Goal: Task Accomplishment & Management: Use online tool/utility

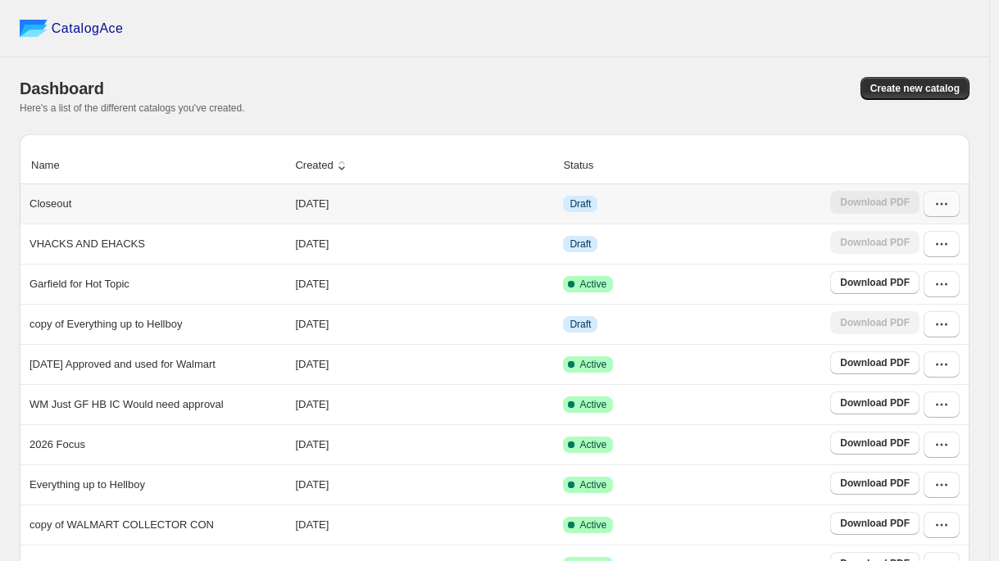
click at [951, 212] on button "button" at bounding box center [941, 204] width 36 height 26
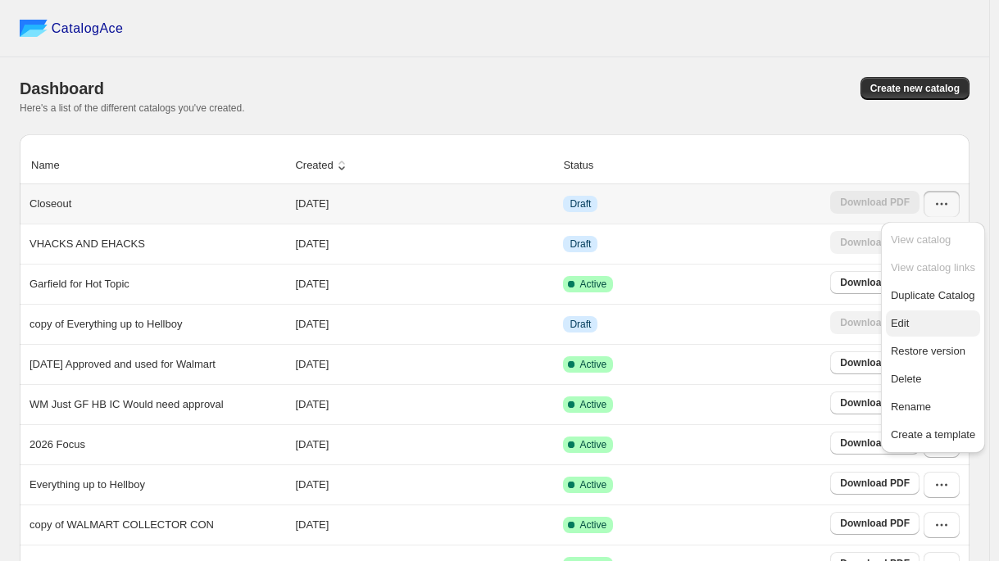
click at [904, 318] on span "Edit" at bounding box center [900, 323] width 18 height 12
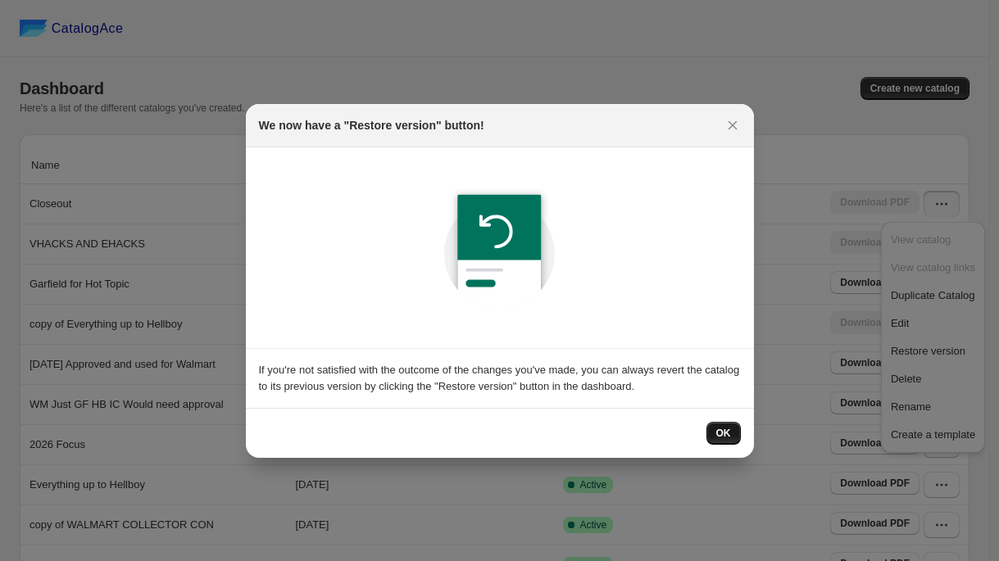
click at [716, 431] on button "OK" at bounding box center [723, 433] width 34 height 23
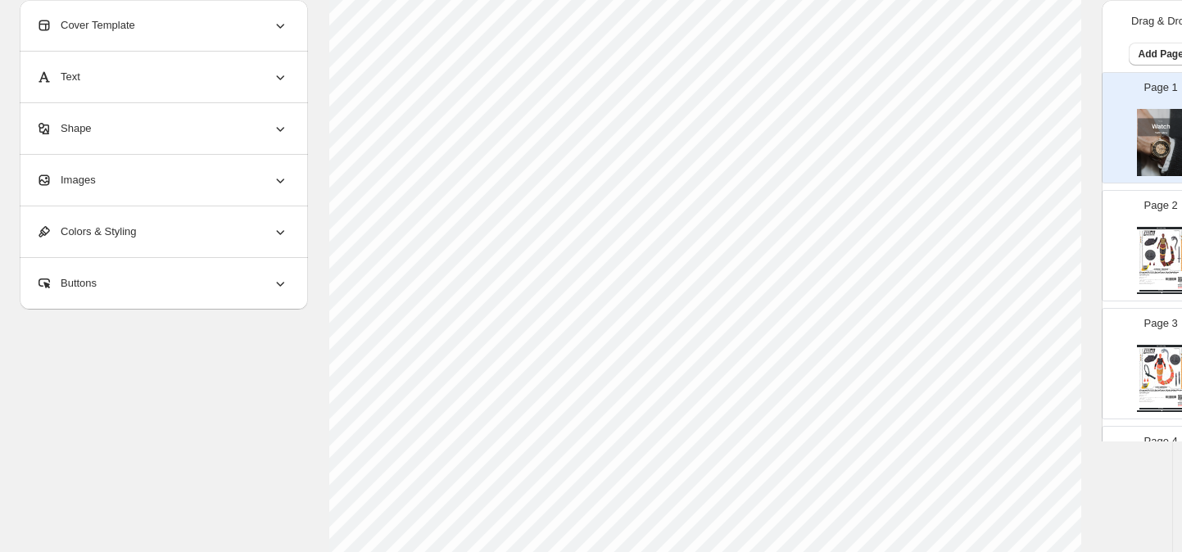
scroll to position [122, 0]
click at [138, 195] on div "Images" at bounding box center [162, 180] width 252 height 51
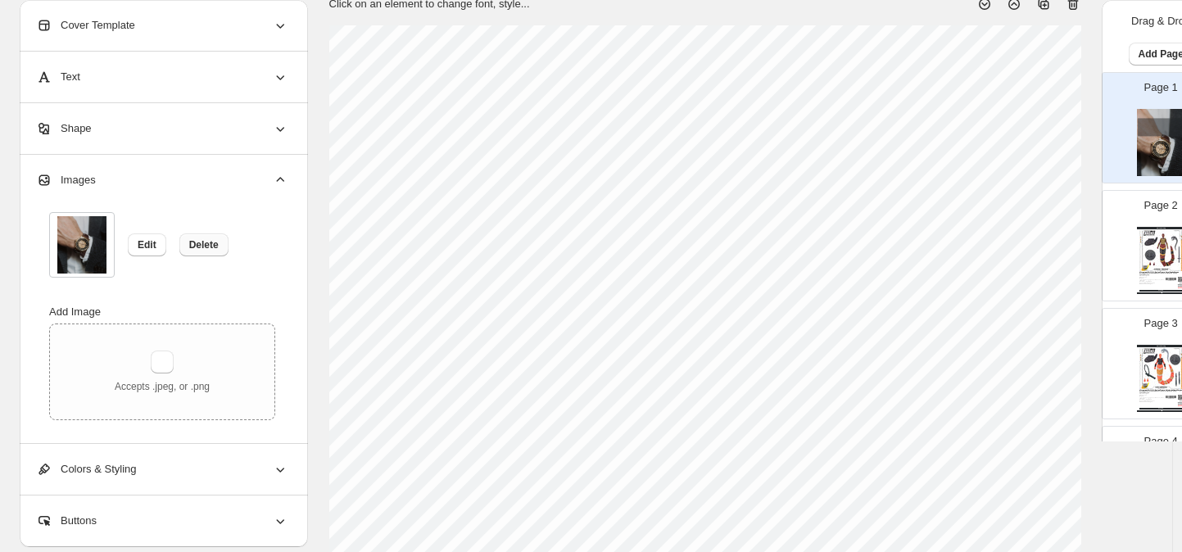
click at [198, 245] on span "Delete" at bounding box center [203, 244] width 29 height 13
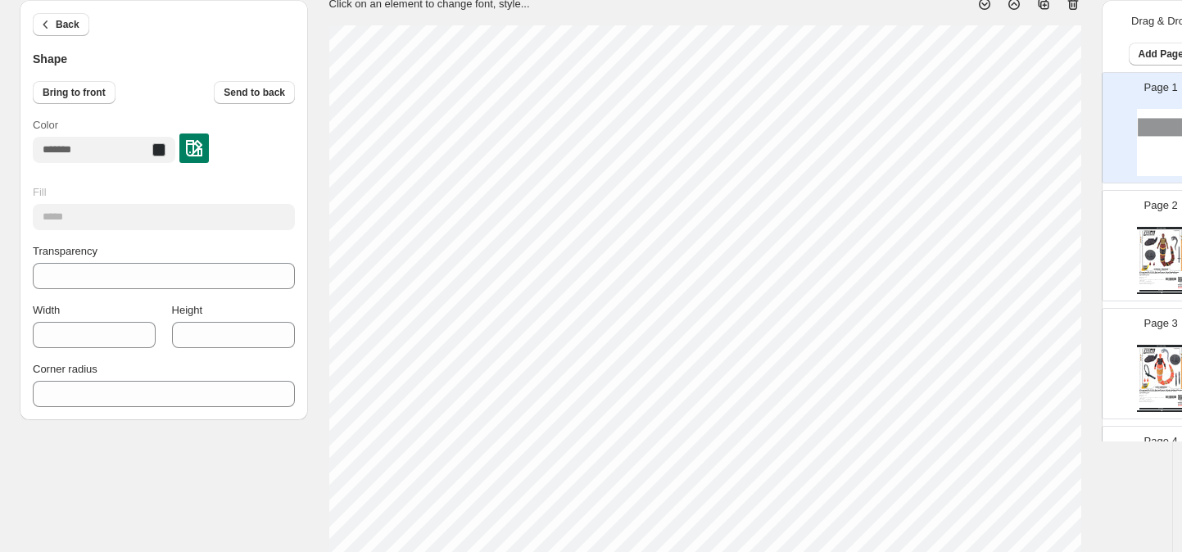
type input "***"
type input "**"
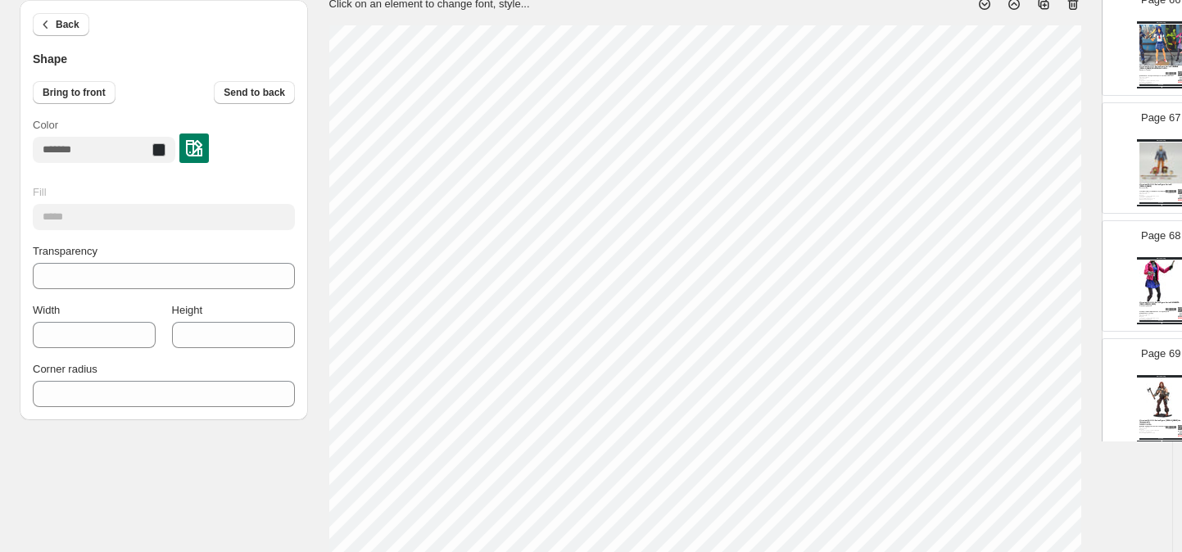
scroll to position [7755, 0]
click at [1007, 270] on img at bounding box center [1161, 281] width 43 height 40
type input "**"
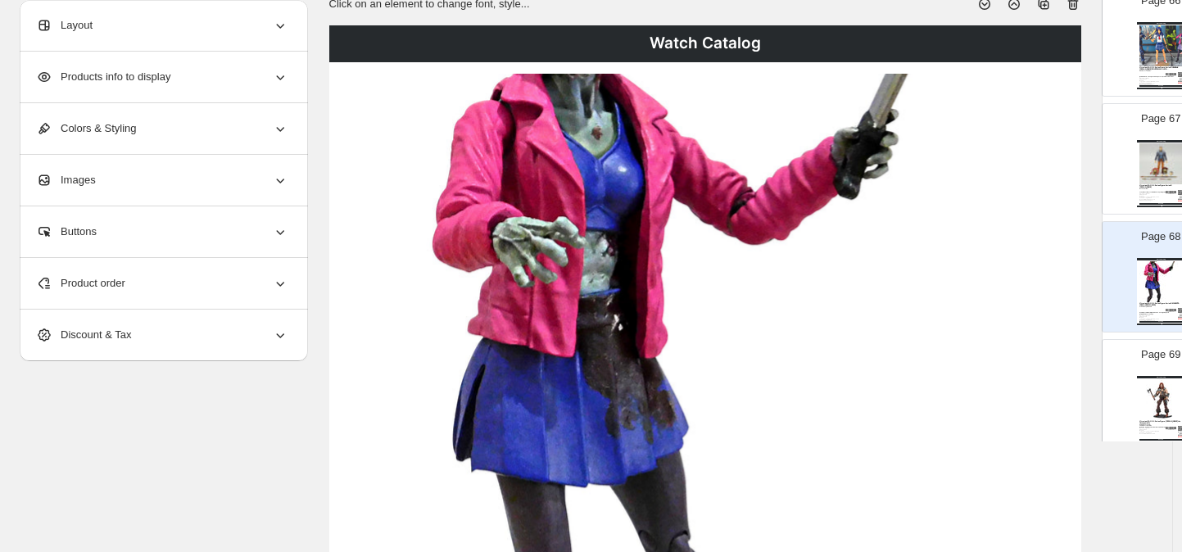
click at [560, 256] on img at bounding box center [704, 367] width 688 height 587
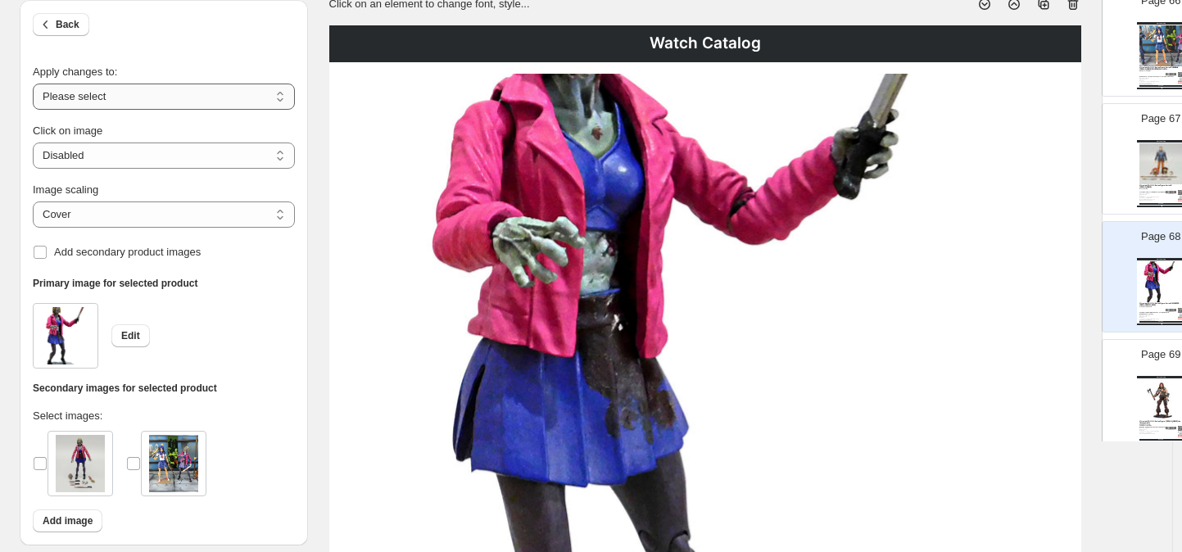
click at [280, 91] on select "**********" at bounding box center [164, 97] width 262 height 26
select select "**********"
click at [33, 84] on select "**********" at bounding box center [164, 97] width 262 height 26
click at [284, 212] on select "***** *******" at bounding box center [164, 215] width 262 height 26
select select "*******"
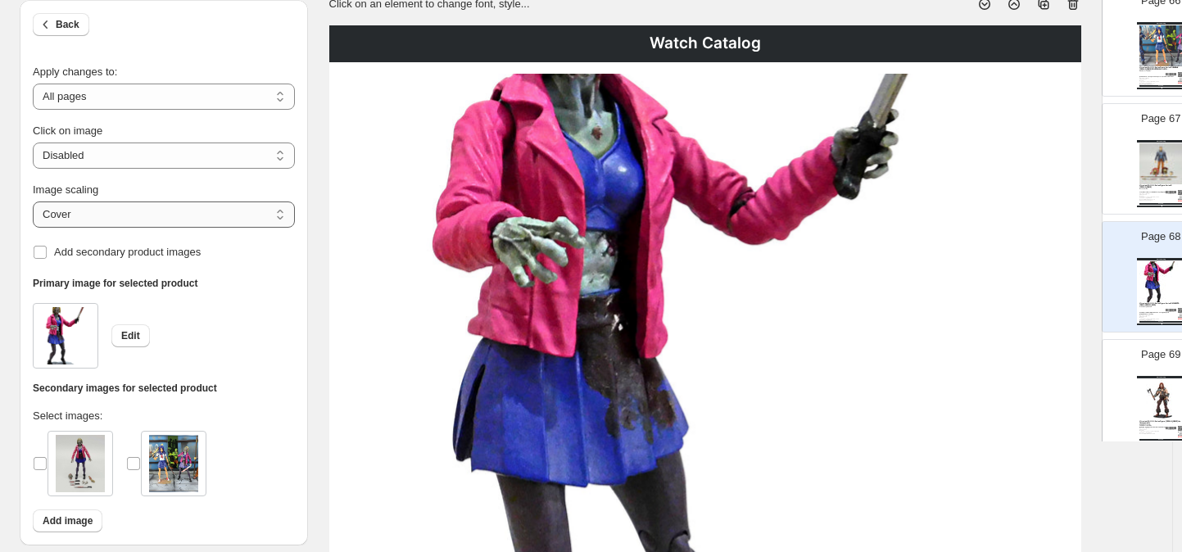
click at [33, 202] on select "***** *******" at bounding box center [164, 215] width 262 height 26
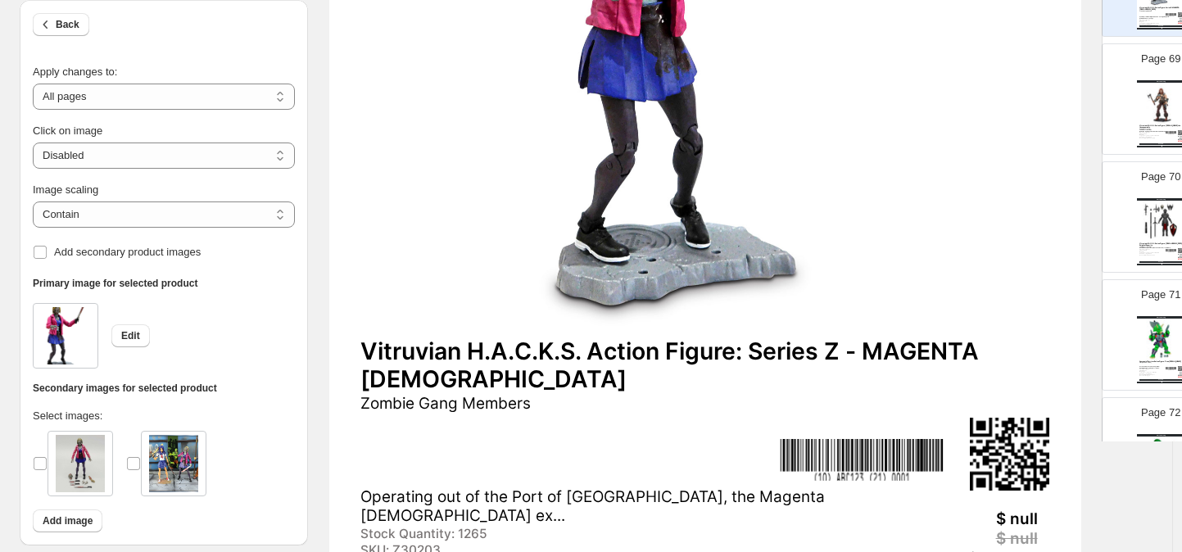
scroll to position [8141, 0]
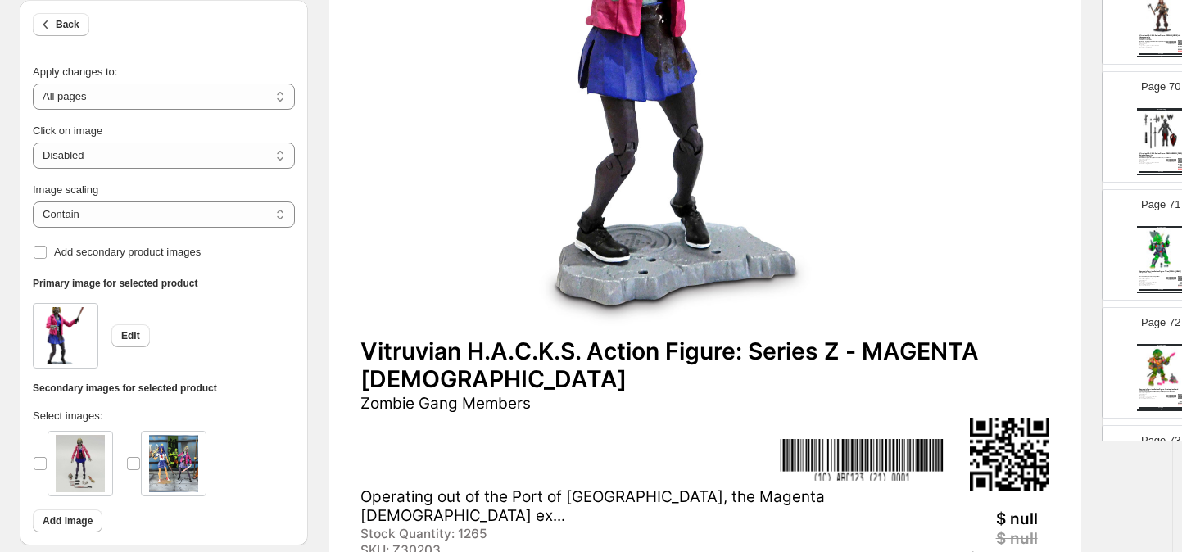
click at [414, 358] on div "Vitruvian H.A.C.K.S. Action Figure: Series Z - MAGENTA [DEMOGRAPHIC_DATA]" at bounding box center [704, 366] width 688 height 57
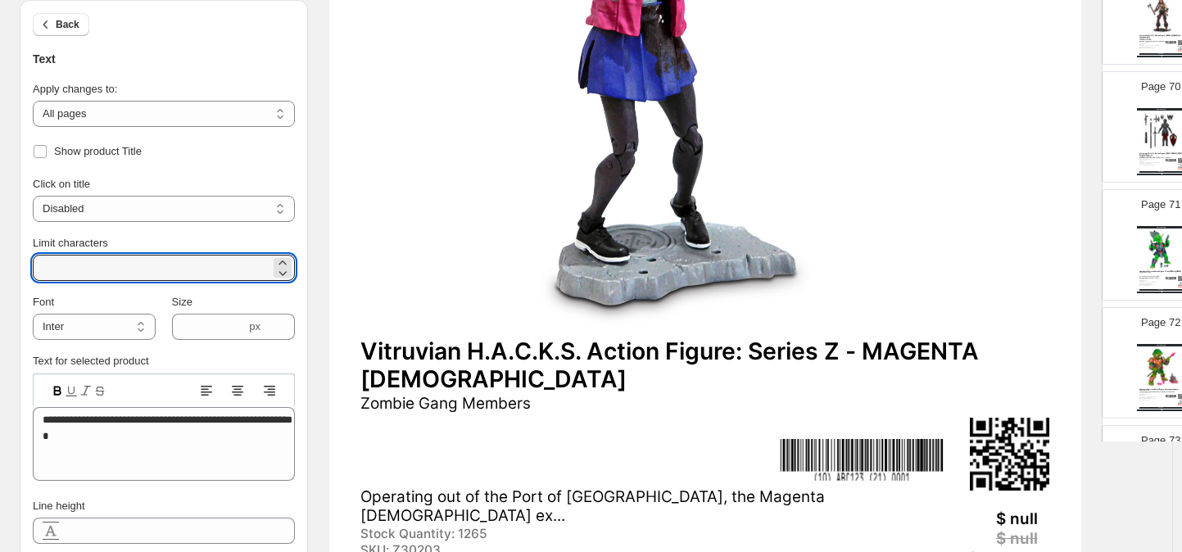
drag, startPoint x: 84, startPoint y: 261, endPoint x: 16, endPoint y: 265, distance: 67.4
click at [16, 265] on div "**********" at bounding box center [580, 162] width 1146 height 1142
click at [280, 115] on select "**********" at bounding box center [164, 114] width 262 height 26
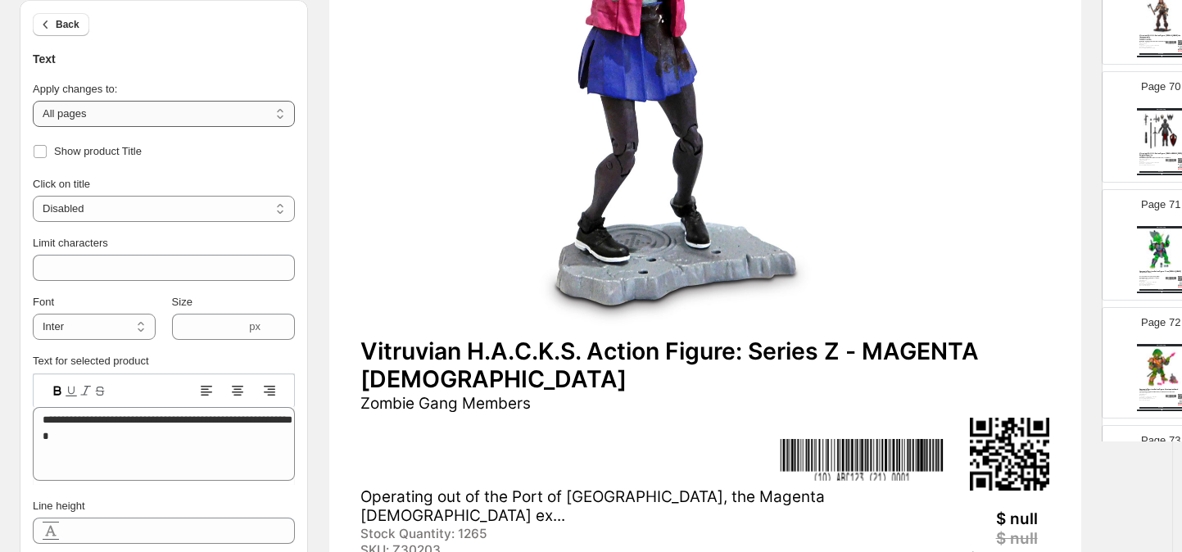
click at [33, 101] on select "**********" at bounding box center [164, 114] width 262 height 26
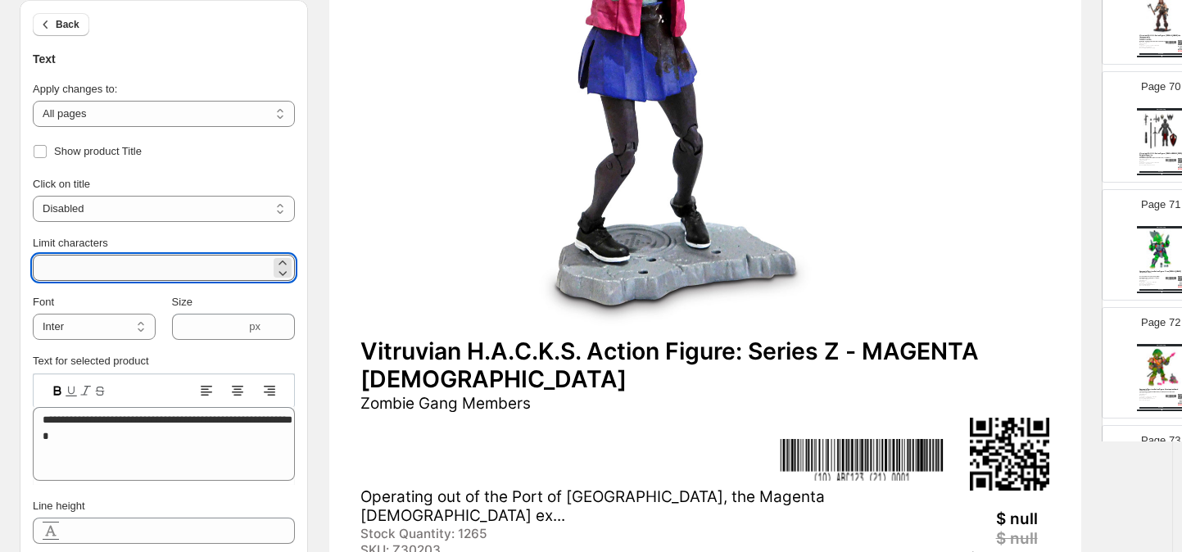
click at [74, 265] on input "**" at bounding box center [152, 268] width 238 height 26
type input "***"
click at [288, 331] on icon at bounding box center [282, 332] width 16 height 16
click at [288, 332] on icon at bounding box center [282, 332] width 16 height 16
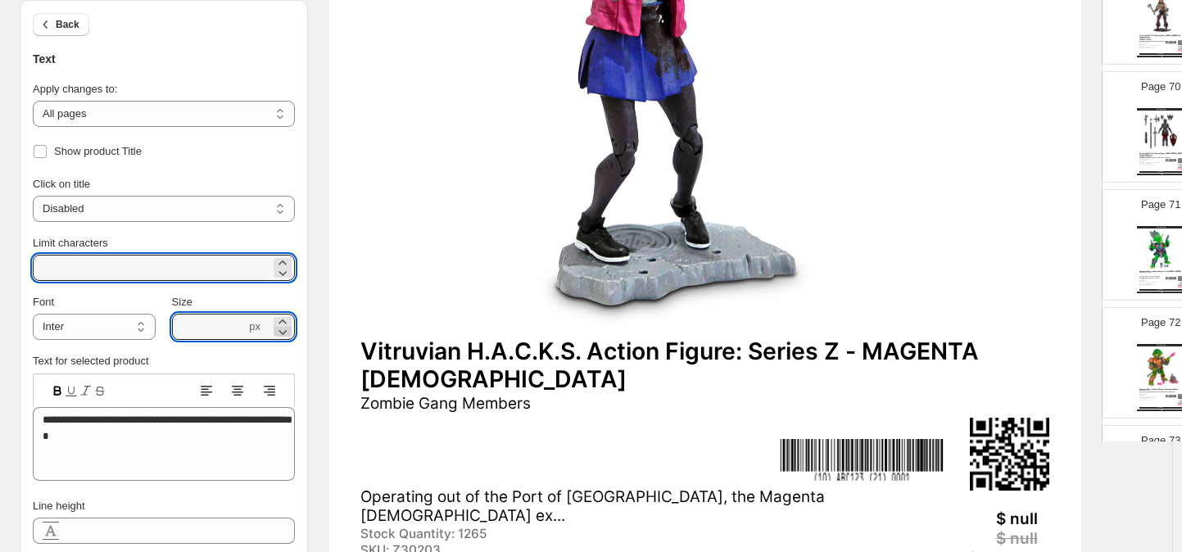
click at [283, 333] on icon at bounding box center [283, 332] width 8 height 5
click at [283, 333] on icon at bounding box center [282, 332] width 16 height 16
click at [285, 331] on icon at bounding box center [282, 332] width 16 height 16
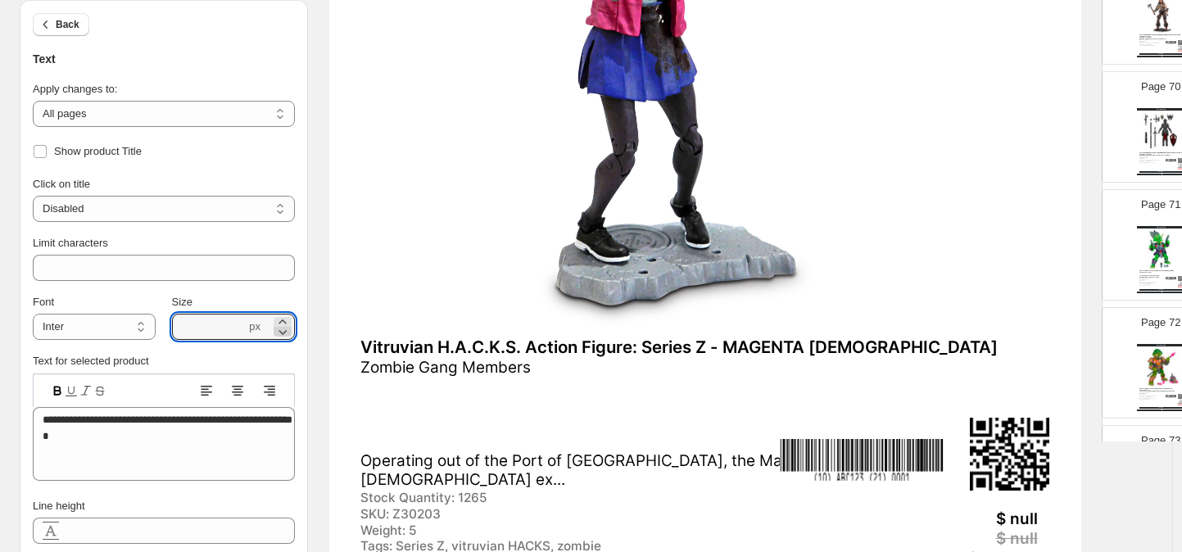
click at [285, 331] on icon at bounding box center [282, 332] width 16 height 16
type input "****"
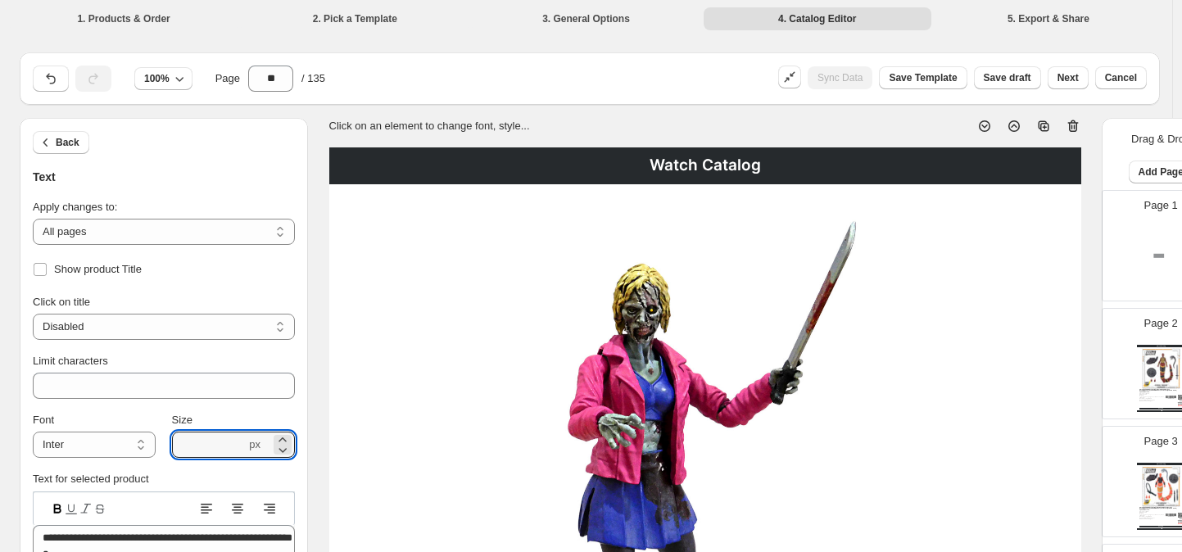
select select "**********"
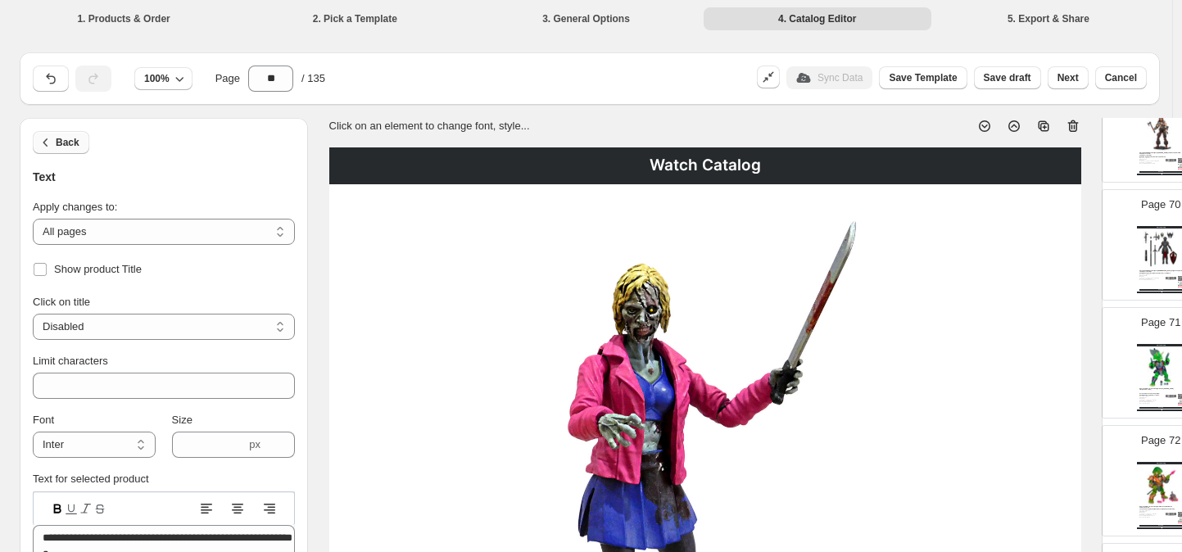
click at [59, 145] on span "Back" at bounding box center [68, 142] width 24 height 13
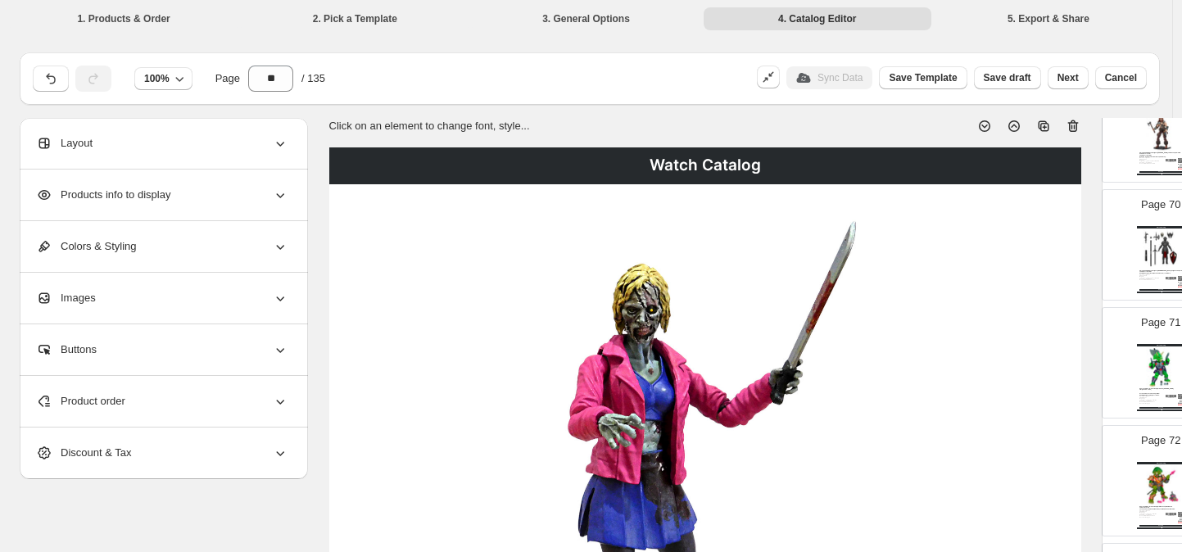
click at [99, 196] on span "Products info to display" at bounding box center [103, 195] width 134 height 16
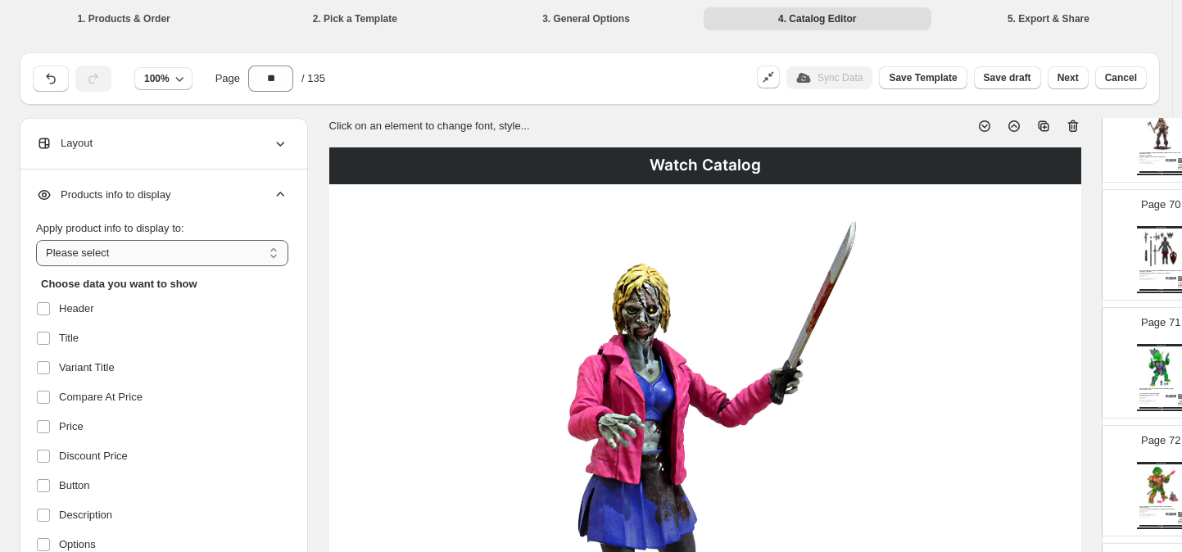
click at [271, 252] on select "**********" at bounding box center [162, 253] width 252 height 26
select select "*********"
click at [36, 240] on select "**********" at bounding box center [162, 253] width 252 height 26
click at [709, 162] on div "Watch Catalog" at bounding box center [705, 165] width 752 height 37
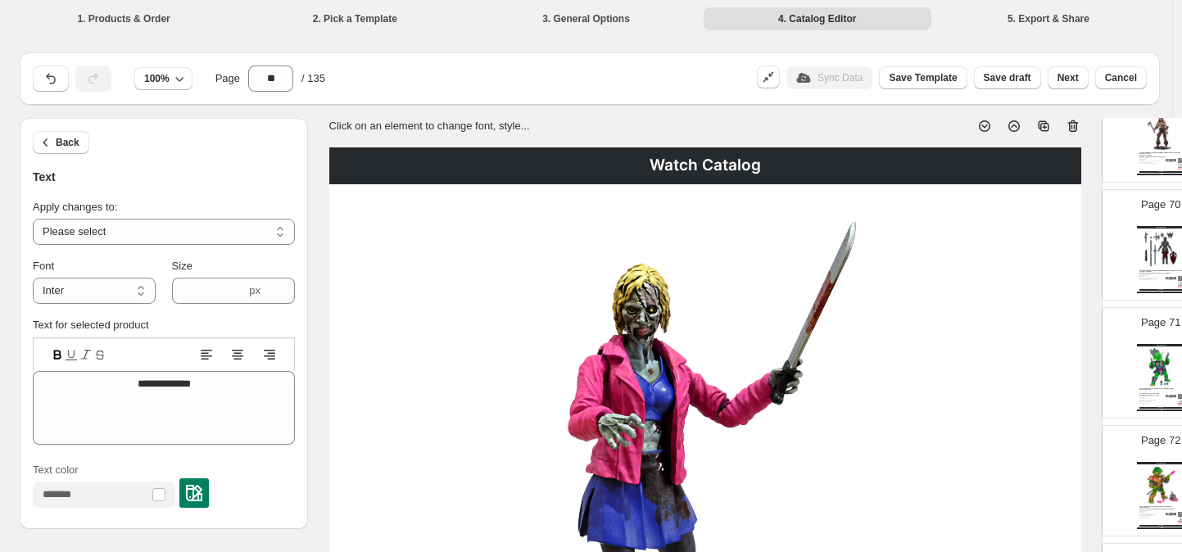
click at [708, 164] on div "Watch Catalog" at bounding box center [705, 165] width 752 height 37
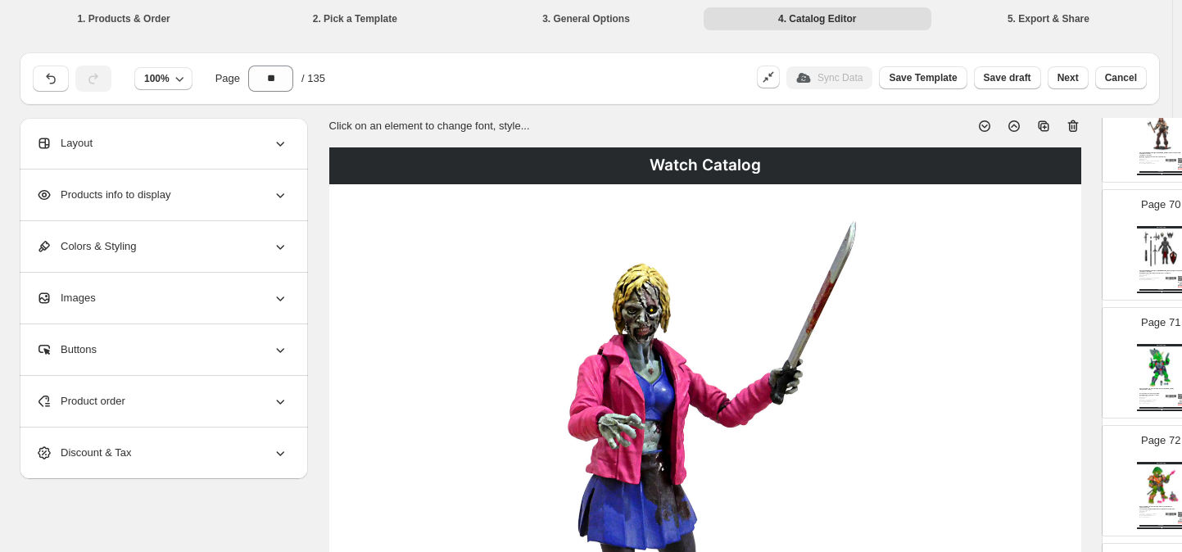
click at [705, 165] on div "Watch Catalog" at bounding box center [705, 165] width 752 height 37
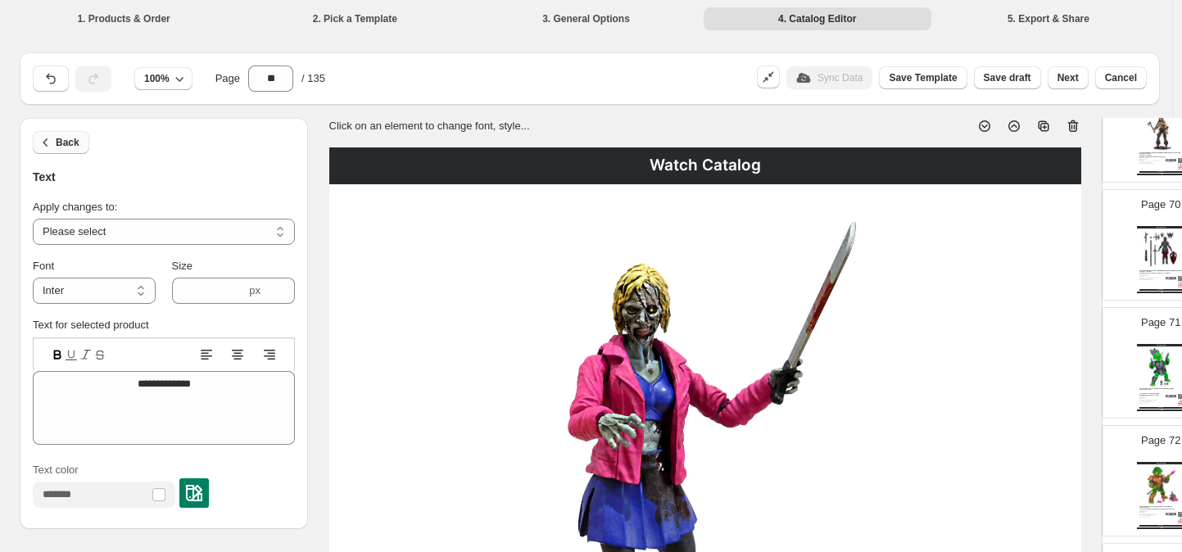
click at [44, 146] on icon "button" at bounding box center [46, 142] width 16 height 16
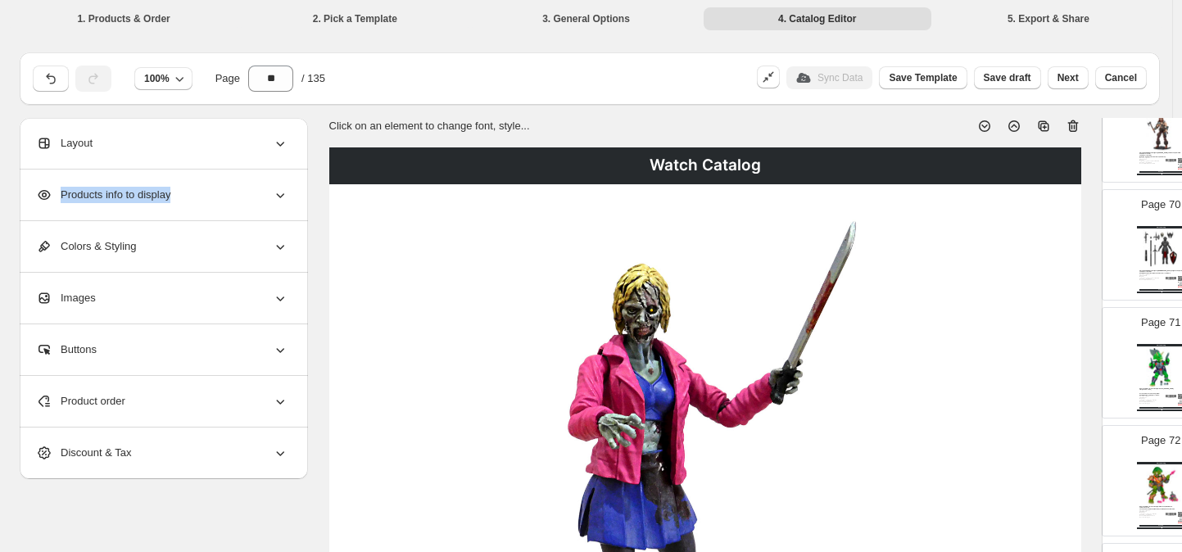
click at [120, 202] on div "Products info to display" at bounding box center [162, 195] width 252 height 51
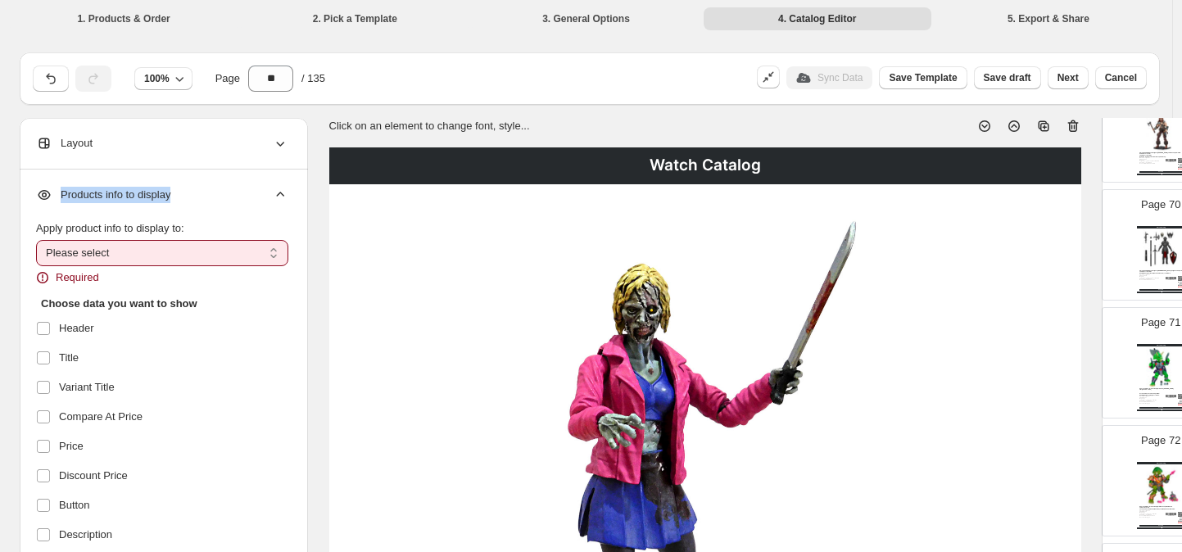
click at [275, 252] on select "**********" at bounding box center [162, 253] width 252 height 26
select select "*********"
click at [36, 240] on select "**********" at bounding box center [162, 253] width 252 height 26
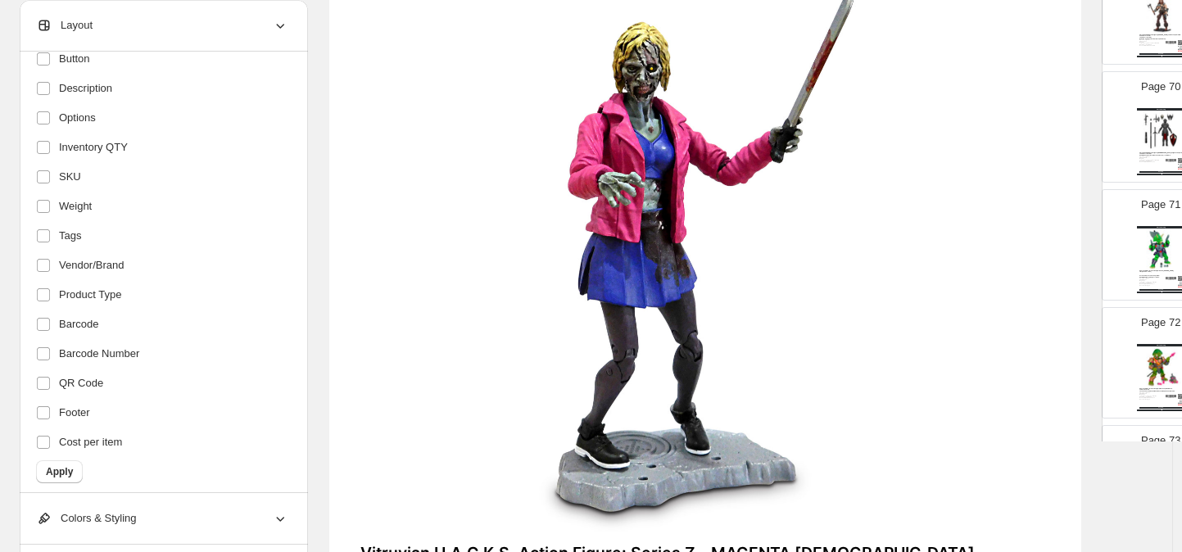
scroll to position [302, 0]
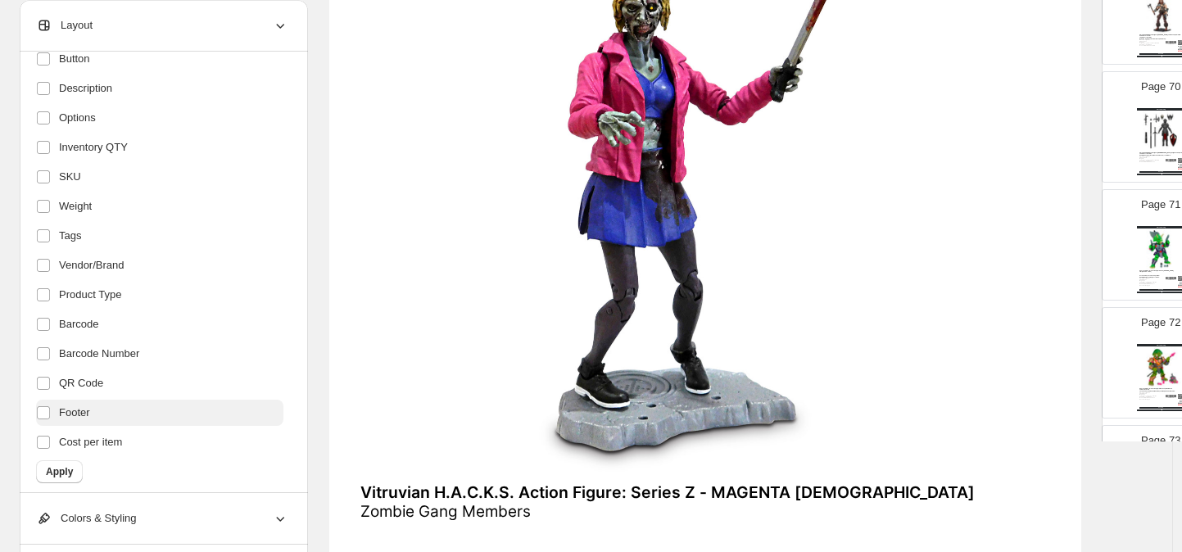
click at [62, 471] on span "Apply" at bounding box center [59, 471] width 27 height 13
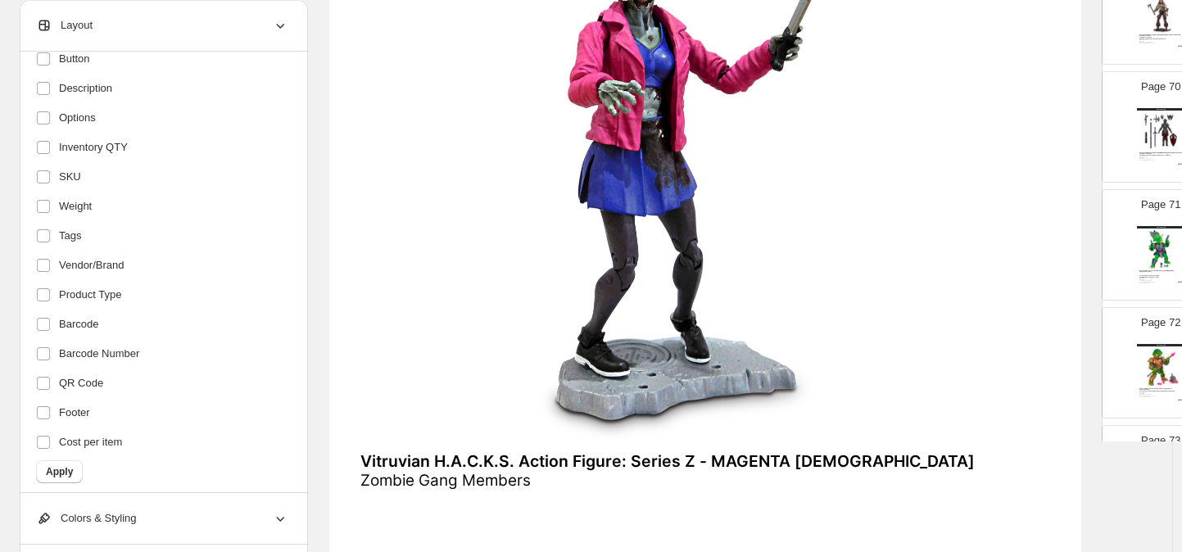
scroll to position [635, 0]
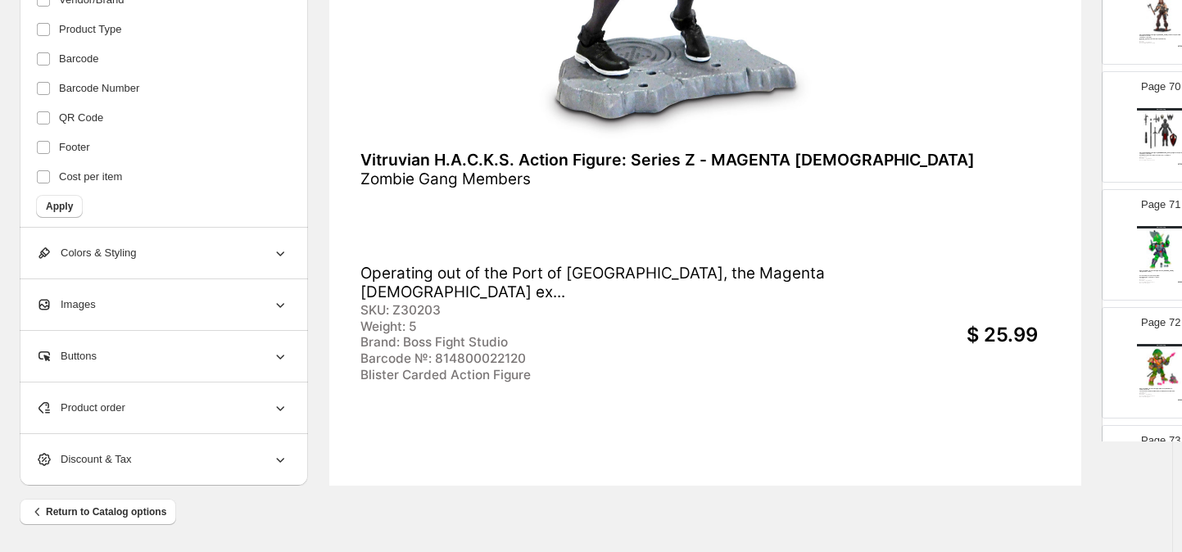
click at [398, 319] on div "SKU: Z30203" at bounding box center [567, 311] width 414 height 16
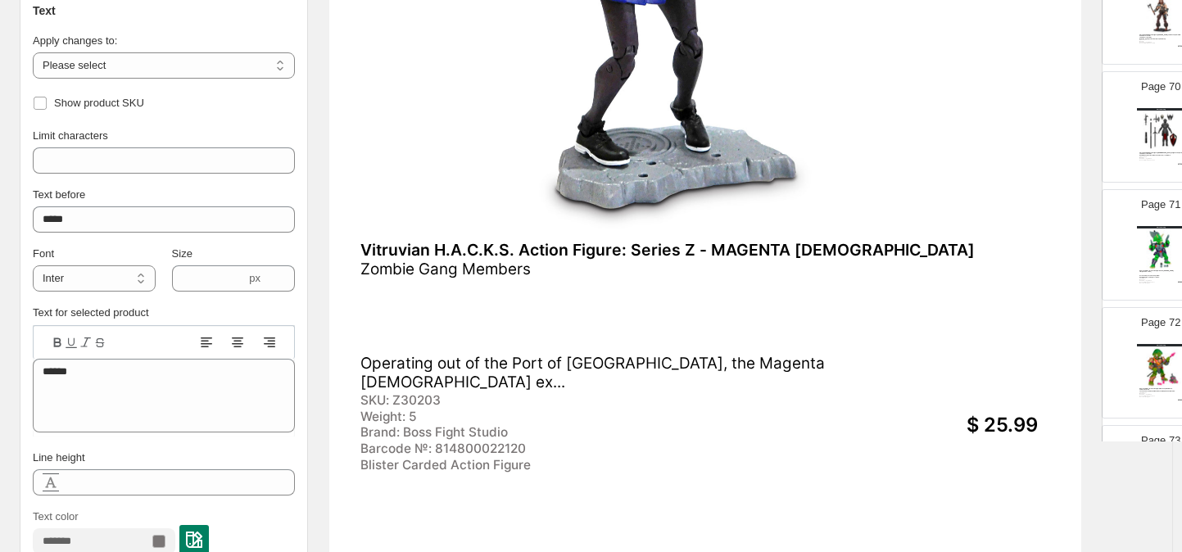
scroll to position [313, 0]
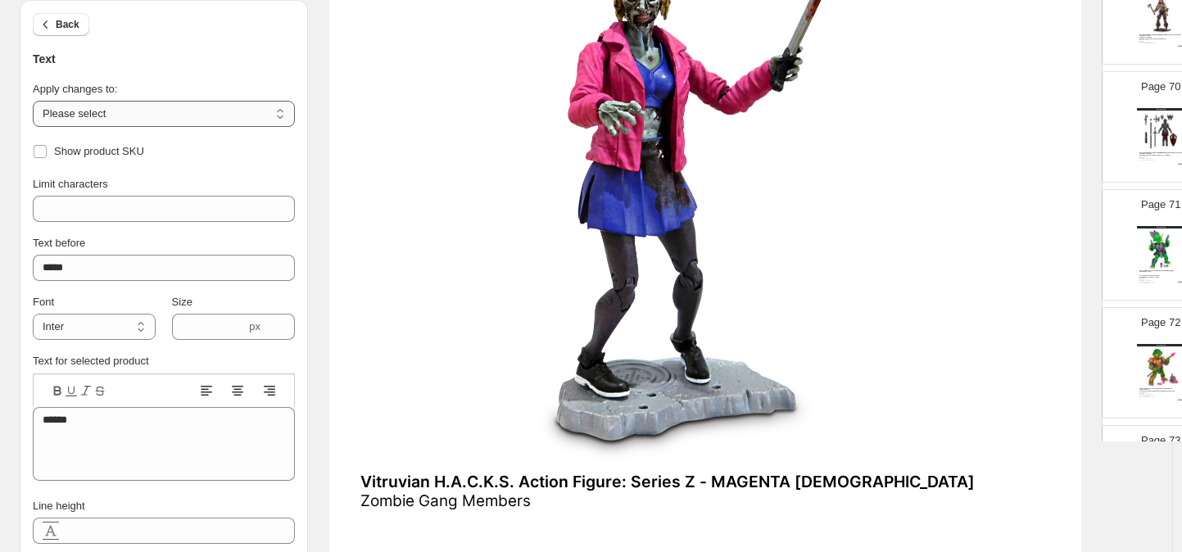
click at [279, 116] on select "**********" at bounding box center [164, 114] width 262 height 26
select select "**********"
click at [33, 101] on select "**********" at bounding box center [164, 114] width 262 height 26
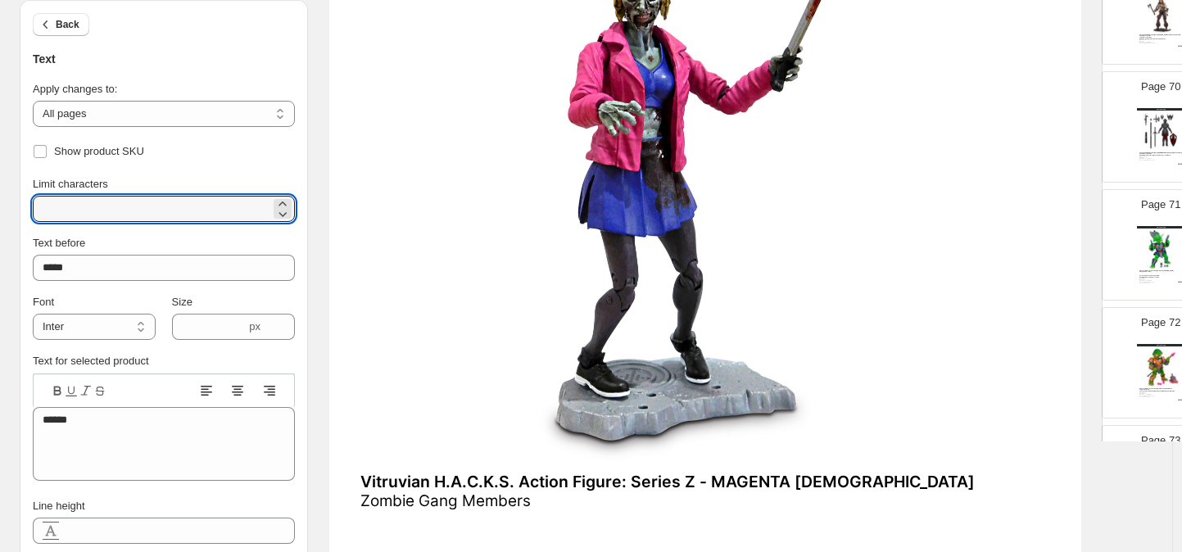
drag, startPoint x: 131, startPoint y: 213, endPoint x: 12, endPoint y: 211, distance: 118.8
click at [12, 211] on div "**********" at bounding box center [580, 297] width 1146 height 1142
click at [68, 206] on input "***" at bounding box center [152, 209] width 238 height 26
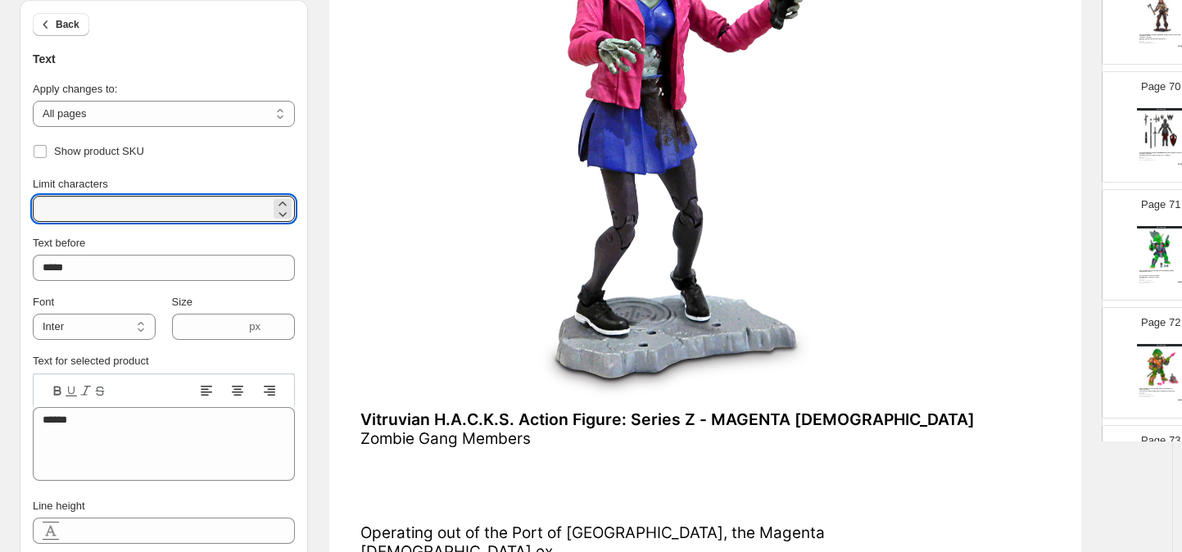
scroll to position [103, 0]
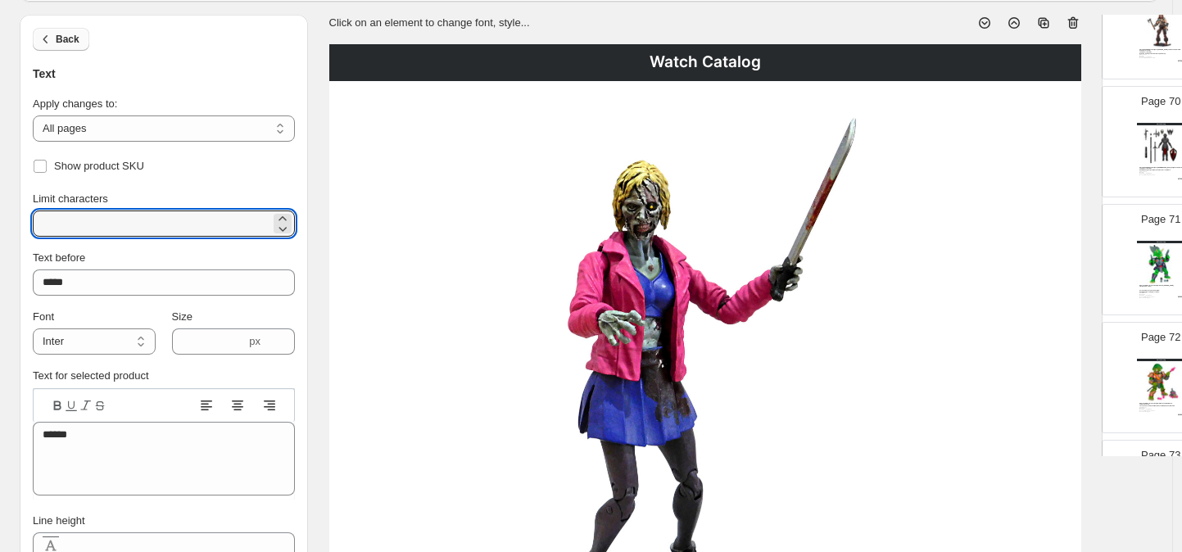
type input "***"
click at [52, 32] on icon "button" at bounding box center [46, 39] width 16 height 16
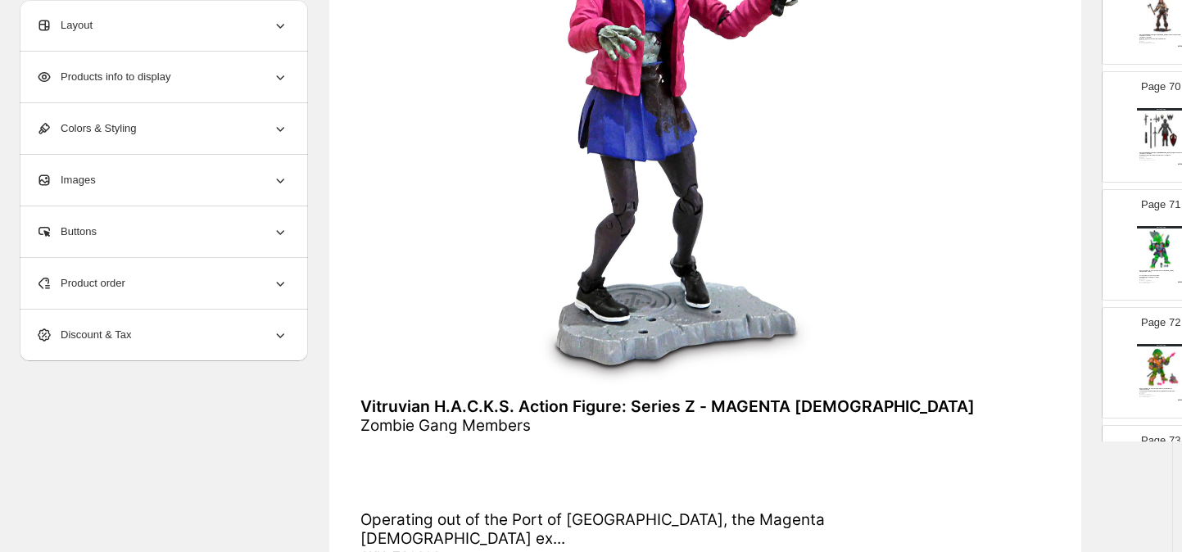
scroll to position [553, 0]
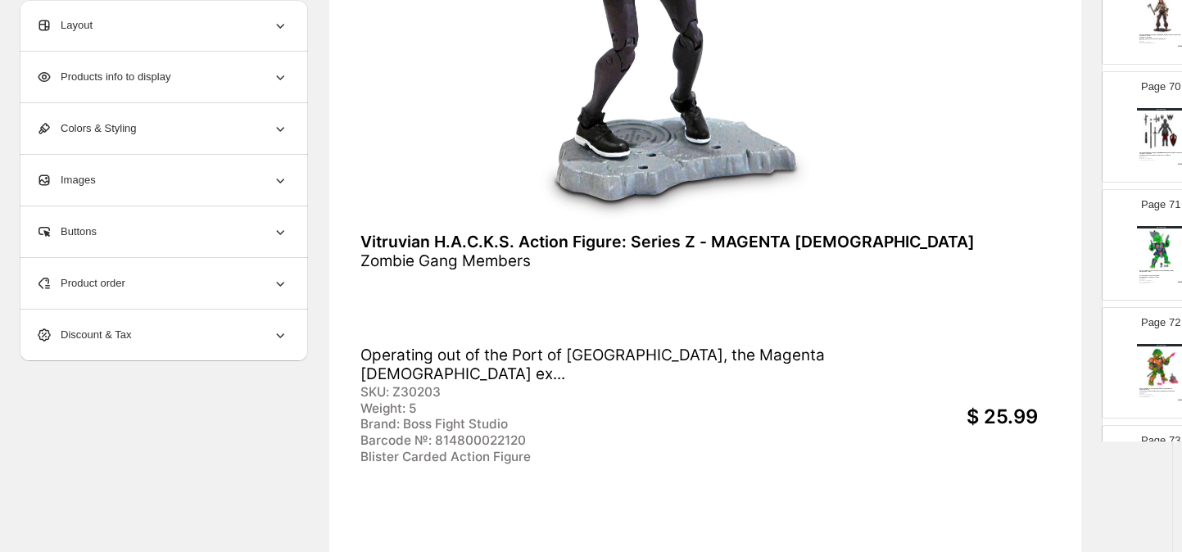
click at [776, 414] on div "$ 25.99" at bounding box center [868, 418] width 338 height 24
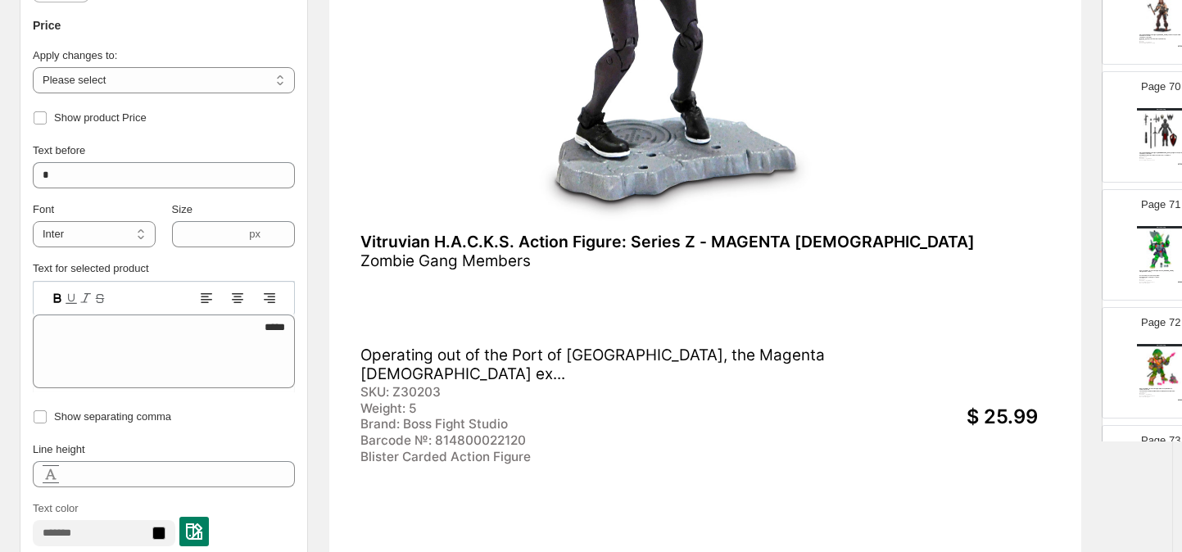
click at [582, 383] on div "Zombie Gang Members Operating out of the Port of Los Angeles, the Magenta Ladie…" at bounding box center [663, 317] width 606 height 131
type input "****"
type textarea "**********"
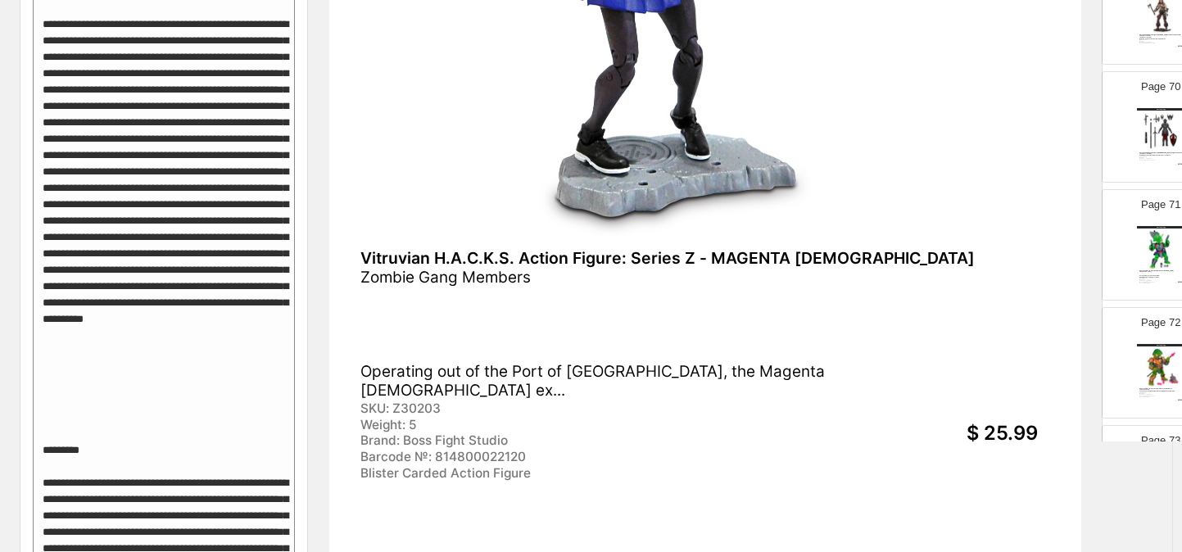
scroll to position [4, 0]
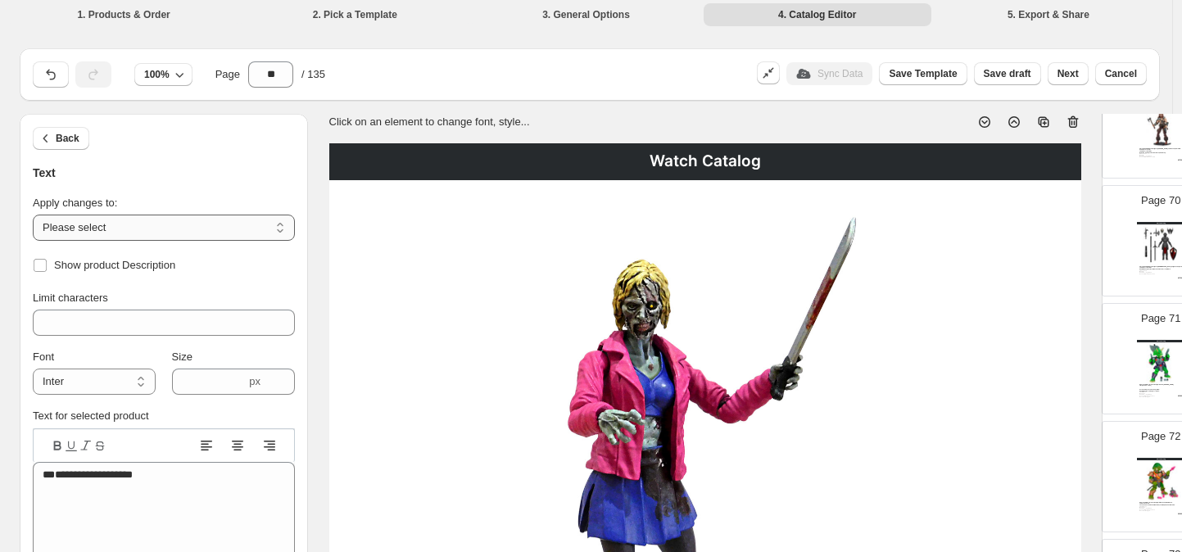
click at [283, 228] on select "**********" at bounding box center [164, 228] width 262 height 26
select select "**********"
click at [33, 215] on select "**********" at bounding box center [164, 228] width 262 height 26
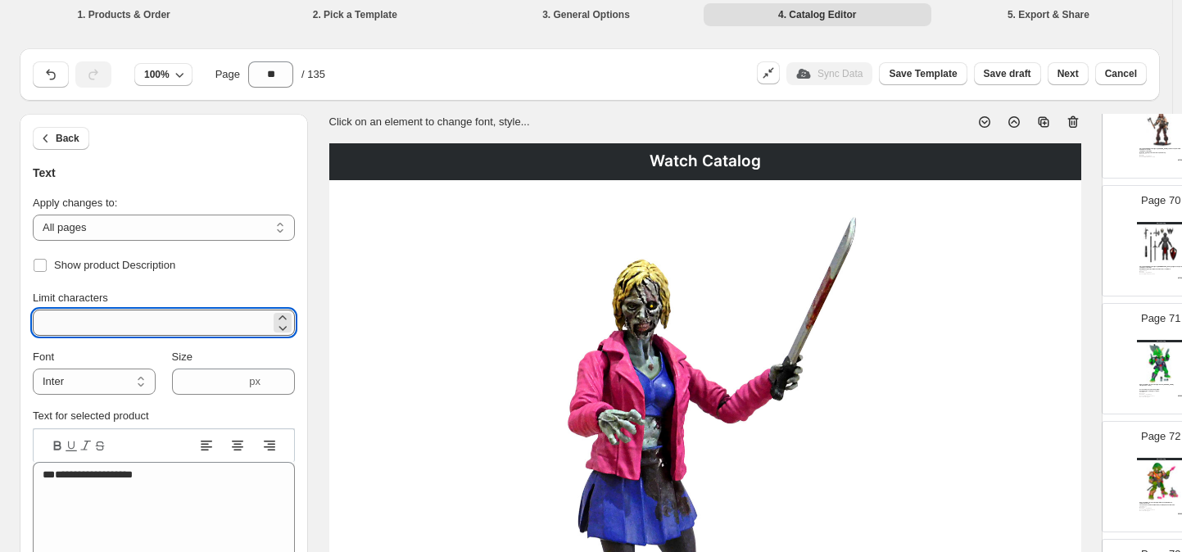
drag, startPoint x: 99, startPoint y: 318, endPoint x: 42, endPoint y: 318, distance: 57.3
click at [42, 318] on input "**" at bounding box center [152, 323] width 238 height 26
type input "***"
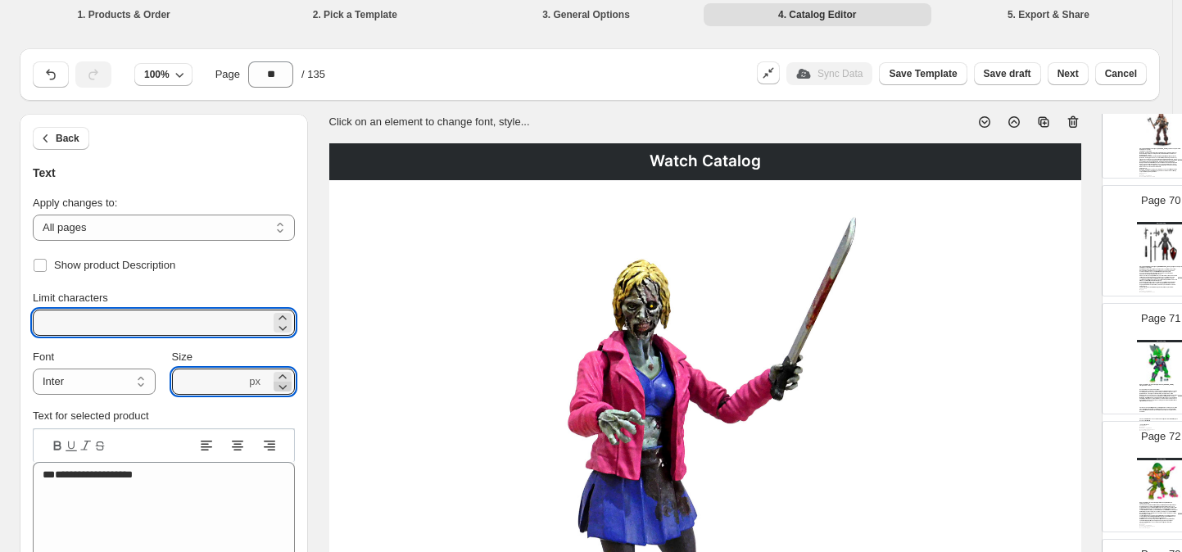
click at [284, 387] on icon at bounding box center [283, 387] width 8 height 5
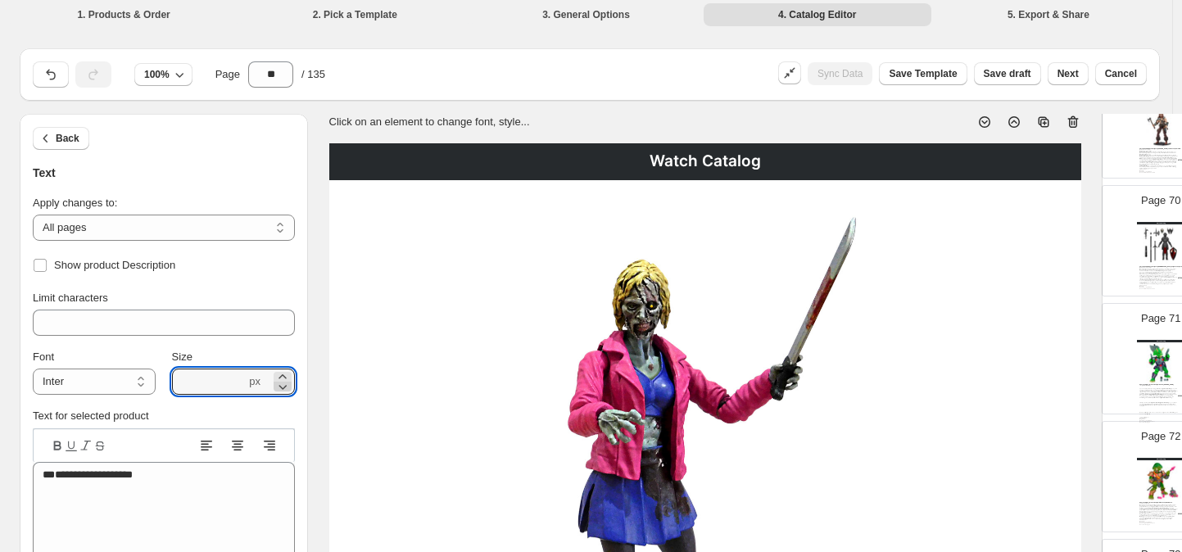
click at [283, 387] on icon at bounding box center [282, 387] width 16 height 16
type input "****"
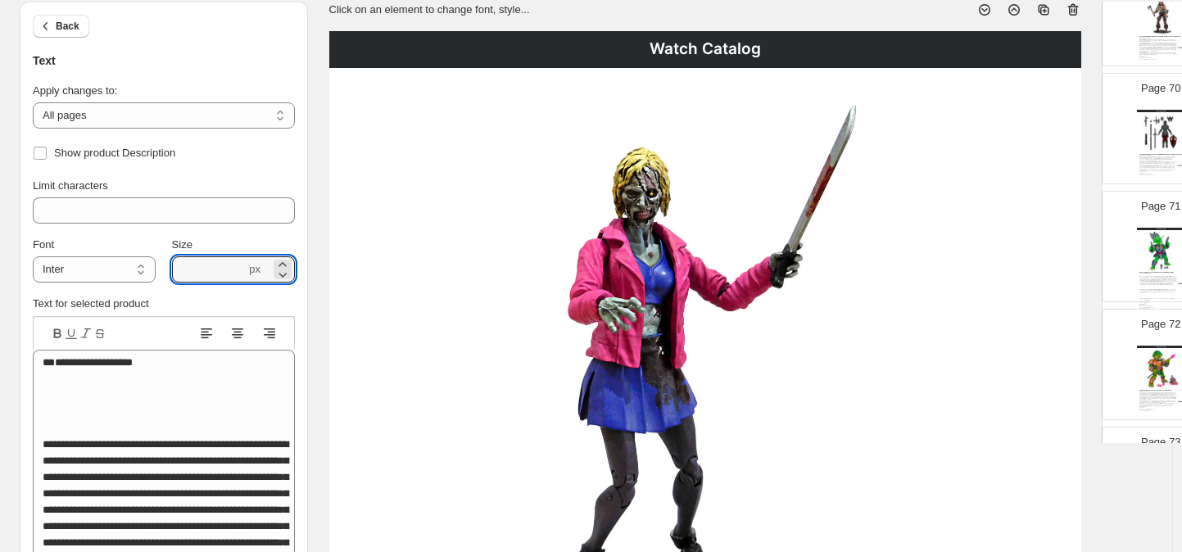
scroll to position [186, 0]
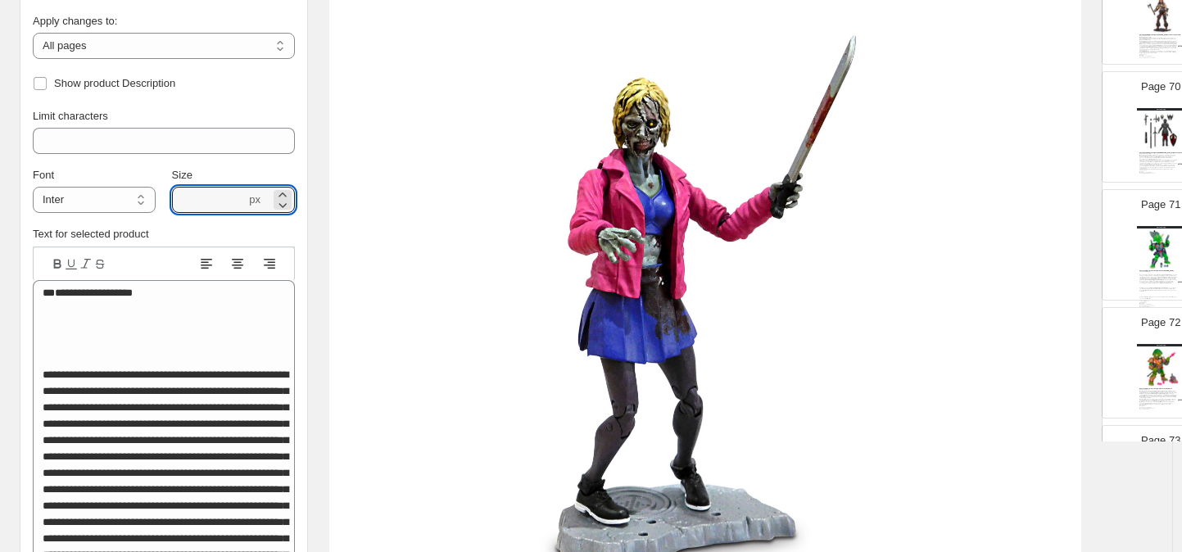
click at [1149, 262] on img at bounding box center [1161, 249] width 43 height 40
type input "**"
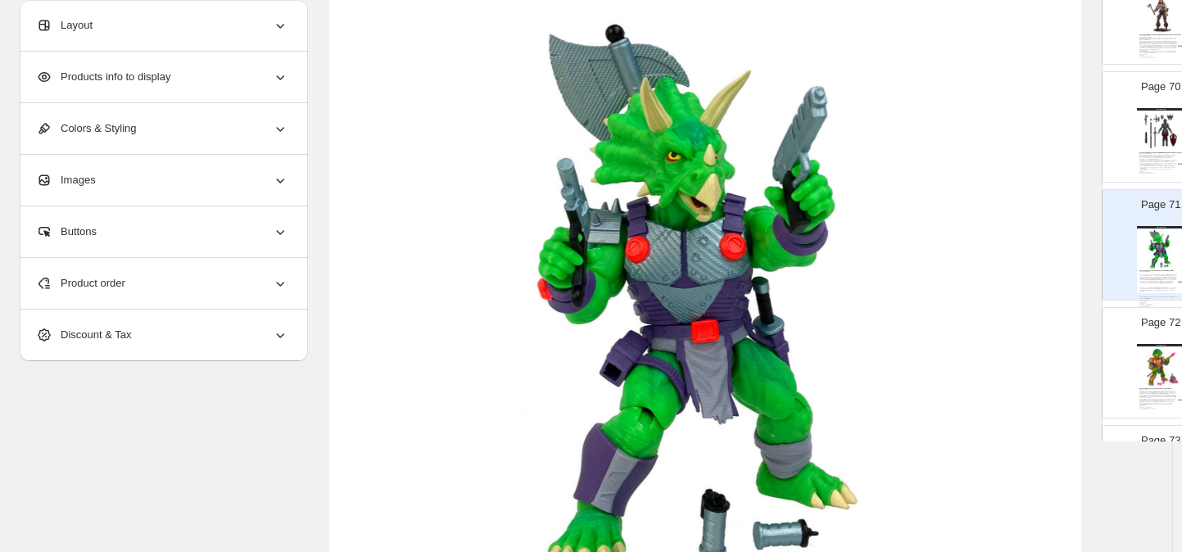
click at [1148, 256] on img at bounding box center [1161, 249] width 43 height 40
click at [690, 229] on img at bounding box center [704, 303] width 688 height 587
select select "*******"
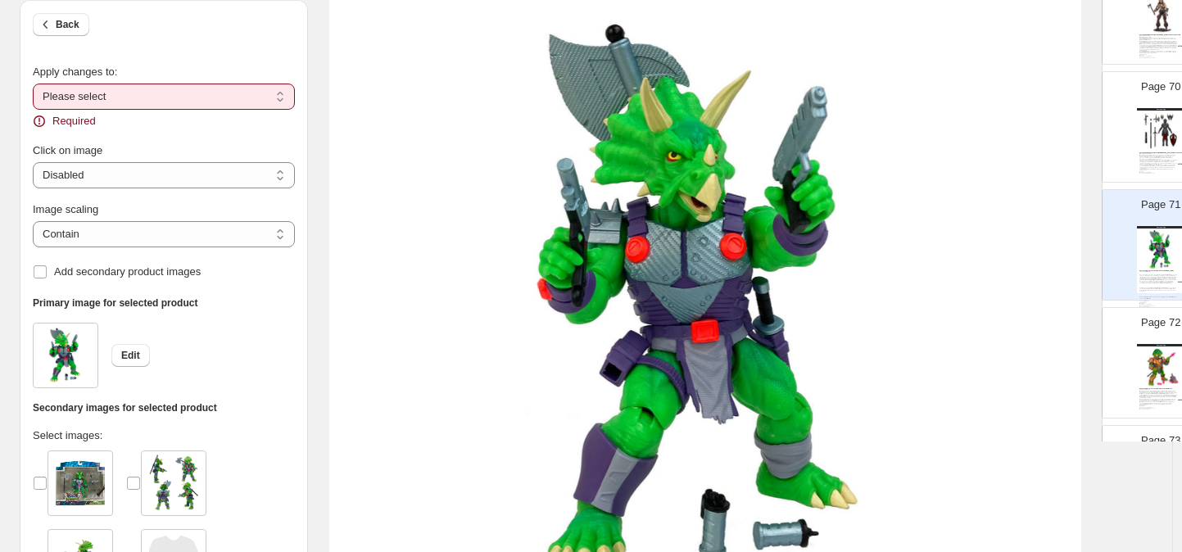
click at [286, 96] on select "**********" at bounding box center [164, 97] width 262 height 26
select select "**********"
click at [33, 84] on select "**********" at bounding box center [164, 97] width 262 height 26
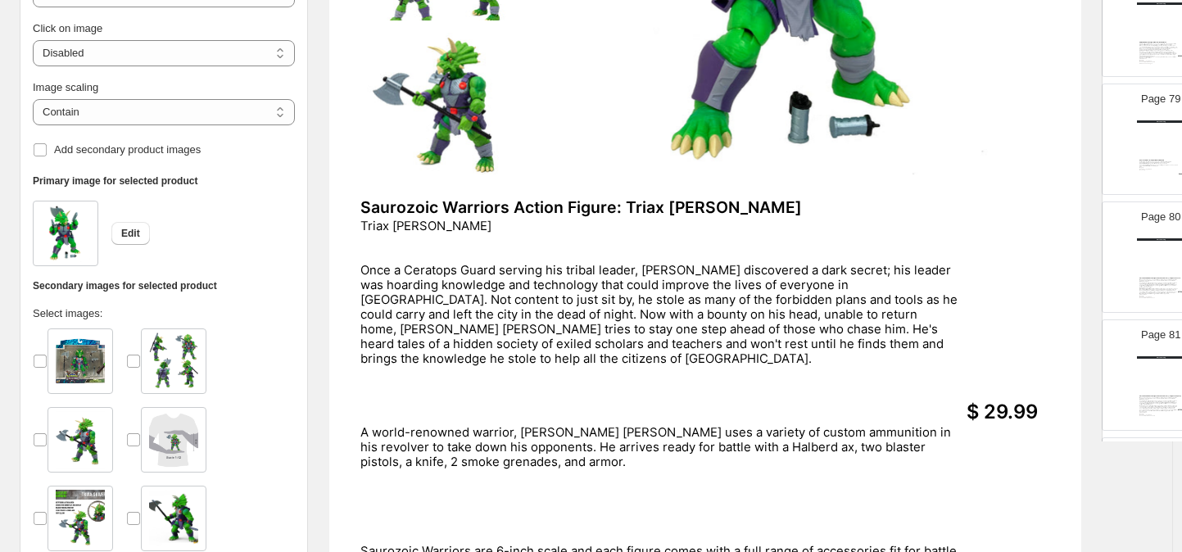
scroll to position [9186, 0]
click at [1150, 152] on img at bounding box center [1166, 146] width 33 height 31
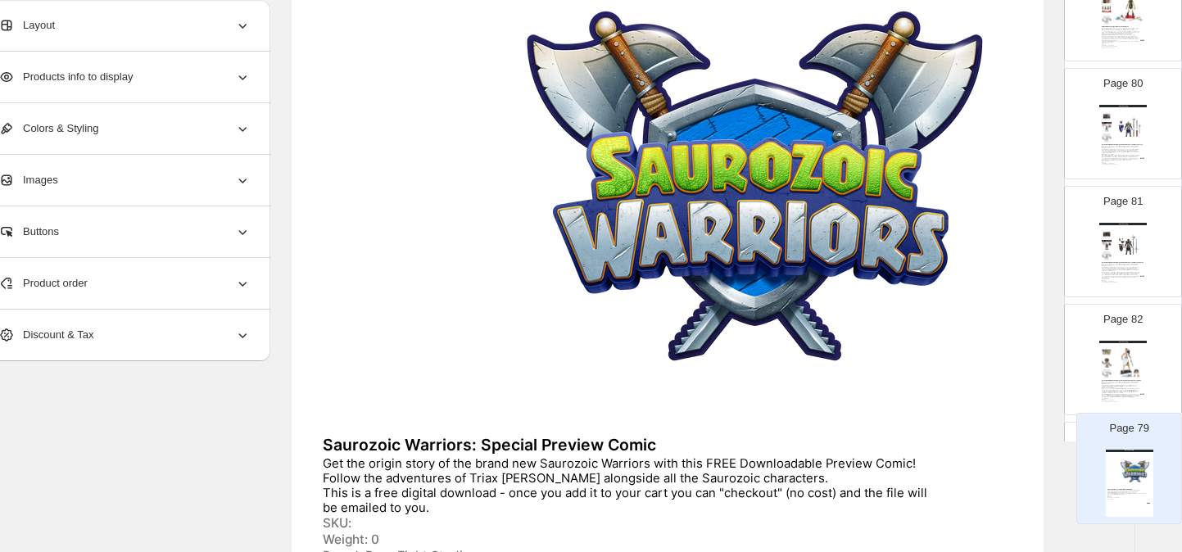
scroll to position [309, 38]
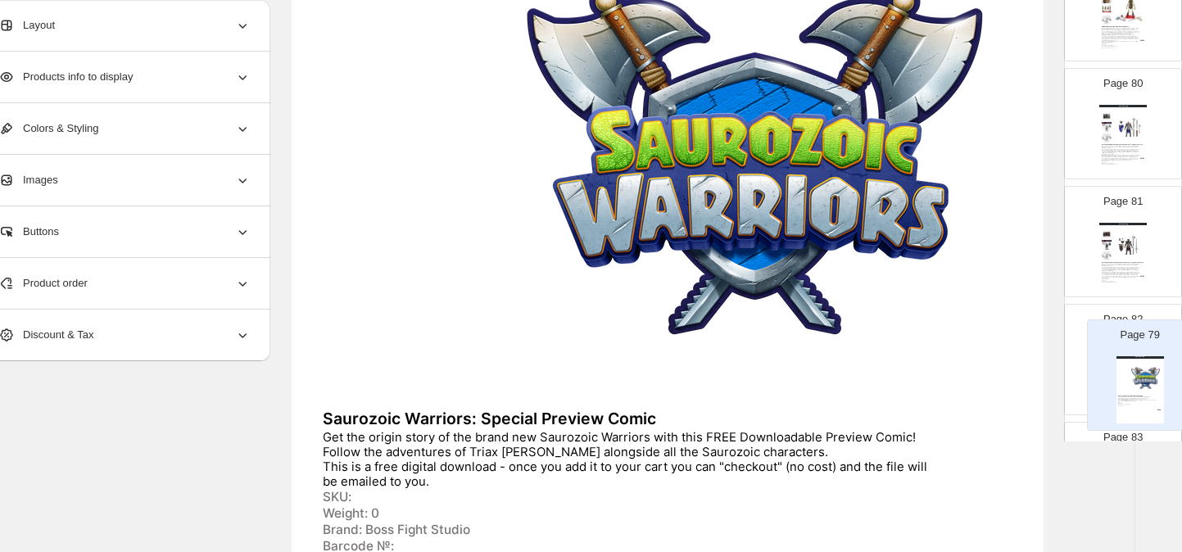
drag, startPoint x: 1154, startPoint y: 147, endPoint x: 1131, endPoint y: 374, distance: 228.1
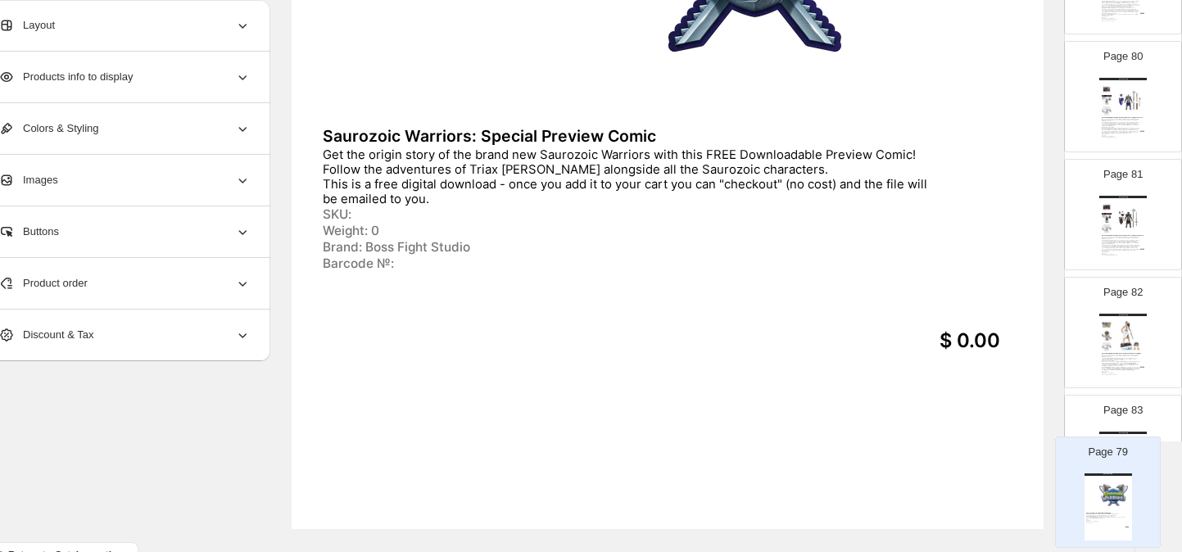
scroll to position [635, 38]
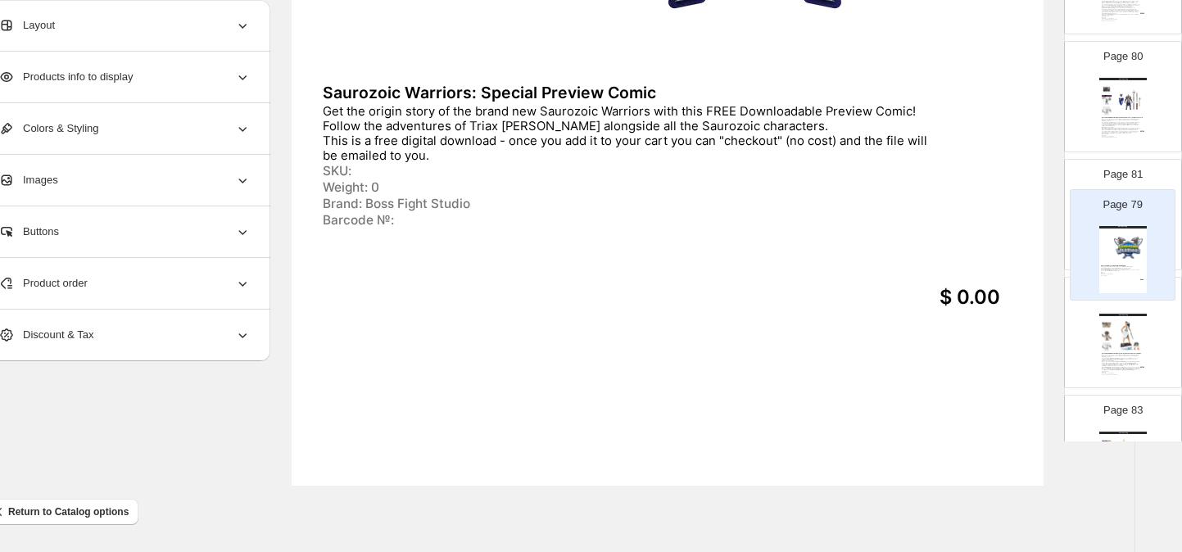
drag, startPoint x: 1114, startPoint y: 117, endPoint x: 1121, endPoint y: 240, distance: 123.1
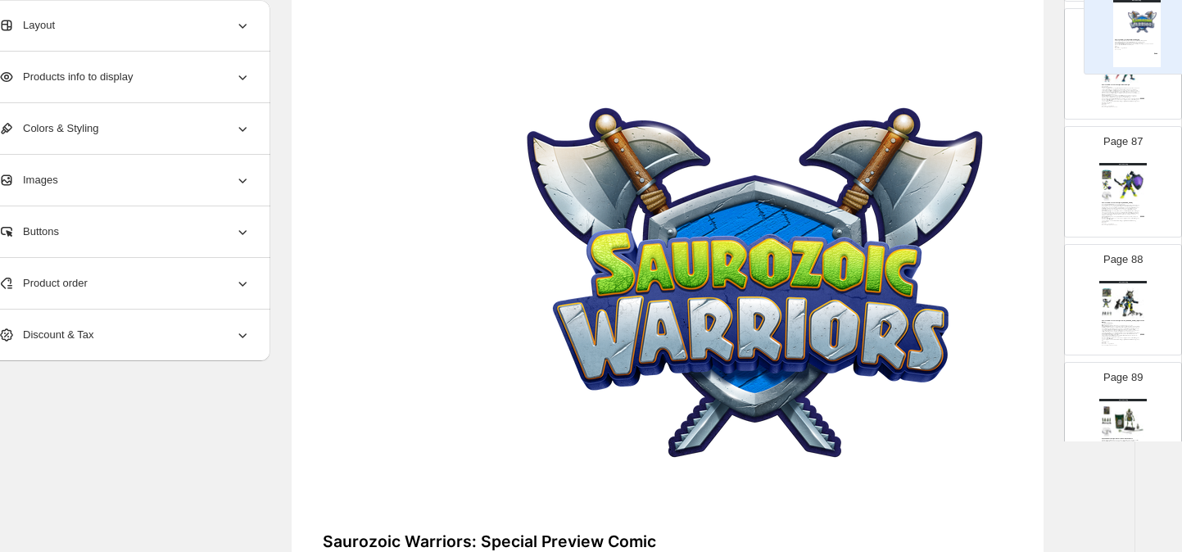
scroll to position [0, 38]
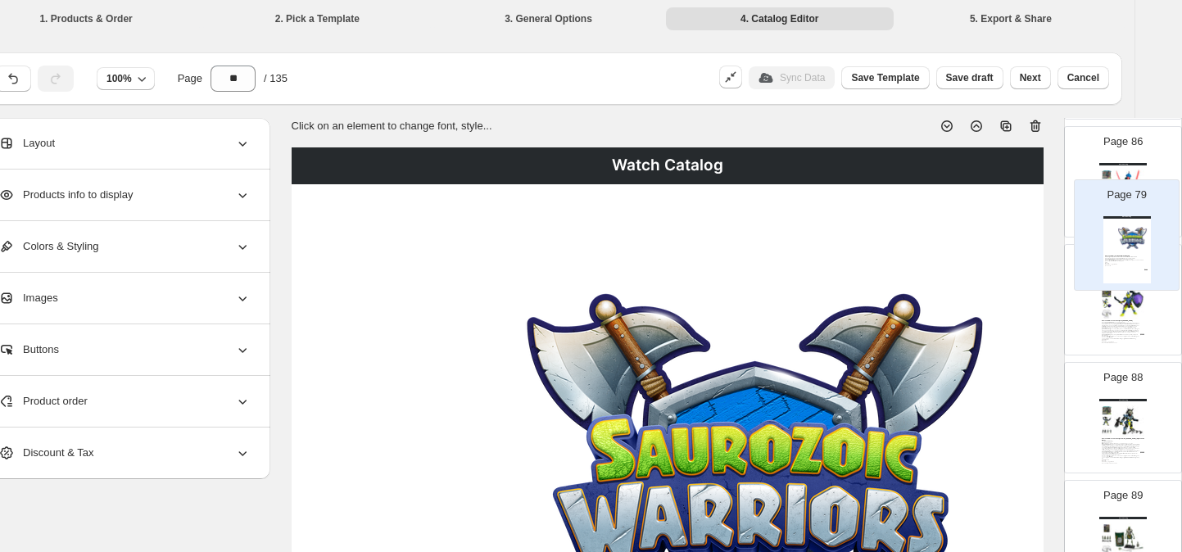
drag, startPoint x: 1113, startPoint y: 108, endPoint x: 1123, endPoint y: 252, distance: 143.8
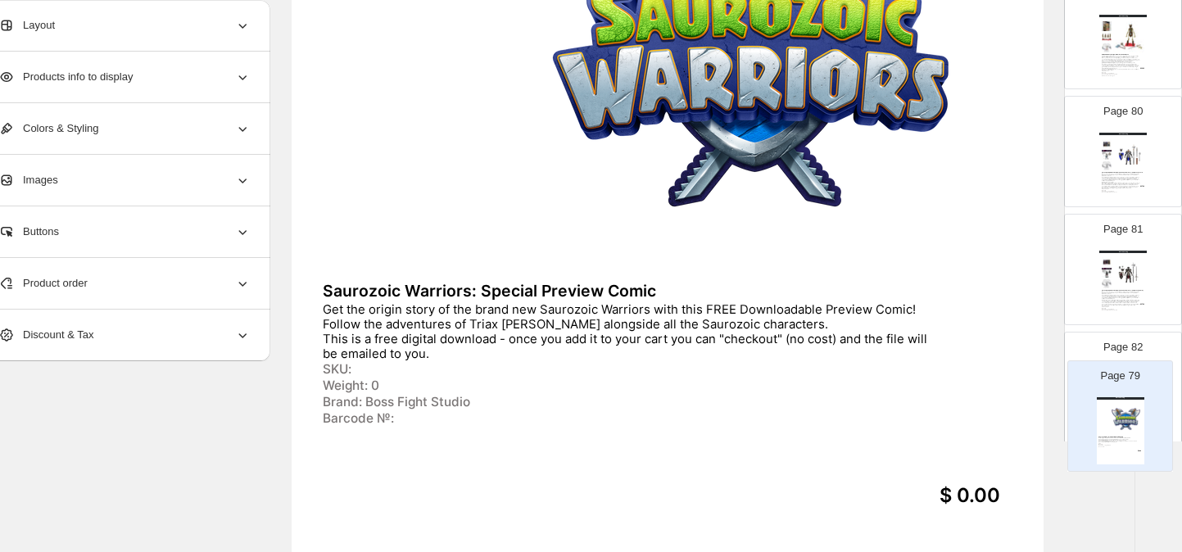
scroll to position [437, 38]
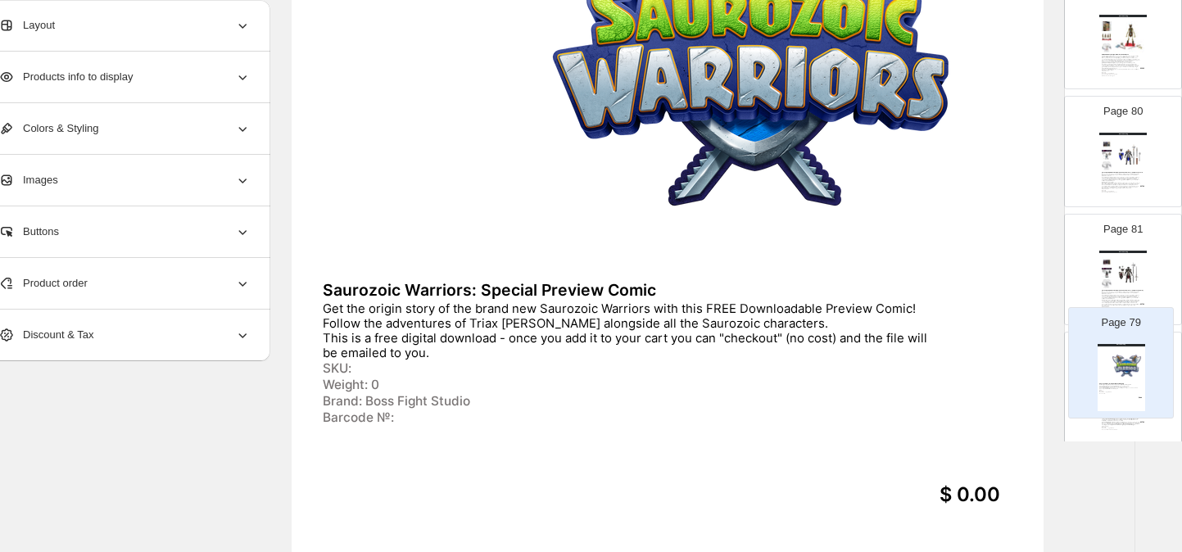
drag, startPoint x: 1121, startPoint y: 269, endPoint x: 1126, endPoint y: 371, distance: 102.5
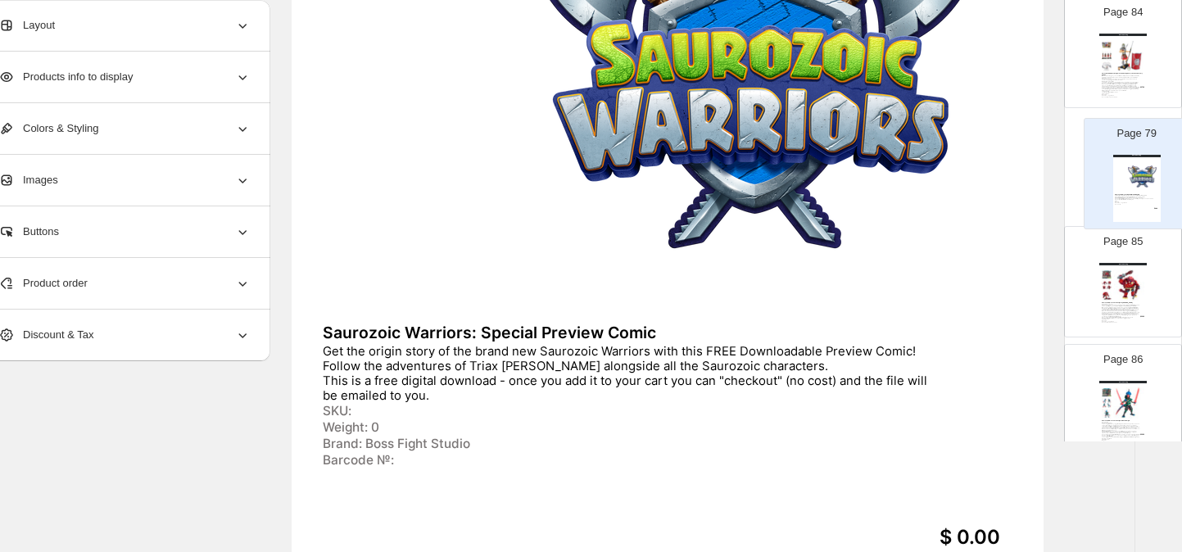
scroll to position [9748, 0]
drag, startPoint x: 1117, startPoint y: 153, endPoint x: 1129, endPoint y: 191, distance: 39.4
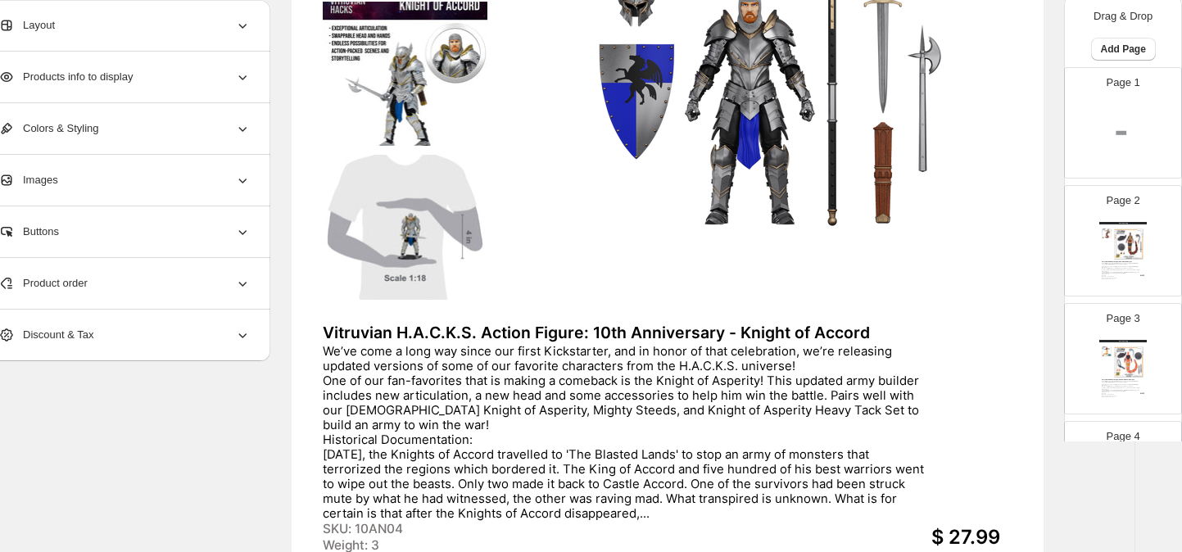
scroll to position [0, 0]
click at [1113, 122] on img at bounding box center [1123, 142] width 48 height 67
type input "*"
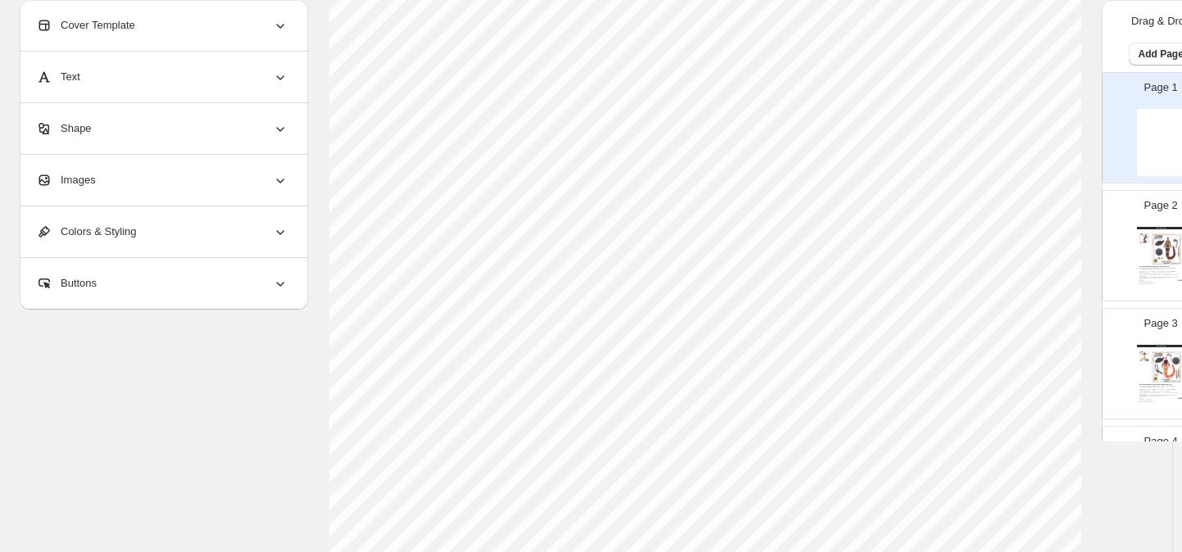
click at [118, 172] on div "Images" at bounding box center [162, 180] width 252 height 51
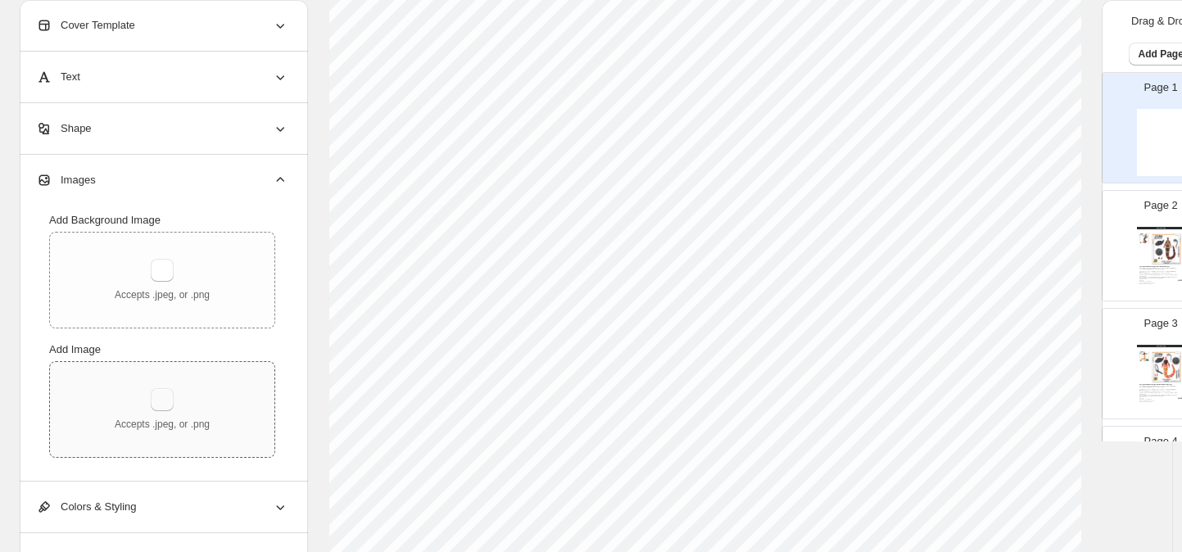
click at [155, 388] on div "Accepts .jpeg, or .png" at bounding box center [162, 409] width 95 height 43
type input "**********"
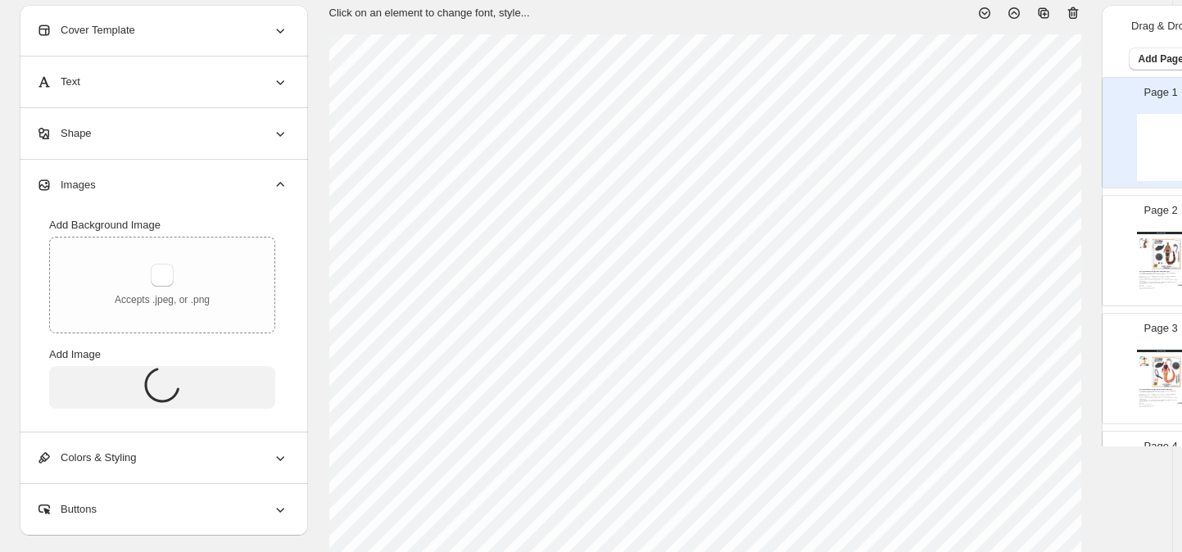
scroll to position [0, 0]
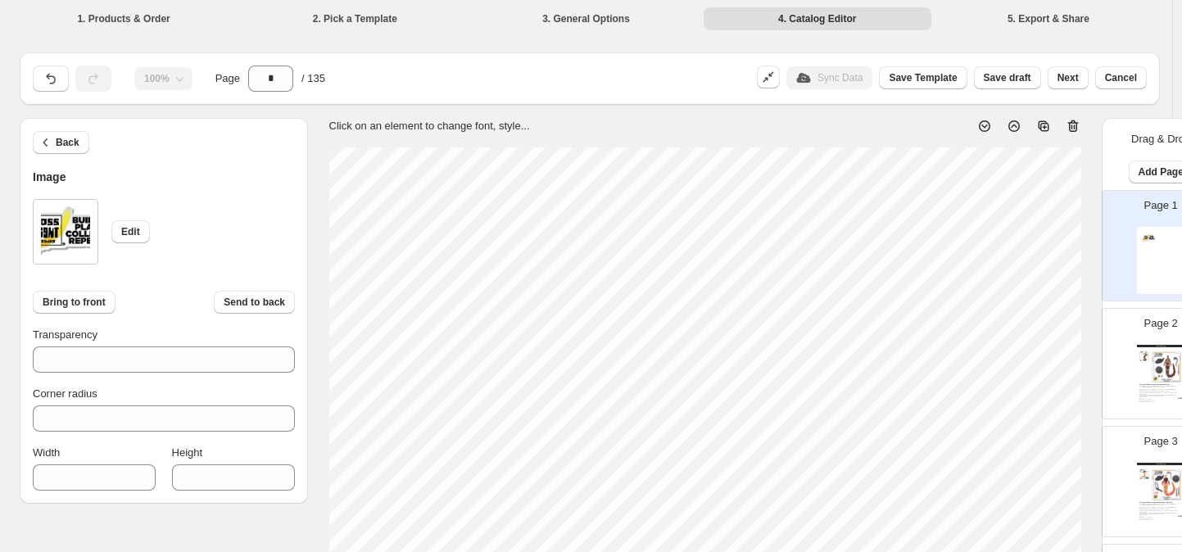
type input "***"
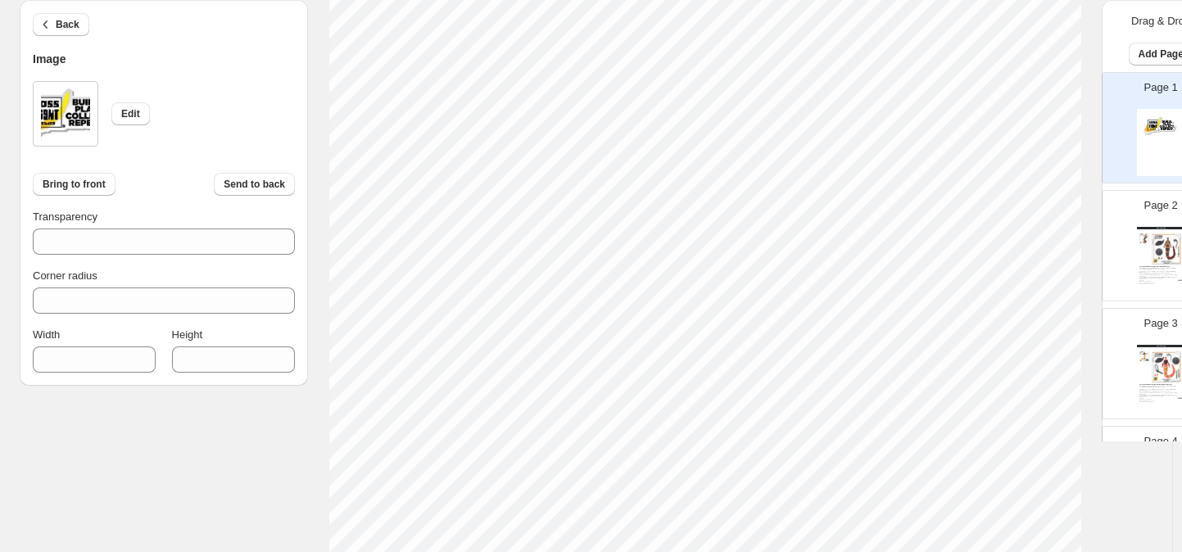
scroll to position [413, 0]
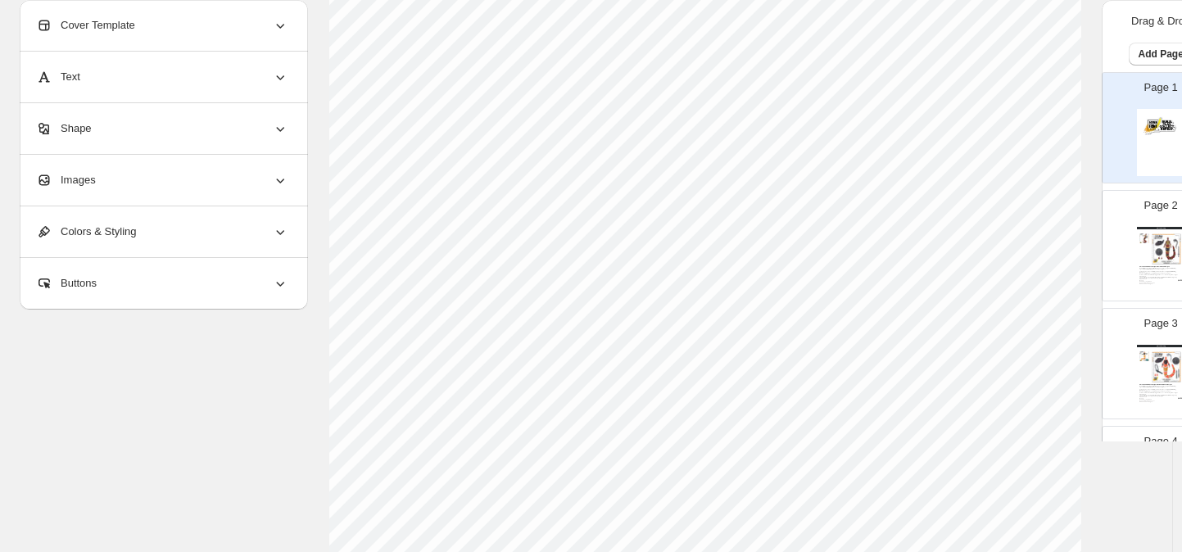
click at [105, 176] on div "Images" at bounding box center [162, 180] width 252 height 51
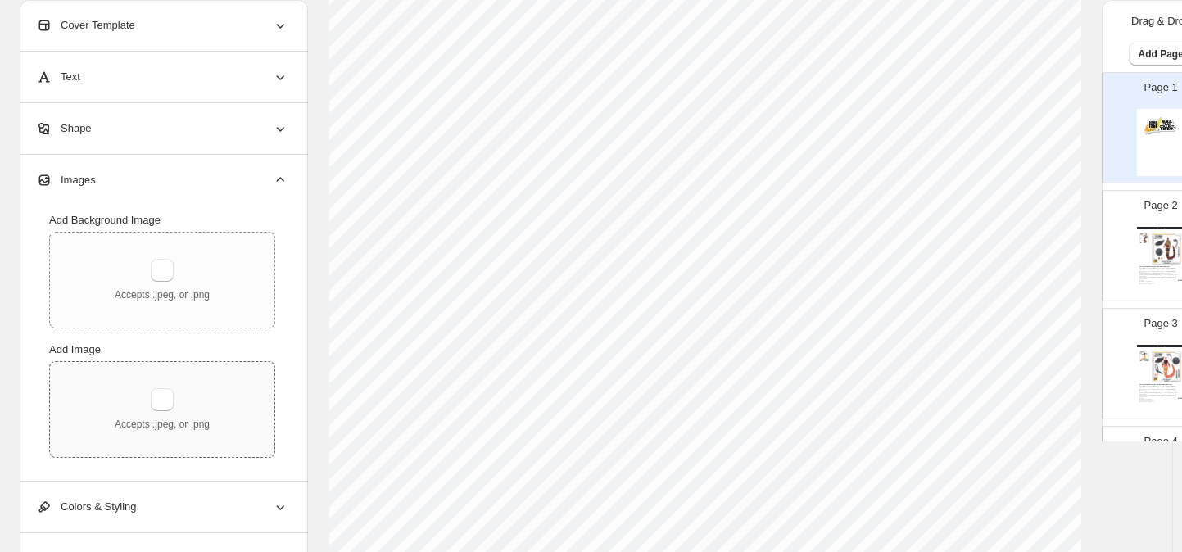
click at [143, 397] on div "Accepts .jpeg, or .png" at bounding box center [162, 409] width 95 height 43
type input "**********"
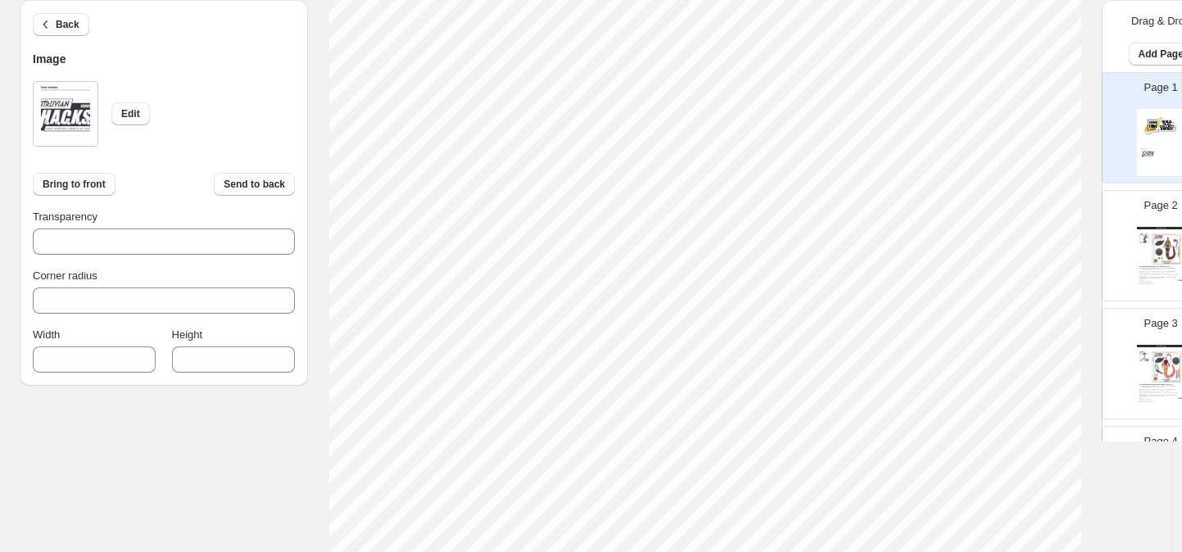
scroll to position [635, 0]
type input "***"
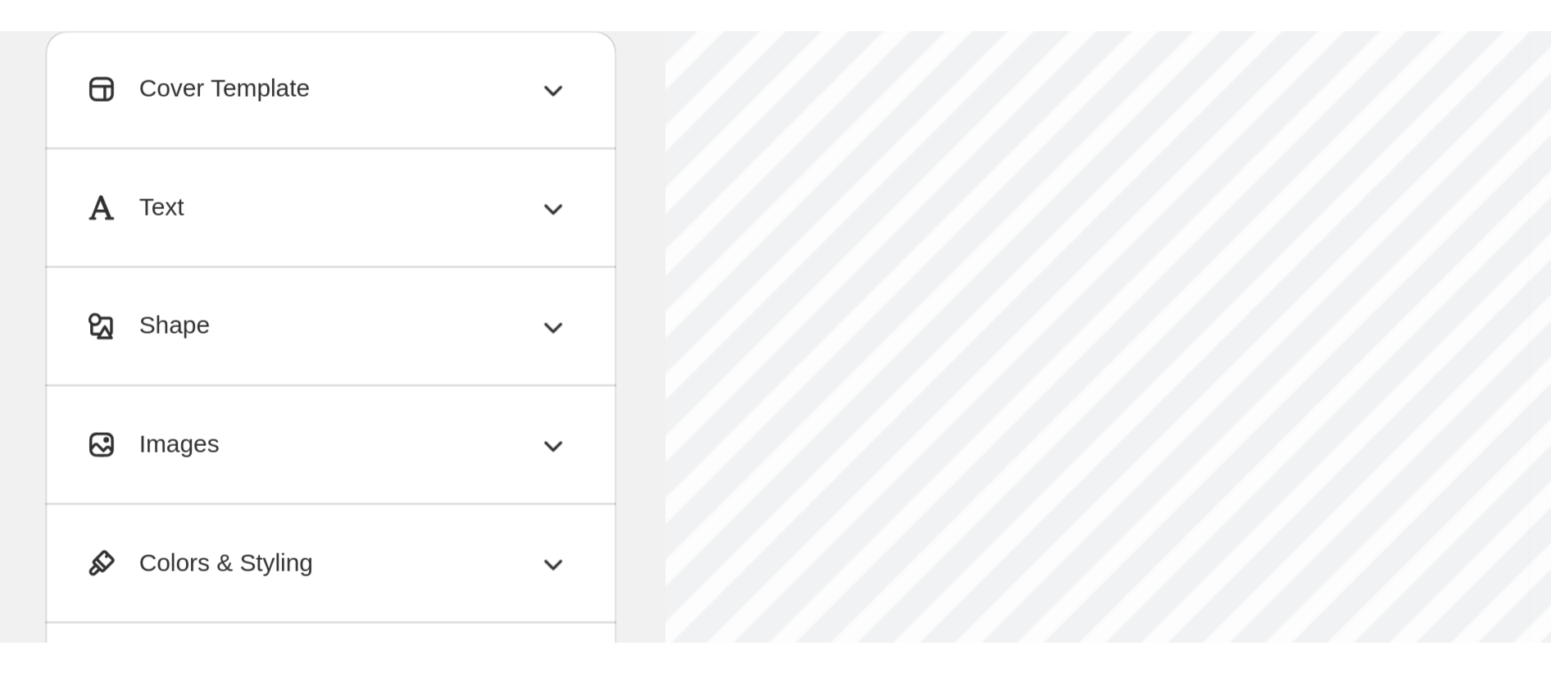
scroll to position [415, 0]
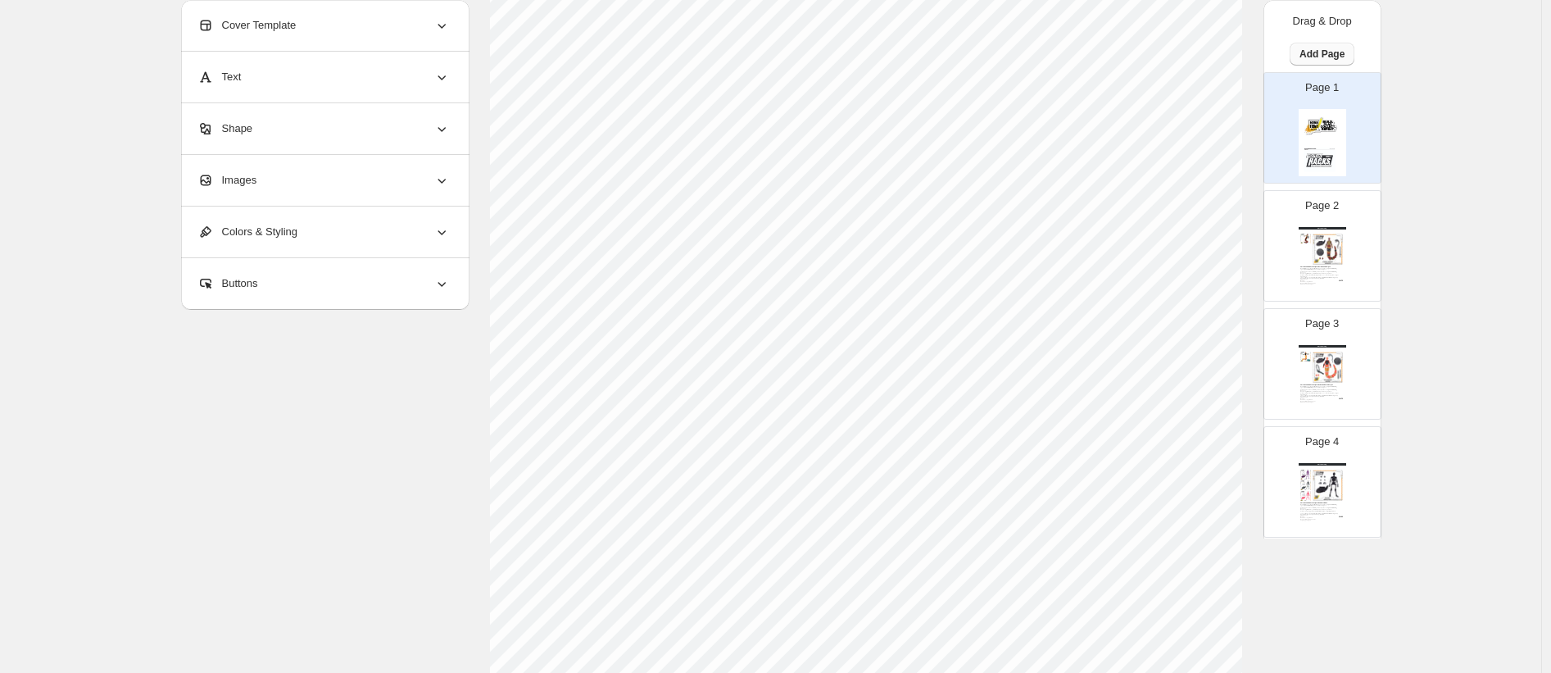
click at [1181, 51] on span "Add Page" at bounding box center [1321, 54] width 45 height 13
click at [1181, 93] on span "Cover / Blank Page" at bounding box center [1318, 88] width 92 height 12
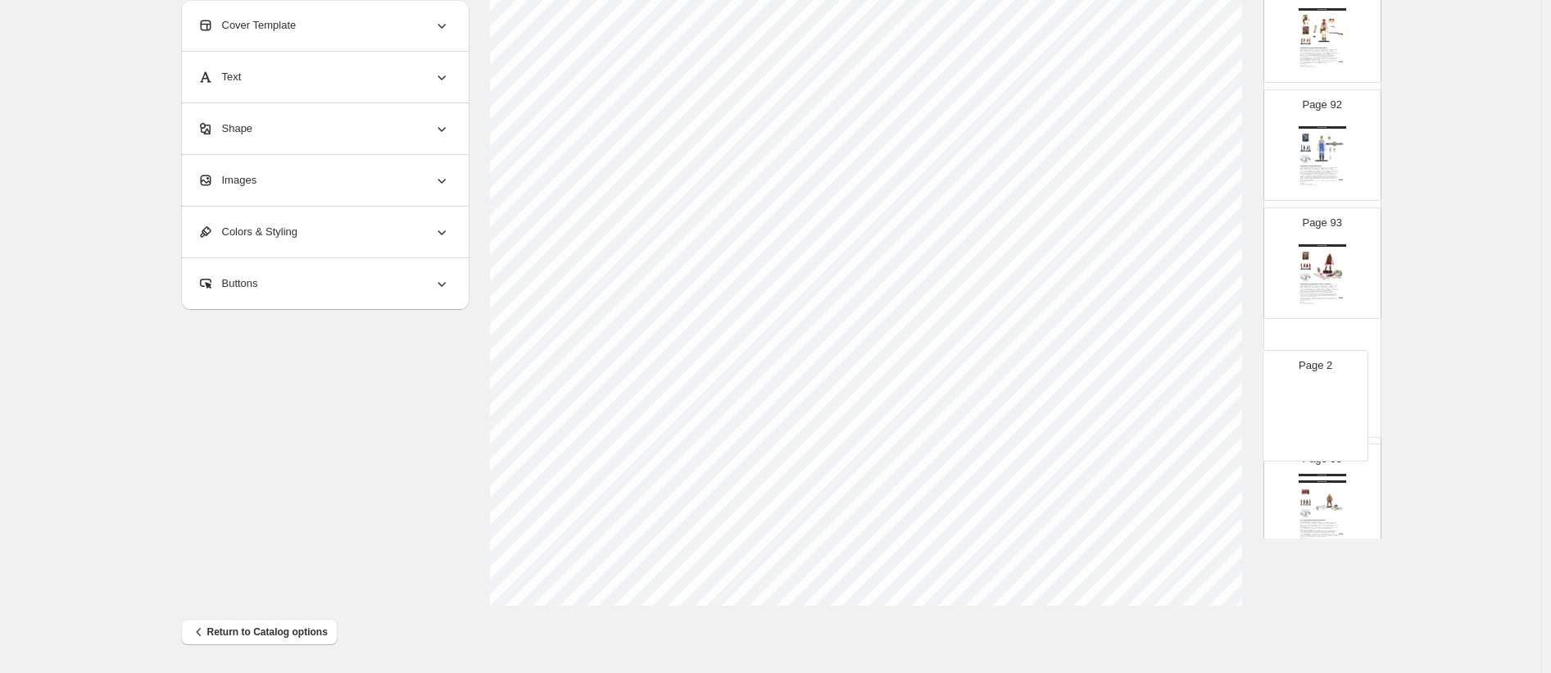
scroll to position [10604, 0]
drag, startPoint x: 1310, startPoint y: 220, endPoint x: 1316, endPoint y: 165, distance: 56.0
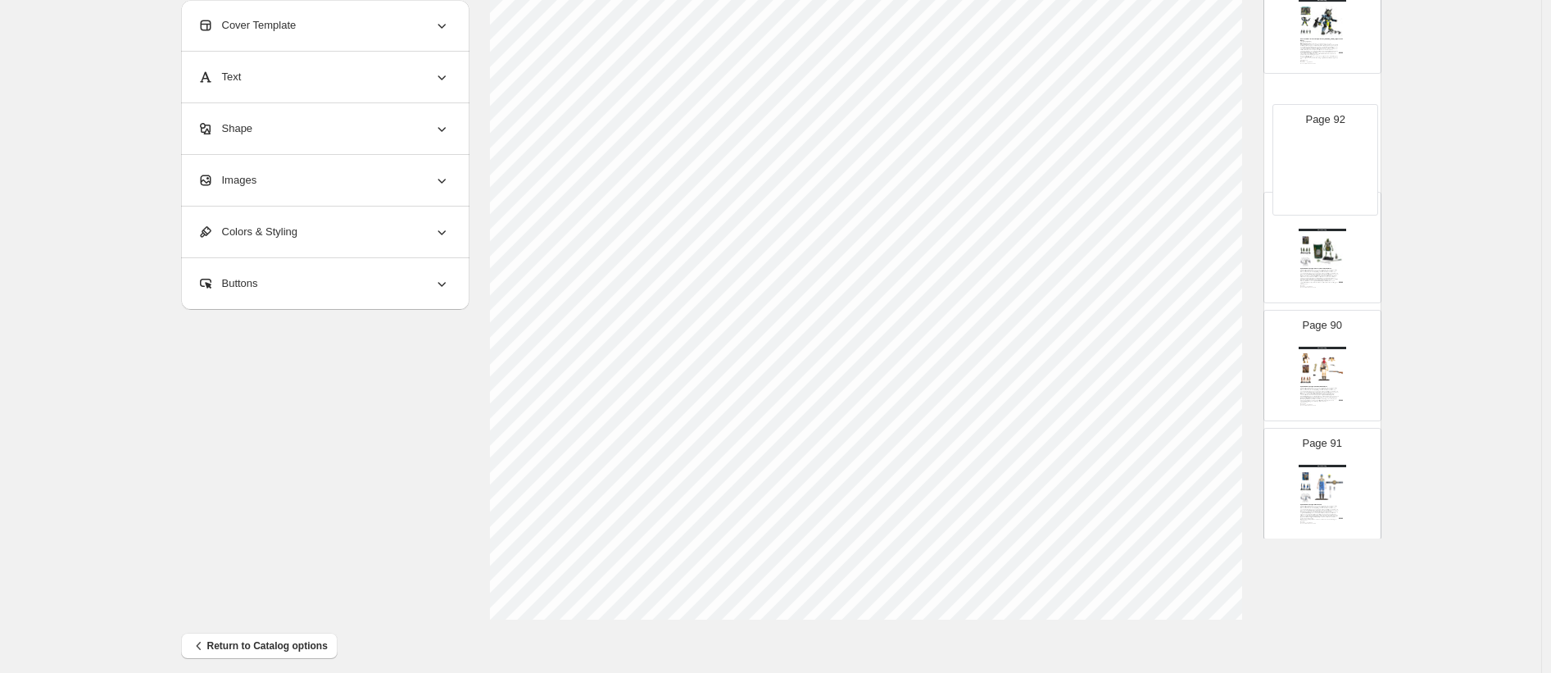
drag, startPoint x: 1327, startPoint y: 480, endPoint x: 1332, endPoint y: 120, distance: 360.5
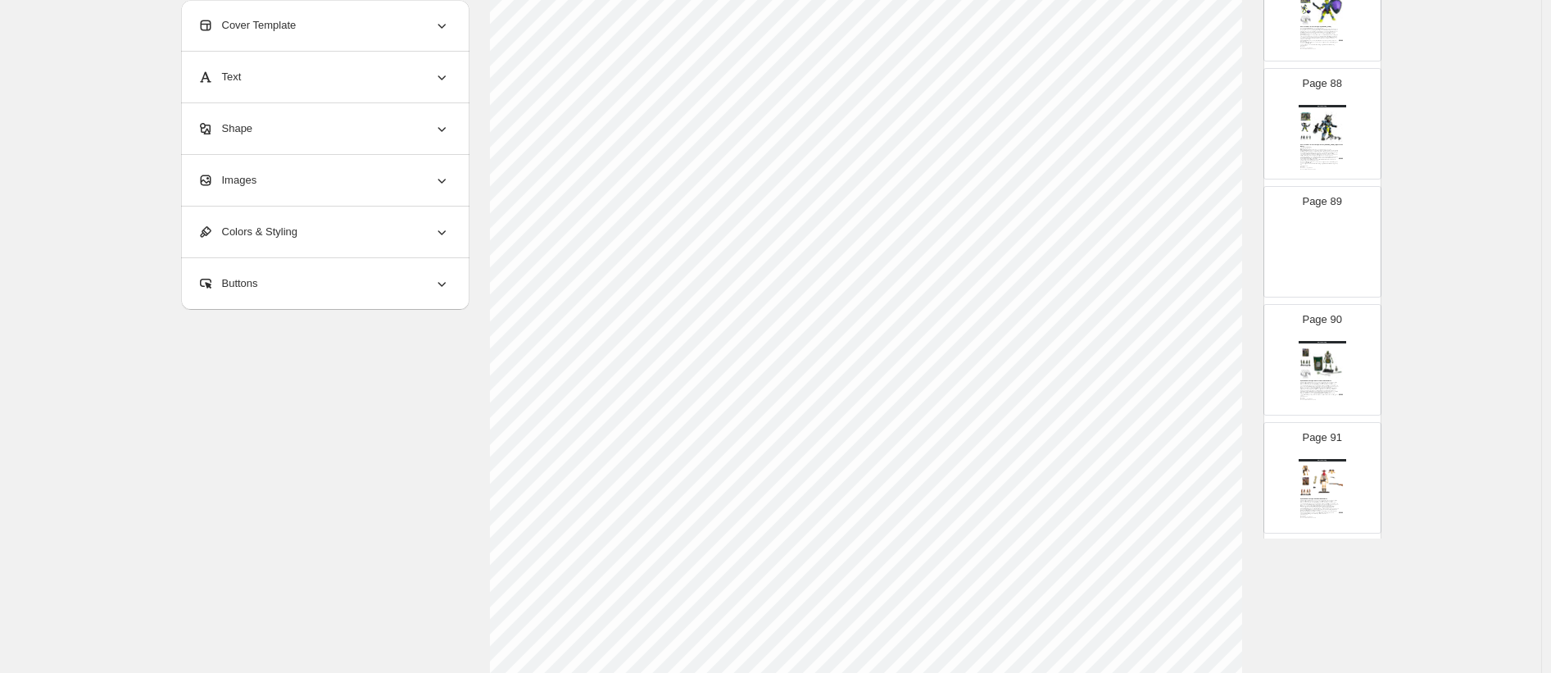
scroll to position [10273, 0]
click at [1181, 245] on img at bounding box center [1323, 251] width 48 height 67
type input "**"
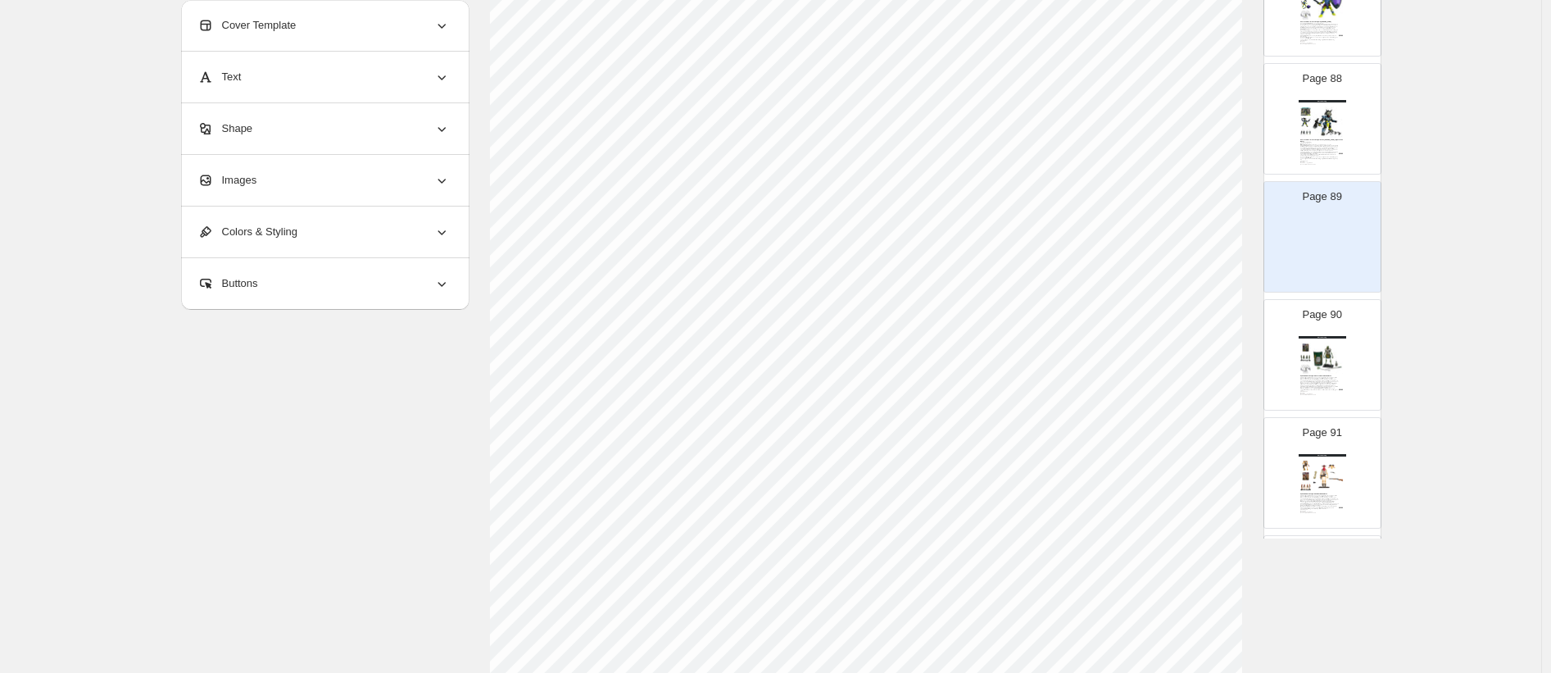
click at [245, 177] on span "Images" at bounding box center [227, 180] width 60 height 16
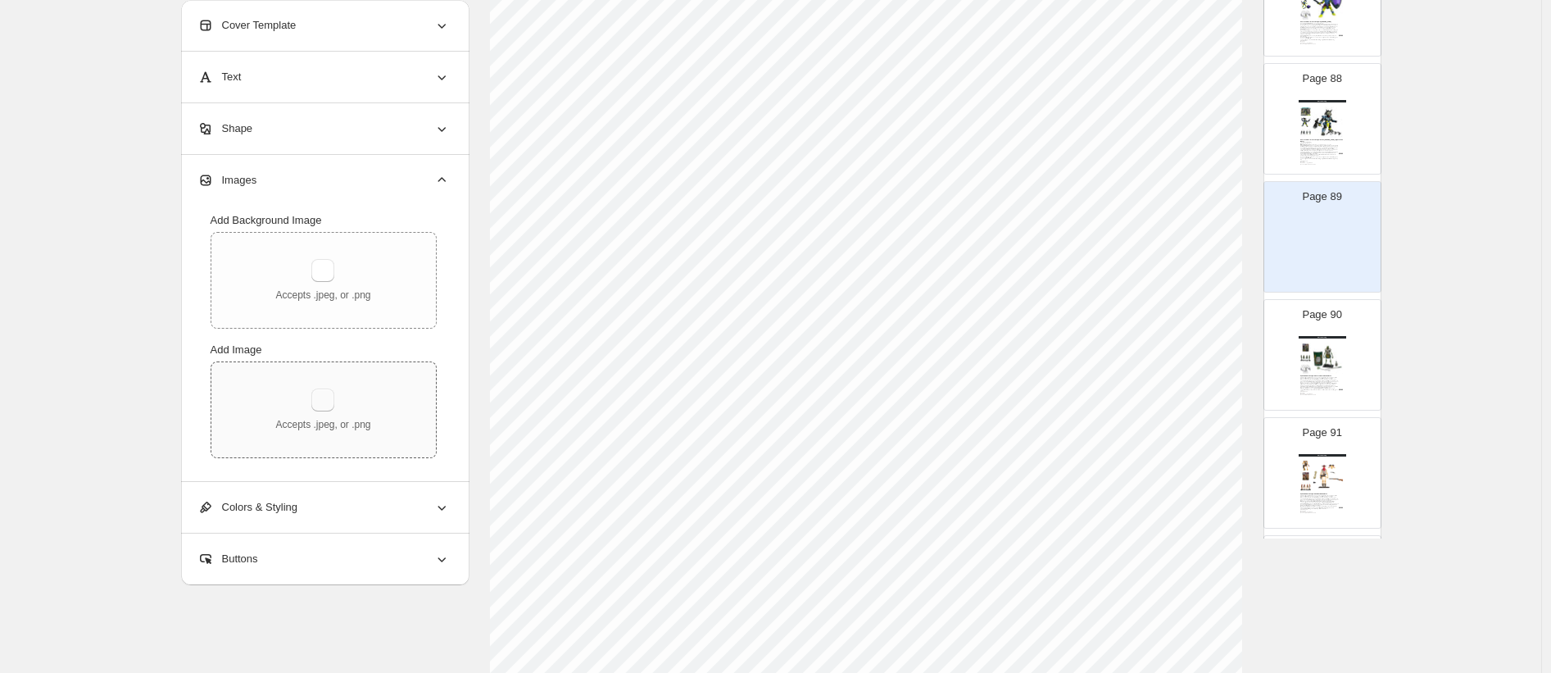
click at [320, 401] on button "button" at bounding box center [322, 399] width 23 height 23
type input "**********"
click at [366, 403] on div "Accepts .jpeg, or .png" at bounding box center [322, 409] width 95 height 43
type input "**********"
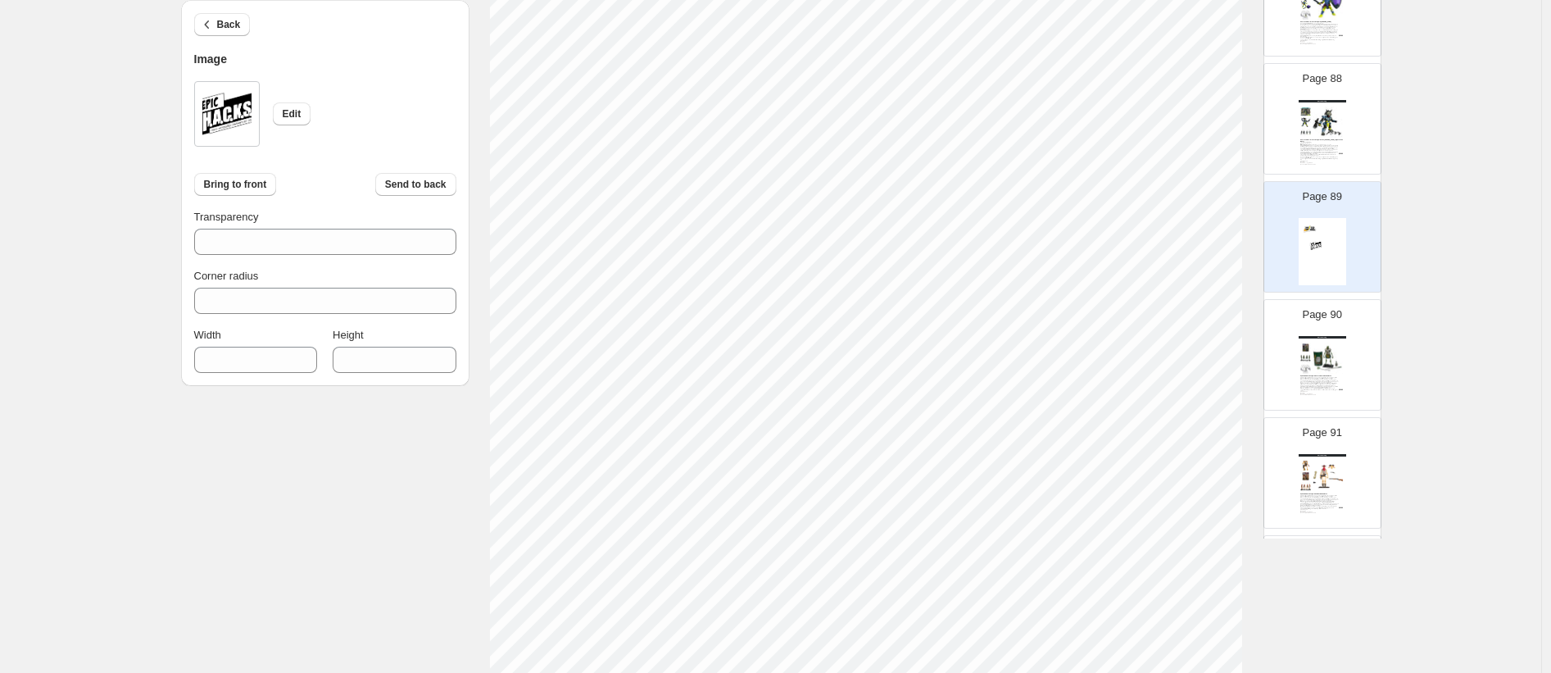
click at [1181, 551] on section "Click on an element to change font, style..." at bounding box center [866, 463] width 794 height 1003
type input "***"
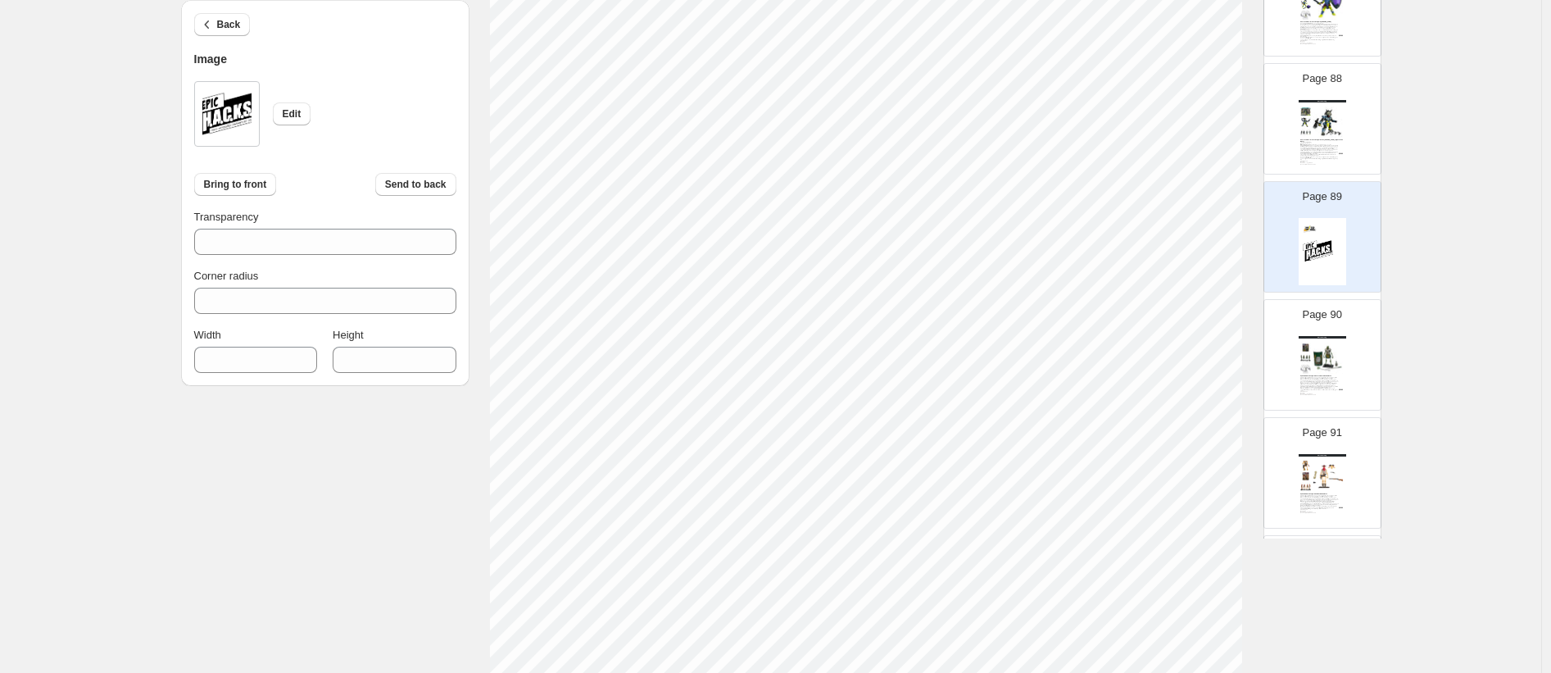
type input "***"
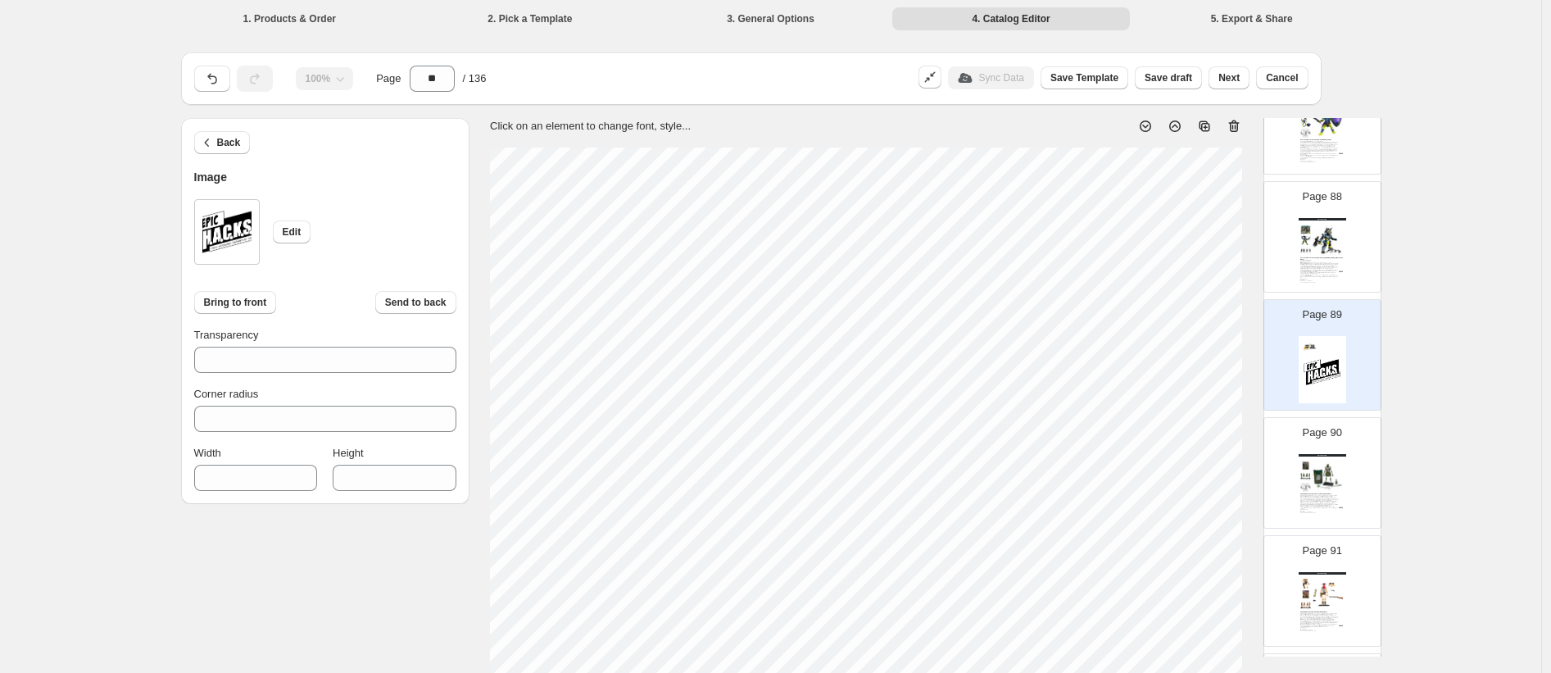
type input "***"
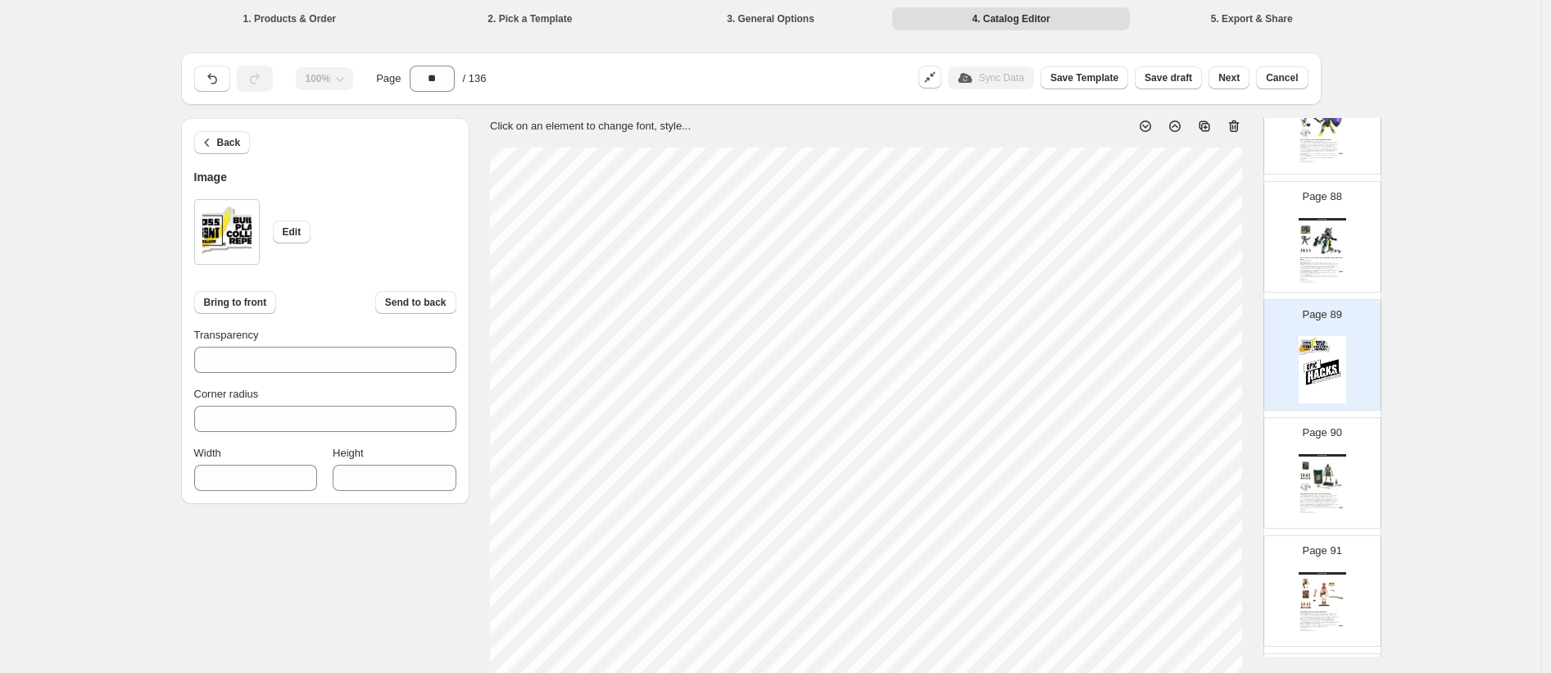
type input "***"
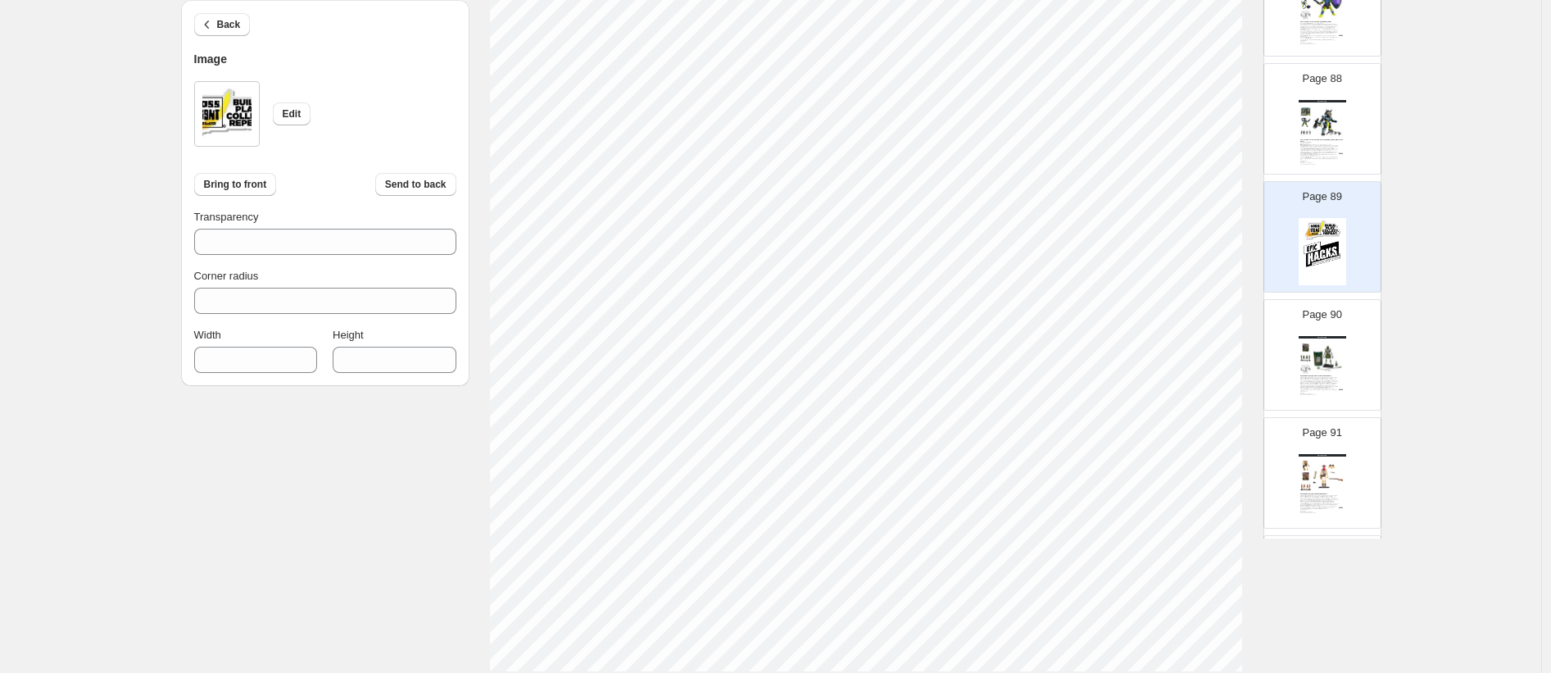
scroll to position [470, 0]
type input "***"
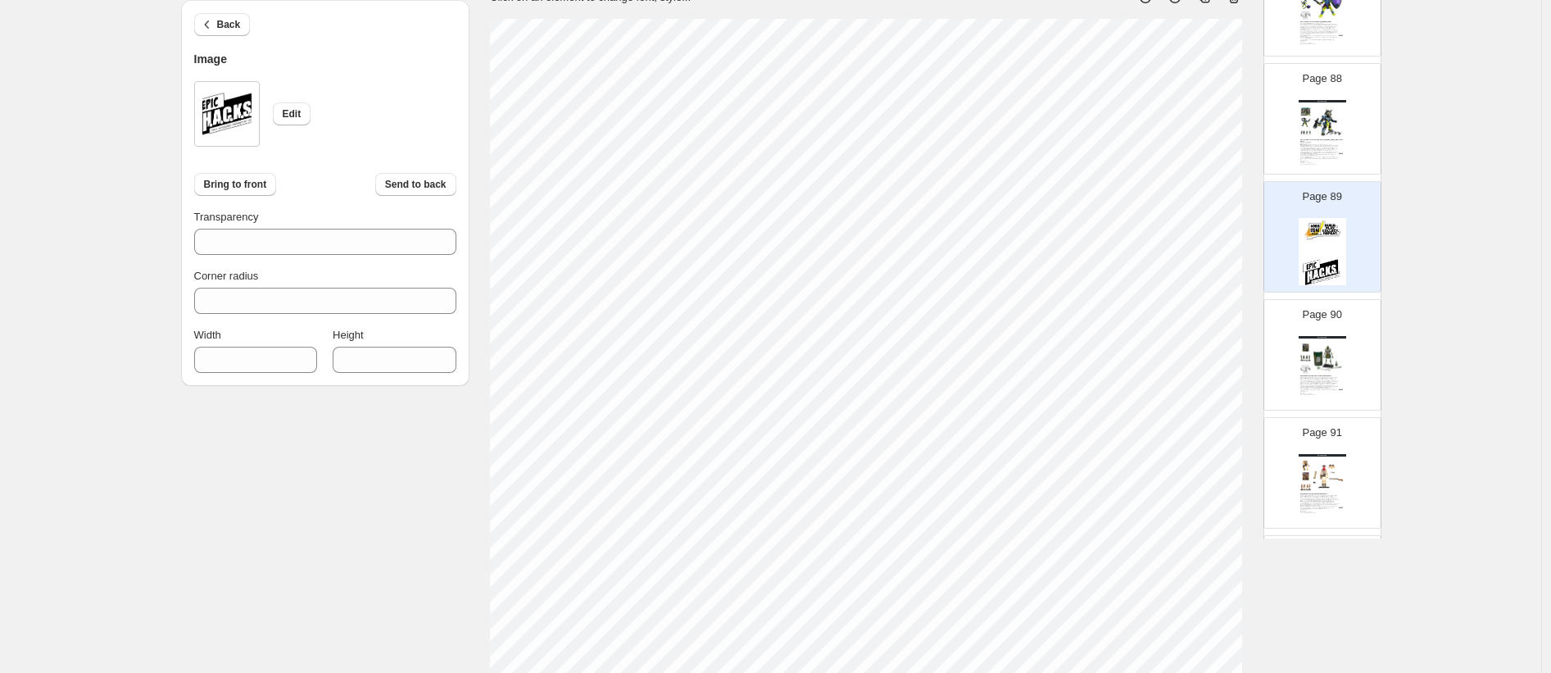
type input "***"
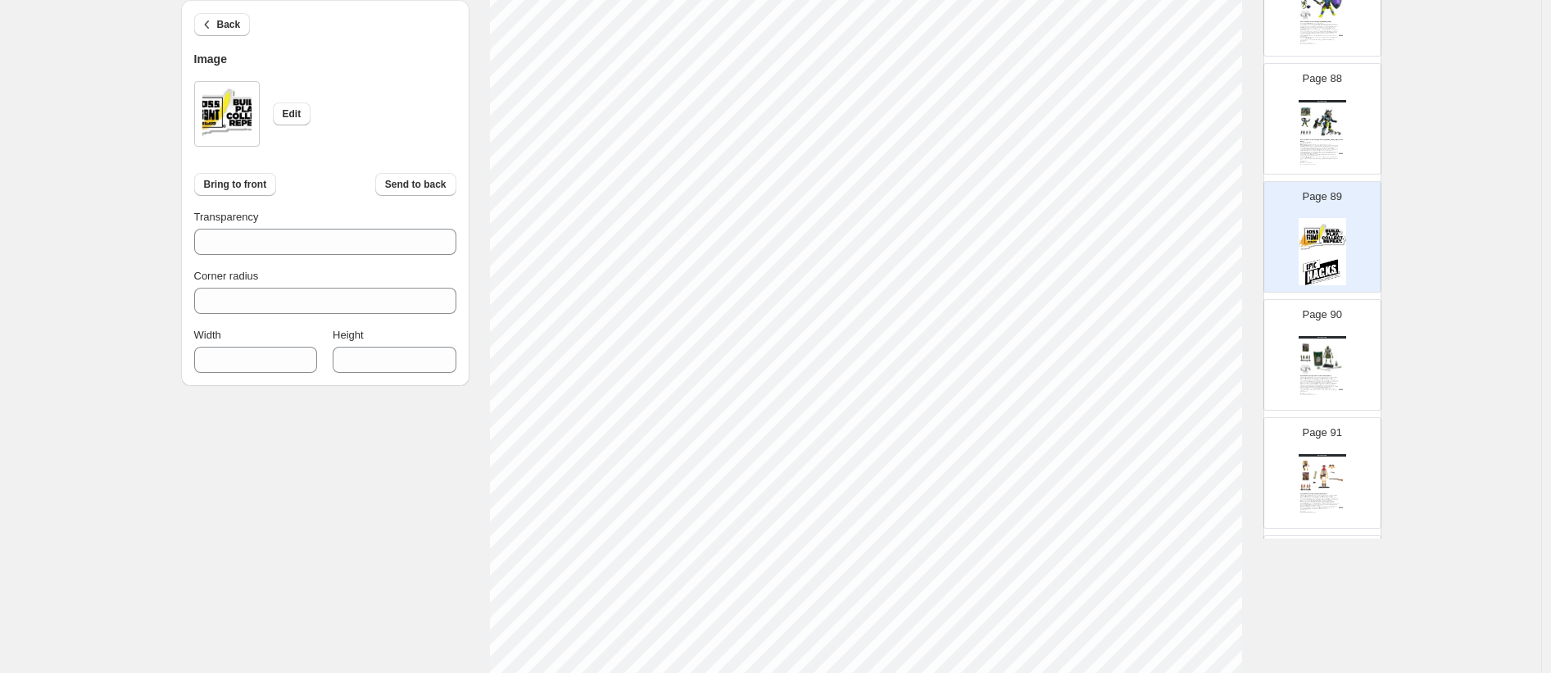
scroll to position [392, 0]
type input "***"
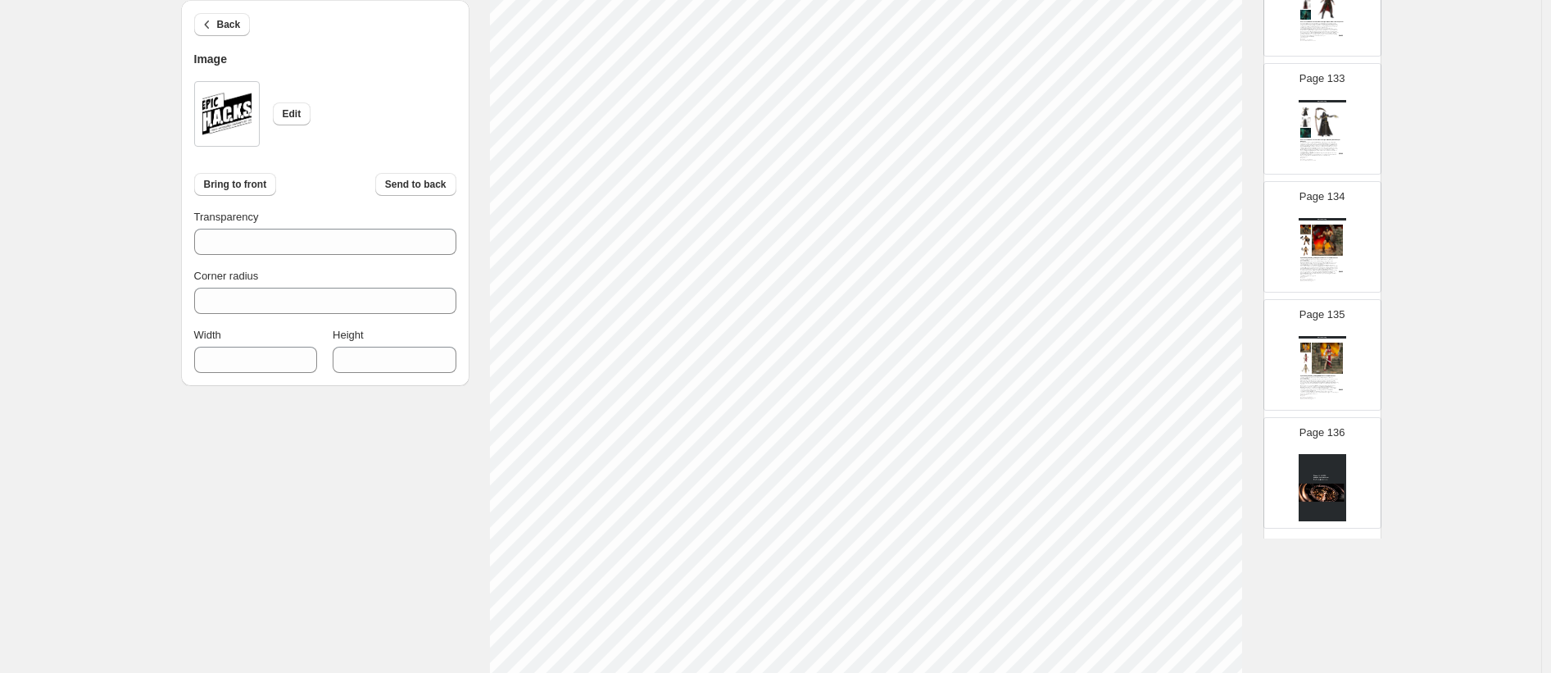
scroll to position [15614, 0]
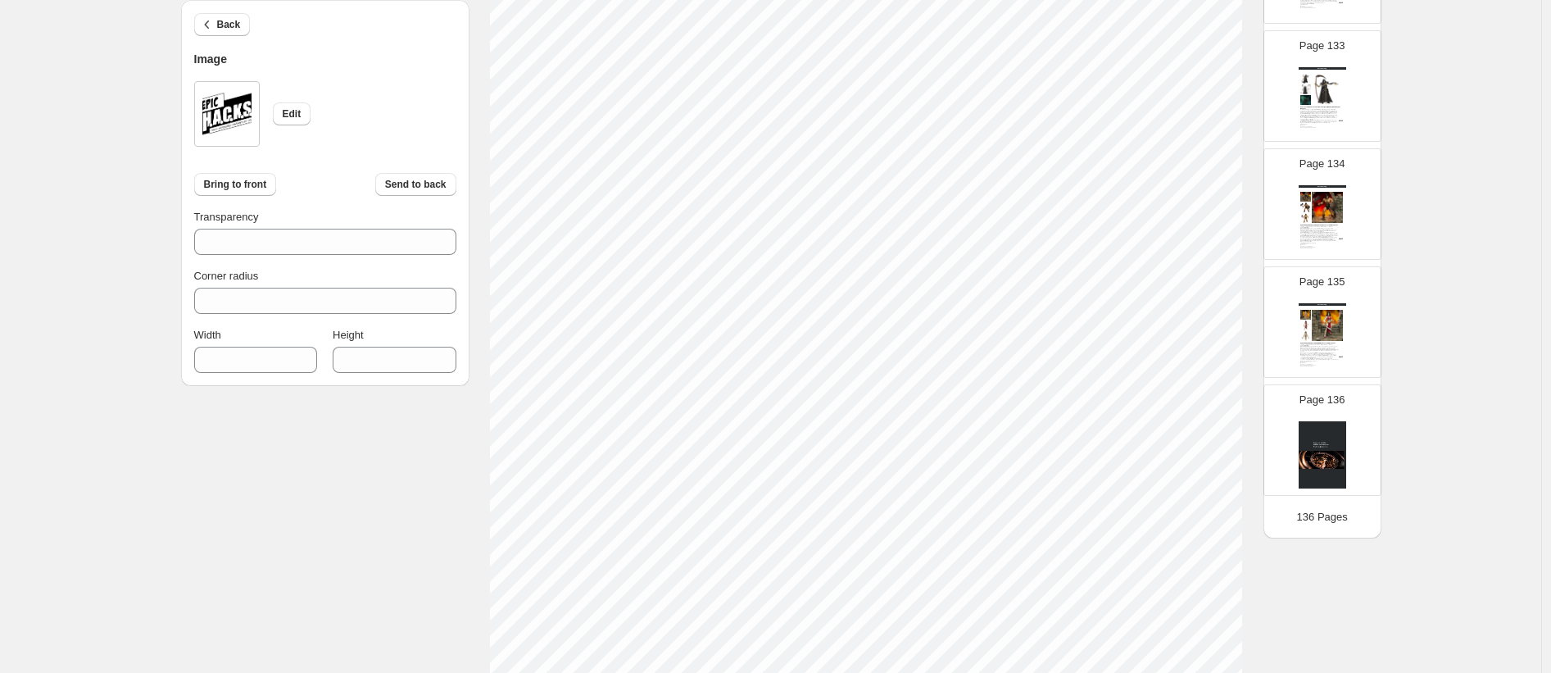
click at [1181, 333] on img at bounding box center [1305, 336] width 11 height 10
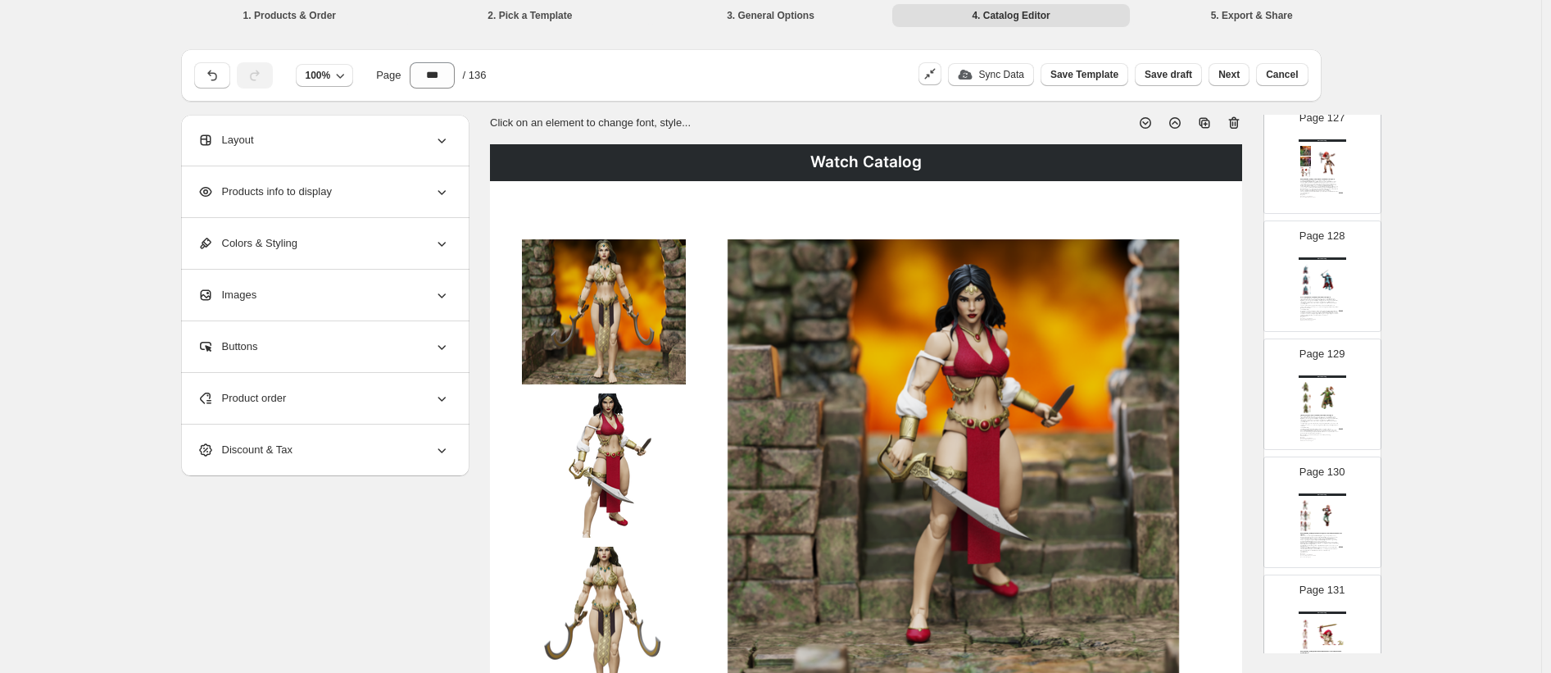
scroll to position [0, 0]
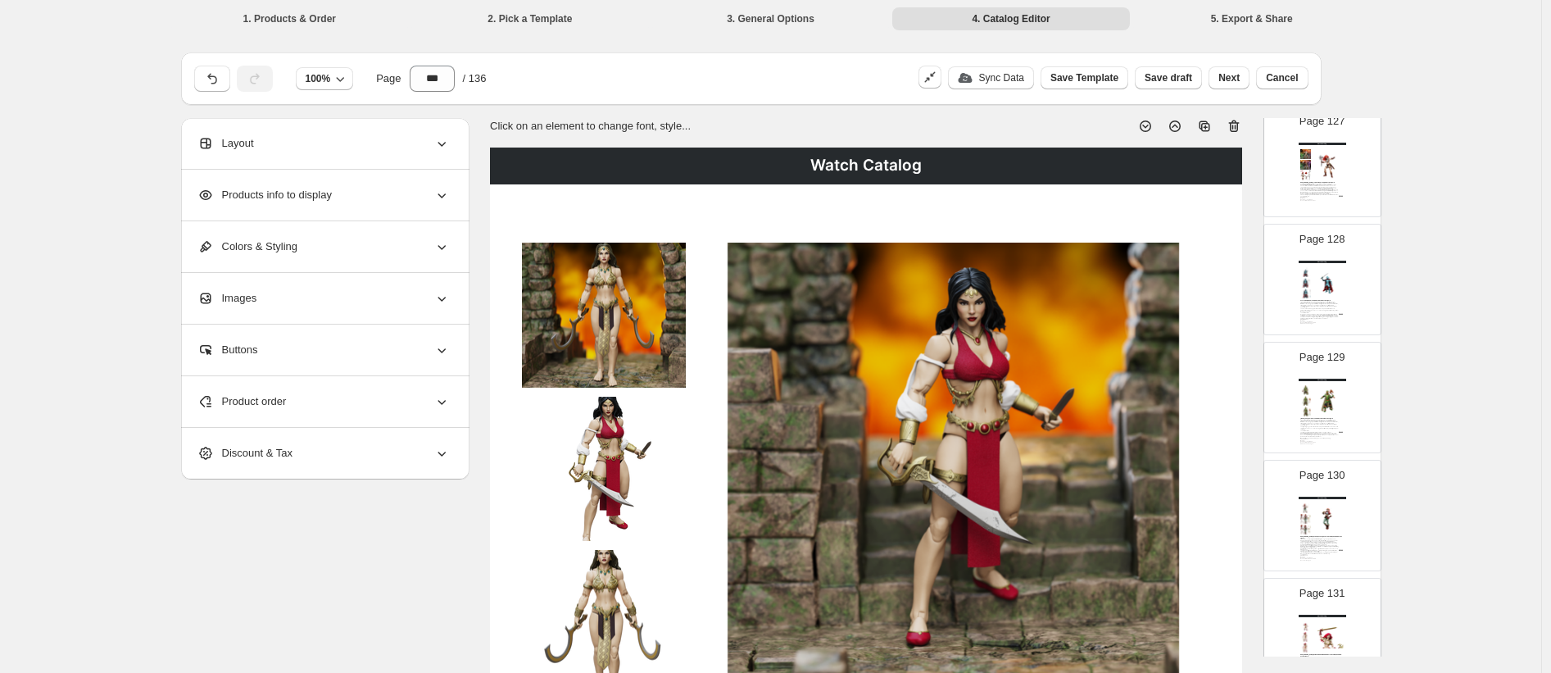
click at [1181, 122] on icon at bounding box center [1234, 126] width 11 height 12
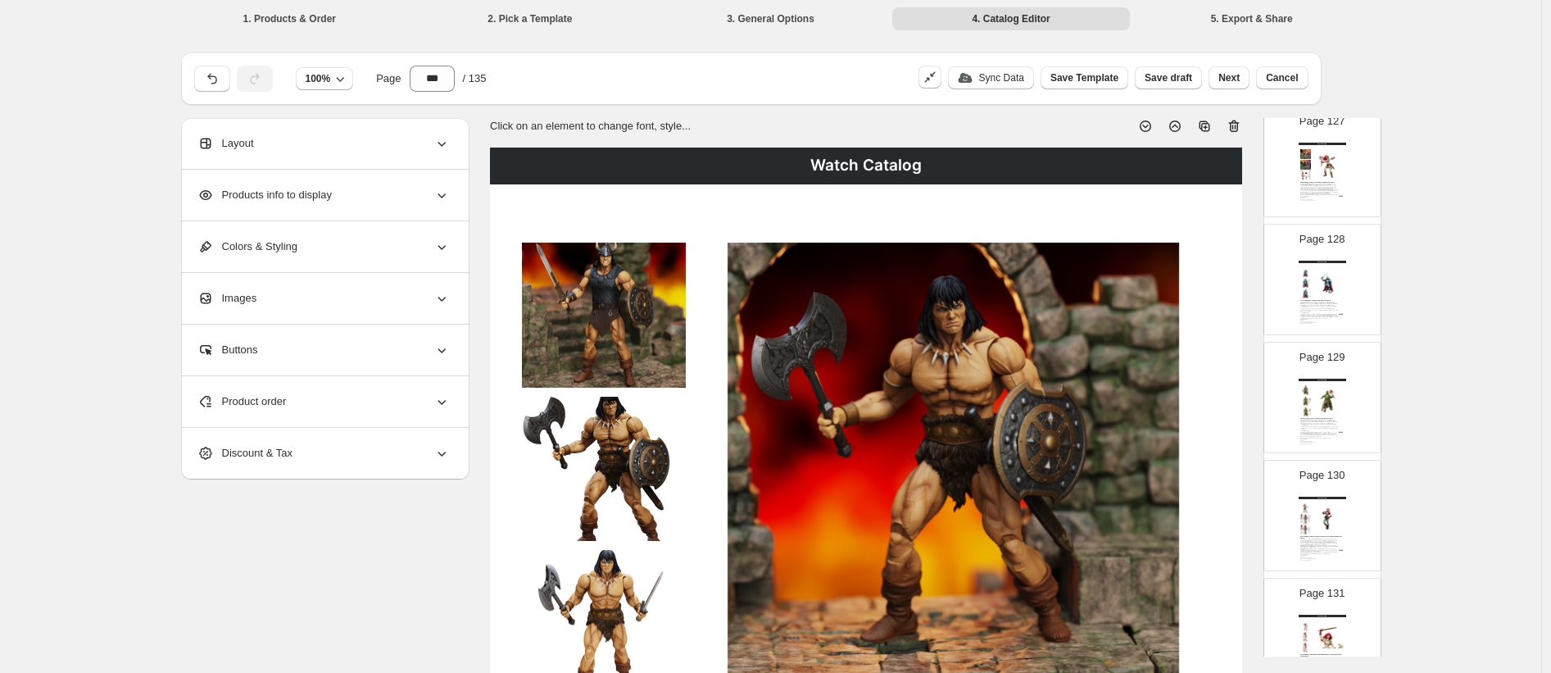
click at [1181, 127] on icon at bounding box center [1236, 127] width 2 height 5
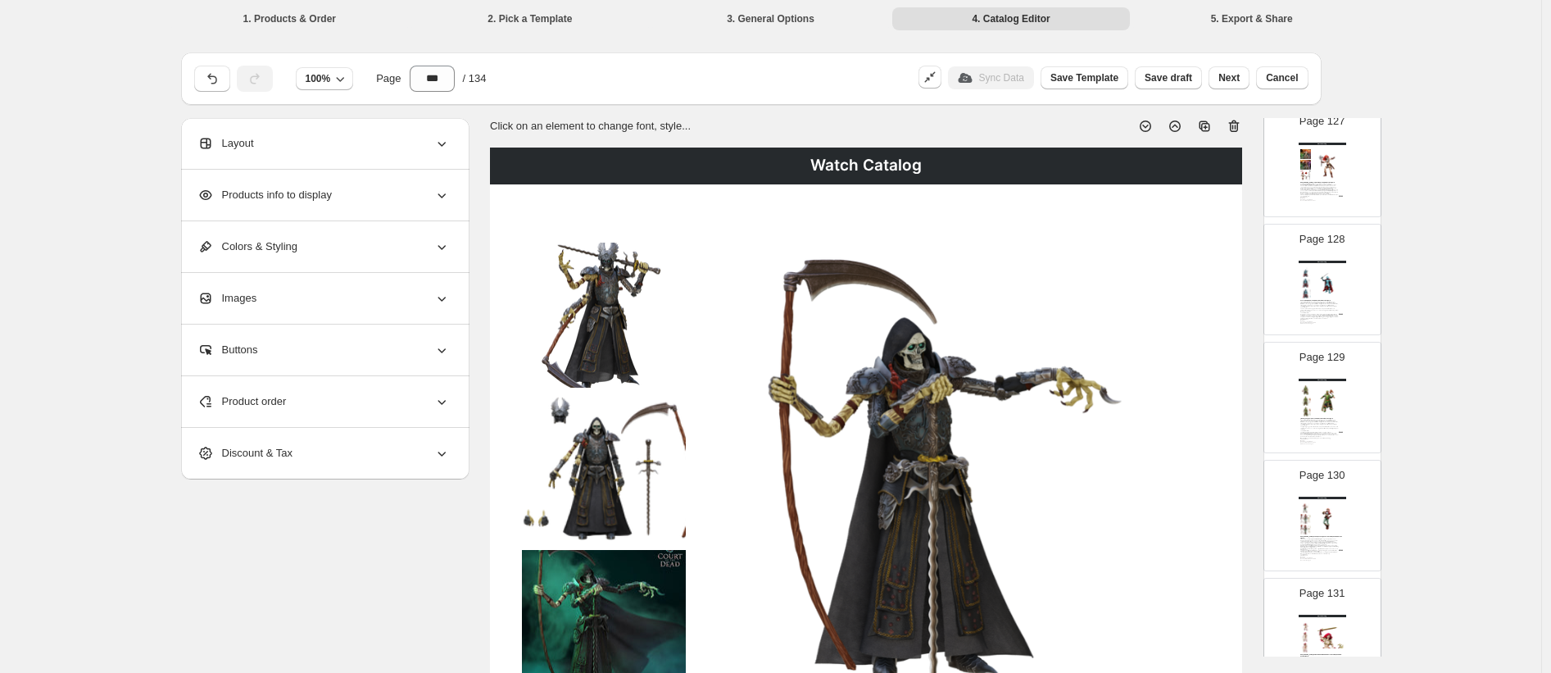
click at [1181, 128] on icon at bounding box center [1234, 126] width 16 height 16
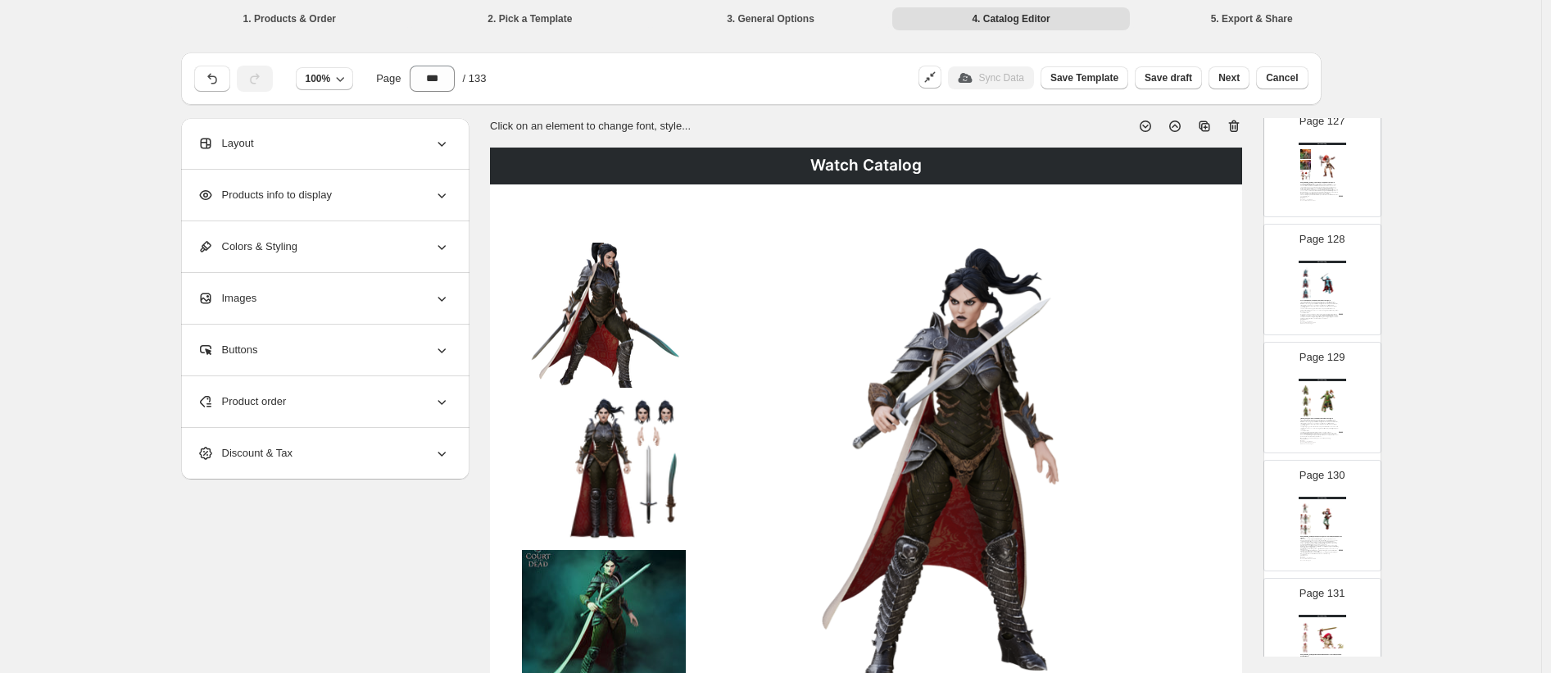
click at [1181, 128] on icon at bounding box center [1234, 126] width 16 height 16
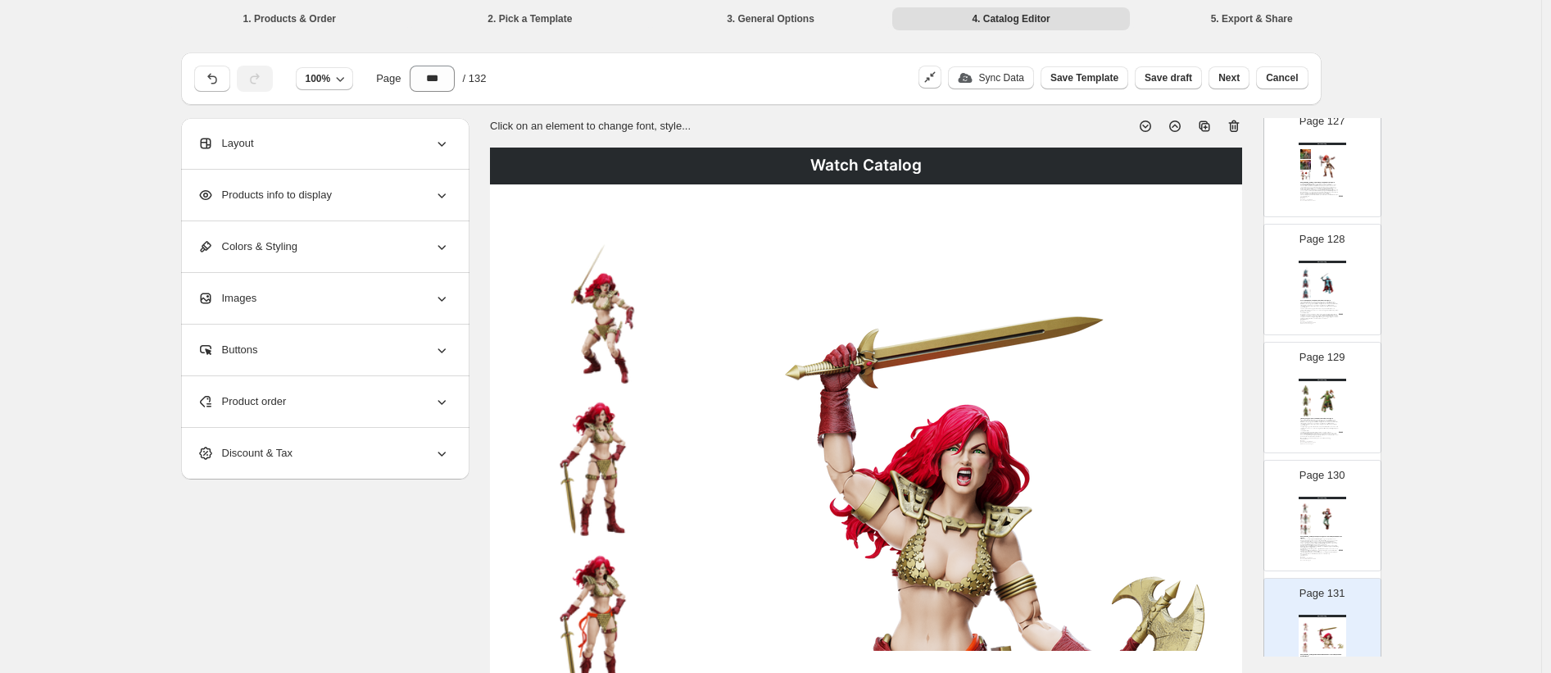
click at [1181, 128] on icon at bounding box center [1234, 126] width 16 height 16
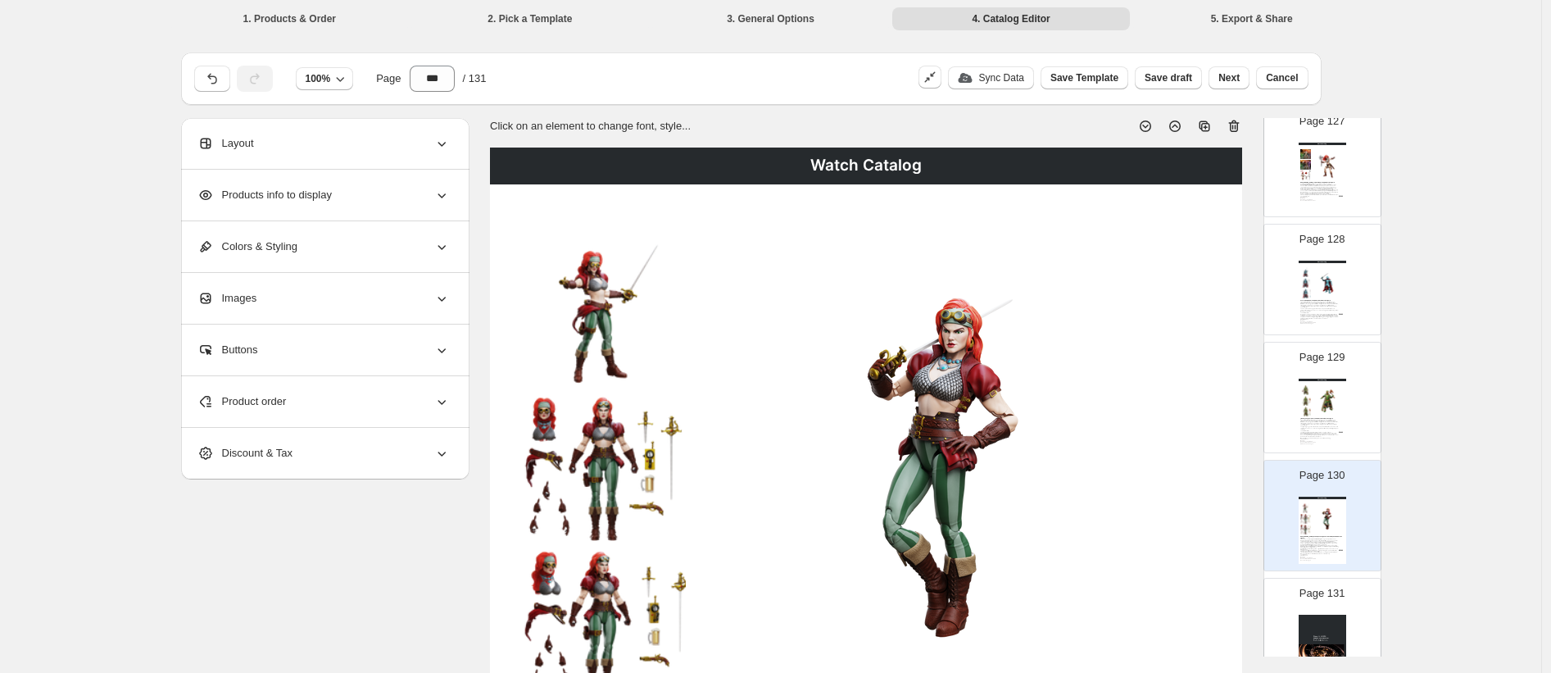
click at [1181, 128] on icon at bounding box center [1234, 126] width 16 height 16
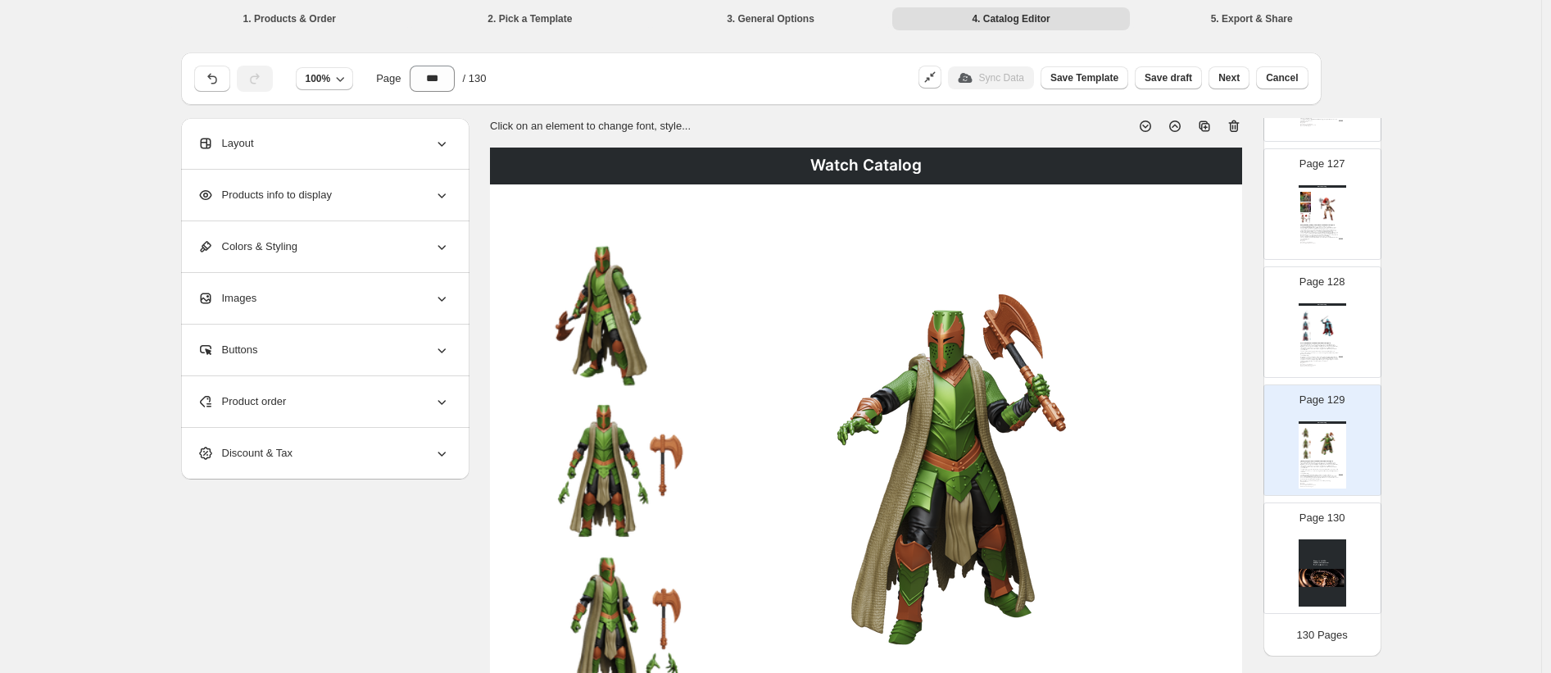
click at [1181, 128] on icon at bounding box center [1234, 126] width 16 height 16
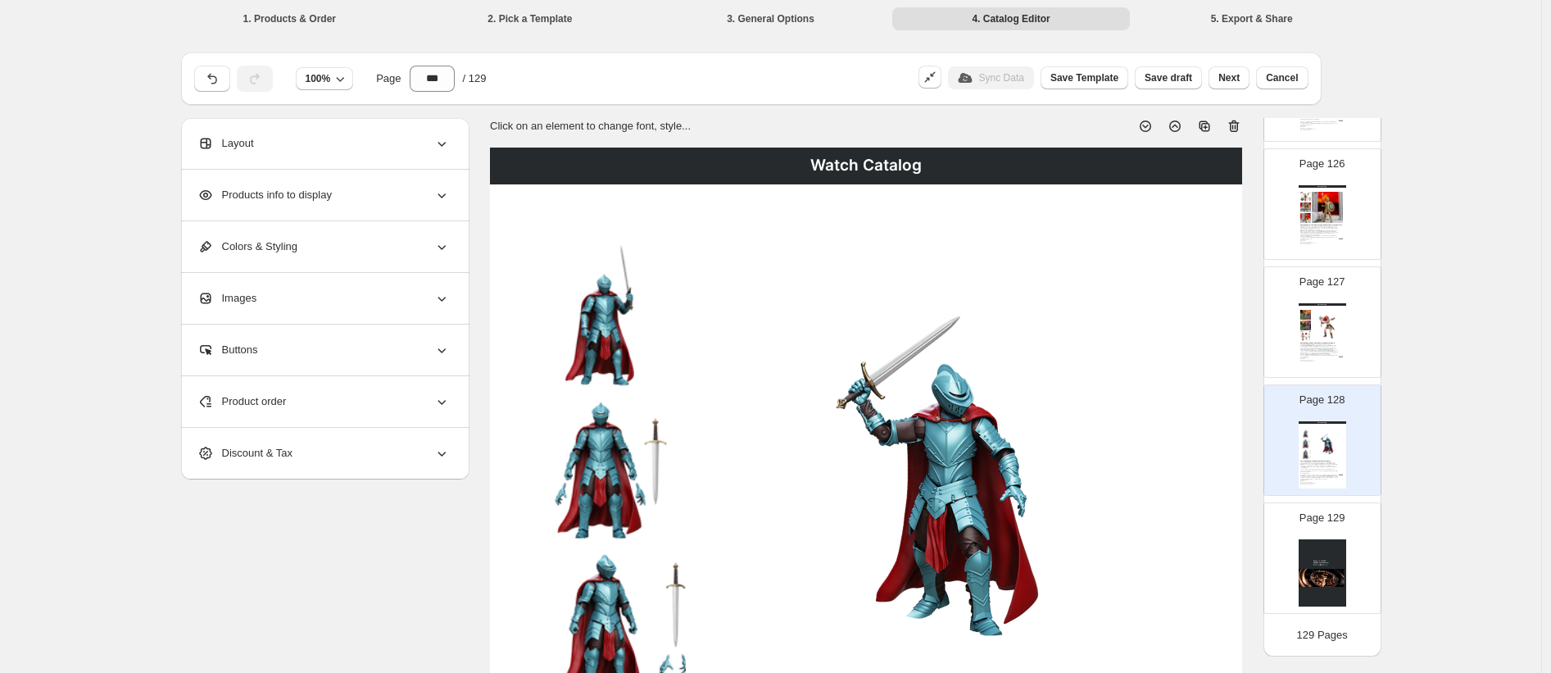
click at [1181, 128] on icon at bounding box center [1234, 126] width 16 height 16
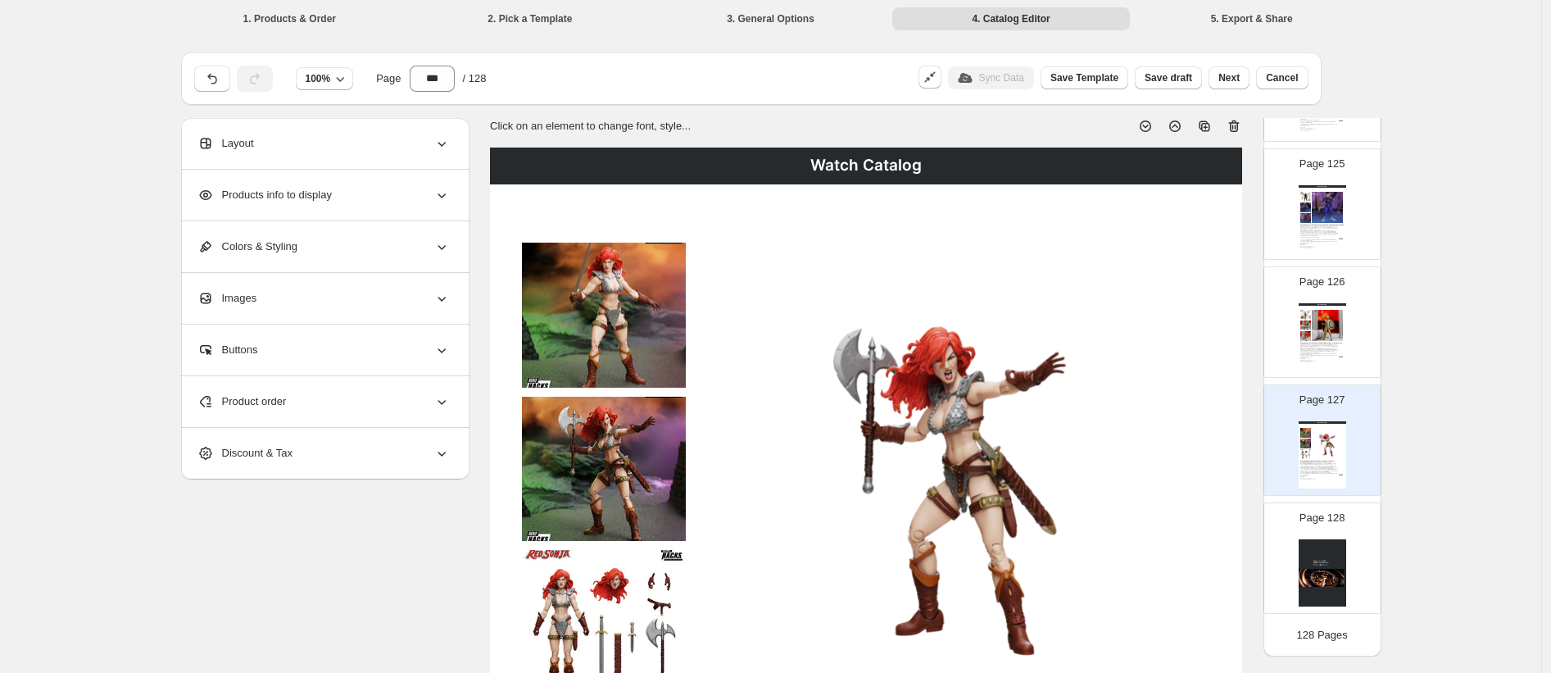
click at [1181, 128] on icon at bounding box center [1234, 126] width 16 height 16
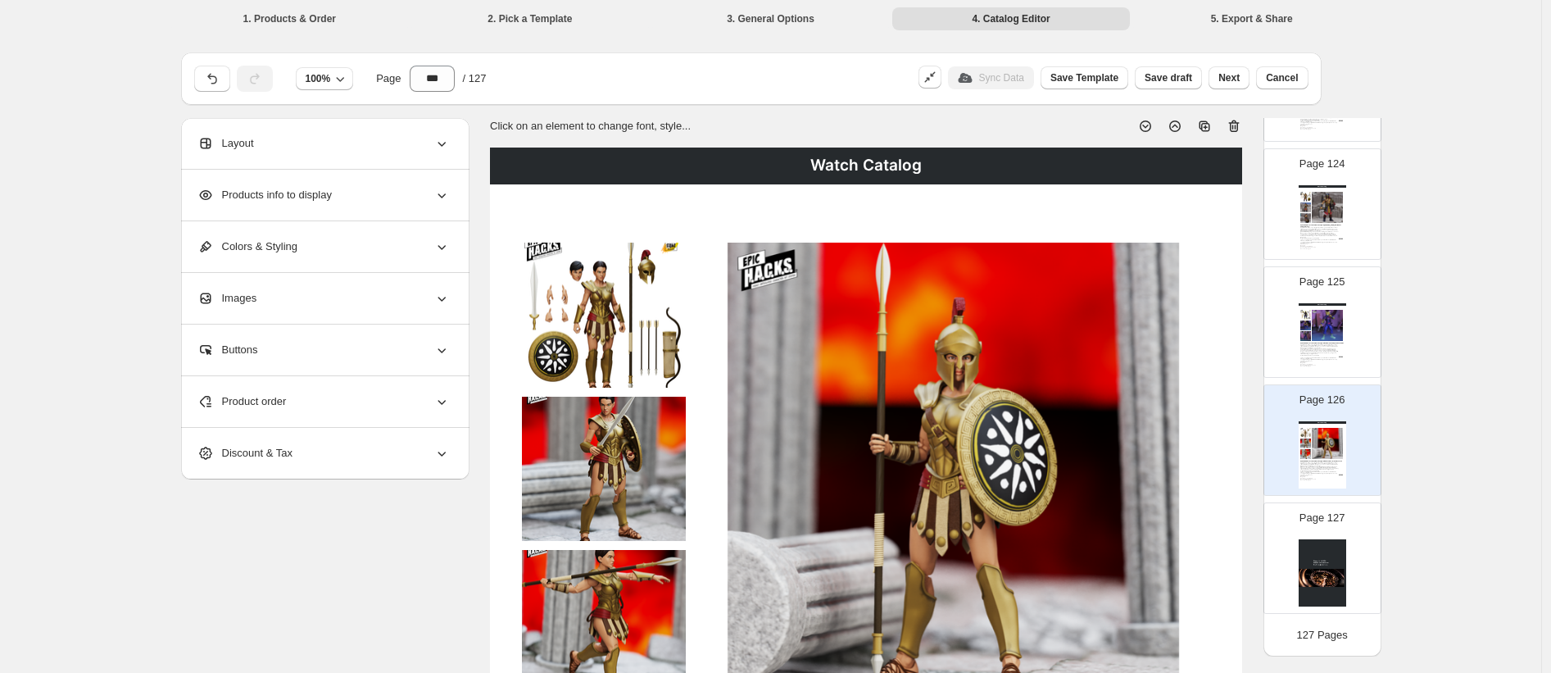
click at [1181, 128] on icon at bounding box center [1234, 126] width 16 height 16
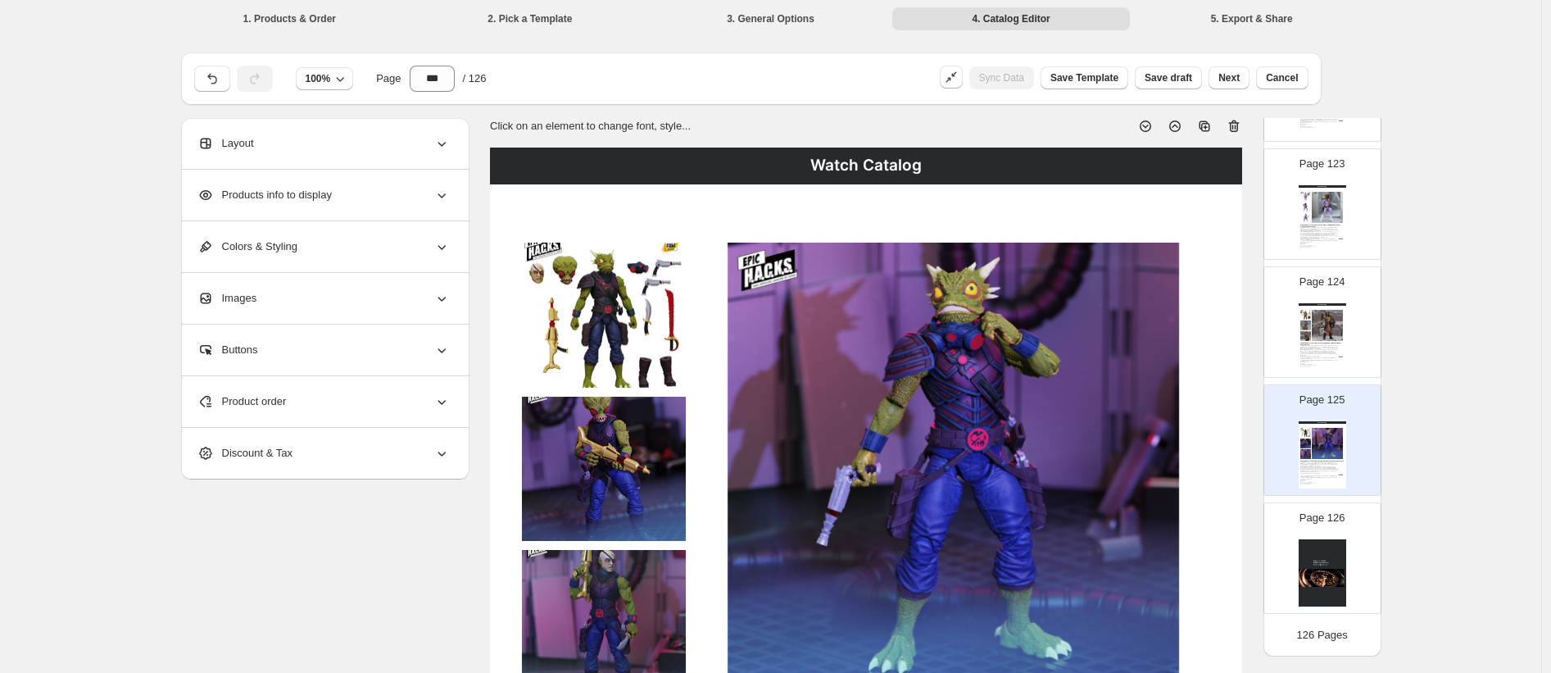
click at [1181, 128] on icon at bounding box center [1234, 126] width 16 height 16
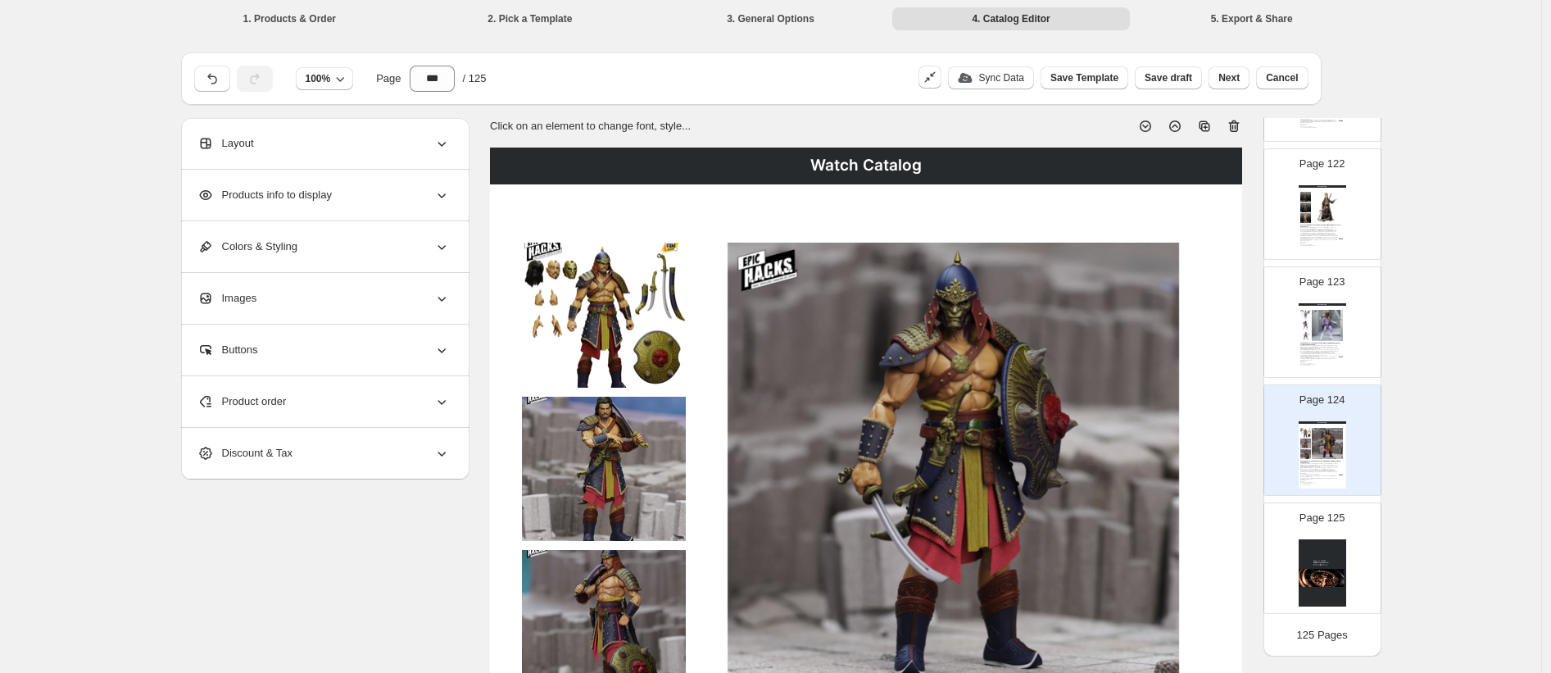
click at [1181, 128] on icon at bounding box center [1234, 126] width 16 height 16
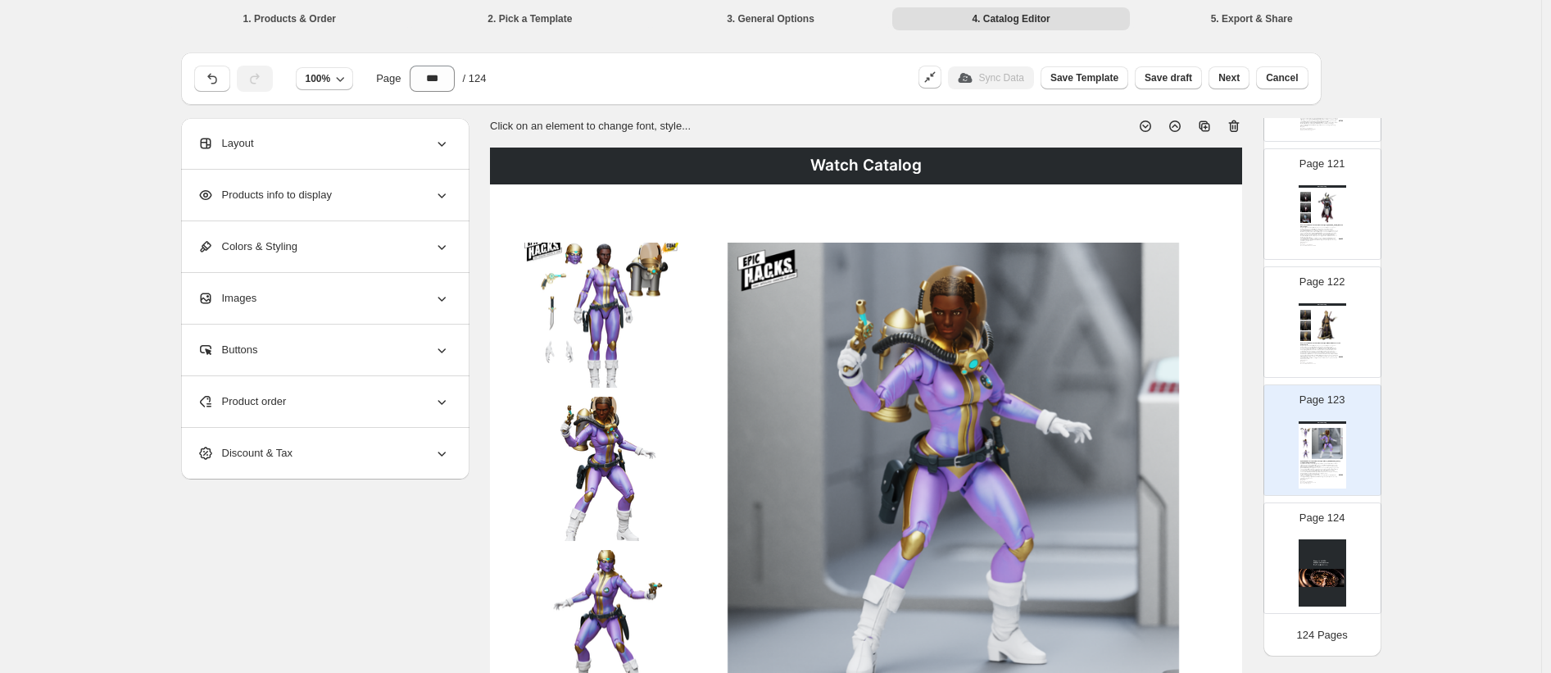
click at [1181, 128] on icon at bounding box center [1234, 126] width 16 height 16
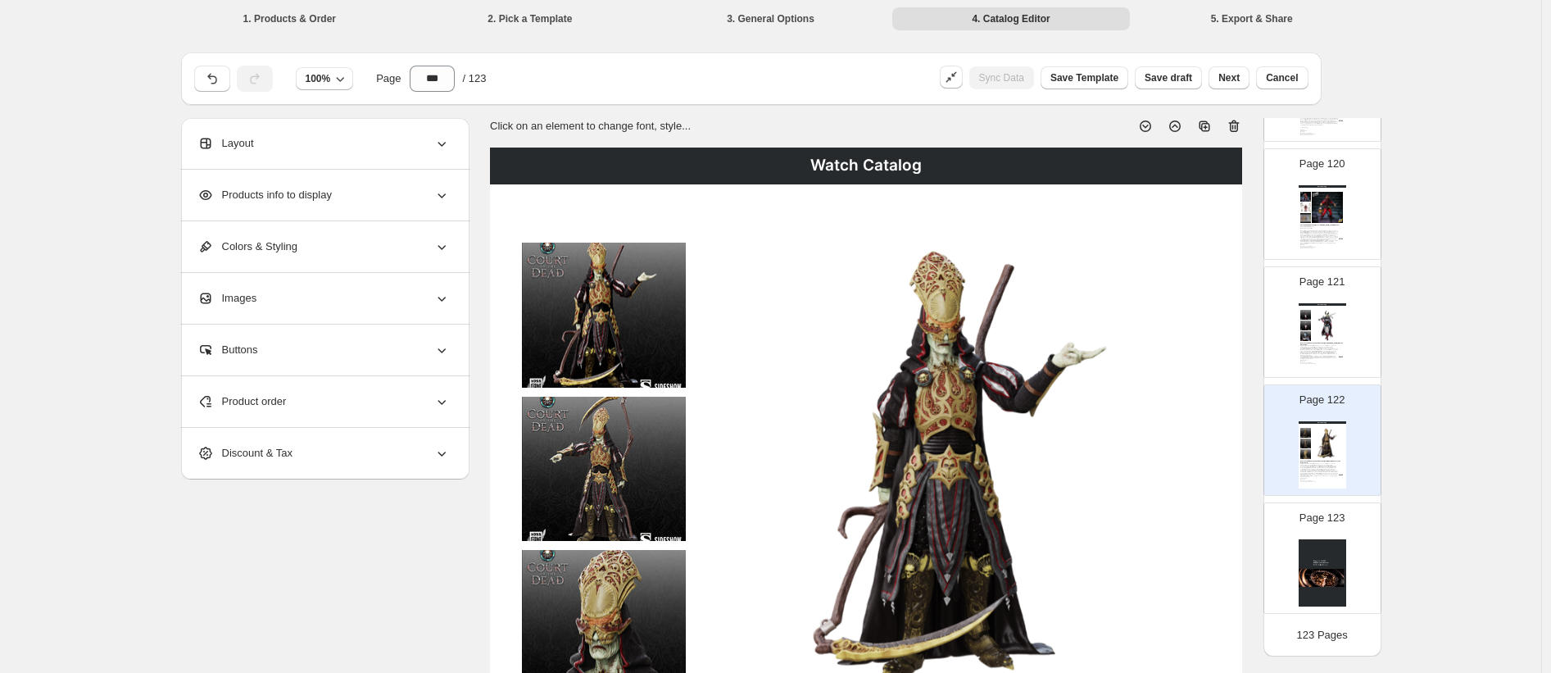
scroll to position [14081, 0]
click at [1181, 128] on icon at bounding box center [1234, 126] width 16 height 16
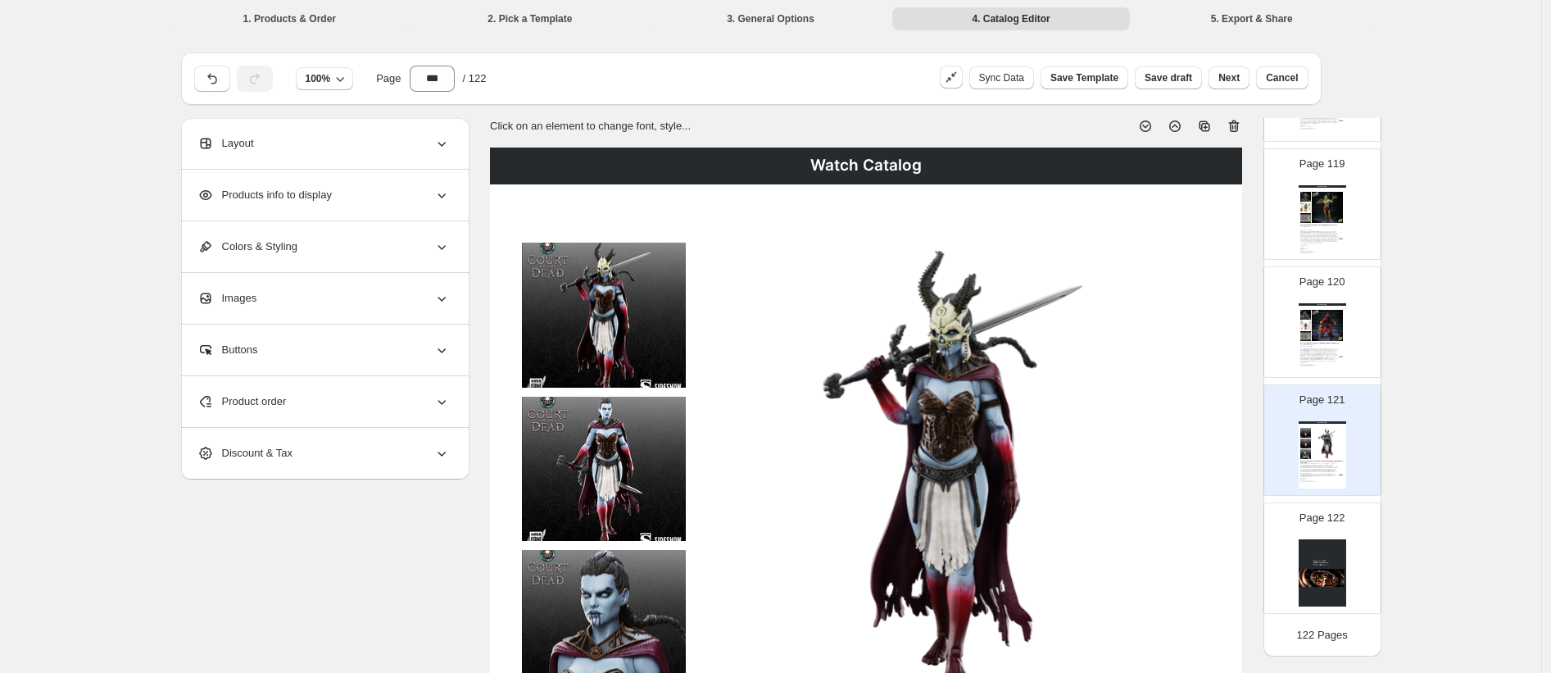
scroll to position [13963, 0]
click at [1181, 128] on icon at bounding box center [1234, 126] width 16 height 16
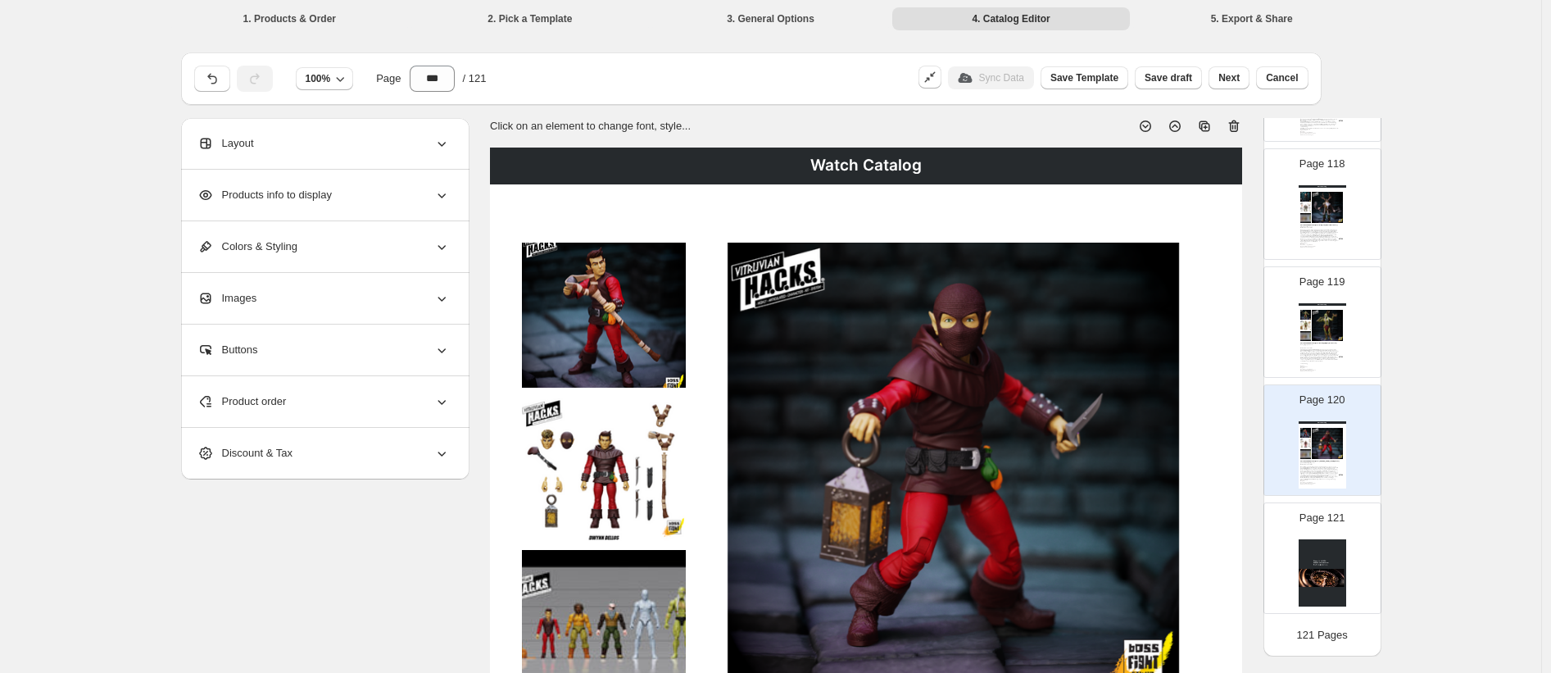
click at [1181, 128] on icon at bounding box center [1234, 126] width 16 height 16
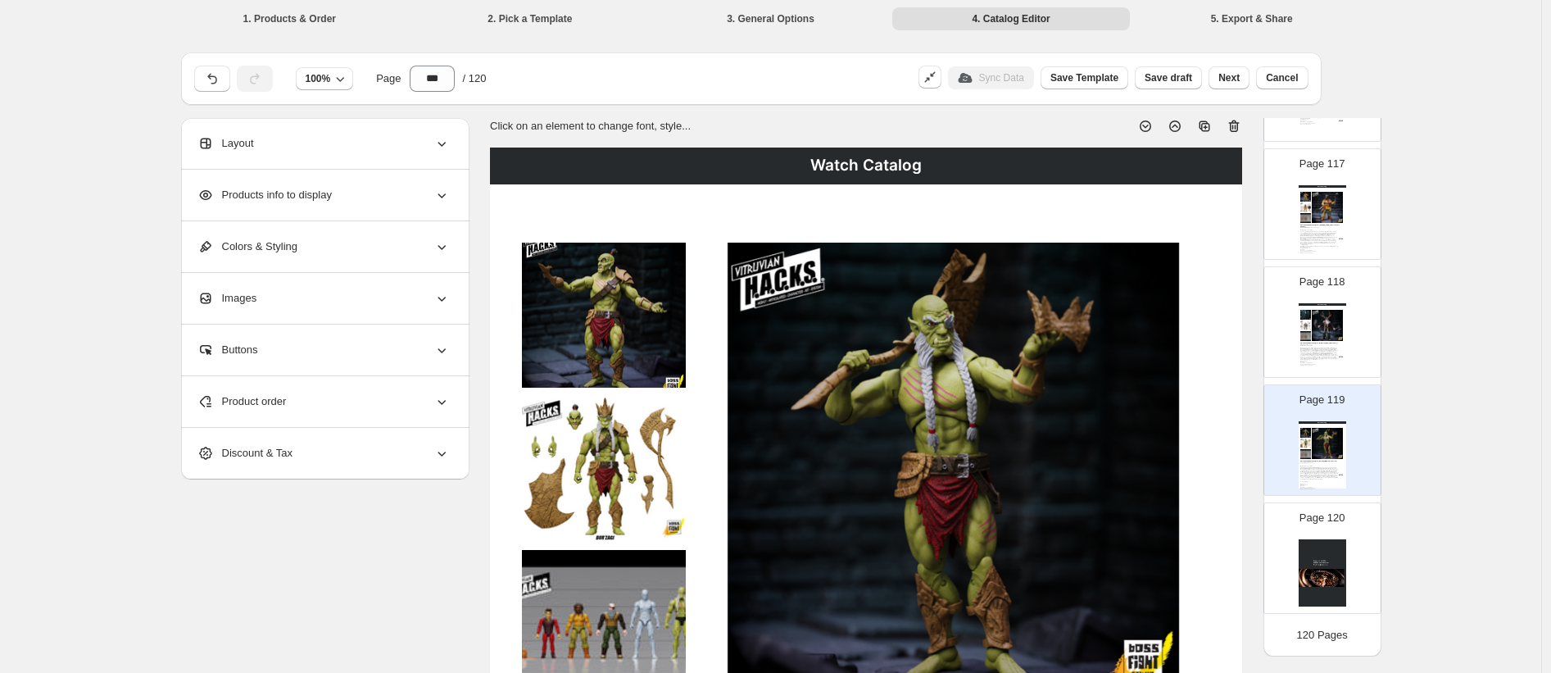
click at [1181, 128] on icon at bounding box center [1234, 126] width 16 height 16
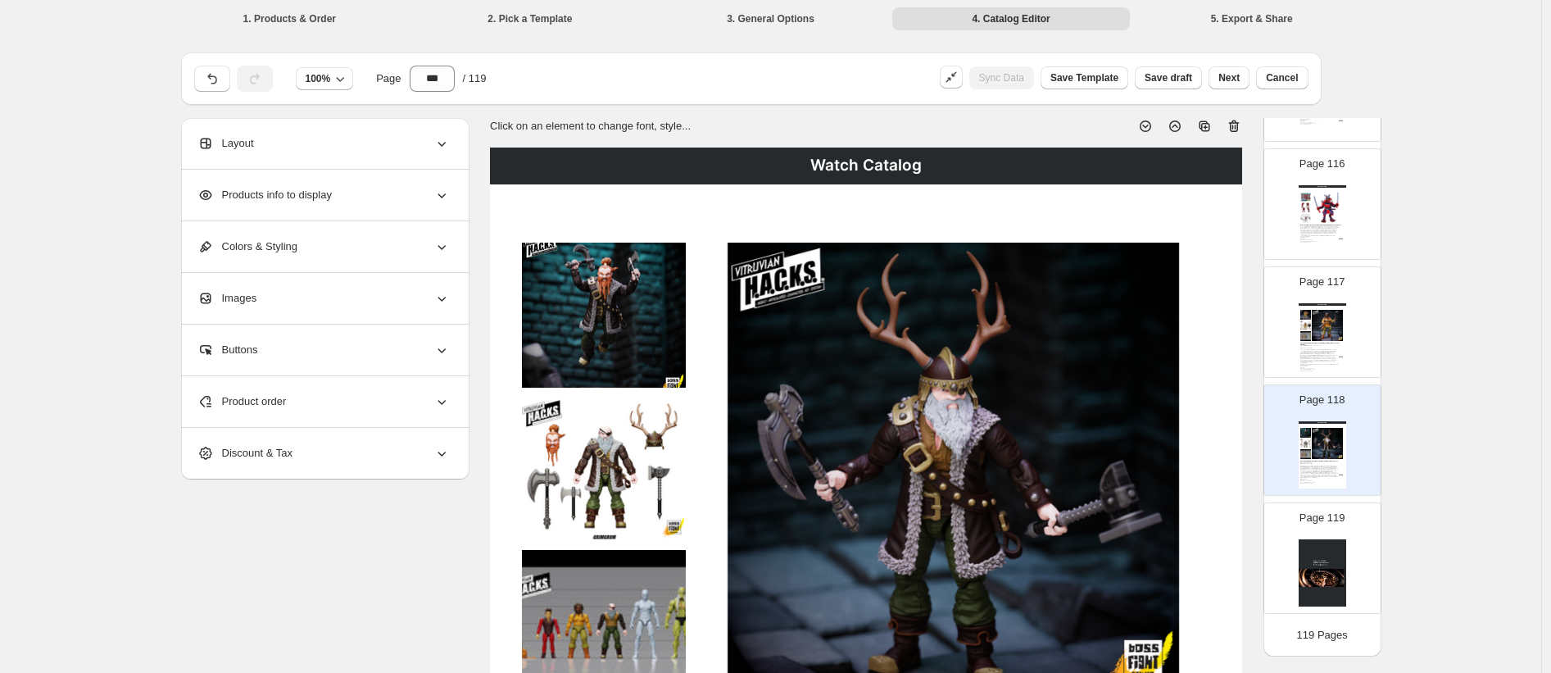
click at [1181, 128] on icon at bounding box center [1234, 126] width 16 height 16
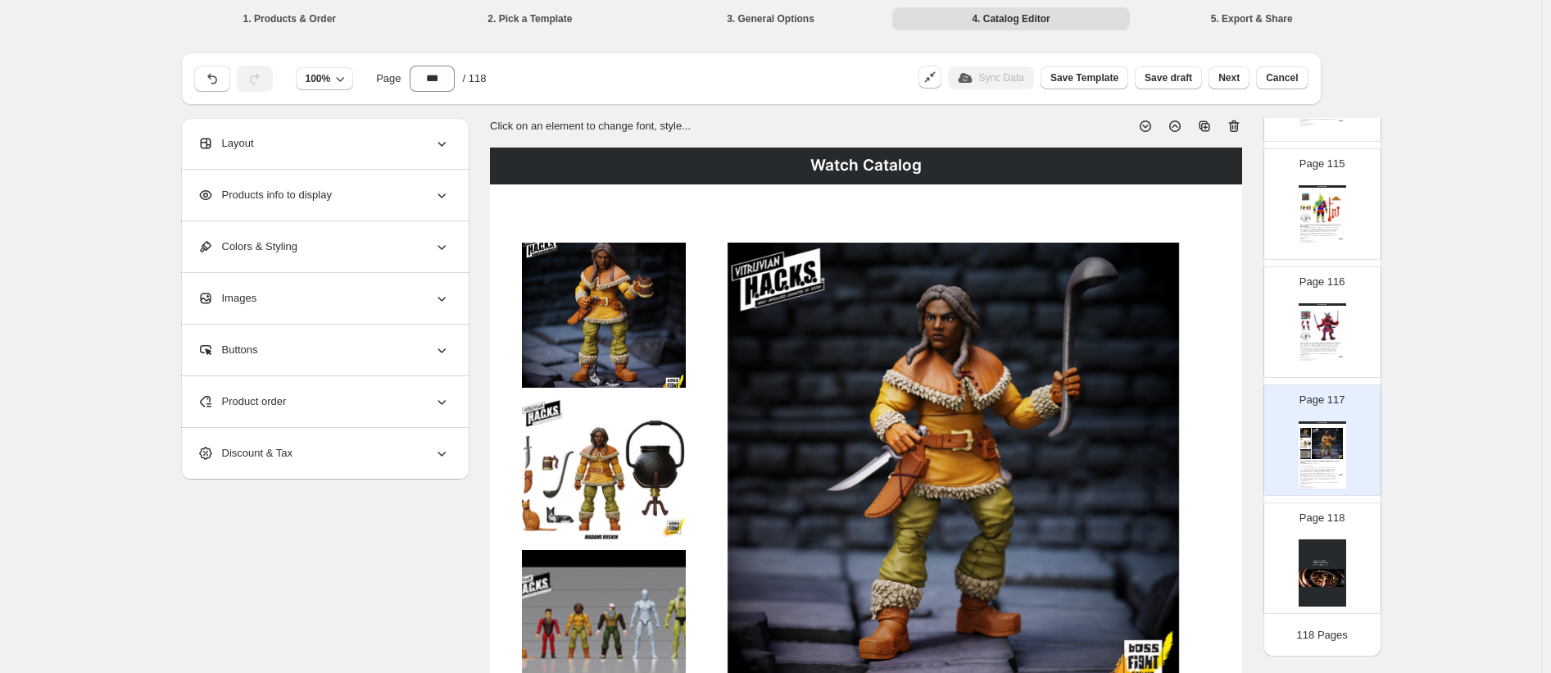
click at [1181, 128] on icon at bounding box center [1234, 126] width 16 height 16
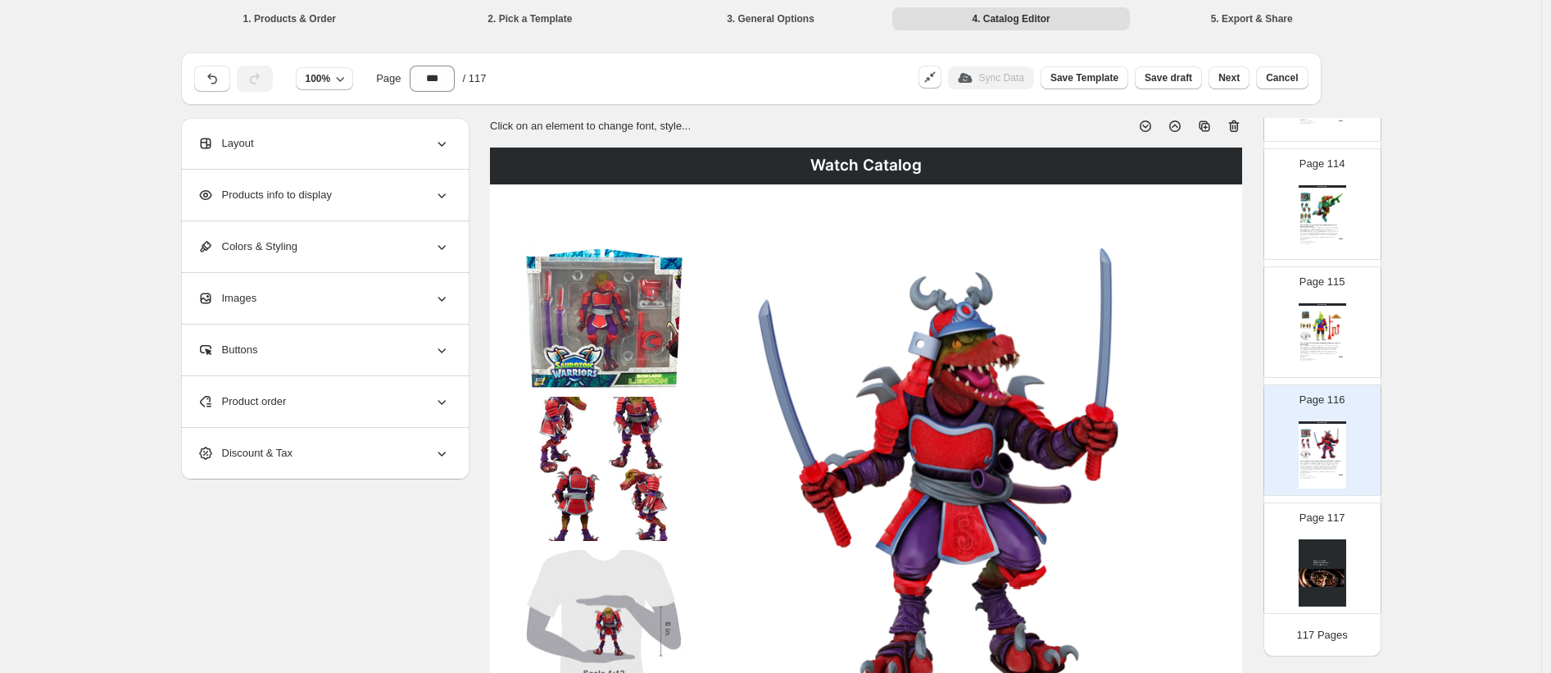
click at [1181, 551] on img at bounding box center [1323, 572] width 48 height 67
type input "***"
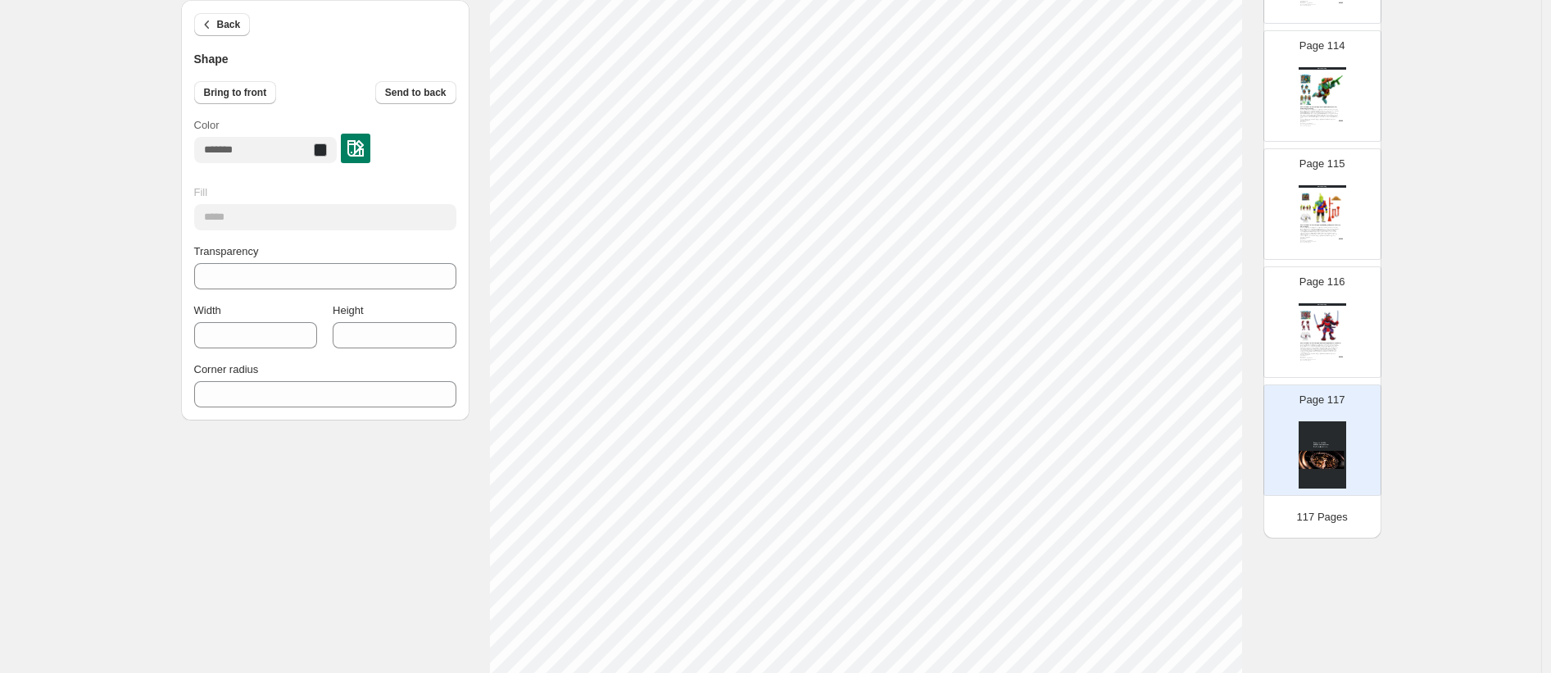
scroll to position [376, 0]
click at [230, 29] on span "Back" at bounding box center [229, 24] width 24 height 13
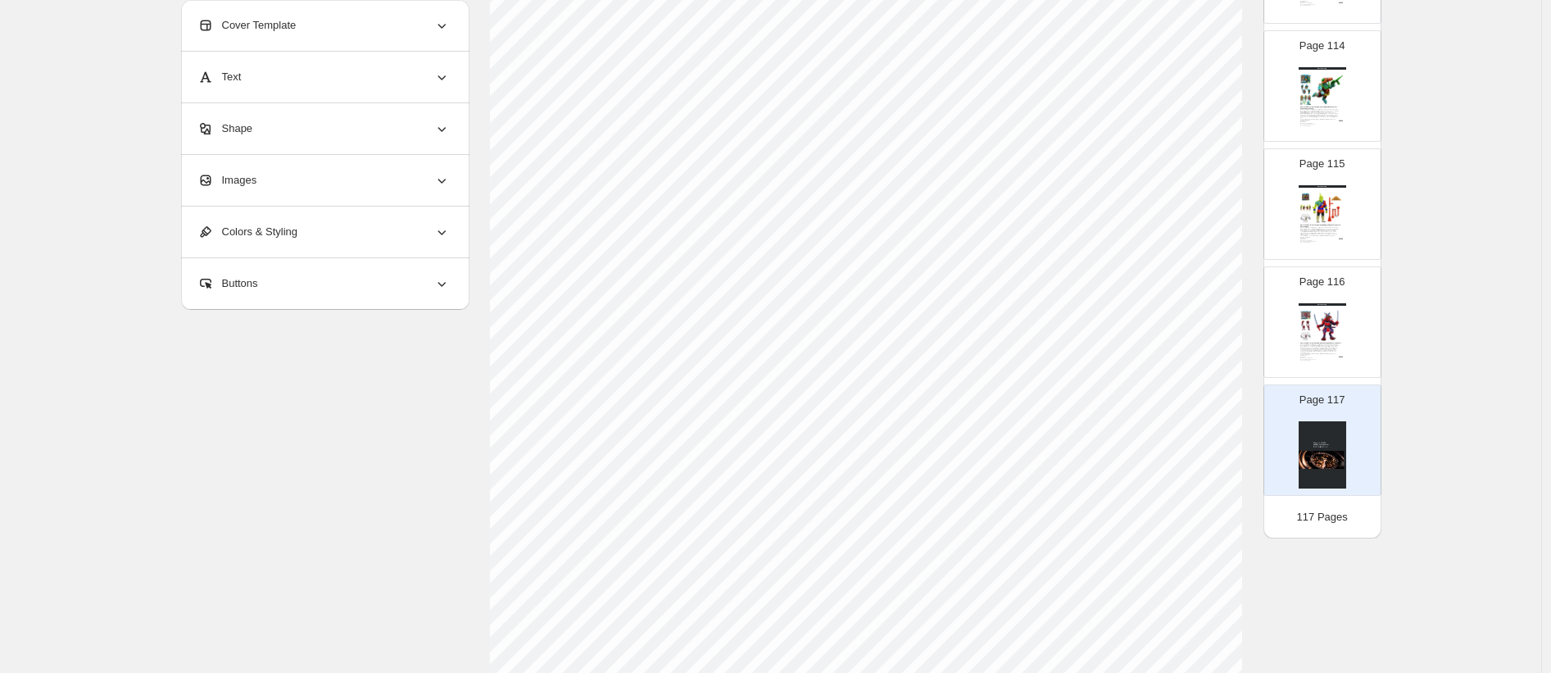
click at [256, 179] on span "Images" at bounding box center [227, 180] width 60 height 16
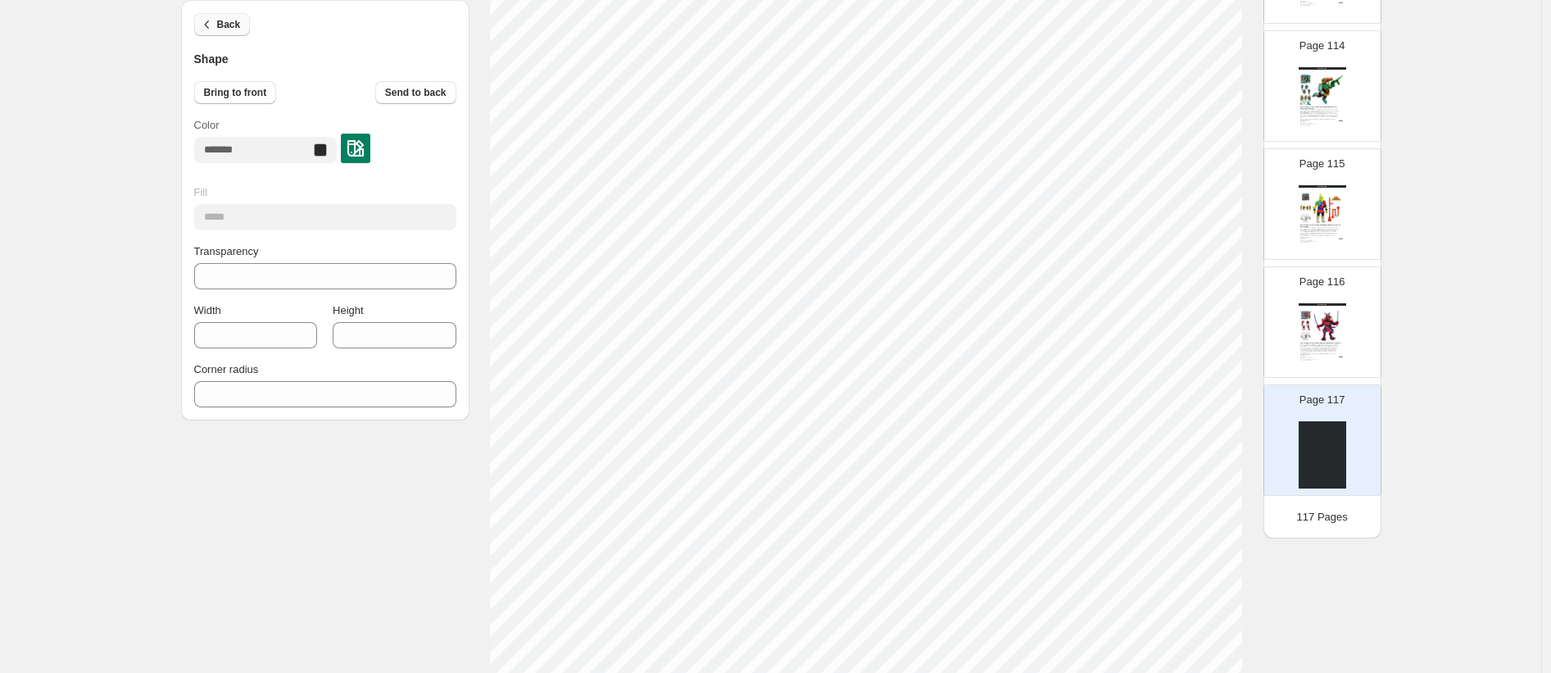
click at [224, 32] on button "Back" at bounding box center [222, 24] width 57 height 23
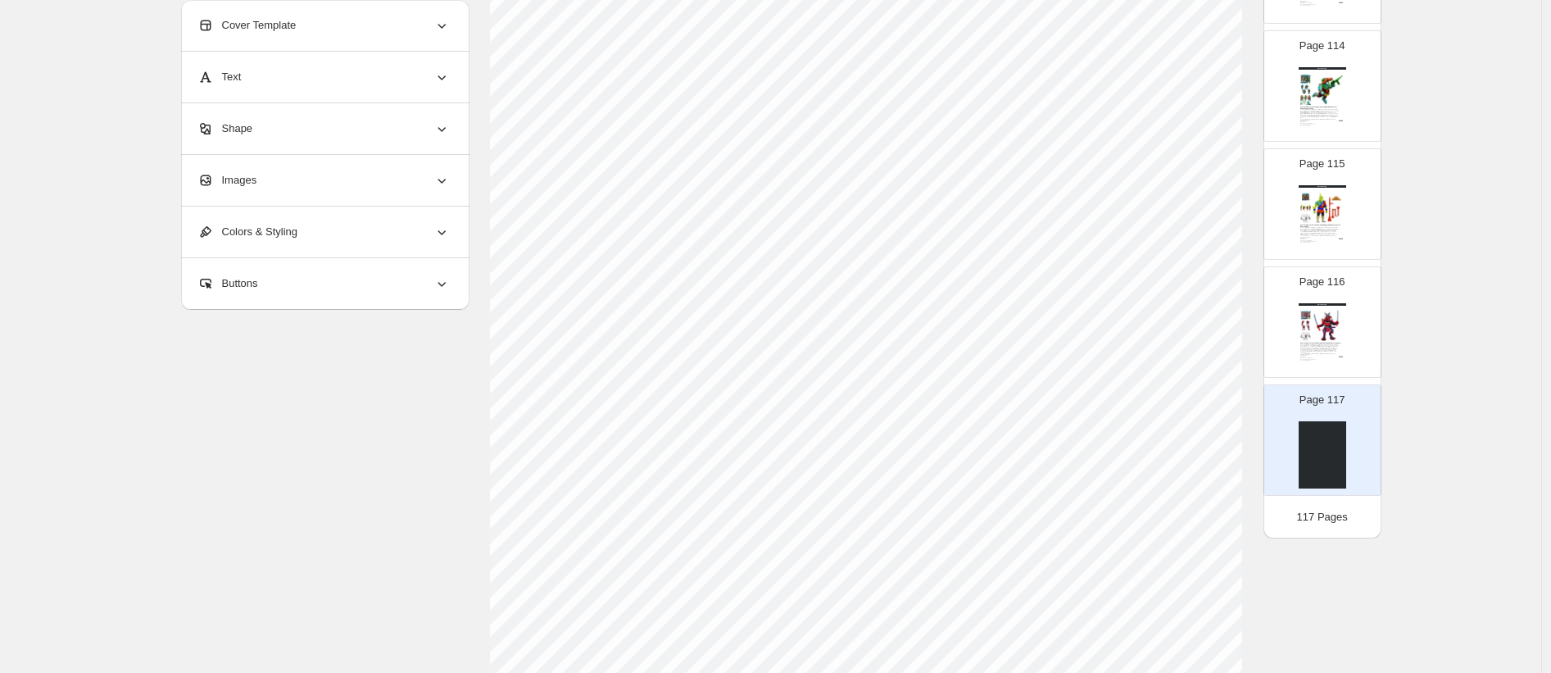
click at [254, 179] on span "Images" at bounding box center [227, 180] width 60 height 16
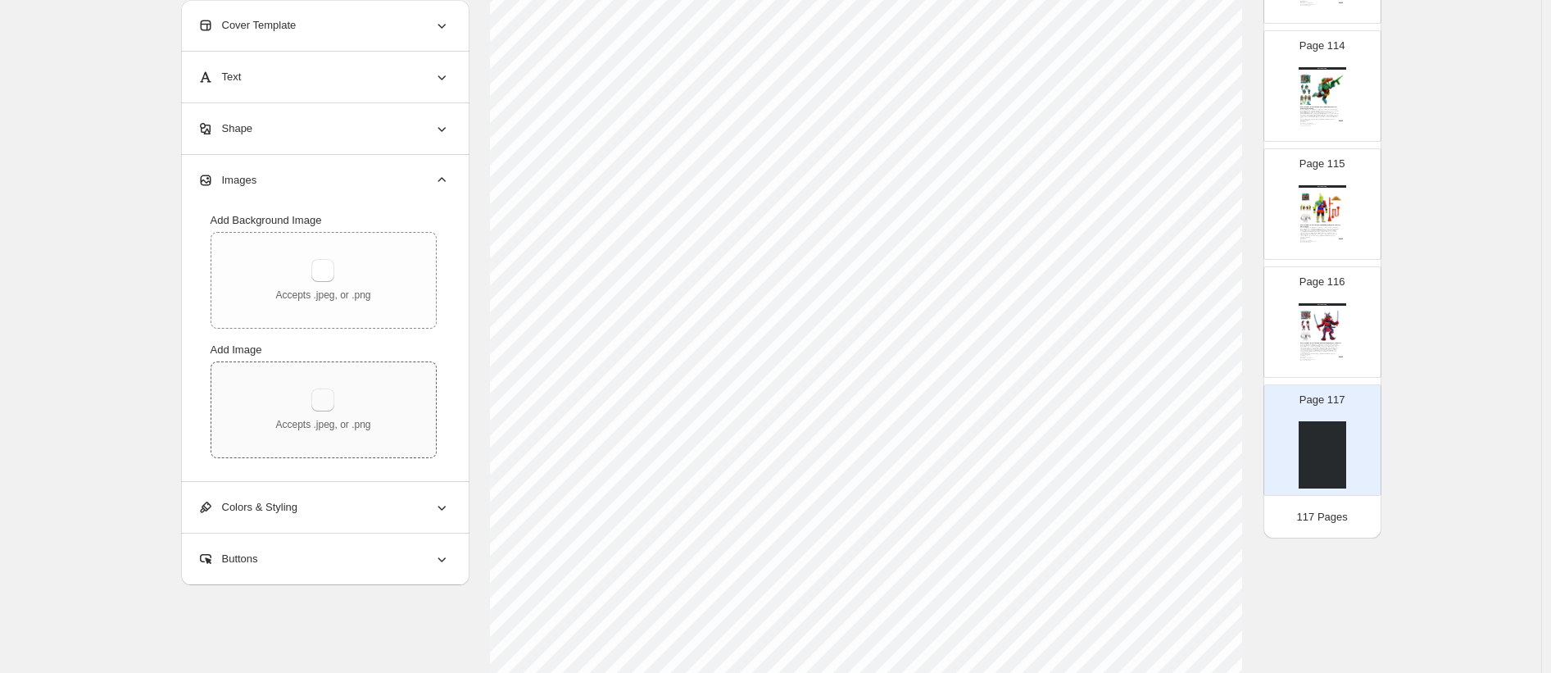
click at [330, 401] on button "button" at bounding box center [322, 399] width 23 height 23
type input "**********"
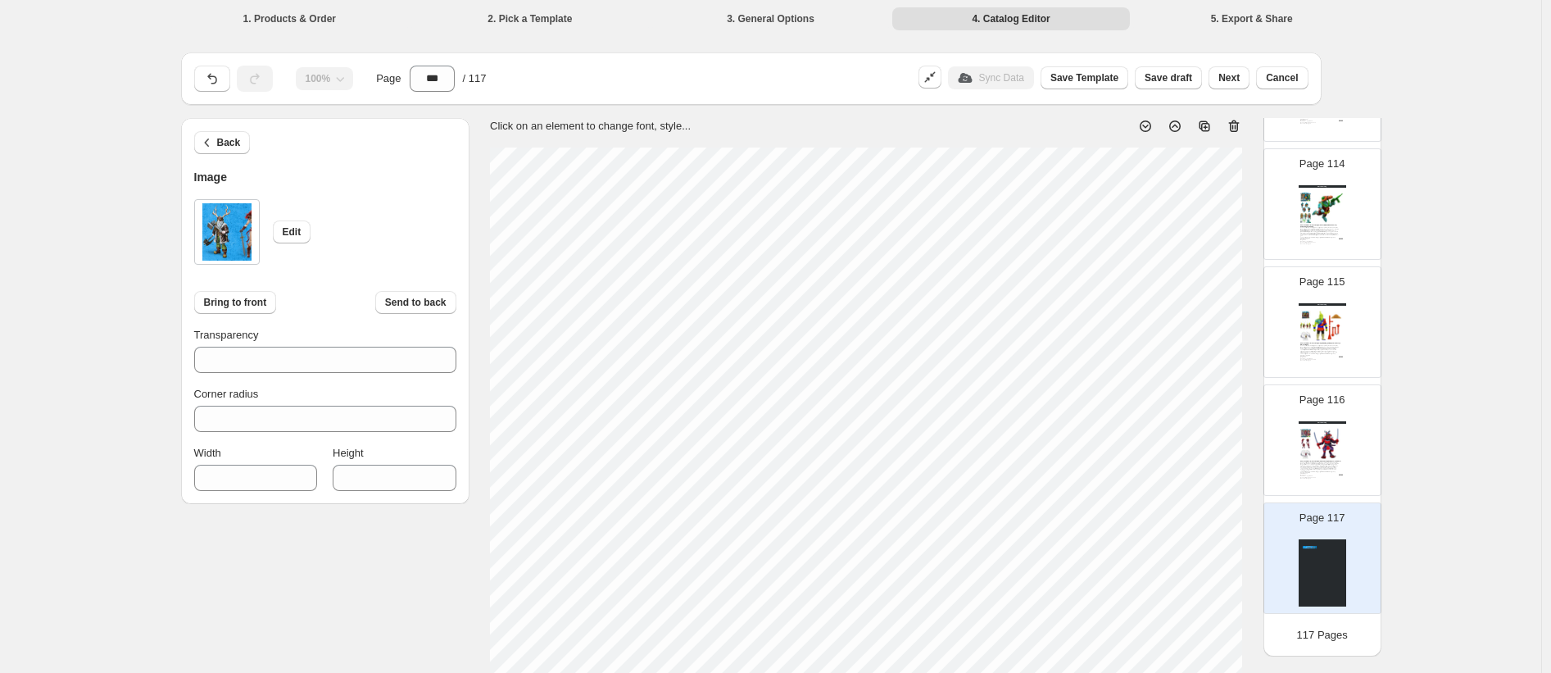
type input "***"
type input "****"
type input "***"
type input "****"
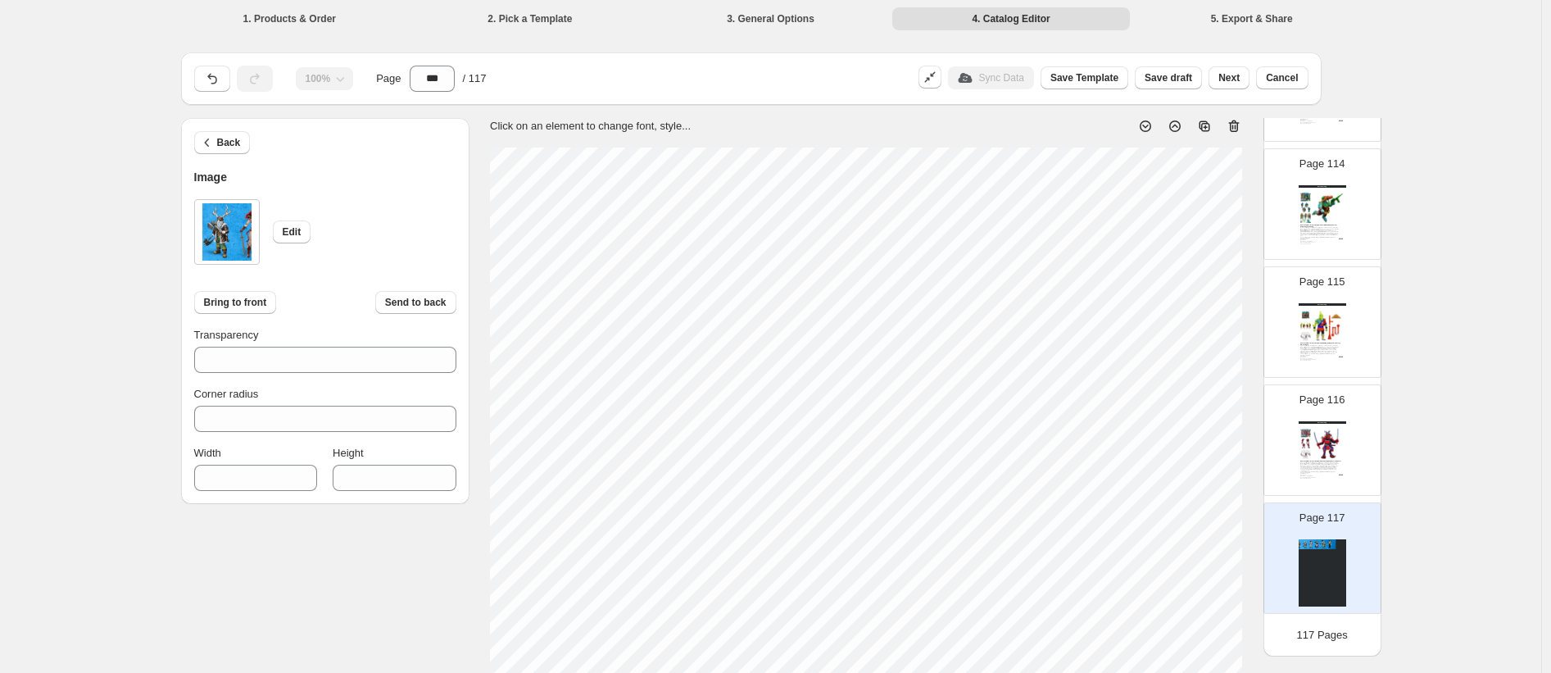
type input "***"
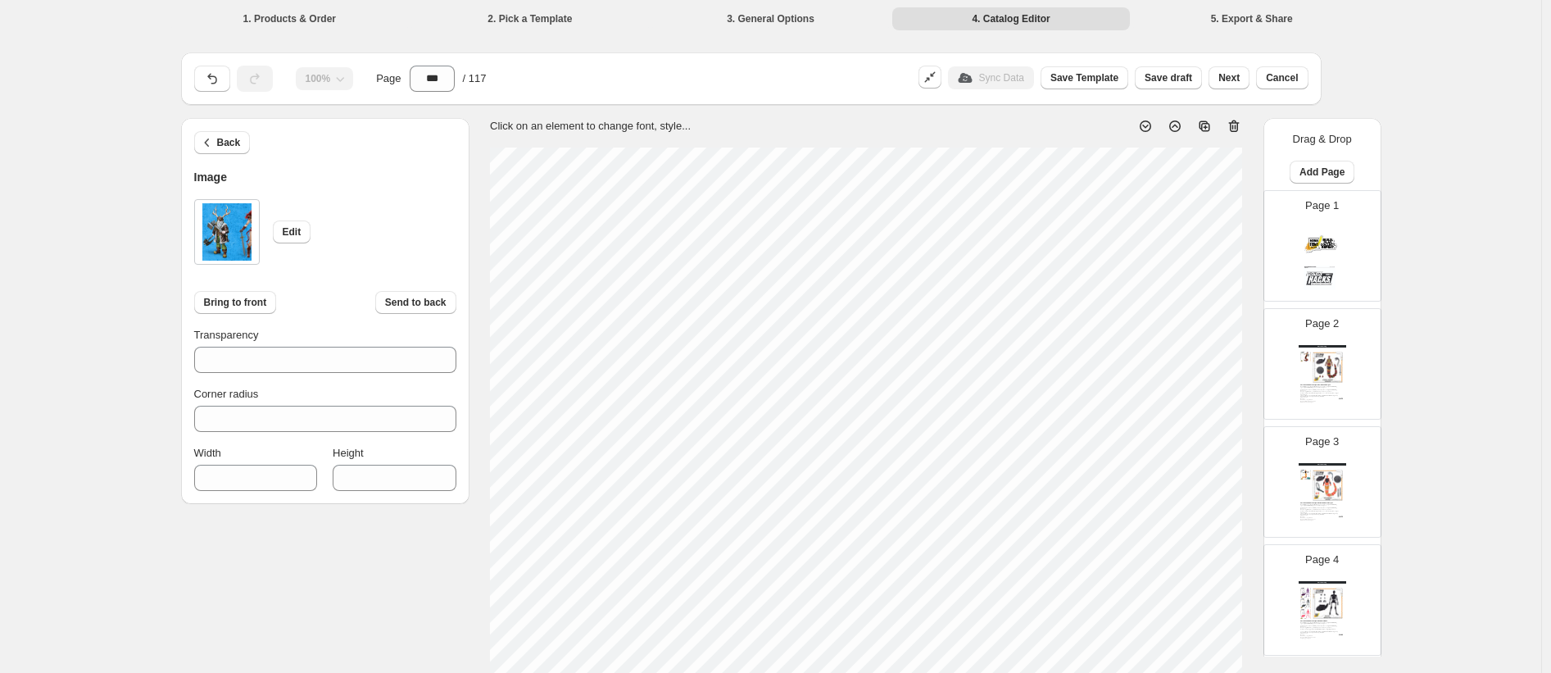
scroll to position [13373, 0]
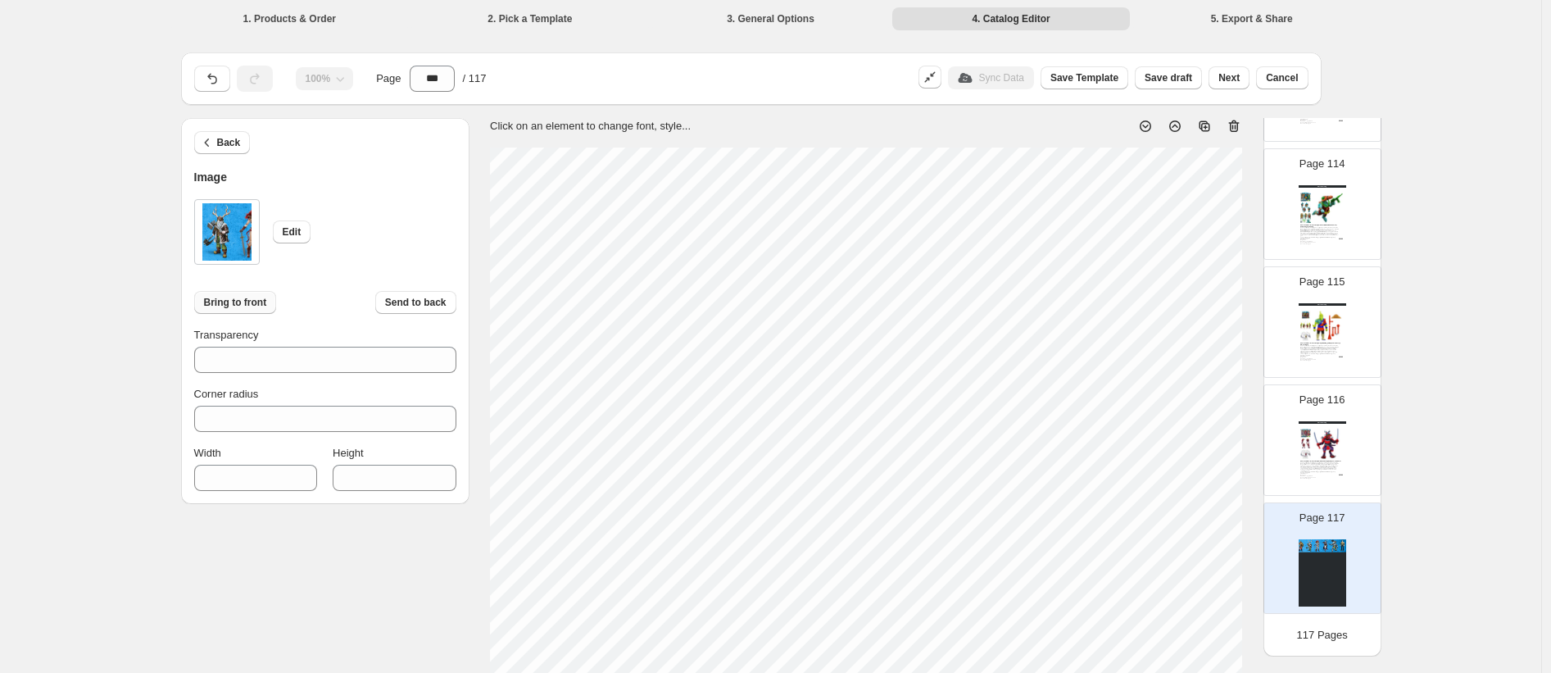
click at [249, 301] on span "Bring to front" at bounding box center [235, 302] width 63 height 13
click at [226, 150] on button "Back" at bounding box center [222, 142] width 57 height 23
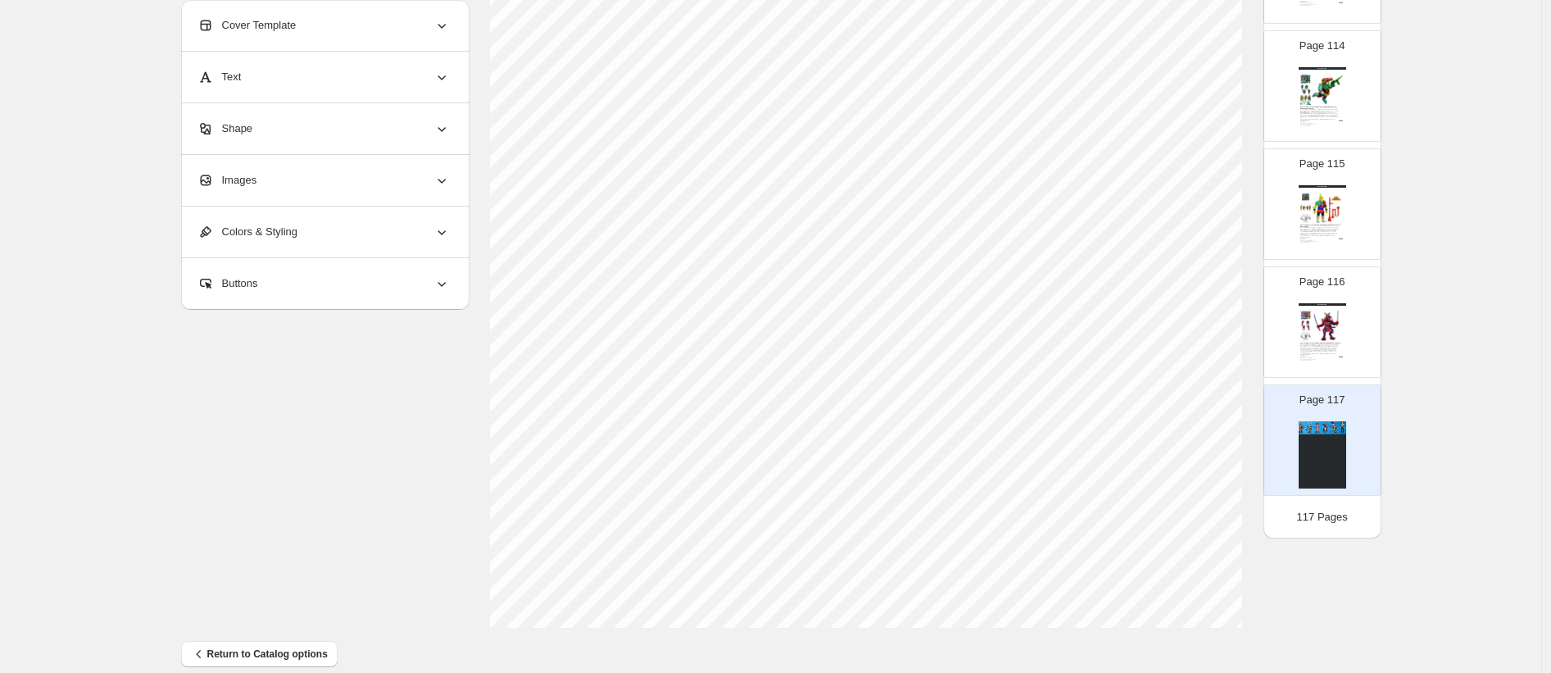
scroll to position [515, 0]
click at [307, 185] on div "Images" at bounding box center [323, 180] width 252 height 51
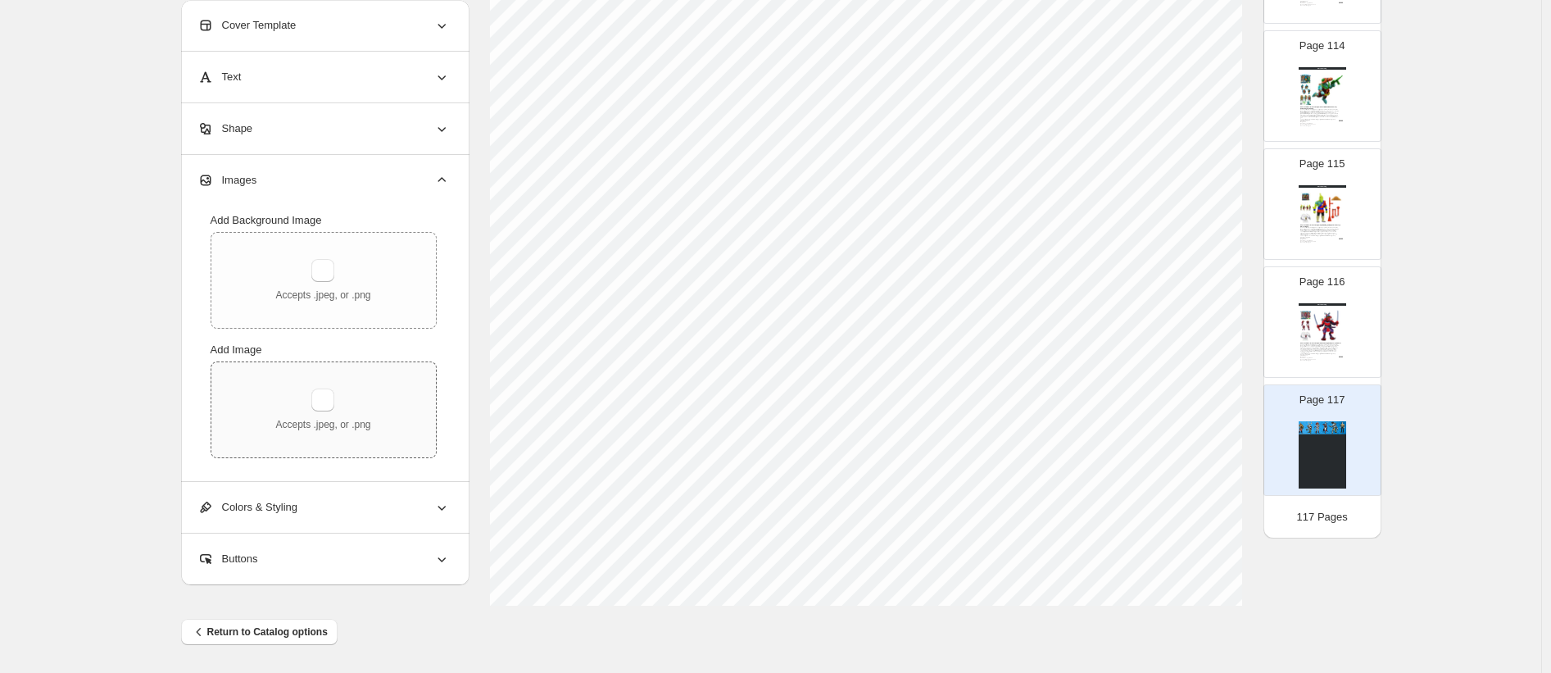
click at [339, 395] on div "Accepts .jpeg, or .png" at bounding box center [322, 409] width 95 height 43
type input "**********"
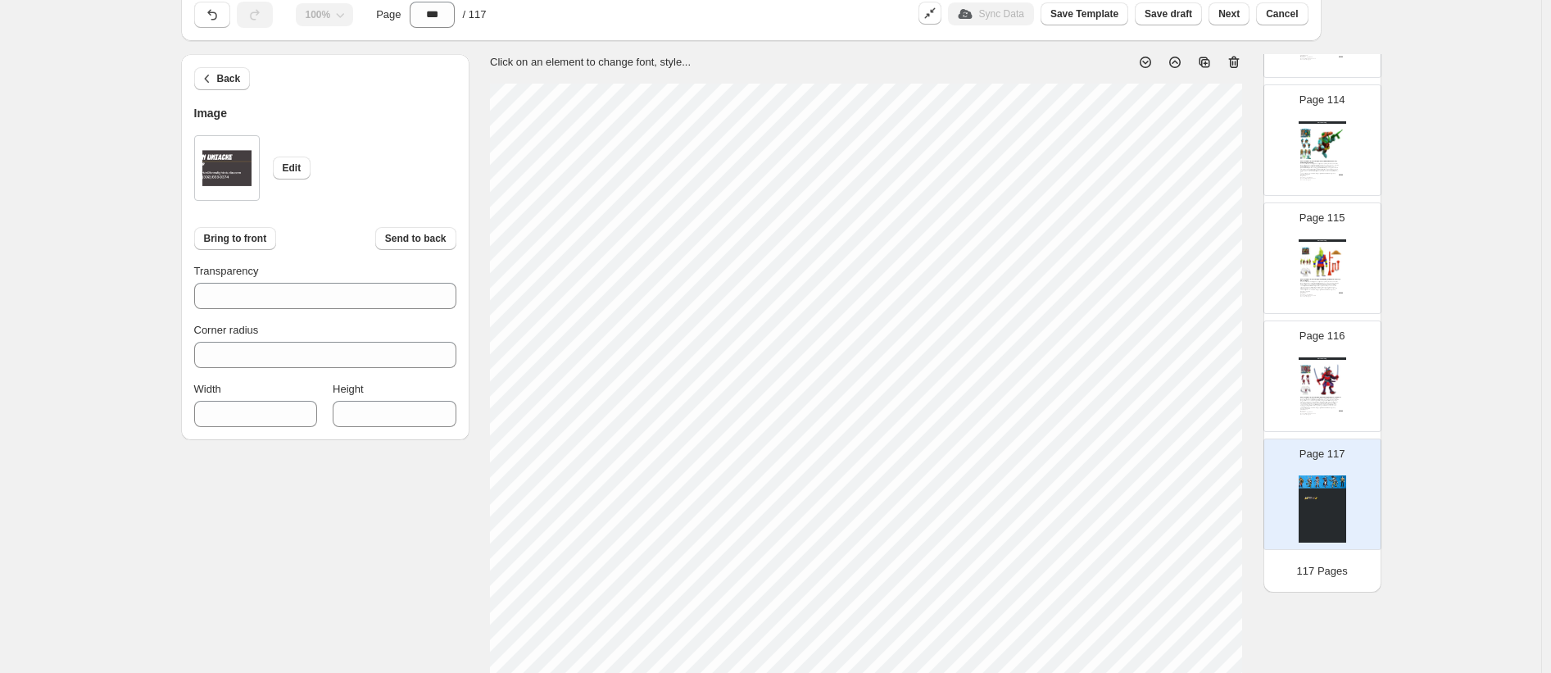
scroll to position [486, 0]
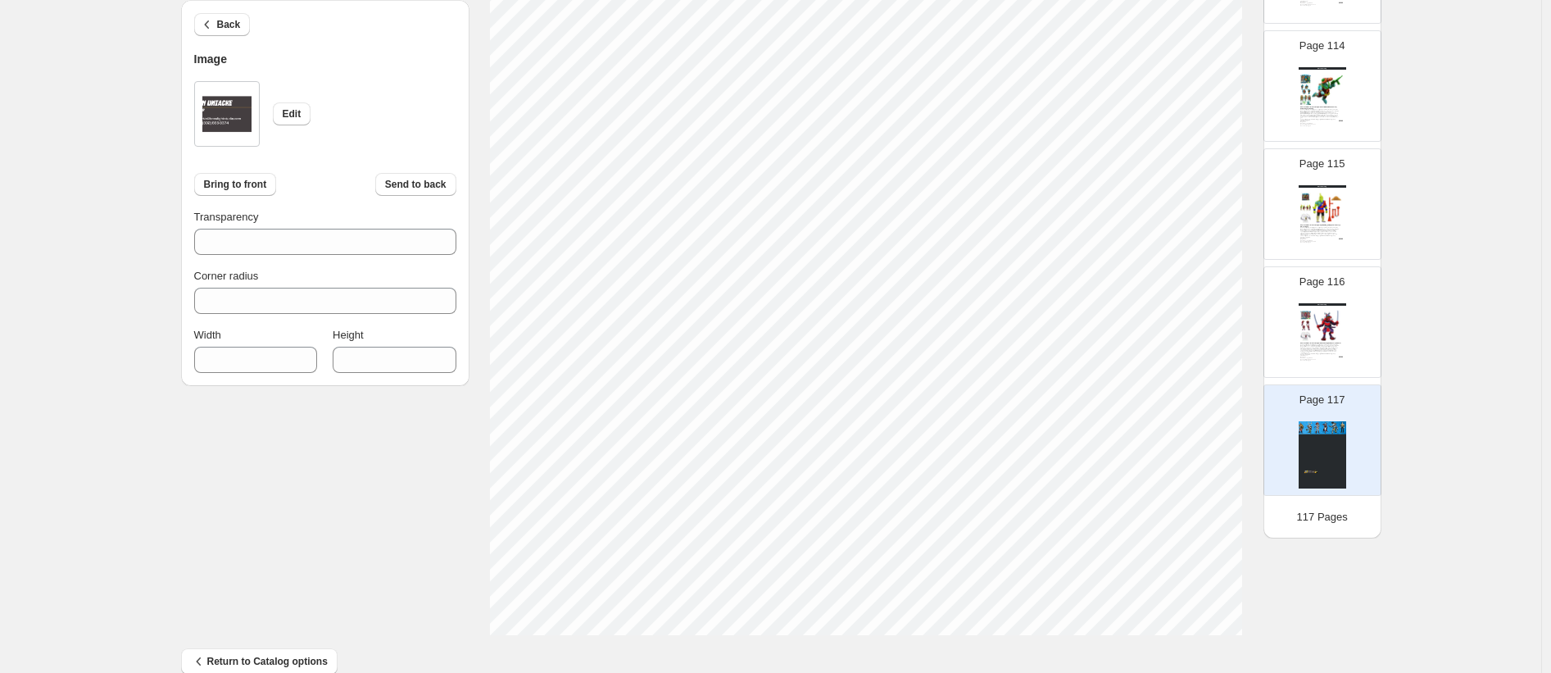
type input "***"
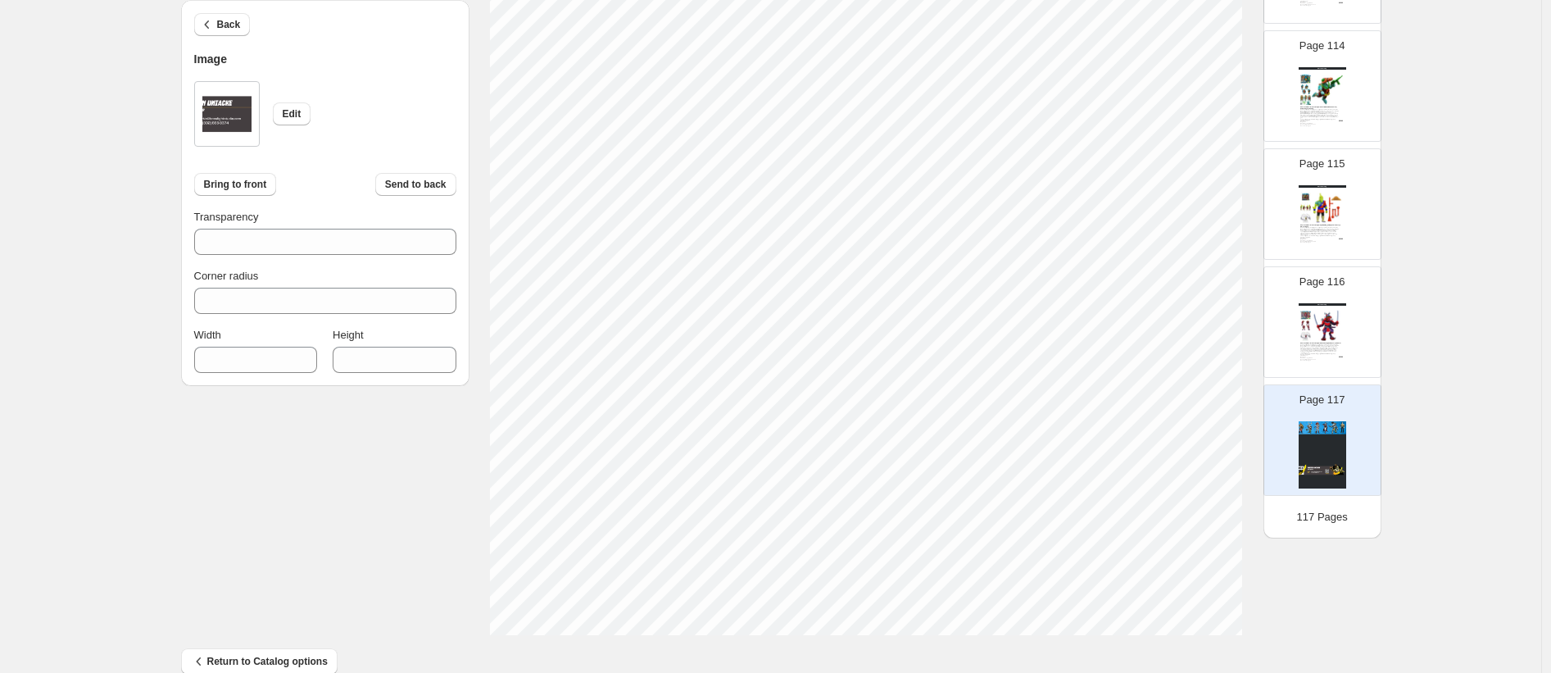
type input "***"
click at [252, 179] on span "Bring to front" at bounding box center [235, 184] width 63 height 13
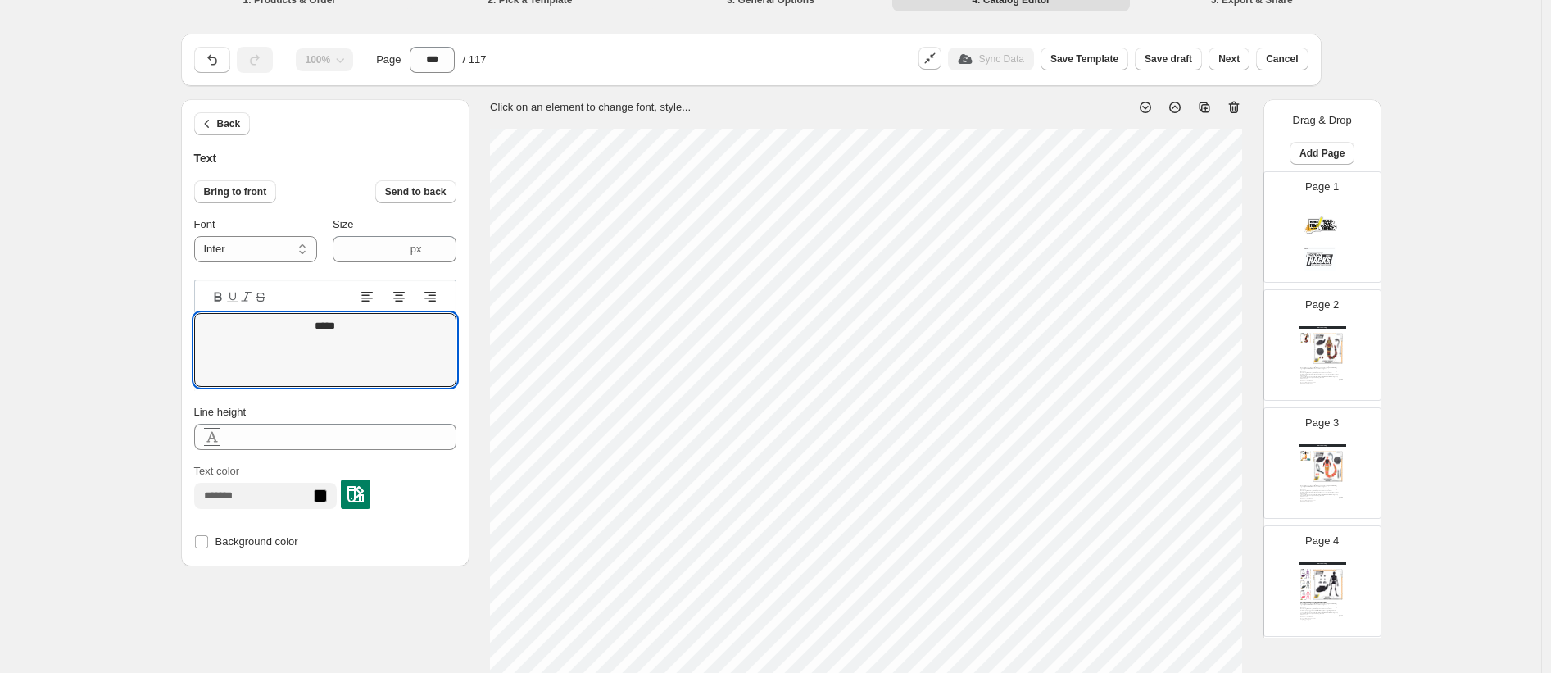
scroll to position [13373, 0]
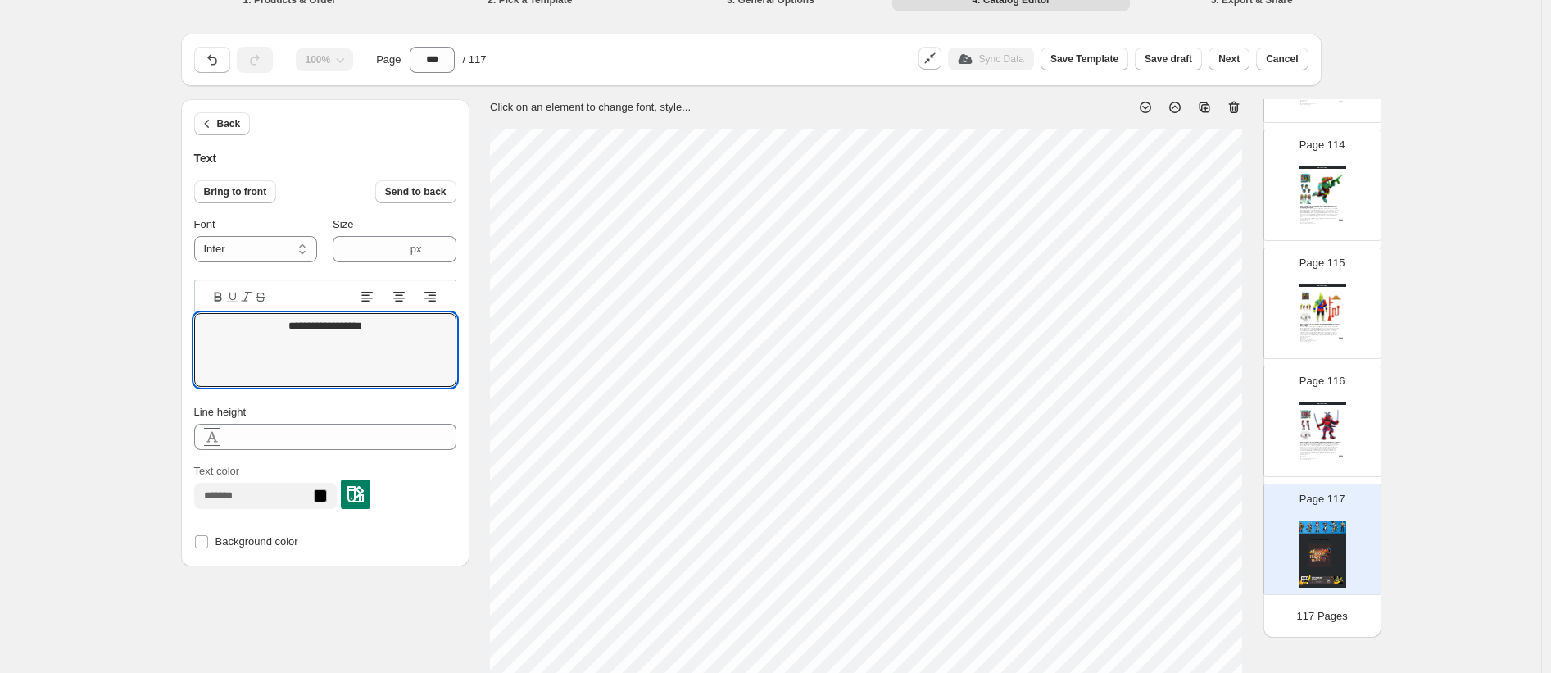
type textarea "**********"
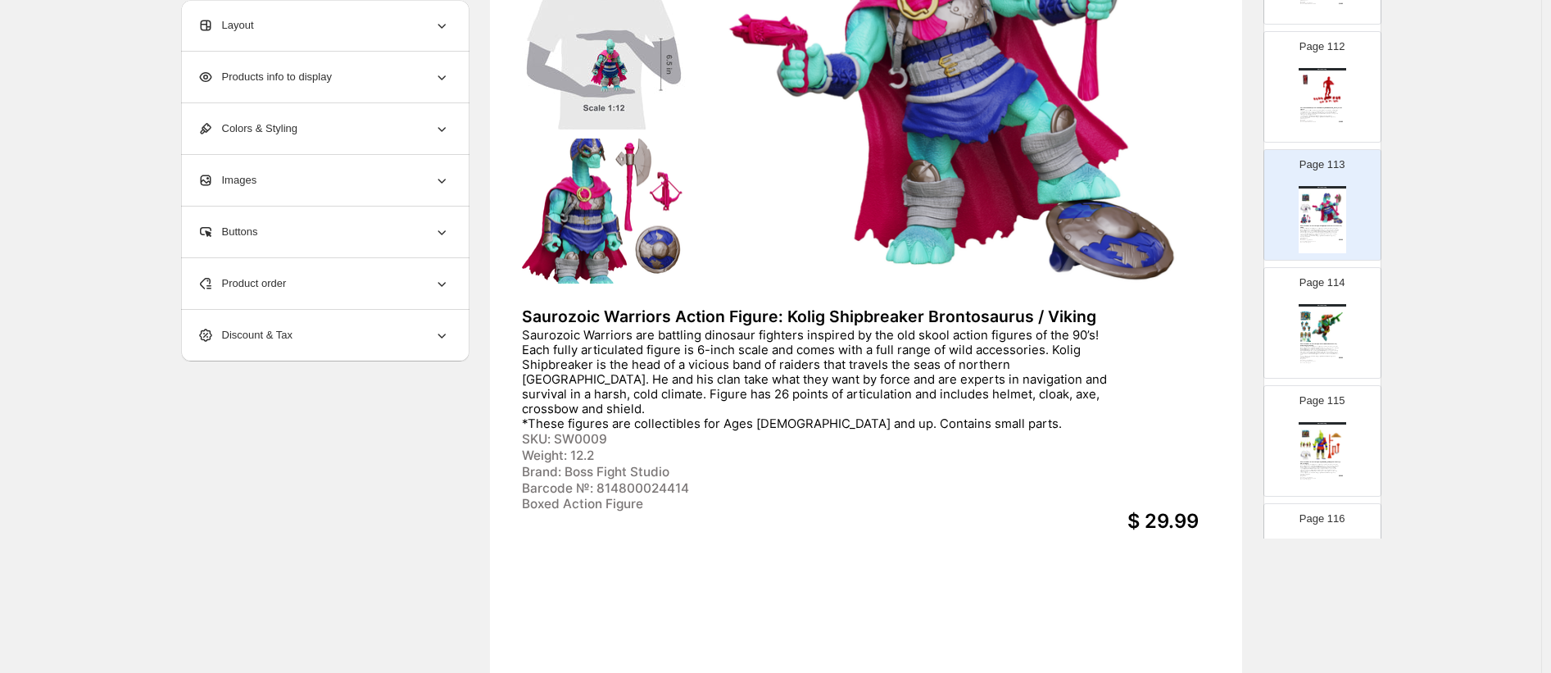
scroll to position [13034, 0]
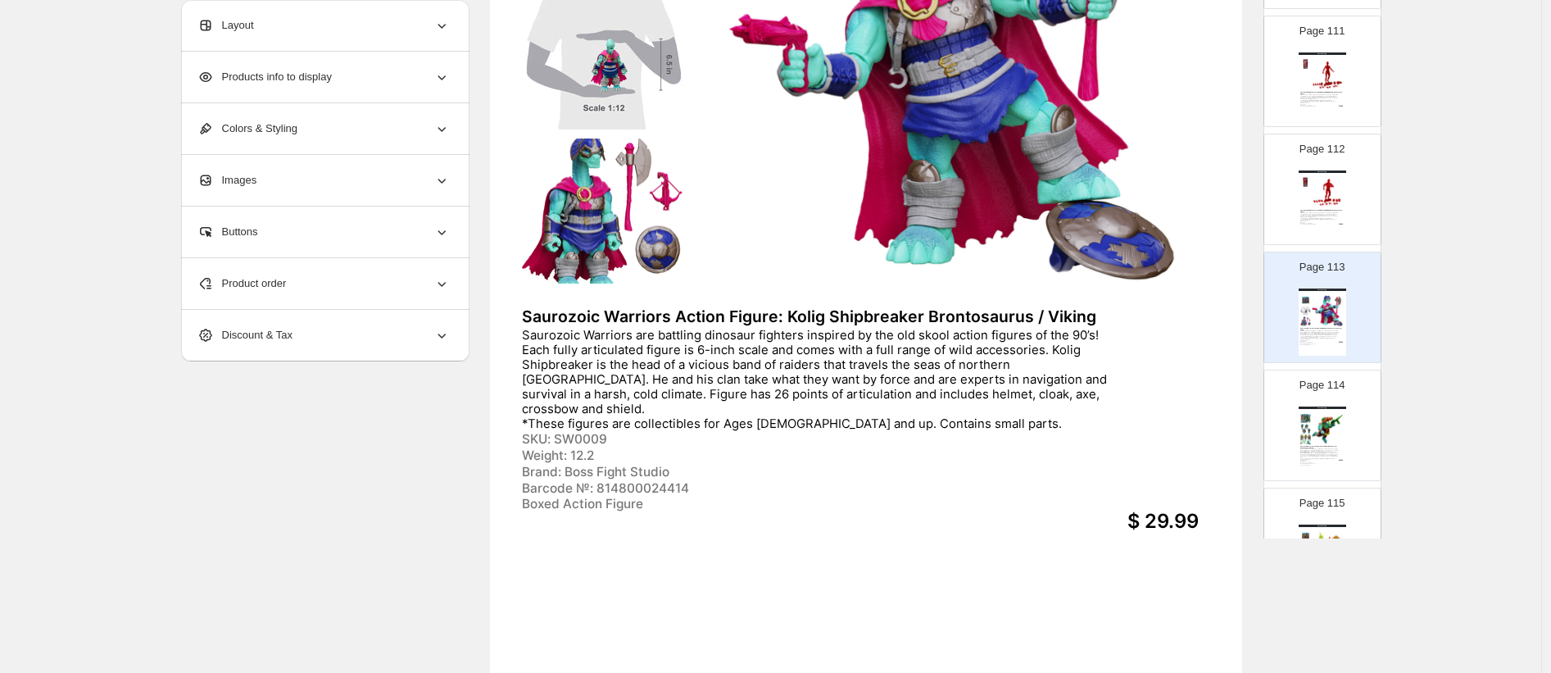
click at [1321, 197] on img at bounding box center [1328, 192] width 33 height 31
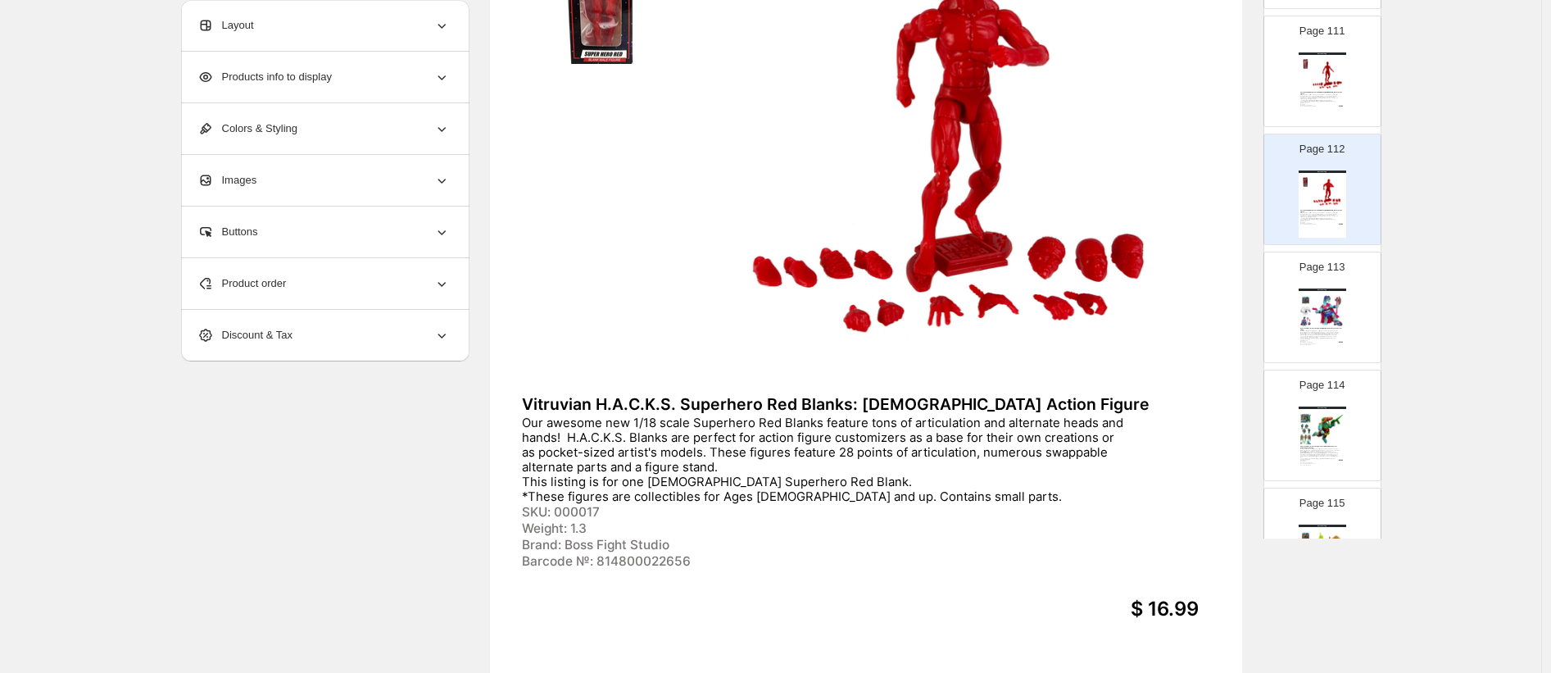
scroll to position [120, 0]
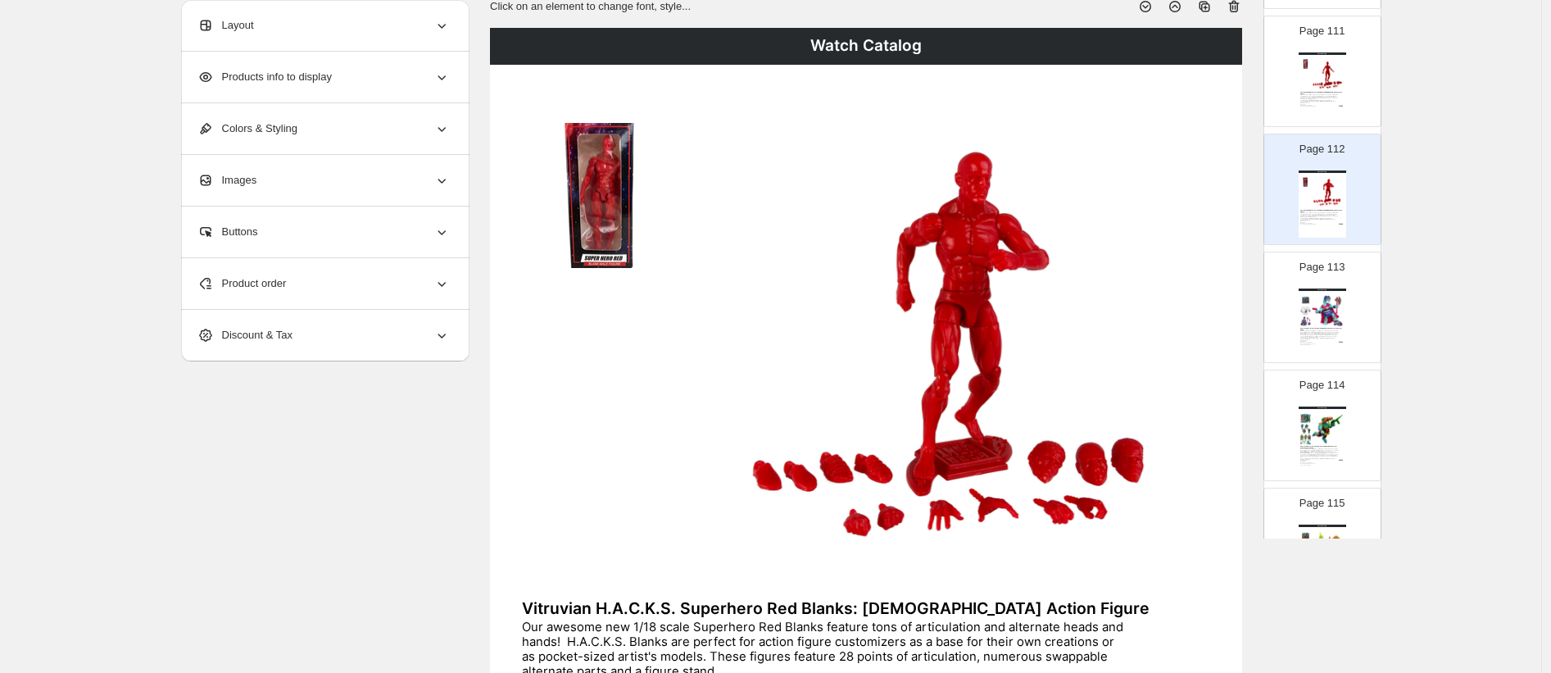
click at [1240, 5] on icon at bounding box center [1234, 6] width 16 height 16
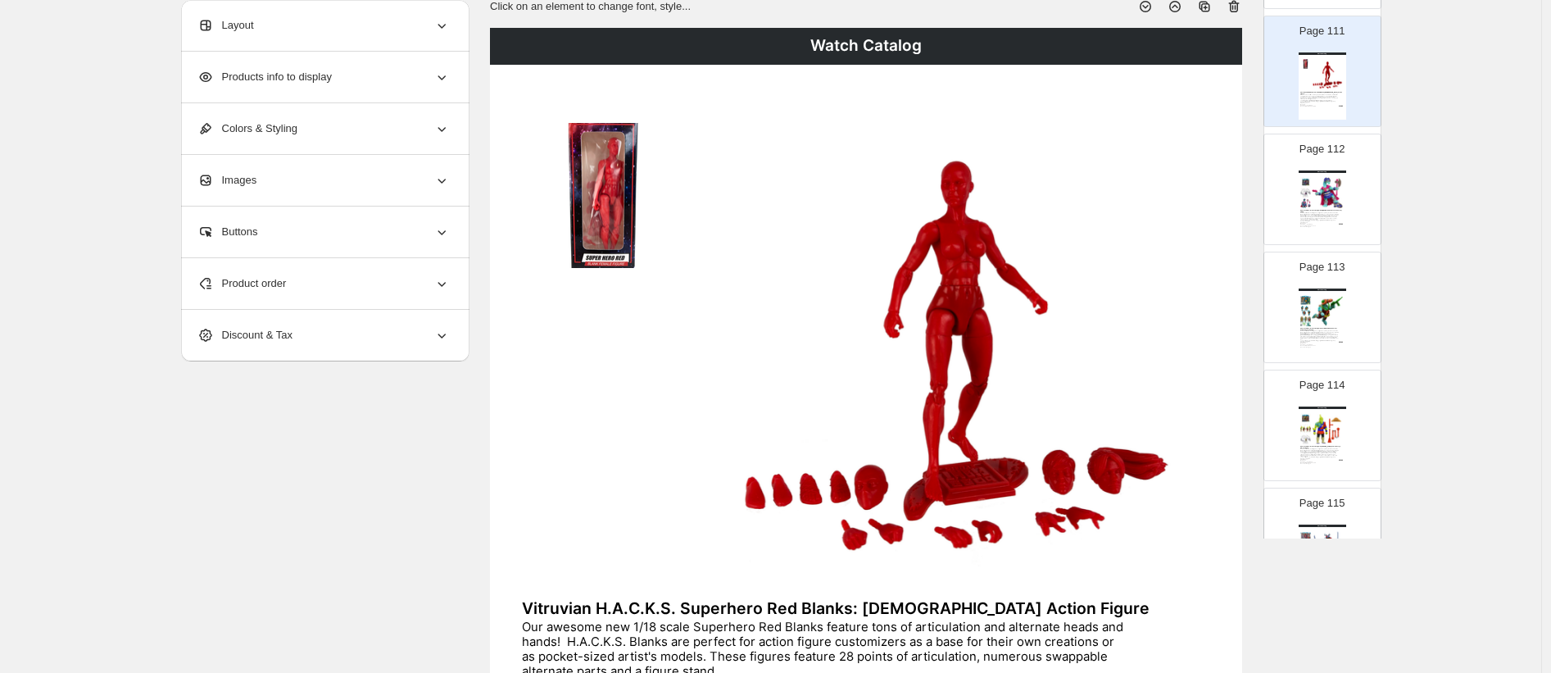
click at [1234, 7] on icon at bounding box center [1233, 7] width 2 height 5
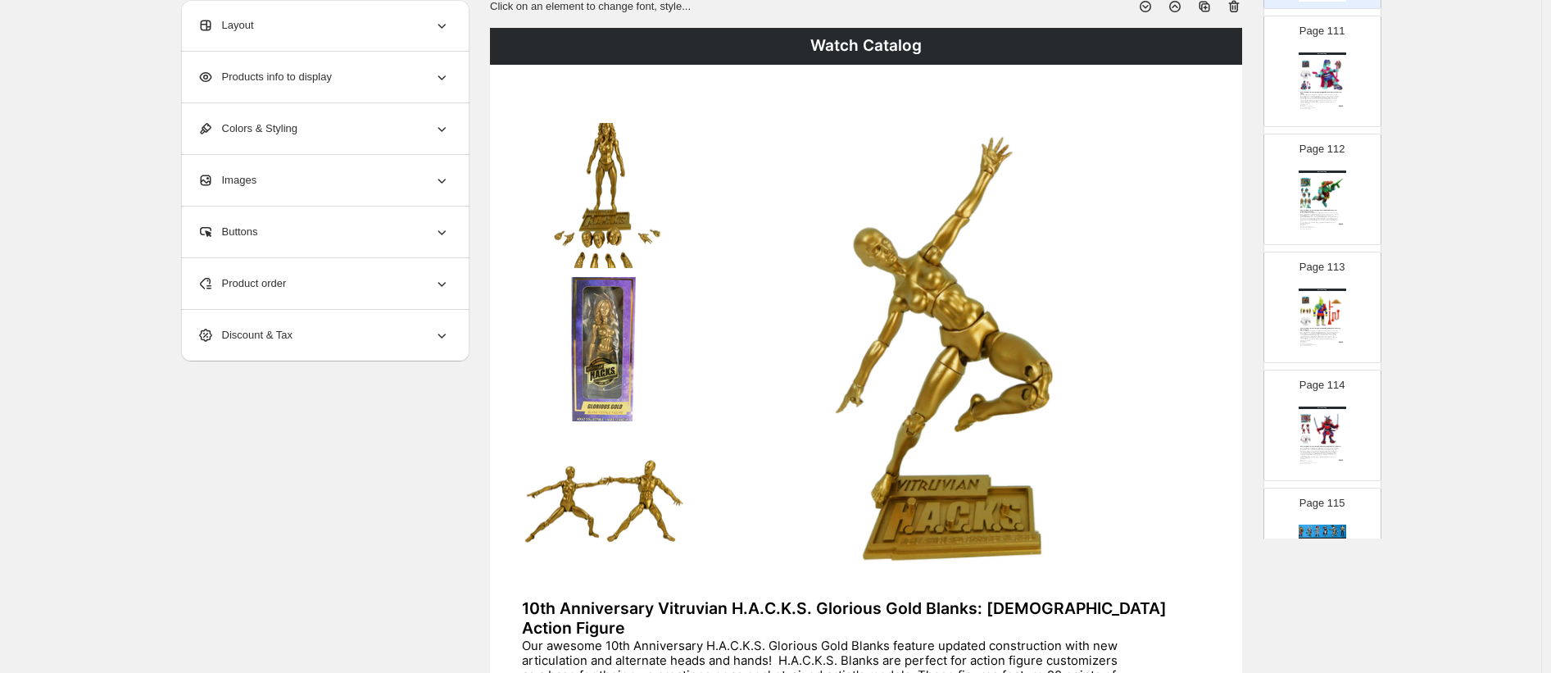
click at [1235, 6] on icon at bounding box center [1234, 7] width 11 height 12
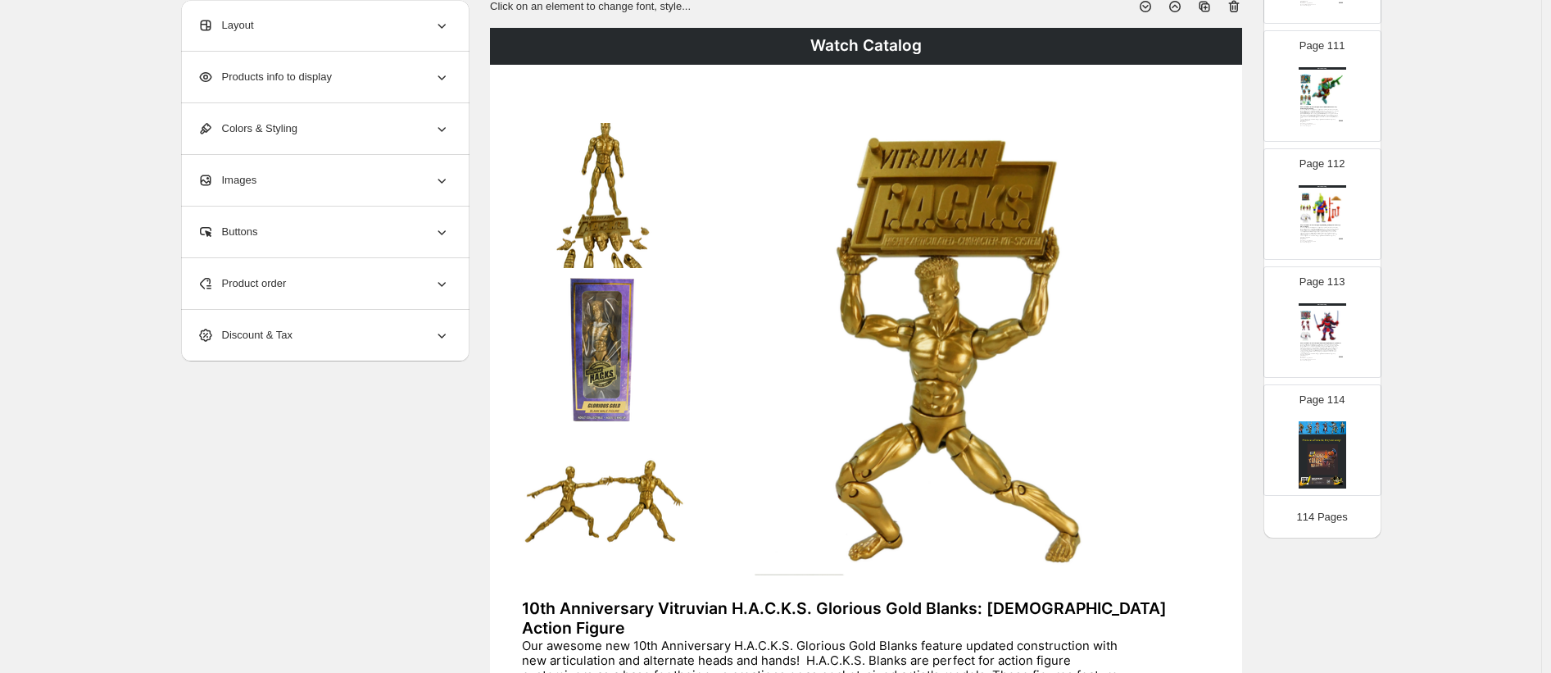
scroll to position [13019, 0]
click at [1235, 6] on icon at bounding box center [1234, 7] width 11 height 12
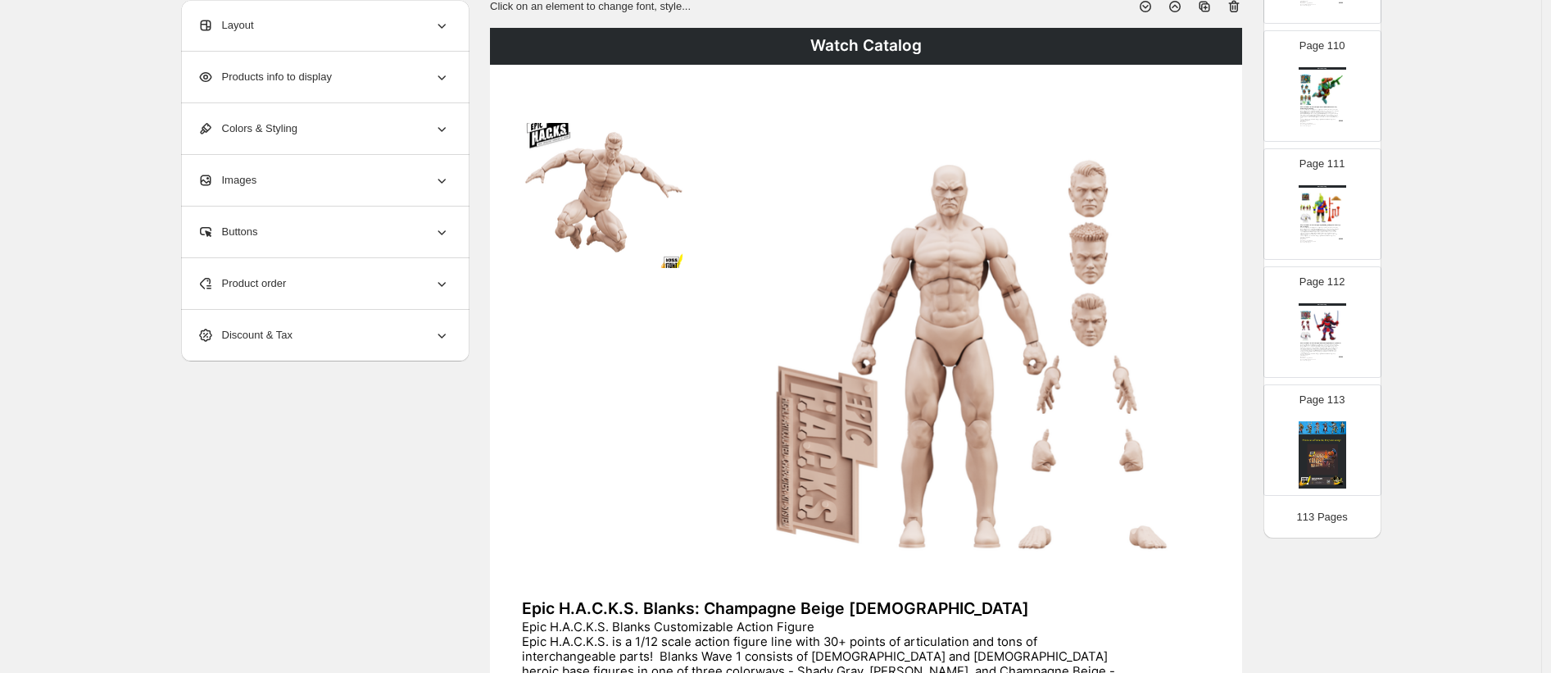
scroll to position [12901, 0]
click at [1242, 7] on icon at bounding box center [1234, 6] width 16 height 16
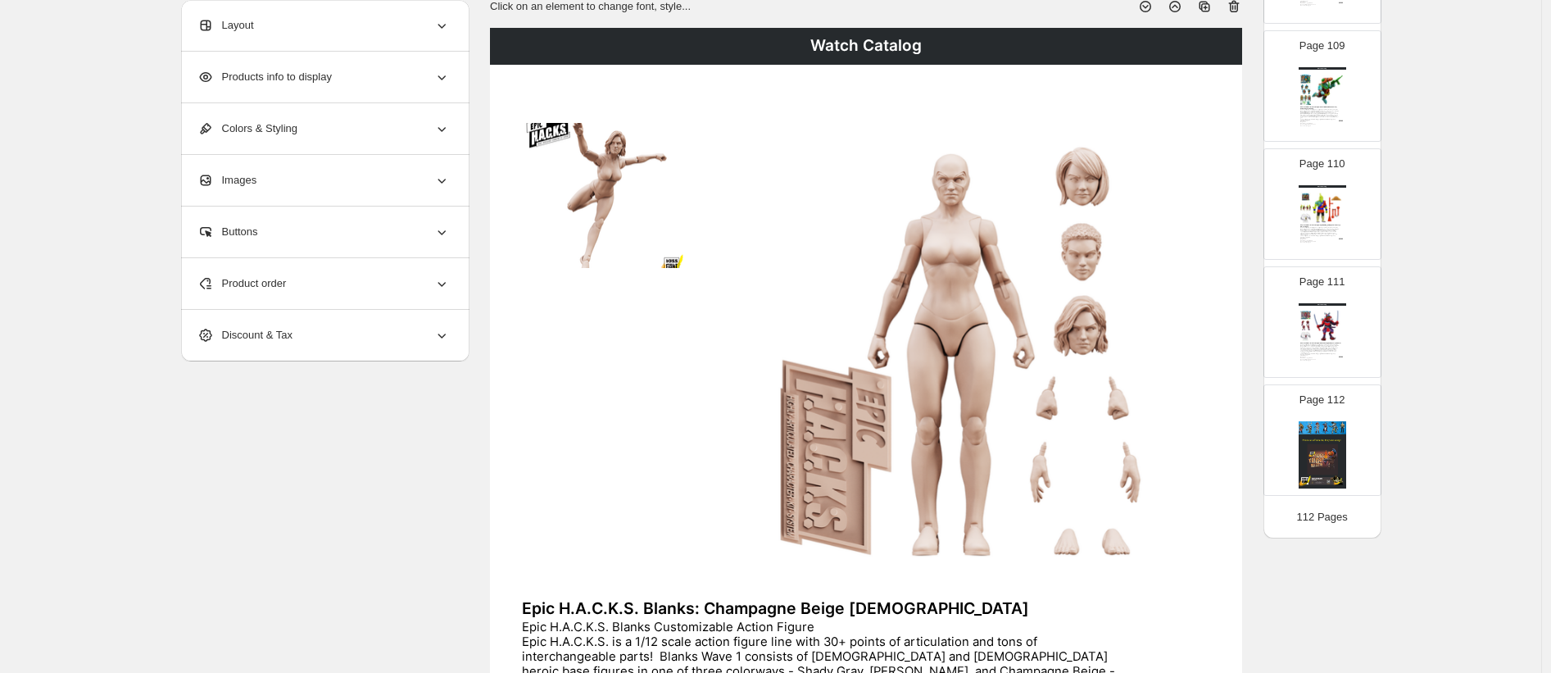
click at [1242, 7] on icon at bounding box center [1234, 6] width 16 height 16
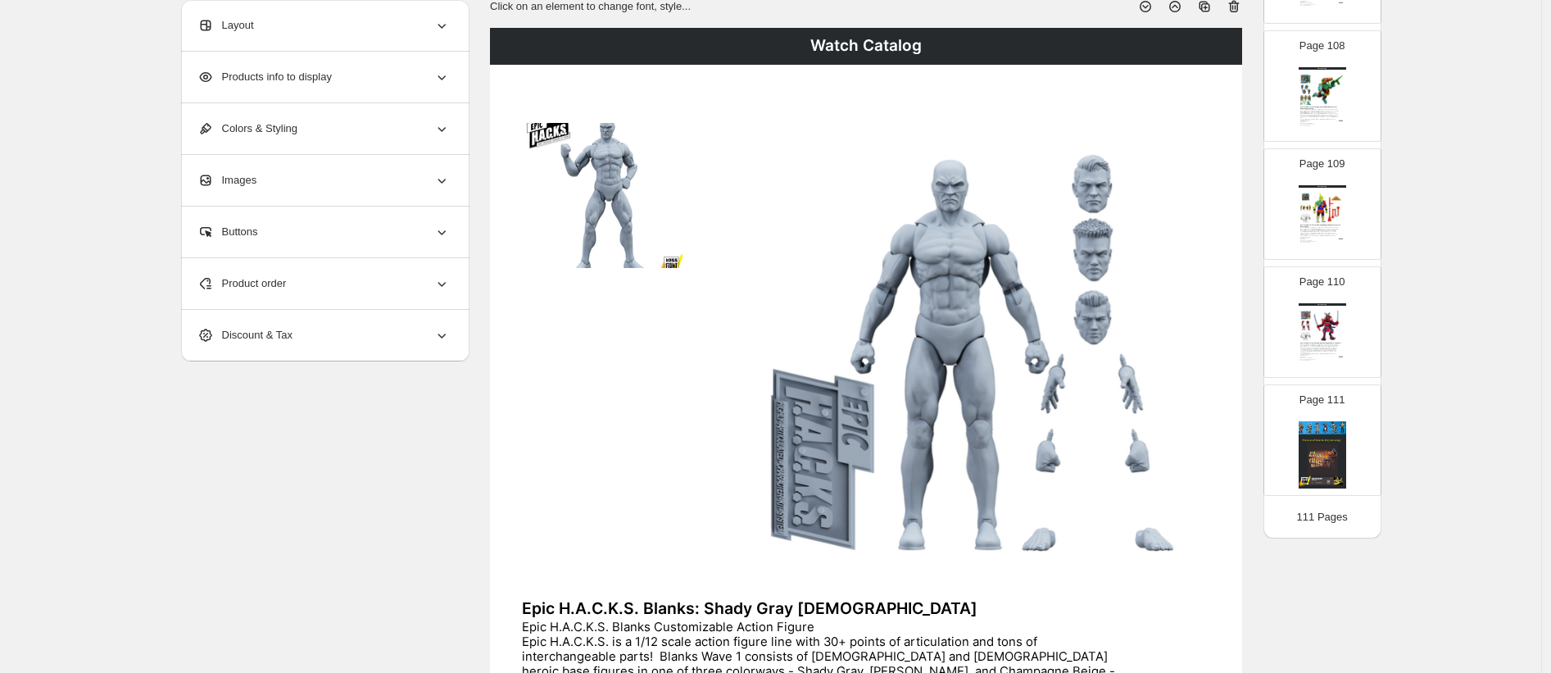
click at [1242, 7] on icon at bounding box center [1234, 6] width 16 height 16
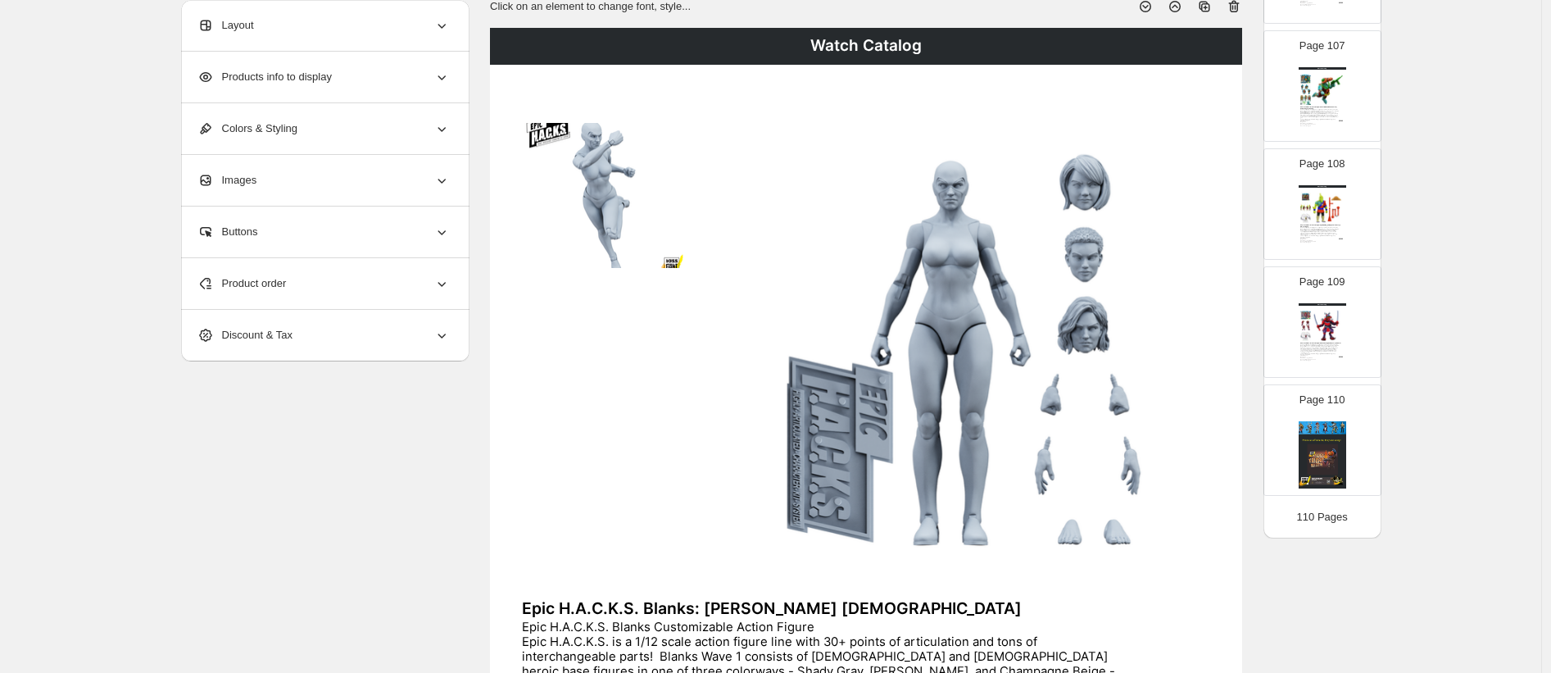
click at [1242, 7] on icon at bounding box center [1234, 6] width 16 height 16
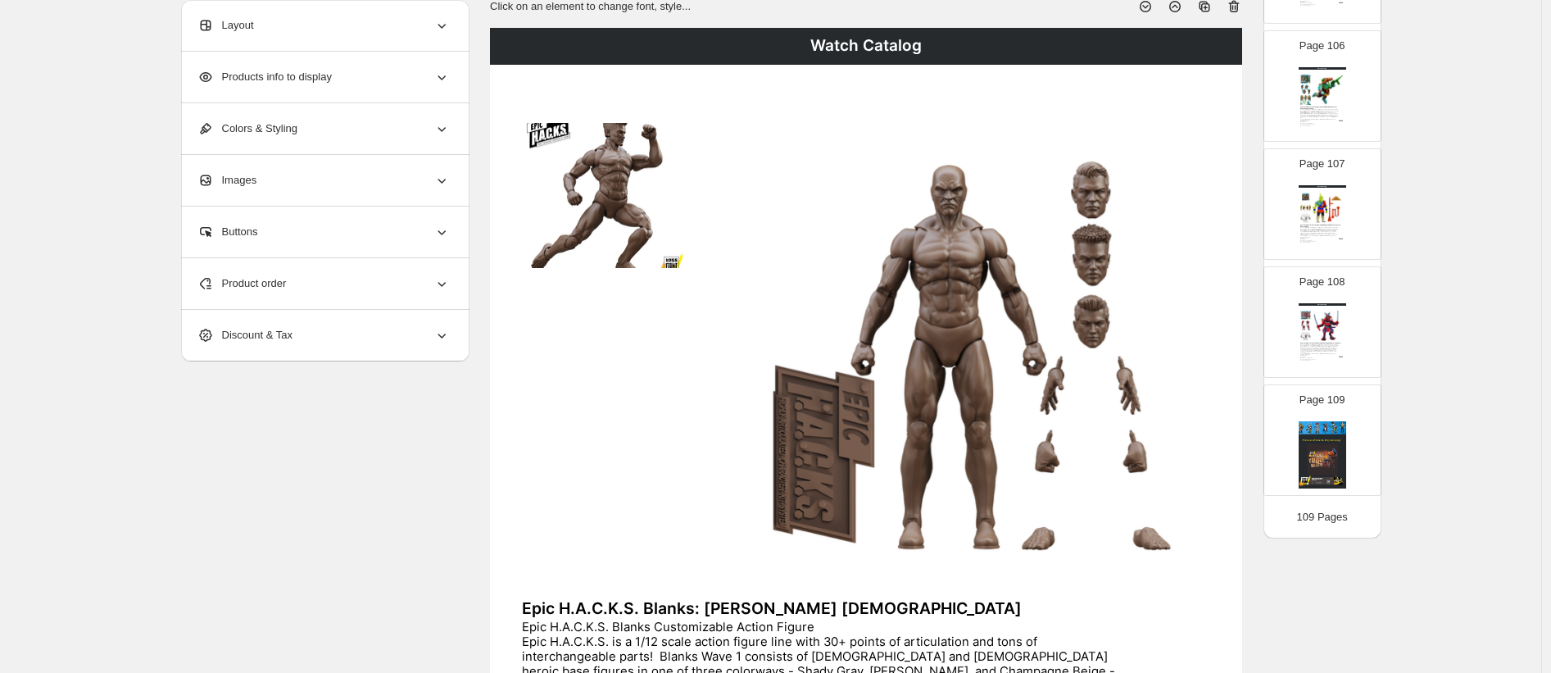
click at [1242, 7] on icon at bounding box center [1234, 6] width 16 height 16
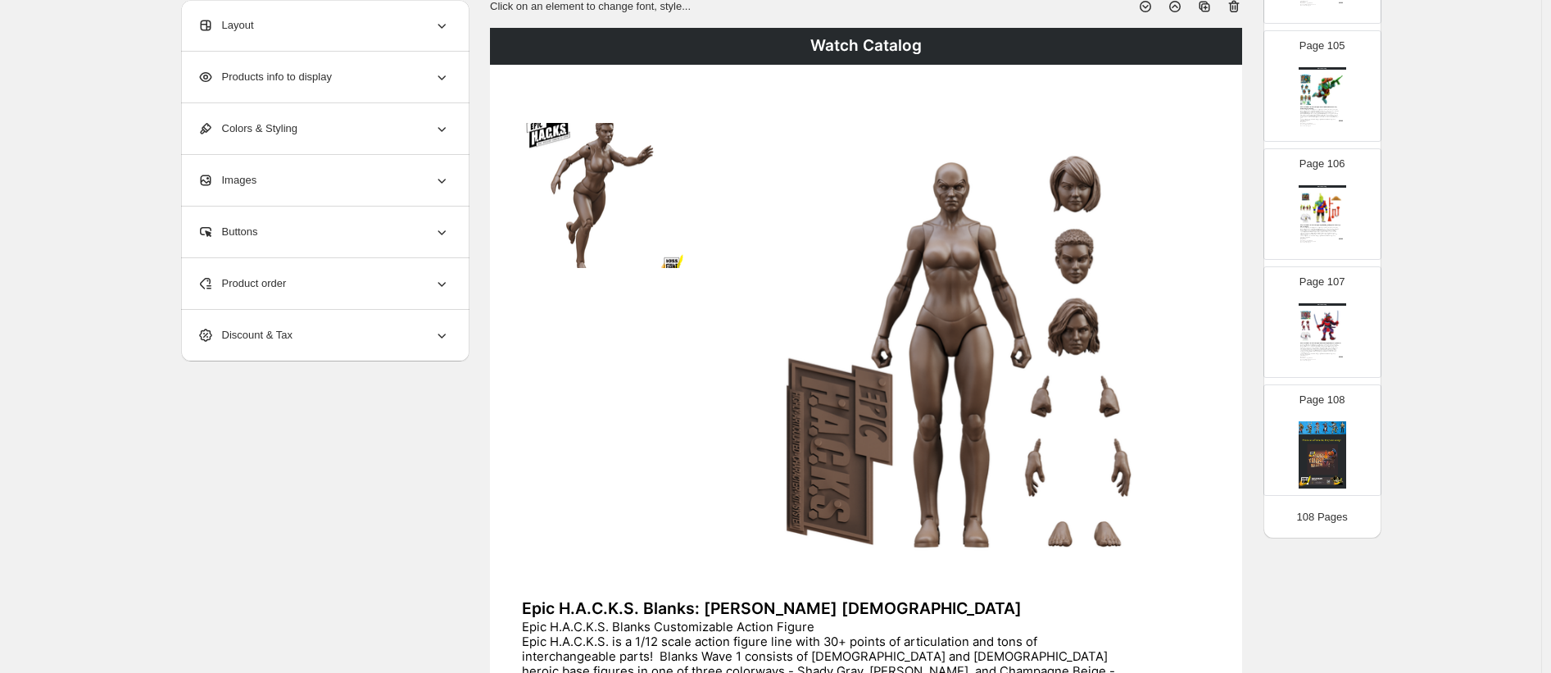
click at [1242, 7] on icon at bounding box center [1234, 6] width 16 height 16
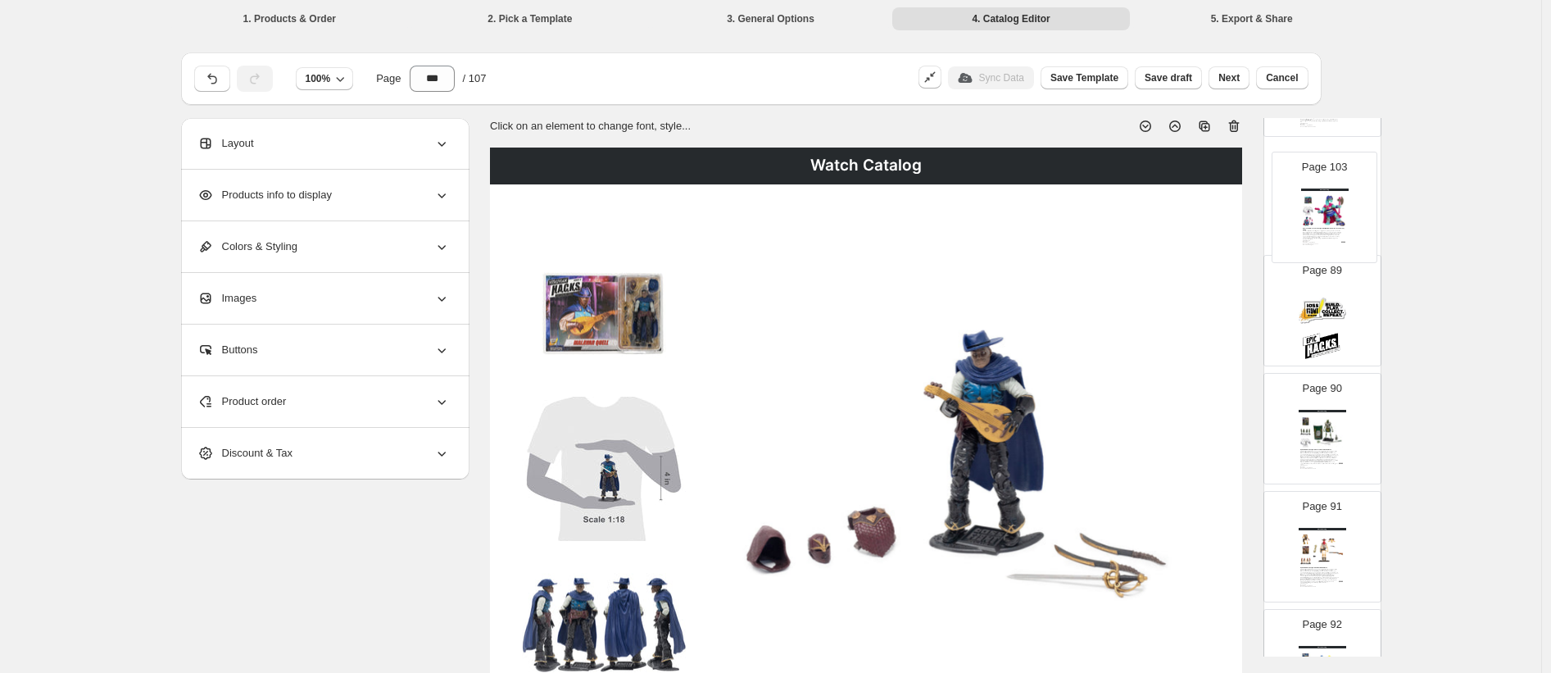
scroll to position [10428, 0]
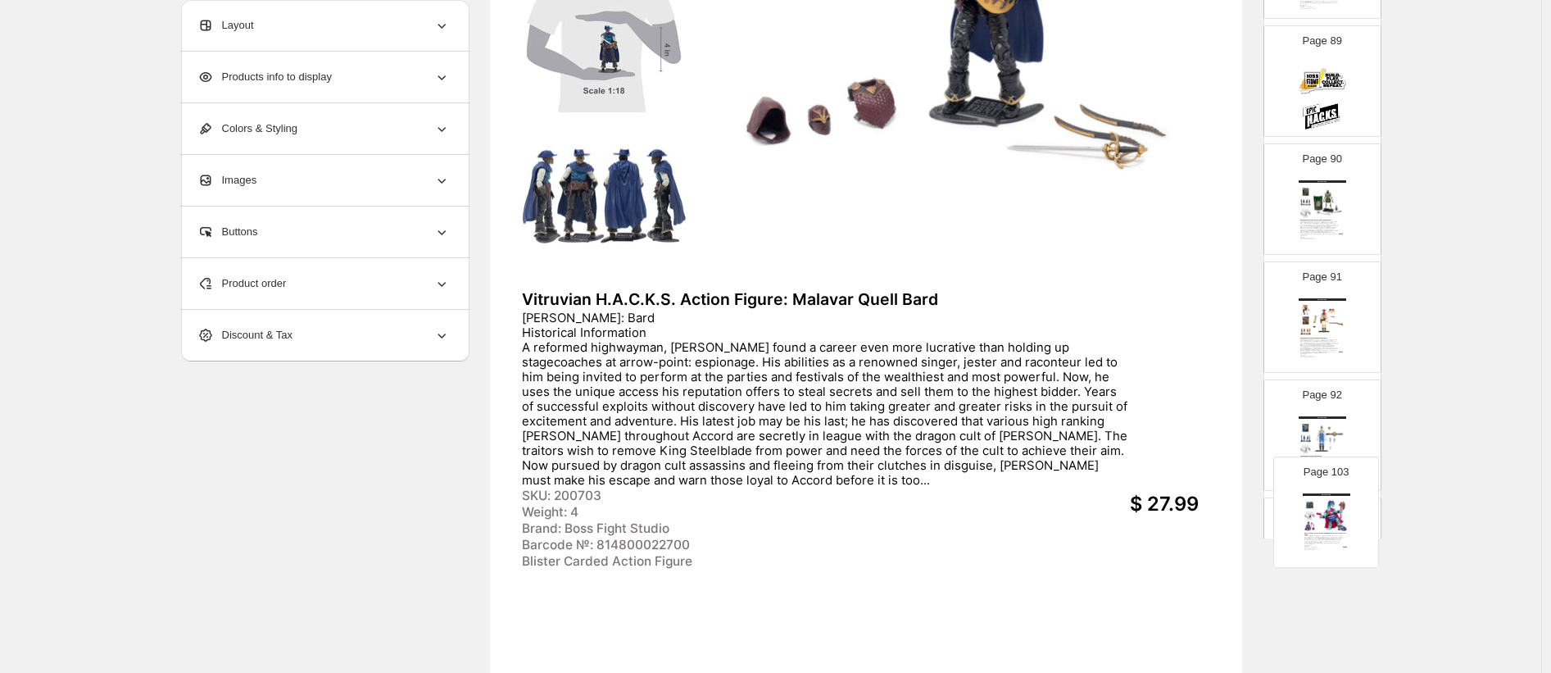
drag, startPoint x: 1324, startPoint y: 243, endPoint x: 1331, endPoint y: 518, distance: 275.4
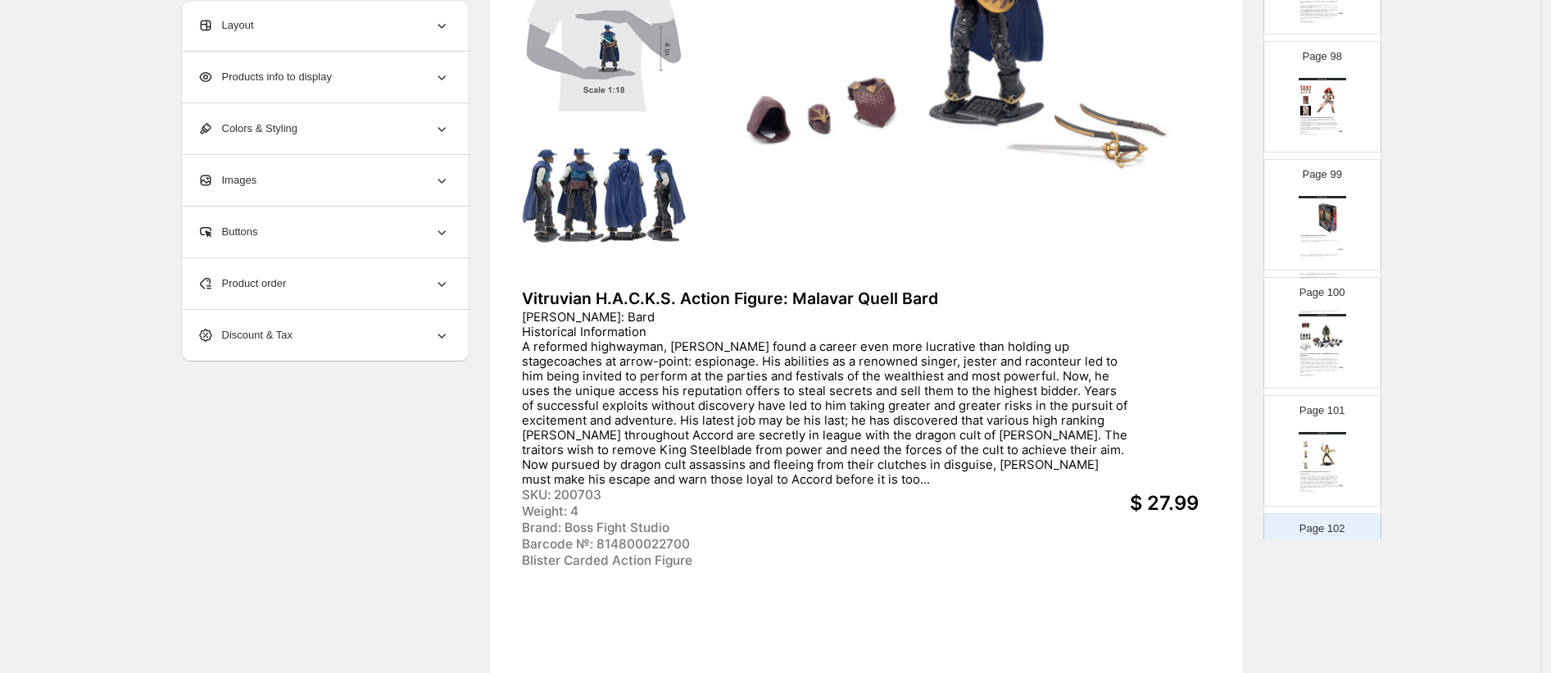
scroll to position [11407, 0]
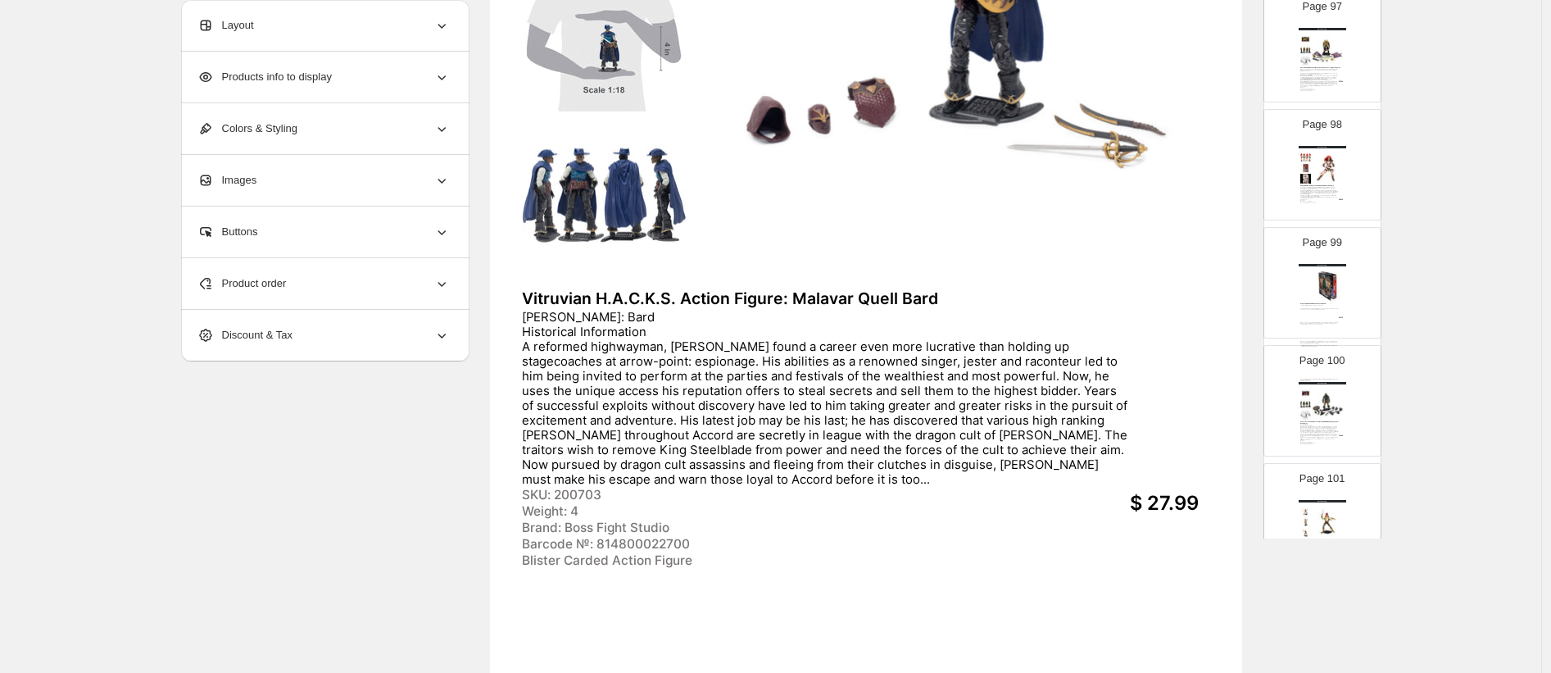
click at [1308, 164] on img at bounding box center [1305, 168] width 11 height 10
type input "**"
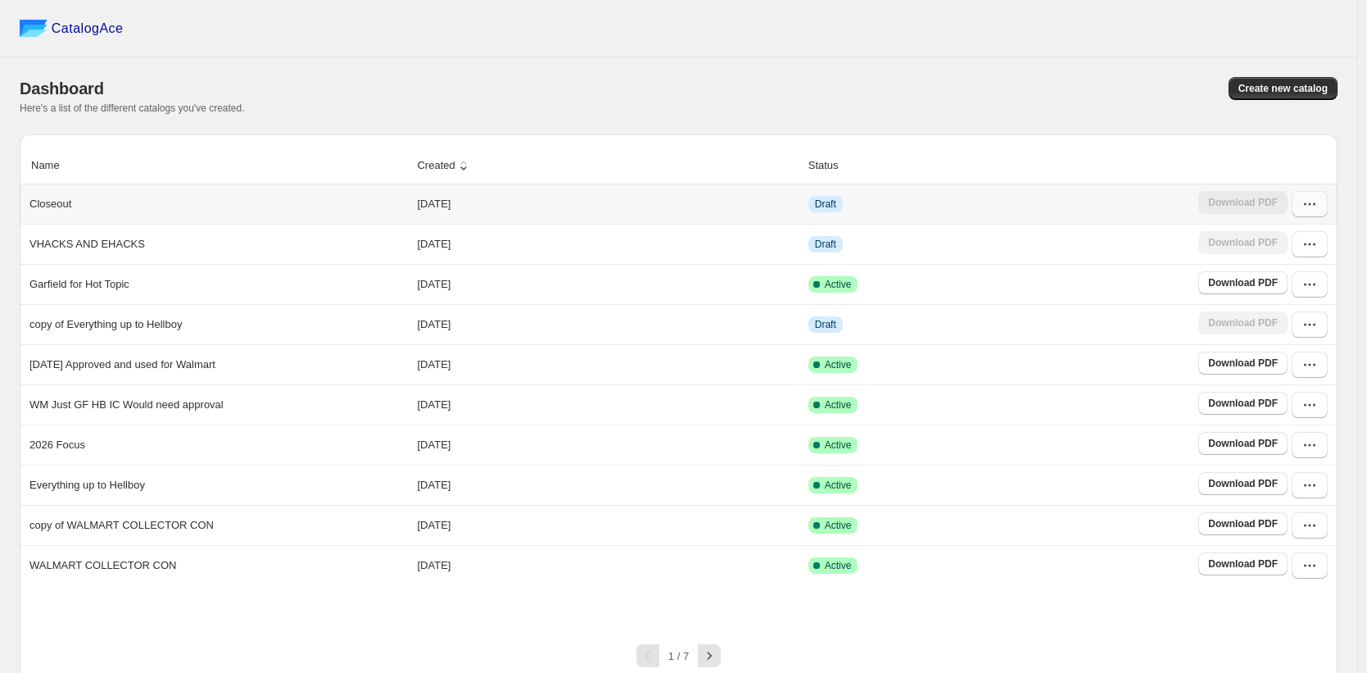
click at [1321, 214] on button "button" at bounding box center [1310, 204] width 36 height 26
click at [1279, 324] on span "Edit" at bounding box center [1301, 324] width 84 height 16
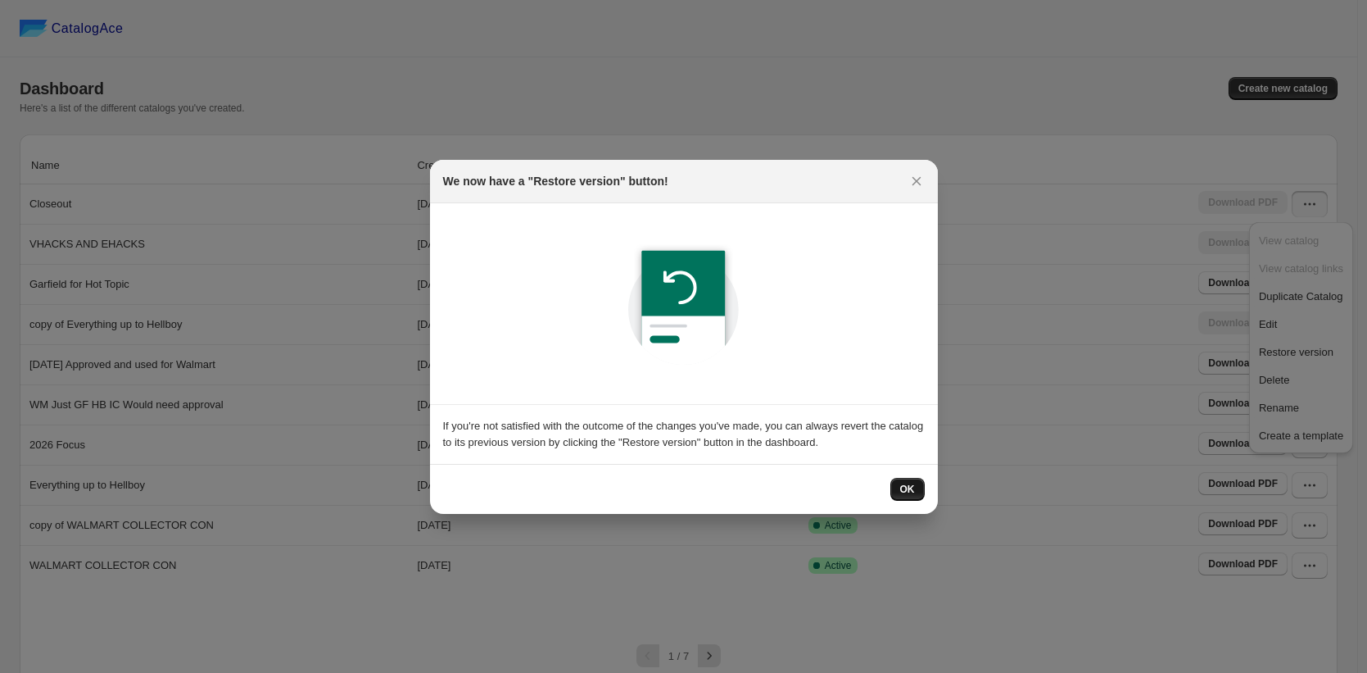
click at [895, 487] on button "OK" at bounding box center [908, 489] width 34 height 23
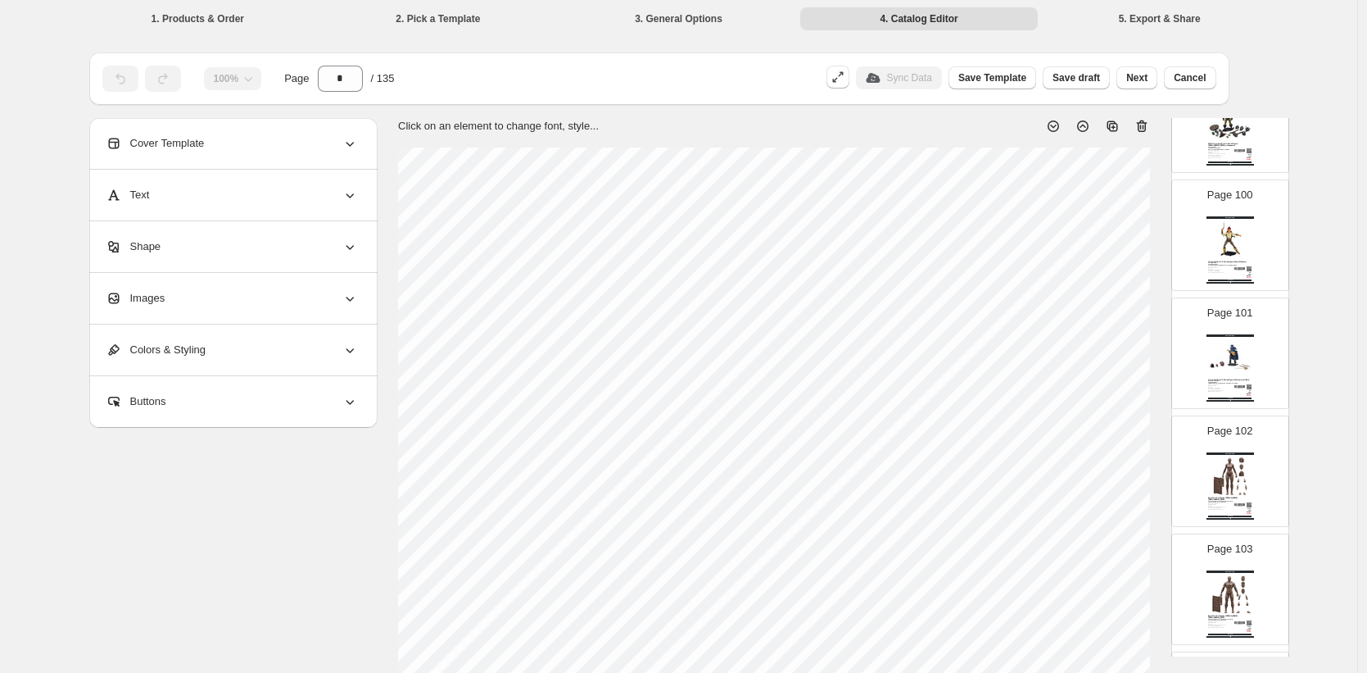
scroll to position [10361, 0]
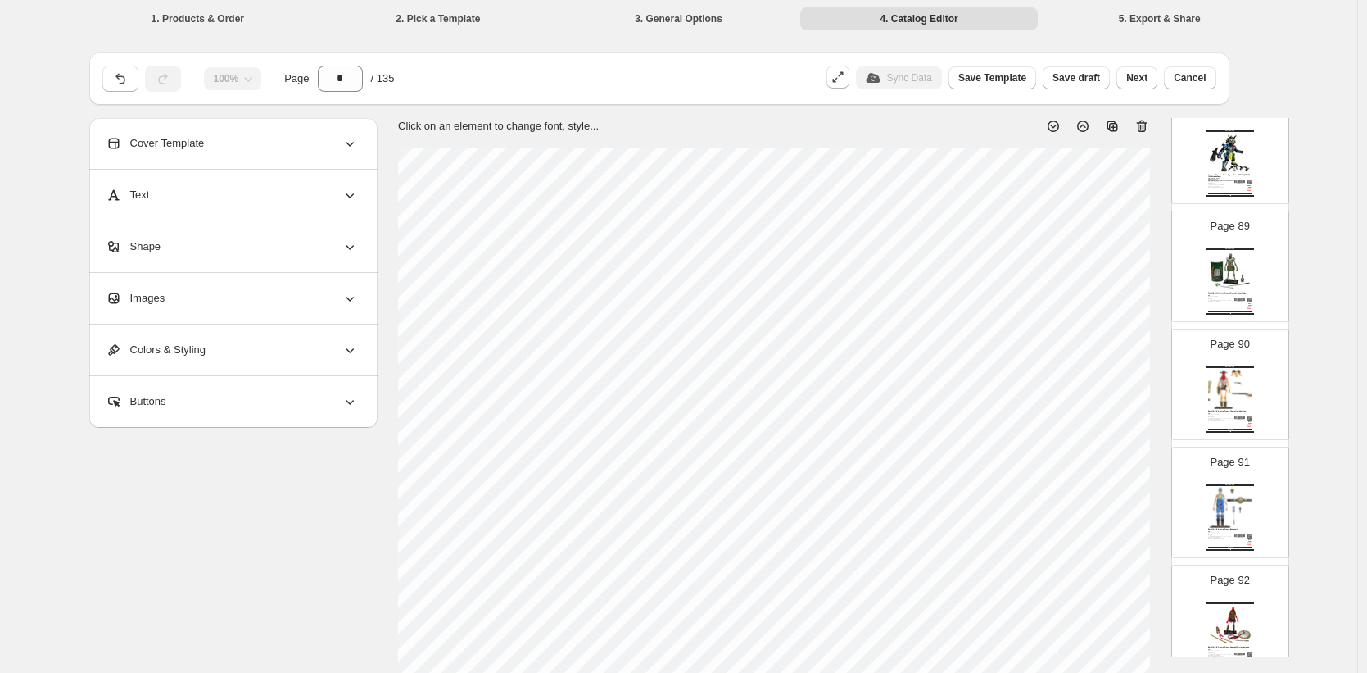
click at [164, 297] on span "Images" at bounding box center [136, 298] width 60 height 16
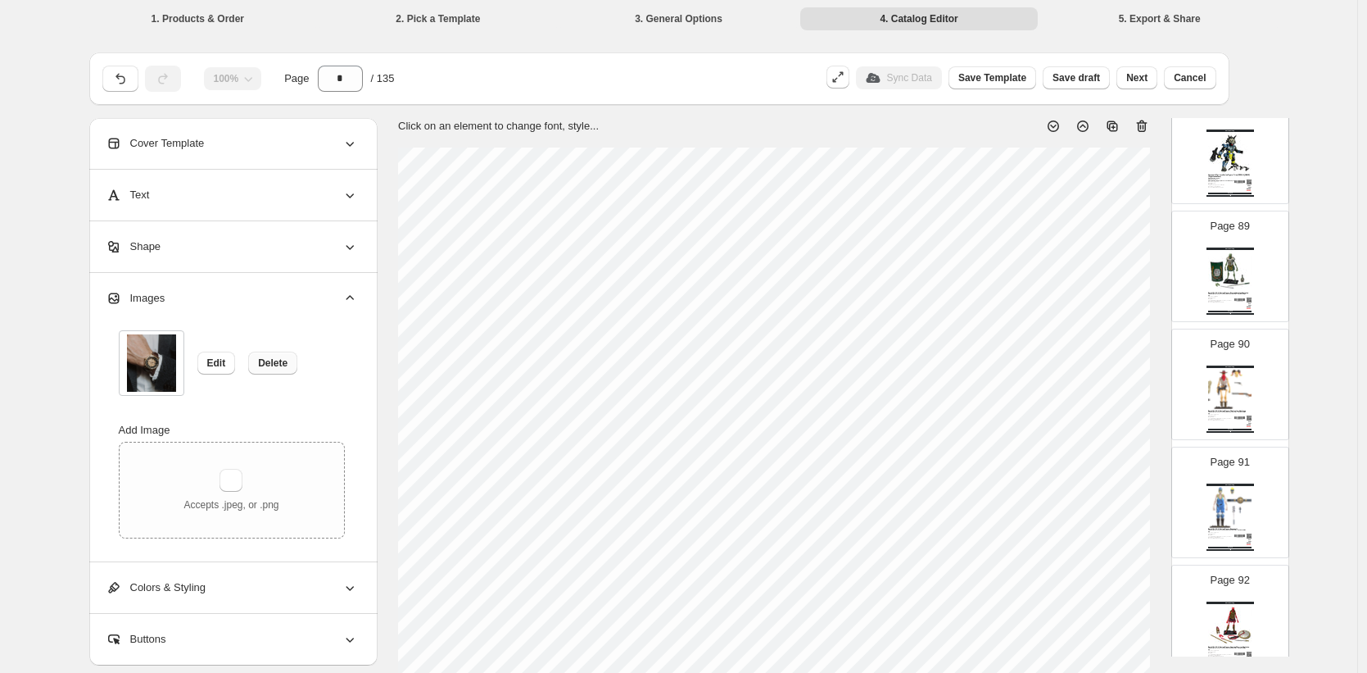
click at [277, 360] on span "Delete" at bounding box center [272, 362] width 29 height 13
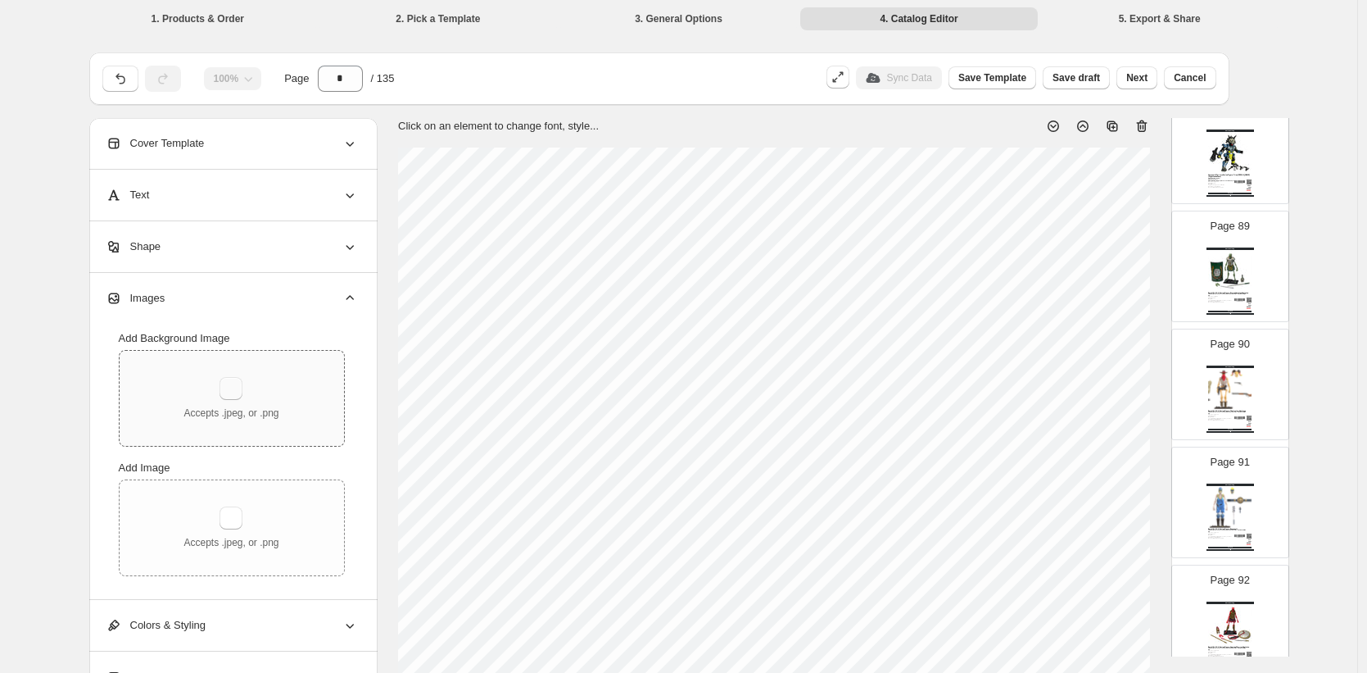
click at [237, 387] on button "button" at bounding box center [231, 388] width 23 height 23
type input "**********"
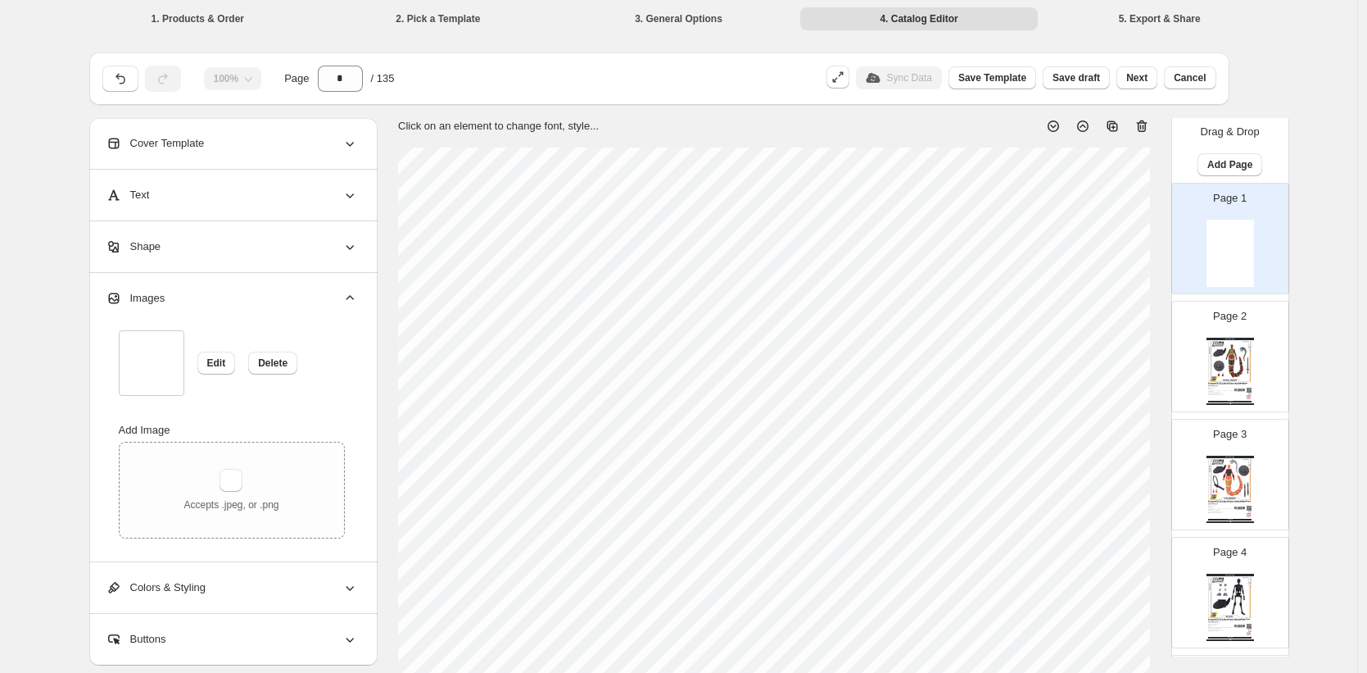
scroll to position [0, 0]
click at [238, 477] on button "button" at bounding box center [231, 480] width 23 height 23
type input "**********"
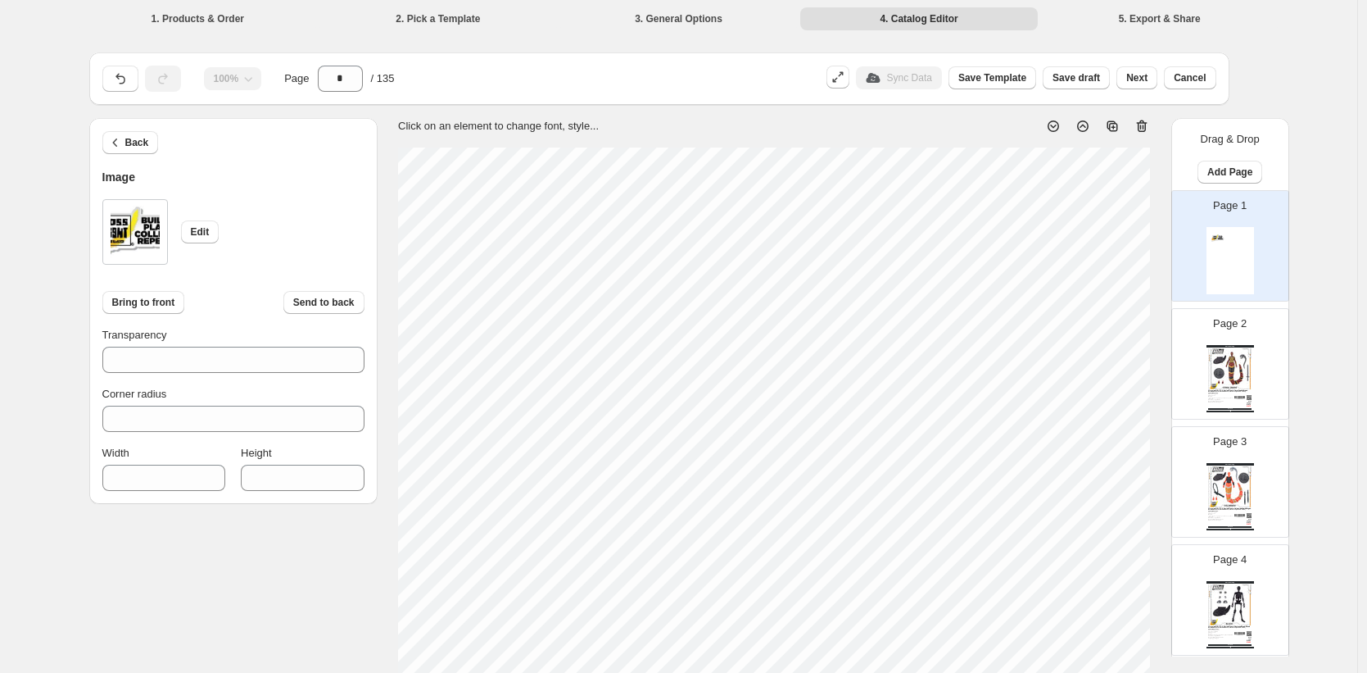
type input "***"
click at [1161, 596] on section "Click on an element to change font, style..." at bounding box center [775, 619] width 794 height 1003
type input "***"
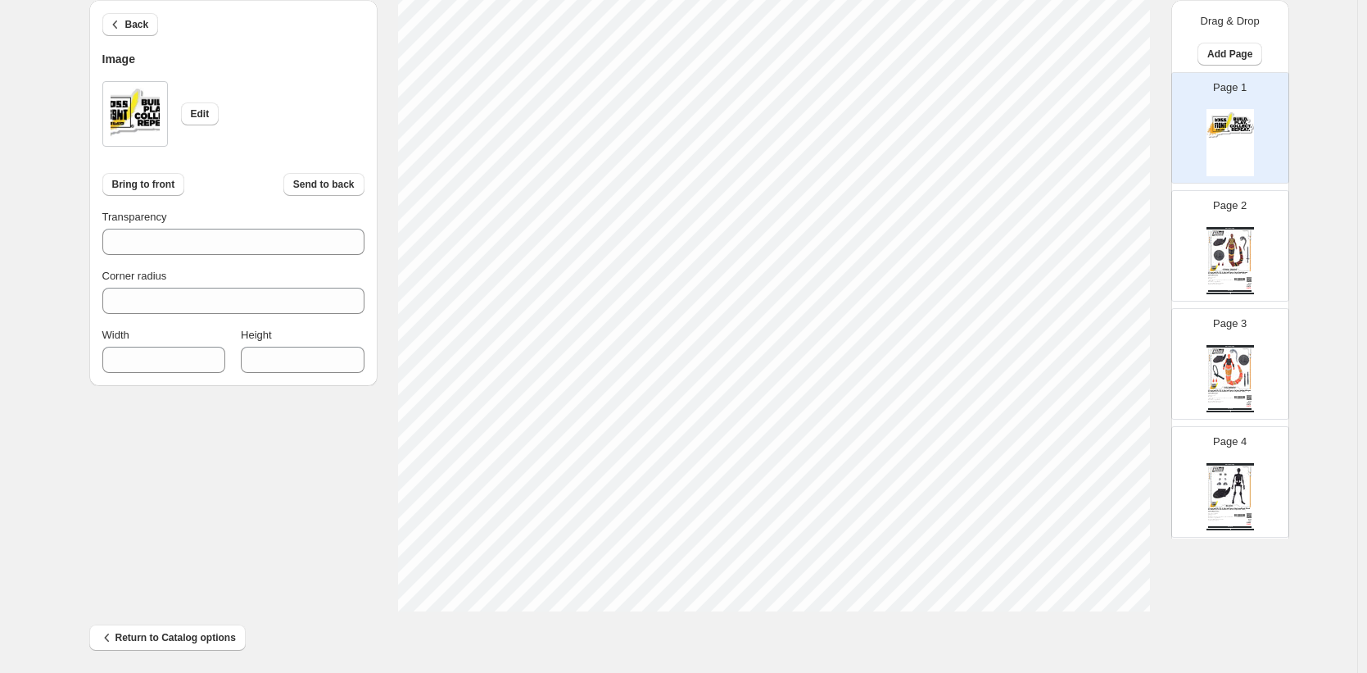
scroll to position [515, 0]
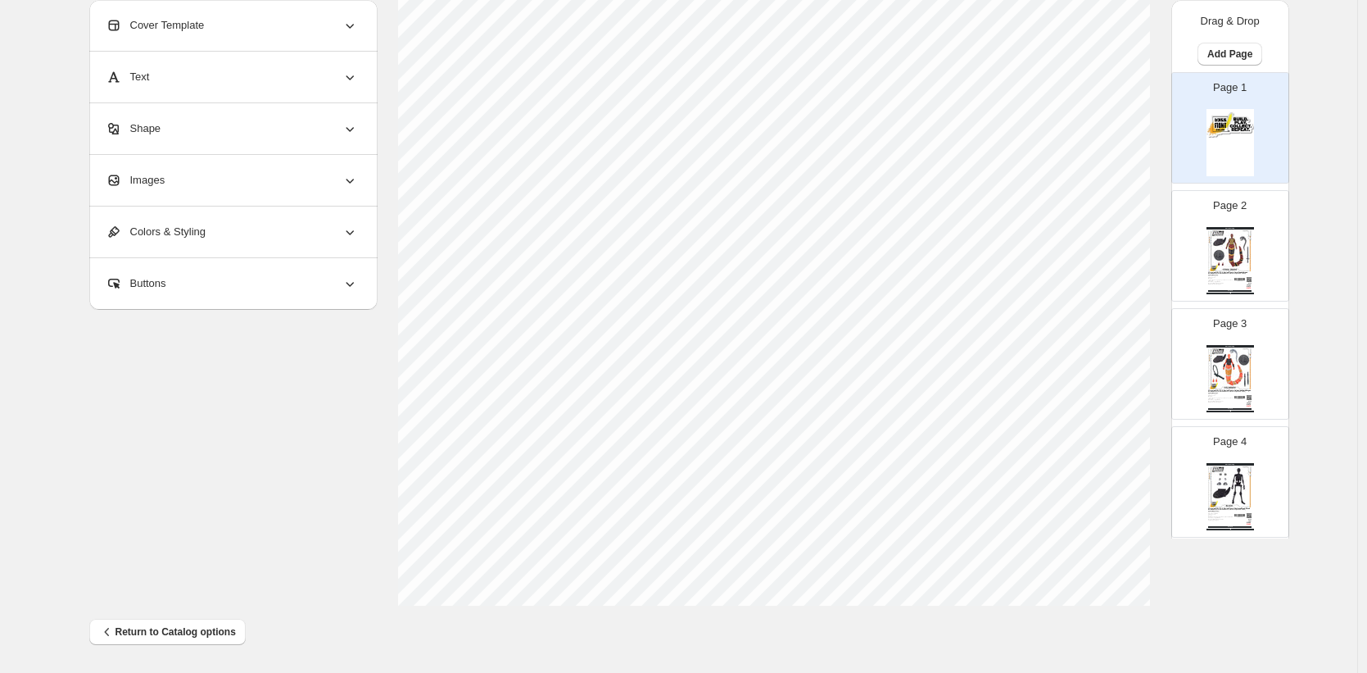
click at [153, 187] on span "Images" at bounding box center [136, 180] width 60 height 16
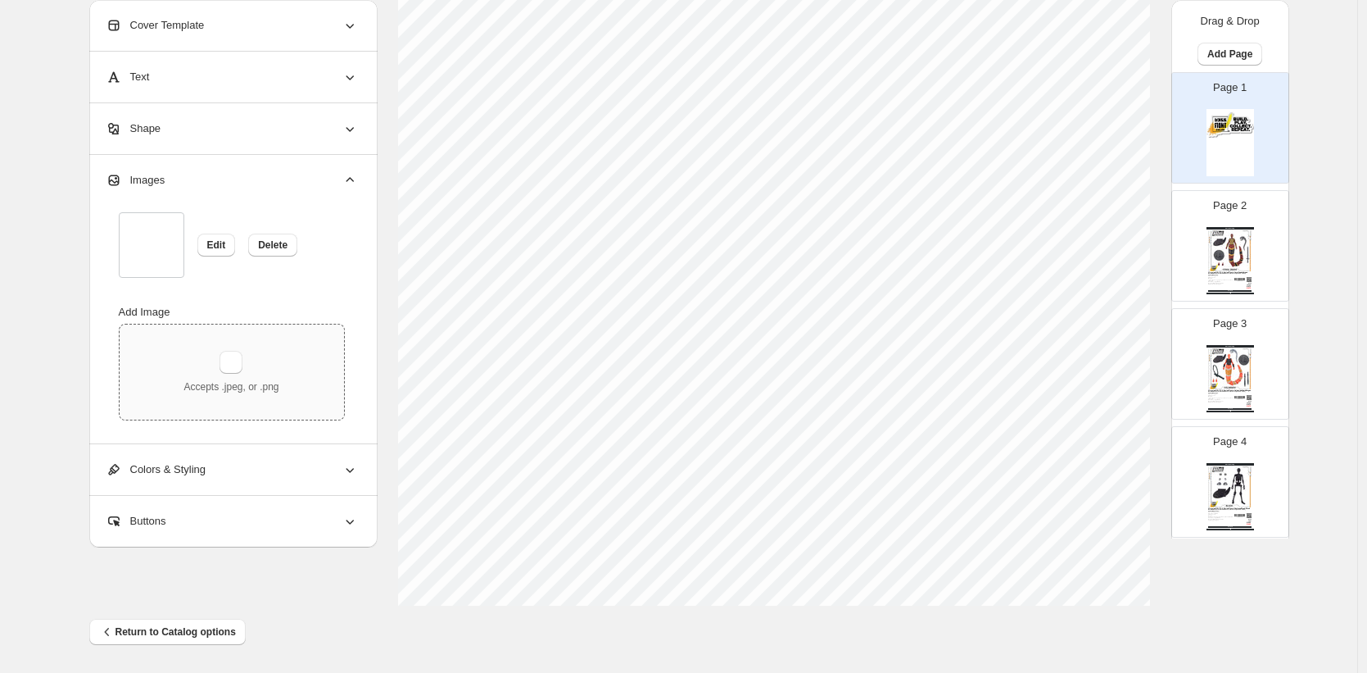
click at [204, 388] on p "Accepts .jpeg, or .png" at bounding box center [231, 386] width 95 height 13
type input "**********"
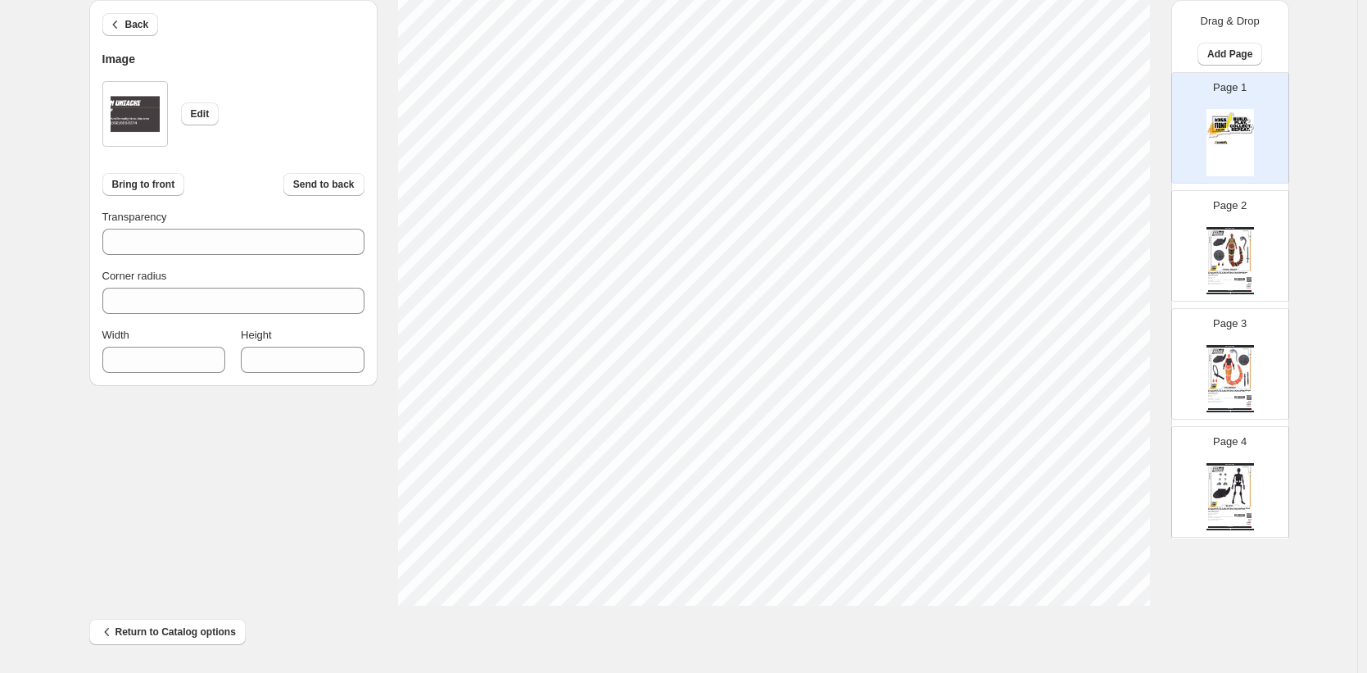
type input "***"
click at [1158, 603] on section "Click on an element to change font, style..." at bounding box center [775, 104] width 794 height 1003
type input "***"
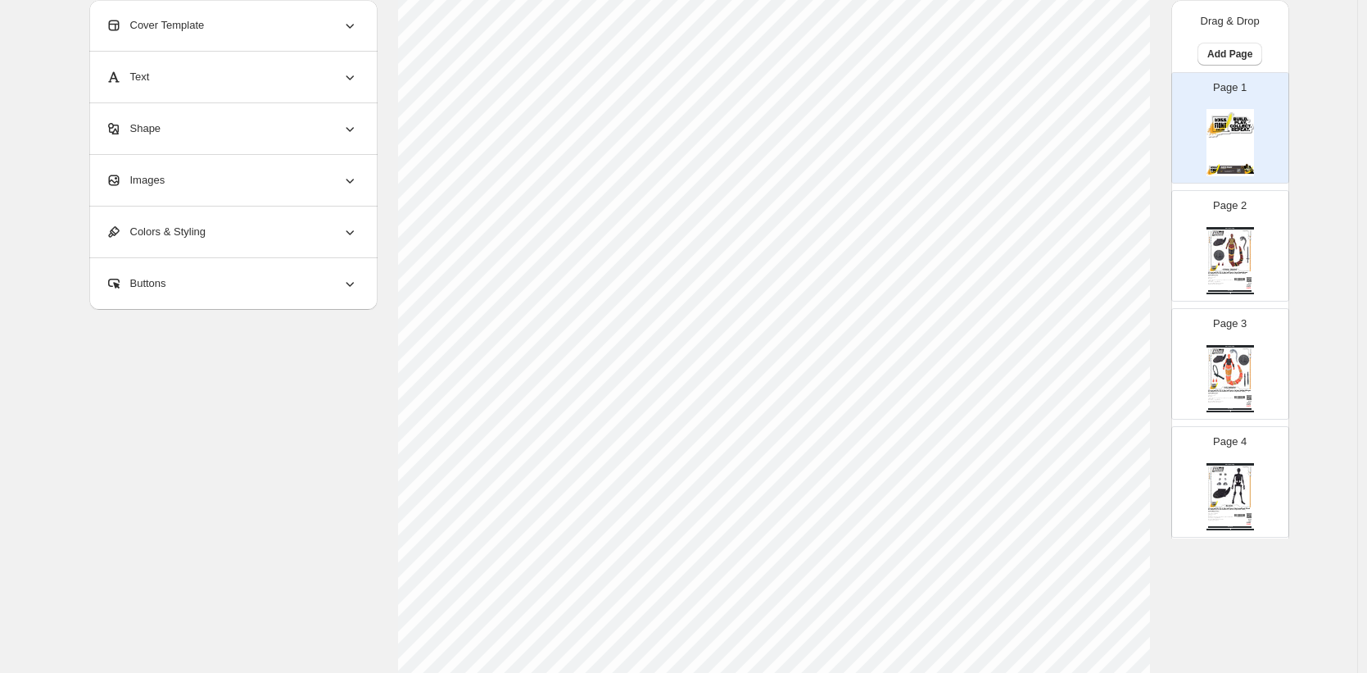
scroll to position [187, 0]
click at [164, 181] on span "Images" at bounding box center [136, 180] width 60 height 16
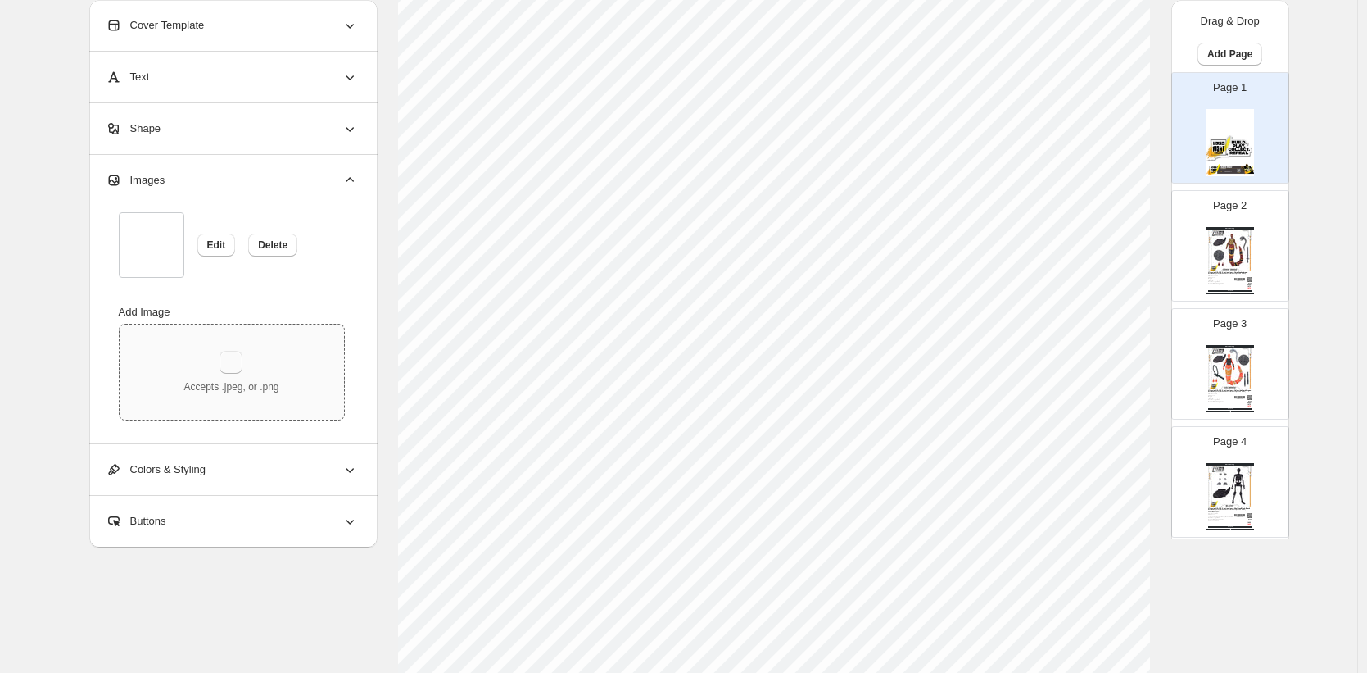
click at [229, 365] on button "button" at bounding box center [231, 362] width 23 height 23
type input "**********"
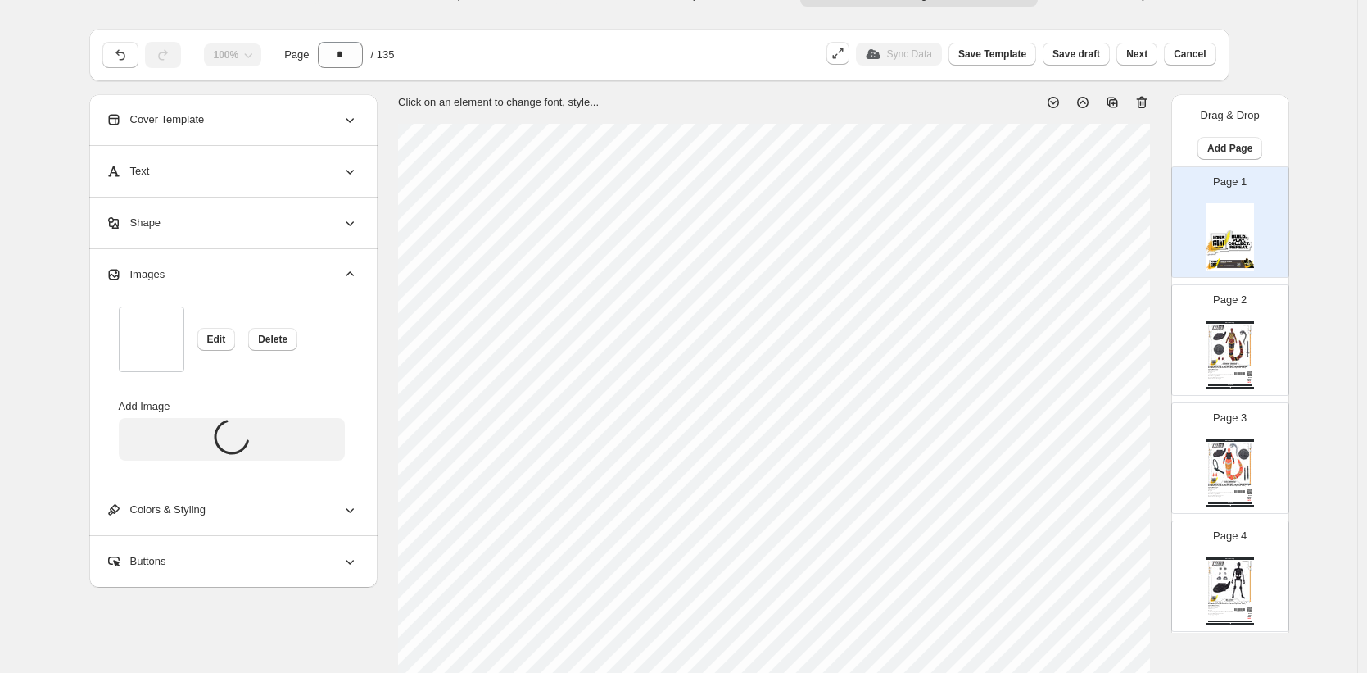
scroll to position [0, 0]
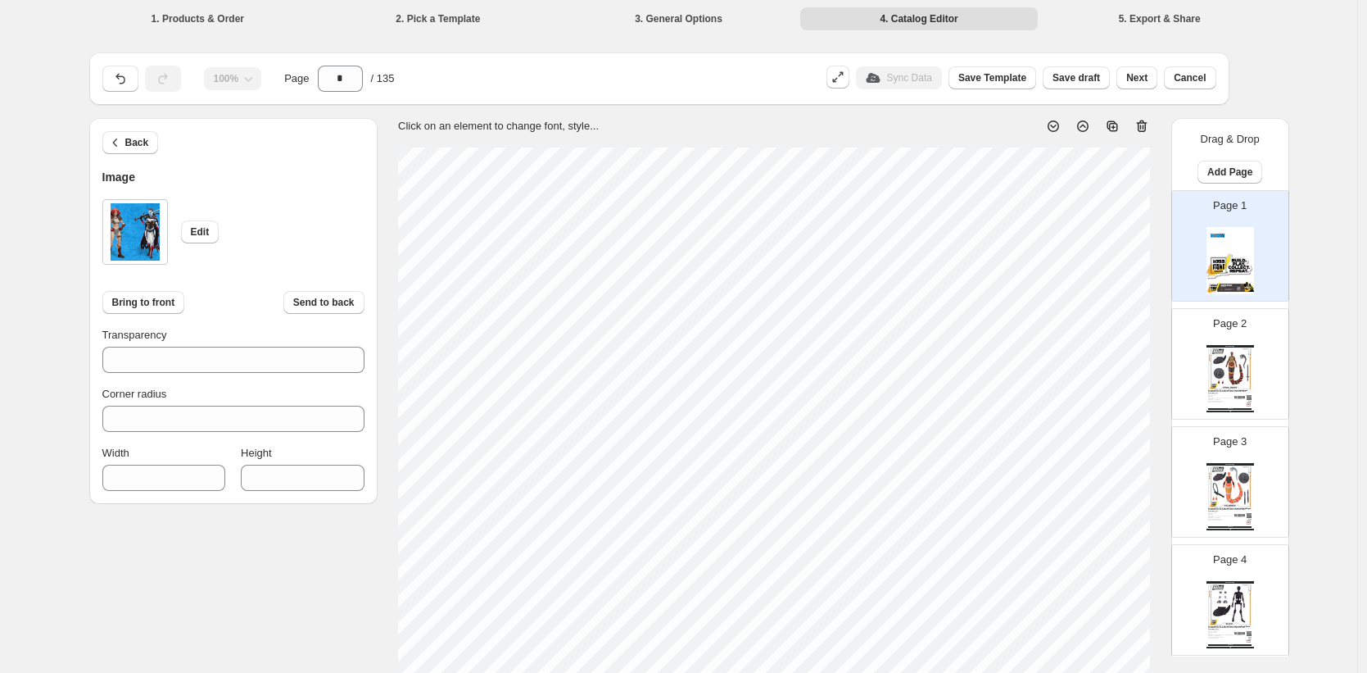
type input "***"
click at [1172, 366] on section "Click on an element to change font, style..." at bounding box center [775, 619] width 794 height 1003
type input "***"
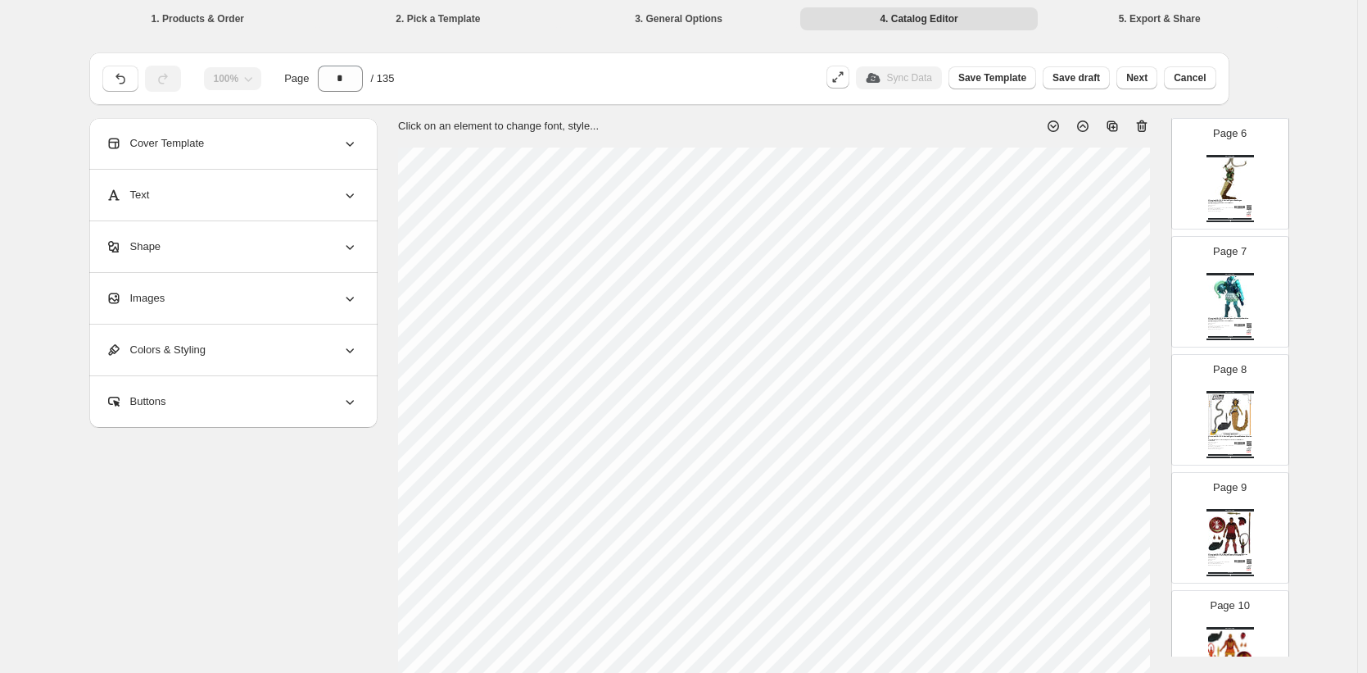
scroll to position [713, 0]
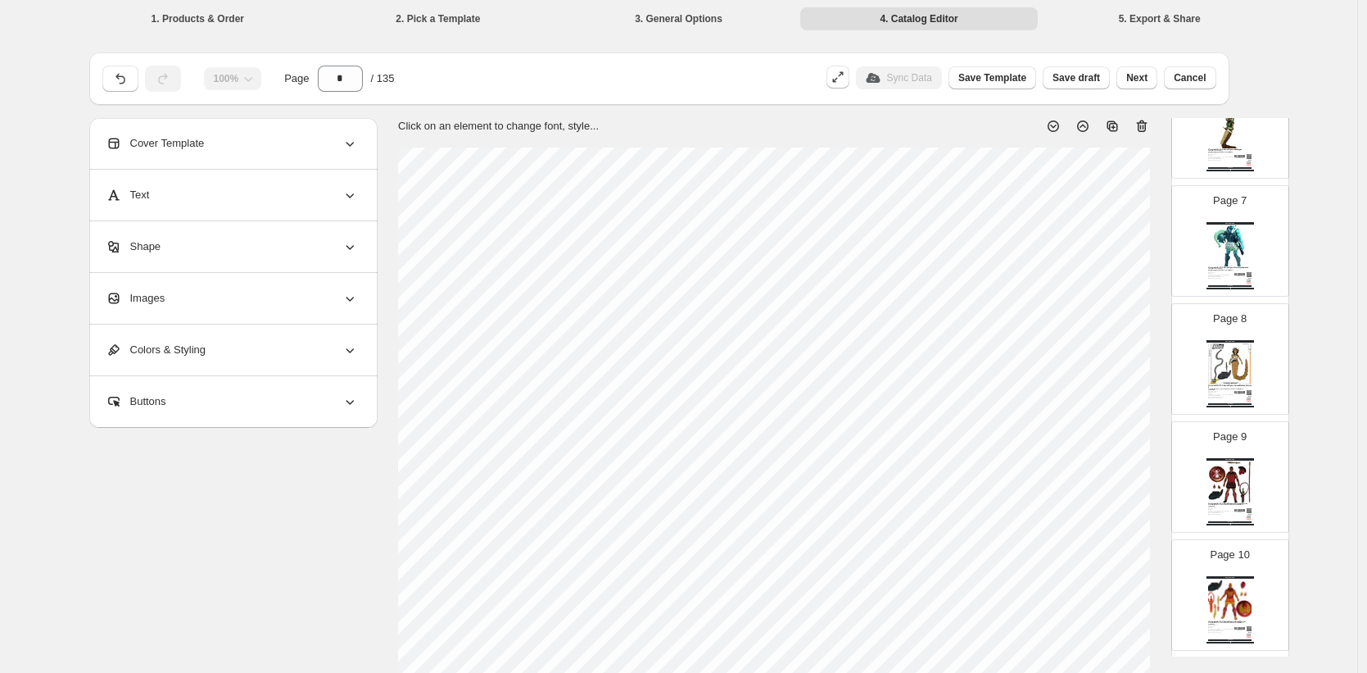
click at [1224, 474] on img at bounding box center [1229, 481] width 43 height 40
type input "*"
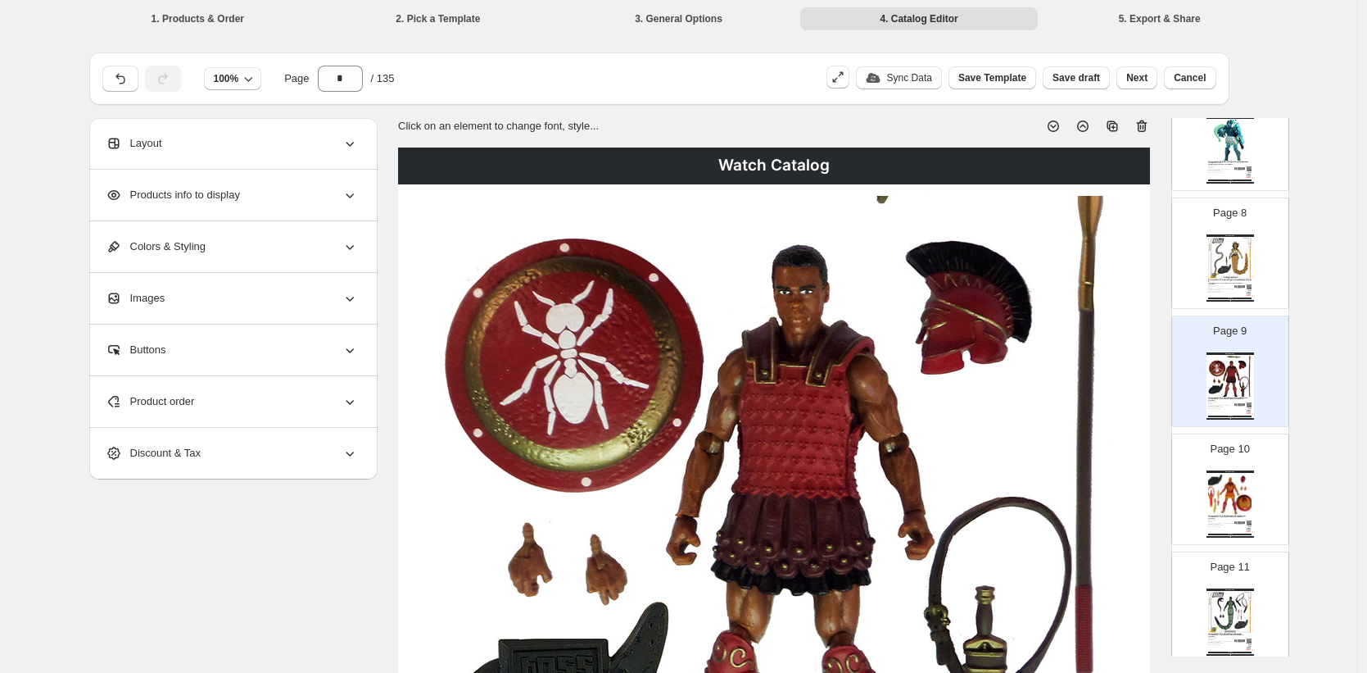
scroll to position [1058, 0]
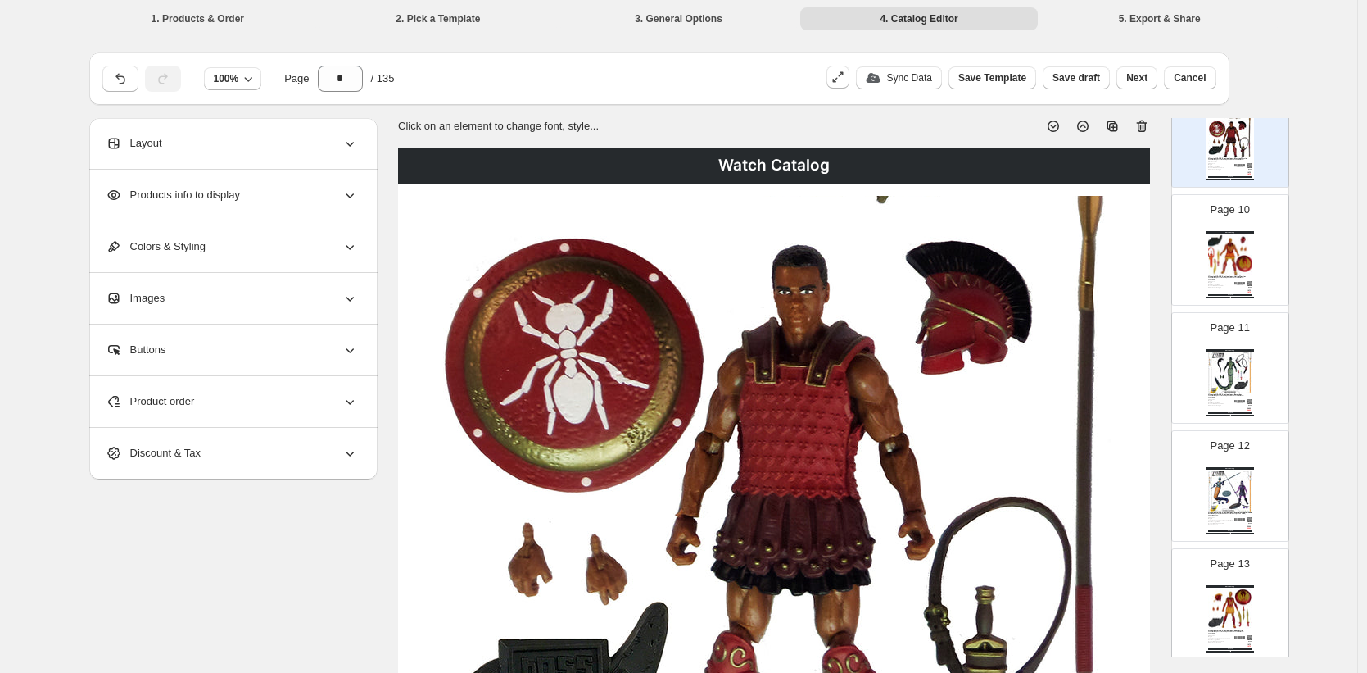
click at [206, 298] on div "Images" at bounding box center [232, 298] width 252 height 51
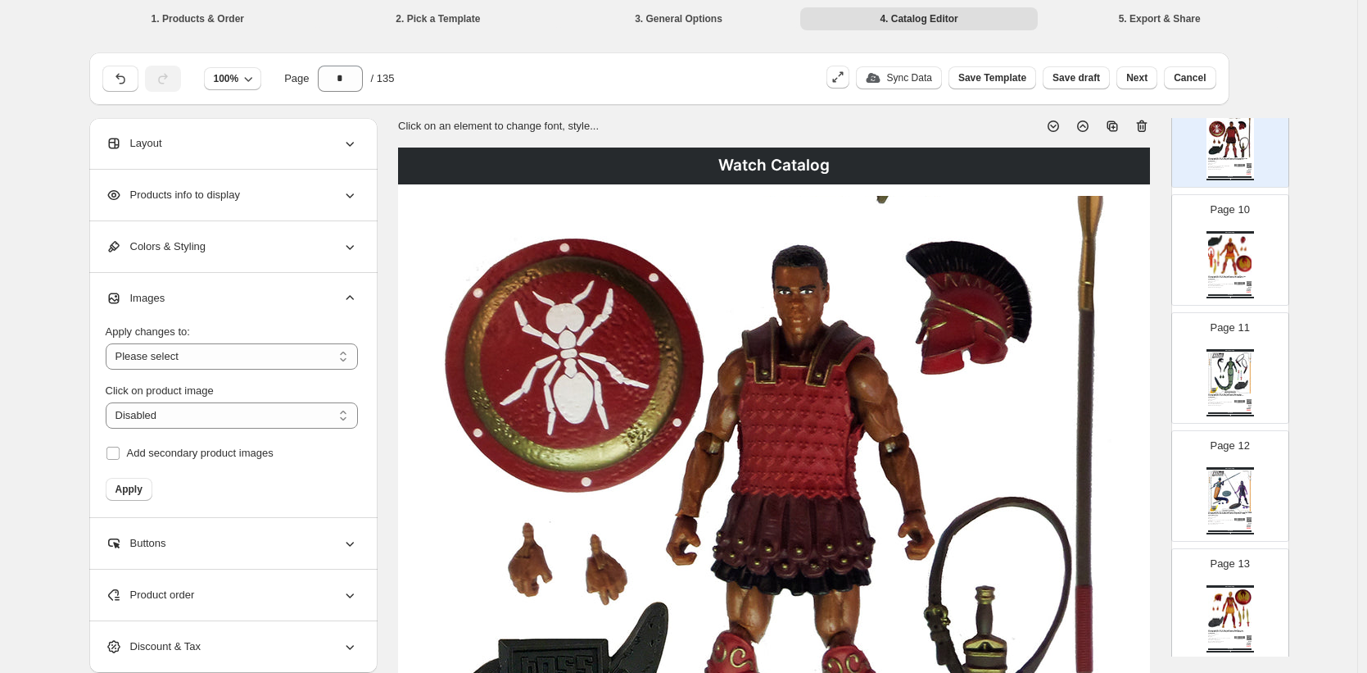
click at [773, 451] on img at bounding box center [774, 489] width 688 height 587
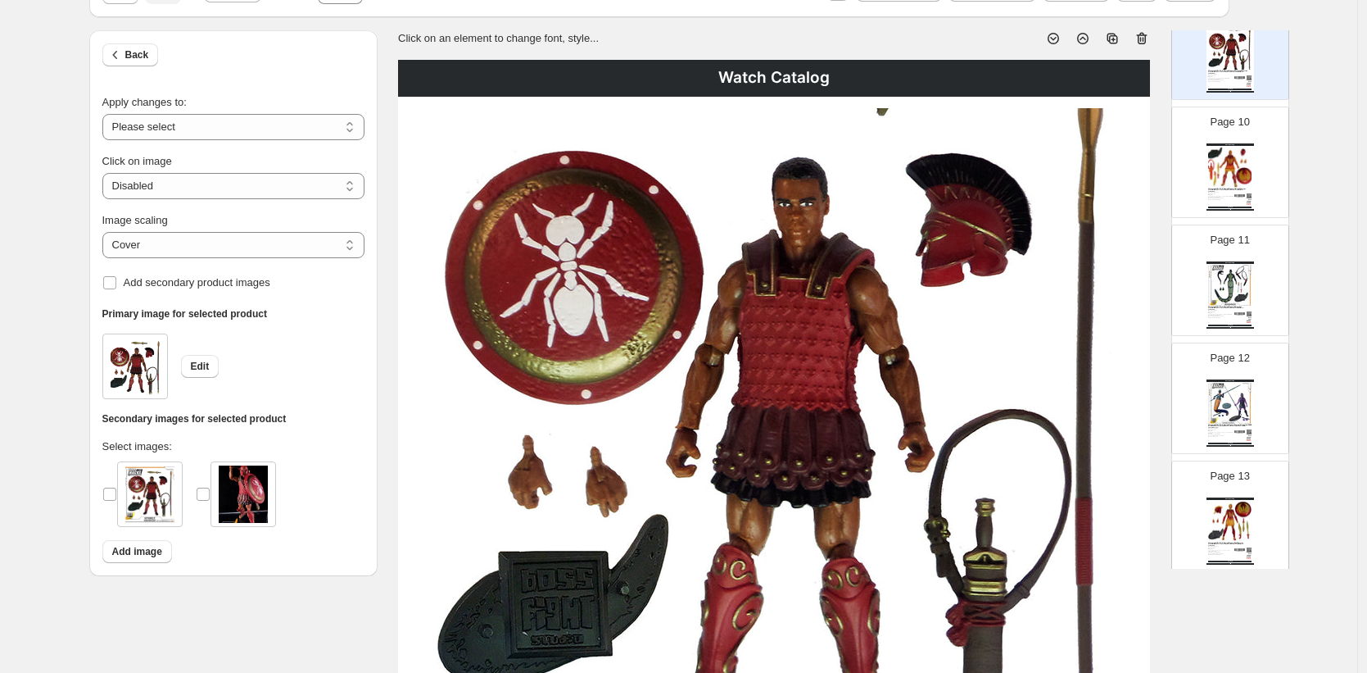
scroll to position [119, 0]
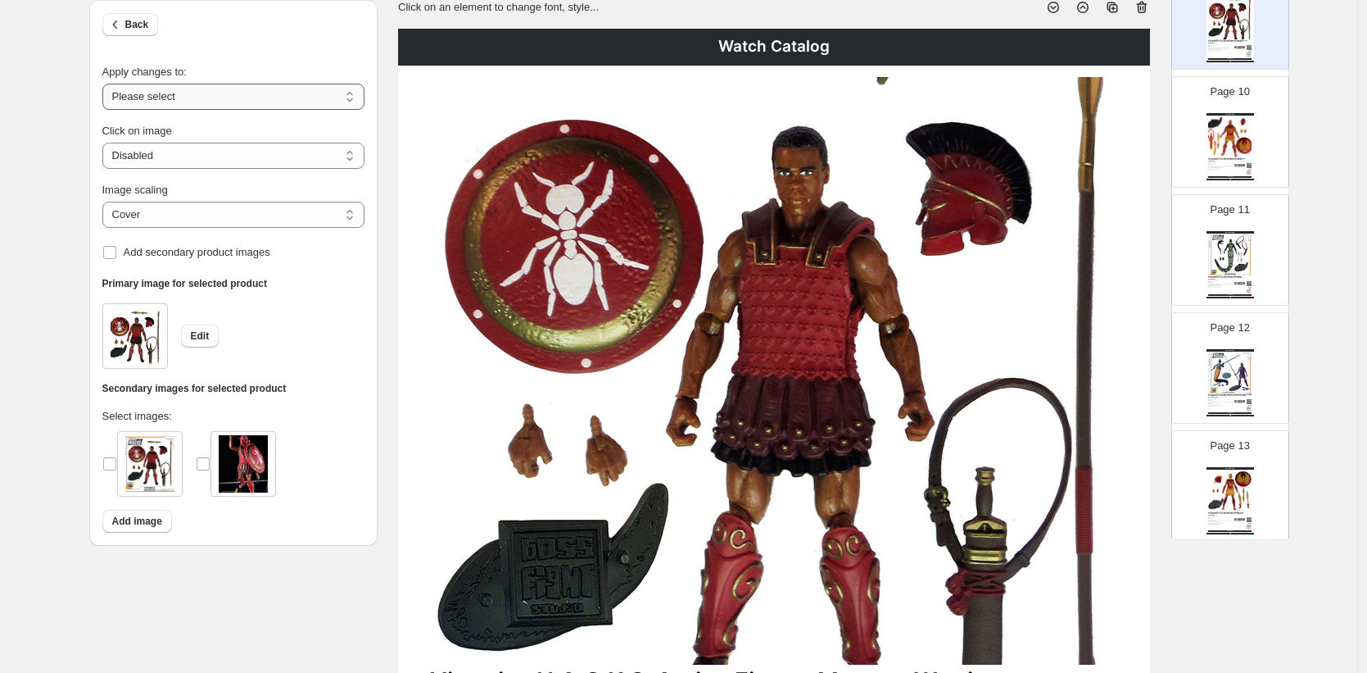
click at [355, 97] on select "**********" at bounding box center [233, 97] width 262 height 26
select select "**********"
click at [107, 84] on select "**********" at bounding box center [233, 97] width 262 height 26
click at [352, 216] on select "***** *******" at bounding box center [233, 215] width 262 height 26
select select "*******"
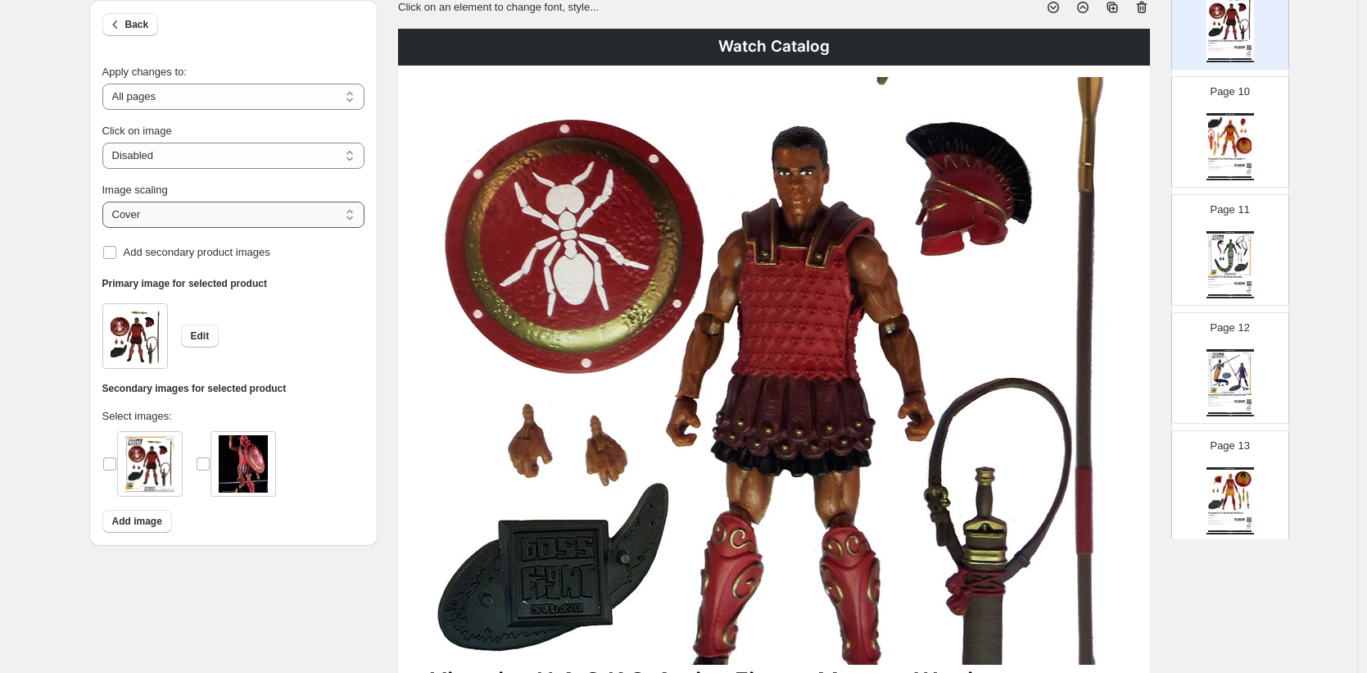
click at [107, 202] on select "***** *******" at bounding box center [233, 215] width 262 height 26
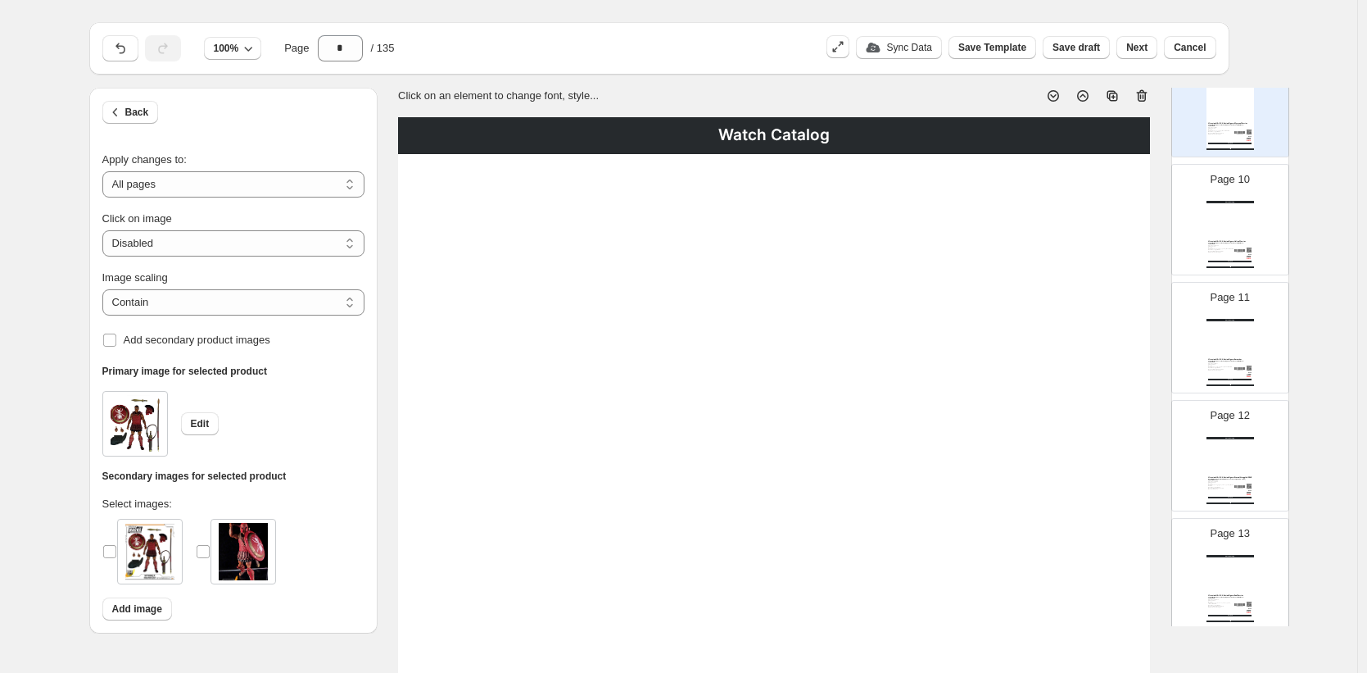
scroll to position [0, 0]
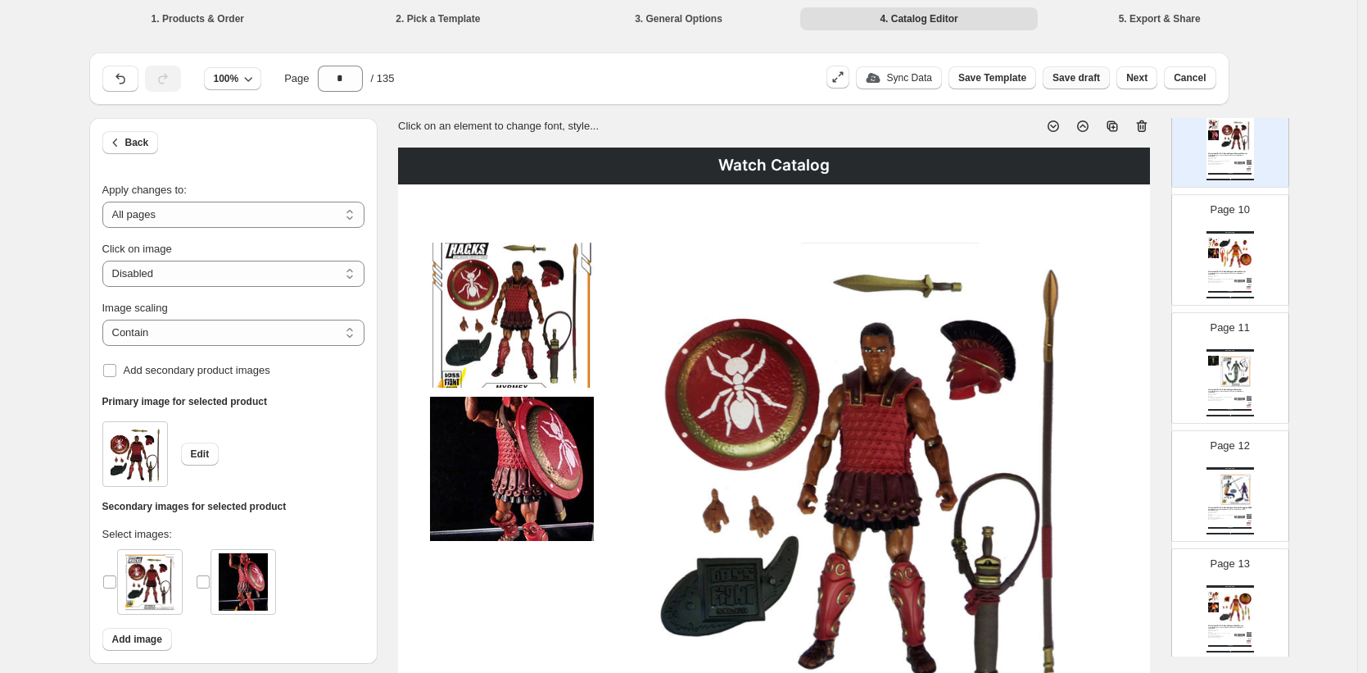
click at [1061, 78] on span "Save draft" at bounding box center [1077, 77] width 48 height 13
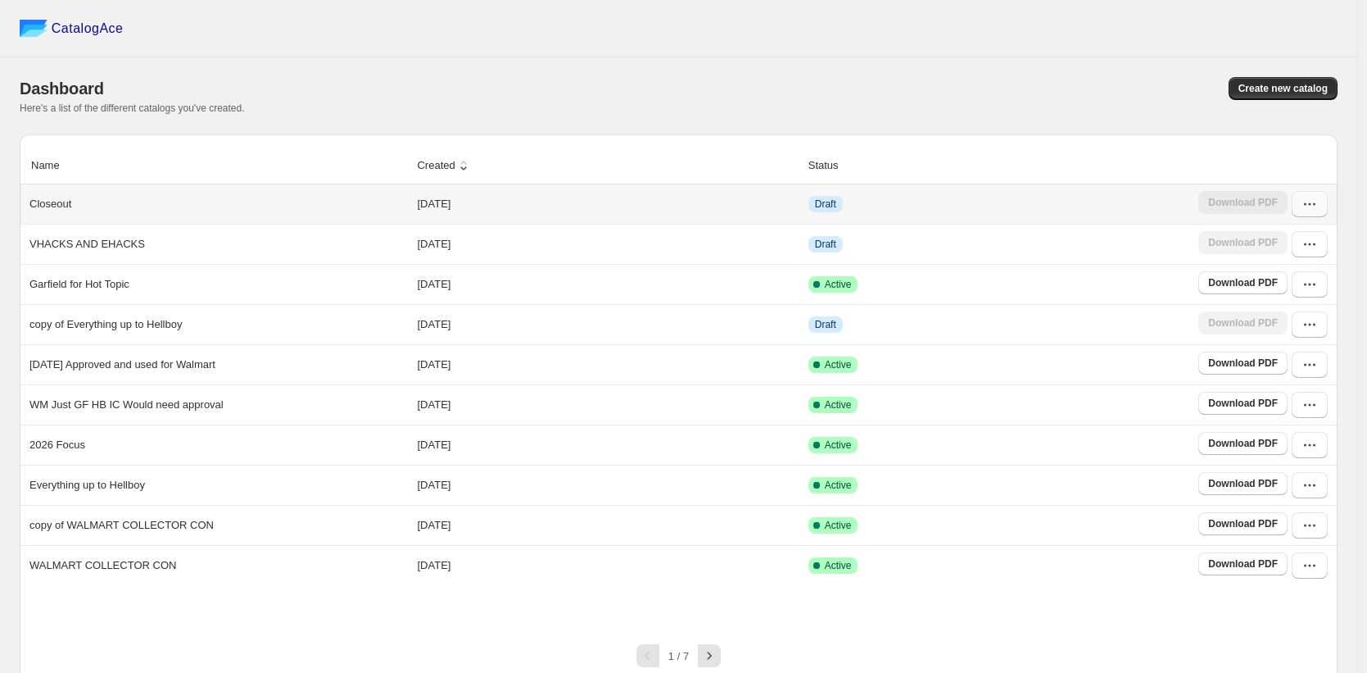
click at [1317, 212] on icon "button" at bounding box center [1310, 204] width 16 height 16
click at [1276, 325] on span "Edit" at bounding box center [1268, 324] width 18 height 12
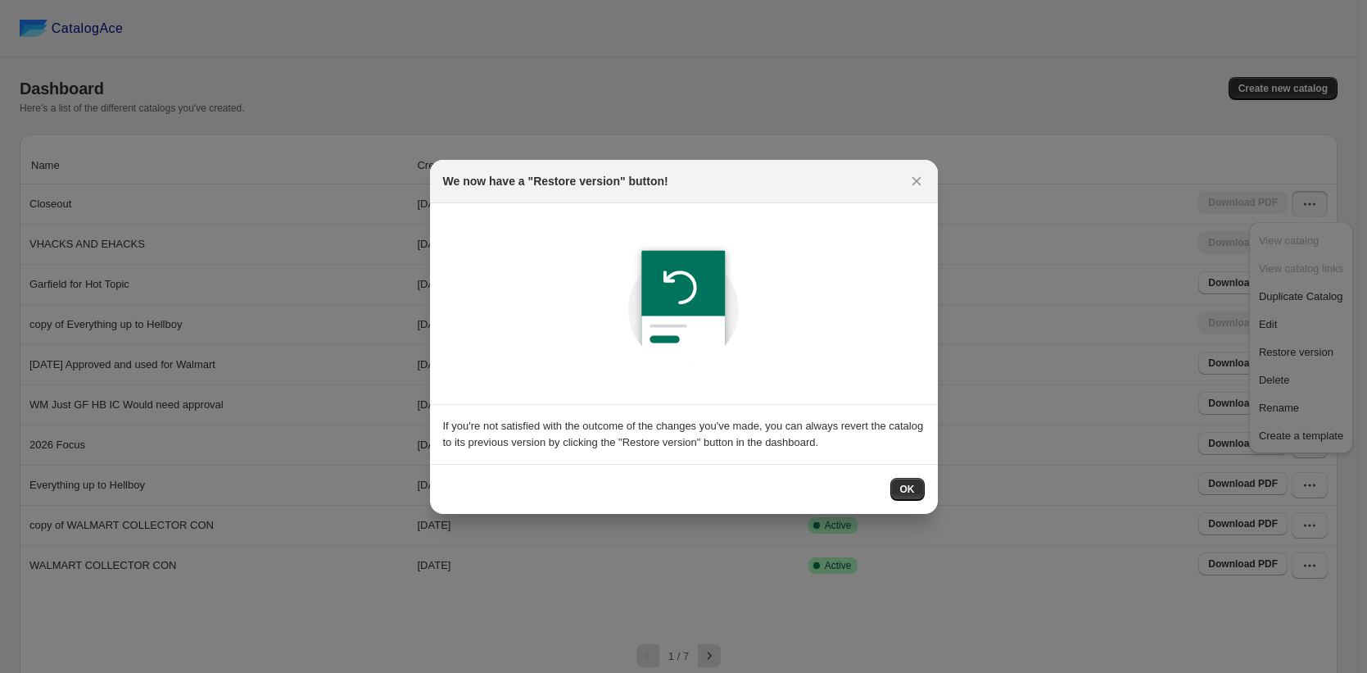
click at [910, 486] on span "OK" at bounding box center [907, 489] width 15 height 13
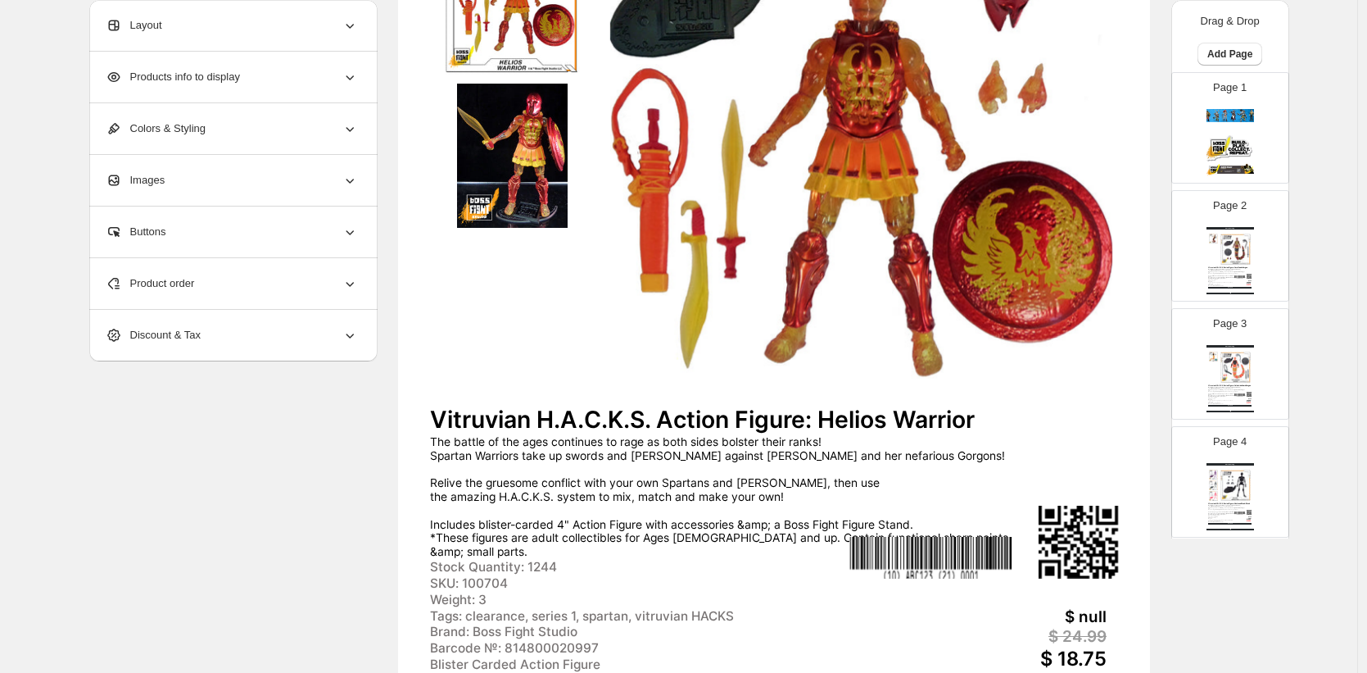
scroll to position [826, 0]
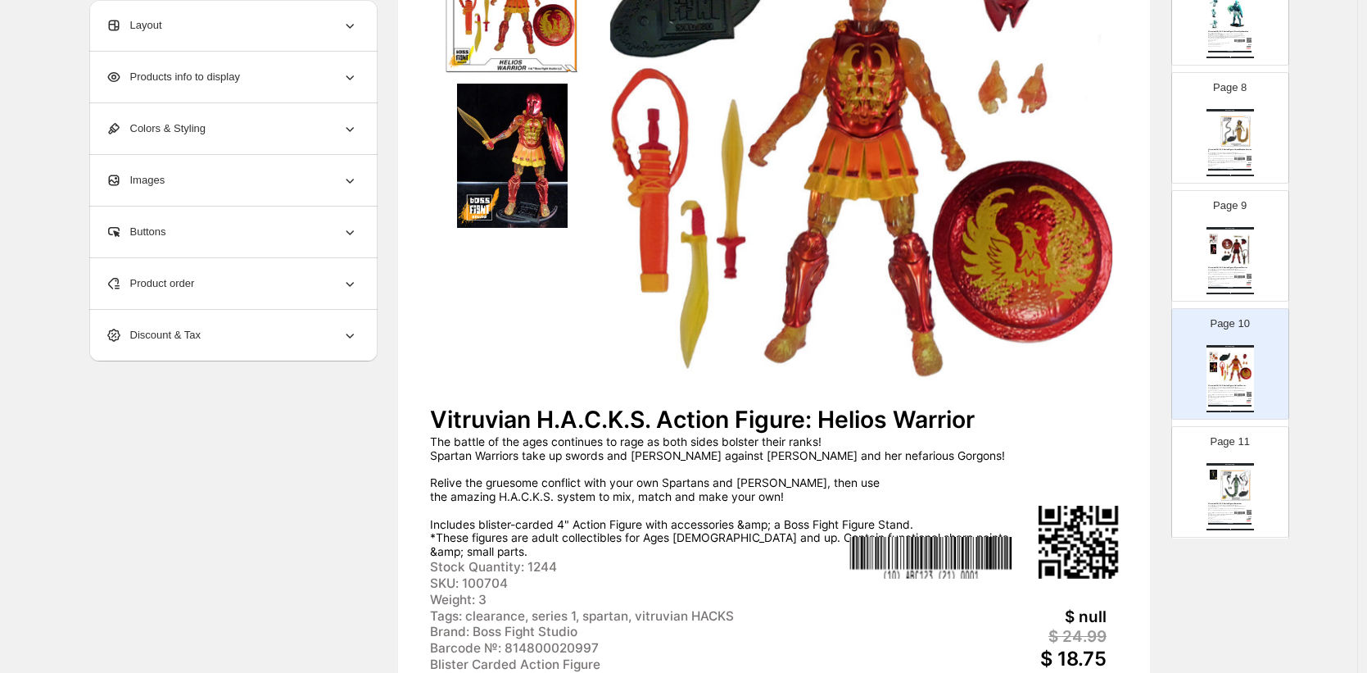
click at [174, 78] on span "Products info to display" at bounding box center [173, 77] width 134 height 16
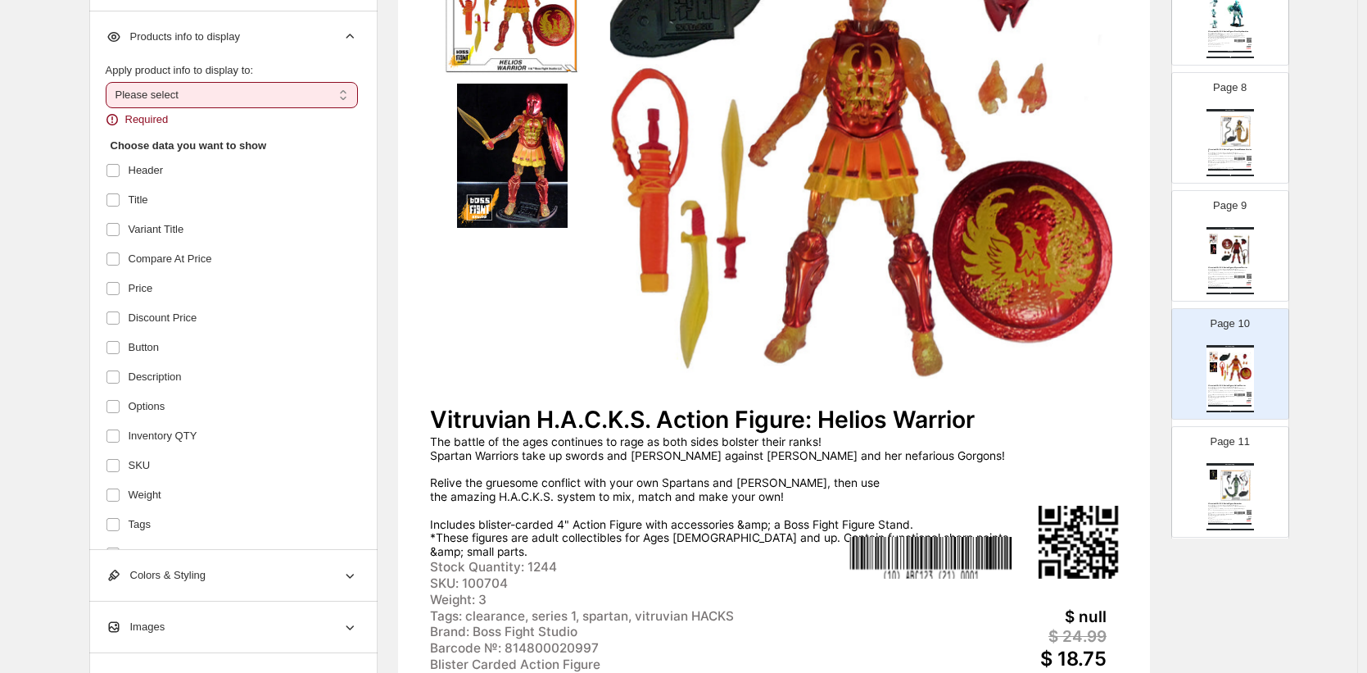
click at [349, 97] on select "**********" at bounding box center [232, 95] width 252 height 26
select select "*********"
click at [110, 82] on select "**********" at bounding box center [232, 95] width 252 height 26
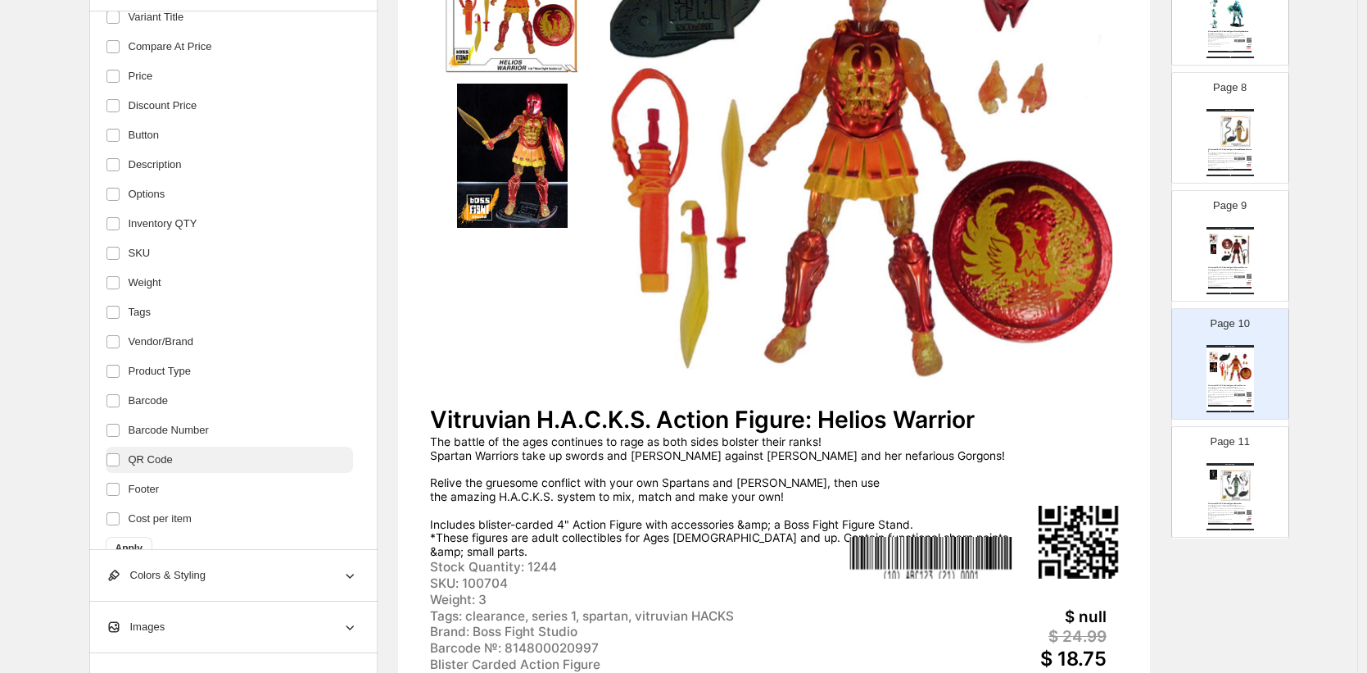
scroll to position [220, 0]
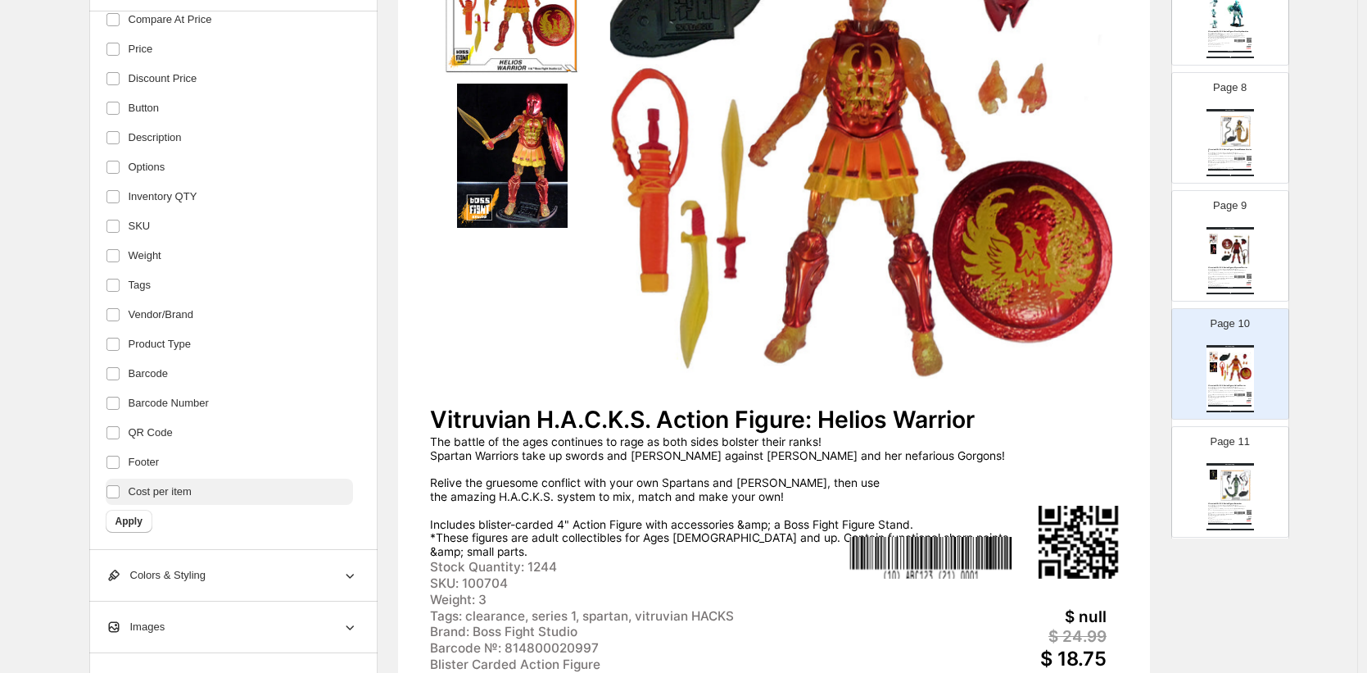
drag, startPoint x: 138, startPoint y: 519, endPoint x: 337, endPoint y: 485, distance: 201.1
click at [138, 519] on span "Apply" at bounding box center [129, 520] width 27 height 13
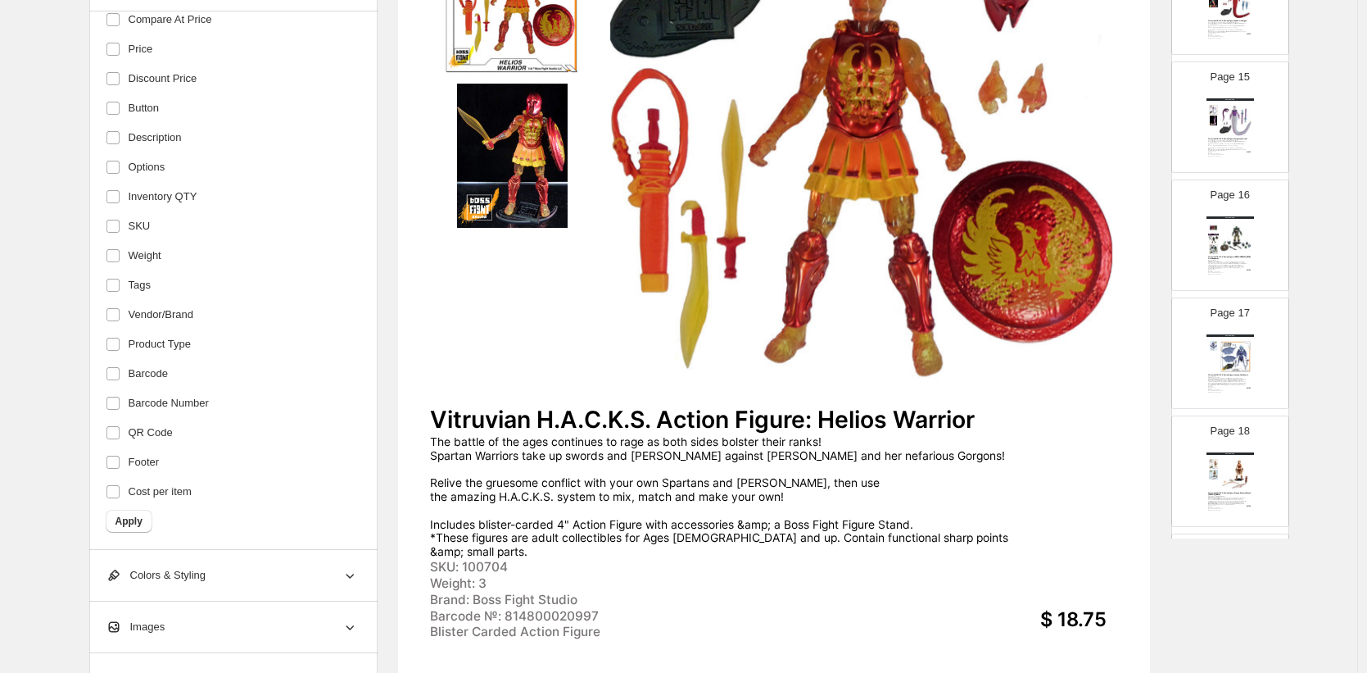
scroll to position [2000, 0]
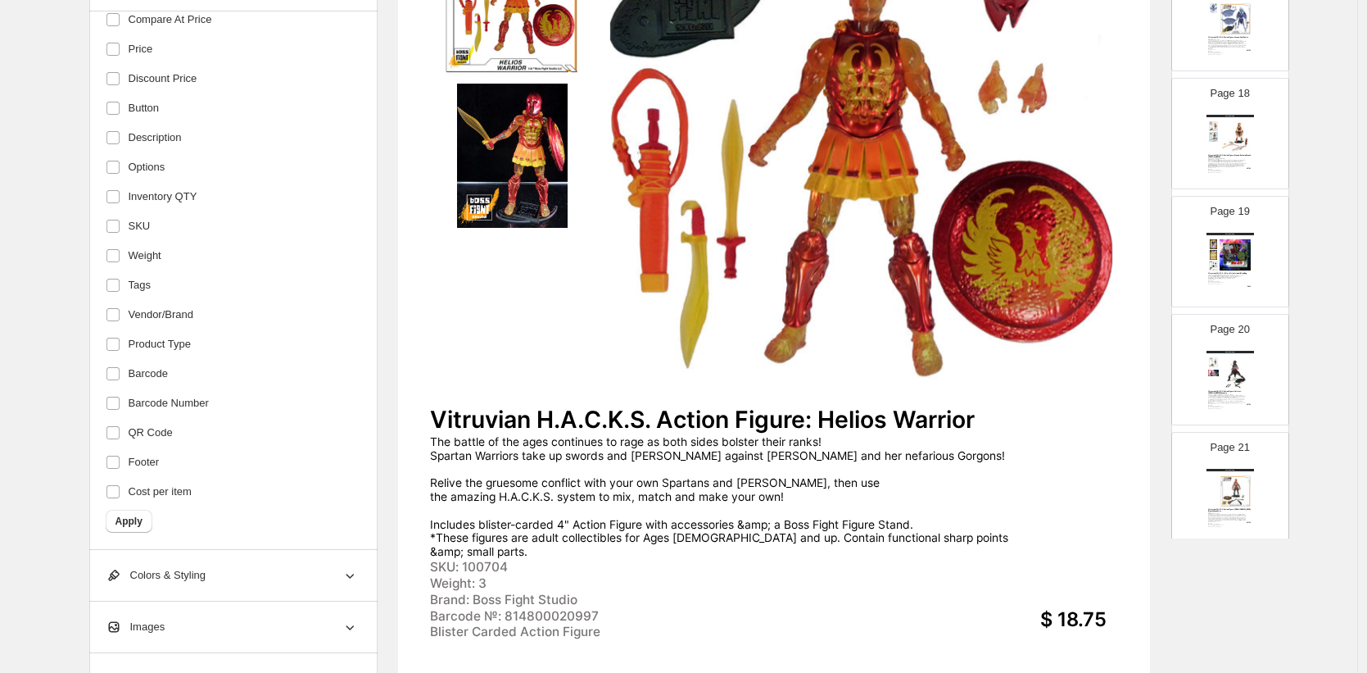
click at [1231, 254] on img at bounding box center [1236, 254] width 33 height 31
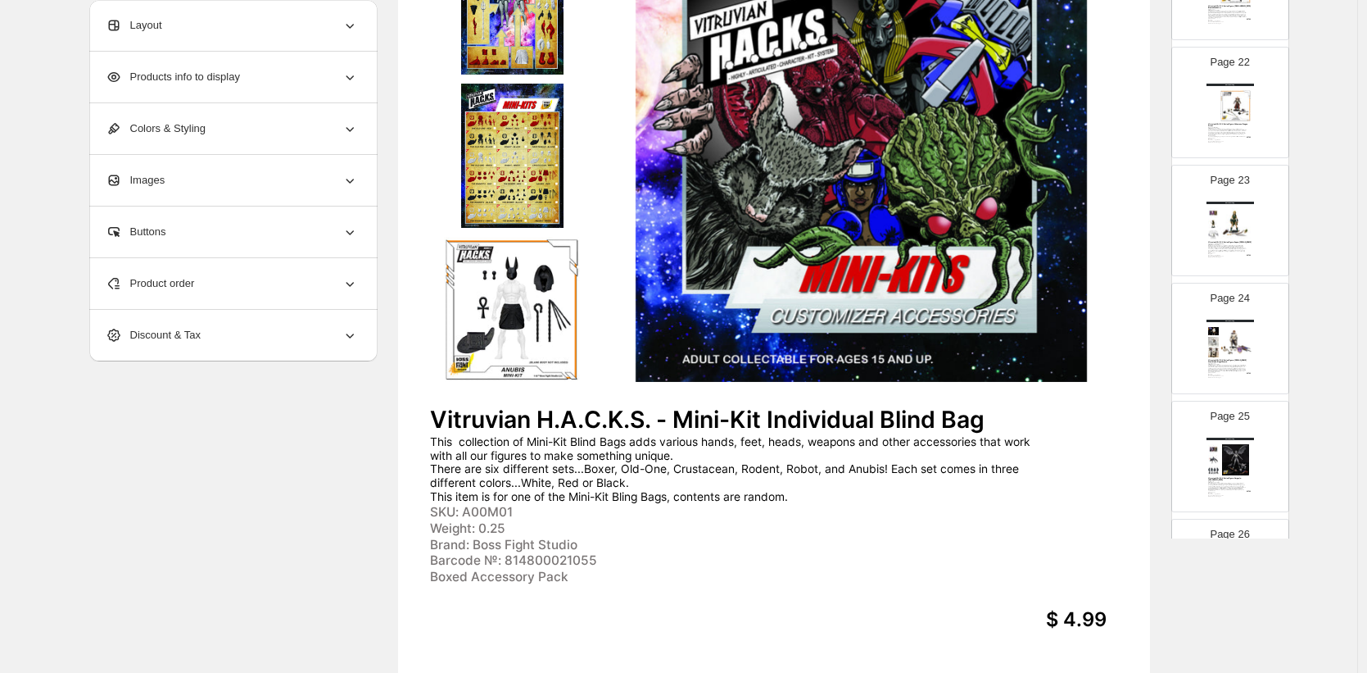
scroll to position [2914, 0]
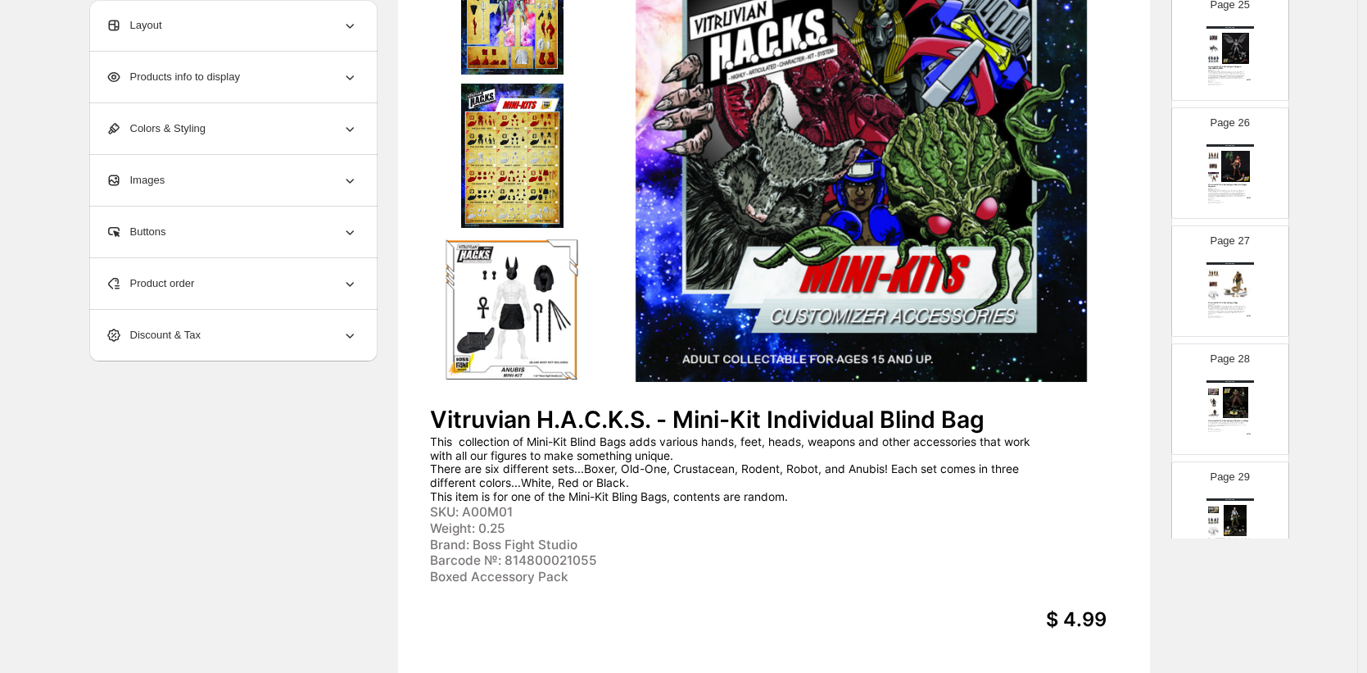
click at [1230, 291] on img at bounding box center [1236, 284] width 33 height 31
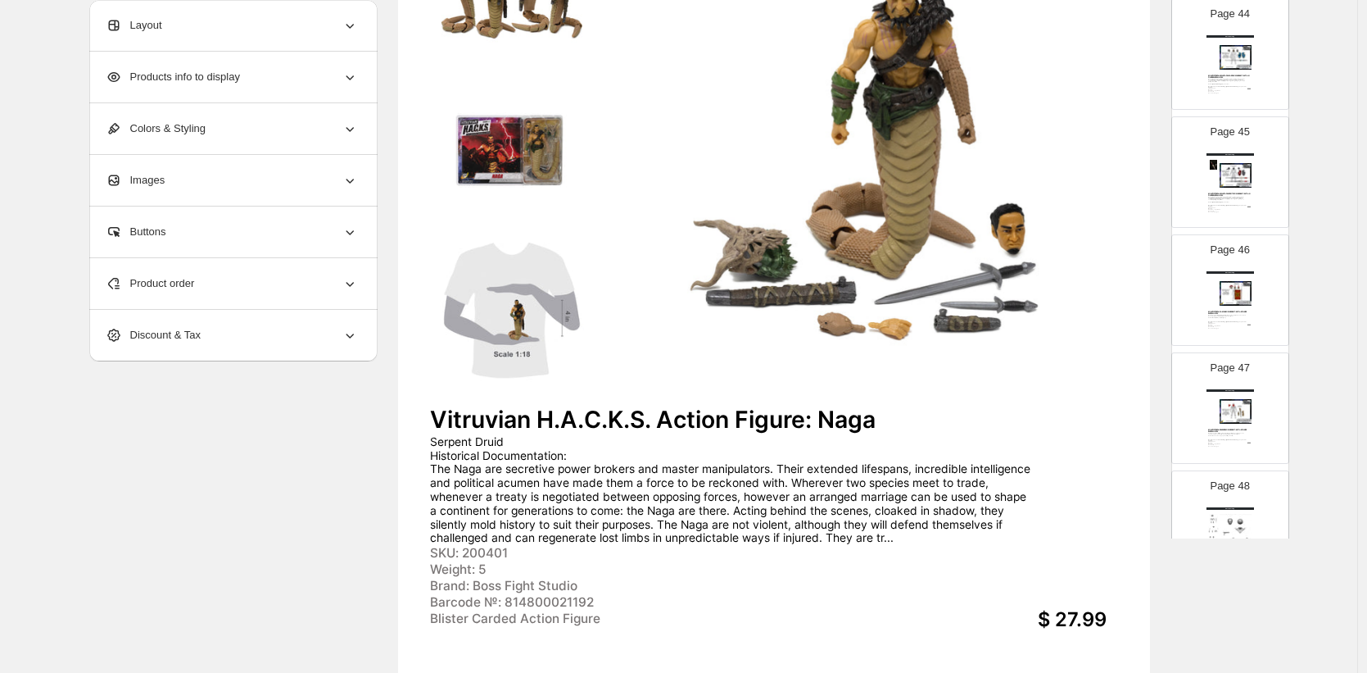
scroll to position [5159, 0]
click at [1222, 170] on img at bounding box center [1236, 162] width 33 height 31
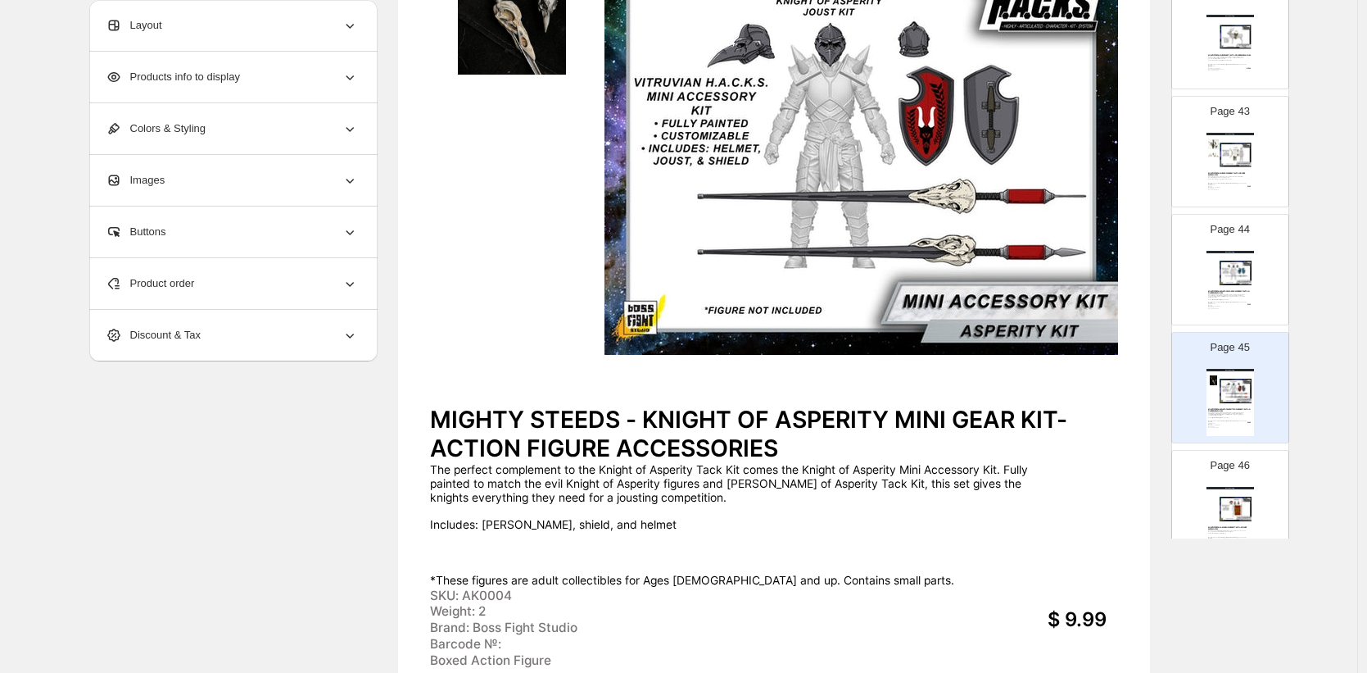
scroll to position [4897, 0]
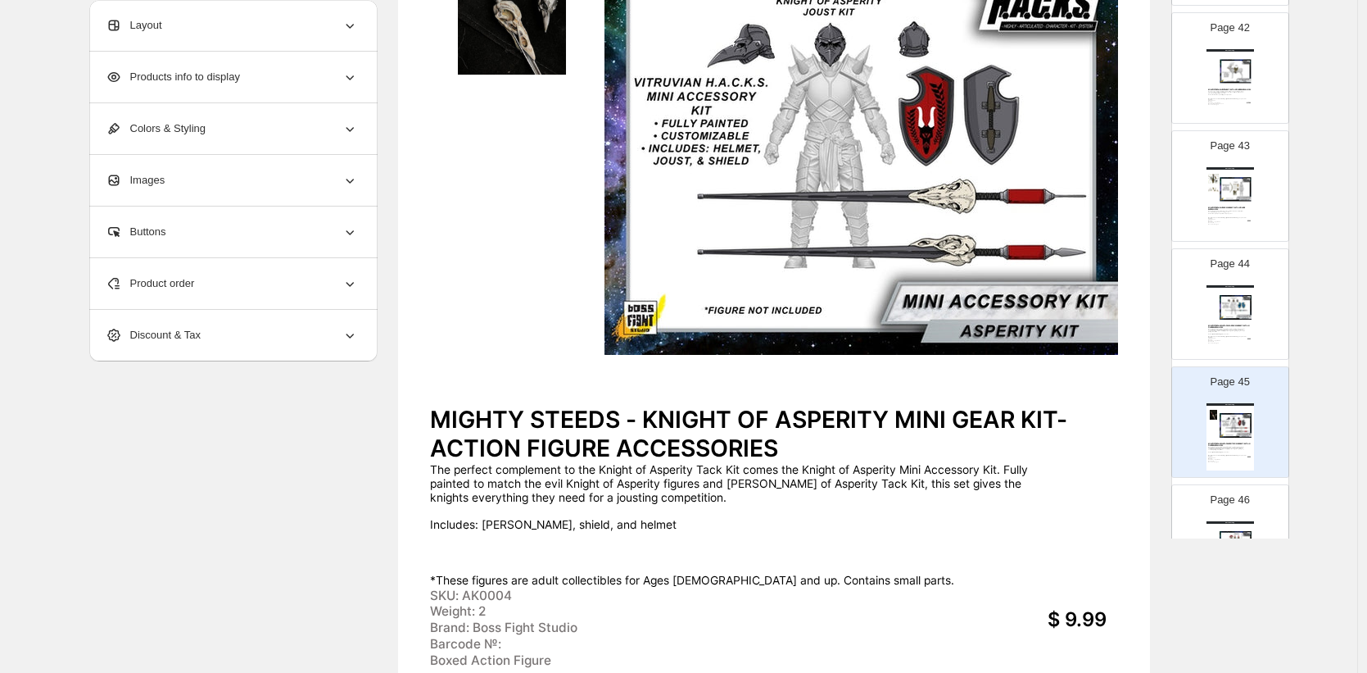
click at [1235, 84] on img at bounding box center [1236, 71] width 33 height 31
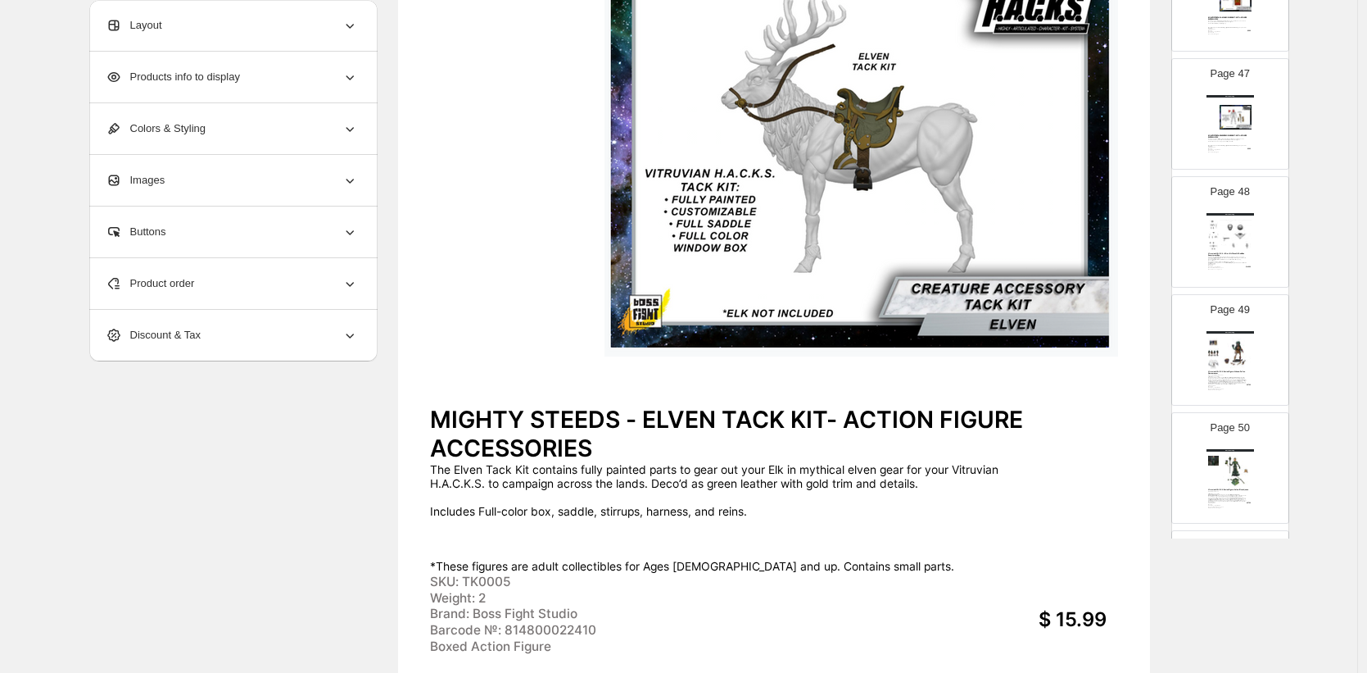
scroll to position [5460, 0]
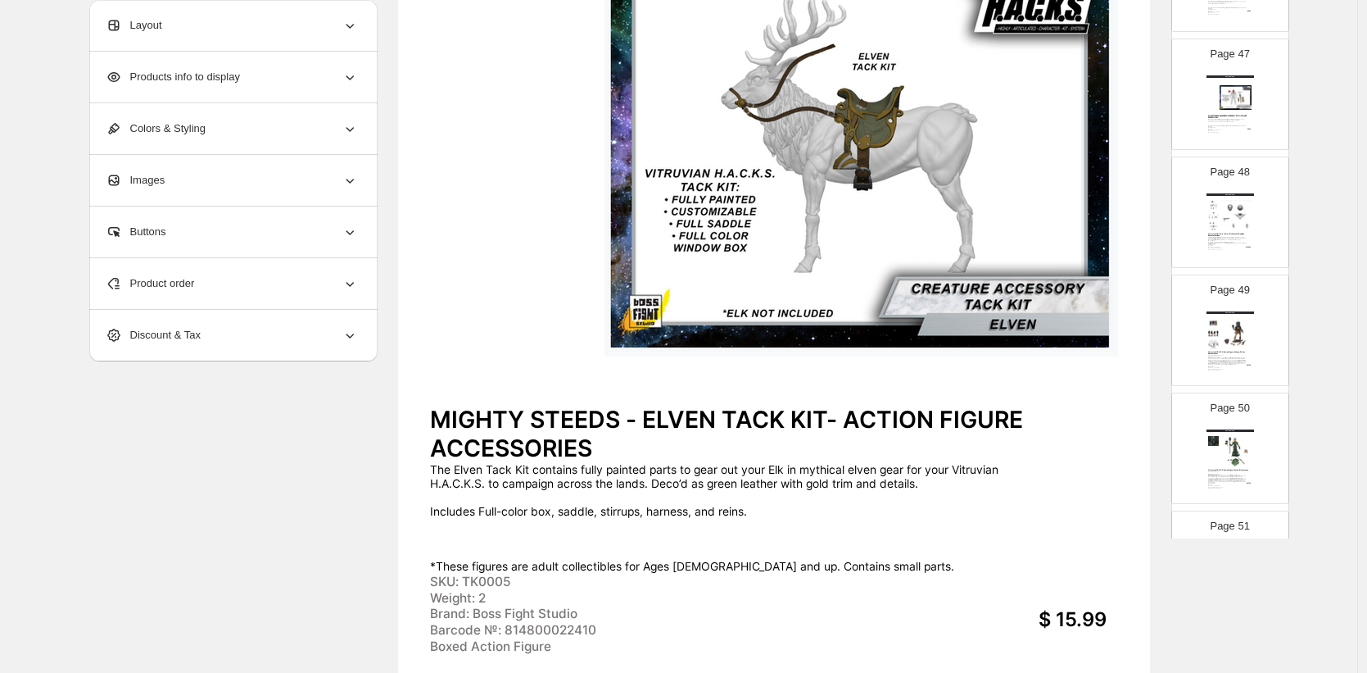
click at [1248, 209] on img at bounding box center [1236, 215] width 33 height 31
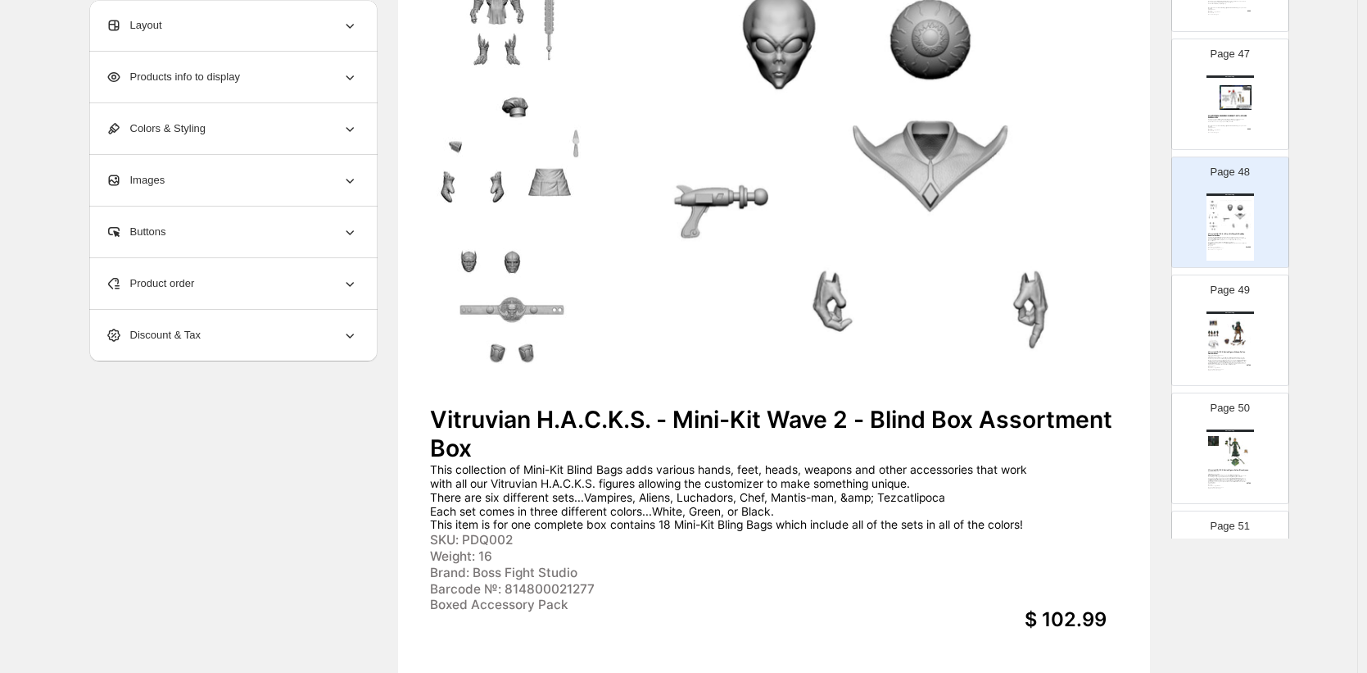
click at [1231, 116] on div "MIGHTY STEEDS - RANCHER MINI GEAR KIT- ACTION FIGURE ACCESSORIES" at bounding box center [1229, 117] width 43 height 4
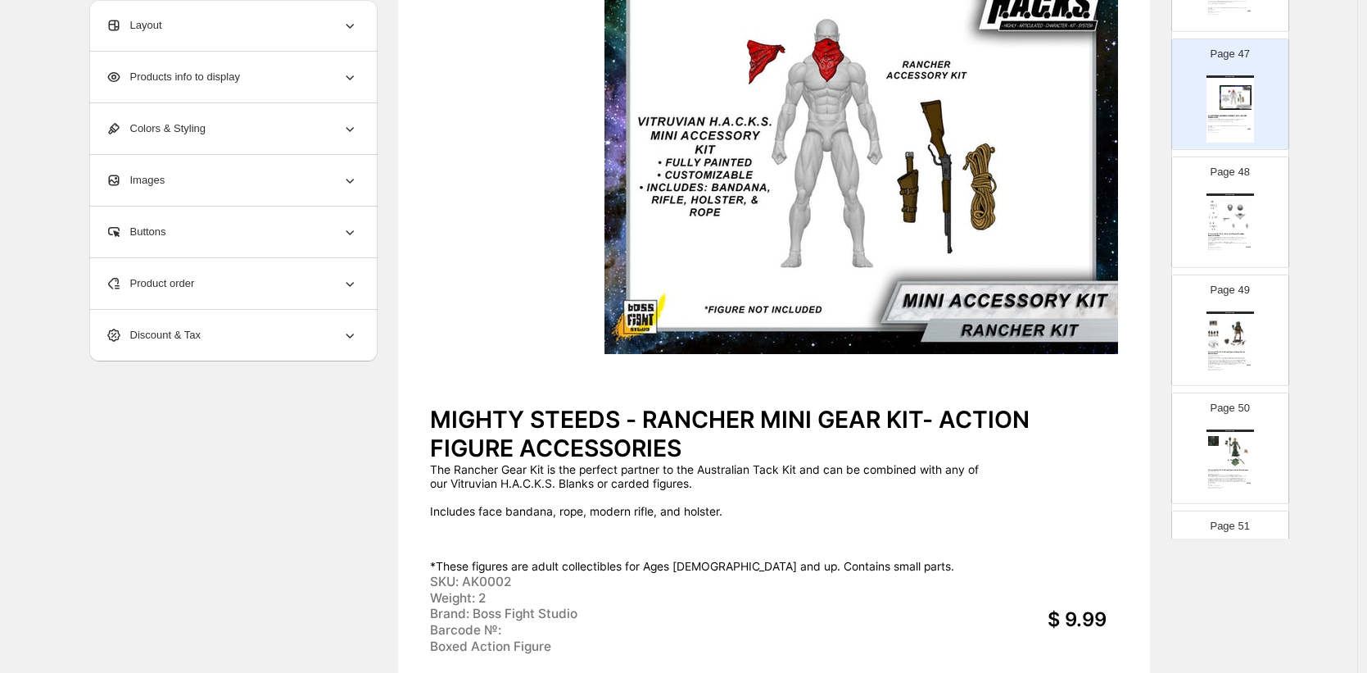
click at [1231, 211] on img at bounding box center [1236, 215] width 33 height 31
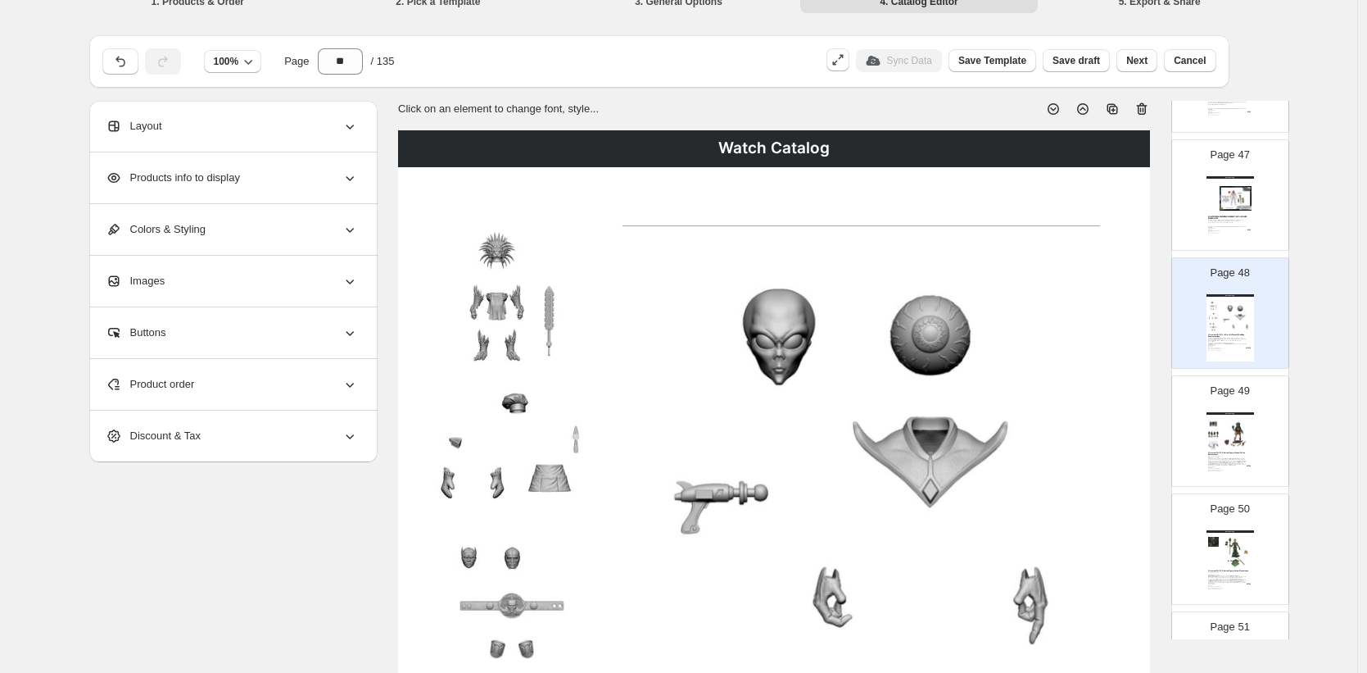
scroll to position [10, 0]
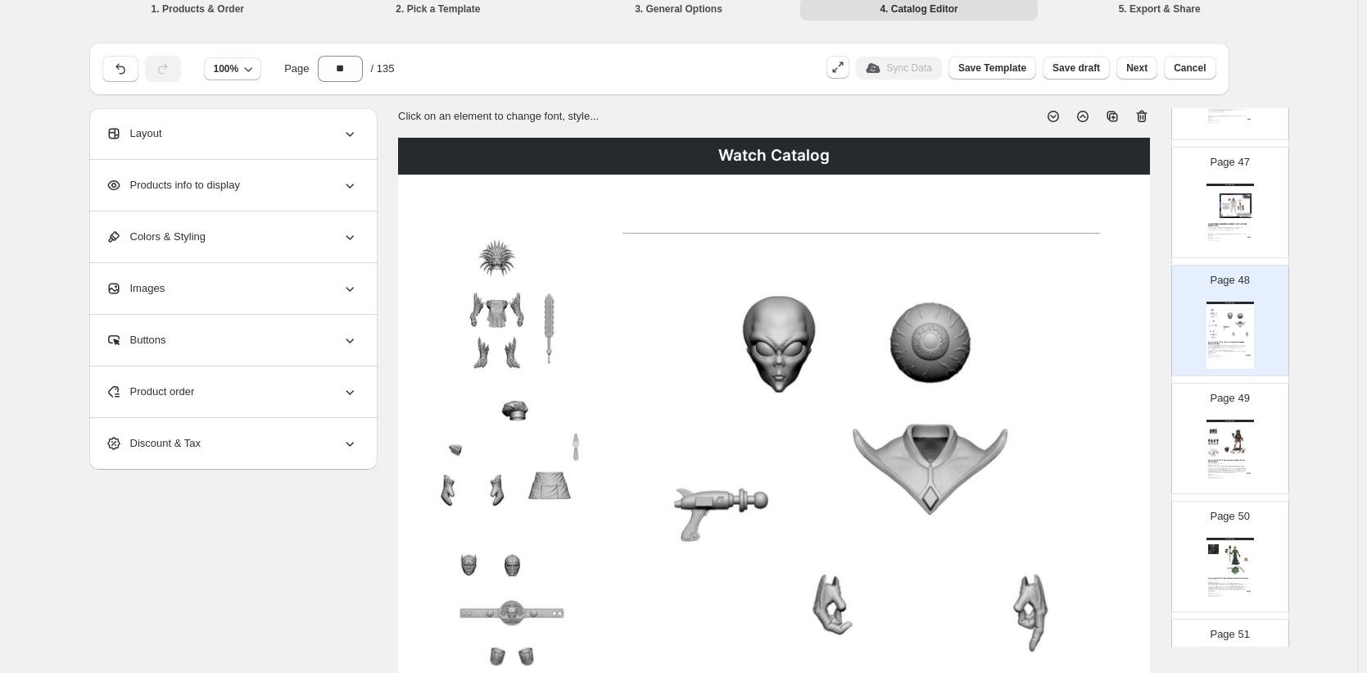
click at [1143, 115] on icon at bounding box center [1142, 117] width 11 height 12
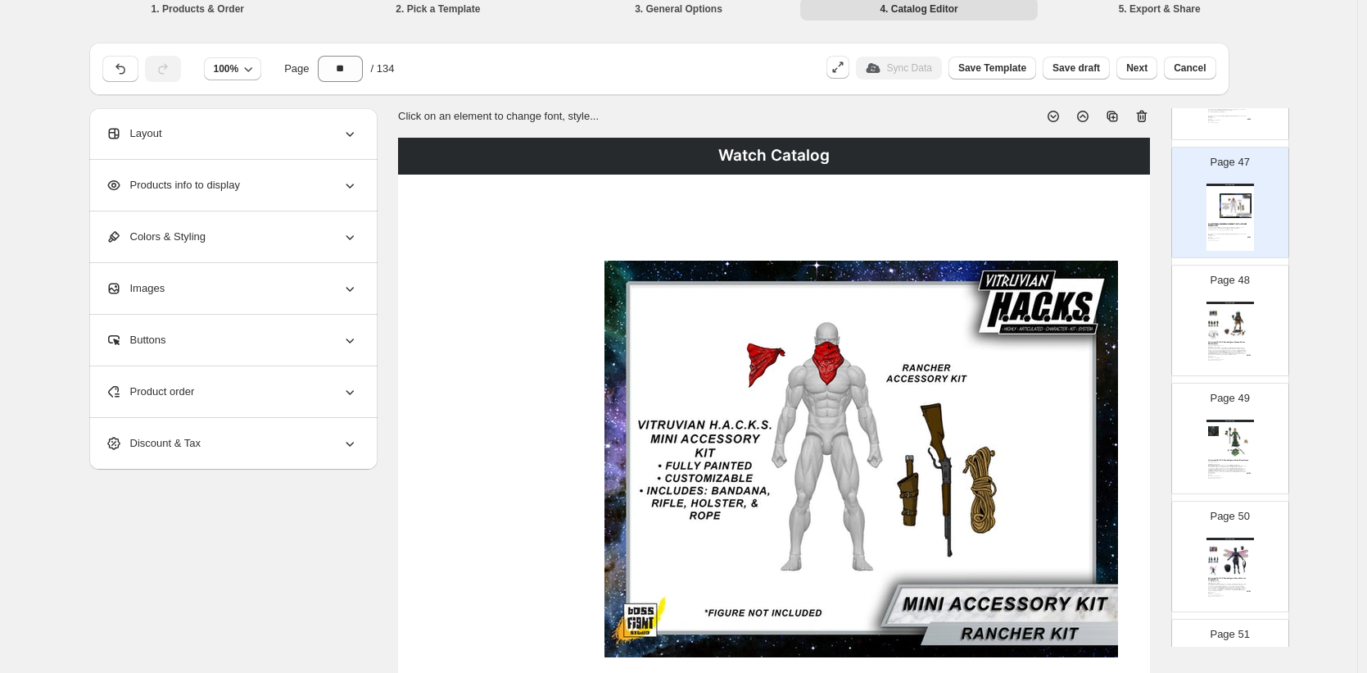
click at [1146, 111] on icon at bounding box center [1142, 117] width 11 height 12
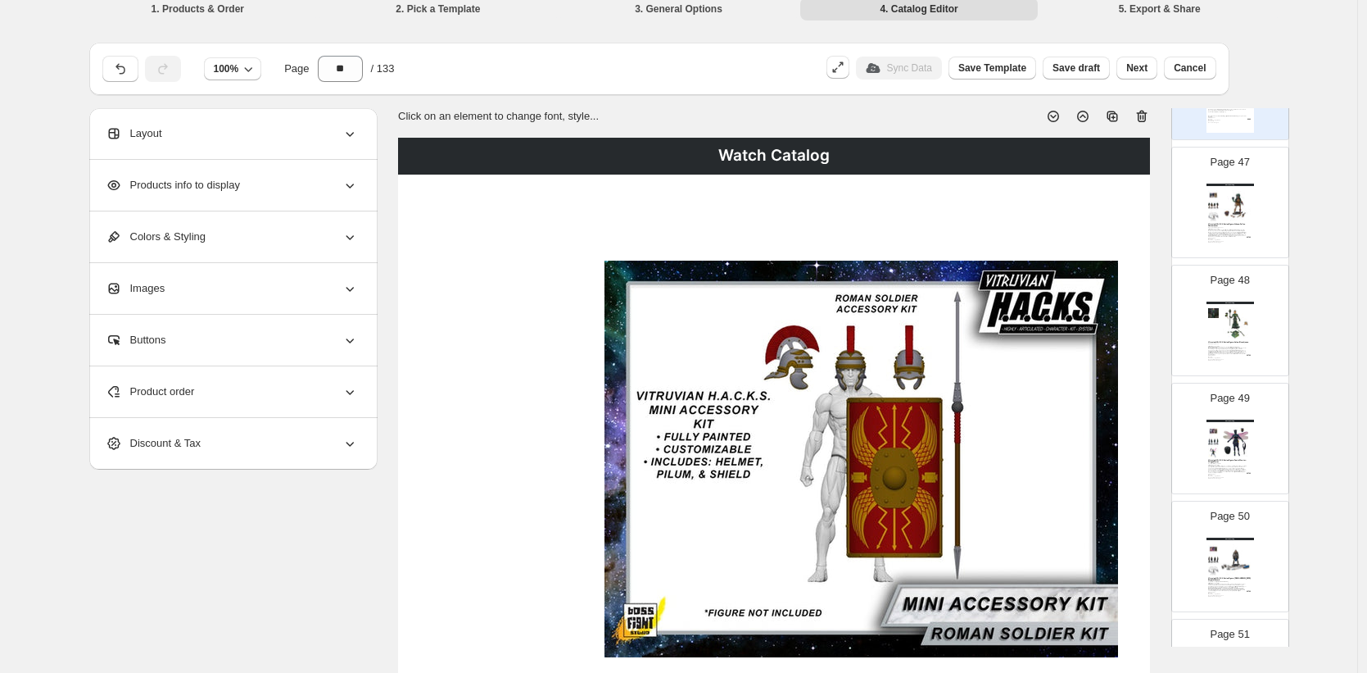
click at [1142, 116] on icon at bounding box center [1141, 117] width 2 height 5
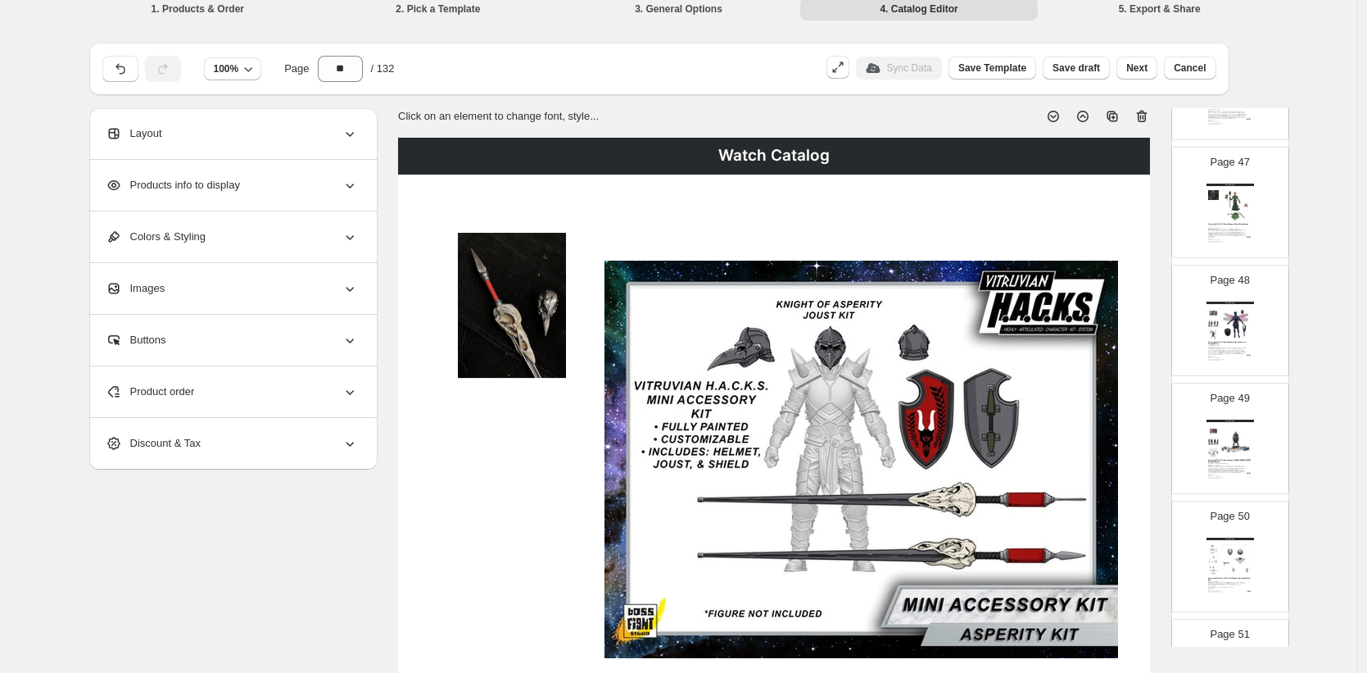
click at [1142, 116] on icon at bounding box center [1141, 117] width 2 height 5
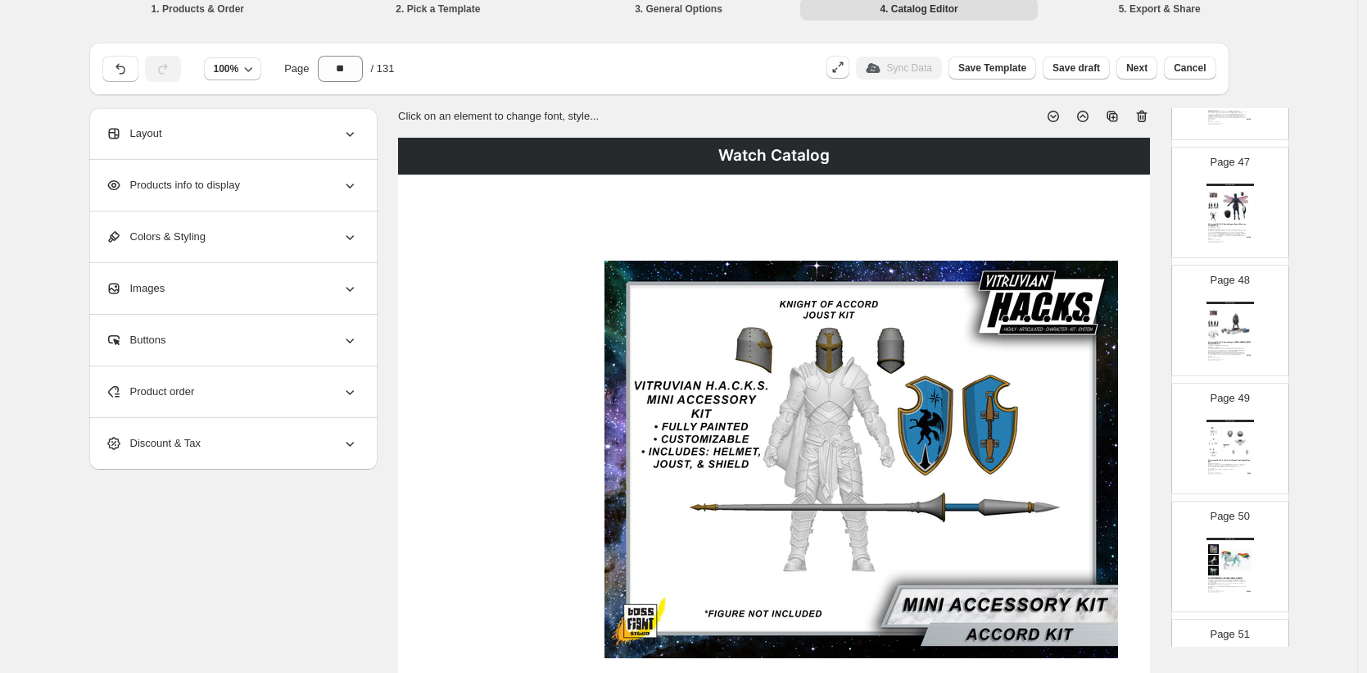
click at [1142, 116] on icon at bounding box center [1141, 117] width 2 height 5
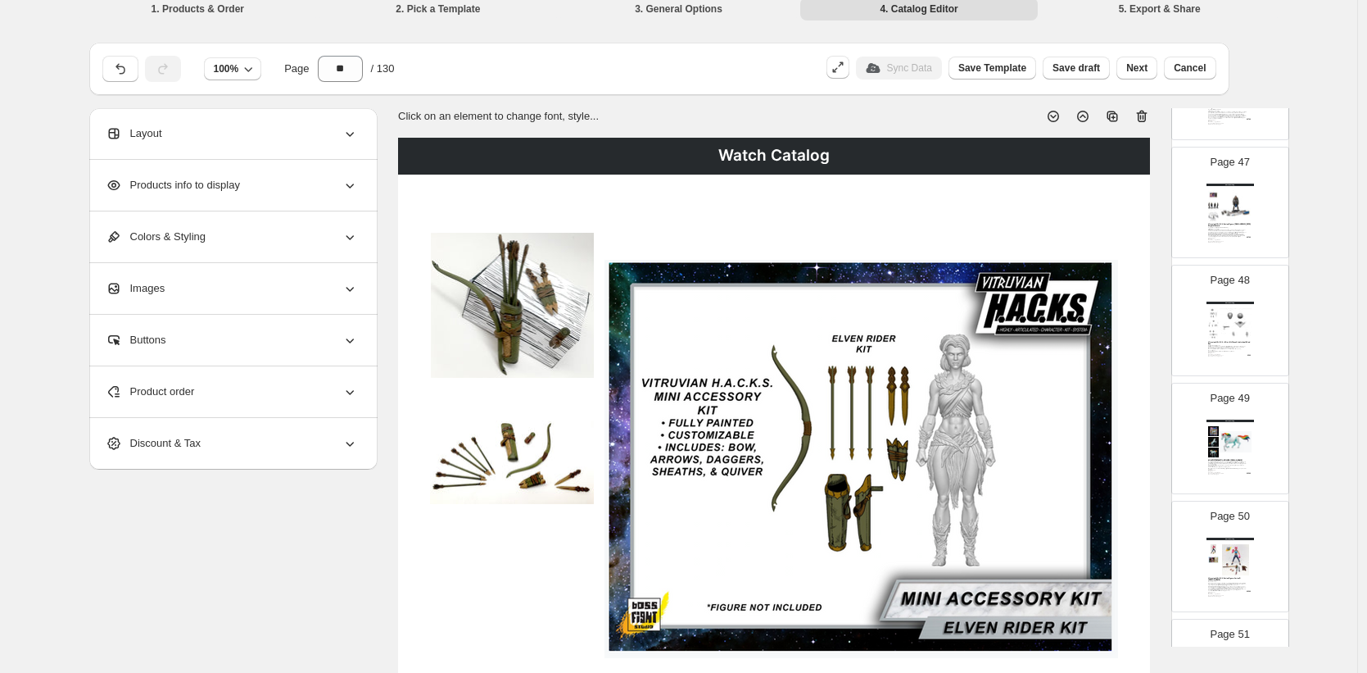
click at [1142, 116] on icon at bounding box center [1141, 117] width 2 height 5
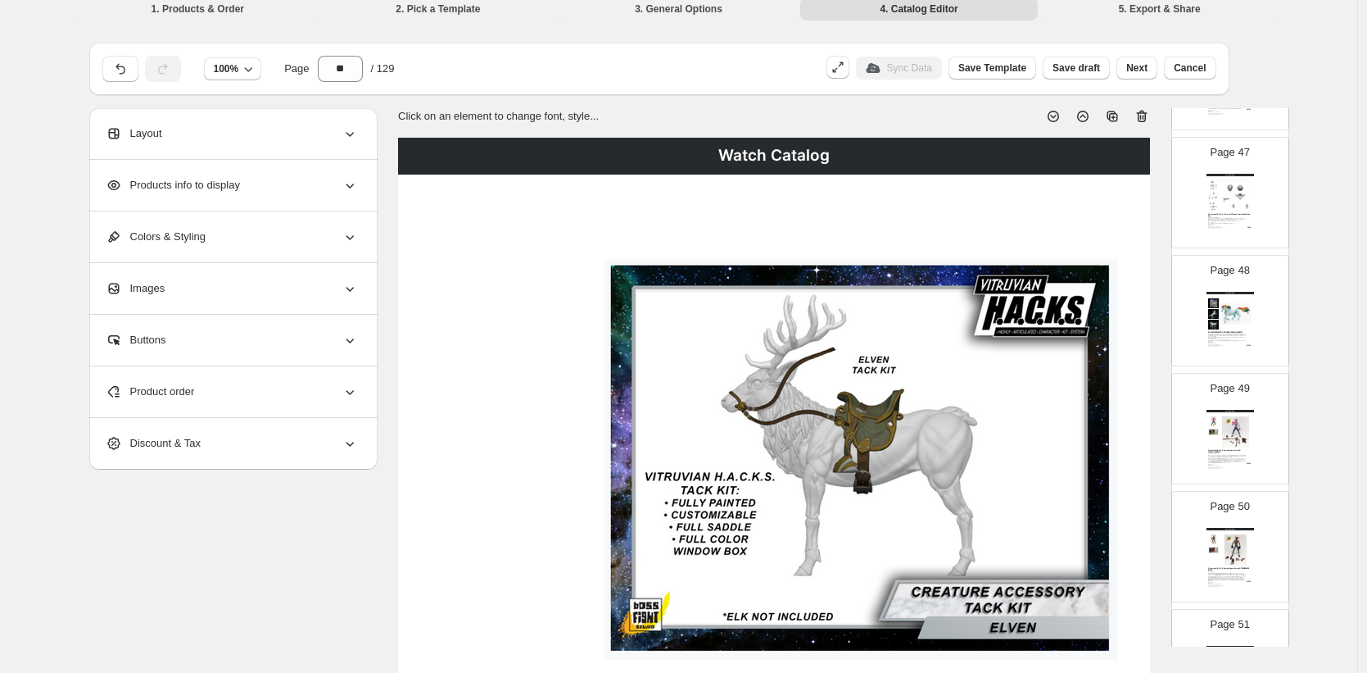
scroll to position [5478, 0]
click at [1226, 206] on div "Vitruvian H.A.C.K.S. - Mini-Kit Wave 2 - Individual Blind Box" at bounding box center [1229, 208] width 43 height 4
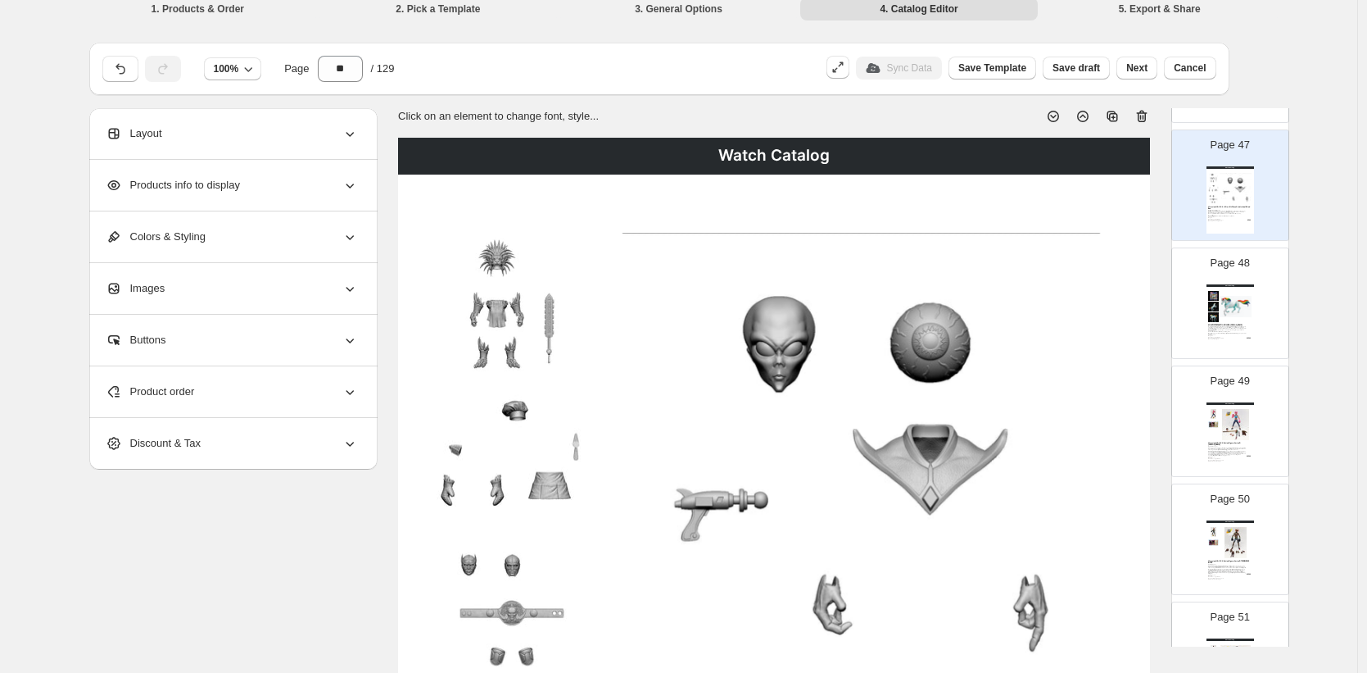
click at [1145, 112] on icon at bounding box center [1142, 117] width 11 height 12
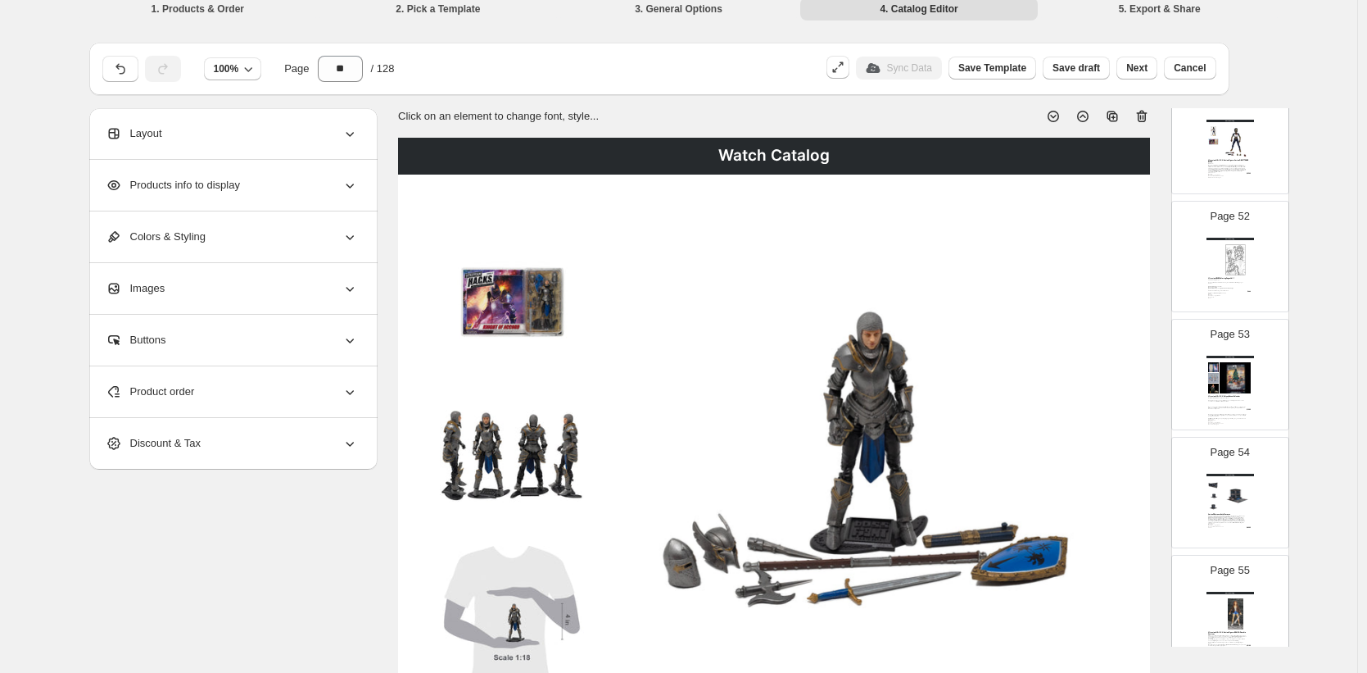
scroll to position [5999, 0]
click at [1240, 252] on img at bounding box center [1236, 256] width 33 height 31
type input "**"
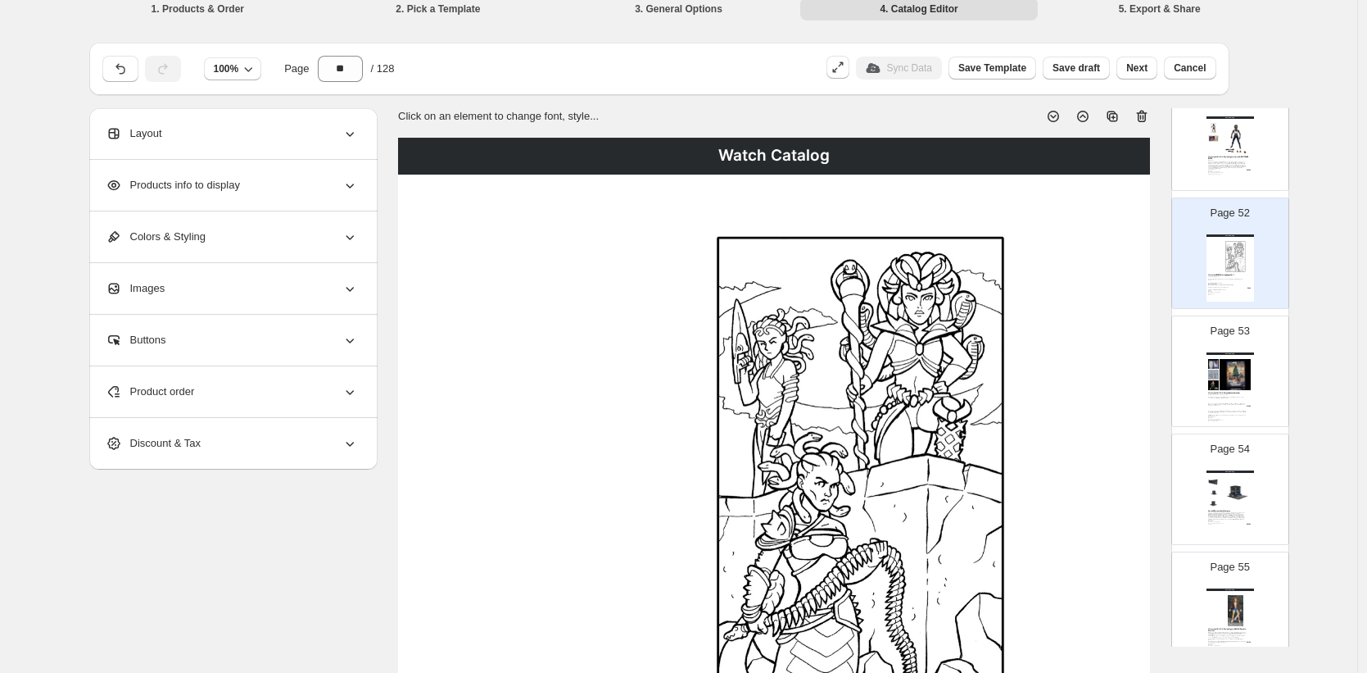
click at [742, 161] on div "Watch Catalog" at bounding box center [774, 156] width 752 height 37
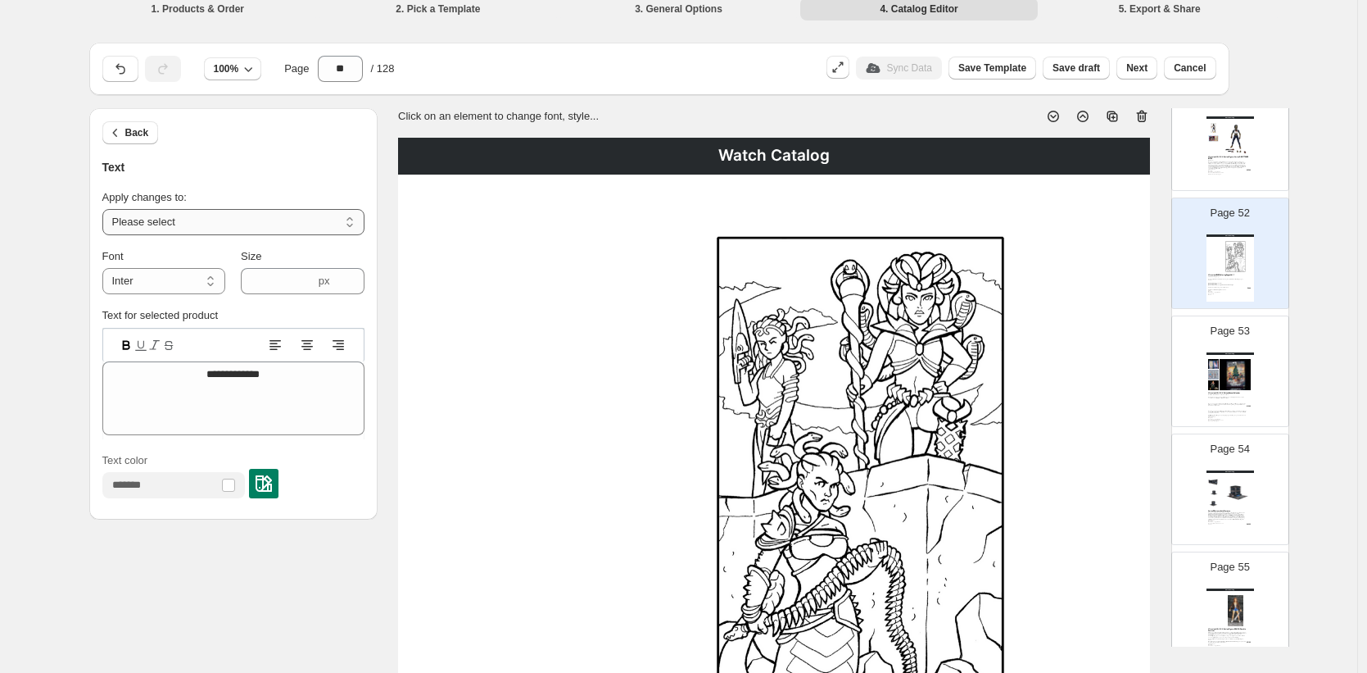
click at [356, 219] on select "**********" at bounding box center [233, 222] width 262 height 26
select select "**********"
click at [107, 209] on select "**********" at bounding box center [233, 222] width 262 height 26
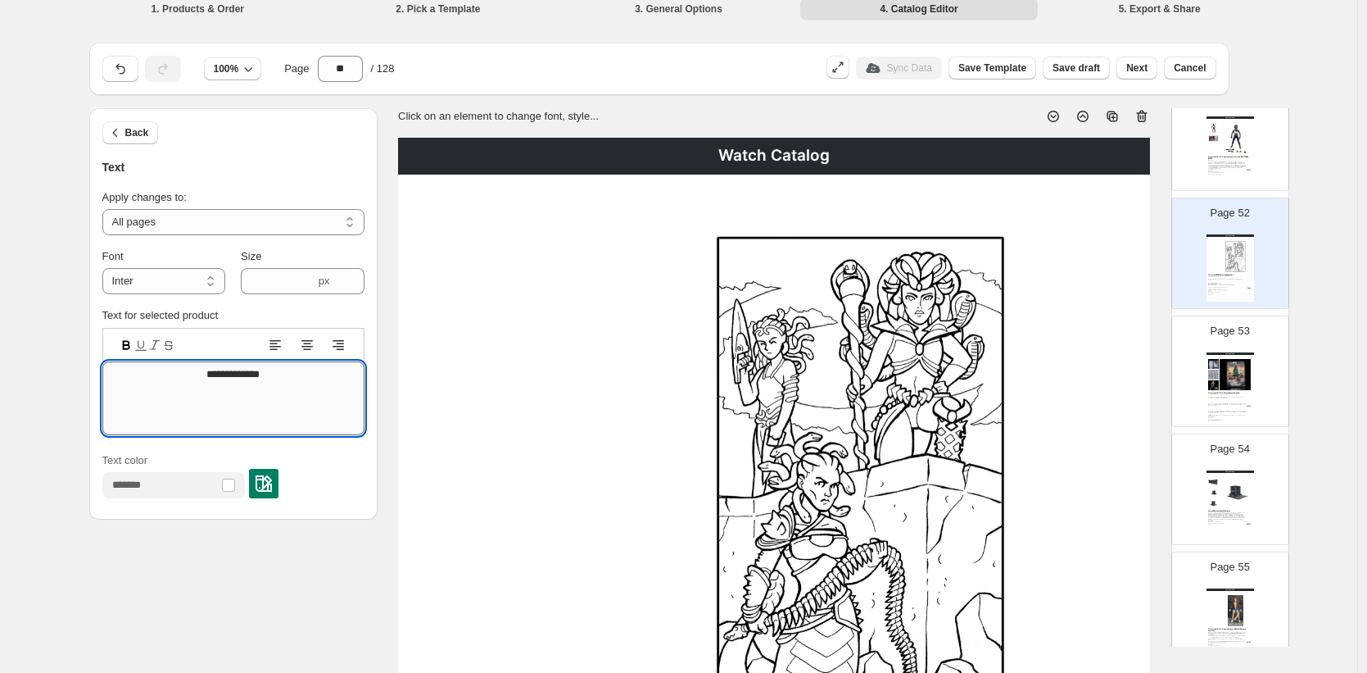
drag, startPoint x: 275, startPoint y: 376, endPoint x: 206, endPoint y: 372, distance: 69.8
type textarea "*"
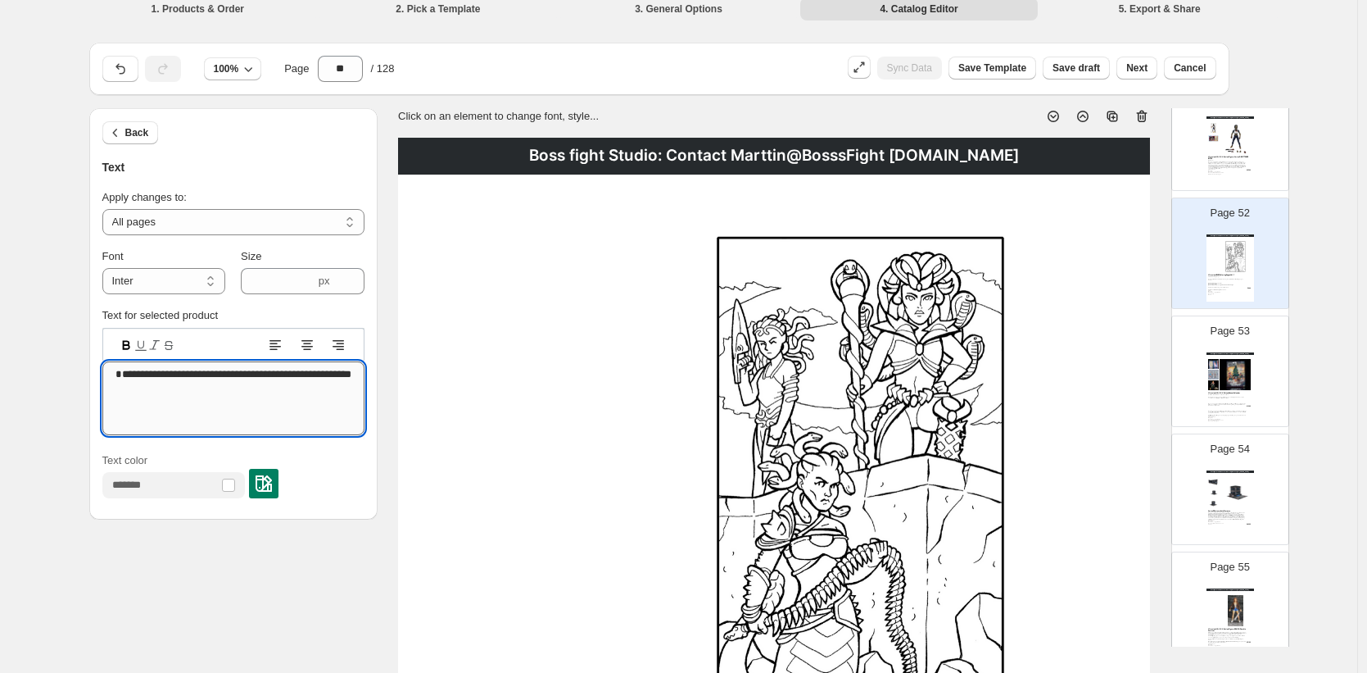
click at [206, 371] on textarea "**********" at bounding box center [233, 398] width 262 height 74
click at [267, 374] on textarea "**********" at bounding box center [233, 398] width 262 height 74
click at [203, 389] on textarea "**********" at bounding box center [233, 398] width 262 height 74
drag, startPoint x: 245, startPoint y: 389, endPoint x: 255, endPoint y: 390, distance: 9.9
click at [246, 388] on textarea "**********" at bounding box center [233, 398] width 262 height 74
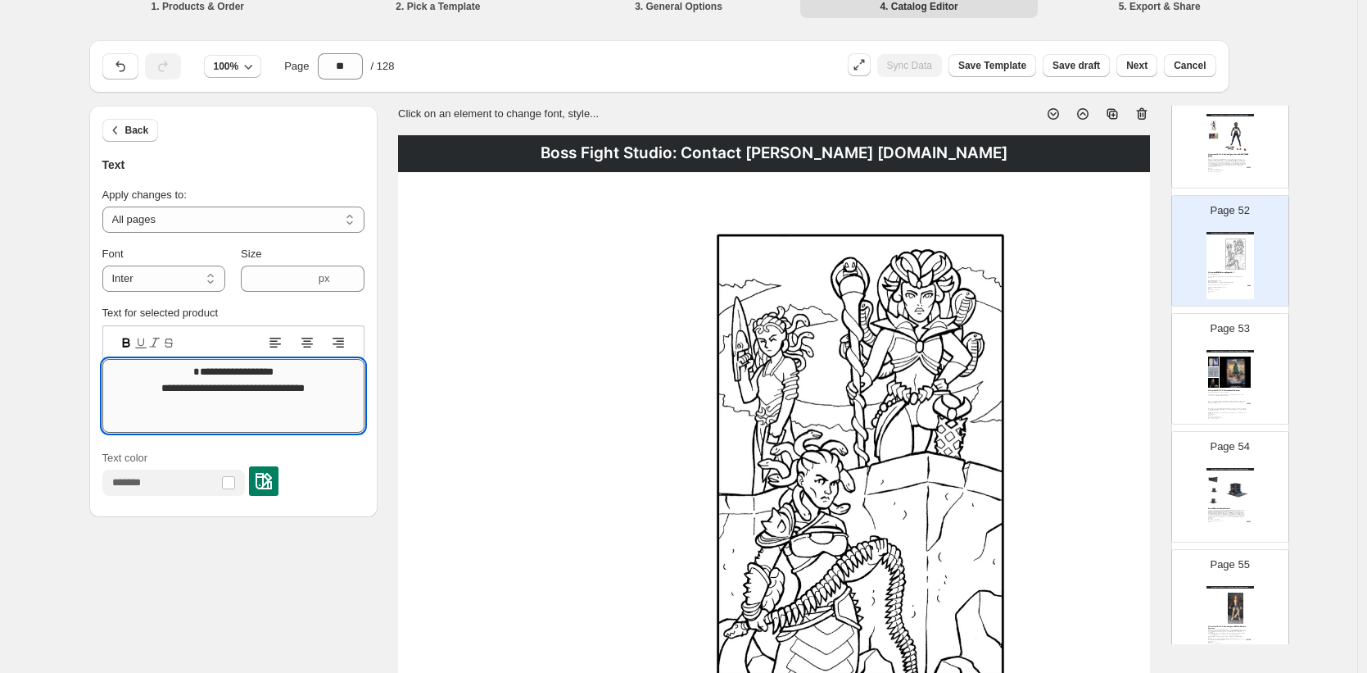
scroll to position [13, 0]
click at [280, 384] on textarea "**********" at bounding box center [233, 395] width 262 height 74
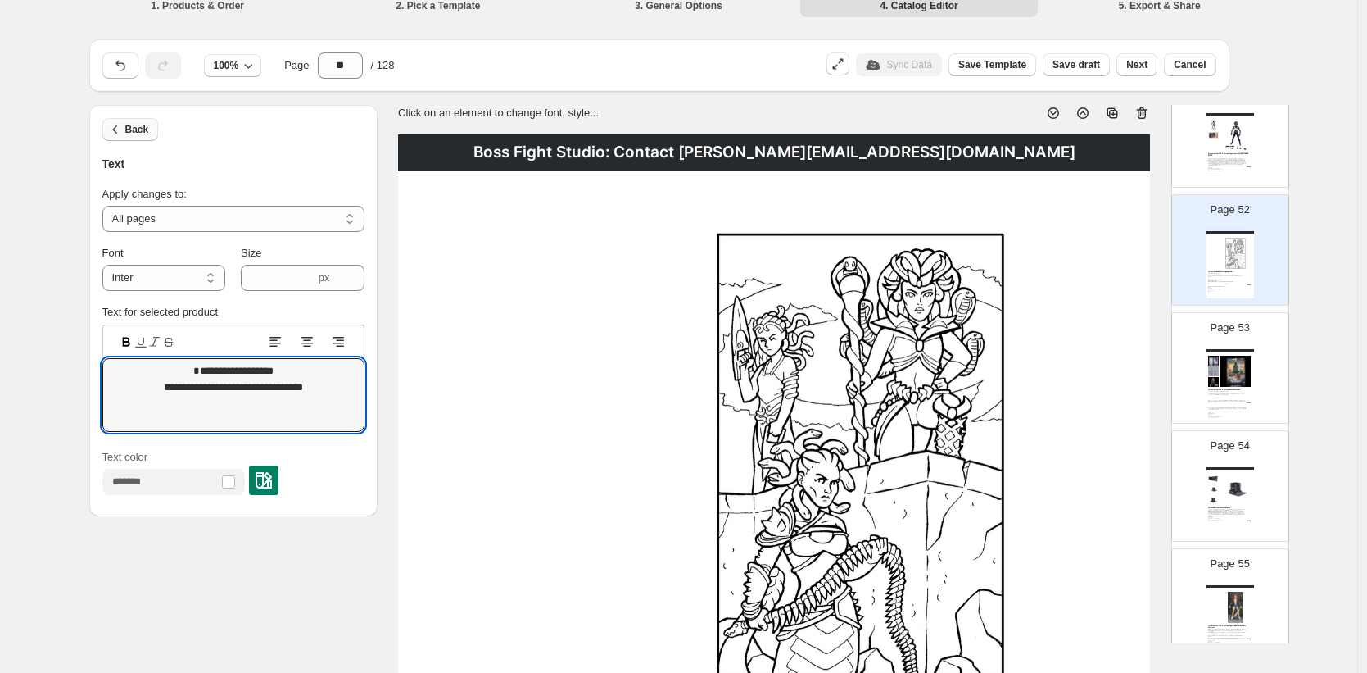
type textarea "**********"
click at [132, 129] on span "Back" at bounding box center [137, 129] width 24 height 13
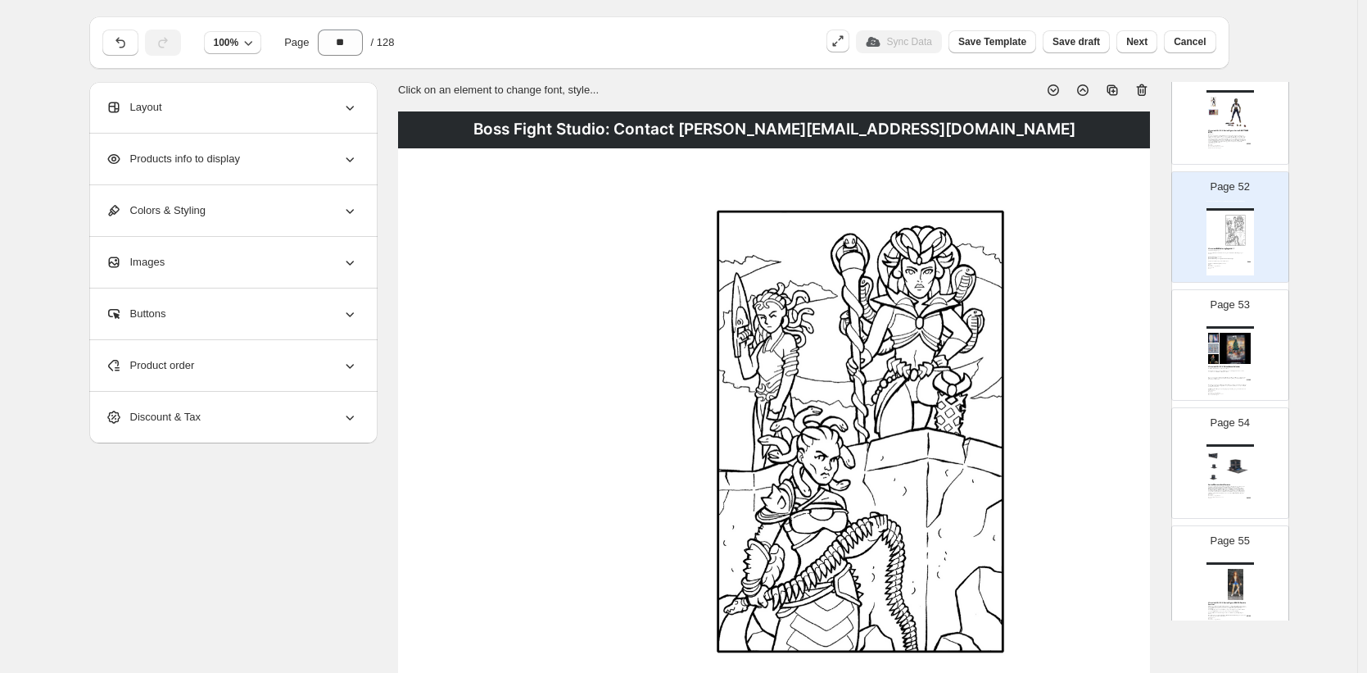
scroll to position [0, 0]
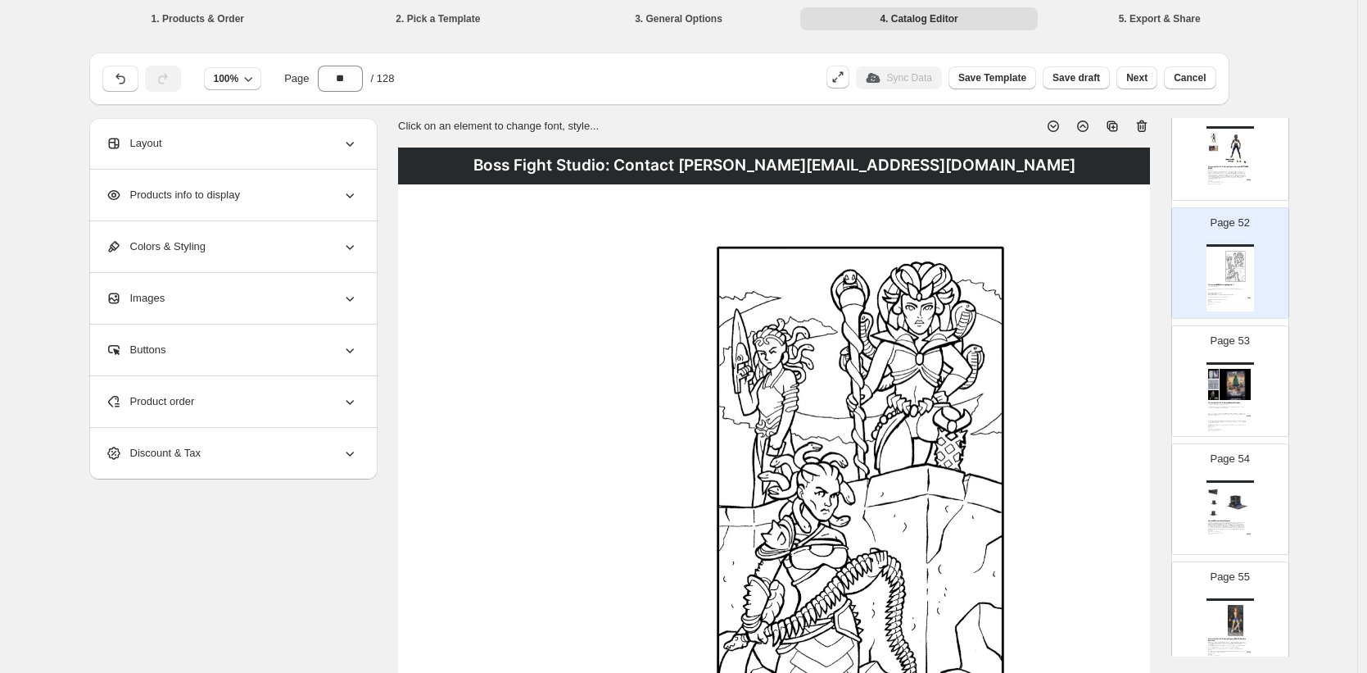
click at [1145, 128] on icon at bounding box center [1142, 126] width 16 height 16
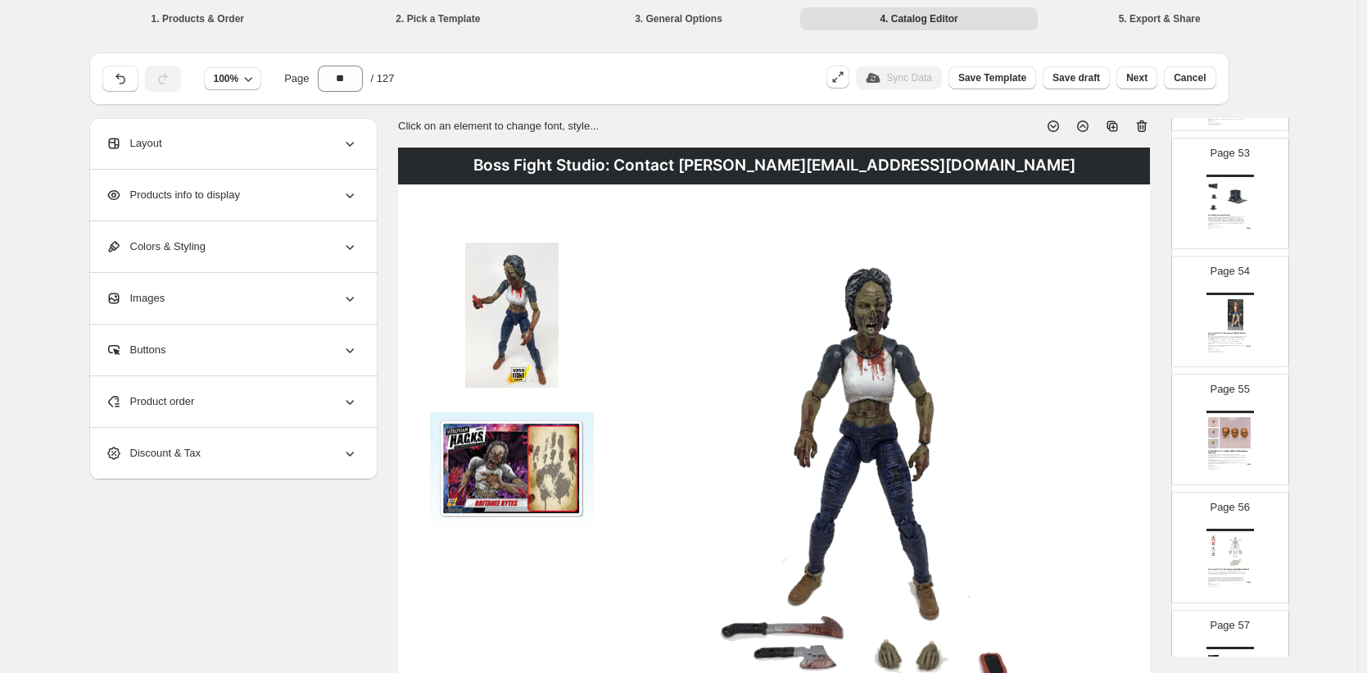
scroll to position [5940, 0]
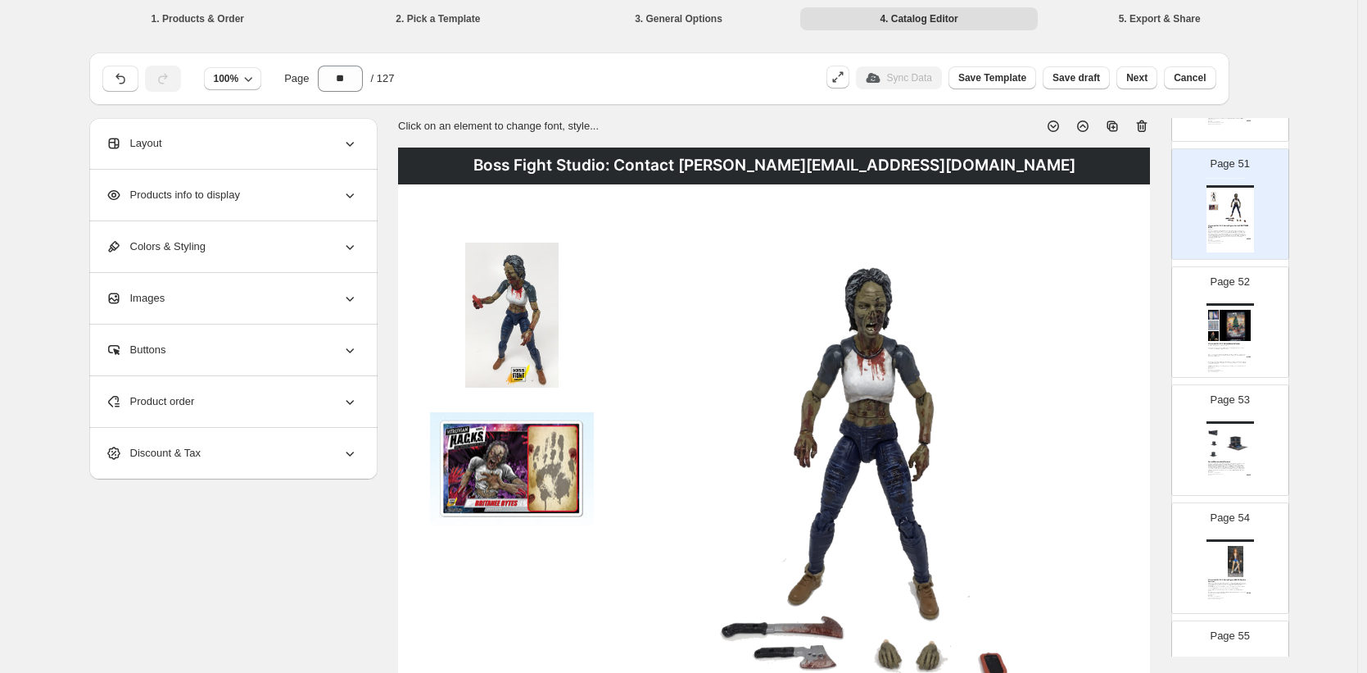
click at [1227, 455] on img at bounding box center [1236, 443] width 33 height 31
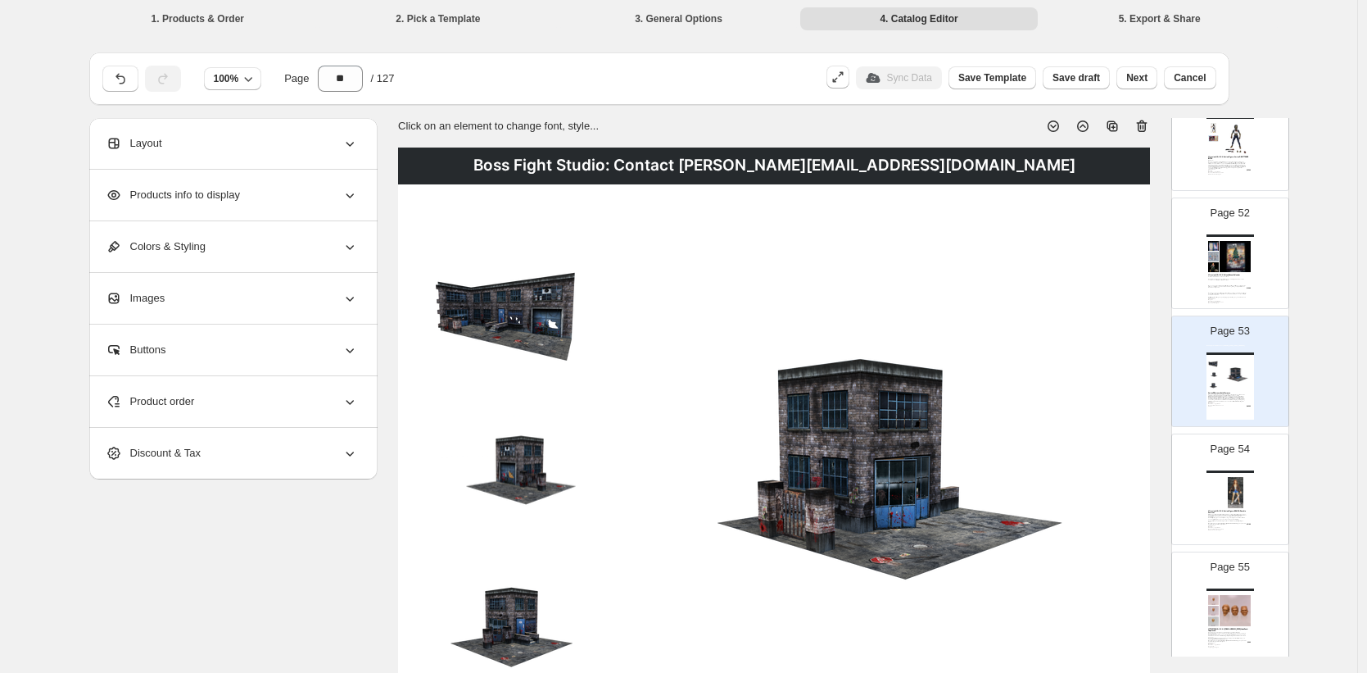
scroll to position [6113, 0]
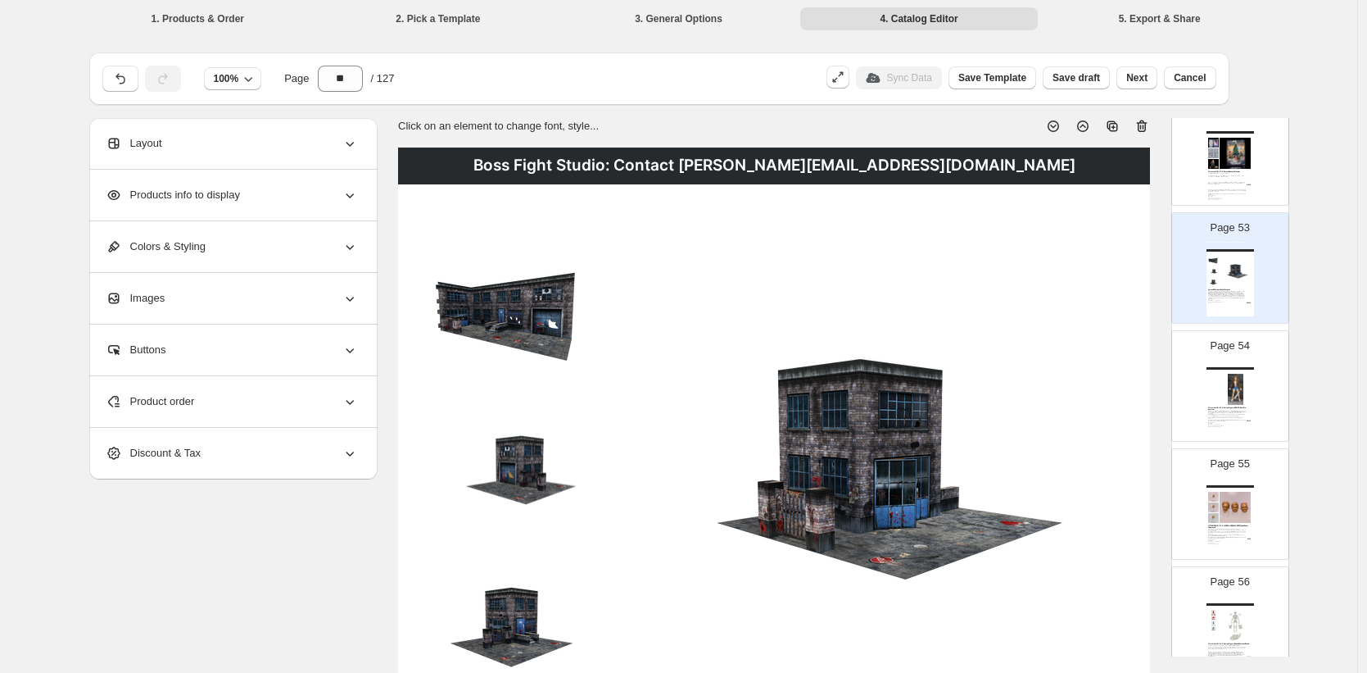
click at [1148, 123] on icon at bounding box center [1142, 126] width 11 height 12
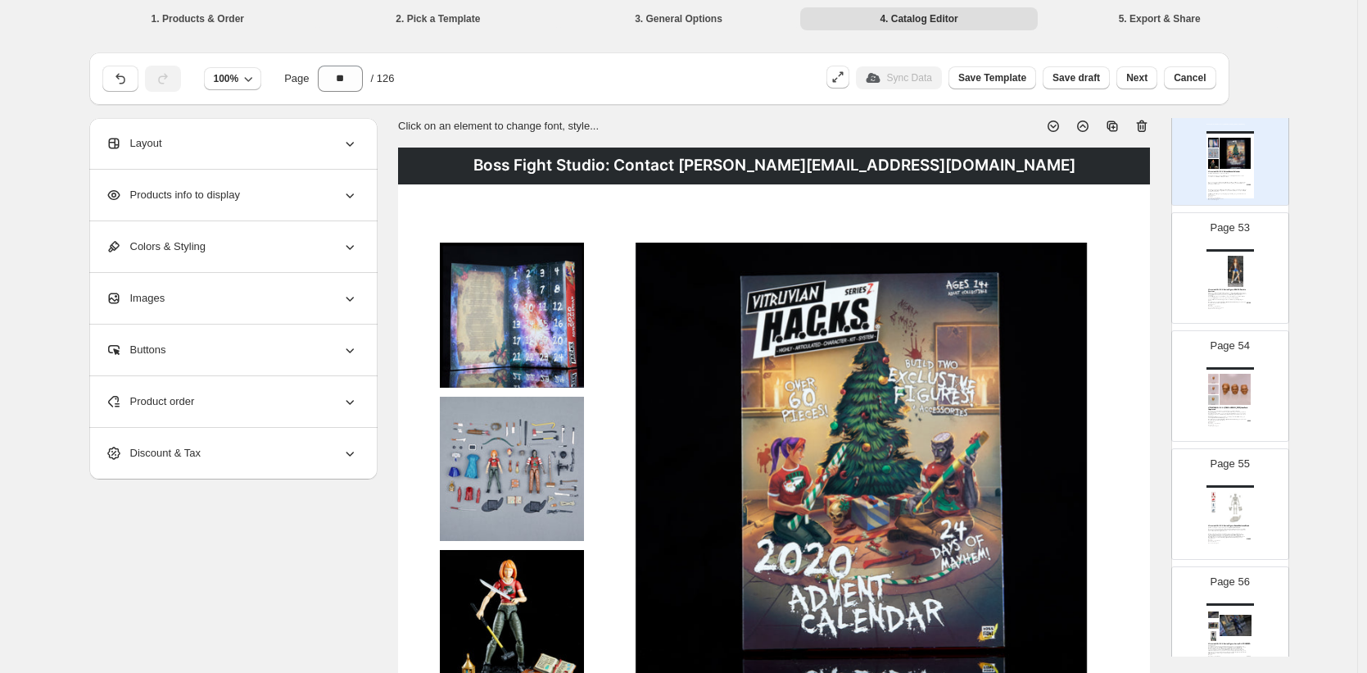
click at [1146, 125] on icon at bounding box center [1142, 126] width 16 height 16
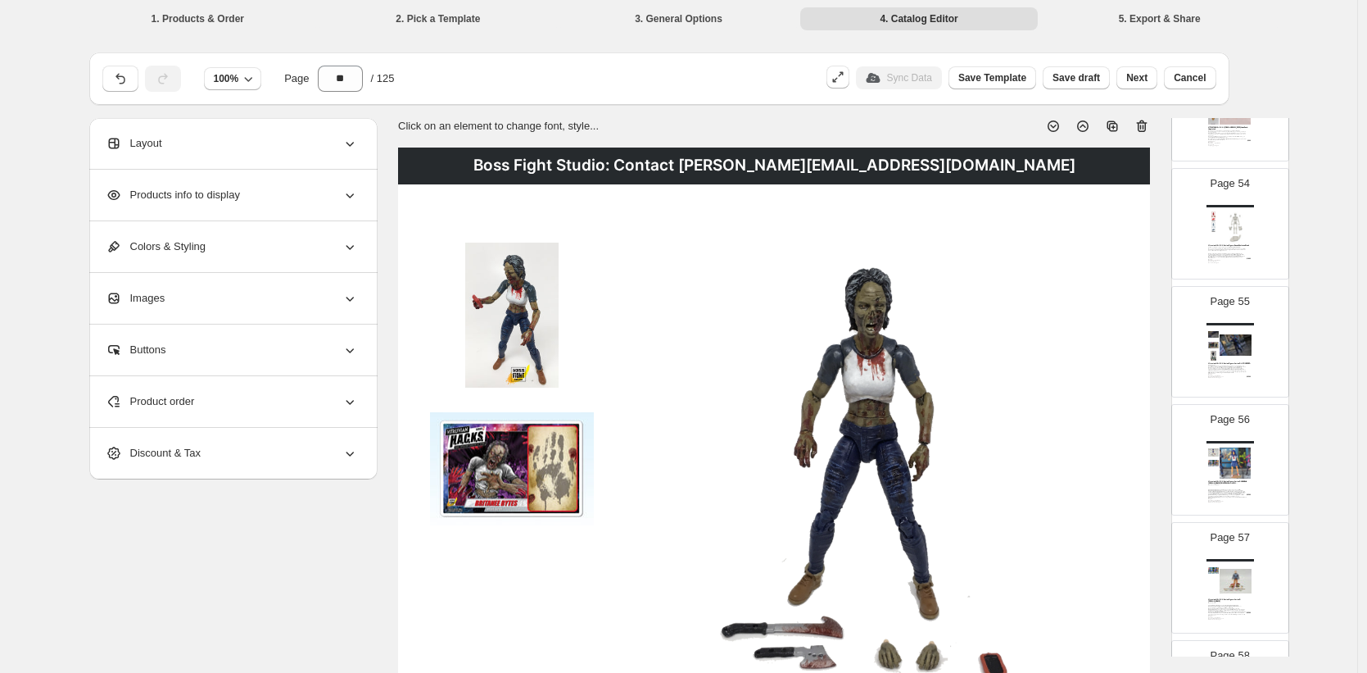
scroll to position [6362, 0]
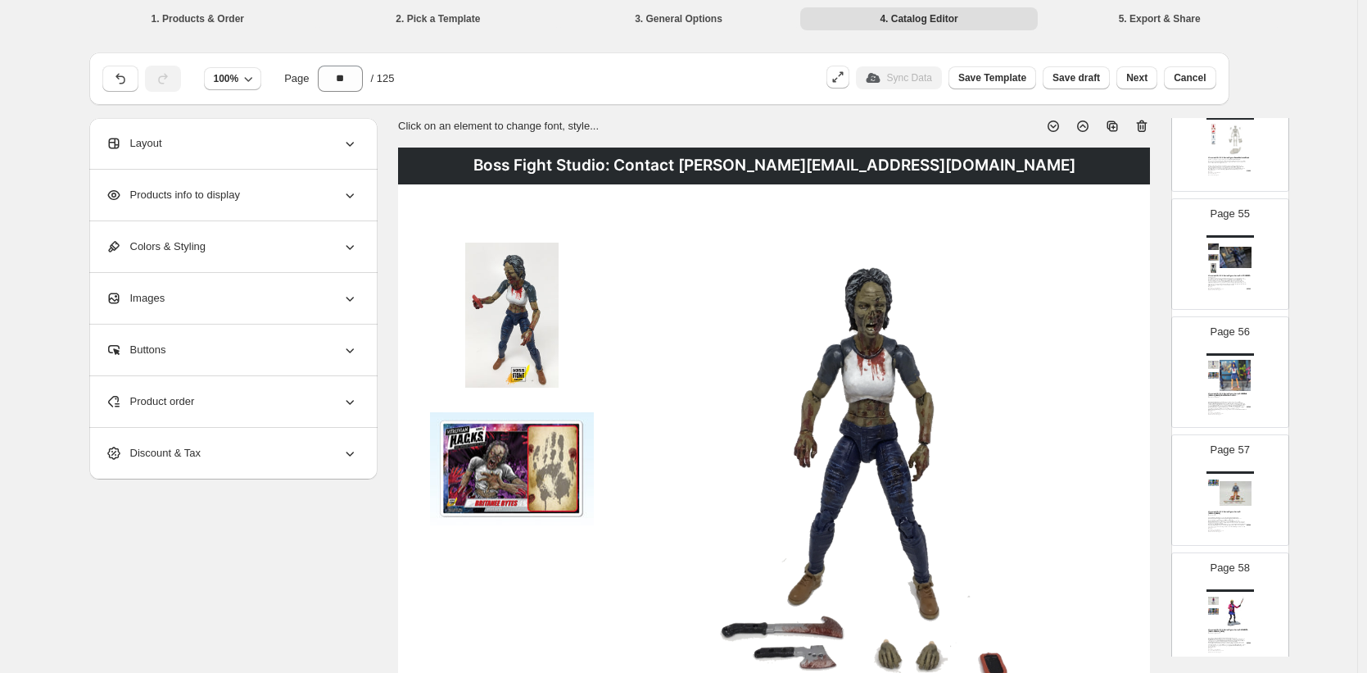
click at [1226, 497] on img at bounding box center [1236, 493] width 33 height 31
type input "**"
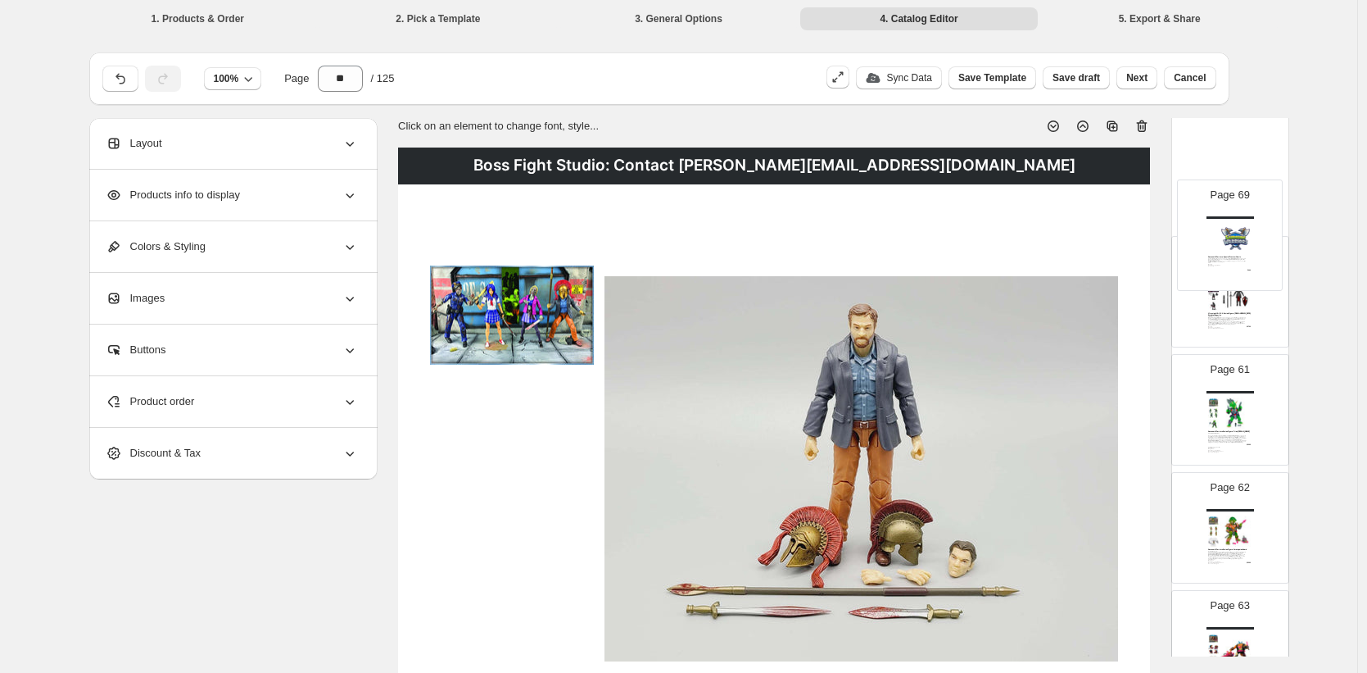
scroll to position [7015, 0]
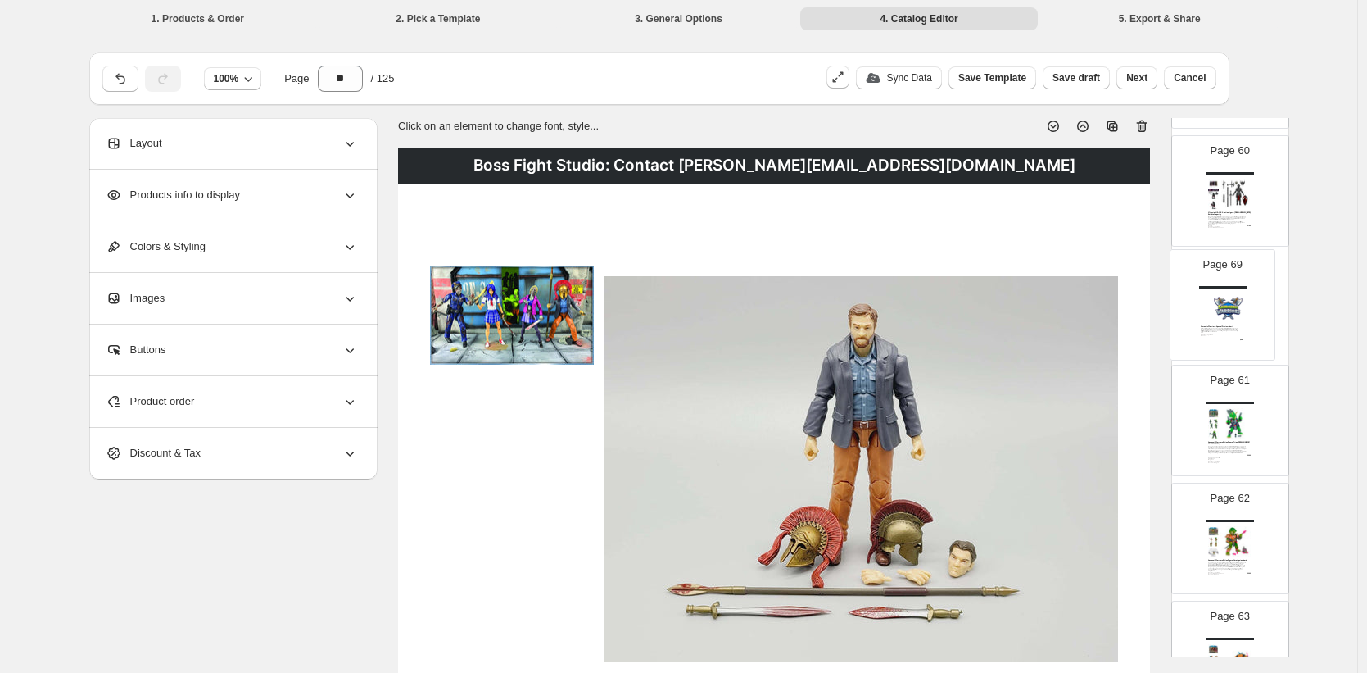
drag, startPoint x: 1233, startPoint y: 449, endPoint x: 1226, endPoint y: 306, distance: 143.5
click at [1226, 306] on div "Page 1 Page 2 Boss Fight Studio: Contact [PERSON_NAME][EMAIL_ADDRESS][DOMAIN_NA…" at bounding box center [1231, 545] width 118 height 14740
click at [1070, 75] on span "Save draft" at bounding box center [1077, 77] width 48 height 13
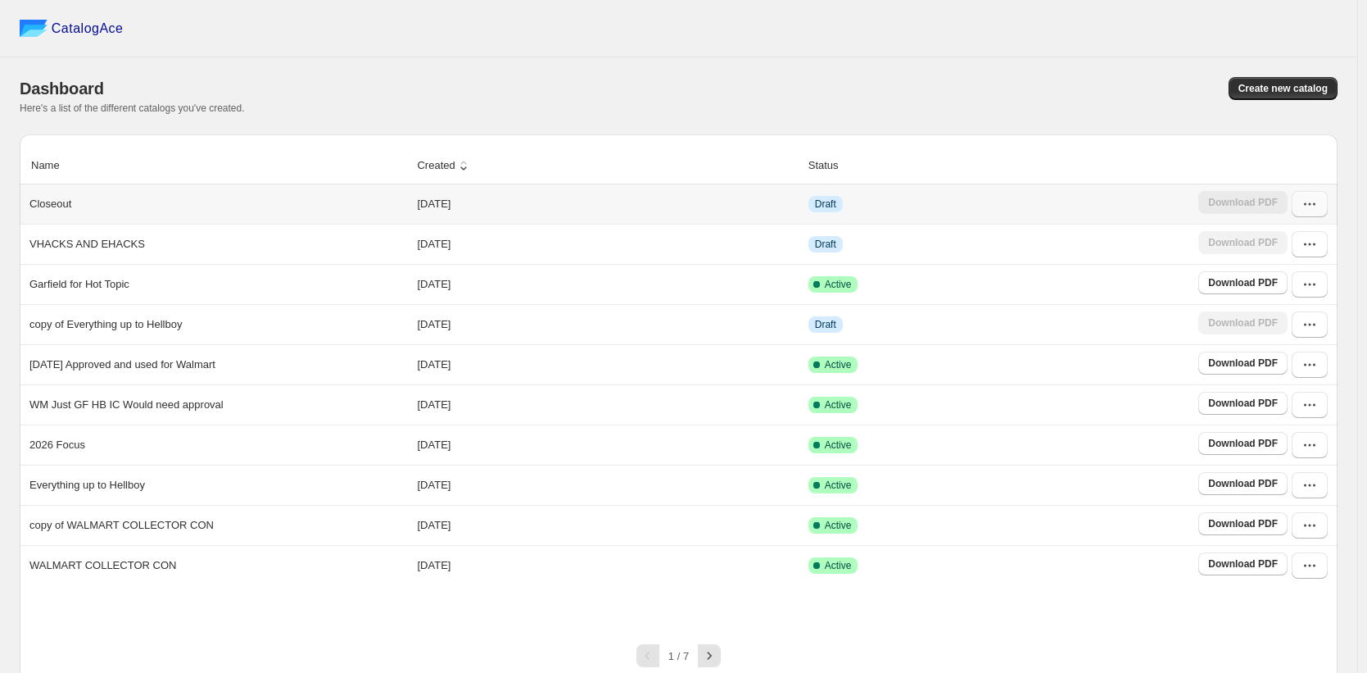
click at [1314, 216] on button "button" at bounding box center [1310, 204] width 36 height 26
click at [1262, 319] on span "Edit" at bounding box center [1268, 324] width 18 height 12
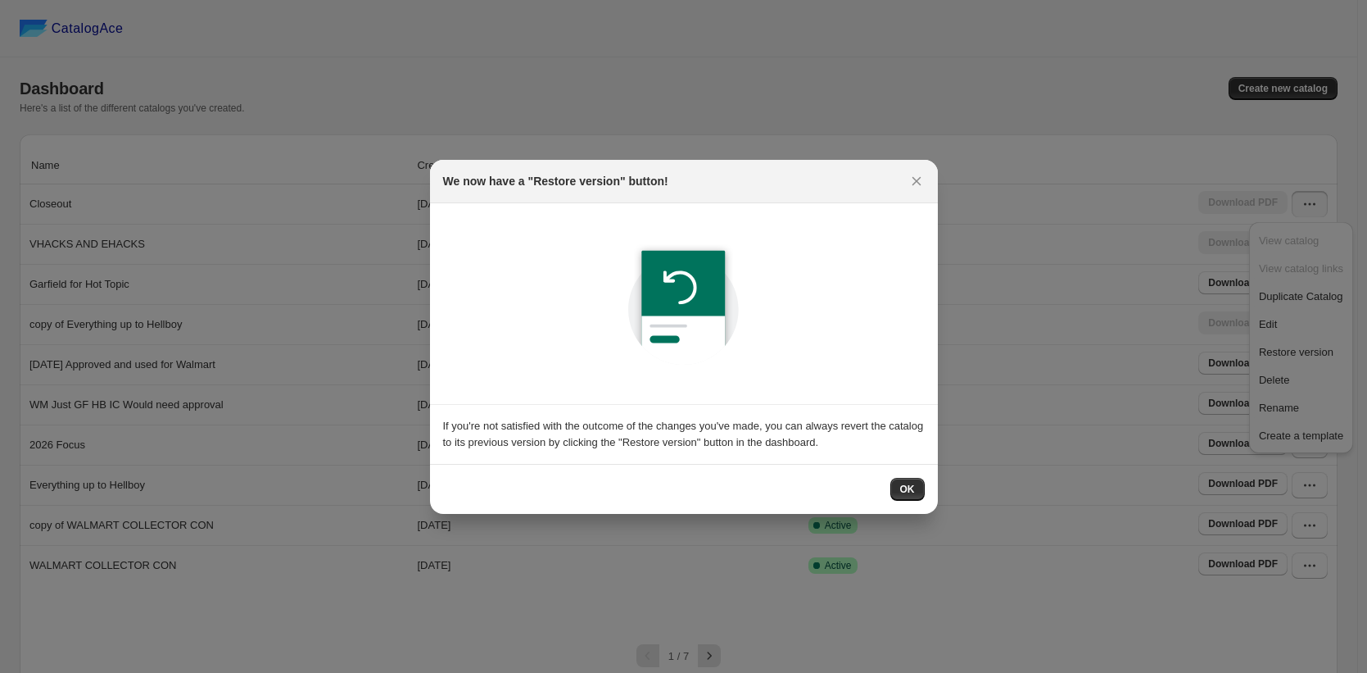
click at [918, 482] on button "OK" at bounding box center [908, 489] width 34 height 23
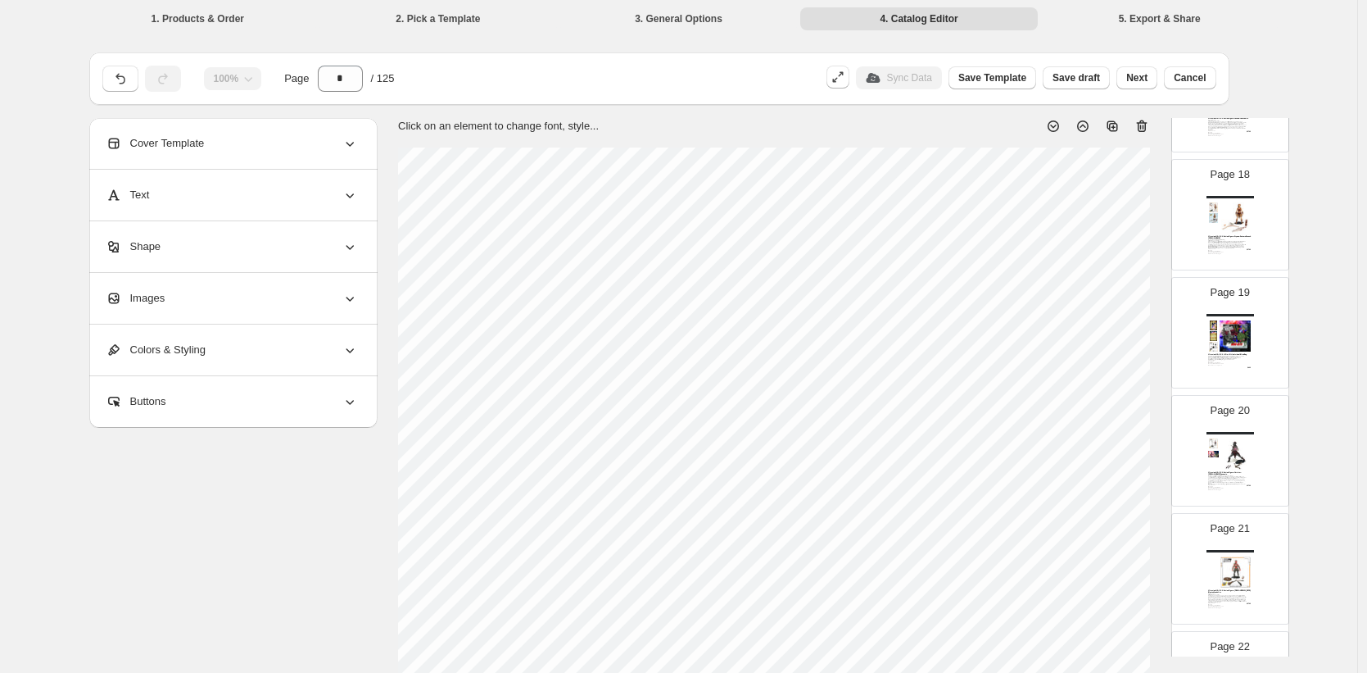
scroll to position [2011, 0]
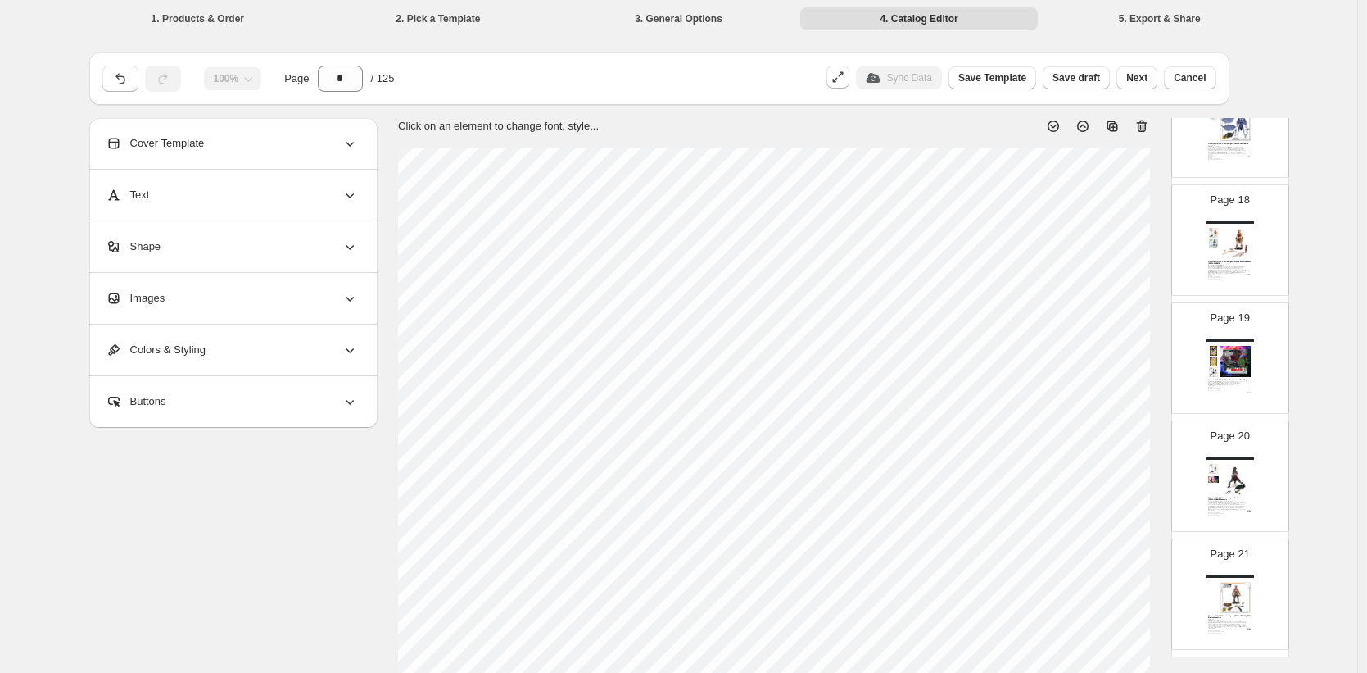
click at [1235, 365] on img at bounding box center [1236, 361] width 33 height 31
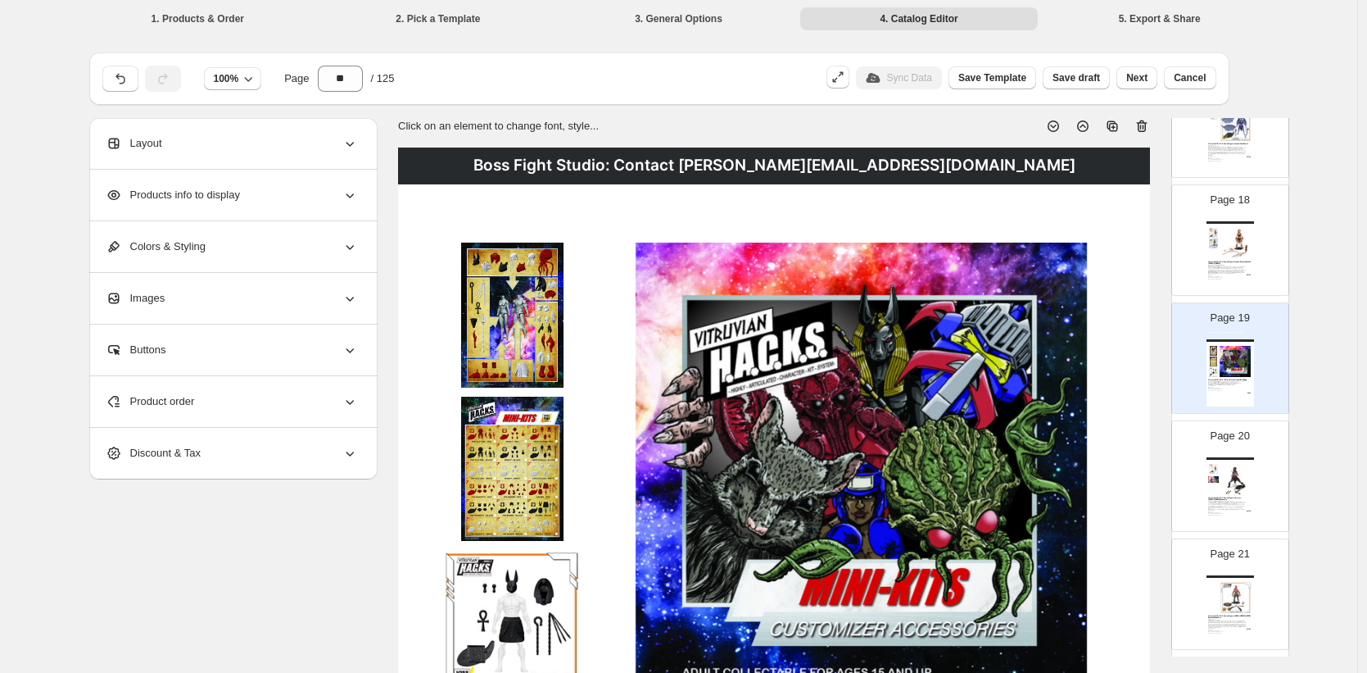
click at [1146, 120] on icon at bounding box center [1142, 126] width 11 height 12
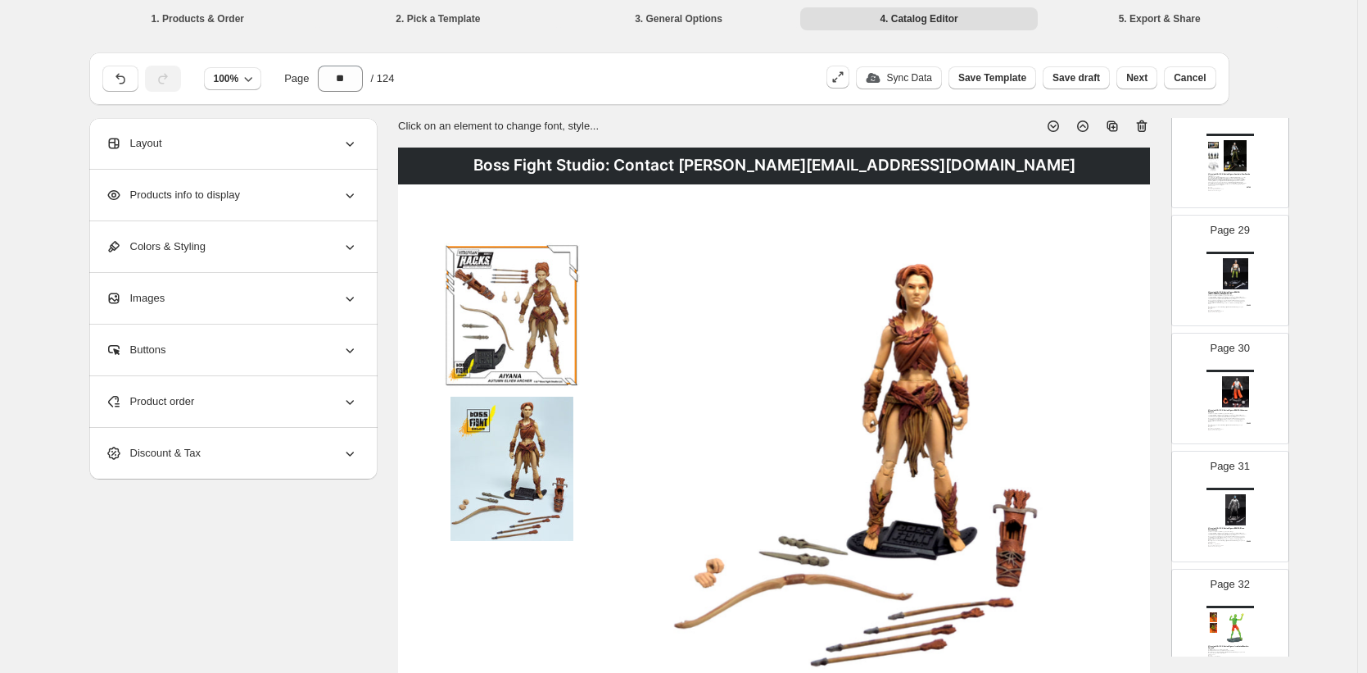
scroll to position [3312, 0]
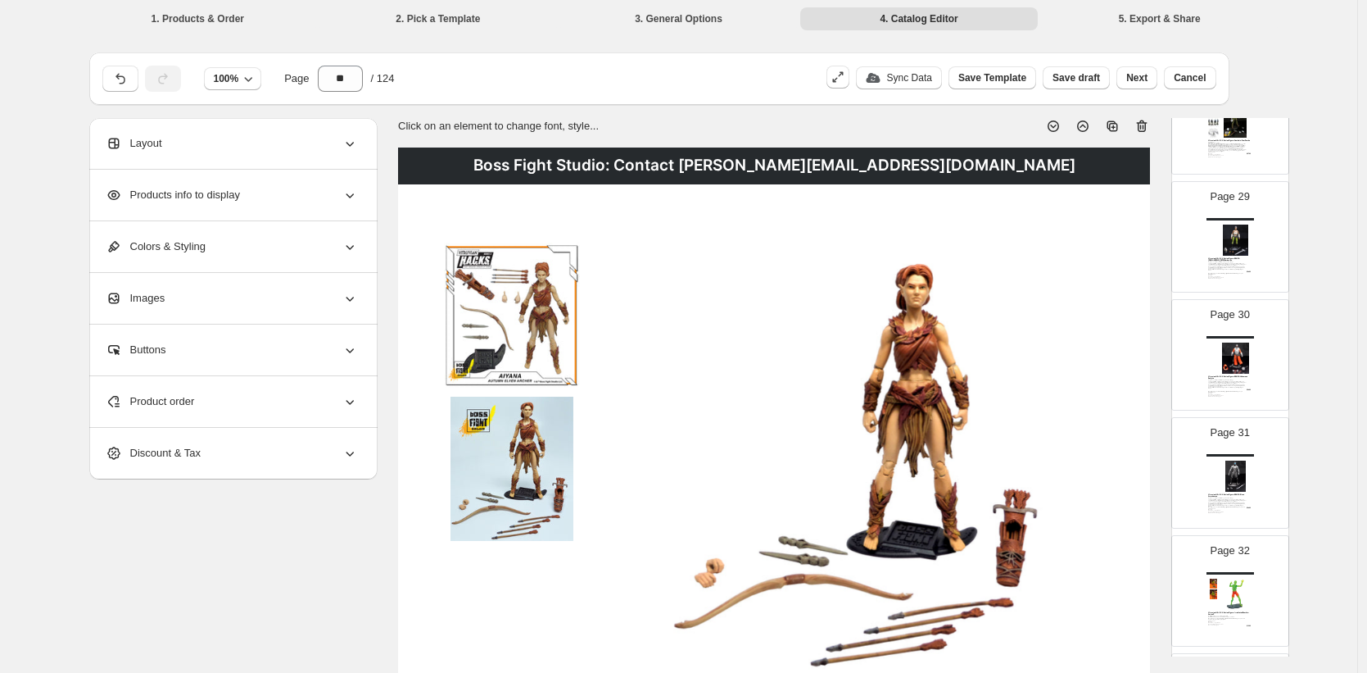
click at [1237, 338] on div "Boss Fight Studio: Contact [PERSON_NAME][EMAIL_ADDRESS][DOMAIN_NAME]" at bounding box center [1231, 337] width 48 height 2
type input "**"
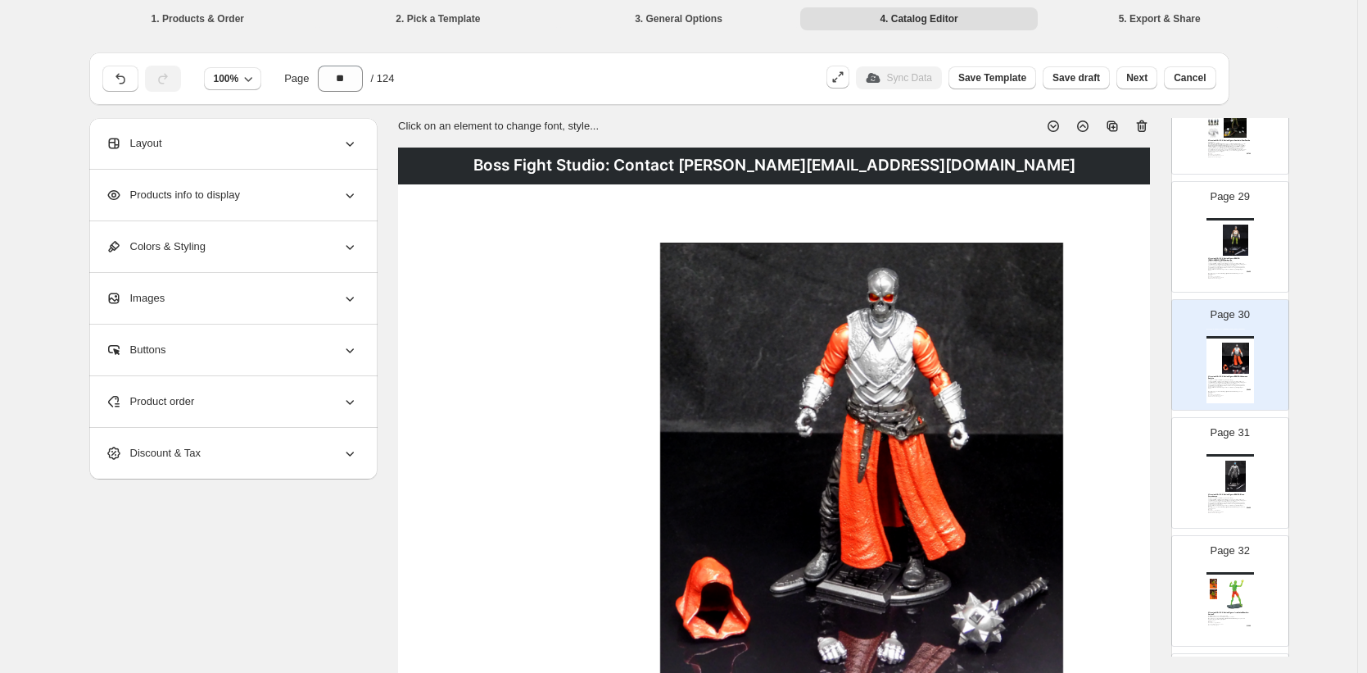
click at [864, 470] on img at bounding box center [862, 468] width 514 height 451
select select "*******"
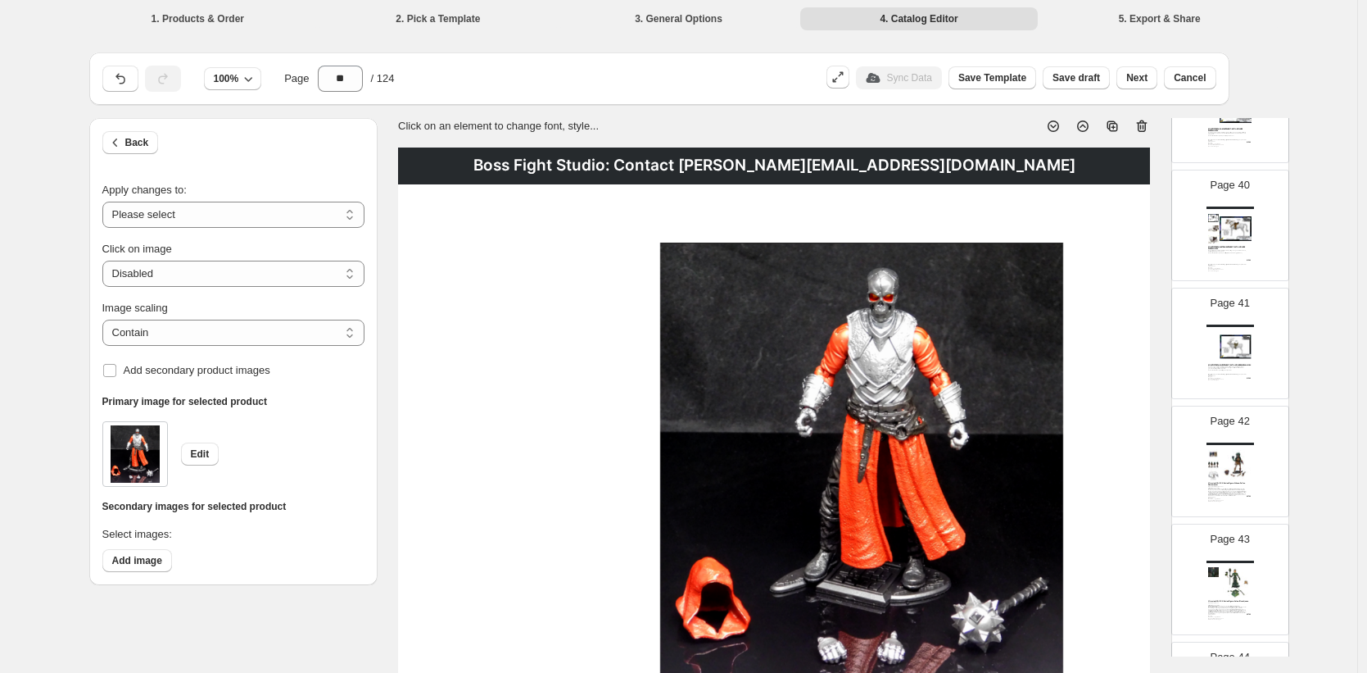
scroll to position [4777, 0]
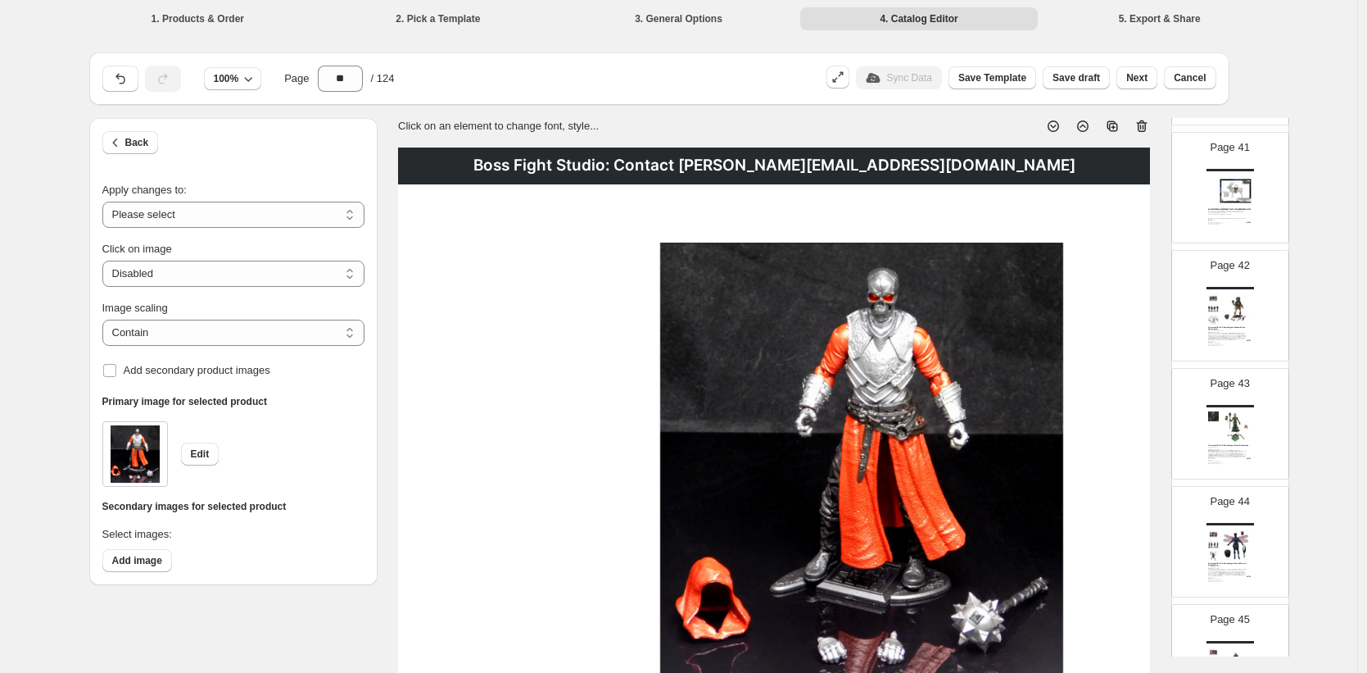
click at [1238, 310] on img at bounding box center [1236, 308] width 33 height 31
type input "**"
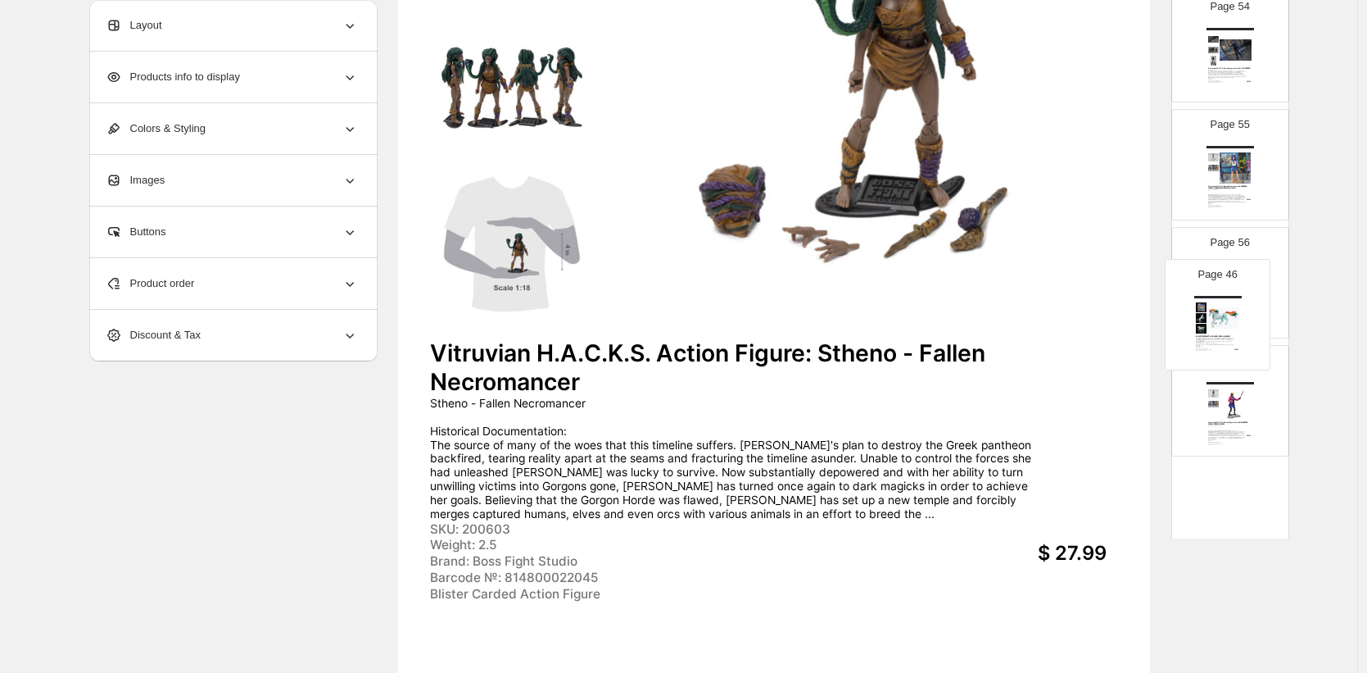
scroll to position [6239, 0]
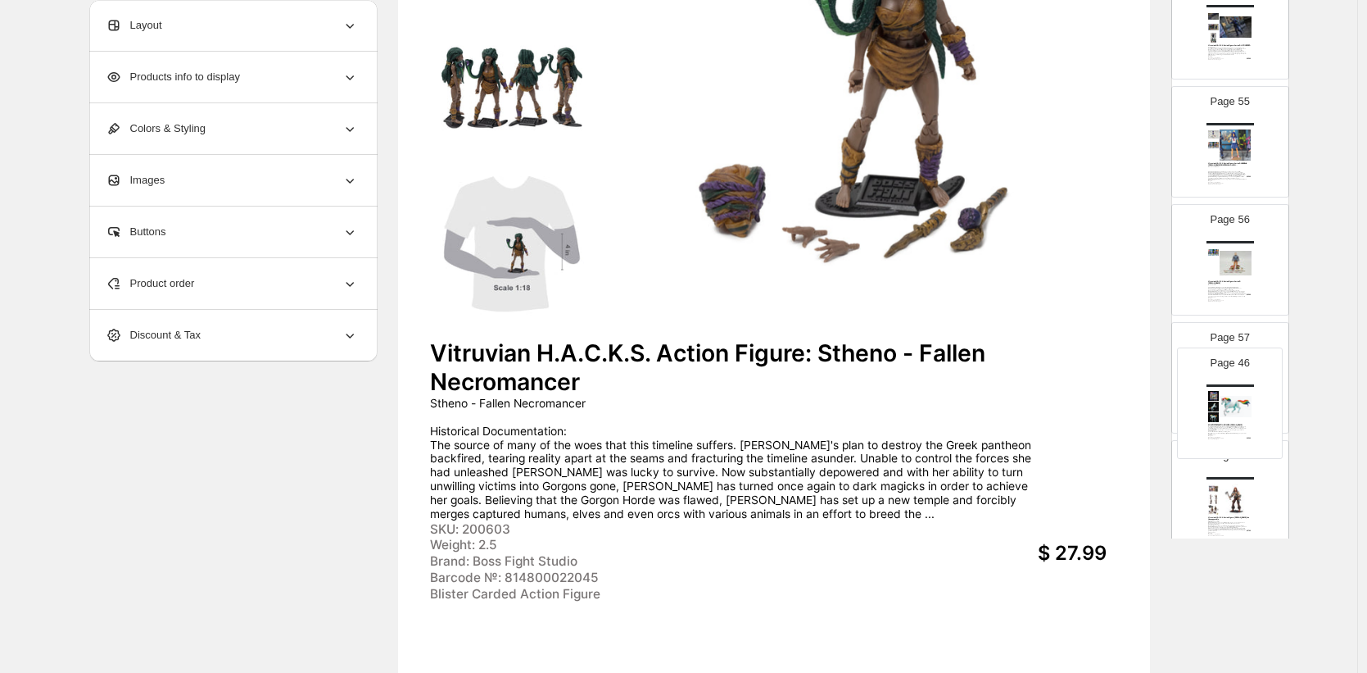
drag, startPoint x: 1227, startPoint y: 399, endPoint x: 1226, endPoint y: 391, distance: 8.4
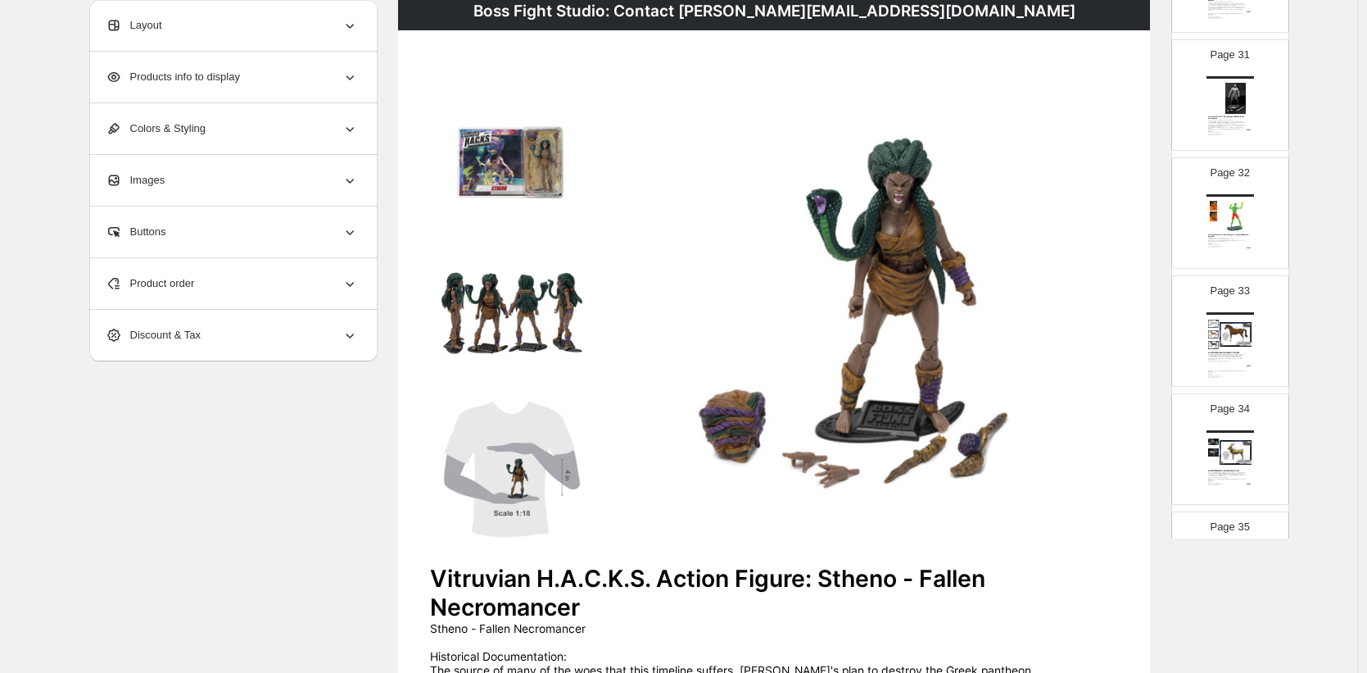
scroll to position [0, 0]
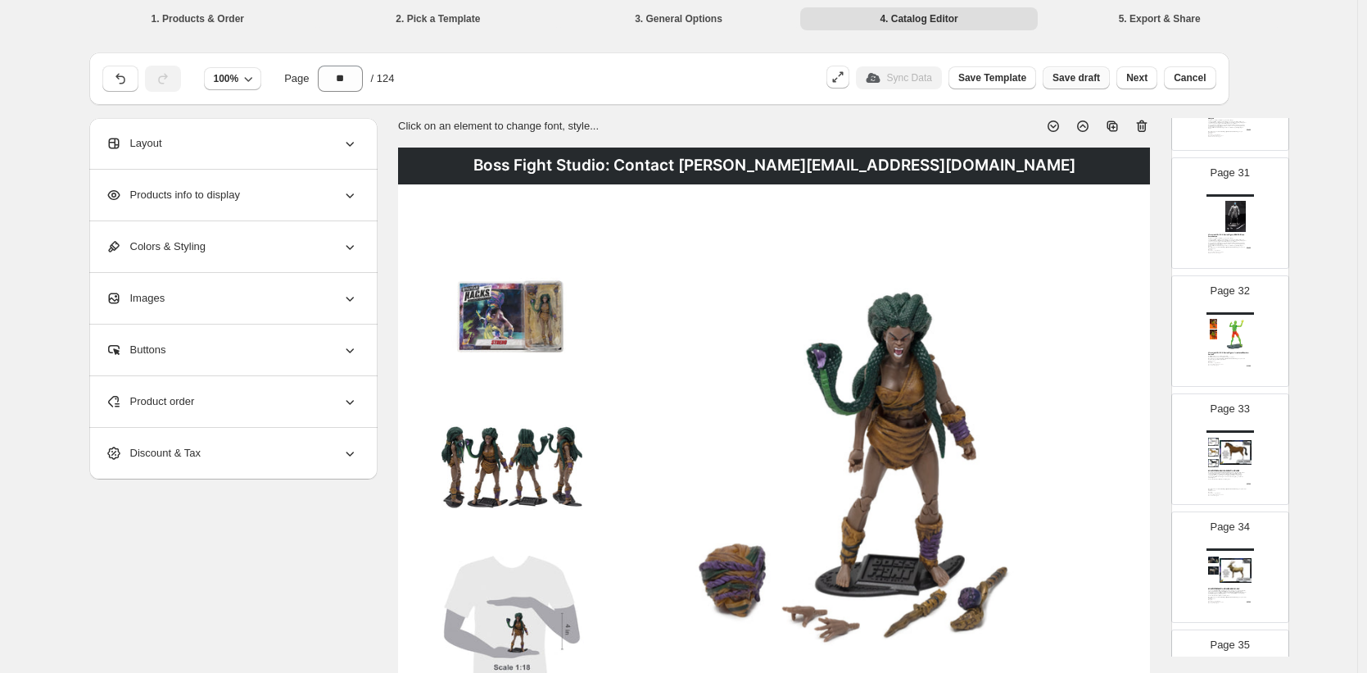
click at [1081, 83] on span "Save draft" at bounding box center [1077, 77] width 48 height 13
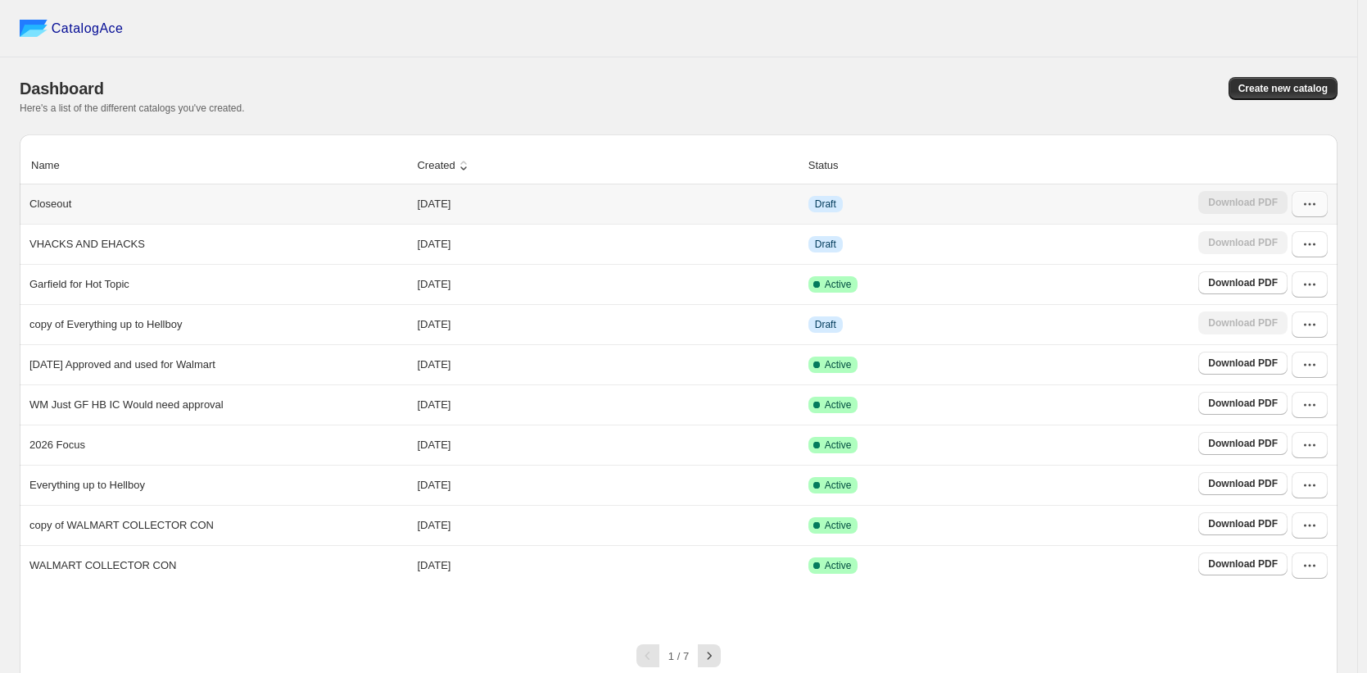
click at [1320, 213] on button "button" at bounding box center [1310, 204] width 36 height 26
click at [1280, 320] on span "Edit" at bounding box center [1301, 324] width 84 height 16
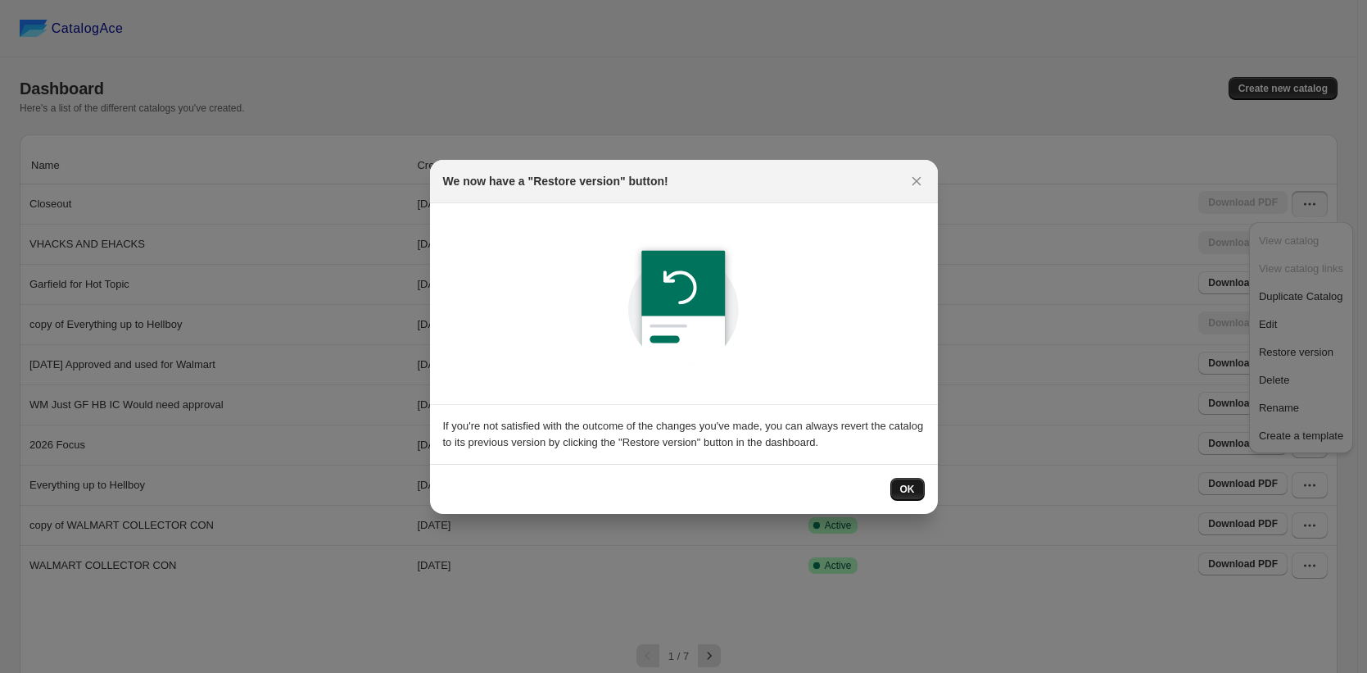
click at [902, 489] on span "OK" at bounding box center [907, 489] width 15 height 13
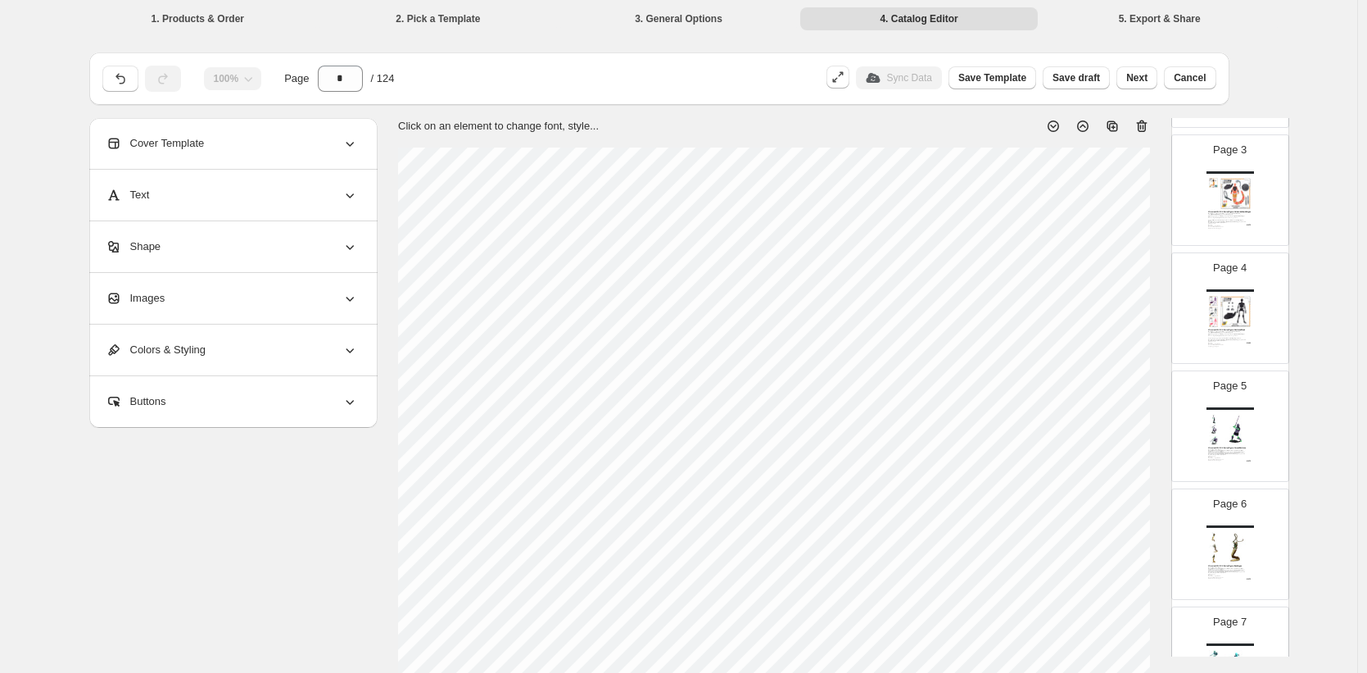
scroll to position [270, 0]
click at [1169, 162] on section "Click on an element to change font, style..." at bounding box center [775, 619] width 794 height 1003
click at [1158, 161] on section "Click on an element to change font, style..." at bounding box center [775, 619] width 794 height 1003
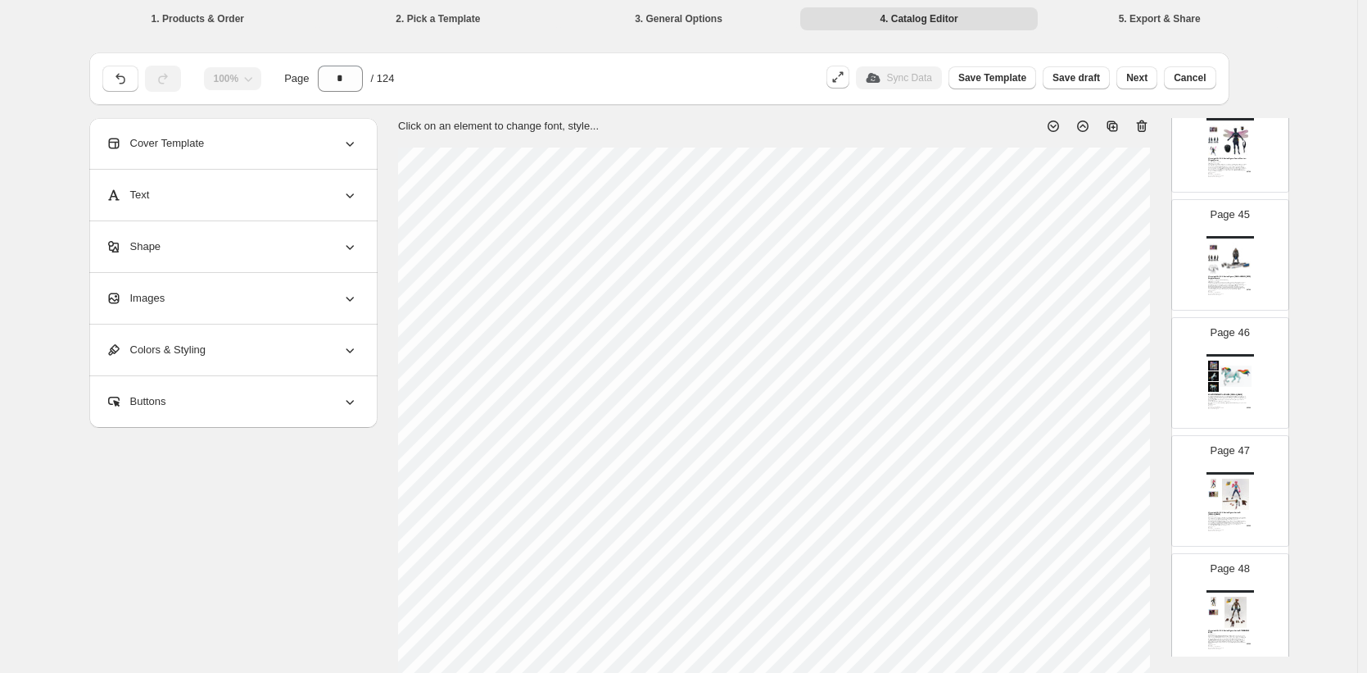
scroll to position [5858, 0]
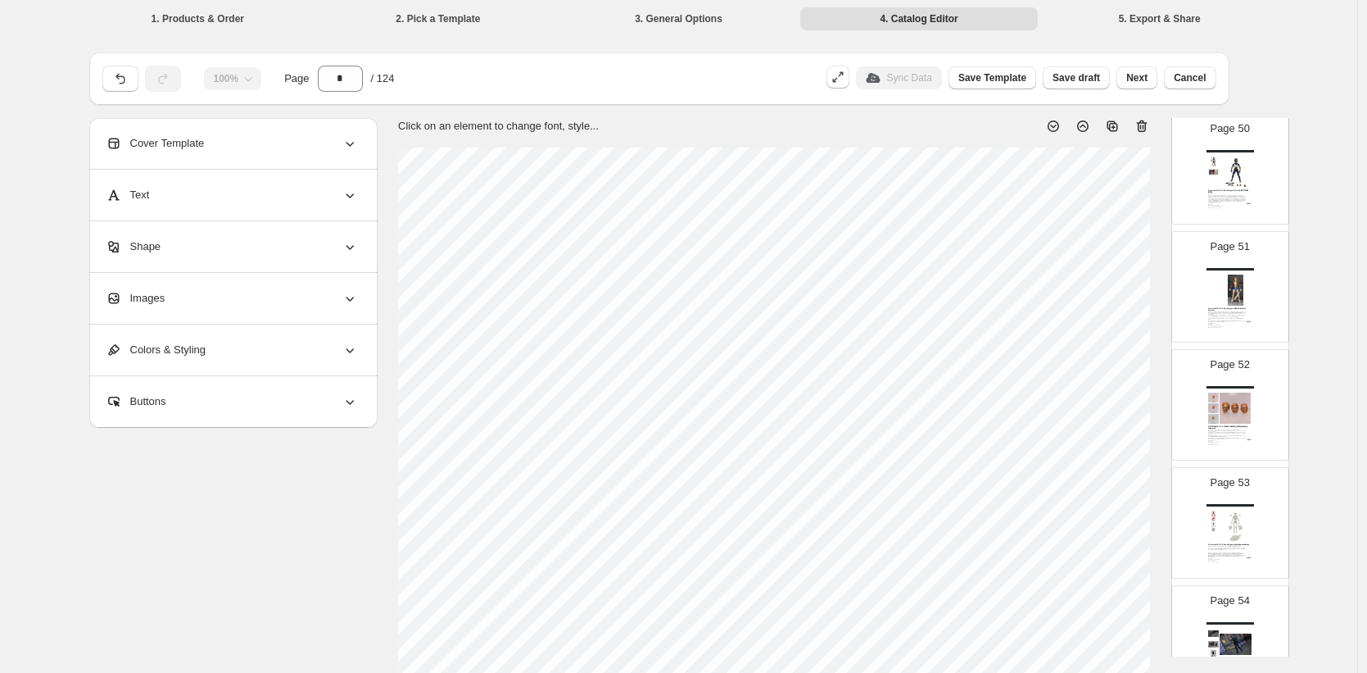
click at [1240, 410] on img at bounding box center [1236, 407] width 33 height 31
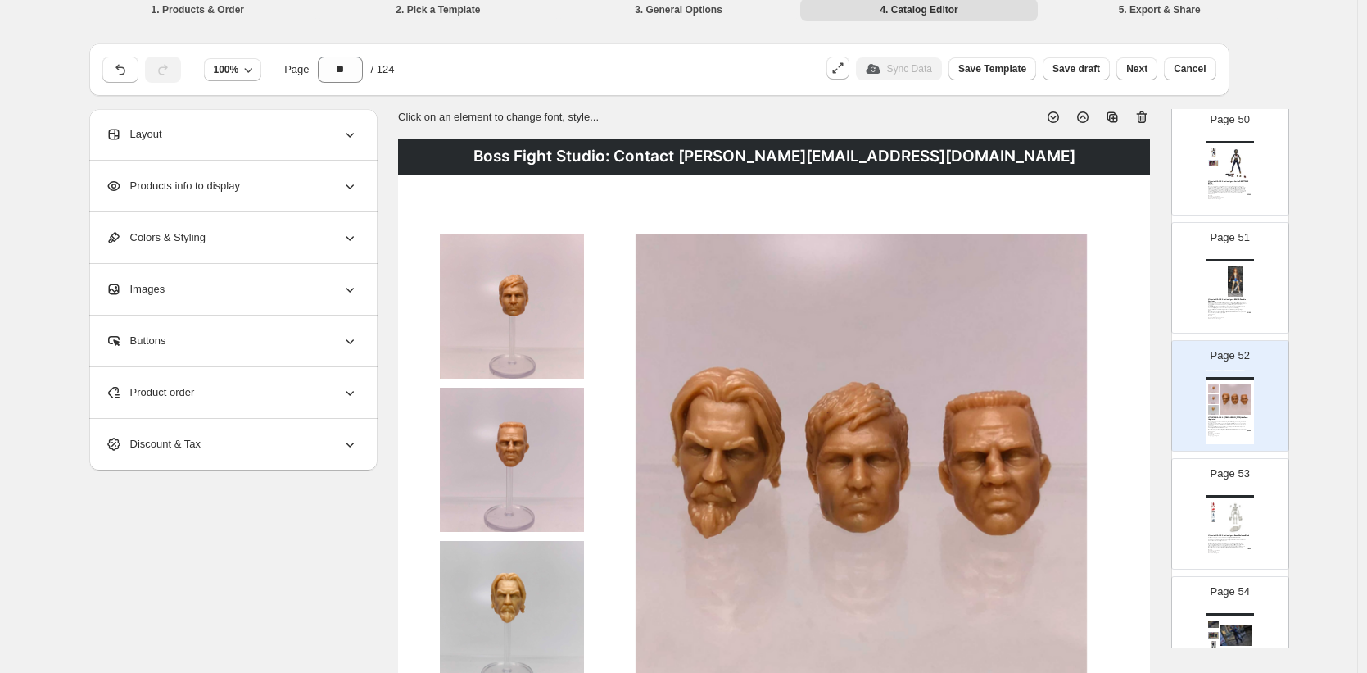
scroll to position [0, 0]
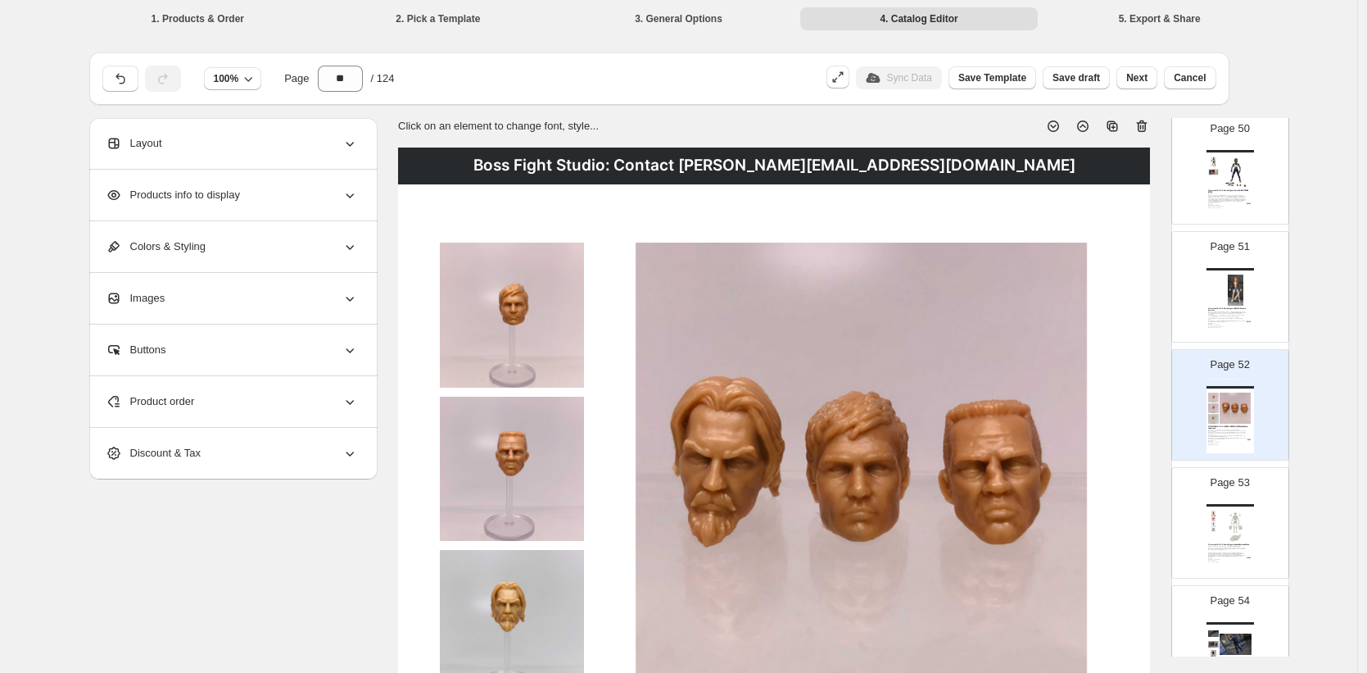
click at [1150, 124] on icon at bounding box center [1142, 126] width 16 height 16
type input "**"
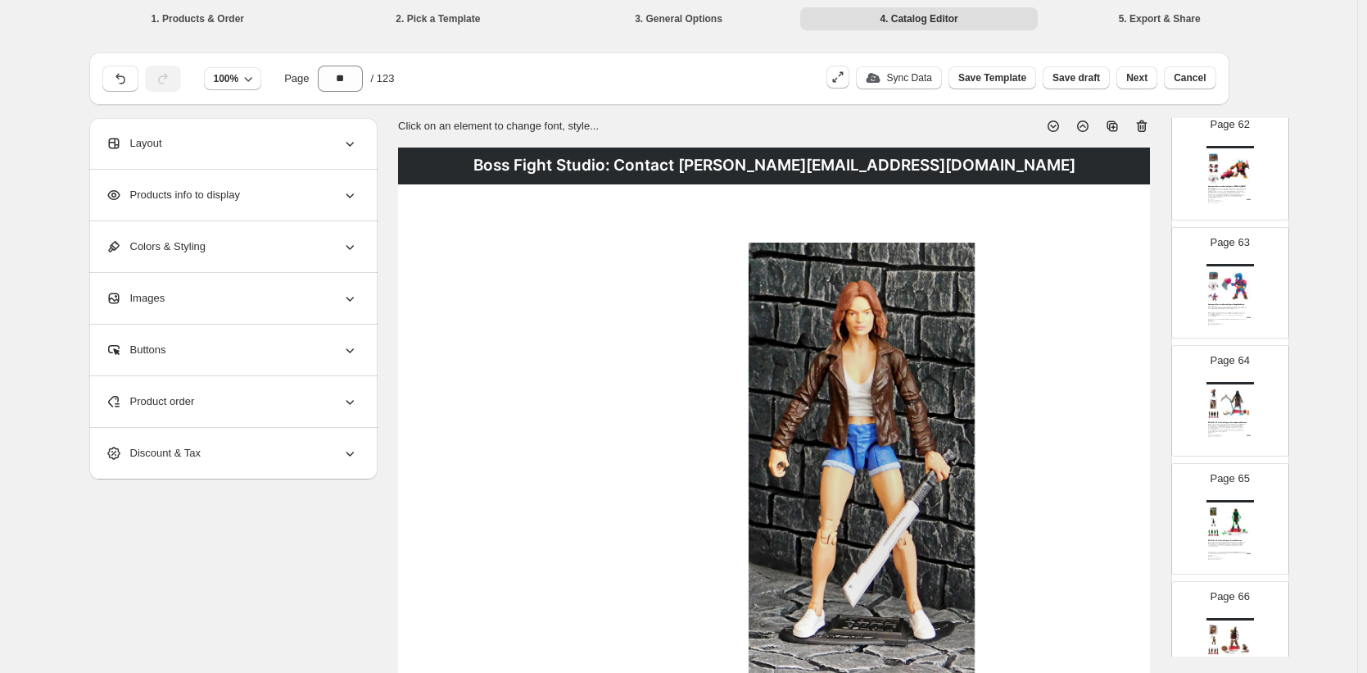
scroll to position [7287, 0]
click at [1076, 79] on span "Save draft" at bounding box center [1077, 77] width 48 height 13
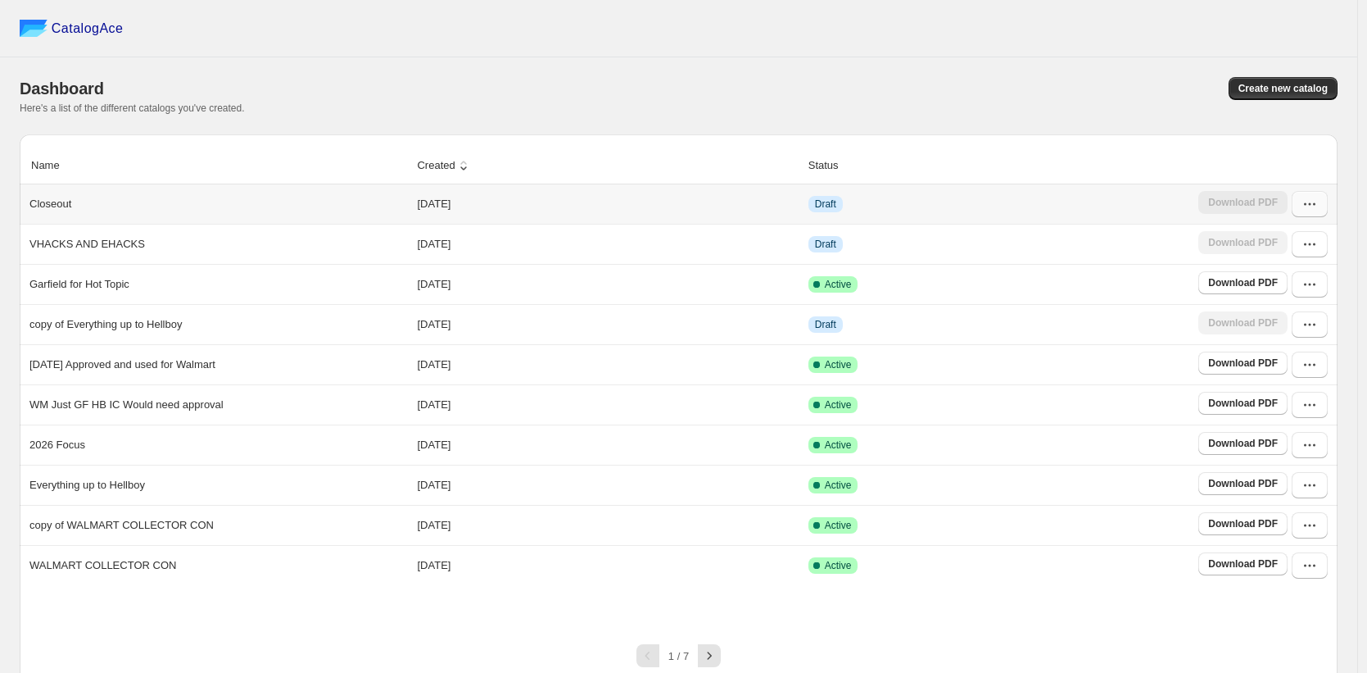
click at [1317, 215] on button "button" at bounding box center [1310, 204] width 36 height 26
click at [1272, 319] on span "Edit" at bounding box center [1268, 324] width 18 height 12
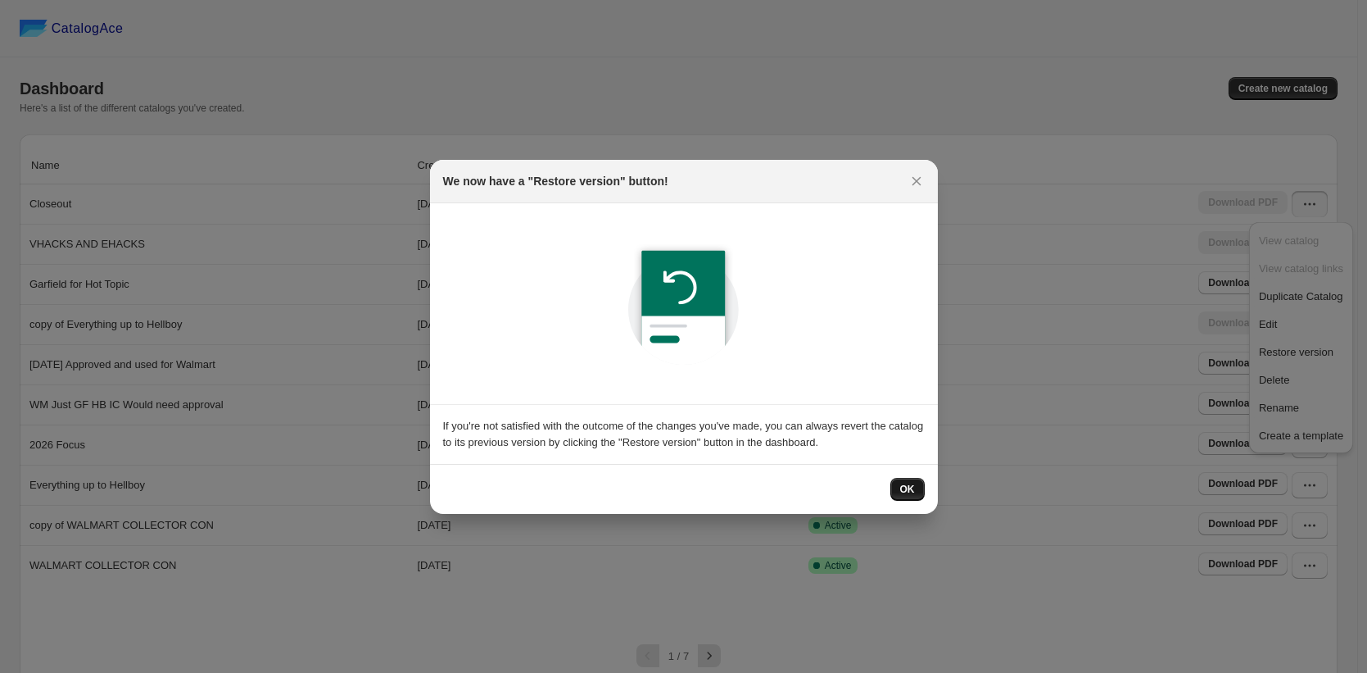
click at [911, 486] on span "OK" at bounding box center [907, 489] width 15 height 13
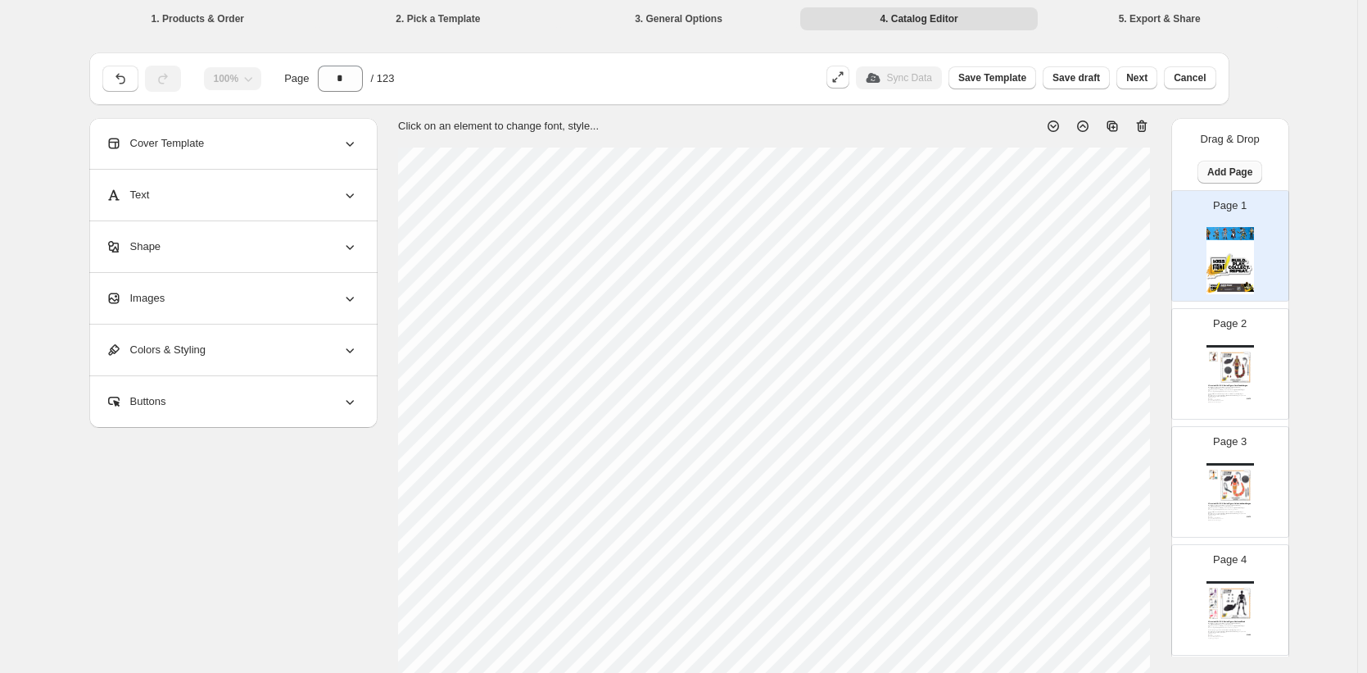
click at [1220, 170] on span "Add Page" at bounding box center [1230, 171] width 45 height 13
click at [1217, 207] on span "Cover / Blank Page" at bounding box center [1227, 206] width 92 height 12
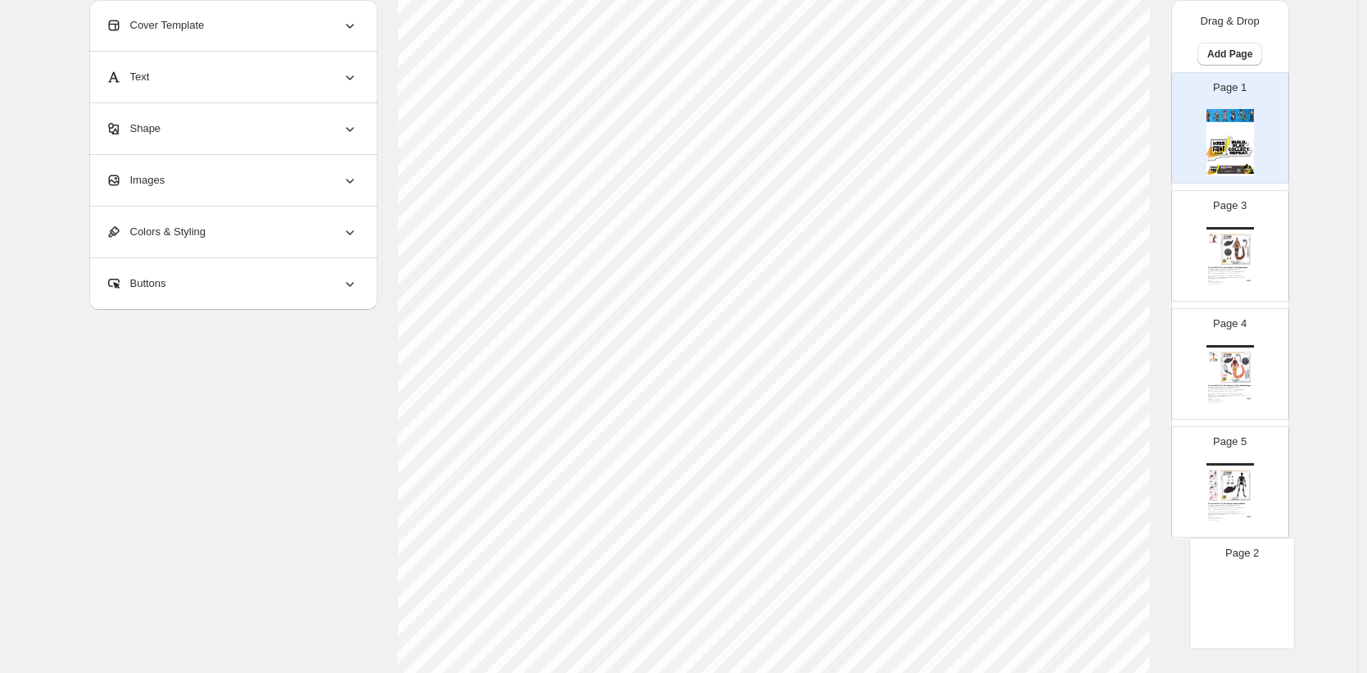
scroll to position [451, 0]
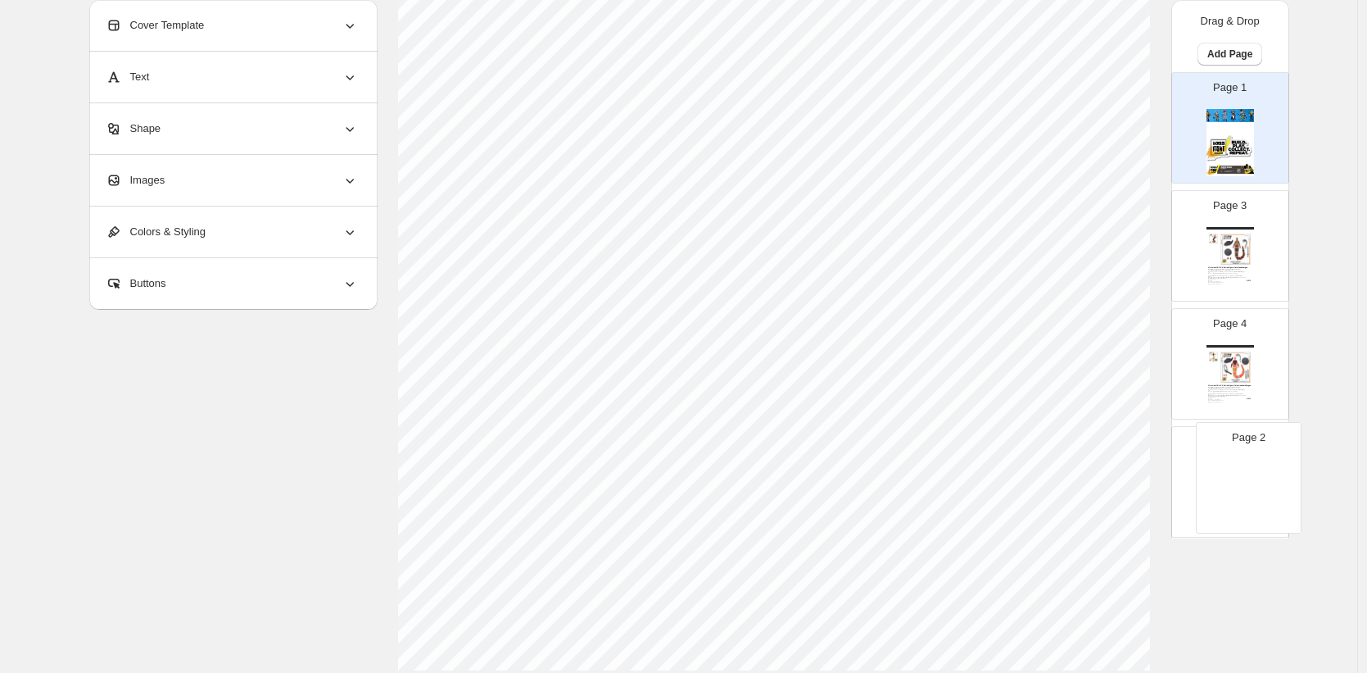
drag, startPoint x: 1227, startPoint y: 331, endPoint x: 1244, endPoint y: 329, distance: 17.4
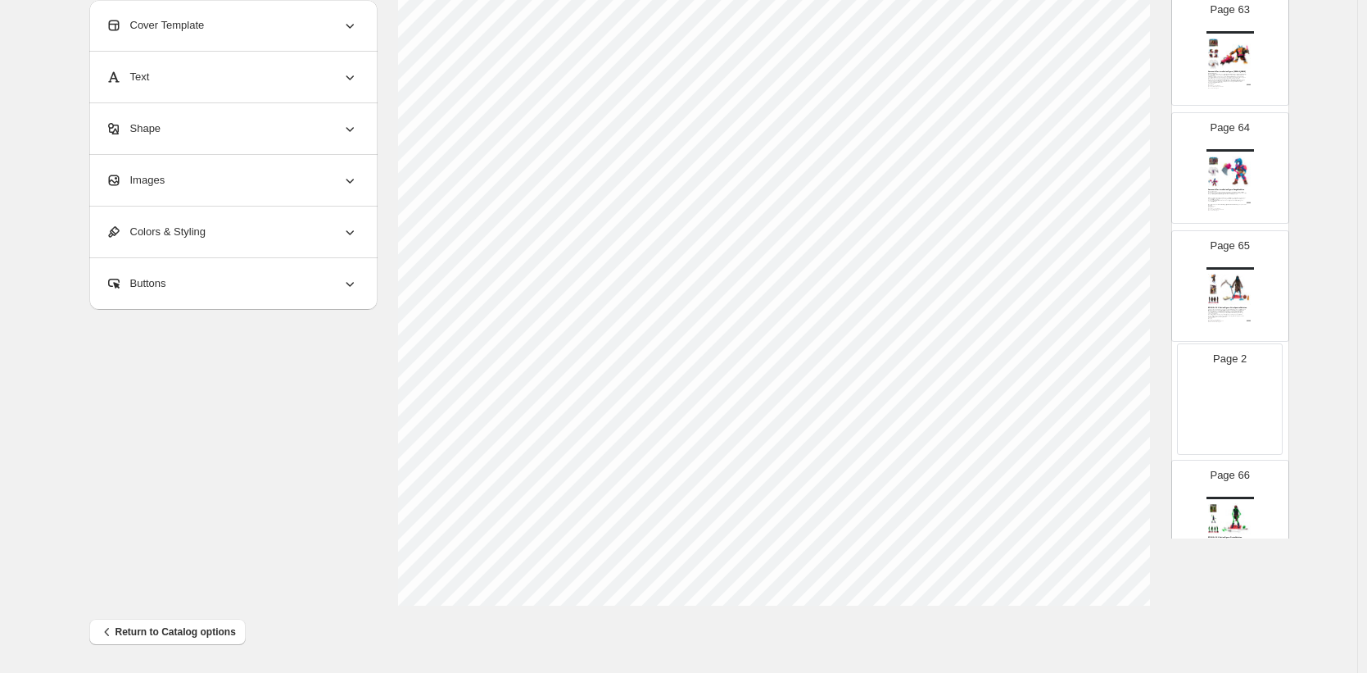
scroll to position [7338, 0]
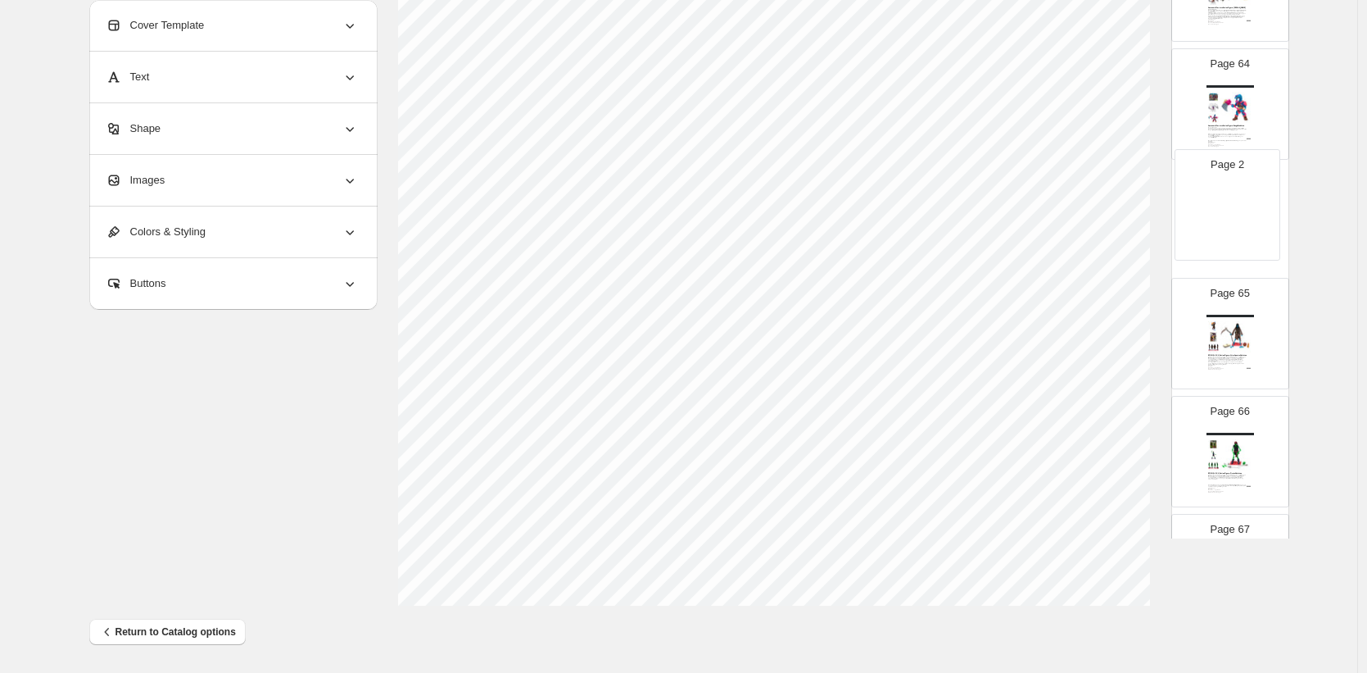
drag, startPoint x: 1227, startPoint y: 346, endPoint x: 1226, endPoint y: 212, distance: 133.5
click at [1226, 212] on div "Page 1 Page 2 Page 3 Boss Fight Studio: Contact Martin@BossFightStudio.com Vitr…" at bounding box center [1231, 45] width 118 height 14622
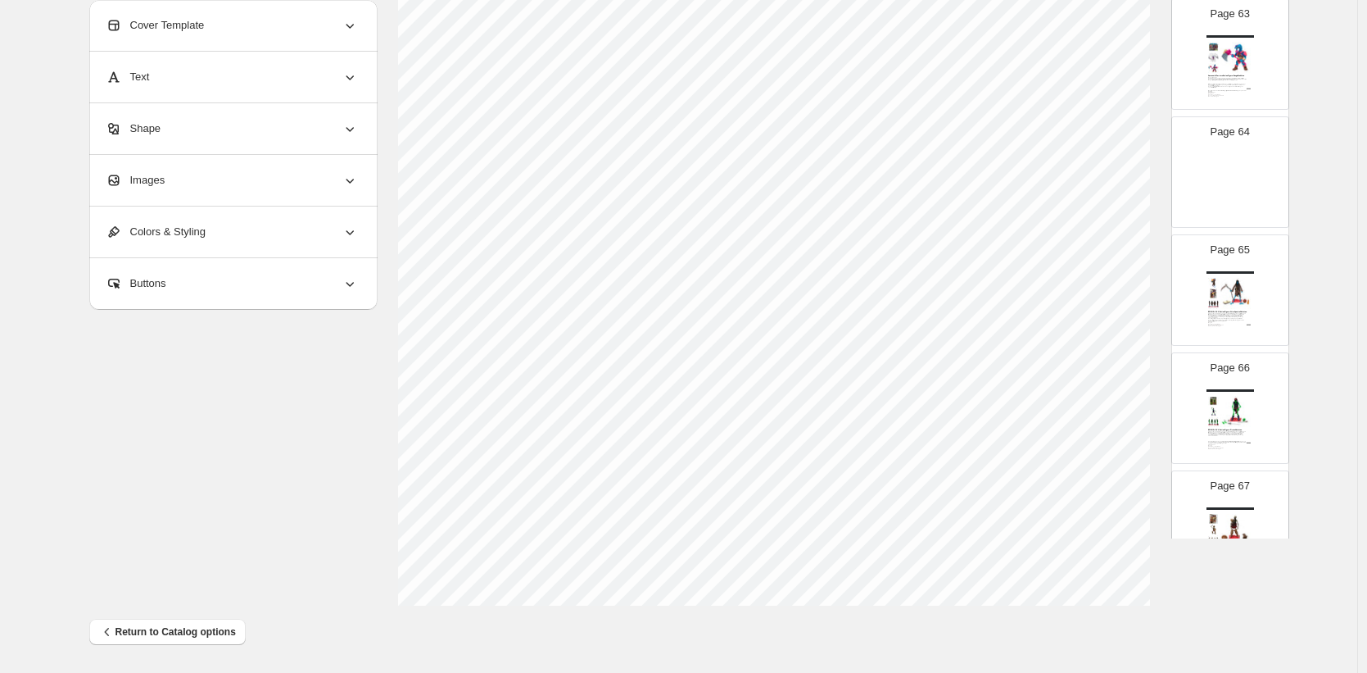
scroll to position [7337, 0]
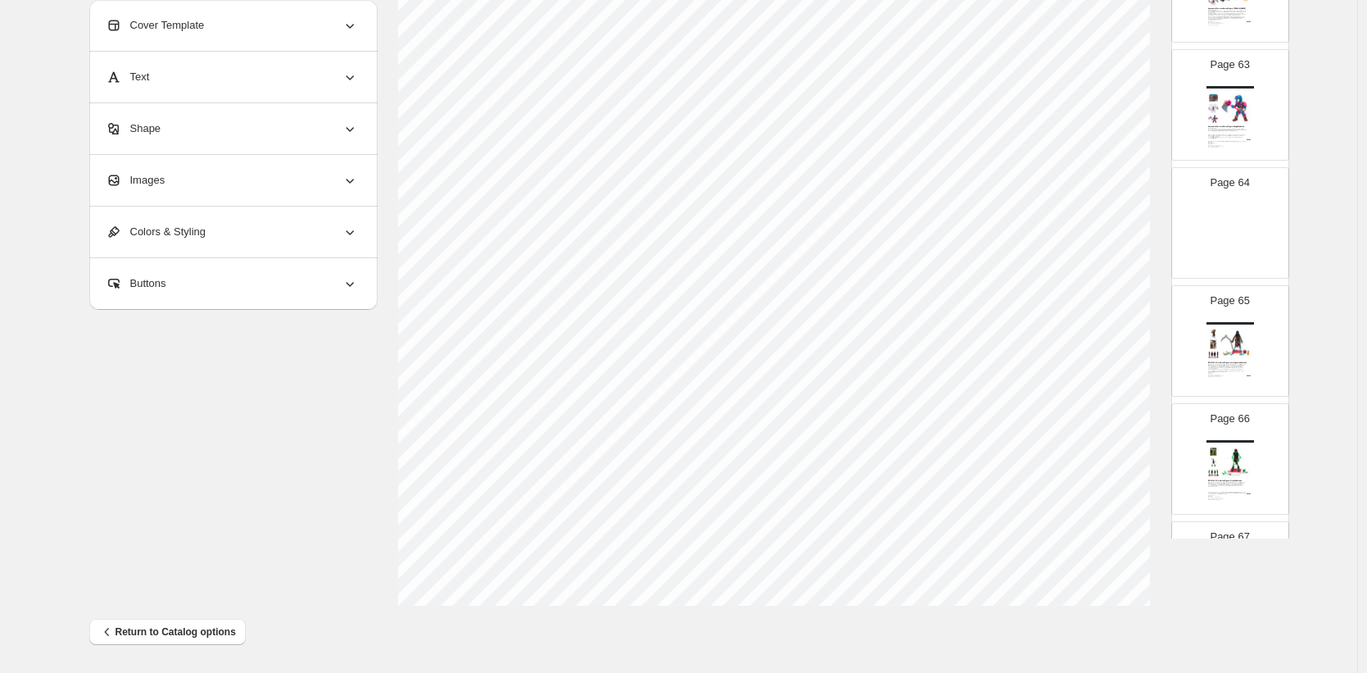
click at [1233, 215] on img at bounding box center [1231, 237] width 48 height 67
type input "**"
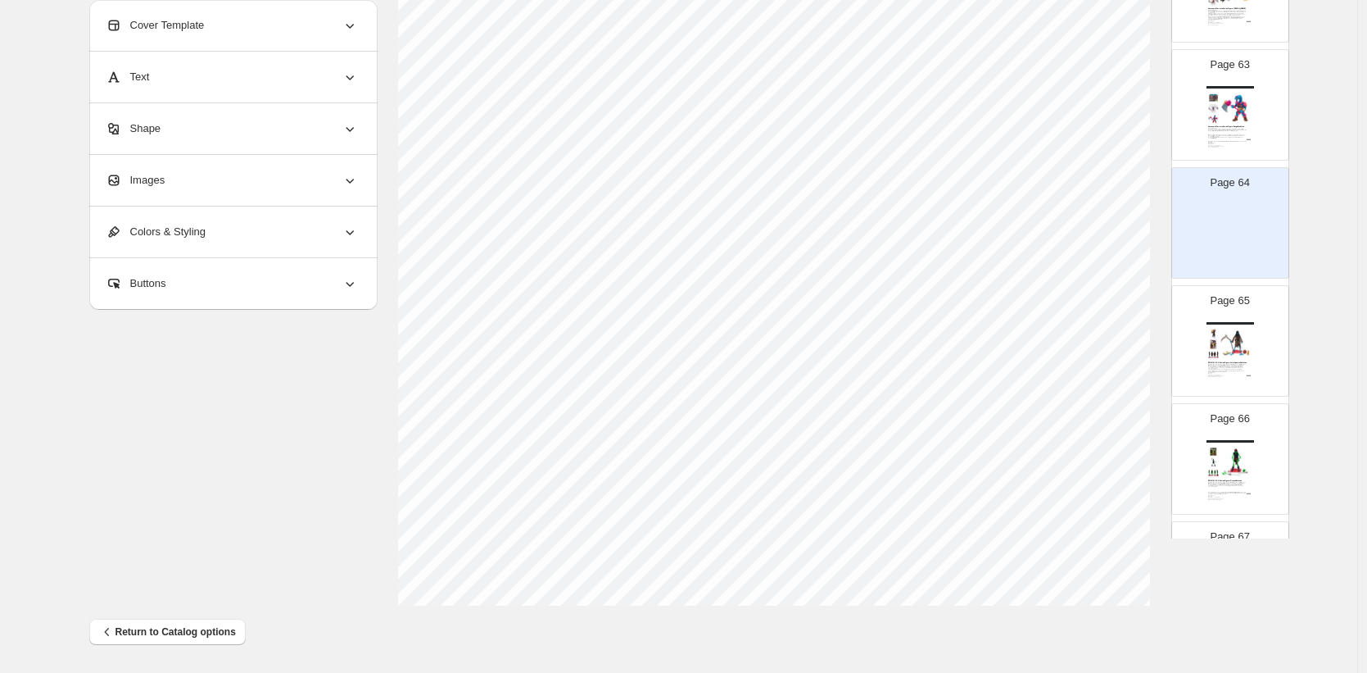
click at [193, 177] on div "Images" at bounding box center [232, 180] width 252 height 51
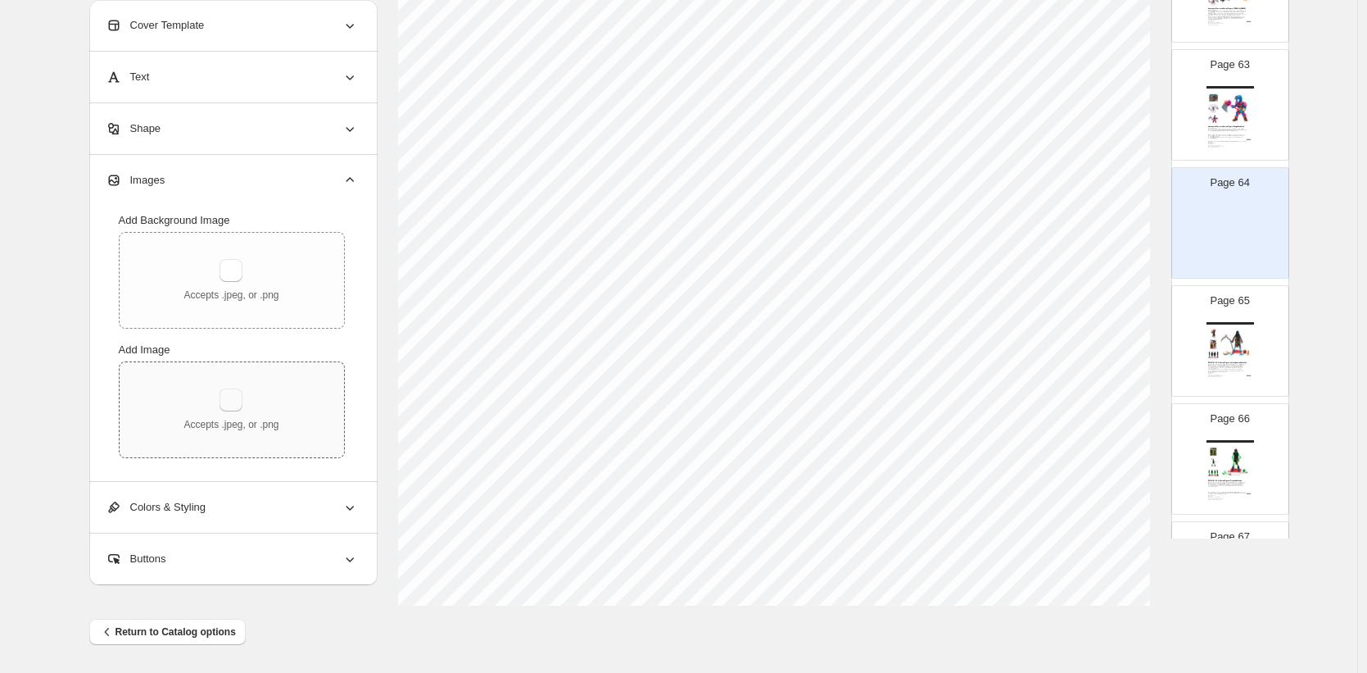
click at [234, 401] on button "button" at bounding box center [231, 399] width 23 height 23
type input "**********"
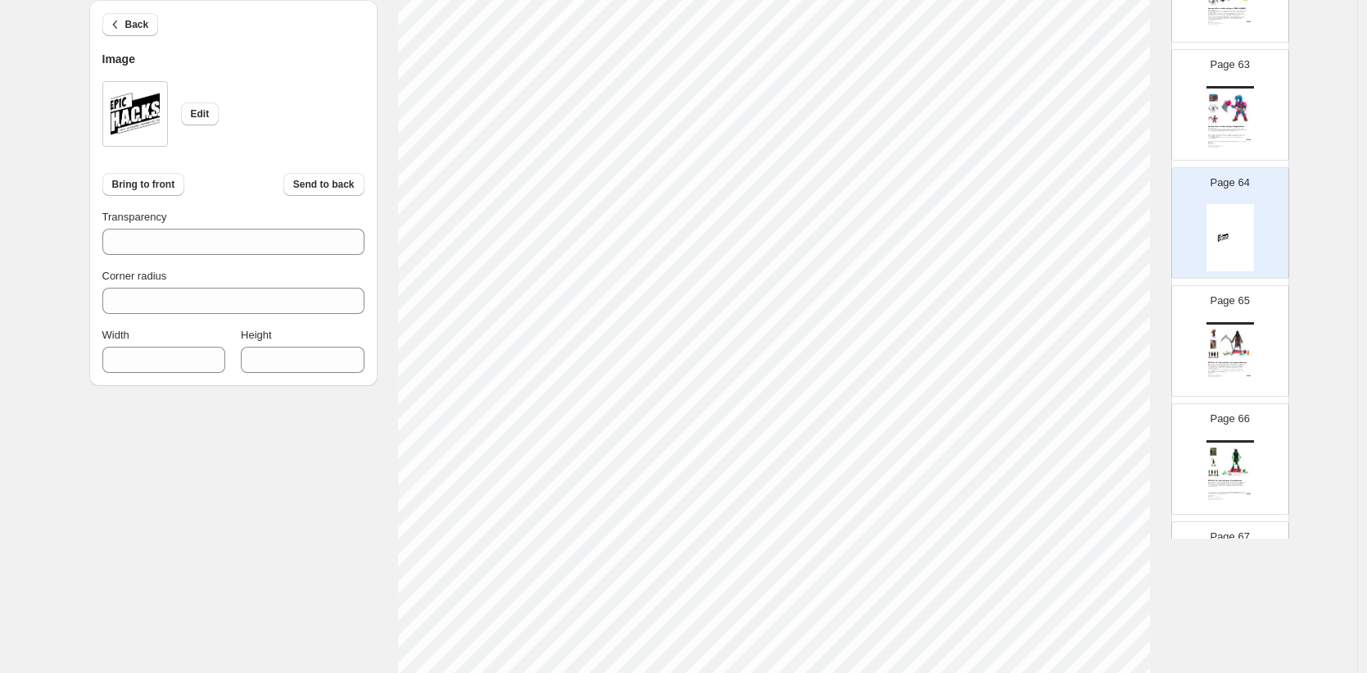
type input "***"
click at [1185, 669] on div "Back Image Edit Bring to front Send to back Transparency *** Corner radius * Wi…" at bounding box center [679, 389] width 1180 height 1003
type input "***"
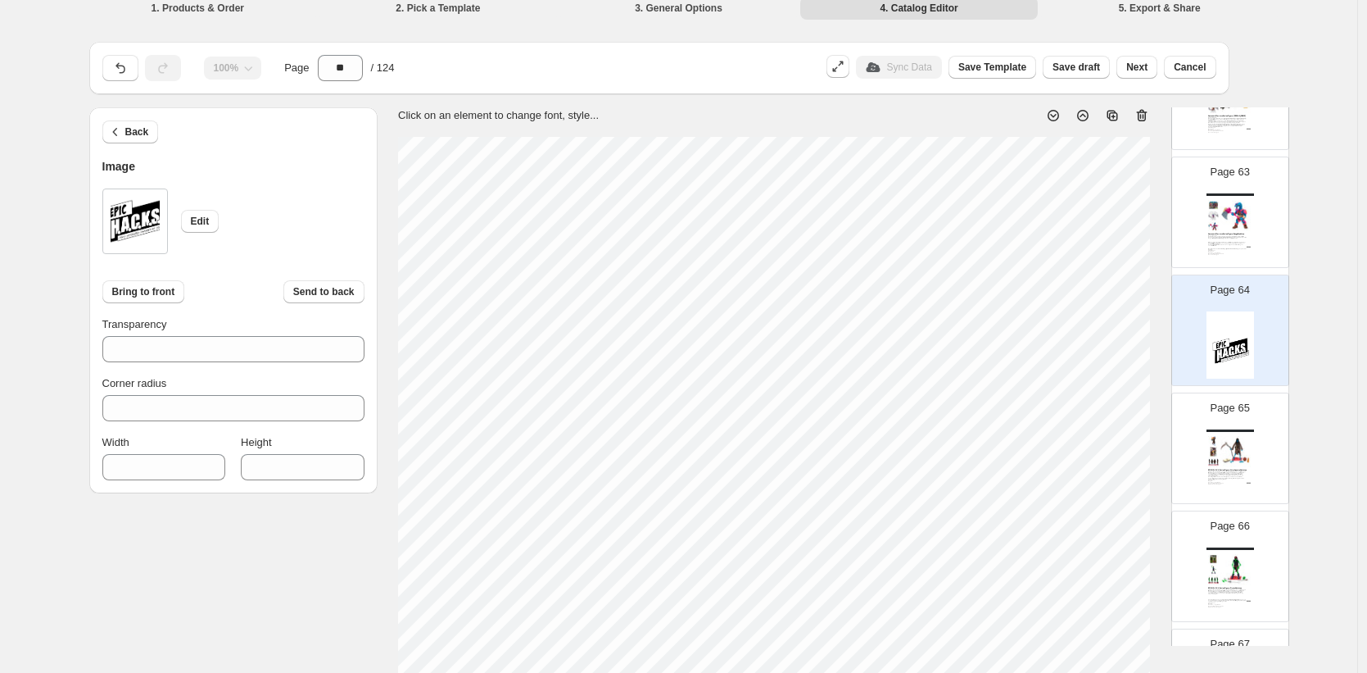
scroll to position [0, 0]
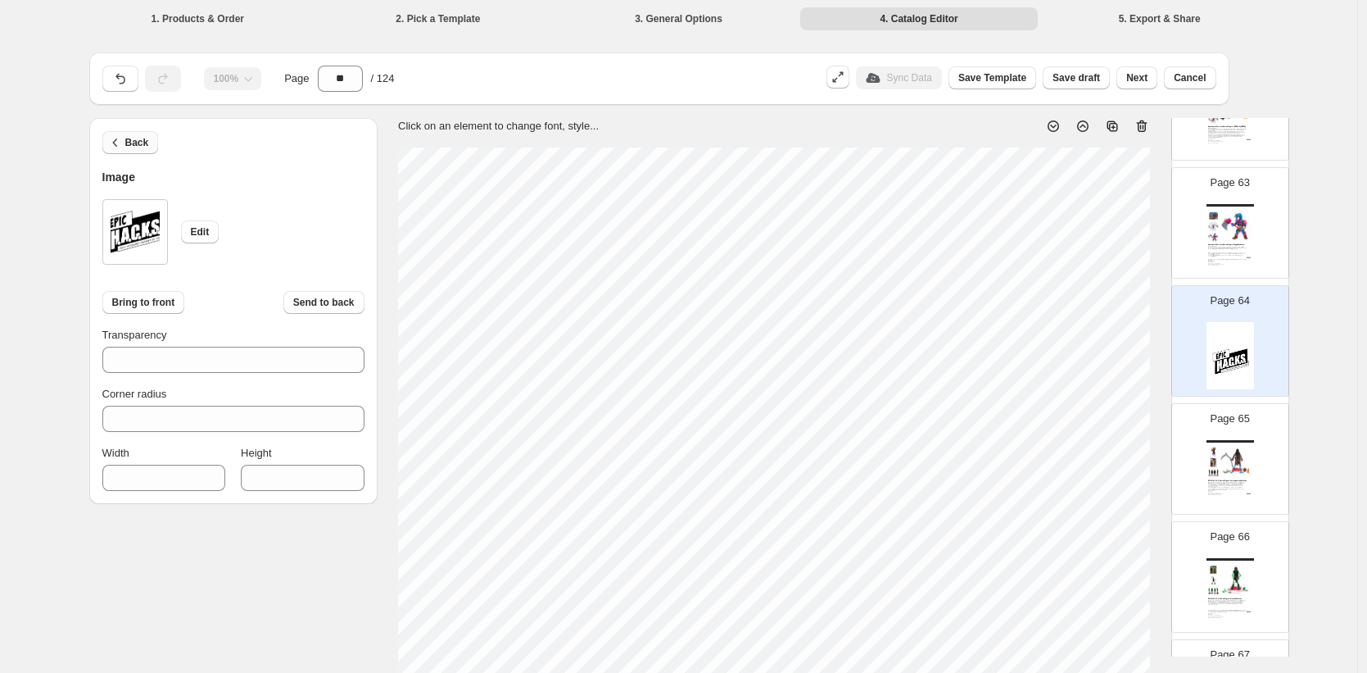
click at [143, 147] on span "Back" at bounding box center [137, 142] width 24 height 13
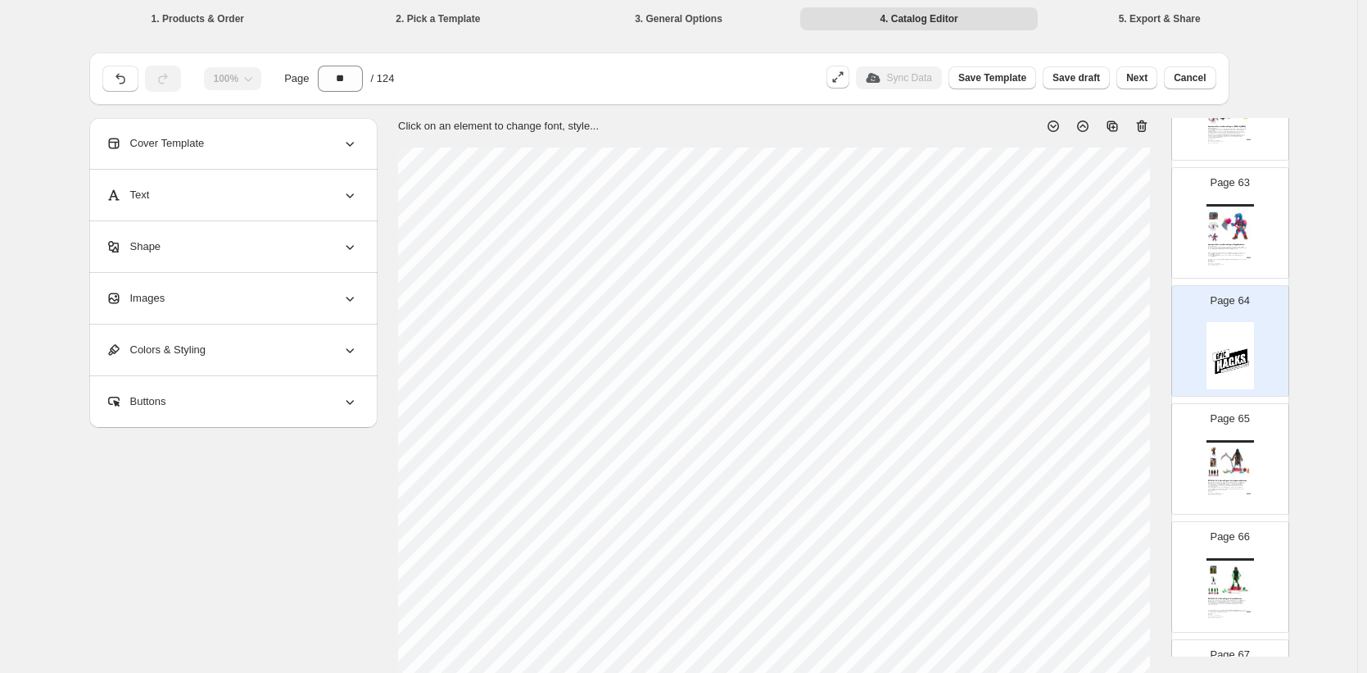
click at [175, 296] on div "Images" at bounding box center [232, 298] width 252 height 51
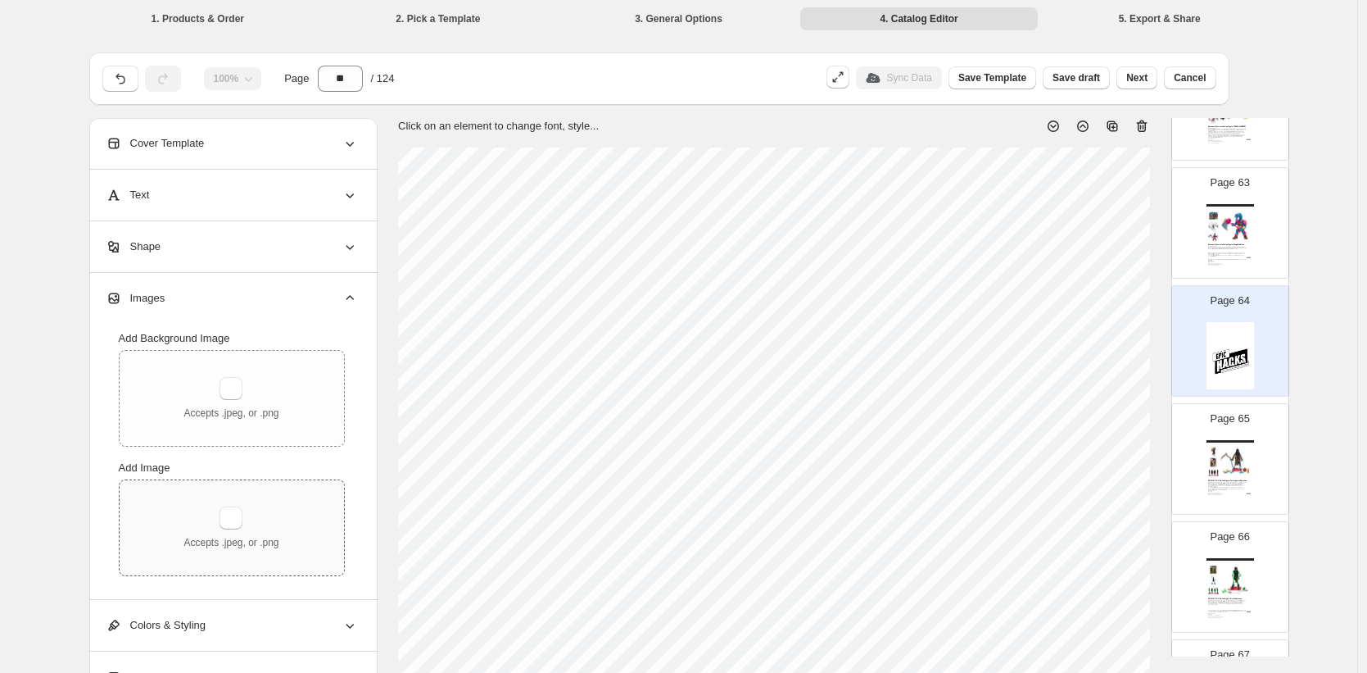
click at [252, 517] on div "Accepts .jpeg, or .png" at bounding box center [231, 527] width 95 height 43
type input "**********"
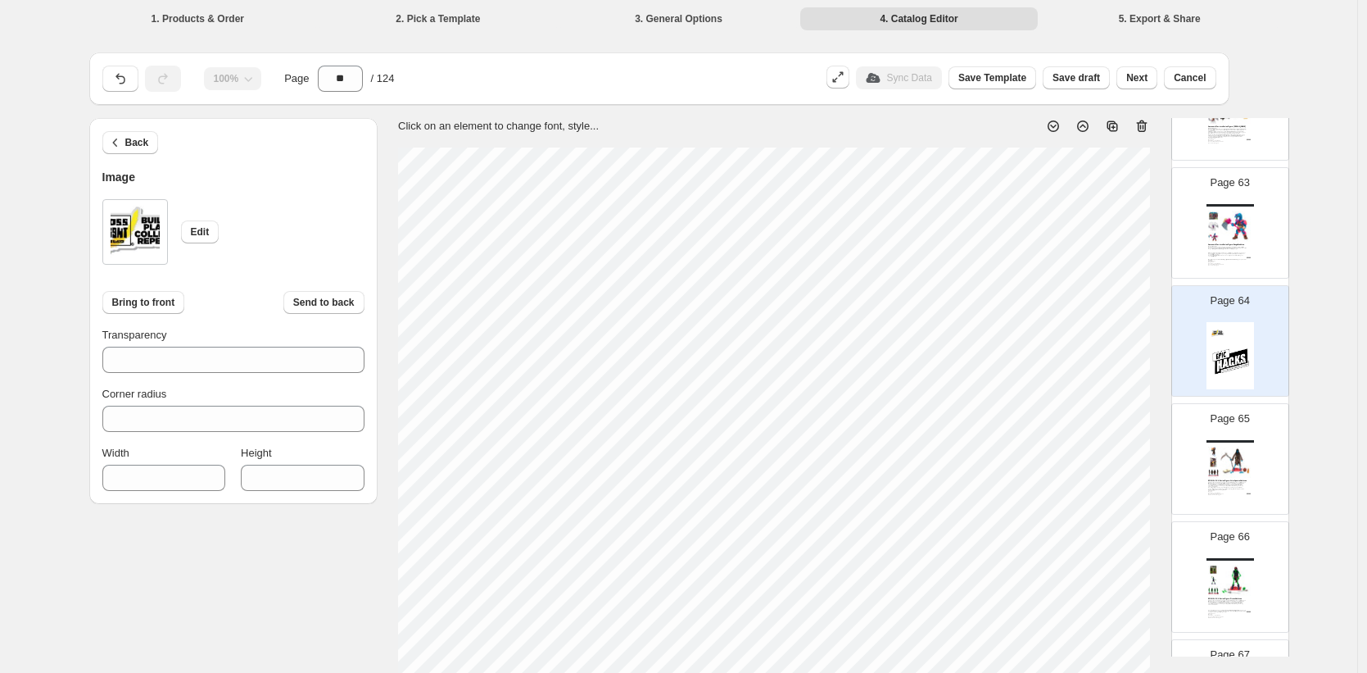
type input "***"
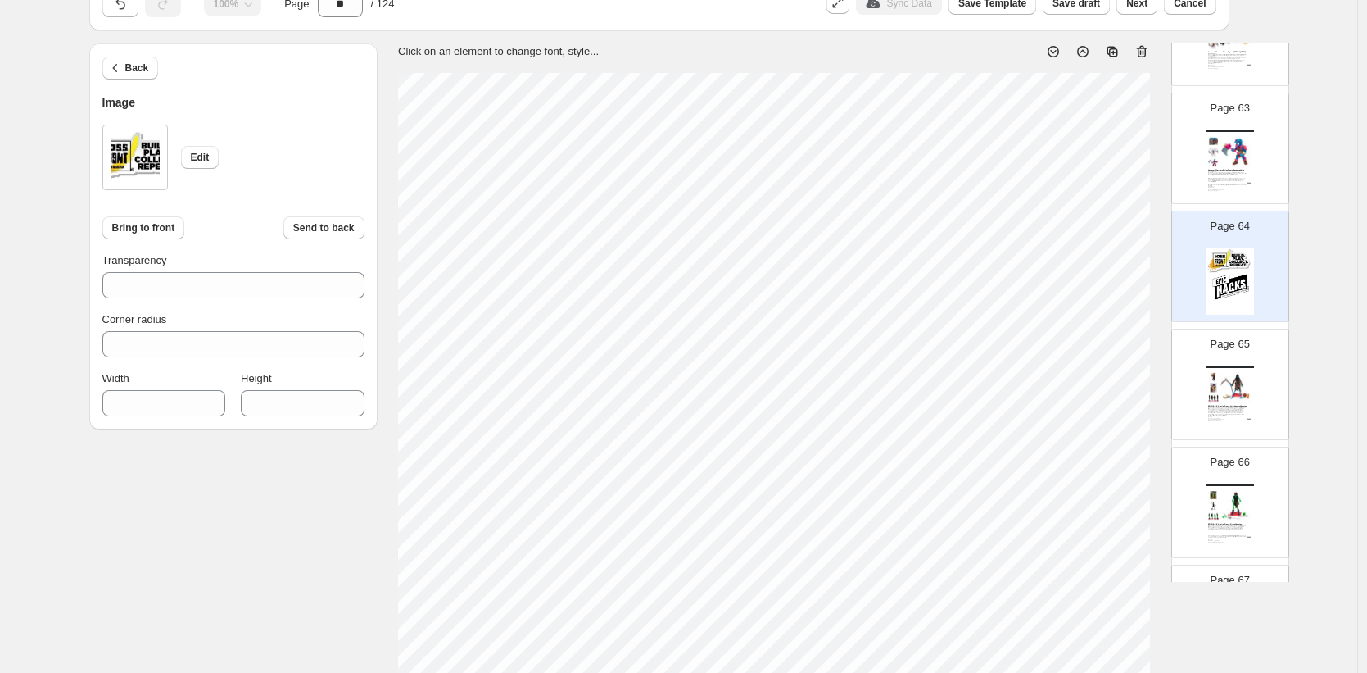
scroll to position [76, 0]
type input "***"
click at [1262, 360] on div "Page 65 Boss Fight Studio: Contact Martin@BossFightStudio.com EPIC H.A.C.K.S. A…" at bounding box center [1223, 376] width 103 height 110
type input "**"
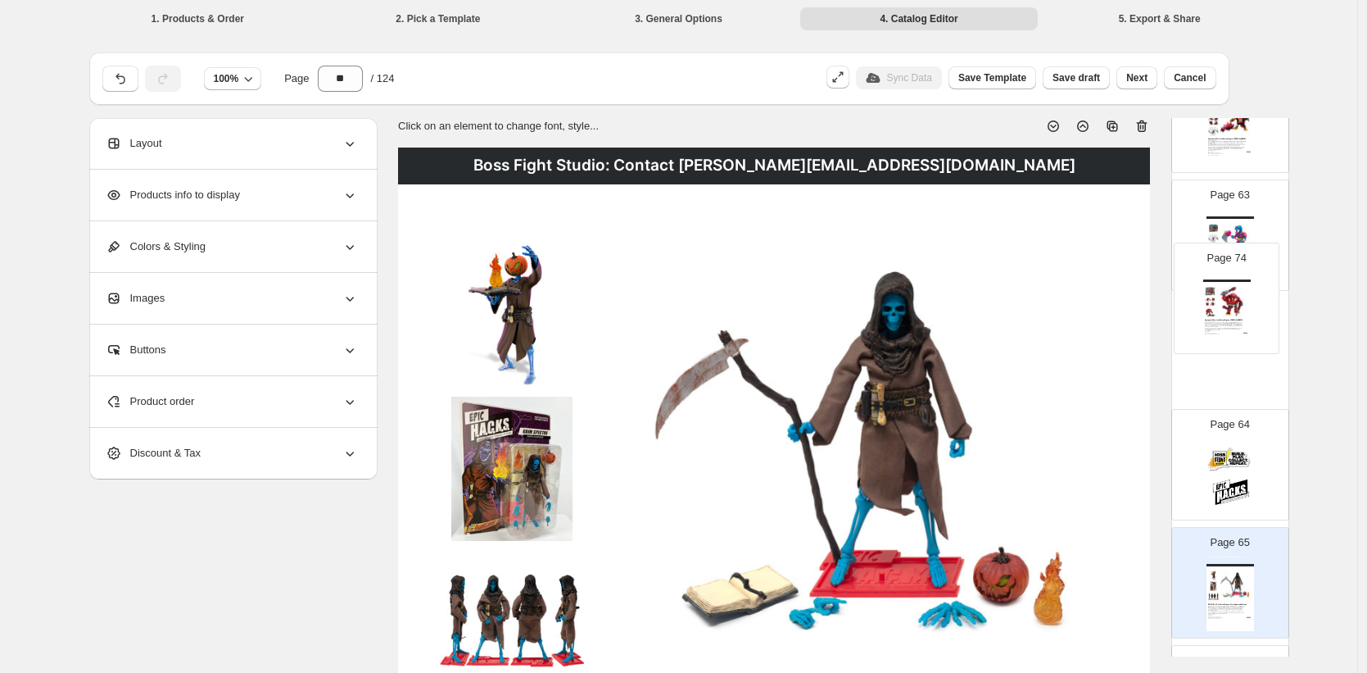
scroll to position [7322, 0]
drag, startPoint x: 1237, startPoint y: 434, endPoint x: 1235, endPoint y: 346, distance: 88.5
click at [1235, 346] on div "Page 1 Page 2 Boss Fight Studio: Contact [PERSON_NAME][EMAIL_ADDRESS][DOMAIN_NA…" at bounding box center [1231, 179] width 118 height 14622
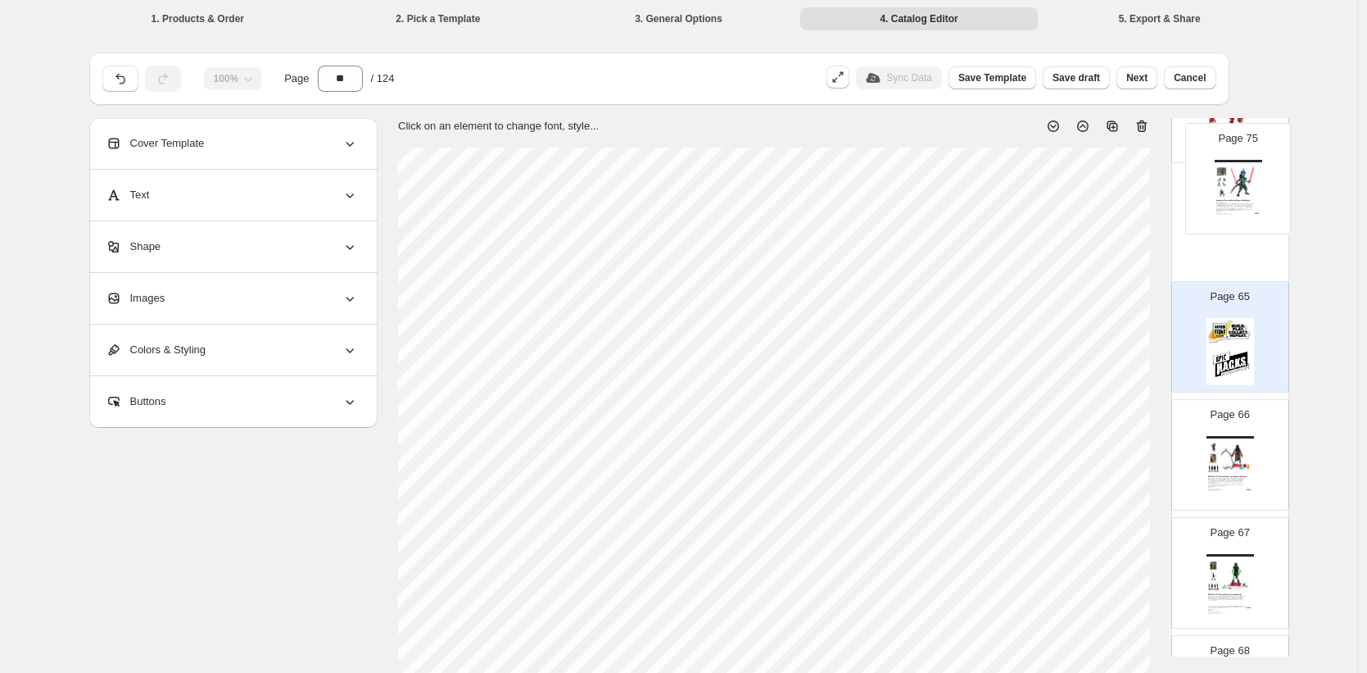
scroll to position [7502, 0]
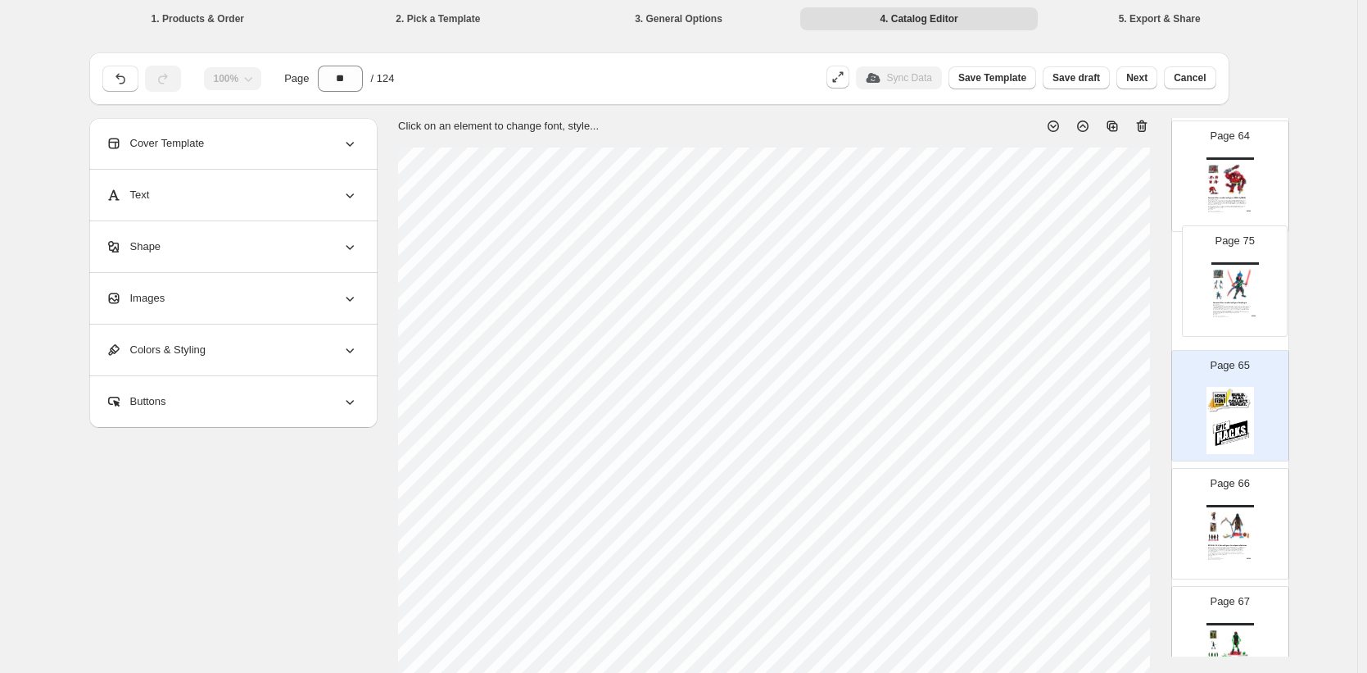
drag, startPoint x: 1240, startPoint y: 277, endPoint x: 1248, endPoint y: 294, distance: 19.1
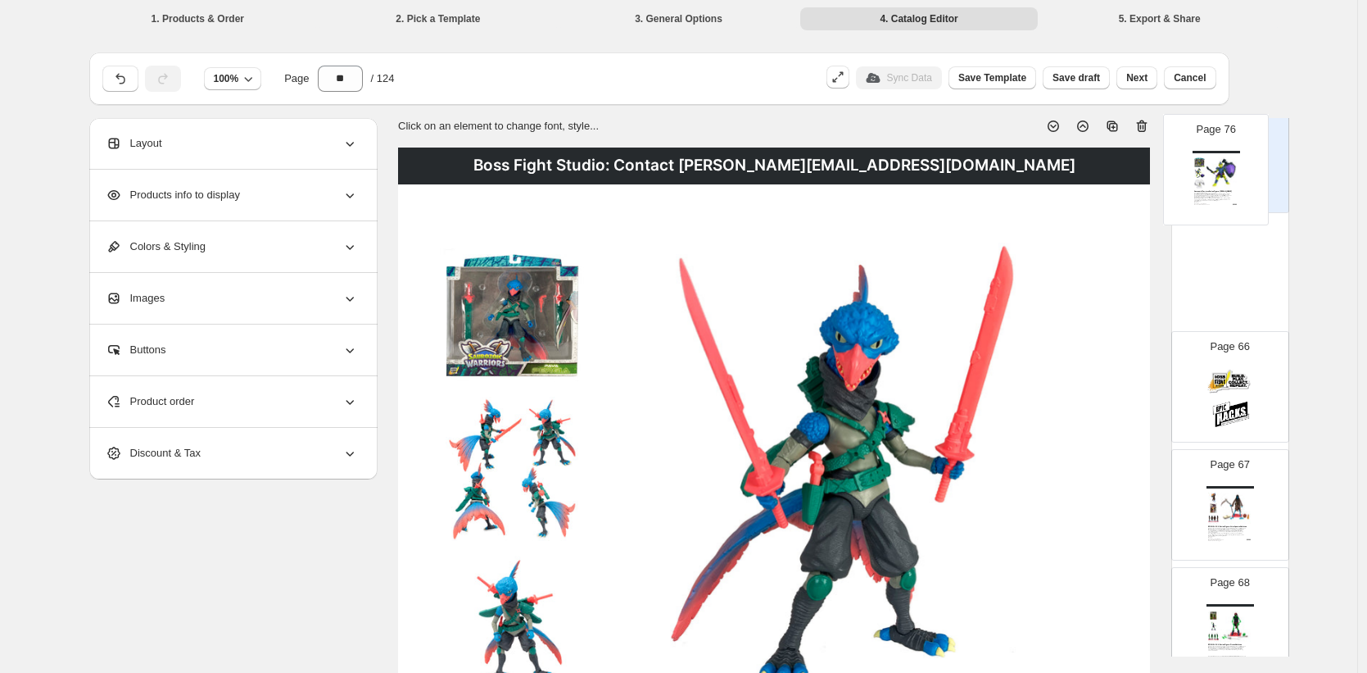
scroll to position [7637, 0]
drag, startPoint x: 1242, startPoint y: 307, endPoint x: 1242, endPoint y: 253, distance: 54.1
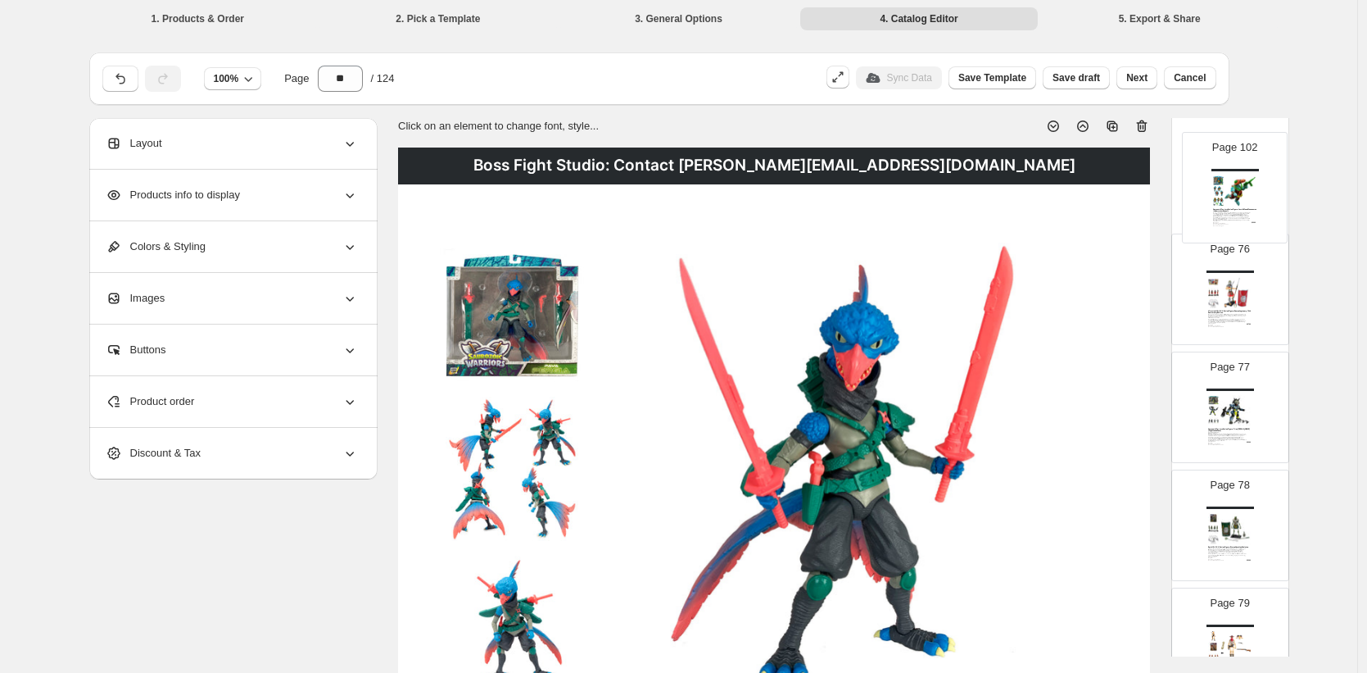
scroll to position [8912, 0]
drag, startPoint x: 1235, startPoint y: 504, endPoint x: 1241, endPoint y: 314, distance: 190.2
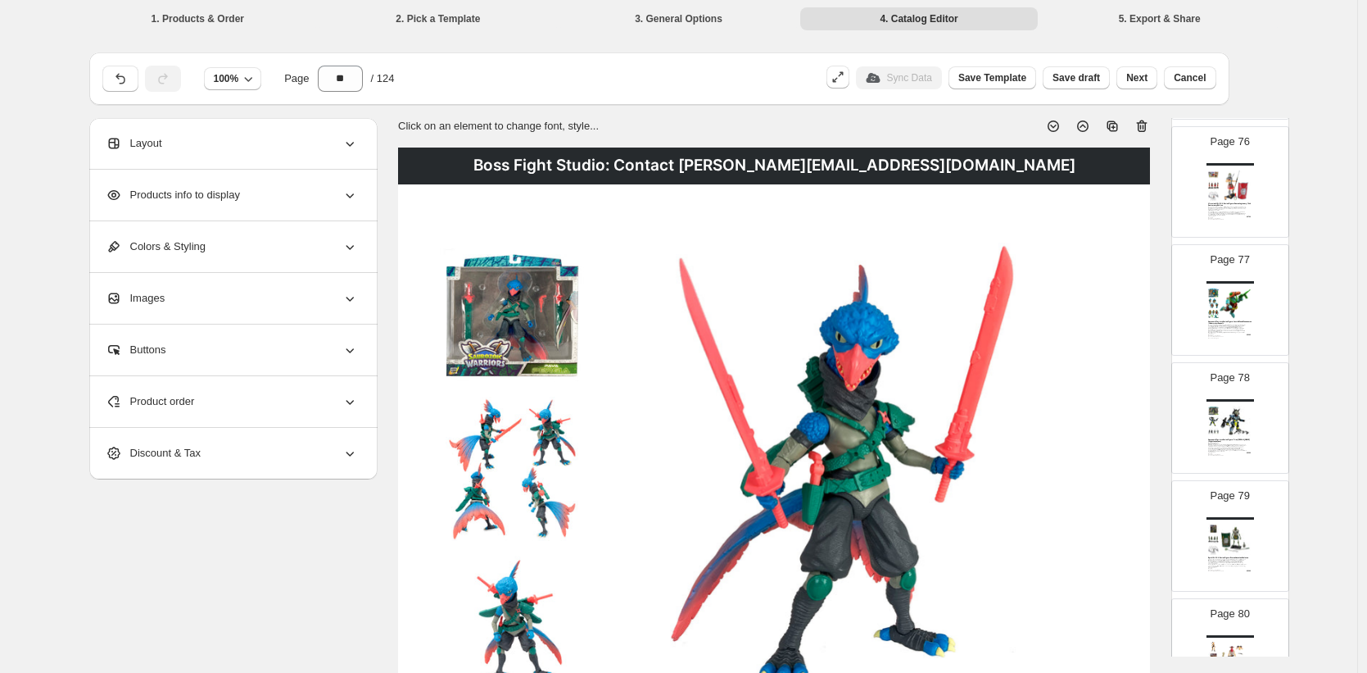
drag, startPoint x: 1233, startPoint y: 306, endPoint x: 1238, endPoint y: 315, distance: 11.0
click at [1234, 306] on img at bounding box center [1236, 303] width 33 height 31
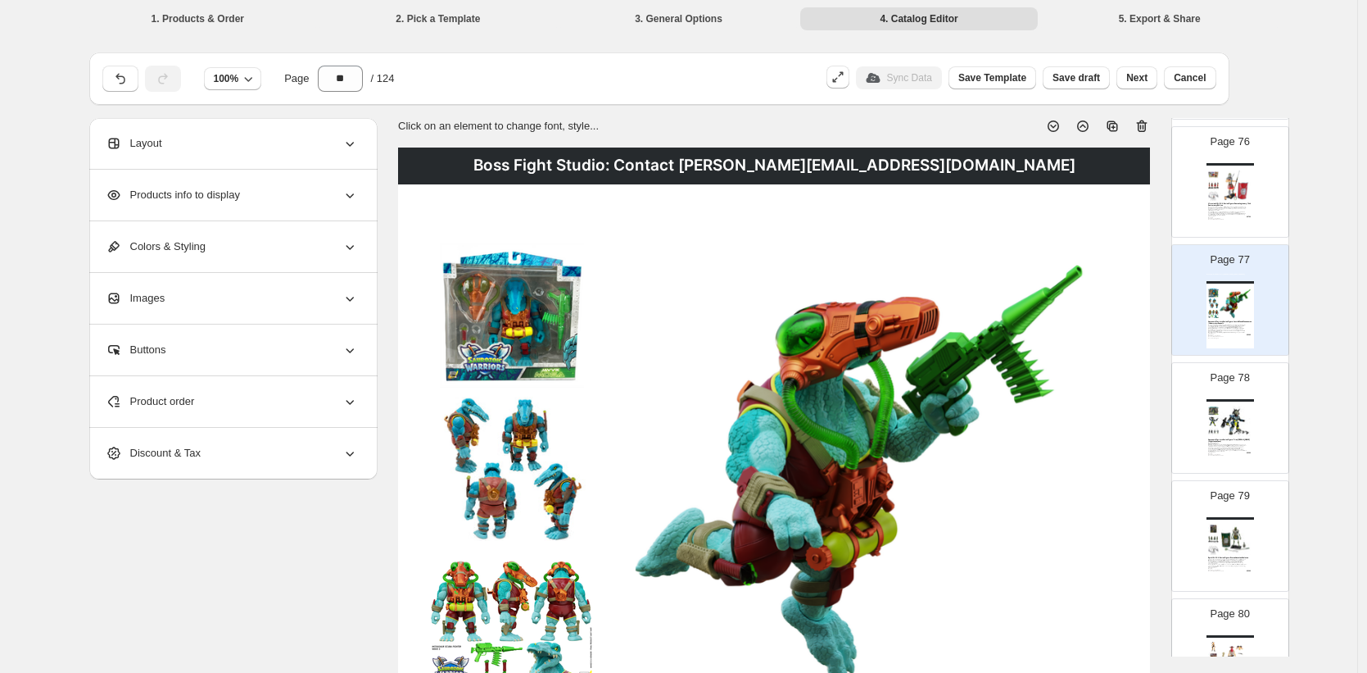
click at [1233, 399] on div "Boss Fight Studio: Contact [PERSON_NAME][EMAIL_ADDRESS][DOMAIN_NAME]" at bounding box center [1231, 400] width 48 height 2
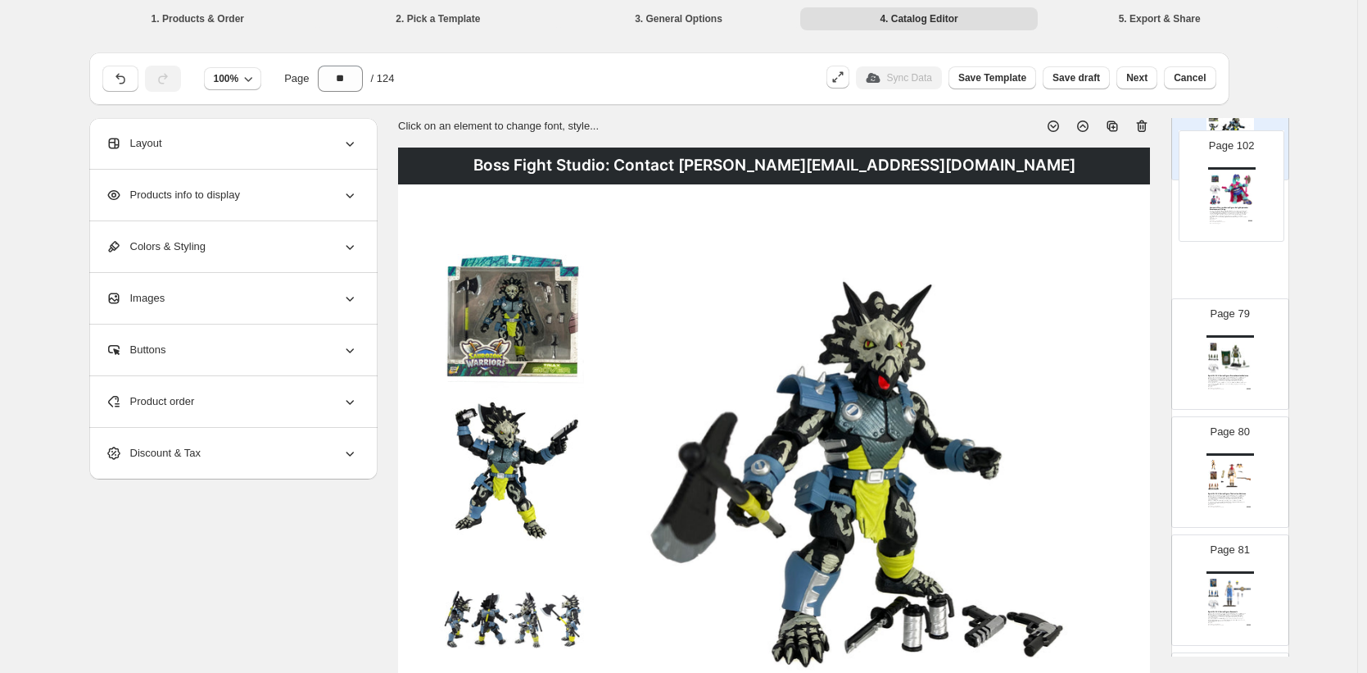
scroll to position [9109, 0]
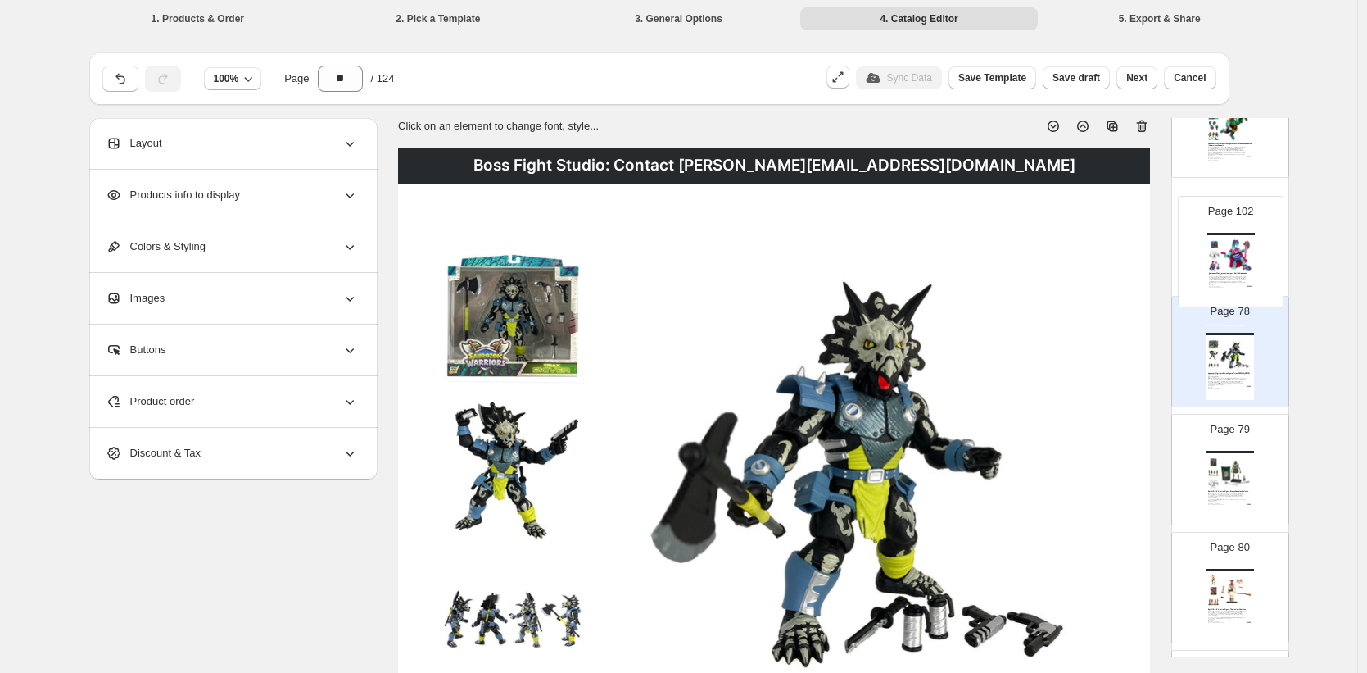
drag, startPoint x: 1235, startPoint y: 413, endPoint x: 1237, endPoint y: 252, distance: 161.4
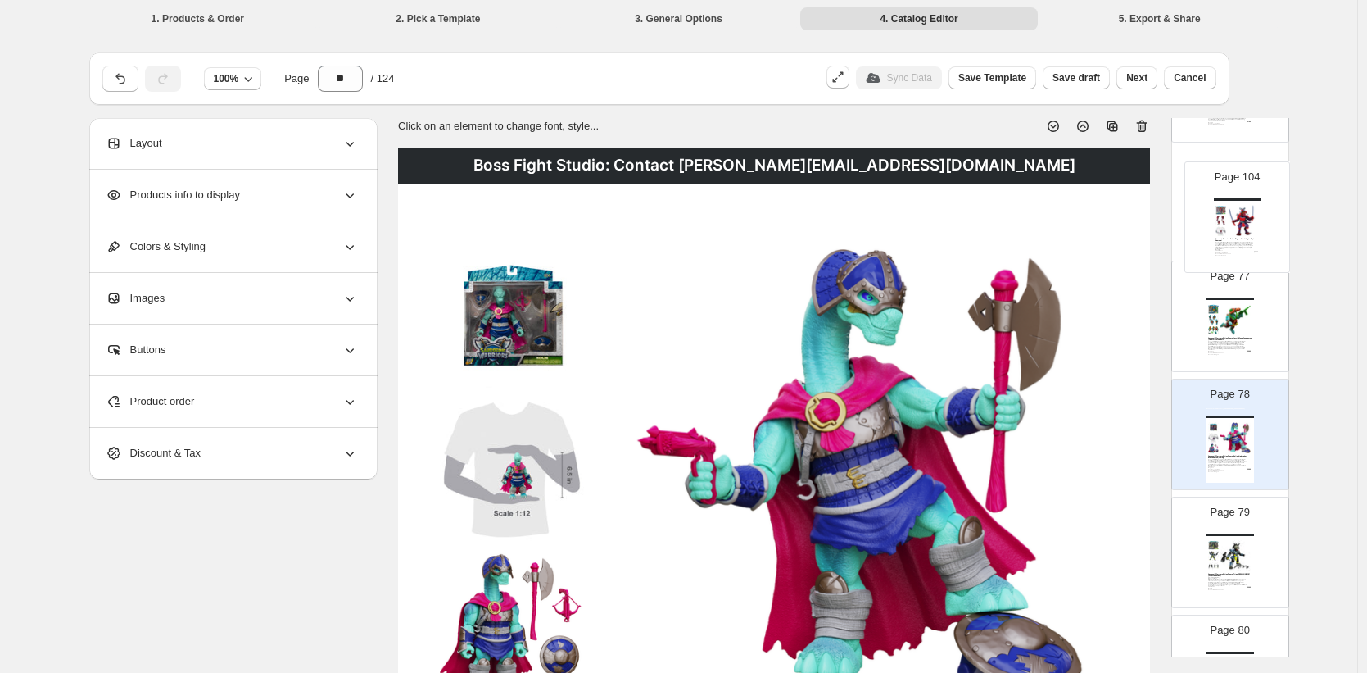
scroll to position [8981, 0]
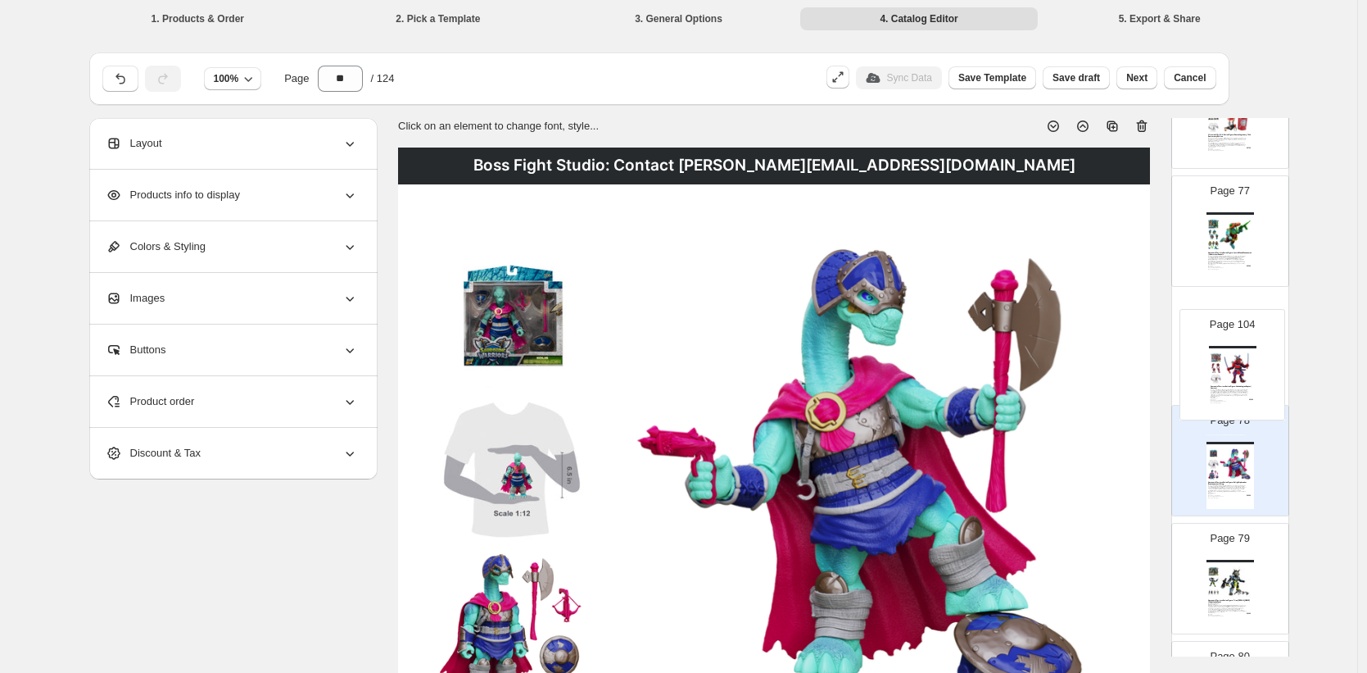
drag, startPoint x: 1237, startPoint y: 351, endPoint x: 1241, endPoint y: 369, distance: 19.3
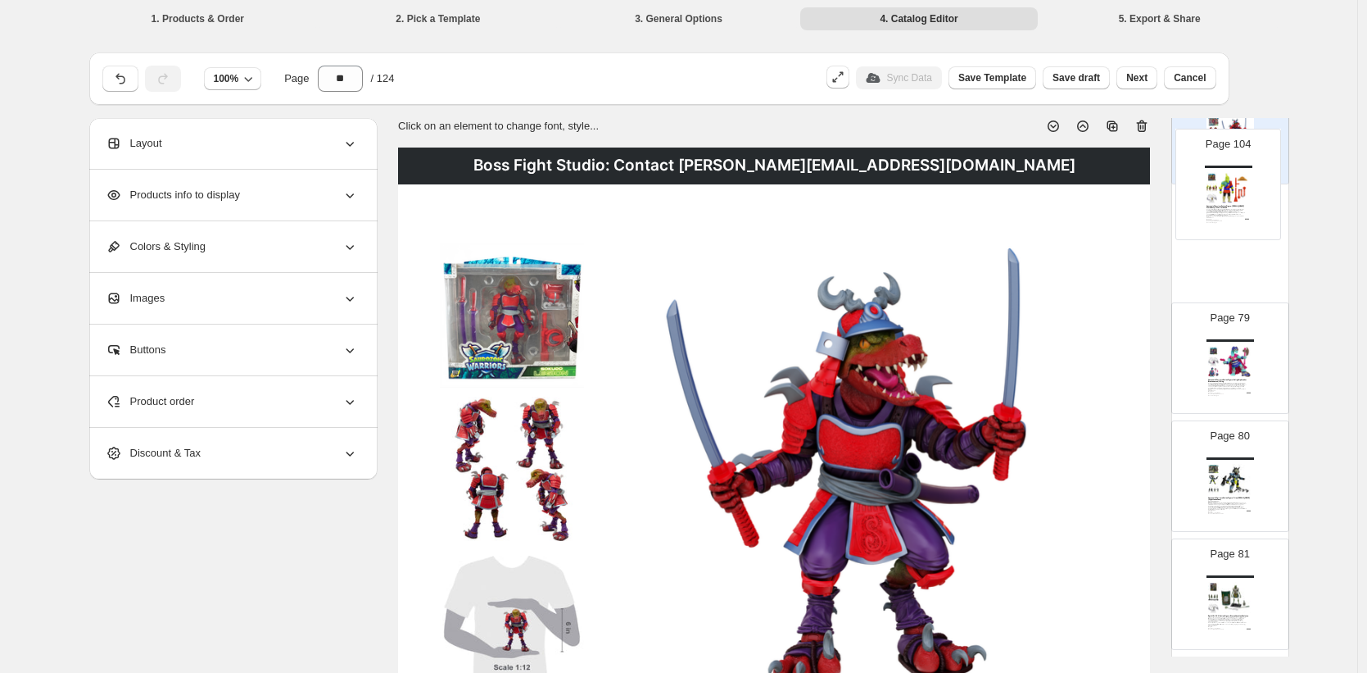
scroll to position [9201, 0]
drag, startPoint x: 1229, startPoint y: 329, endPoint x: 1232, endPoint y: 337, distance: 8.8
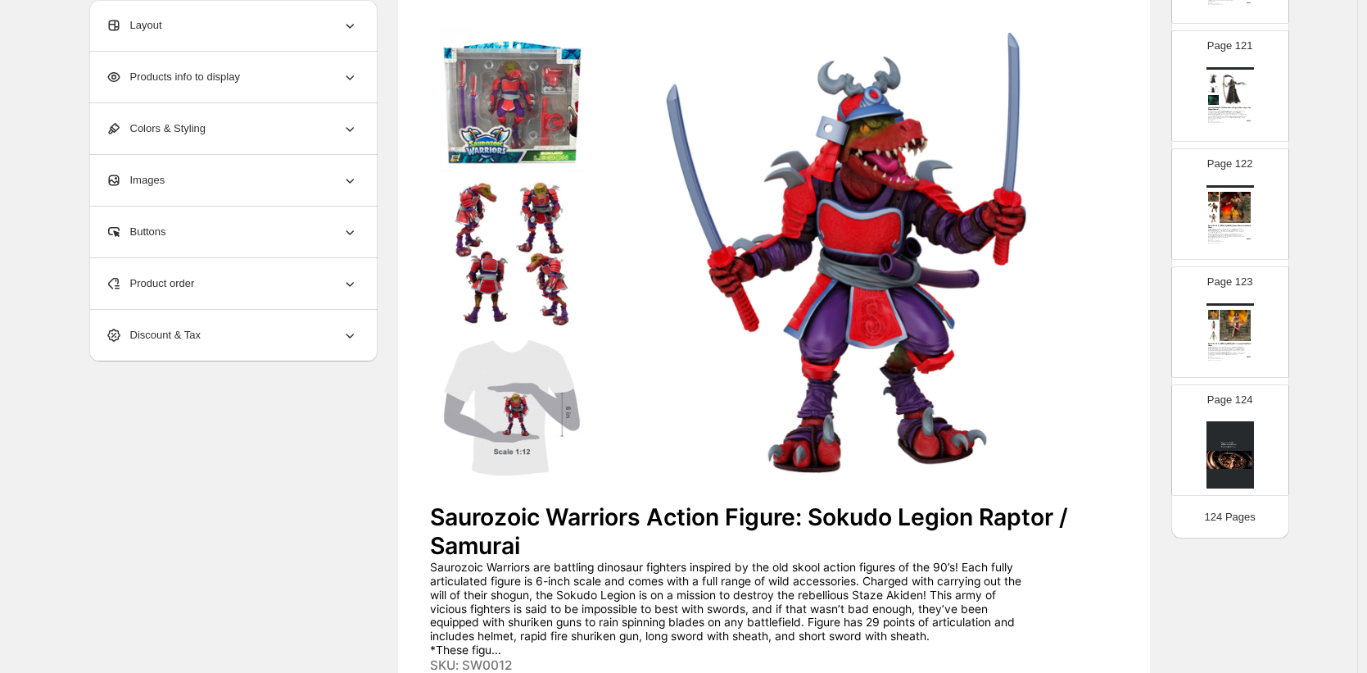
scroll to position [515, 0]
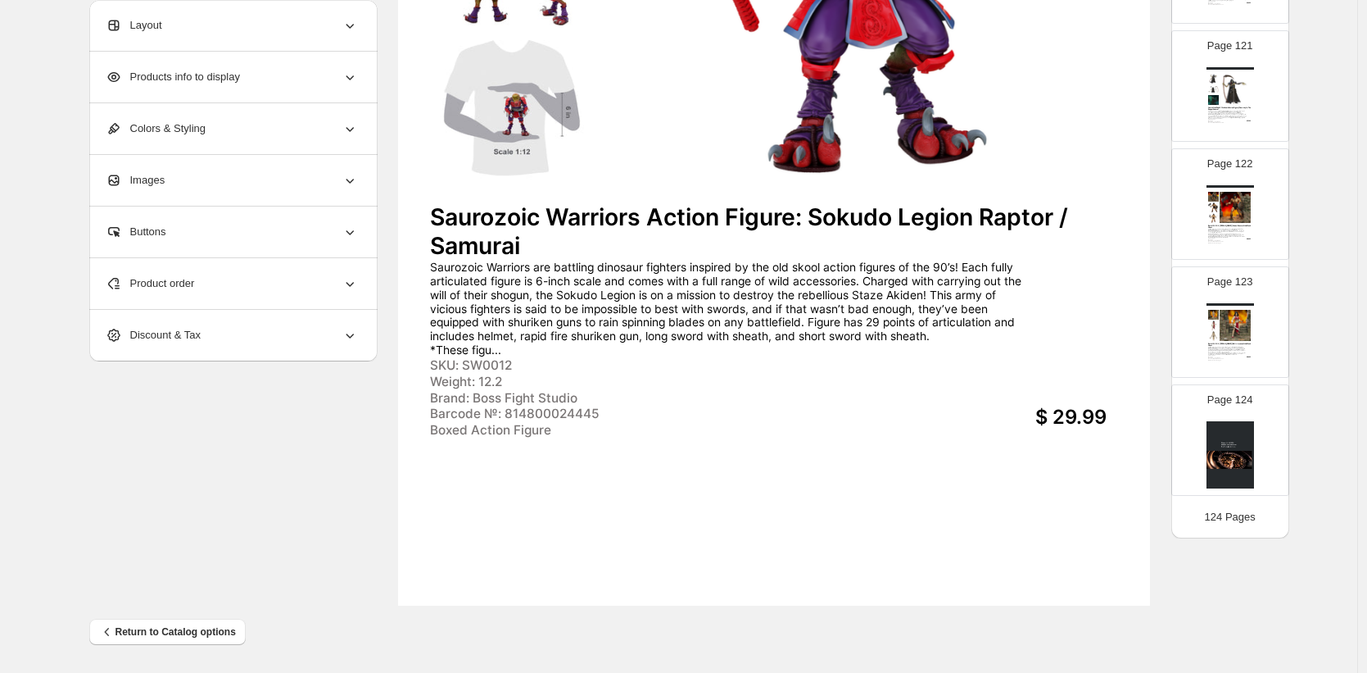
click at [1234, 442] on img at bounding box center [1231, 454] width 48 height 67
type input "***"
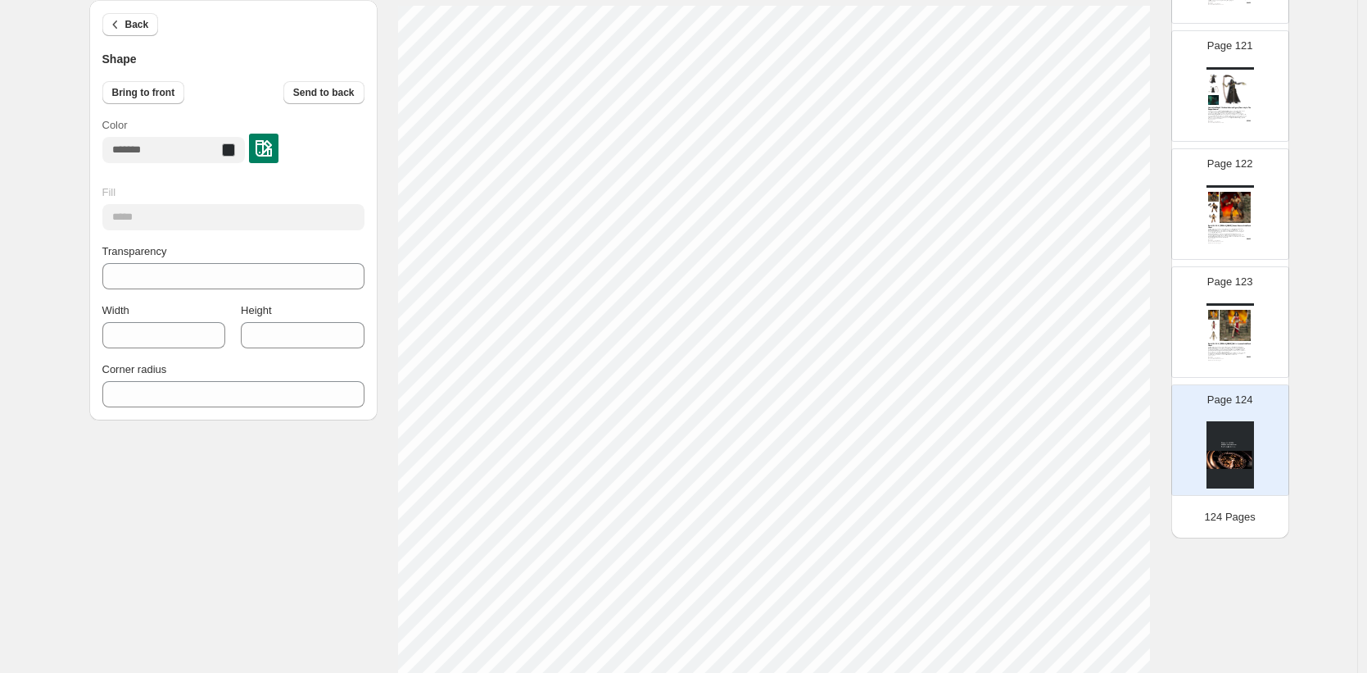
scroll to position [65, 0]
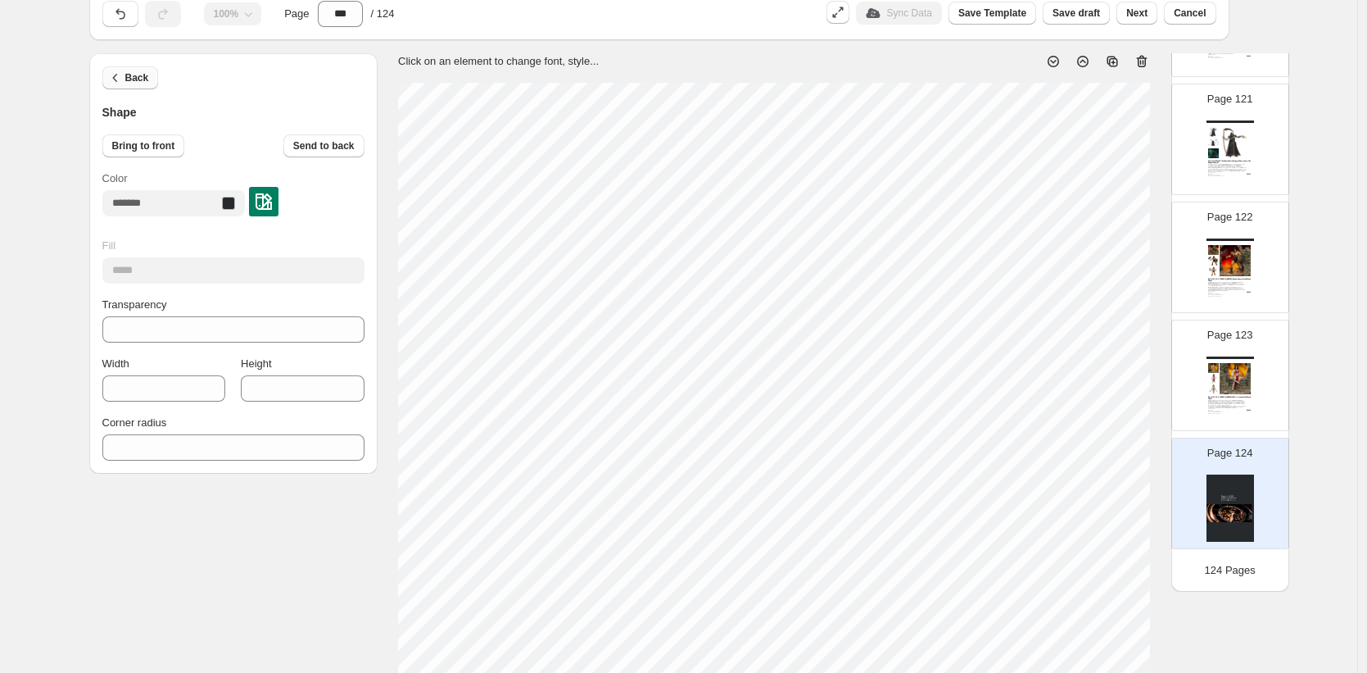
click at [135, 79] on span "Back" at bounding box center [137, 77] width 24 height 13
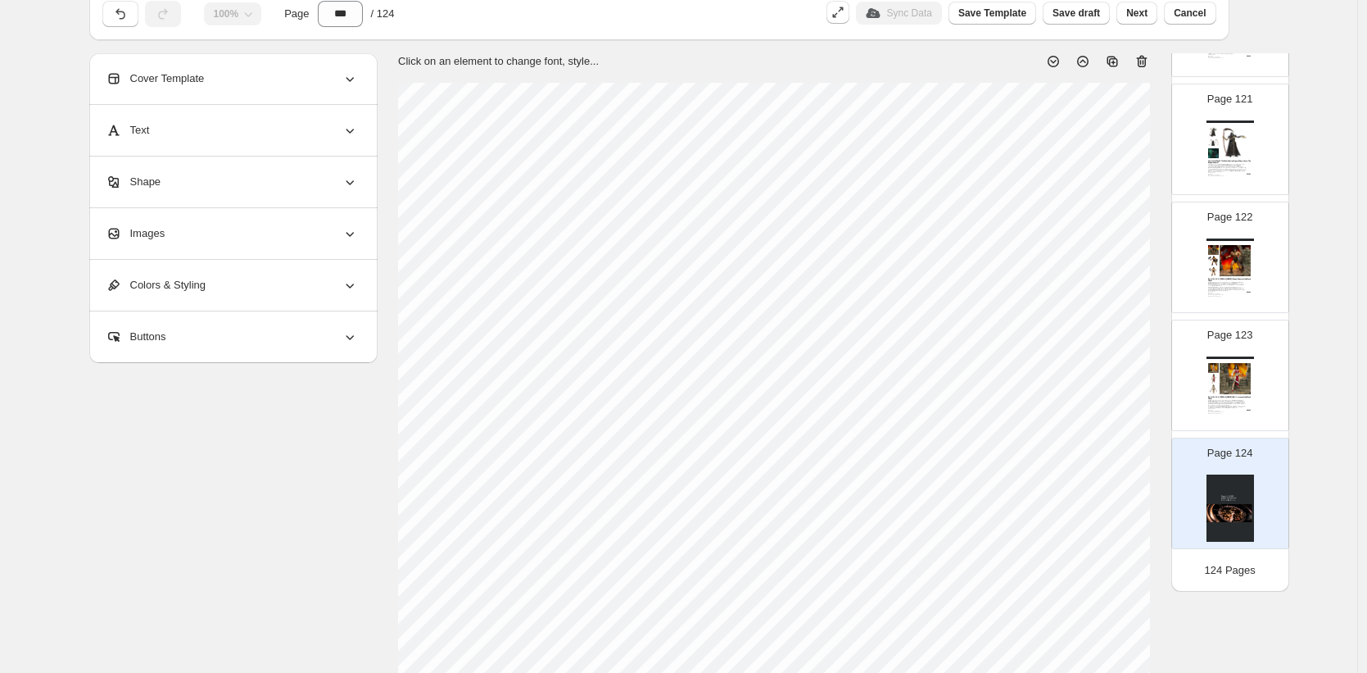
click at [165, 234] on span "Images" at bounding box center [136, 233] width 60 height 16
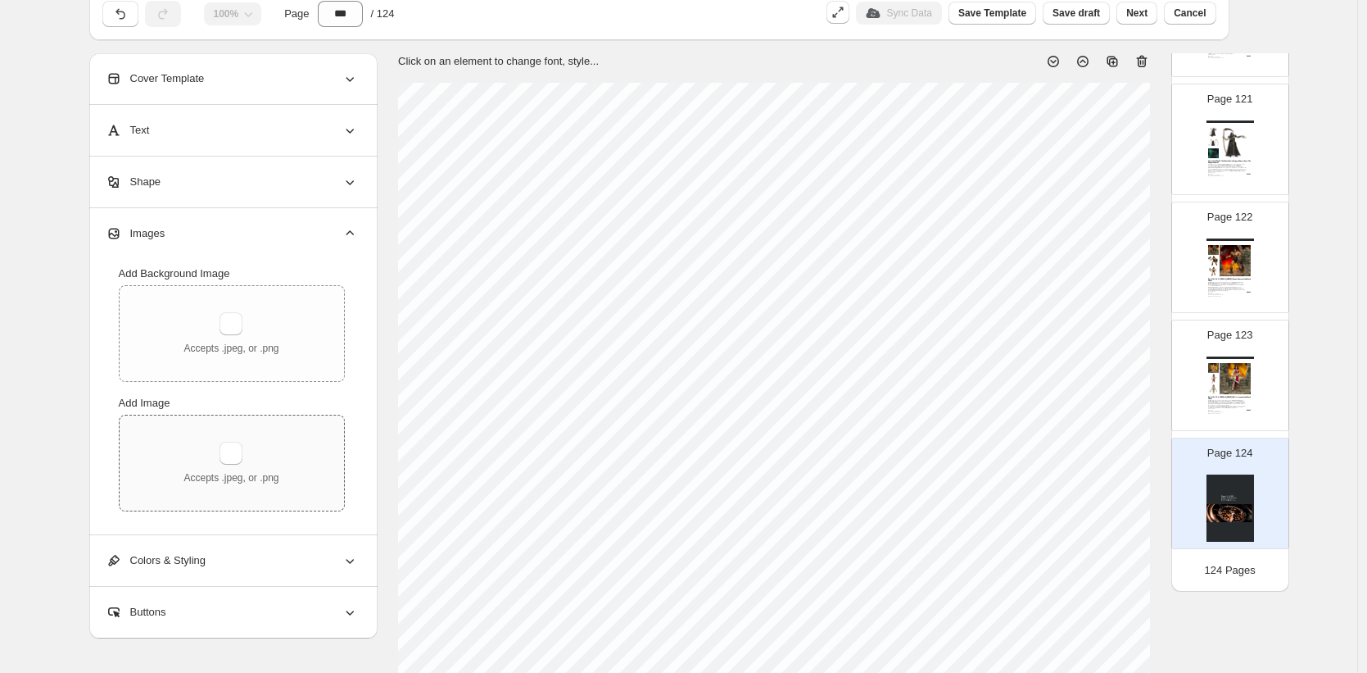
click at [220, 450] on div "Accepts .jpeg, or .png" at bounding box center [231, 463] width 95 height 43
type input "**********"
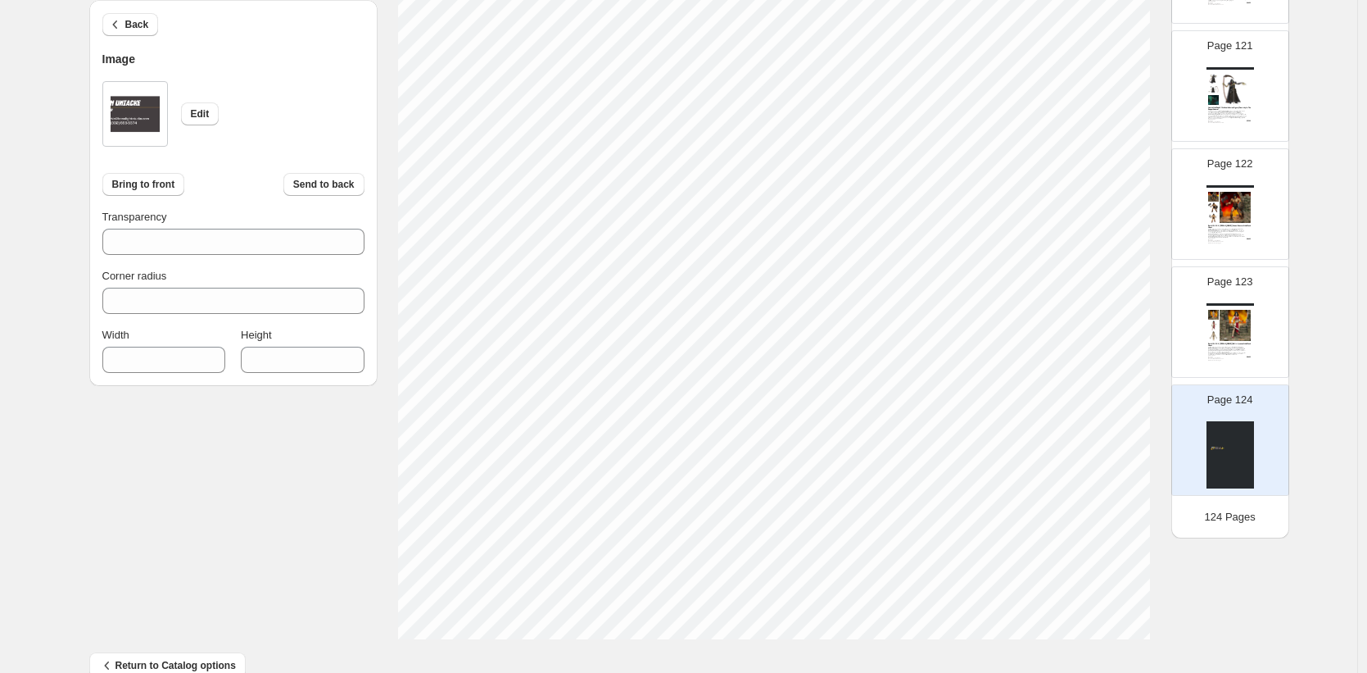
scroll to position [515, 0]
type input "***"
click at [137, 25] on span "Back" at bounding box center [137, 24] width 24 height 13
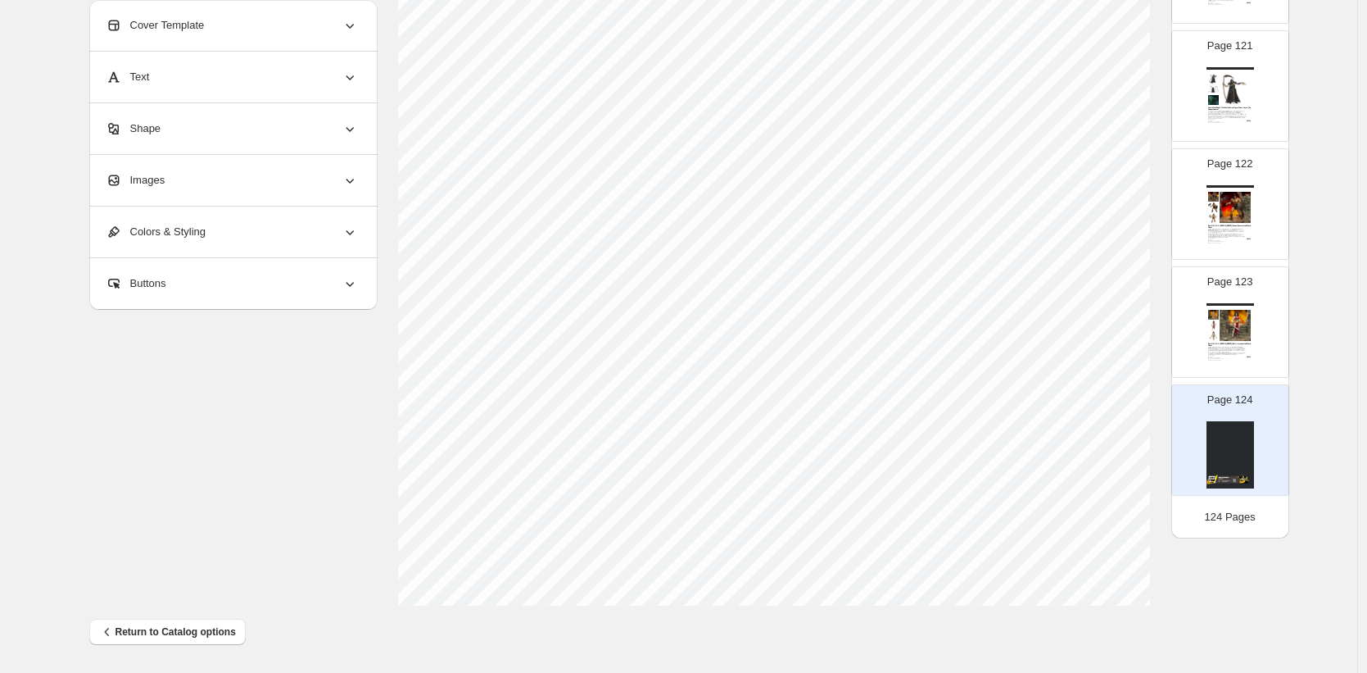
click at [141, 174] on span "Images" at bounding box center [136, 180] width 60 height 16
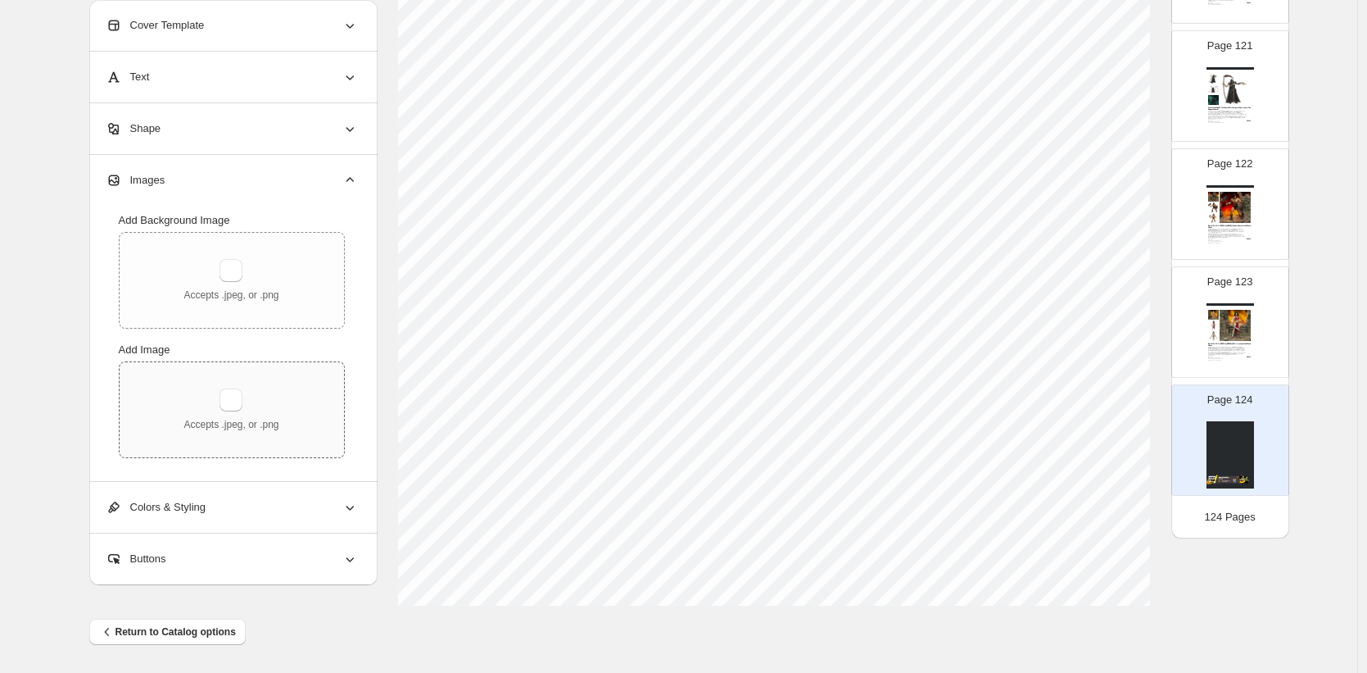
click at [251, 389] on div "Accepts .jpeg, or .png" at bounding box center [231, 409] width 95 height 43
type input "**********"
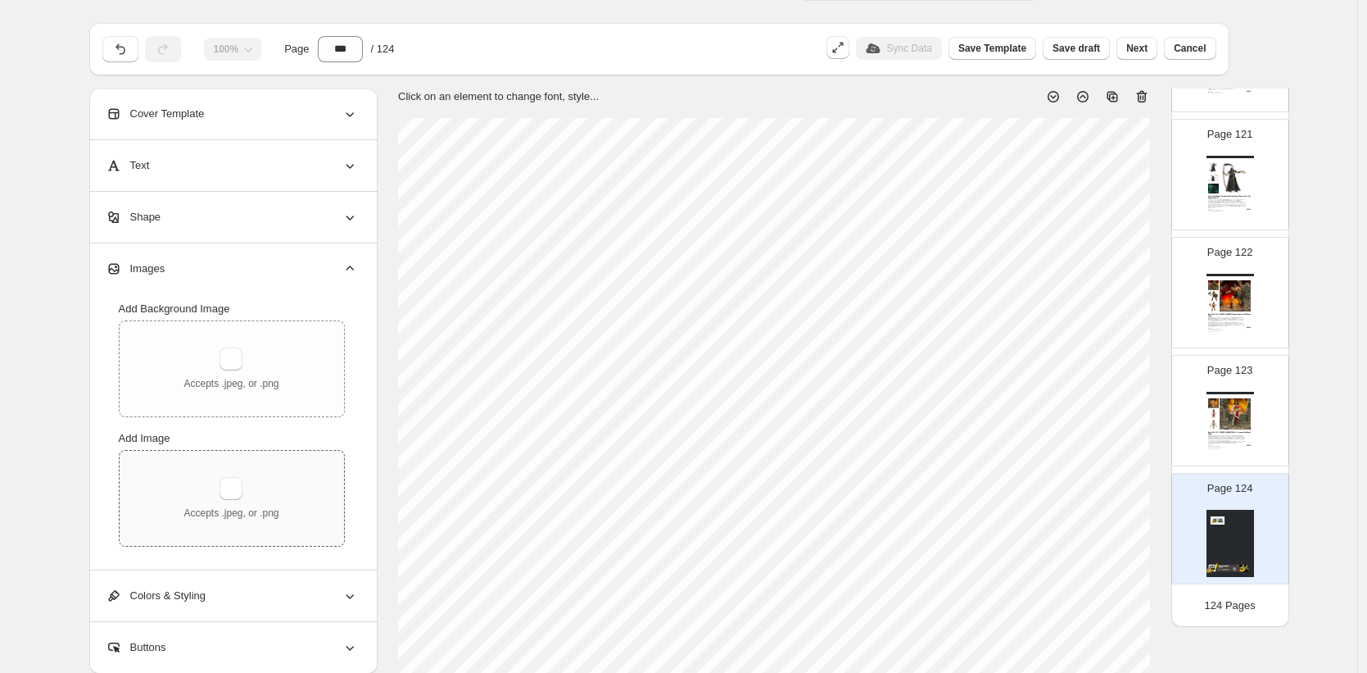
scroll to position [0, 0]
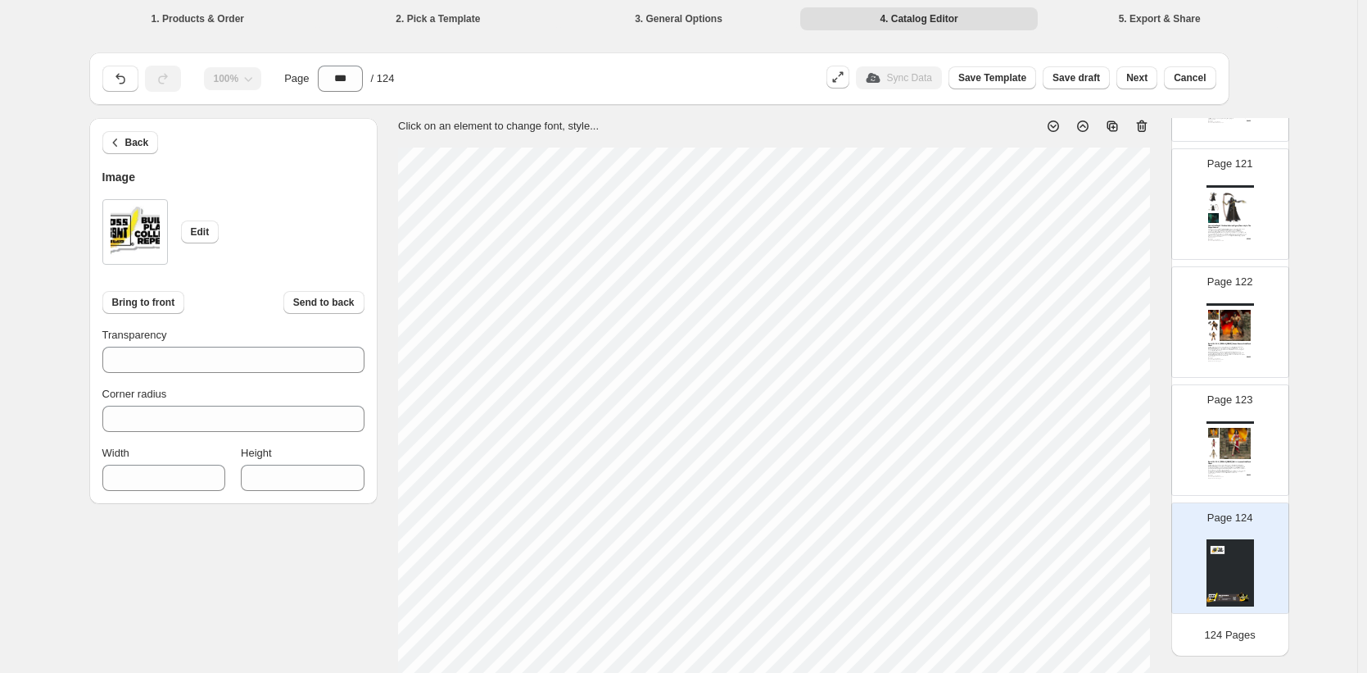
type input "***"
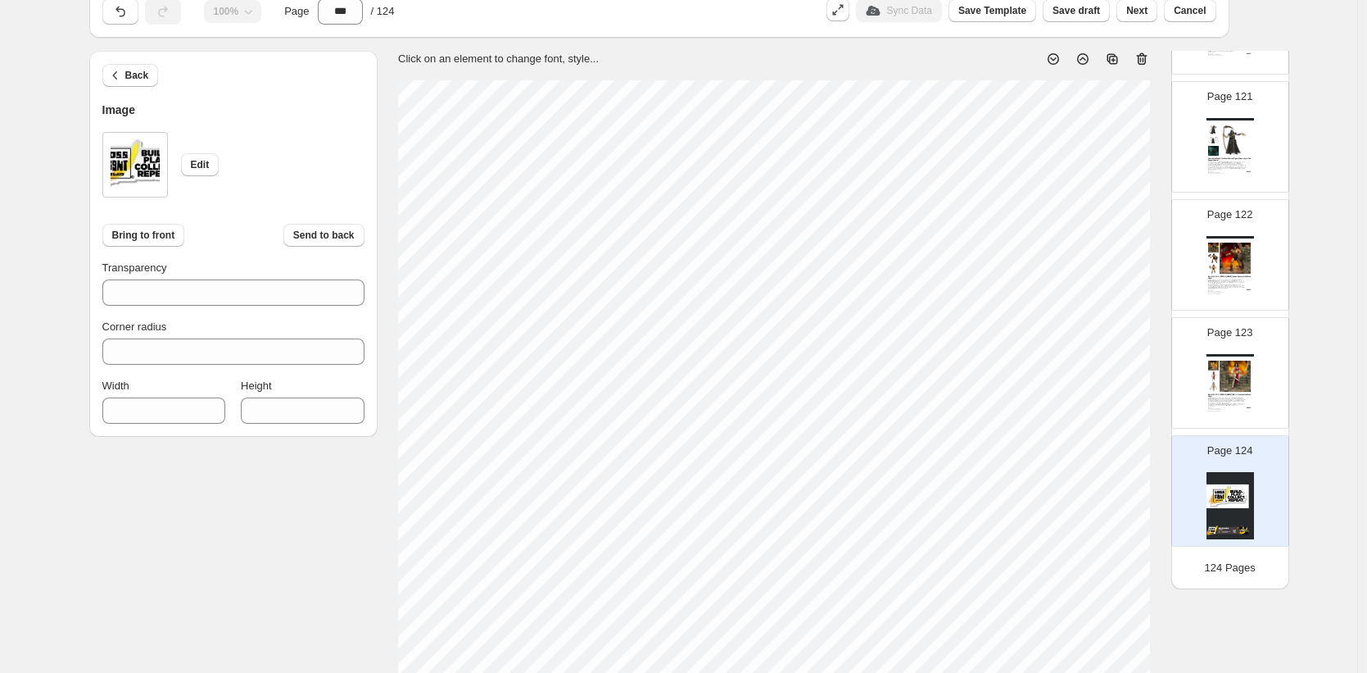
scroll to position [445, 0]
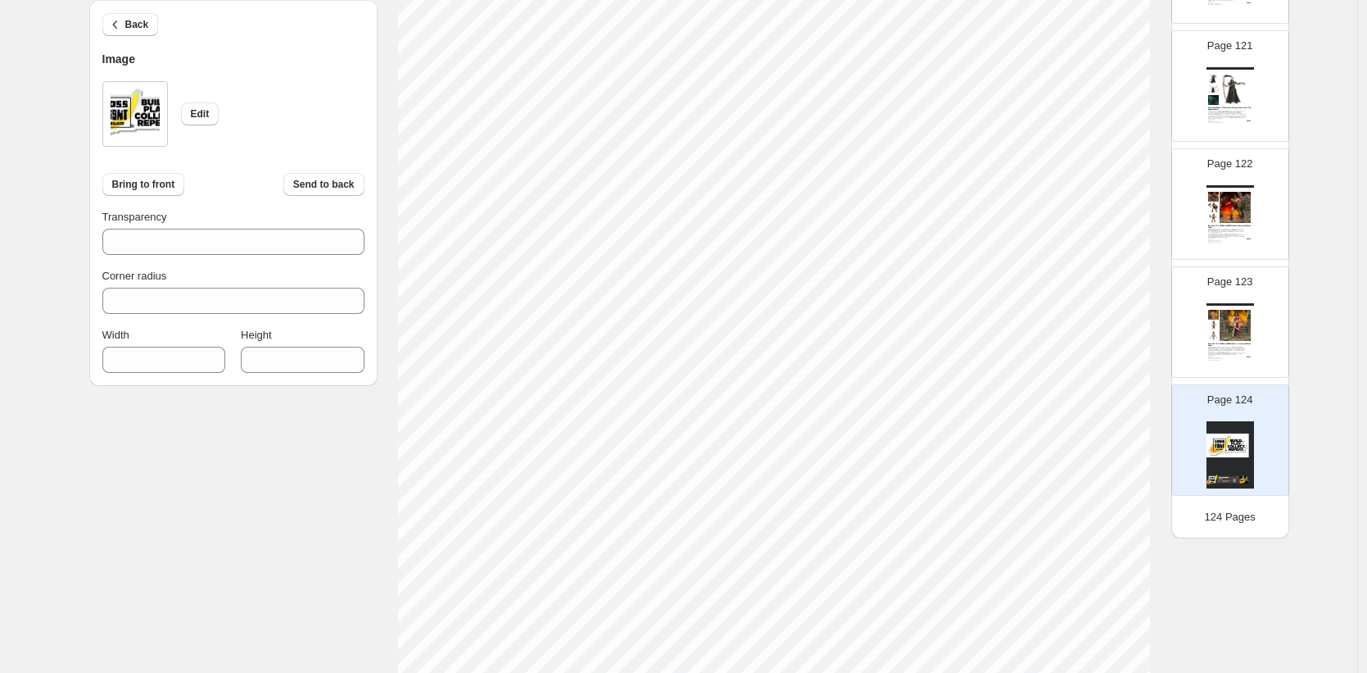
type input "***"
click at [134, 28] on span "Back" at bounding box center [137, 24] width 24 height 13
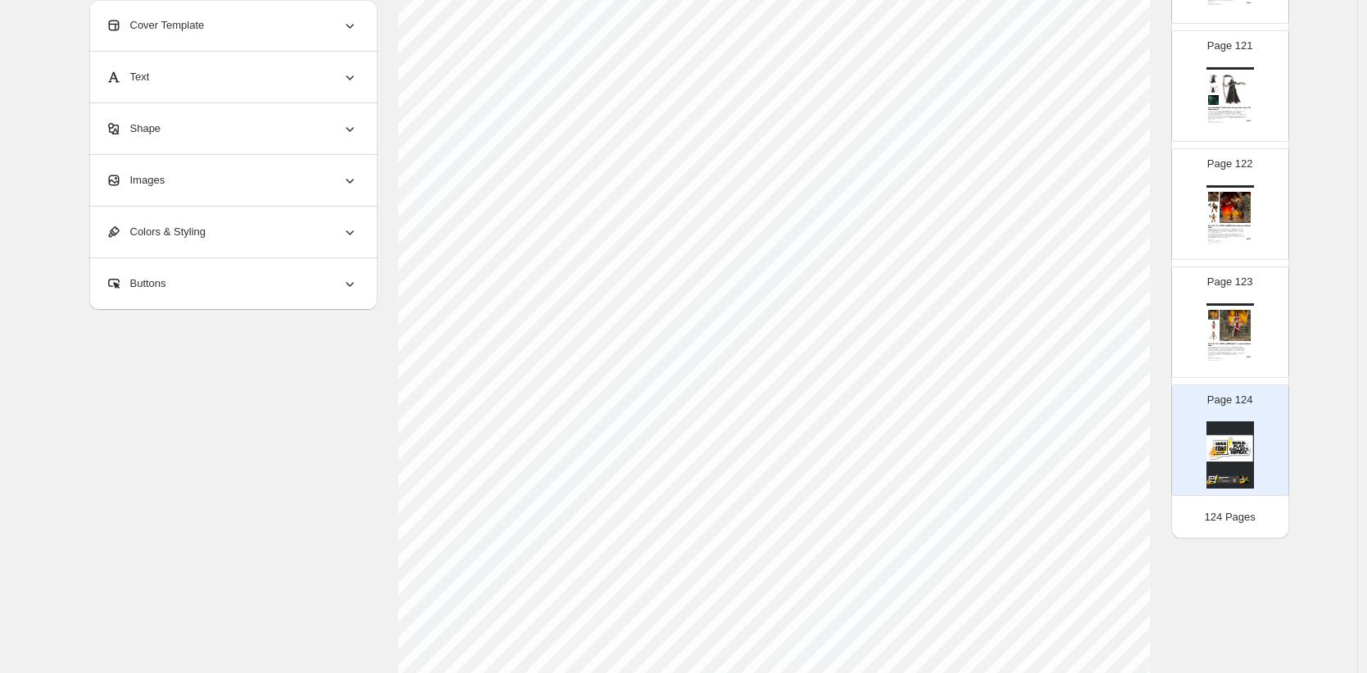
click at [143, 173] on span "Images" at bounding box center [136, 180] width 60 height 16
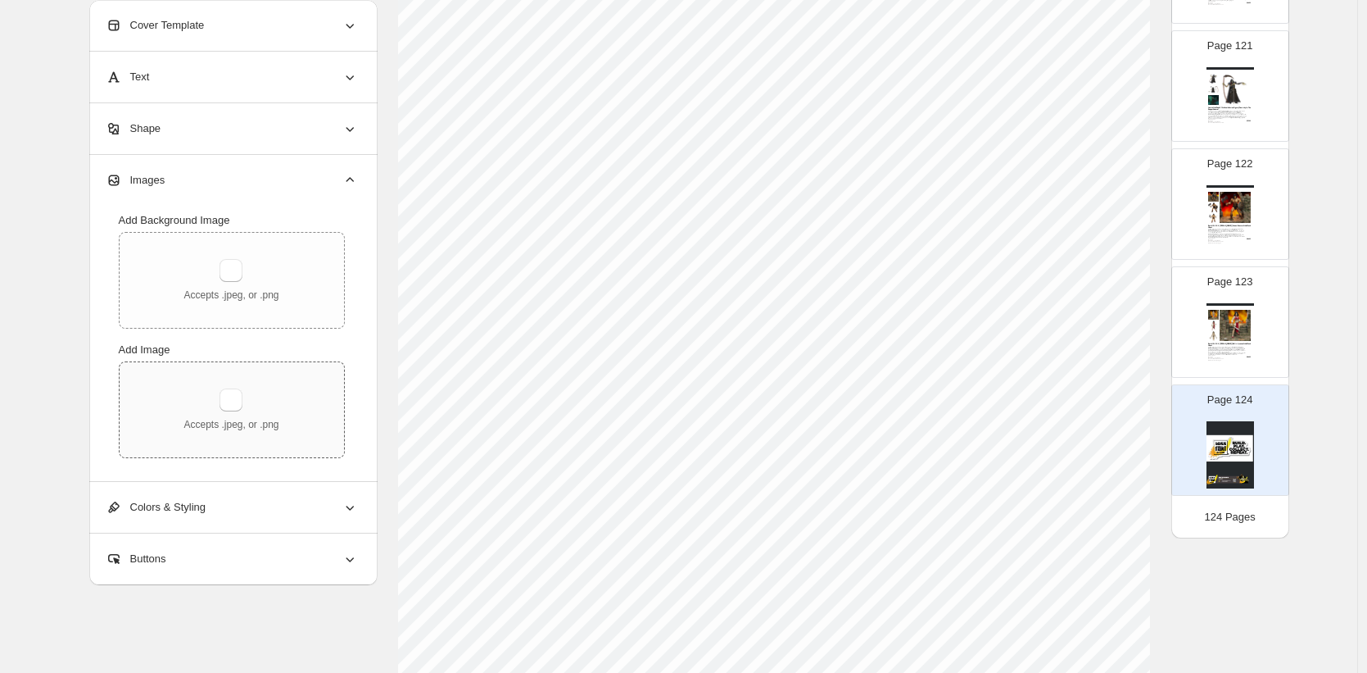
click at [265, 386] on div "Accepts .jpeg, or .png" at bounding box center [232, 409] width 224 height 95
type input "**********"
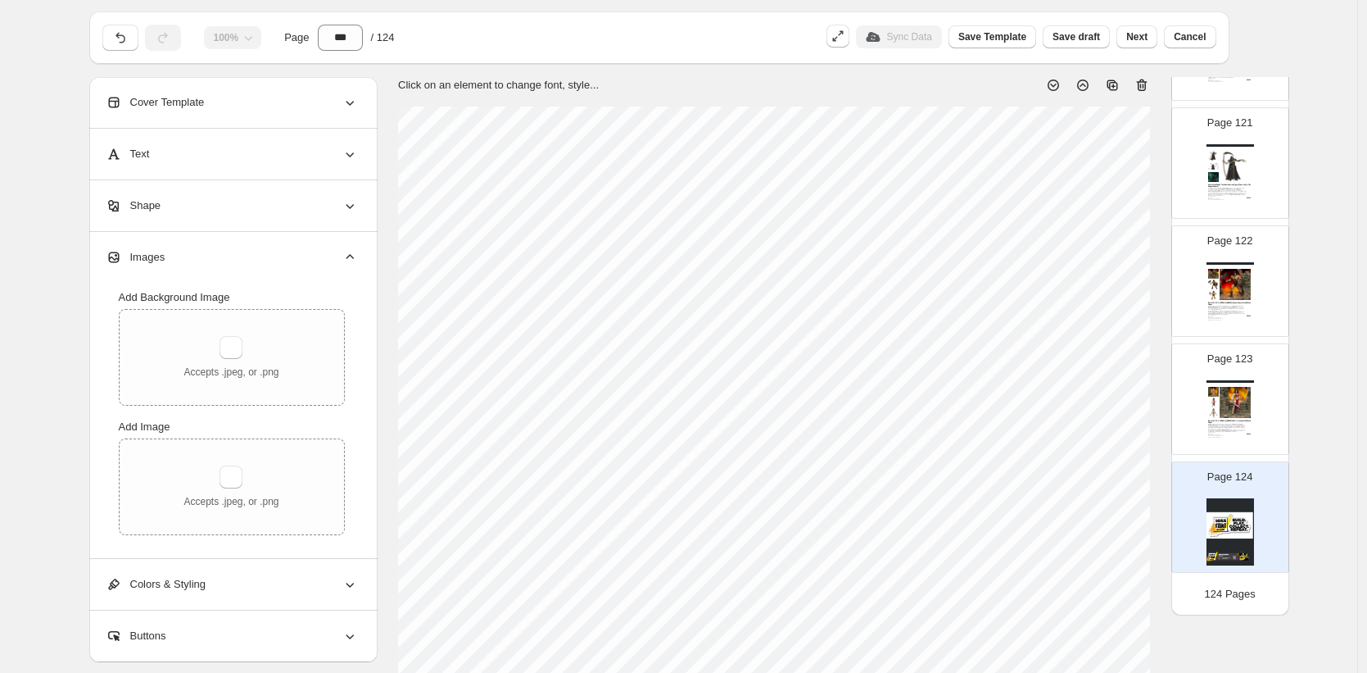
scroll to position [0, 0]
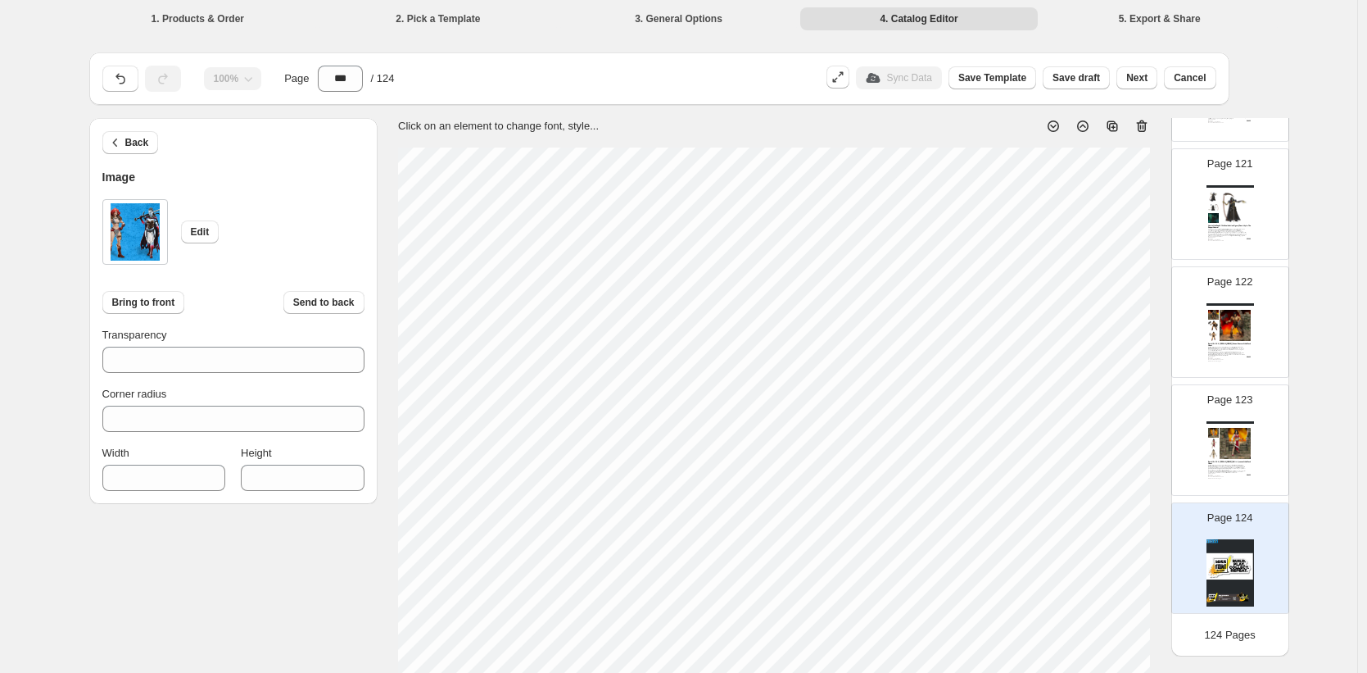
type input "***"
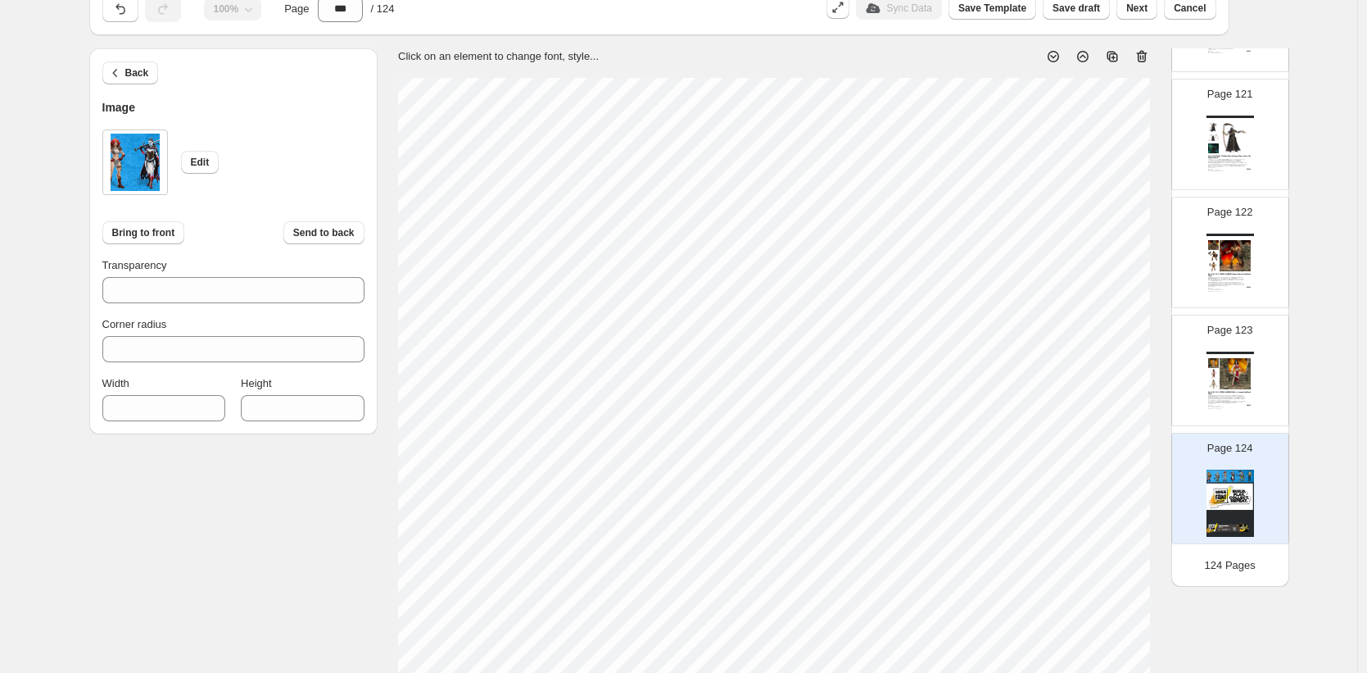
scroll to position [100, 0]
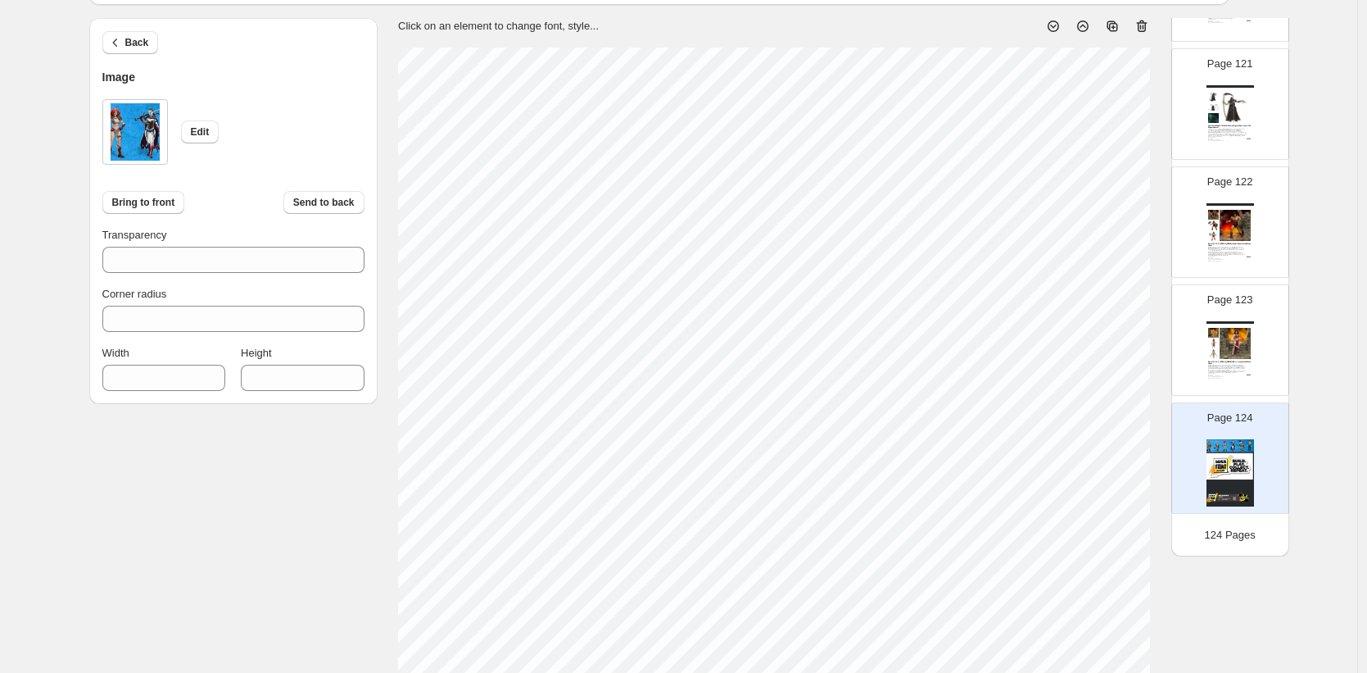
type input "***"
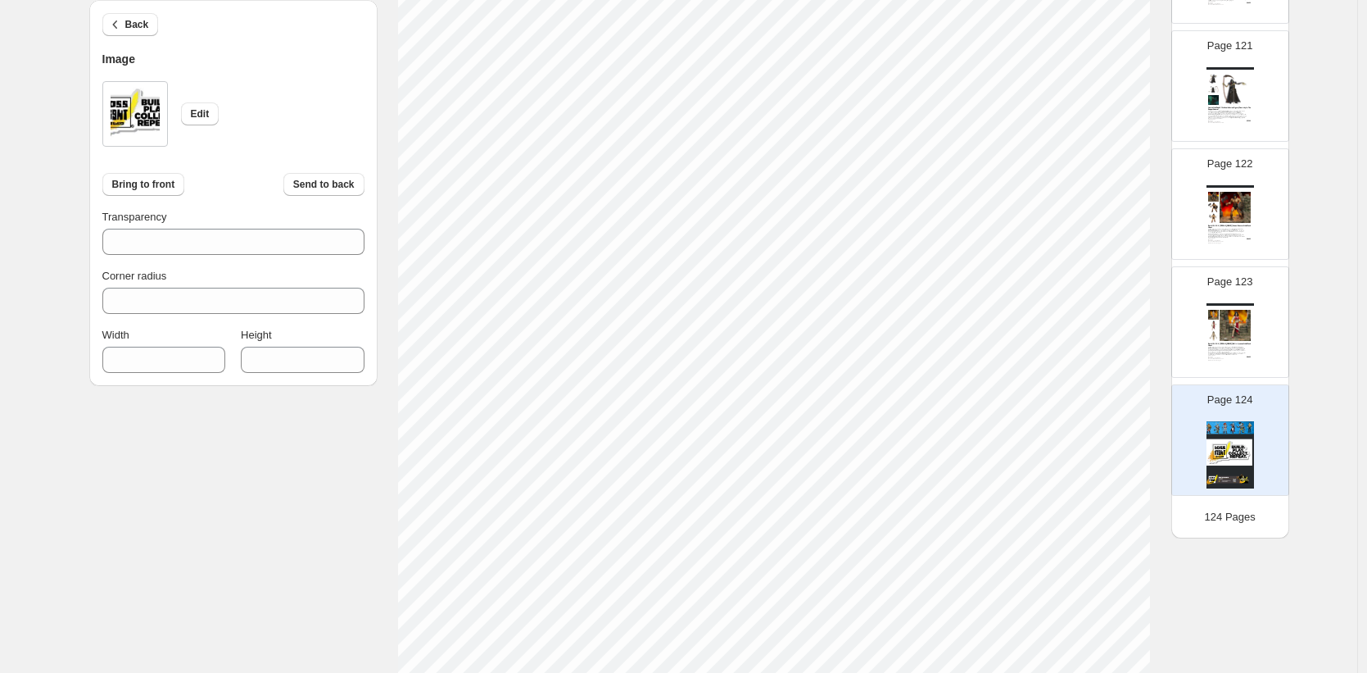
scroll to position [335, 0]
type input "***"
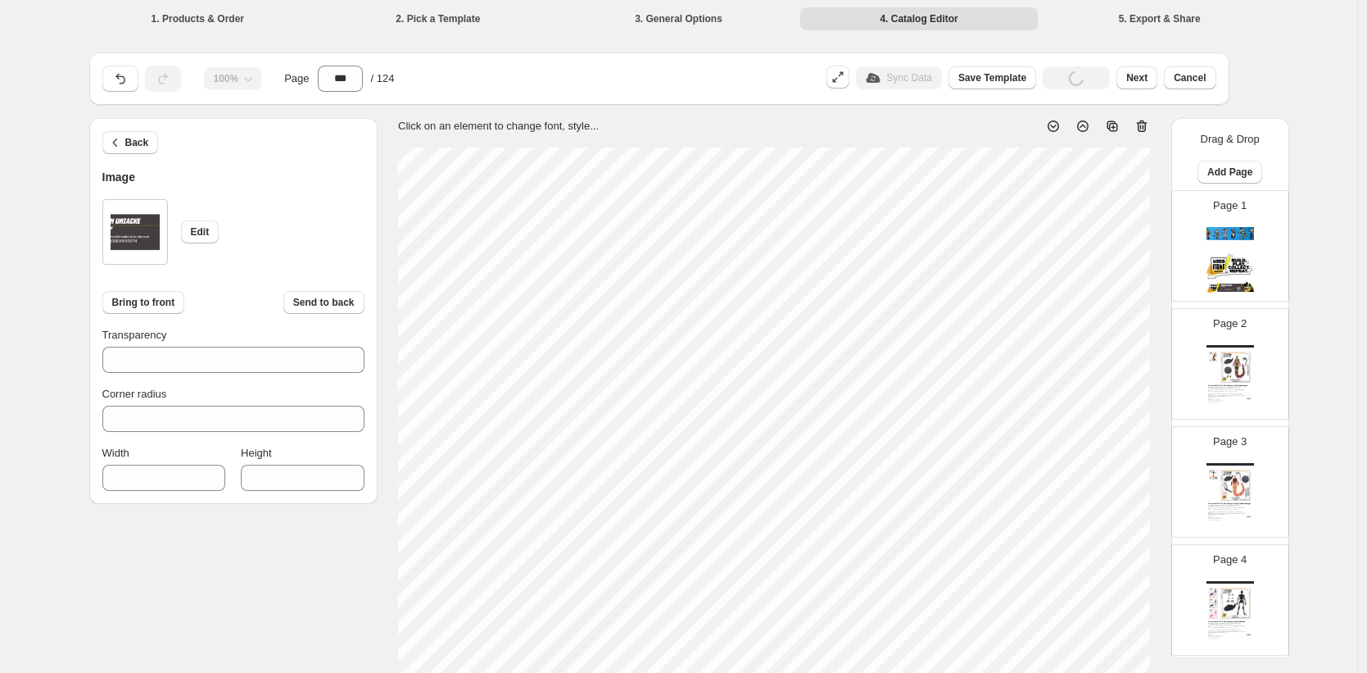
scroll to position [13157, 0]
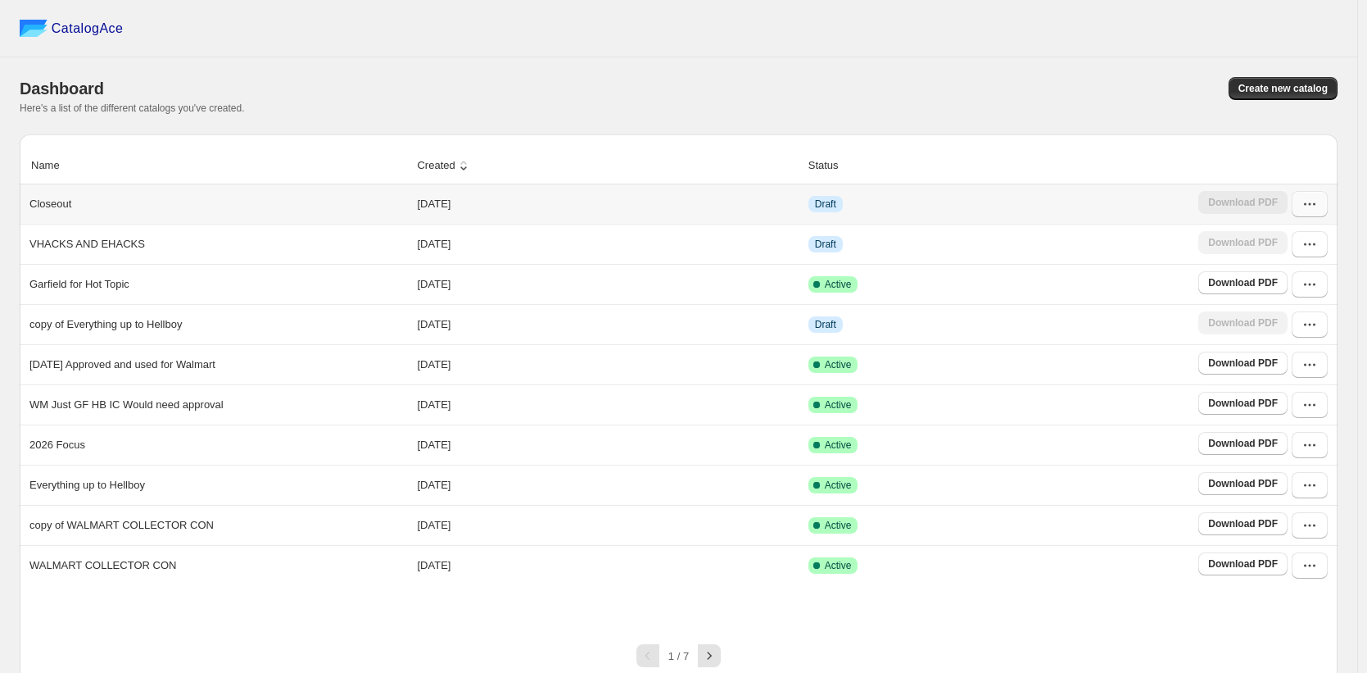
click at [1318, 215] on button "button" at bounding box center [1310, 204] width 36 height 26
click at [1266, 320] on span "Edit" at bounding box center [1268, 324] width 18 height 12
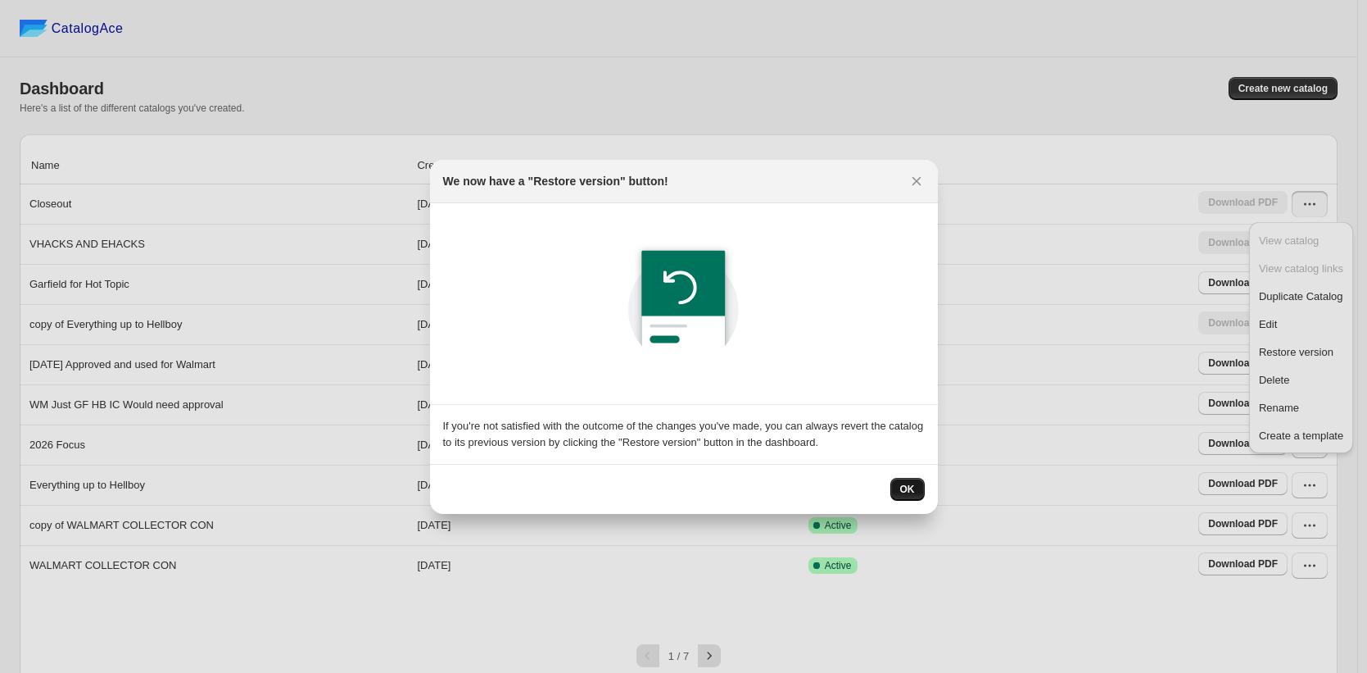
click at [903, 485] on span "OK" at bounding box center [907, 489] width 15 height 13
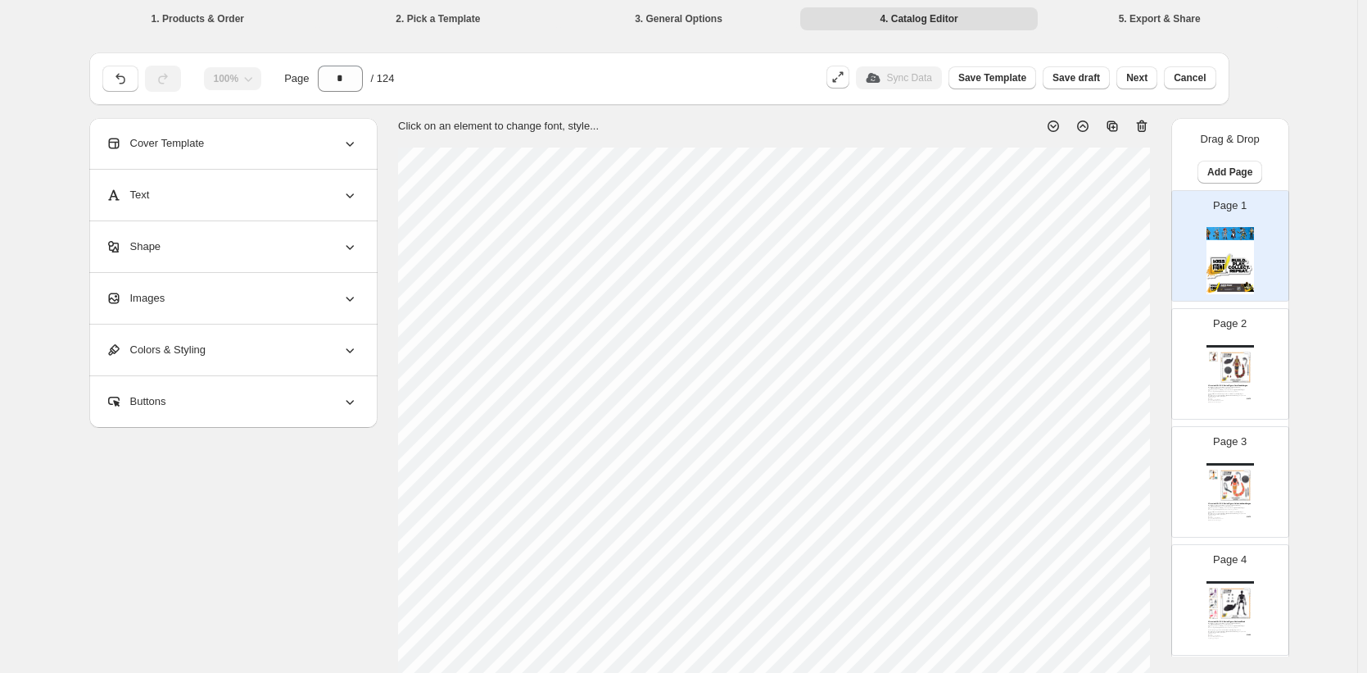
click at [1230, 258] on img at bounding box center [1231, 260] width 48 height 67
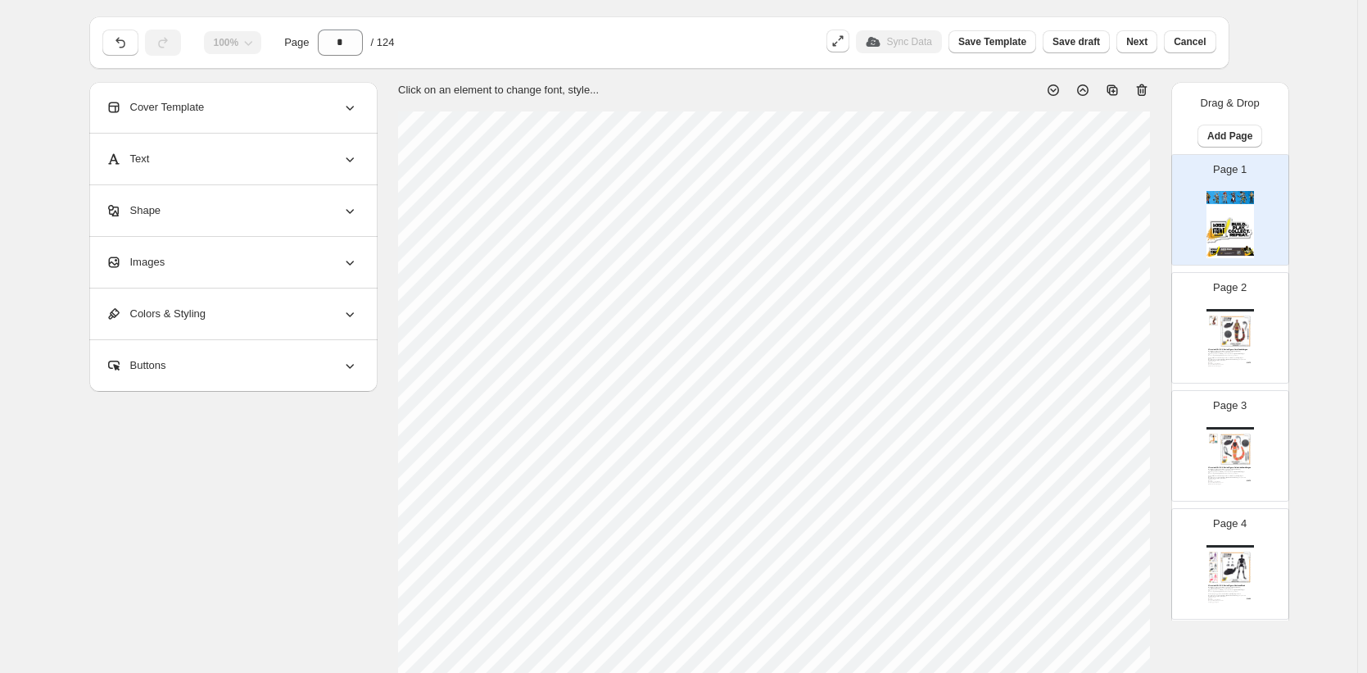
scroll to position [41, 0]
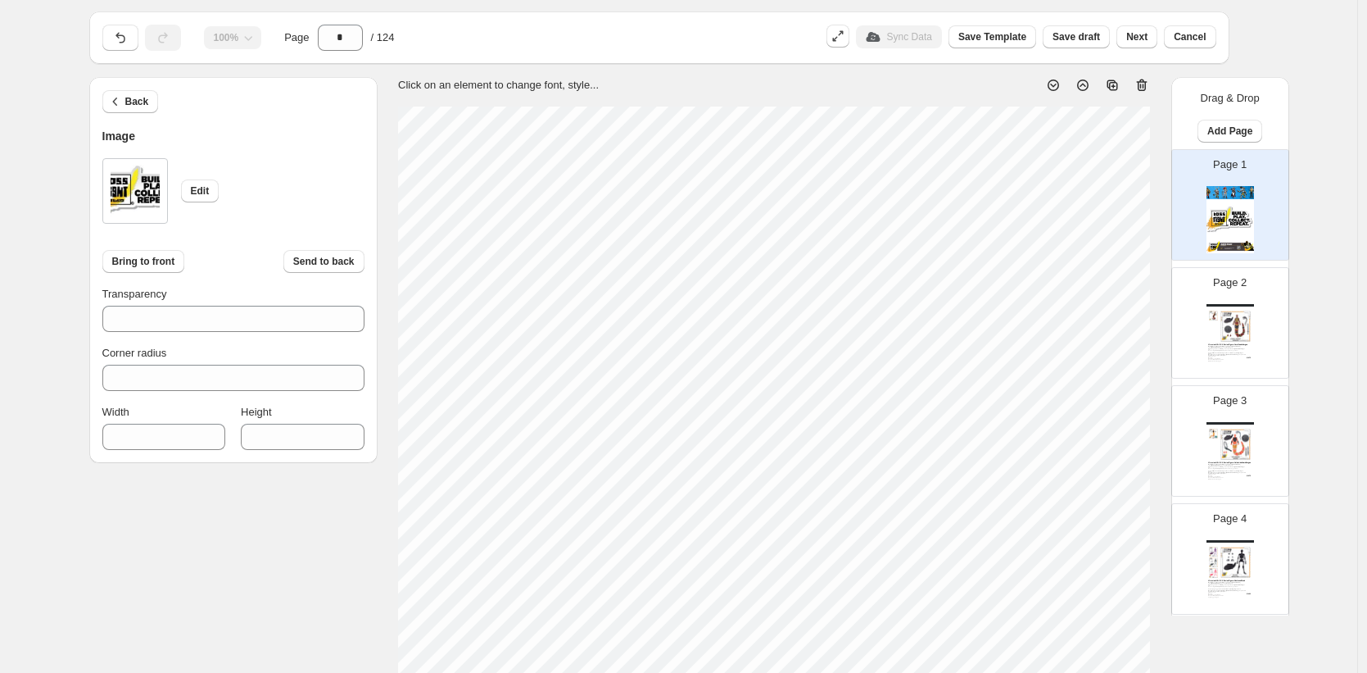
click at [1244, 341] on img at bounding box center [1236, 326] width 33 height 31
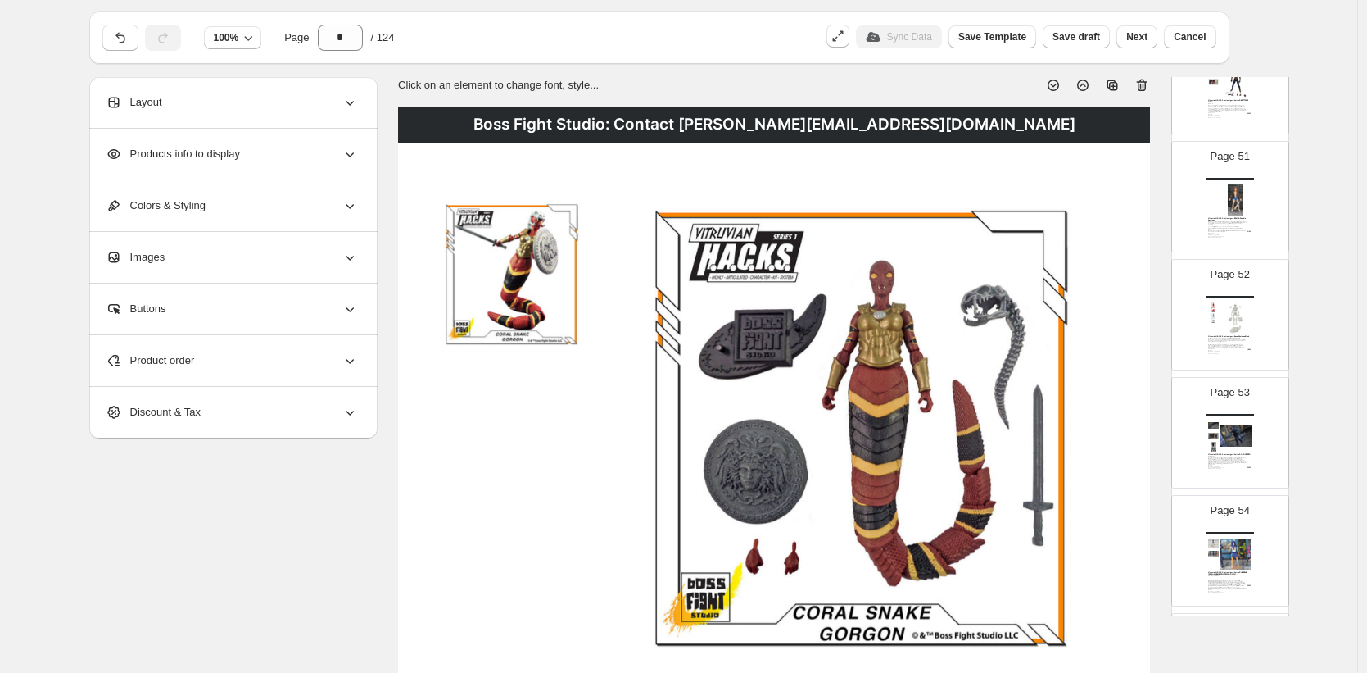
scroll to position [5994, 0]
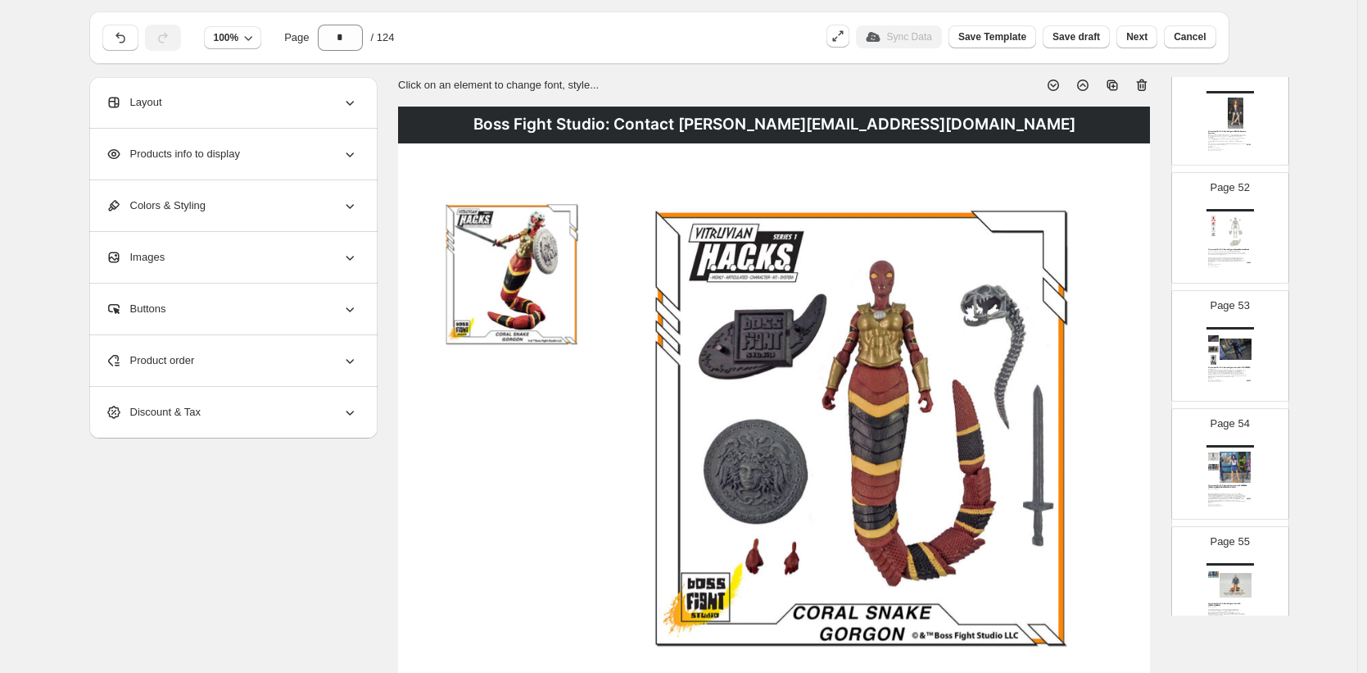
click at [1235, 355] on img at bounding box center [1236, 348] width 33 height 31
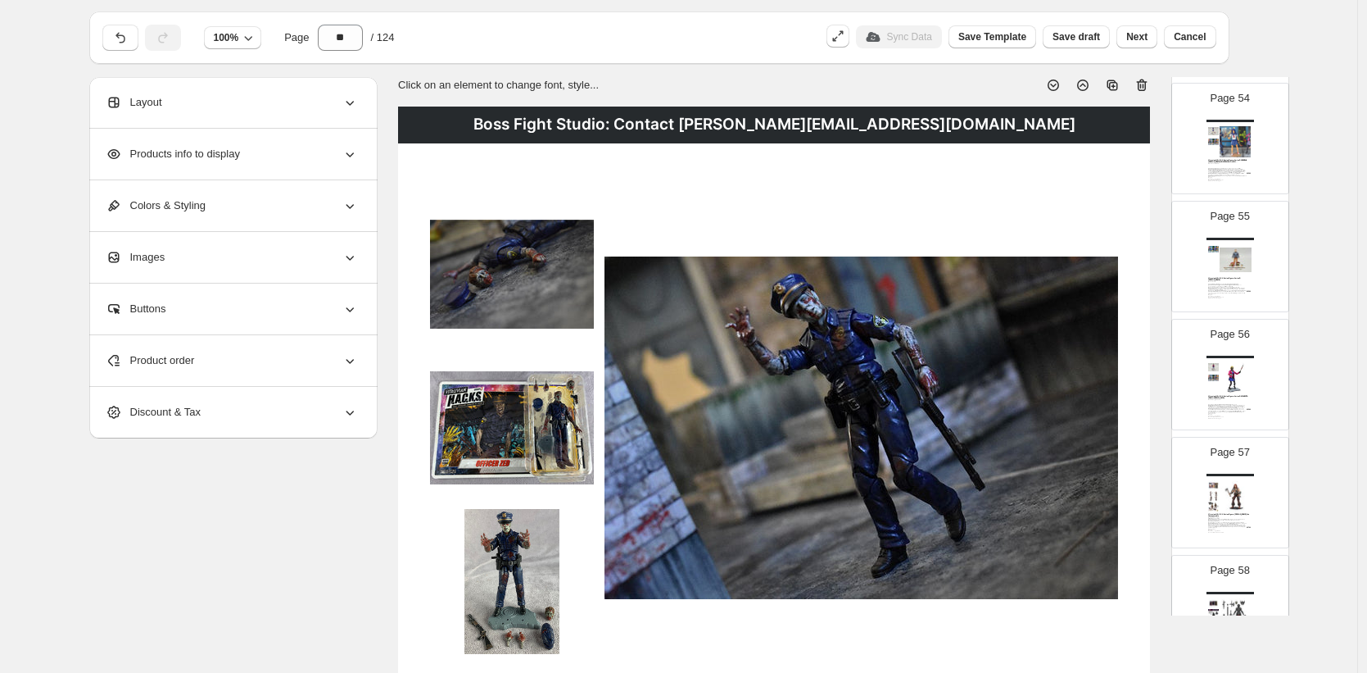
scroll to position [6747, 0]
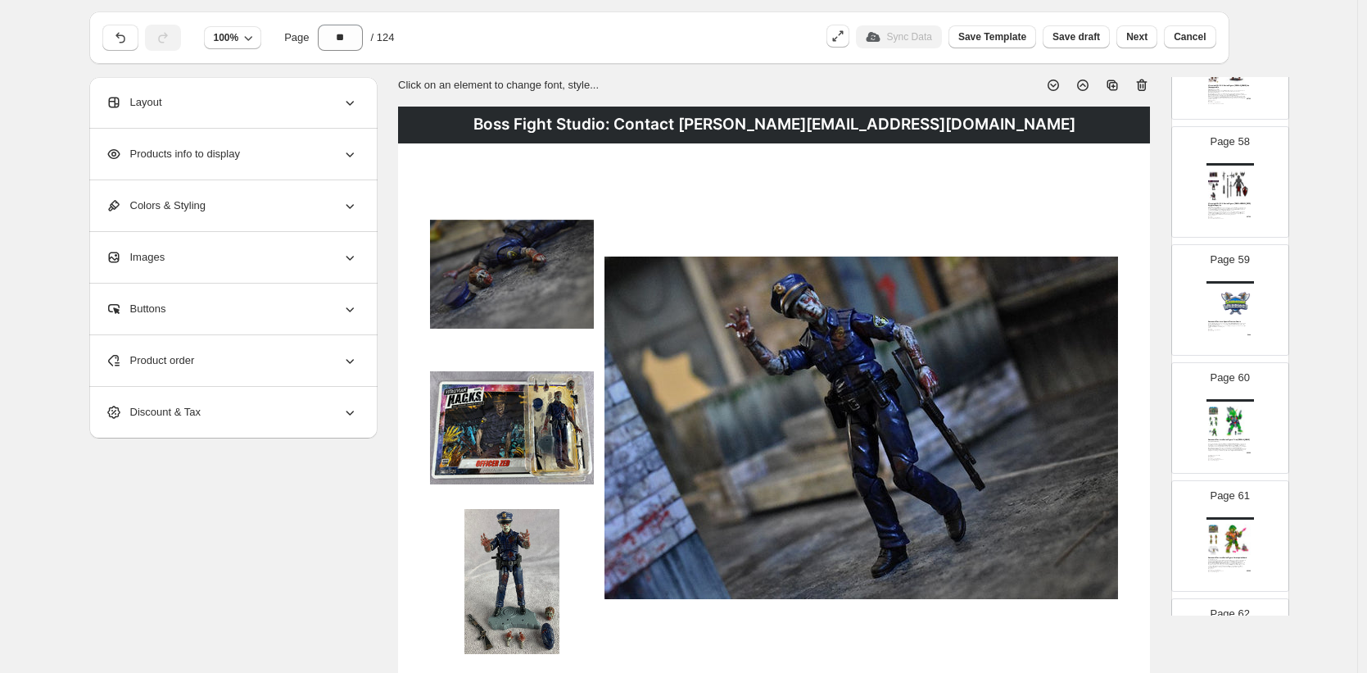
click at [1237, 315] on img at bounding box center [1236, 303] width 33 height 31
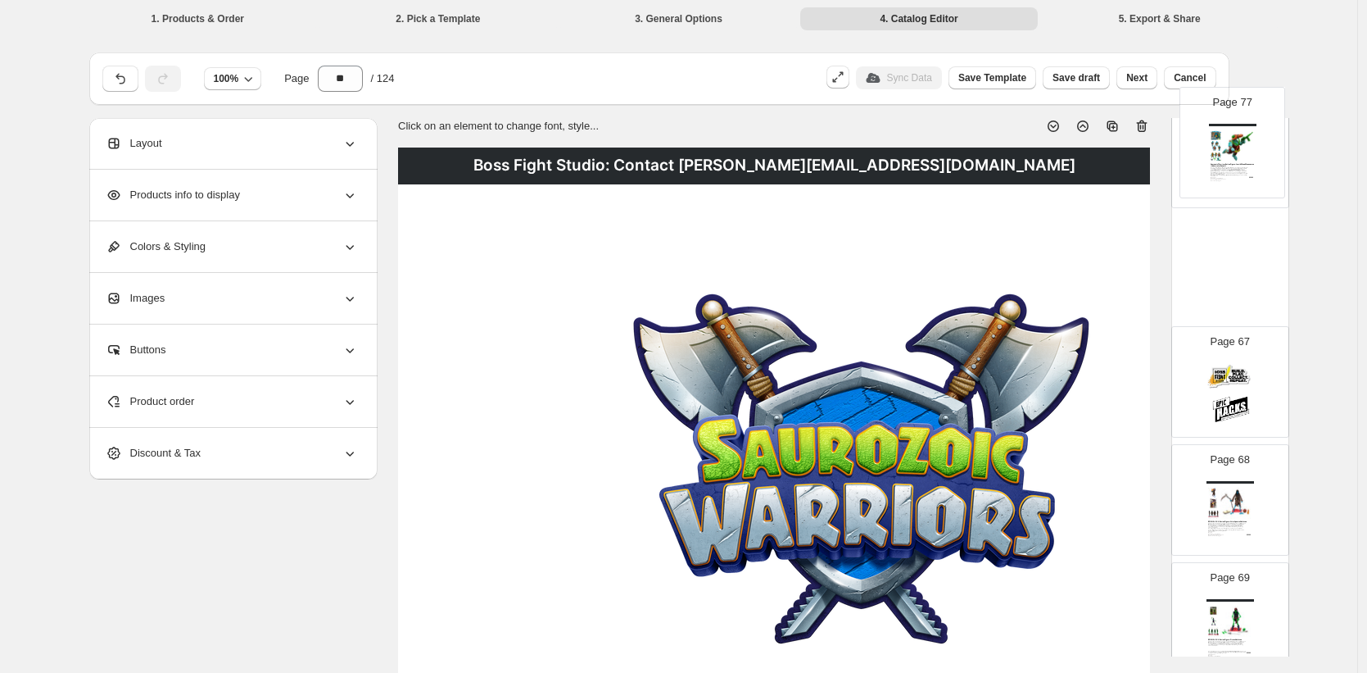
scroll to position [7518, 0]
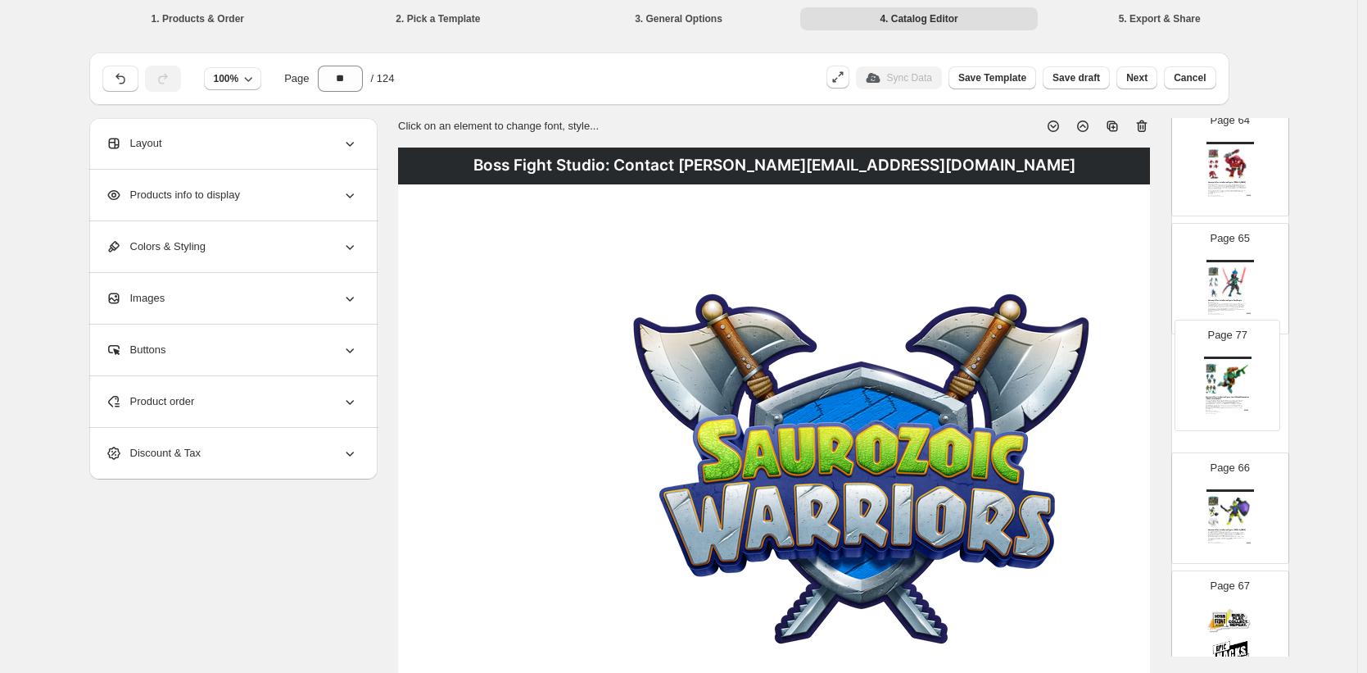
drag, startPoint x: 1232, startPoint y: 509, endPoint x: 1230, endPoint y: 377, distance: 131.9
drag, startPoint x: 1235, startPoint y: 508, endPoint x: 1238, endPoint y: 357, distance: 150.8
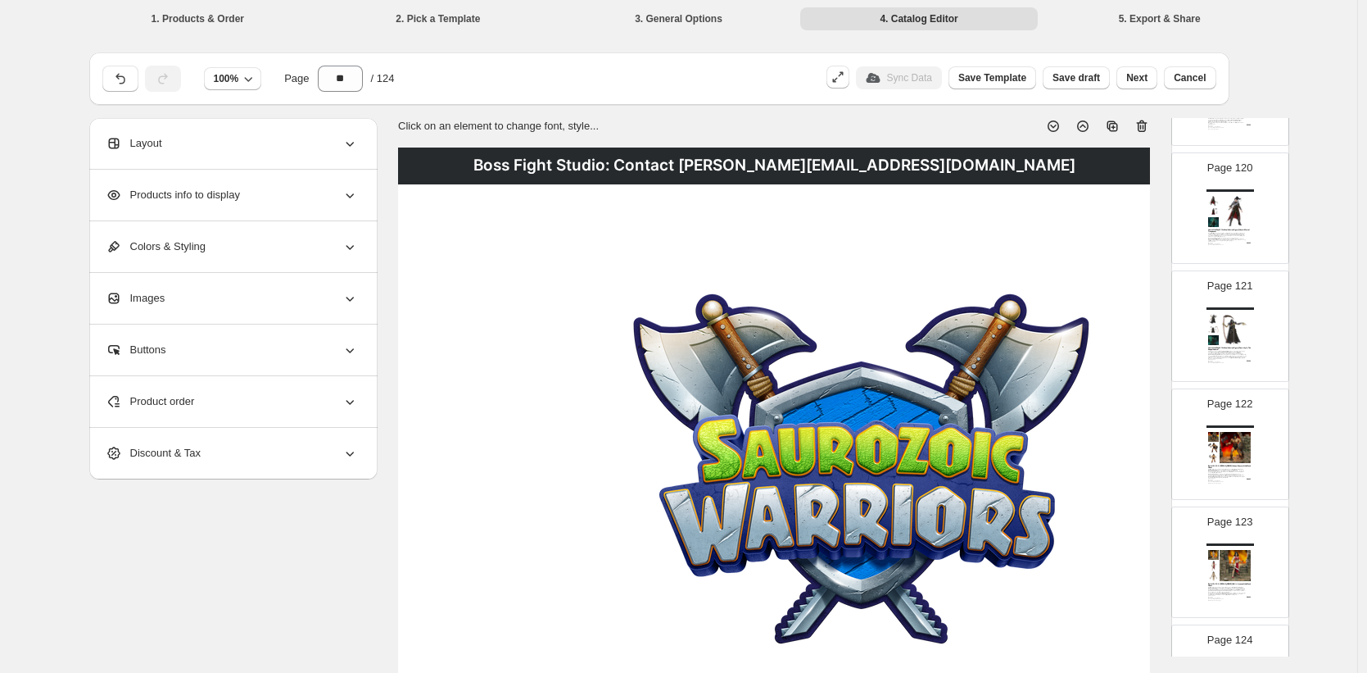
scroll to position [14199, 0]
click at [1234, 433] on img at bounding box center [1236, 443] width 33 height 31
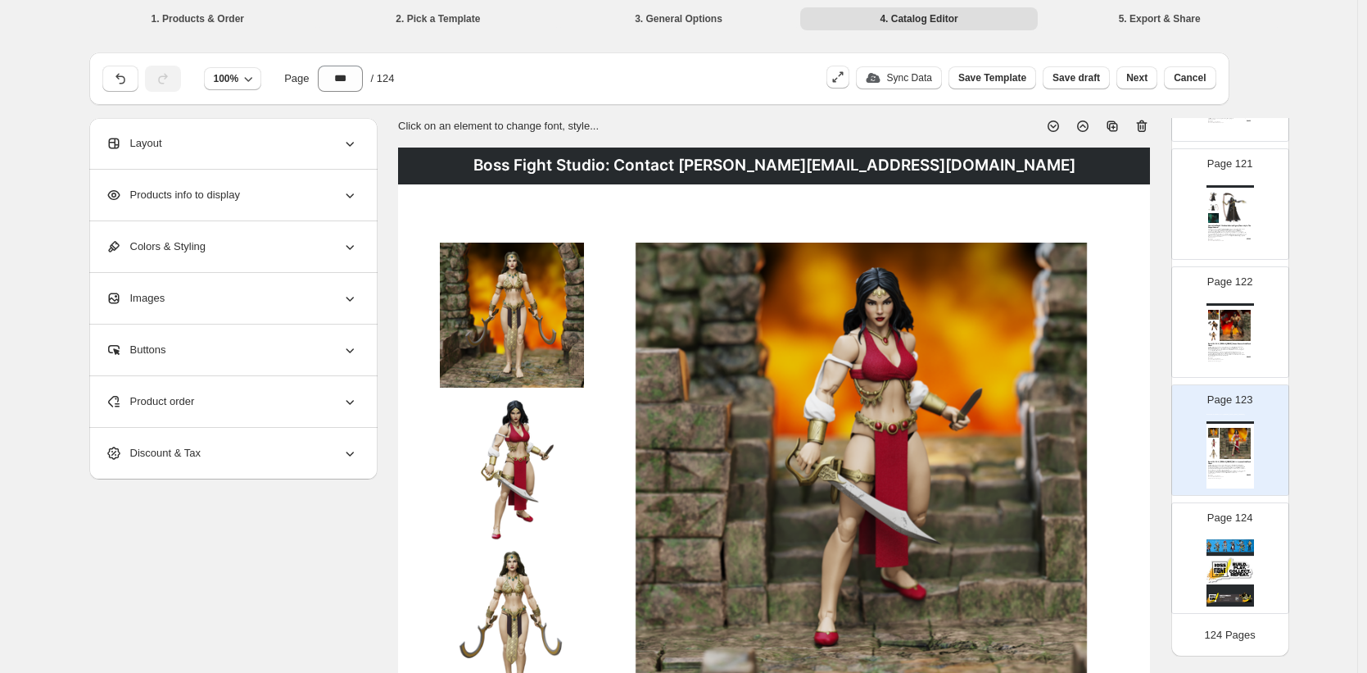
click at [1146, 129] on icon at bounding box center [1142, 126] width 16 height 16
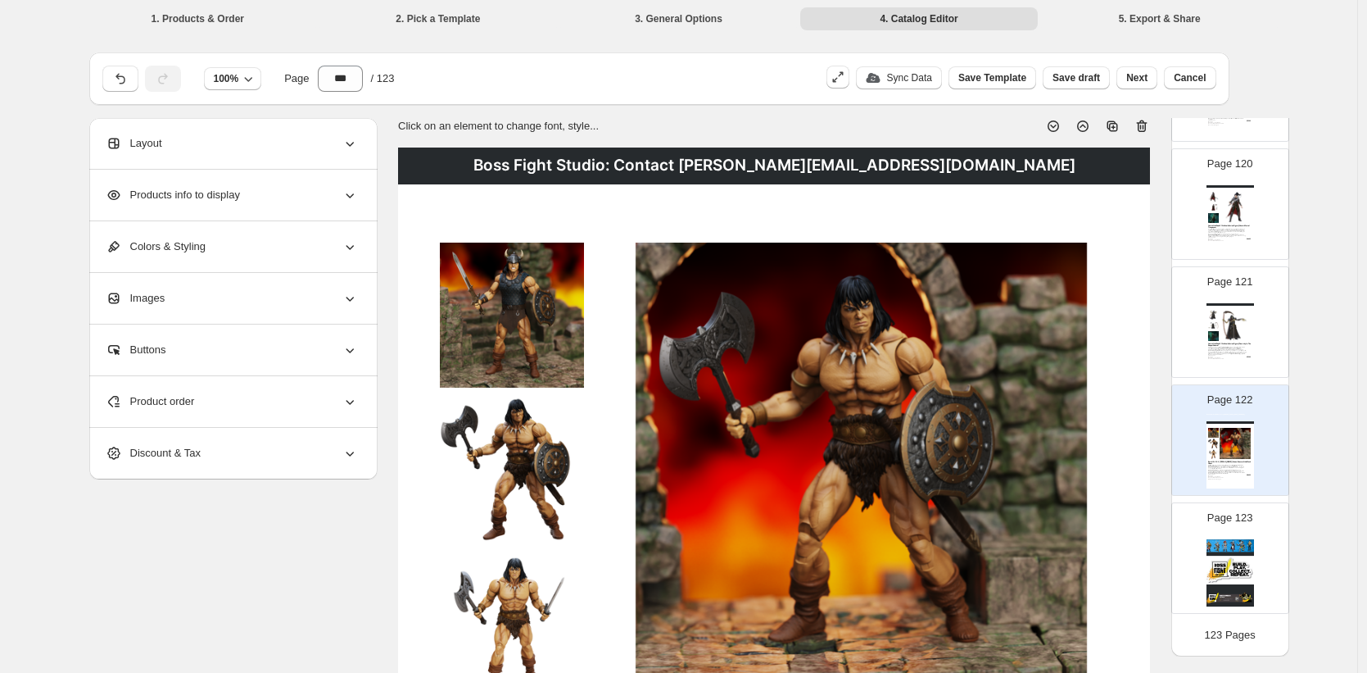
click at [1146, 129] on icon at bounding box center [1142, 126] width 16 height 16
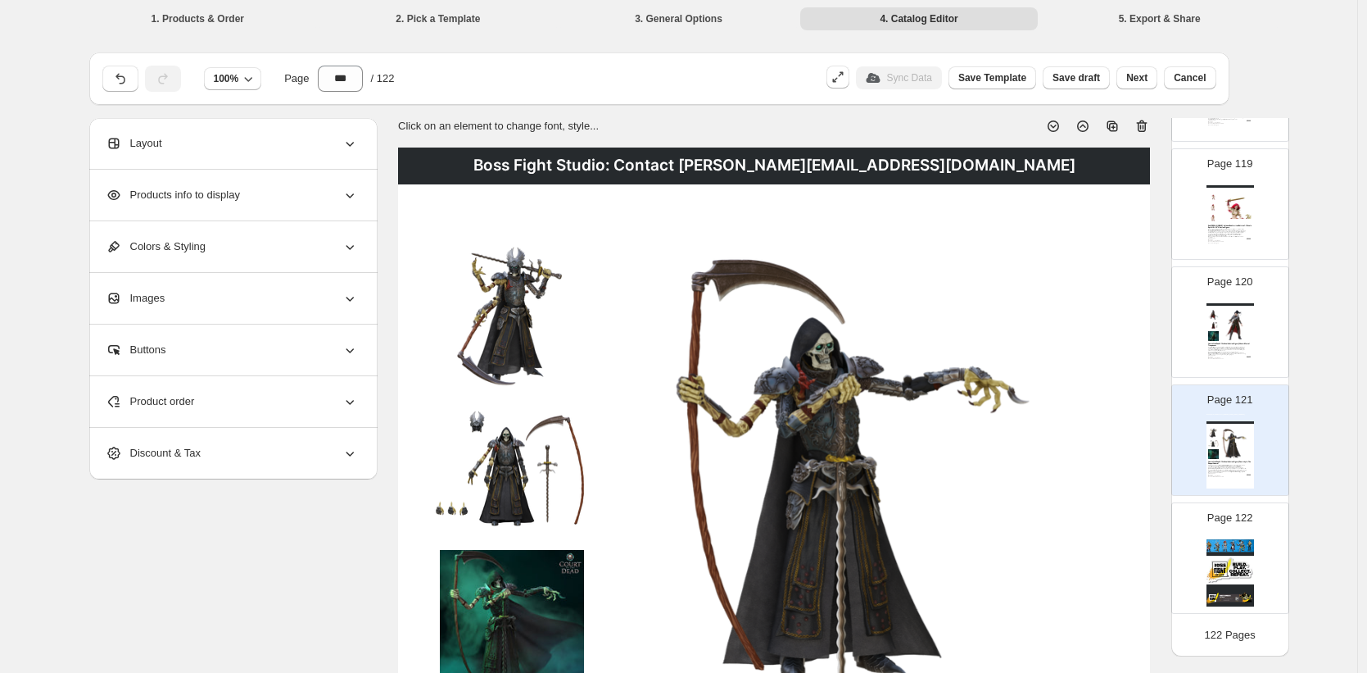
click at [1146, 129] on icon at bounding box center [1142, 126] width 16 height 16
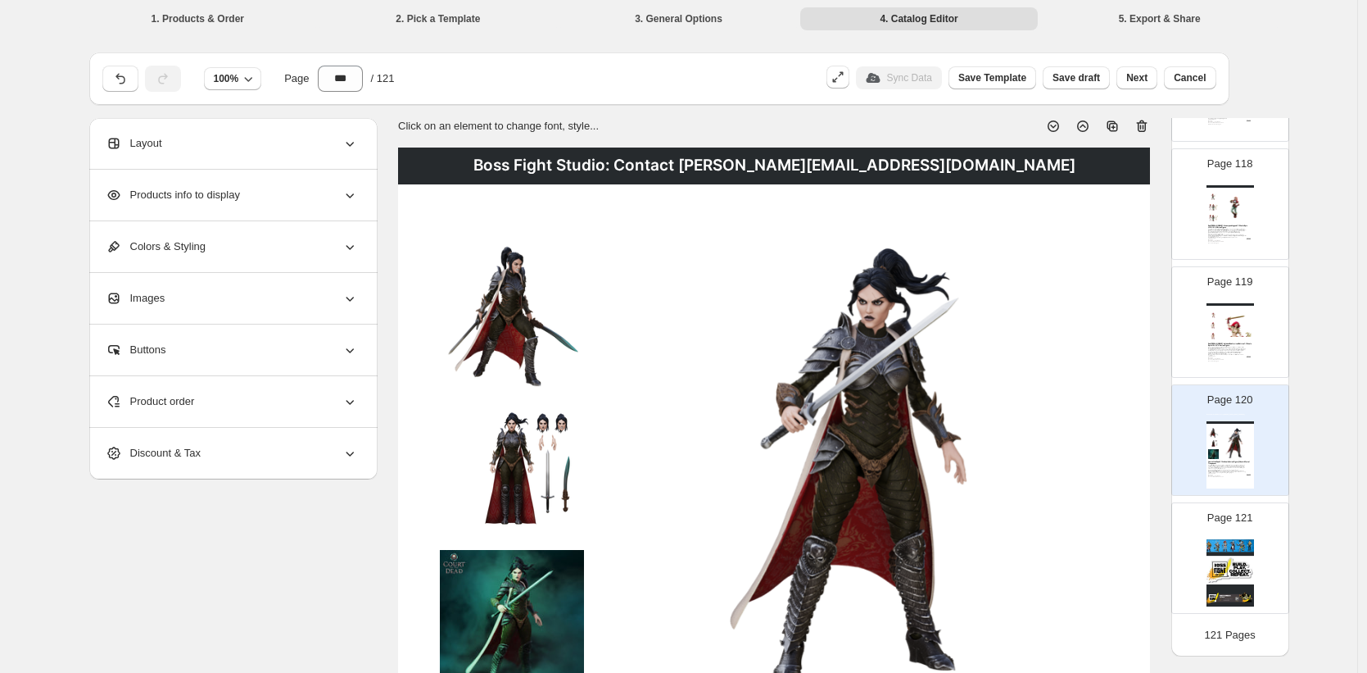
click at [1146, 129] on icon at bounding box center [1142, 126] width 16 height 16
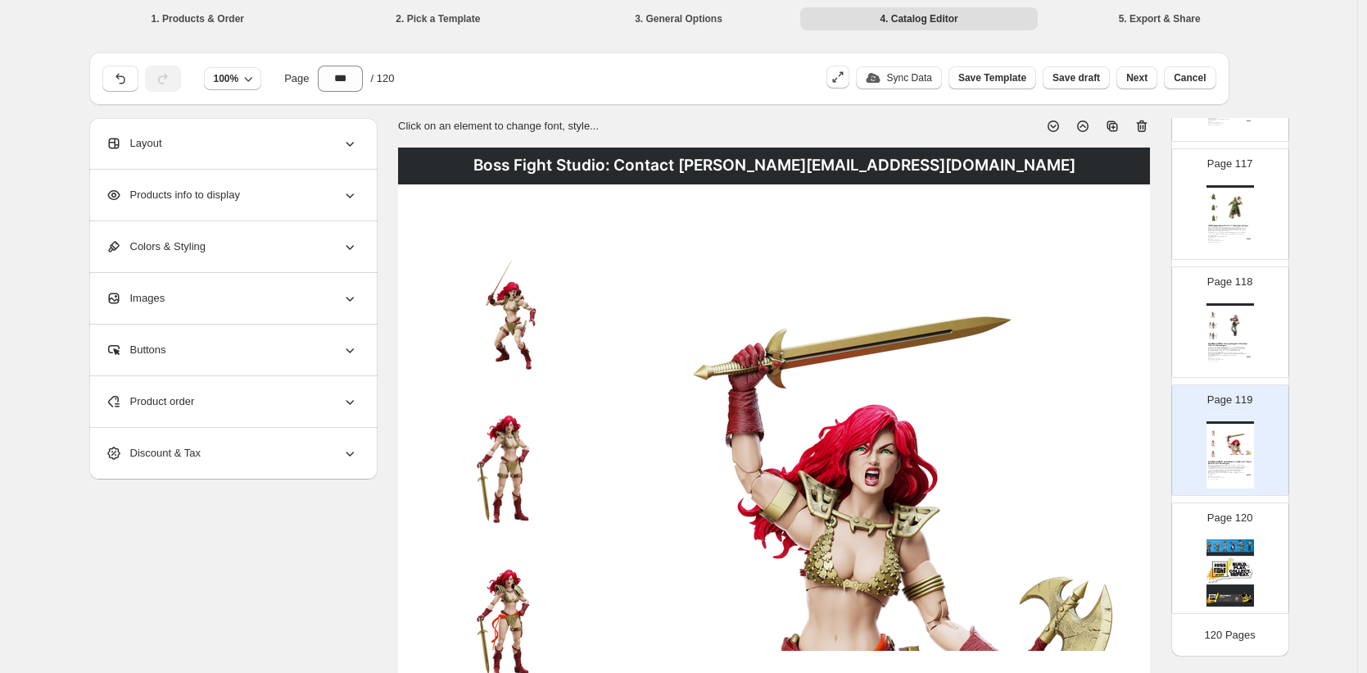
click at [1146, 129] on icon at bounding box center [1142, 126] width 16 height 16
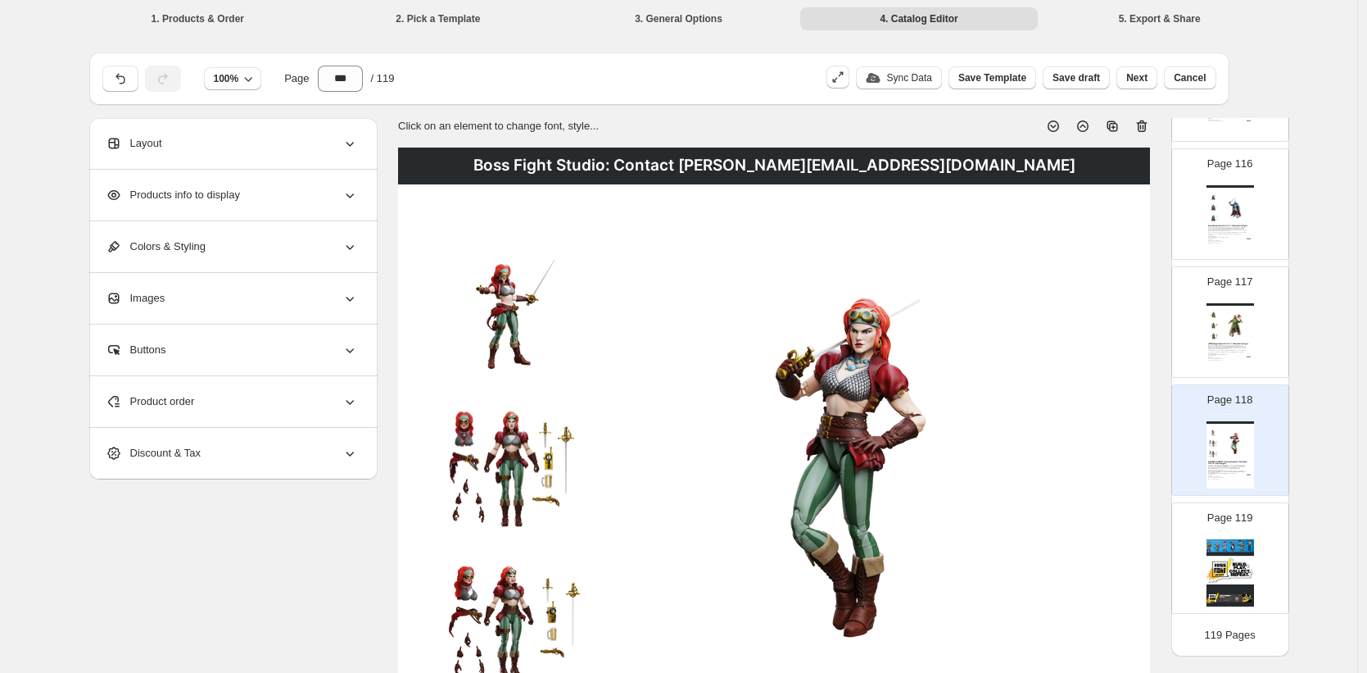
click at [1146, 129] on icon at bounding box center [1142, 126] width 16 height 16
type input "***"
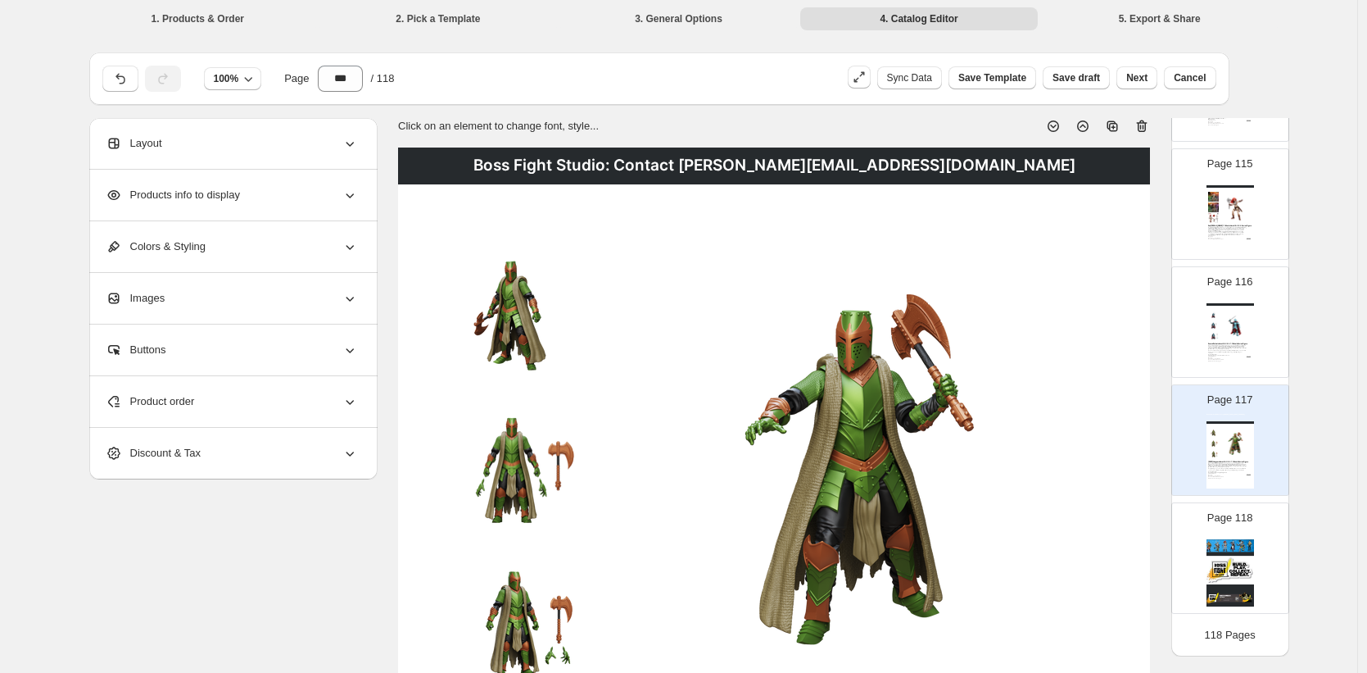
scroll to position [13491, 0]
click at [1190, 77] on span "Cancel" at bounding box center [1190, 77] width 32 height 13
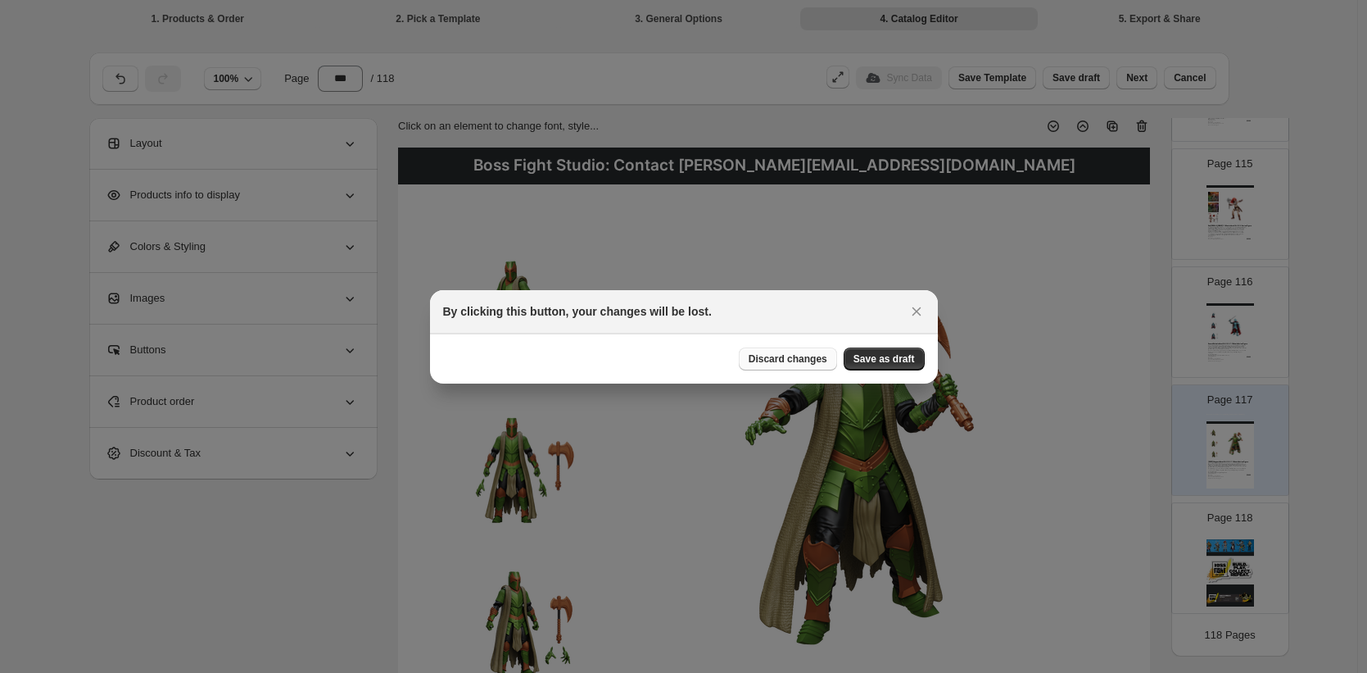
click at [795, 356] on span "Discard changes" at bounding box center [788, 358] width 79 height 13
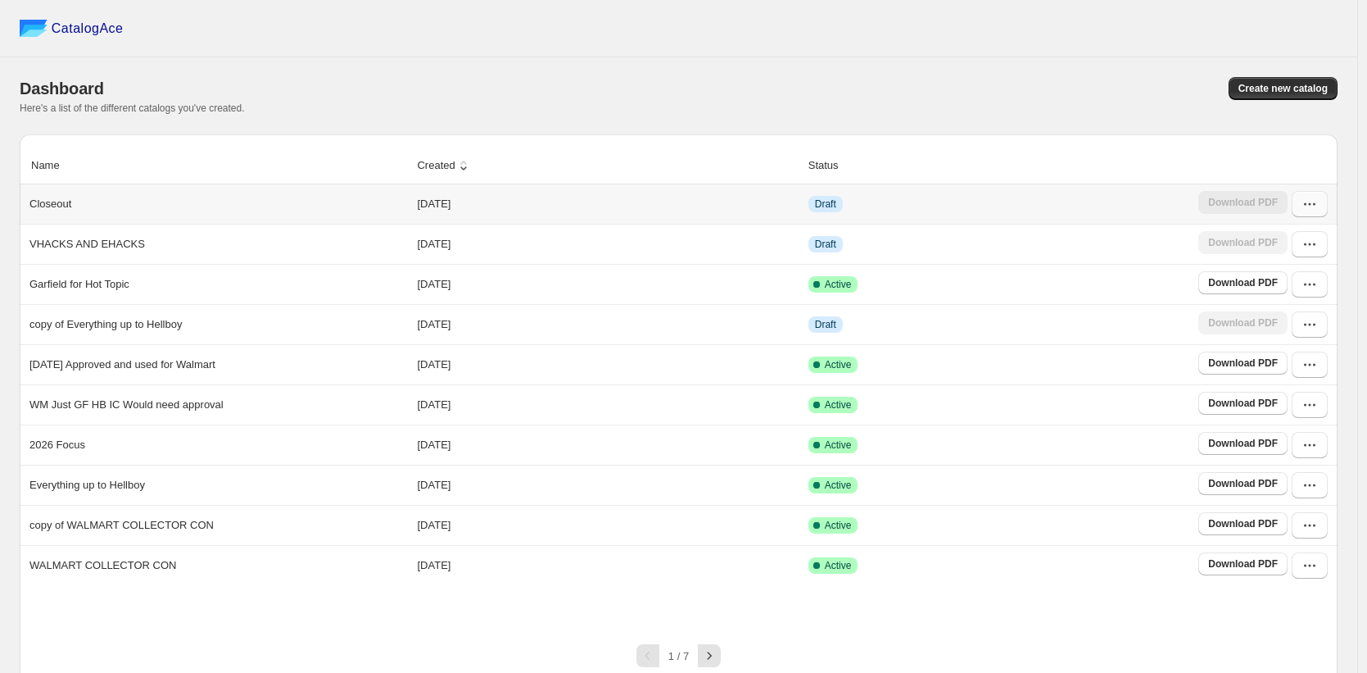
click at [1324, 214] on button "button" at bounding box center [1310, 204] width 36 height 26
click at [1265, 318] on span "Edit" at bounding box center [1268, 324] width 18 height 12
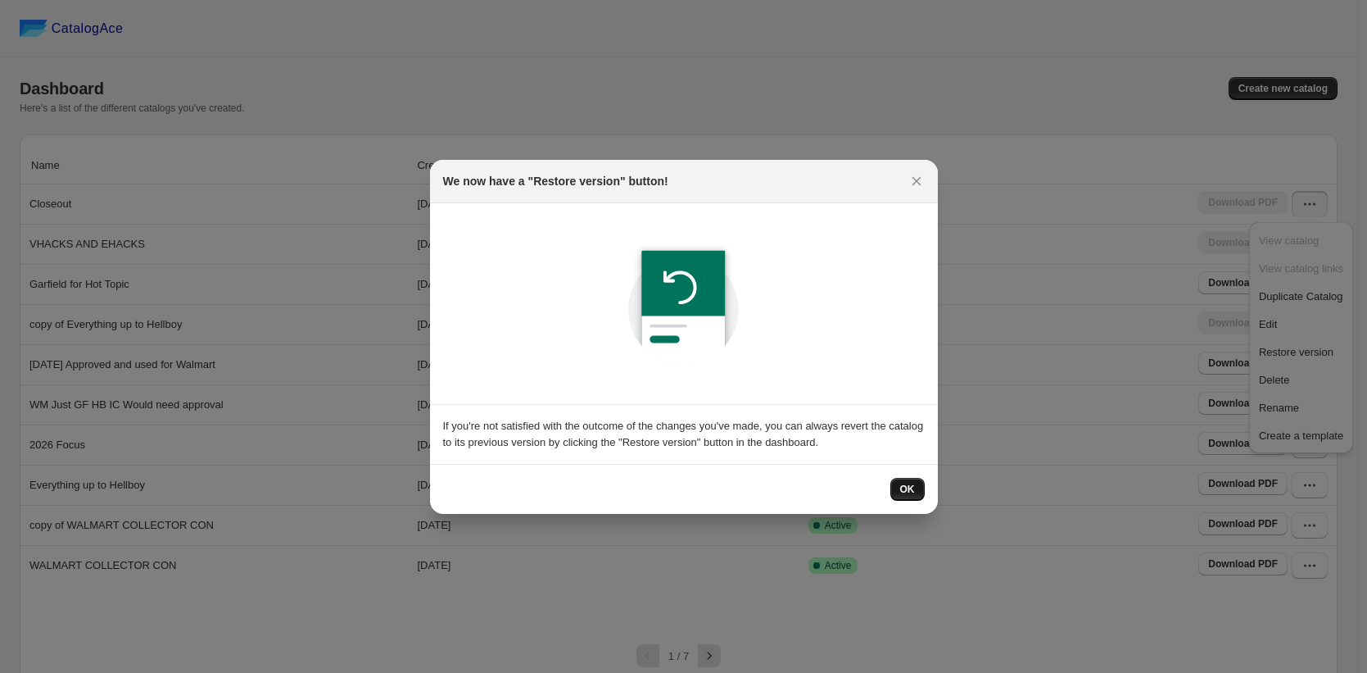
click at [903, 487] on span "OK" at bounding box center [907, 489] width 15 height 13
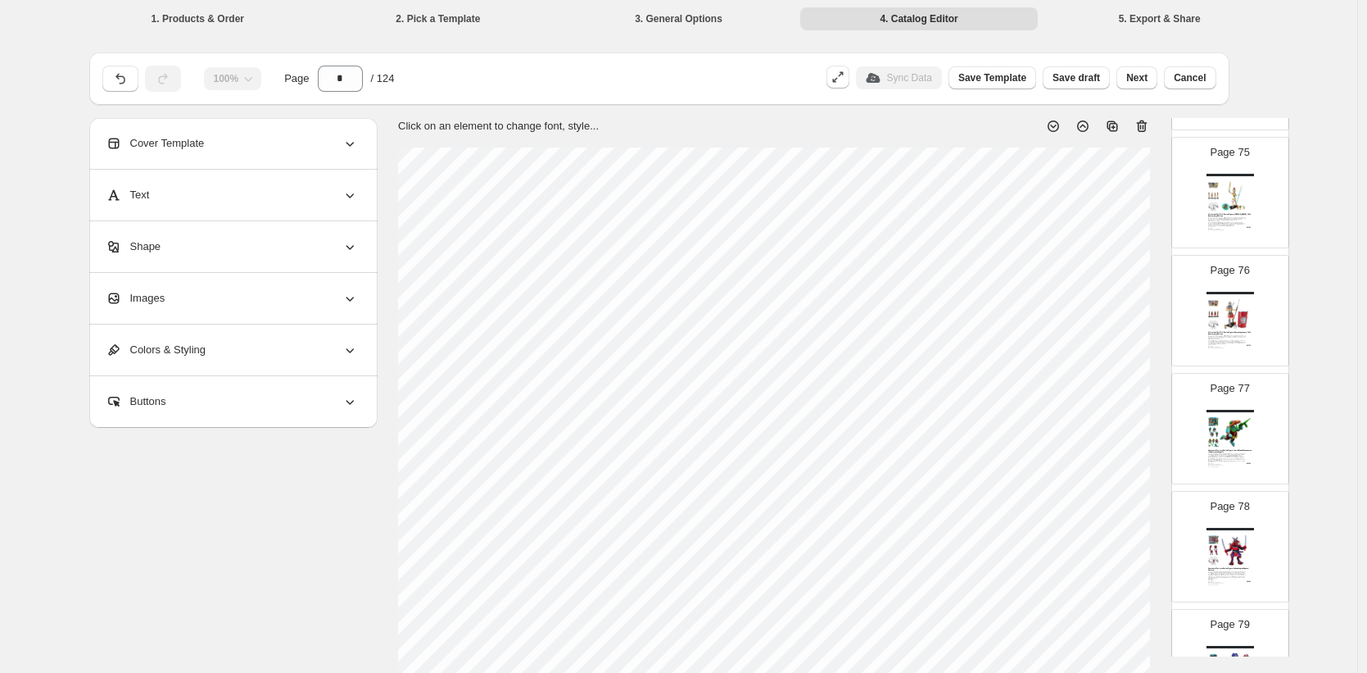
scroll to position [8710, 0]
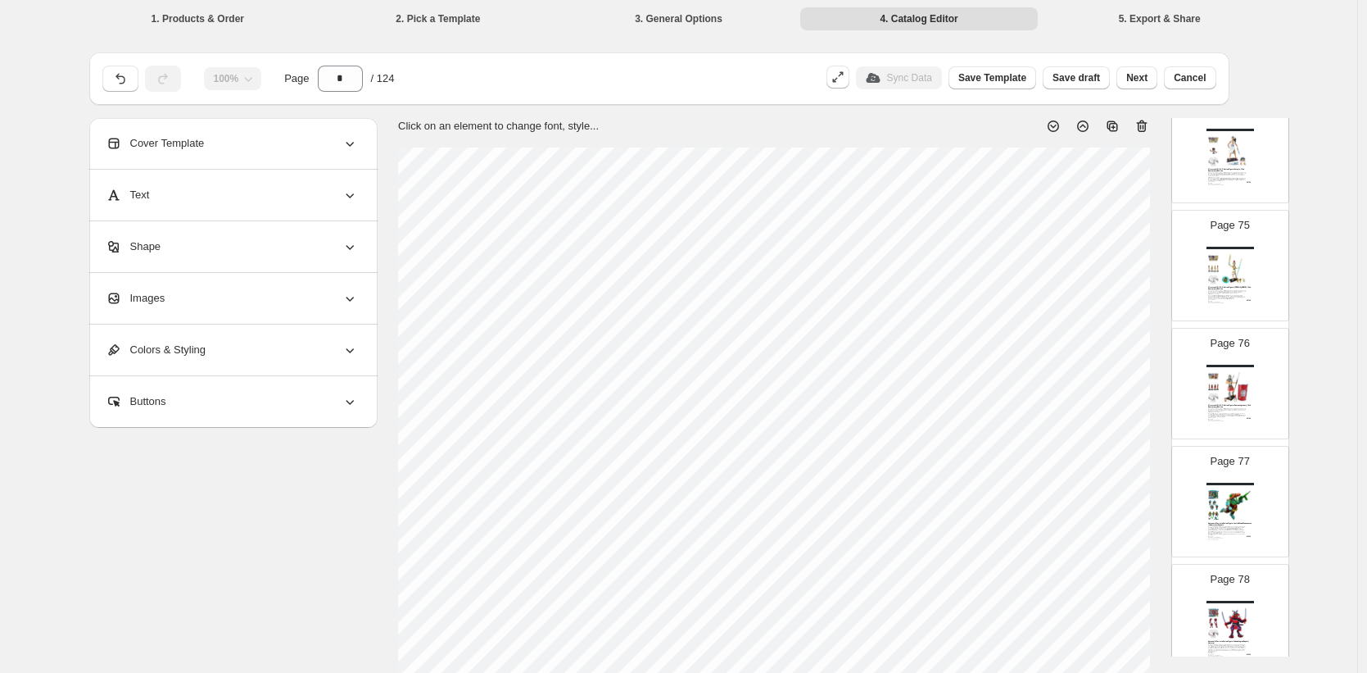
click at [1224, 492] on img at bounding box center [1236, 504] width 33 height 31
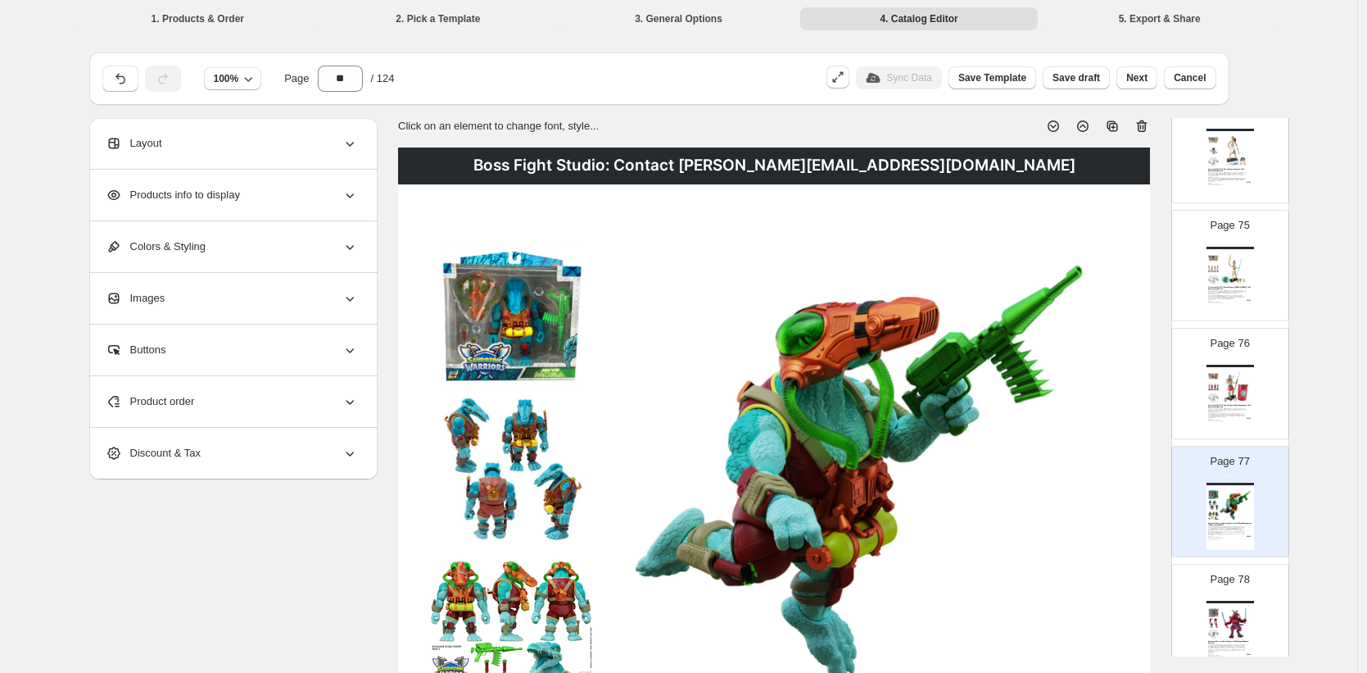
click at [1234, 609] on img at bounding box center [1236, 622] width 33 height 31
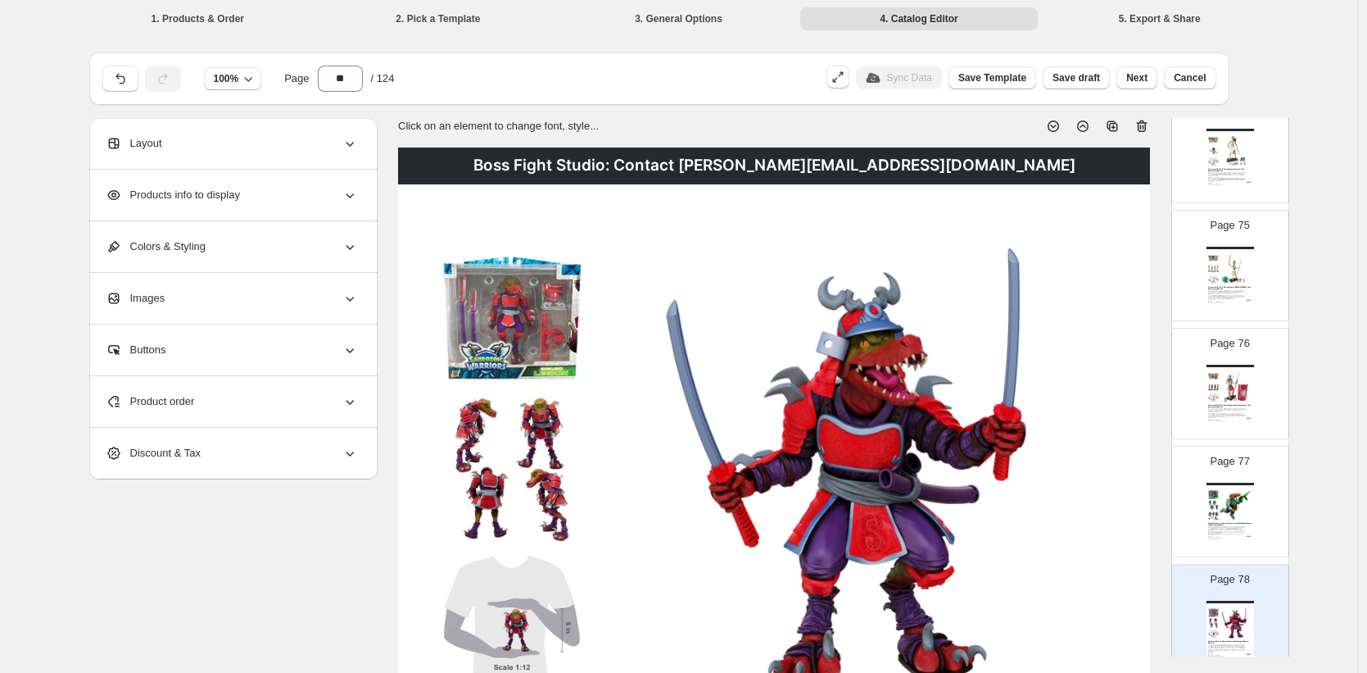
click at [1238, 518] on img at bounding box center [1236, 504] width 33 height 31
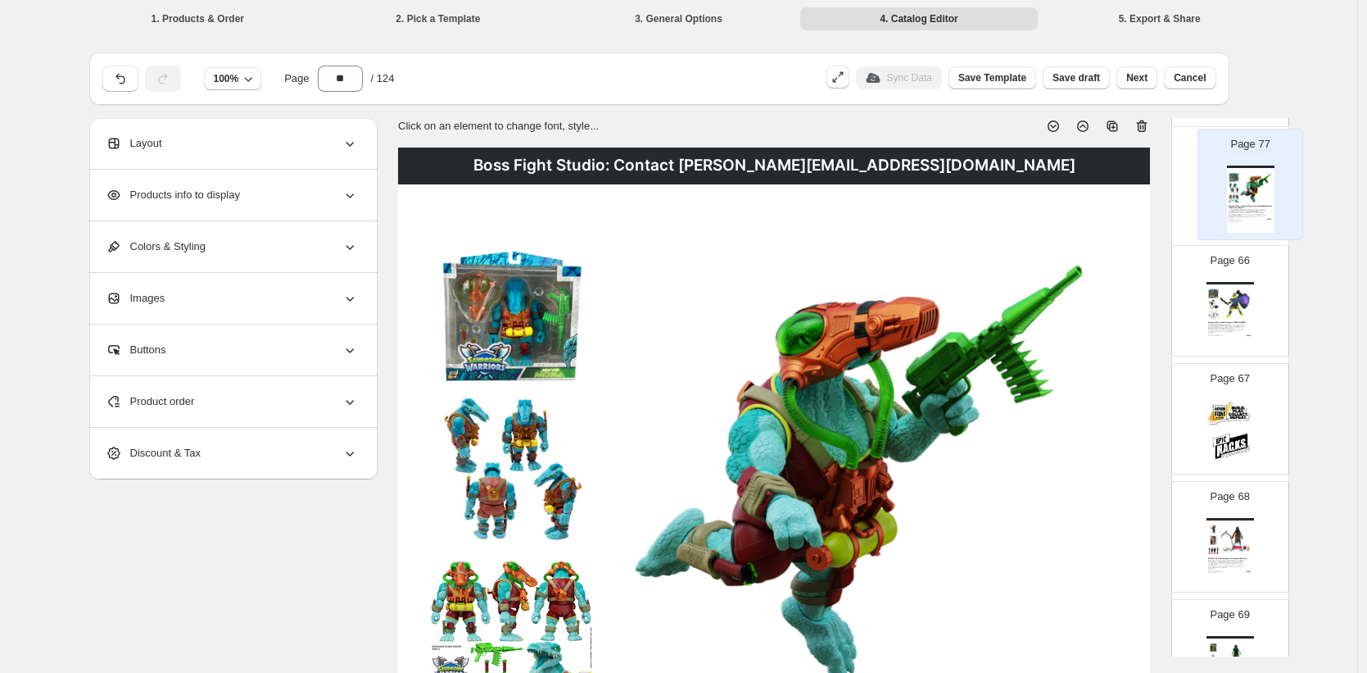
scroll to position [7719, 0]
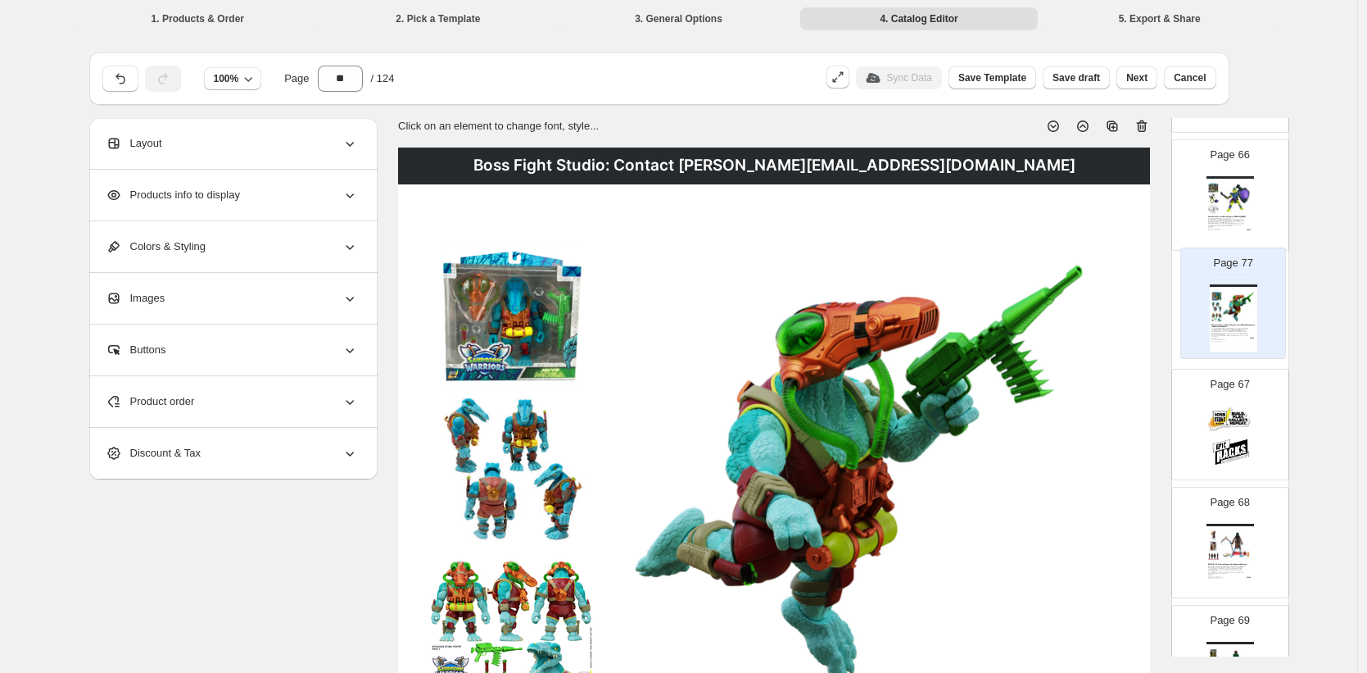
drag, startPoint x: 1249, startPoint y: 438, endPoint x: 1244, endPoint y: 289, distance: 149.2
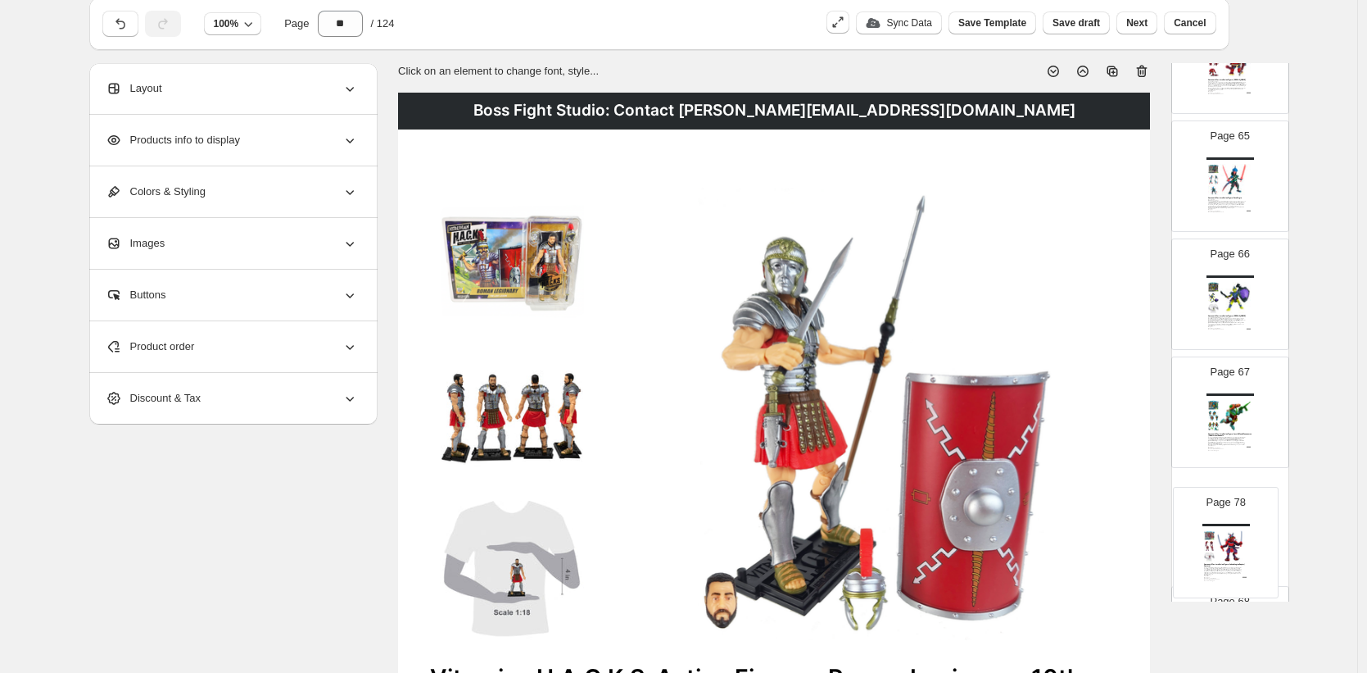
scroll to position [7569, 0]
drag, startPoint x: 1229, startPoint y: 325, endPoint x: 1229, endPoint y: 412, distance: 86.8
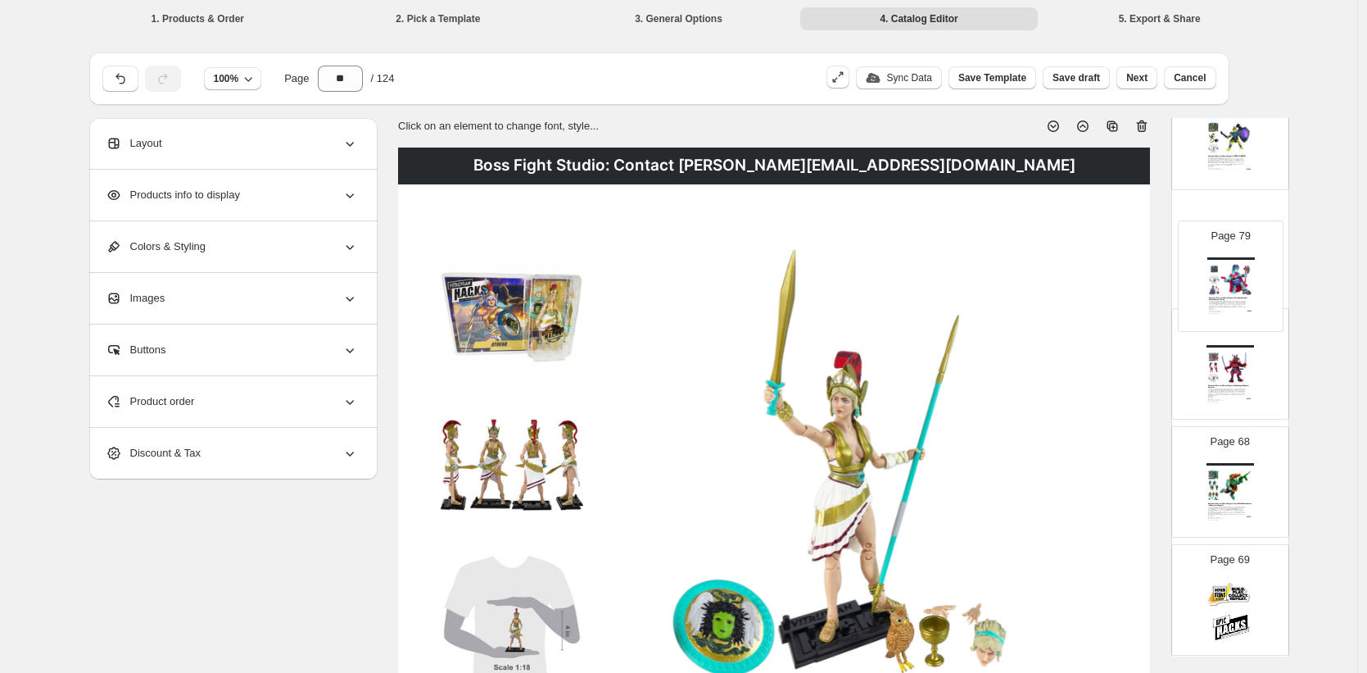
scroll to position [7778, 0]
drag, startPoint x: 1241, startPoint y: 299, endPoint x: 1240, endPoint y: 478, distance: 179.4
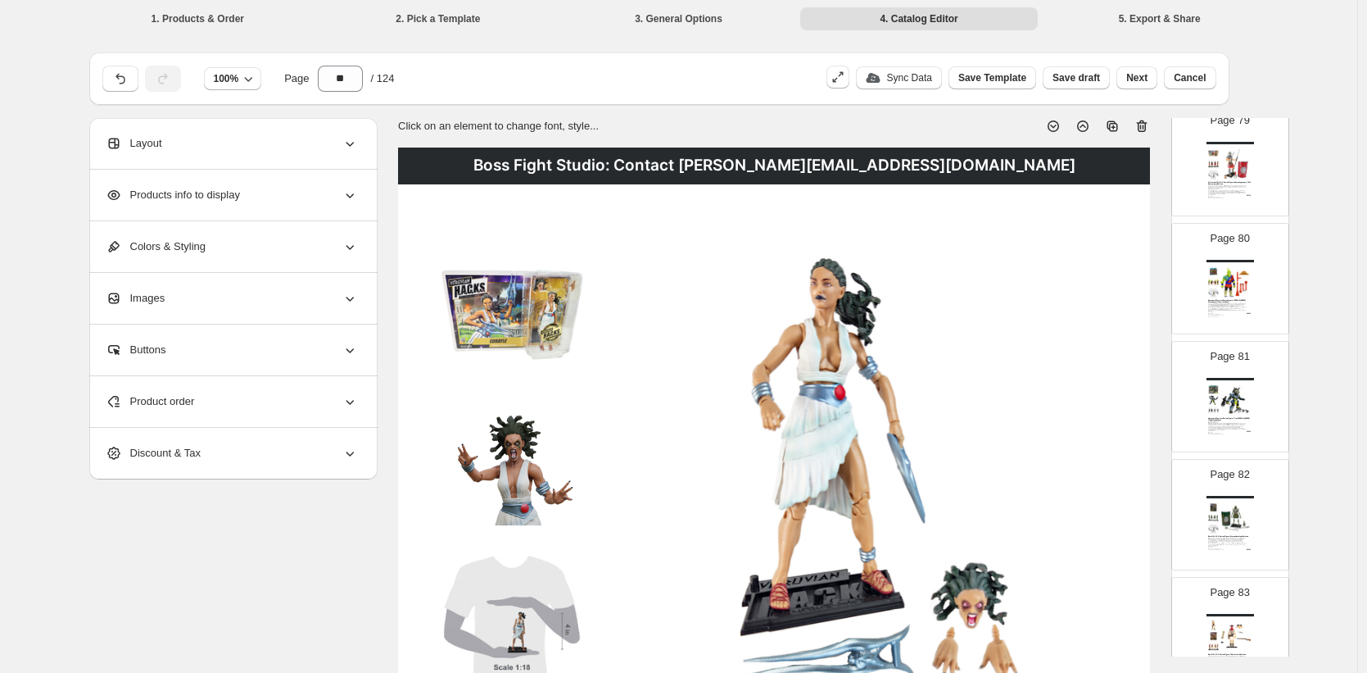
scroll to position [9168, 0]
click at [1233, 519] on img at bounding box center [1236, 519] width 33 height 31
type input "**"
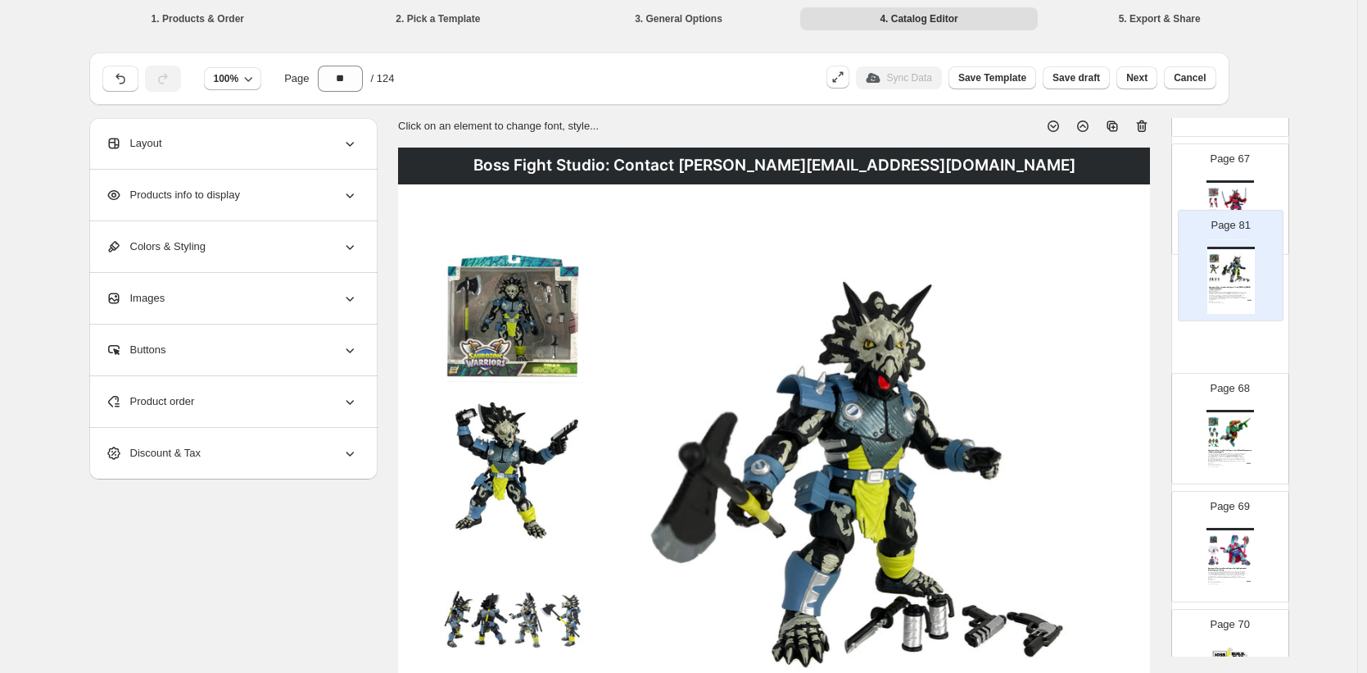
scroll to position [7832, 0]
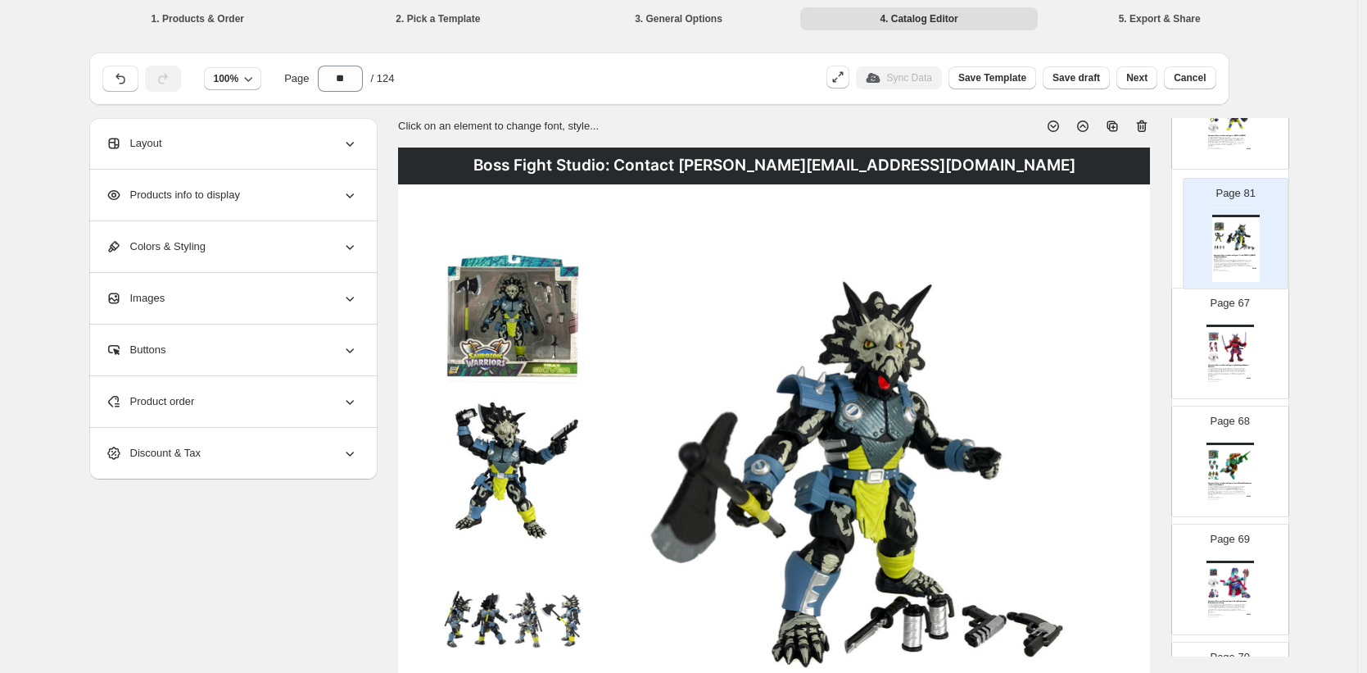
drag, startPoint x: 1231, startPoint y: 520, endPoint x: 1239, endPoint y: 233, distance: 287.7
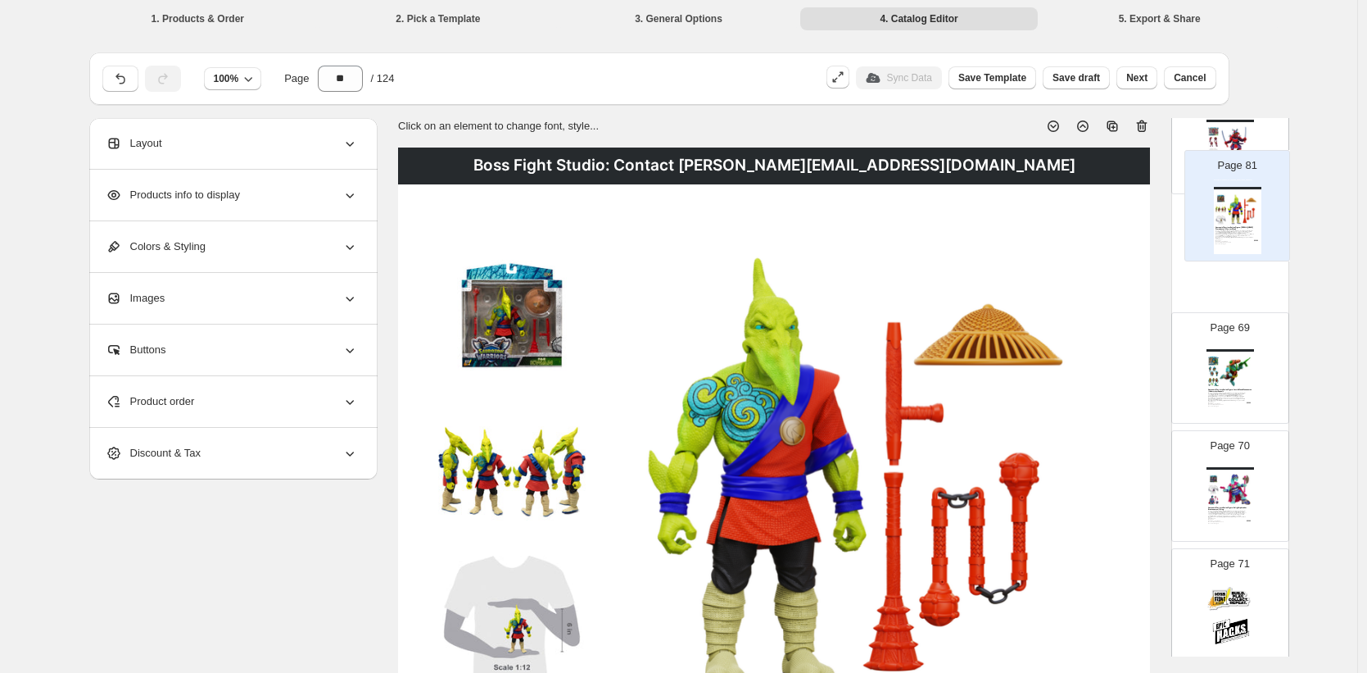
scroll to position [8010, 0]
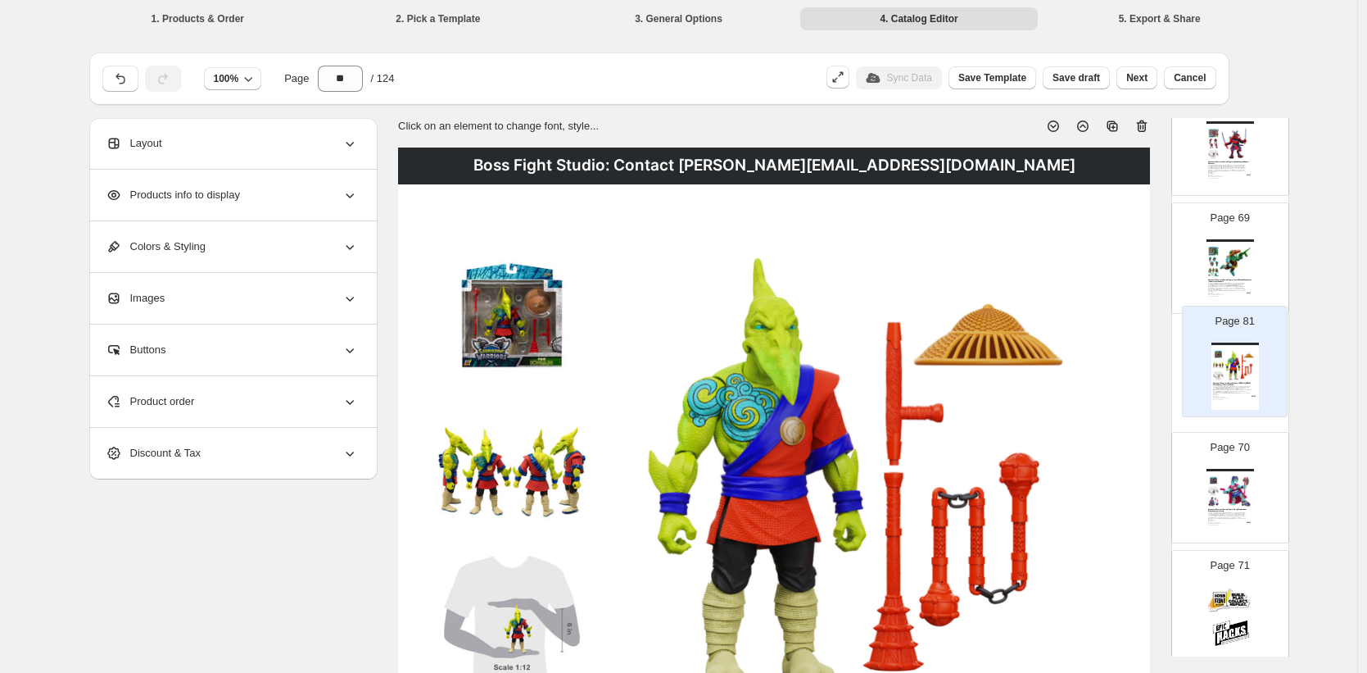
drag, startPoint x: 1230, startPoint y: 392, endPoint x: 1236, endPoint y: 363, distance: 30.2
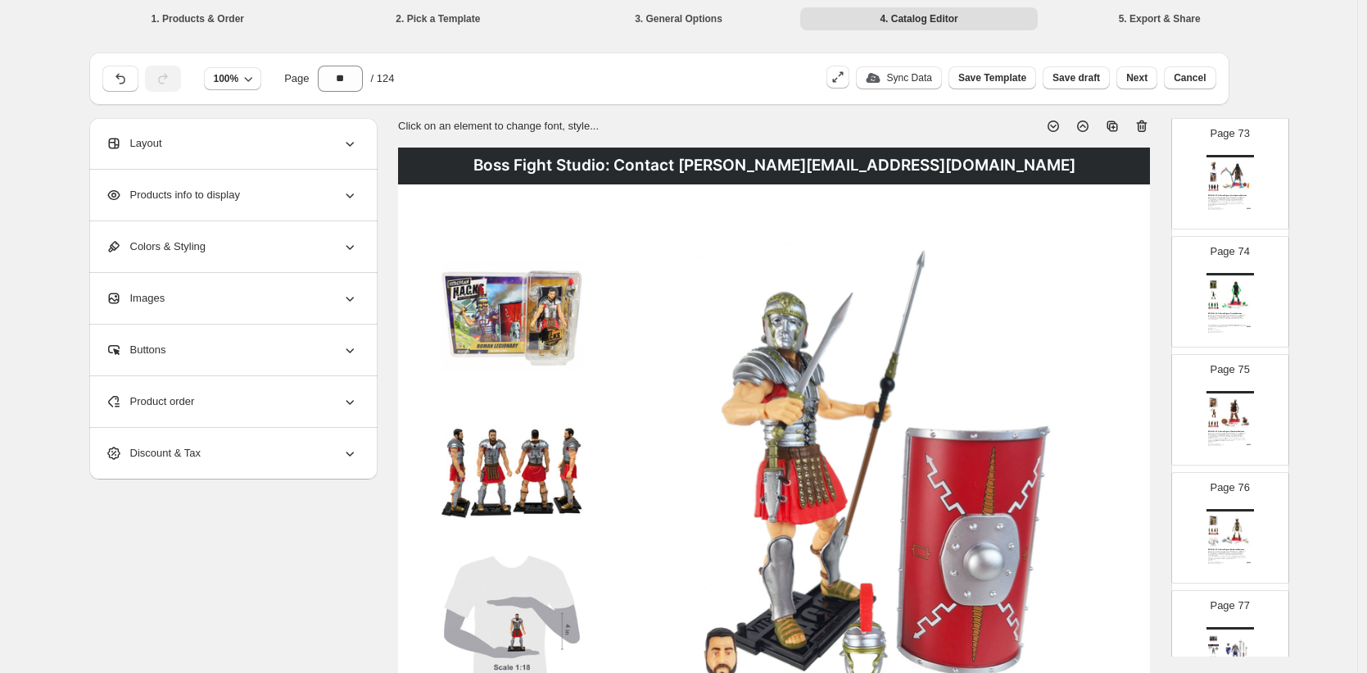
scroll to position [8959, 0]
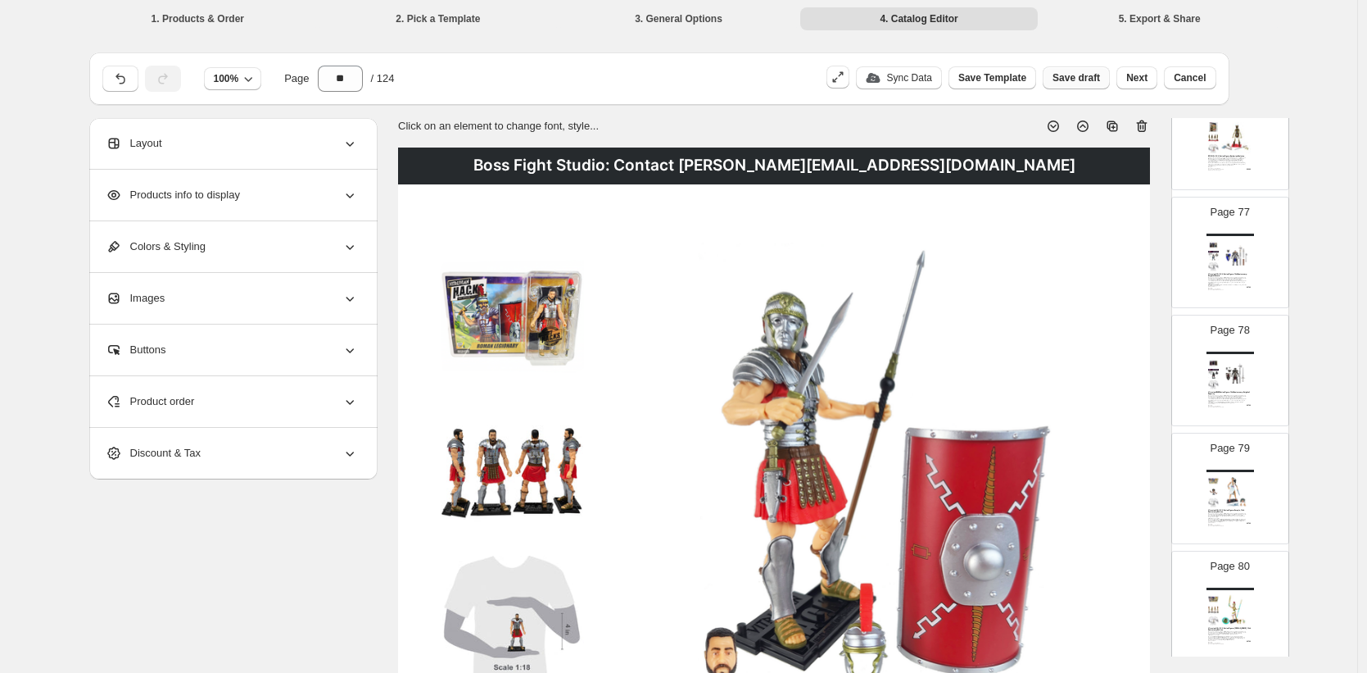
click at [1082, 82] on span "Save draft" at bounding box center [1077, 77] width 48 height 13
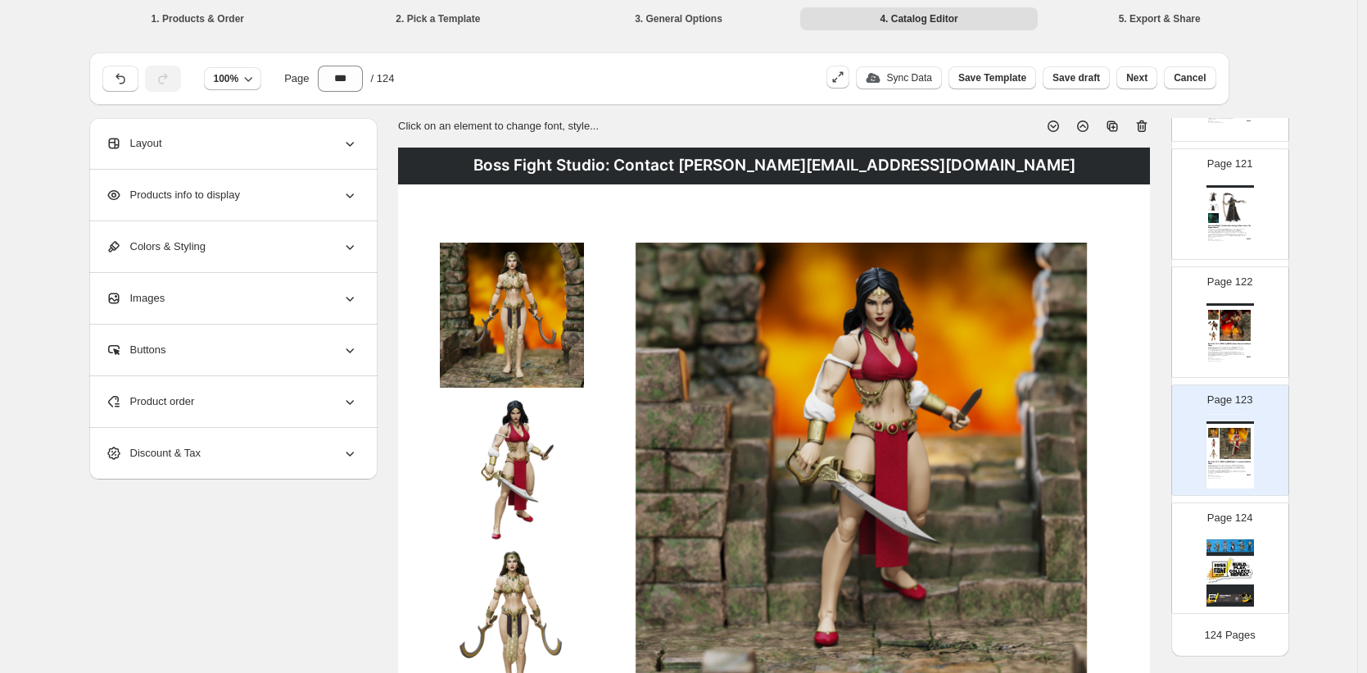
click at [1148, 127] on icon at bounding box center [1142, 126] width 16 height 16
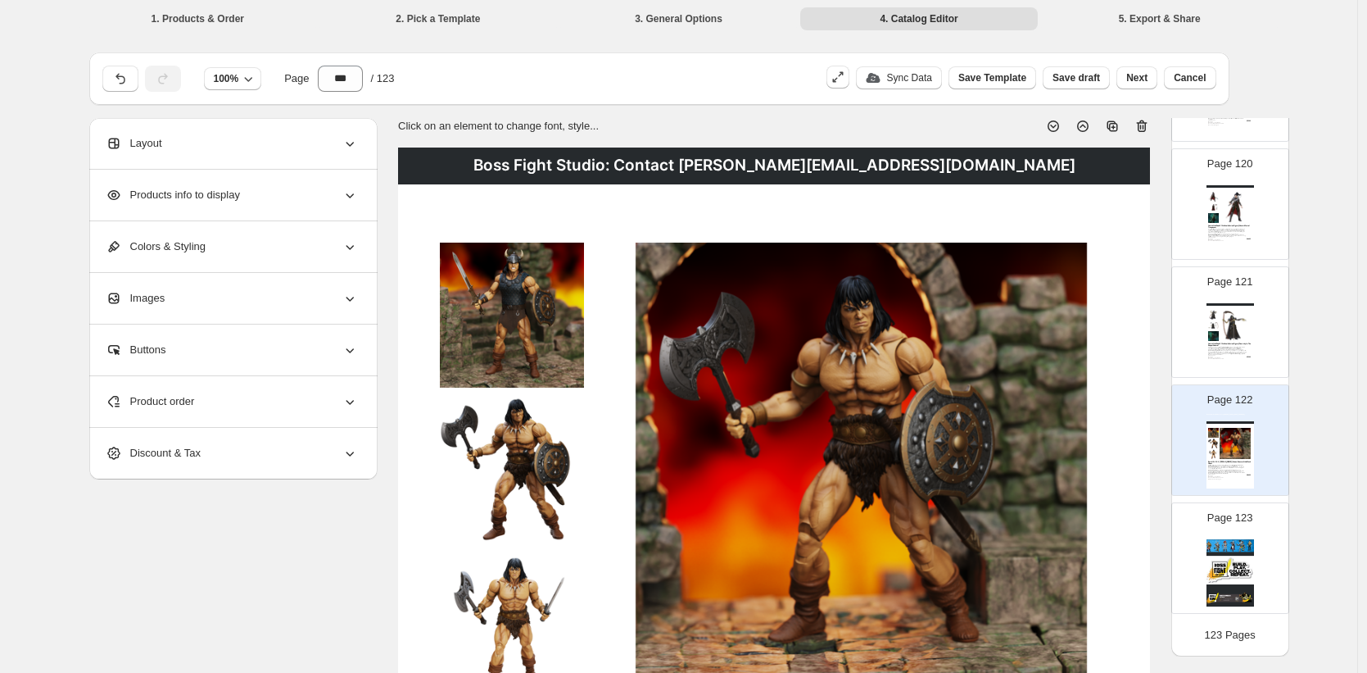
click at [1148, 127] on icon at bounding box center [1142, 126] width 16 height 16
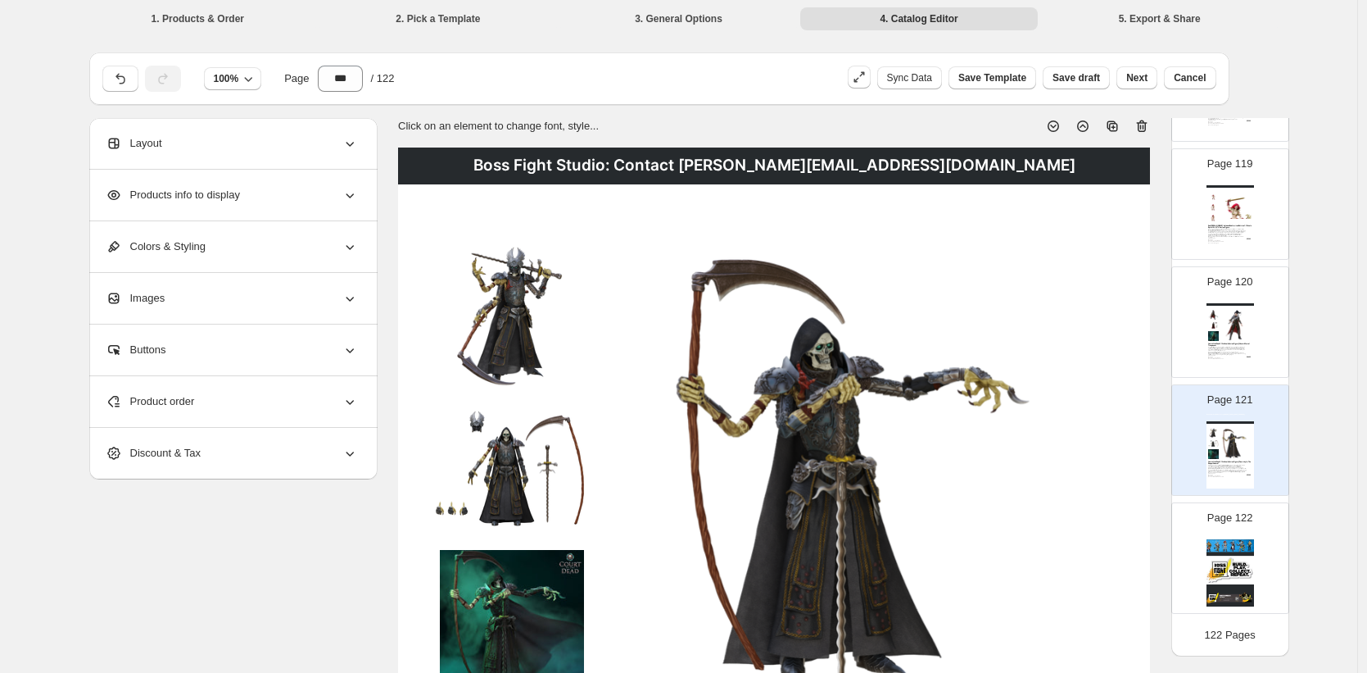
scroll to position [13963, 0]
click at [1148, 127] on icon at bounding box center [1142, 126] width 16 height 16
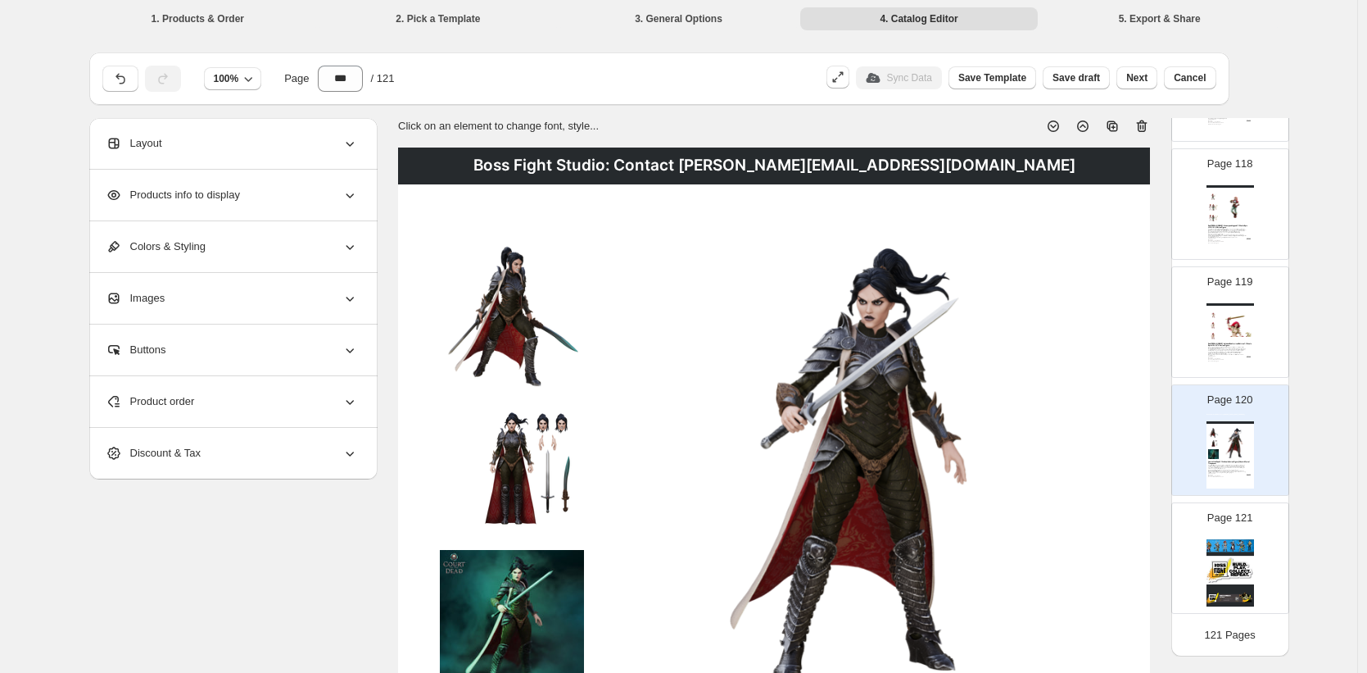
click at [1148, 127] on icon at bounding box center [1142, 126] width 16 height 16
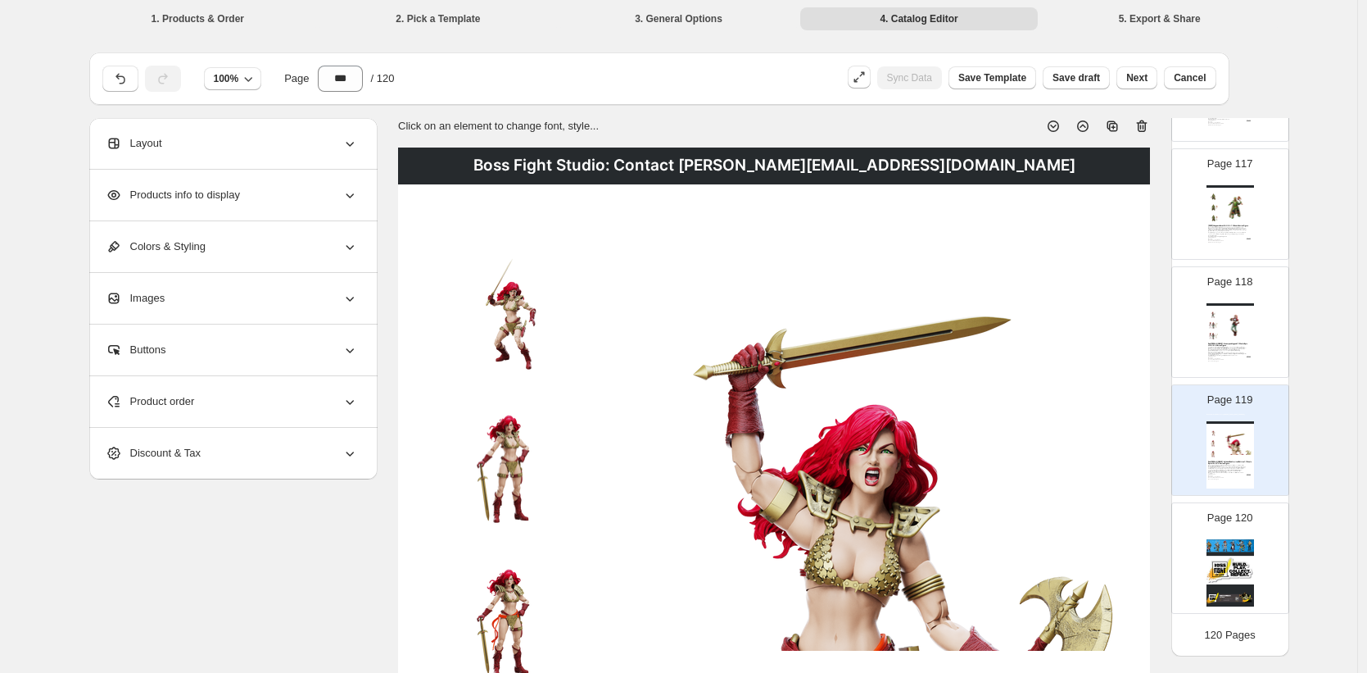
scroll to position [13727, 0]
click at [1148, 127] on icon at bounding box center [1142, 126] width 16 height 16
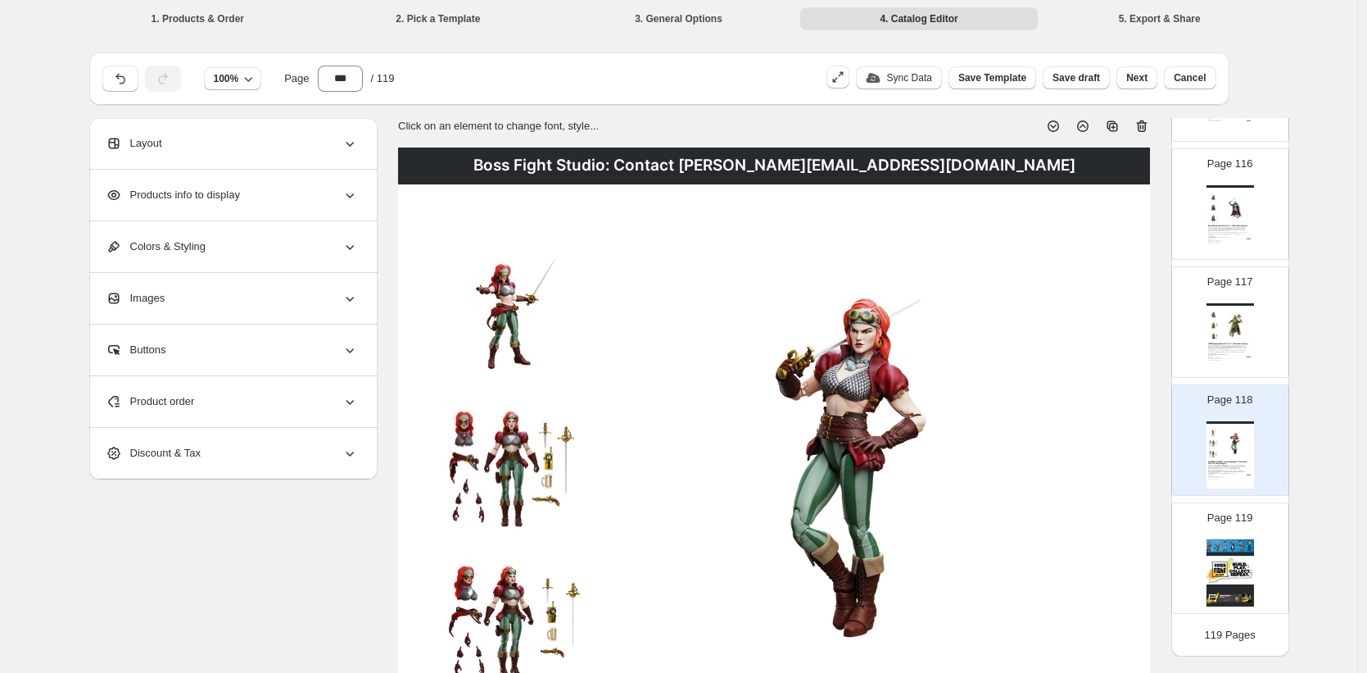
click at [1148, 127] on icon at bounding box center [1142, 126] width 16 height 16
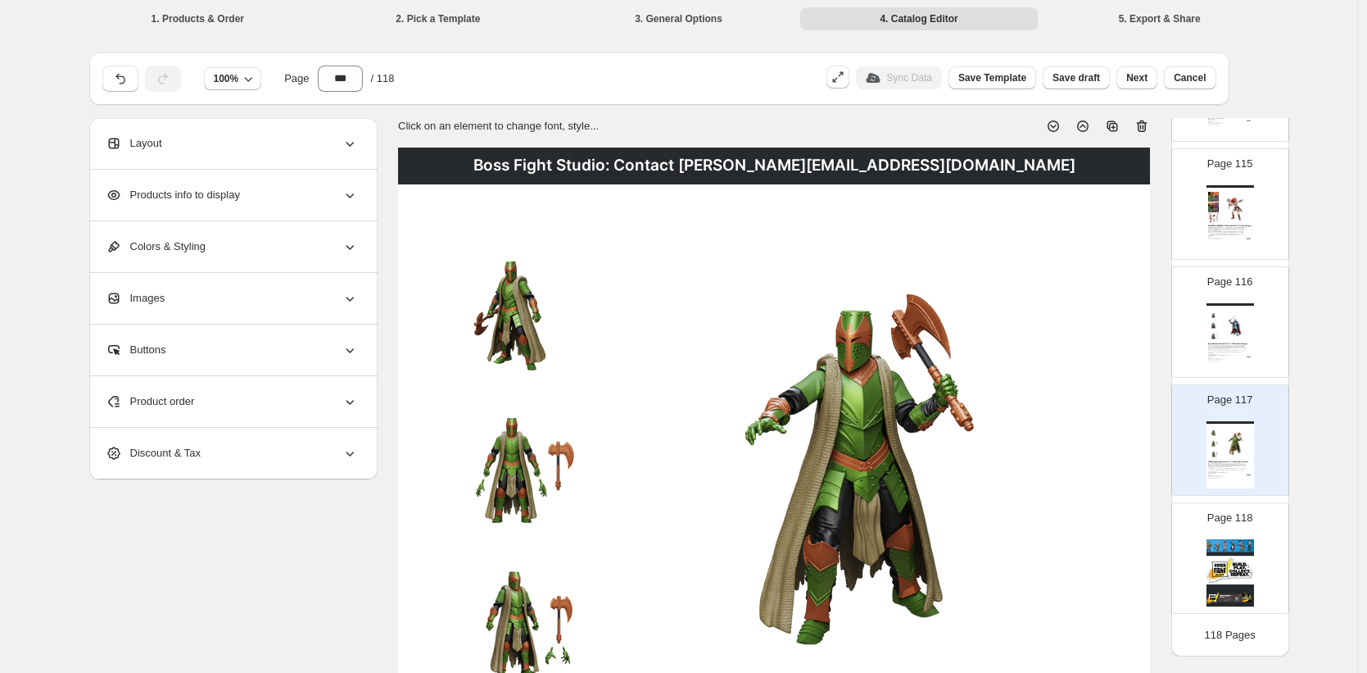
click at [1148, 127] on icon at bounding box center [1142, 126] width 16 height 16
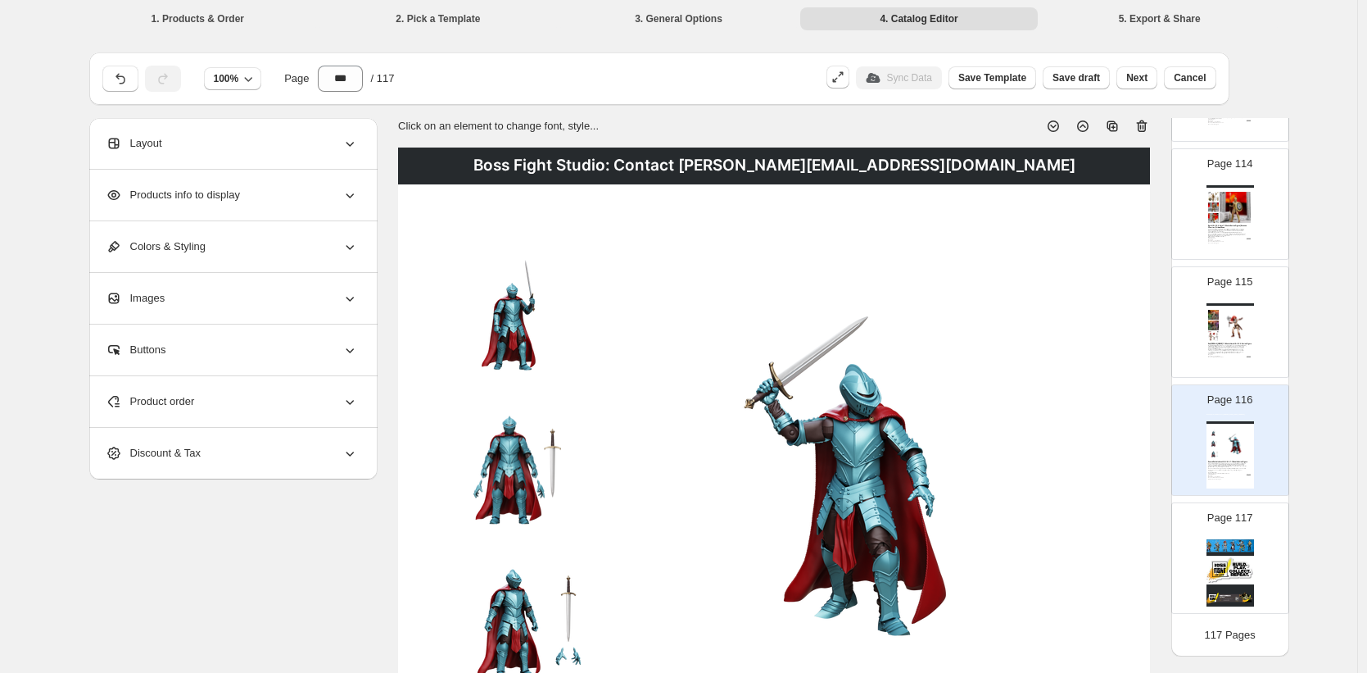
click at [1148, 127] on icon at bounding box center [1142, 126] width 16 height 16
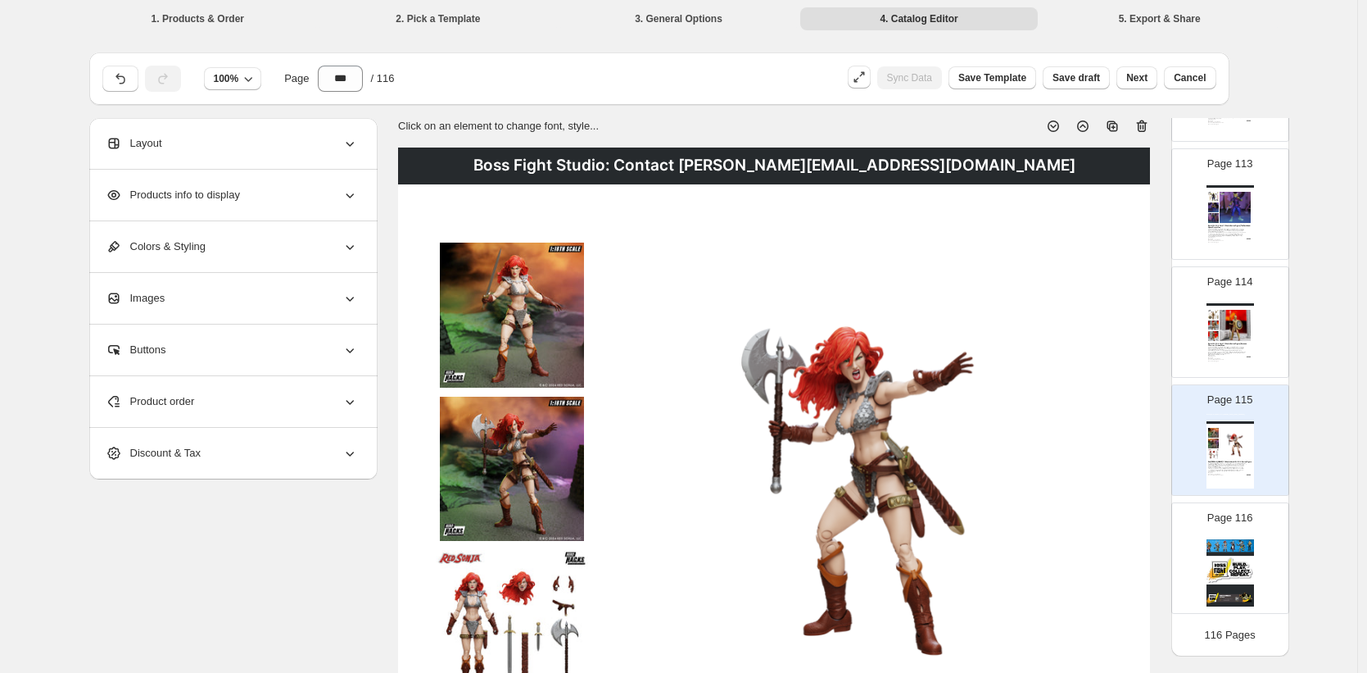
click at [1148, 127] on icon at bounding box center [1142, 126] width 16 height 16
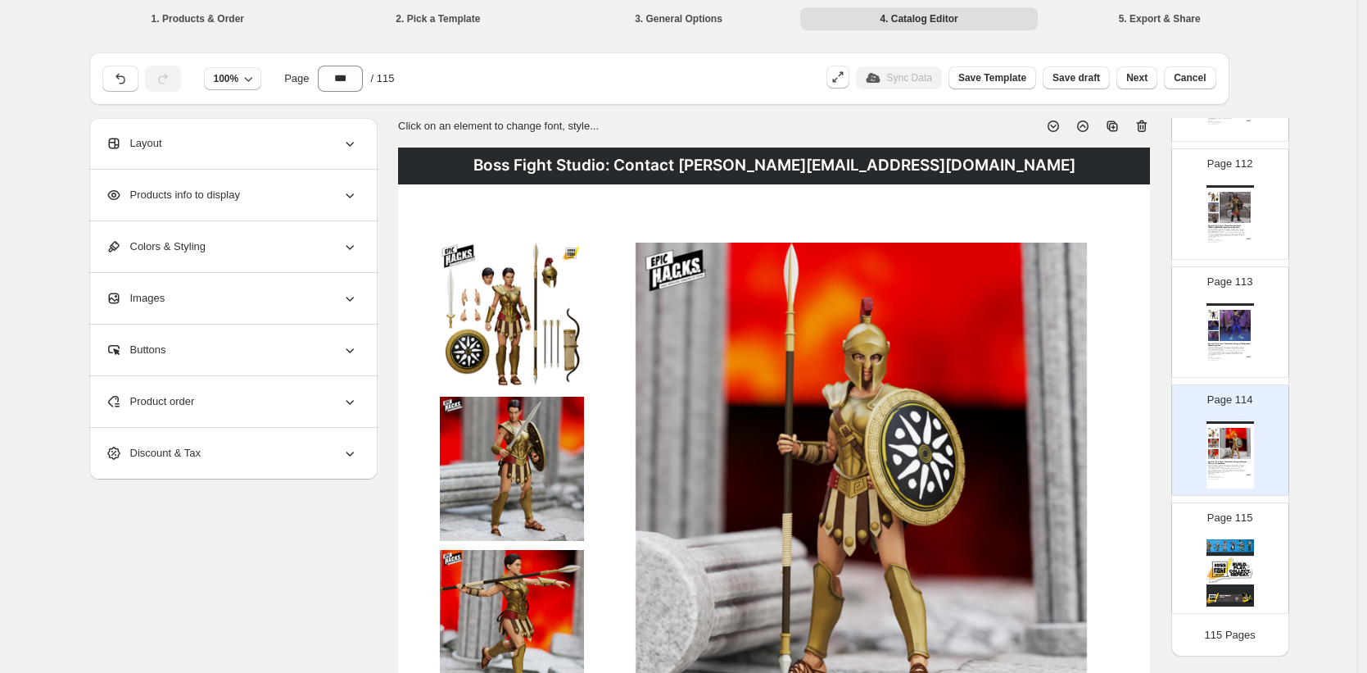
click at [1149, 125] on icon at bounding box center [1142, 126] width 16 height 16
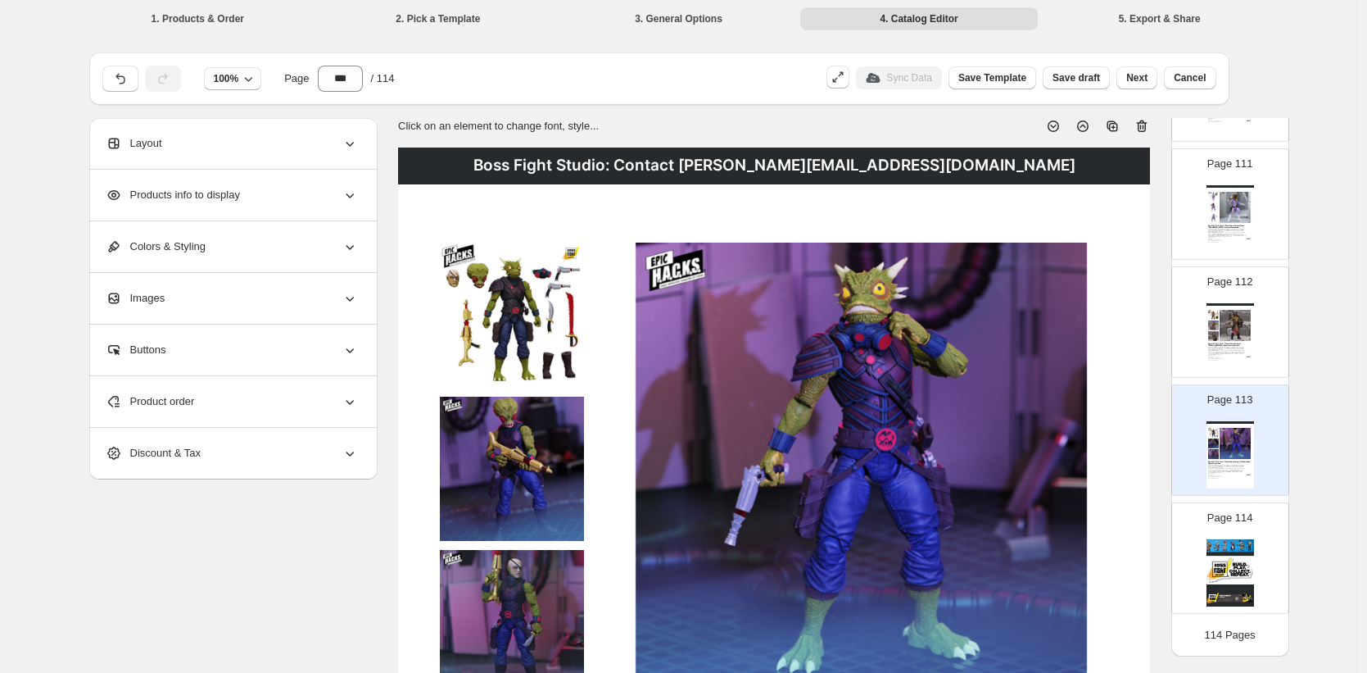
click at [1149, 125] on icon at bounding box center [1142, 126] width 16 height 16
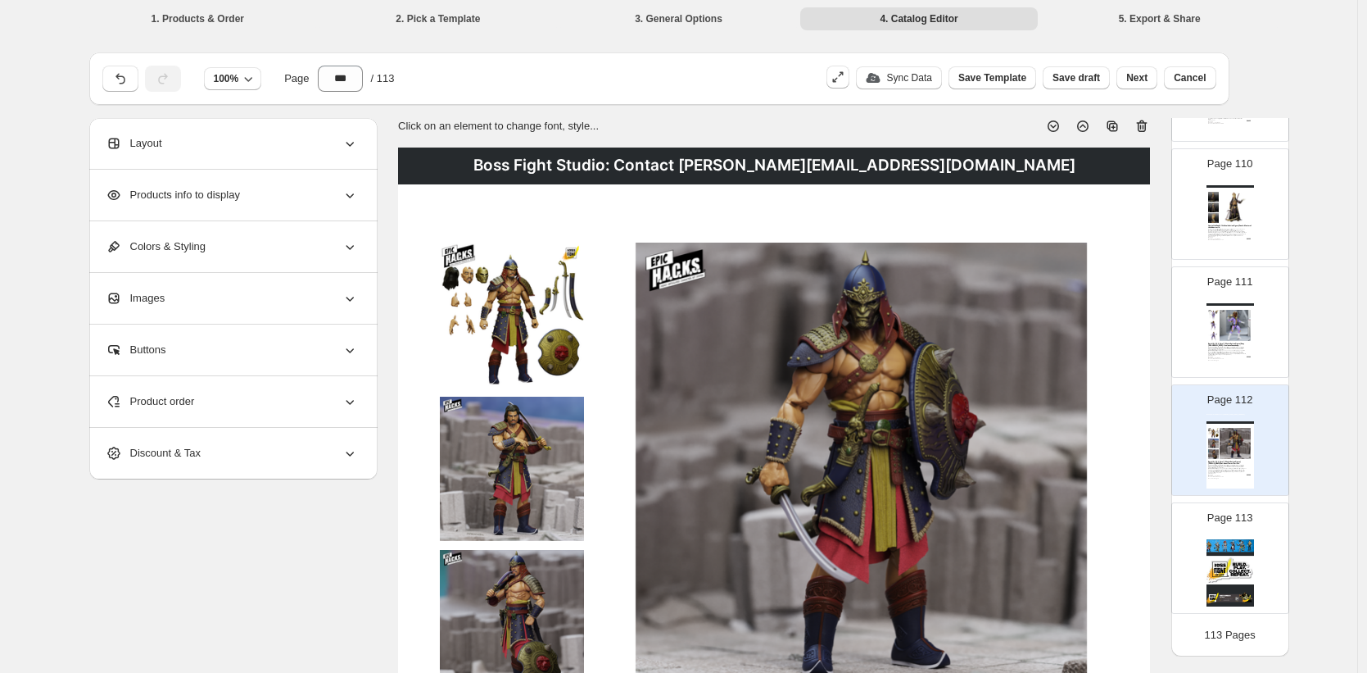
click at [1149, 125] on icon at bounding box center [1142, 126] width 16 height 16
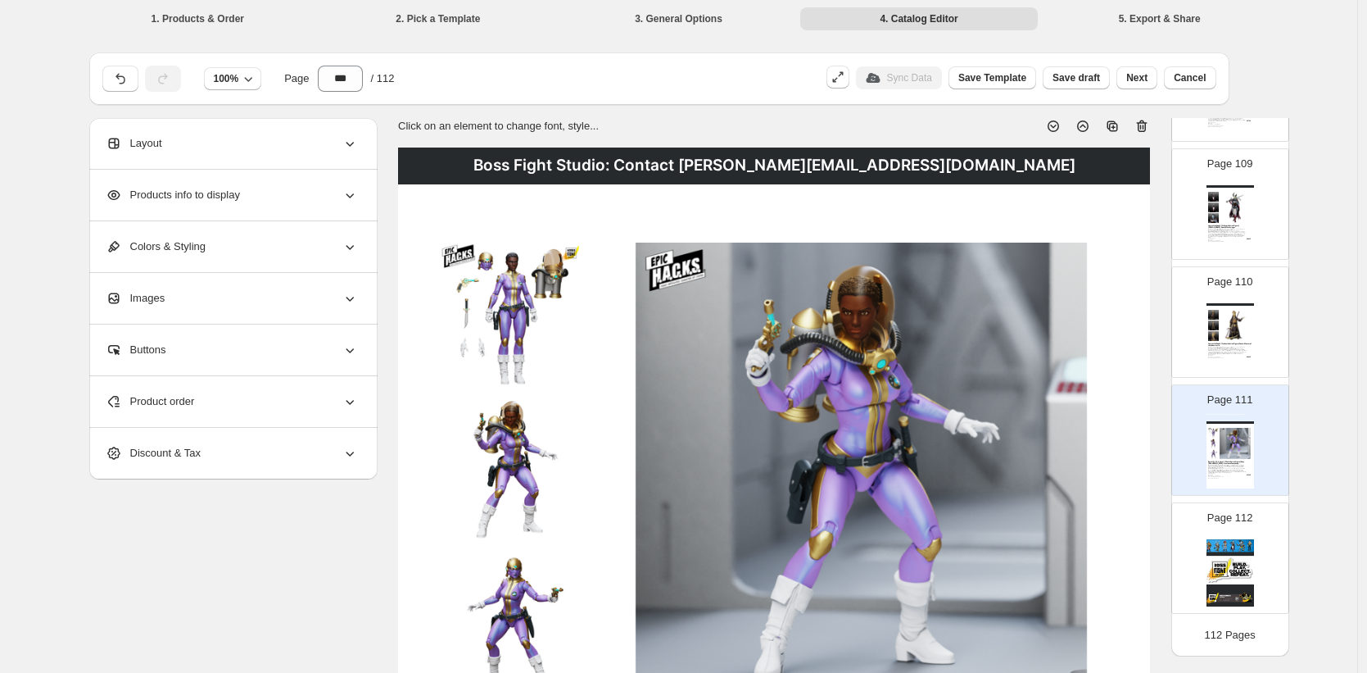
click at [1149, 125] on icon at bounding box center [1142, 126] width 16 height 16
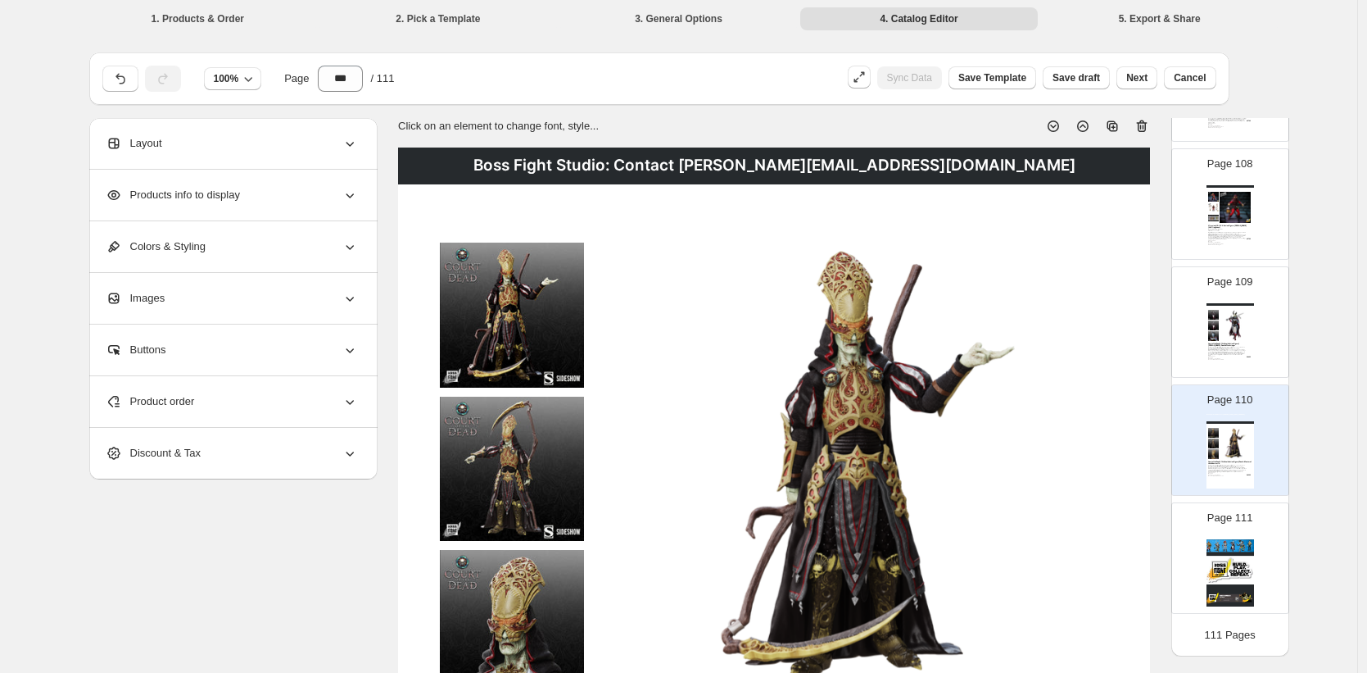
scroll to position [12665, 0]
click at [1149, 125] on icon at bounding box center [1142, 126] width 16 height 16
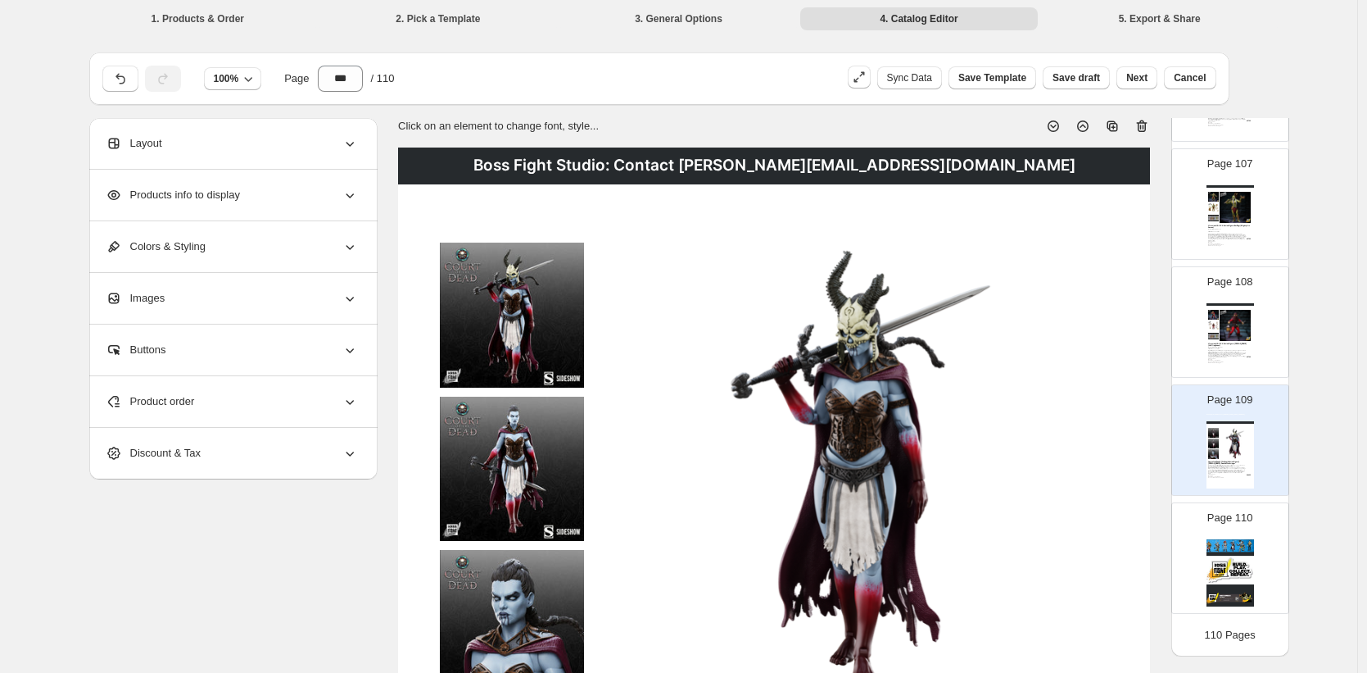
click at [1149, 125] on icon at bounding box center [1142, 126] width 16 height 16
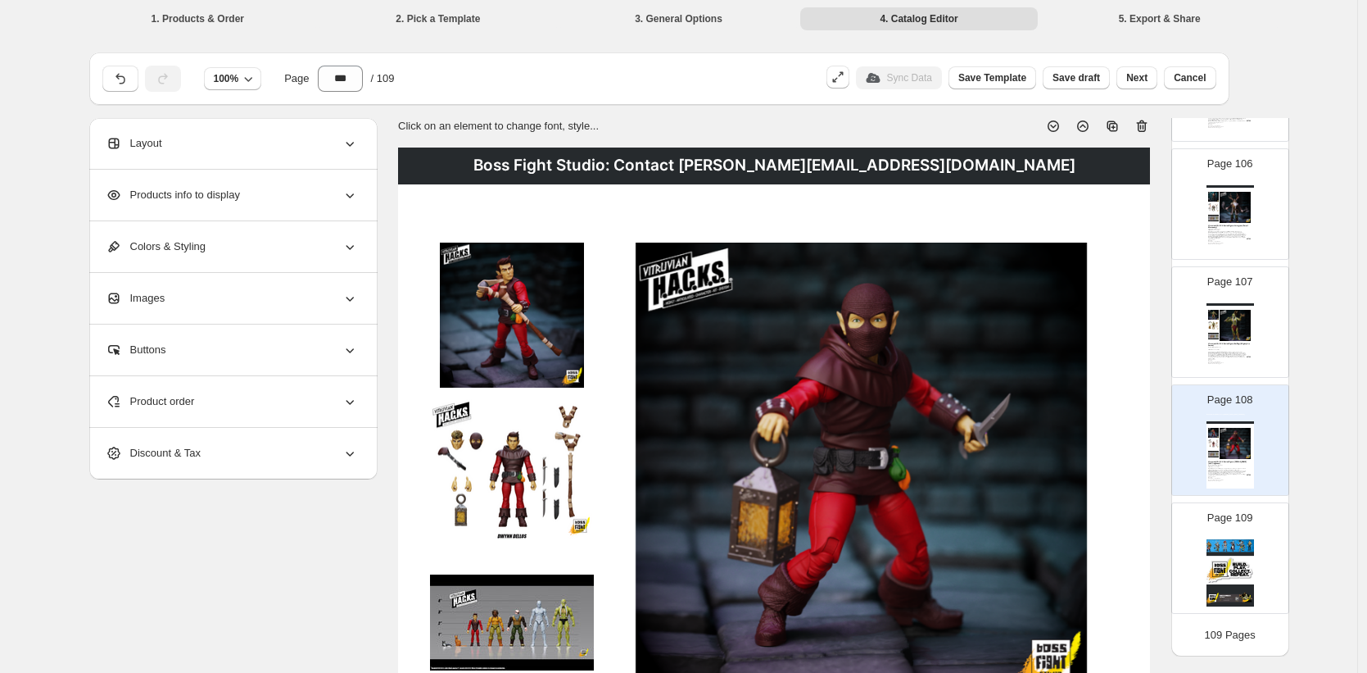
click at [1149, 125] on icon at bounding box center [1142, 126] width 16 height 16
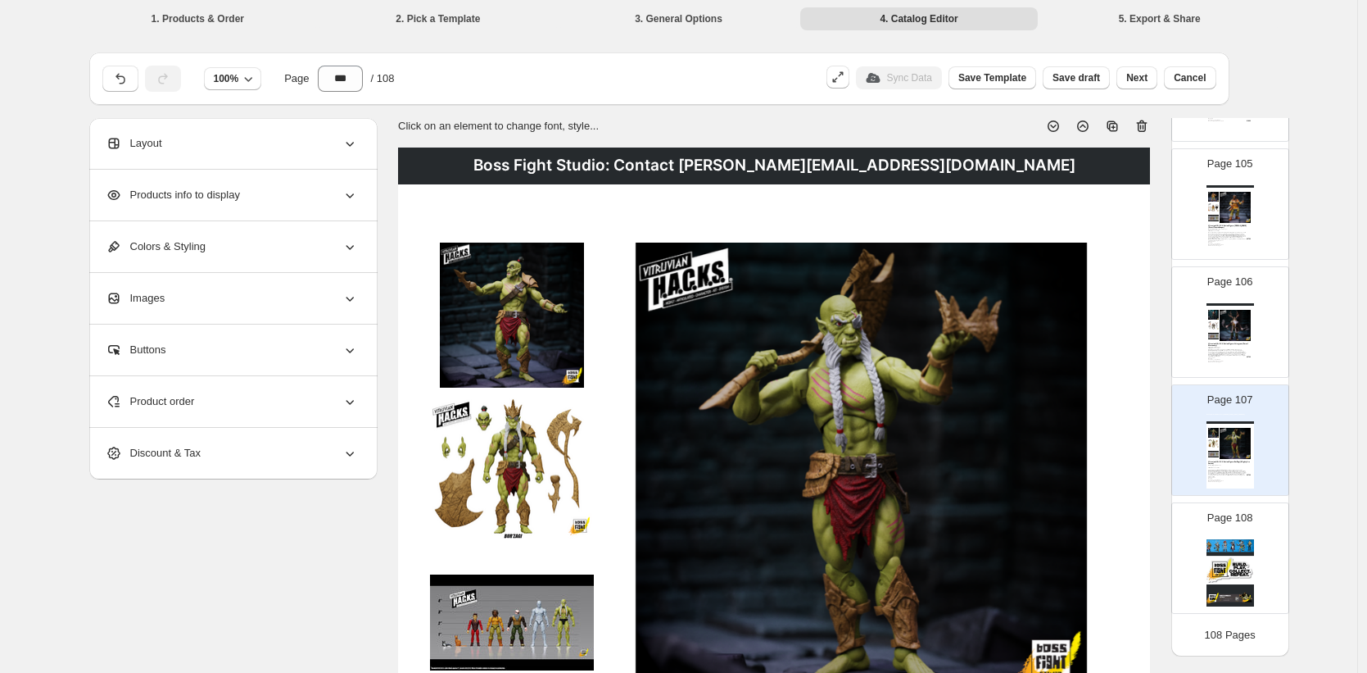
click at [1149, 125] on icon at bounding box center [1142, 126] width 16 height 16
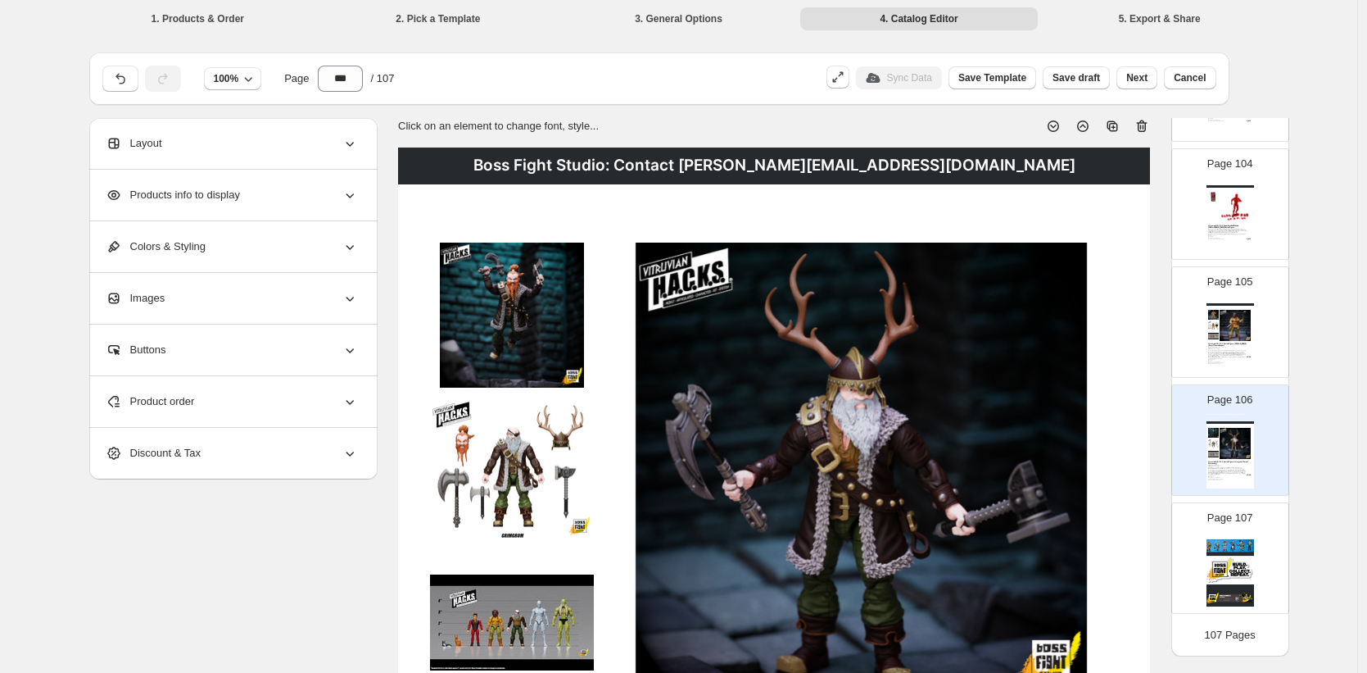
click at [1149, 125] on icon at bounding box center [1142, 126] width 16 height 16
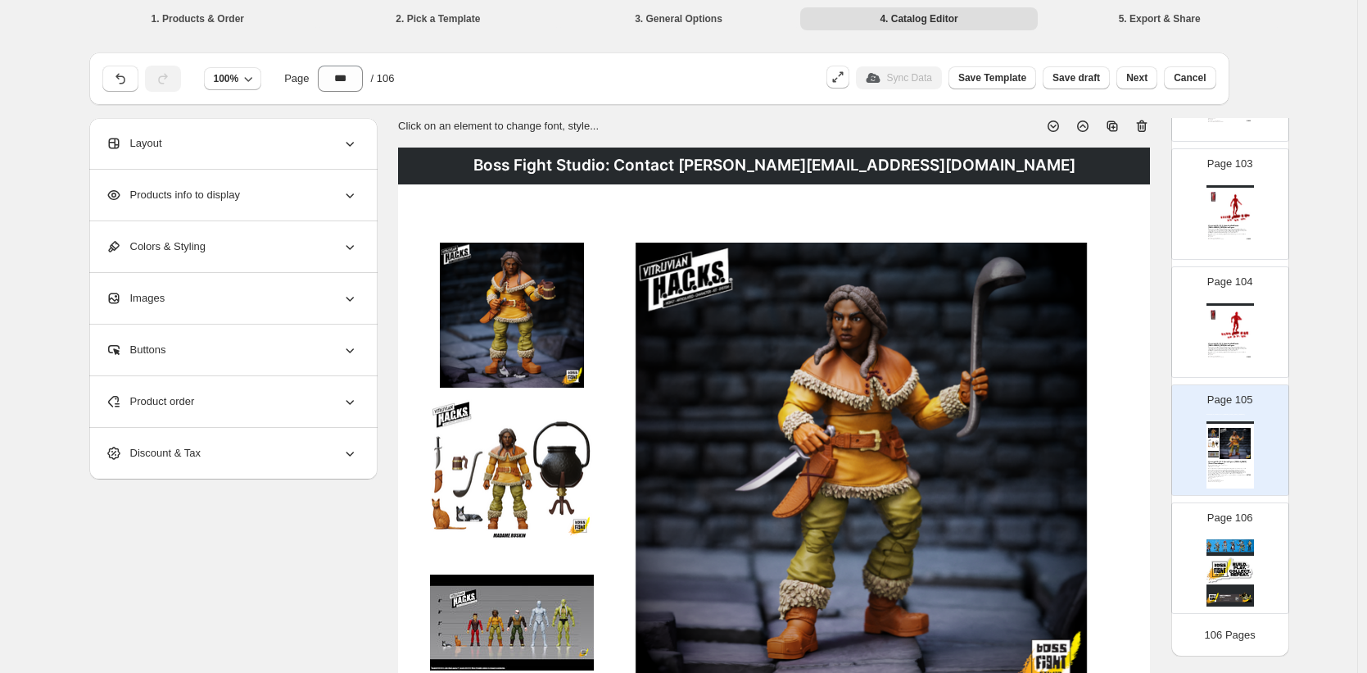
click at [1149, 125] on icon at bounding box center [1142, 126] width 16 height 16
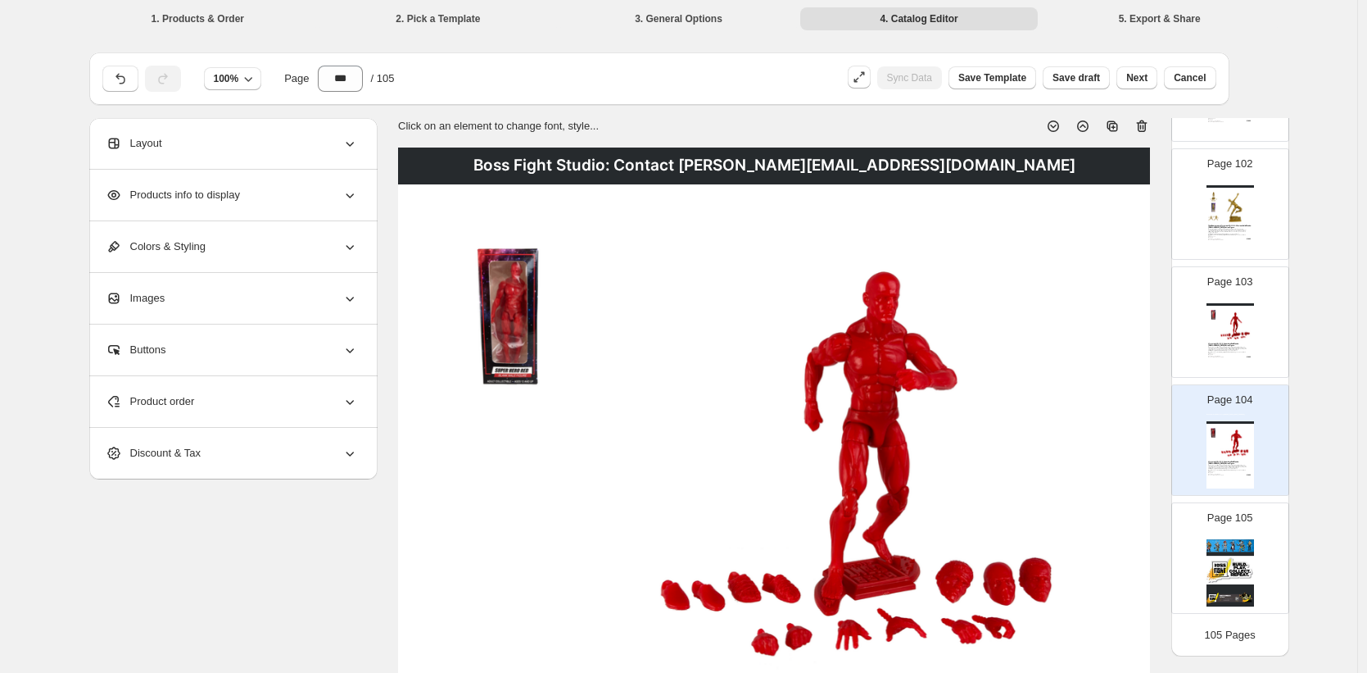
scroll to position [11957, 0]
click at [1149, 125] on icon at bounding box center [1142, 126] width 16 height 16
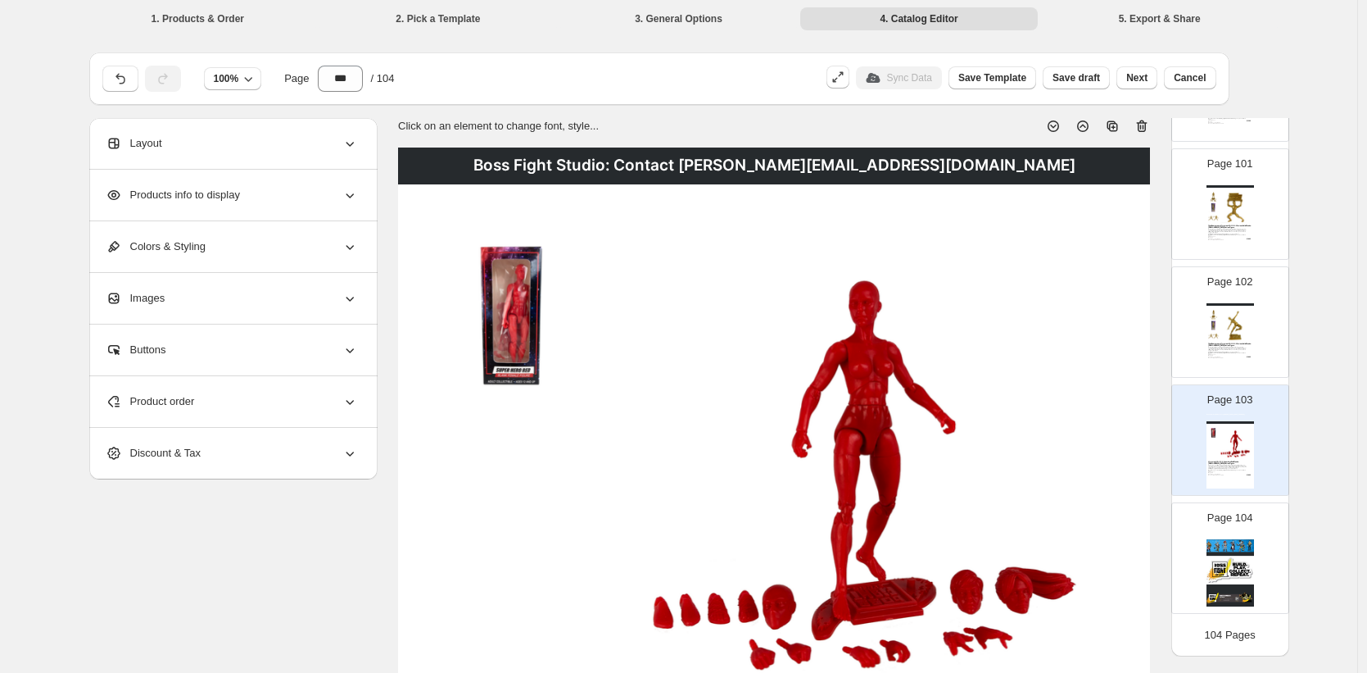
click at [1149, 125] on icon at bounding box center [1142, 126] width 16 height 16
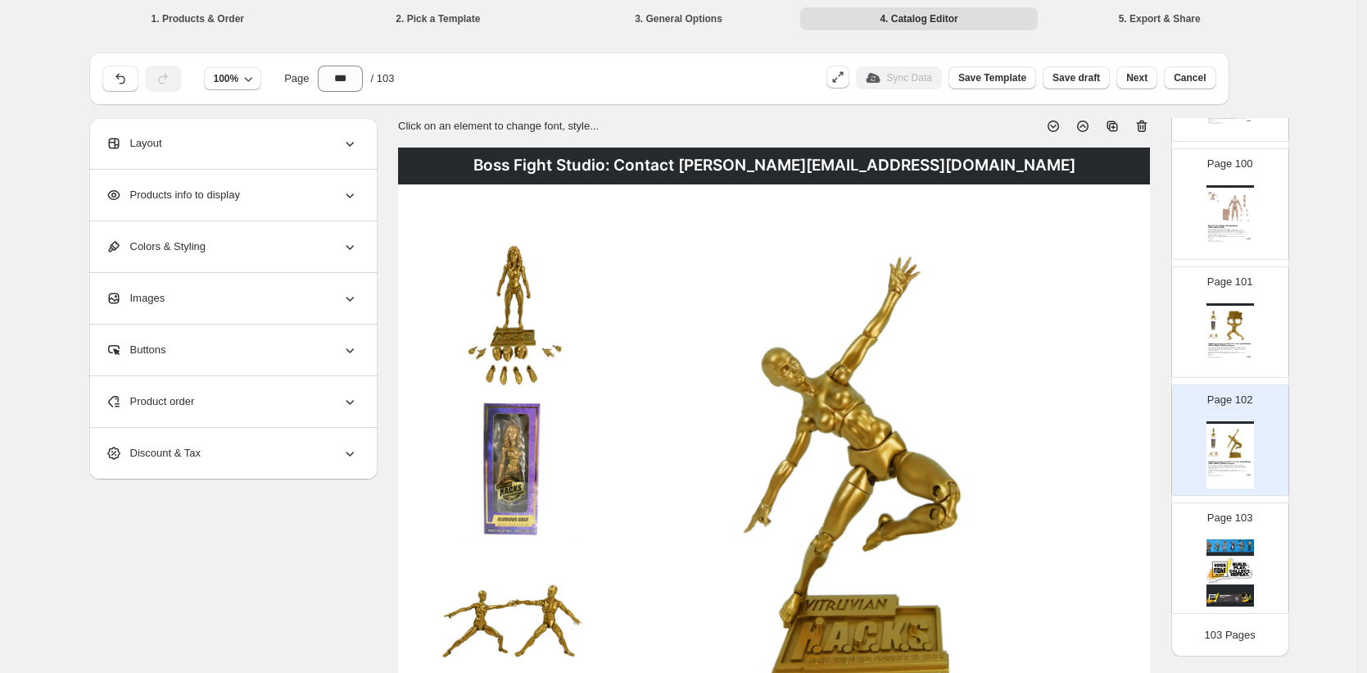
click at [1149, 125] on icon at bounding box center [1142, 126] width 16 height 16
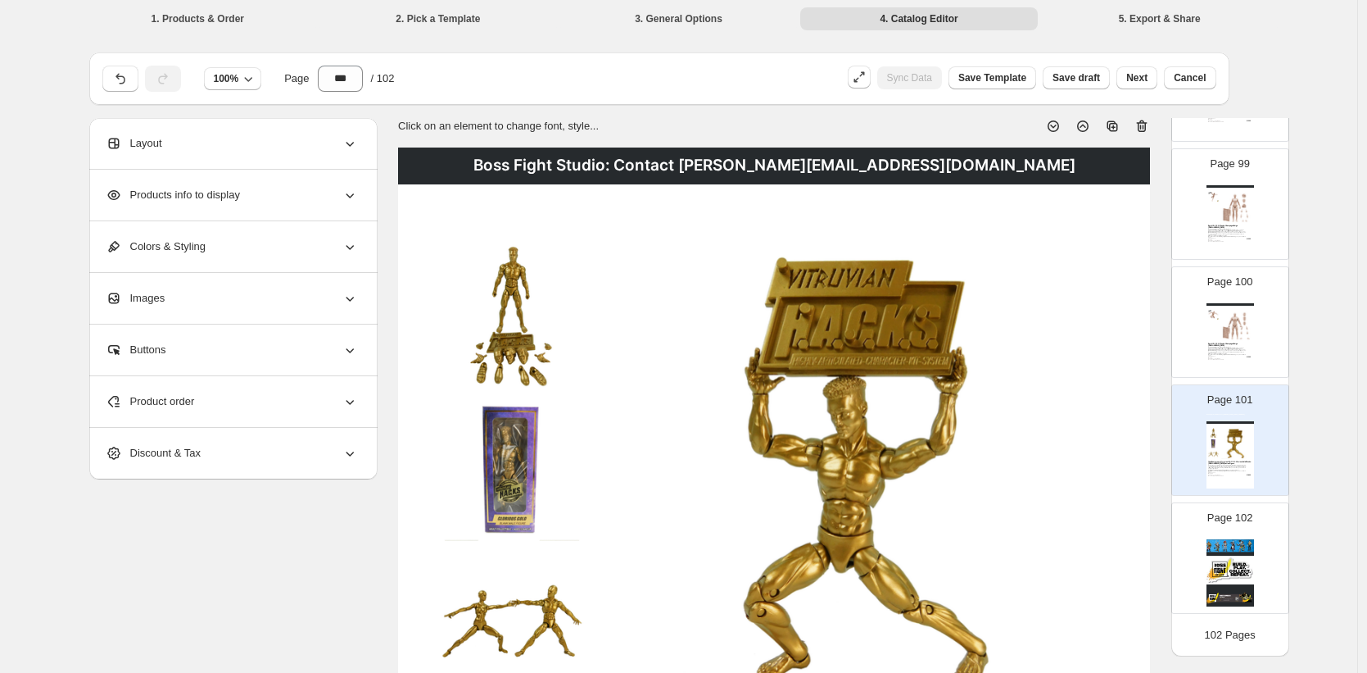
click at [1149, 125] on icon at bounding box center [1142, 126] width 16 height 16
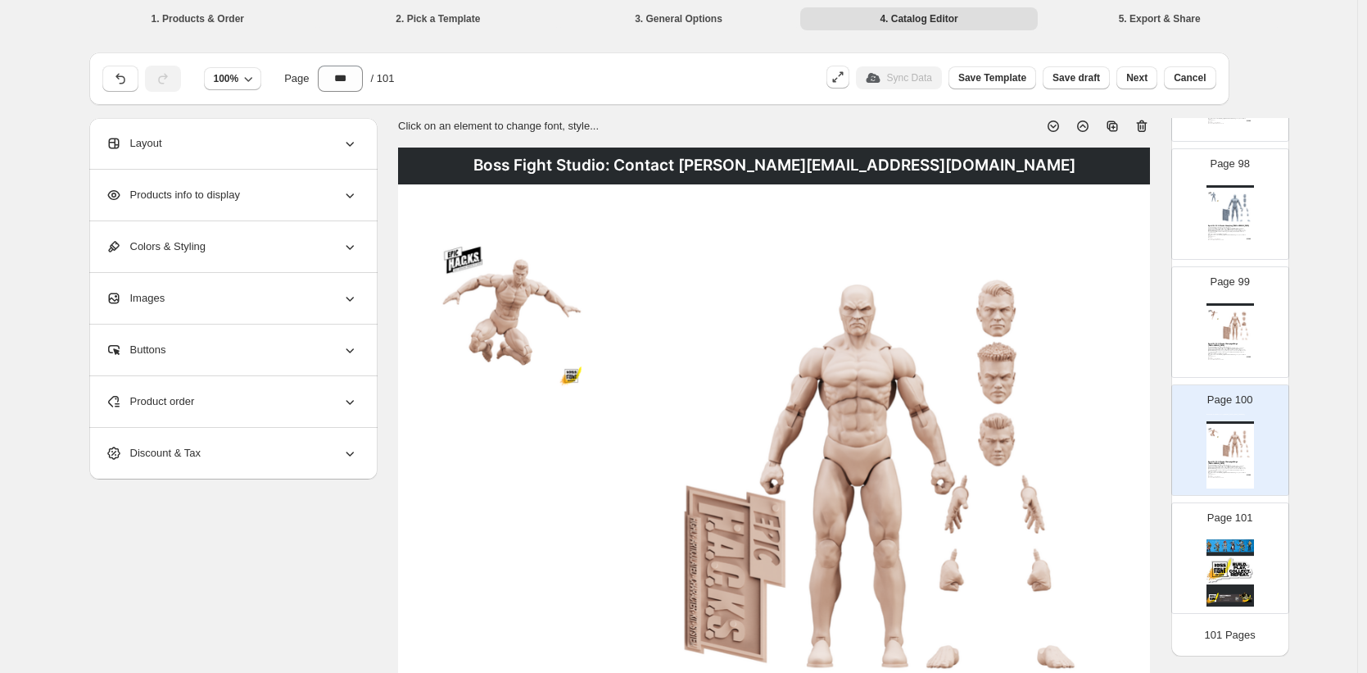
click at [1149, 125] on icon at bounding box center [1142, 126] width 16 height 16
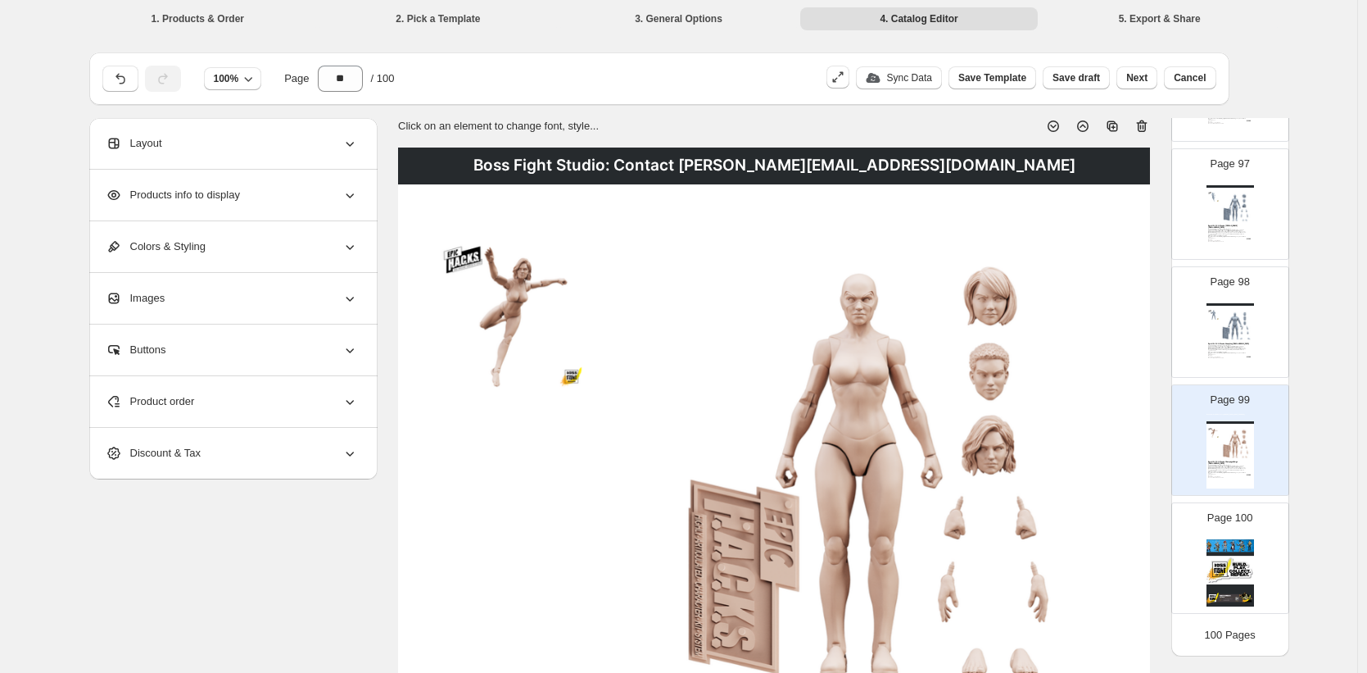
click at [1149, 125] on icon at bounding box center [1142, 126] width 16 height 16
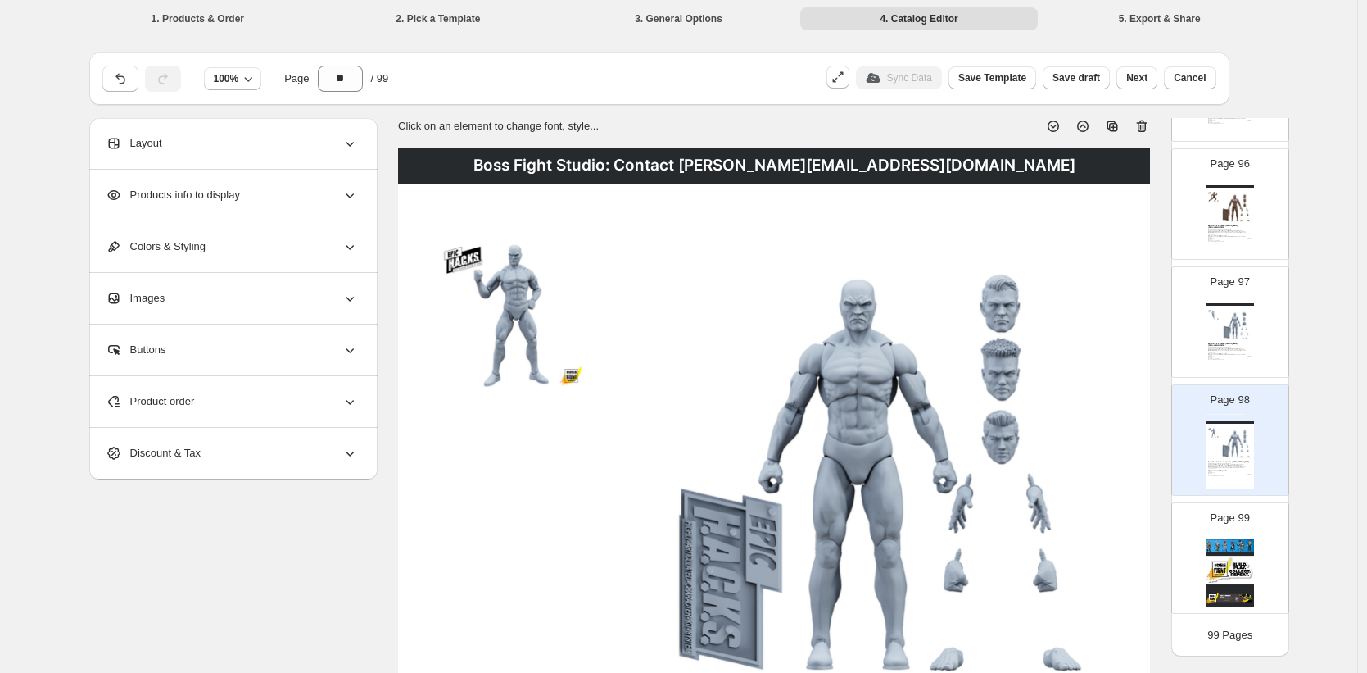
click at [1149, 125] on icon at bounding box center [1142, 126] width 16 height 16
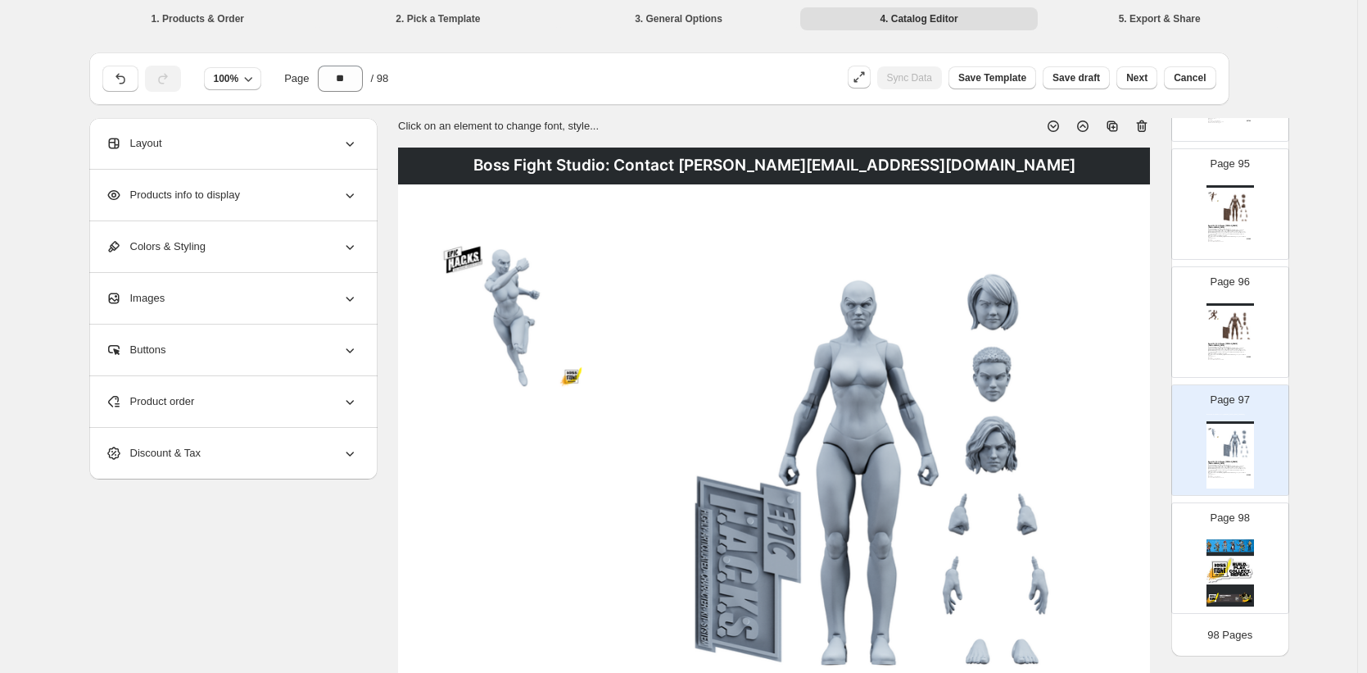
click at [1149, 125] on icon at bounding box center [1142, 126] width 16 height 16
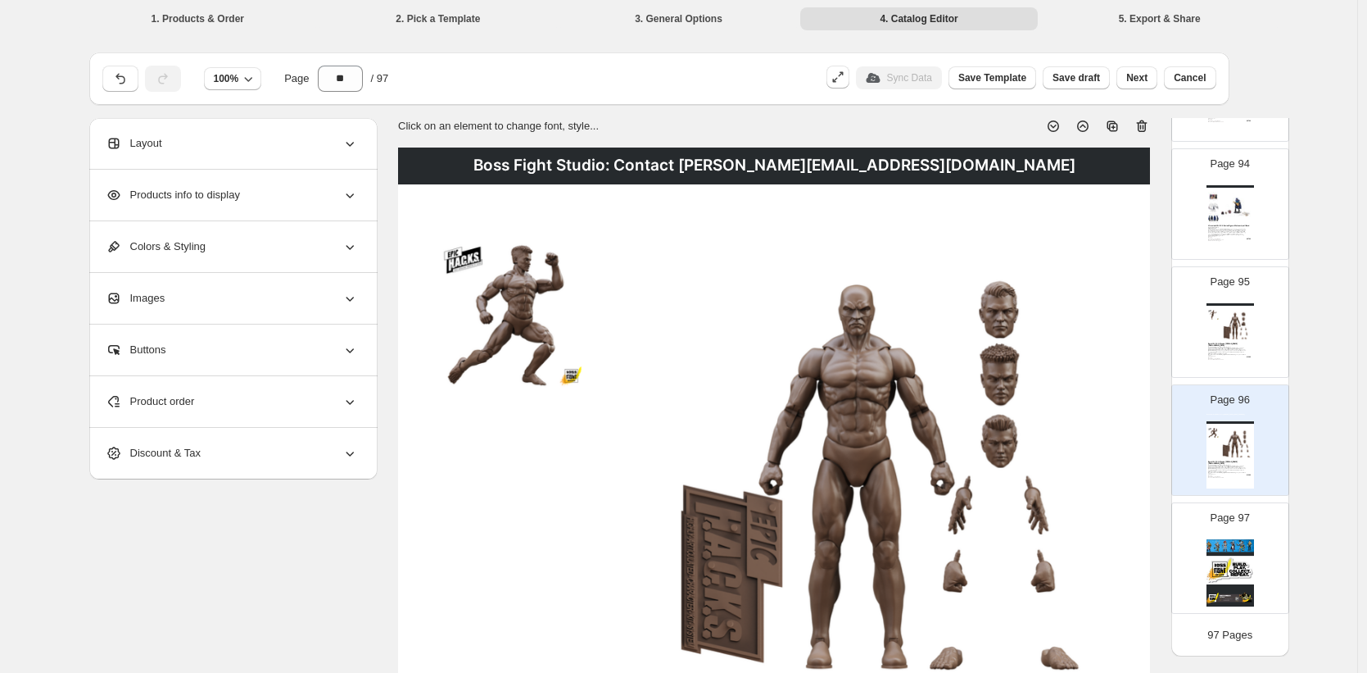
click at [1149, 125] on icon at bounding box center [1142, 126] width 16 height 16
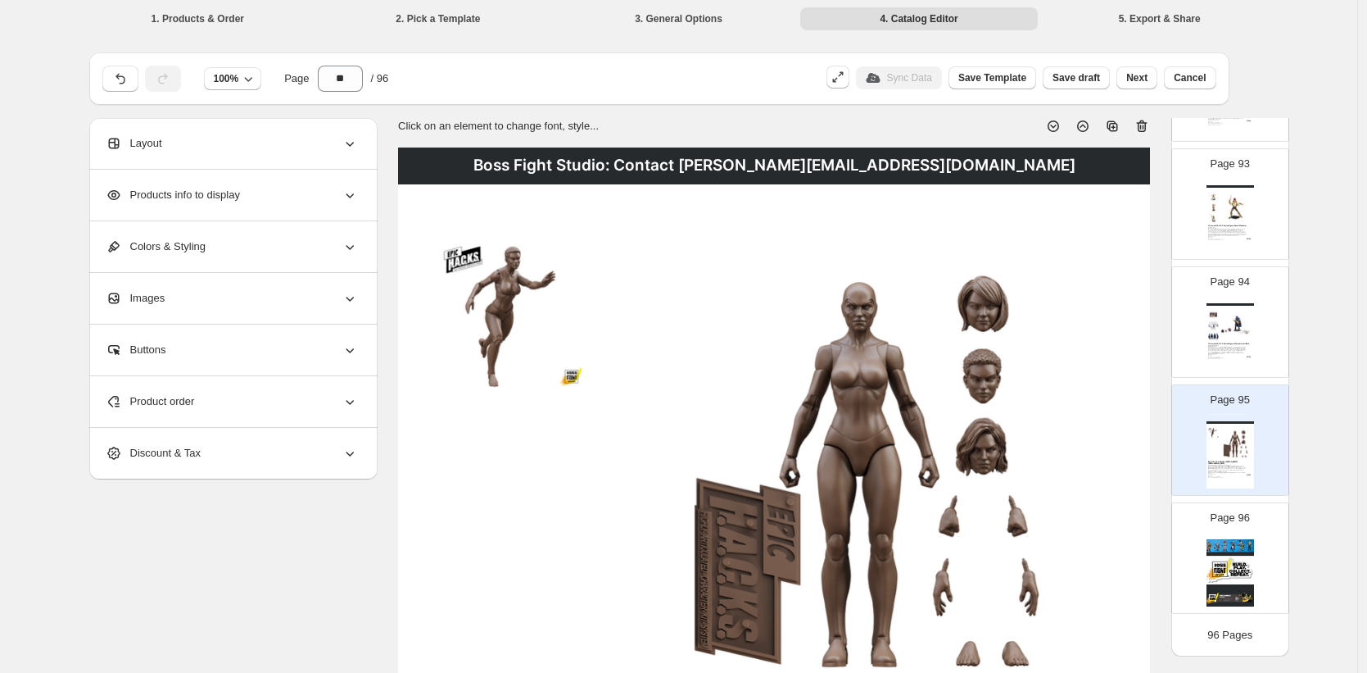
click at [1149, 125] on icon at bounding box center [1142, 126] width 16 height 16
type input "**"
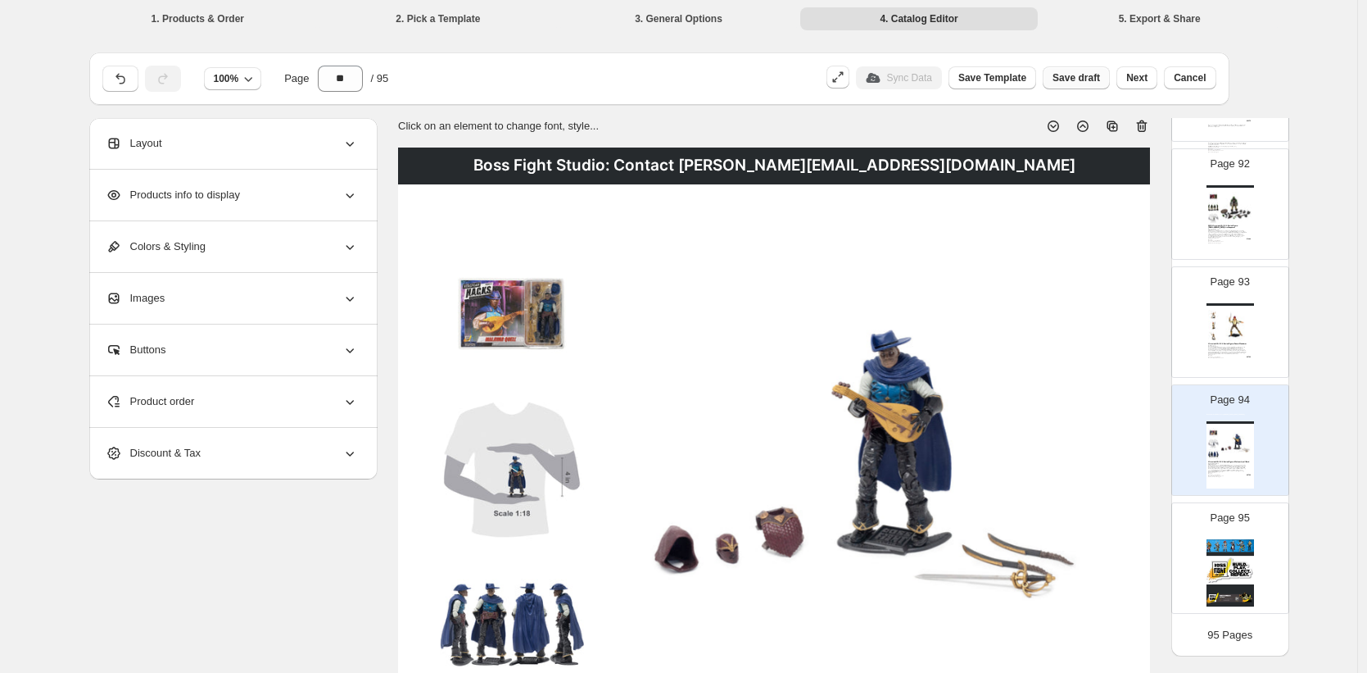
click at [1063, 80] on span "Save draft" at bounding box center [1077, 77] width 48 height 13
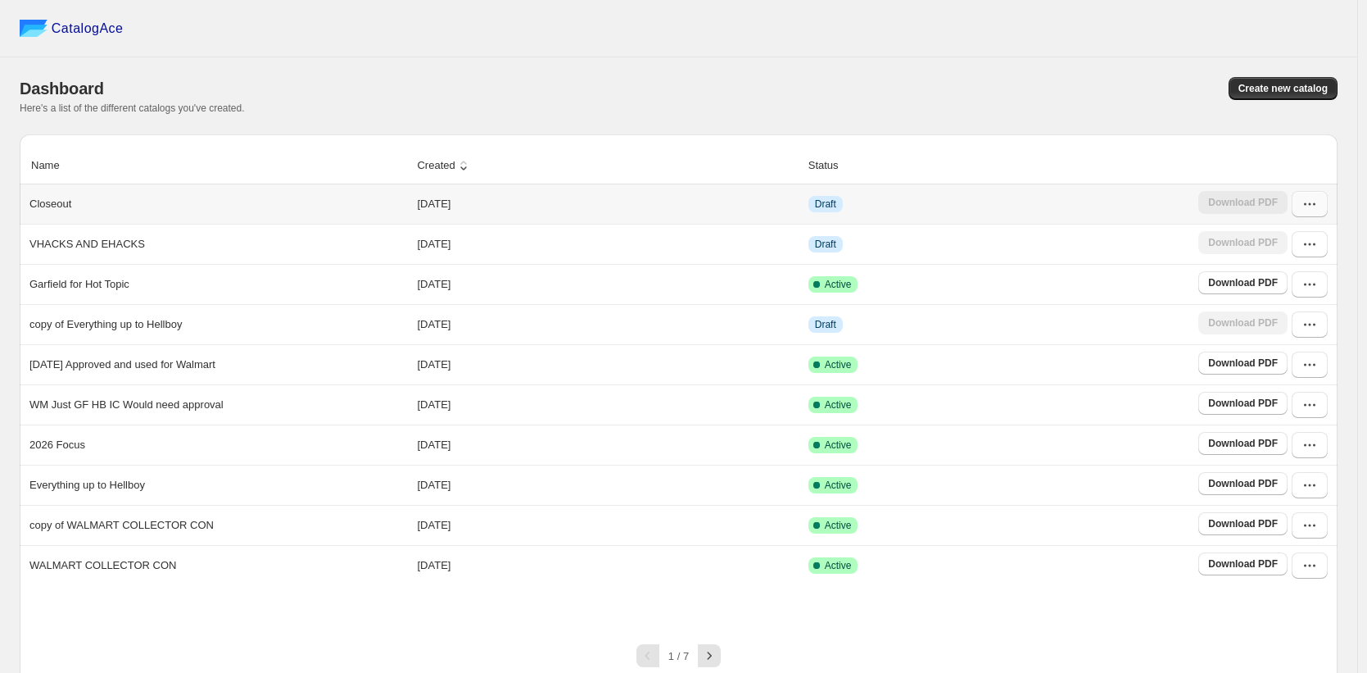
click at [1321, 212] on button "button" at bounding box center [1310, 204] width 36 height 26
click at [1281, 314] on button "Edit" at bounding box center [1301, 324] width 94 height 26
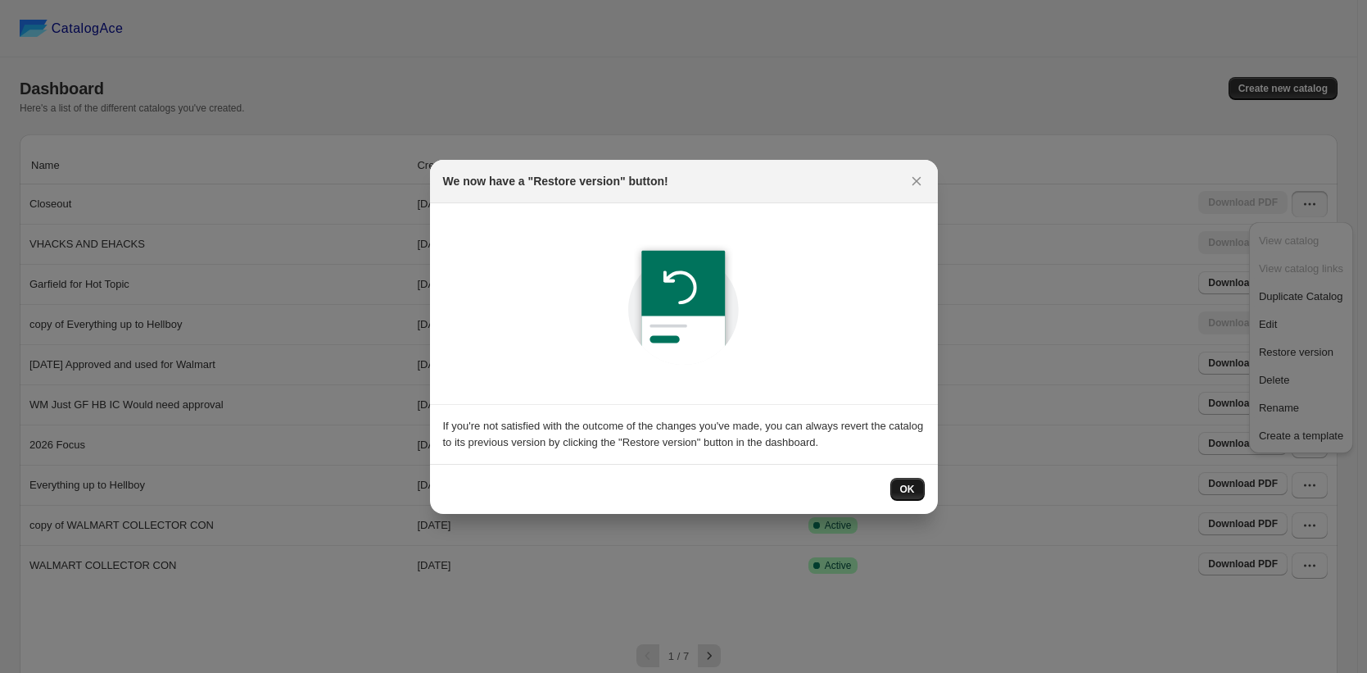
click at [912, 487] on span "OK" at bounding box center [907, 489] width 15 height 13
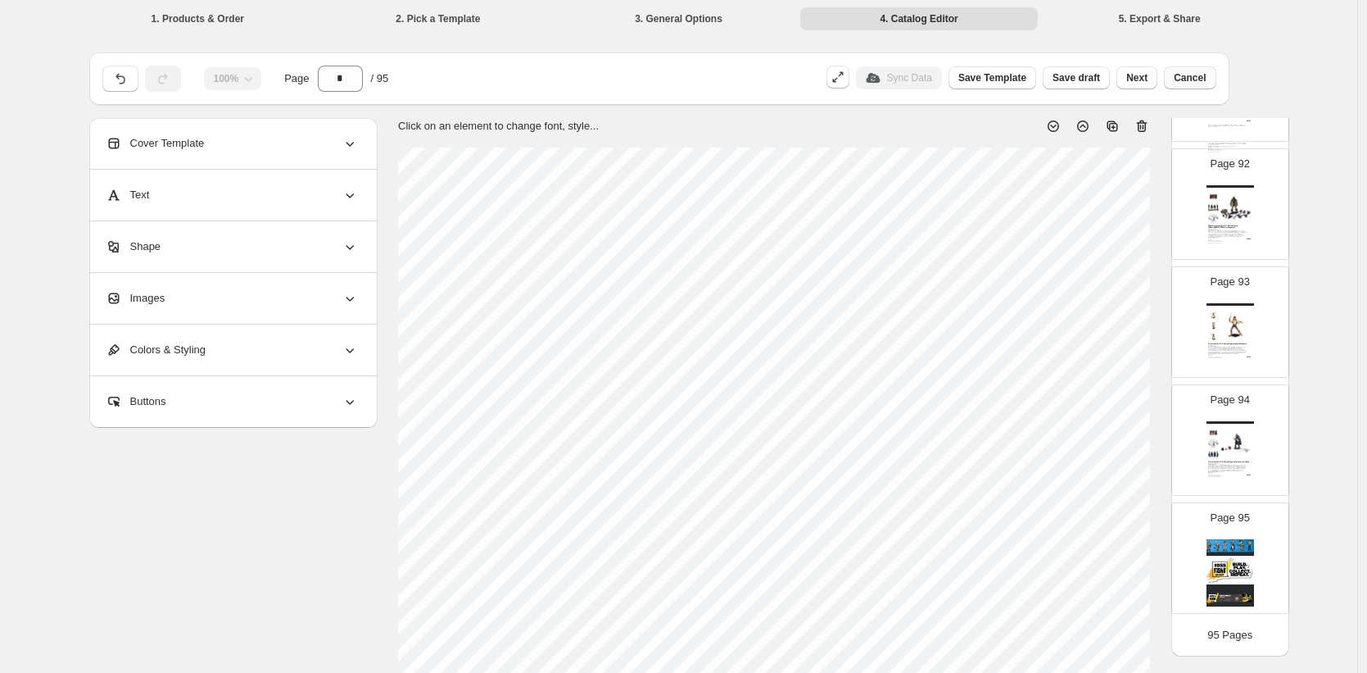
click at [1185, 78] on span "Cancel" at bounding box center [1190, 77] width 32 height 13
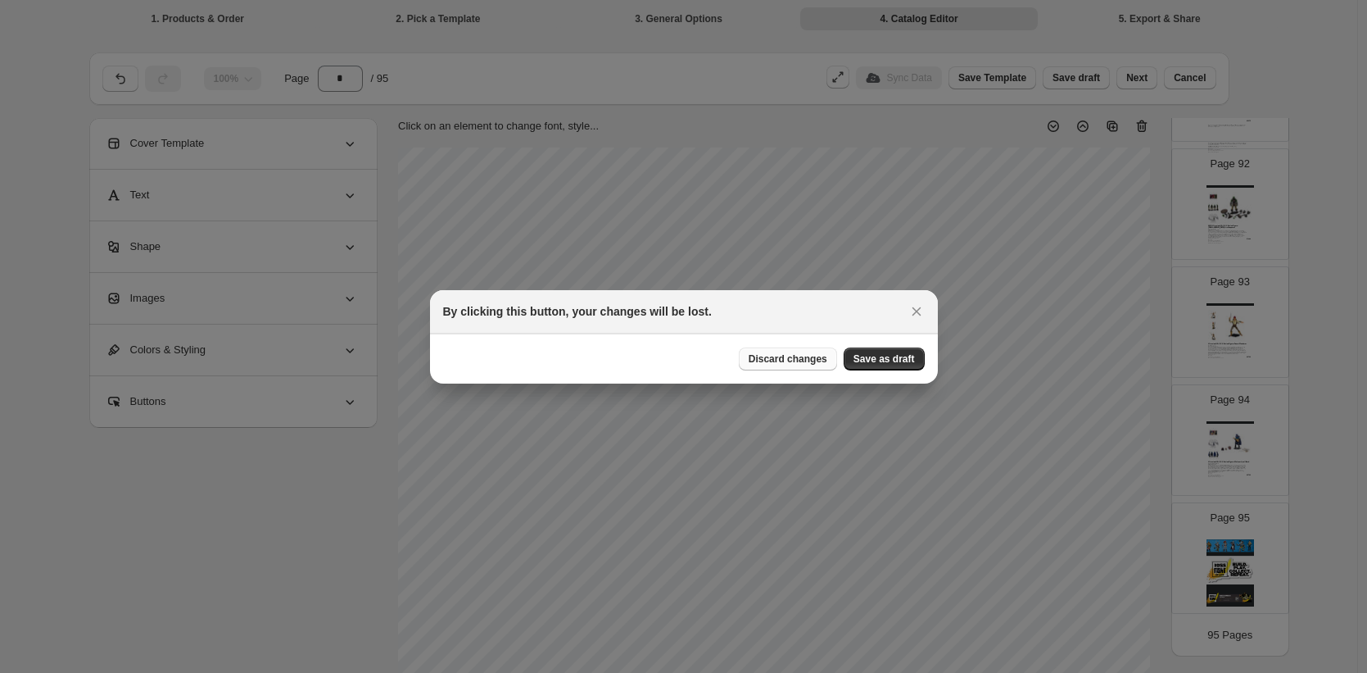
click at [809, 356] on span "Discard changes" at bounding box center [788, 358] width 79 height 13
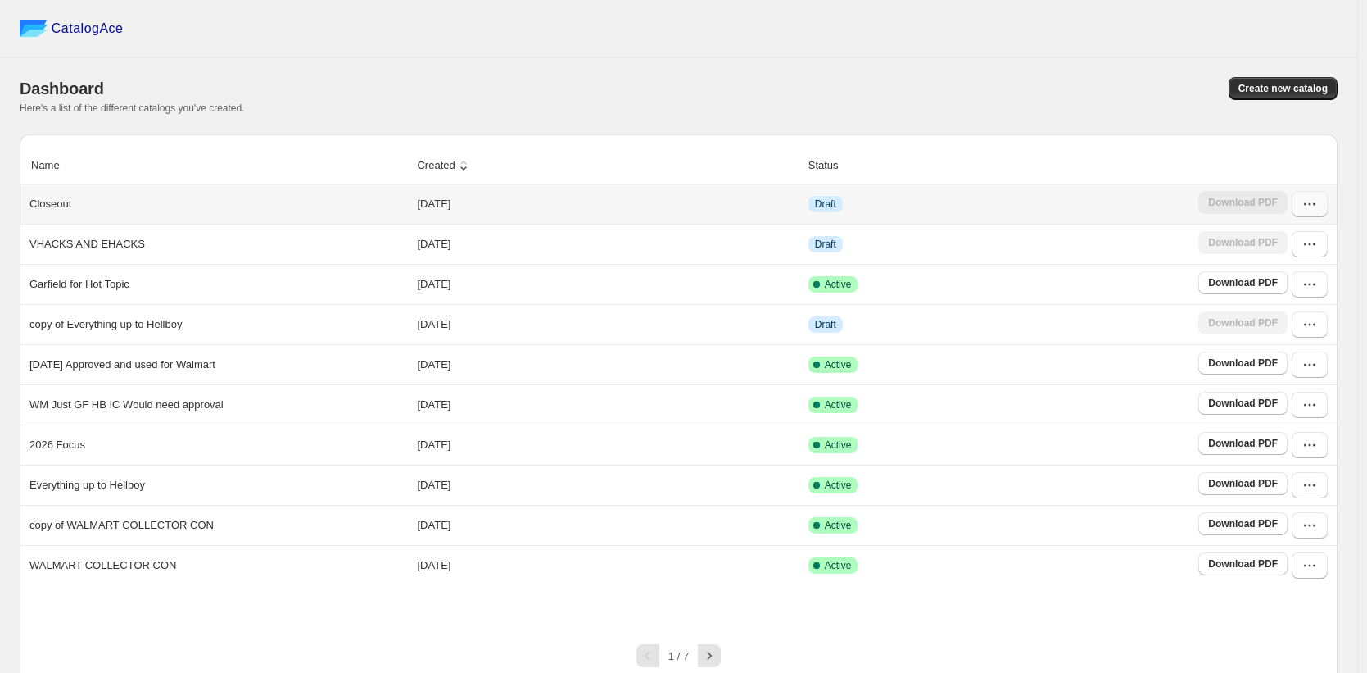
click at [1310, 213] on button "button" at bounding box center [1310, 204] width 36 height 26
click at [1264, 318] on span "Edit" at bounding box center [1268, 324] width 18 height 12
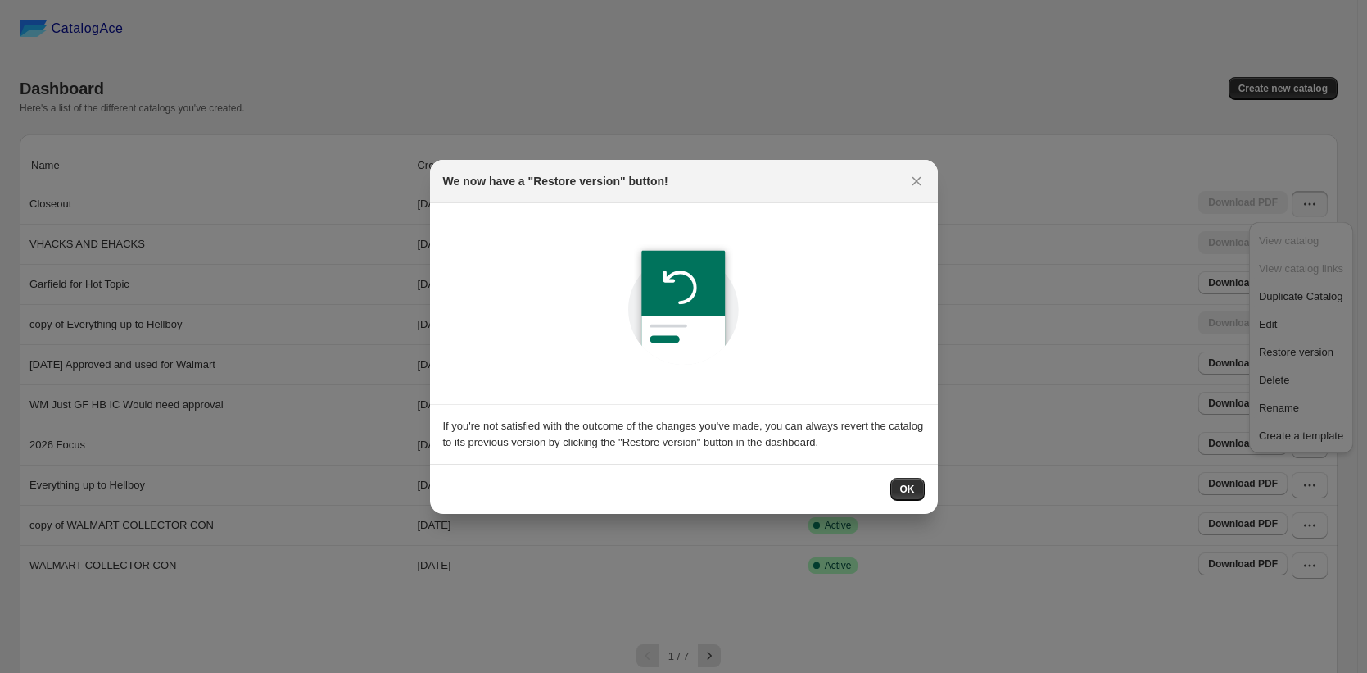
click at [915, 491] on button "OK" at bounding box center [908, 489] width 34 height 23
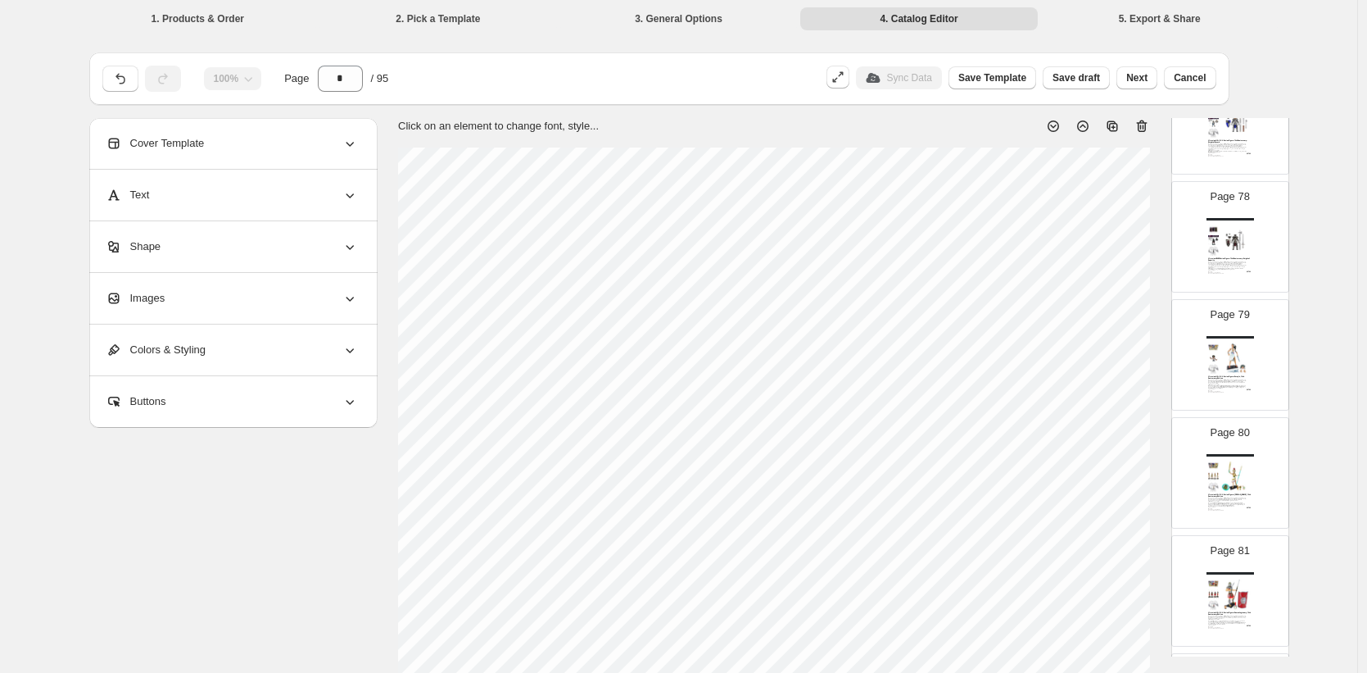
scroll to position [8317, 0]
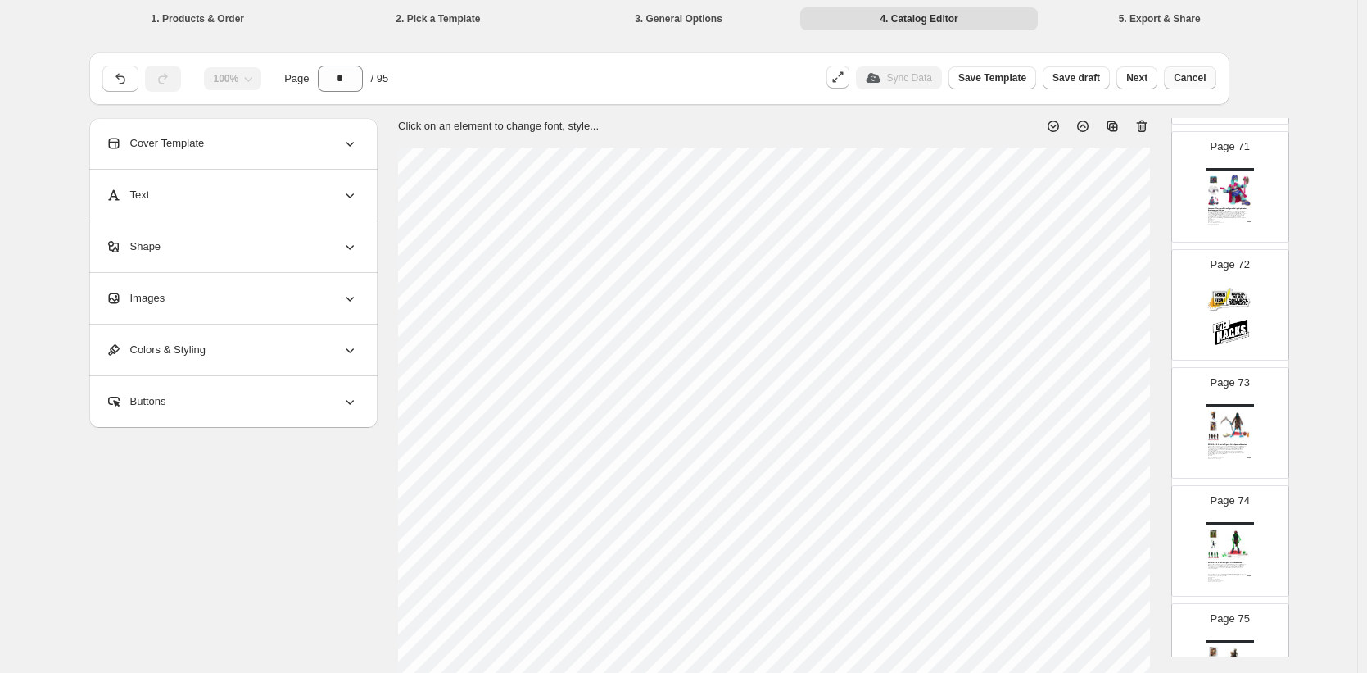
click at [1190, 86] on button "Cancel" at bounding box center [1190, 77] width 52 height 23
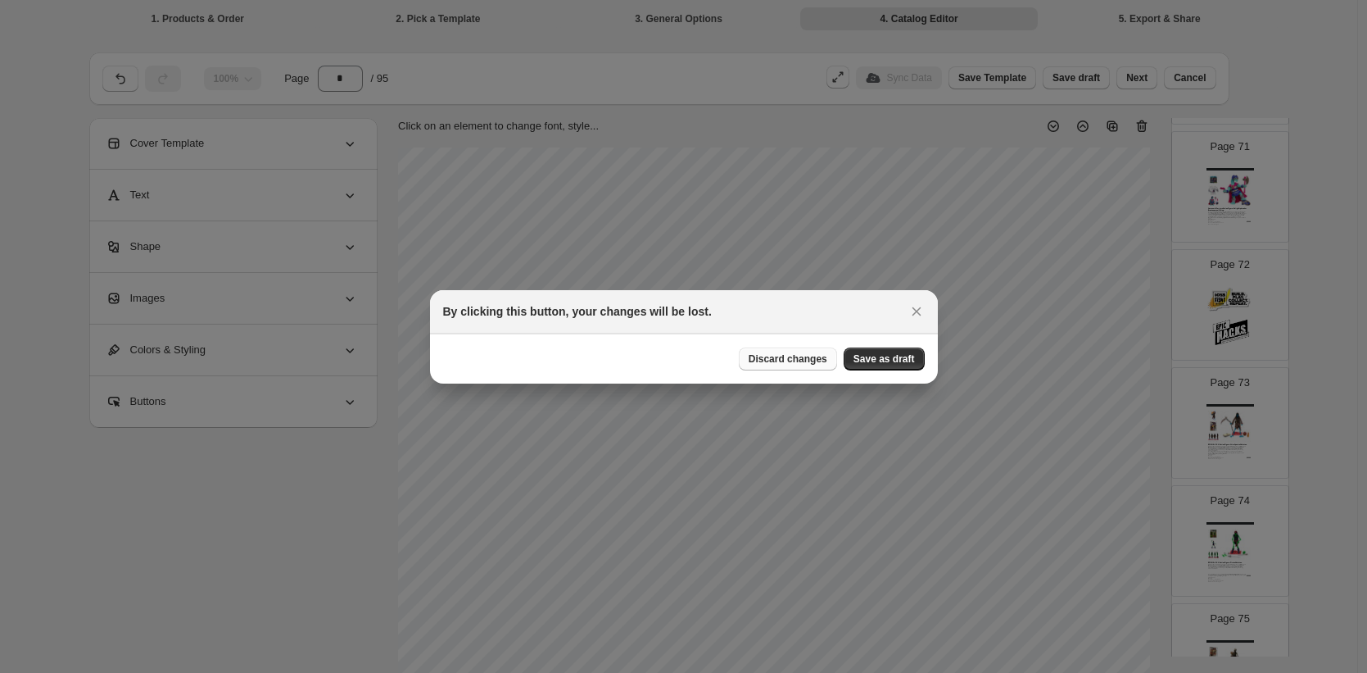
click at [799, 360] on span "Discard changes" at bounding box center [788, 358] width 79 height 13
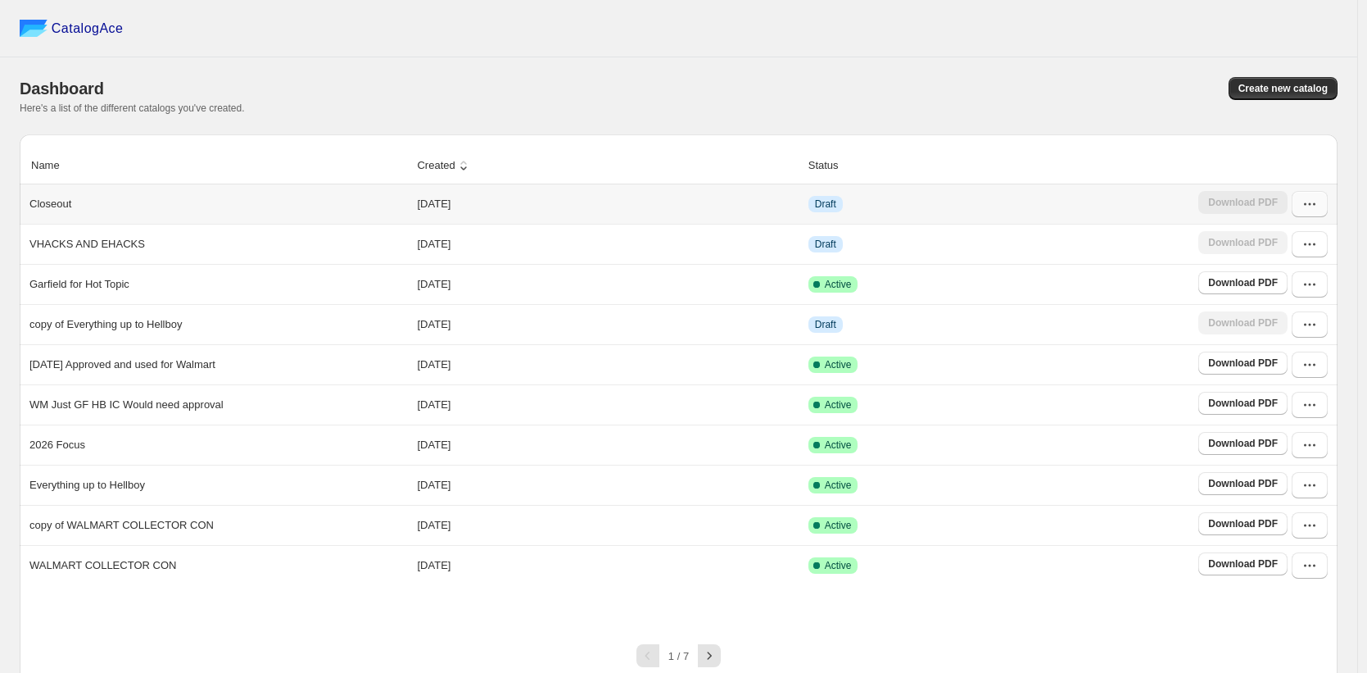
click at [1317, 211] on icon "button" at bounding box center [1310, 204] width 16 height 16
click at [1272, 299] on span "Duplicate Catalog" at bounding box center [1301, 296] width 84 height 12
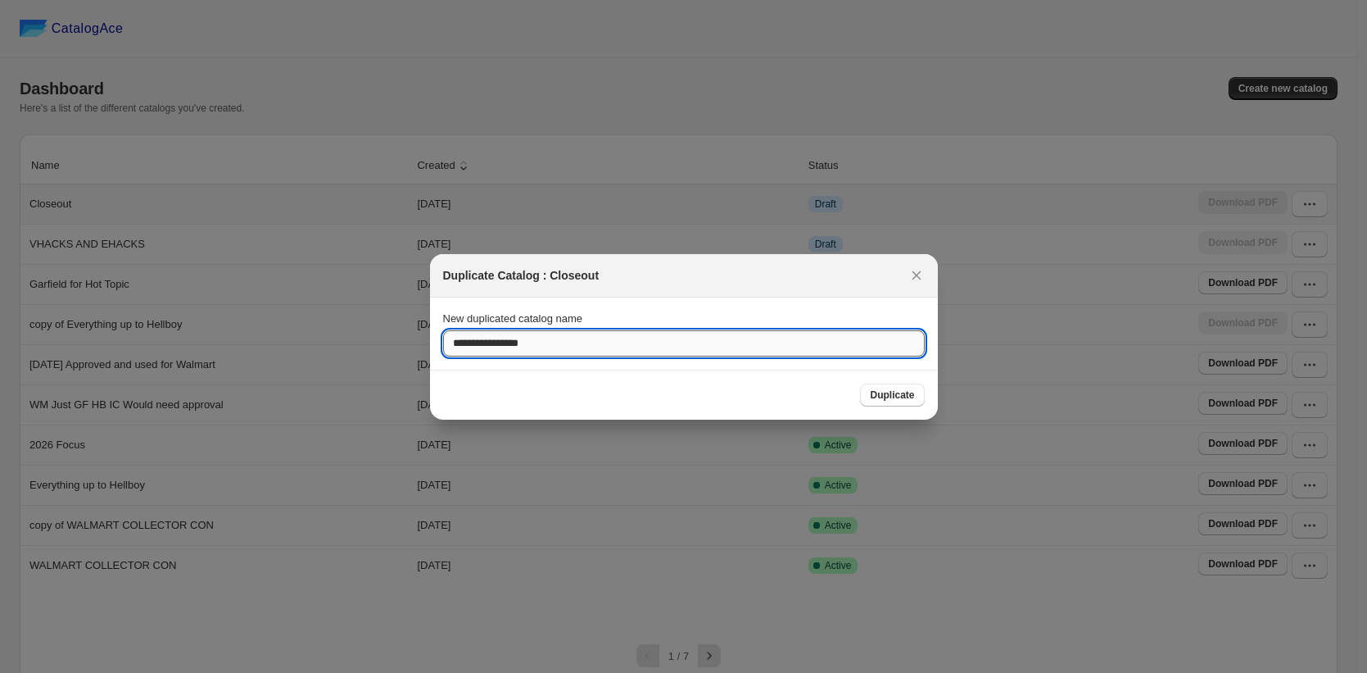
drag, startPoint x: 546, startPoint y: 344, endPoint x: 474, endPoint y: 346, distance: 72.1
click at [474, 346] on input "**********" at bounding box center [684, 343] width 482 height 26
click at [493, 343] on input "**********" at bounding box center [684, 343] width 482 height 26
drag, startPoint x: 493, startPoint y: 343, endPoint x: 428, endPoint y: 344, distance: 64.7
click at [430, 344] on section "**********" at bounding box center [684, 333] width 508 height 72
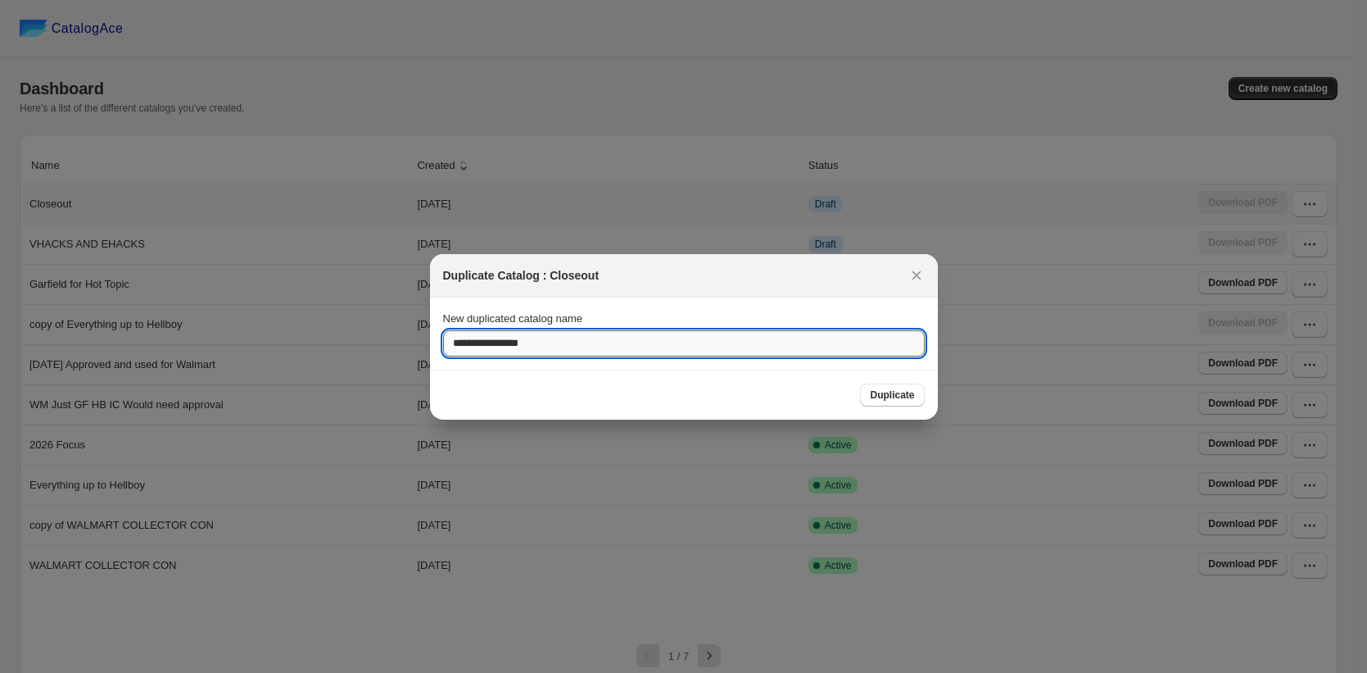
click at [487, 343] on input "**********" at bounding box center [684, 343] width 482 height 26
type input "**********"
click at [893, 394] on span "Duplicate" at bounding box center [892, 394] width 44 height 13
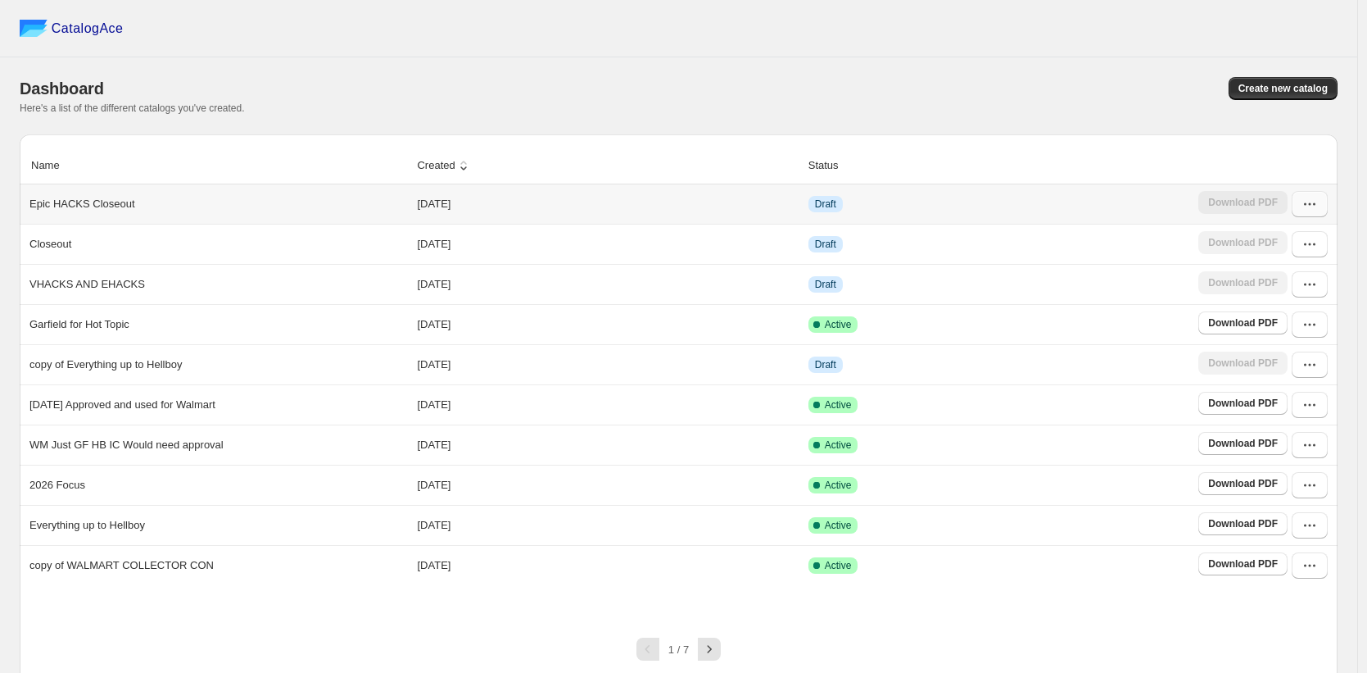
click at [1318, 211] on icon "button" at bounding box center [1310, 204] width 16 height 16
click at [1269, 324] on span "Edit" at bounding box center [1268, 324] width 18 height 12
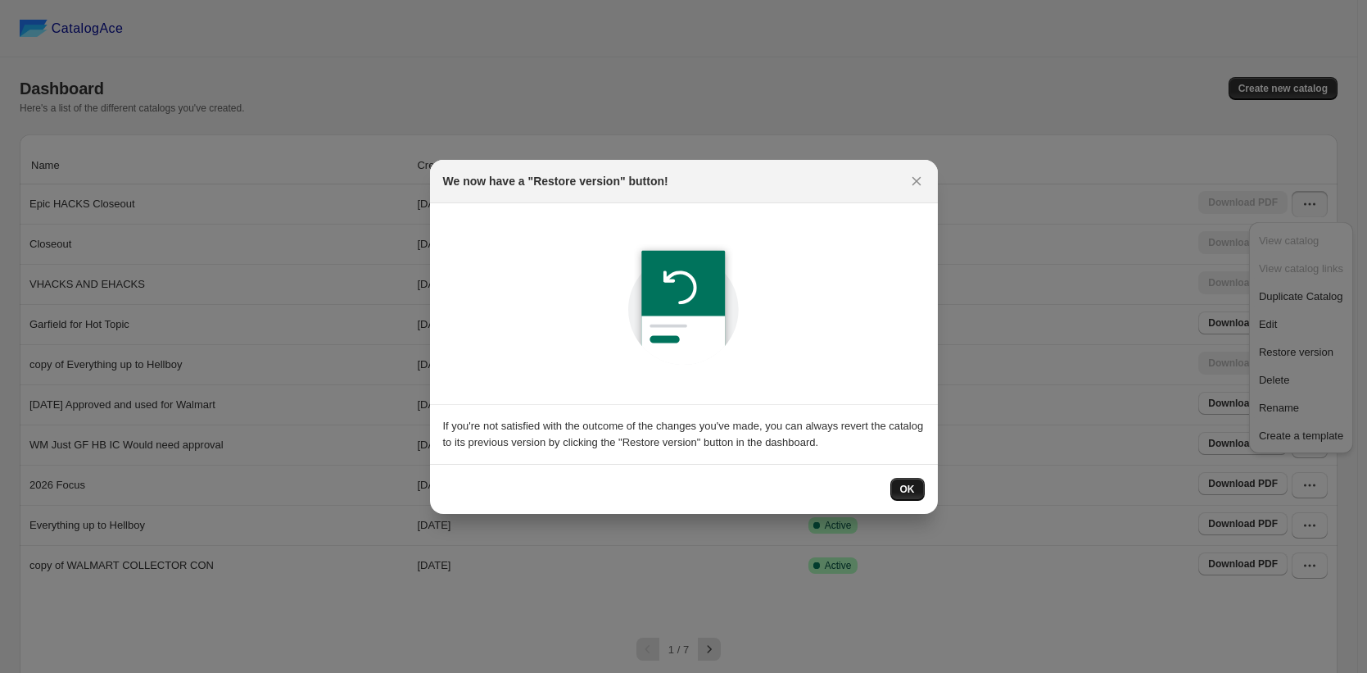
click at [910, 487] on span "OK" at bounding box center [907, 489] width 15 height 13
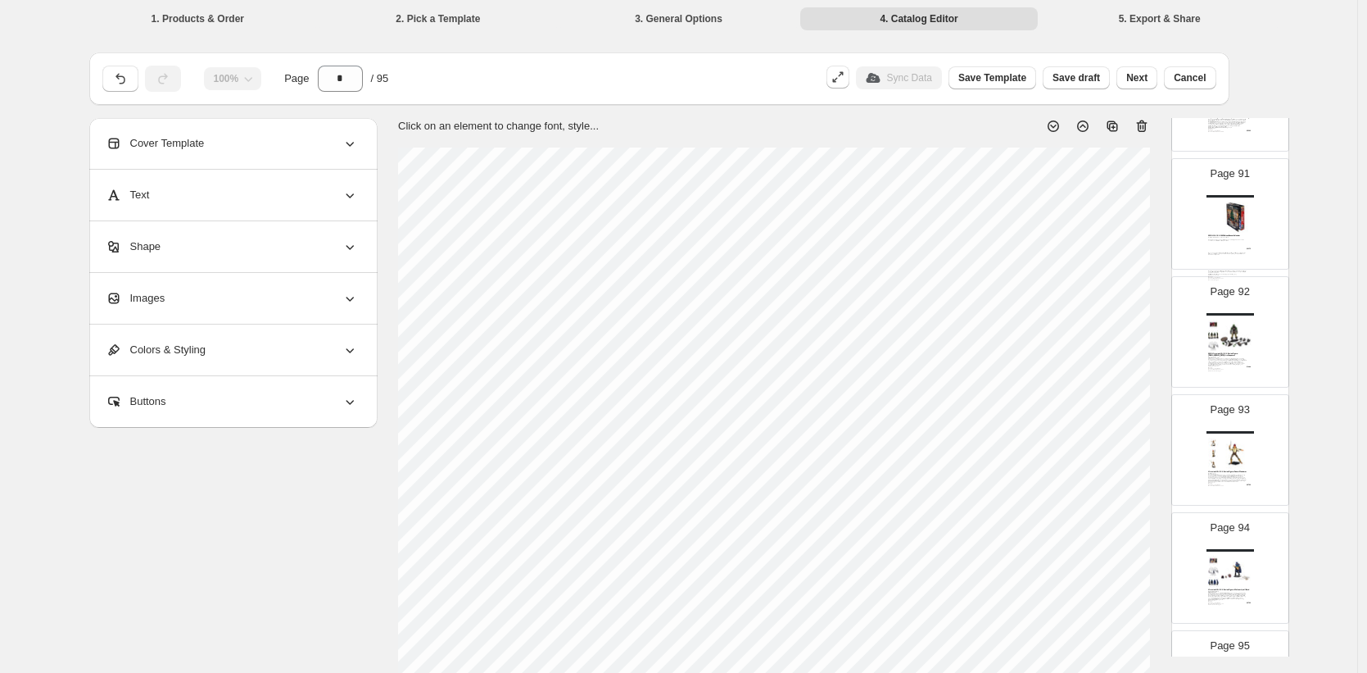
scroll to position [10622, 0]
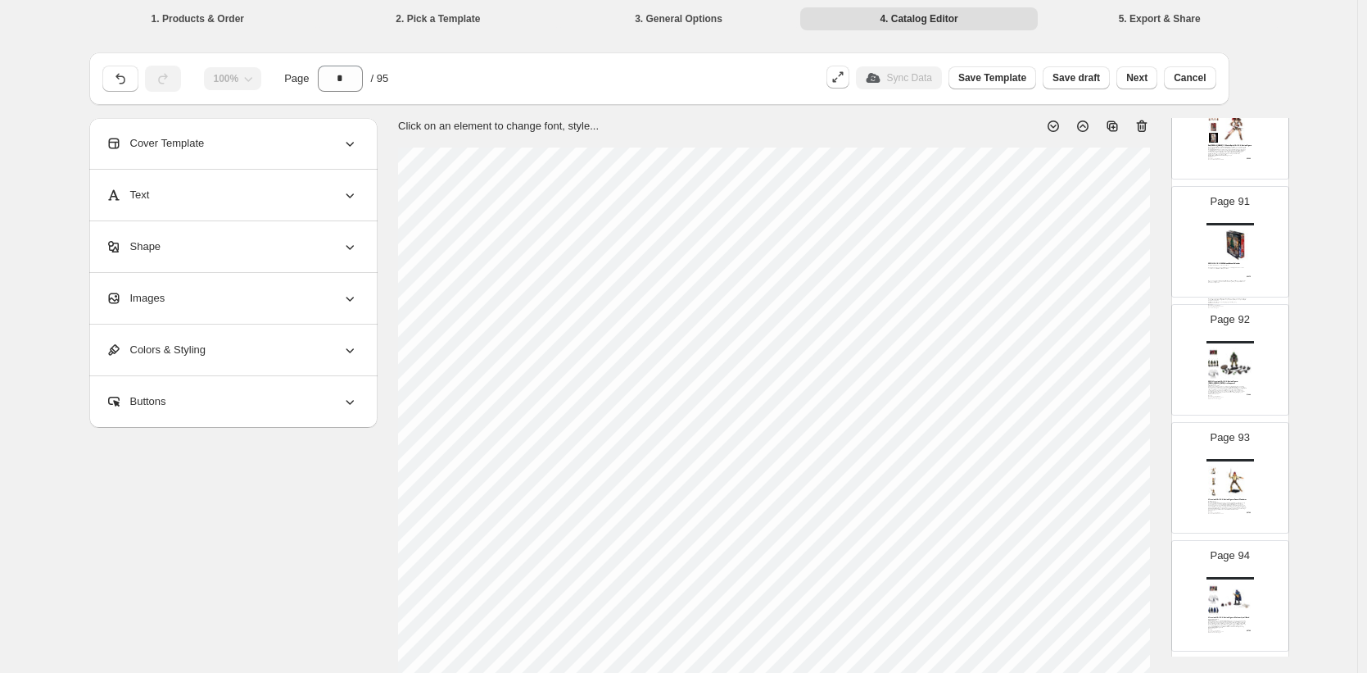
click at [1234, 265] on div "The first-ever H.A.C.K.S. Advent Calendar is here! Zombie-themed, the calendar …" at bounding box center [1227, 284] width 39 height 39
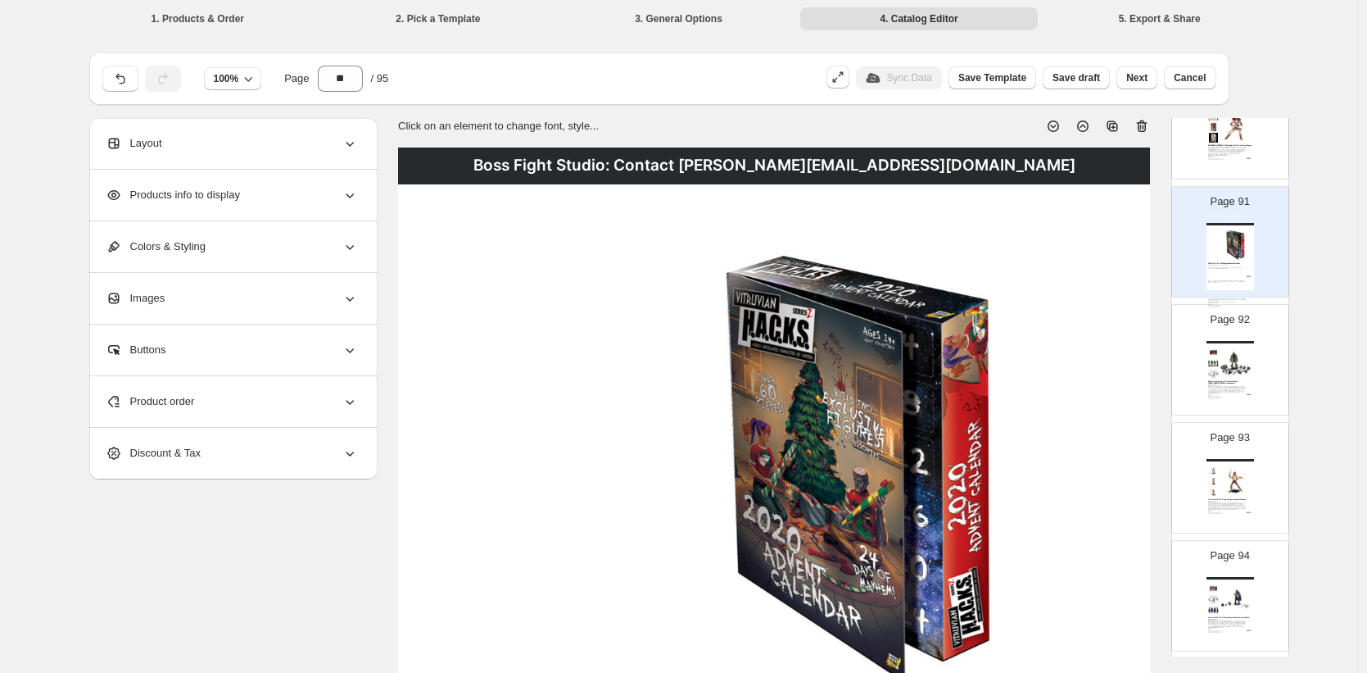
click at [1144, 127] on icon at bounding box center [1142, 126] width 16 height 16
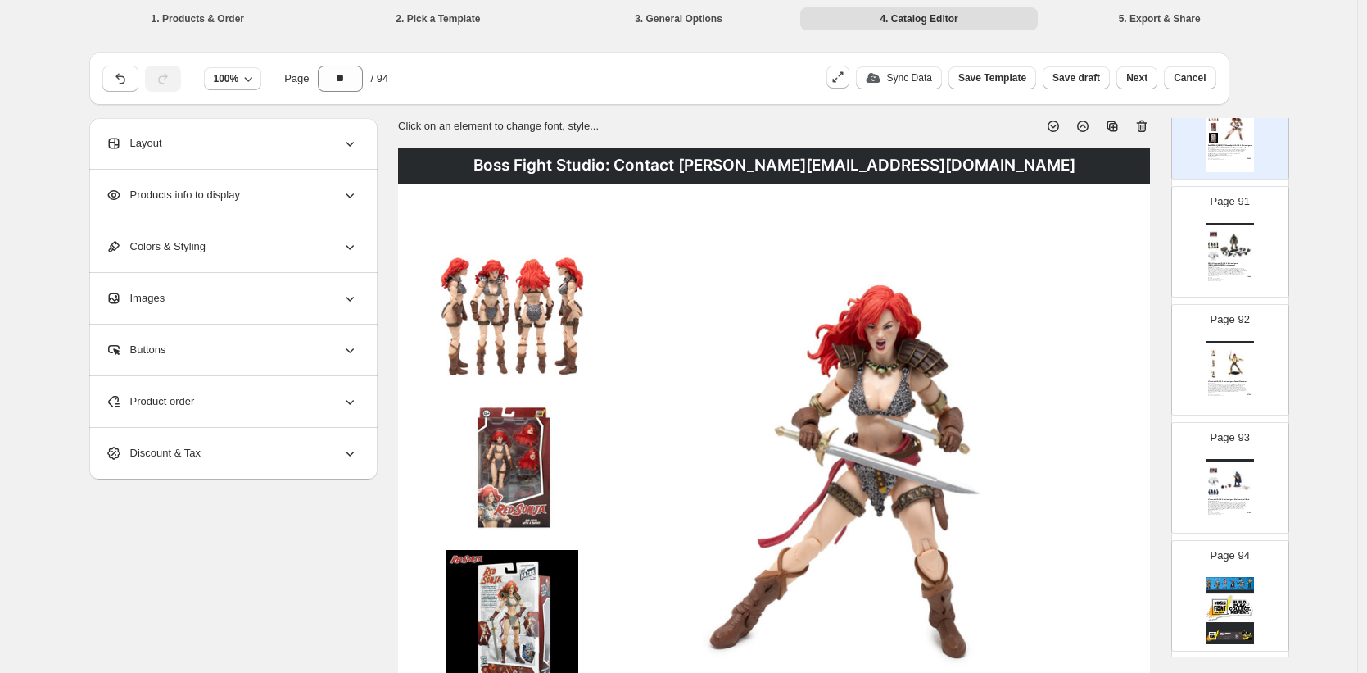
click at [1148, 124] on icon at bounding box center [1142, 126] width 16 height 16
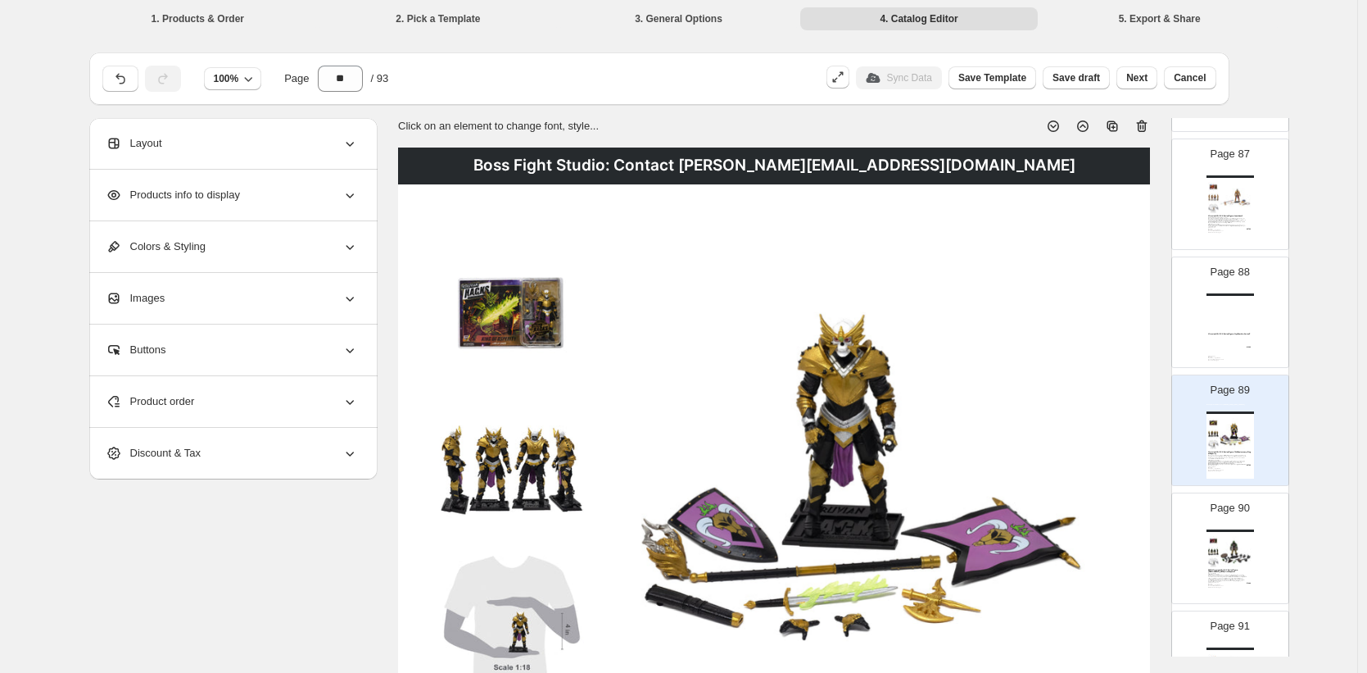
scroll to position [10197, 0]
click at [1230, 297] on div "Boss Fight Studio: Contact [PERSON_NAME][EMAIL_ADDRESS][DOMAIN_NAME]" at bounding box center [1231, 295] width 48 height 2
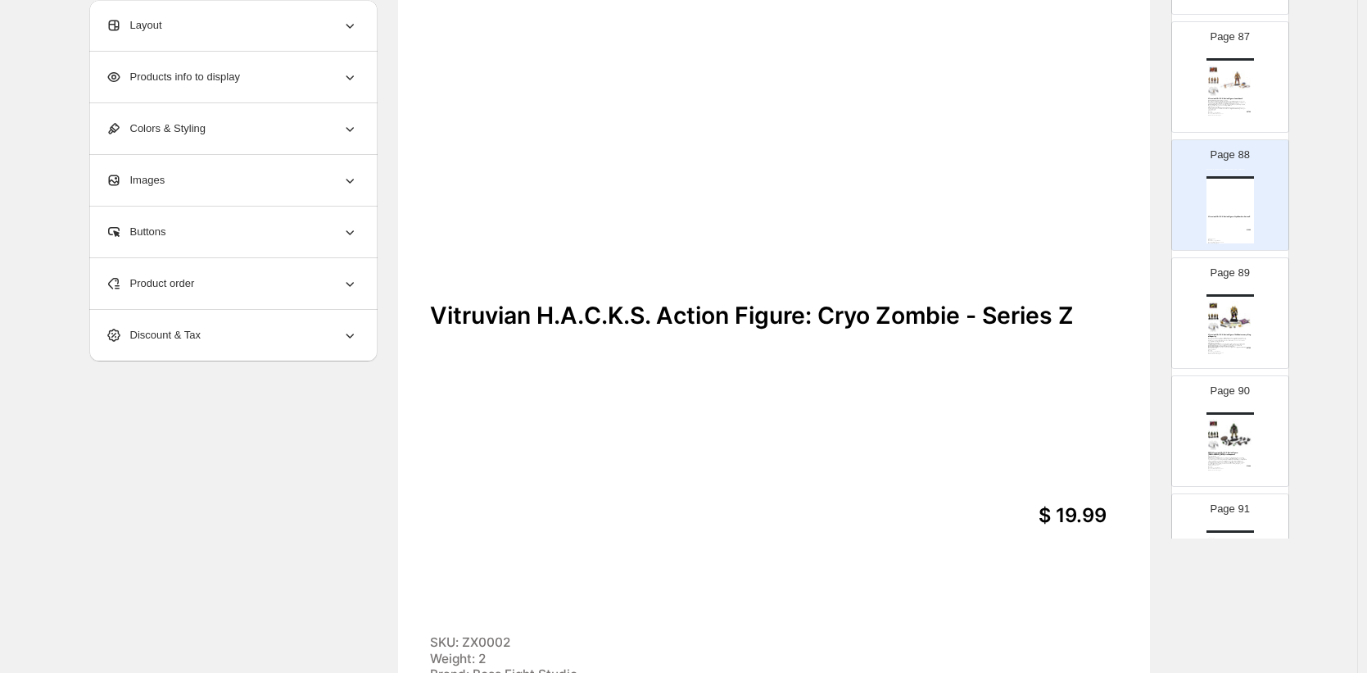
scroll to position [0, 0]
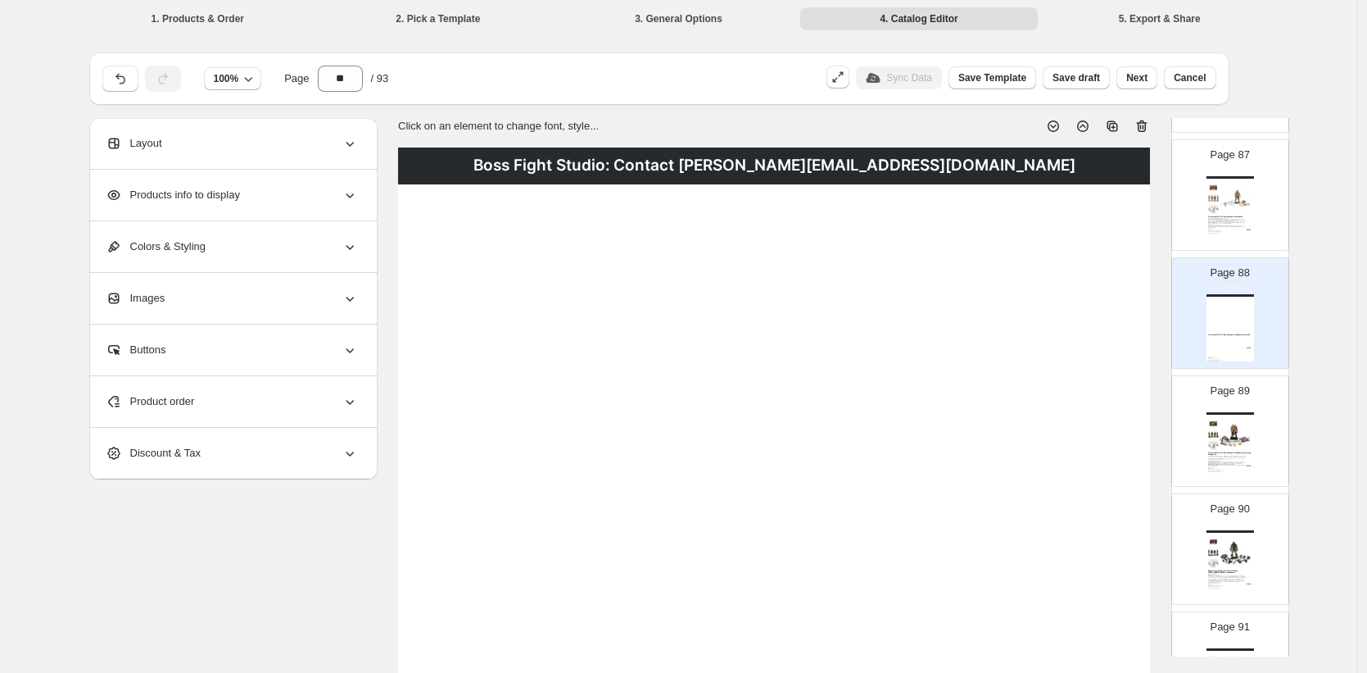
click at [1146, 123] on icon at bounding box center [1142, 126] width 11 height 12
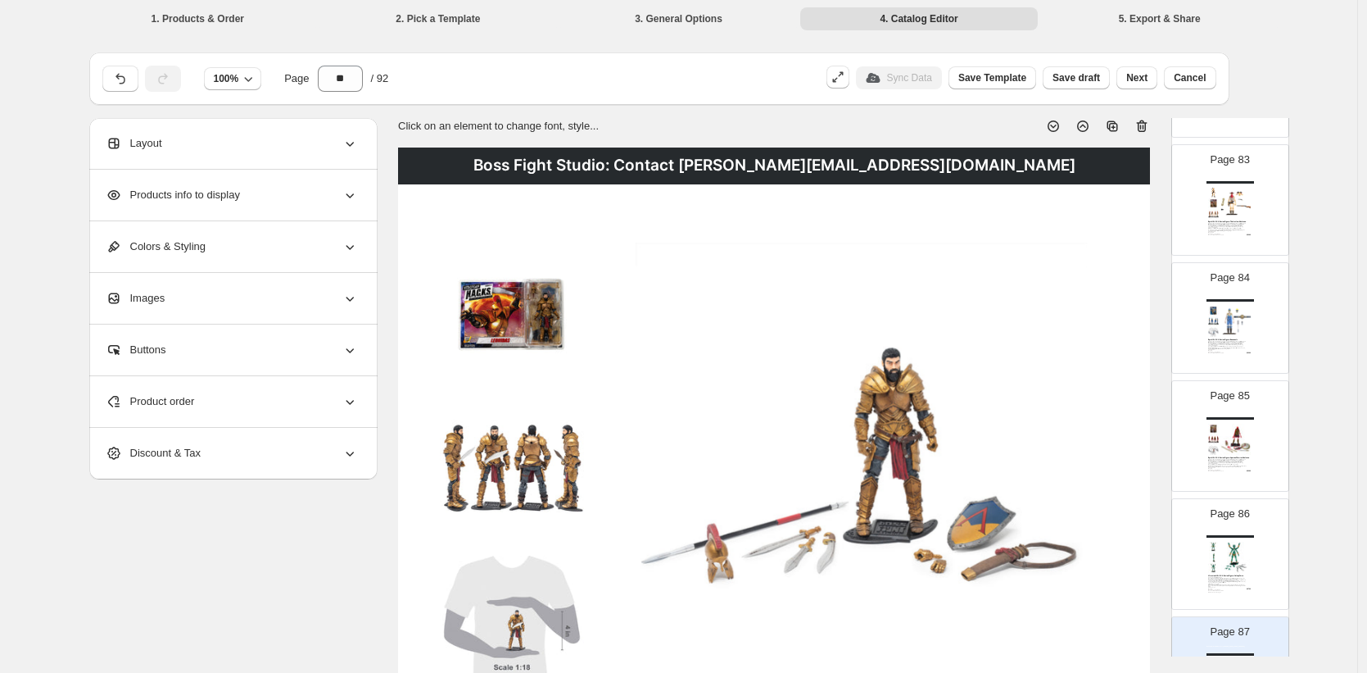
scroll to position [9817, 0]
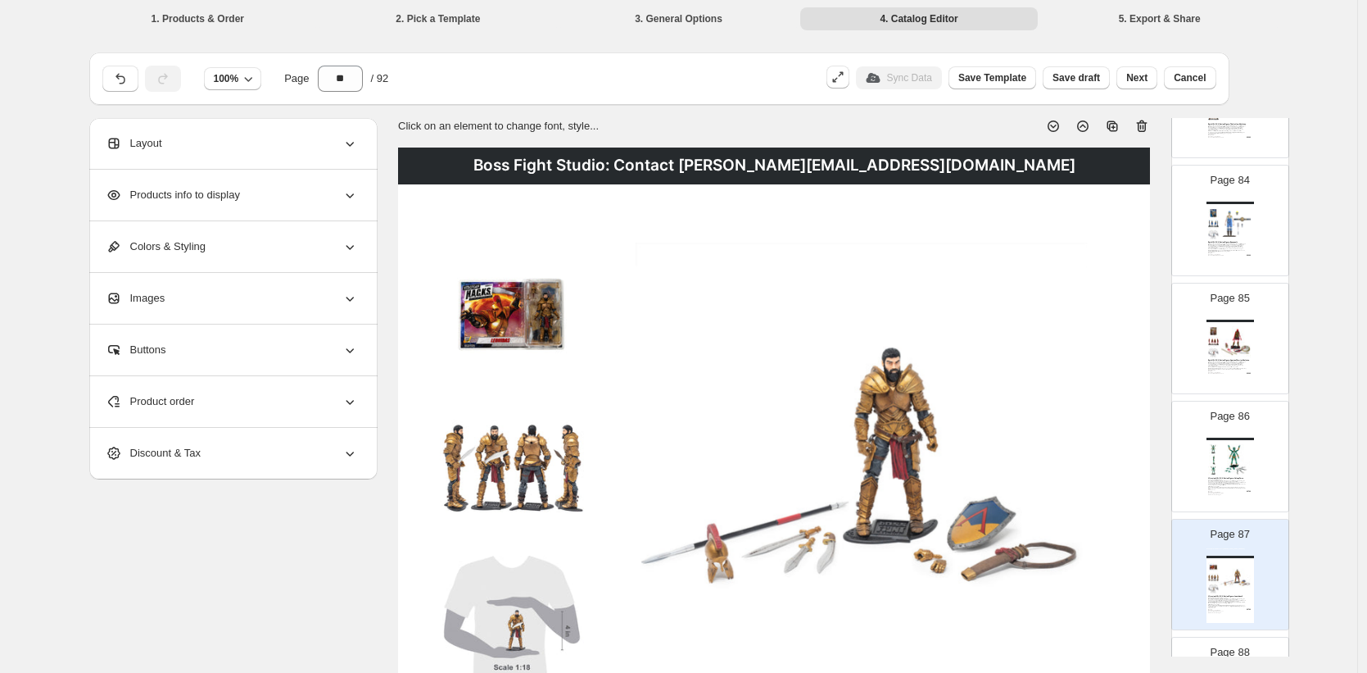
click at [1225, 228] on img at bounding box center [1236, 223] width 33 height 31
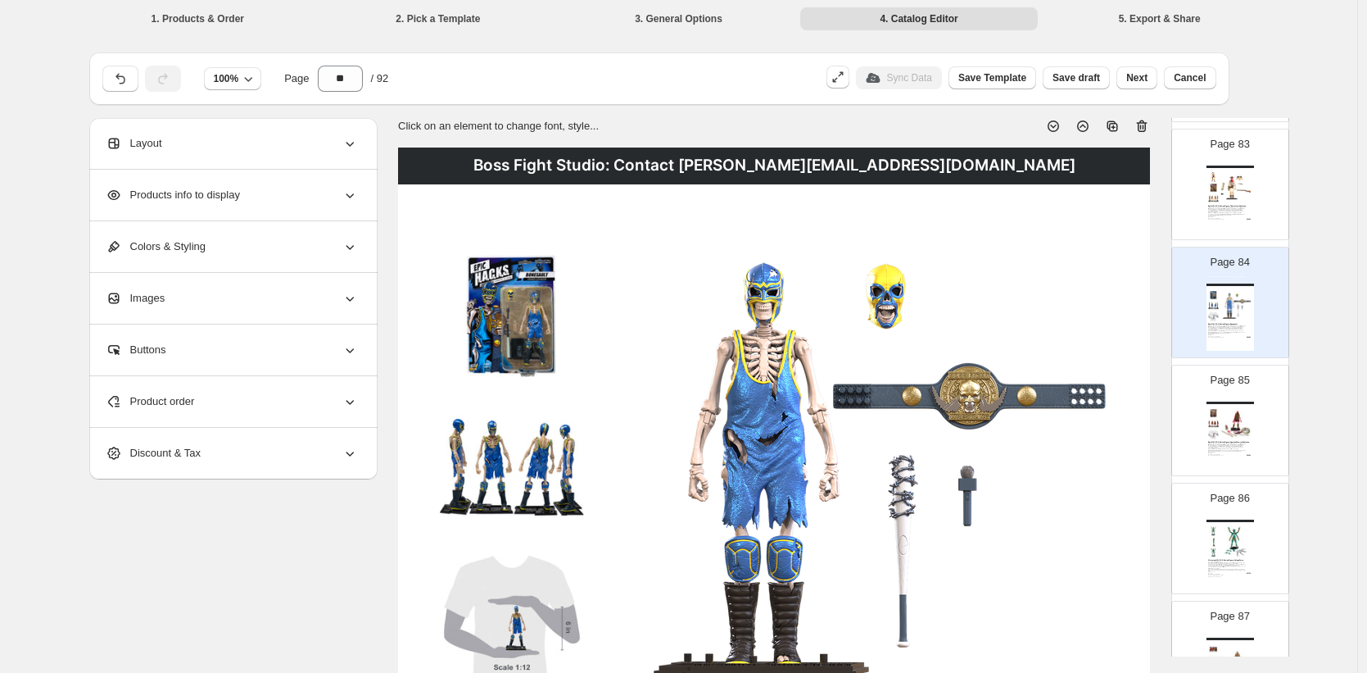
scroll to position [9730, 0]
click at [1237, 215] on div "From the Vitruvian H.A.C.K.S. universe, comes the EPIC series - a realm where l…" at bounding box center [1227, 216] width 39 height 8
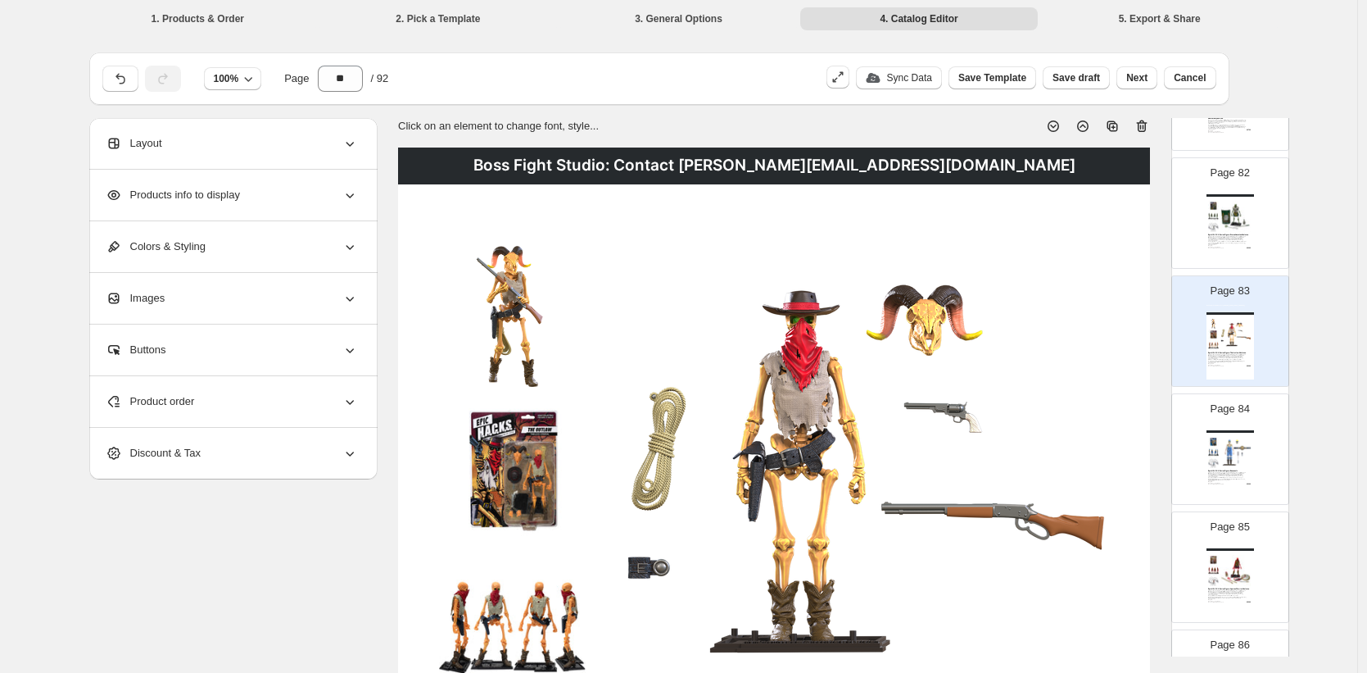
scroll to position [9588, 0]
click at [1227, 240] on div "From the Vitruvian H.A.C.K.S. universe, comes the EPIC series - a realm where l…" at bounding box center [1227, 241] width 39 height 8
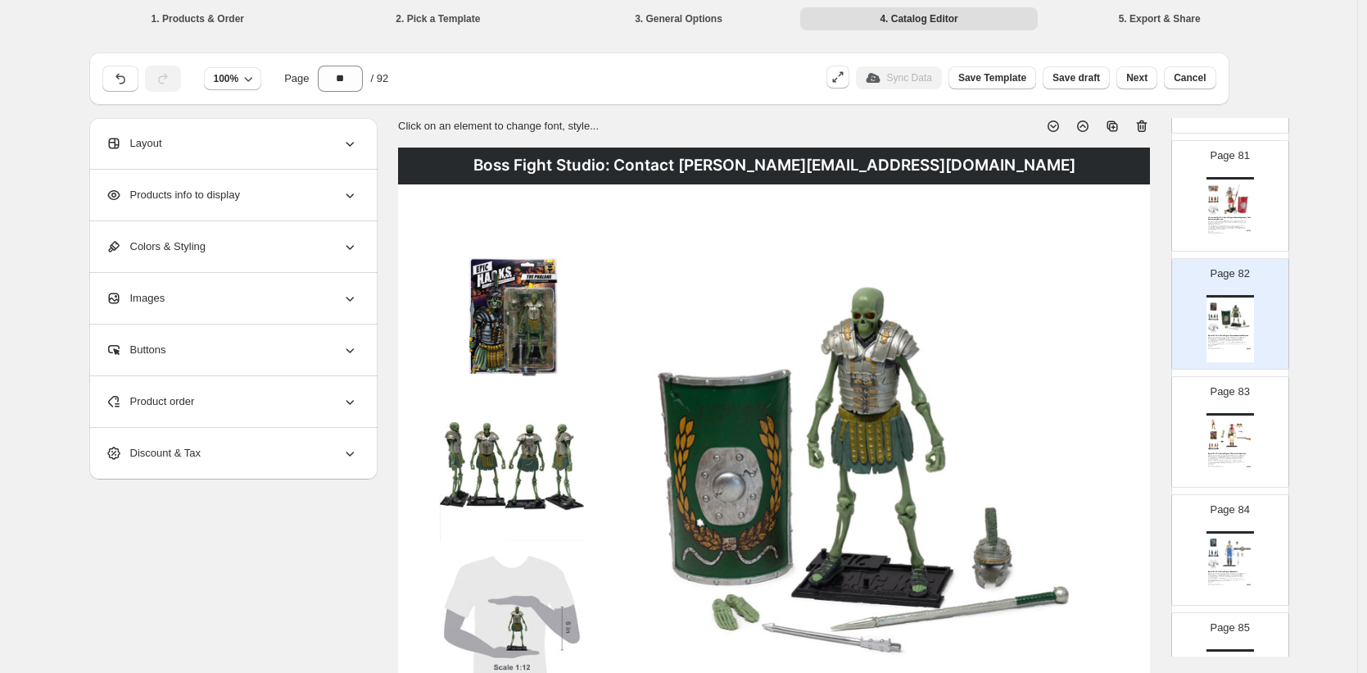
scroll to position [9485, 0]
click at [1231, 226] on div "We’ve come a long way since our first Kickstarter, and in honor of that celebra…" at bounding box center [1227, 227] width 39 height 9
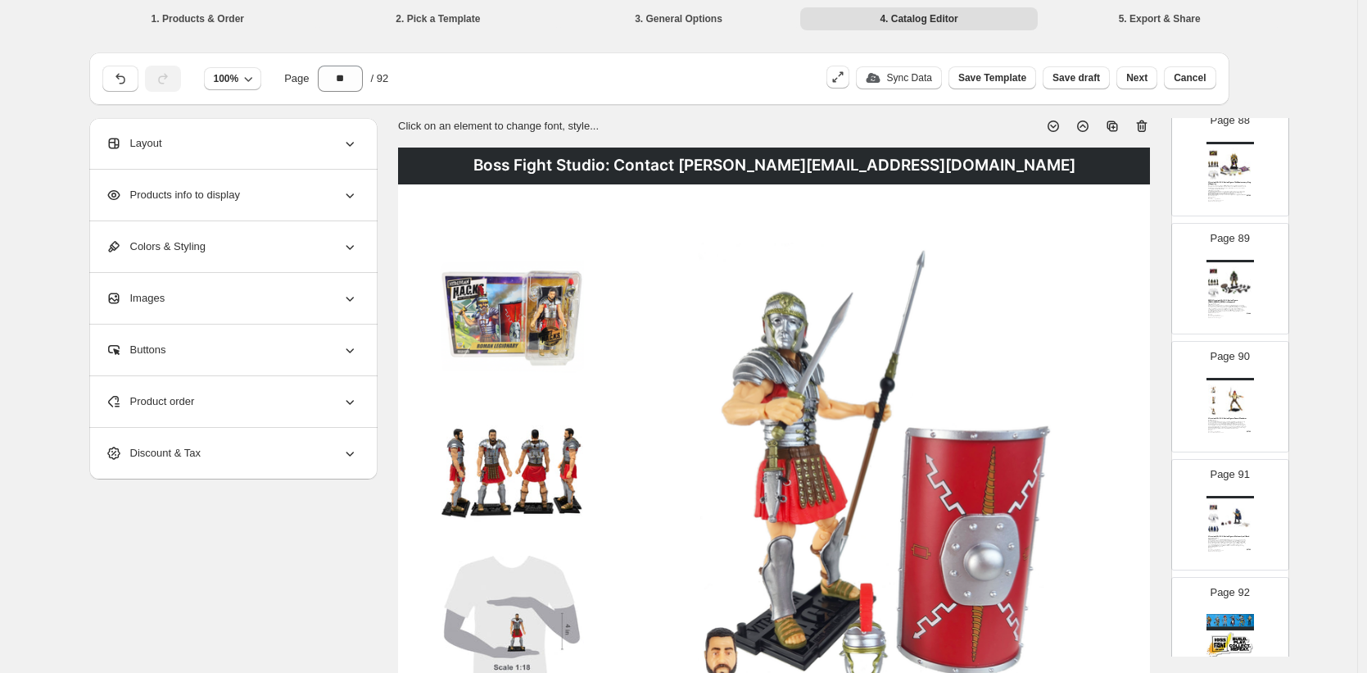
scroll to position [10405, 0]
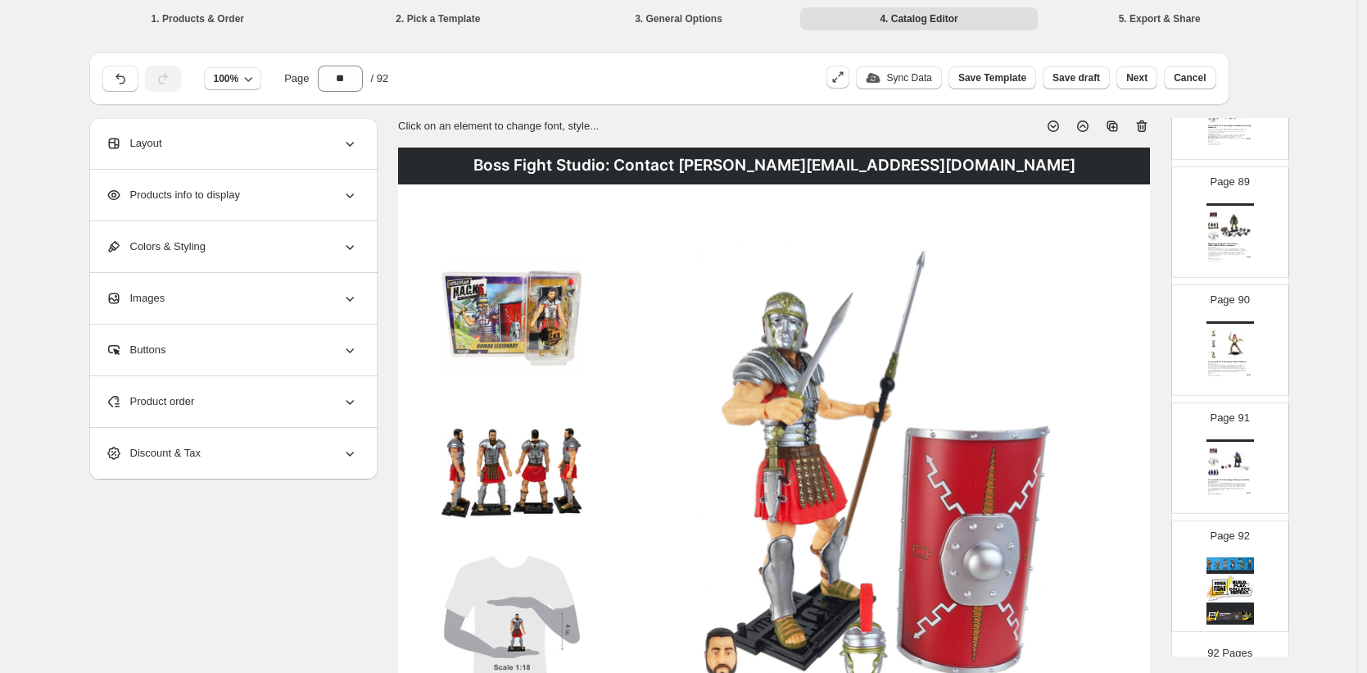
click at [1235, 232] on img at bounding box center [1236, 225] width 33 height 31
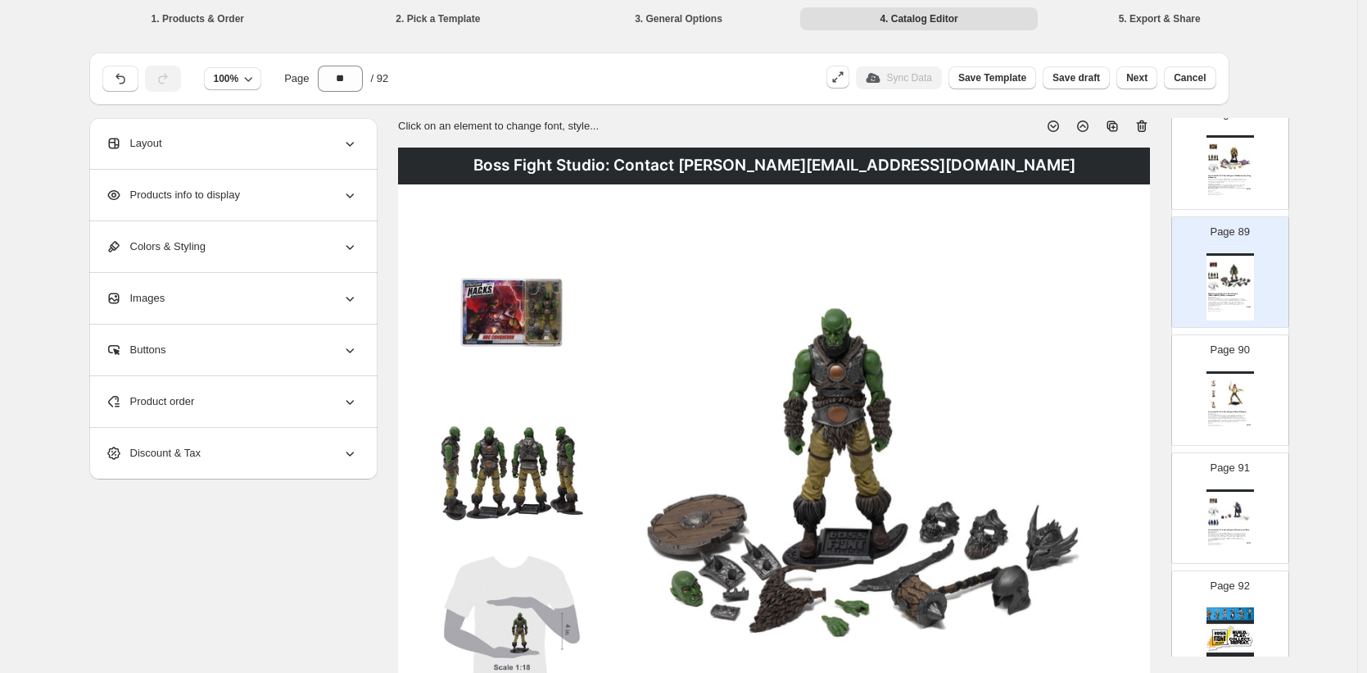
scroll to position [10341, 0]
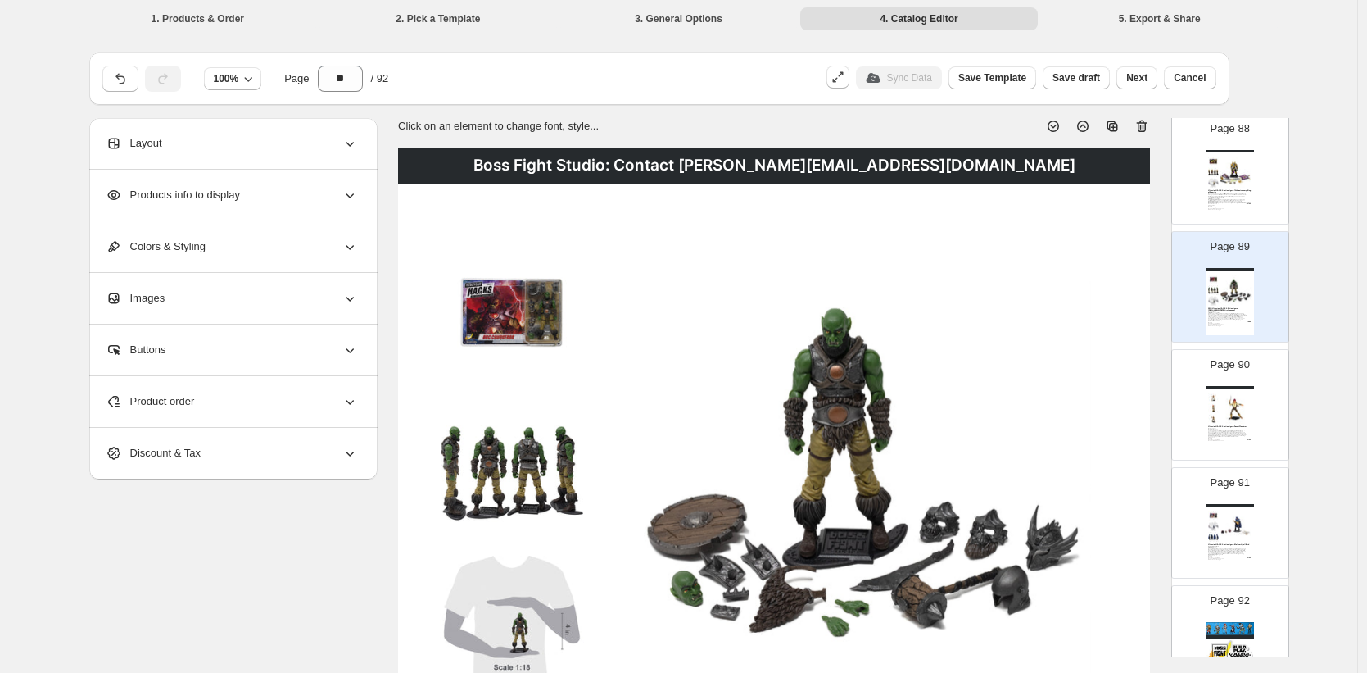
click at [1225, 185] on img at bounding box center [1236, 171] width 33 height 31
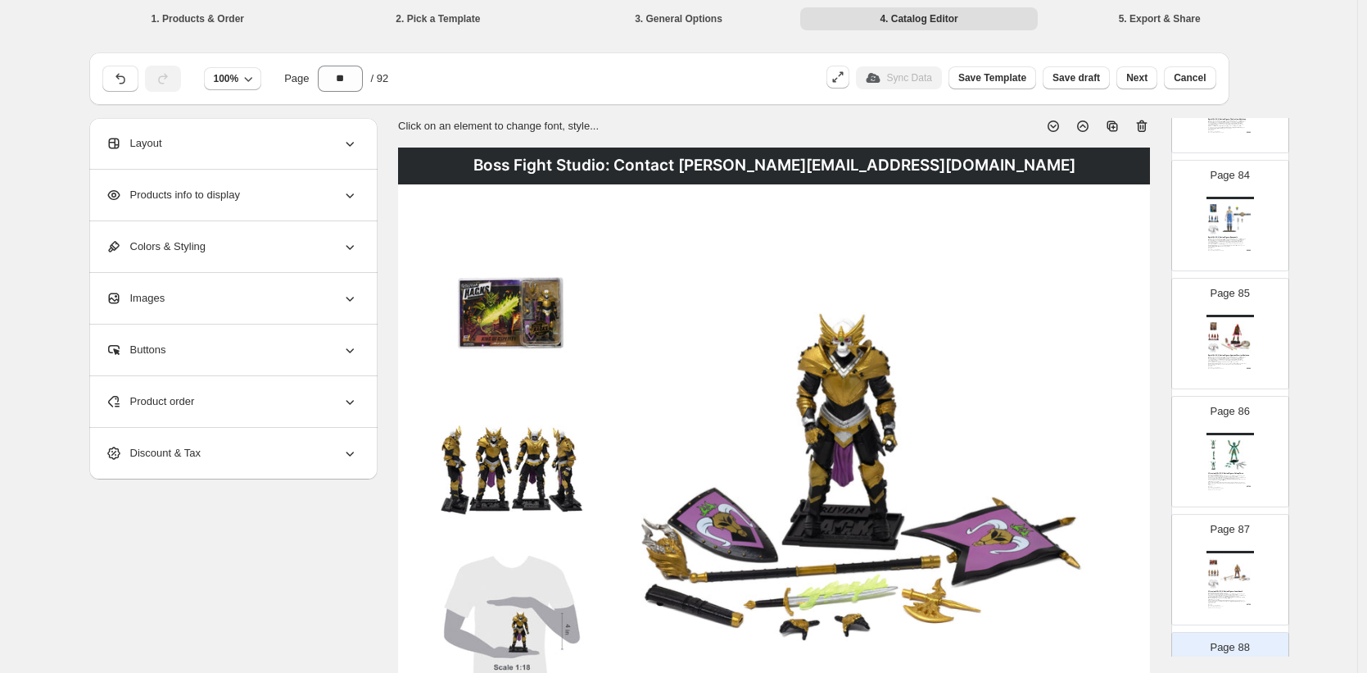
scroll to position [9721, 0]
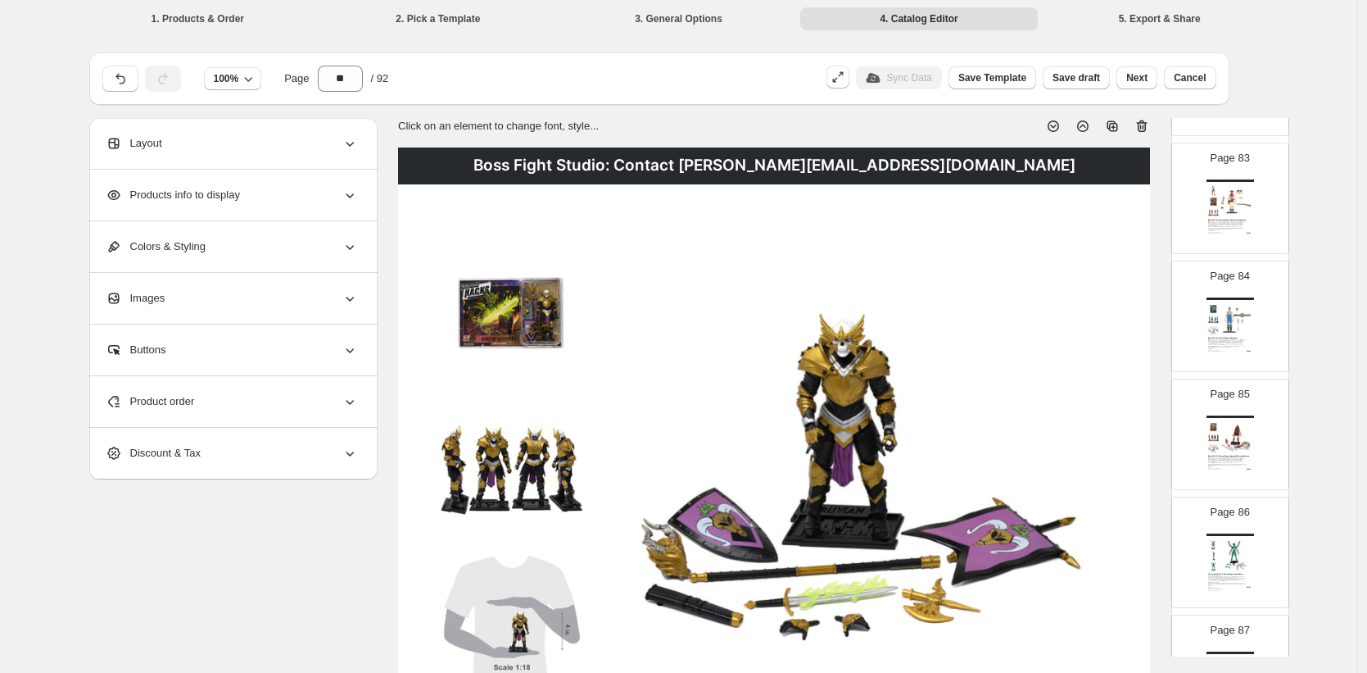
click at [1232, 297] on div "Boss Fight Studio: Contact [PERSON_NAME][EMAIL_ADDRESS][DOMAIN_NAME]" at bounding box center [1231, 298] width 48 height 2
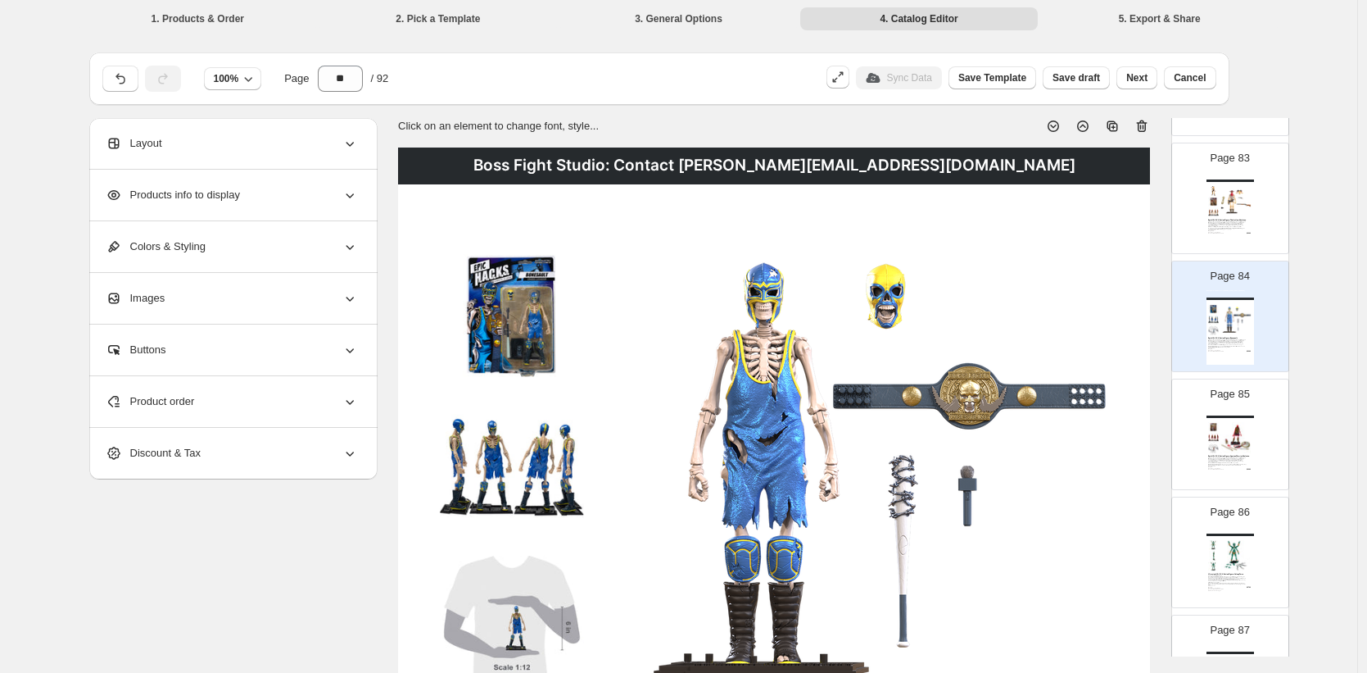
click at [1229, 214] on img at bounding box center [1236, 201] width 33 height 31
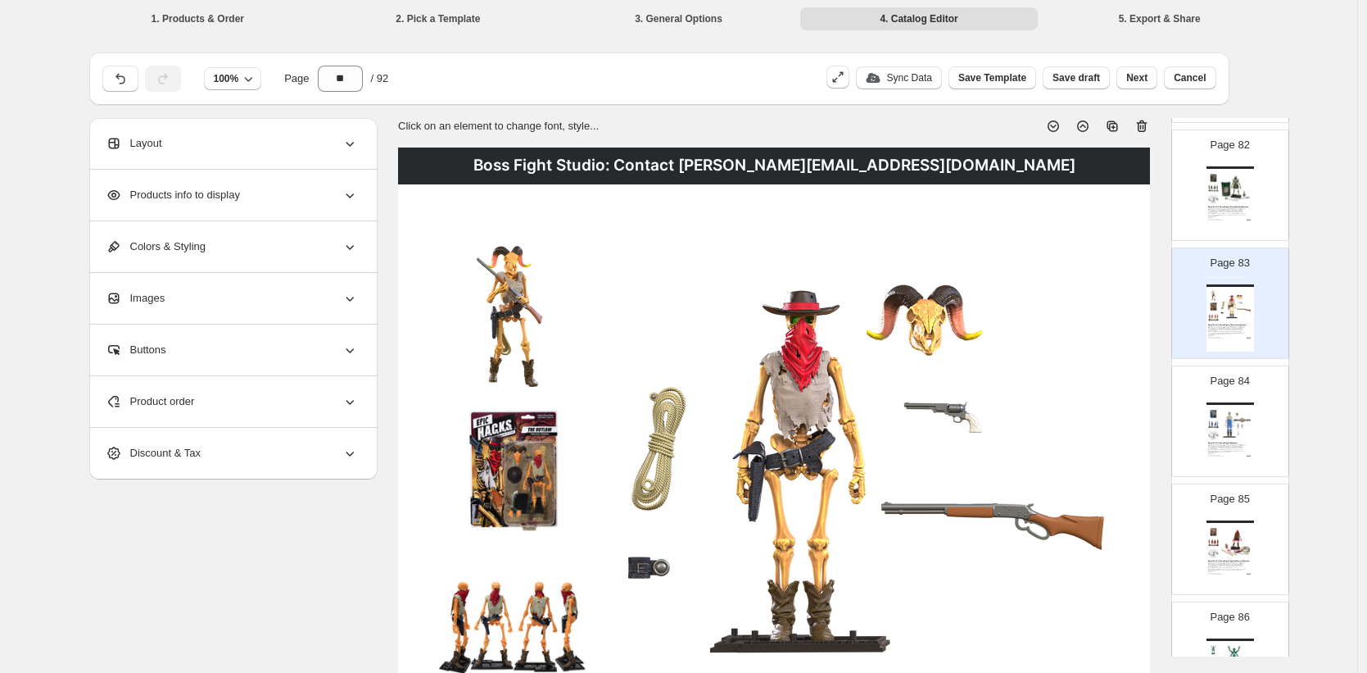
click at [1231, 216] on div "SKU: EH0005" at bounding box center [1221, 216] width 26 height 1
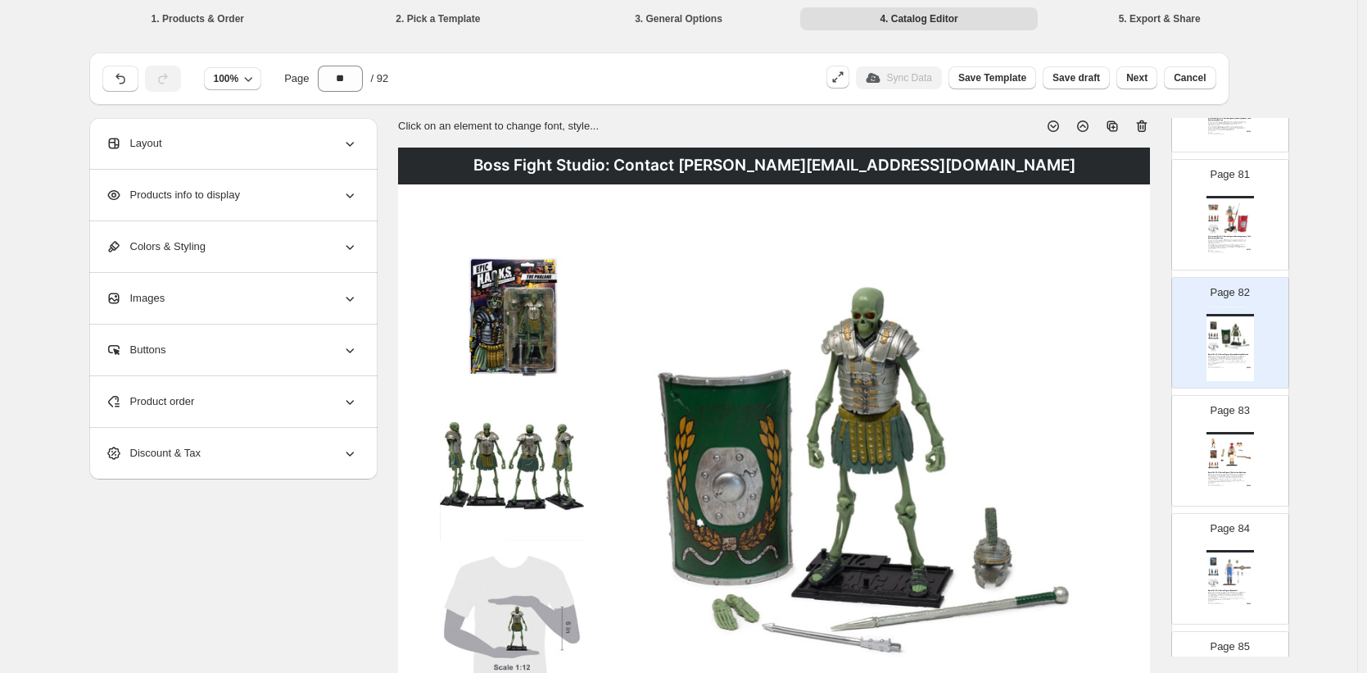
scroll to position [9437, 0]
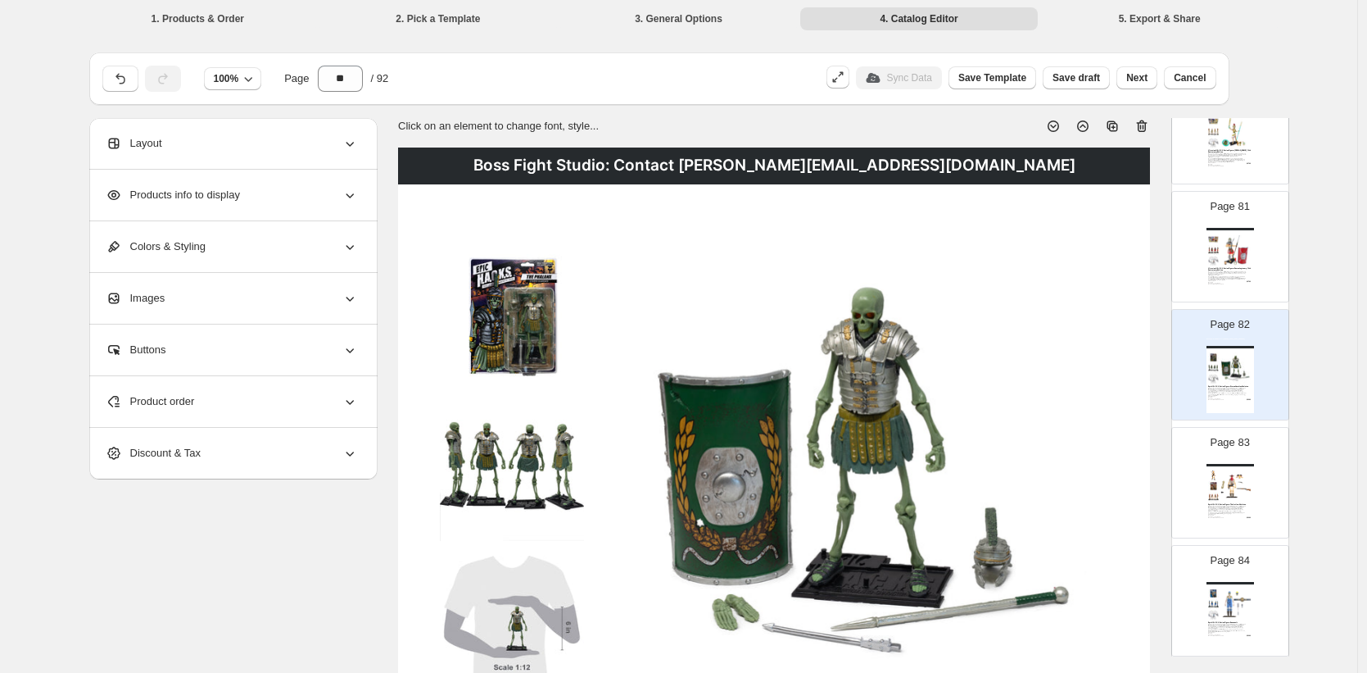
click at [1225, 243] on img at bounding box center [1236, 249] width 33 height 31
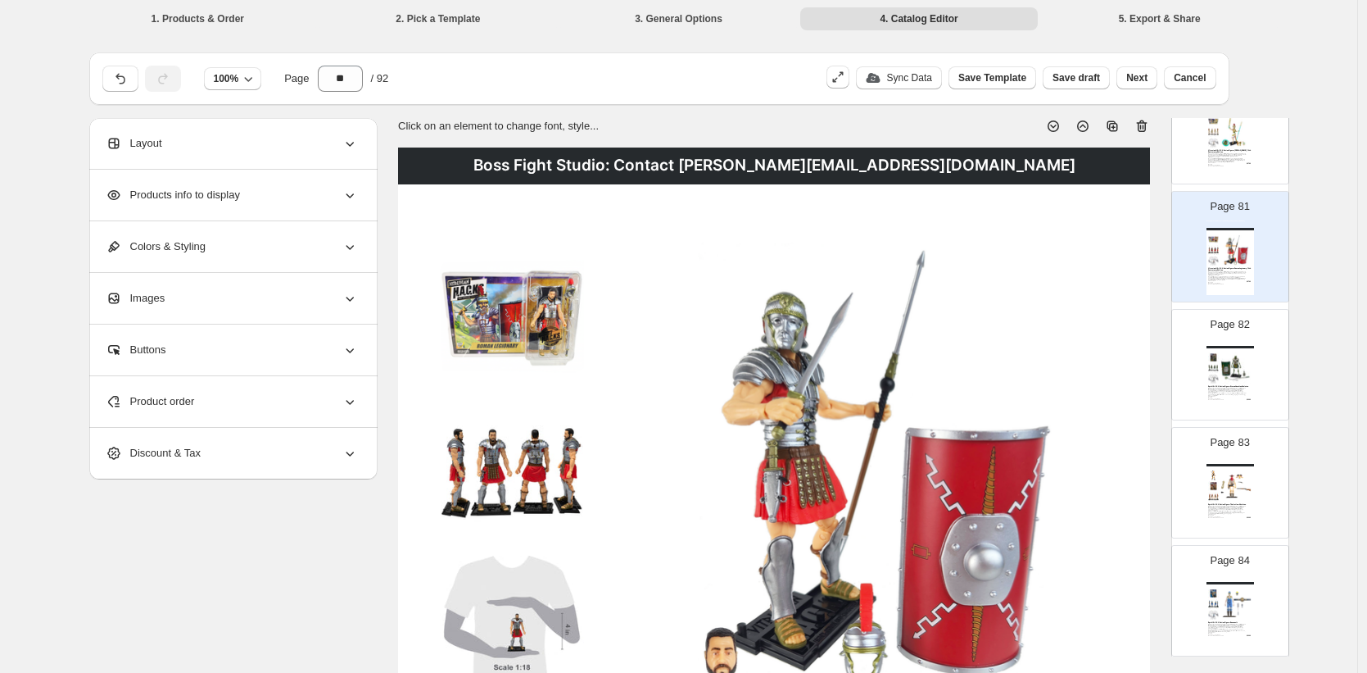
click at [1246, 356] on img at bounding box center [1236, 367] width 33 height 31
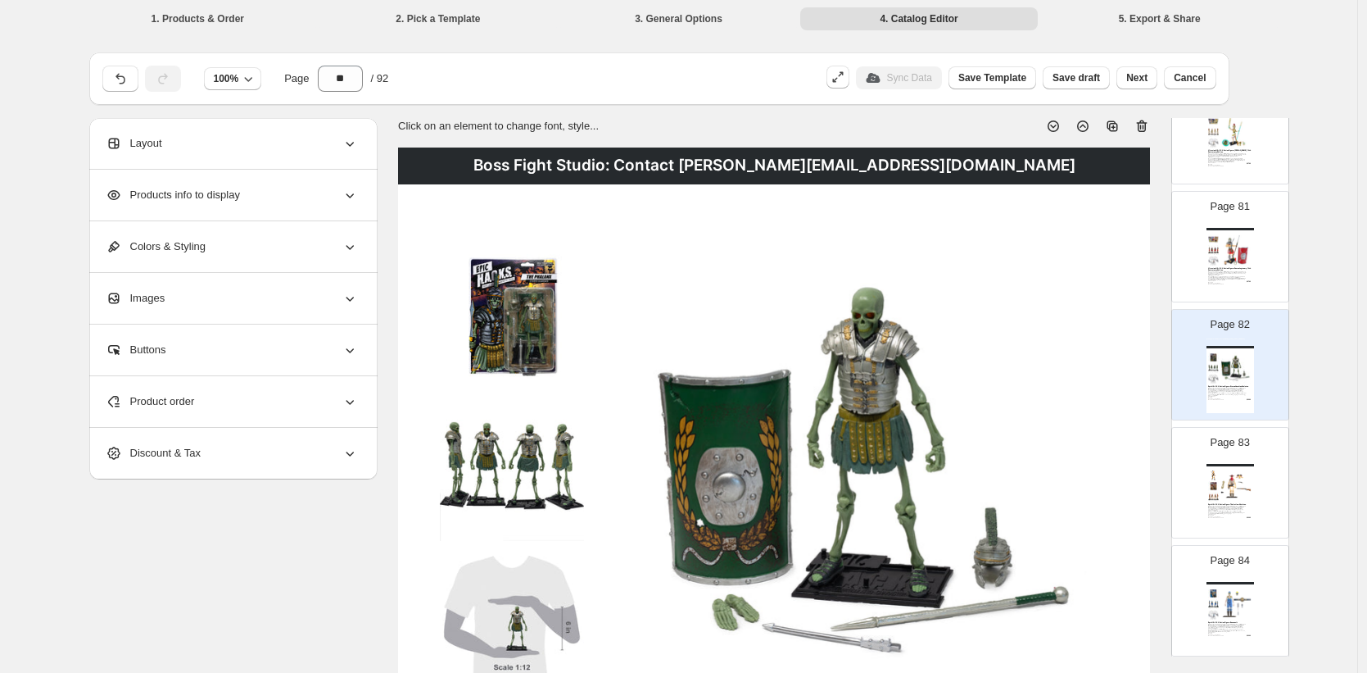
click at [1236, 466] on div "Boss Fight Studio: Contact [PERSON_NAME][EMAIL_ADDRESS][DOMAIN_NAME]" at bounding box center [1231, 465] width 48 height 2
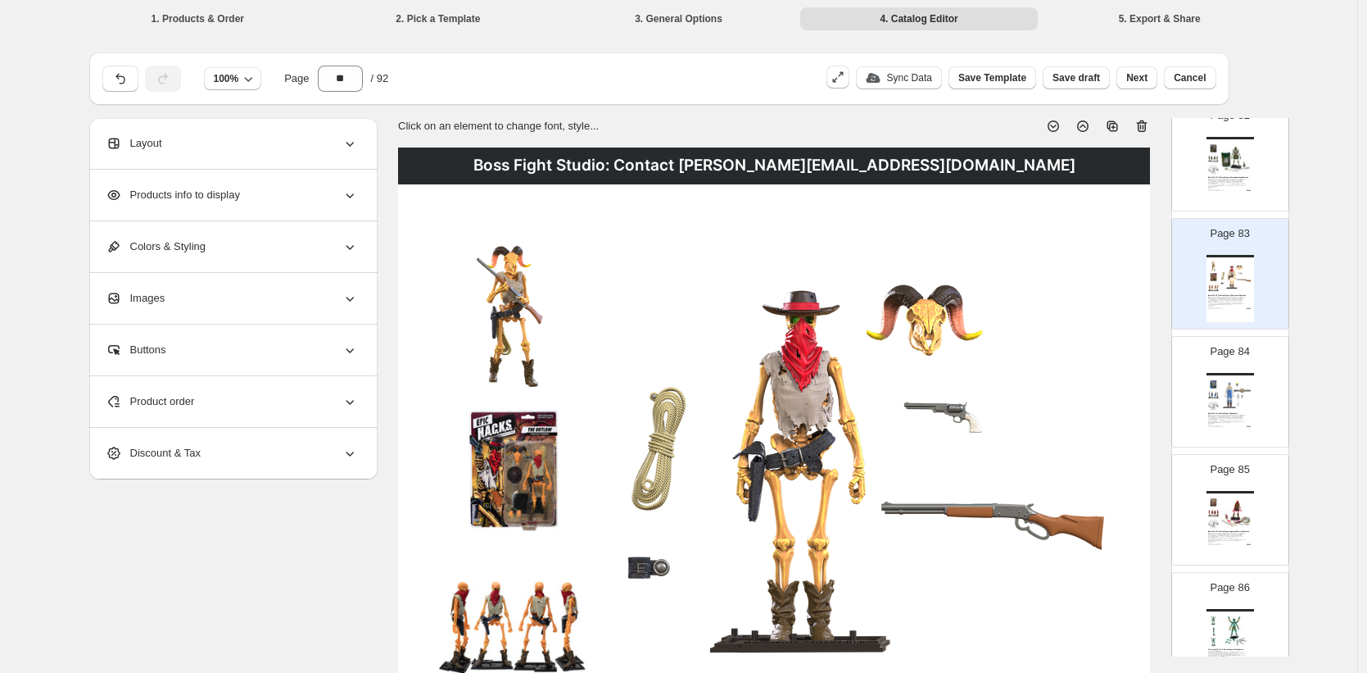
scroll to position [9651, 0]
click at [1237, 385] on img at bounding box center [1236, 389] width 33 height 31
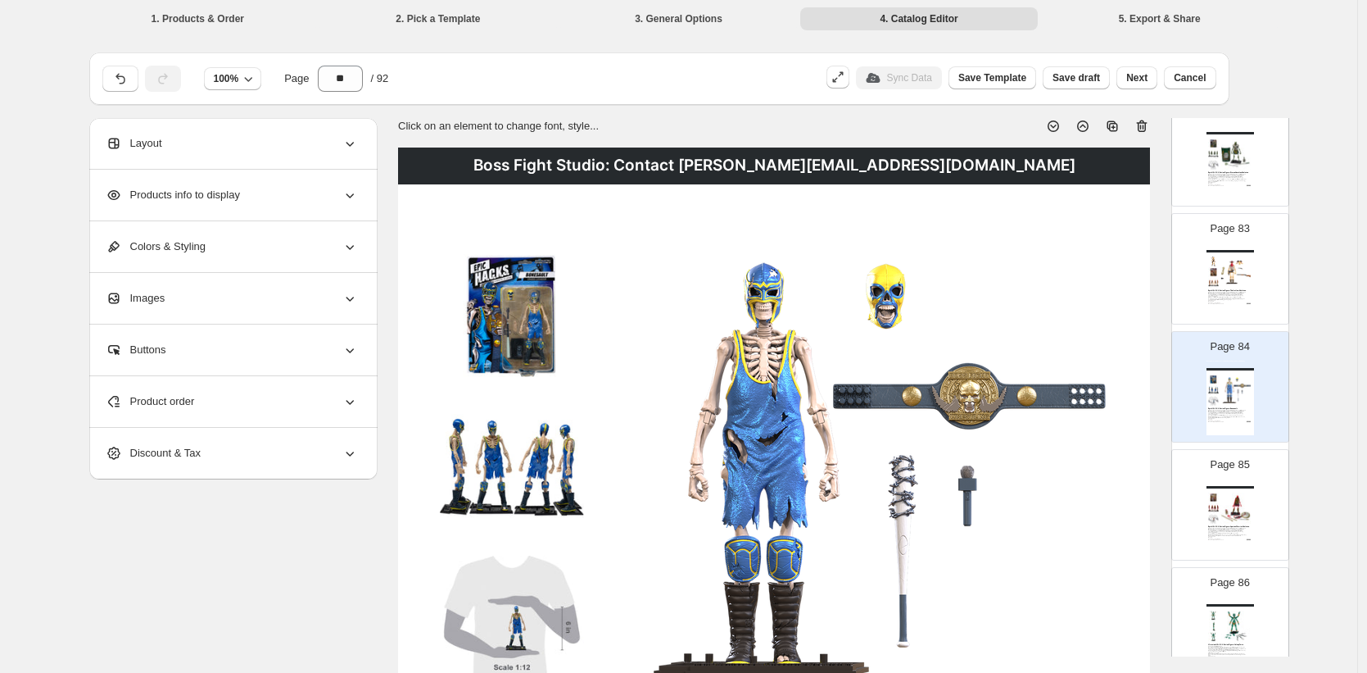
click at [1243, 494] on img at bounding box center [1236, 507] width 33 height 31
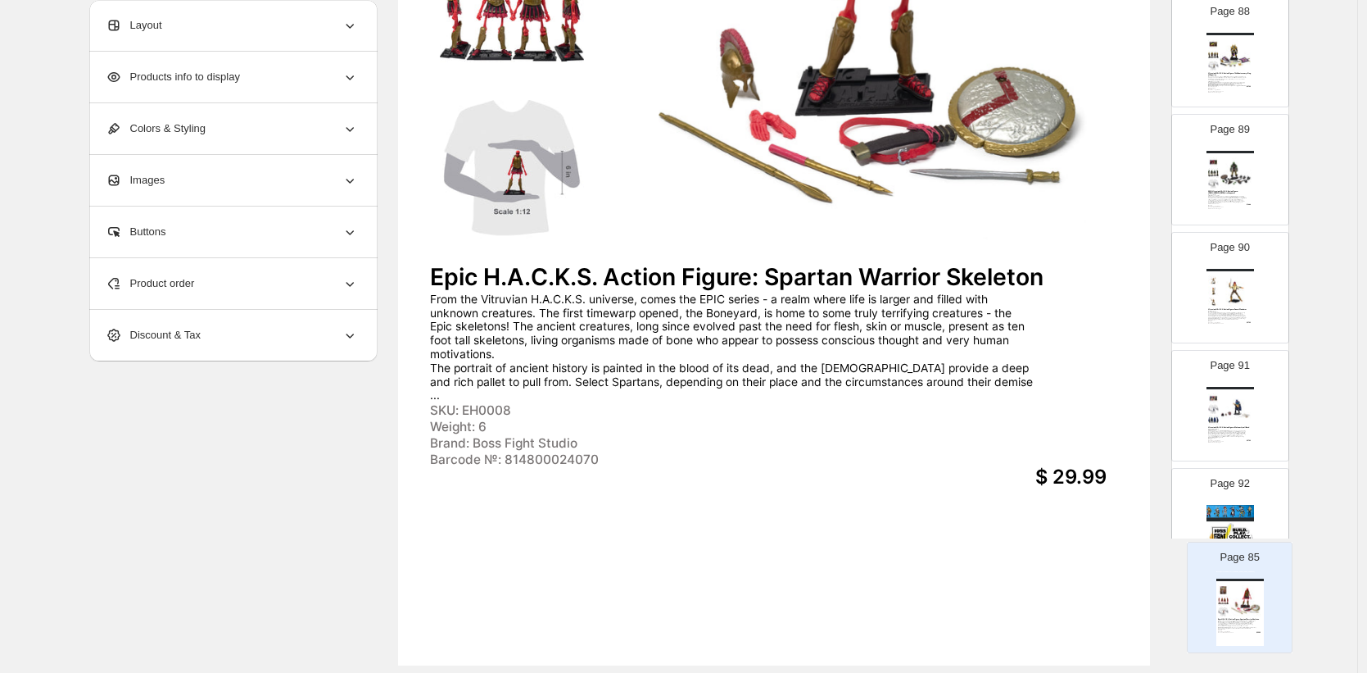
scroll to position [515, 0]
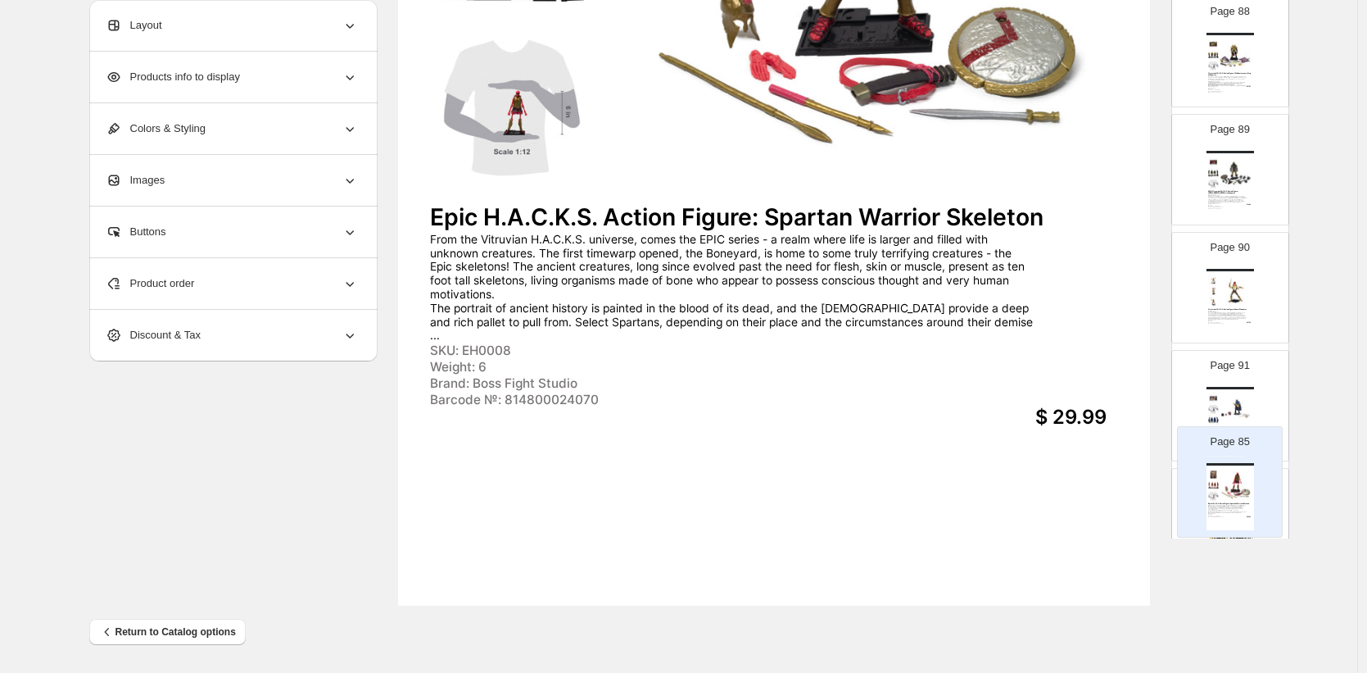
drag, startPoint x: 1239, startPoint y: 270, endPoint x: 1240, endPoint y: 478, distance: 208.1
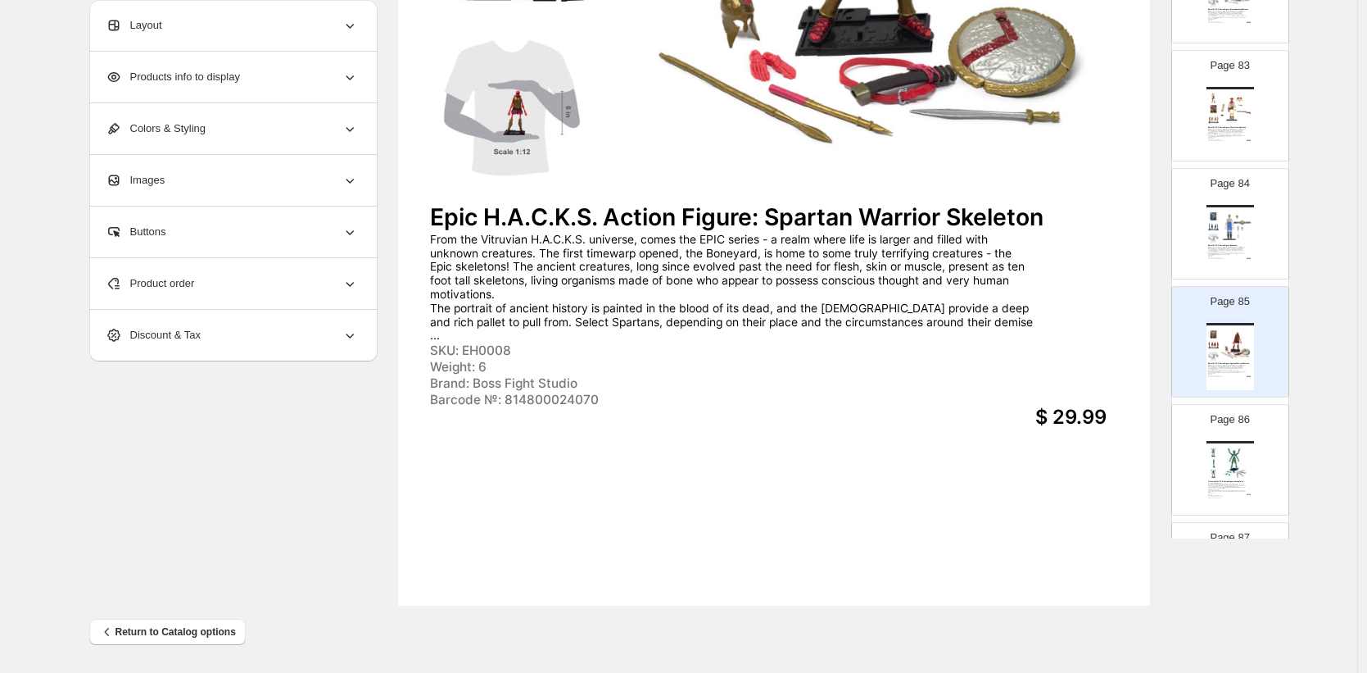
scroll to position [9694, 0]
click at [1231, 232] on img at bounding box center [1236, 229] width 33 height 31
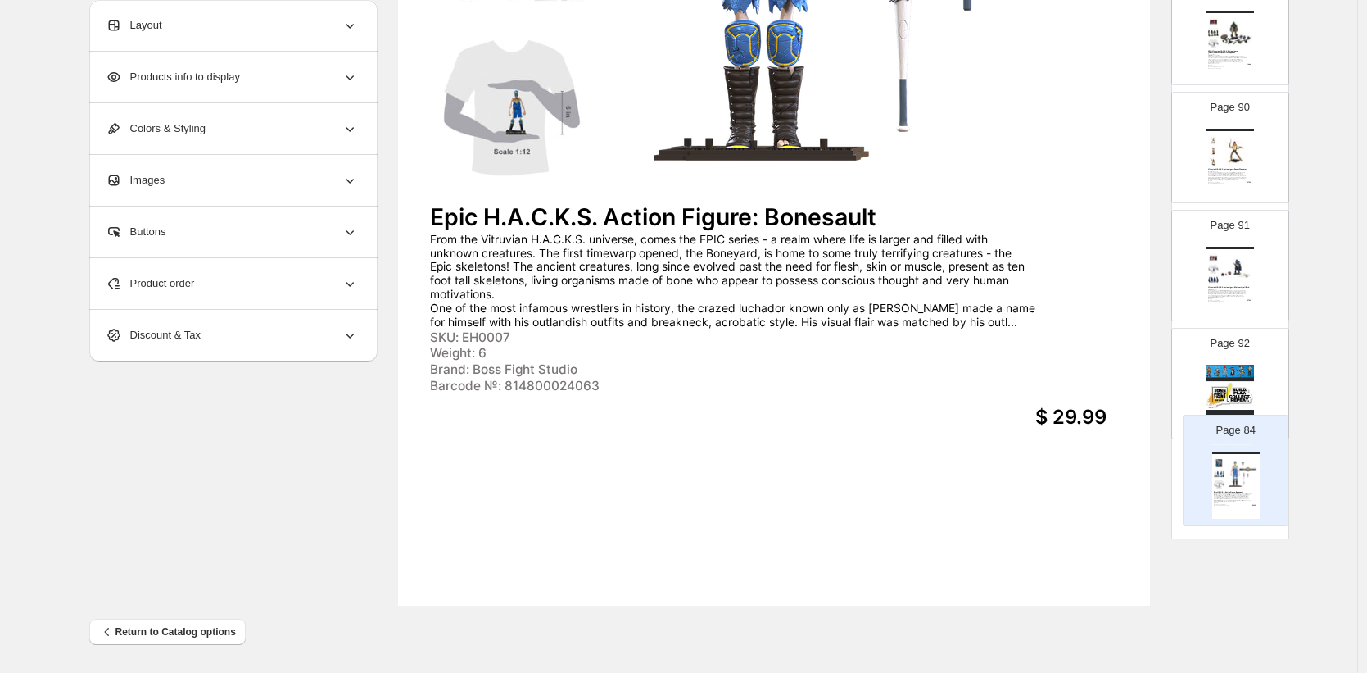
scroll to position [10417, 0]
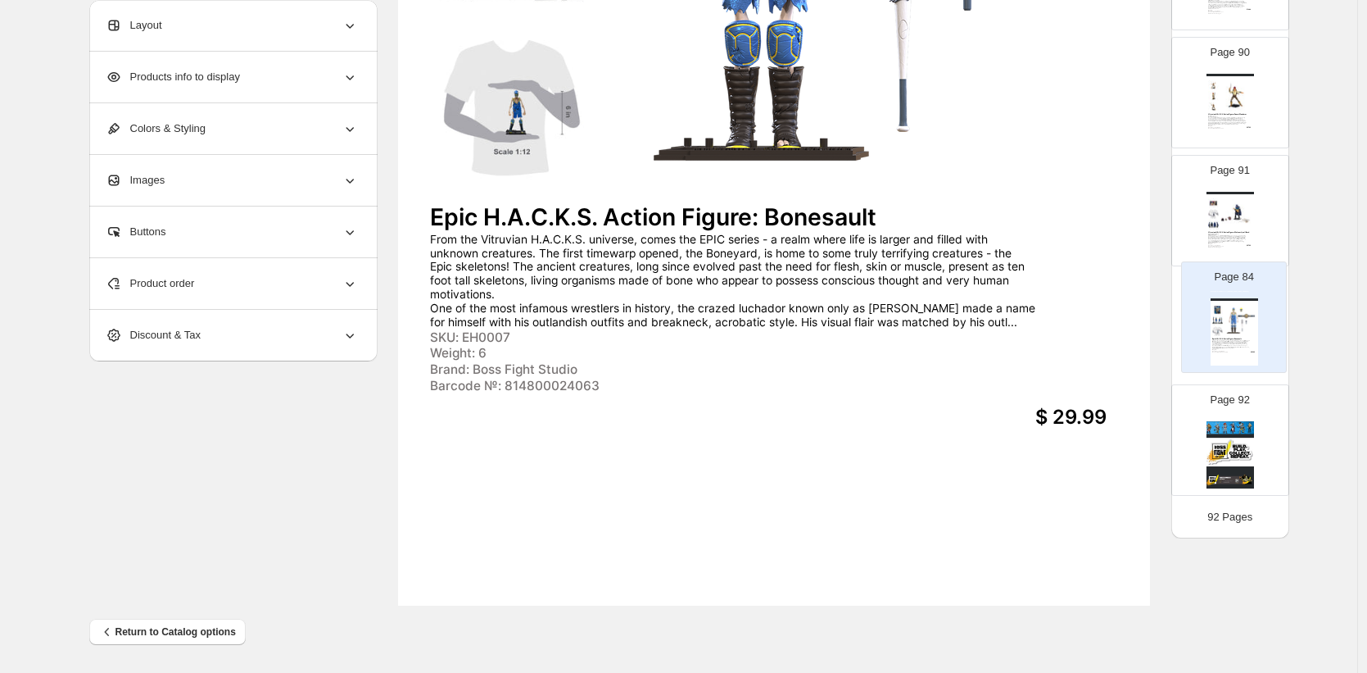
drag, startPoint x: 1228, startPoint y: 228, endPoint x: 1234, endPoint y: 324, distance: 96.0
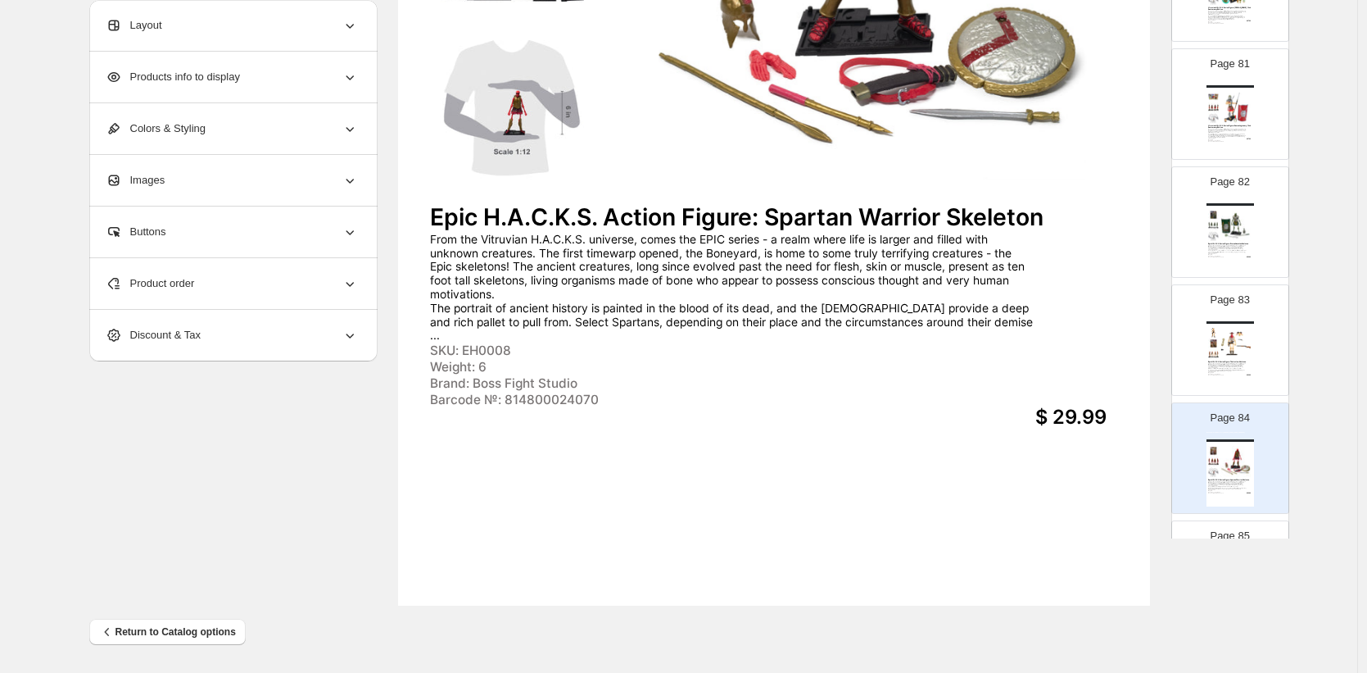
scroll to position [9358, 0]
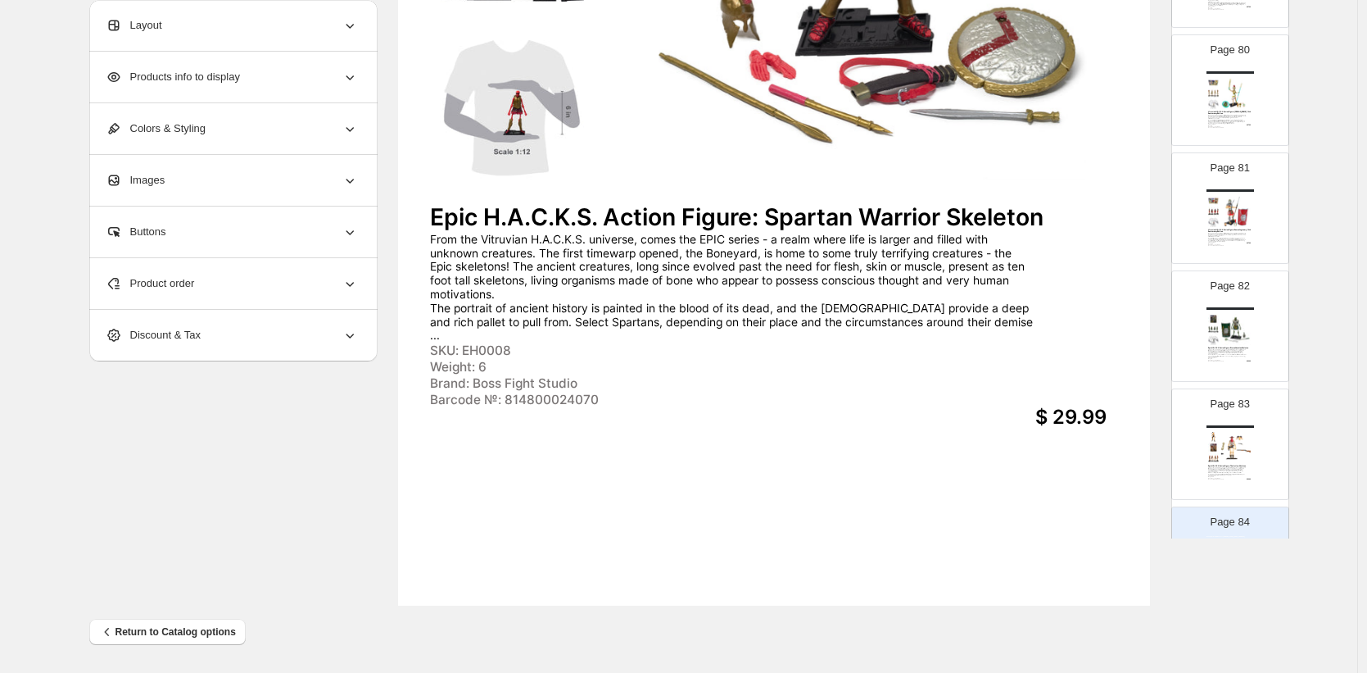
click at [1226, 318] on img at bounding box center [1236, 329] width 33 height 31
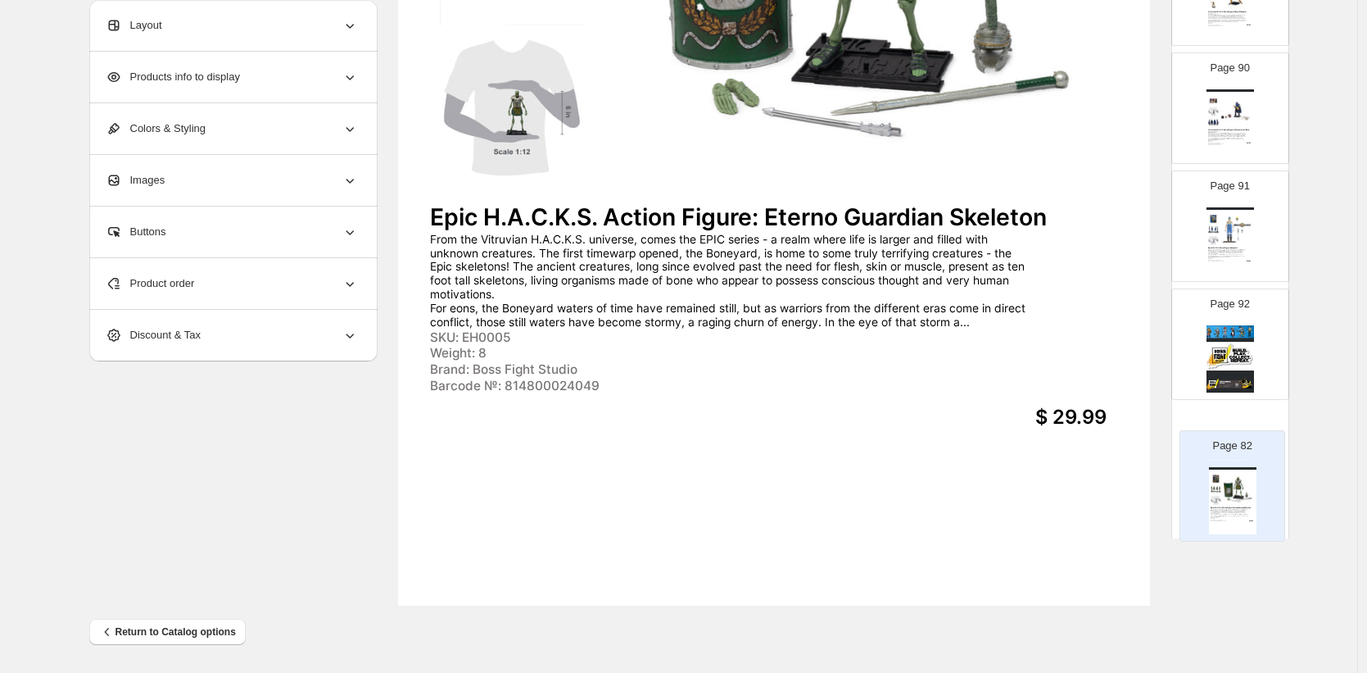
scroll to position [10417, 0]
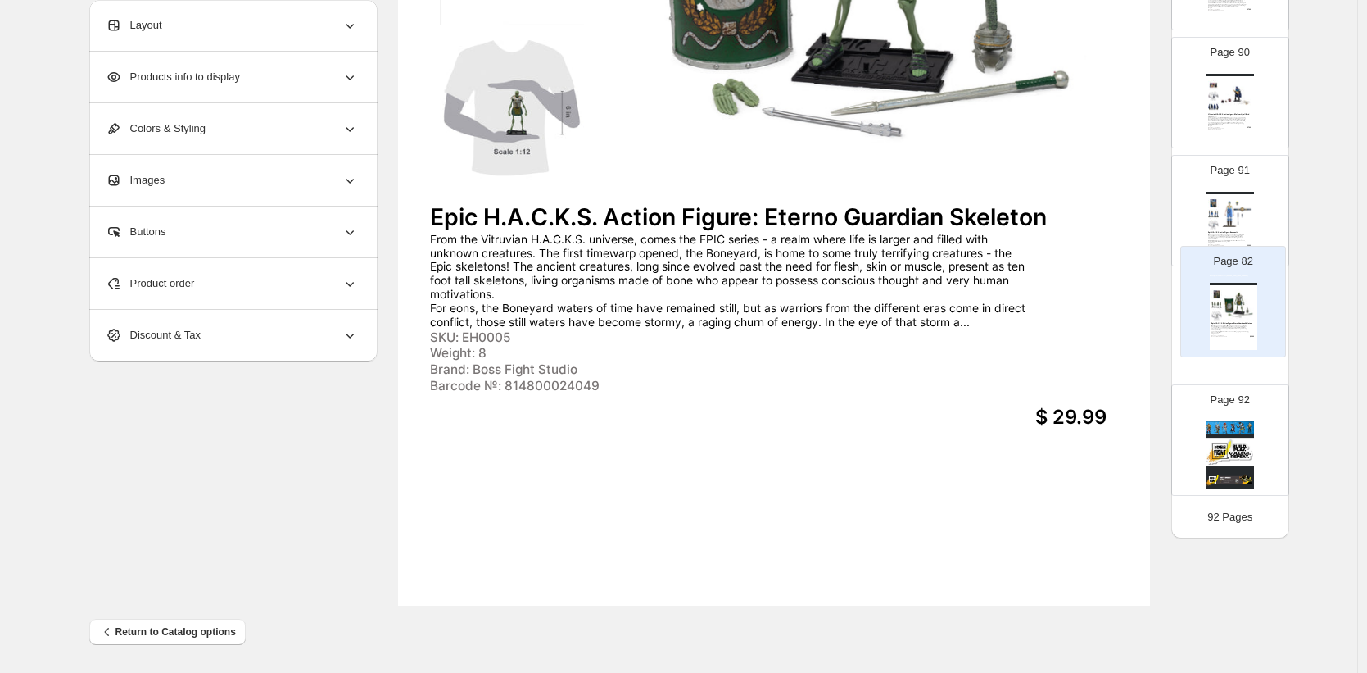
drag, startPoint x: 1233, startPoint y: 316, endPoint x: 1227, endPoint y: 305, distance: 12.8
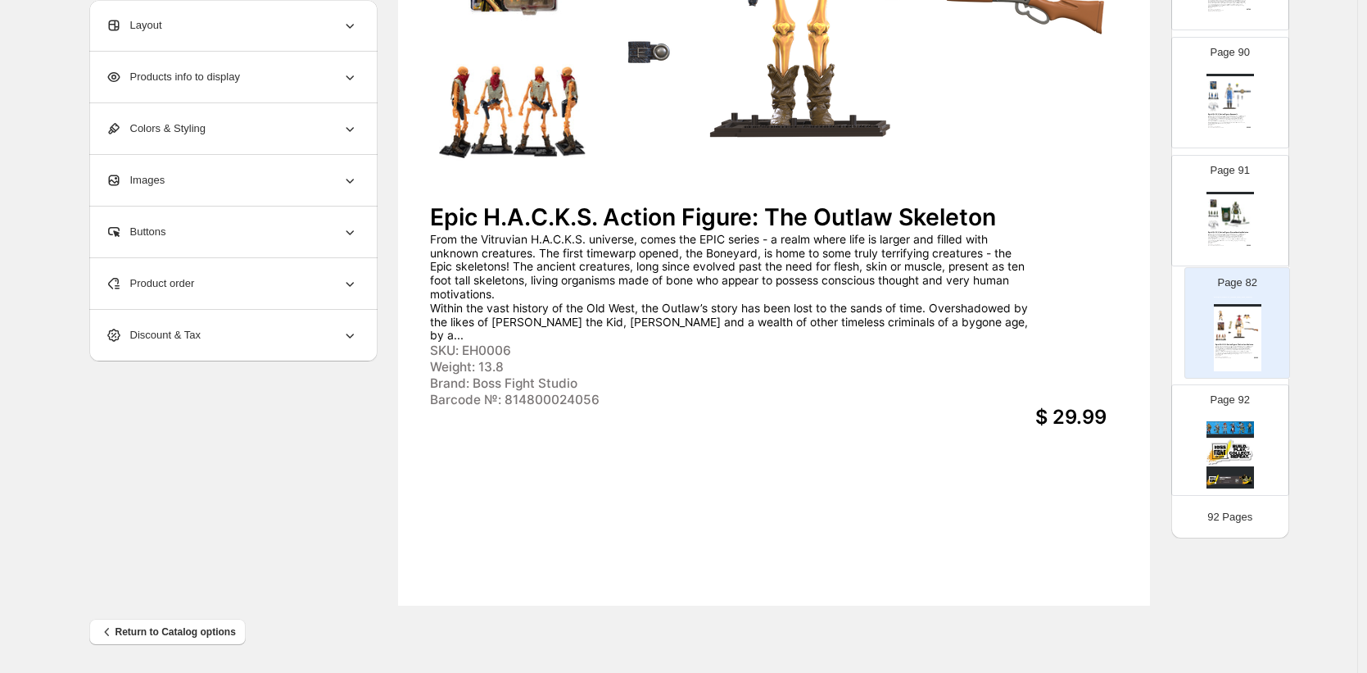
drag, startPoint x: 1235, startPoint y: 241, endPoint x: 1244, endPoint y: 334, distance: 93.9
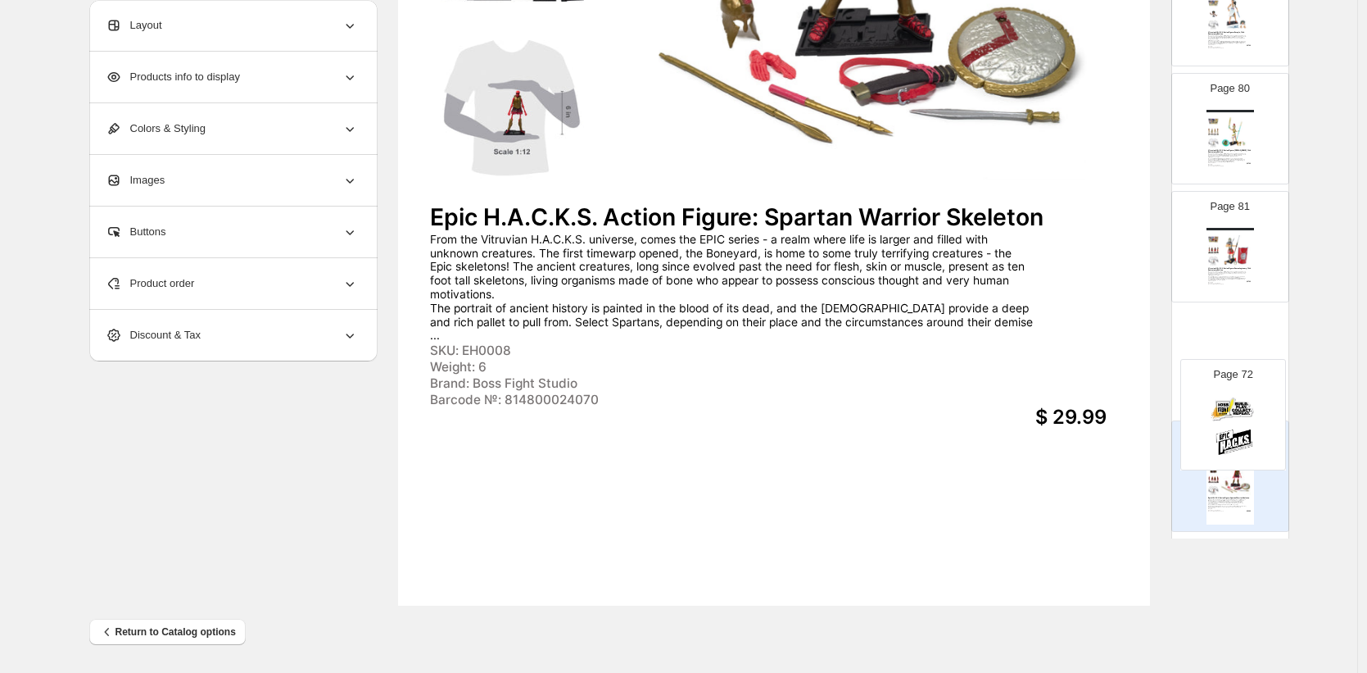
scroll to position [9205, 0]
drag, startPoint x: 1235, startPoint y: 205, endPoint x: 1239, endPoint y: 343, distance: 138.5
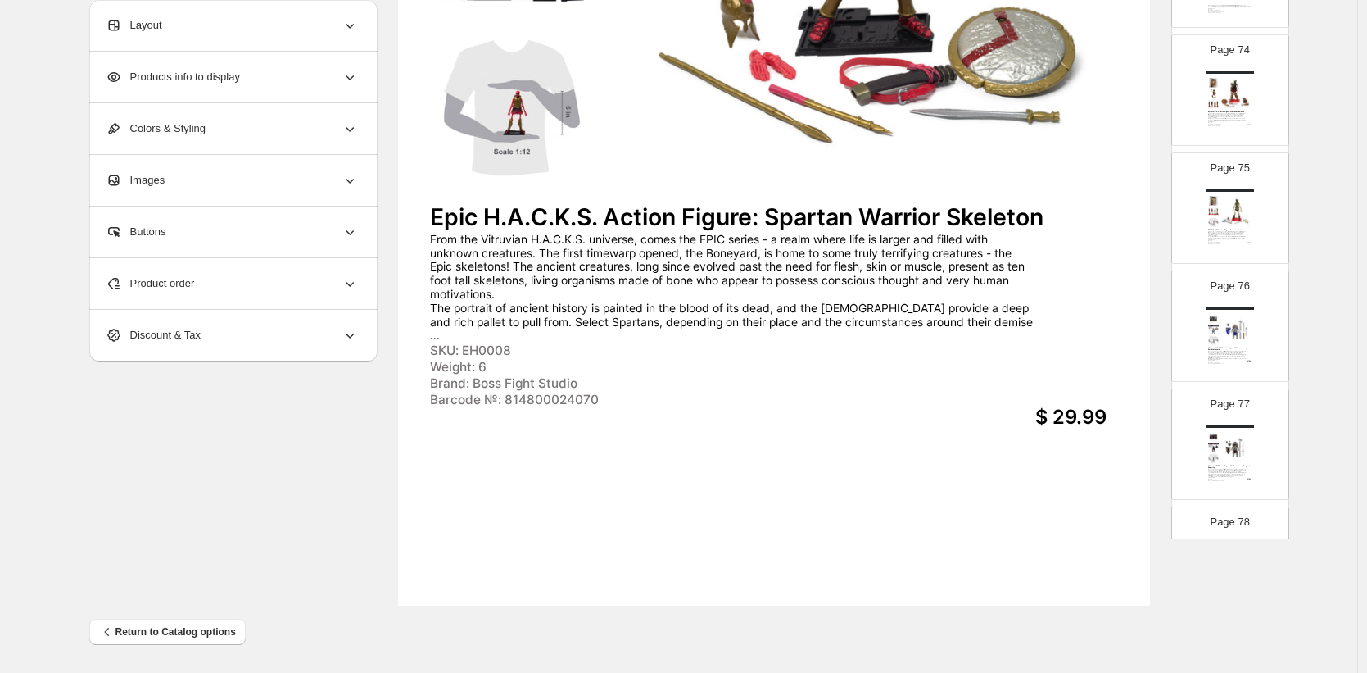
scroll to position [8647, 0]
click at [1247, 203] on img at bounding box center [1236, 214] width 33 height 31
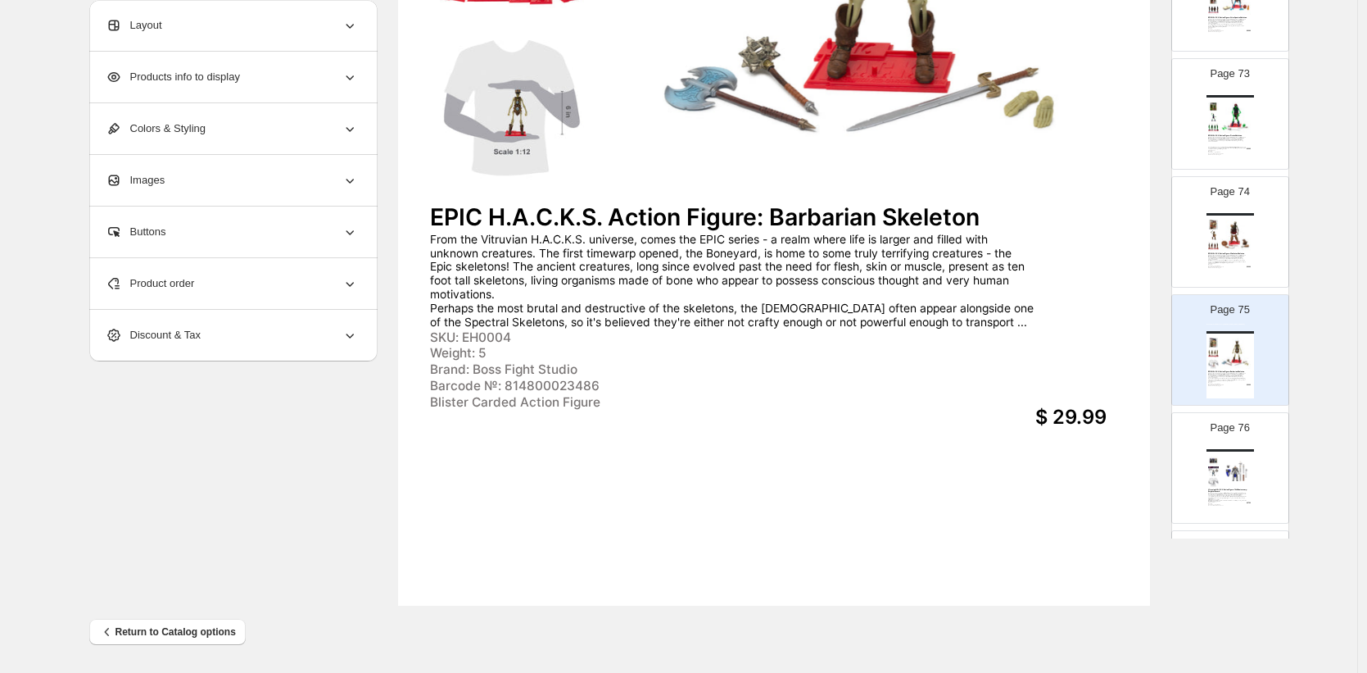
scroll to position [8504, 0]
click at [1233, 248] on img at bounding box center [1236, 239] width 33 height 31
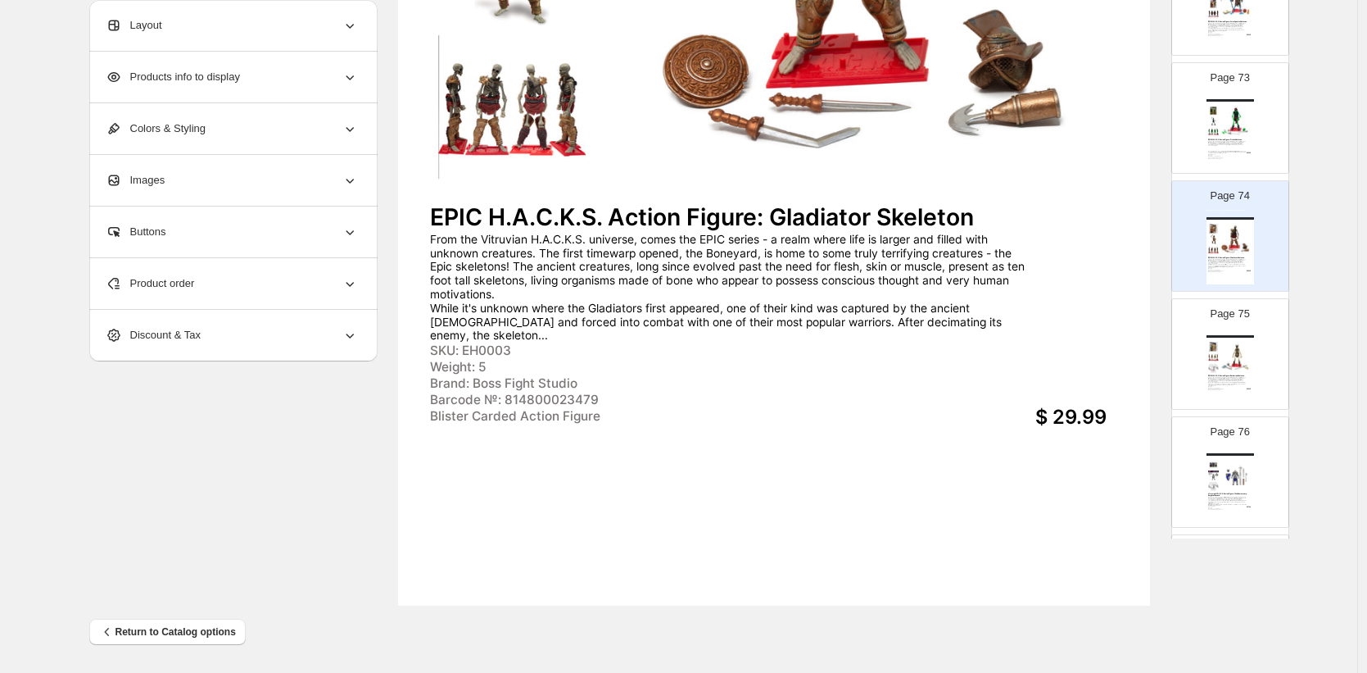
click at [1235, 137] on div "Boss Fight Studio: Contact Martin@BossFightStudio.com EPIC H.A.C.K.S. Action Fi…" at bounding box center [1231, 132] width 48 height 67
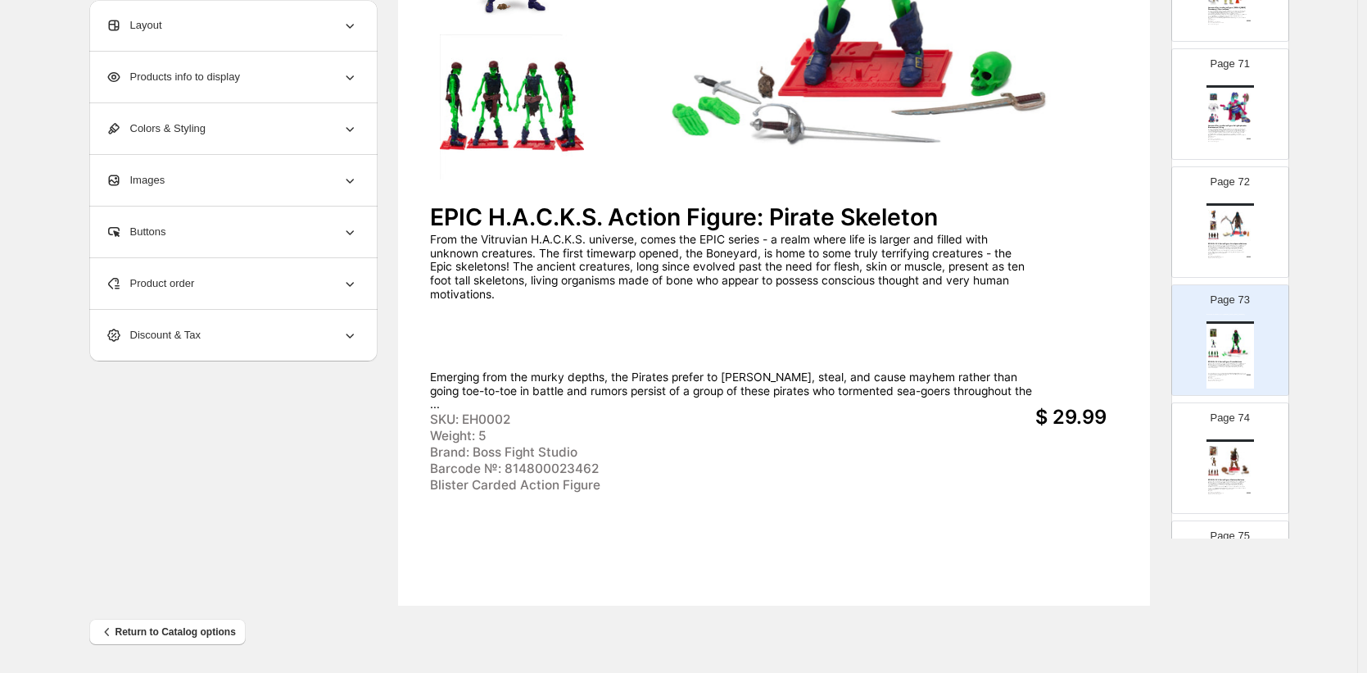
scroll to position [8226, 0]
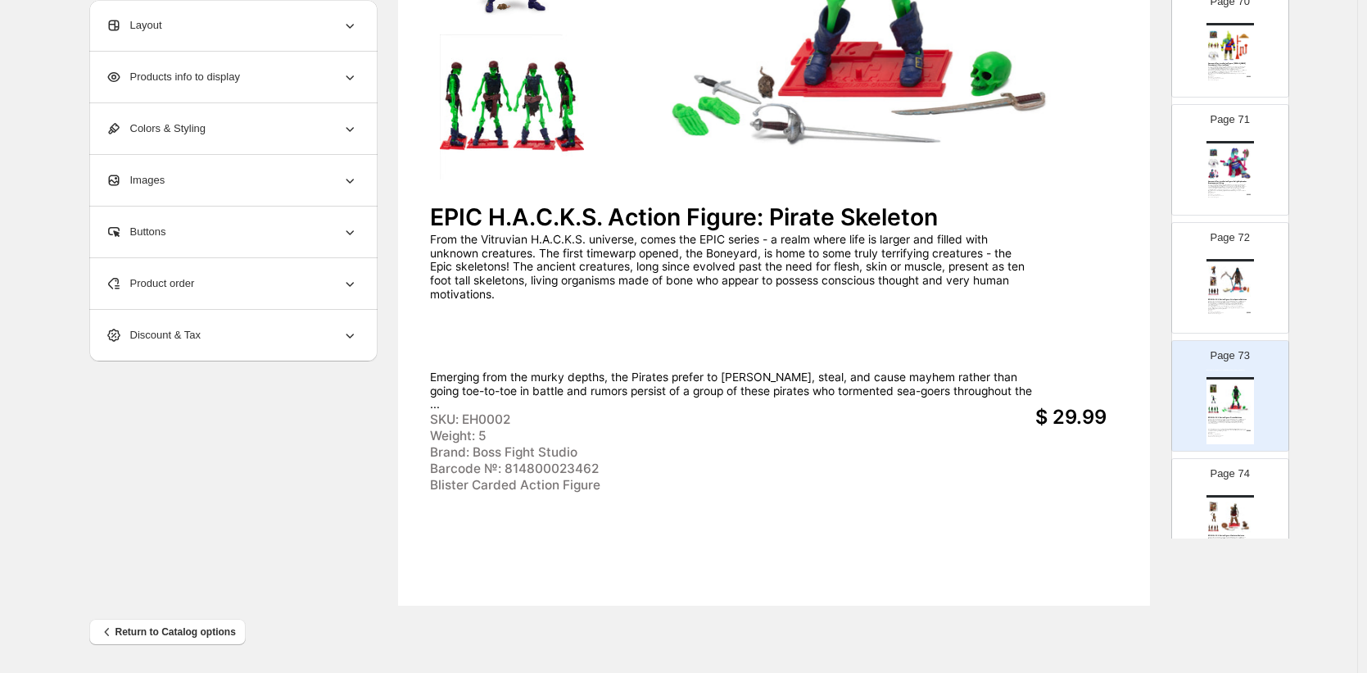
click at [1223, 277] on img at bounding box center [1236, 280] width 33 height 31
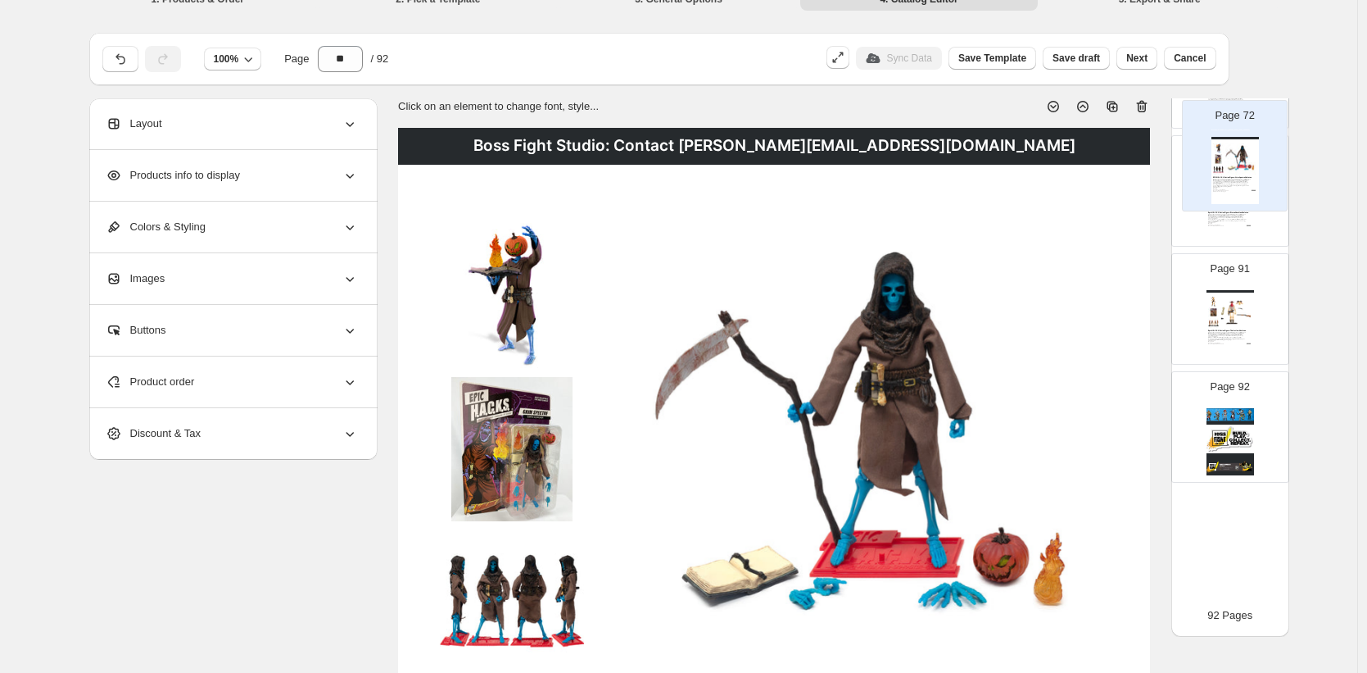
scroll to position [15, 0]
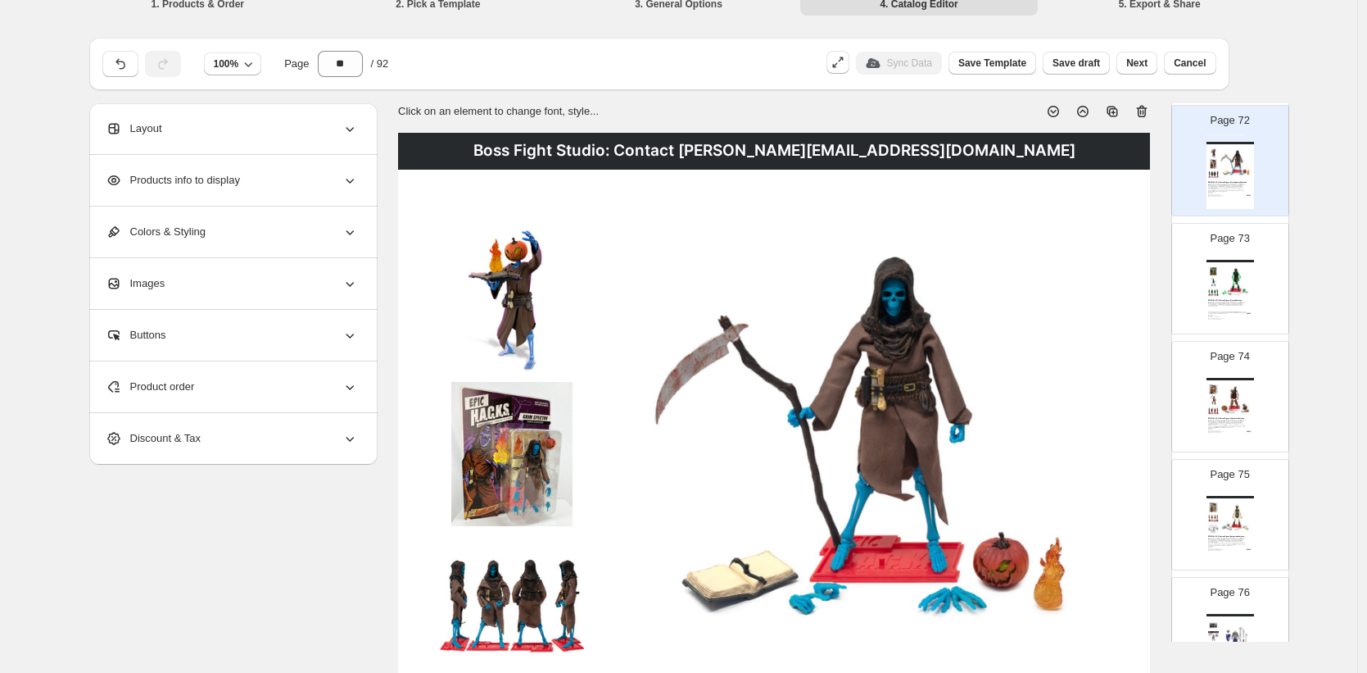
scroll to position [8366, 0]
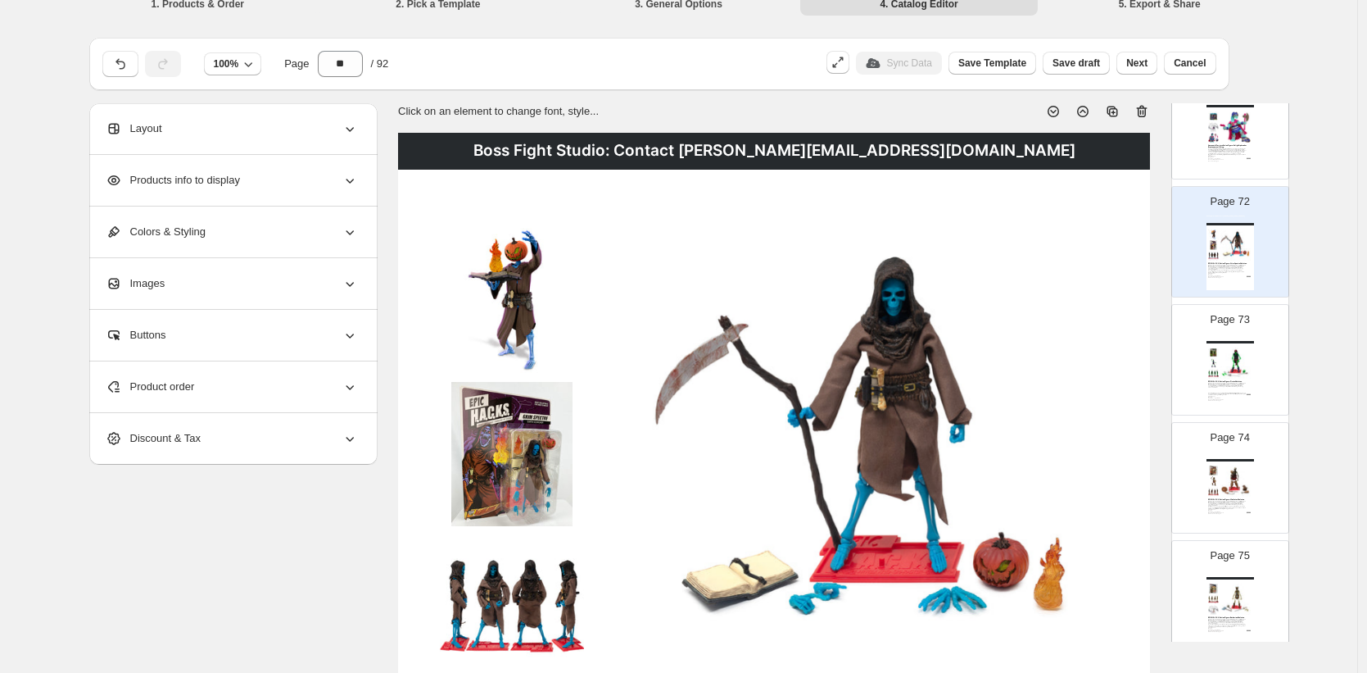
click at [1230, 247] on img at bounding box center [1236, 244] width 33 height 31
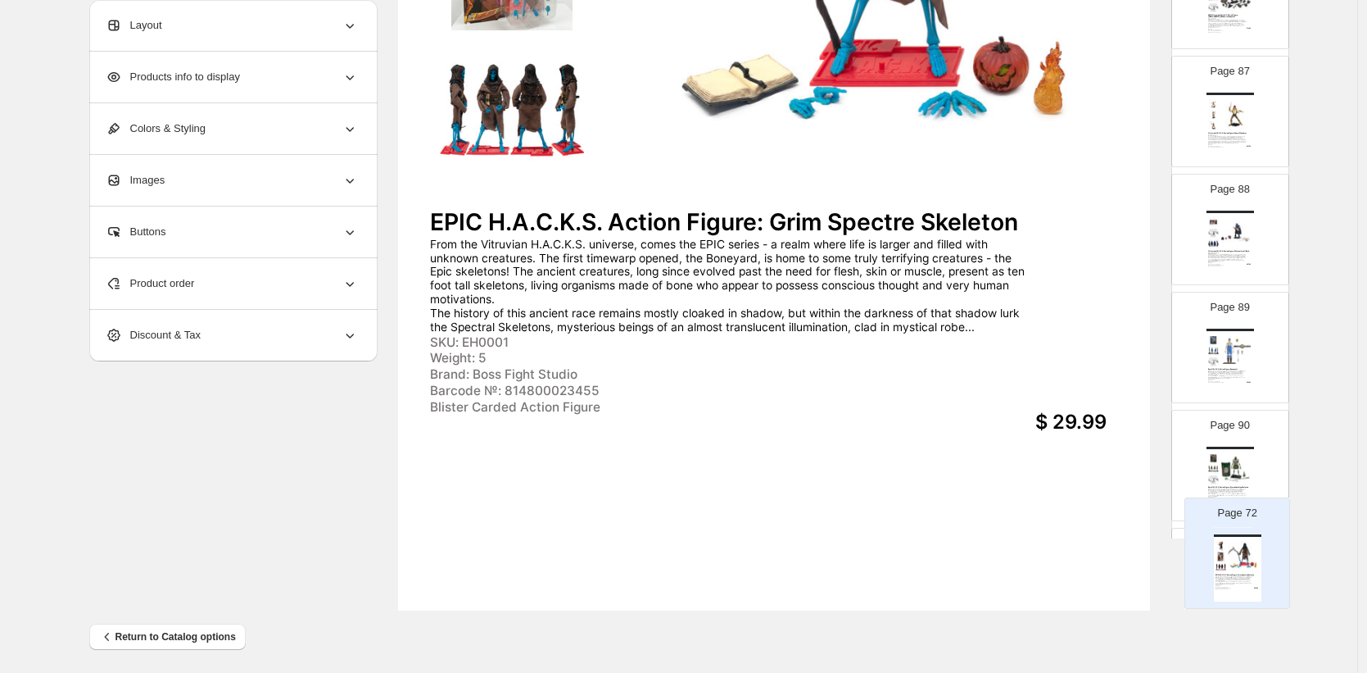
scroll to position [515, 0]
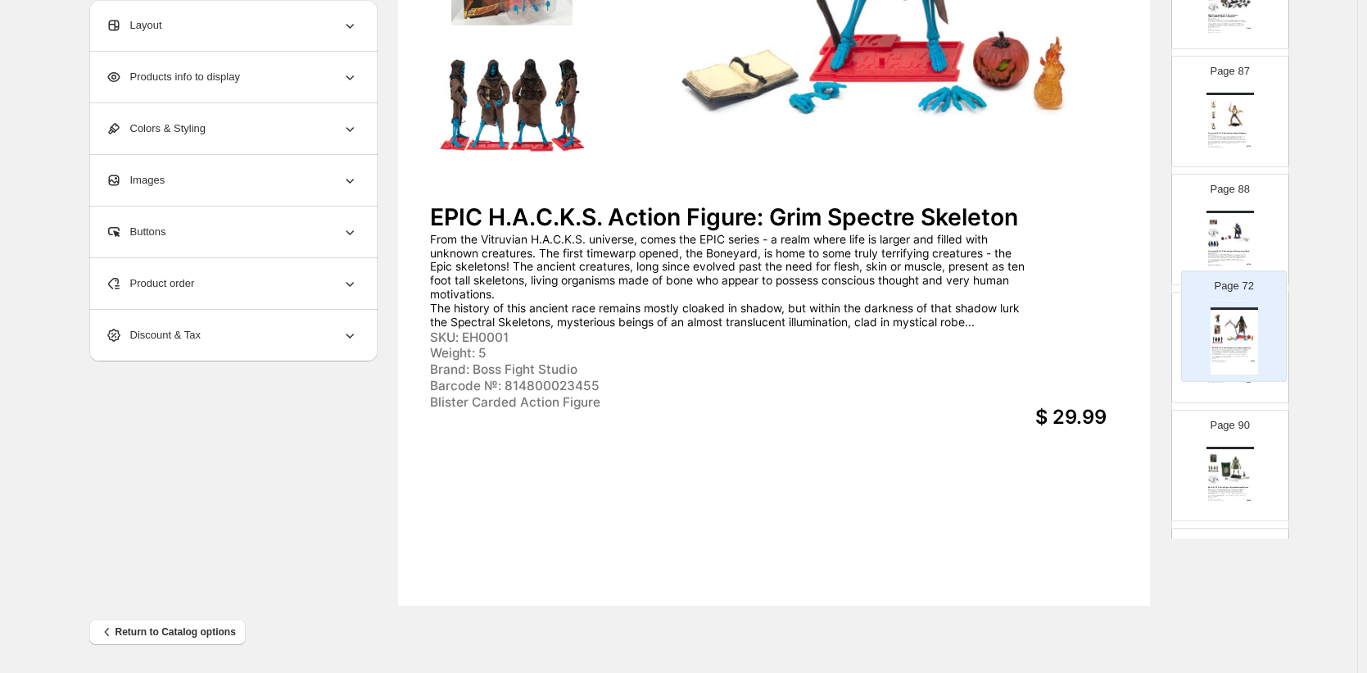
drag, startPoint x: 1229, startPoint y: 239, endPoint x: 1235, endPoint y: 329, distance: 89.5
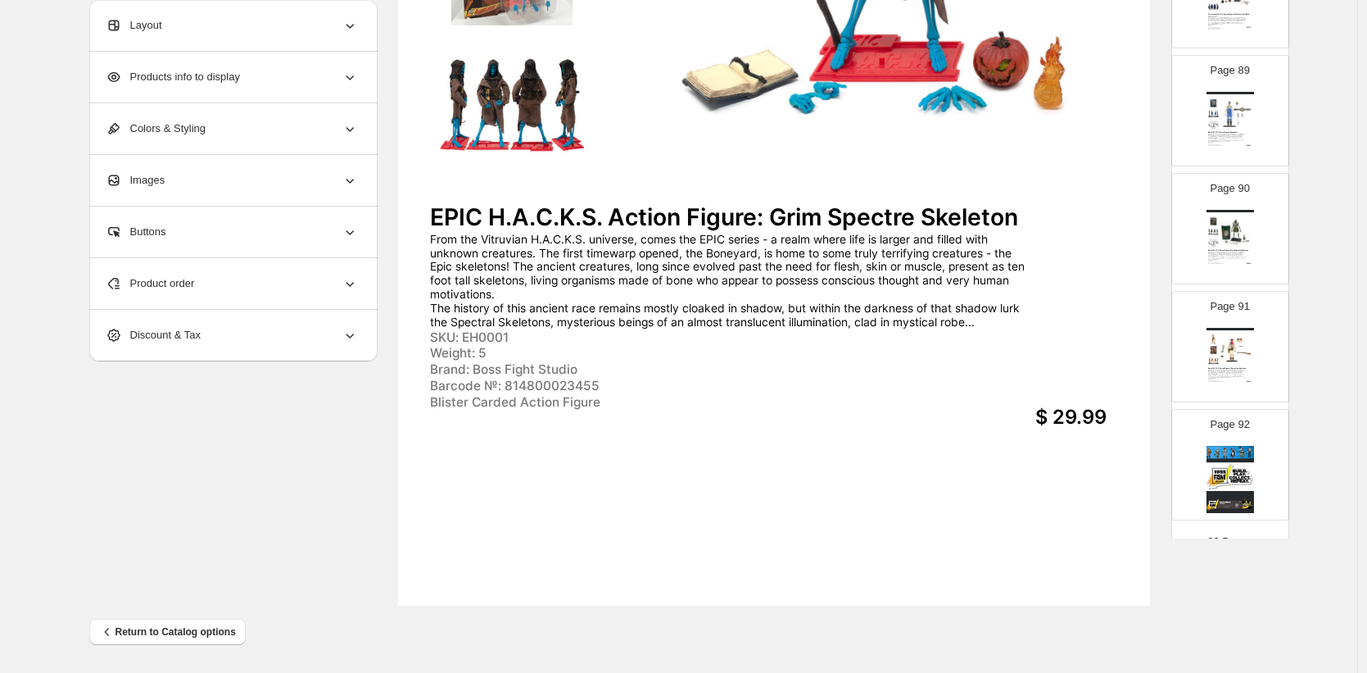
scroll to position [10424, 0]
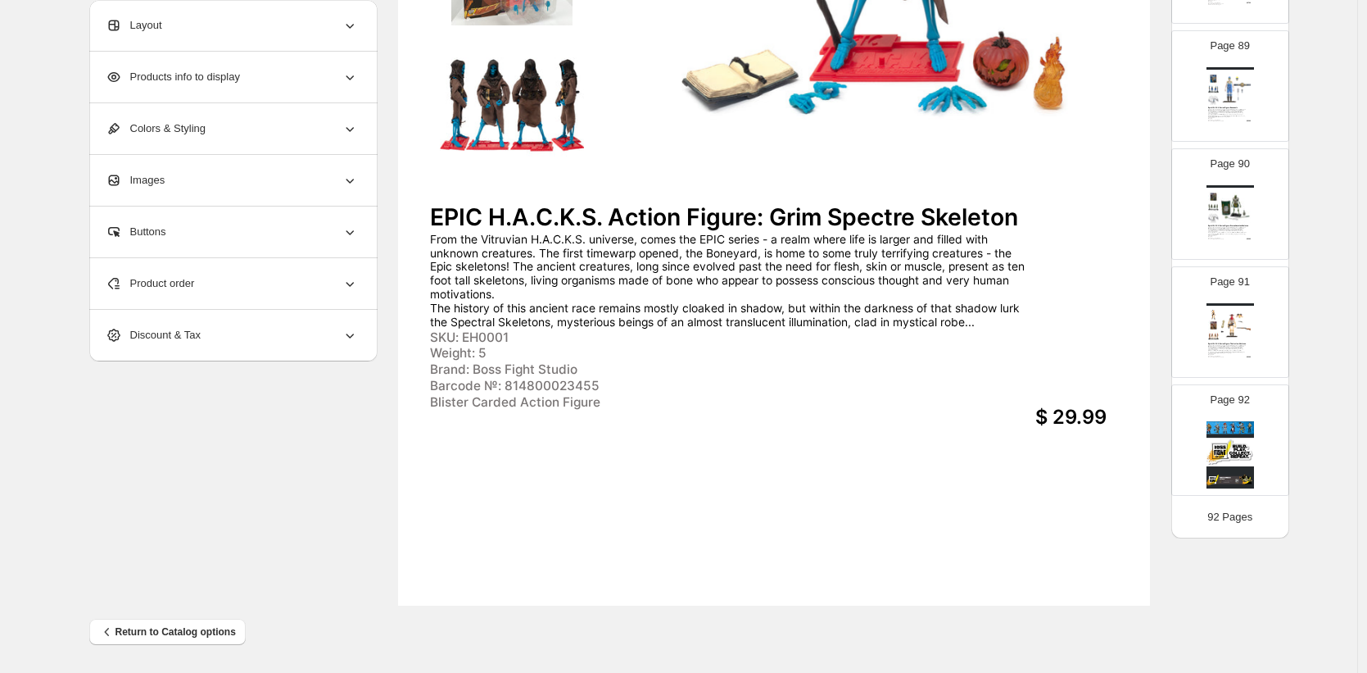
click at [1226, 315] on img at bounding box center [1236, 325] width 33 height 31
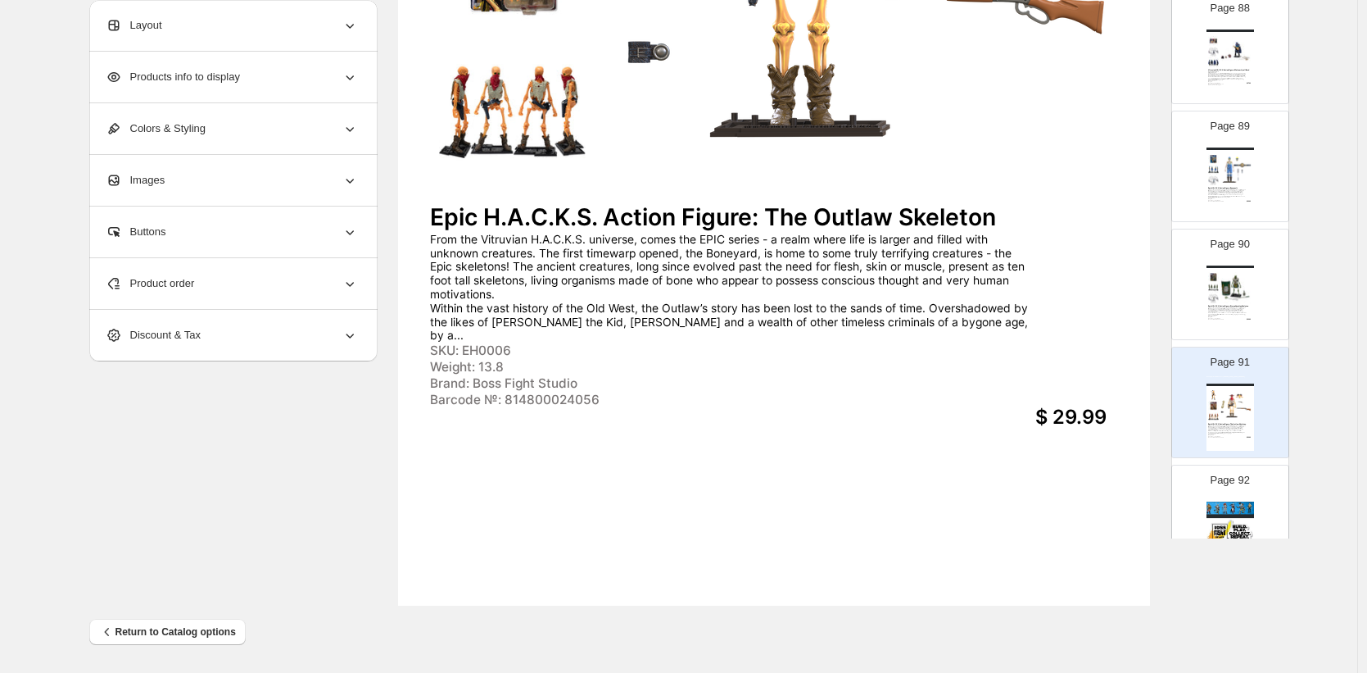
scroll to position [10314, 0]
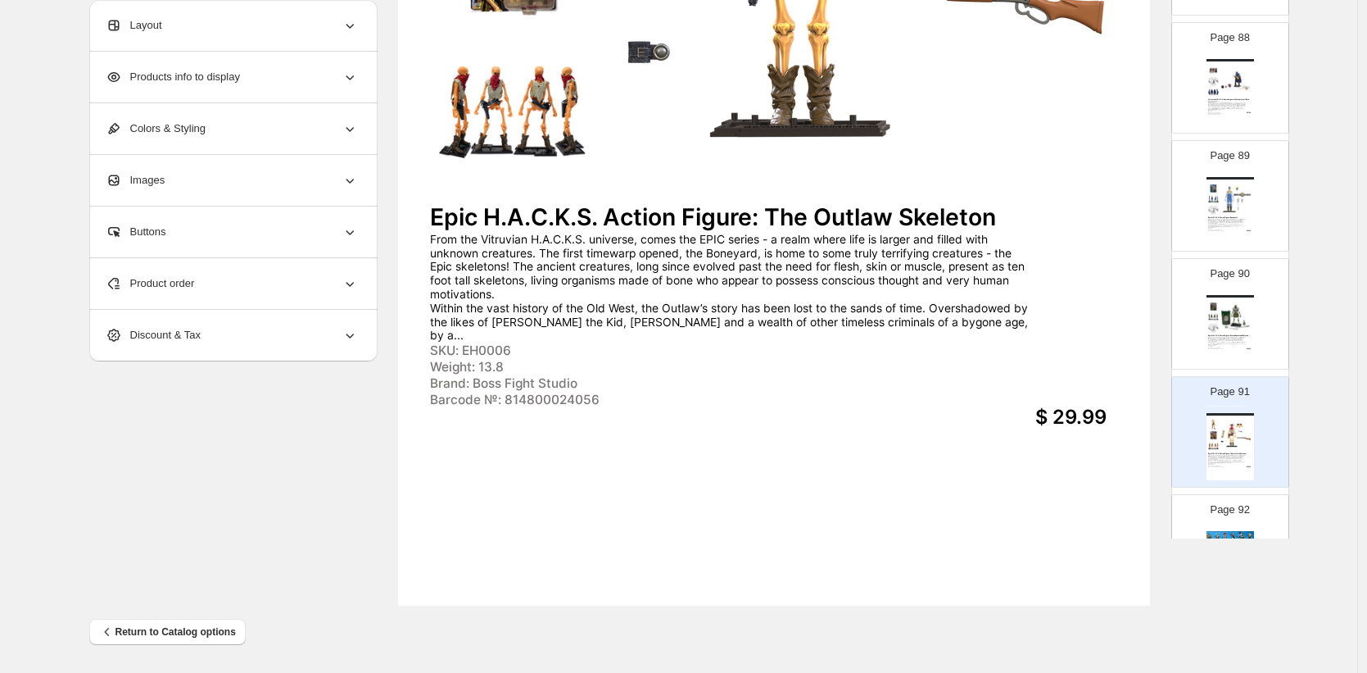
click at [1220, 310] on img at bounding box center [1236, 316] width 33 height 31
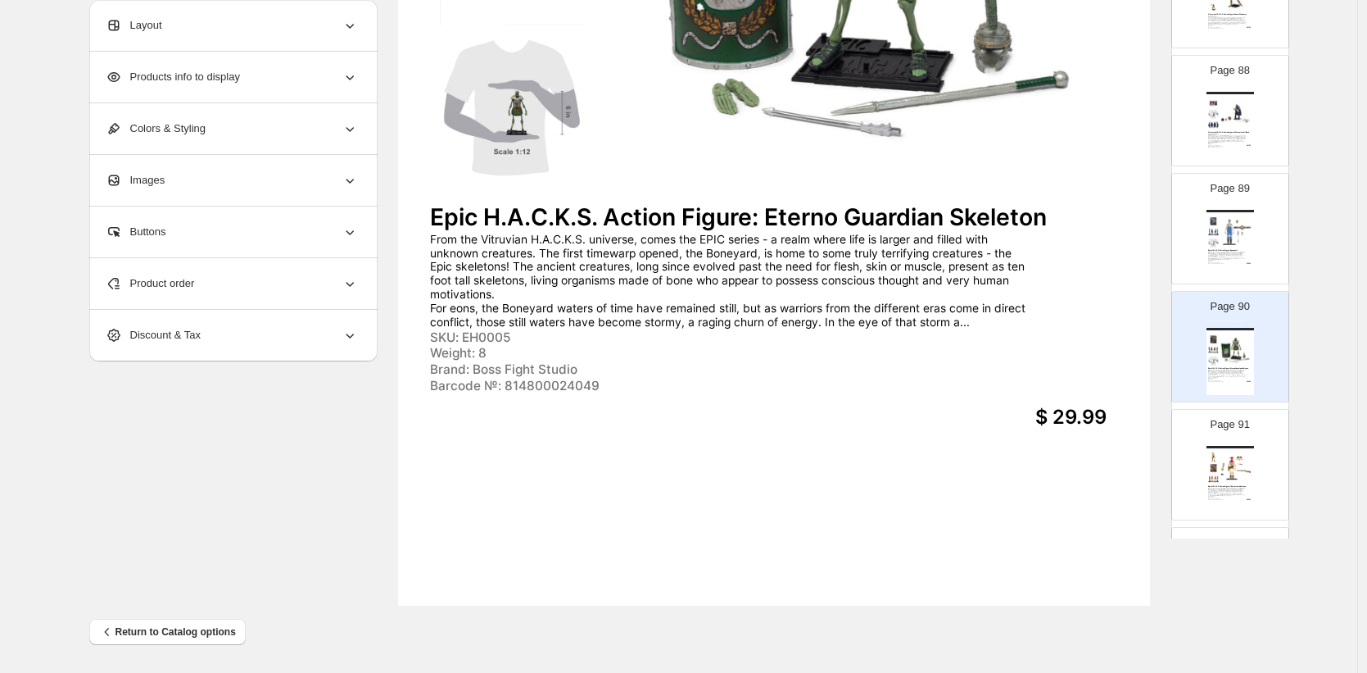
scroll to position [10070, 0]
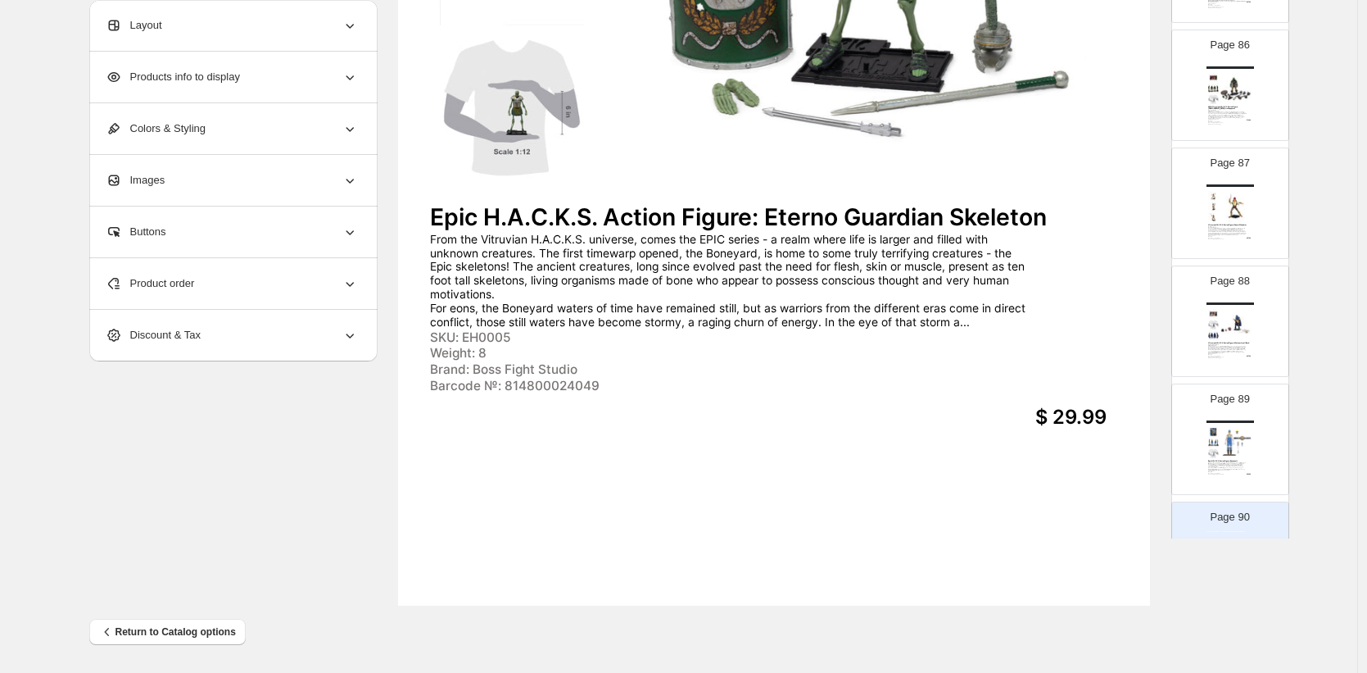
click at [1223, 445] on img at bounding box center [1236, 442] width 33 height 31
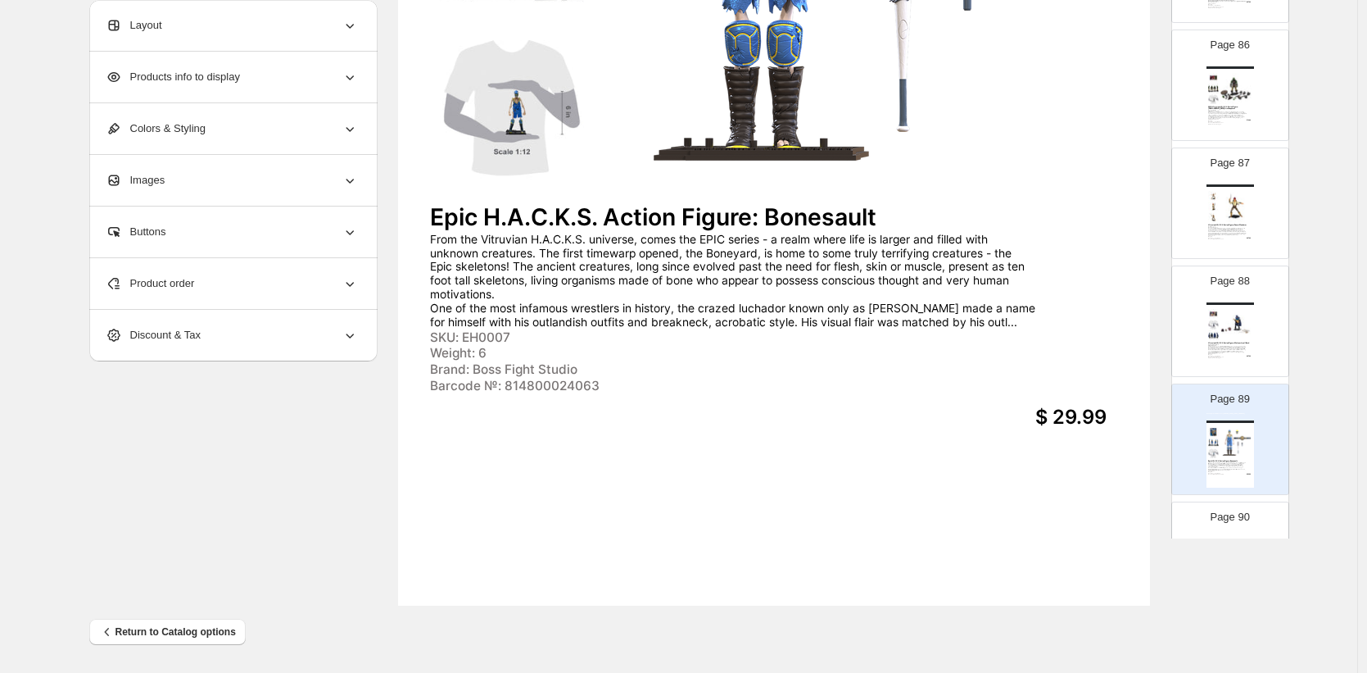
click at [1240, 333] on img at bounding box center [1236, 324] width 33 height 31
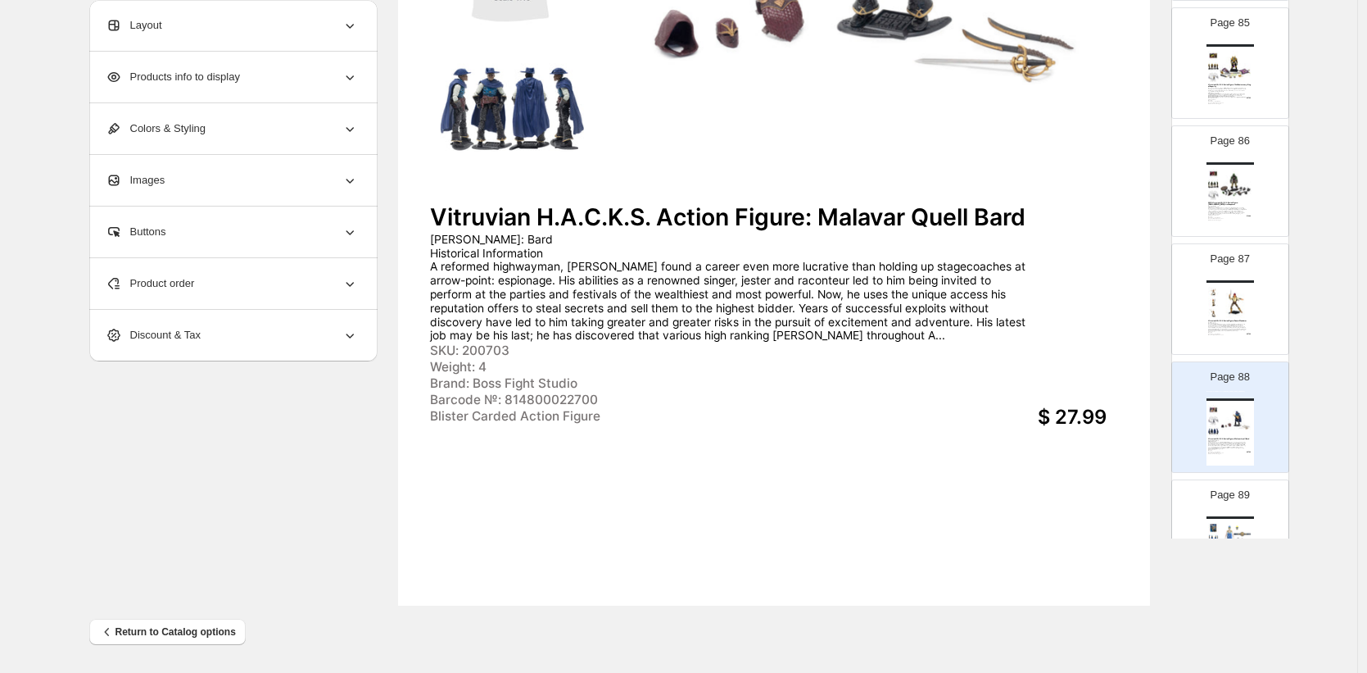
click at [1225, 309] on img at bounding box center [1236, 302] width 33 height 31
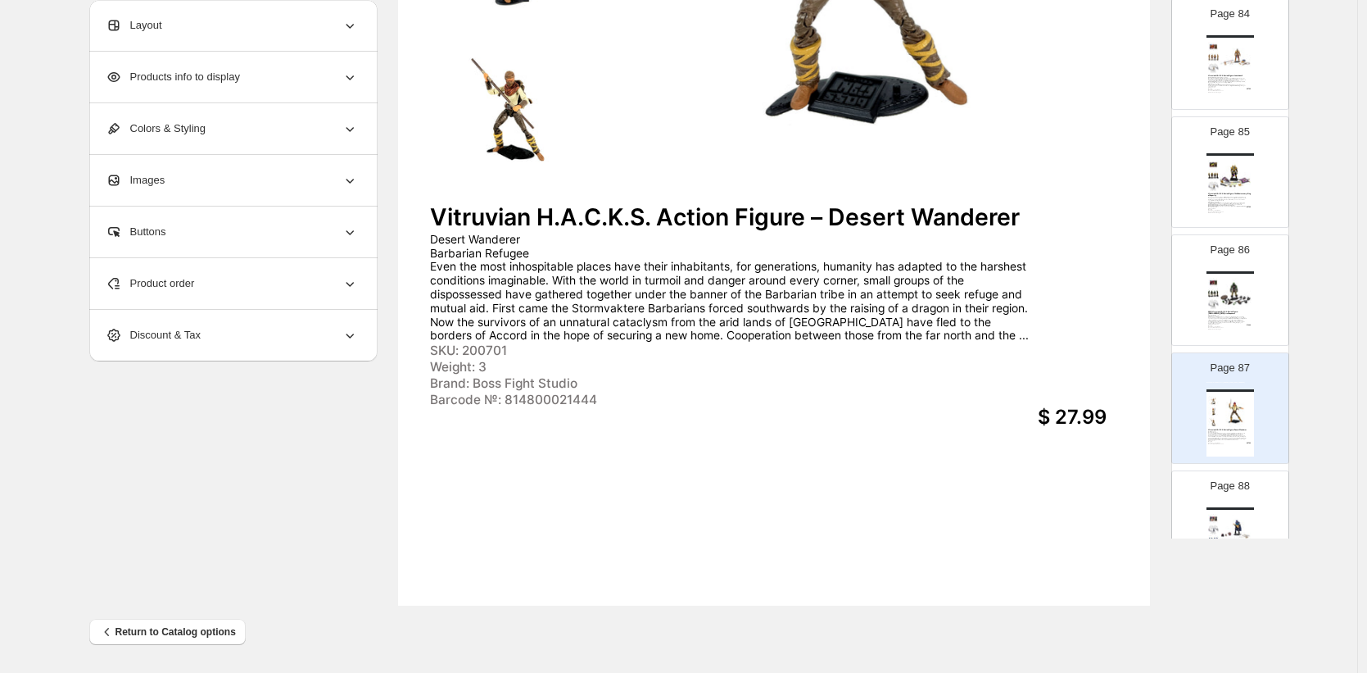
scroll to position [9847, 0]
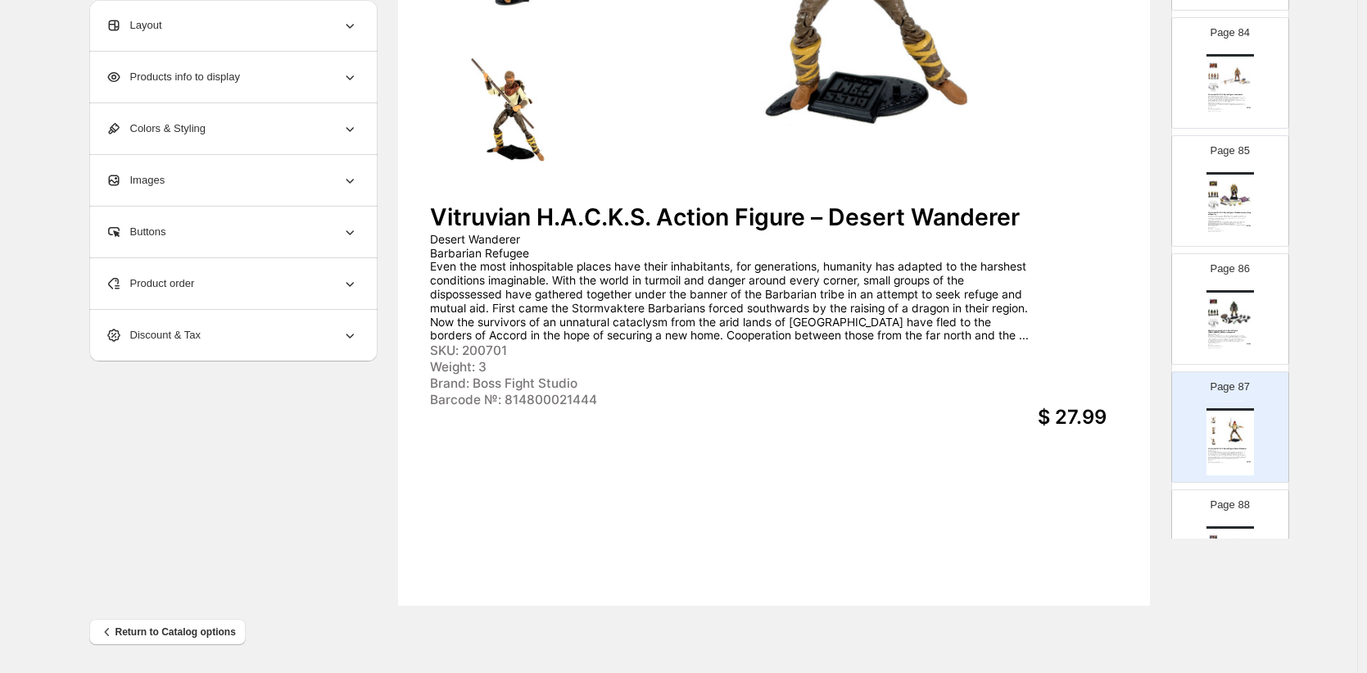
click at [1227, 307] on img at bounding box center [1236, 312] width 33 height 31
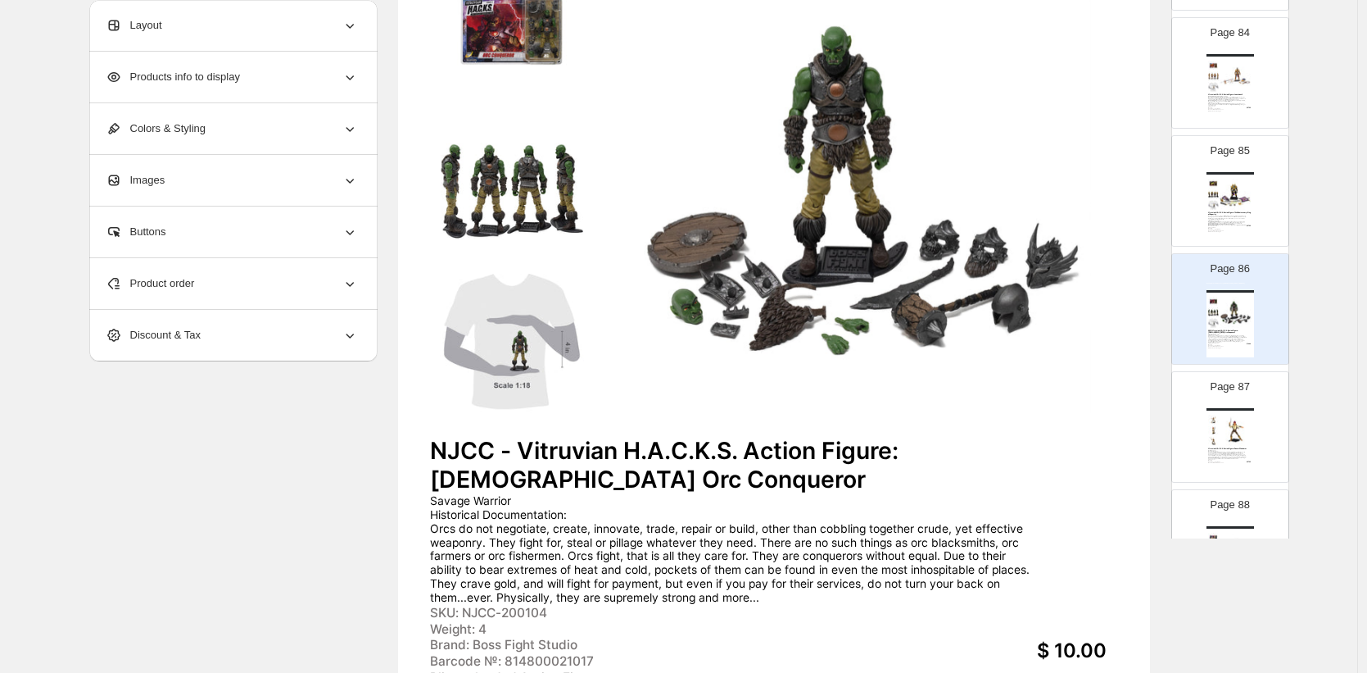
scroll to position [0, 0]
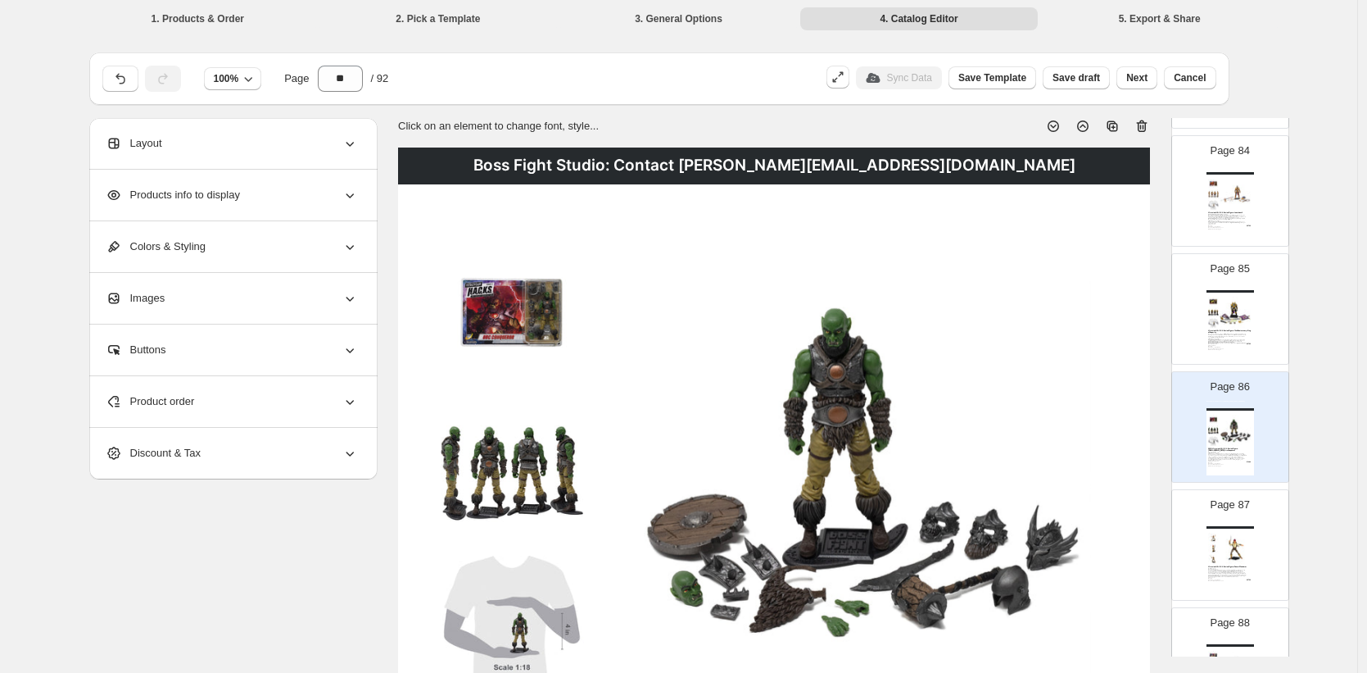
click at [1145, 126] on icon at bounding box center [1144, 127] width 2 height 5
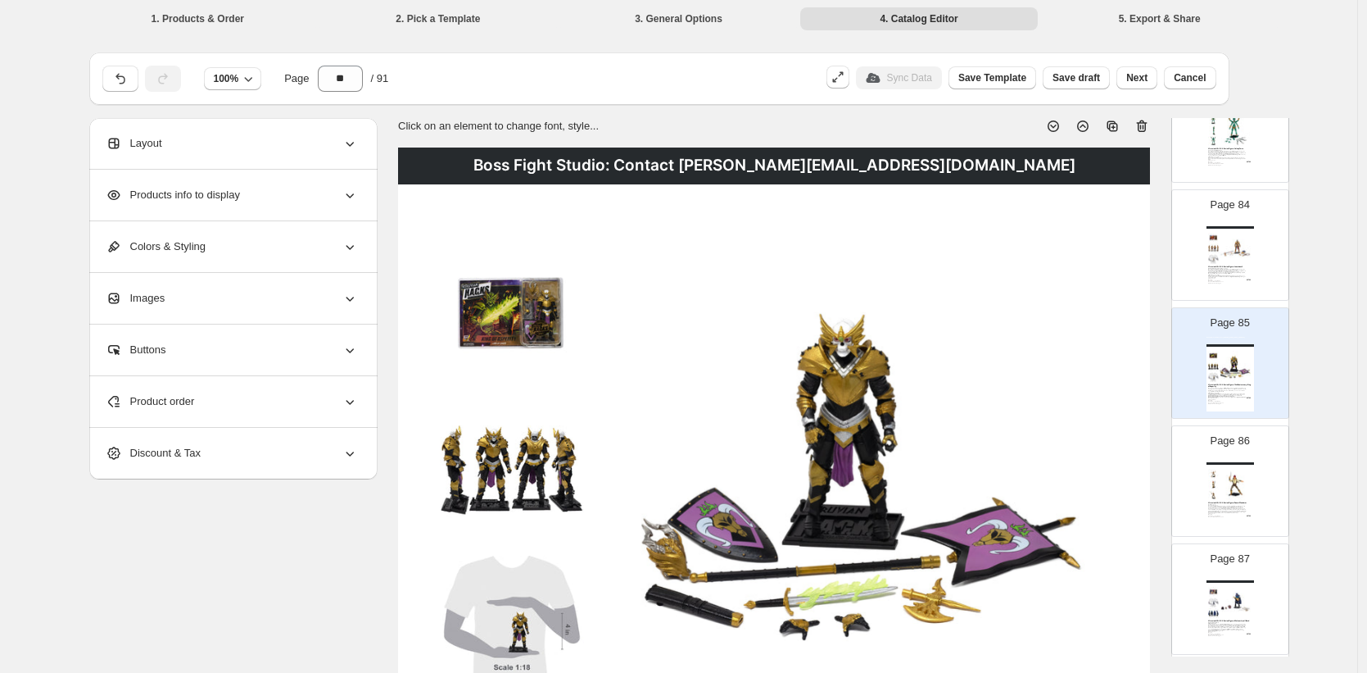
scroll to position [9788, 0]
click at [1222, 259] on img at bounding box center [1236, 253] width 33 height 31
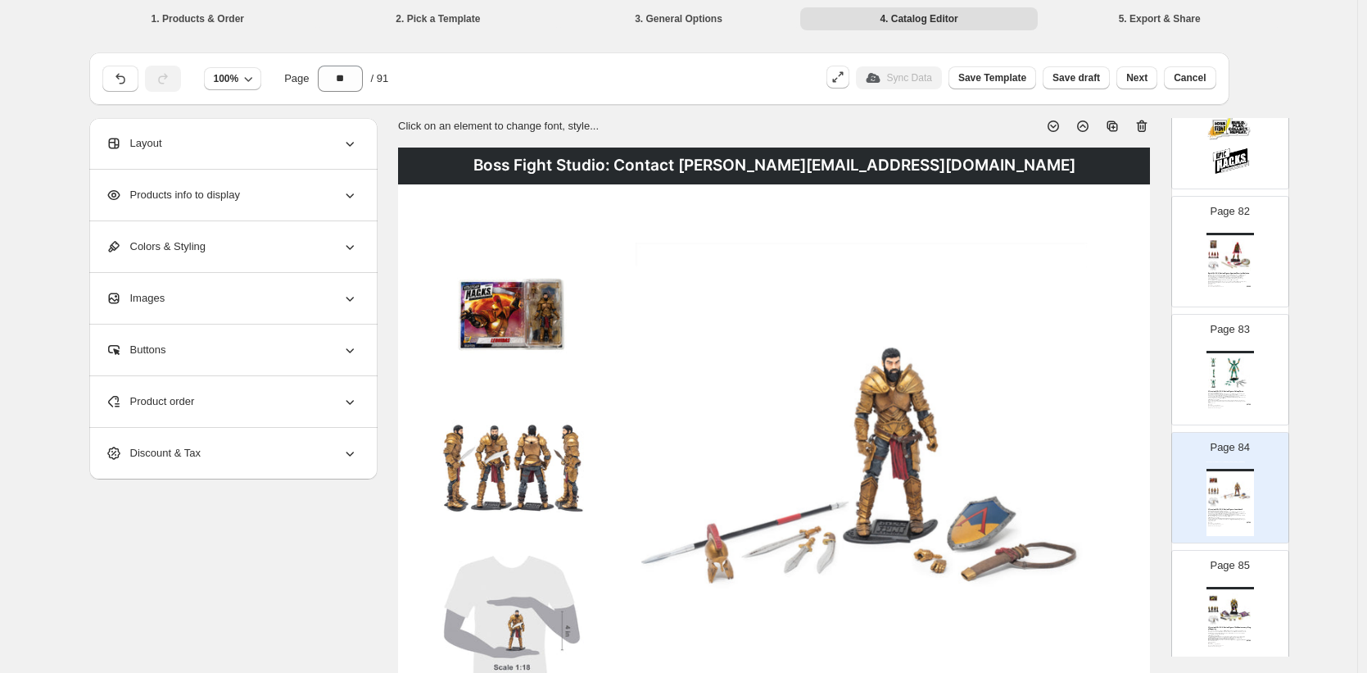
scroll to position [9545, 0]
click at [1228, 253] on img at bounding box center [1236, 259] width 33 height 31
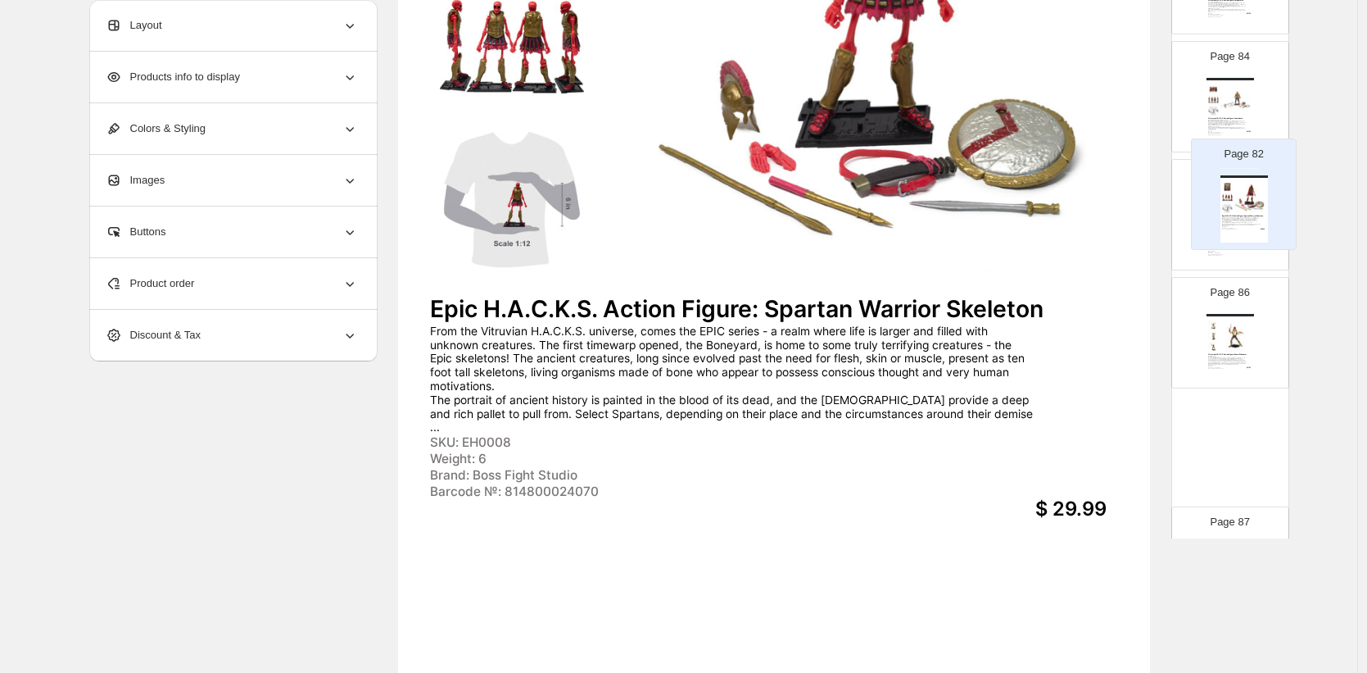
scroll to position [9770, 0]
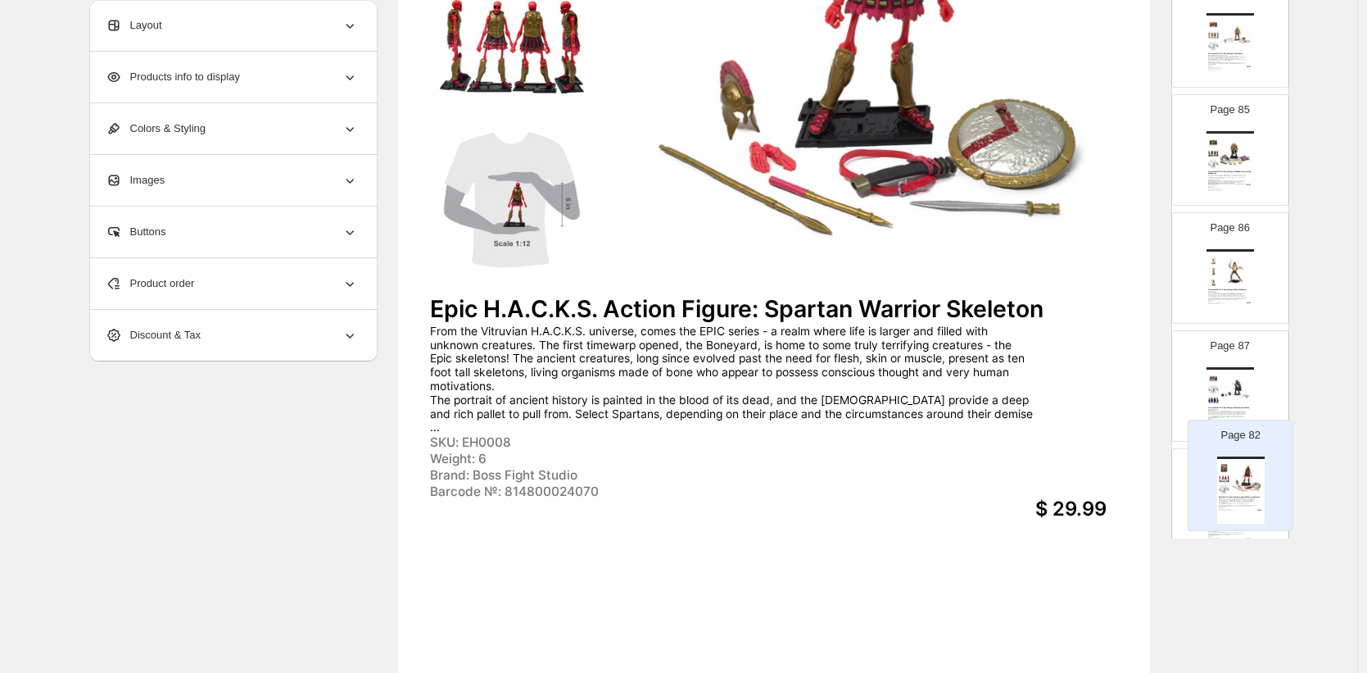
drag, startPoint x: 1222, startPoint y: 232, endPoint x: 1237, endPoint y: 456, distance: 225.0
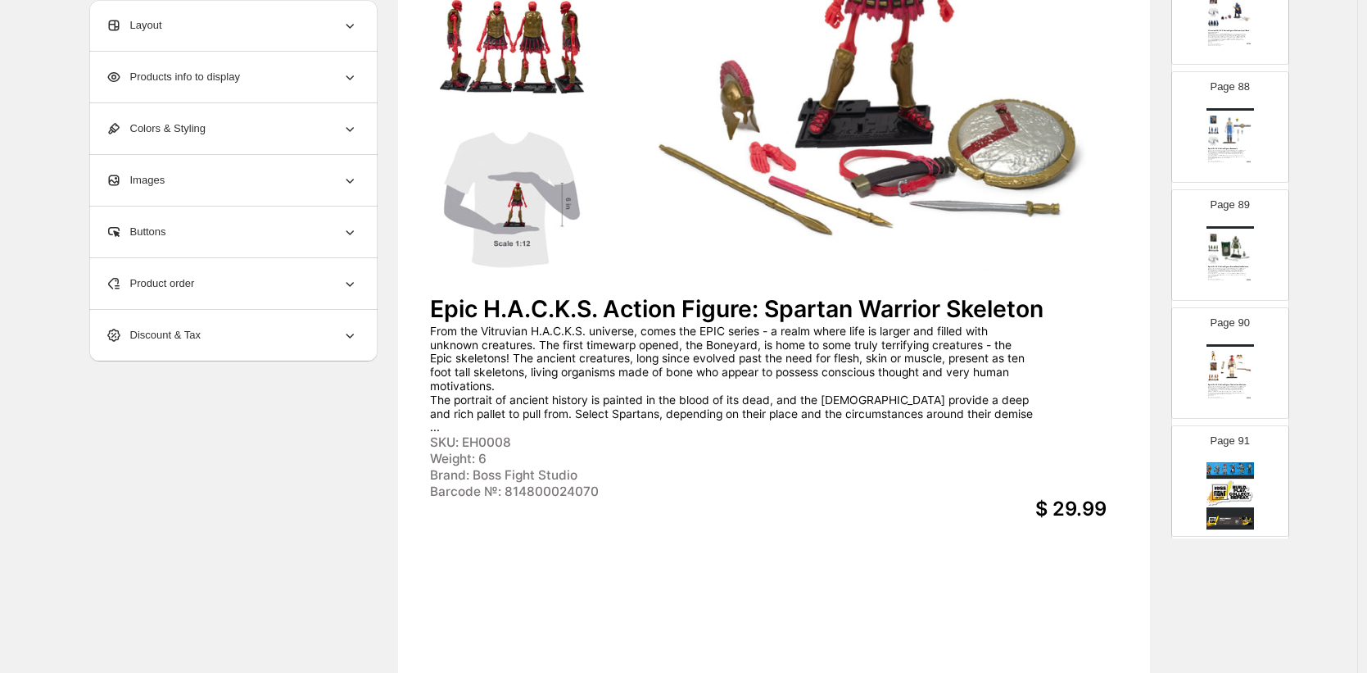
scroll to position [10306, 0]
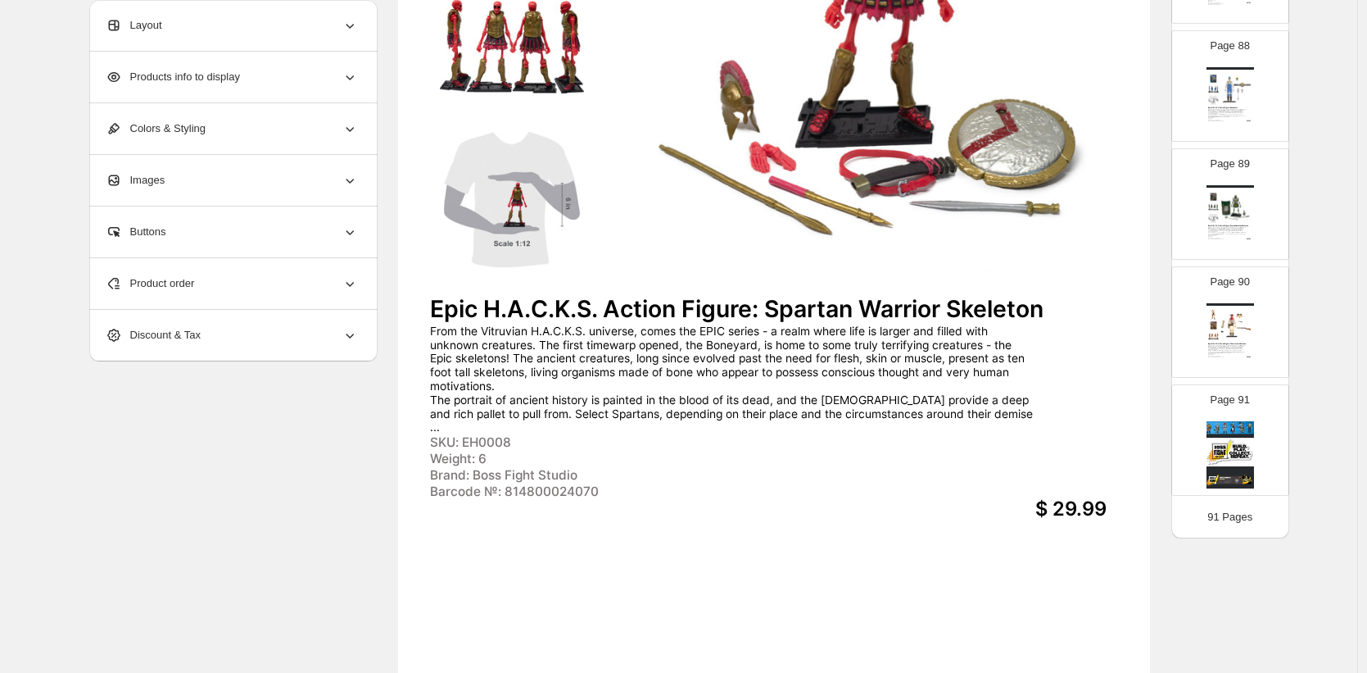
click at [1224, 322] on img at bounding box center [1236, 325] width 33 height 31
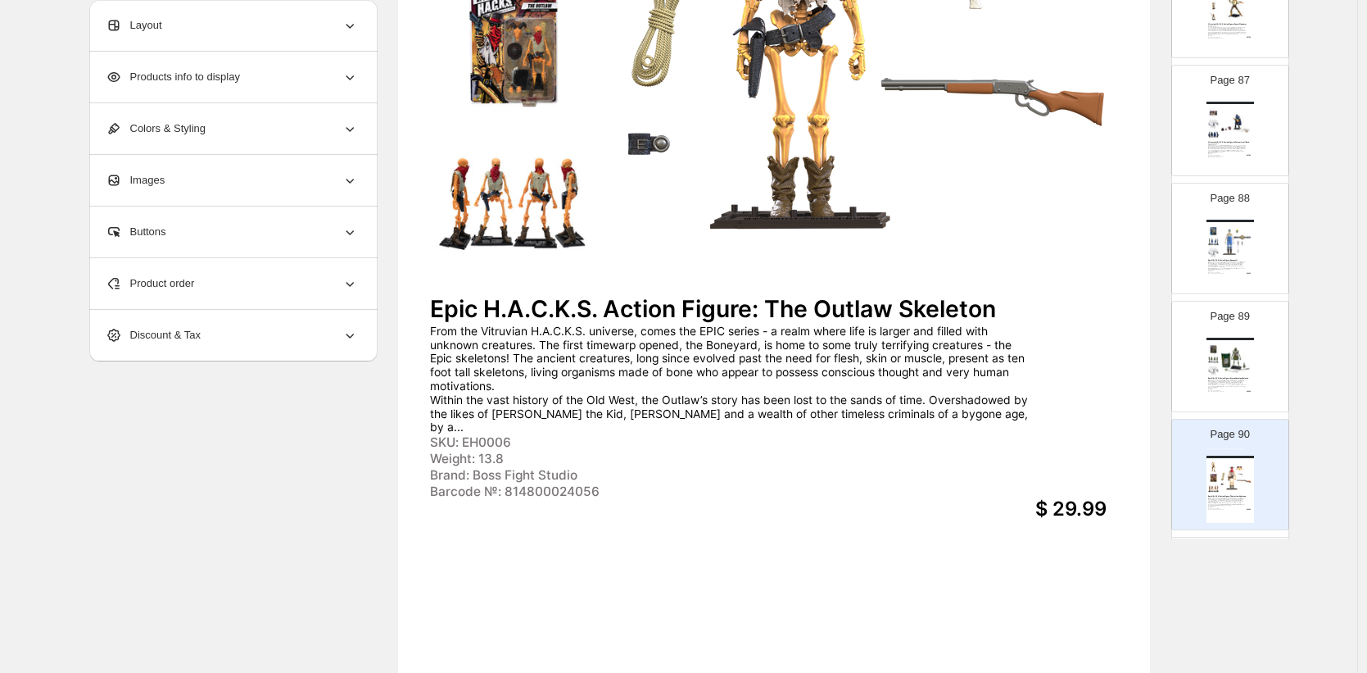
scroll to position [10083, 0]
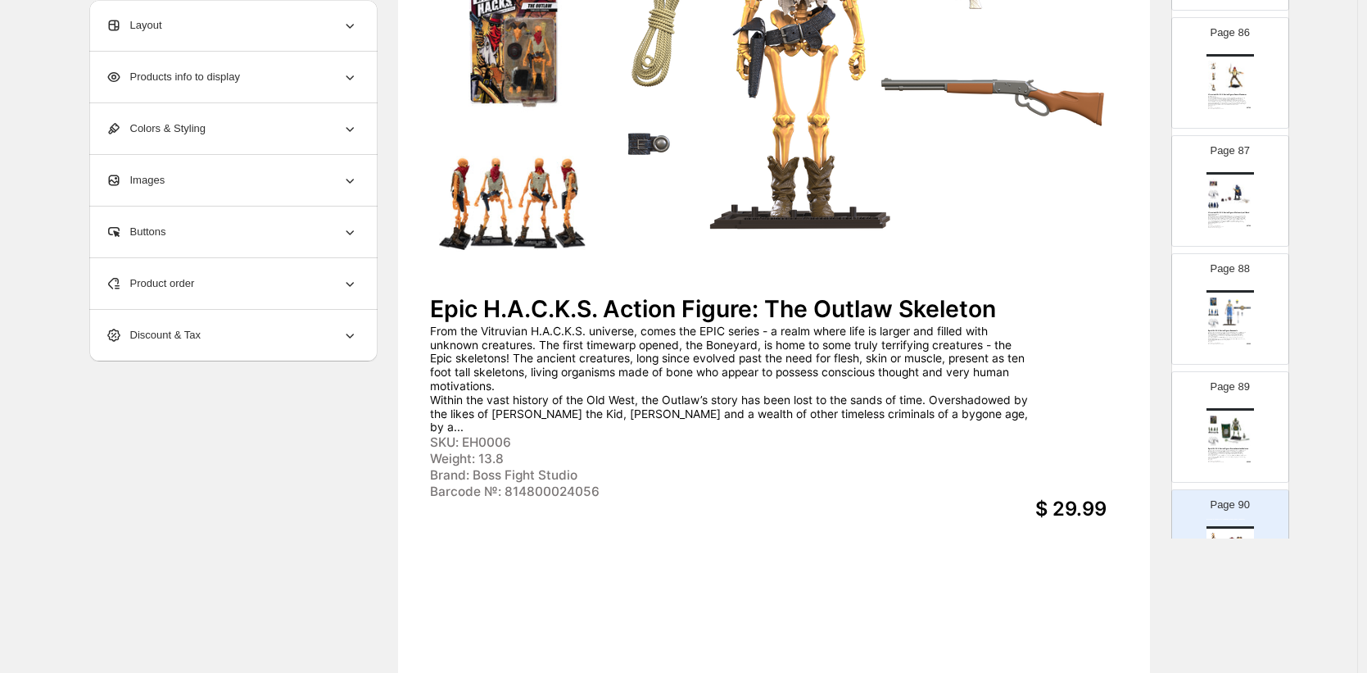
click at [1213, 409] on div "Boss Fight Studio: Contact [PERSON_NAME][EMAIL_ADDRESS][DOMAIN_NAME]" at bounding box center [1231, 409] width 48 height 2
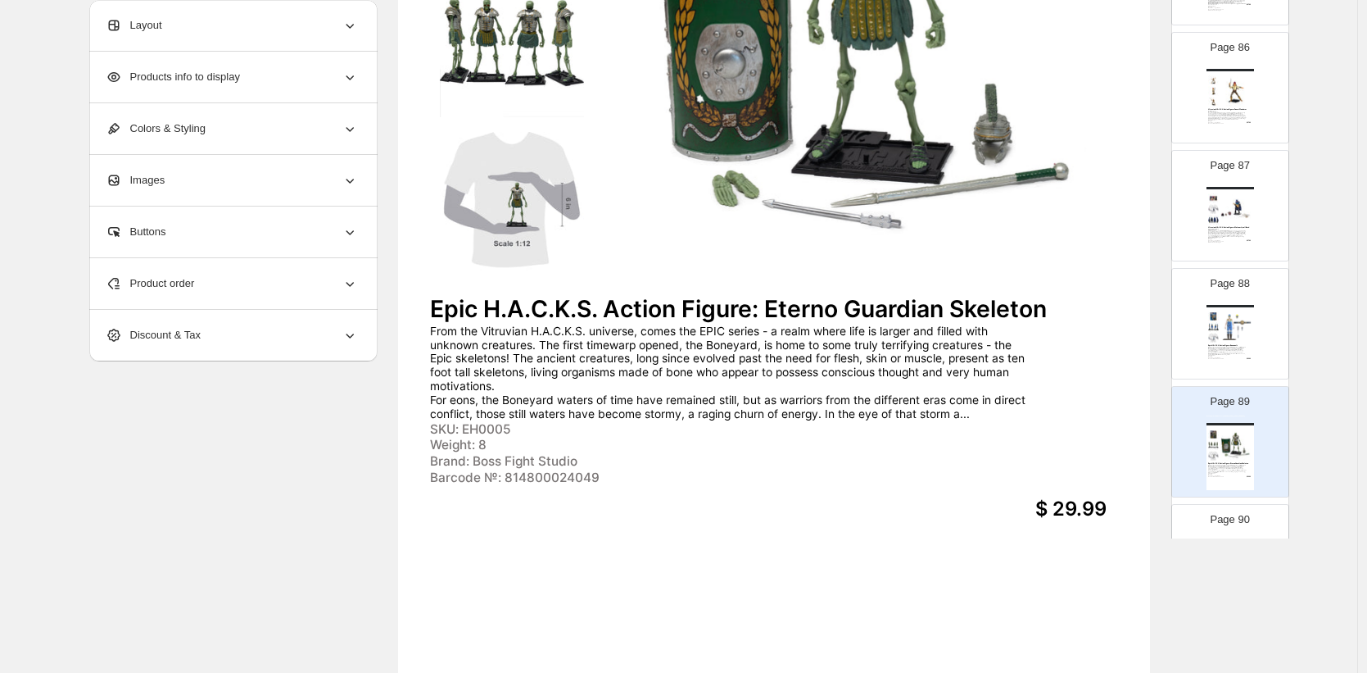
scroll to position [10053, 0]
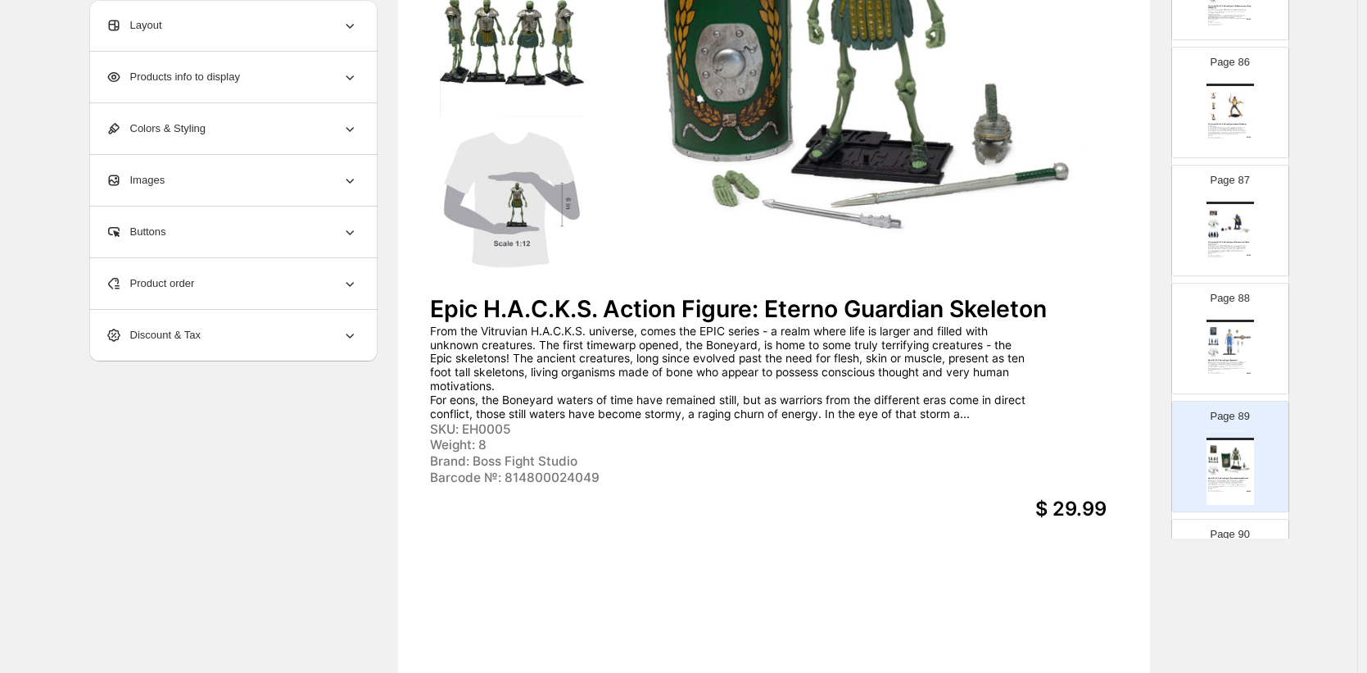
click at [1236, 345] on img at bounding box center [1236, 341] width 33 height 31
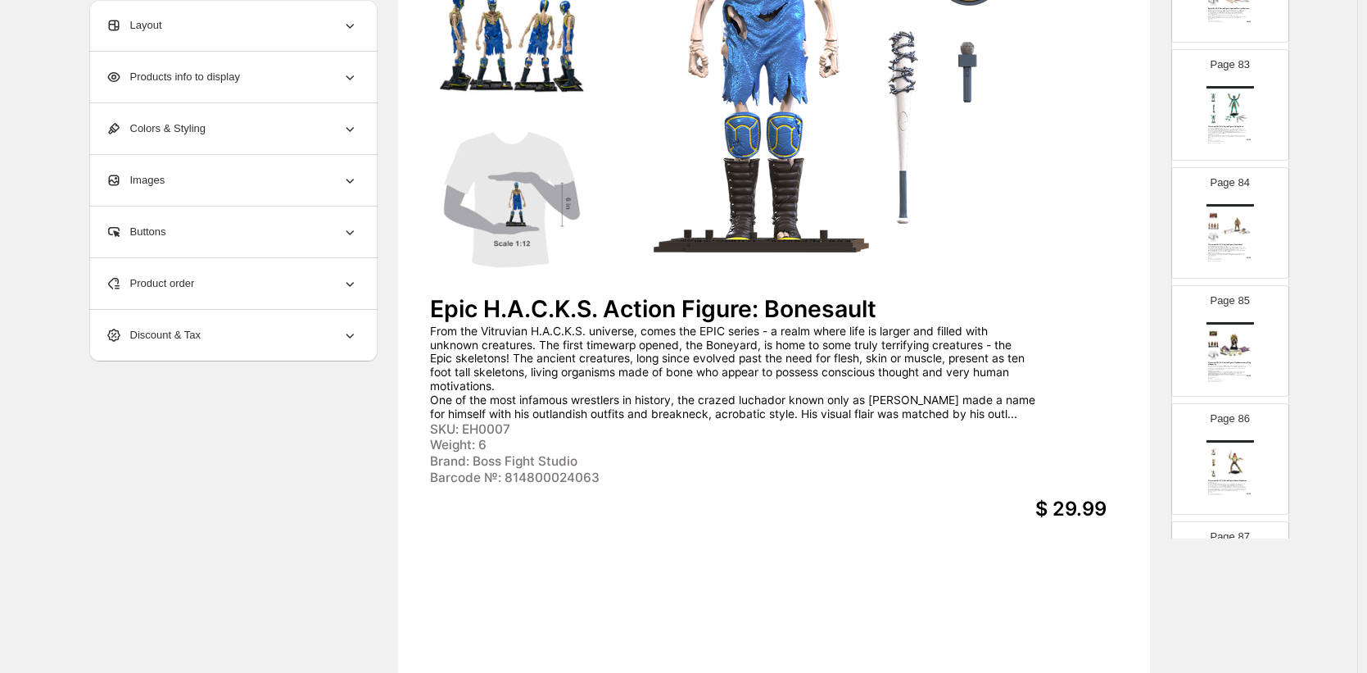
scroll to position [9676, 0]
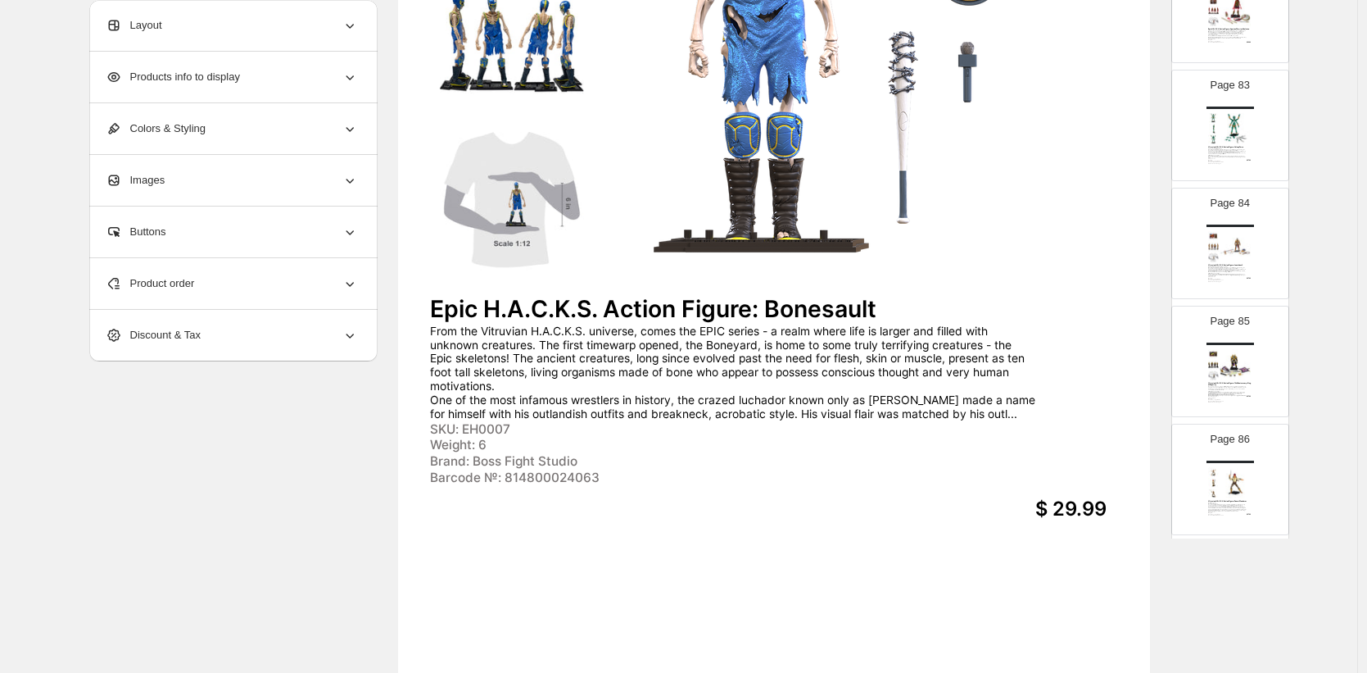
click at [1235, 357] on img at bounding box center [1236, 364] width 33 height 31
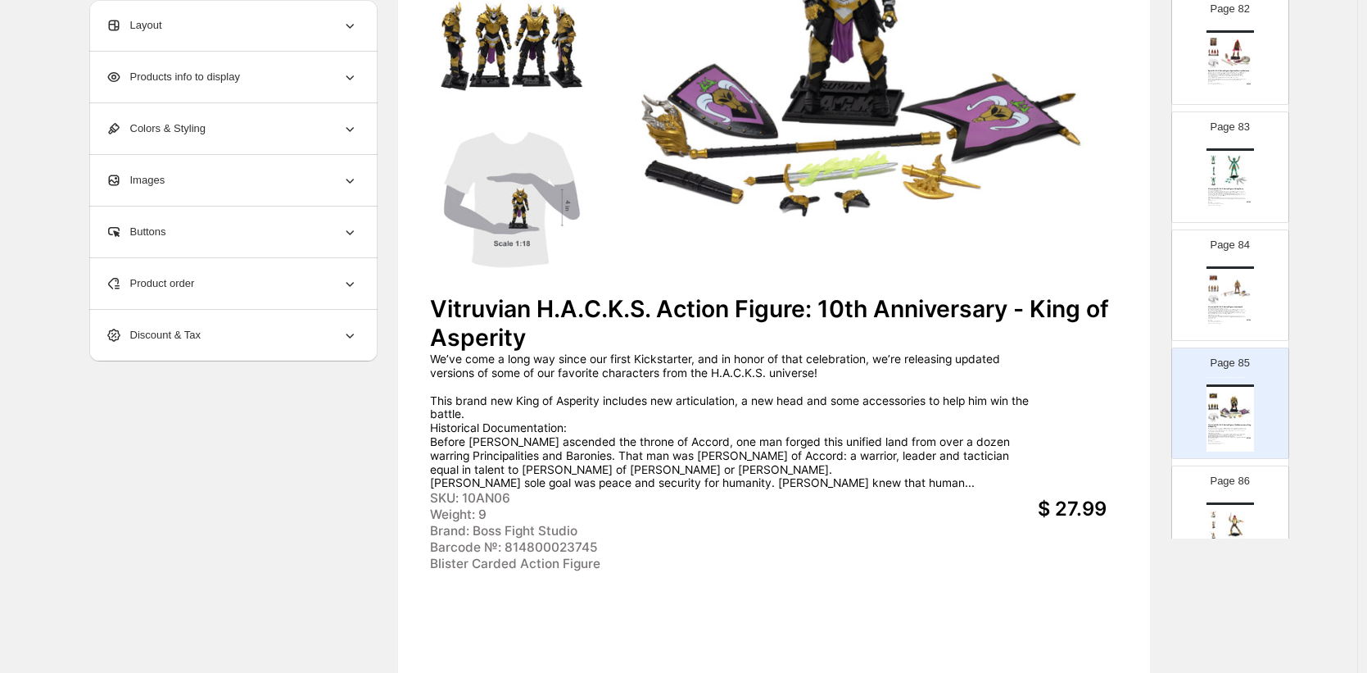
scroll to position [9599, 0]
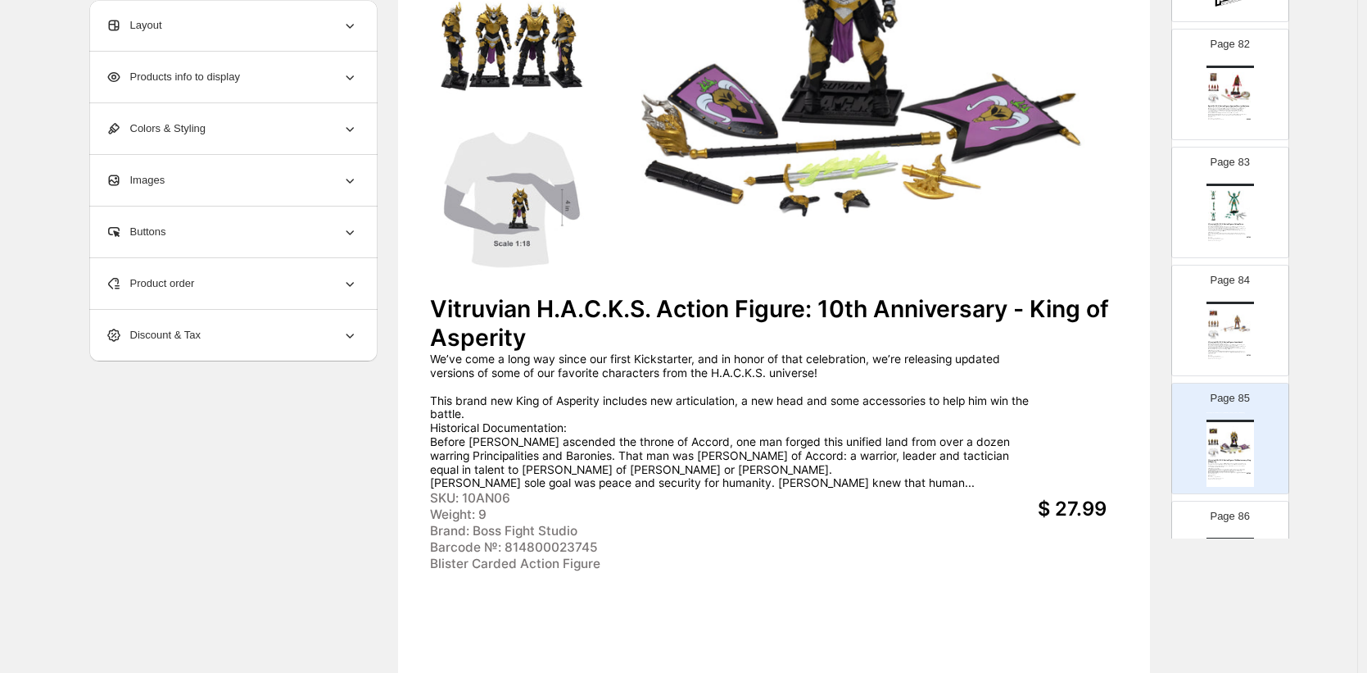
click at [1234, 337] on img at bounding box center [1236, 323] width 33 height 31
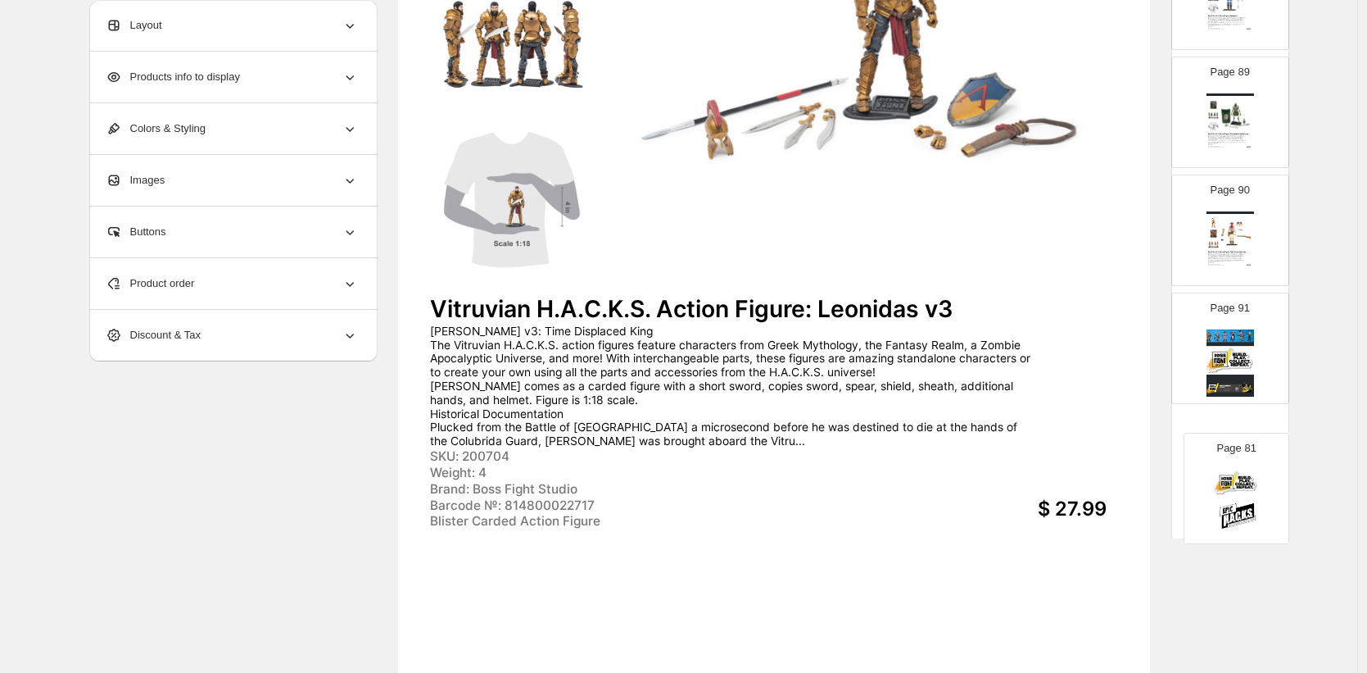
scroll to position [10299, 0]
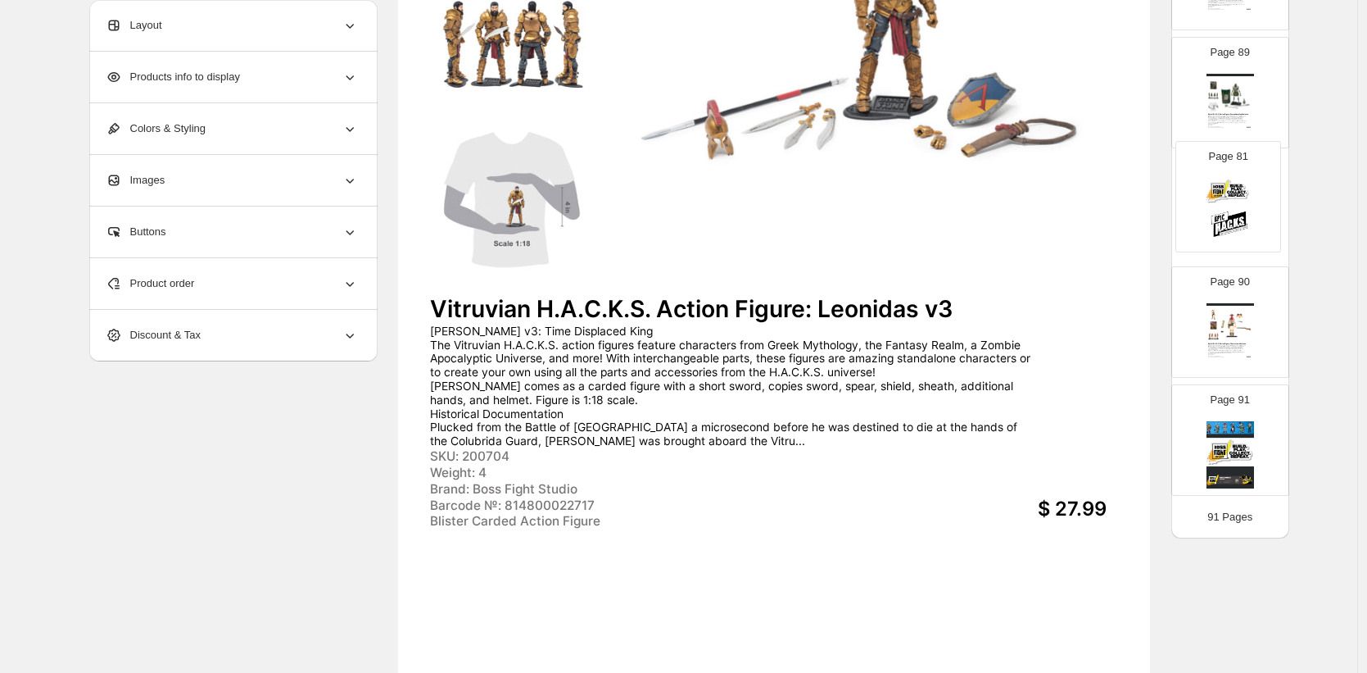
drag, startPoint x: 1236, startPoint y: 204, endPoint x: 1237, endPoint y: 193, distance: 11.5
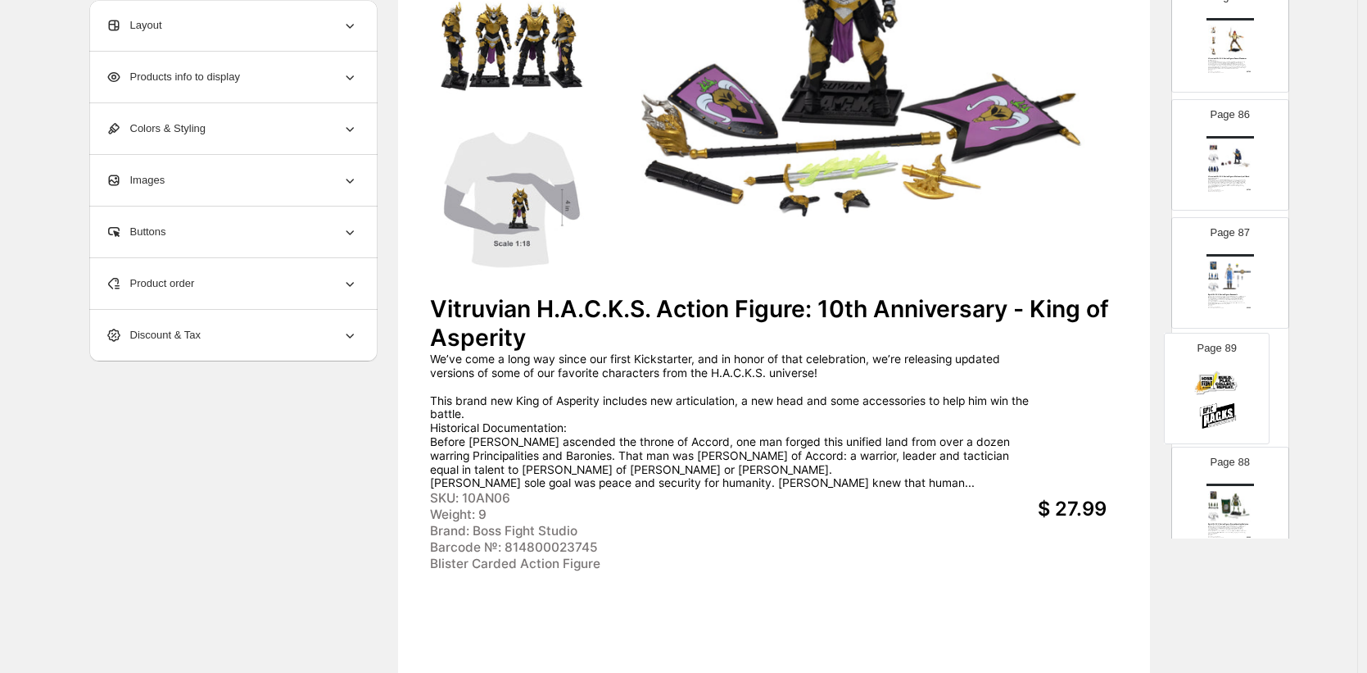
scroll to position [10001, 0]
drag, startPoint x: 1226, startPoint y: 478, endPoint x: 1232, endPoint y: 243, distance: 234.4
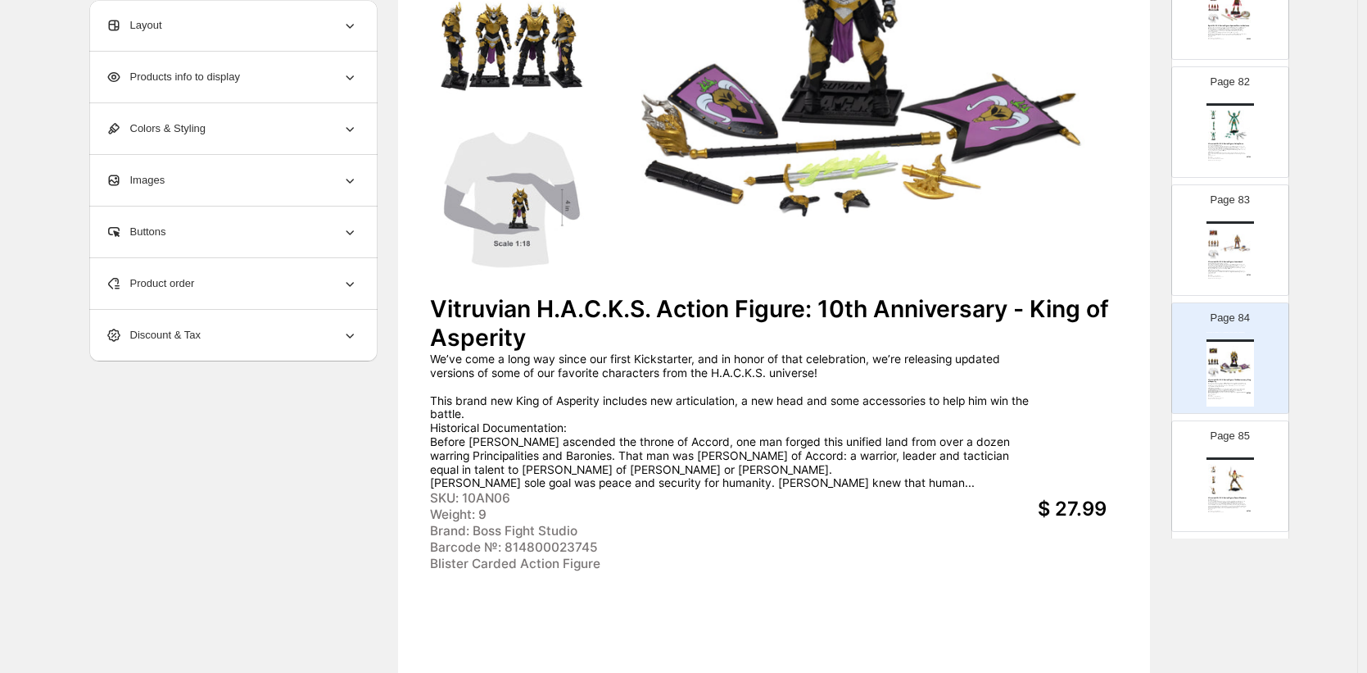
scroll to position [9560, 0]
click at [1231, 242] on img at bounding box center [1236, 244] width 33 height 31
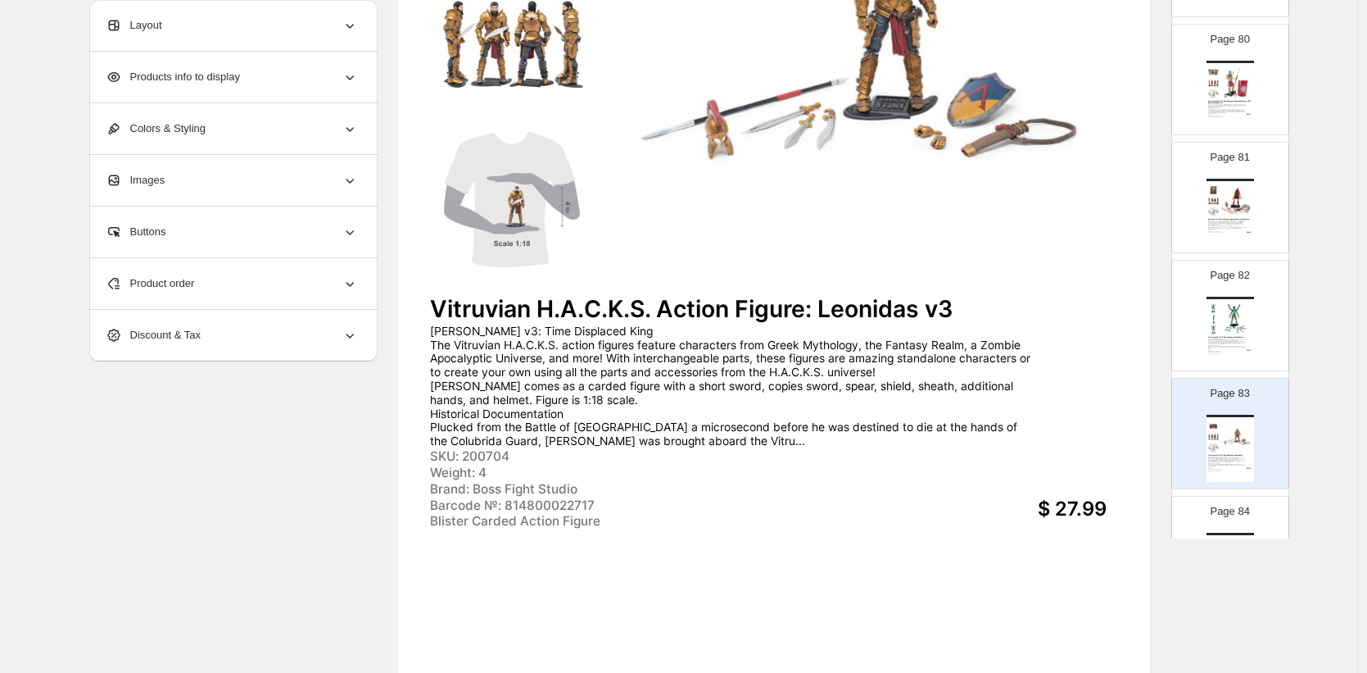
scroll to position [9339, 0]
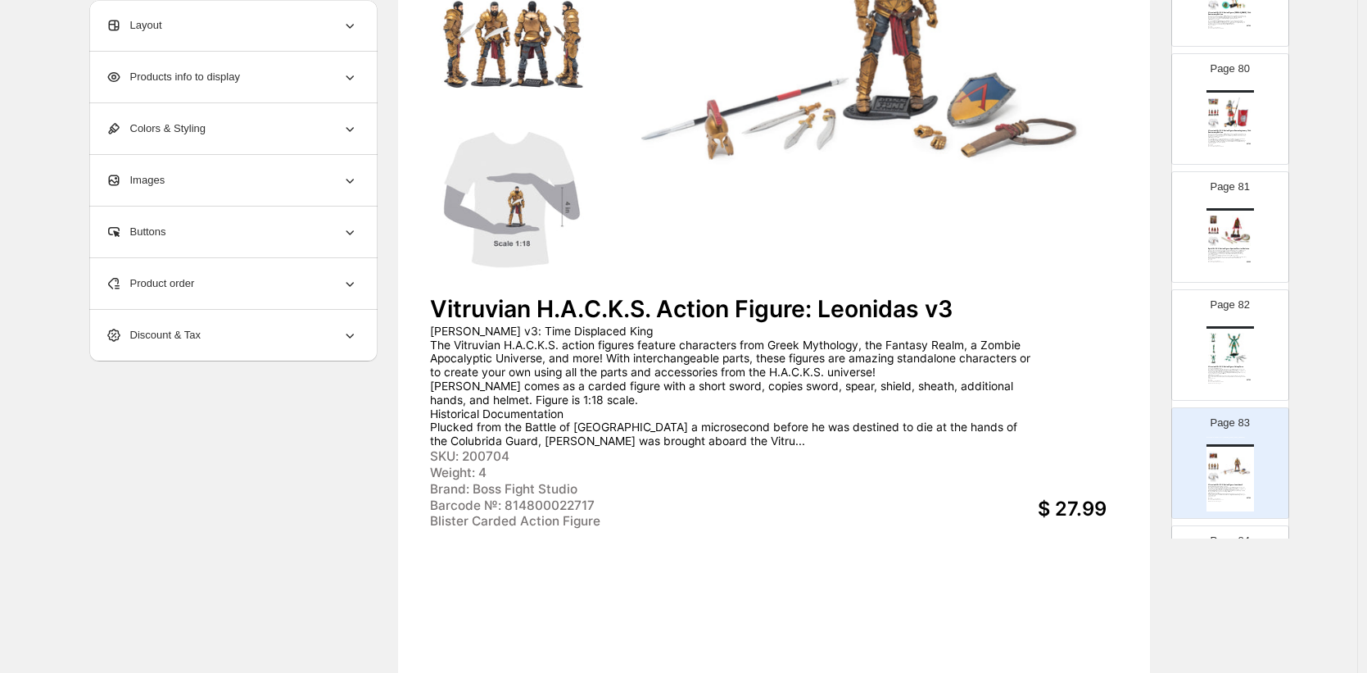
click at [1236, 233] on img at bounding box center [1236, 230] width 33 height 31
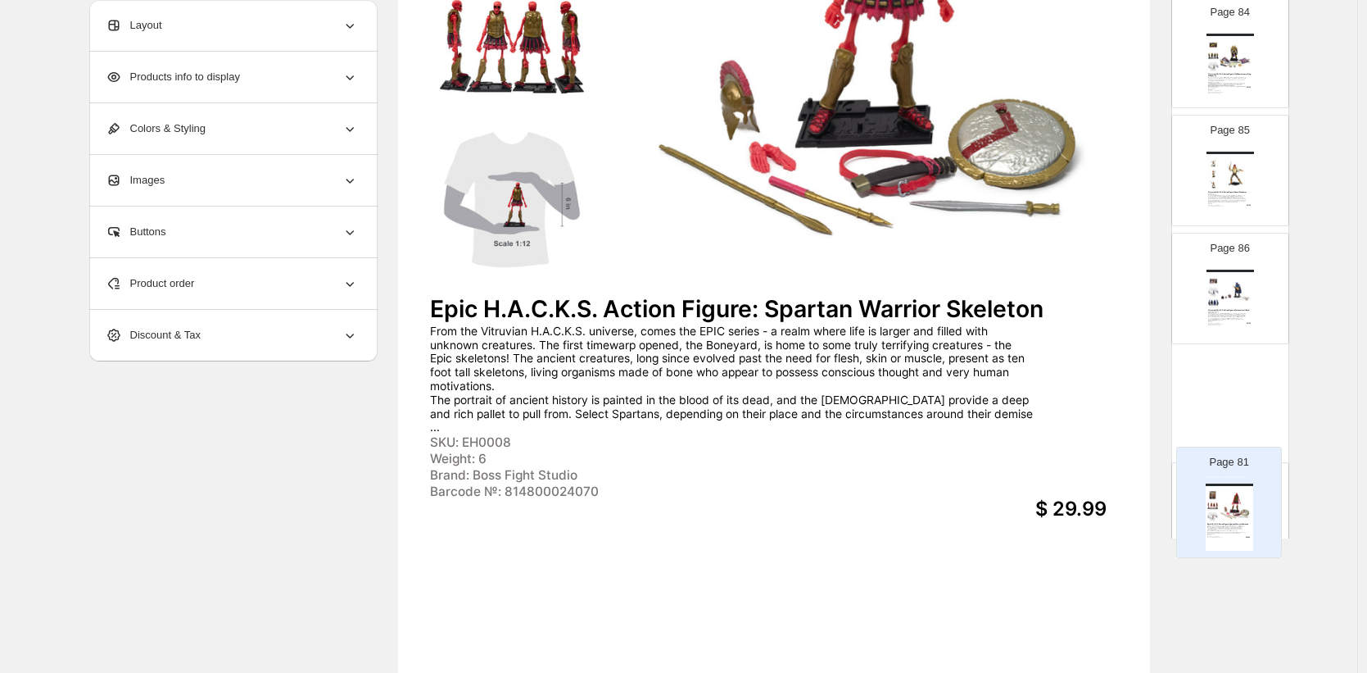
scroll to position [9958, 0]
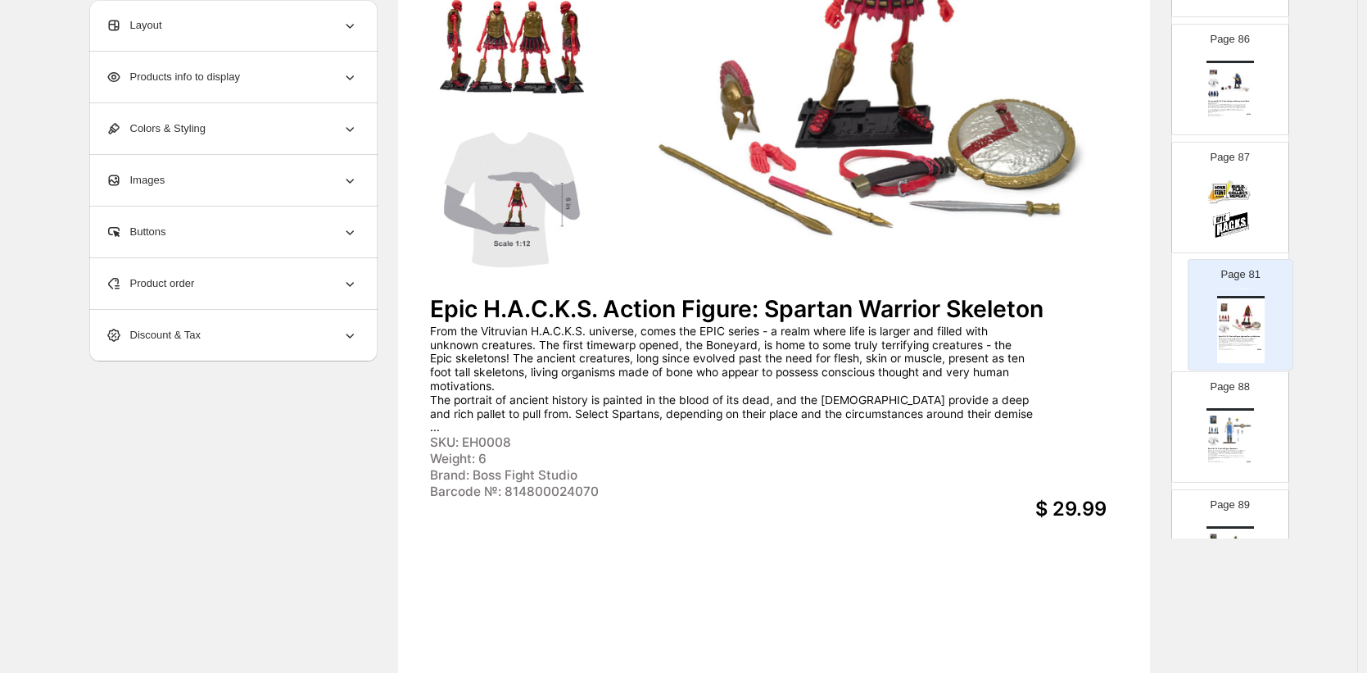
drag, startPoint x: 1238, startPoint y: 211, endPoint x: 1247, endPoint y: 306, distance: 96.3
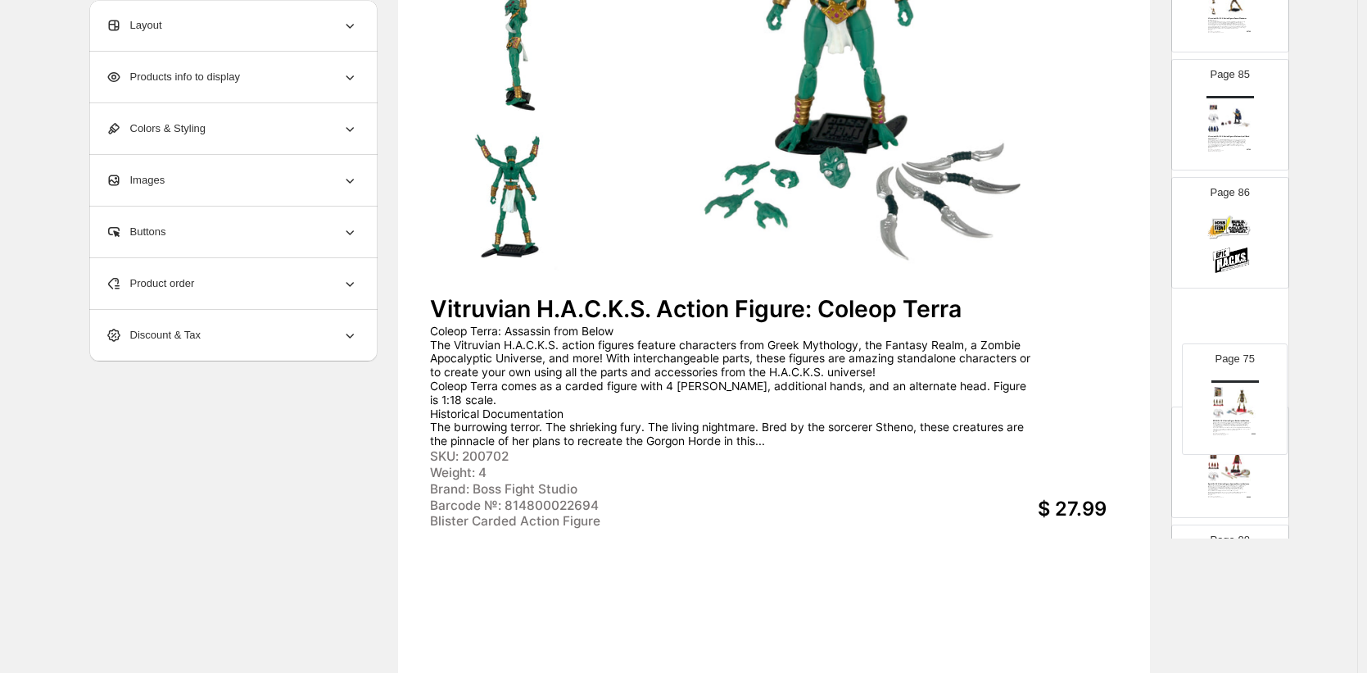
scroll to position [9807, 0]
drag, startPoint x: 1235, startPoint y: 208, endPoint x: 1236, endPoint y: 334, distance: 126.2
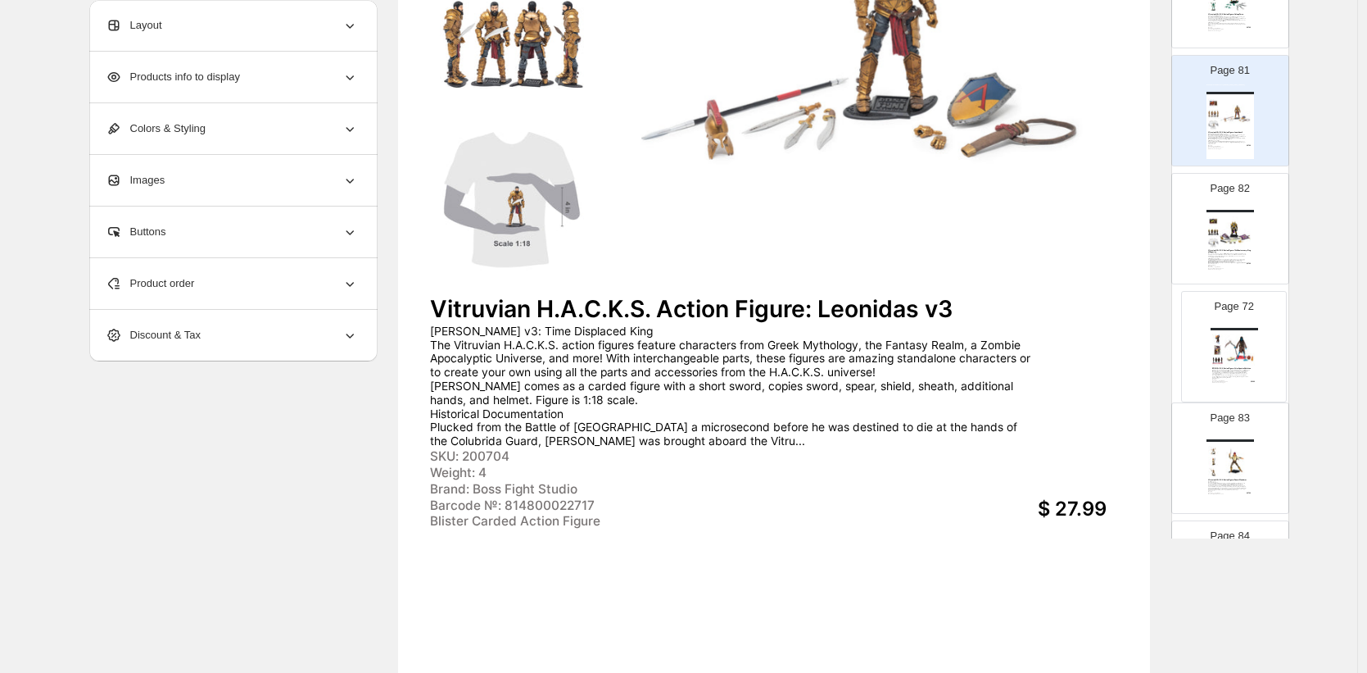
scroll to position [9338, 0]
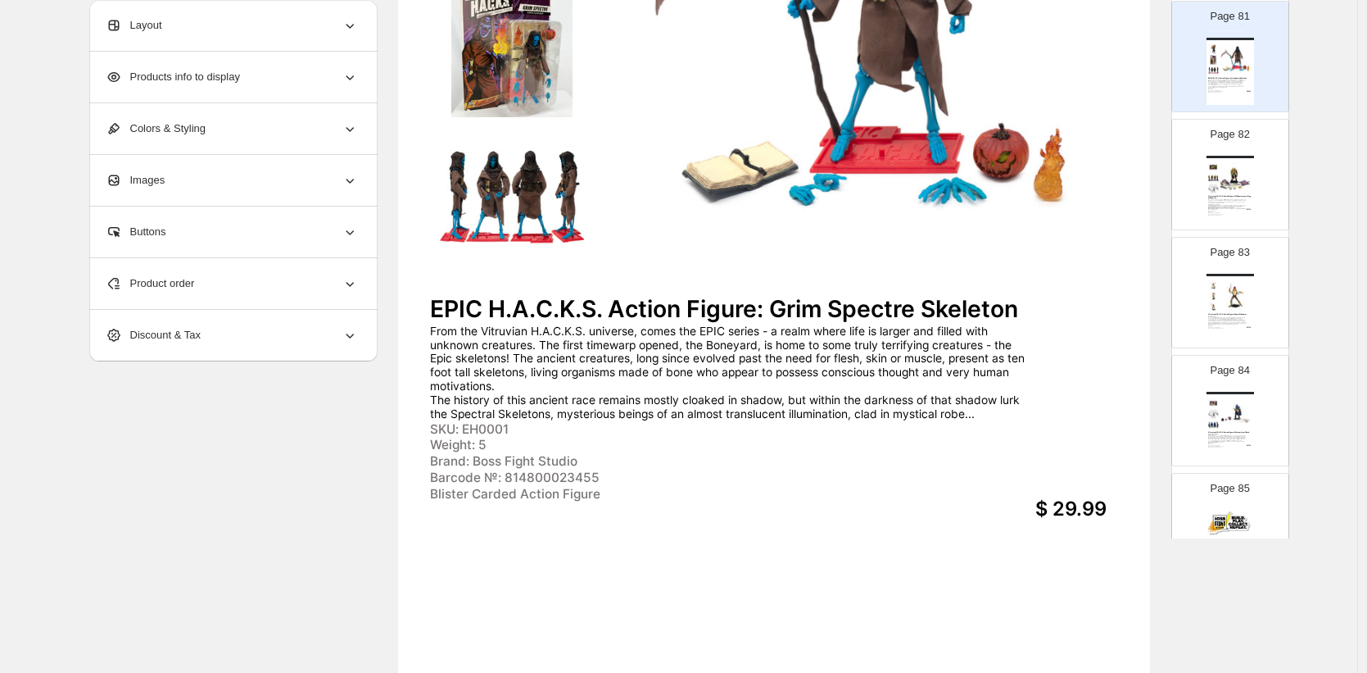
scroll to position [9483, 0]
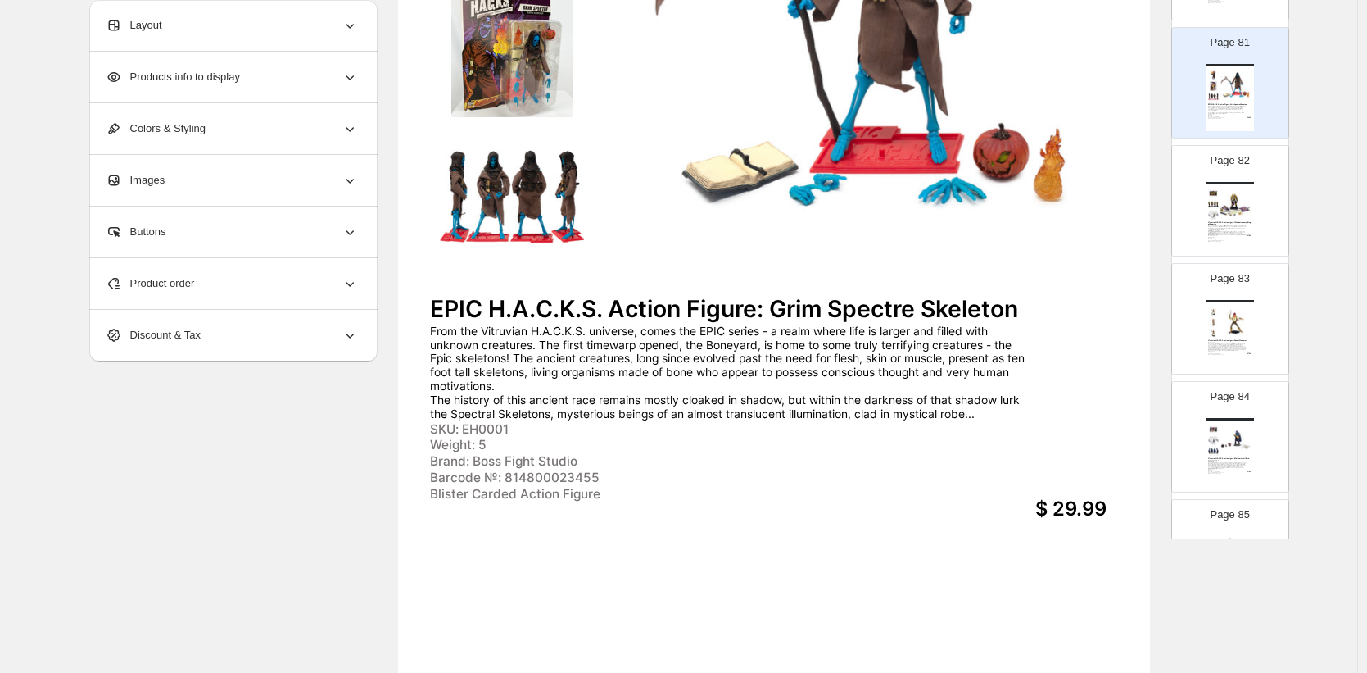
click at [1235, 210] on img at bounding box center [1236, 203] width 33 height 31
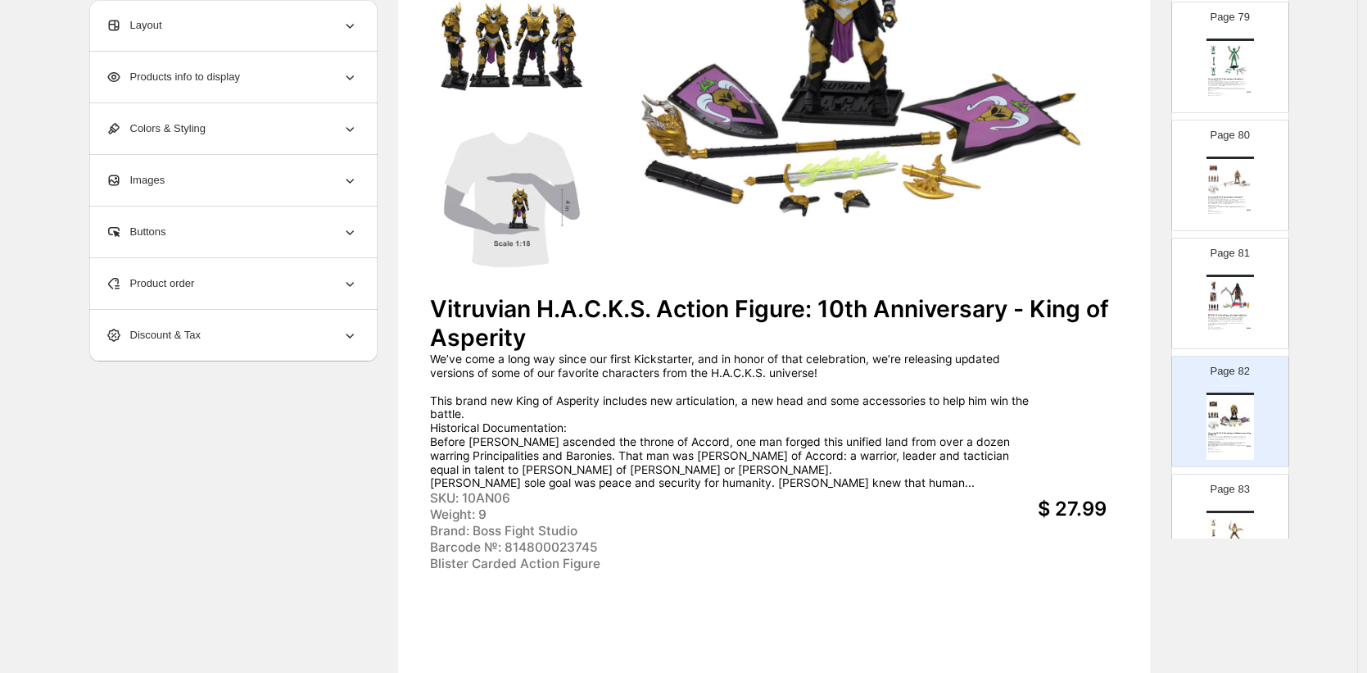
scroll to position [9262, 0]
click at [1230, 300] on img at bounding box center [1236, 307] width 33 height 31
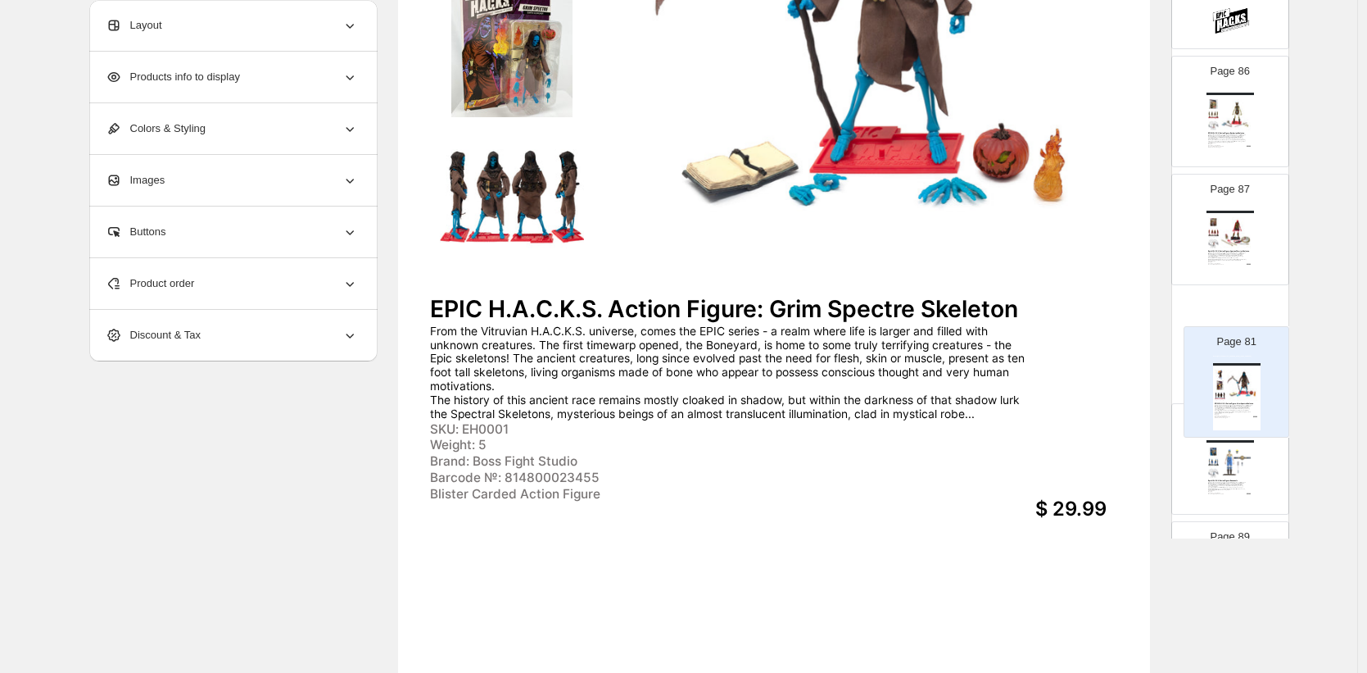
scroll to position [9938, 0]
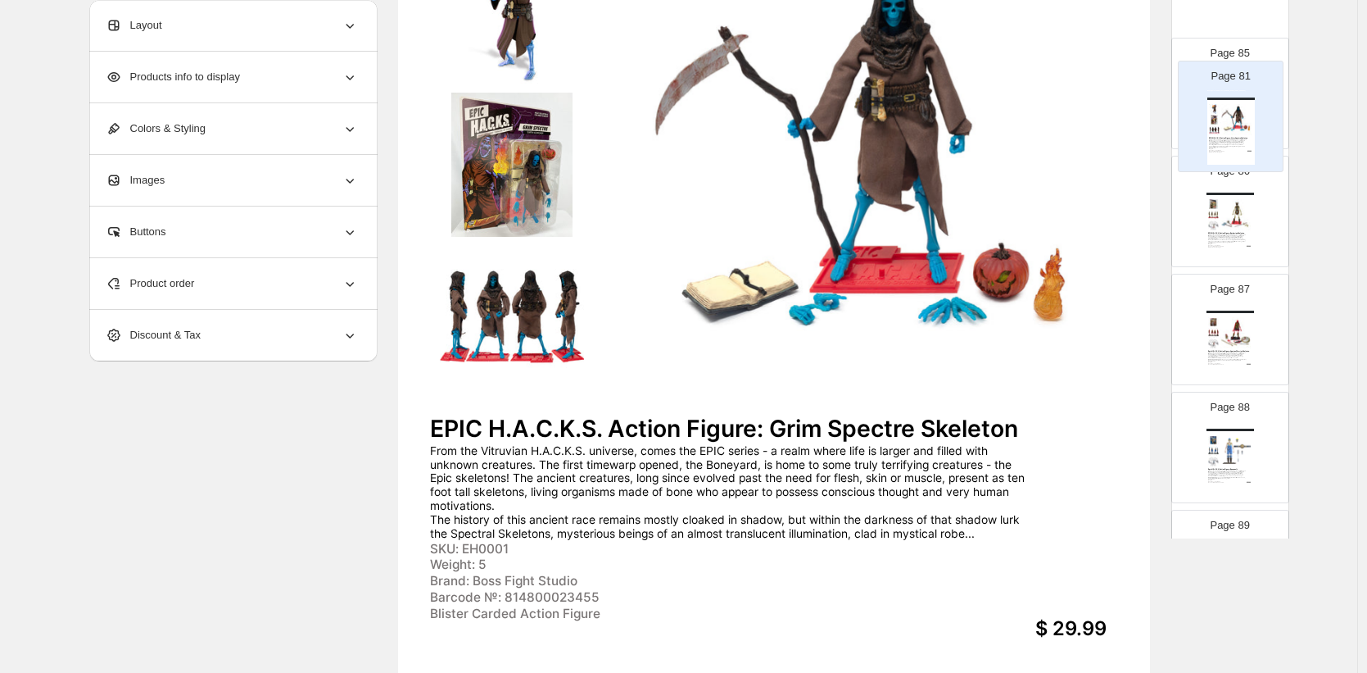
drag, startPoint x: 1227, startPoint y: 285, endPoint x: 1232, endPoint y: 102, distance: 183.6
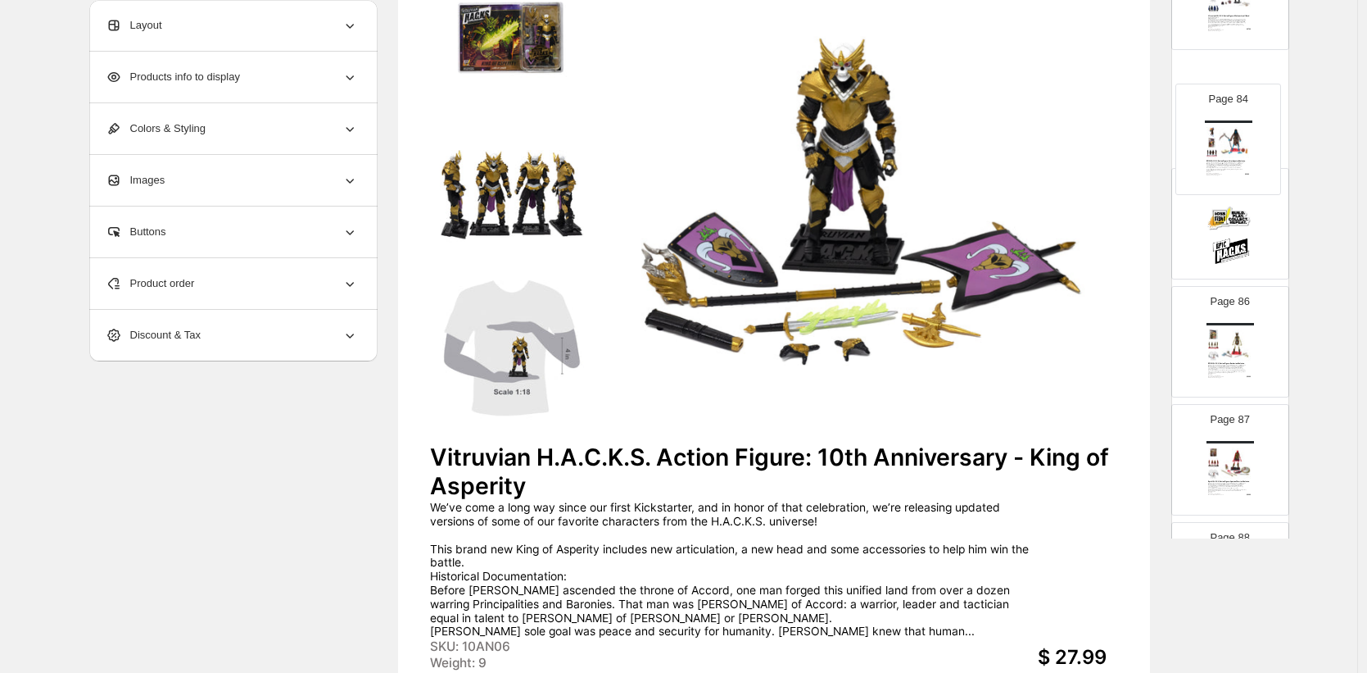
scroll to position [272, 0]
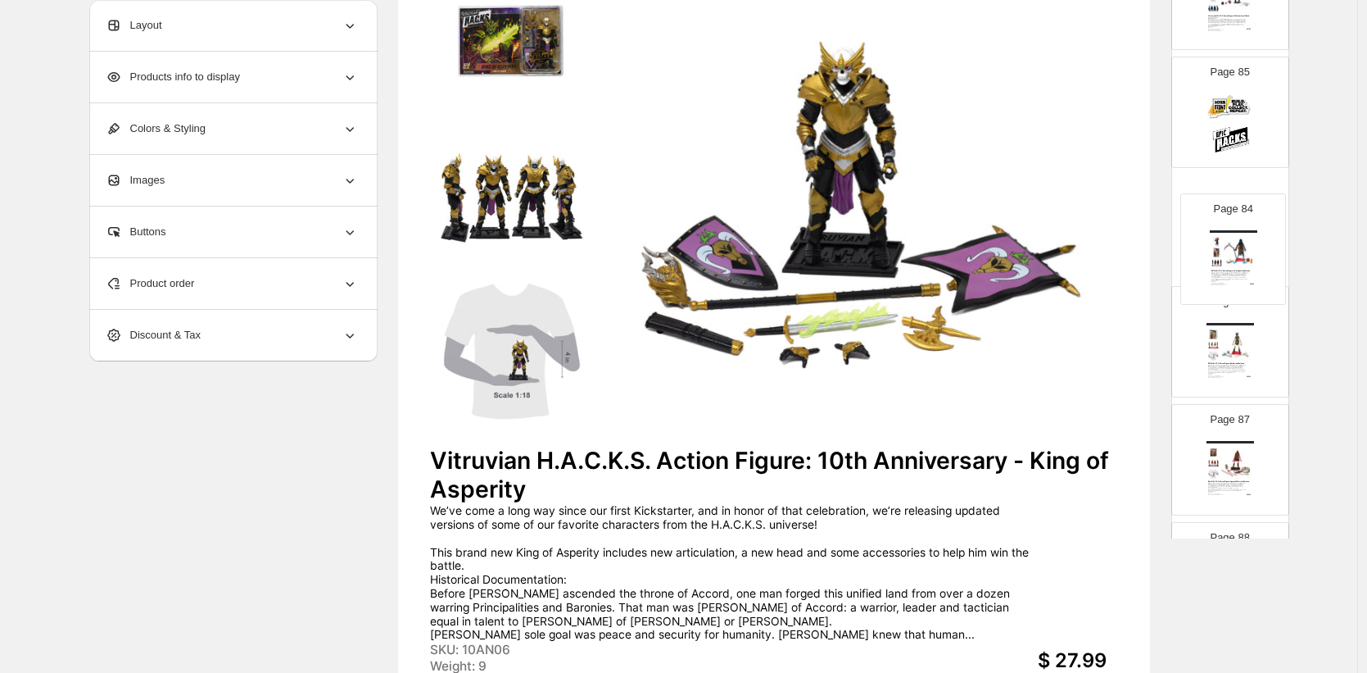
drag, startPoint x: 1240, startPoint y: 121, endPoint x: 1245, endPoint y: 262, distance: 141.0
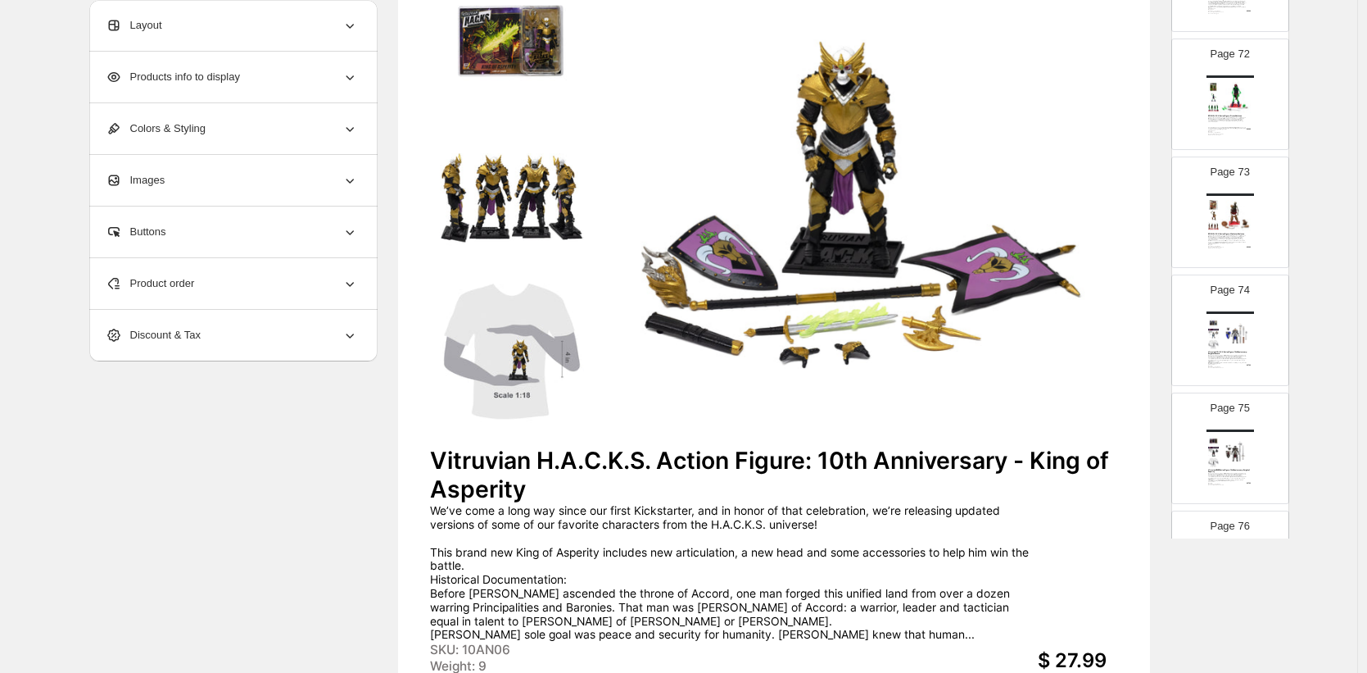
scroll to position [8407, 0]
click at [1232, 214] on img at bounding box center [1236, 217] width 33 height 31
type input "**"
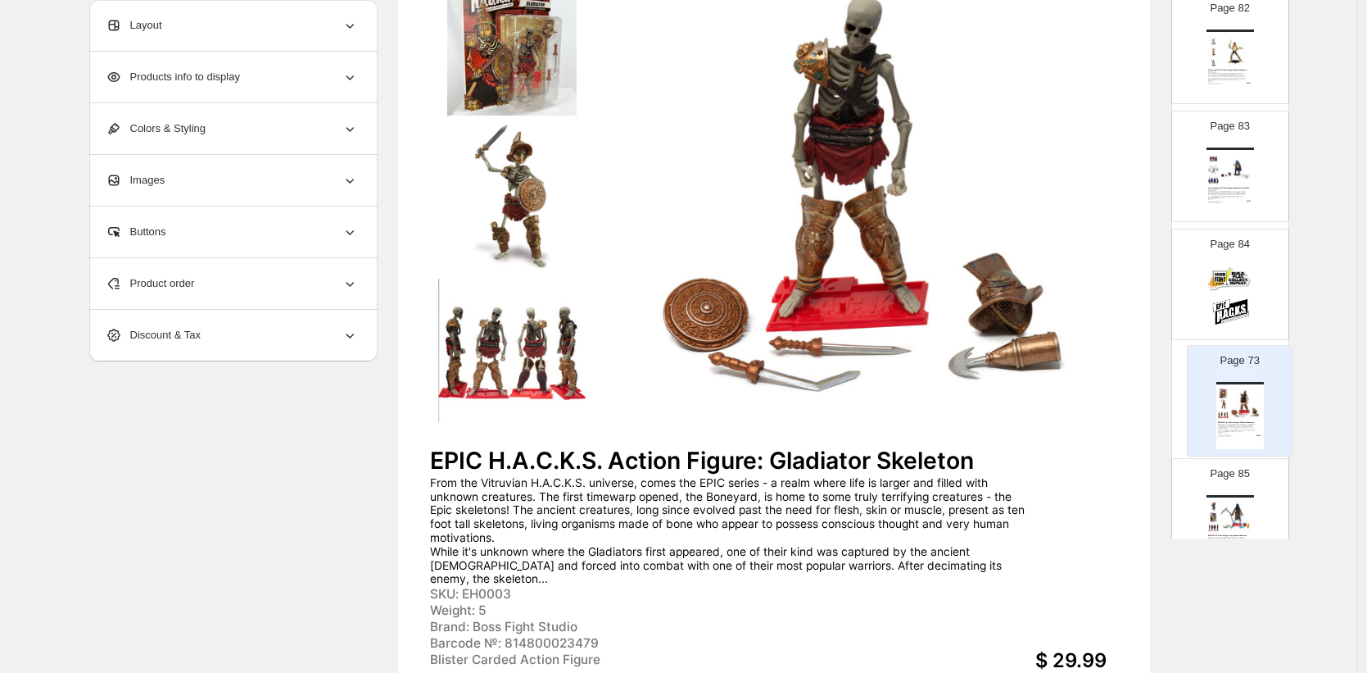
scroll to position [9518, 0]
drag, startPoint x: 1230, startPoint y: 211, endPoint x: 1238, endPoint y: 388, distance: 176.3
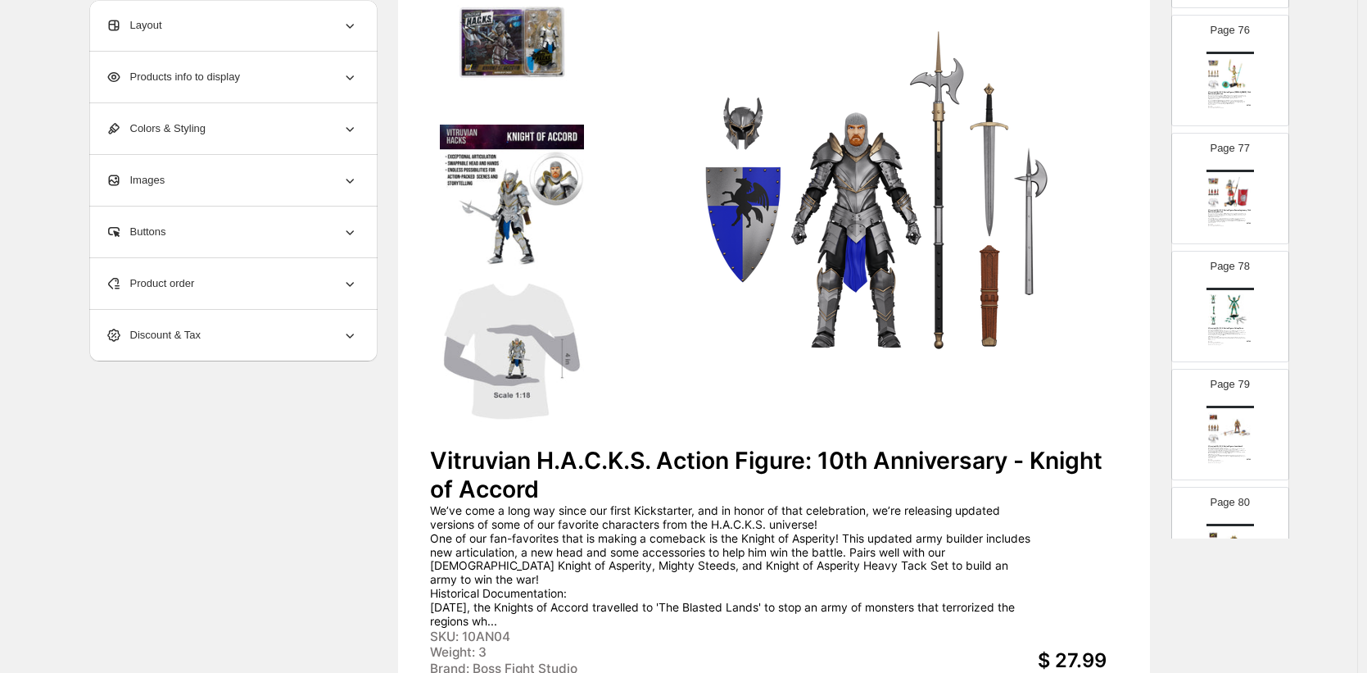
scroll to position [8539, 0]
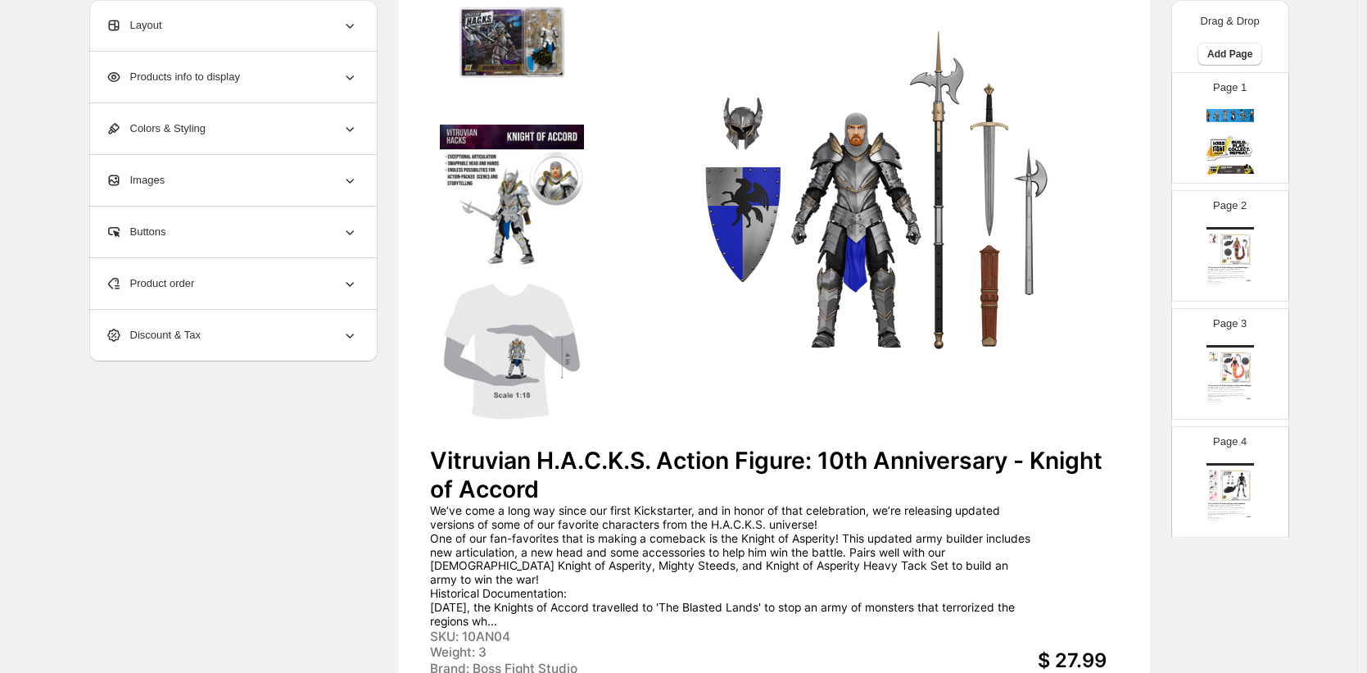
scroll to position [8072, 0]
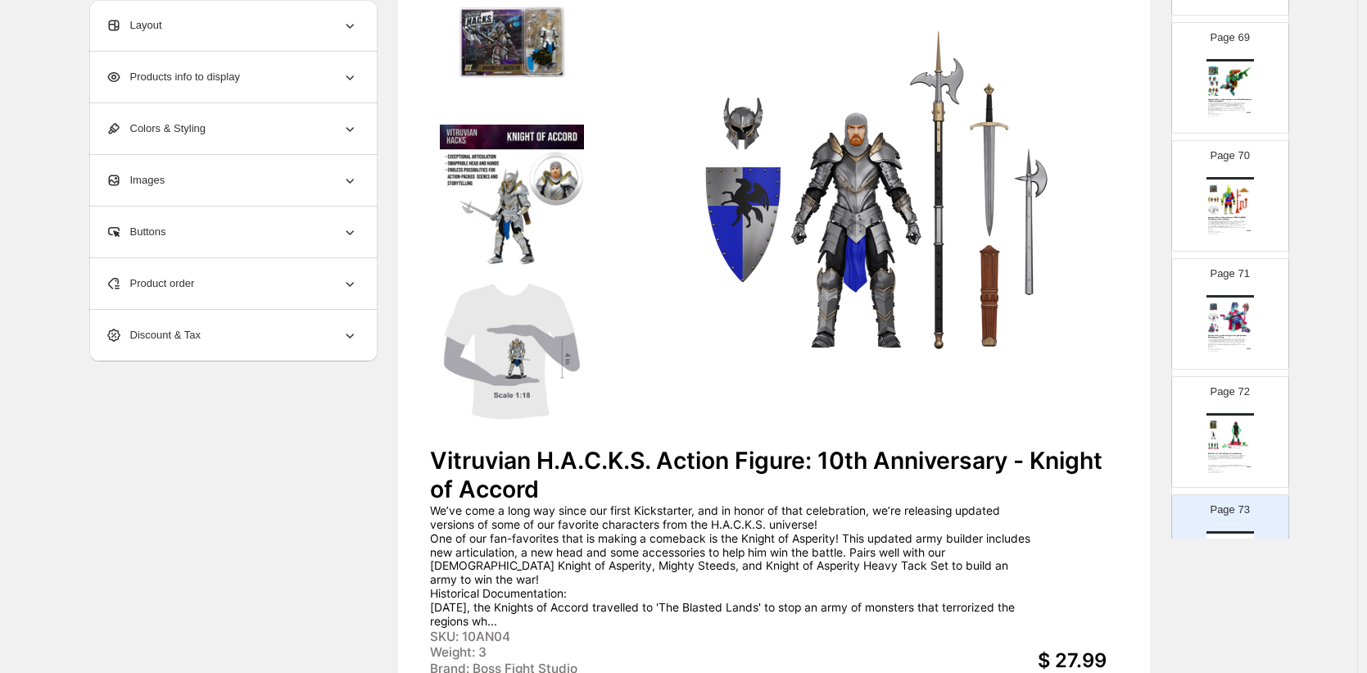
click at [1231, 437] on img at bounding box center [1236, 434] width 33 height 31
type input "**"
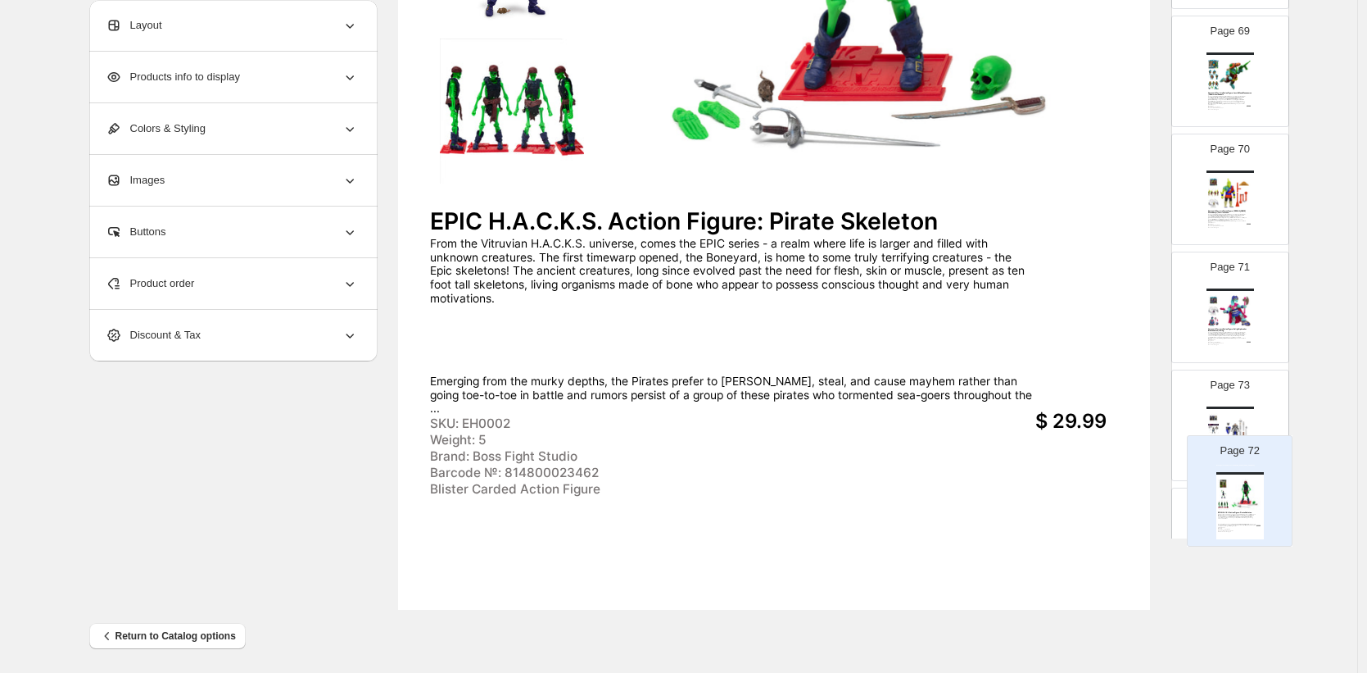
scroll to position [515, 0]
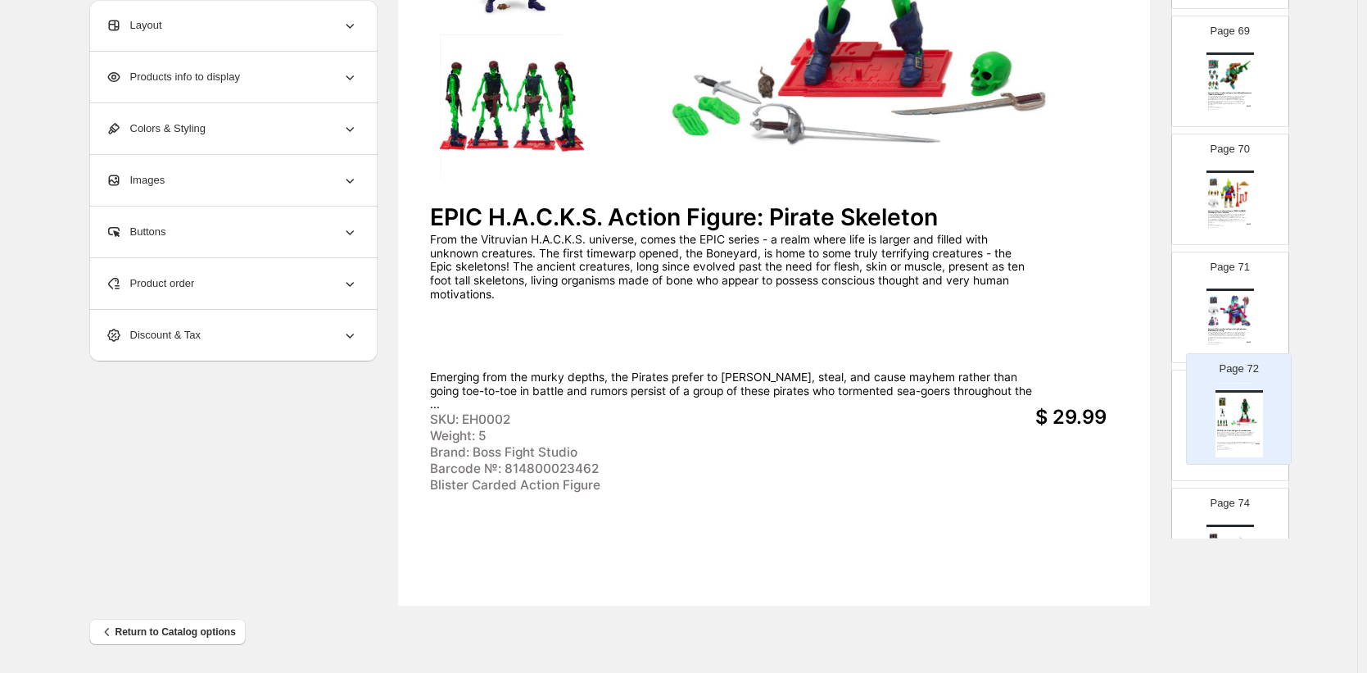
drag, startPoint x: 1223, startPoint y: 411, endPoint x: 1235, endPoint y: 395, distance: 20.0
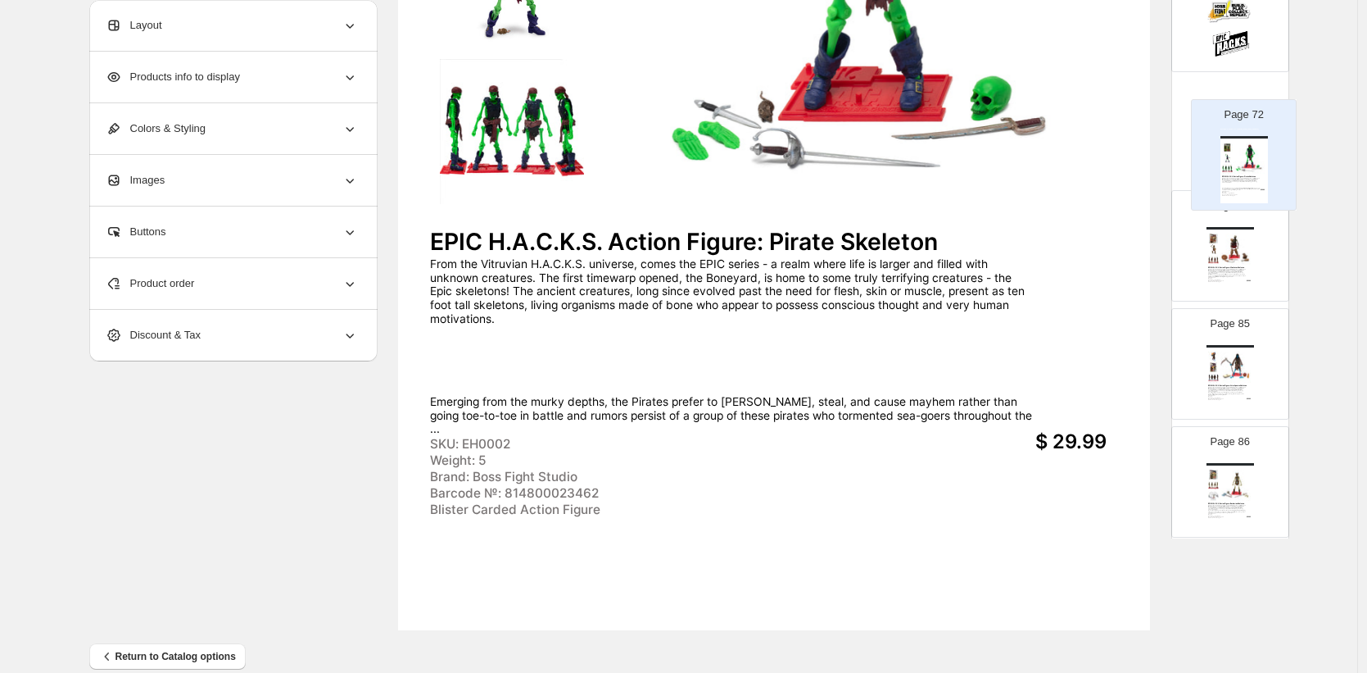
scroll to position [474, 0]
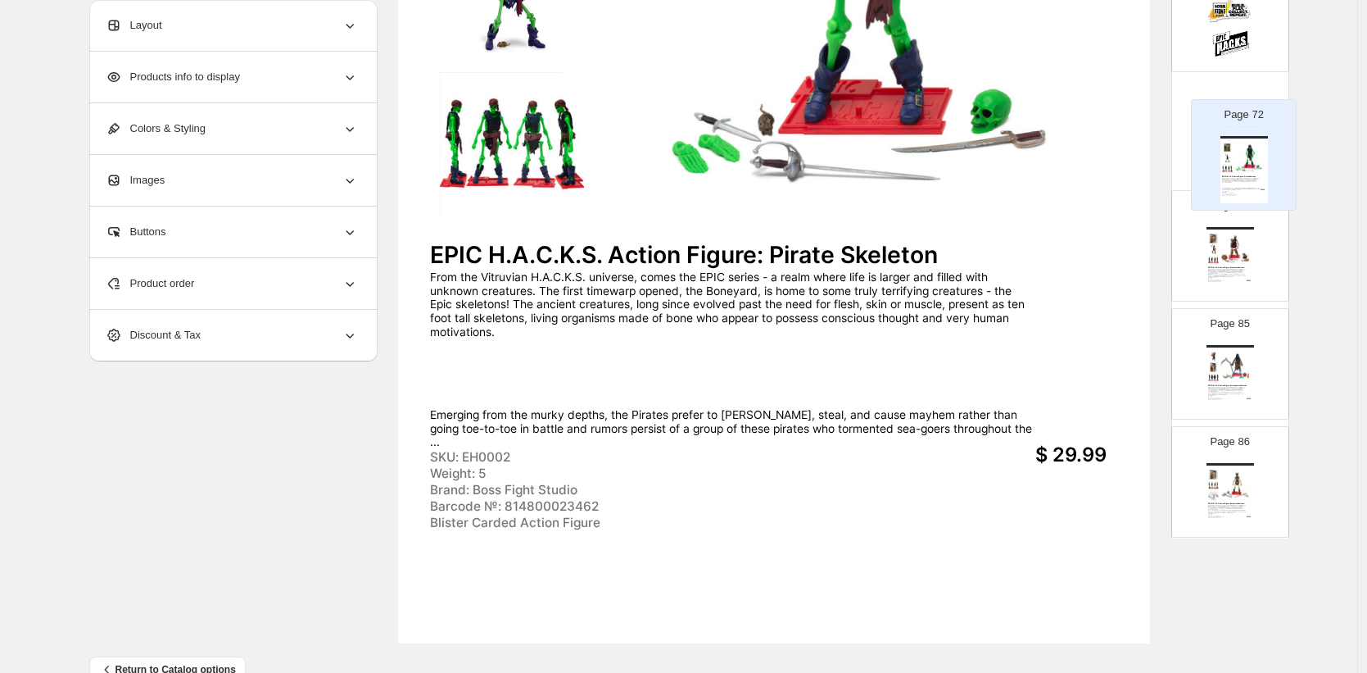
drag, startPoint x: 1229, startPoint y: 421, endPoint x: 1236, endPoint y: 143, distance: 278.6
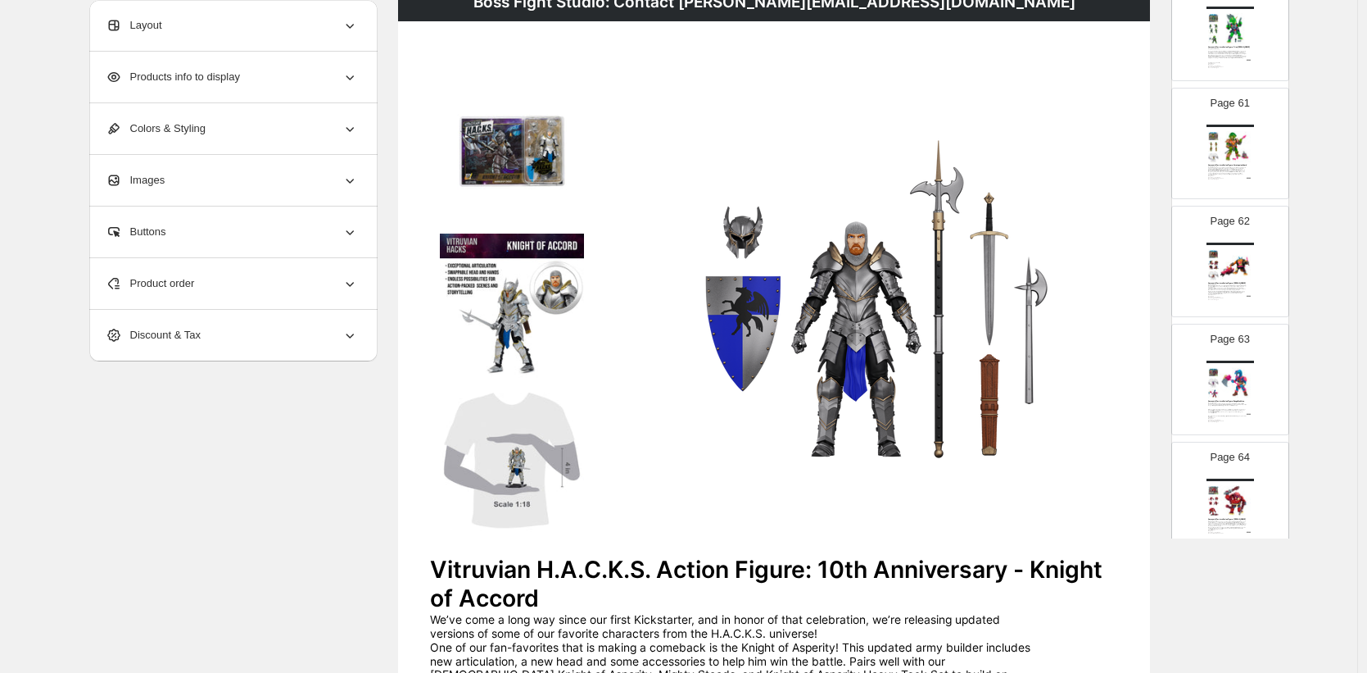
scroll to position [0, 0]
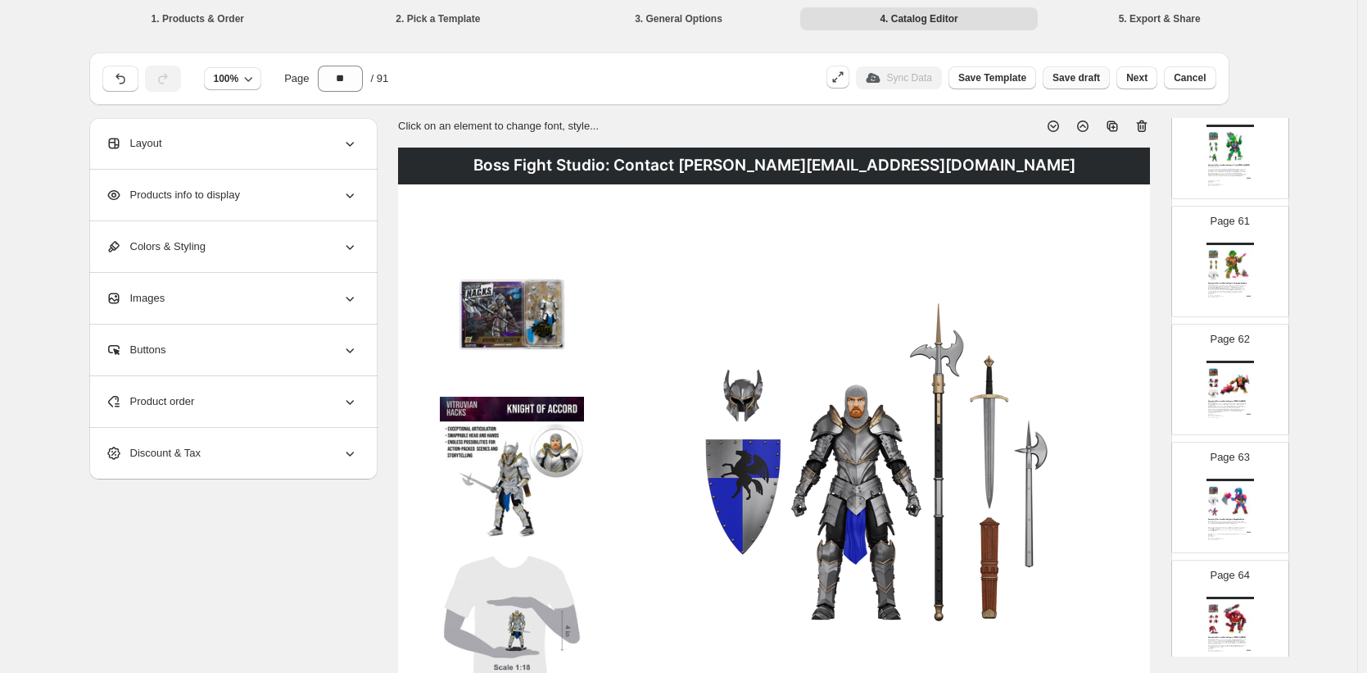
click at [1072, 76] on span "Save draft" at bounding box center [1077, 77] width 48 height 13
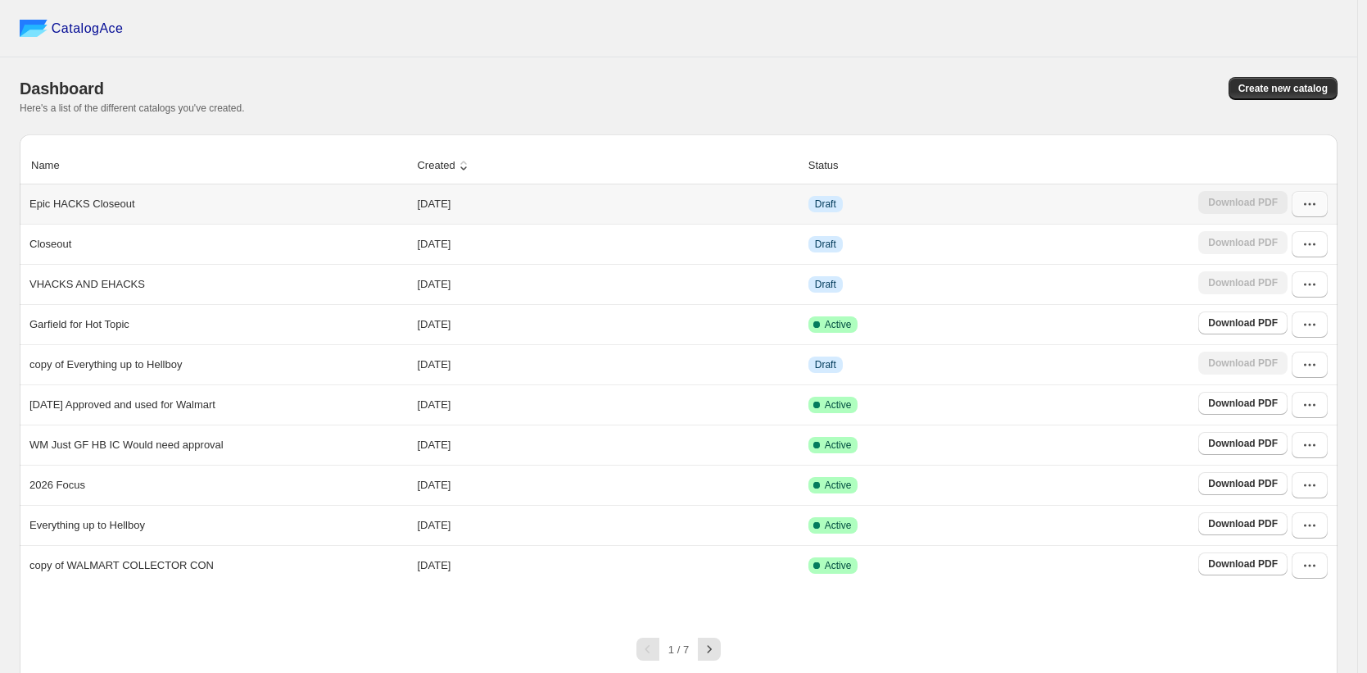
click at [1326, 216] on button "button" at bounding box center [1310, 204] width 36 height 26
click at [1273, 321] on span "Edit" at bounding box center [1268, 324] width 18 height 12
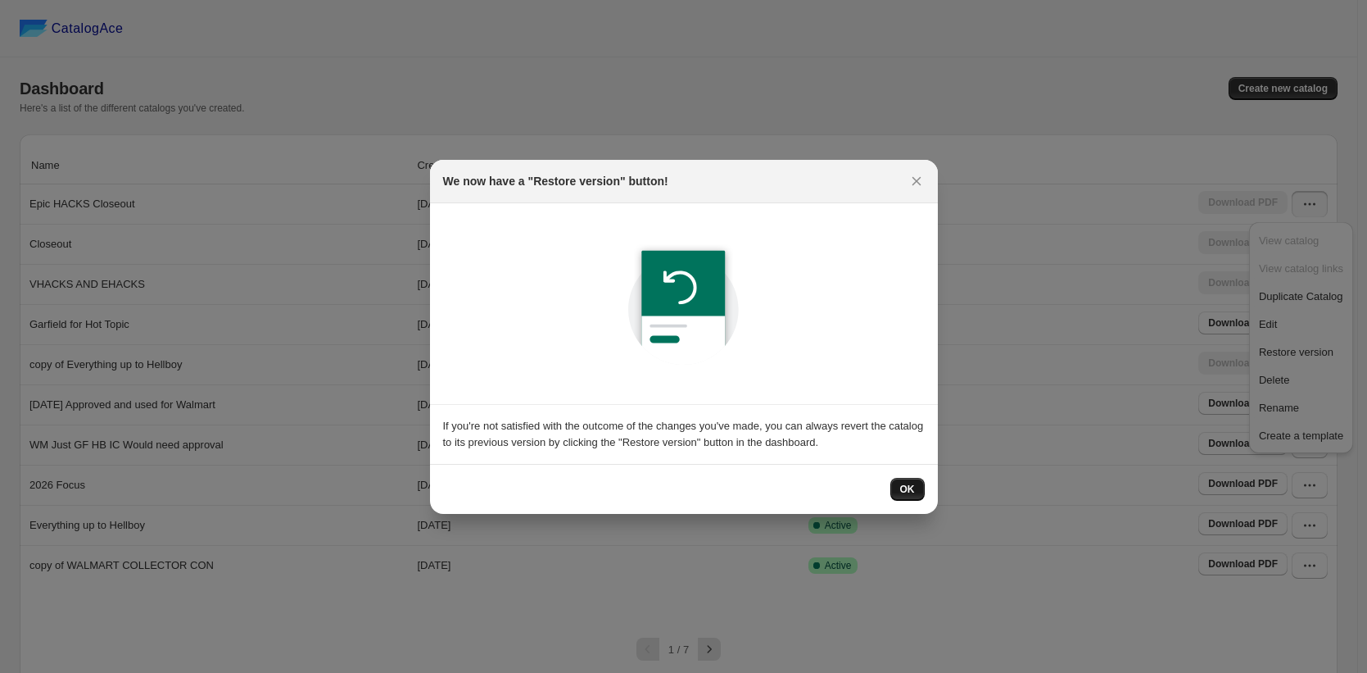
click at [905, 486] on span "OK" at bounding box center [907, 489] width 15 height 13
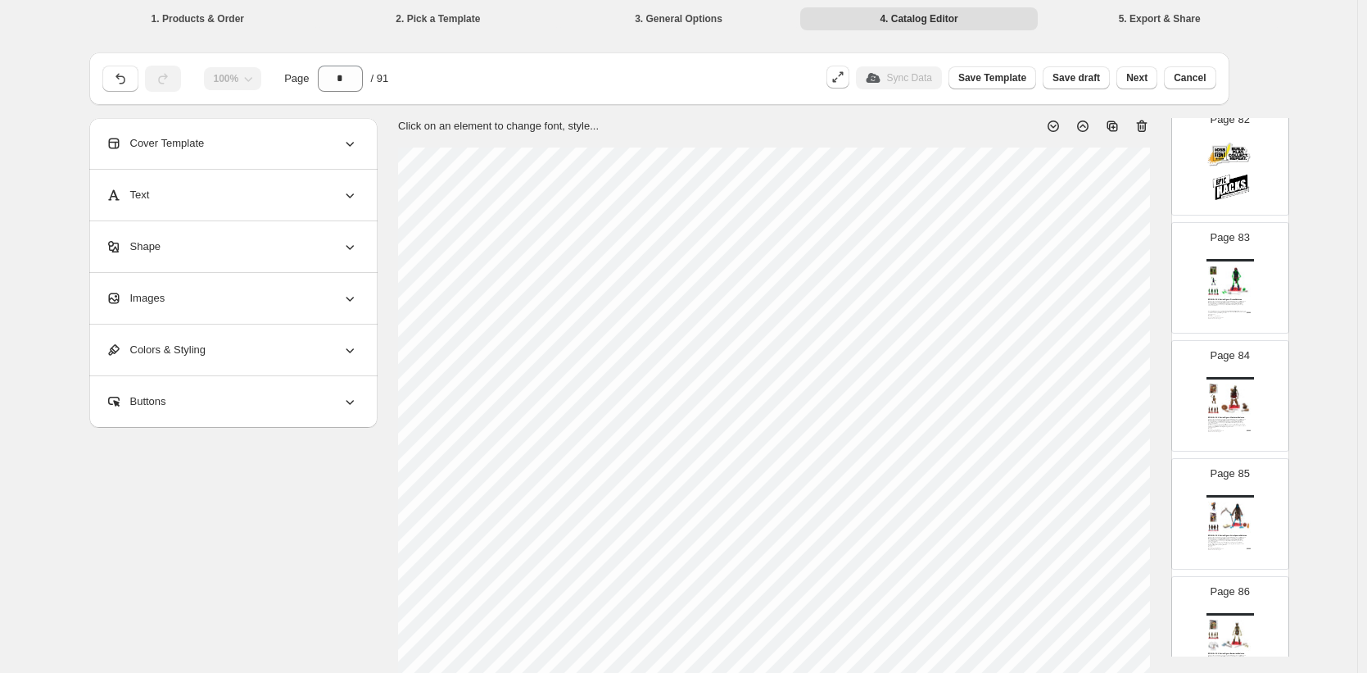
scroll to position [9612, 0]
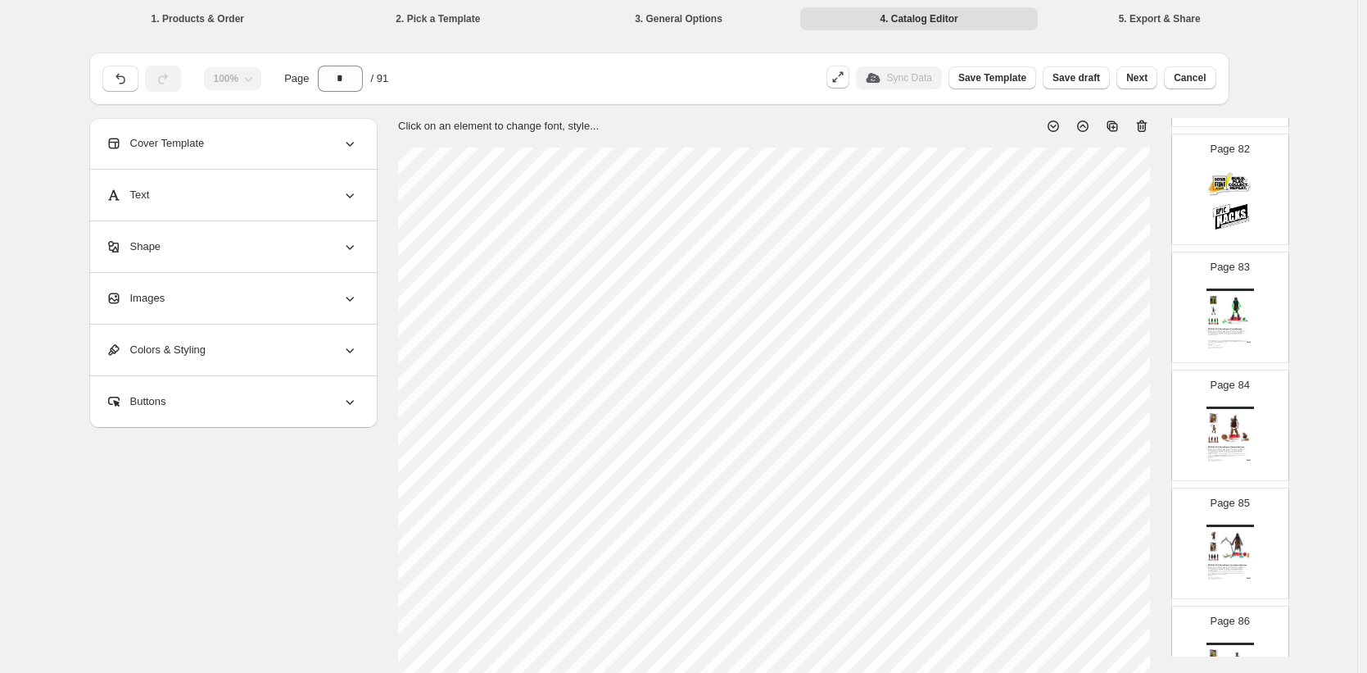
click at [1227, 333] on div "From the Vitruvian H.A.C.K.S. universe, comes the EPIC series - a realm where l…" at bounding box center [1227, 336] width 39 height 13
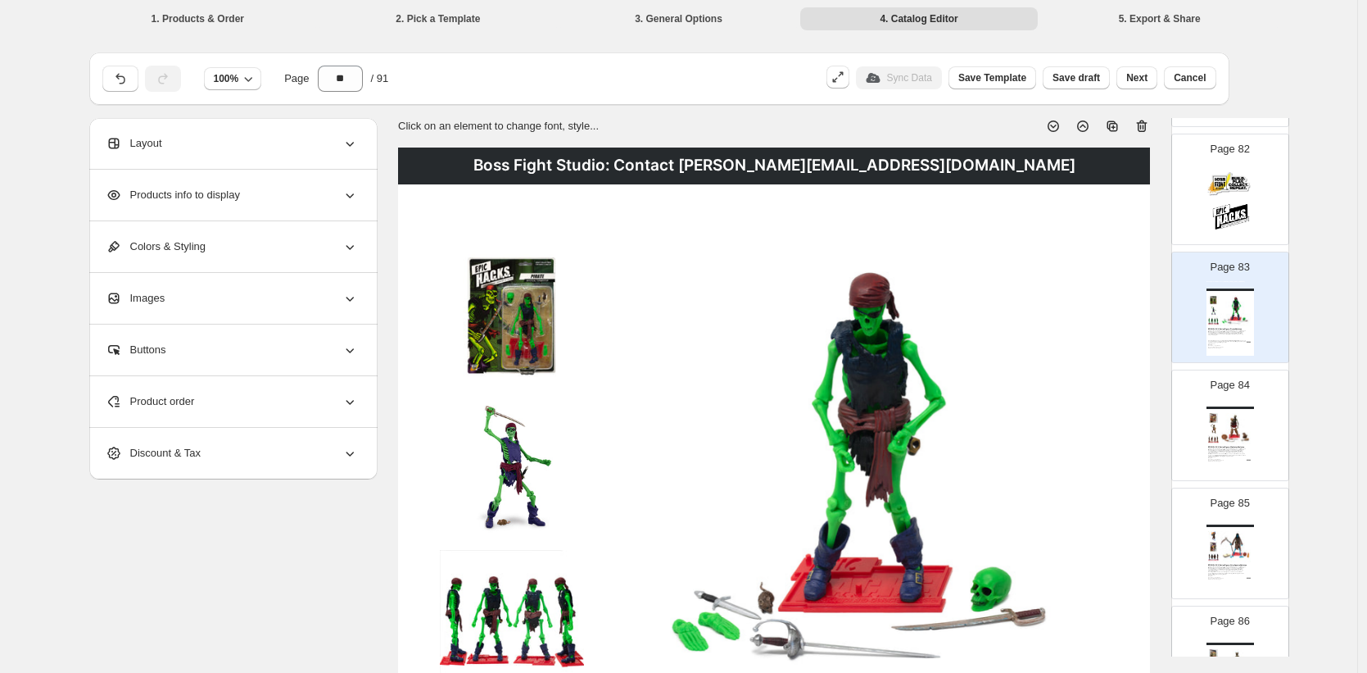
click at [1232, 437] on img at bounding box center [1236, 428] width 33 height 31
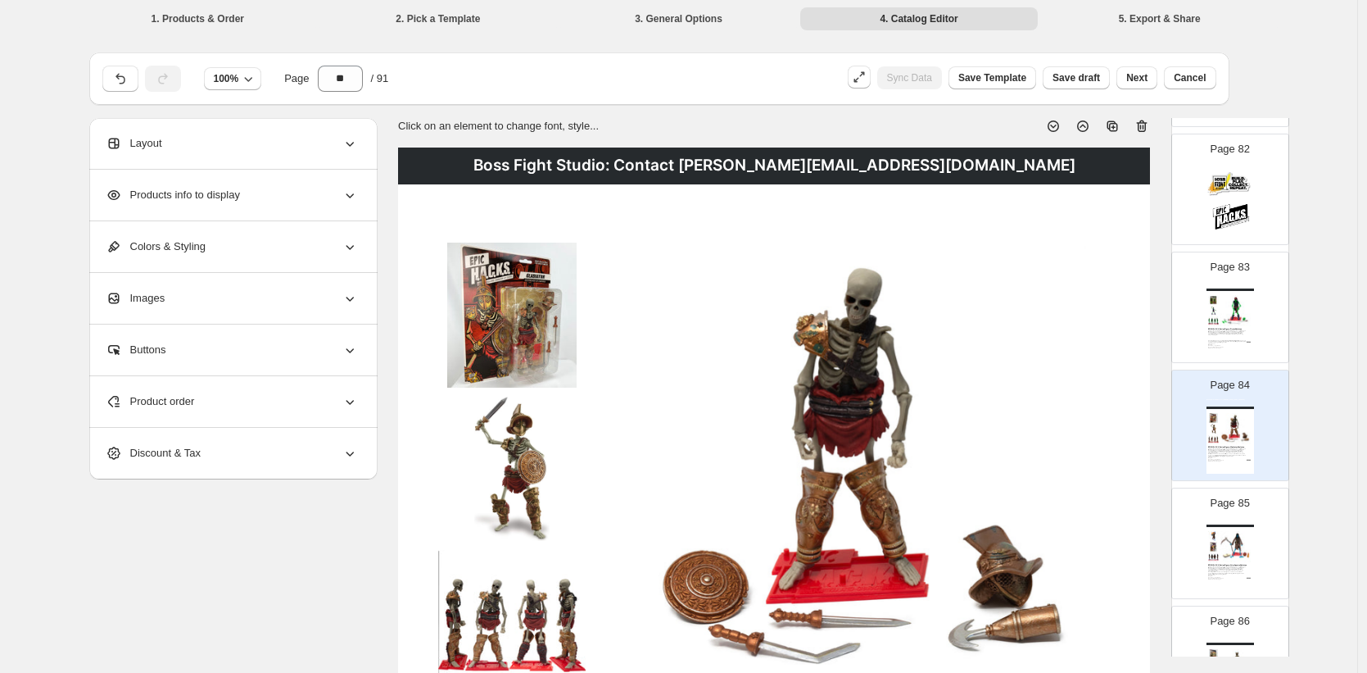
click at [1243, 546] on img at bounding box center [1236, 546] width 33 height 31
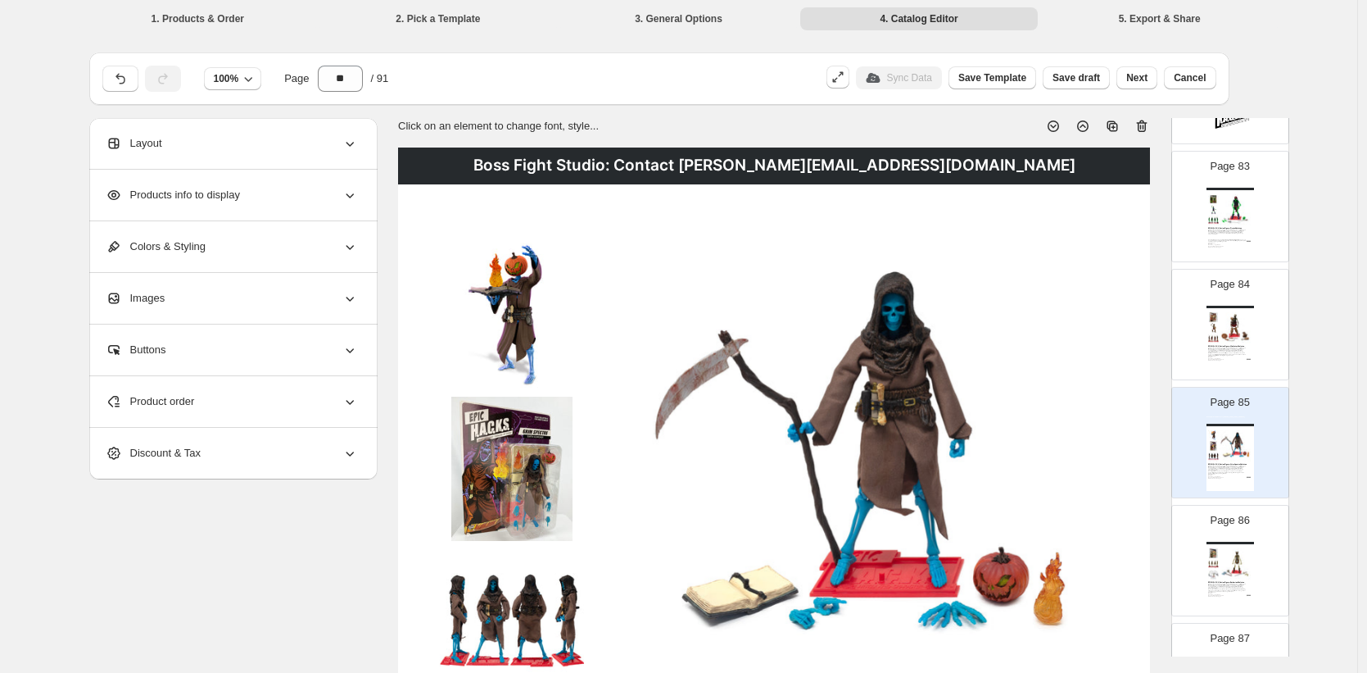
click at [1237, 542] on div "Boss Fight Studio: Contact [PERSON_NAME][EMAIL_ADDRESS][DOMAIN_NAME]" at bounding box center [1231, 543] width 48 height 2
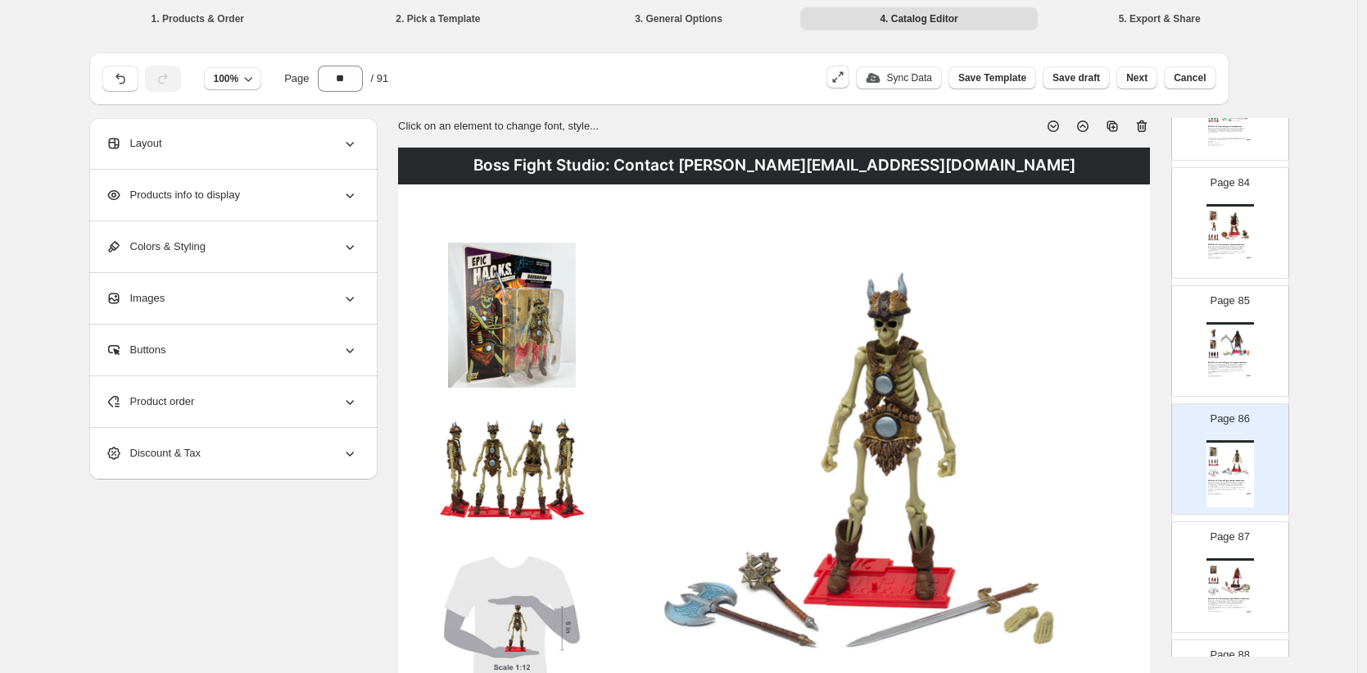
scroll to position [9987, 0]
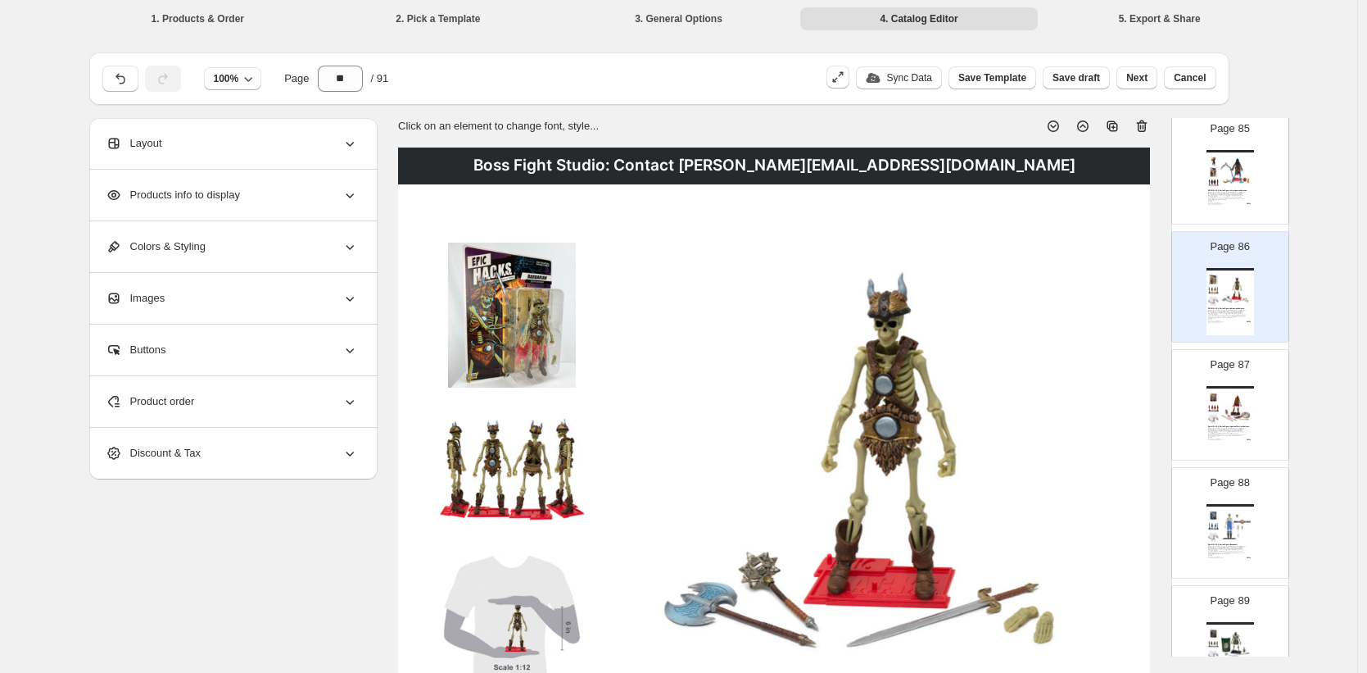
click at [1224, 422] on img at bounding box center [1236, 407] width 33 height 31
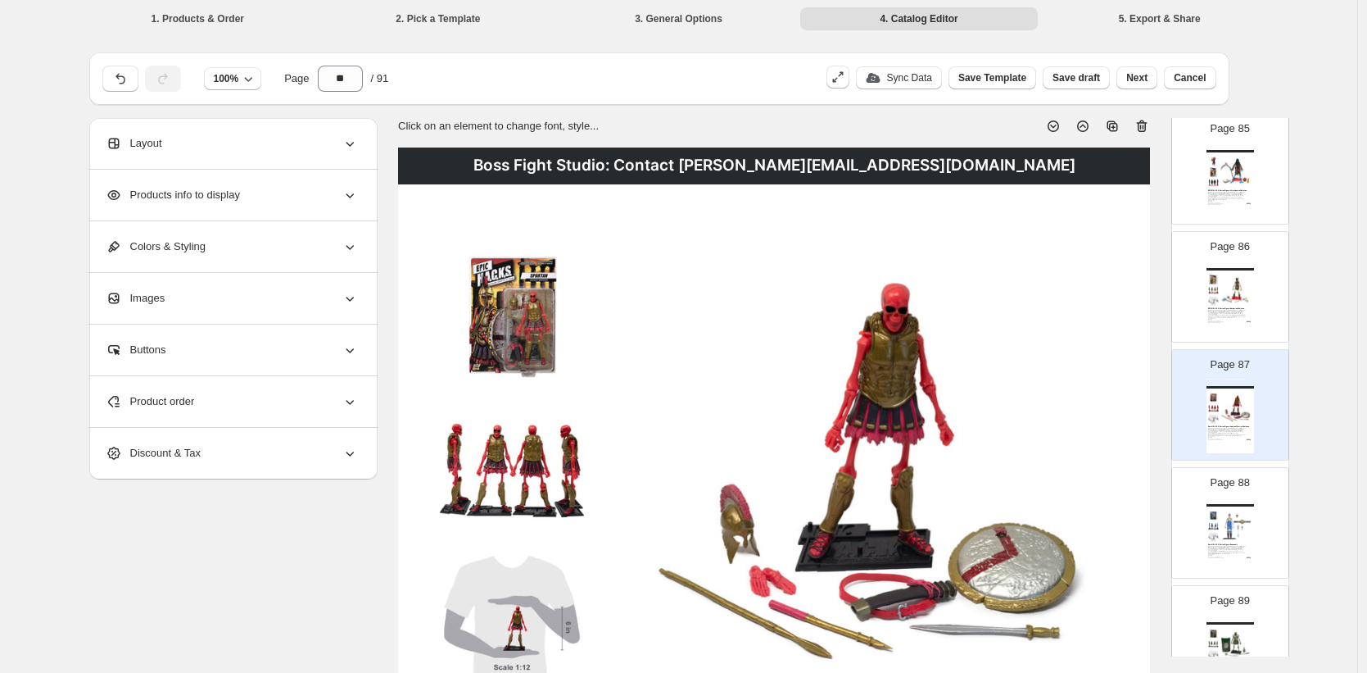
click at [1236, 532] on img at bounding box center [1236, 525] width 33 height 31
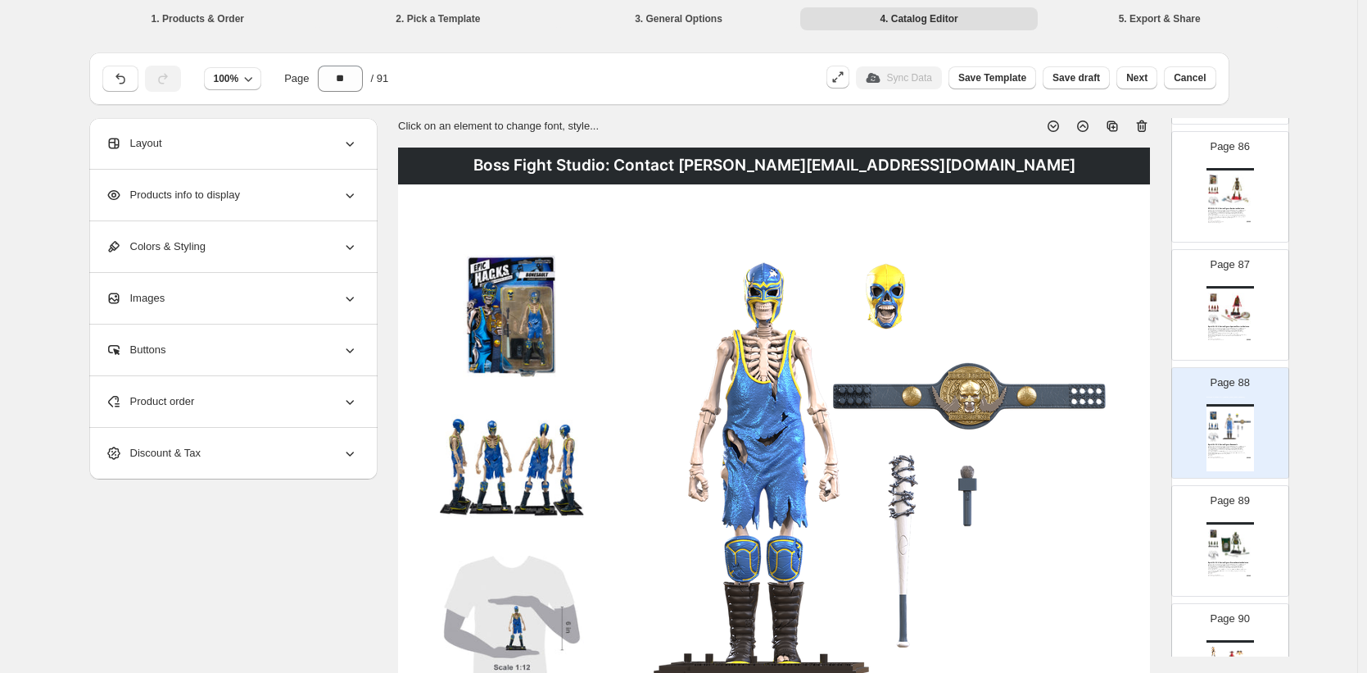
click at [1234, 536] on img at bounding box center [1236, 543] width 33 height 31
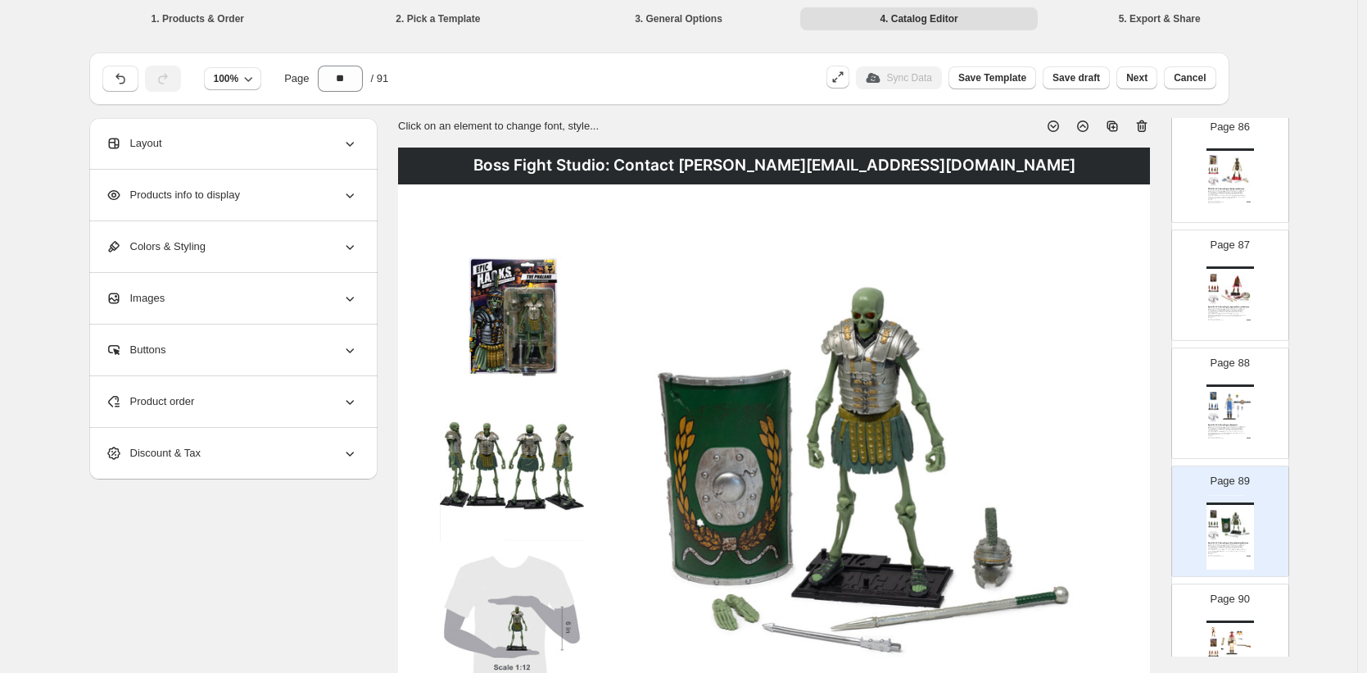
scroll to position [10194, 0]
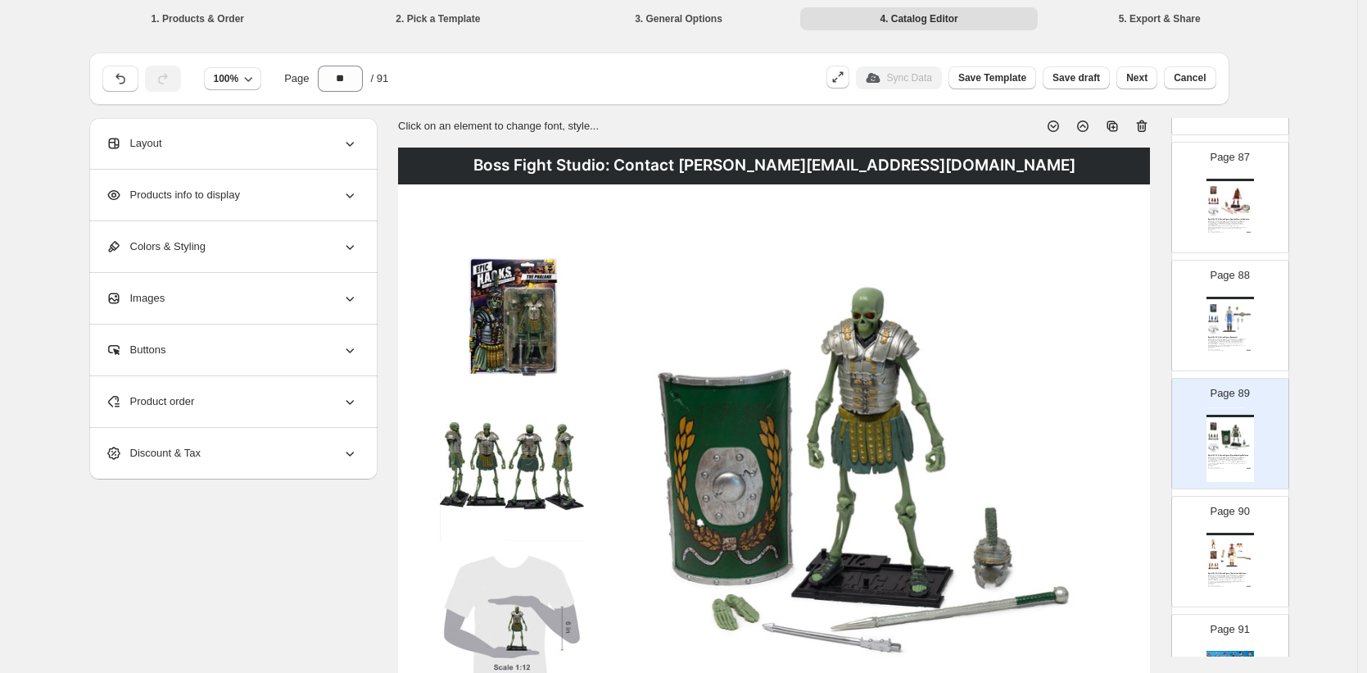
click at [1235, 552] on img at bounding box center [1236, 554] width 33 height 31
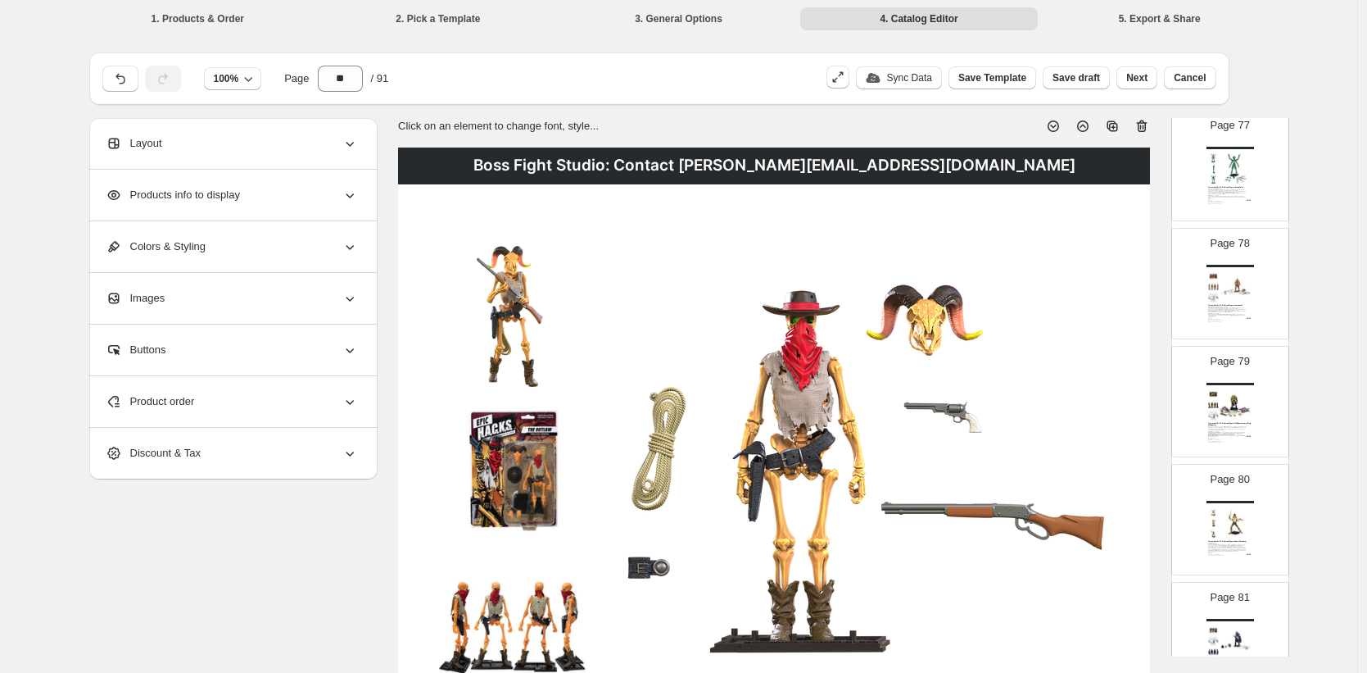
scroll to position [10306, 0]
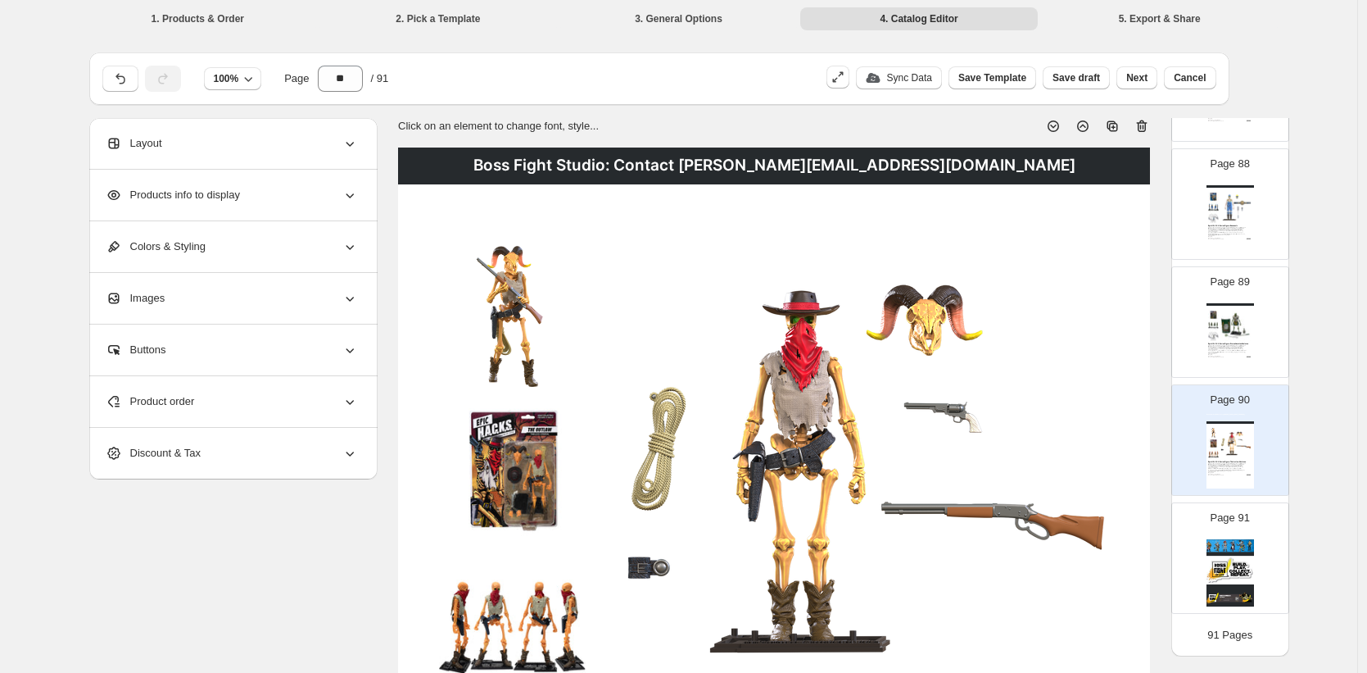
click at [1238, 447] on img at bounding box center [1236, 443] width 33 height 31
click at [1235, 349] on div "From the Vitruvian H.A.C.K.S. universe, comes the EPIC series - a realm where l…" at bounding box center [1227, 349] width 39 height 8
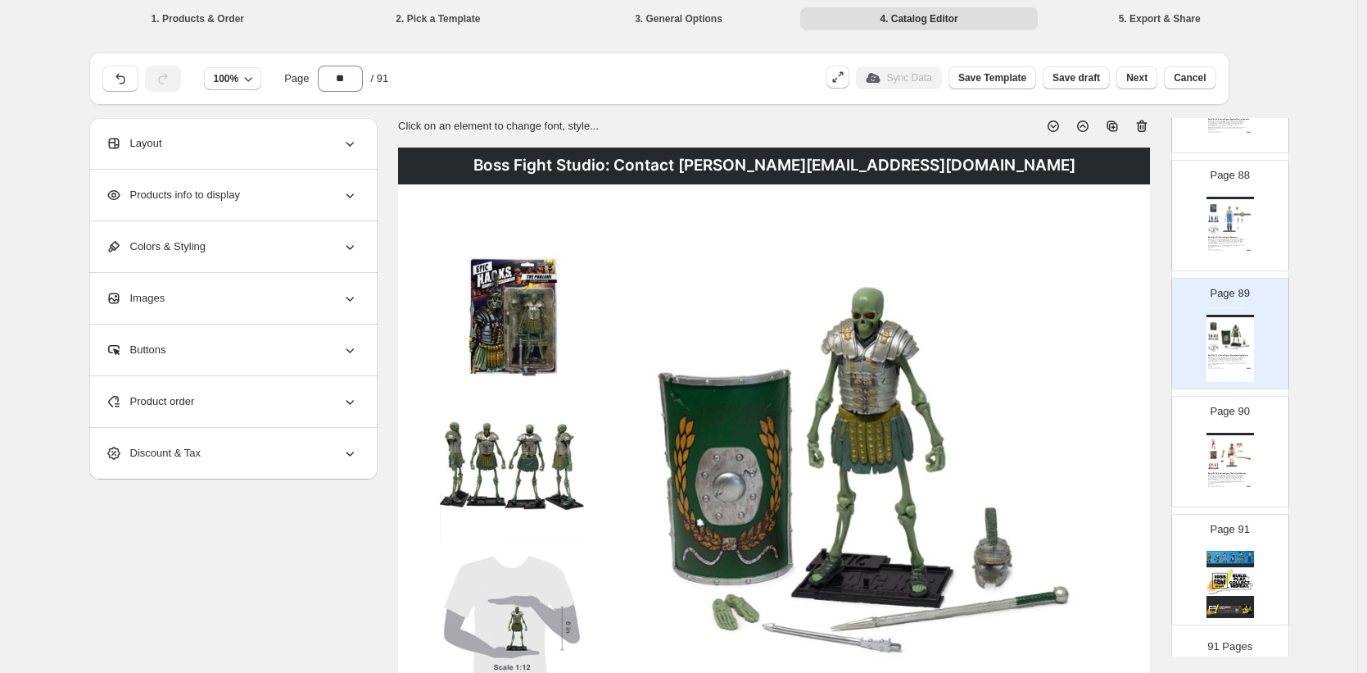
scroll to position [10184, 0]
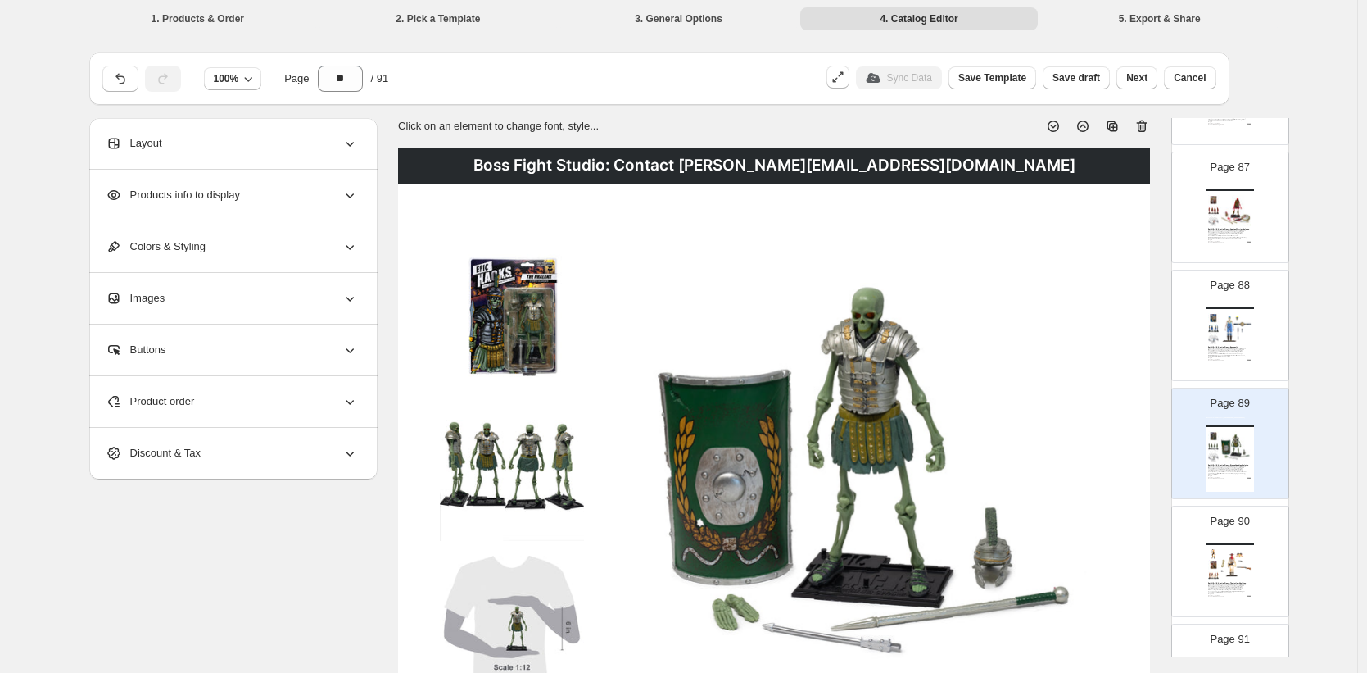
click at [1231, 321] on img at bounding box center [1236, 328] width 33 height 31
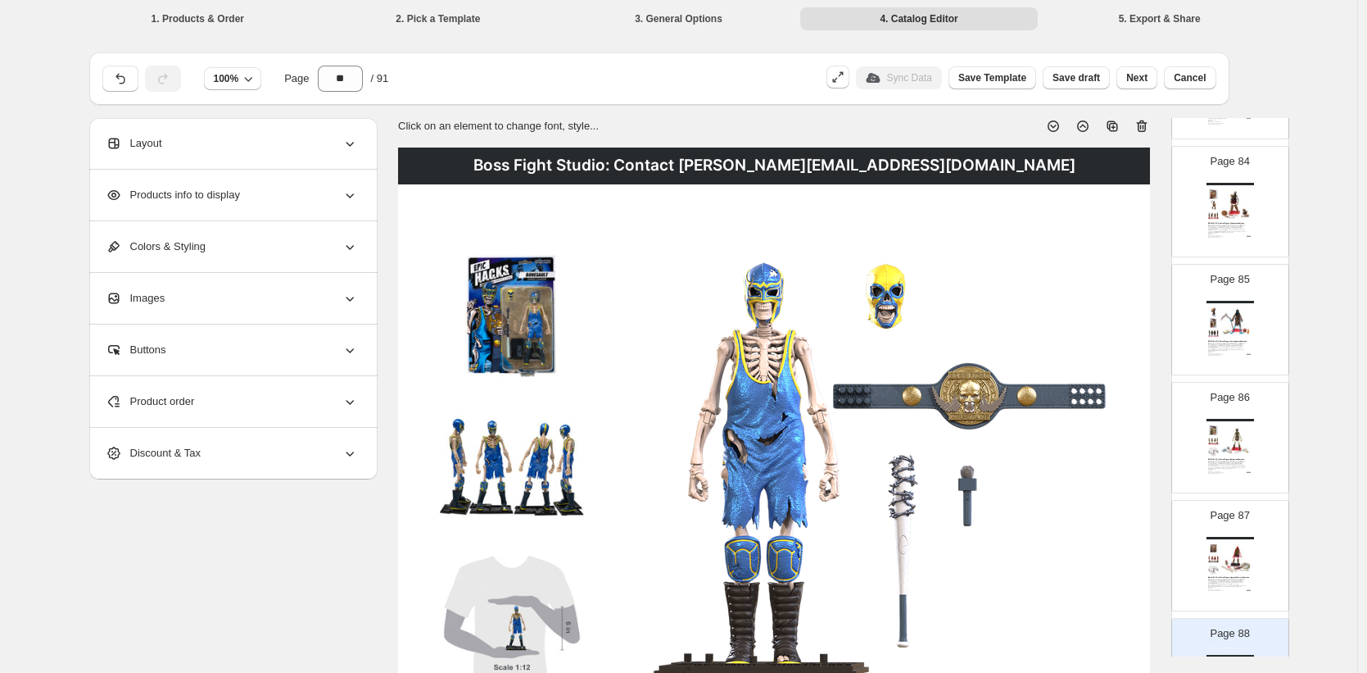
scroll to position [9835, 0]
click at [1232, 223] on div "EPIC H.A.C.K.S. Action Figure: Gladiator Skeleton" at bounding box center [1229, 224] width 43 height 2
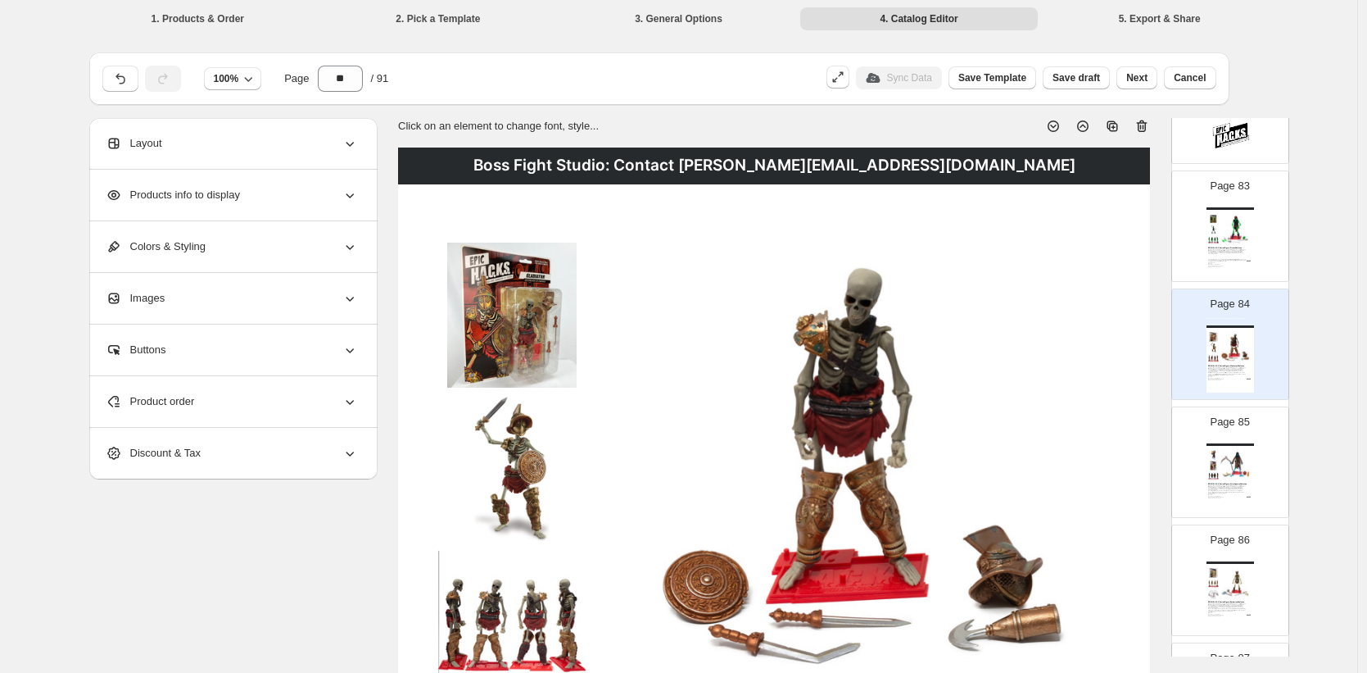
scroll to position [9607, 0]
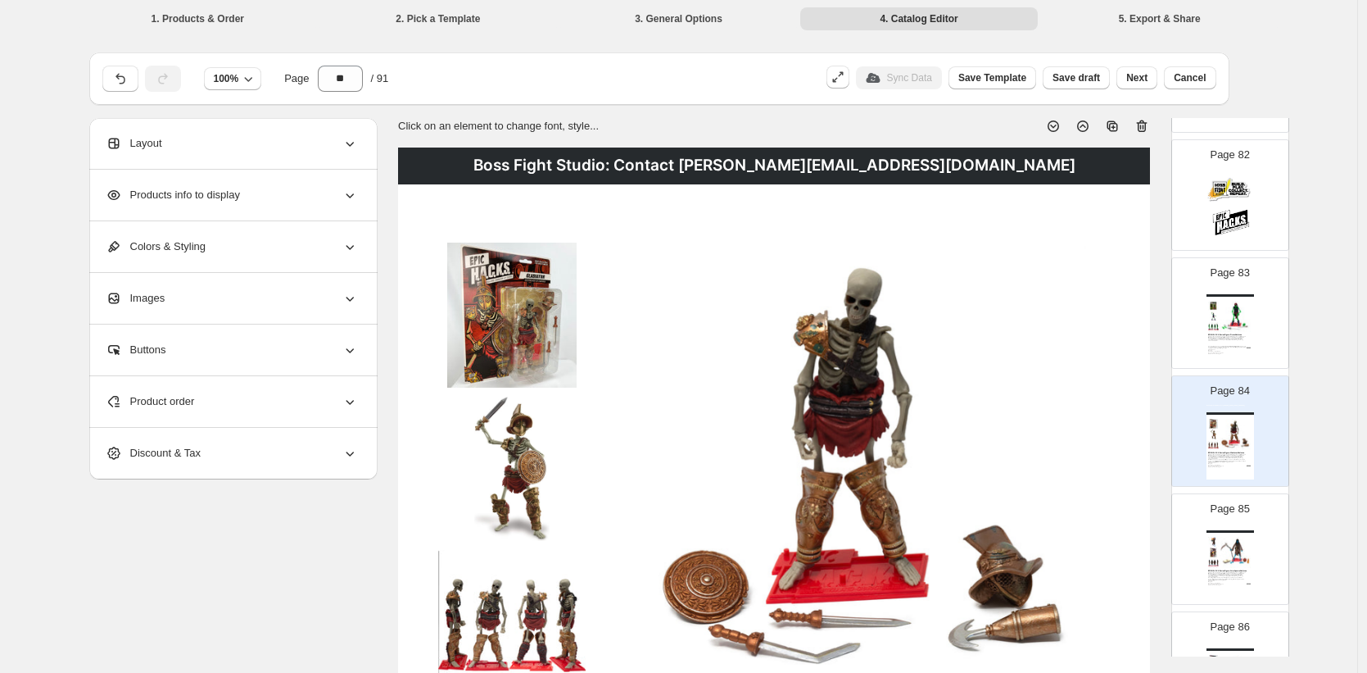
click at [1223, 310] on img at bounding box center [1236, 316] width 33 height 31
type input "**"
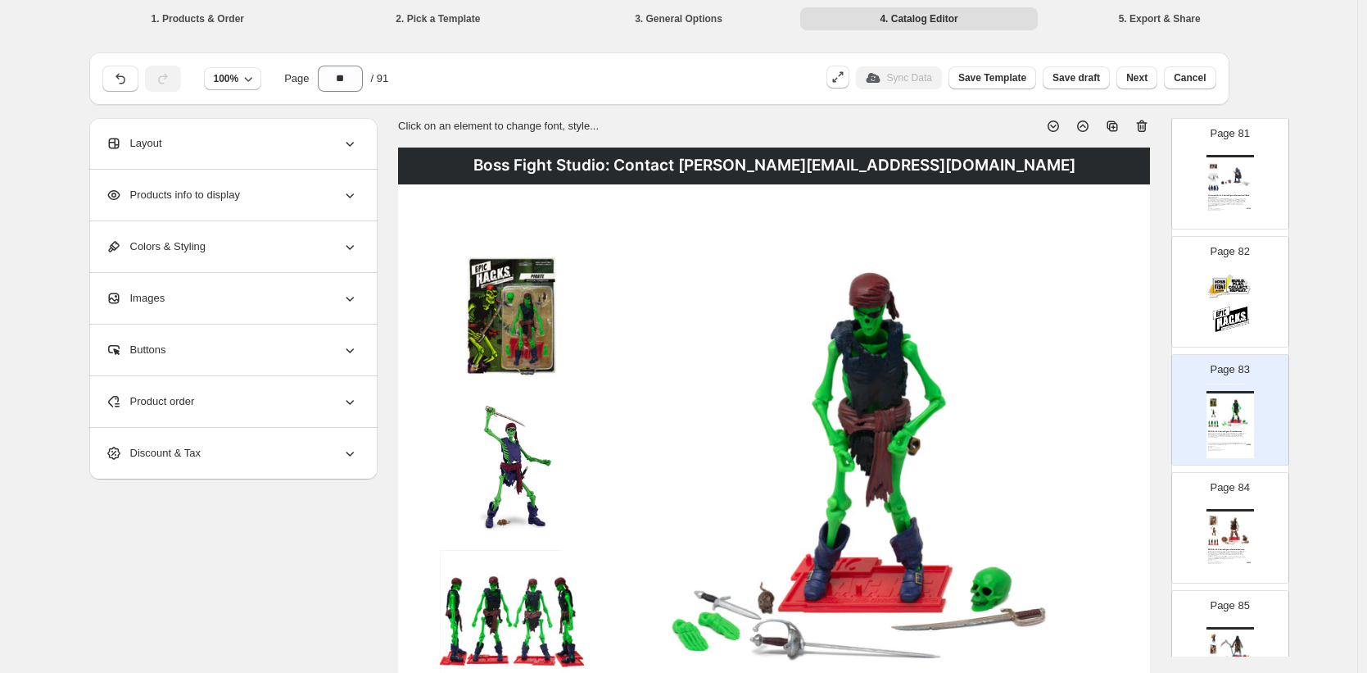
scroll to position [9485, 0]
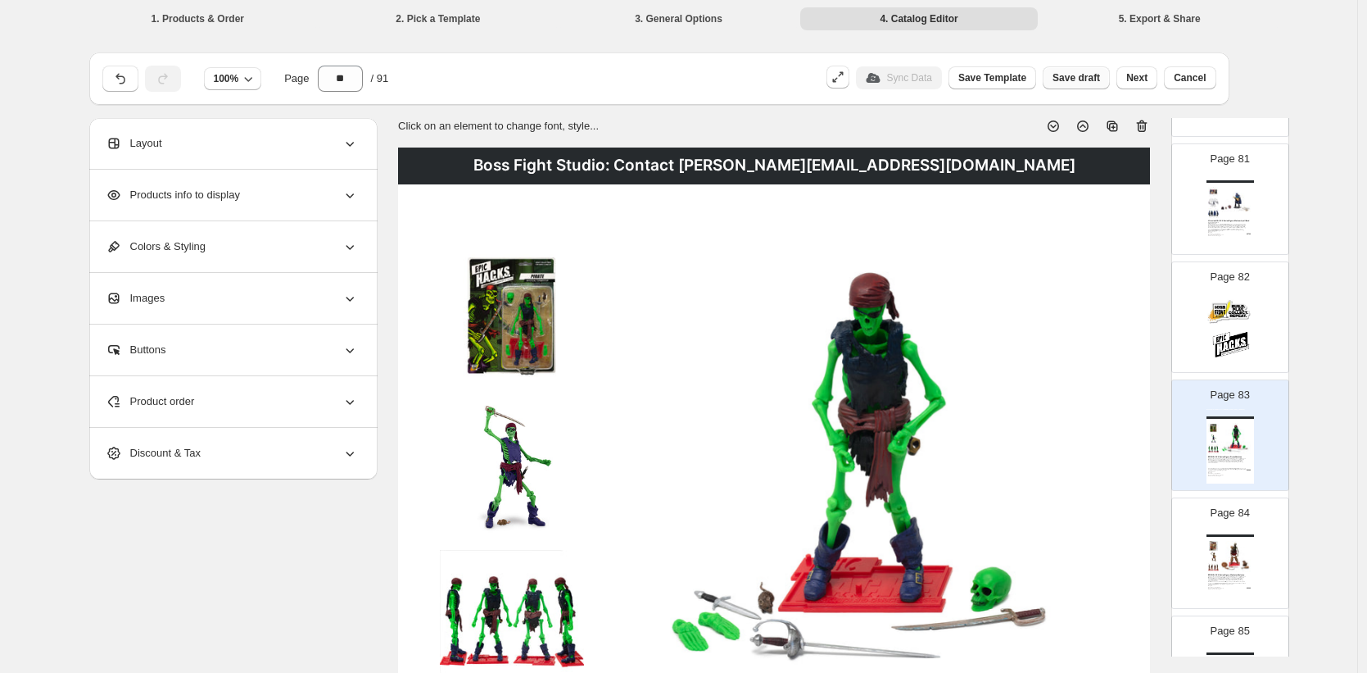
click at [1073, 82] on span "Save draft" at bounding box center [1077, 77] width 48 height 13
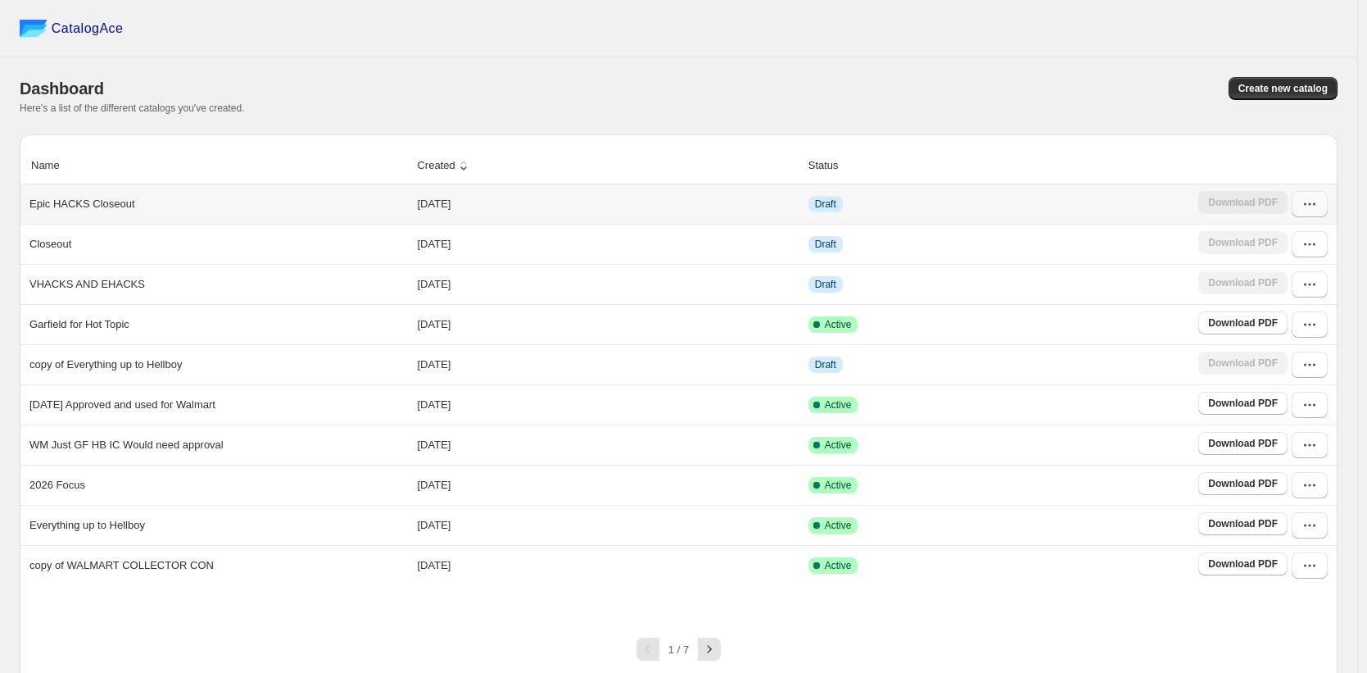
click at [1320, 213] on button "button" at bounding box center [1310, 204] width 36 height 26
click at [1276, 324] on span "Edit" at bounding box center [1268, 324] width 18 height 12
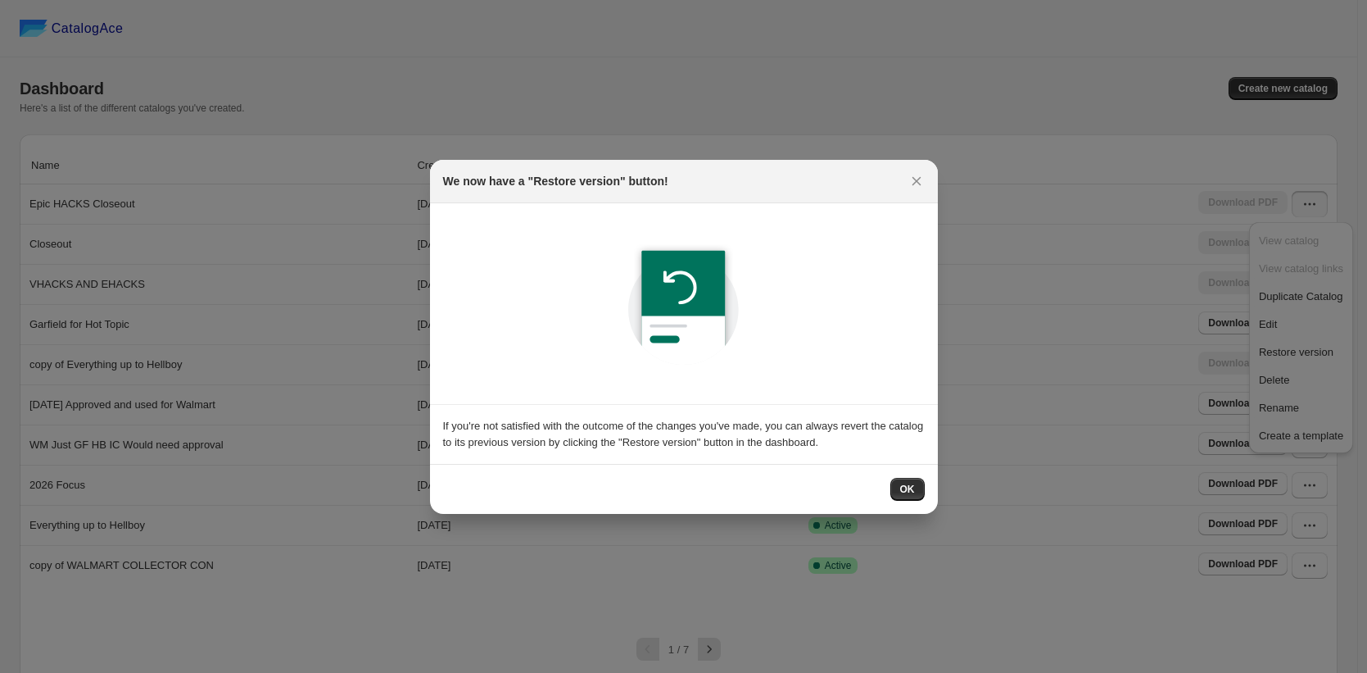
click at [909, 487] on span "OK" at bounding box center [907, 489] width 15 height 13
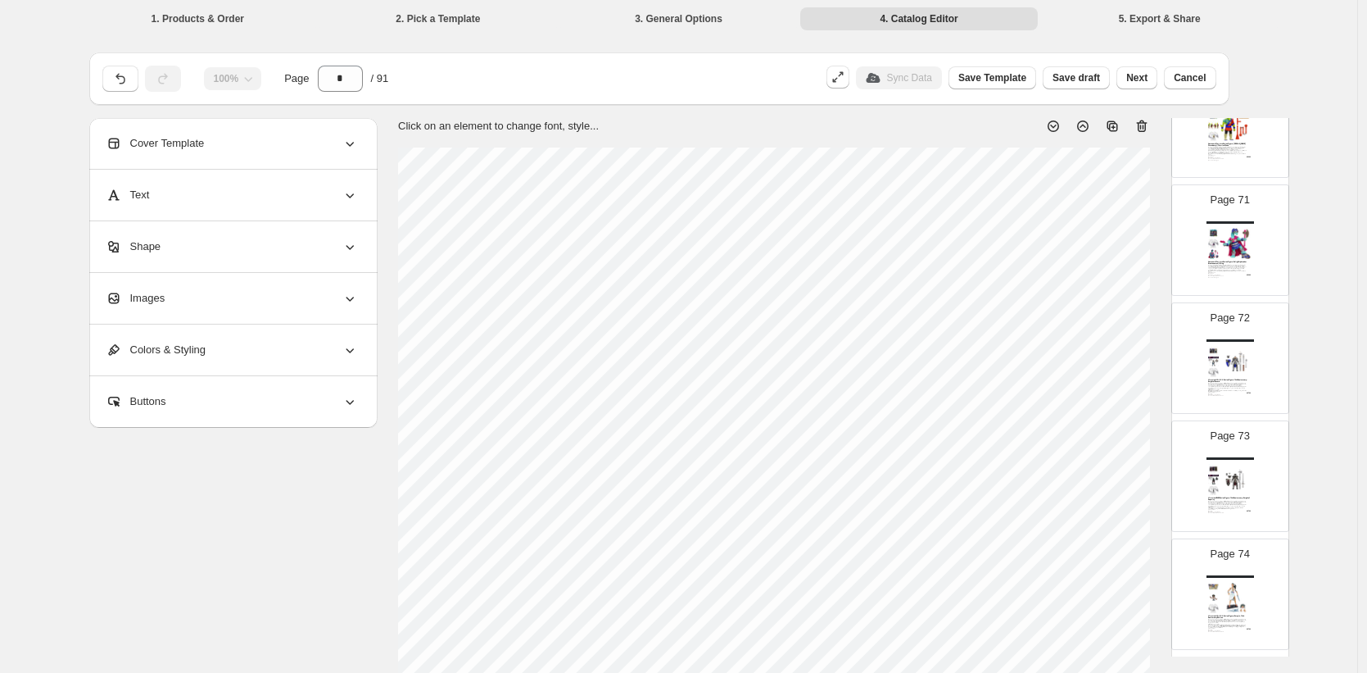
scroll to position [10306, 0]
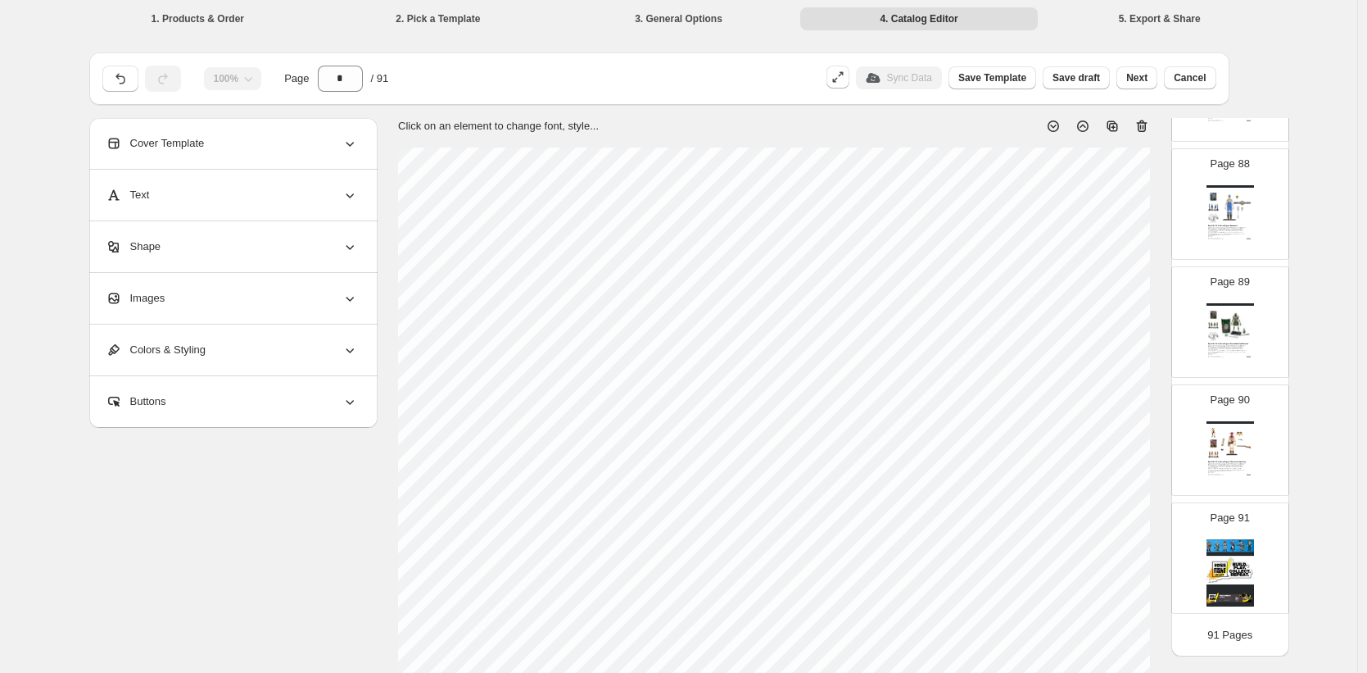
click at [1237, 465] on div "From the Vitruvian H.A.C.K.S. universe, comes the EPIC series - a realm where l…" at bounding box center [1227, 467] width 39 height 8
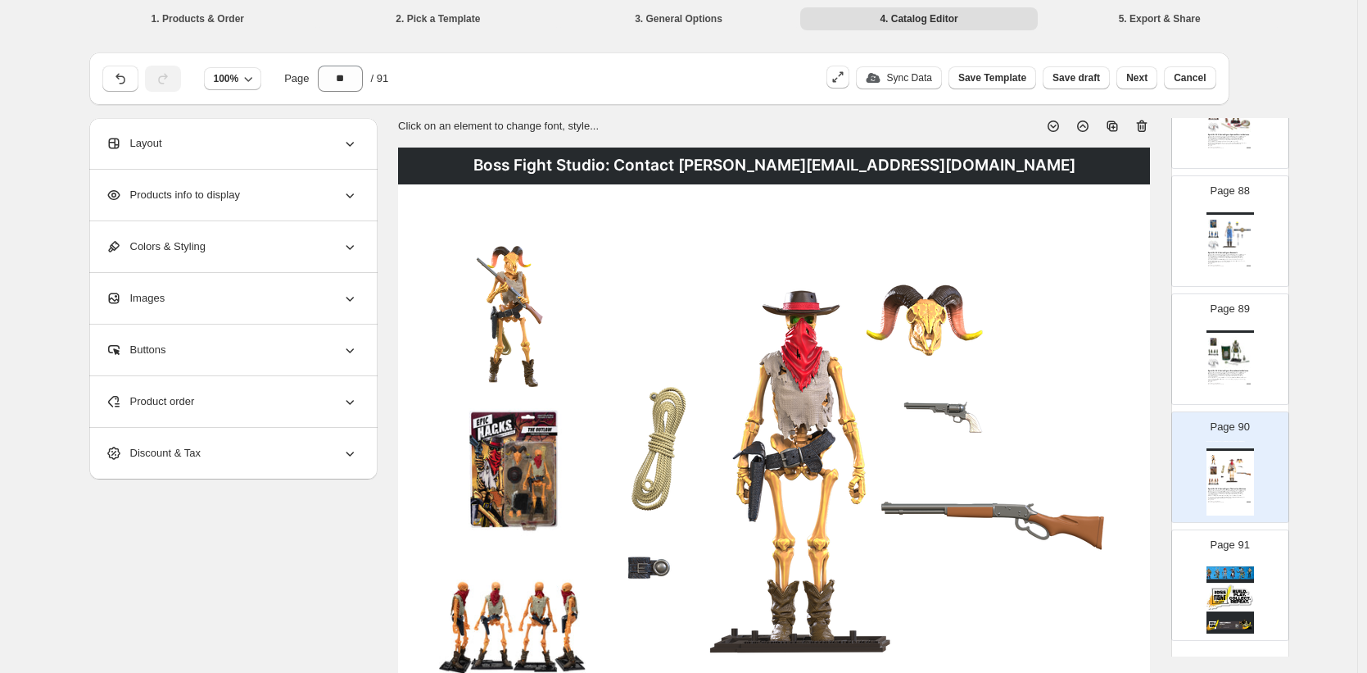
click at [1235, 370] on div "Epic H.A.C.K.S. Action Figure: Eterno Guardian Skeleton" at bounding box center [1229, 370] width 43 height 2
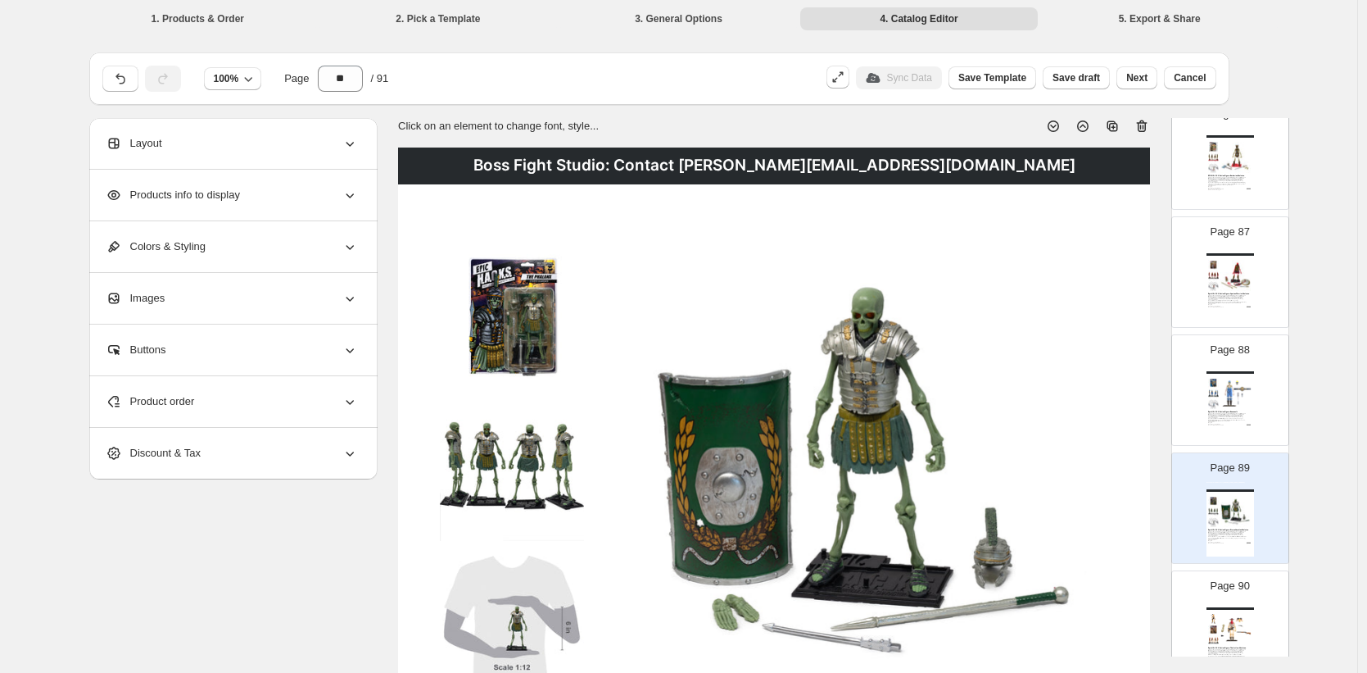
scroll to position [10010, 0]
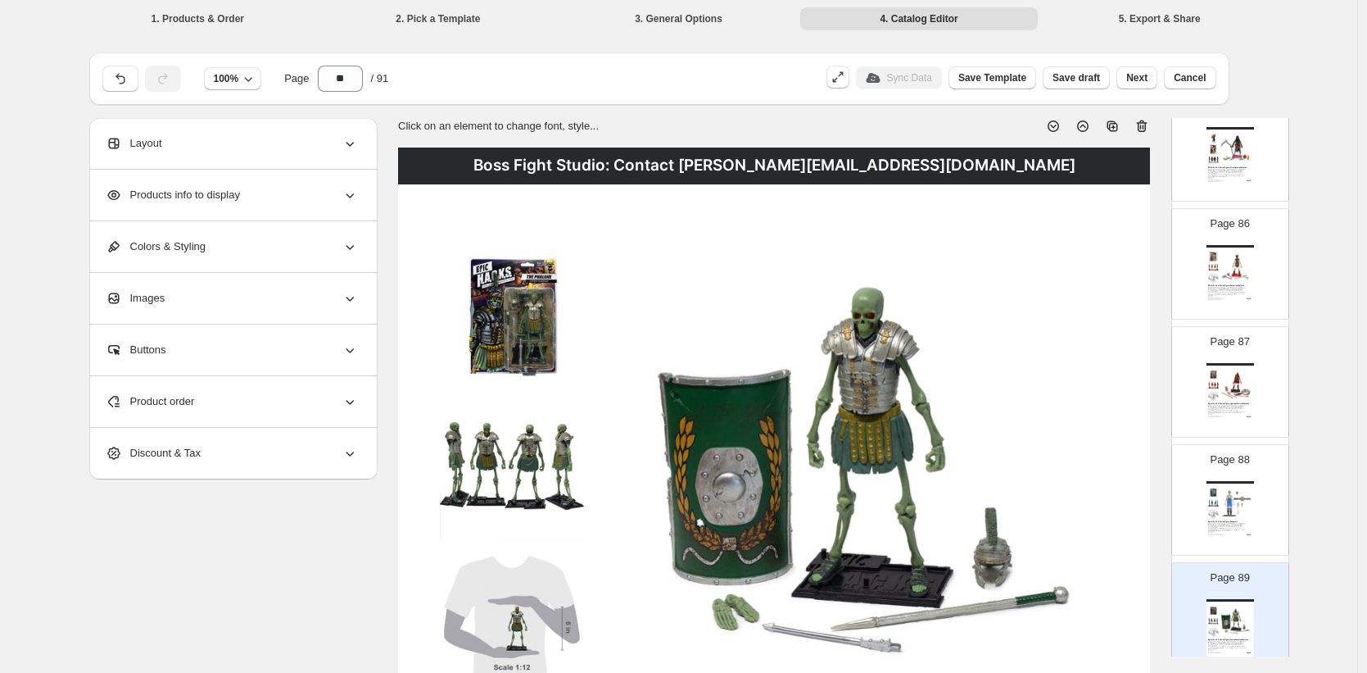
click at [1220, 513] on img at bounding box center [1236, 502] width 33 height 31
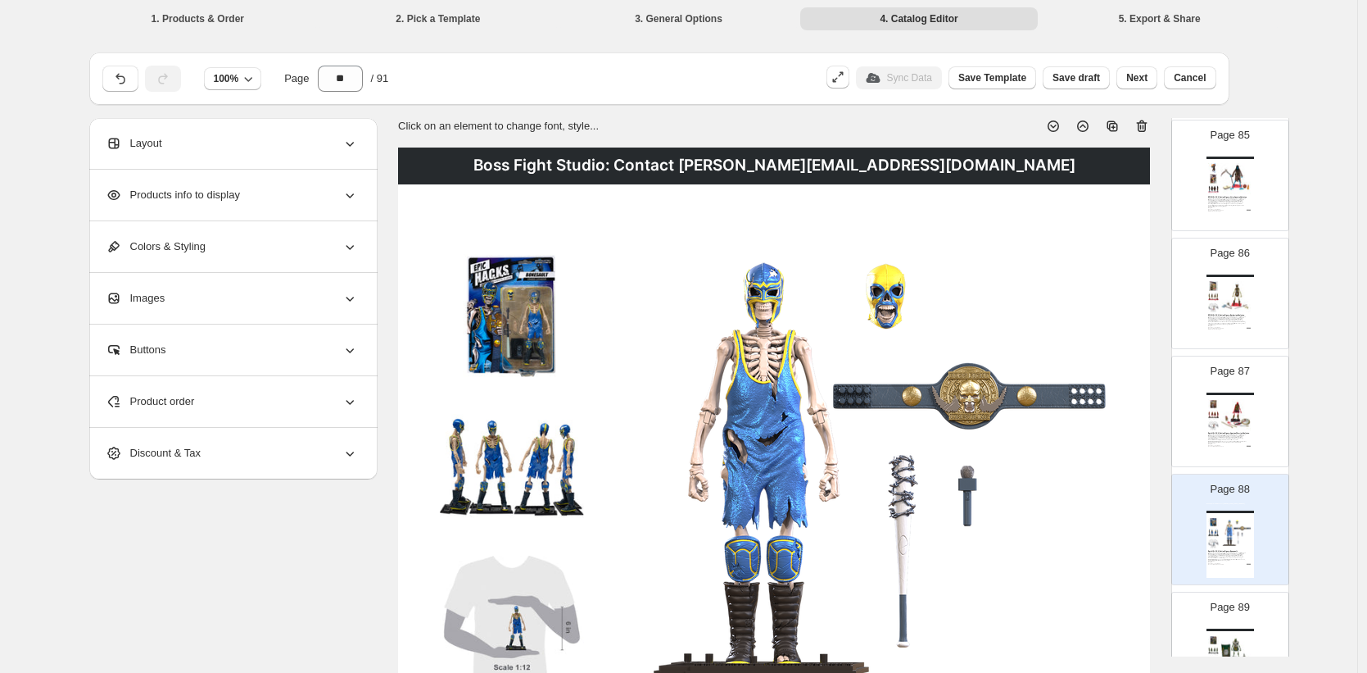
click at [1241, 401] on img at bounding box center [1236, 414] width 33 height 31
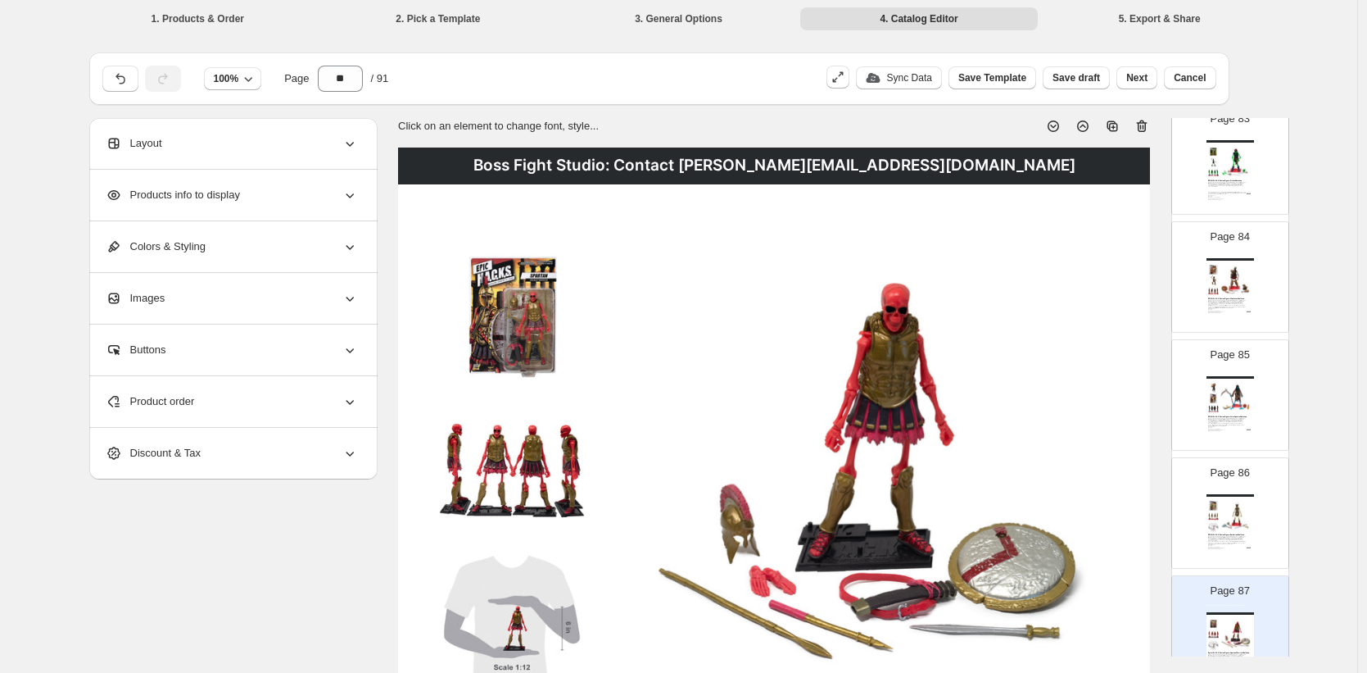
scroll to position [9754, 0]
click at [1226, 490] on div "Page 86 Boss Fight Studio: Contact Martin@BossFightStudio.com EPIC H.A.C.K.S. A…" at bounding box center [1223, 513] width 103 height 110
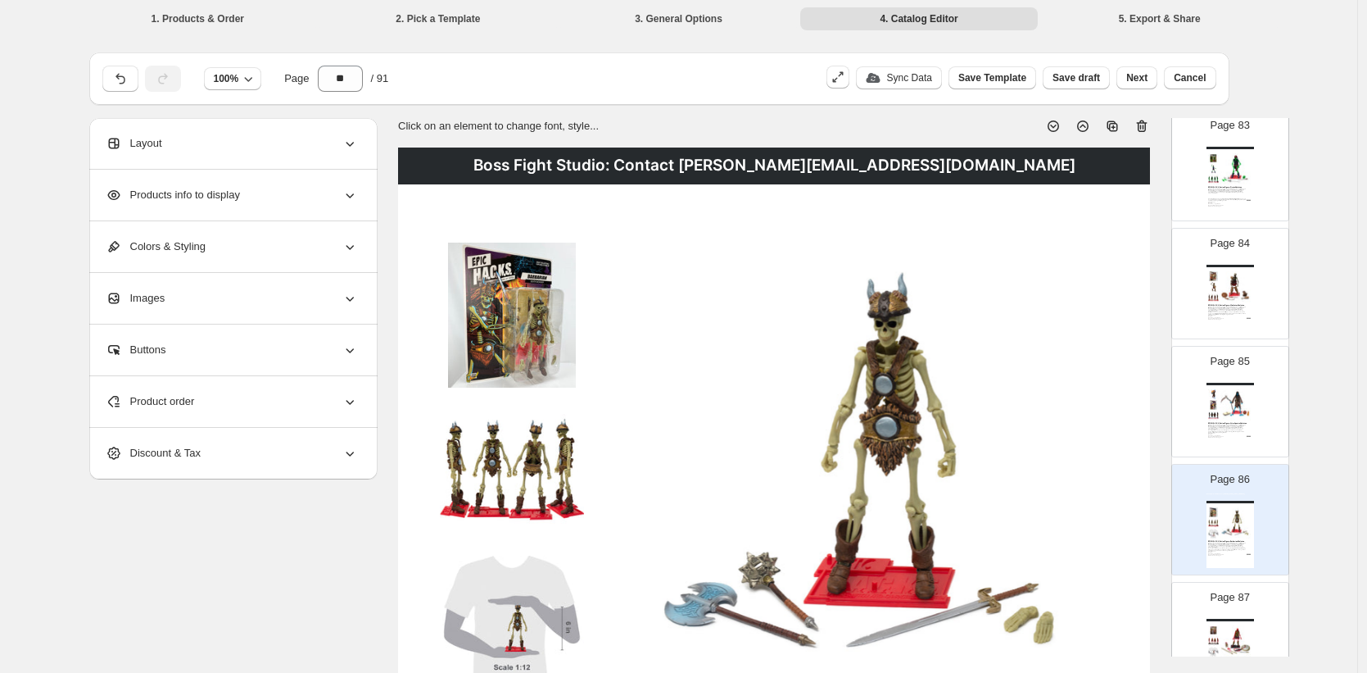
click at [1210, 397] on img at bounding box center [1213, 394] width 11 height 10
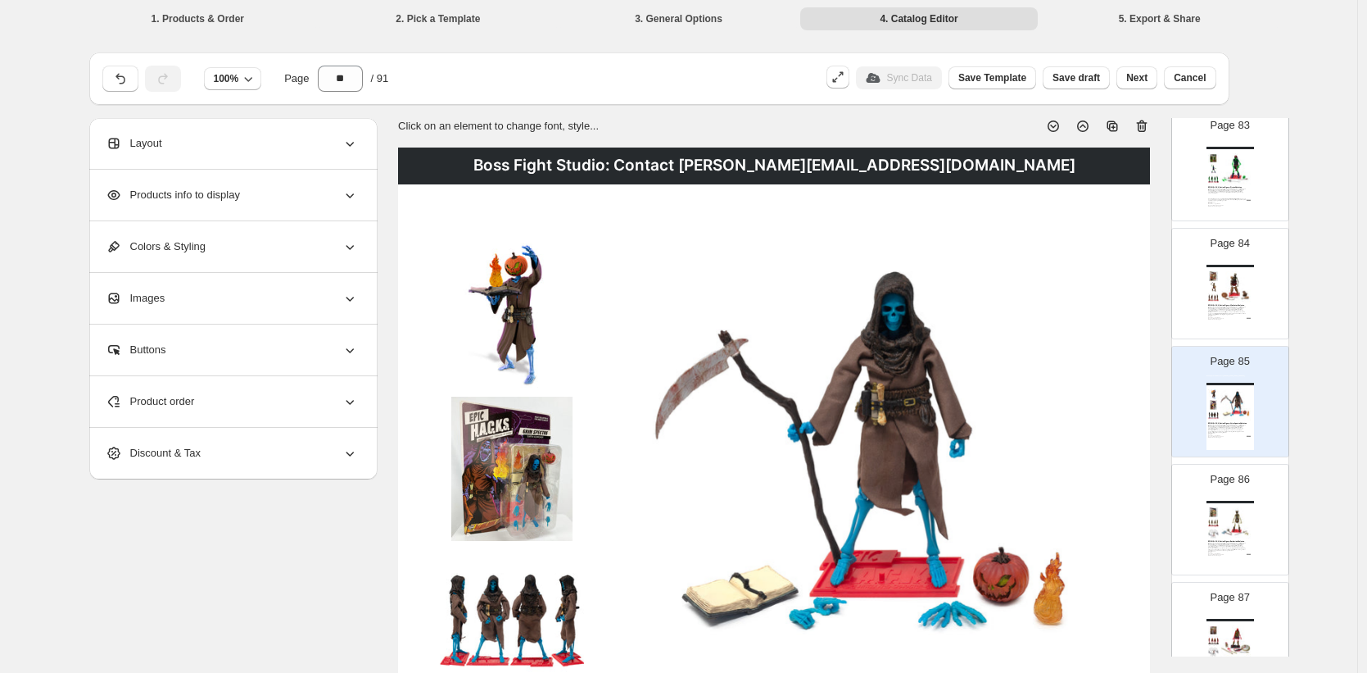
click at [1229, 294] on img at bounding box center [1236, 286] width 33 height 31
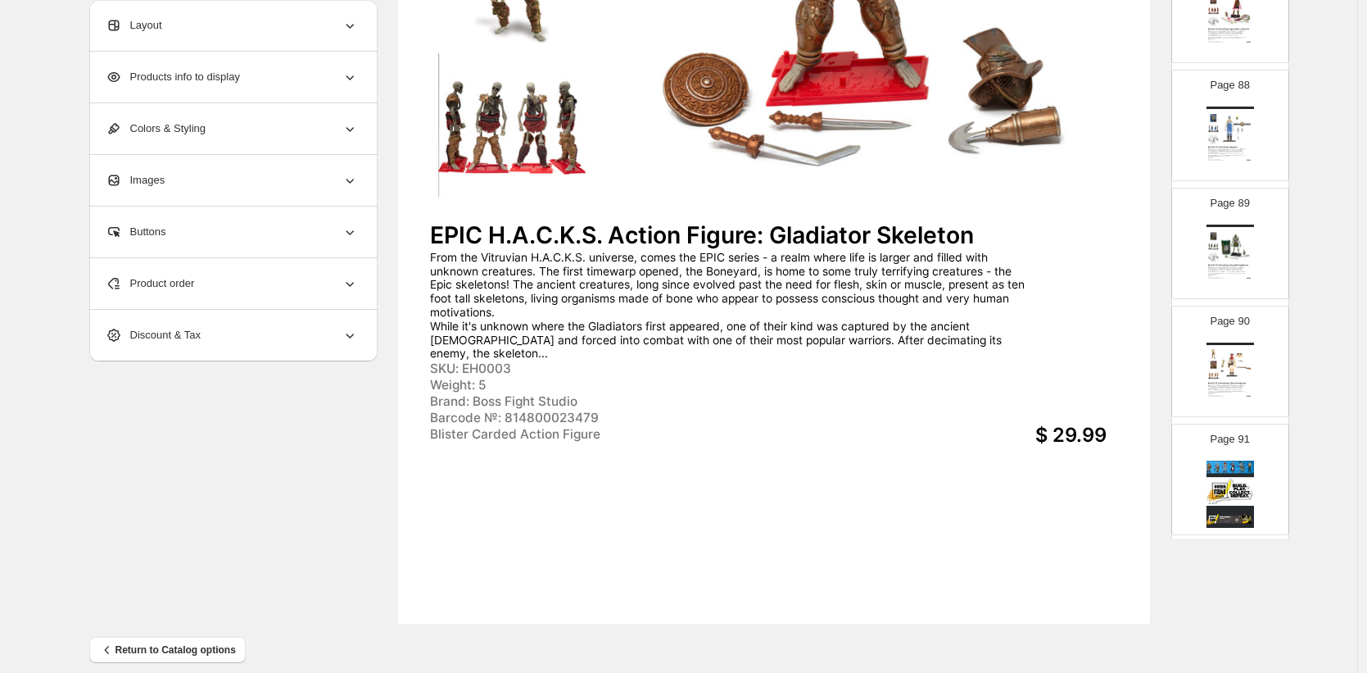
scroll to position [10306, 0]
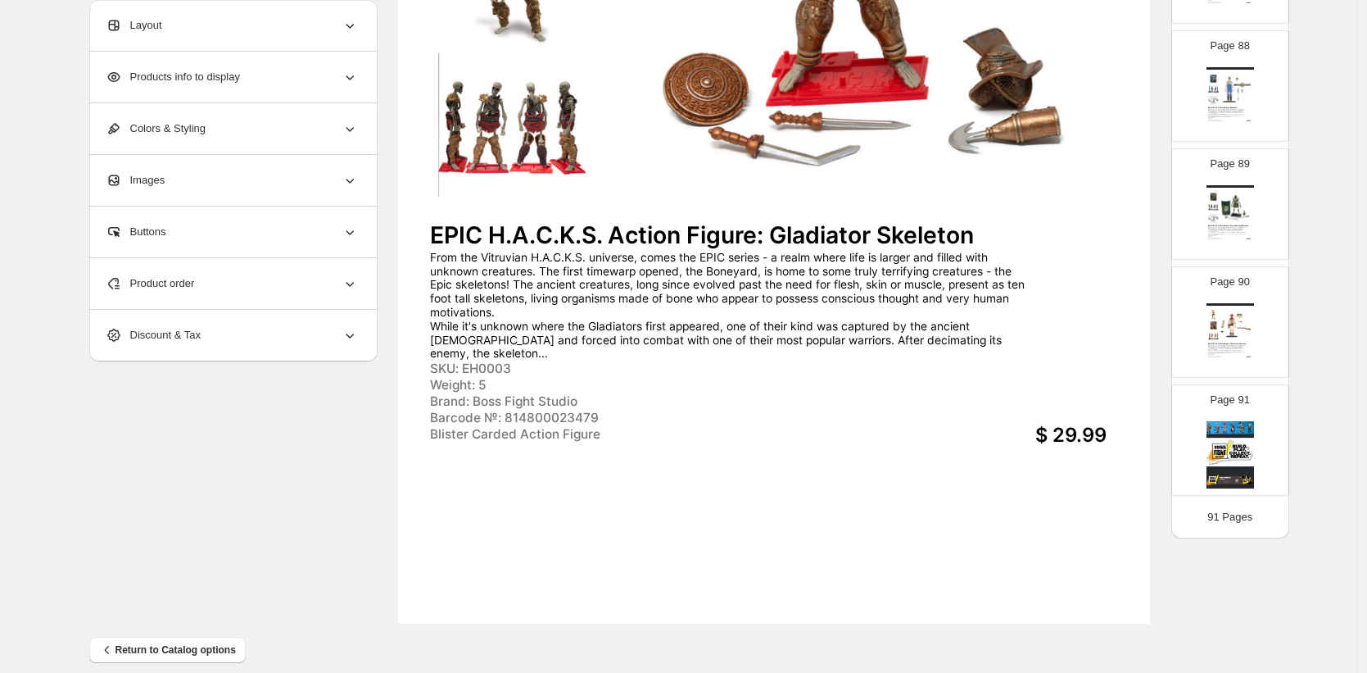
click at [1229, 223] on div "Boss Fight Studio: Contact Martin@BossFightStudio.com Epic H.A.C.K.S. Action Fi…" at bounding box center [1231, 218] width 48 height 67
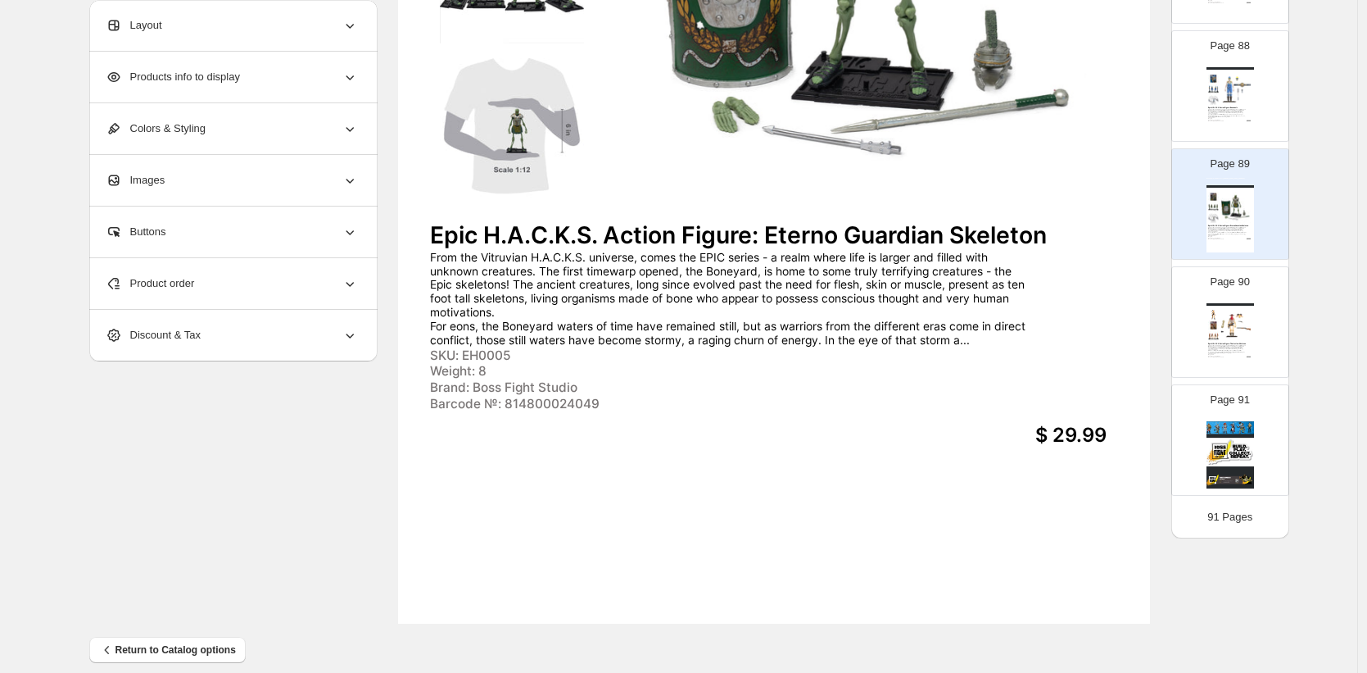
click at [1234, 329] on img at bounding box center [1236, 325] width 33 height 31
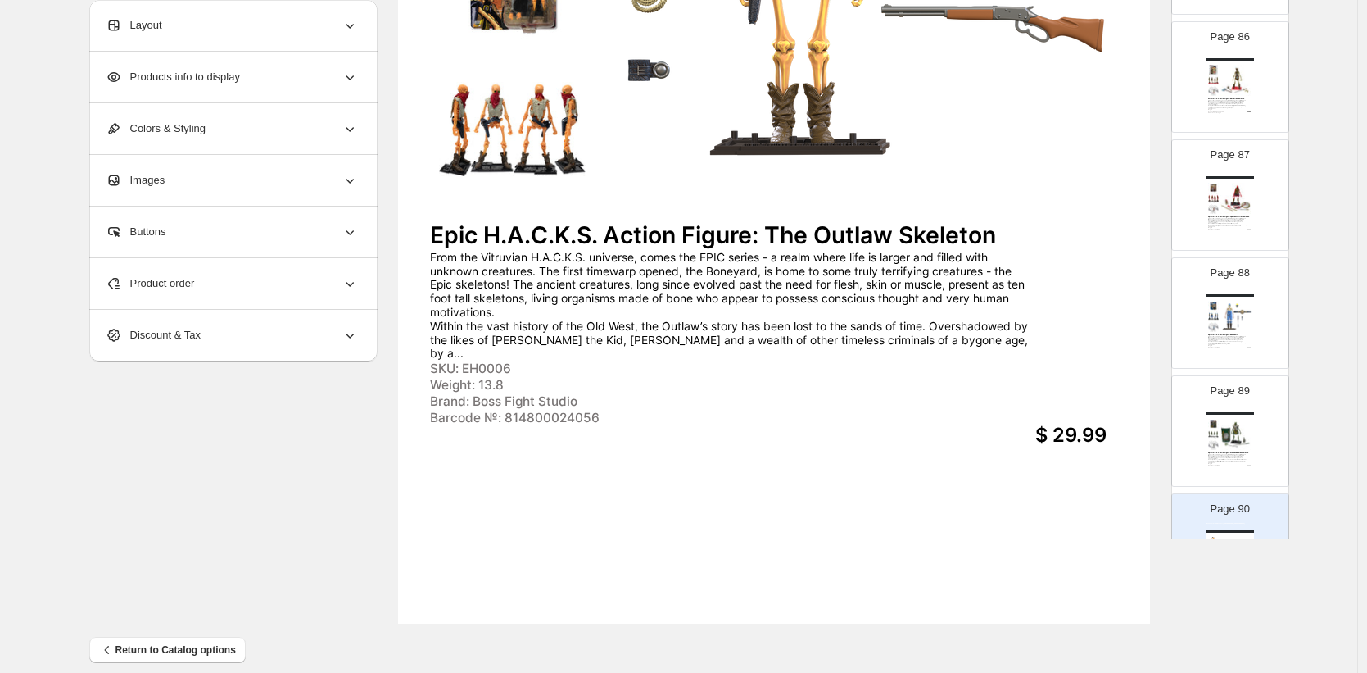
scroll to position [10078, 0]
click at [1223, 443] on img at bounding box center [1236, 434] width 33 height 31
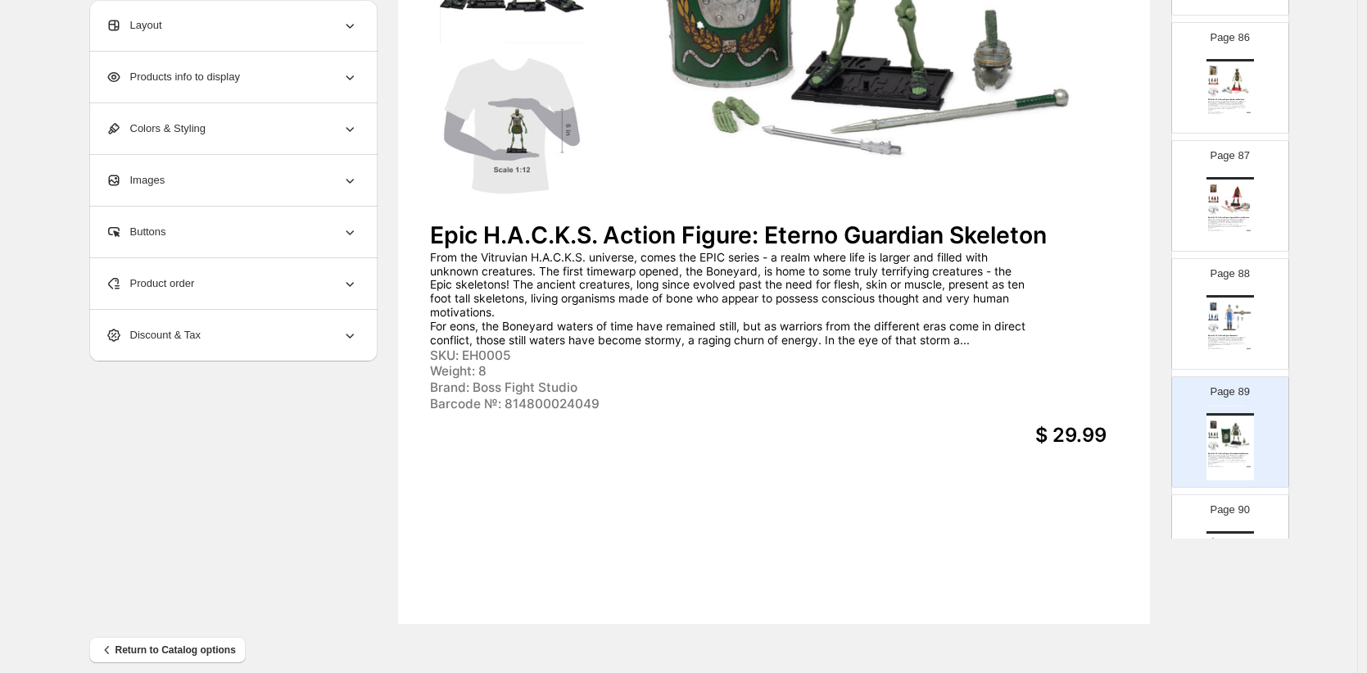
click at [1222, 326] on img at bounding box center [1236, 316] width 33 height 31
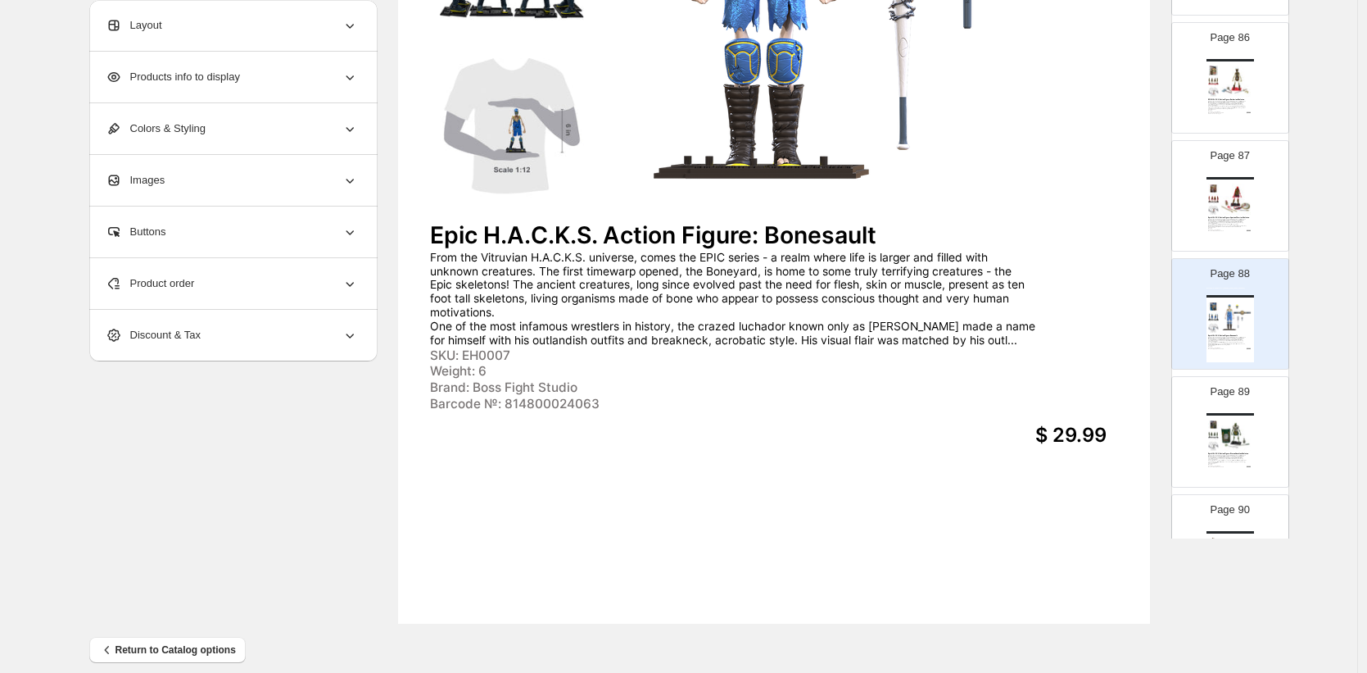
click at [1213, 213] on img at bounding box center [1213, 210] width 11 height 10
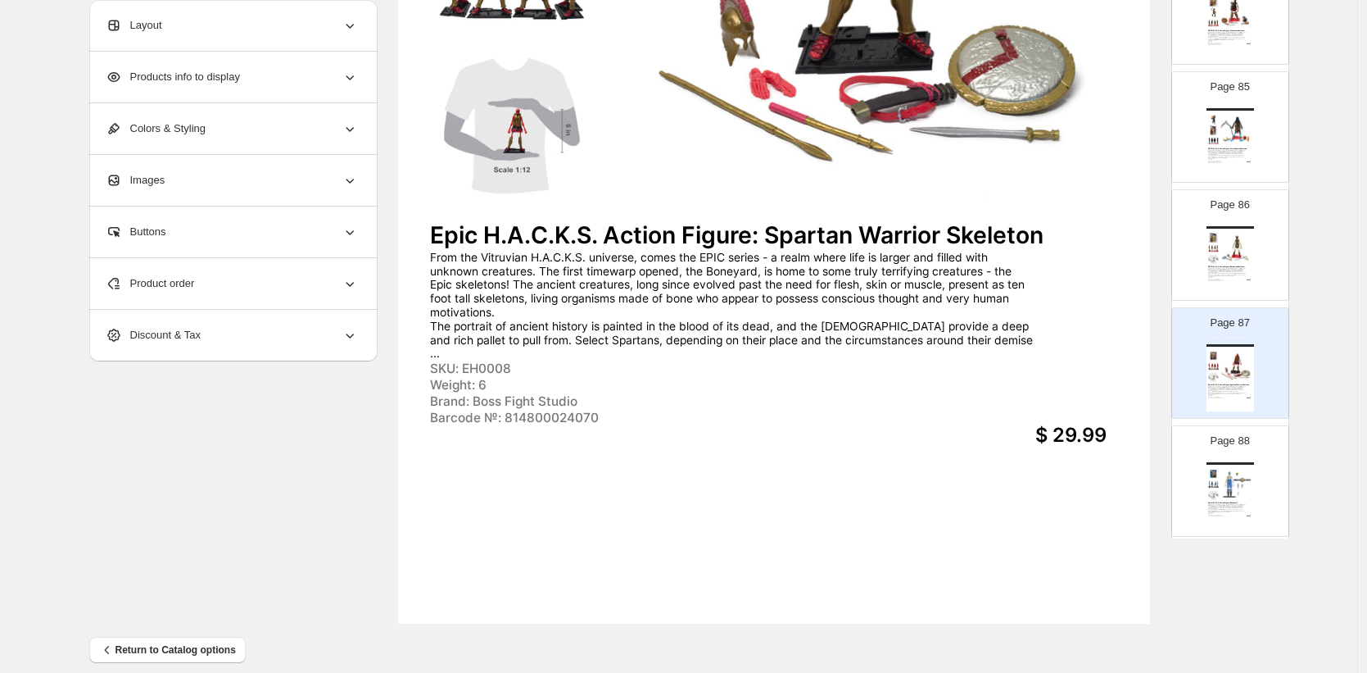
click at [1220, 253] on img at bounding box center [1236, 248] width 33 height 31
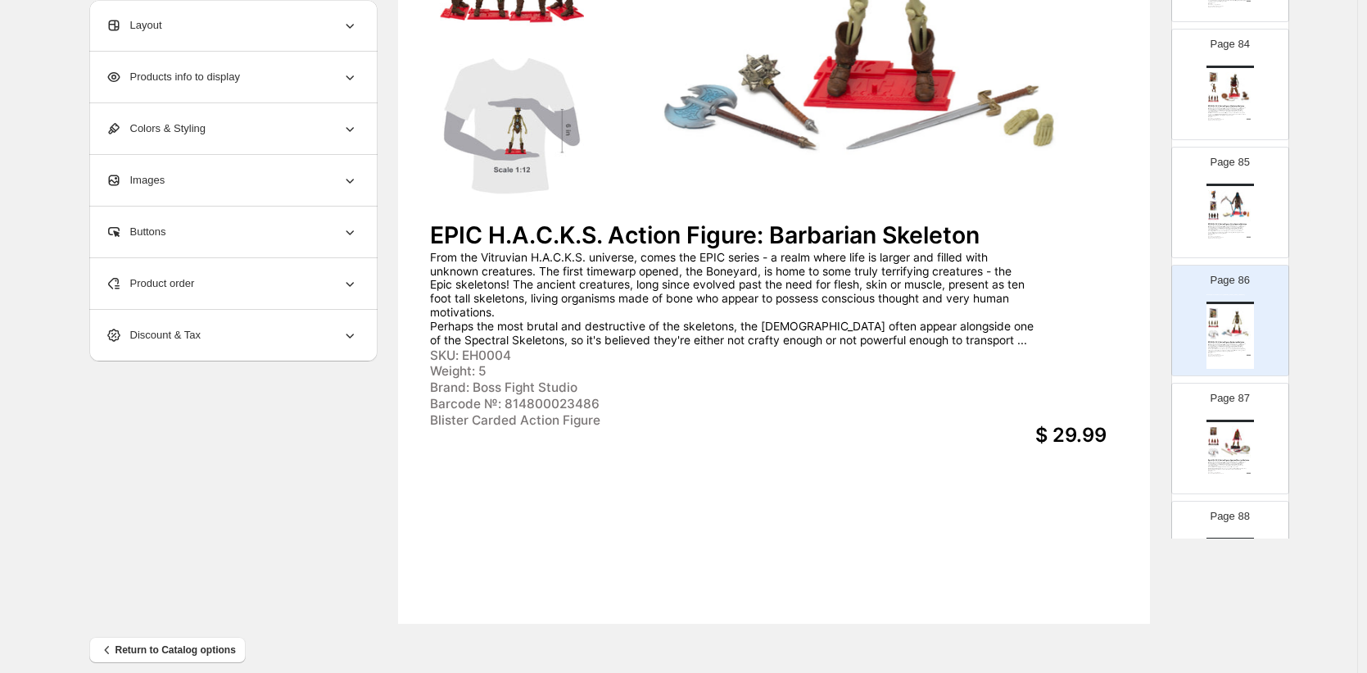
click at [1227, 218] on img at bounding box center [1236, 205] width 33 height 31
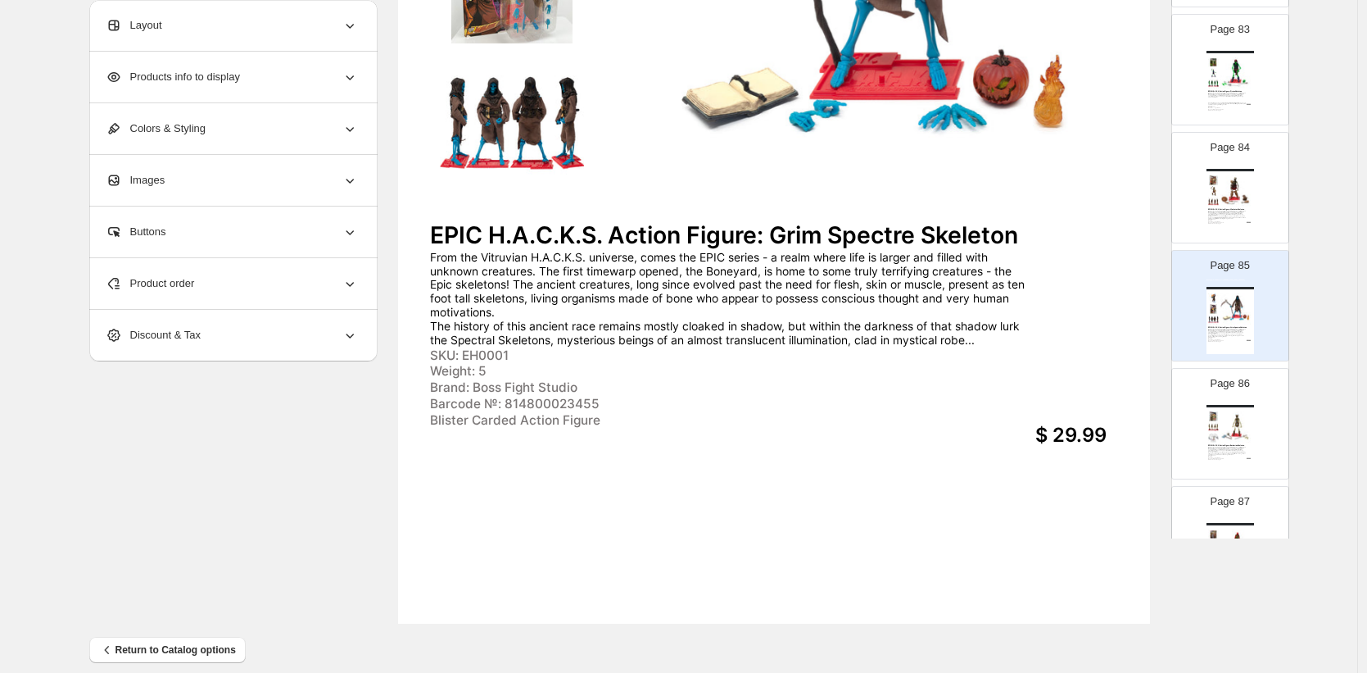
scroll to position [9698, 0]
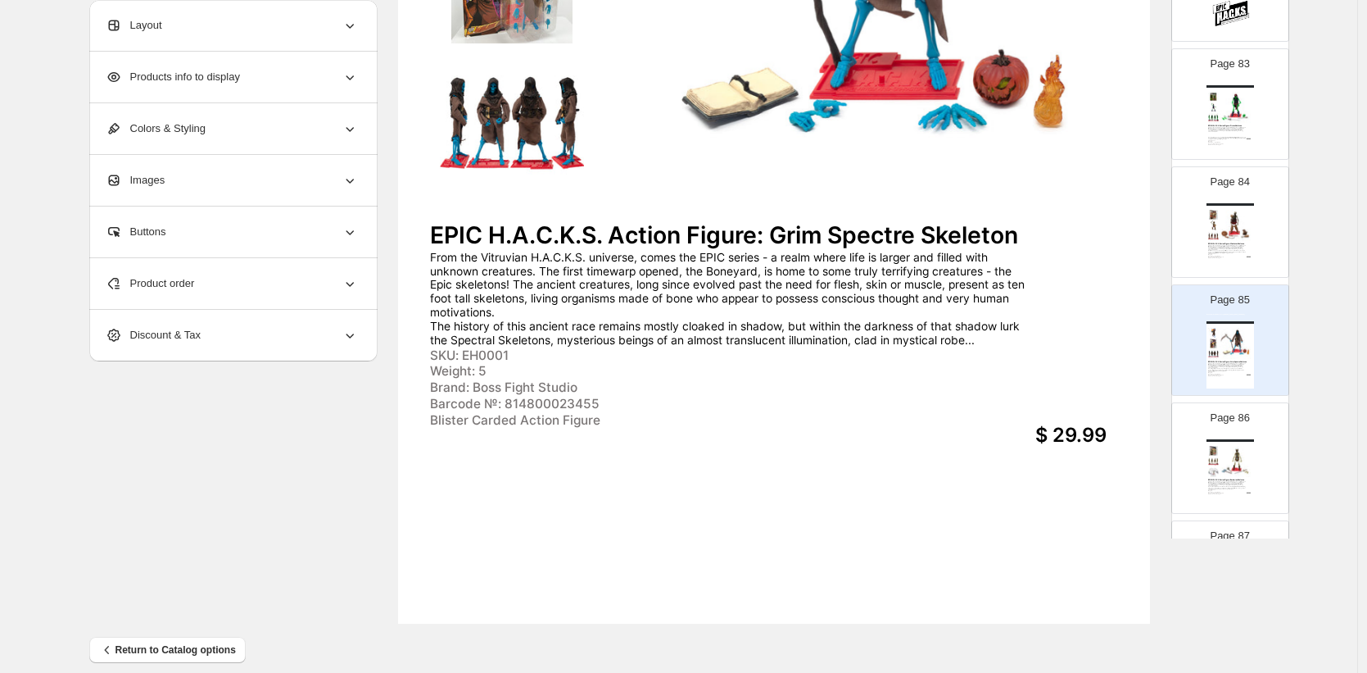
click at [1229, 226] on img at bounding box center [1236, 225] width 33 height 31
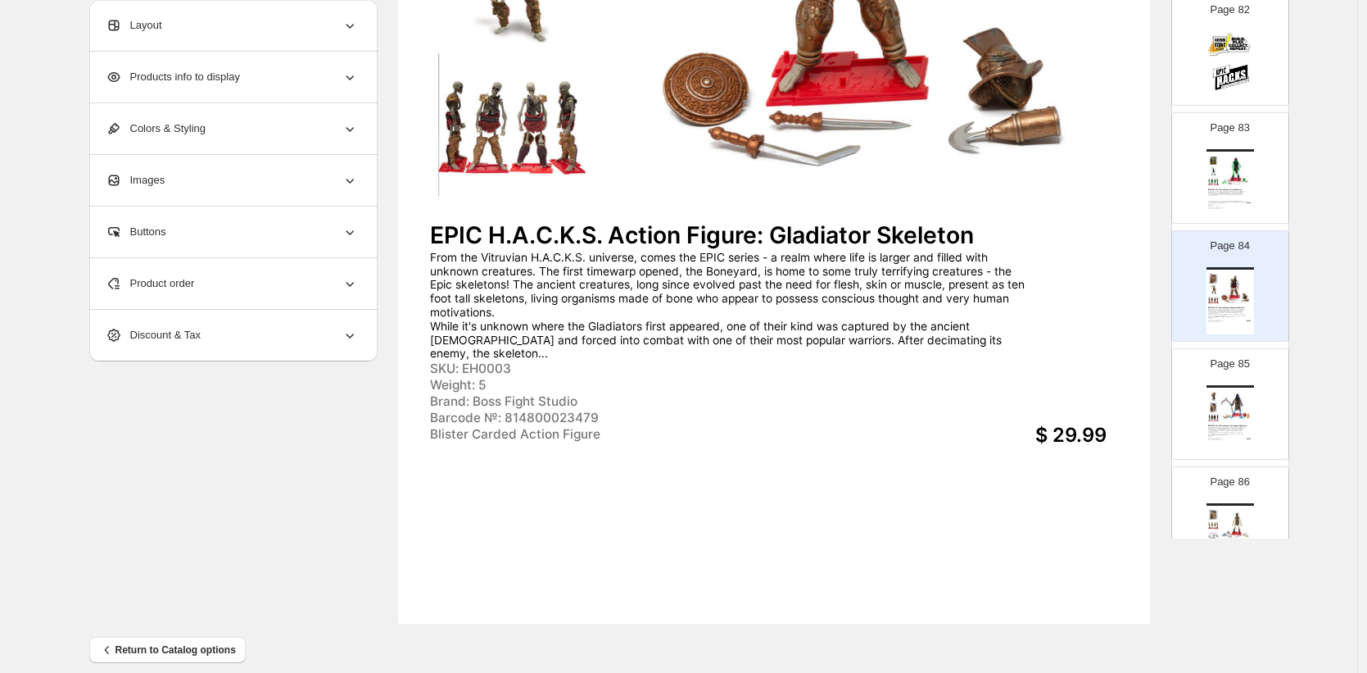
click at [1237, 168] on img at bounding box center [1236, 171] width 33 height 31
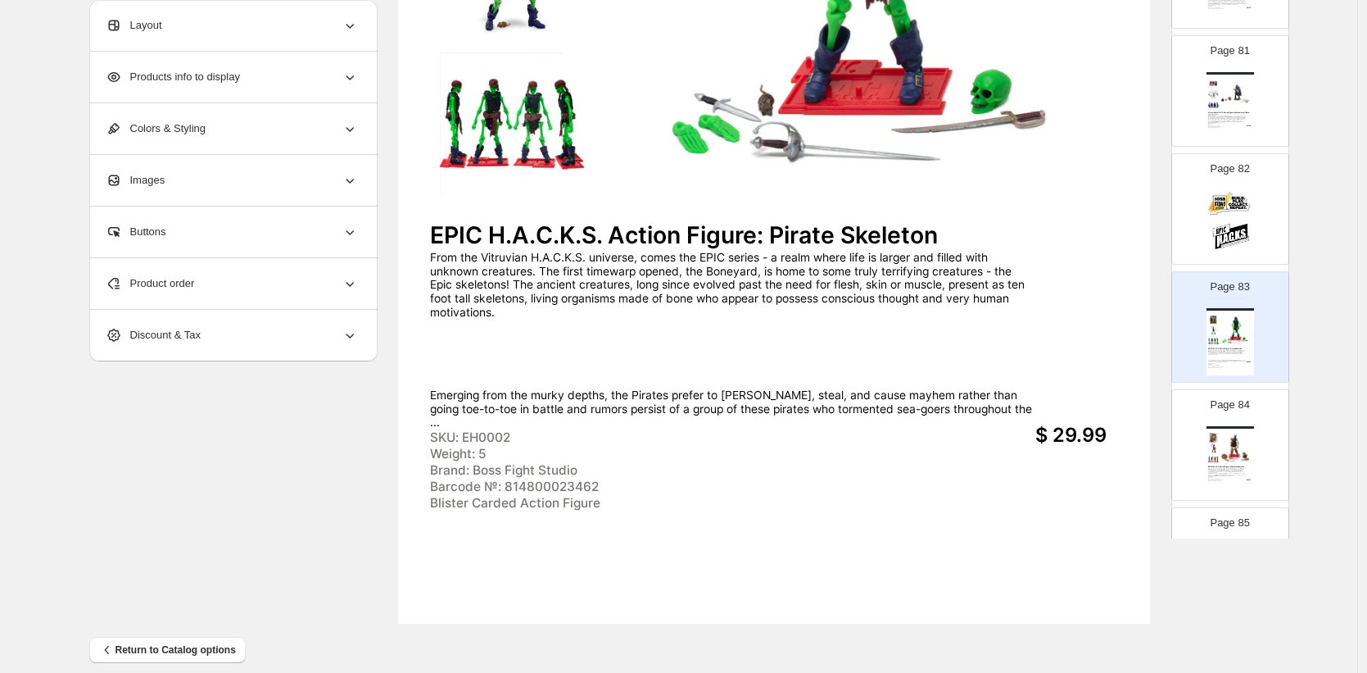
scroll to position [9397, 0]
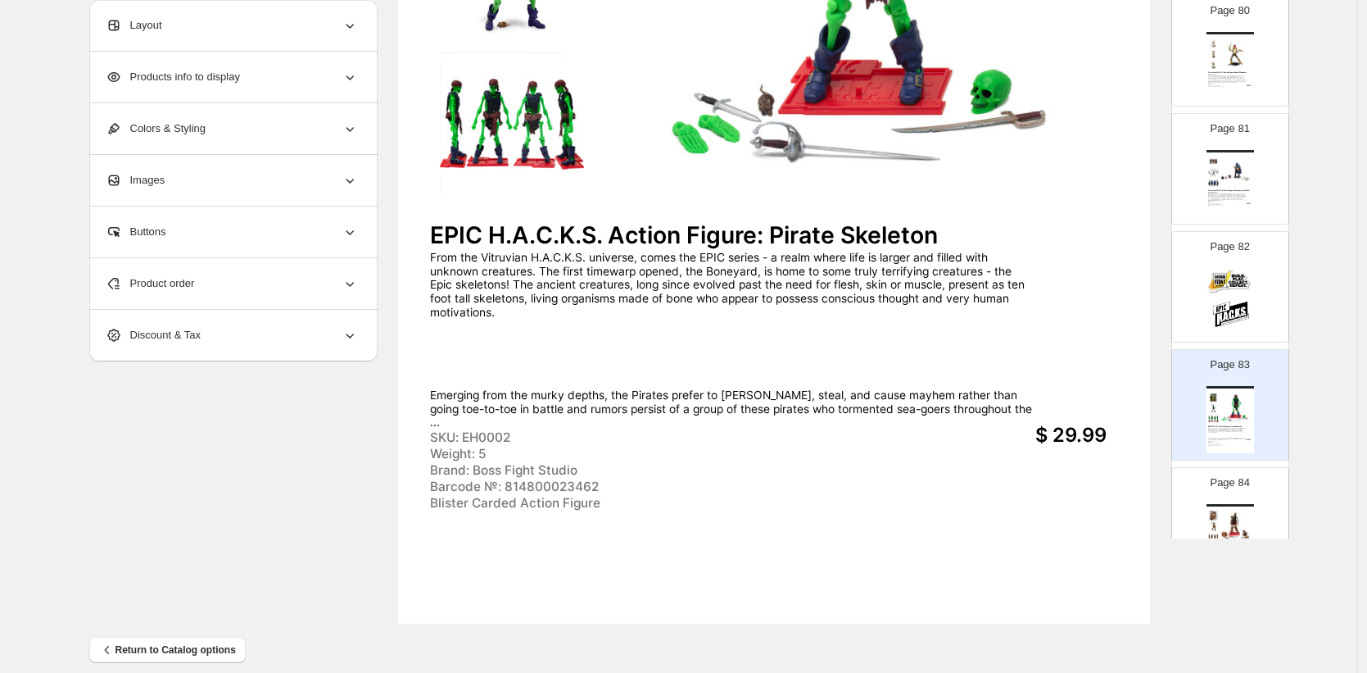
click at [1235, 175] on img at bounding box center [1236, 171] width 33 height 31
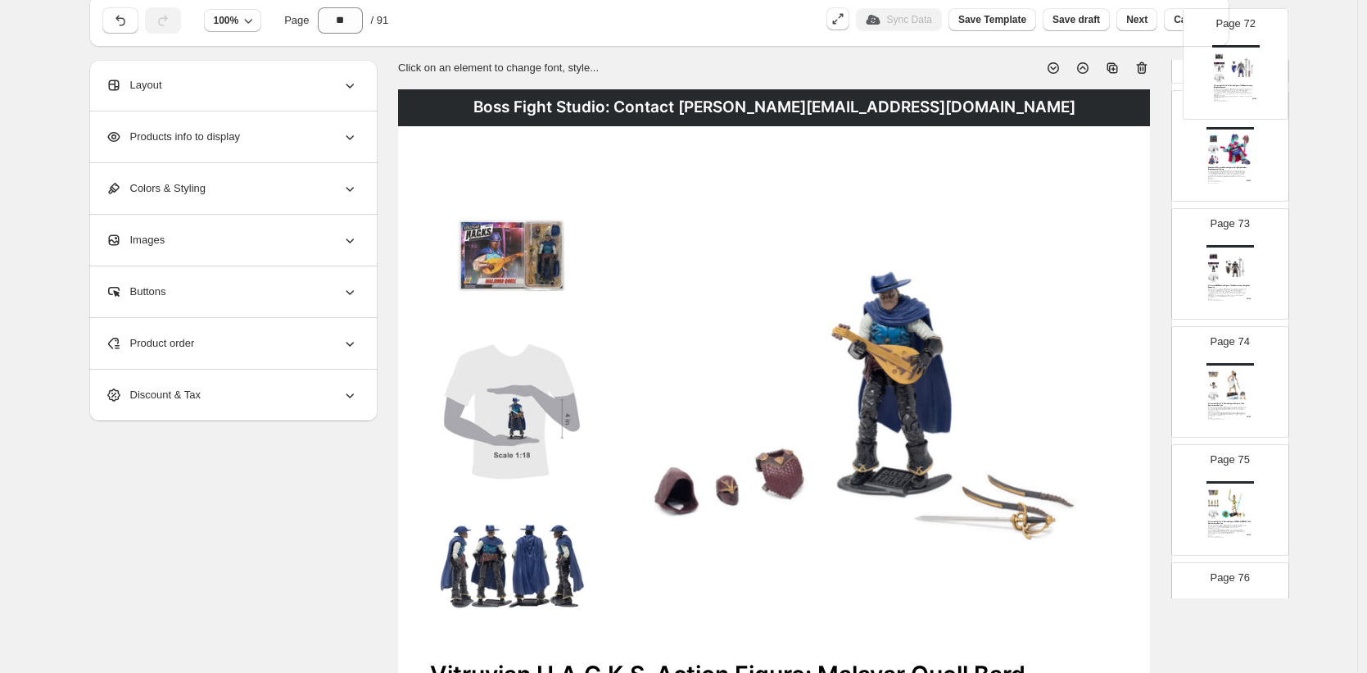
scroll to position [0, 0]
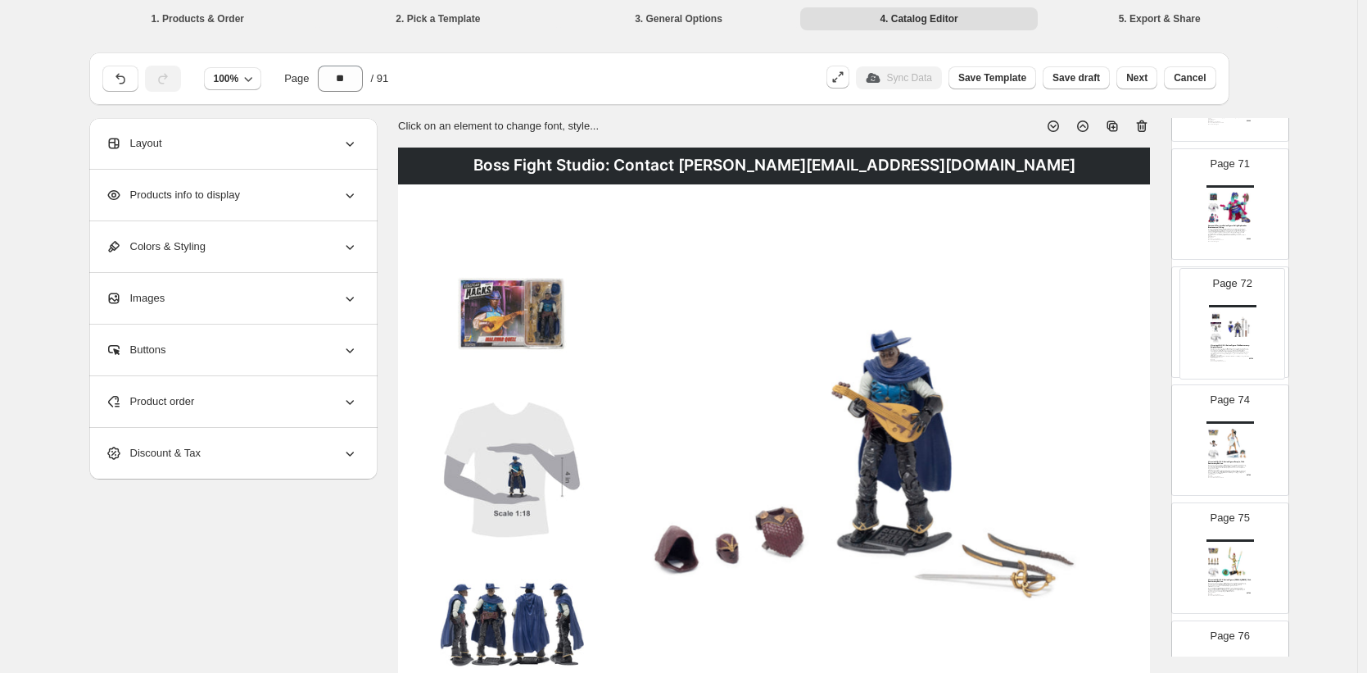
drag, startPoint x: 1229, startPoint y: 211, endPoint x: 1234, endPoint y: 329, distance: 118.9
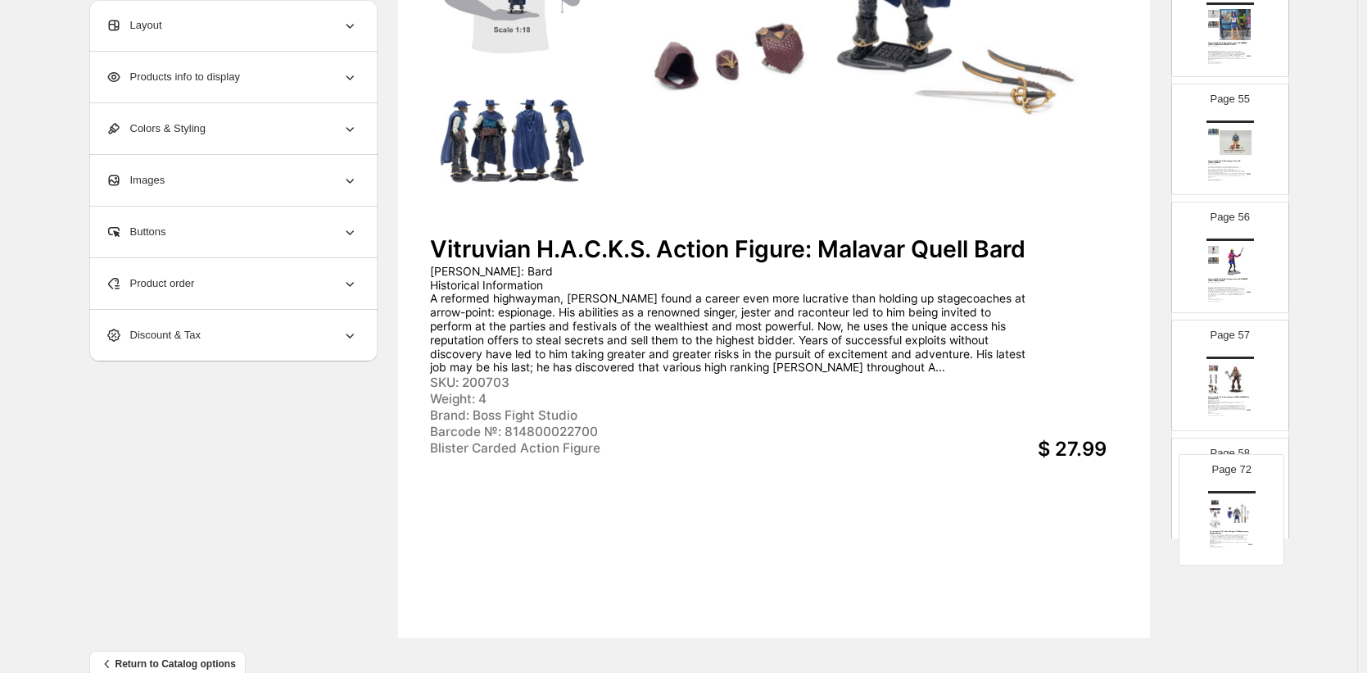
scroll to position [488, 0]
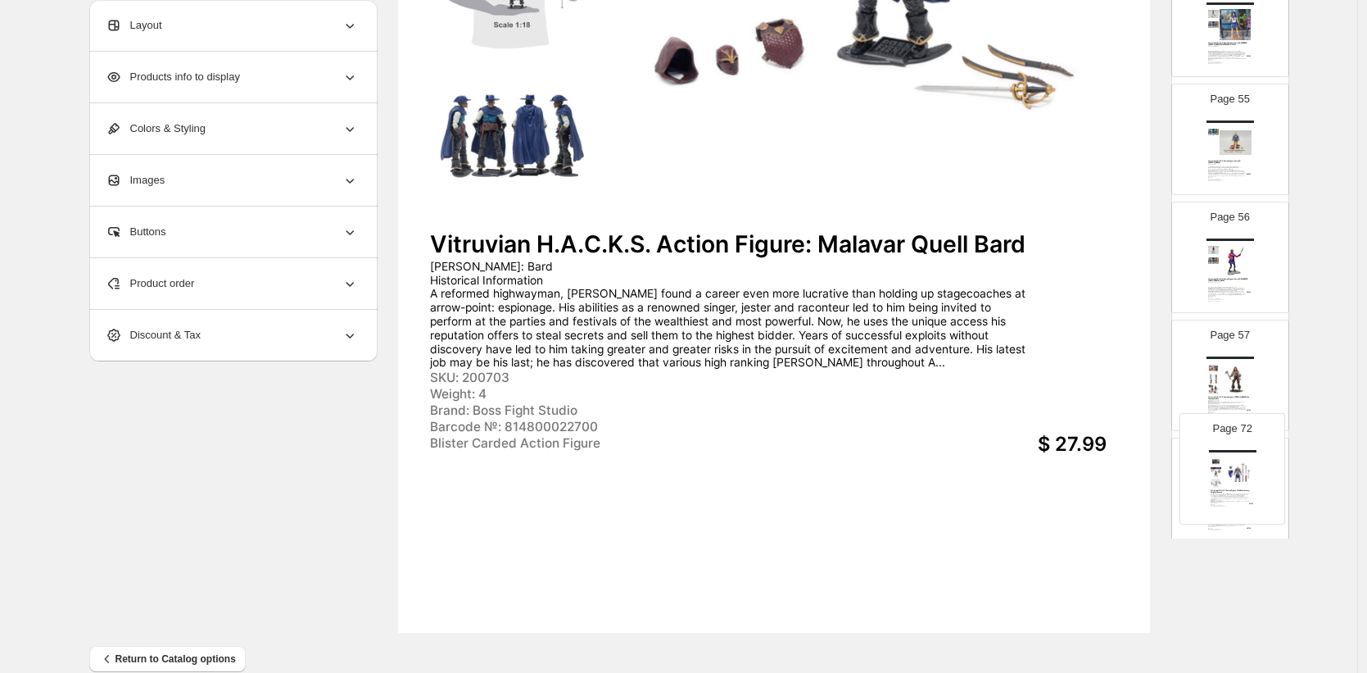
drag, startPoint x: 1237, startPoint y: 328, endPoint x: 1241, endPoint y: 469, distance: 141.0
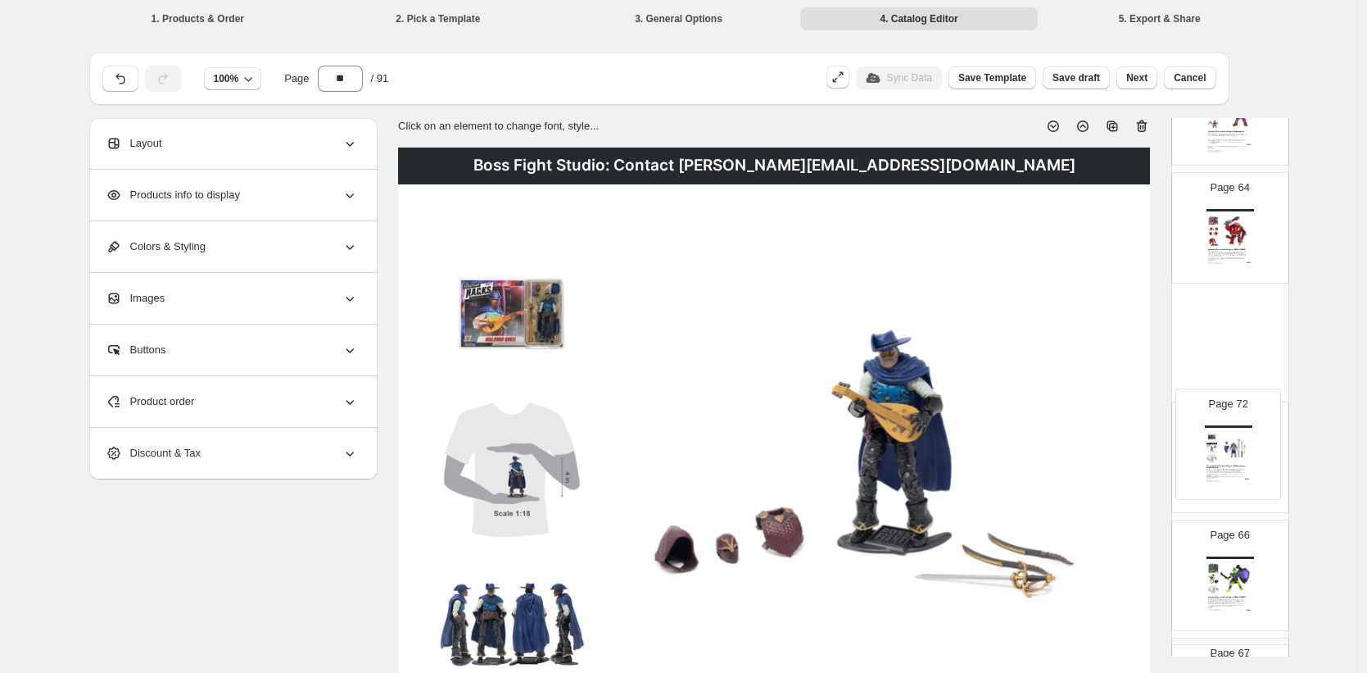
scroll to position [0, 0]
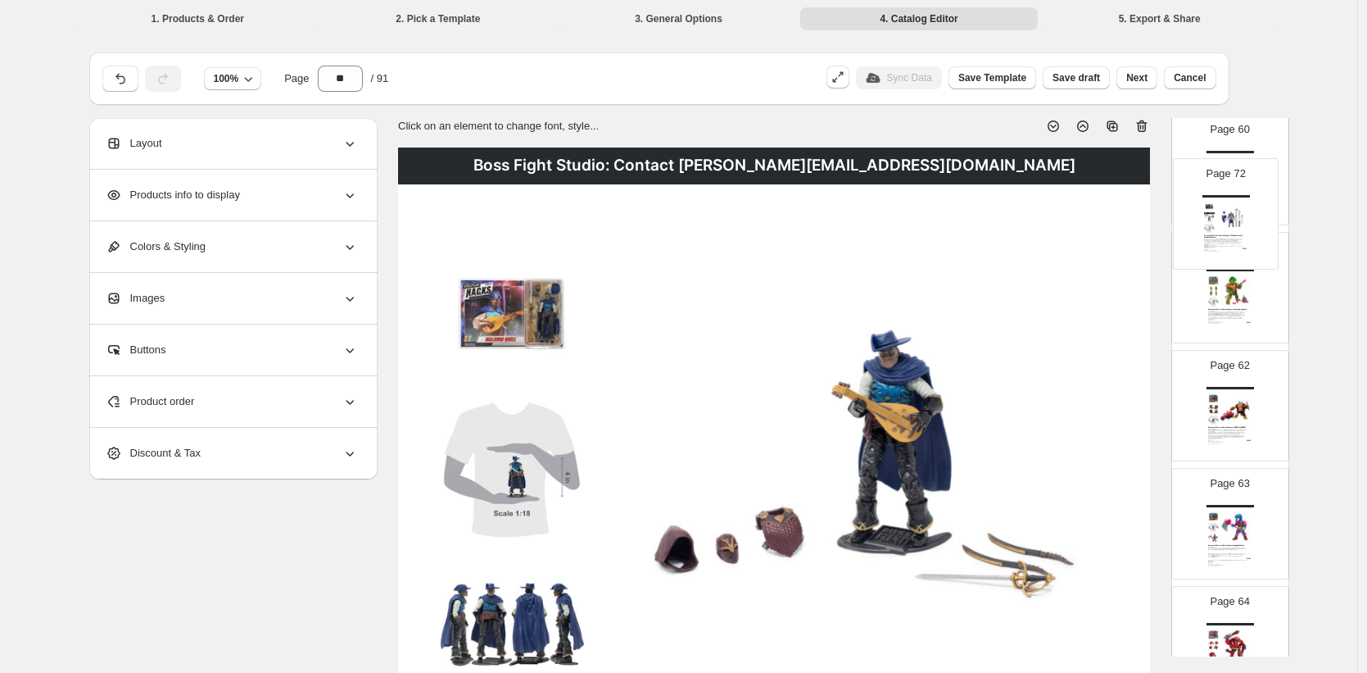
drag, startPoint x: 1235, startPoint y: 373, endPoint x: 1232, endPoint y: 217, distance: 155.7
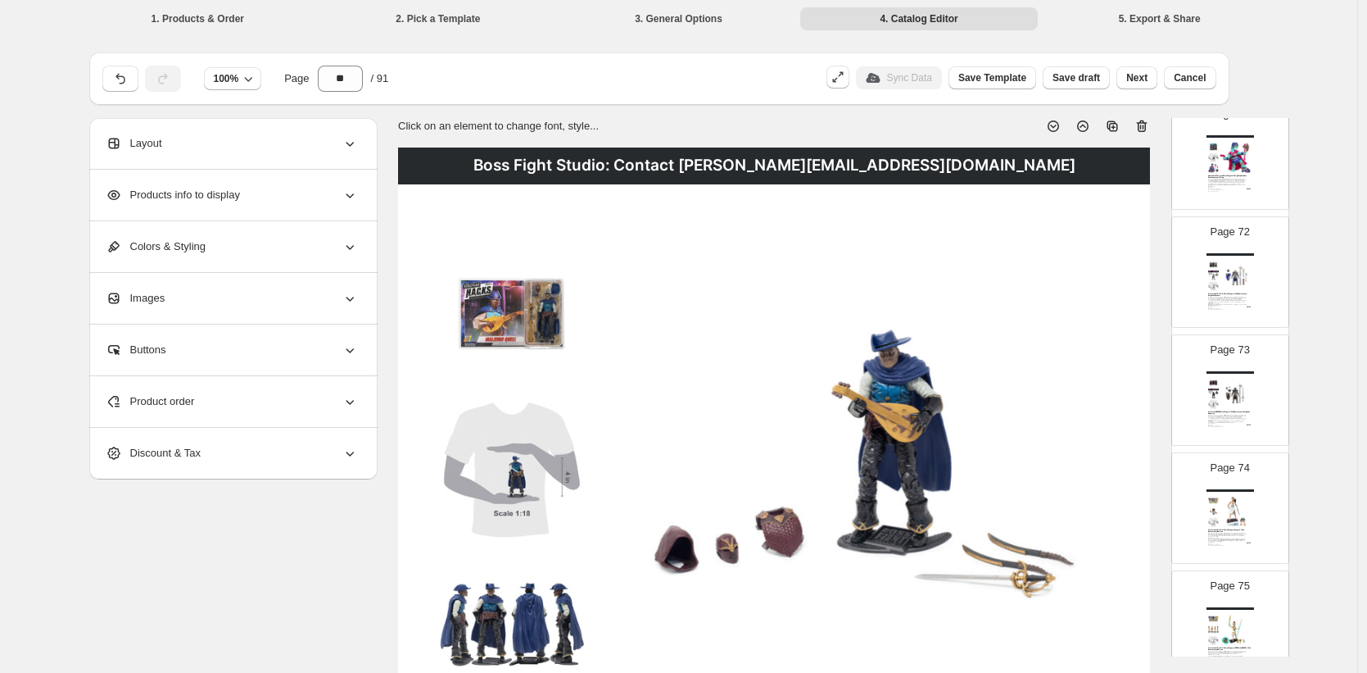
click at [1245, 287] on img at bounding box center [1236, 275] width 33 height 31
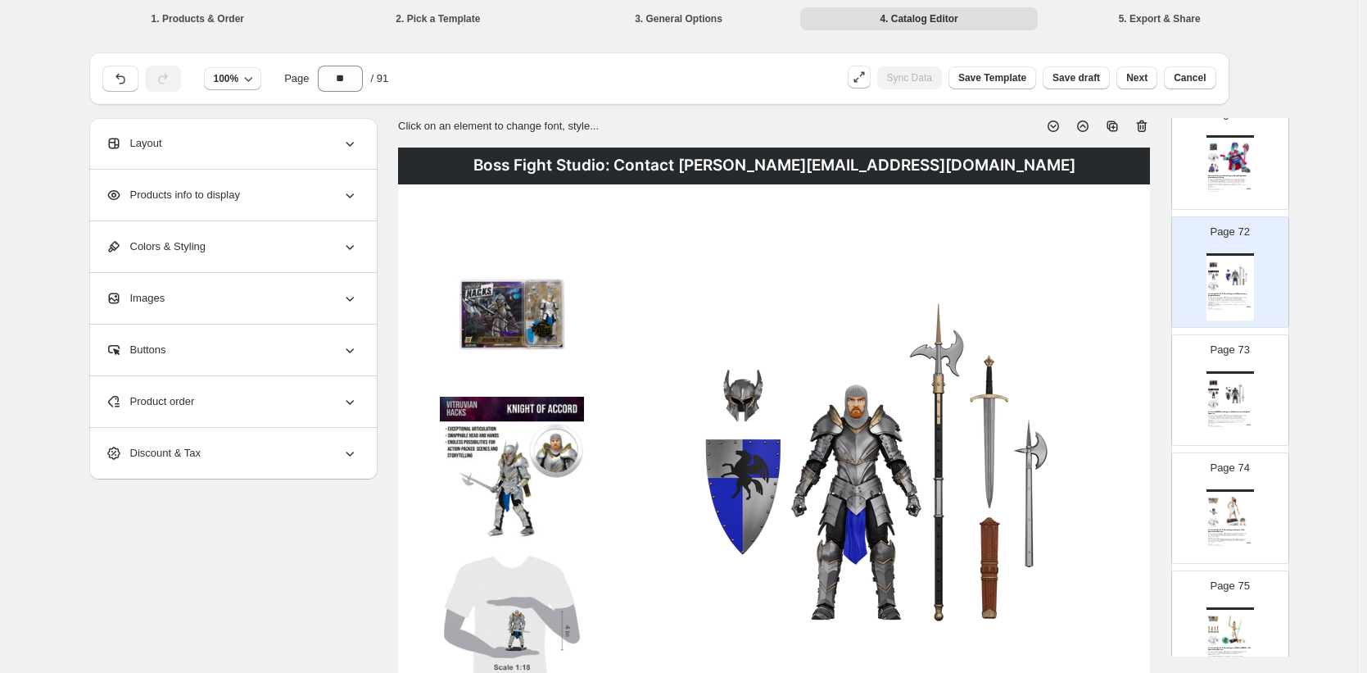
click at [1248, 380] on img at bounding box center [1236, 393] width 33 height 31
type input "**"
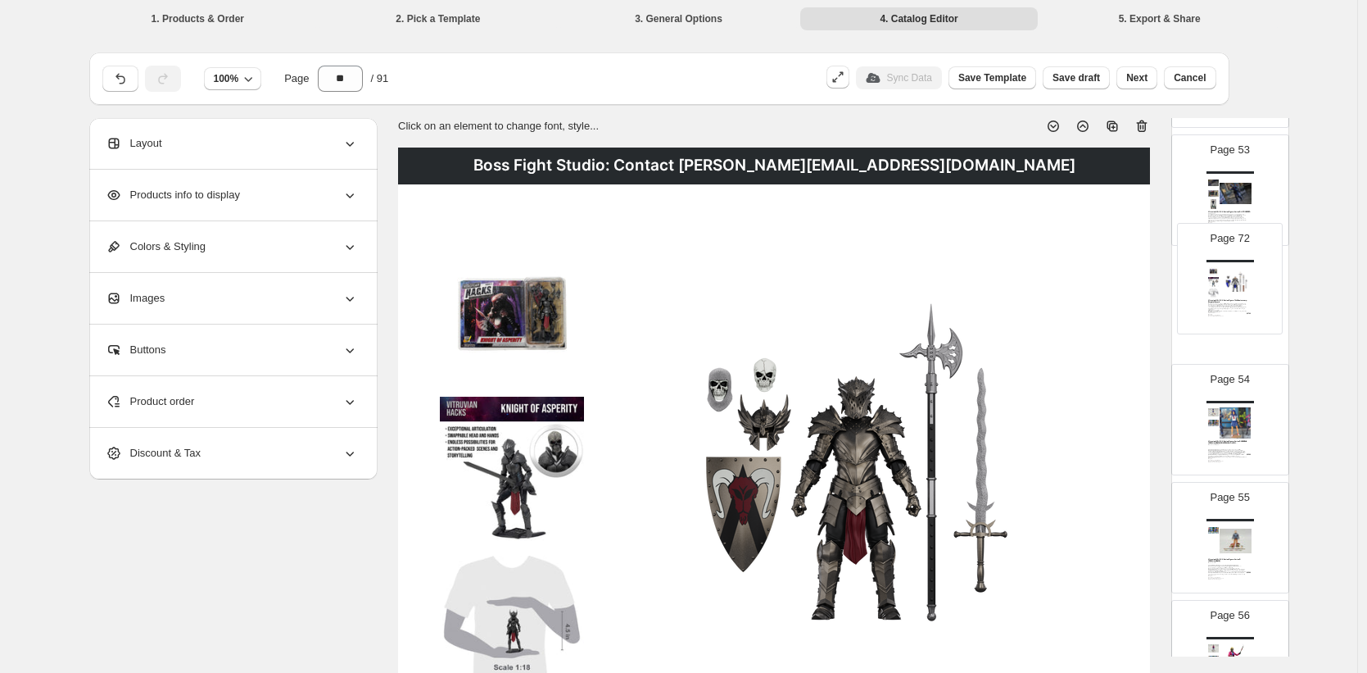
drag, startPoint x: 1243, startPoint y: 245, endPoint x: 1243, endPoint y: 279, distance: 34.4
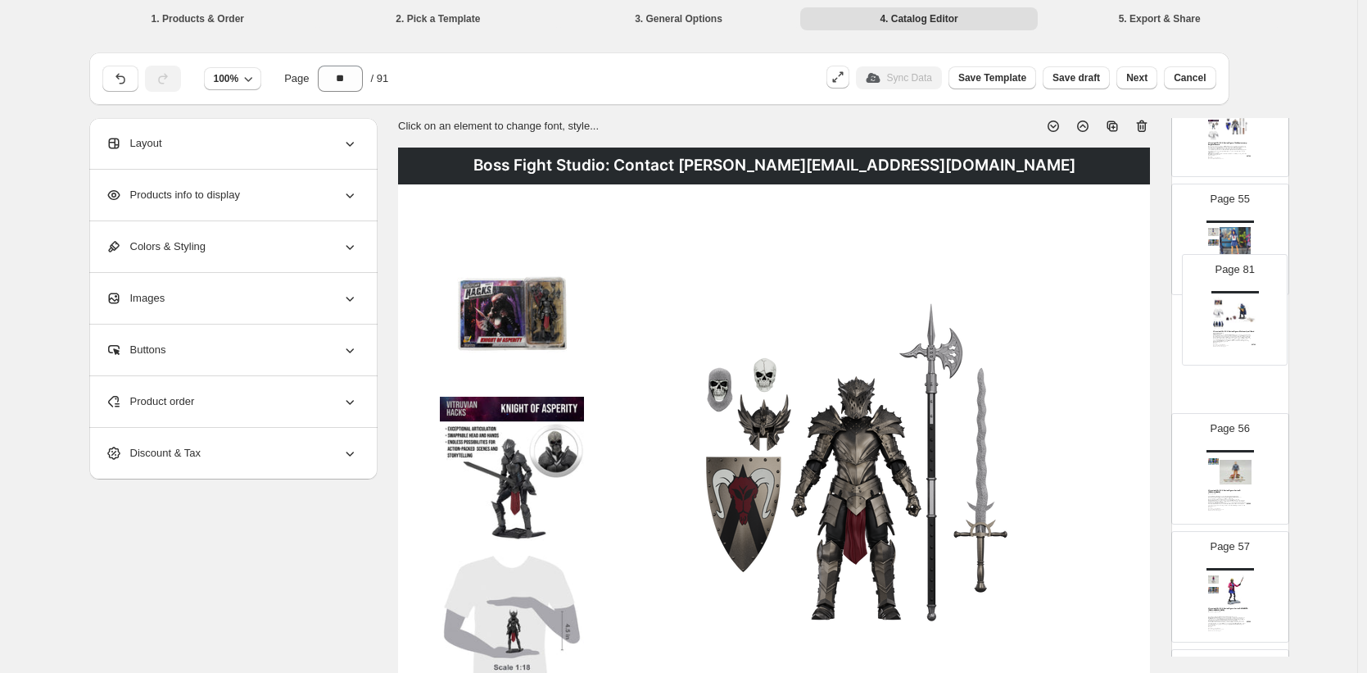
drag, startPoint x: 1235, startPoint y: 358, endPoint x: 1242, endPoint y: 307, distance: 51.3
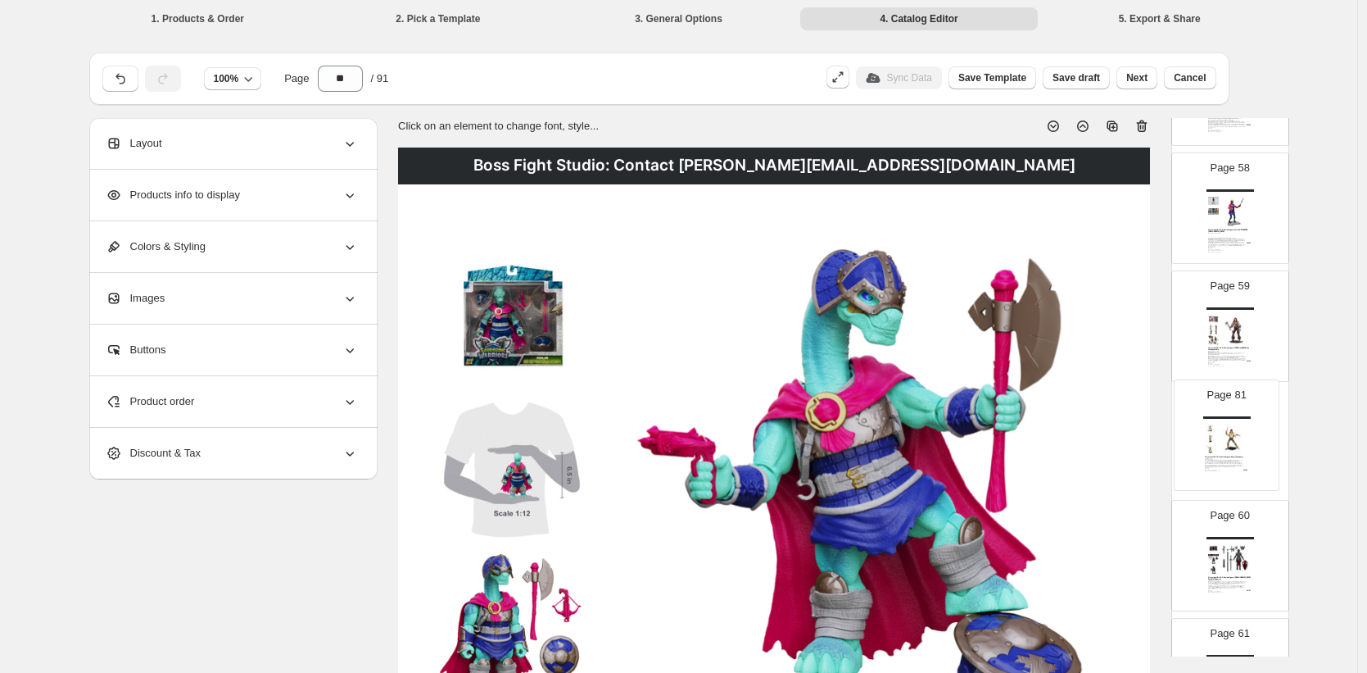
drag, startPoint x: 1229, startPoint y: 328, endPoint x: 1226, endPoint y: 424, distance: 96.7
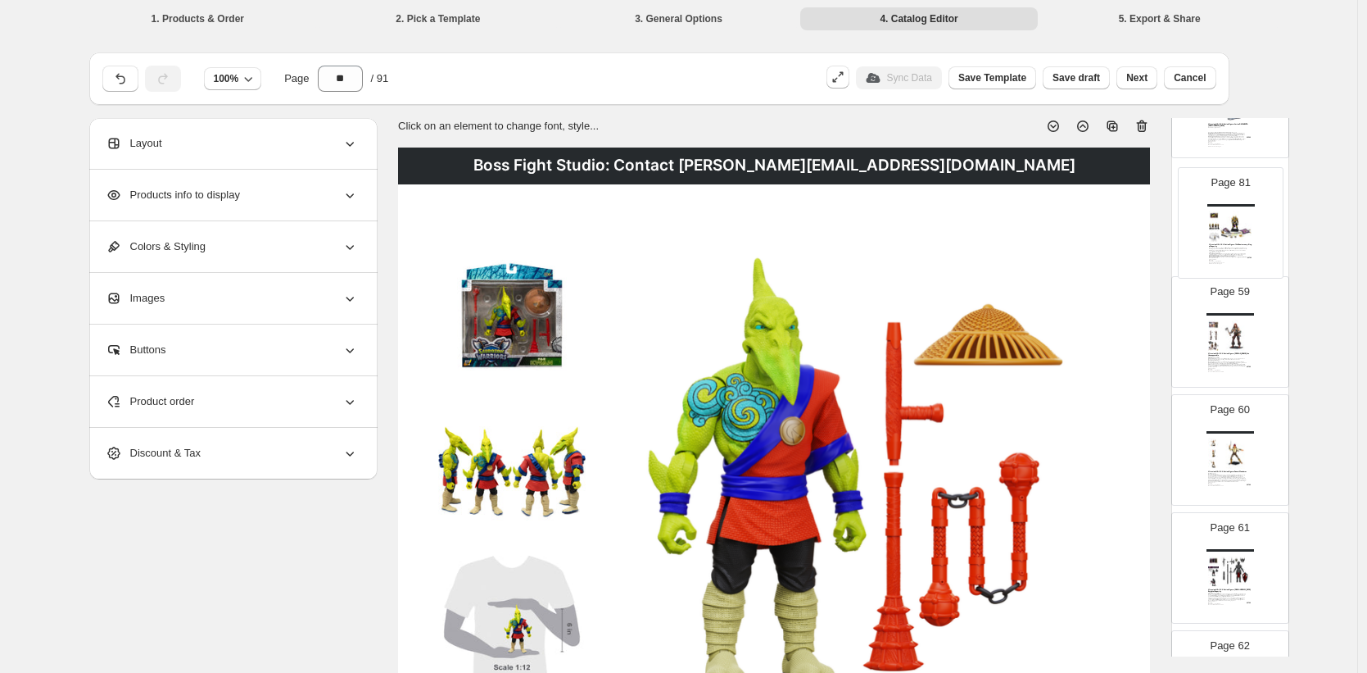
drag, startPoint x: 1231, startPoint y: 445, endPoint x: 1235, endPoint y: 222, distance: 222.9
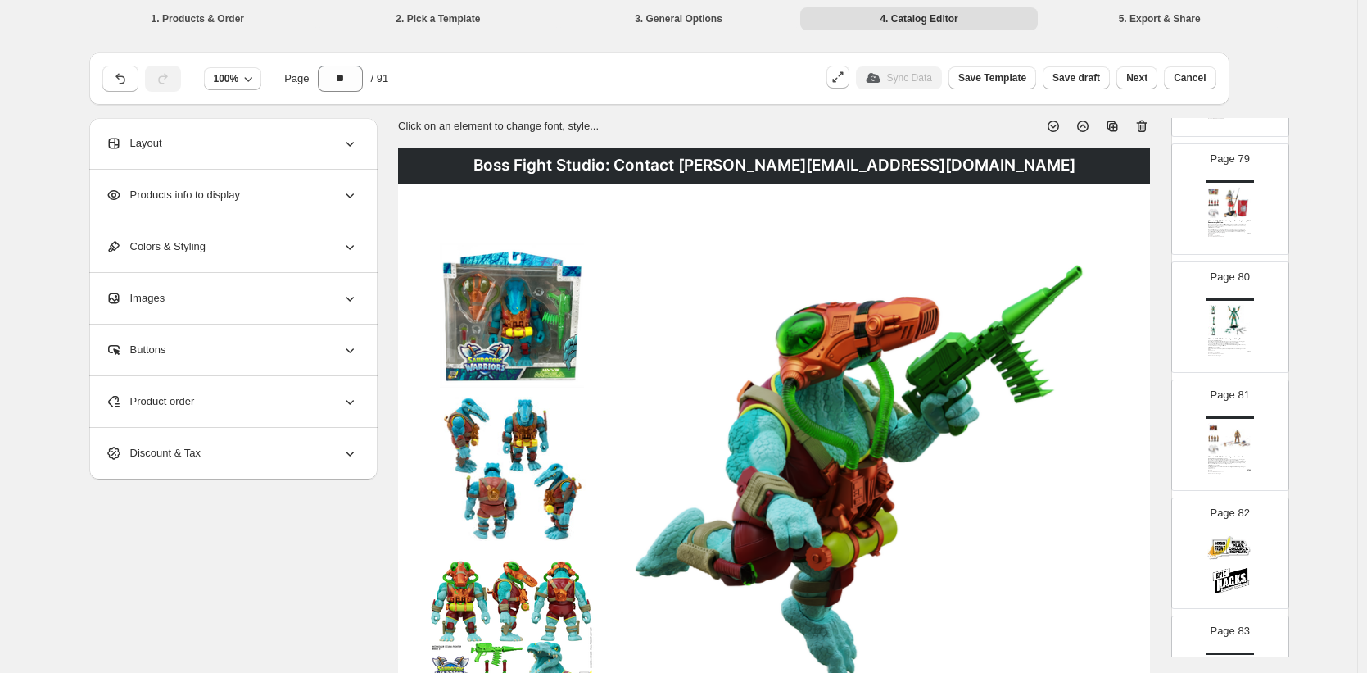
scroll to position [9256, 0]
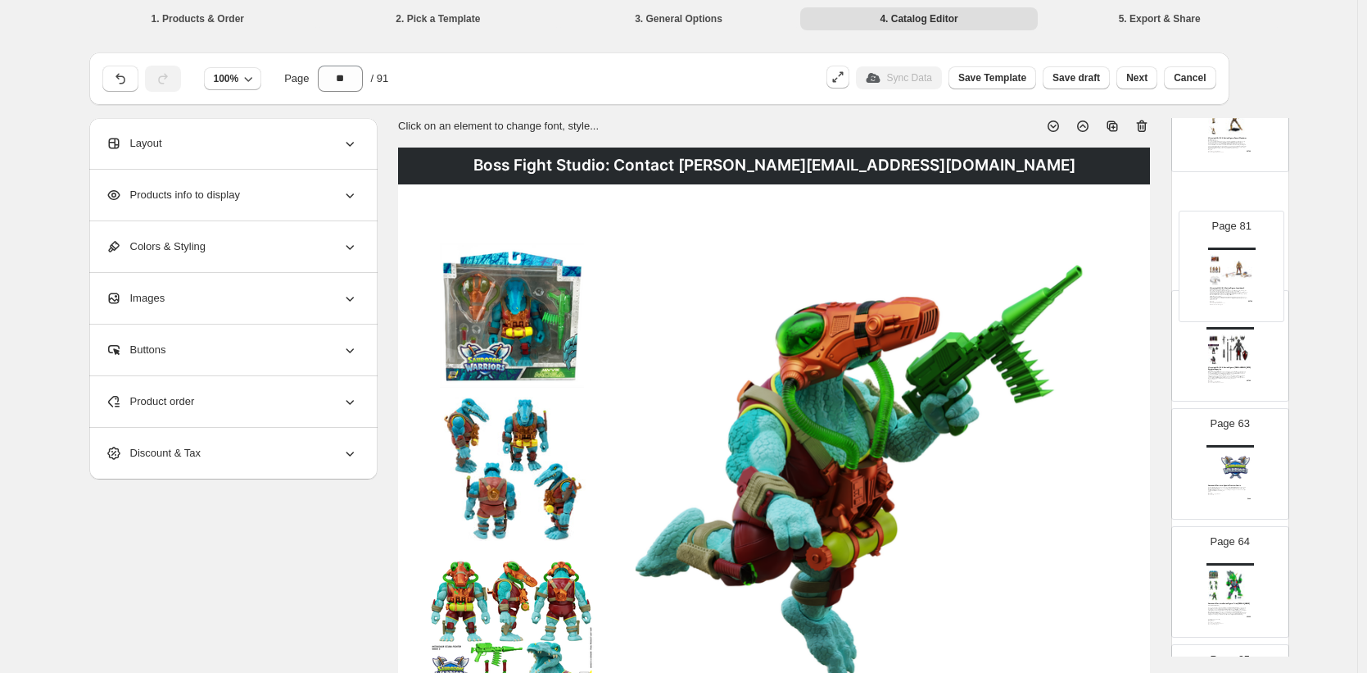
drag, startPoint x: 1235, startPoint y: 444, endPoint x: 1238, endPoint y: 277, distance: 167.2
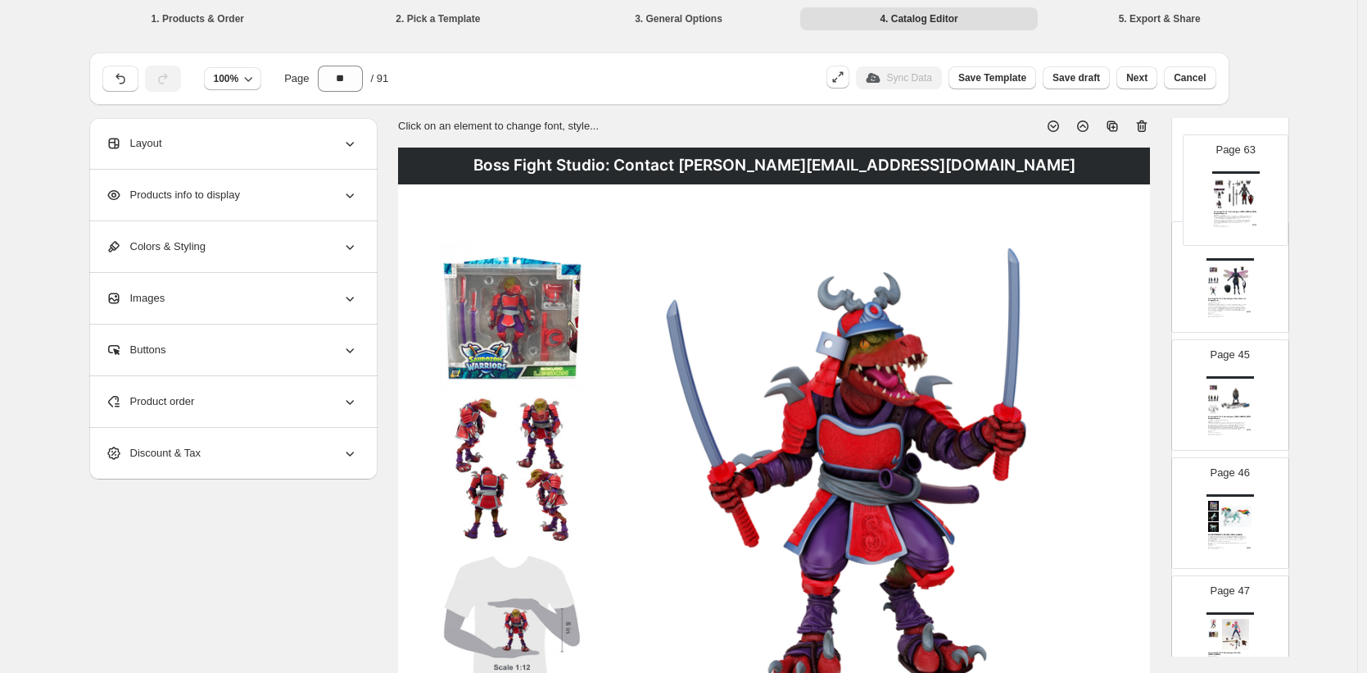
scroll to position [5152, 0]
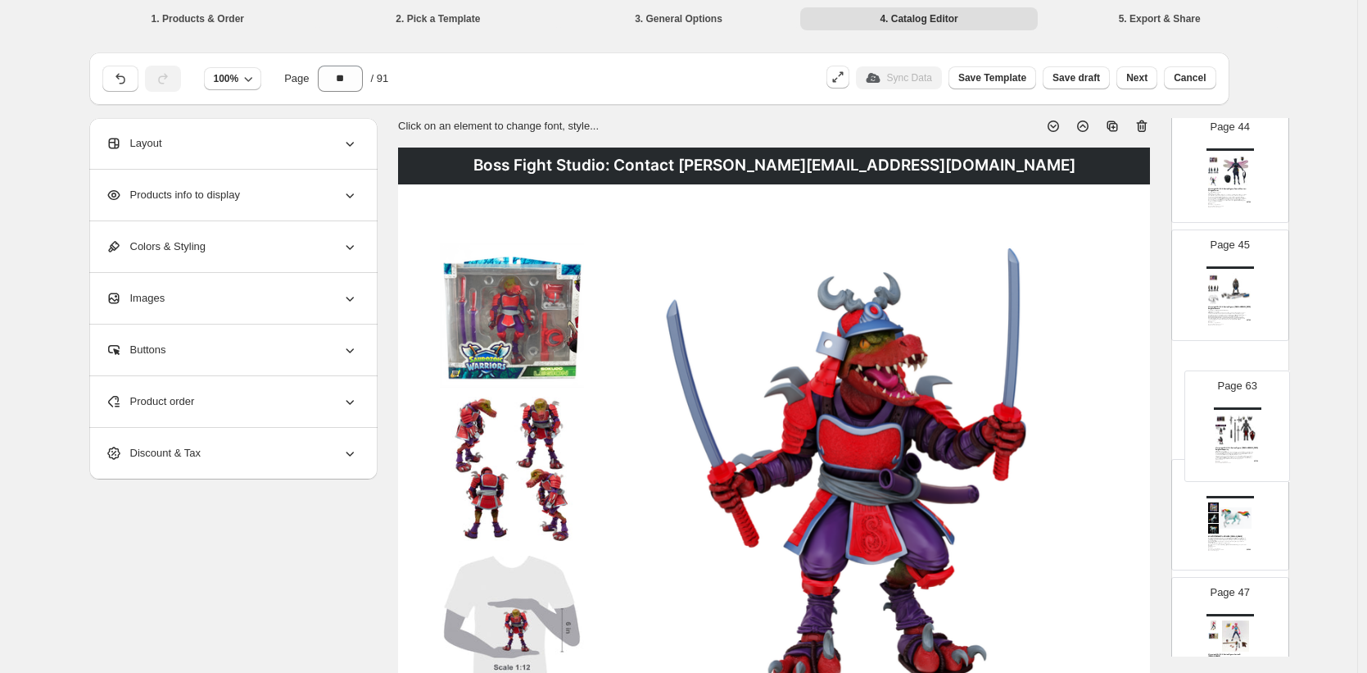
drag, startPoint x: 1234, startPoint y: 292, endPoint x: 1244, endPoint y: 424, distance: 133.1
click at [1244, 424] on div "Page 1 Page 2 Boss Fight Studio: Contact Martin@BossFightStudio.com Vitruvian H…" at bounding box center [1231, 403] width 118 height 10729
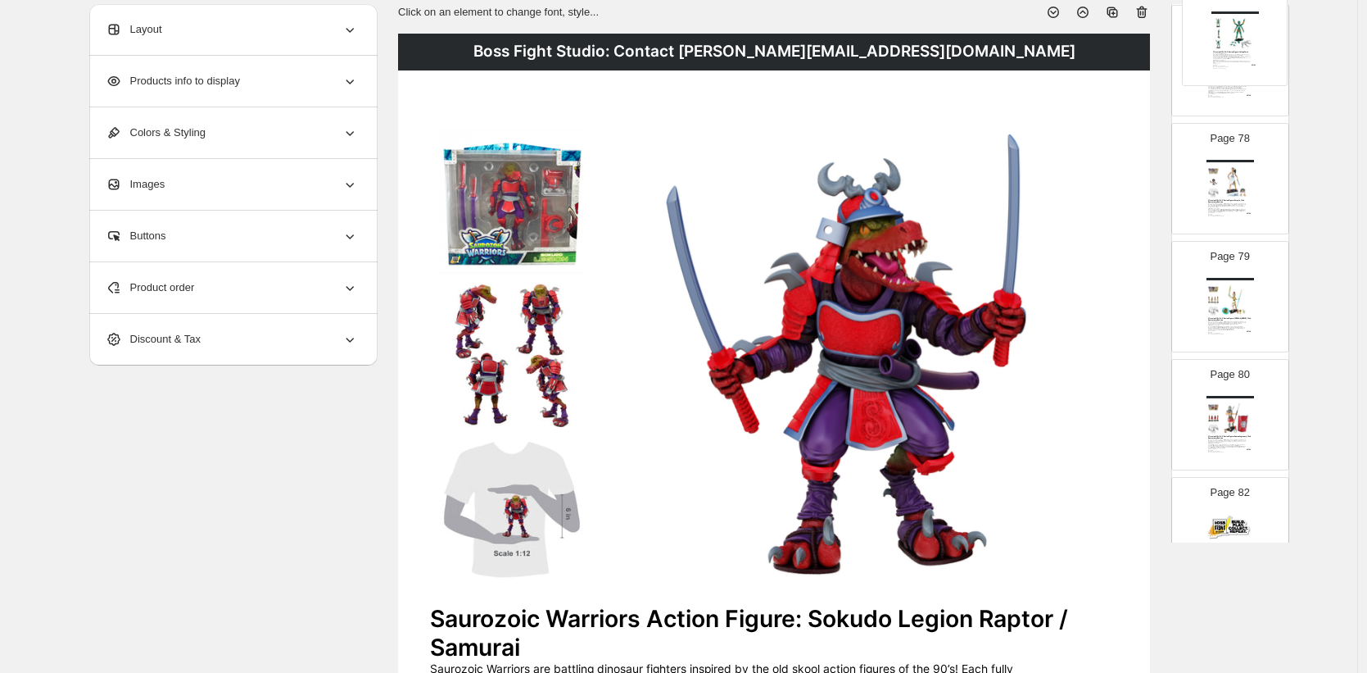
scroll to position [0, 0]
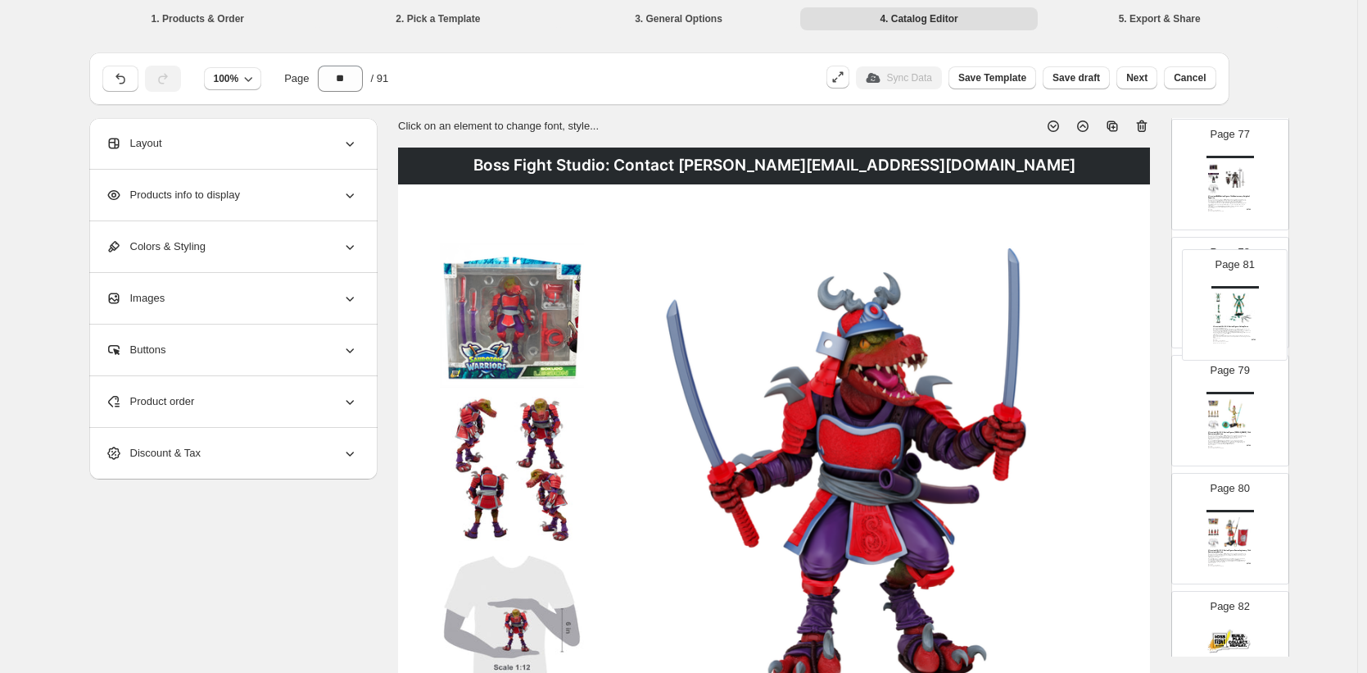
drag, startPoint x: 1231, startPoint y: 386, endPoint x: 1240, endPoint y: 306, distance: 79.9
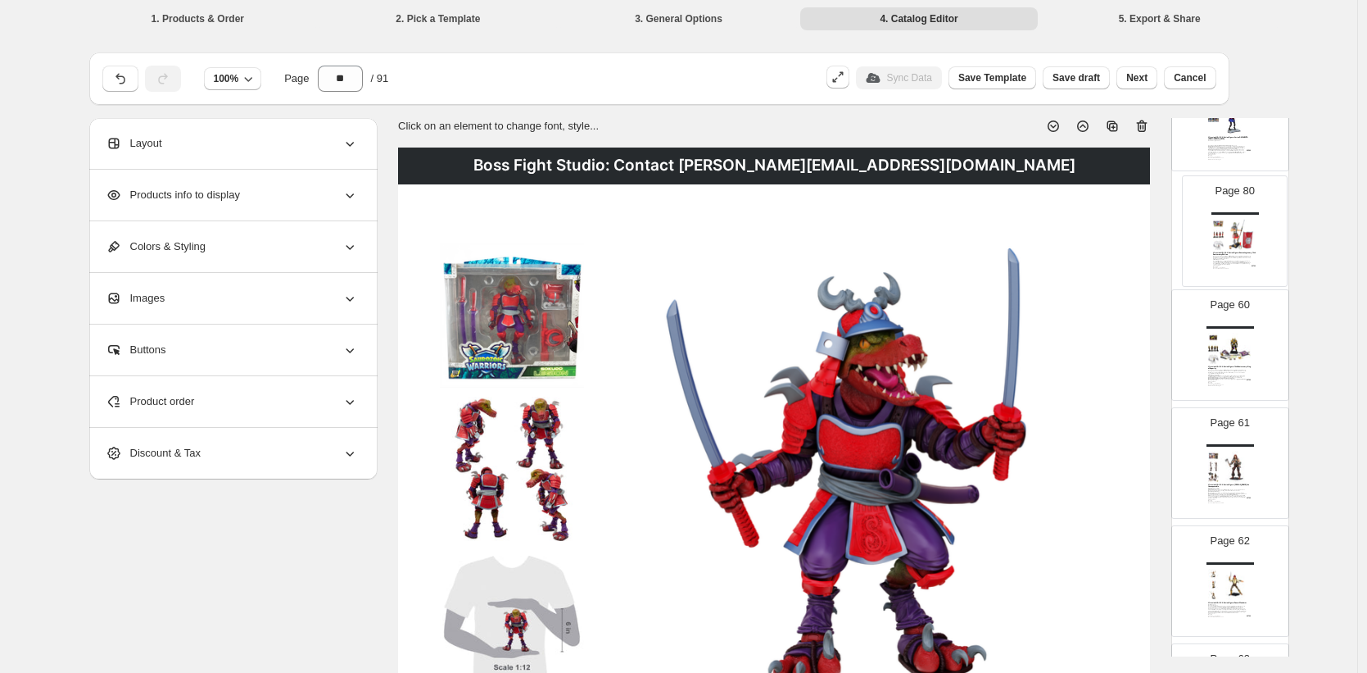
scroll to position [6971, 0]
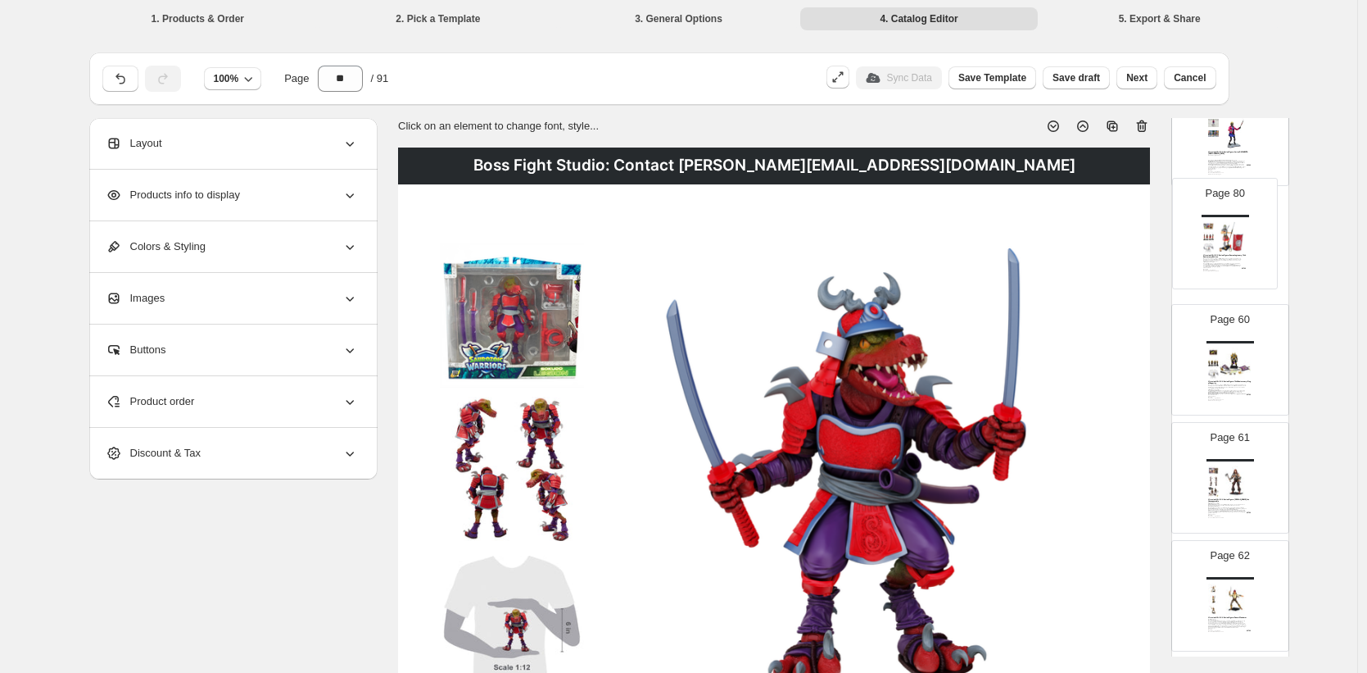
drag, startPoint x: 1230, startPoint y: 484, endPoint x: 1223, endPoint y: 235, distance: 249.1
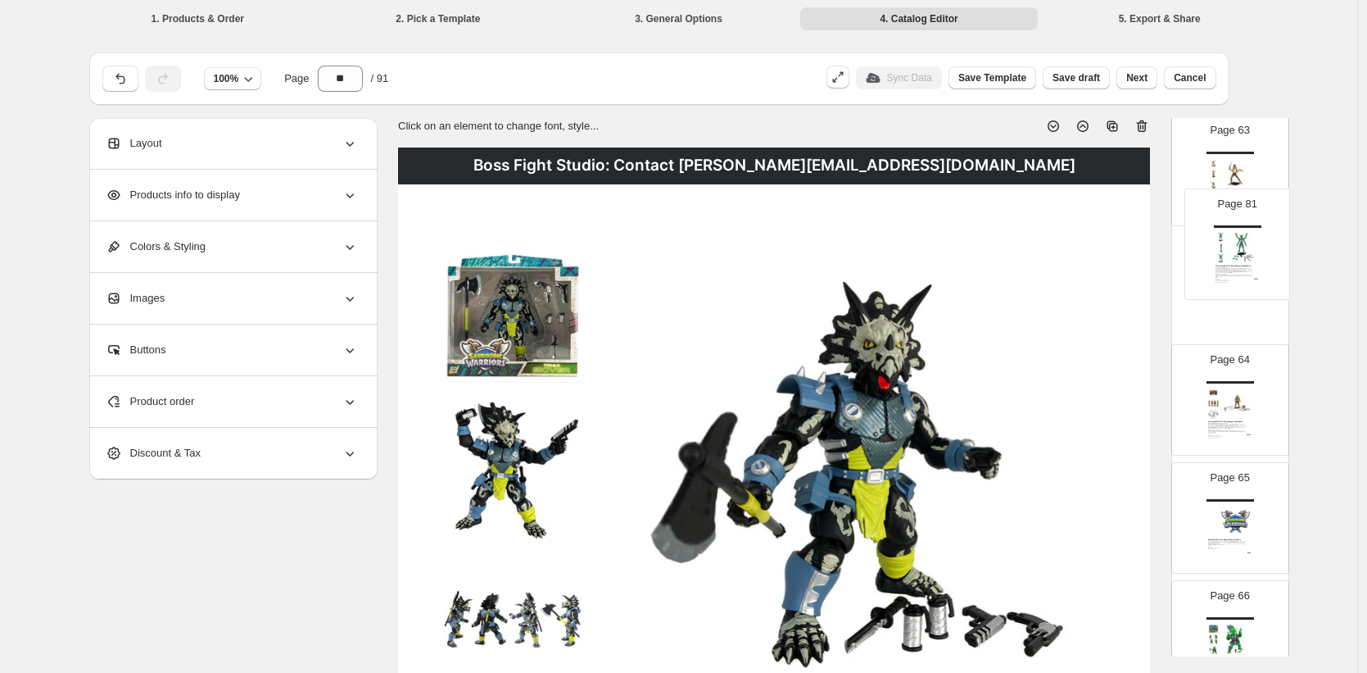
scroll to position [7384, 0]
drag, startPoint x: 1240, startPoint y: 379, endPoint x: 1240, endPoint y: 333, distance: 45.1
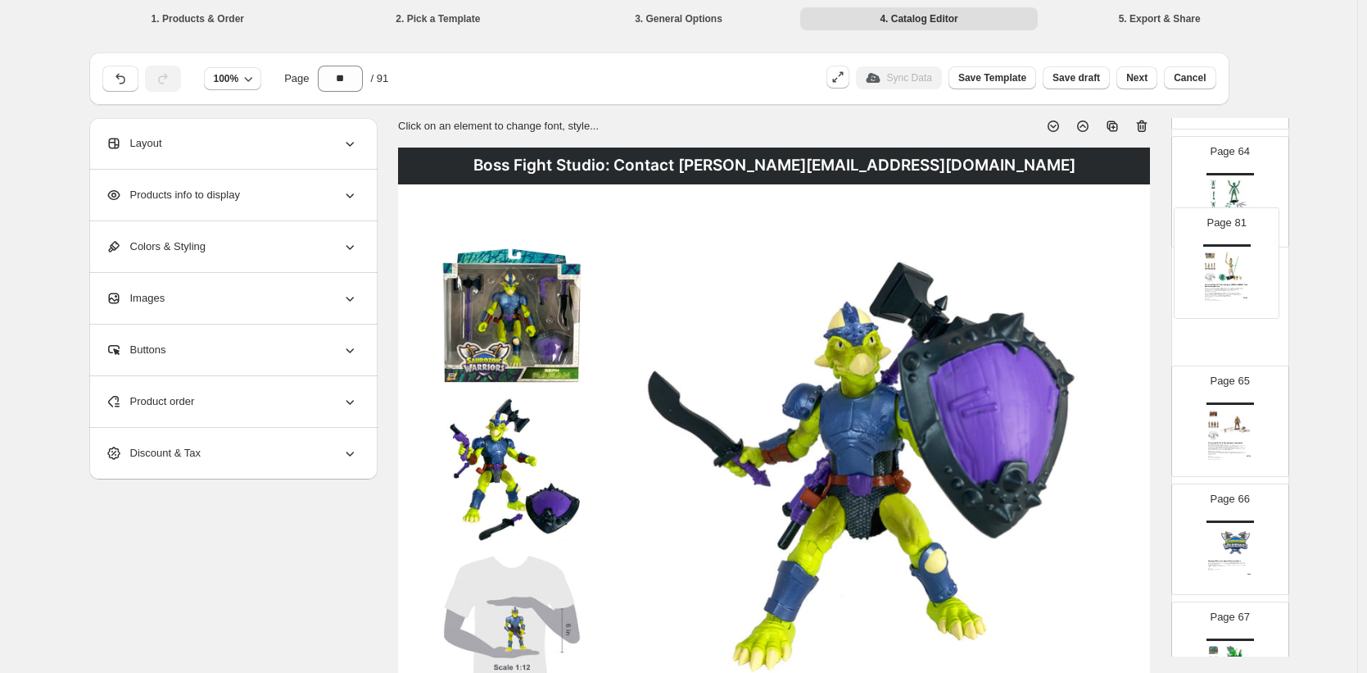
scroll to position [7486, 0]
drag, startPoint x: 1228, startPoint y: 442, endPoint x: 1226, endPoint y: 265, distance: 177.8
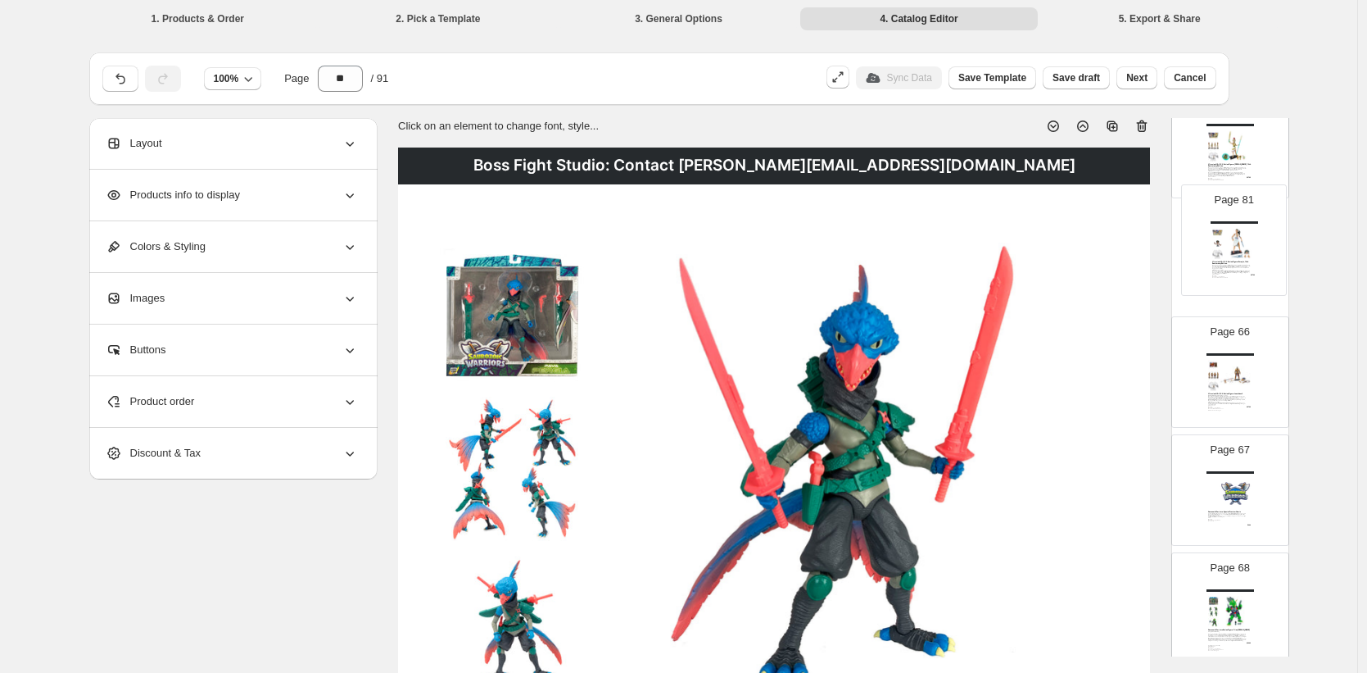
scroll to position [7649, 0]
drag, startPoint x: 1238, startPoint y: 393, endPoint x: 1240, endPoint y: 354, distance: 39.4
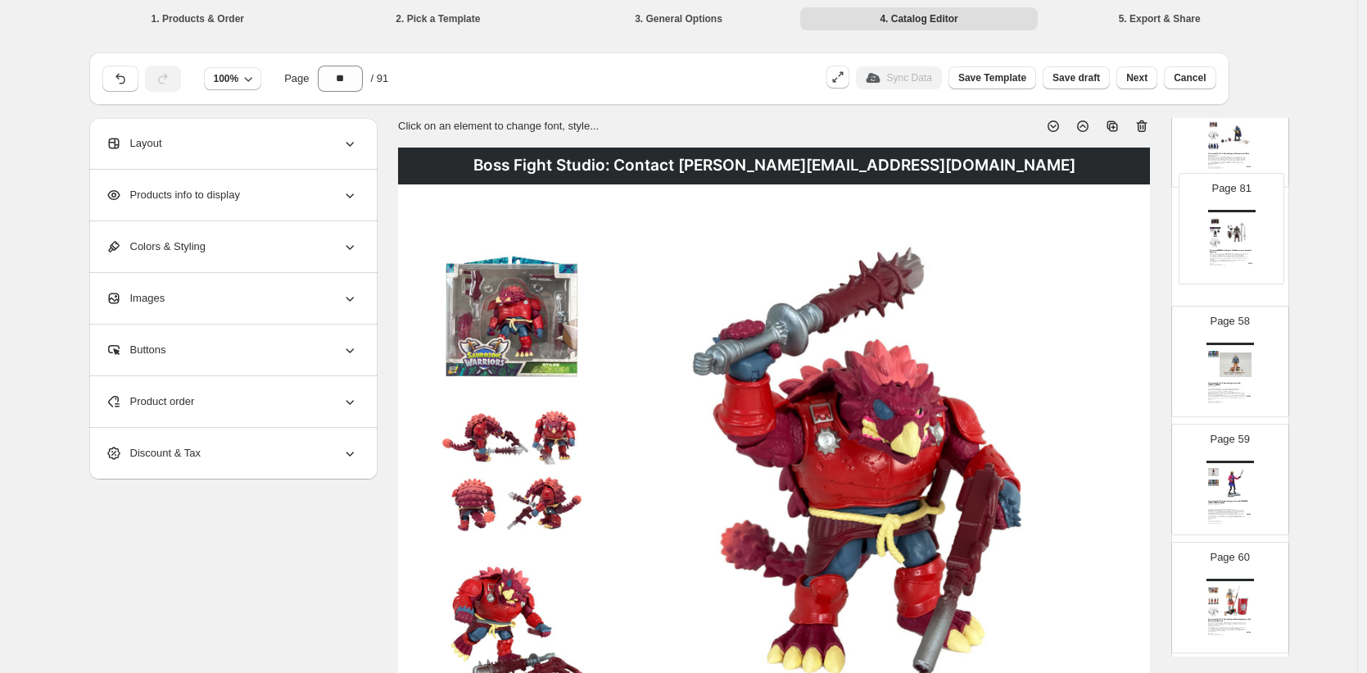
scroll to position [6720, 0]
drag, startPoint x: 1231, startPoint y: 374, endPoint x: 1222, endPoint y: 459, distance: 84.8
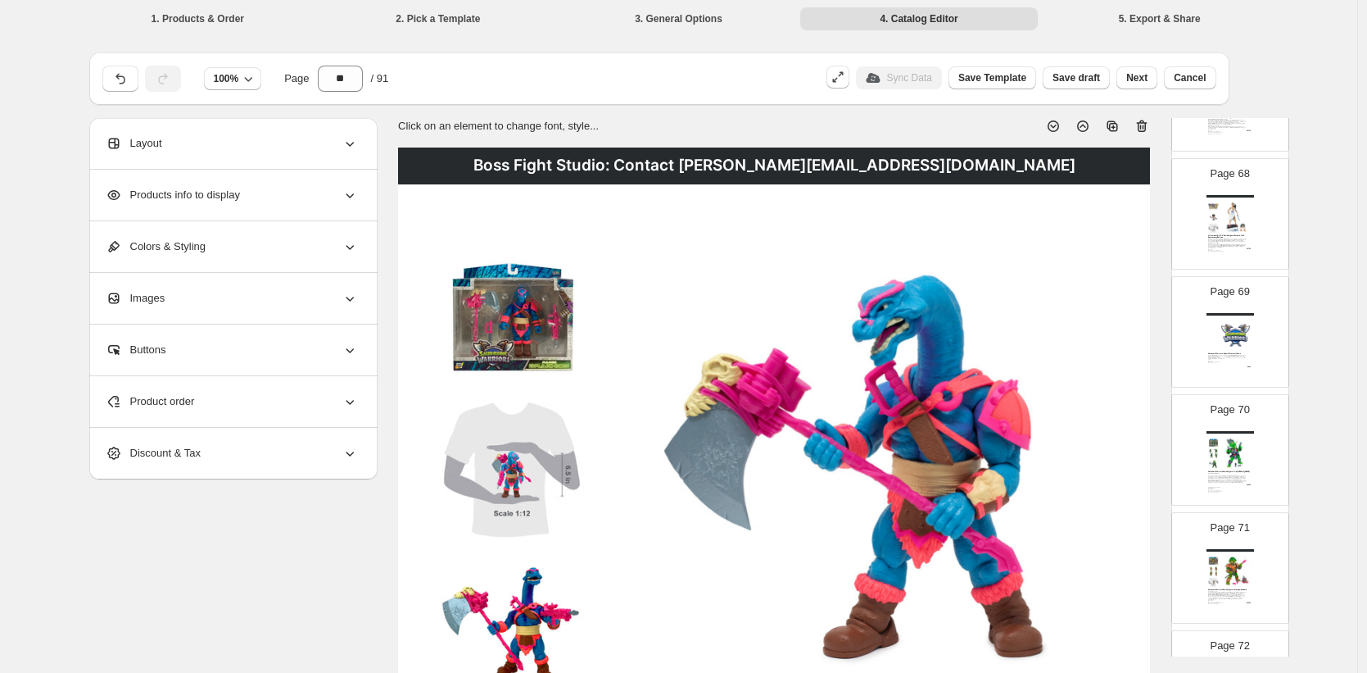
scroll to position [7821, 0]
click at [1072, 87] on button "Save draft" at bounding box center [1076, 77] width 67 height 23
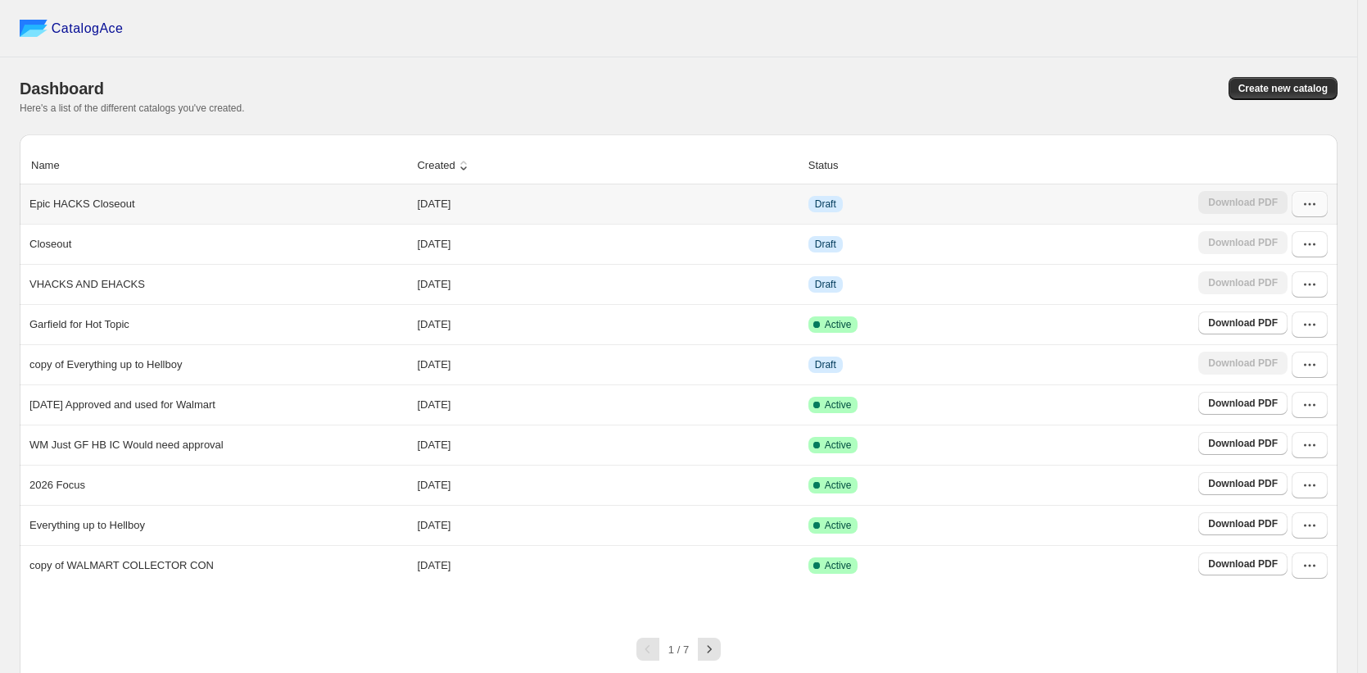
click at [1322, 214] on button "button" at bounding box center [1310, 204] width 36 height 26
click at [1274, 323] on span "Edit" at bounding box center [1268, 324] width 18 height 12
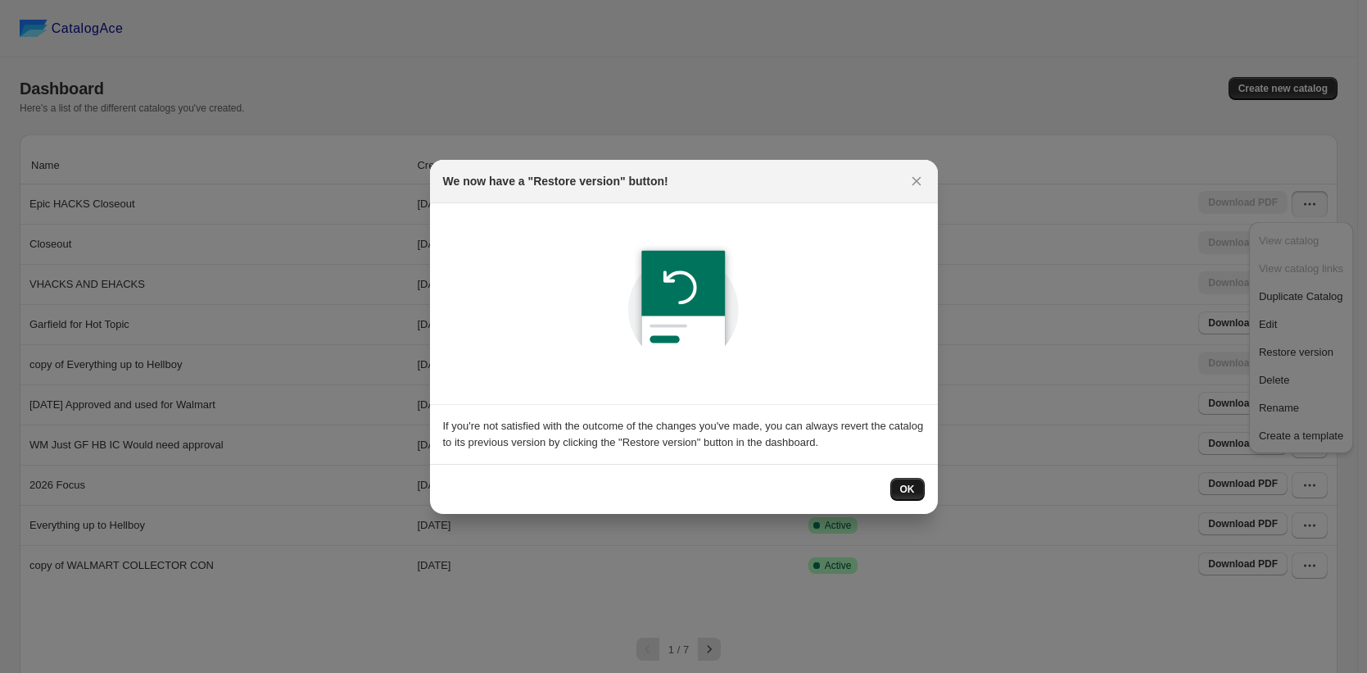
click at [910, 483] on span "OK" at bounding box center [907, 489] width 15 height 13
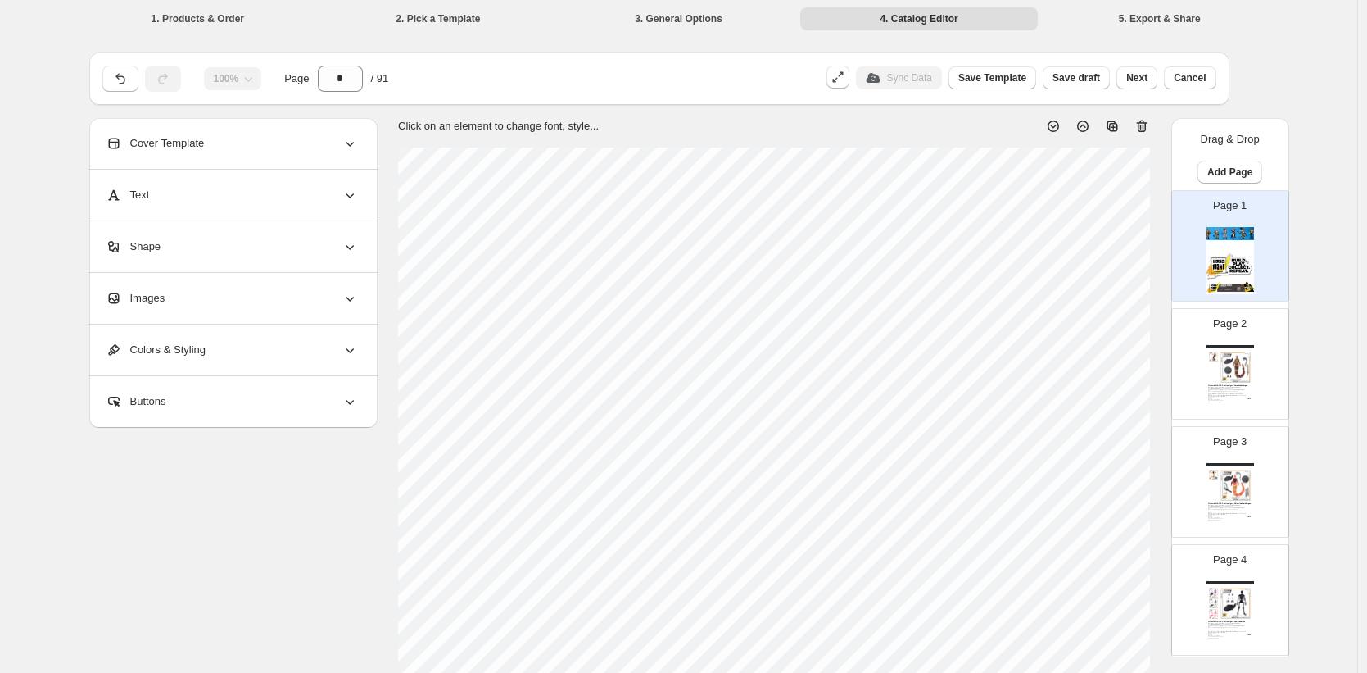
click at [1229, 254] on img at bounding box center [1231, 260] width 48 height 67
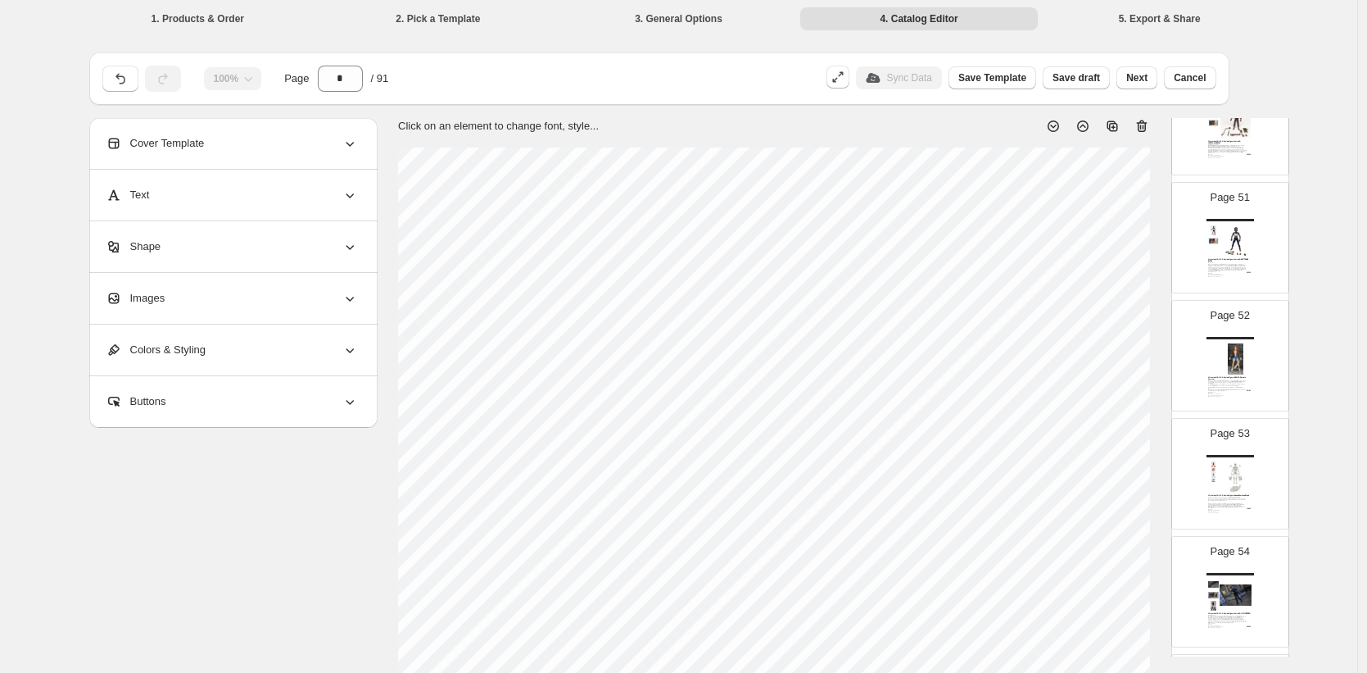
scroll to position [6054, 0]
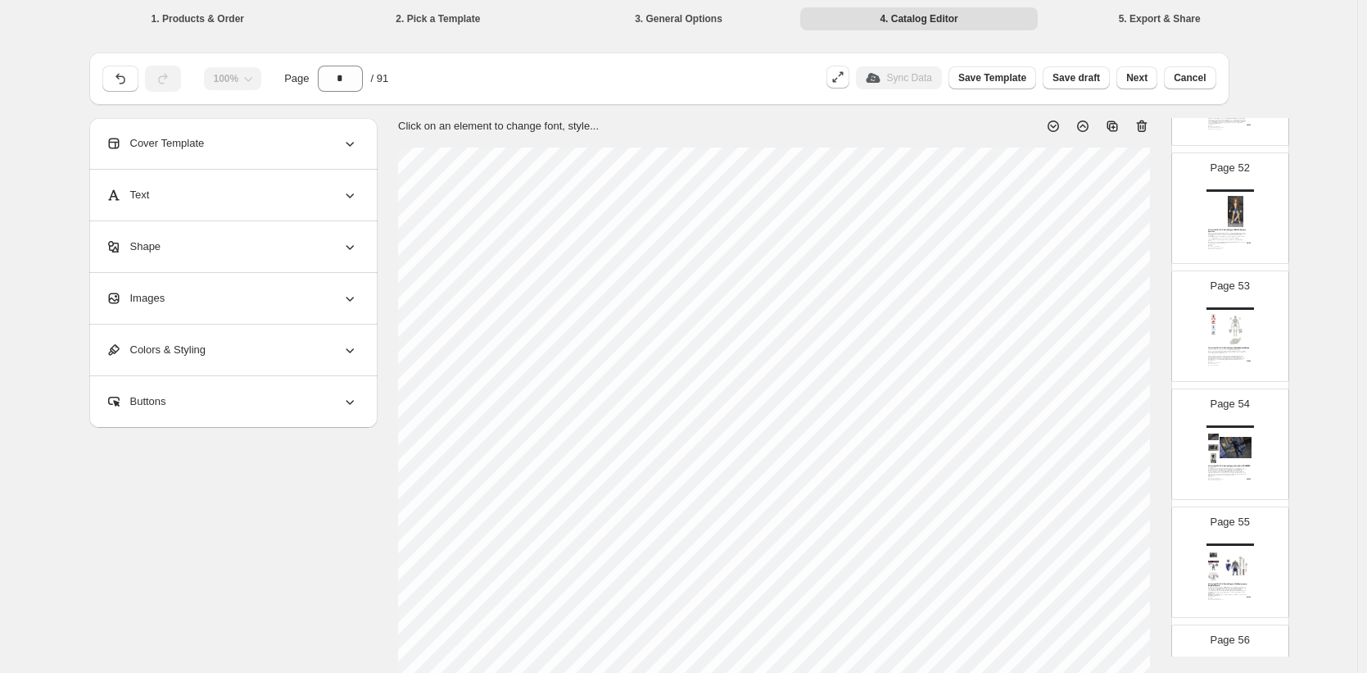
click at [1248, 440] on img at bounding box center [1236, 447] width 33 height 31
type input "**"
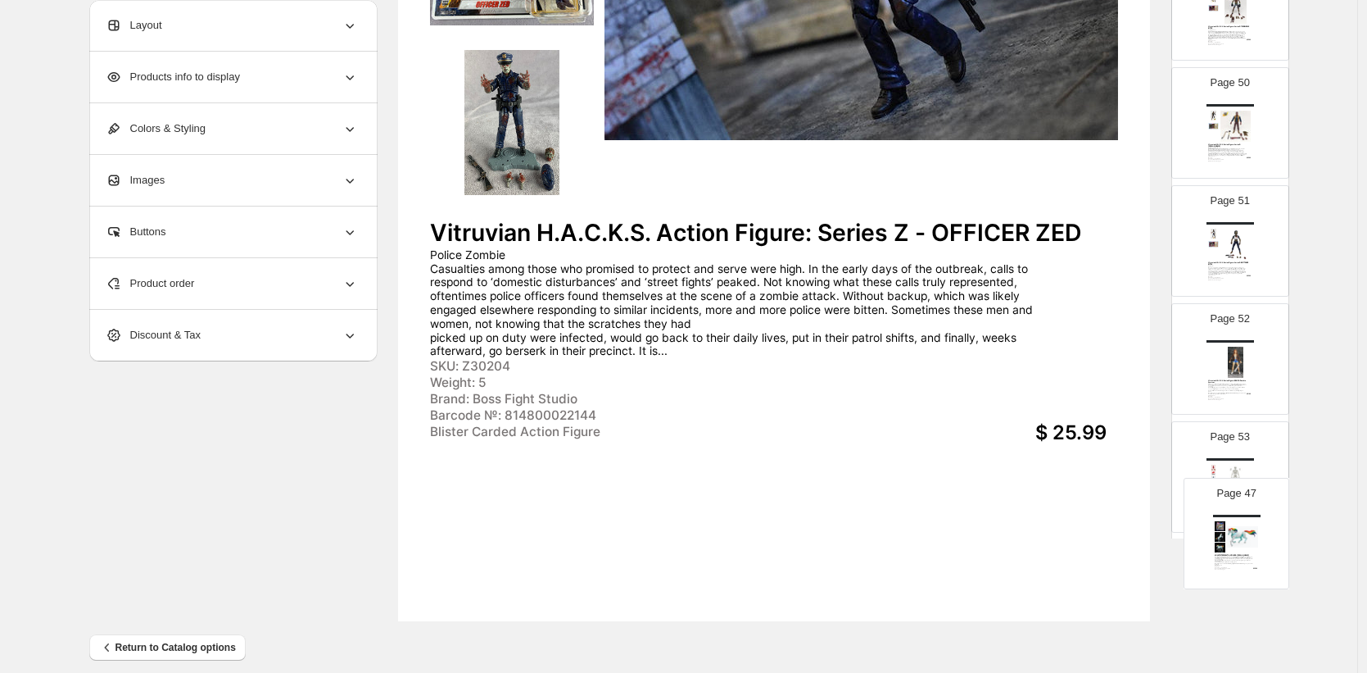
scroll to position [515, 0]
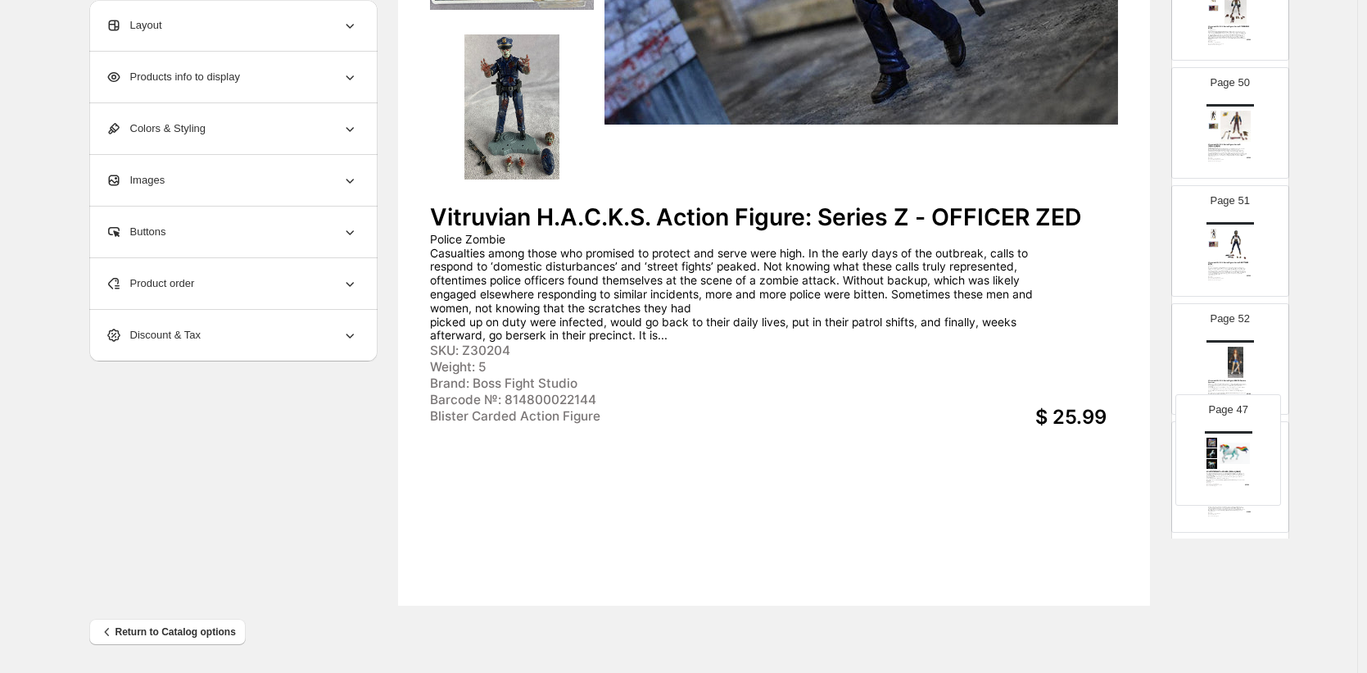
drag, startPoint x: 1230, startPoint y: 282, endPoint x: 1230, endPoint y: 457, distance: 175.3
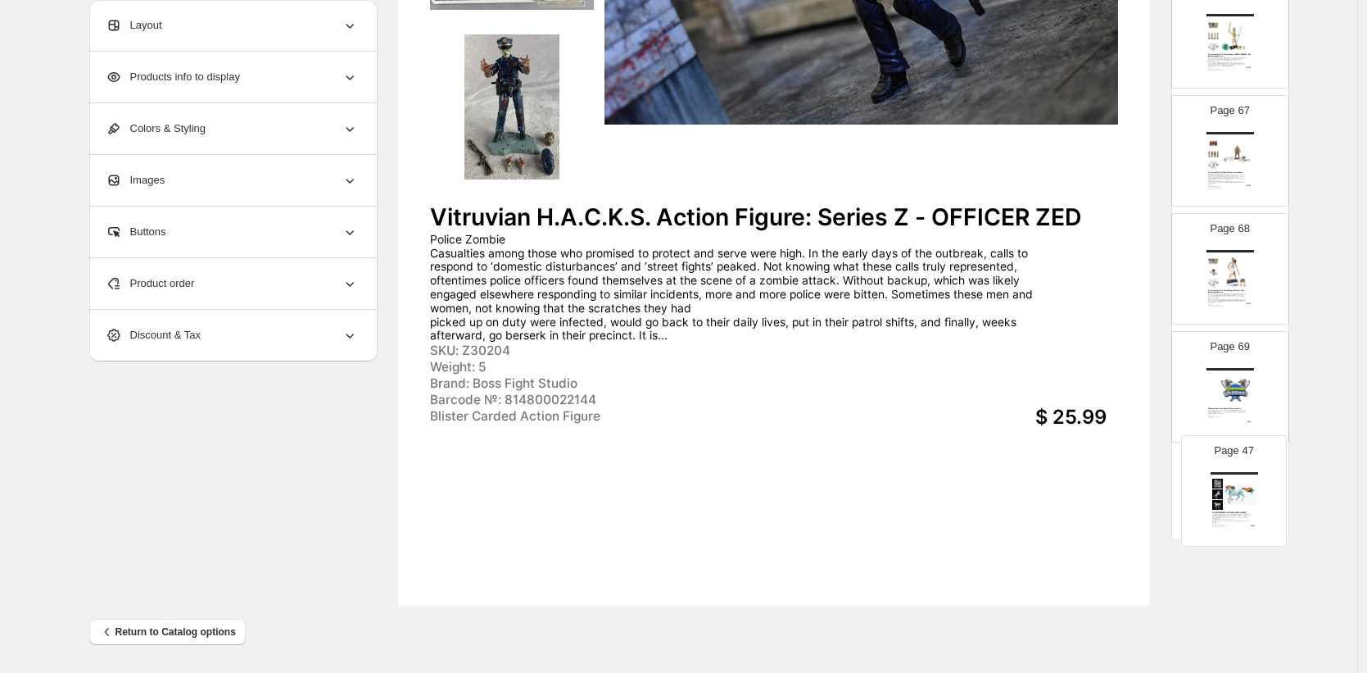
scroll to position [7746, 0]
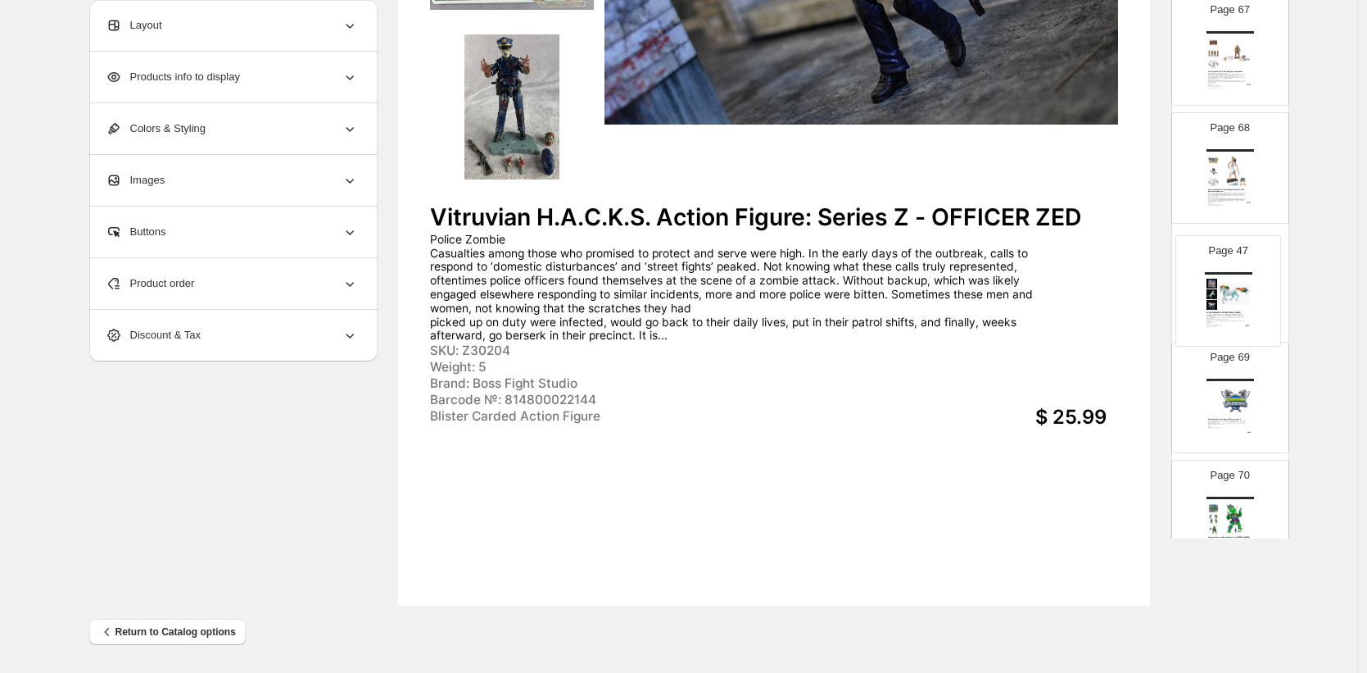
drag, startPoint x: 1229, startPoint y: 296, endPoint x: 1229, endPoint y: 283, distance: 12.3
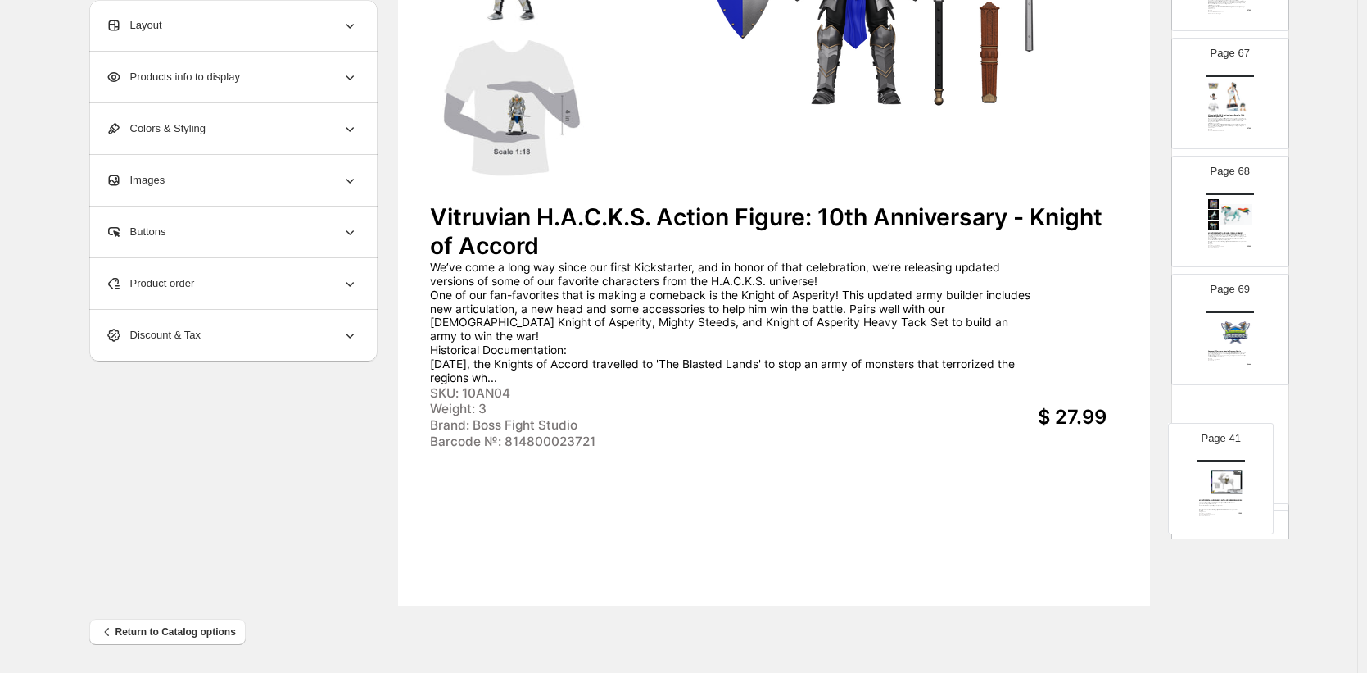
scroll to position [7703, 0]
drag, startPoint x: 1236, startPoint y: 177, endPoint x: 1237, endPoint y: 328, distance: 150.7
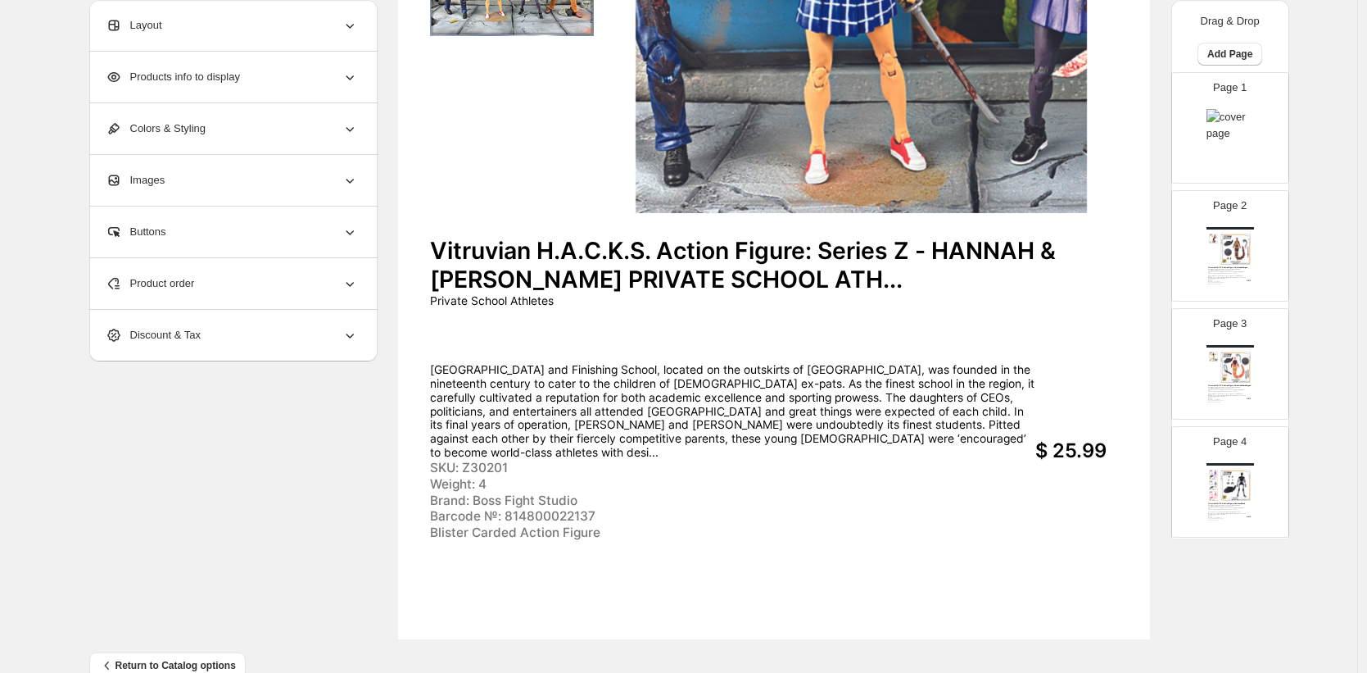
scroll to position [0, 0]
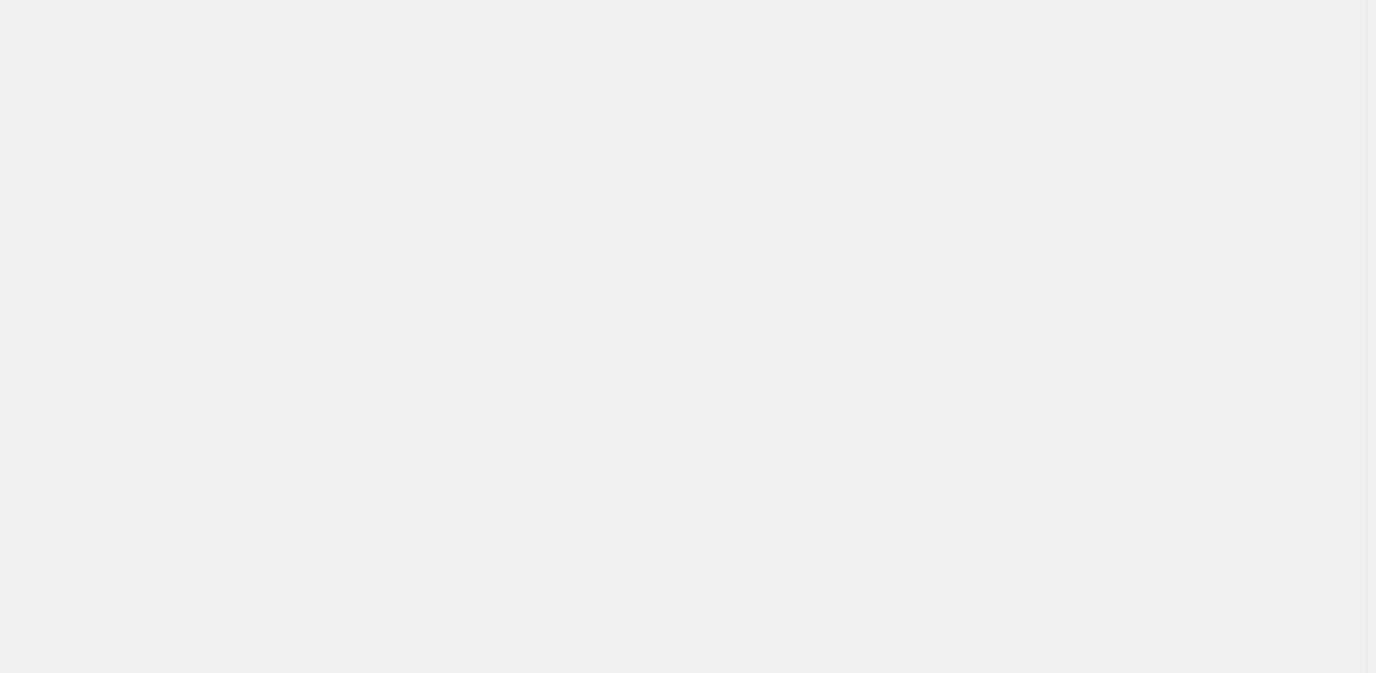
drag, startPoint x: 1228, startPoint y: 377, endPoint x: 1199, endPoint y: 288, distance: 93.8
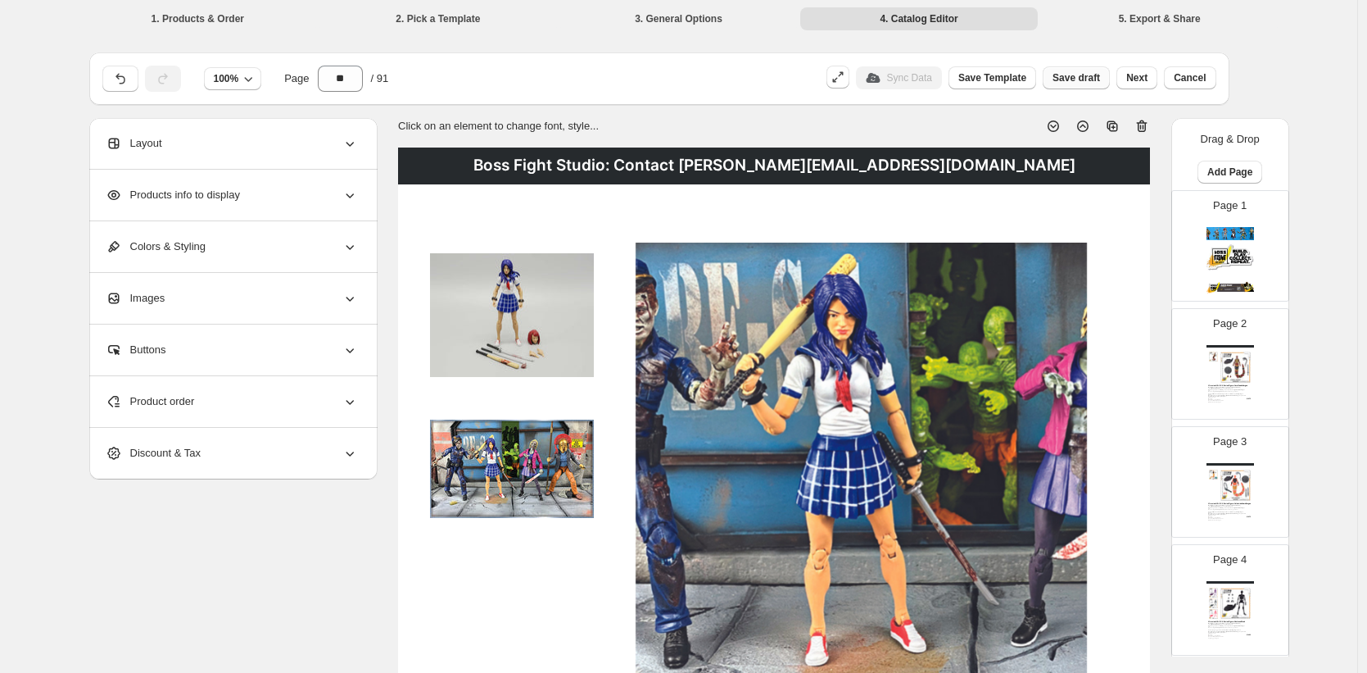
click at [1075, 79] on span "Save draft" at bounding box center [1077, 77] width 48 height 13
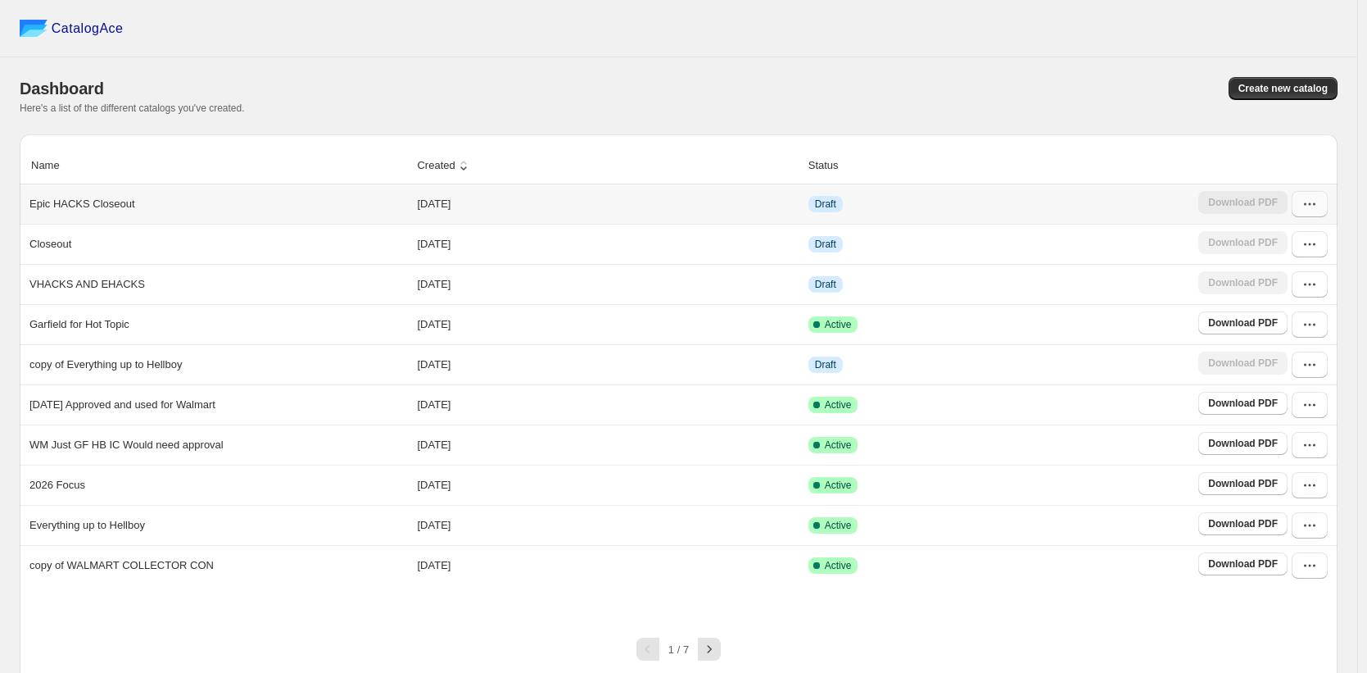
click at [1316, 213] on button "button" at bounding box center [1310, 204] width 36 height 26
click at [1280, 315] on button "Edit" at bounding box center [1301, 324] width 94 height 26
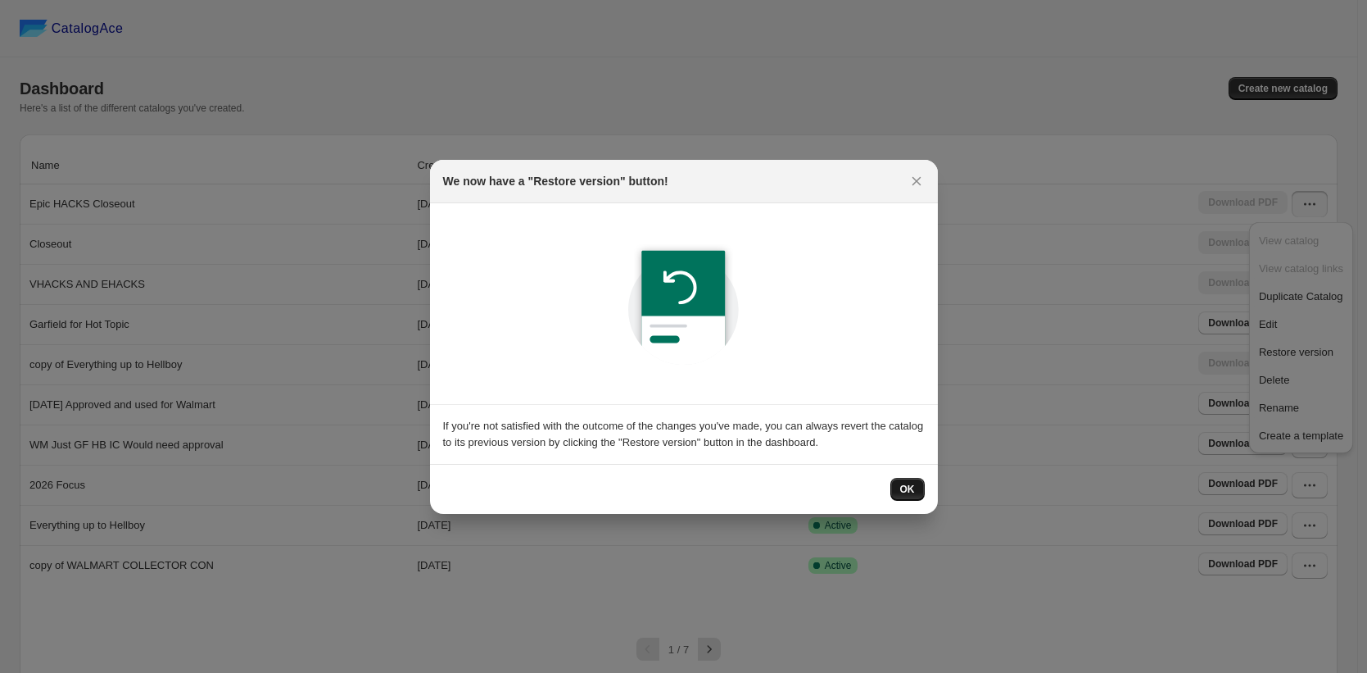
click at [901, 486] on span "OK" at bounding box center [907, 489] width 15 height 13
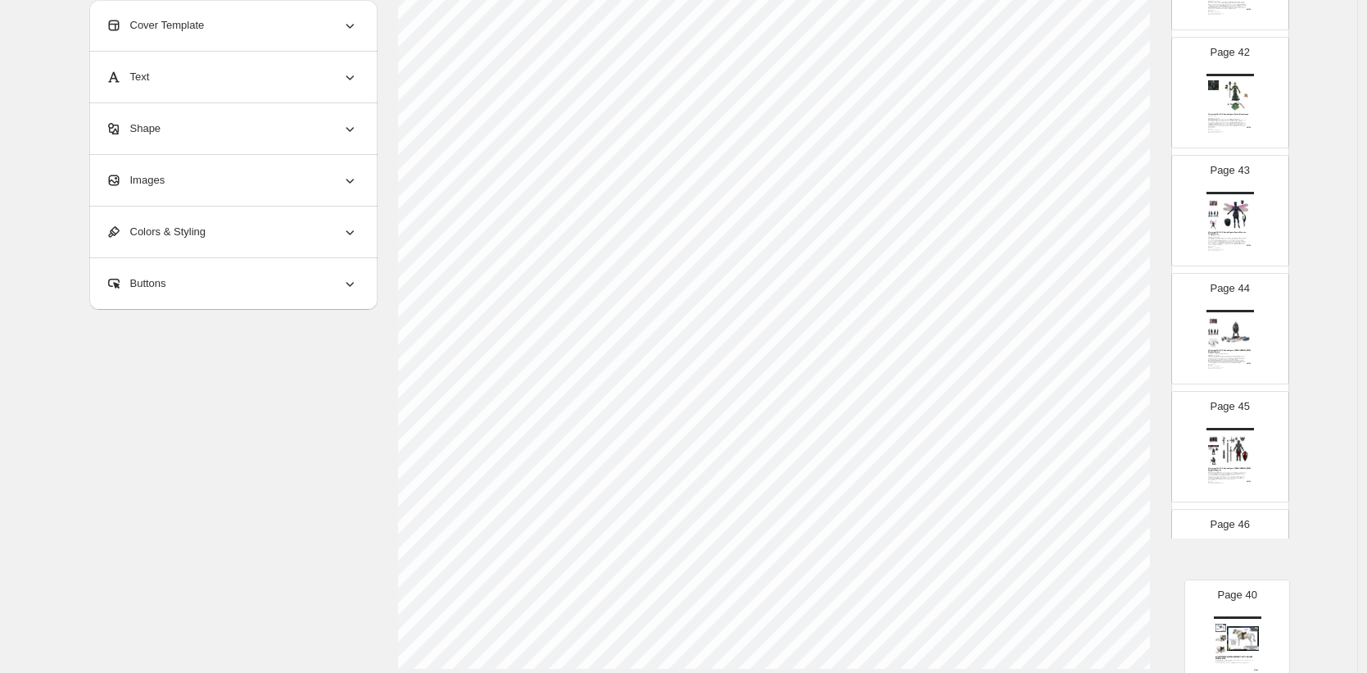
scroll to position [515, 0]
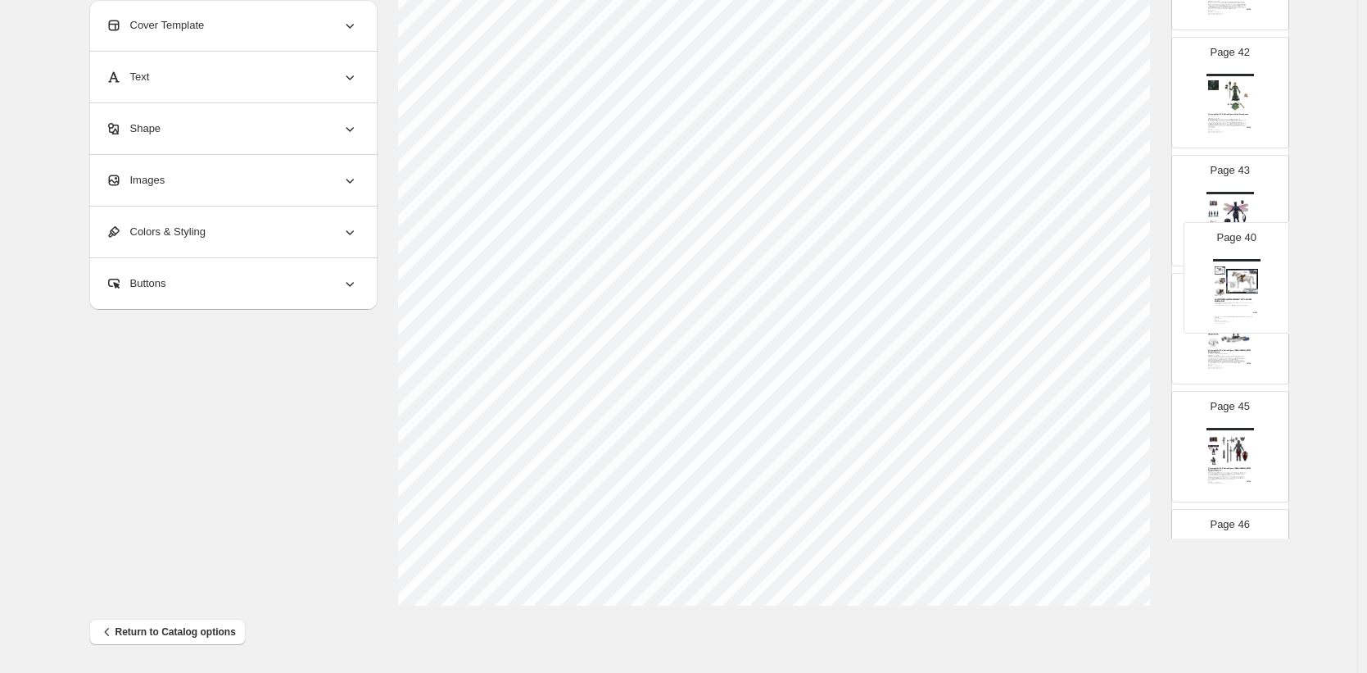
drag, startPoint x: 1235, startPoint y: 320, endPoint x: 1244, endPoint y: 281, distance: 40.2
click at [1244, 281] on div "Page 1 Page 2 Boss Fight Studio: Contact [PERSON_NAME][EMAIL_ADDRESS][DOMAIN_NA…" at bounding box center [1231, 682] width 118 height 10729
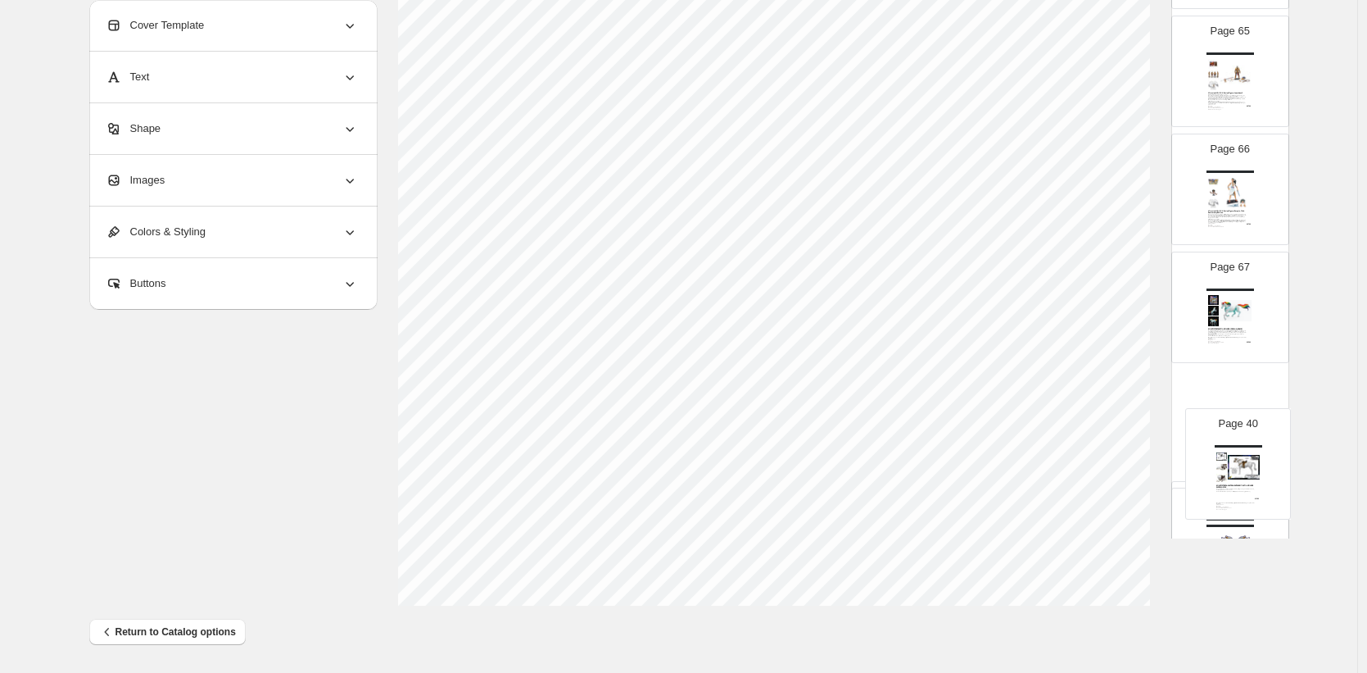
scroll to position [7518, 0]
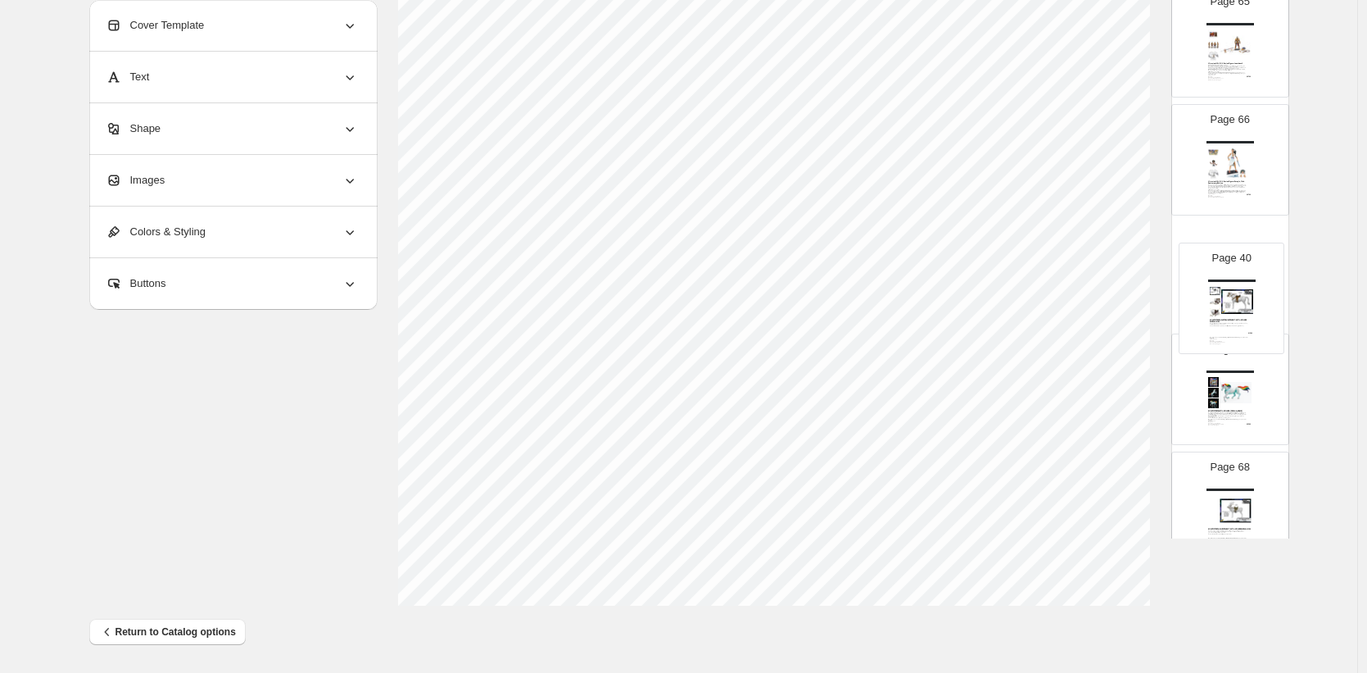
drag, startPoint x: 1226, startPoint y: 356, endPoint x: 1226, endPoint y: 248, distance: 108.1
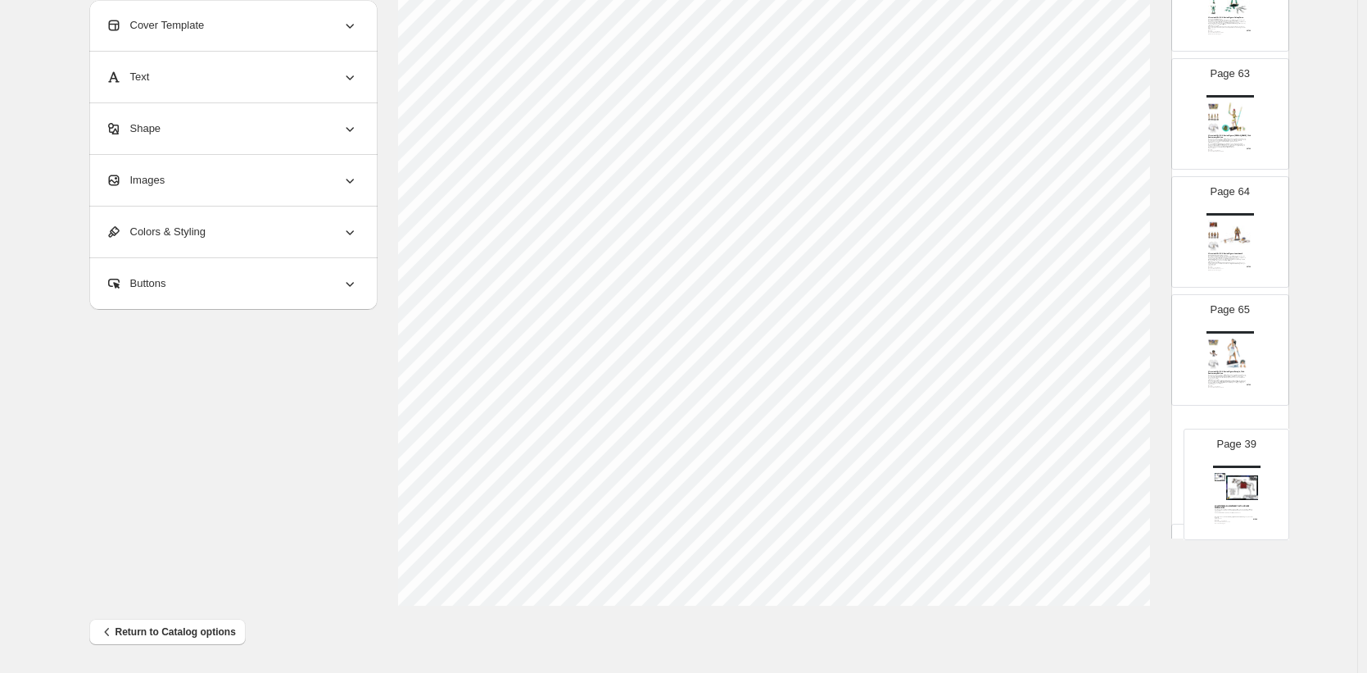
scroll to position [7269, 0]
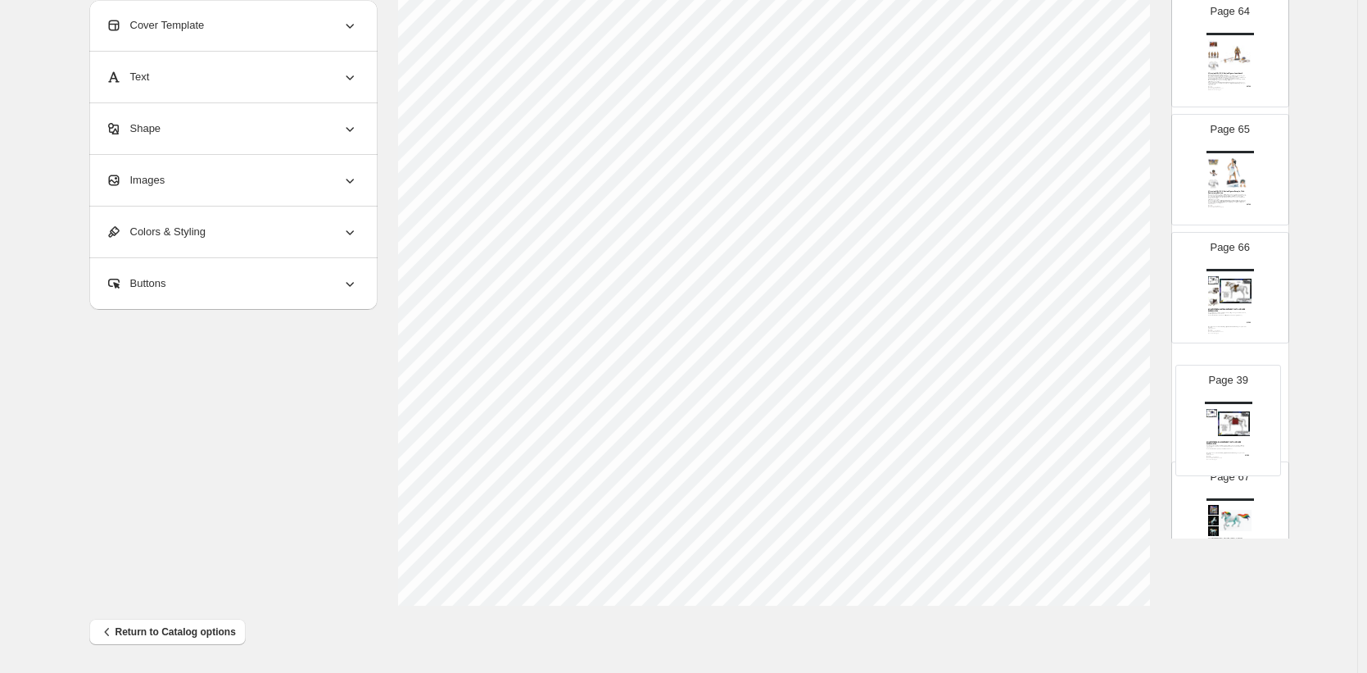
drag, startPoint x: 1235, startPoint y: 179, endPoint x: 1225, endPoint y: 394, distance: 214.9
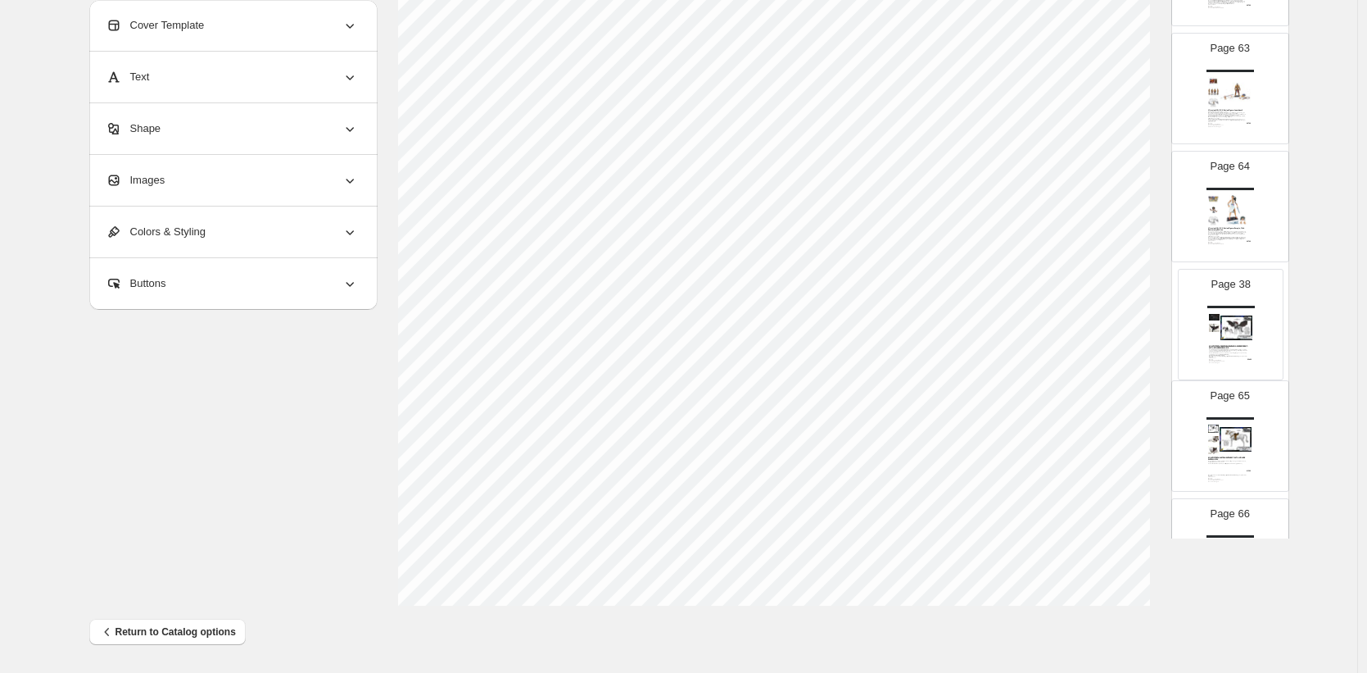
drag, startPoint x: 1236, startPoint y: 200, endPoint x: 1239, endPoint y: 329, distance: 129.5
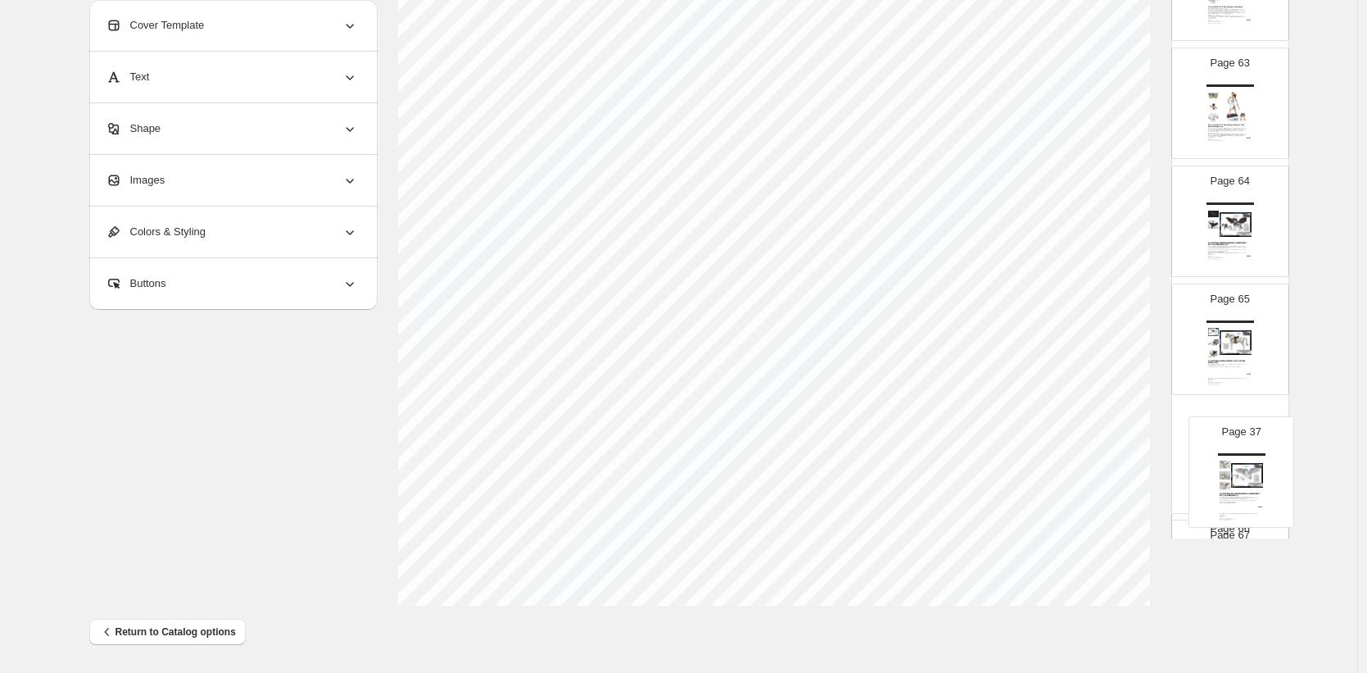
scroll to position [7226, 0]
drag, startPoint x: 1234, startPoint y: 386, endPoint x: 1232, endPoint y: 327, distance: 59.0
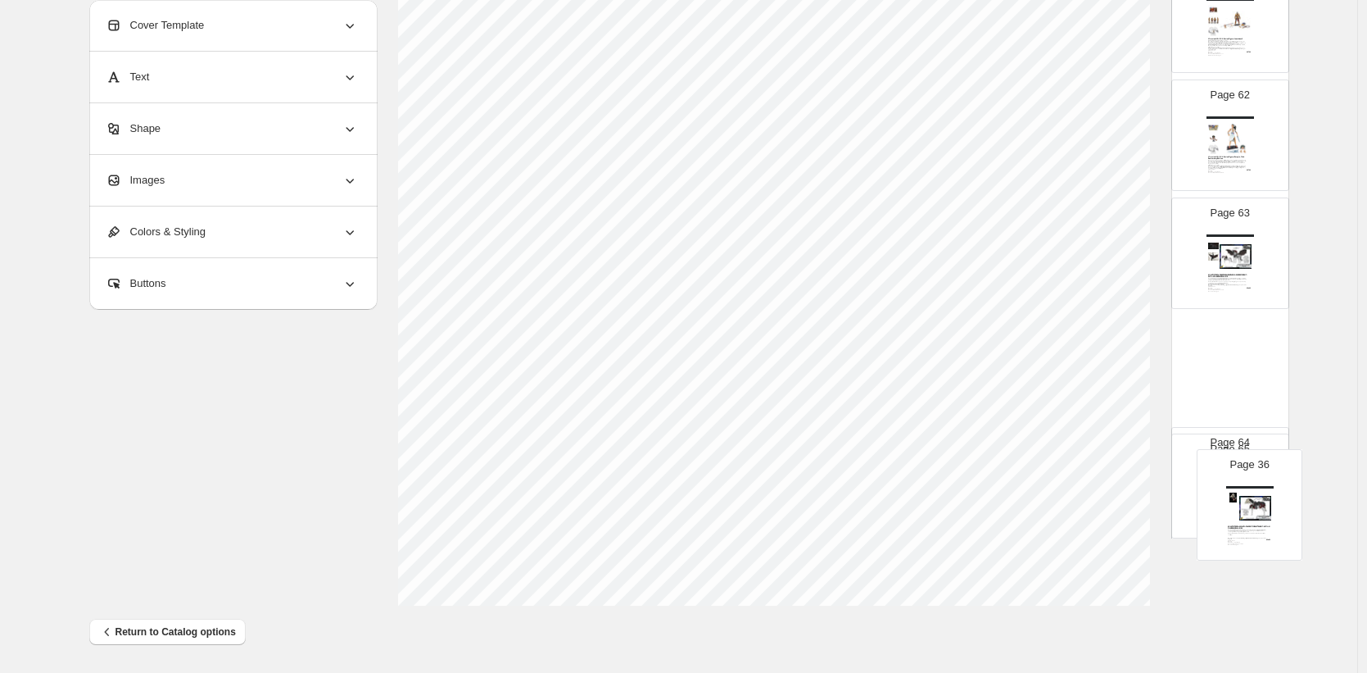
scroll to position [7090, 0]
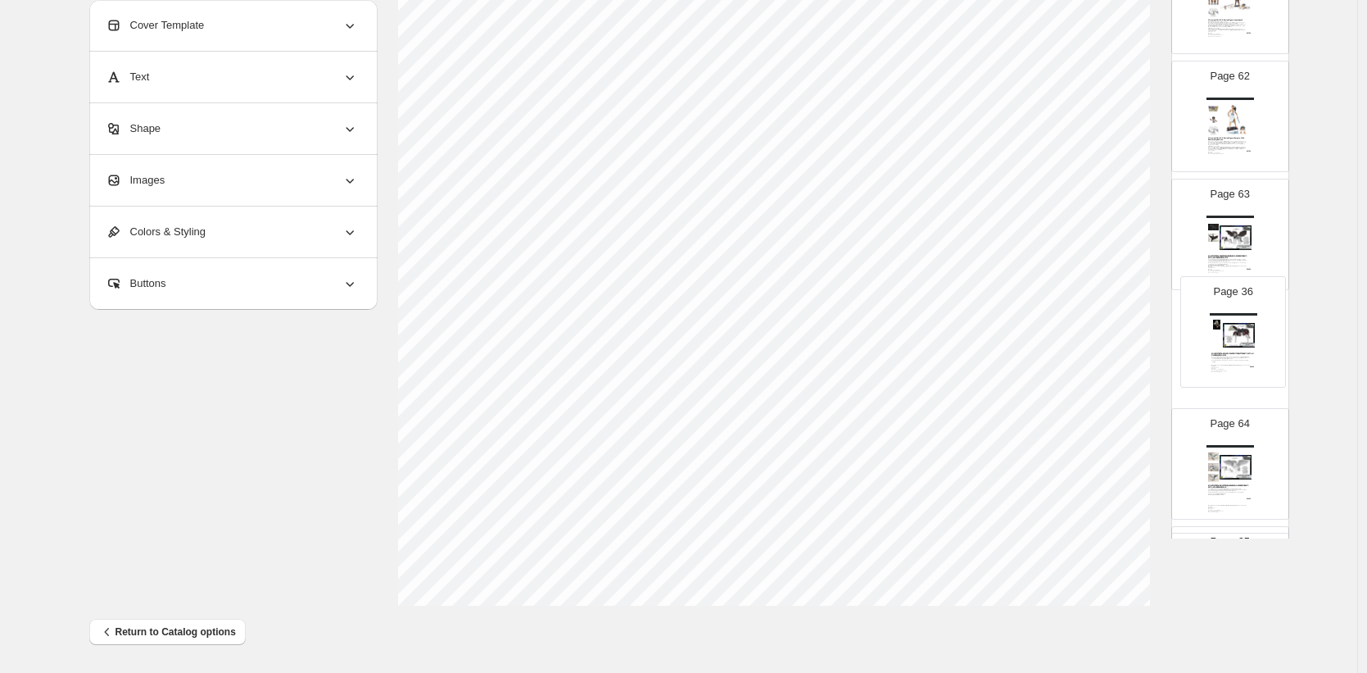
drag, startPoint x: 1229, startPoint y: 316, endPoint x: 1235, endPoint y: 335, distance: 19.7
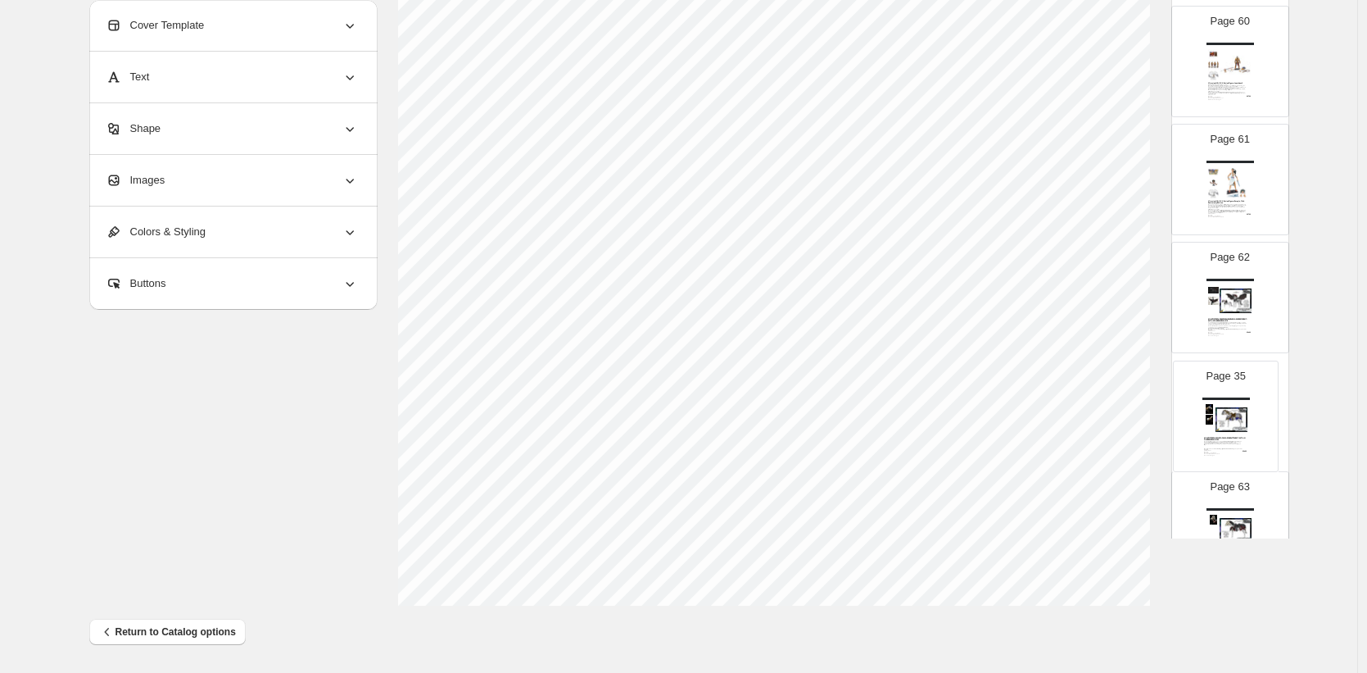
scroll to position [6912, 0]
drag, startPoint x: 1239, startPoint y: 245, endPoint x: 1244, endPoint y: 394, distance: 149.2
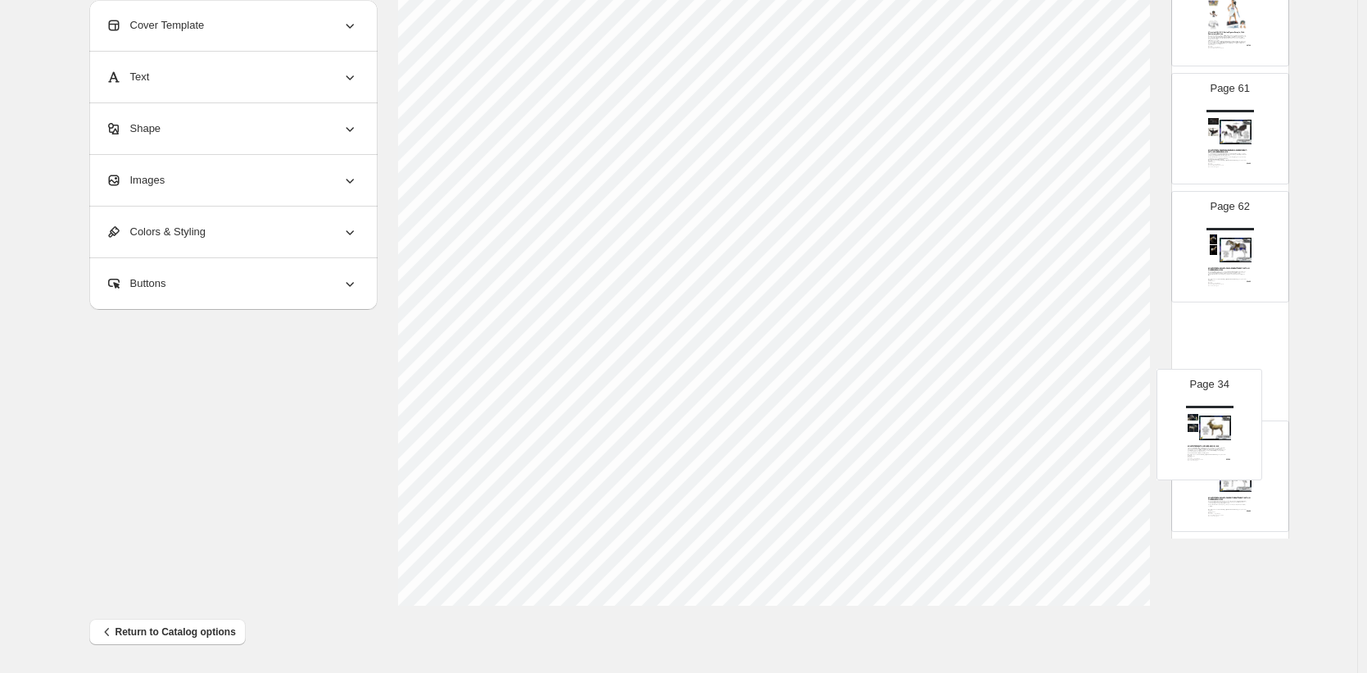
scroll to position [6964, 0]
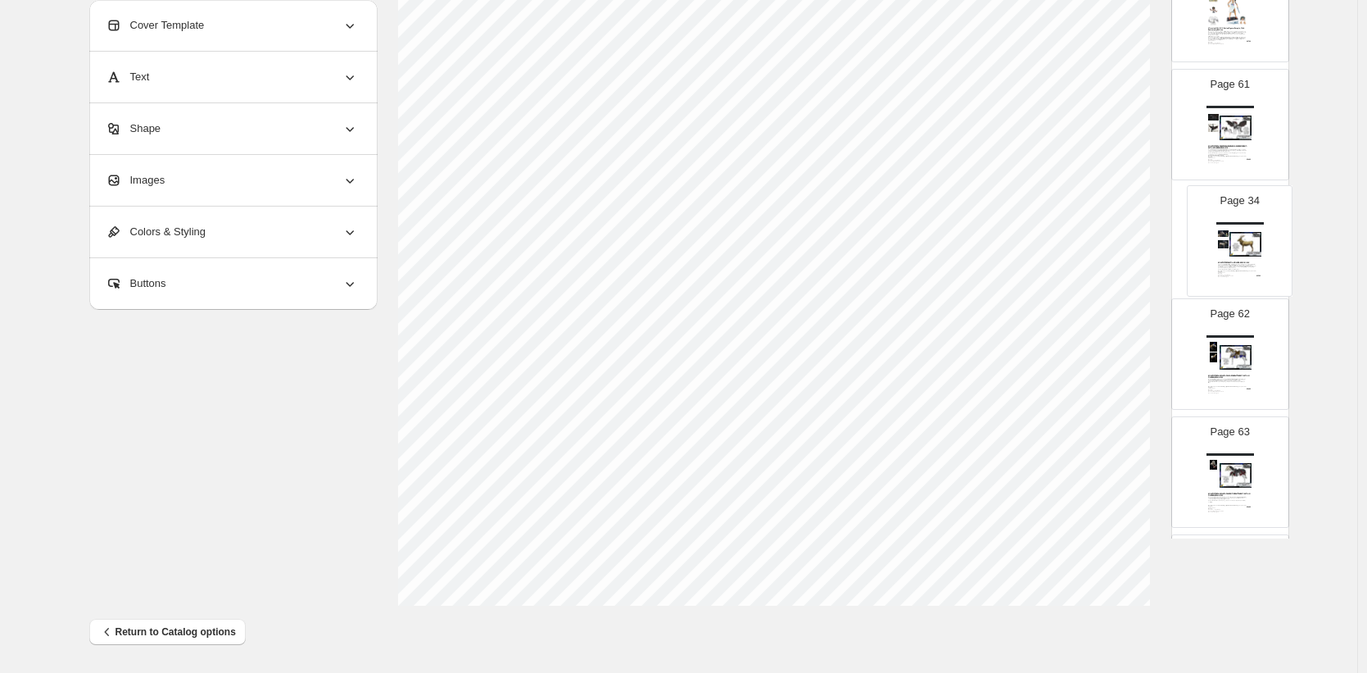
drag, startPoint x: 1228, startPoint y: 255, endPoint x: 1237, endPoint y: 234, distance: 22.4
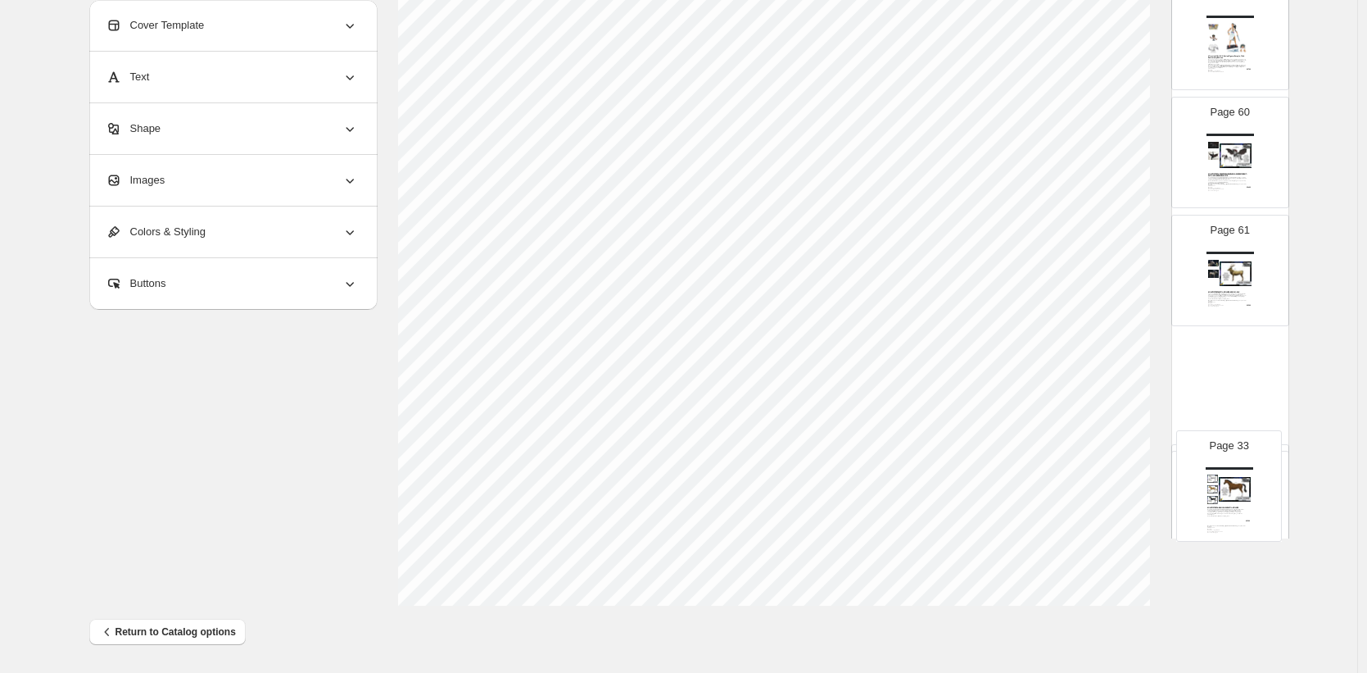
scroll to position [6821, 0]
drag, startPoint x: 1249, startPoint y: 169, endPoint x: 1240, endPoint y: 260, distance: 91.3
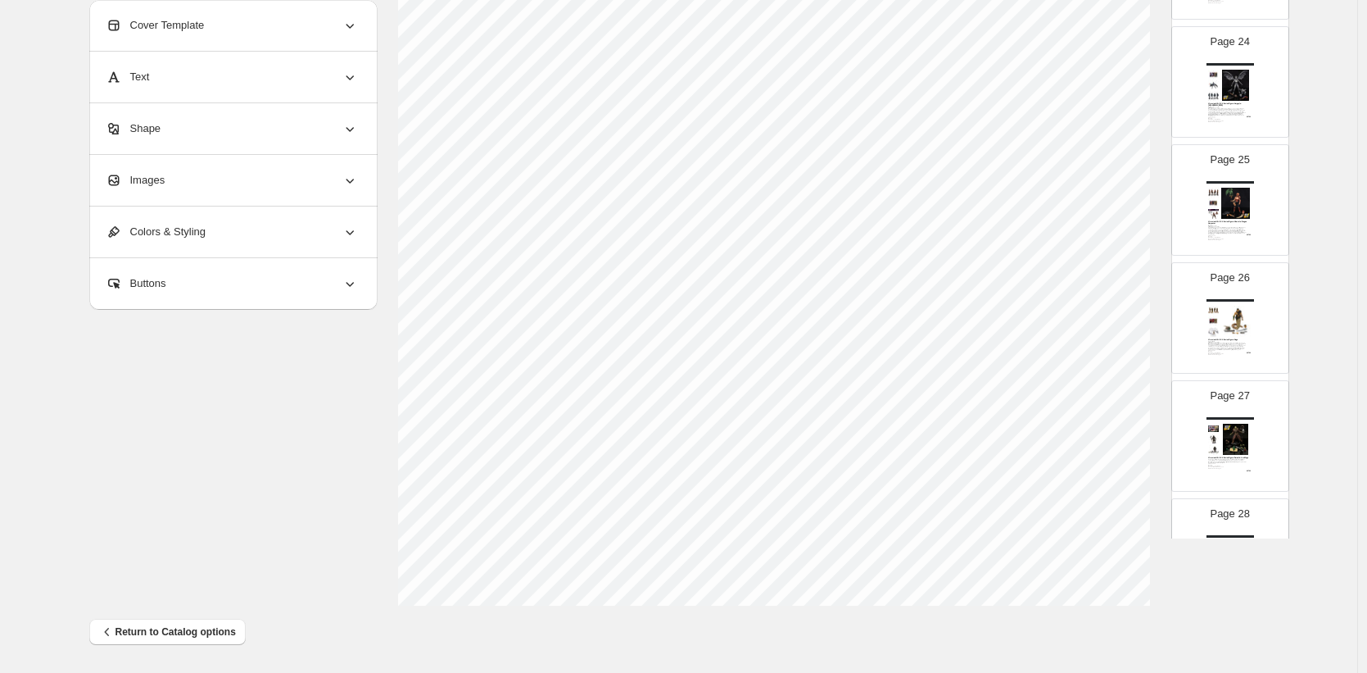
scroll to position [2767, 0]
click at [1240, 194] on img at bounding box center [1236, 194] width 33 height 31
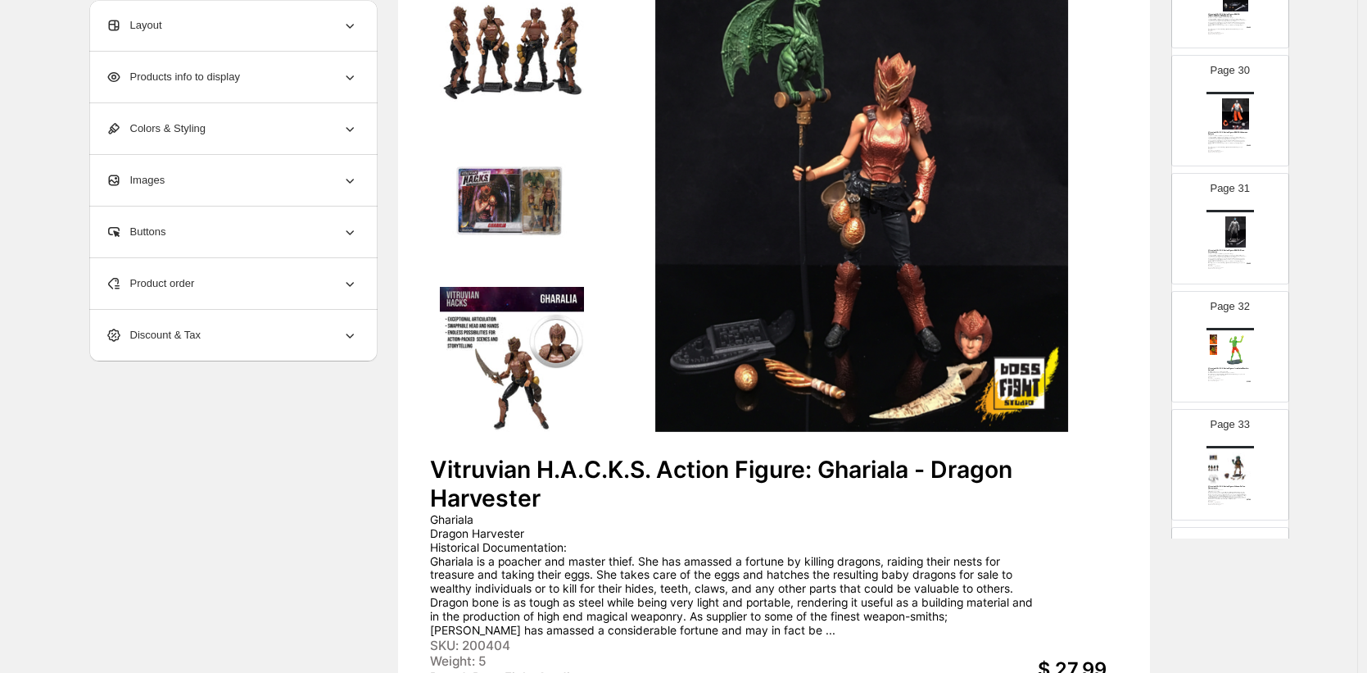
scroll to position [3441, 0]
click at [1230, 335] on img at bounding box center [1236, 347] width 33 height 31
type input "**"
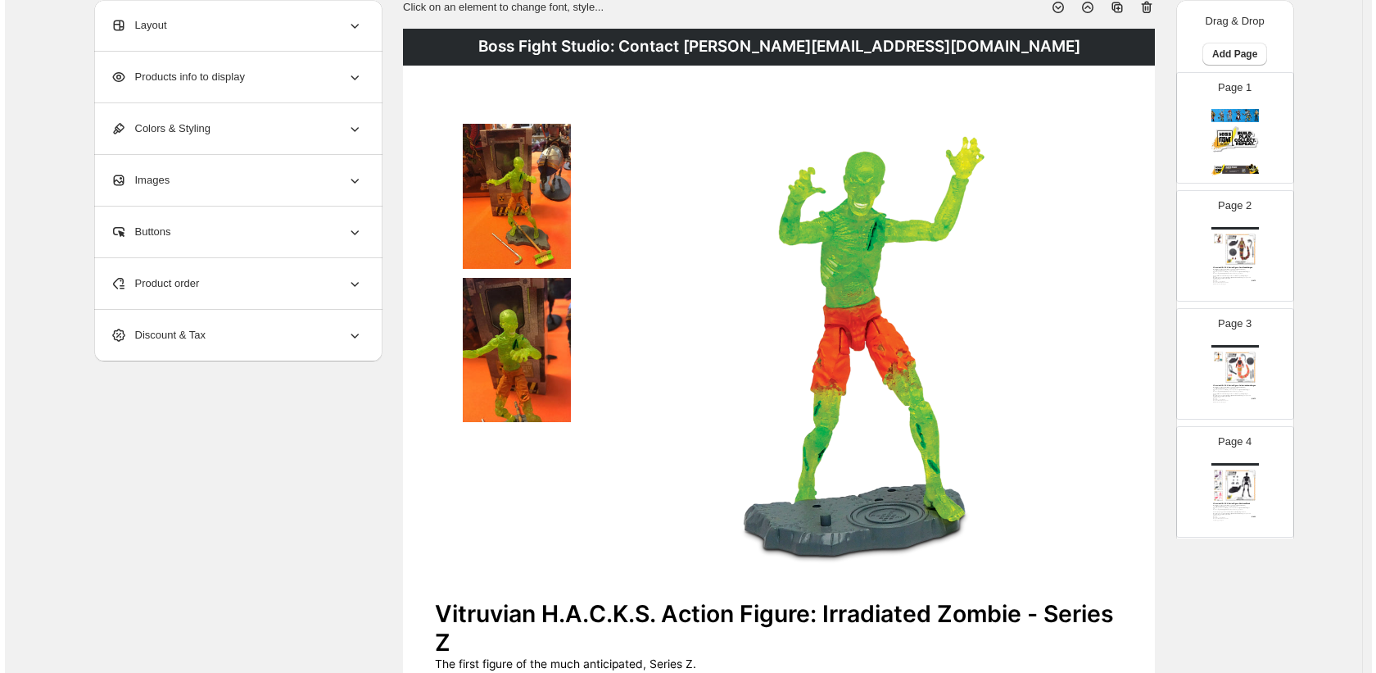
scroll to position [0, 0]
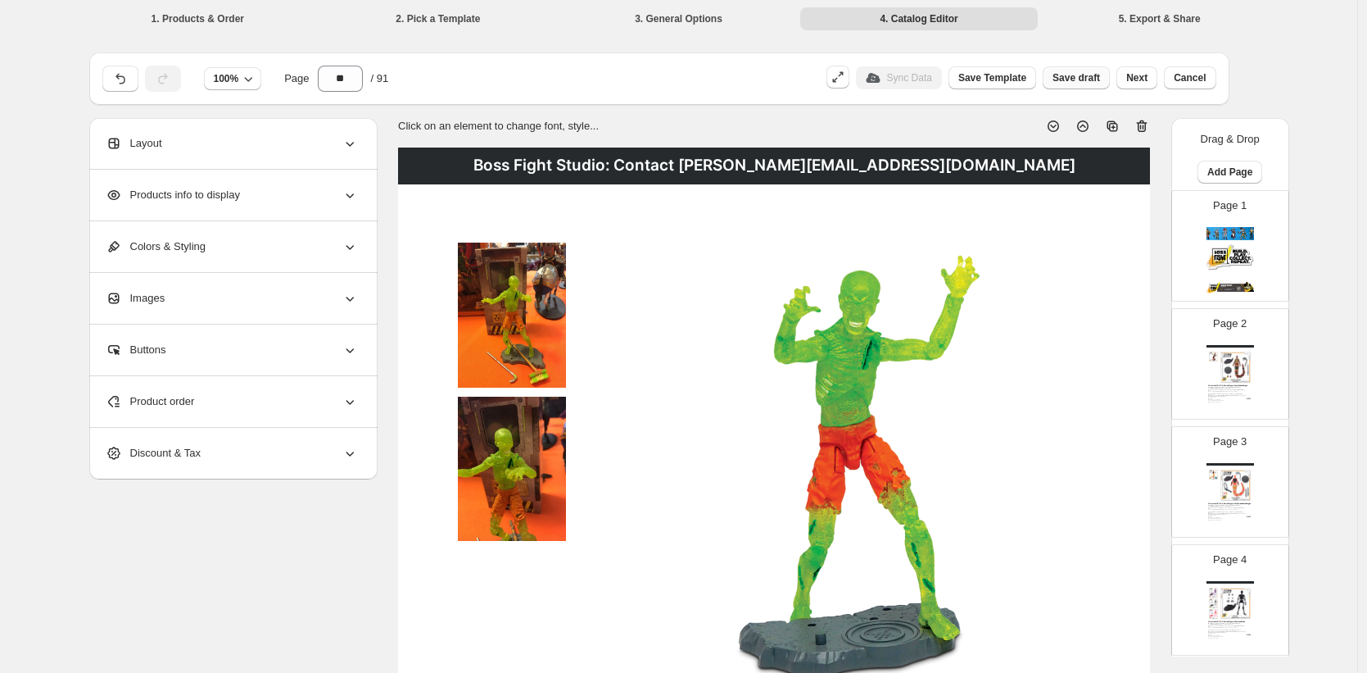
click at [1079, 84] on button "Save draft" at bounding box center [1076, 77] width 67 height 23
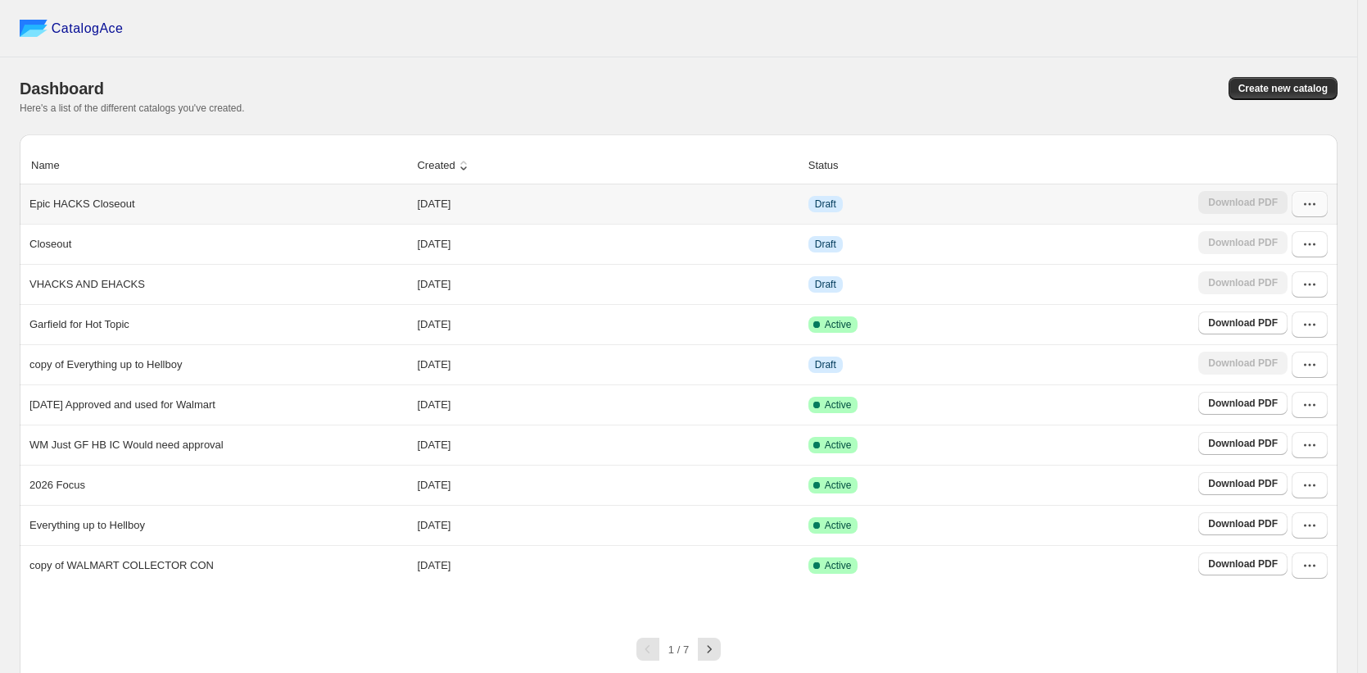
click at [1318, 211] on icon "button" at bounding box center [1310, 204] width 16 height 16
click at [1286, 323] on span "Edit" at bounding box center [1301, 324] width 84 height 16
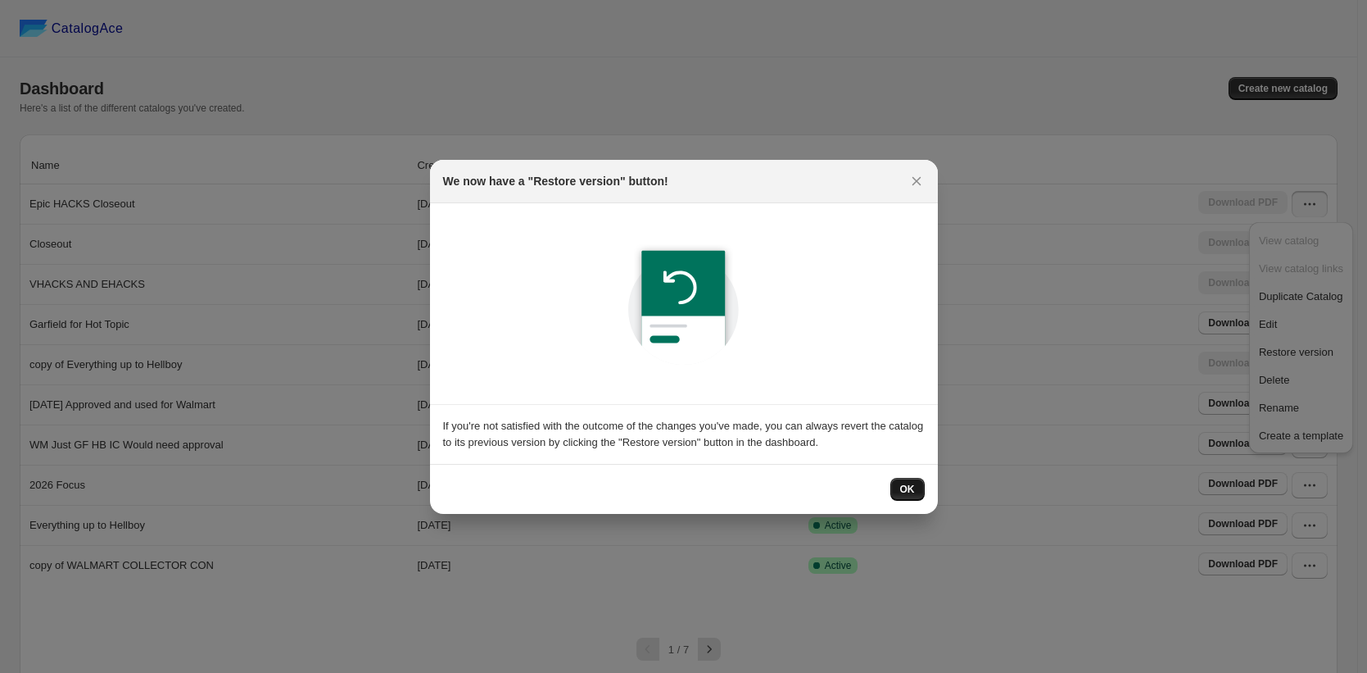
click at [904, 487] on span "OK" at bounding box center [907, 489] width 15 height 13
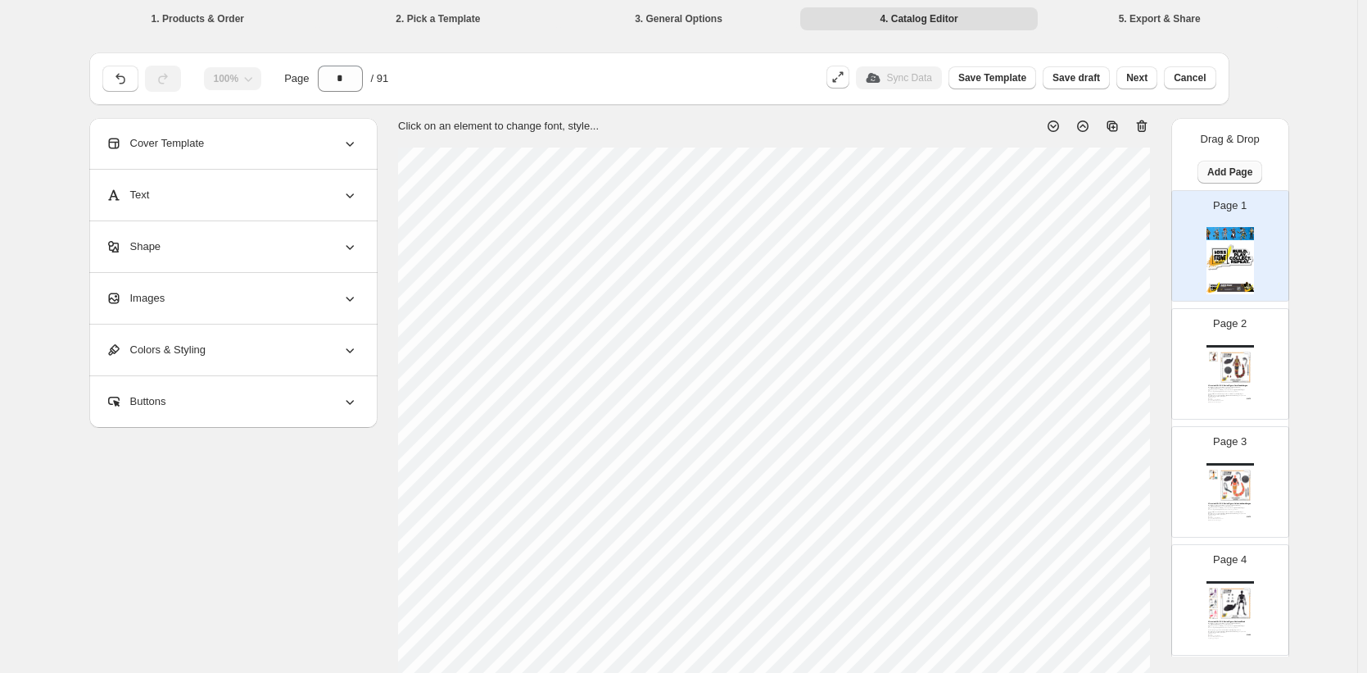
click at [1221, 171] on span "Add Page" at bounding box center [1230, 171] width 45 height 13
click at [1211, 207] on span "Cover / Blank Page" at bounding box center [1227, 206] width 92 height 12
click at [1225, 172] on span "Add Page" at bounding box center [1230, 171] width 45 height 13
click at [1217, 206] on span "Cover / Blank Page" at bounding box center [1227, 206] width 92 height 12
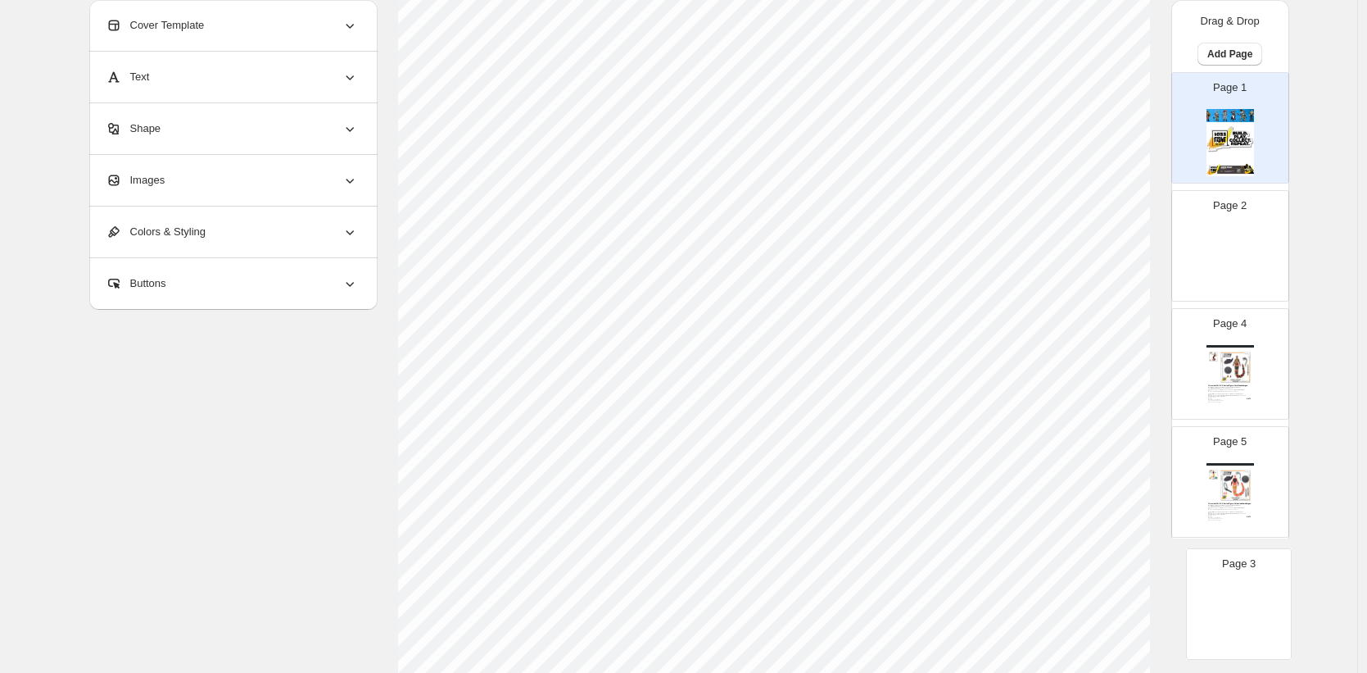
scroll to position [515, 0]
drag, startPoint x: 1240, startPoint y: 507, endPoint x: 1228, endPoint y: 215, distance: 292.7
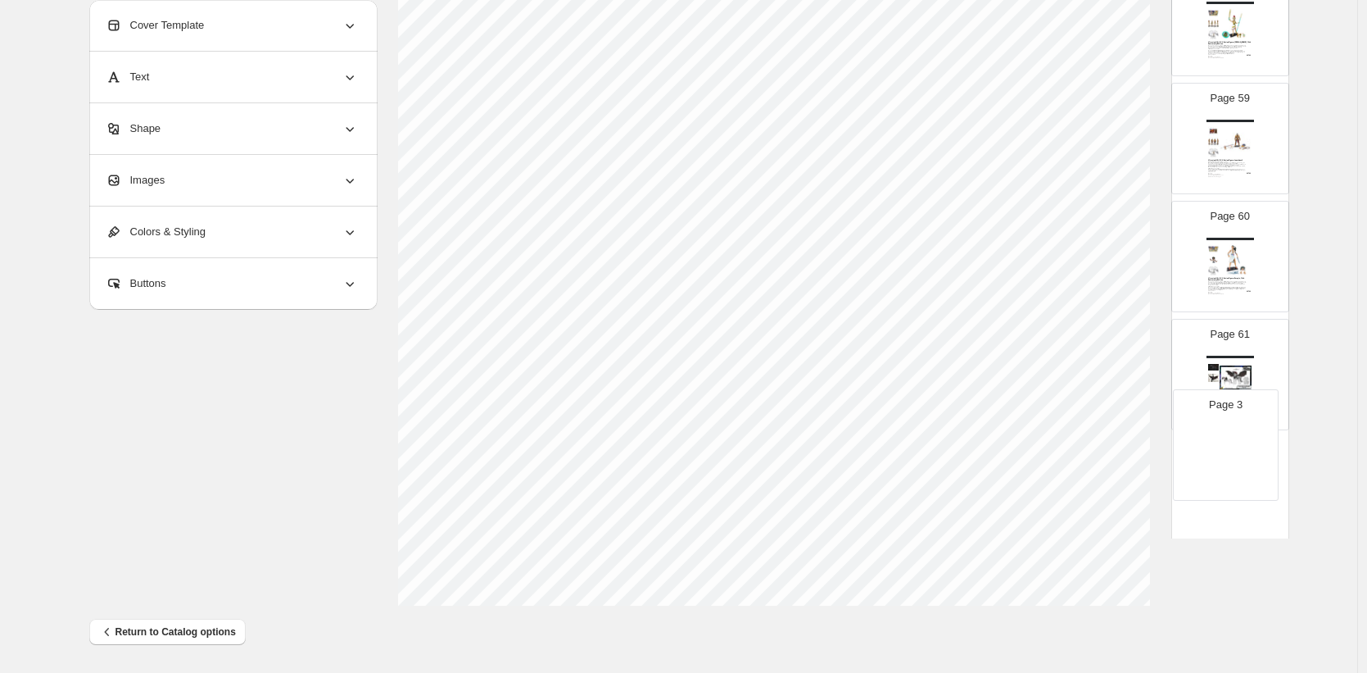
scroll to position [6745, 0]
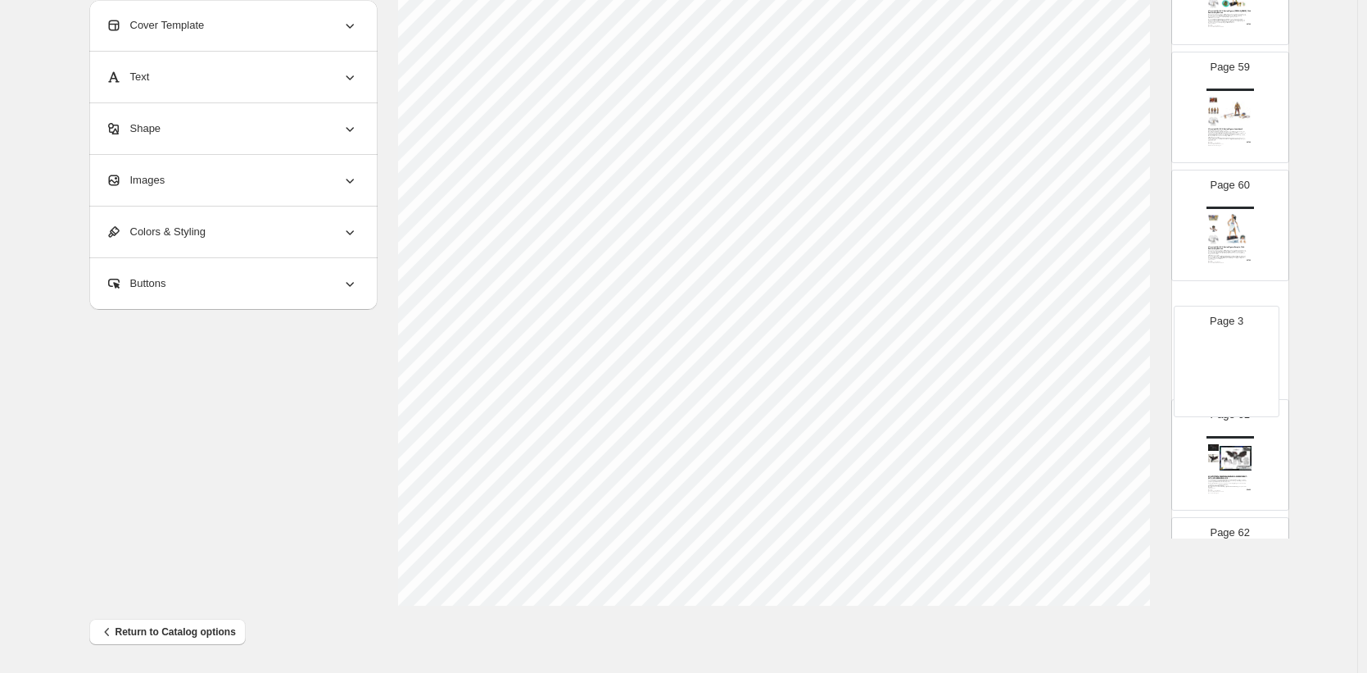
drag, startPoint x: 1240, startPoint y: 423, endPoint x: 1233, endPoint y: 349, distance: 74.0
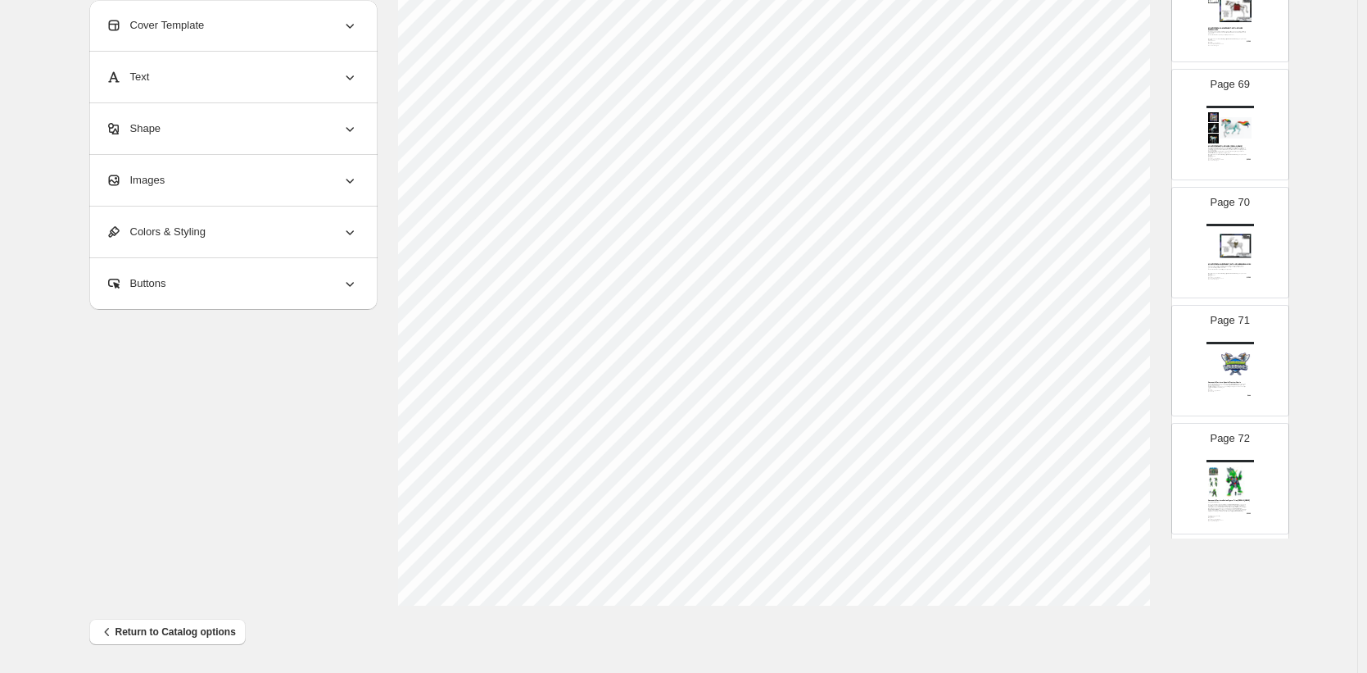
scroll to position [8026, 0]
click at [1228, 351] on img at bounding box center [1236, 362] width 33 height 31
type input "**"
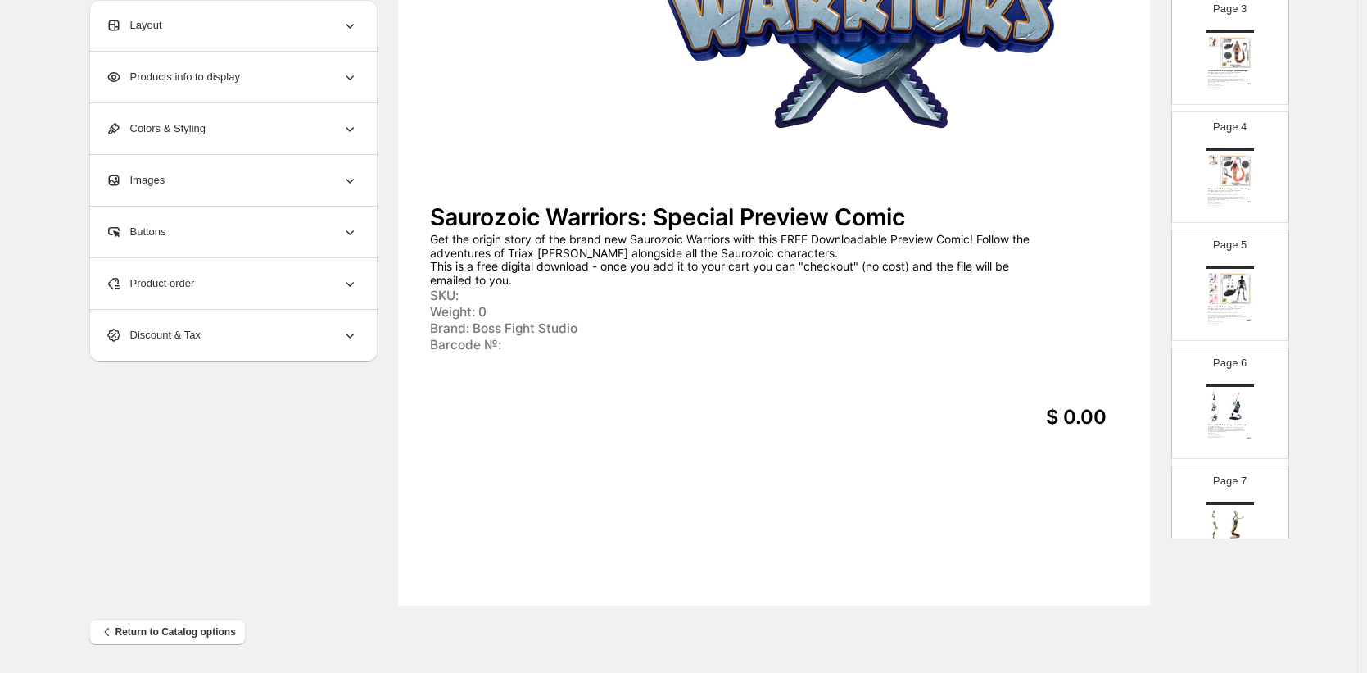
scroll to position [0, 0]
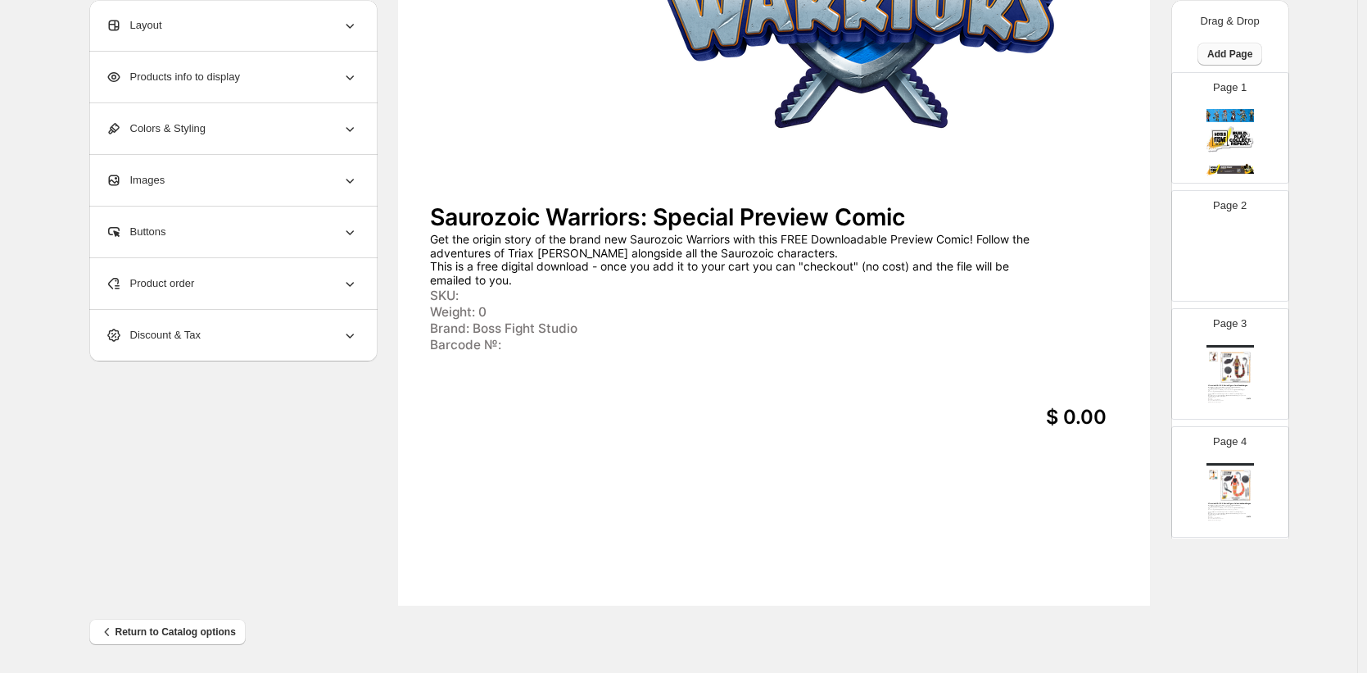
click at [1222, 49] on span "Add Page" at bounding box center [1230, 54] width 45 height 13
click at [1219, 88] on span "Cover / Blank Page" at bounding box center [1227, 88] width 92 height 12
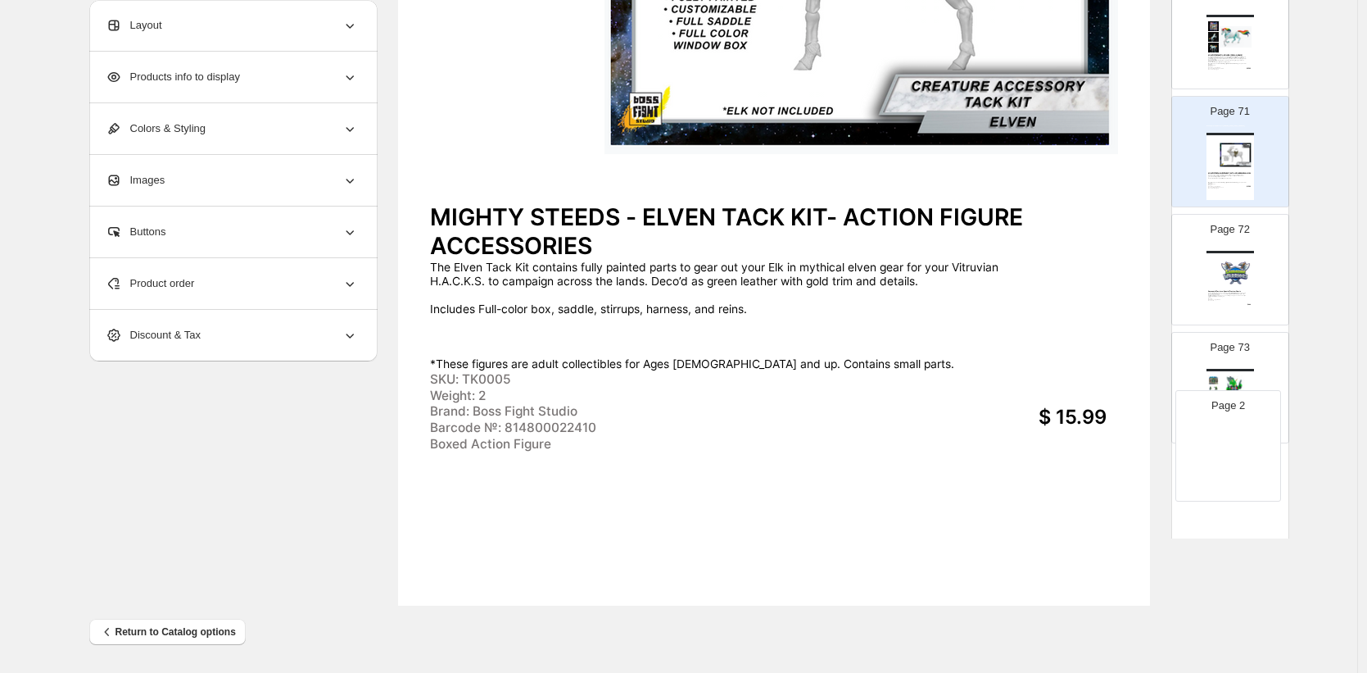
scroll to position [8148, 0]
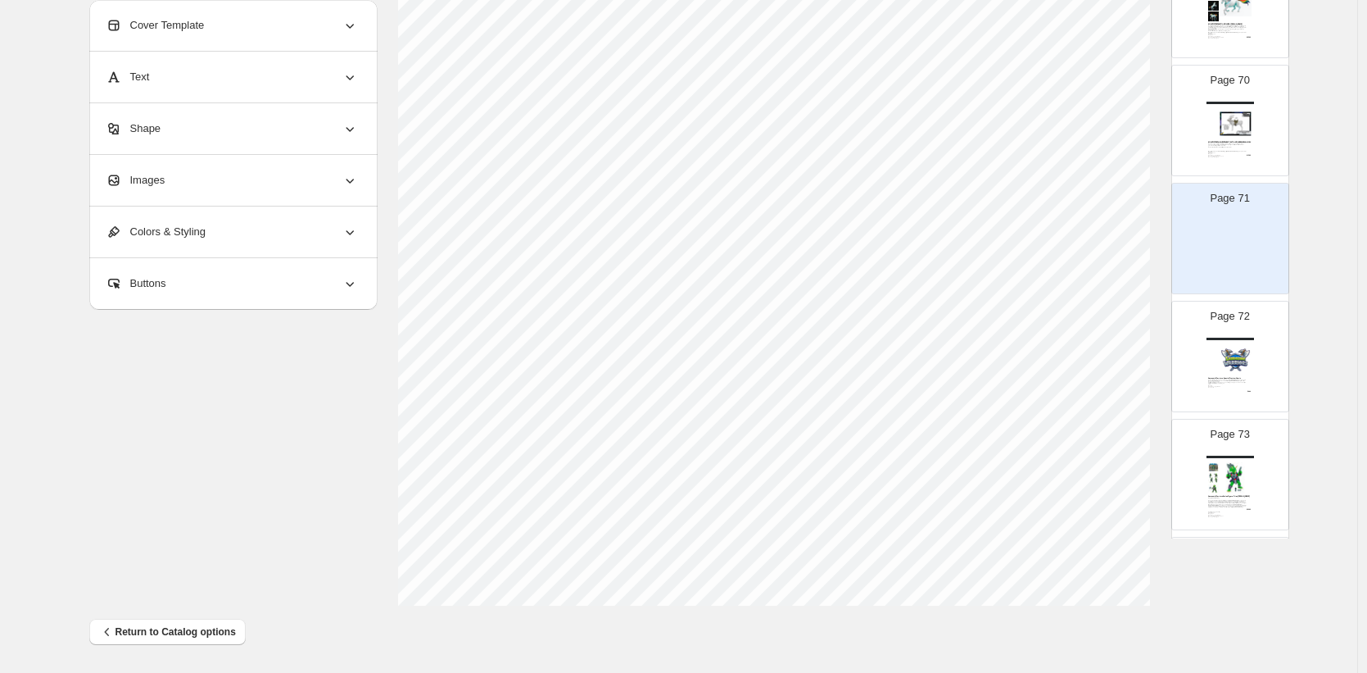
click at [209, 179] on div "Images" at bounding box center [232, 180] width 252 height 51
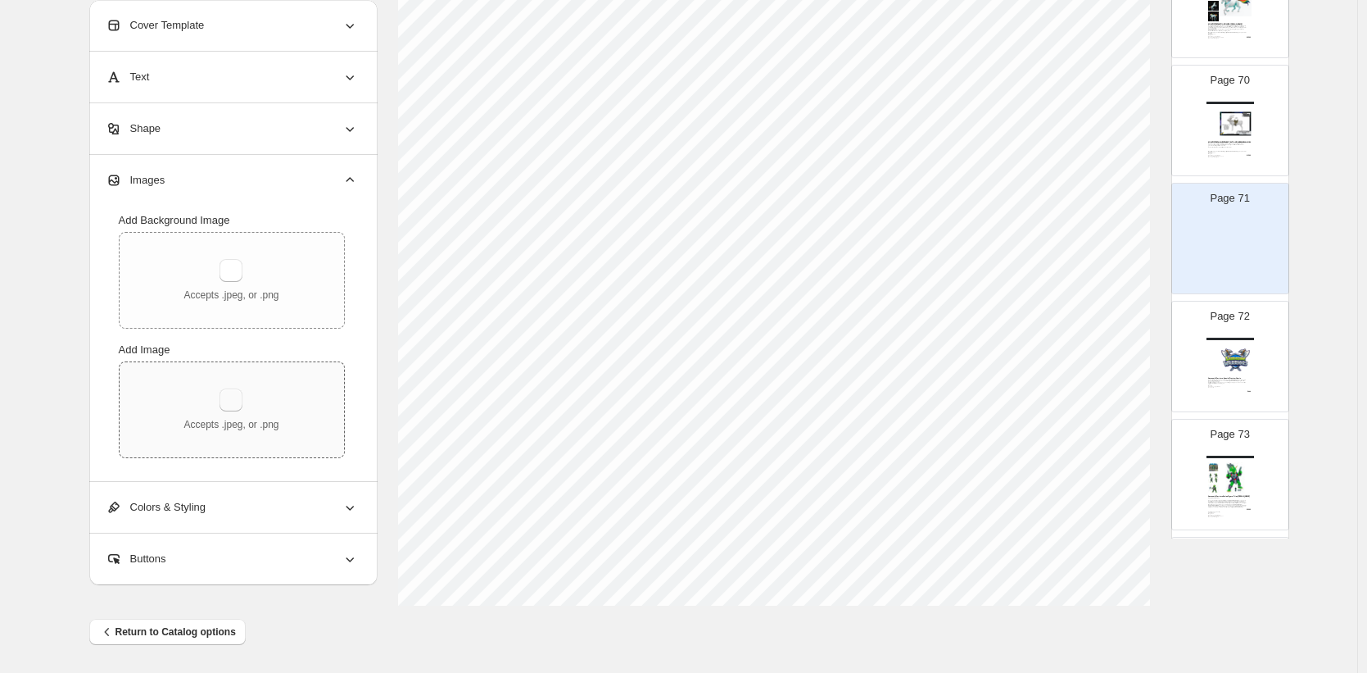
click at [230, 400] on button "button" at bounding box center [231, 399] width 23 height 23
type input "**********"
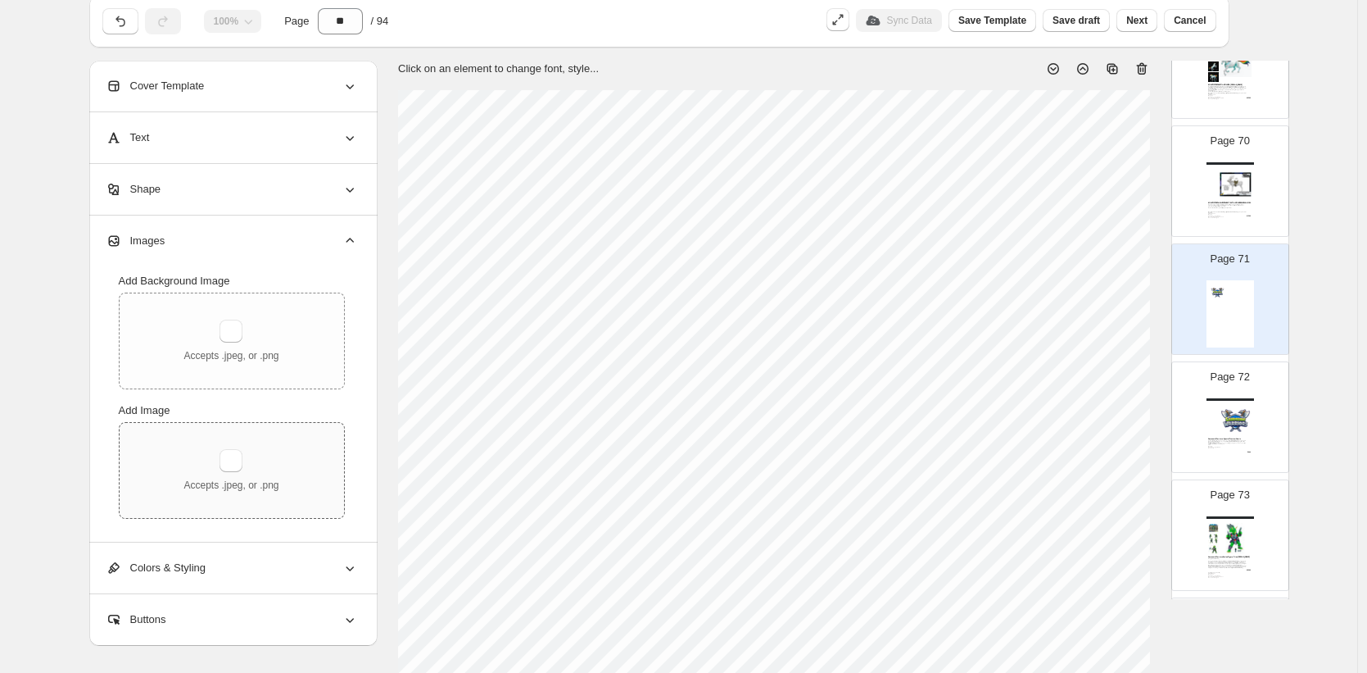
scroll to position [54, 0]
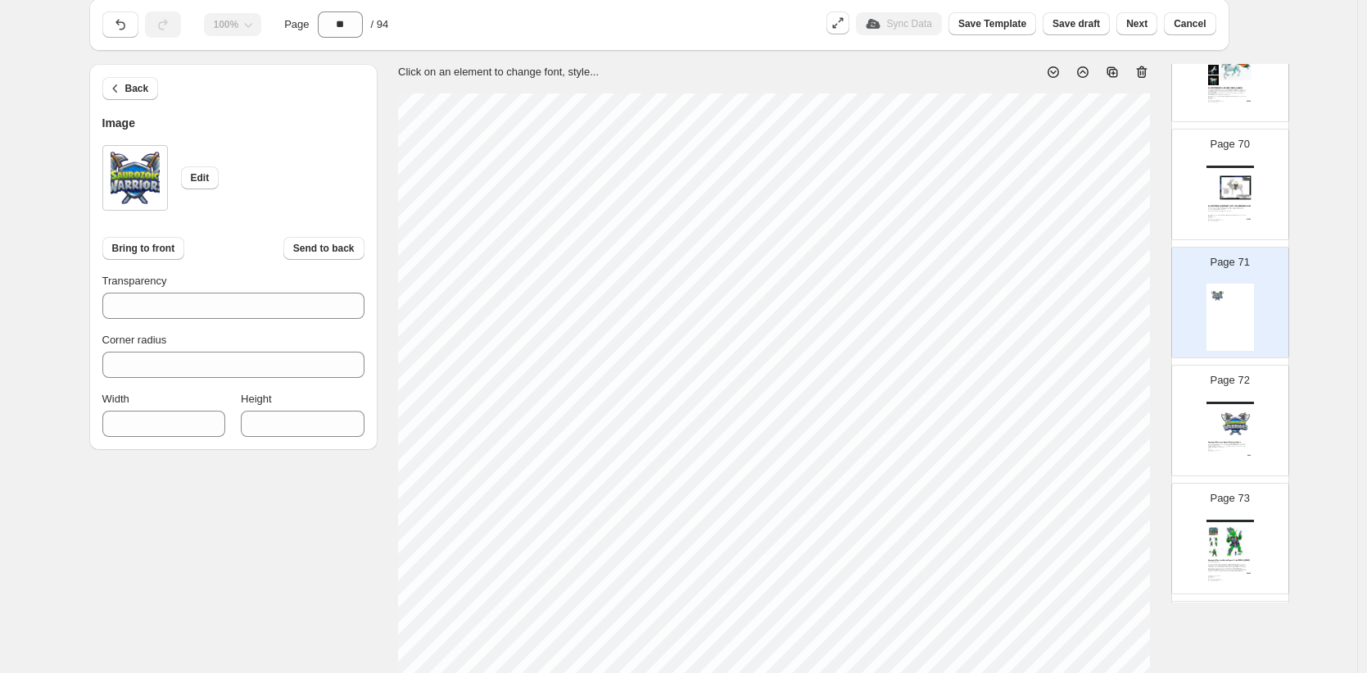
type input "***"
click at [1074, 31] on button "Save draft" at bounding box center [1076, 23] width 67 height 23
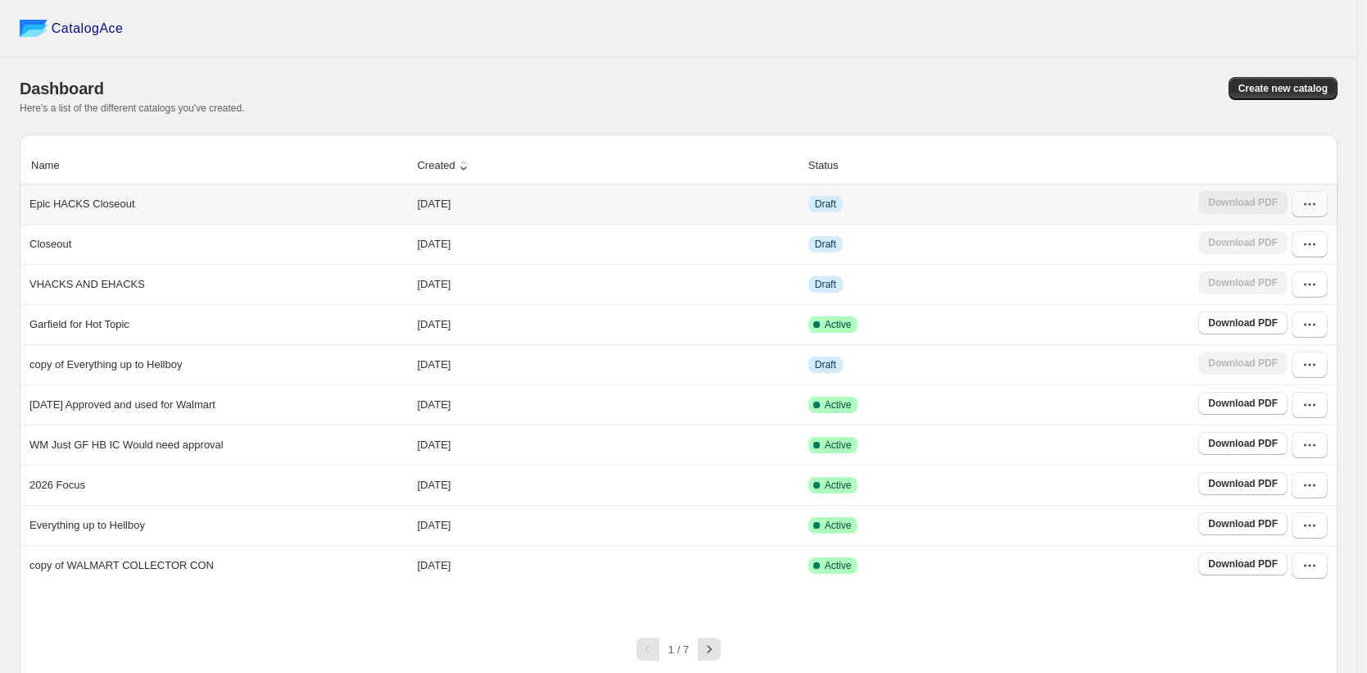
click at [1317, 211] on icon "button" at bounding box center [1310, 204] width 16 height 16
click at [1281, 318] on span "Edit" at bounding box center [1301, 324] width 84 height 16
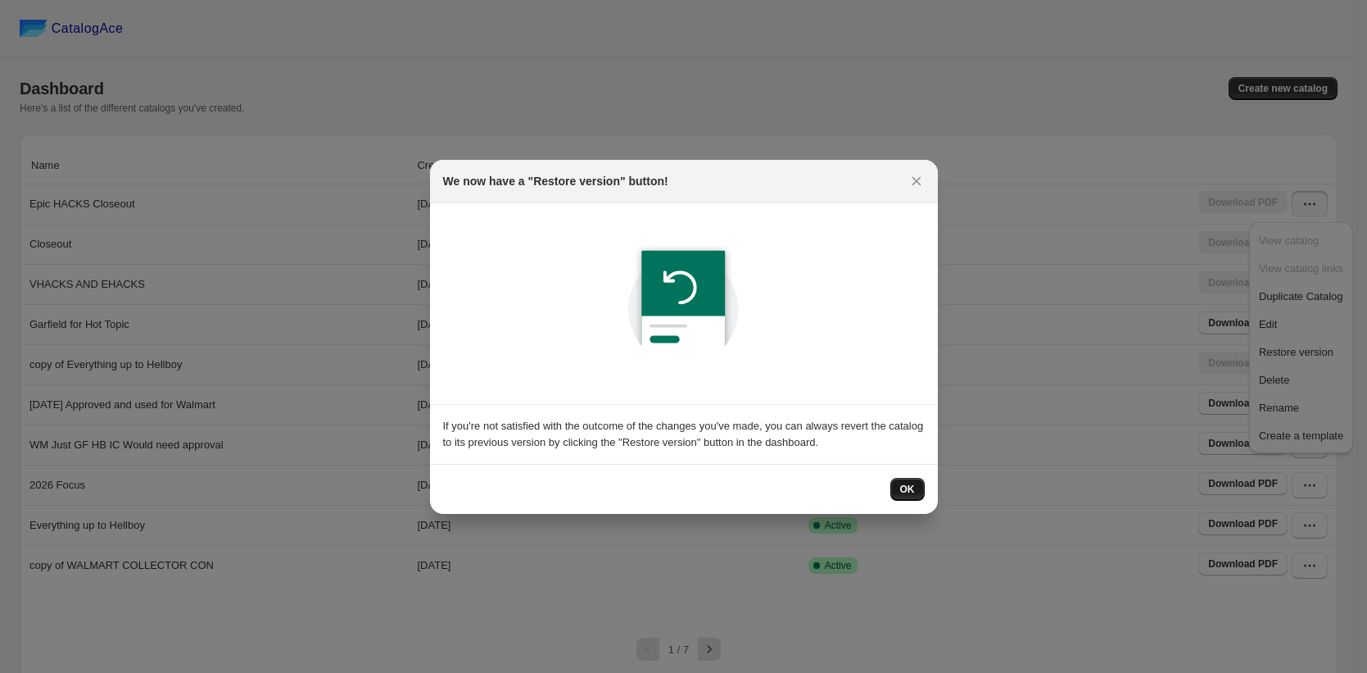
click at [902, 491] on span "OK" at bounding box center [907, 489] width 15 height 13
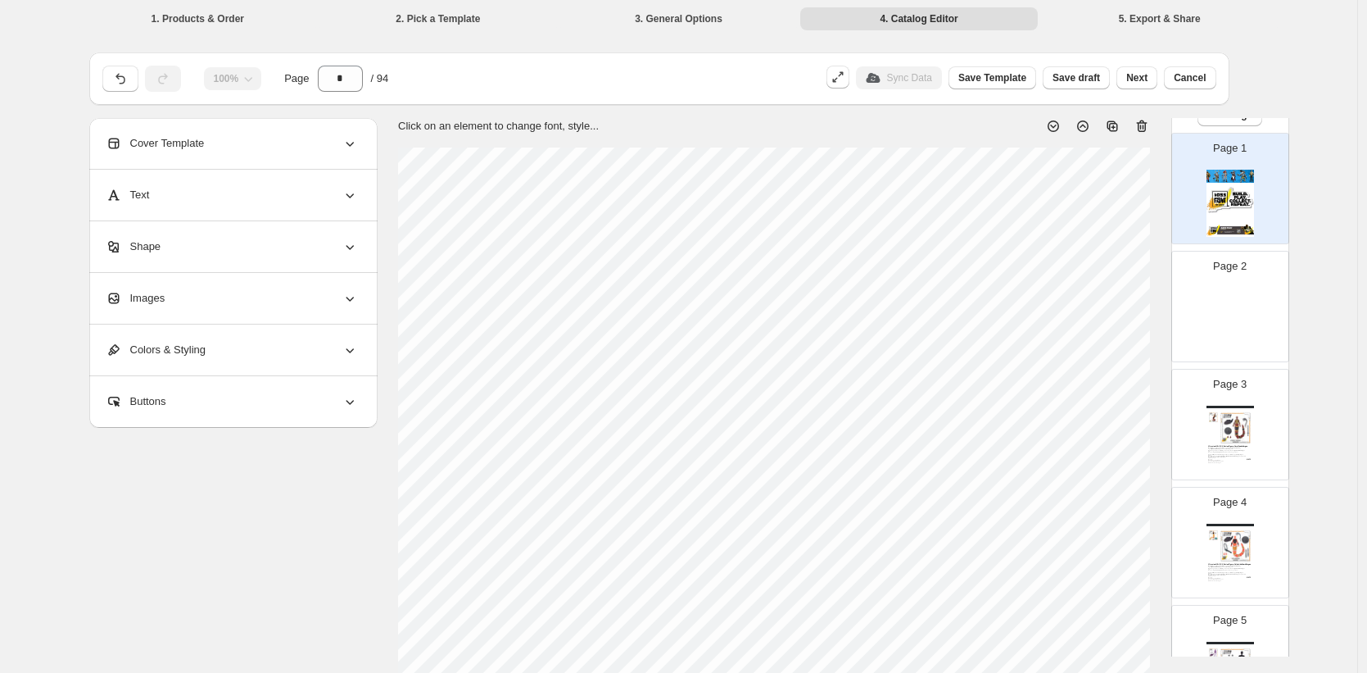
scroll to position [37, 0]
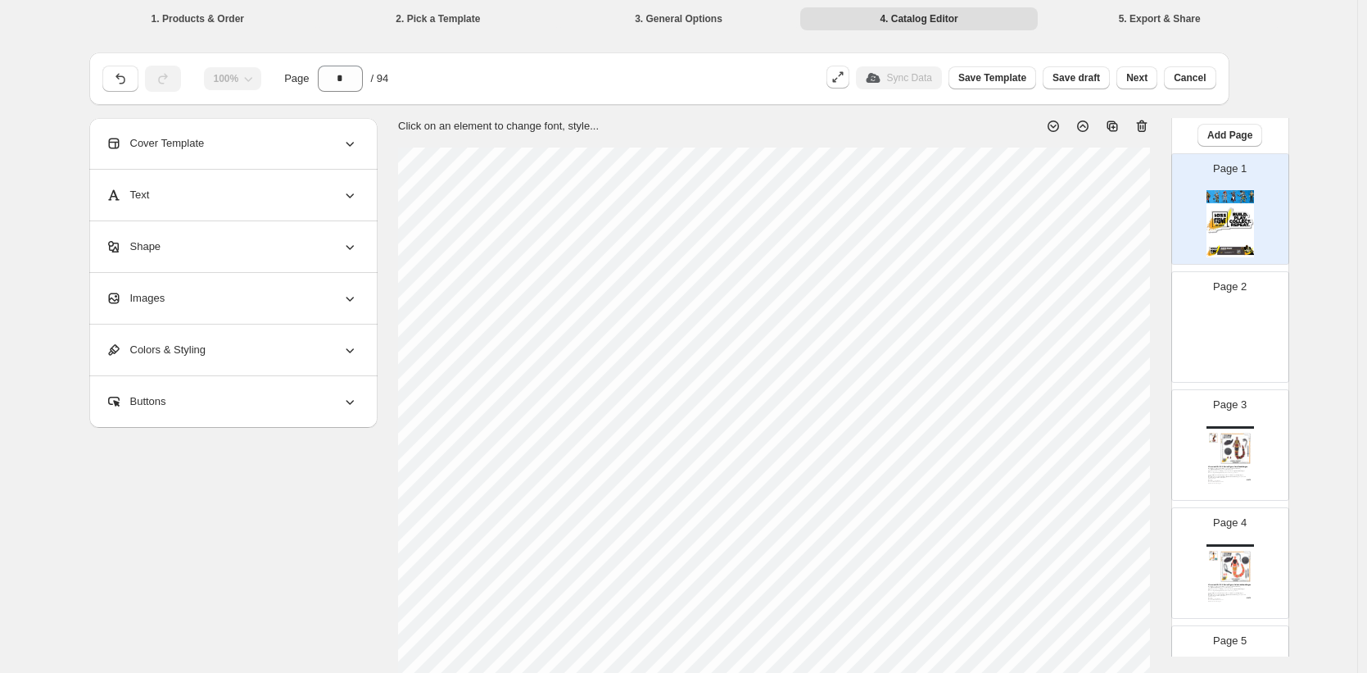
click at [1246, 324] on img at bounding box center [1231, 341] width 48 height 67
type input "*"
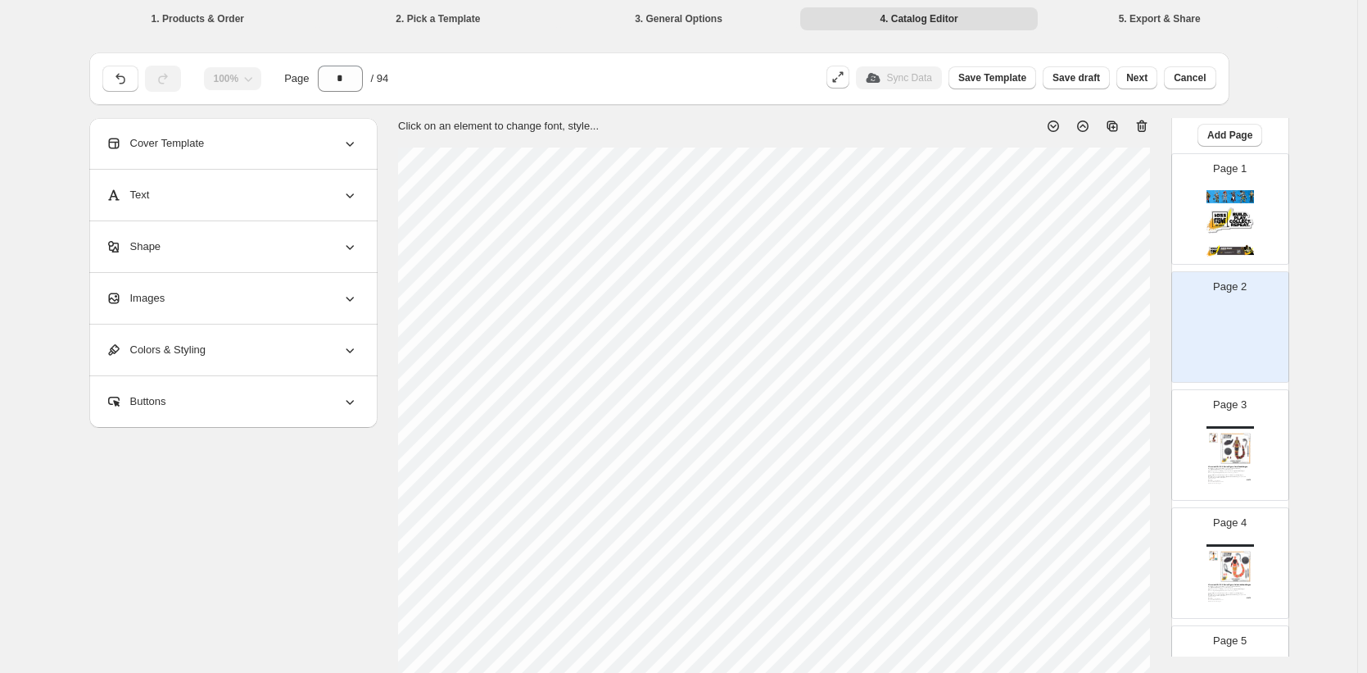
click at [172, 292] on div "Images" at bounding box center [232, 298] width 252 height 51
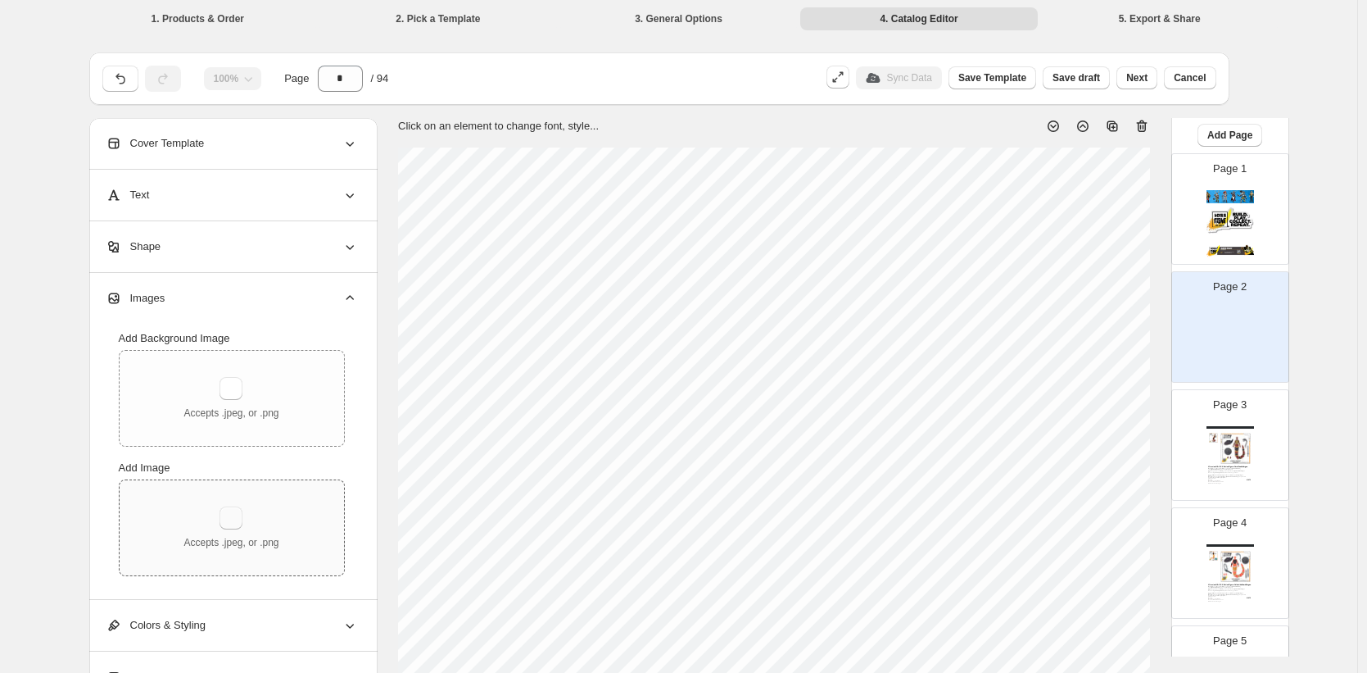
click at [233, 509] on button "button" at bounding box center [231, 517] width 23 height 23
type input "**********"
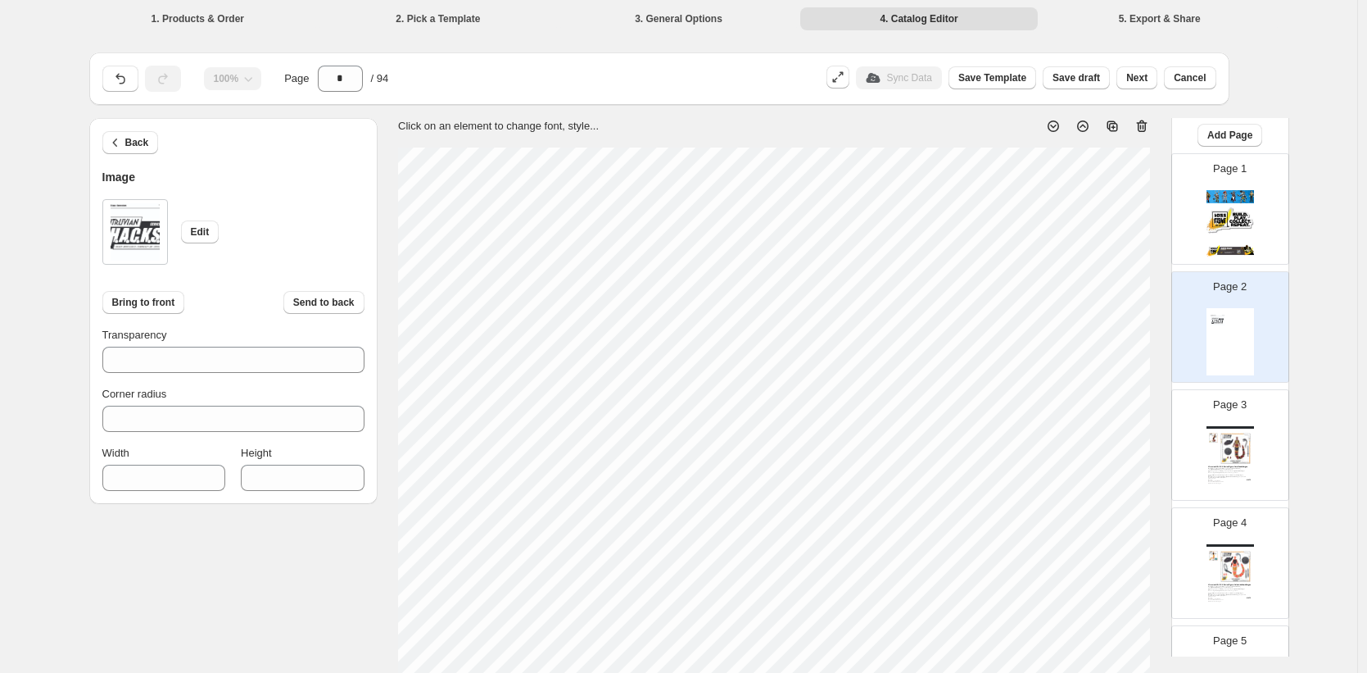
type input "***"
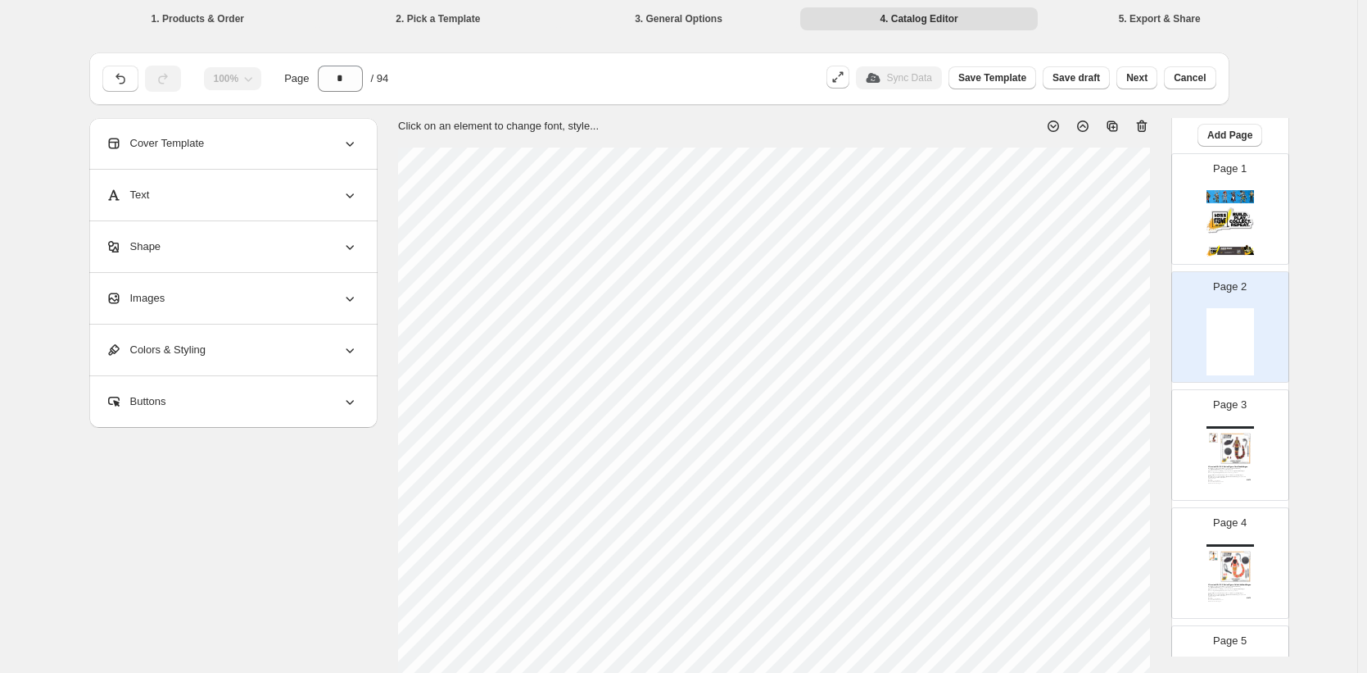
click at [188, 305] on div "Images" at bounding box center [232, 298] width 252 height 51
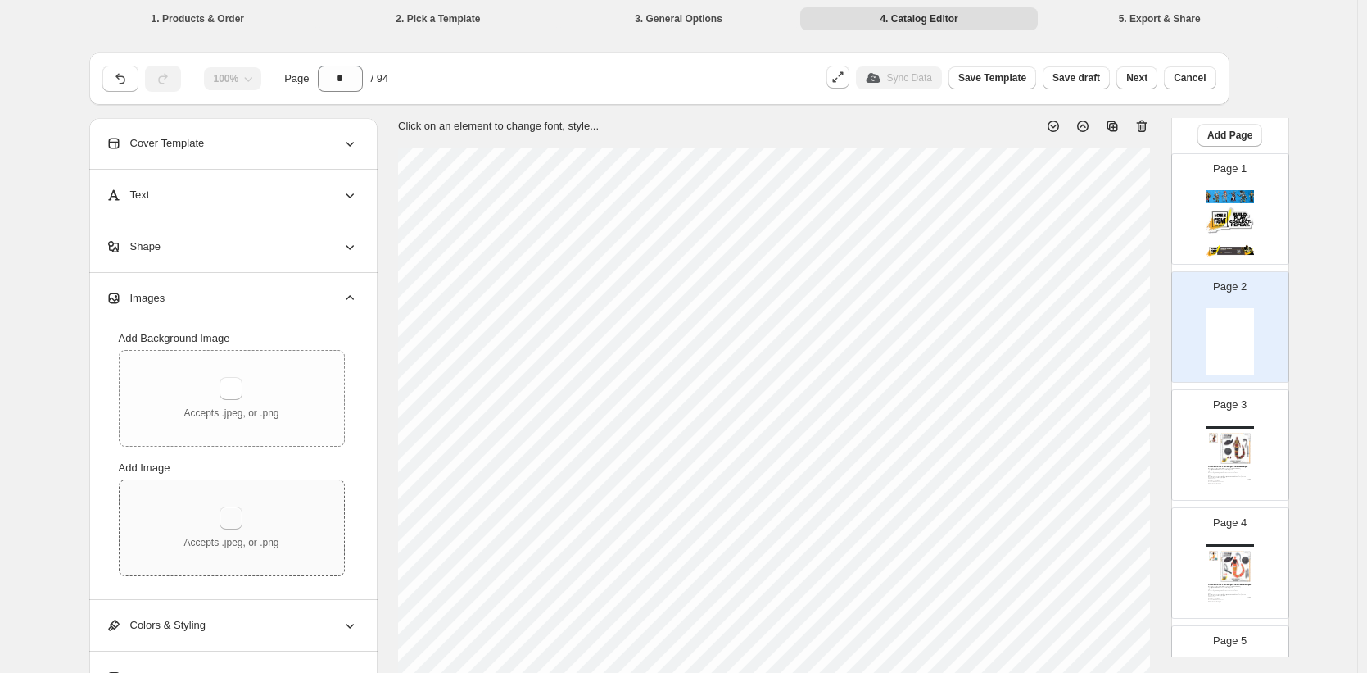
click at [242, 527] on button "button" at bounding box center [231, 517] width 23 height 23
type input "**********"
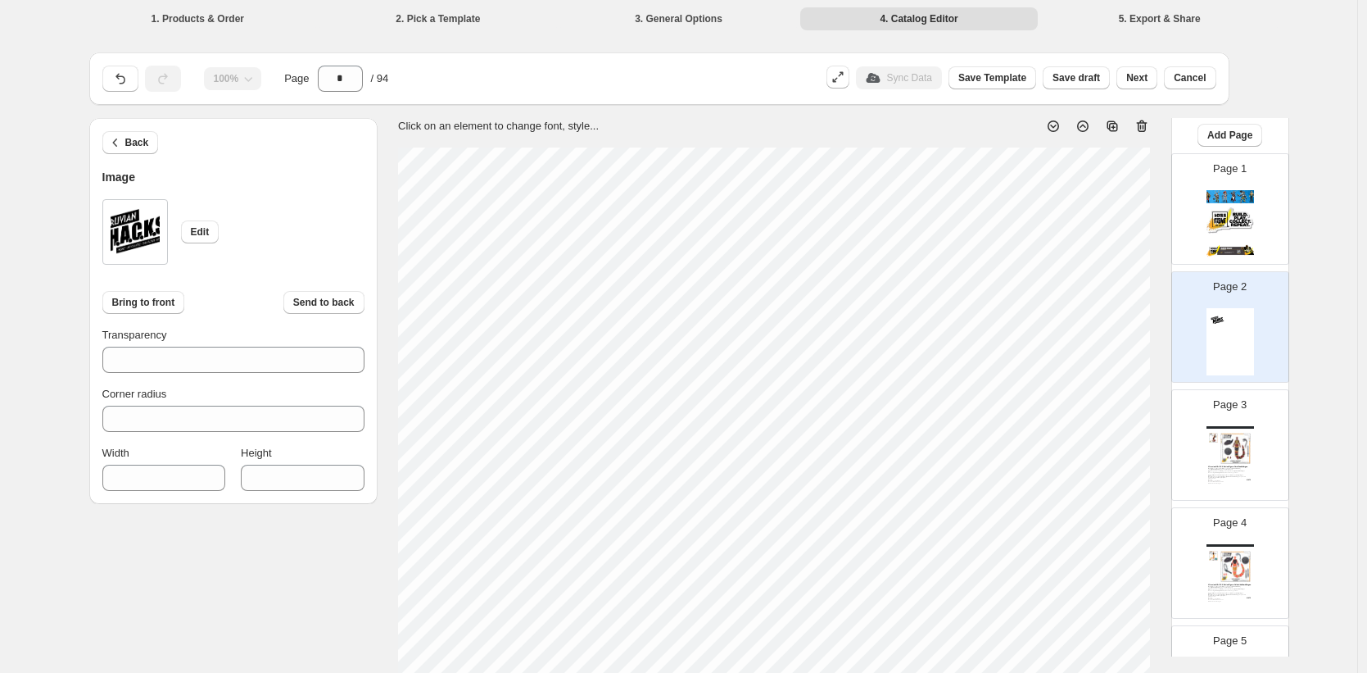
type input "***"
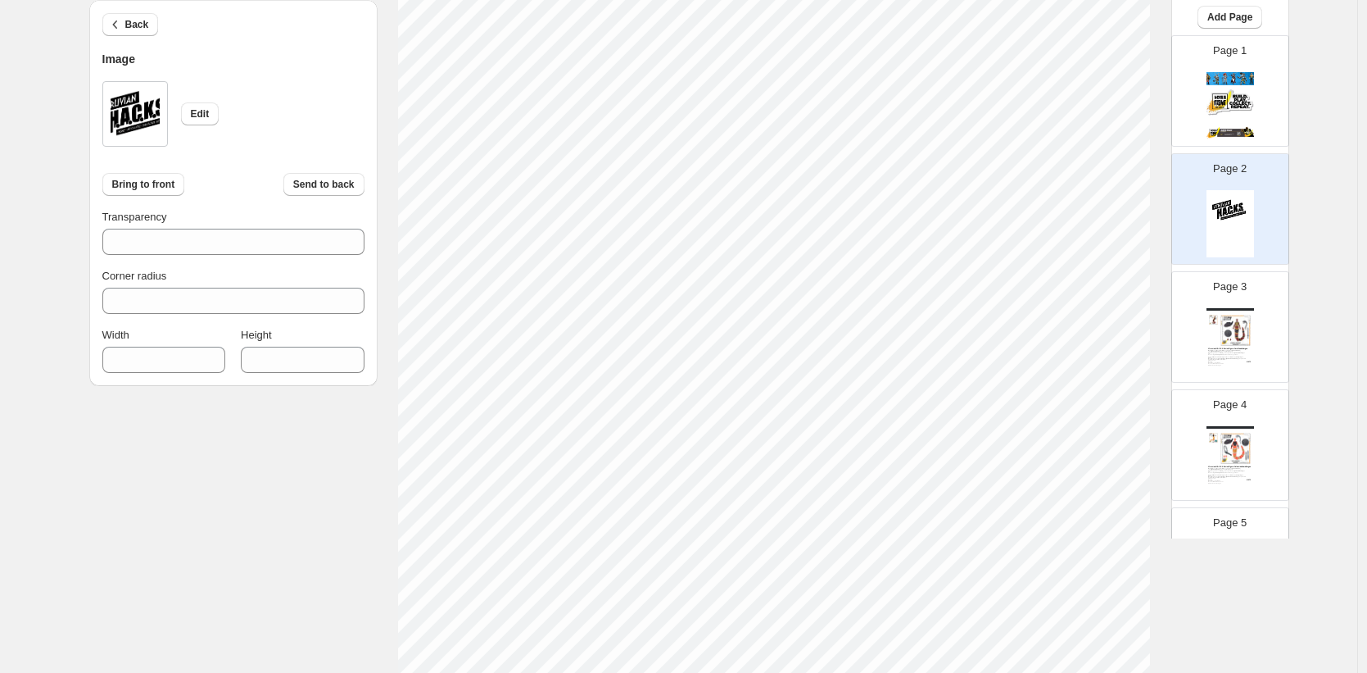
scroll to position [475, 0]
type input "***"
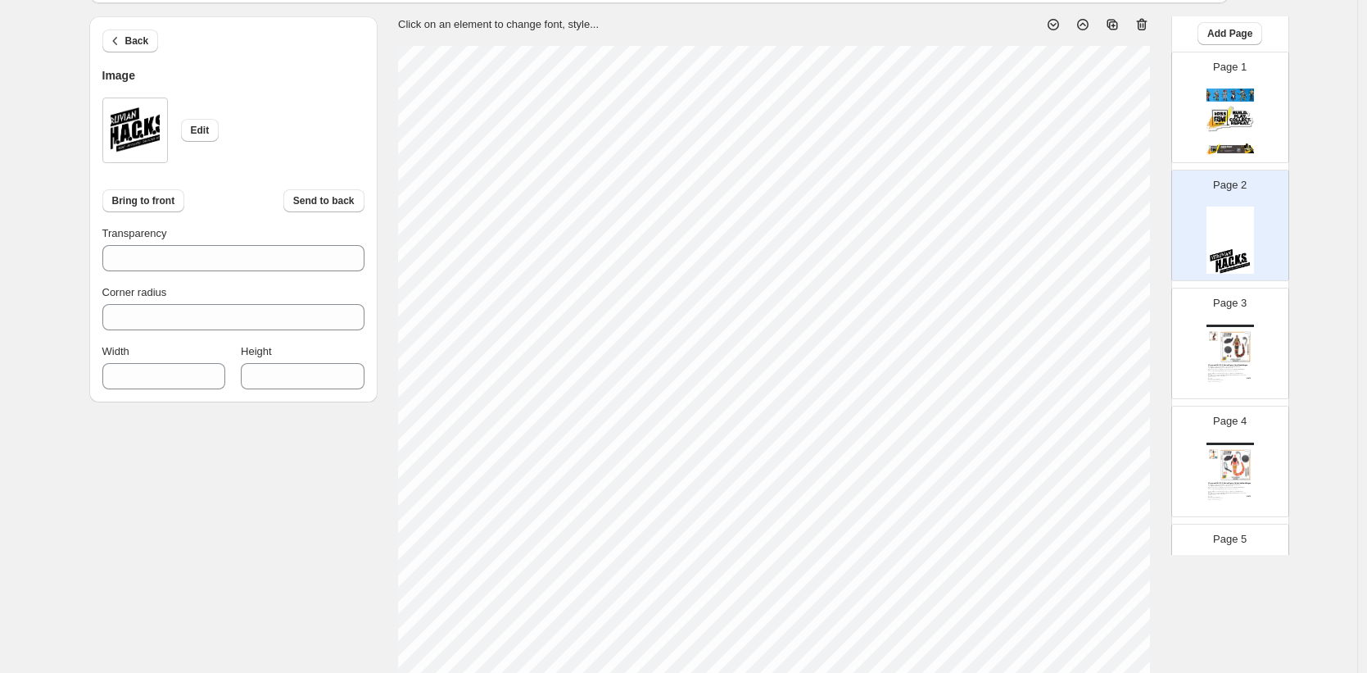
scroll to position [0, 0]
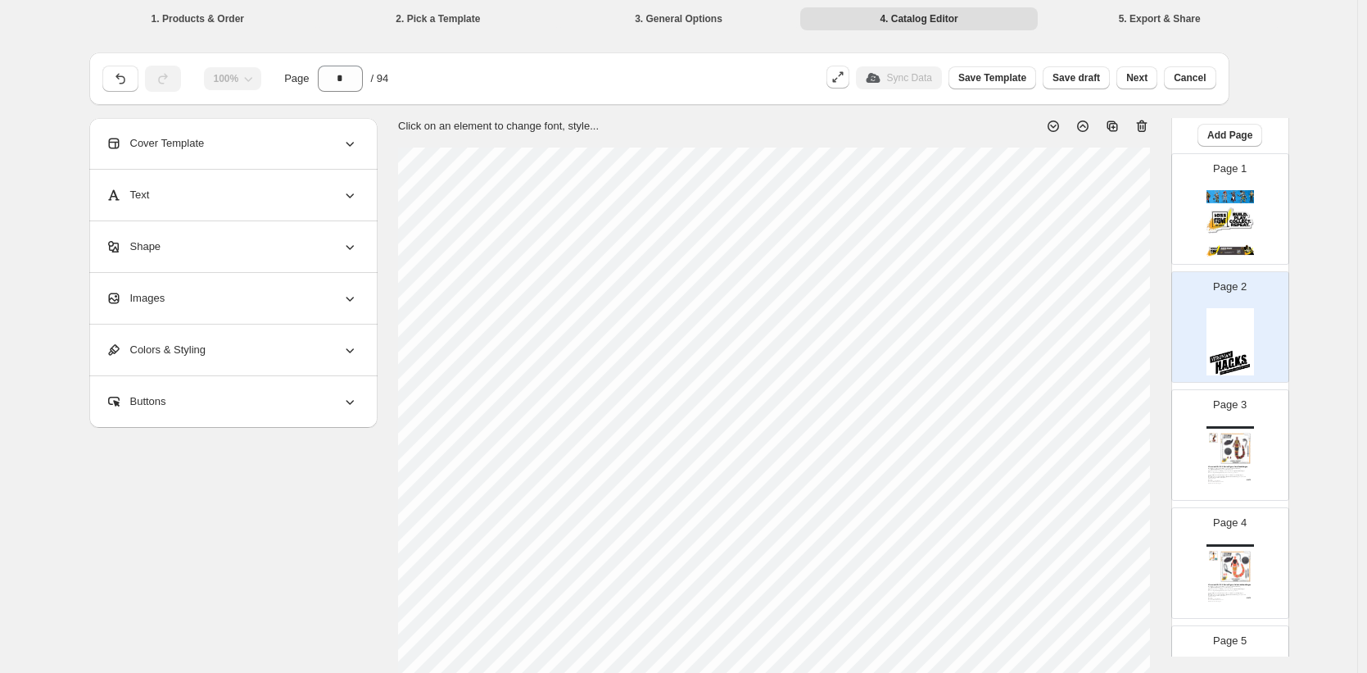
click at [218, 302] on div "Images" at bounding box center [232, 298] width 252 height 51
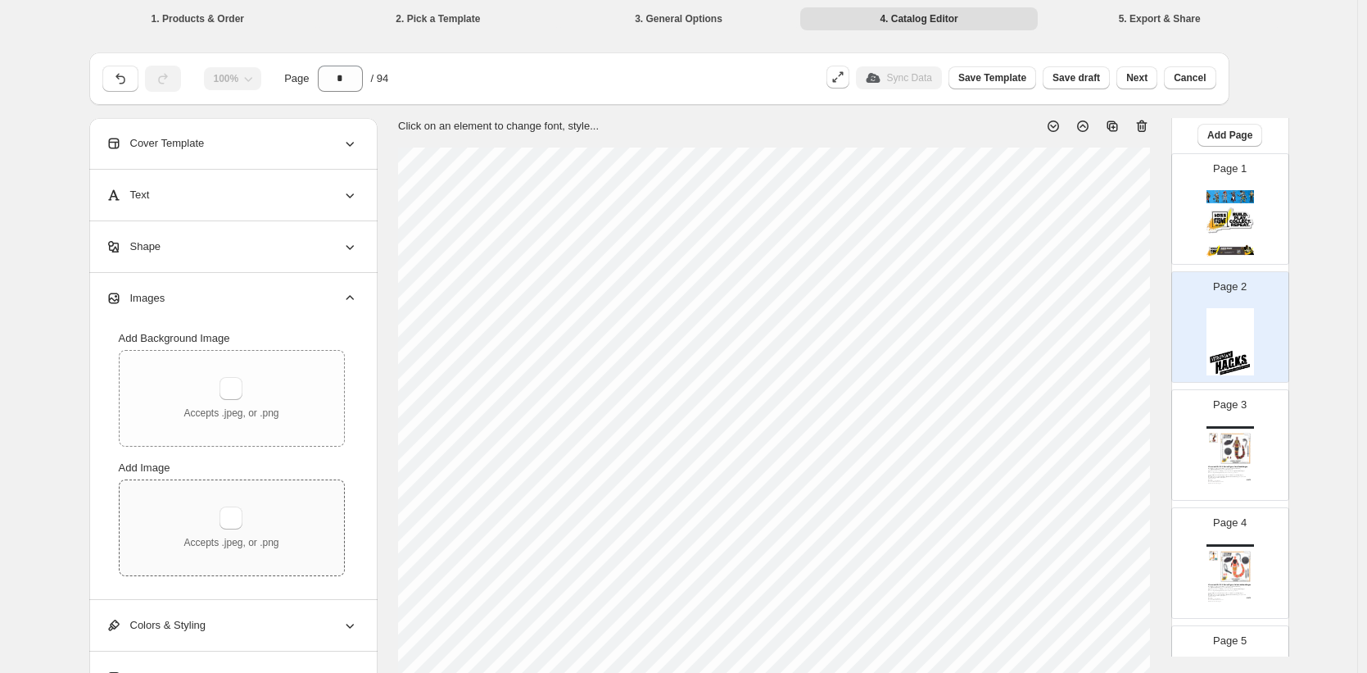
click at [235, 537] on p "Accepts .jpeg, or .png" at bounding box center [231, 542] width 95 height 13
type input "**********"
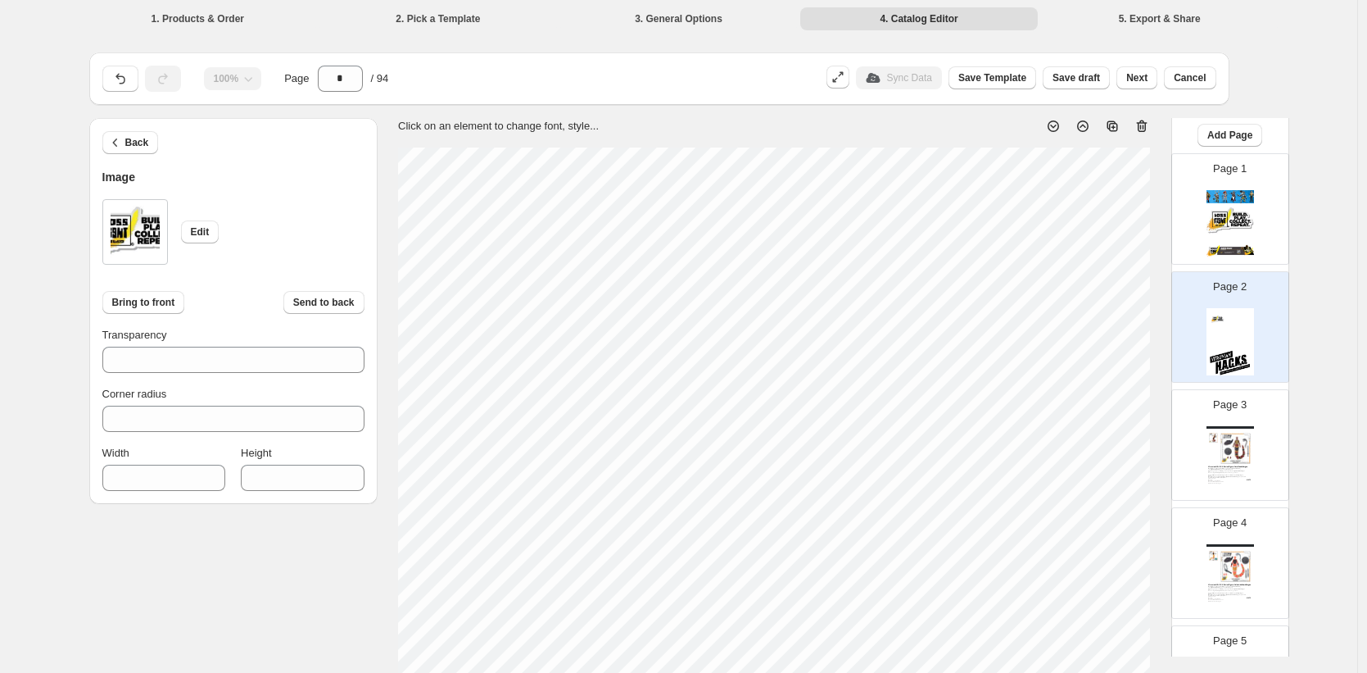
type input "***"
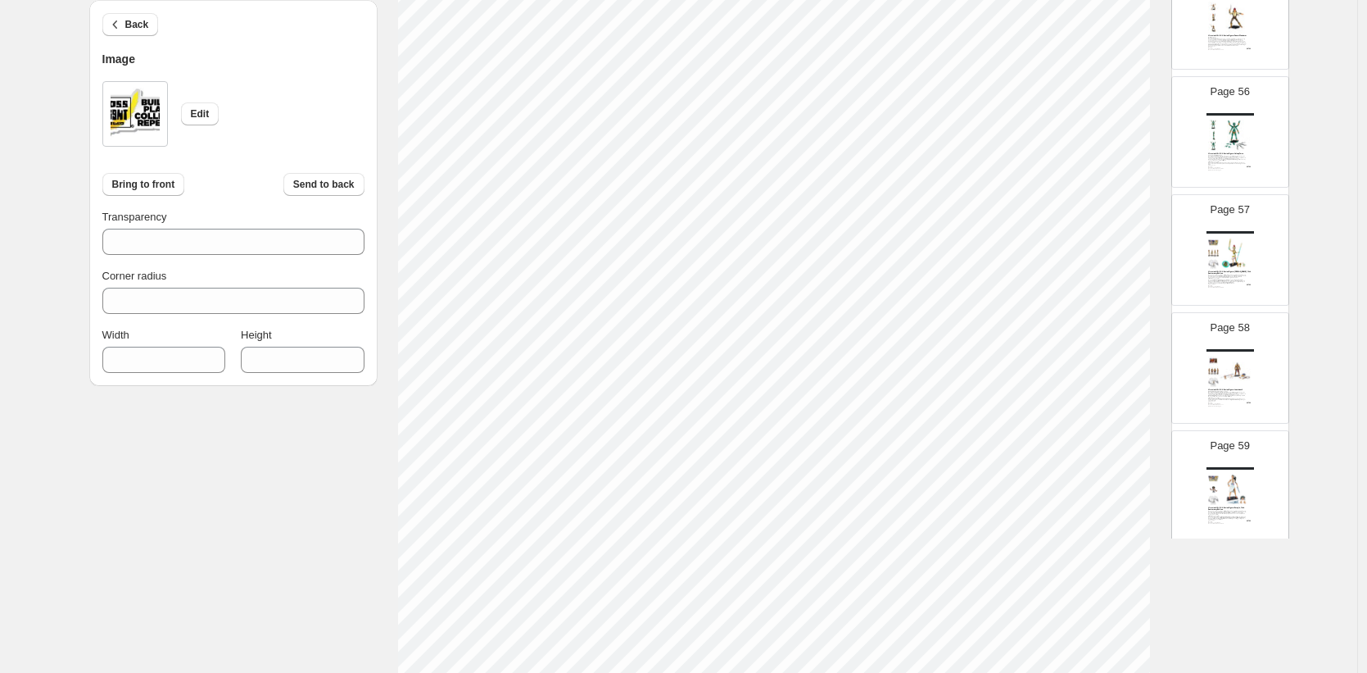
scroll to position [6719, 0]
click at [1228, 355] on img at bounding box center [1231, 384] width 48 height 67
type input "**"
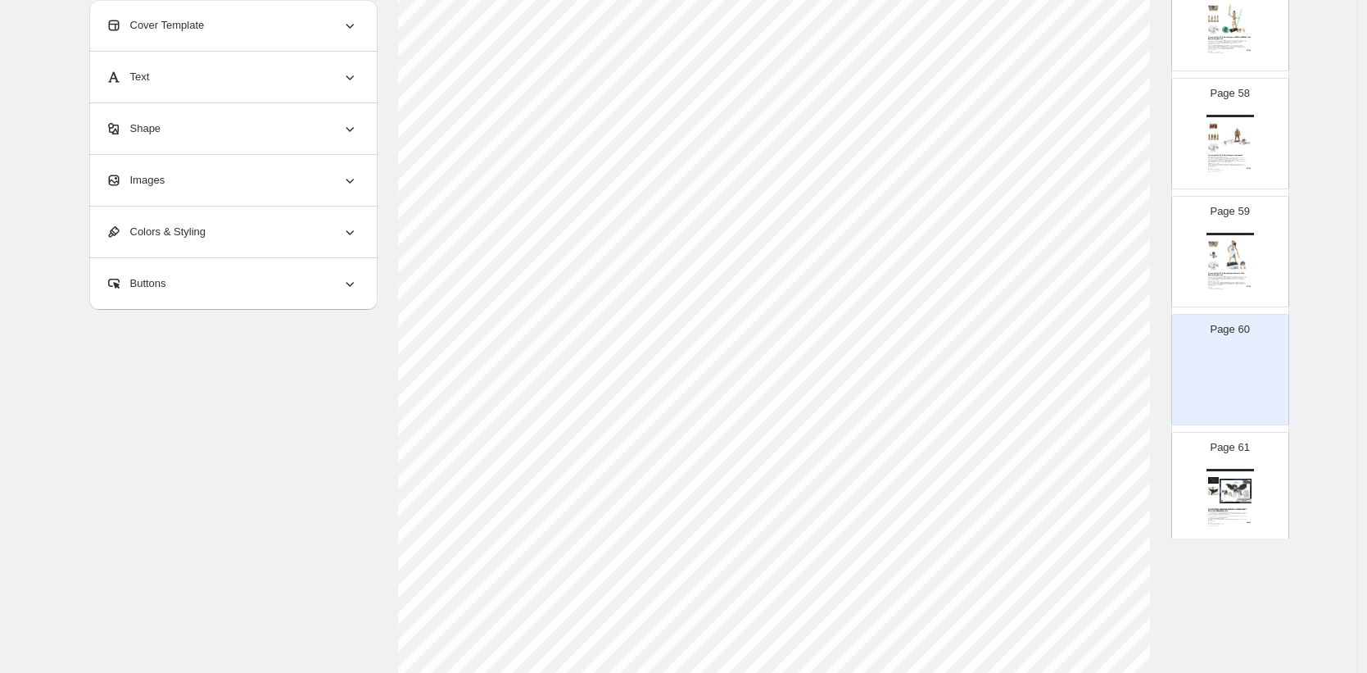
click at [157, 180] on span "Images" at bounding box center [136, 180] width 60 height 16
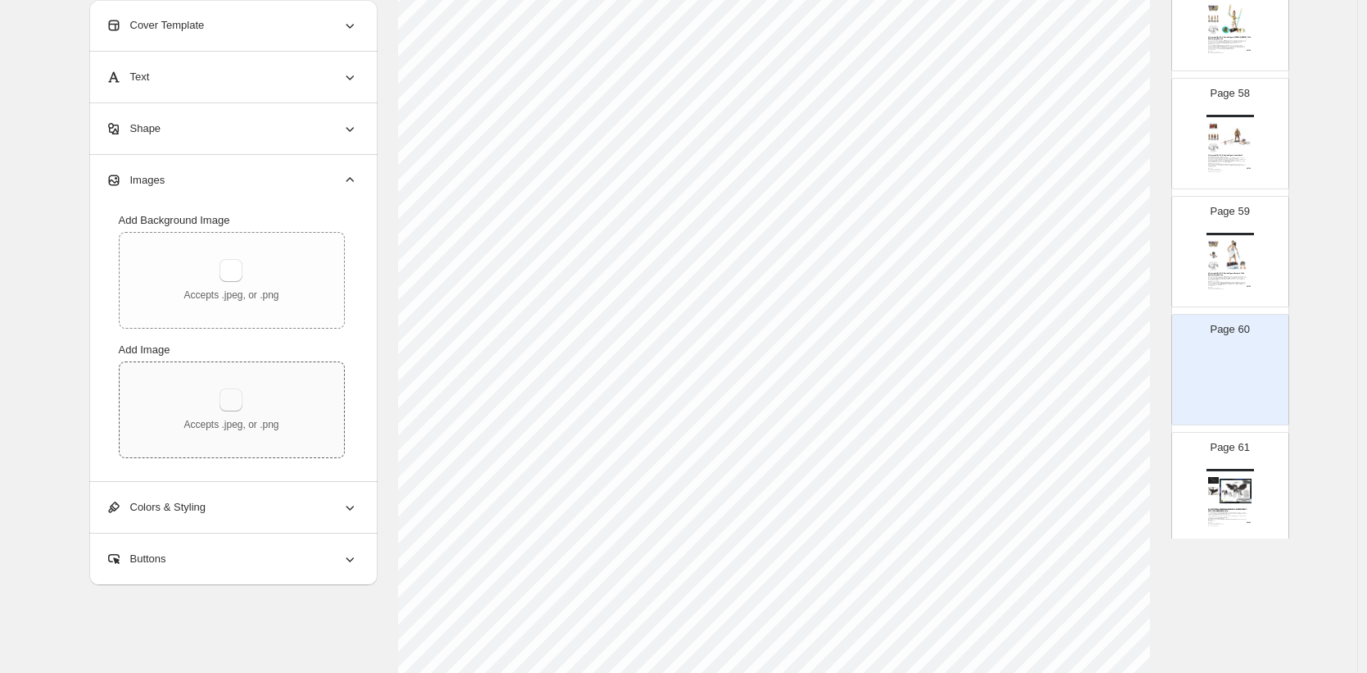
click at [233, 403] on button "button" at bounding box center [231, 399] width 23 height 23
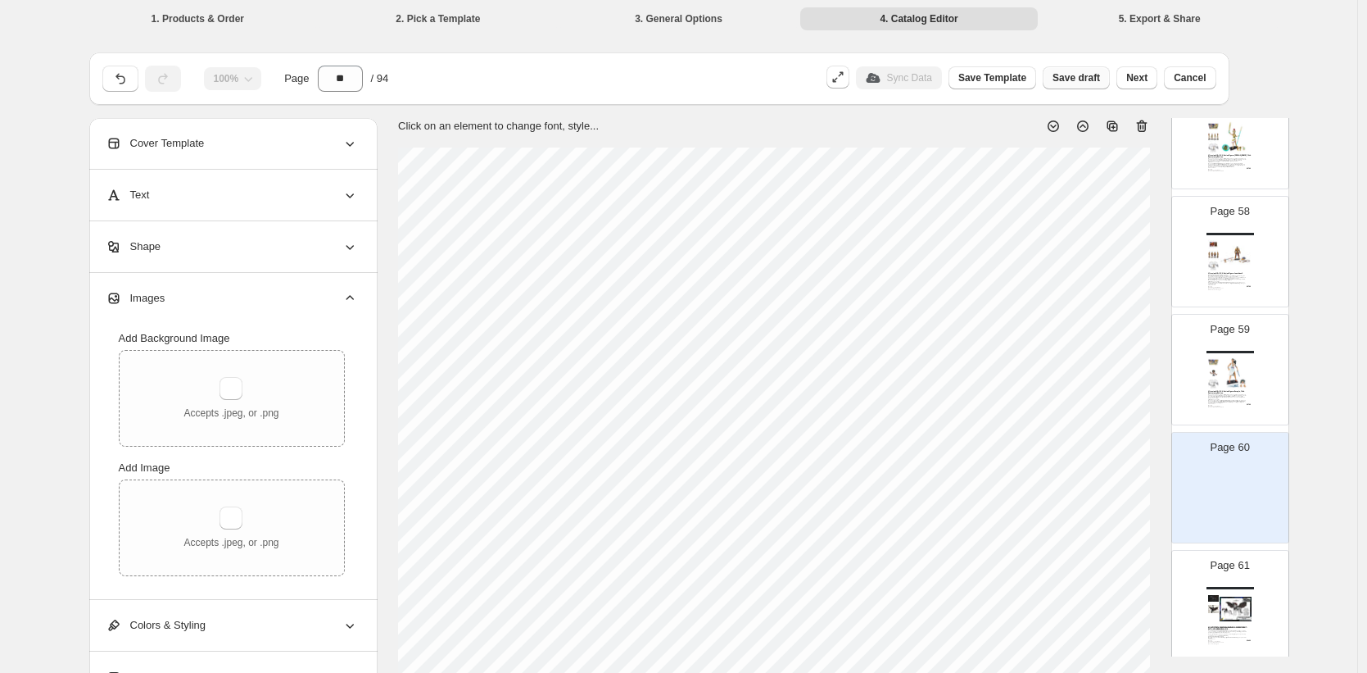
click at [1081, 84] on button "Save draft" at bounding box center [1076, 77] width 67 height 23
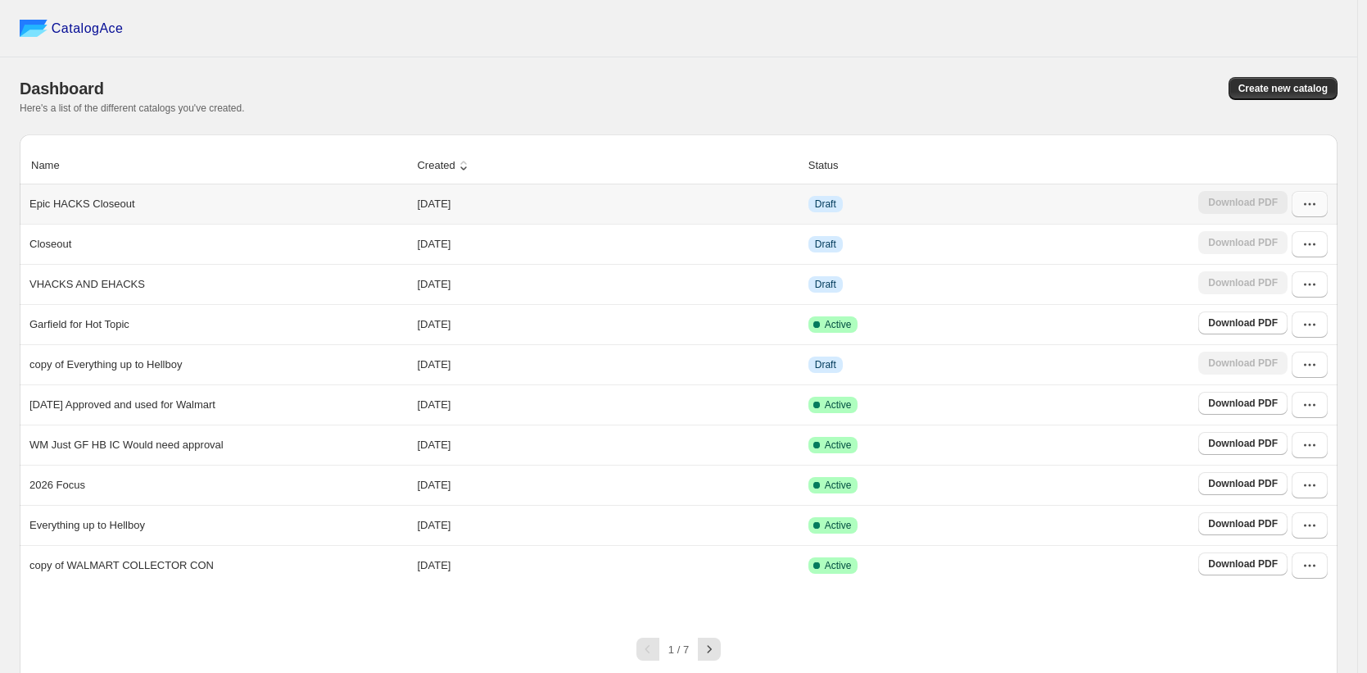
click at [1318, 211] on icon "button" at bounding box center [1310, 204] width 16 height 16
click at [1269, 323] on span "Edit" at bounding box center [1268, 324] width 18 height 12
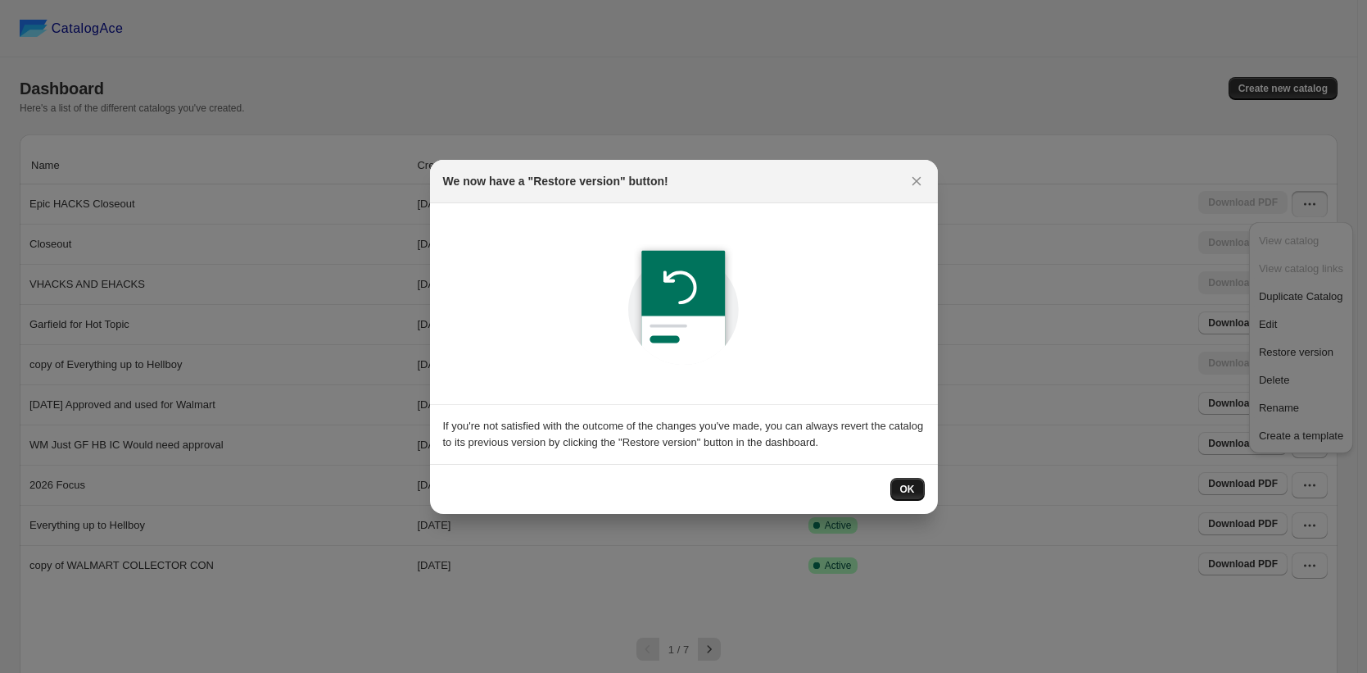
click at [917, 487] on button "OK" at bounding box center [908, 489] width 34 height 23
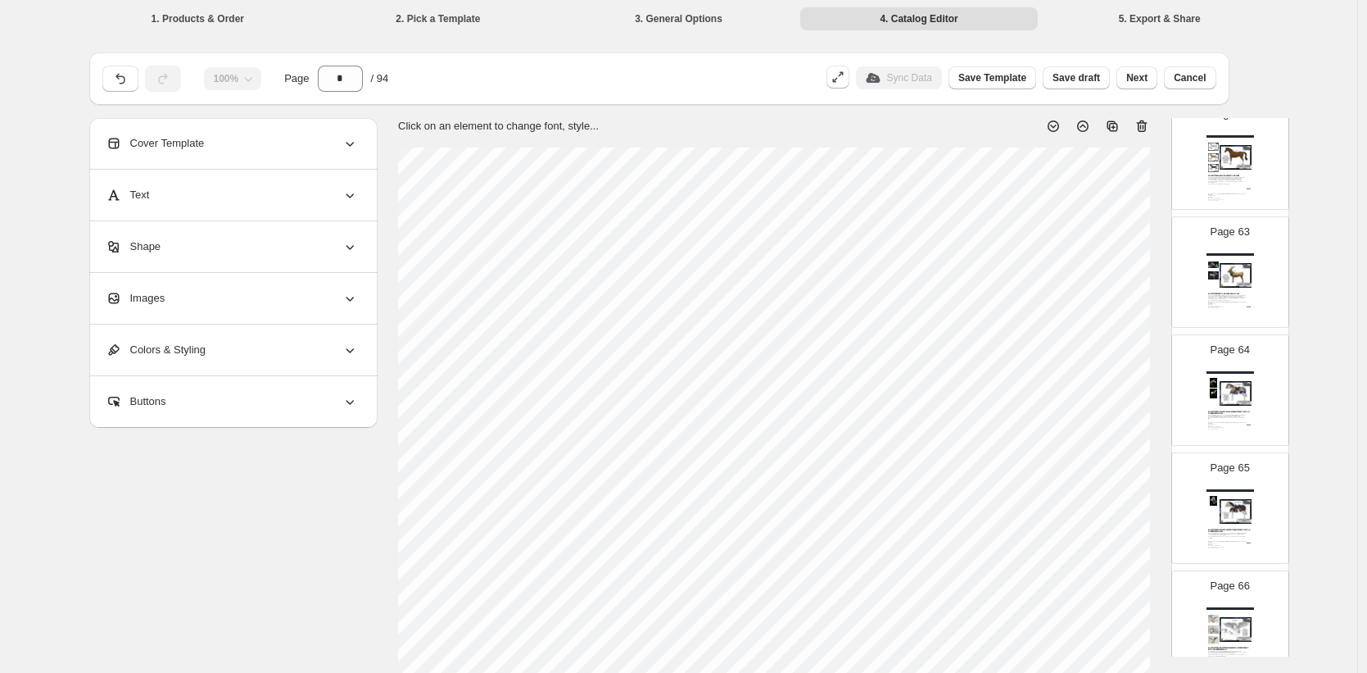
scroll to position [6974, 0]
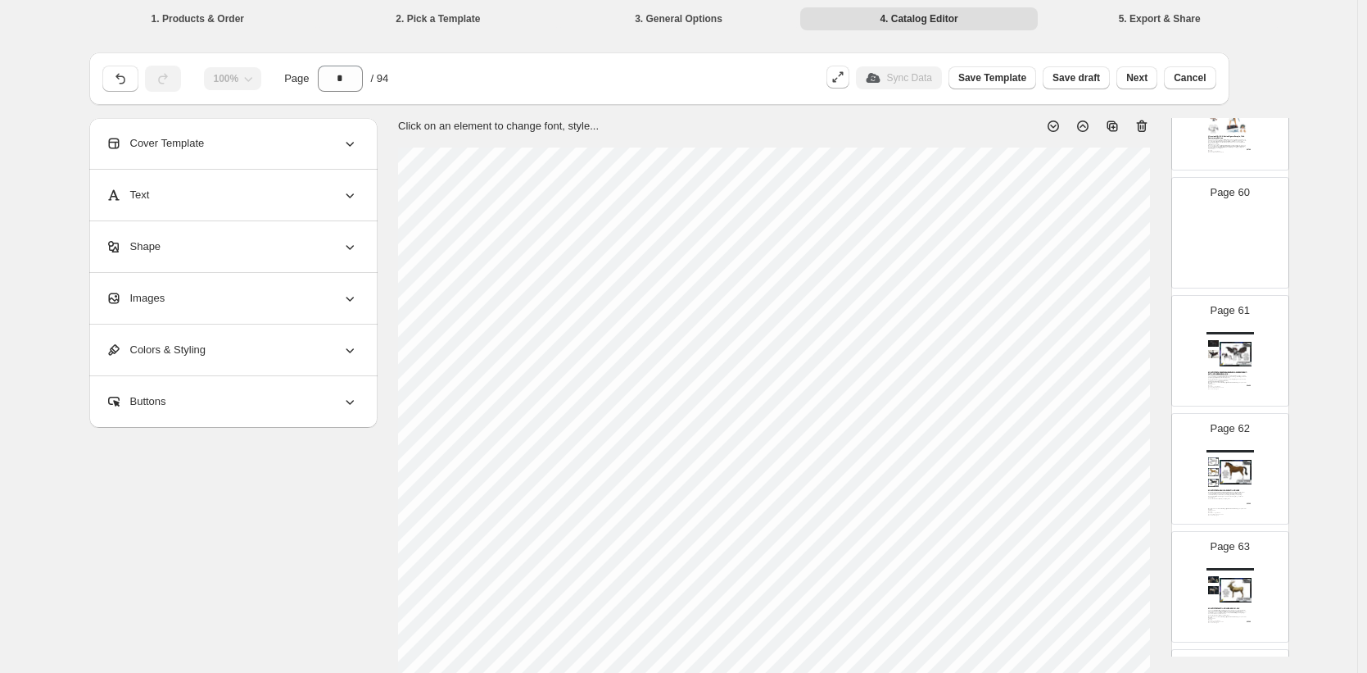
click at [1222, 249] on img at bounding box center [1231, 247] width 48 height 67
type input "**"
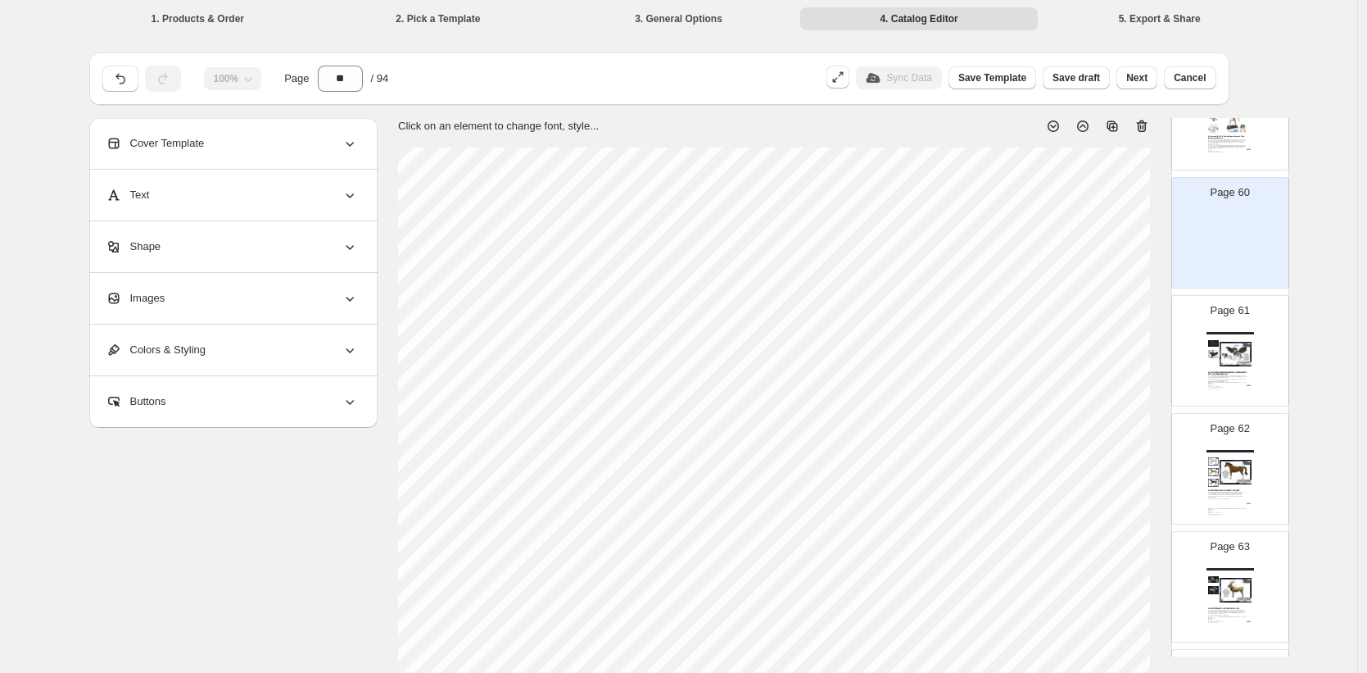
click at [162, 300] on span "Images" at bounding box center [136, 298] width 60 height 16
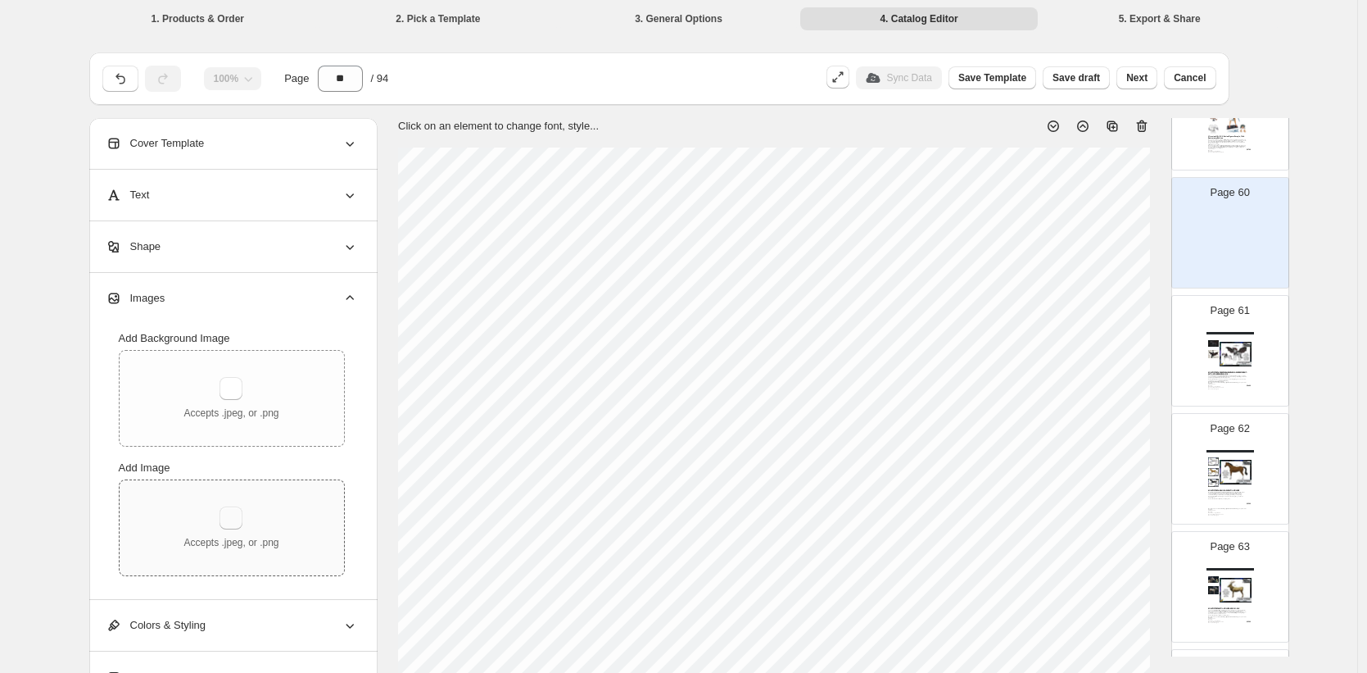
click at [243, 519] on button "button" at bounding box center [231, 517] width 23 height 23
click at [258, 509] on div "Accepts .jpeg, or .png" at bounding box center [231, 527] width 95 height 43
type input "**********"
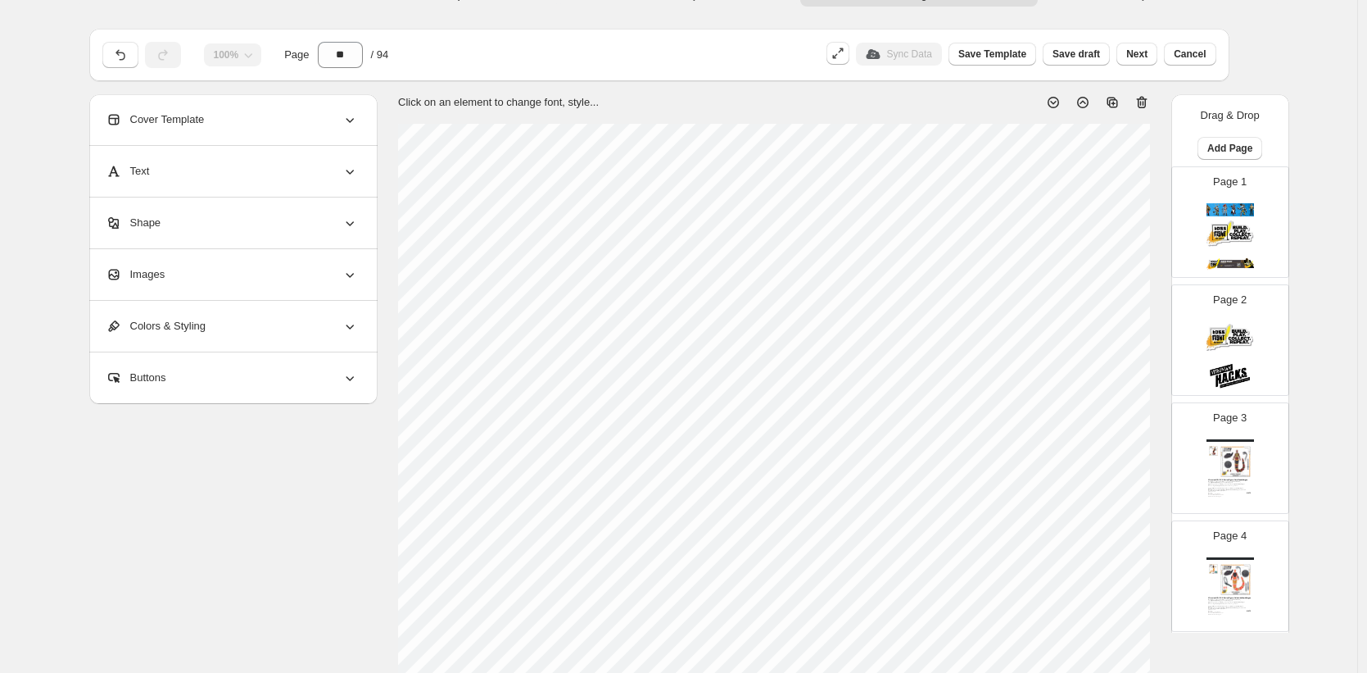
scroll to position [0, 0]
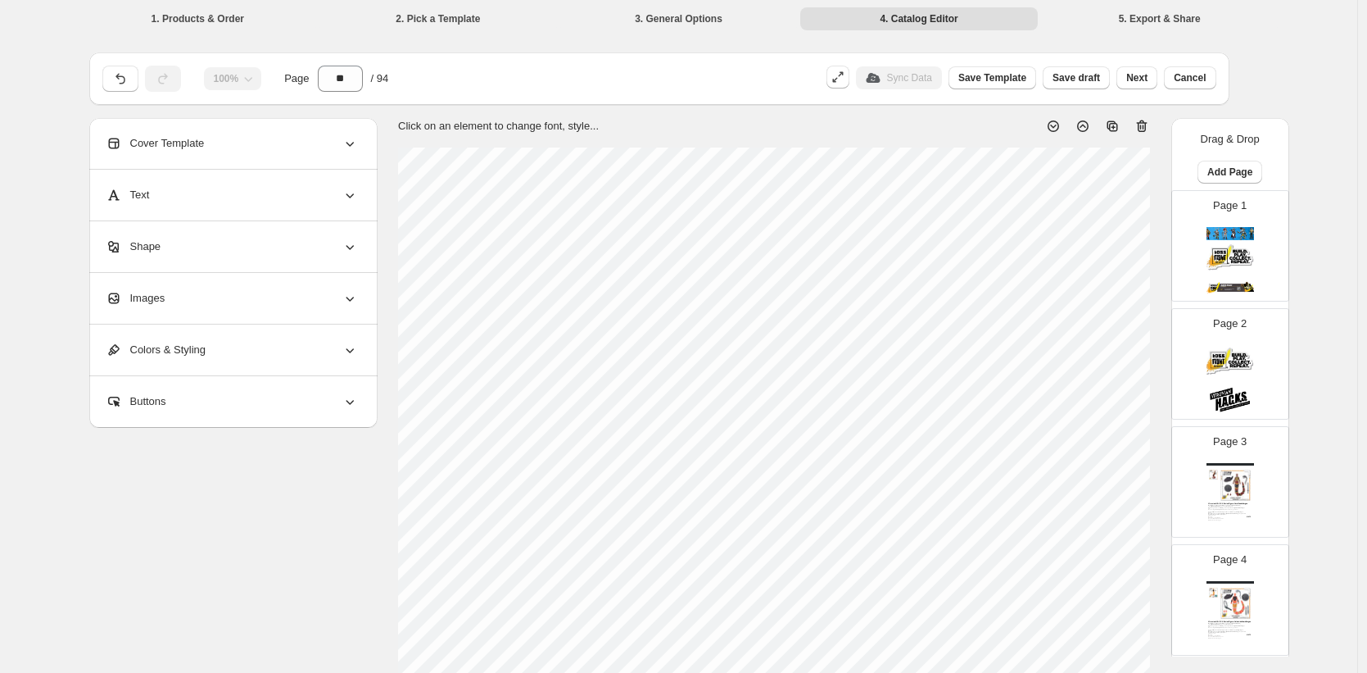
click at [190, 301] on div "Images" at bounding box center [232, 298] width 252 height 51
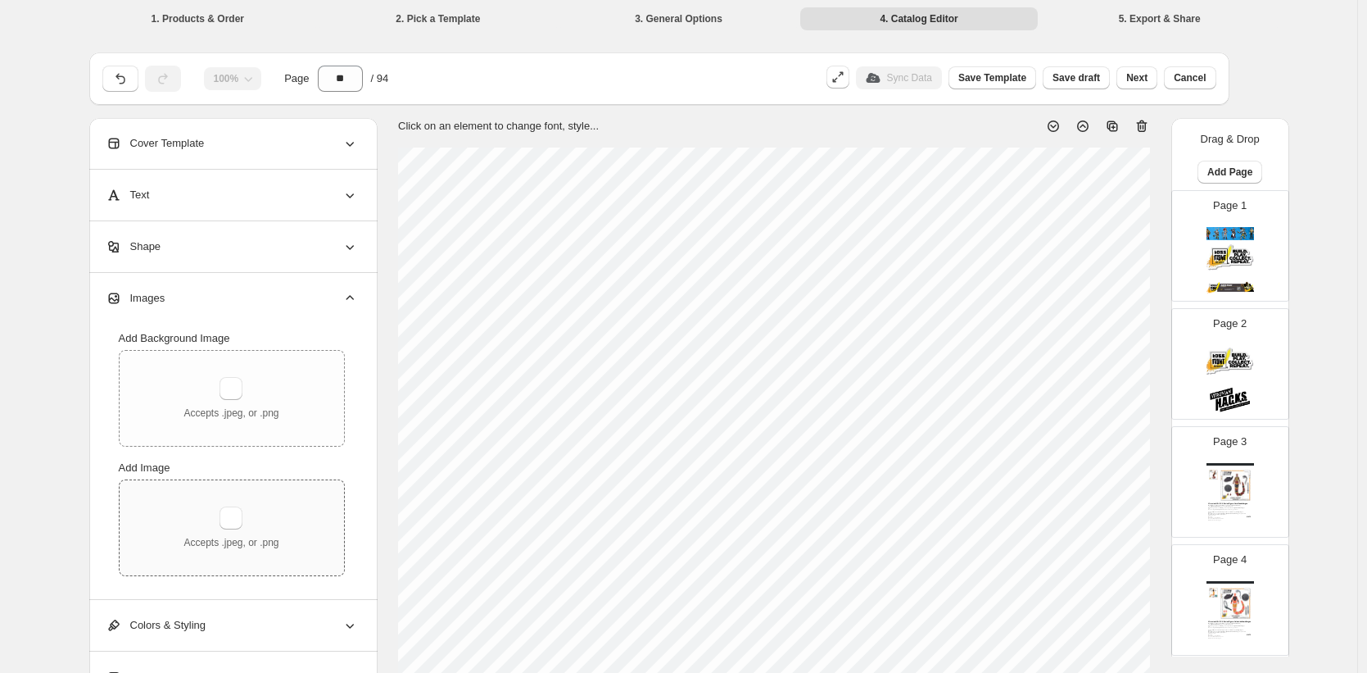
click at [246, 507] on div "Accepts .jpeg, or .png" at bounding box center [232, 527] width 224 height 95
type input "**********"
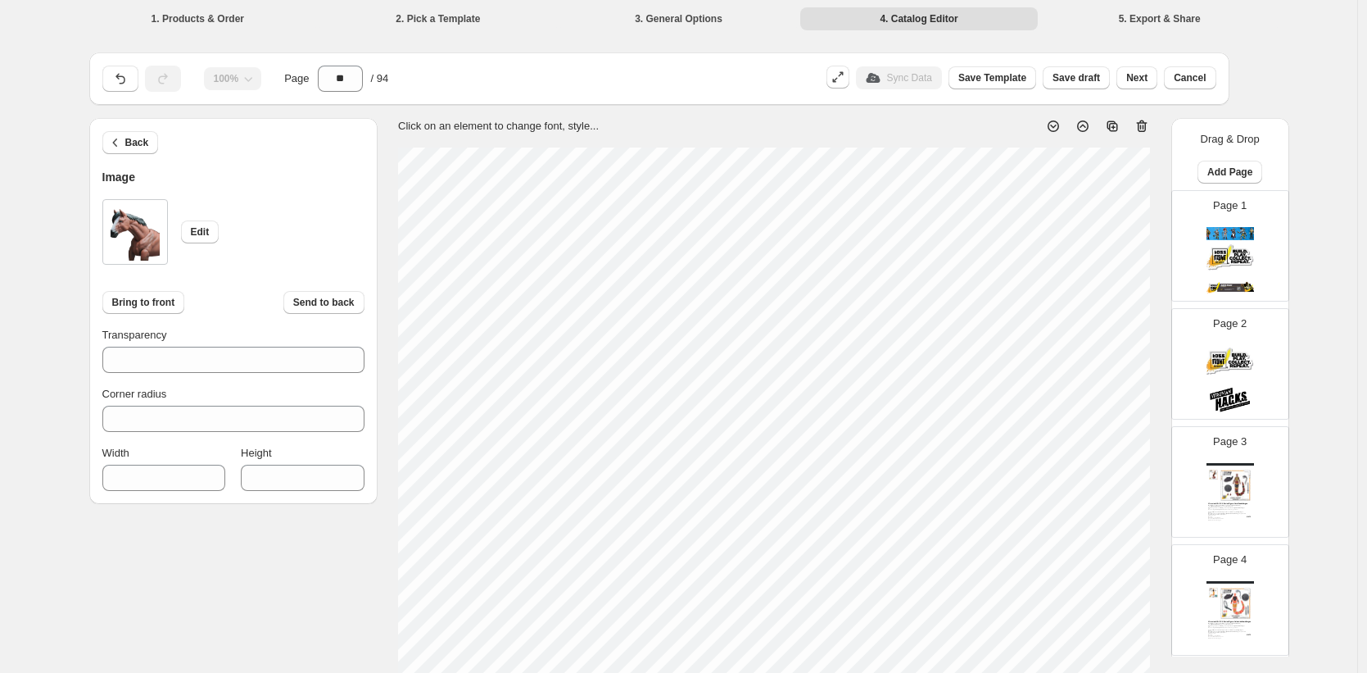
type input "***"
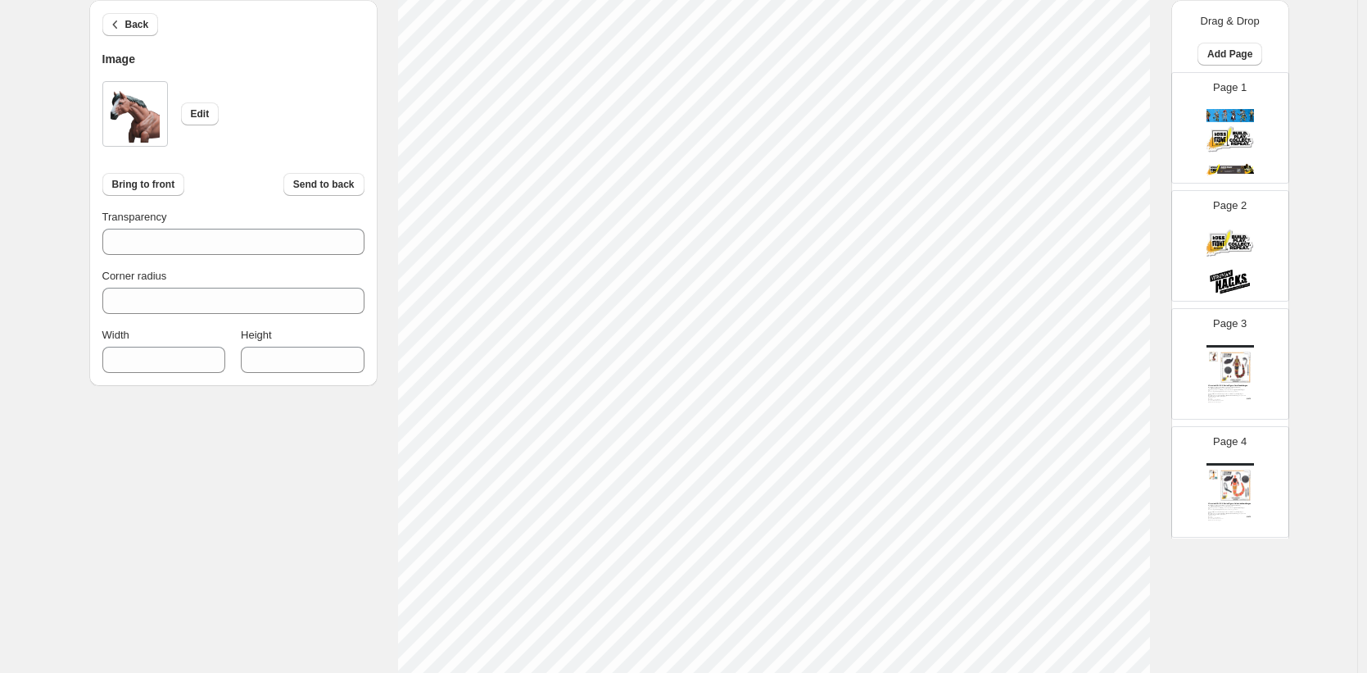
scroll to position [220, 0]
click at [1225, 276] on img at bounding box center [1231, 260] width 48 height 67
type input "*"
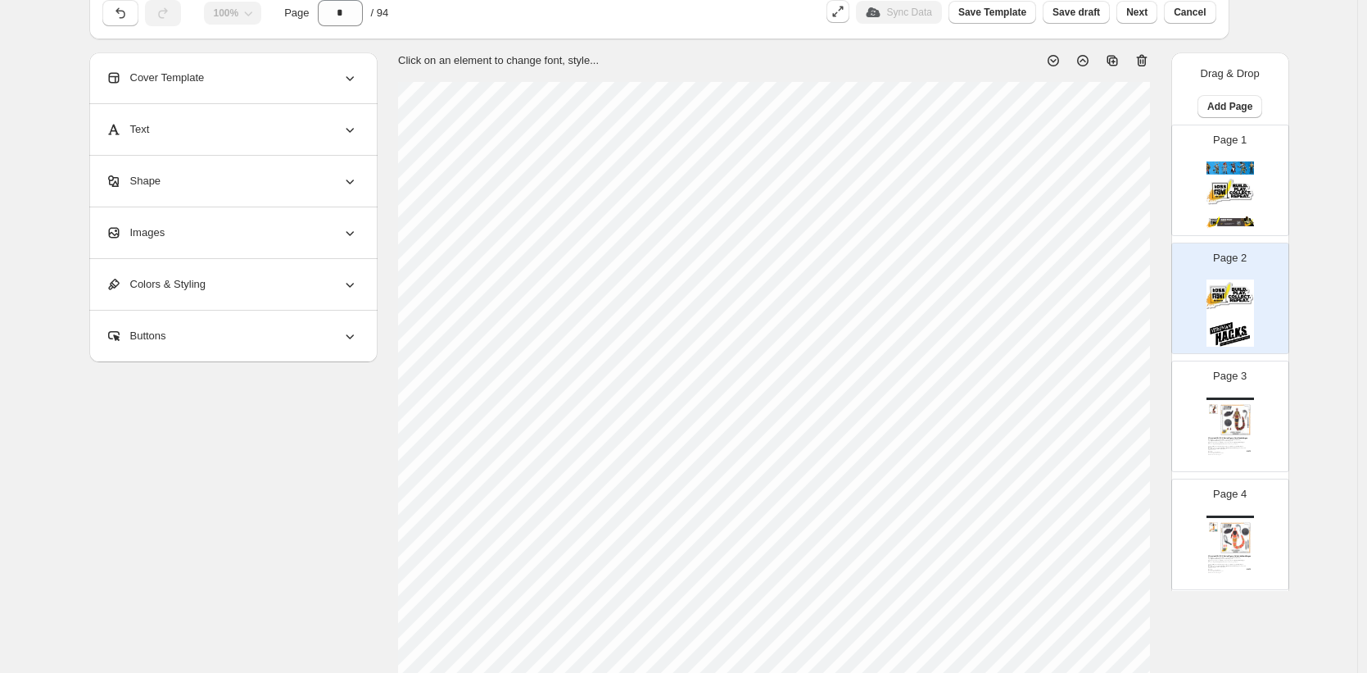
scroll to position [0, 0]
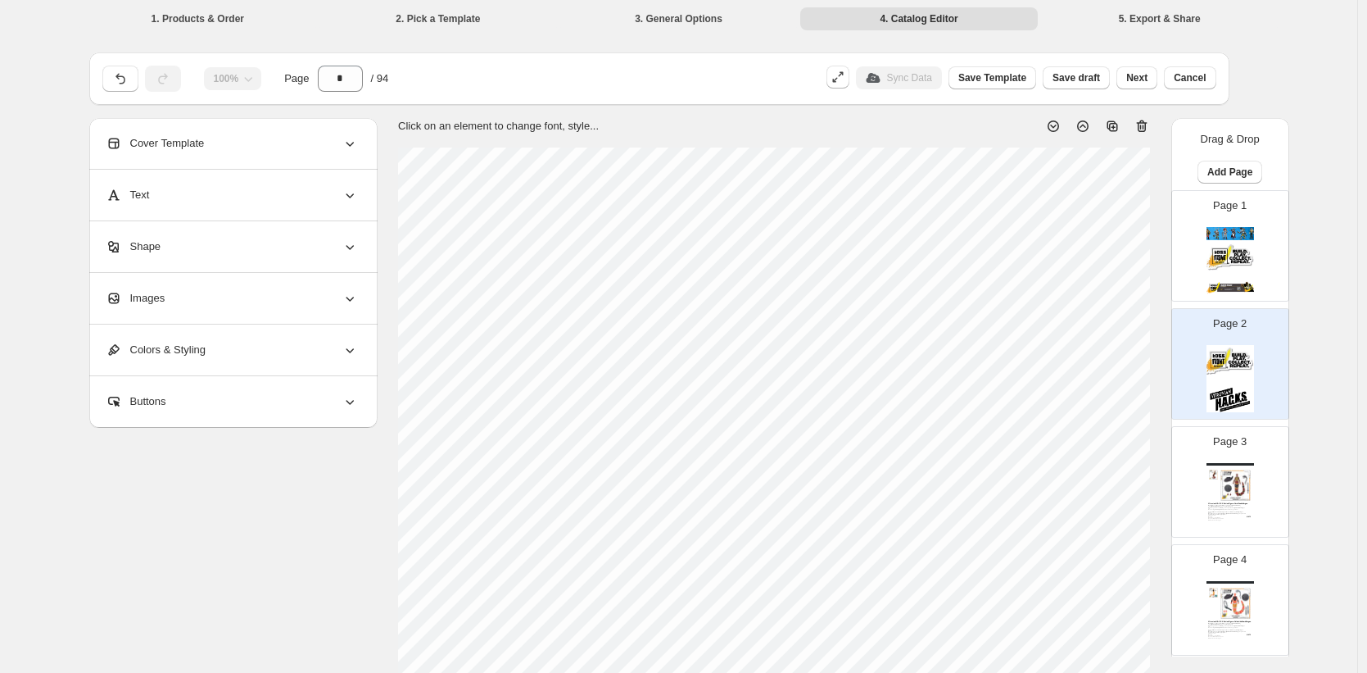
click at [1337, 208] on div "1. Products & Order 2. Pick a Template 3. General Options 4. Catalog Editor 5. …" at bounding box center [679, 594] width 1358 height 1188
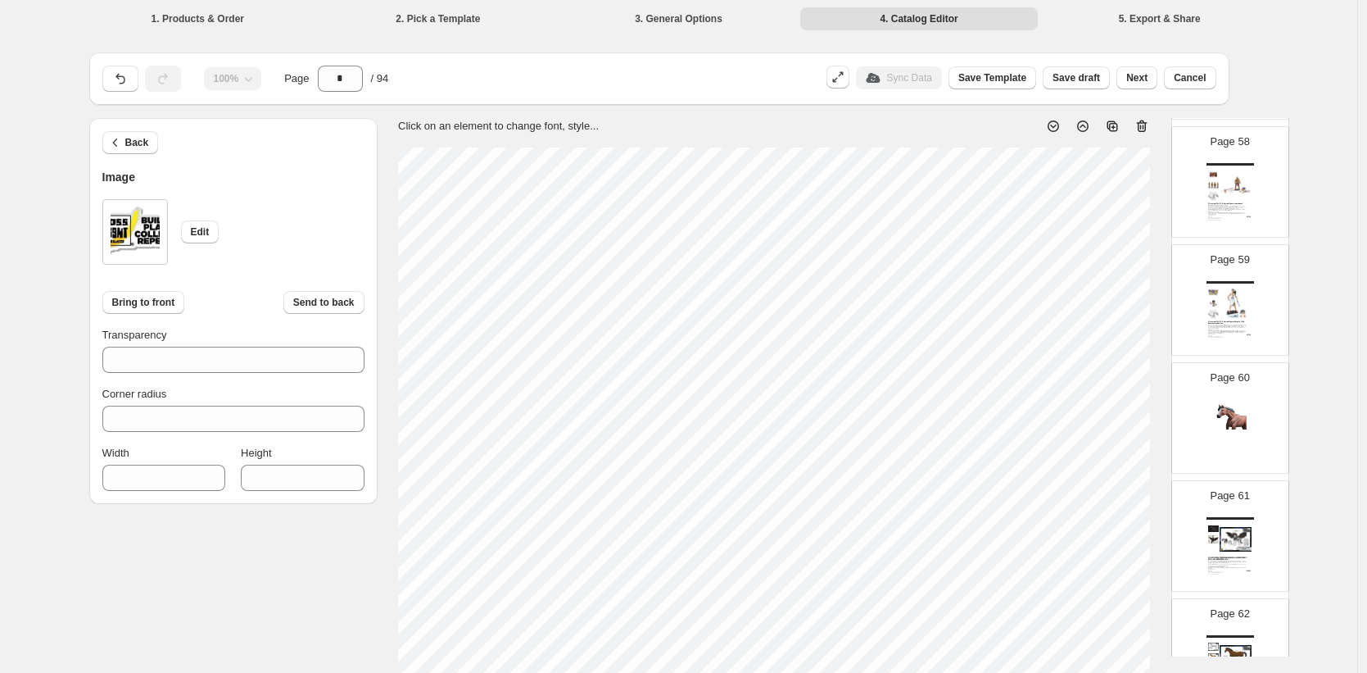
scroll to position [6806, 0]
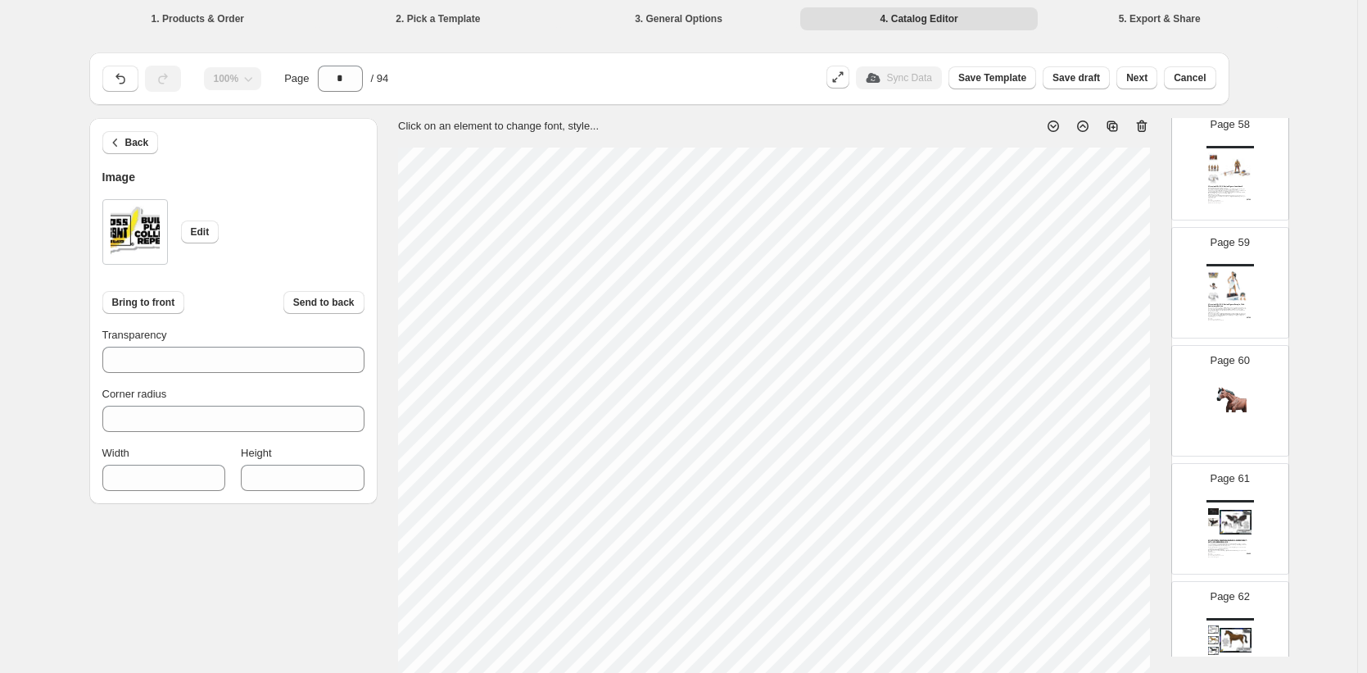
click at [1225, 401] on img at bounding box center [1231, 415] width 48 height 67
type input "**"
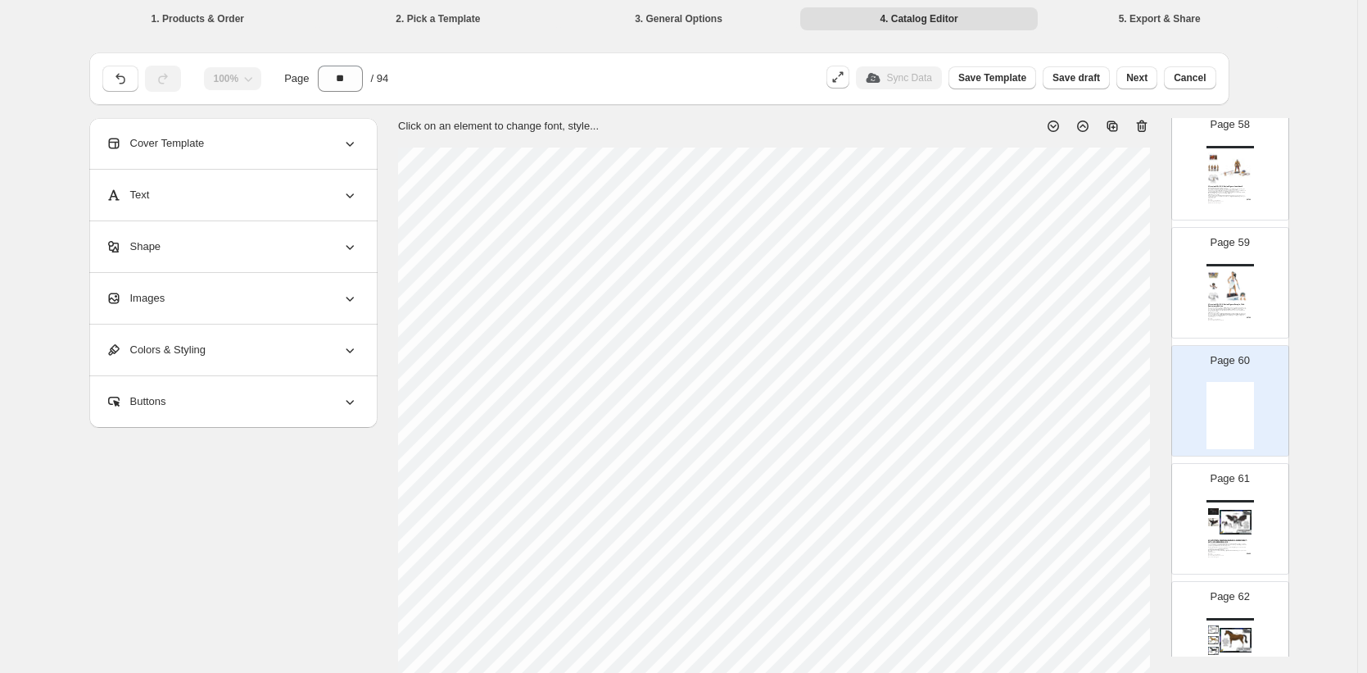
click at [143, 301] on span "Images" at bounding box center [136, 298] width 60 height 16
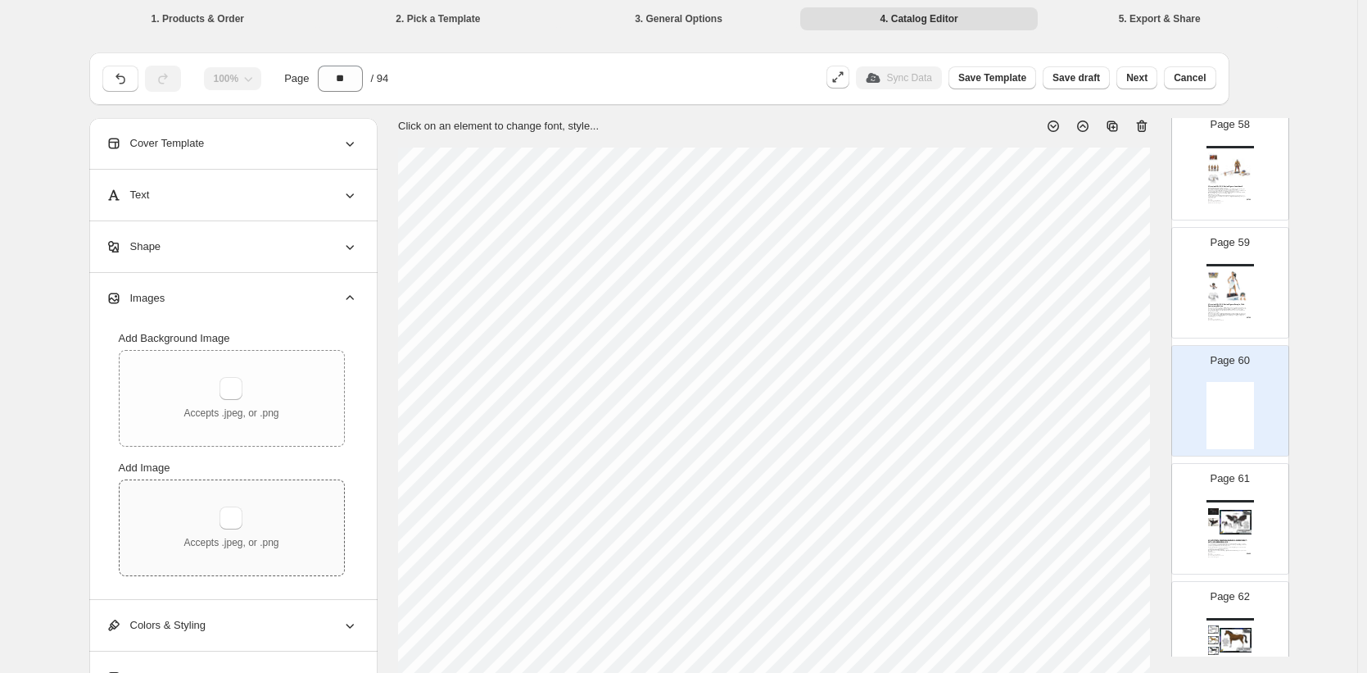
click at [243, 529] on div "Accepts .jpeg, or .png" at bounding box center [231, 527] width 95 height 43
type input "**********"
click at [253, 510] on div "Accepts .jpeg, or .png" at bounding box center [231, 527] width 95 height 43
type input "**********"
click at [203, 501] on div "Accepts .jpeg, or .png" at bounding box center [232, 527] width 224 height 95
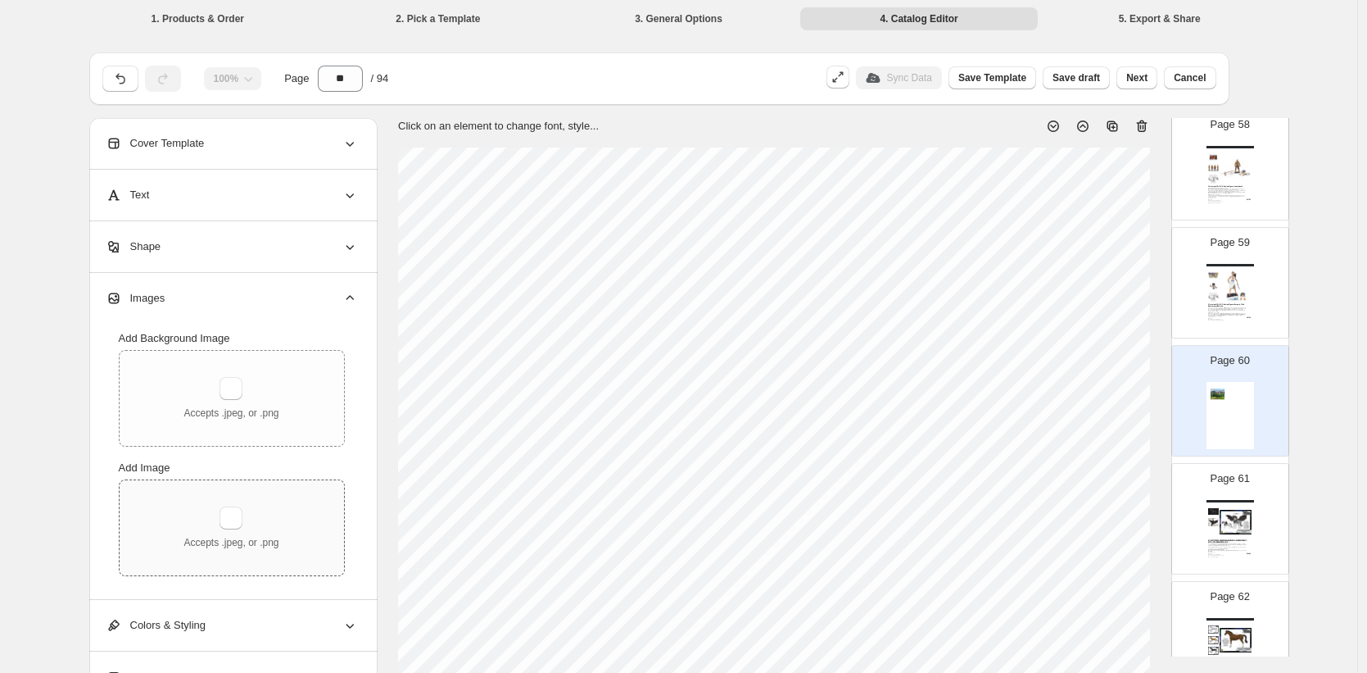
type input "**********"
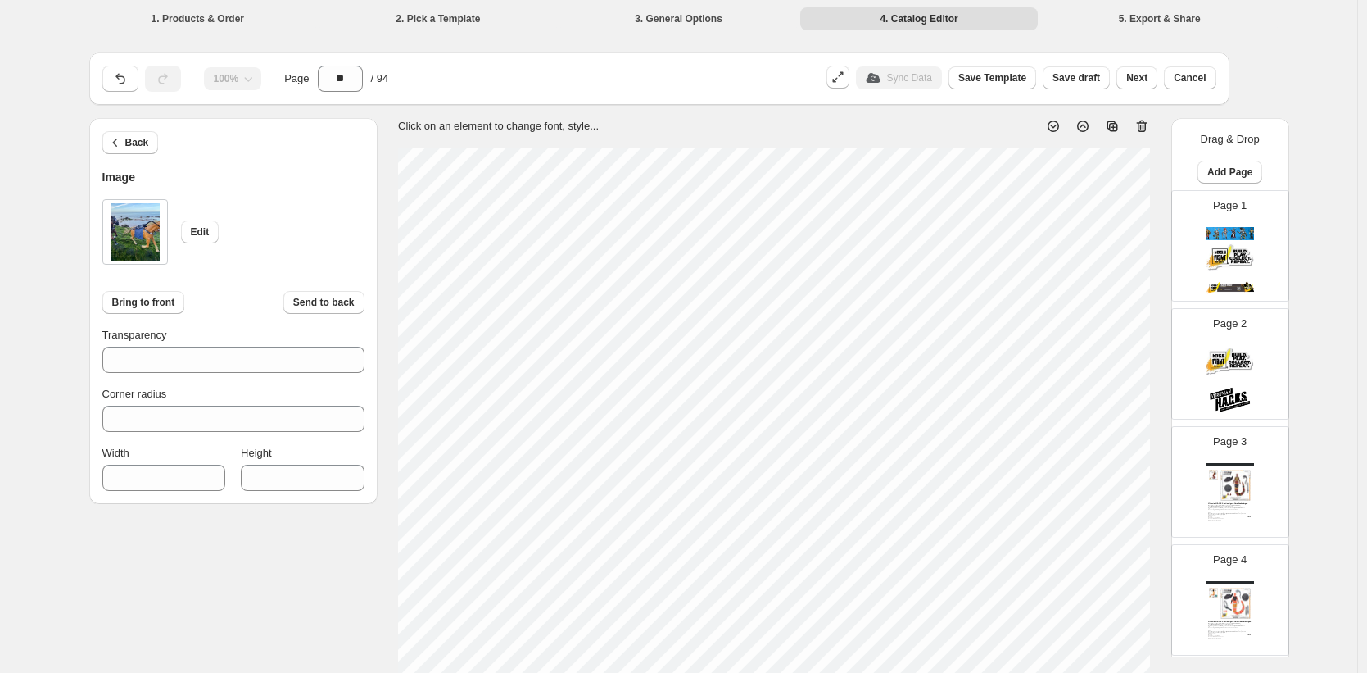
type input "***"
click at [124, 143] on icon "button" at bounding box center [115, 142] width 16 height 16
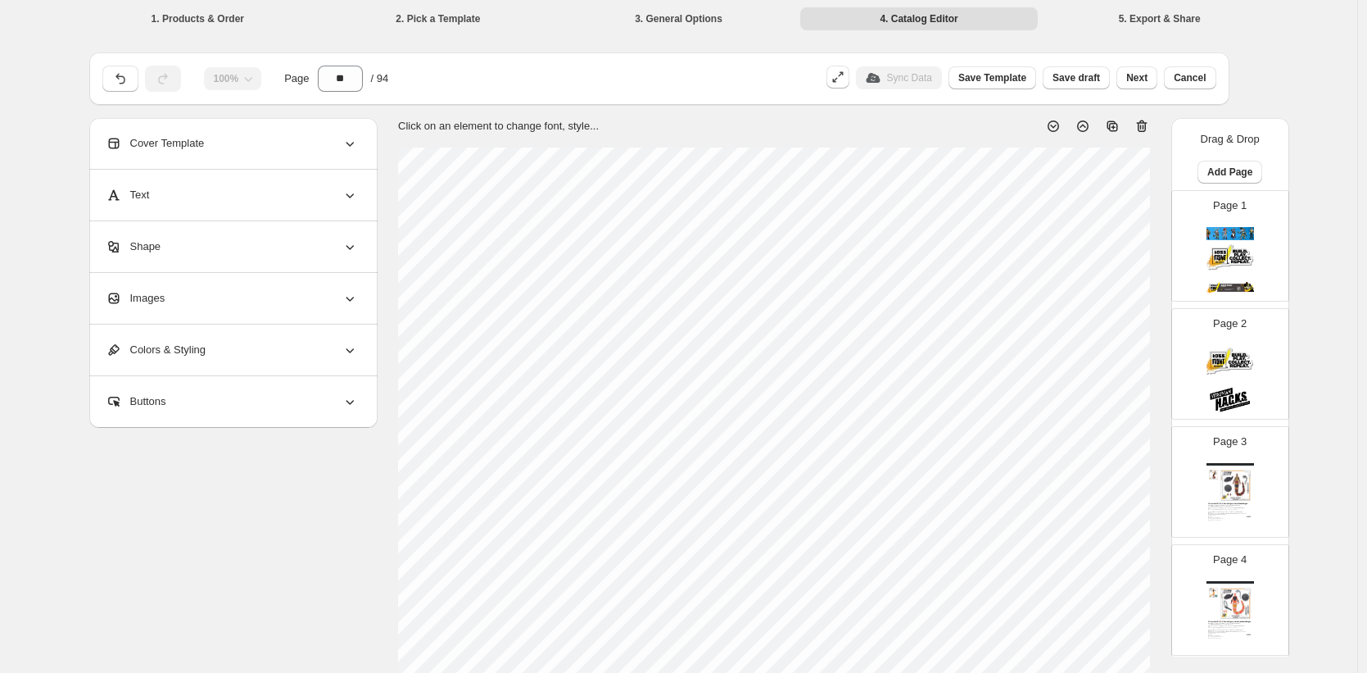
click at [173, 301] on div "Images" at bounding box center [232, 298] width 252 height 51
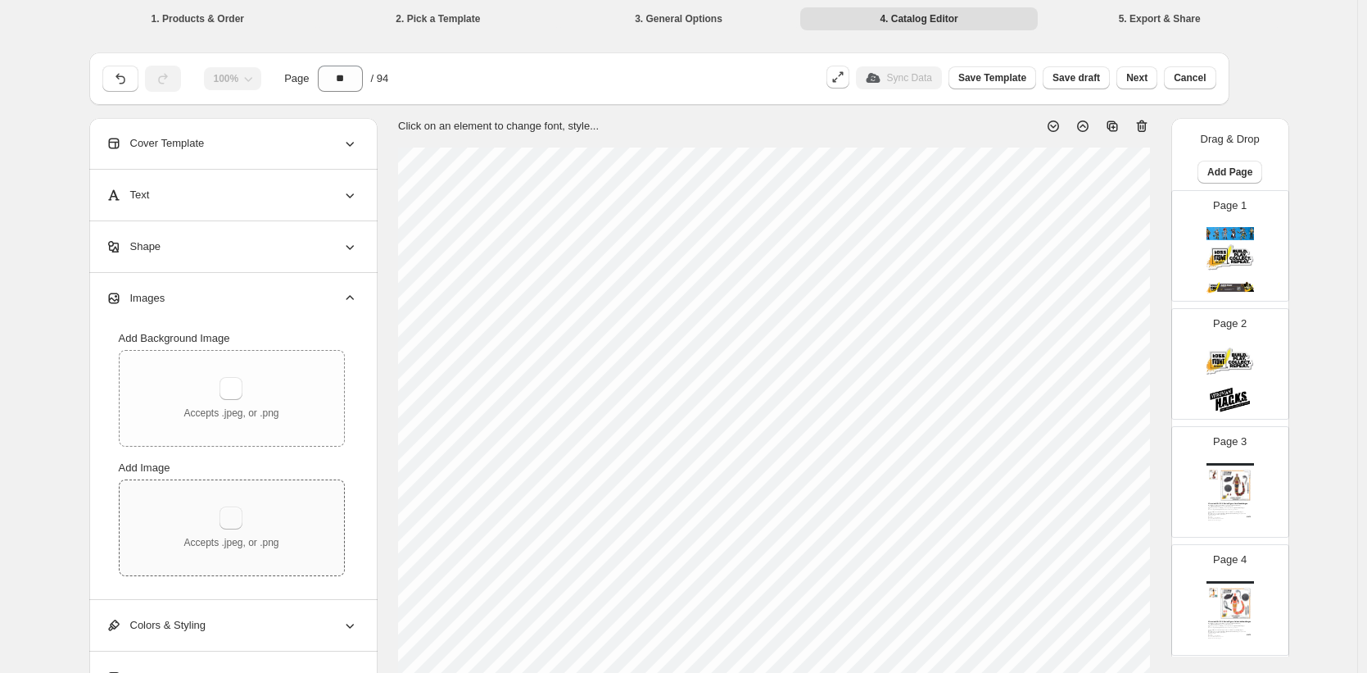
click at [237, 514] on button "button" at bounding box center [231, 517] width 23 height 23
type input "**********"
click at [238, 510] on button "button" at bounding box center [231, 517] width 23 height 23
click at [267, 519] on div "Accepts .jpeg, or .png" at bounding box center [231, 527] width 95 height 43
type input "**********"
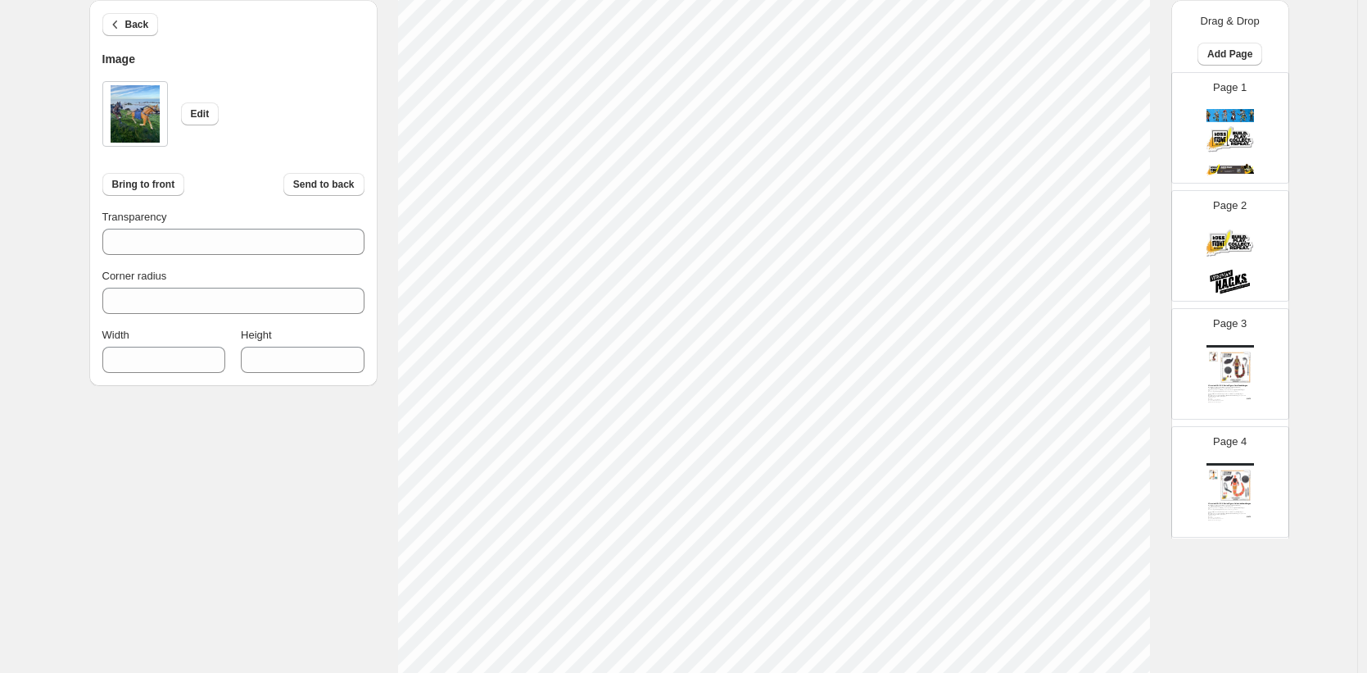
scroll to position [214, 0]
type input "***"
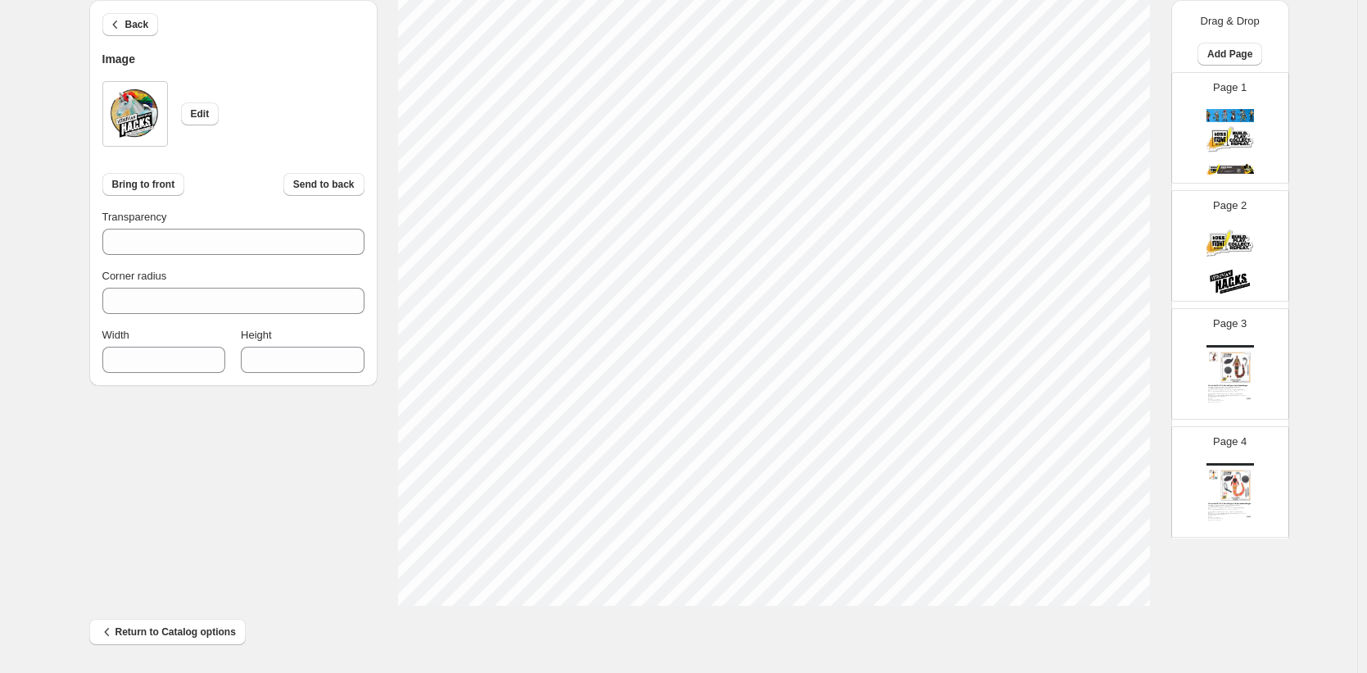
type input "***"
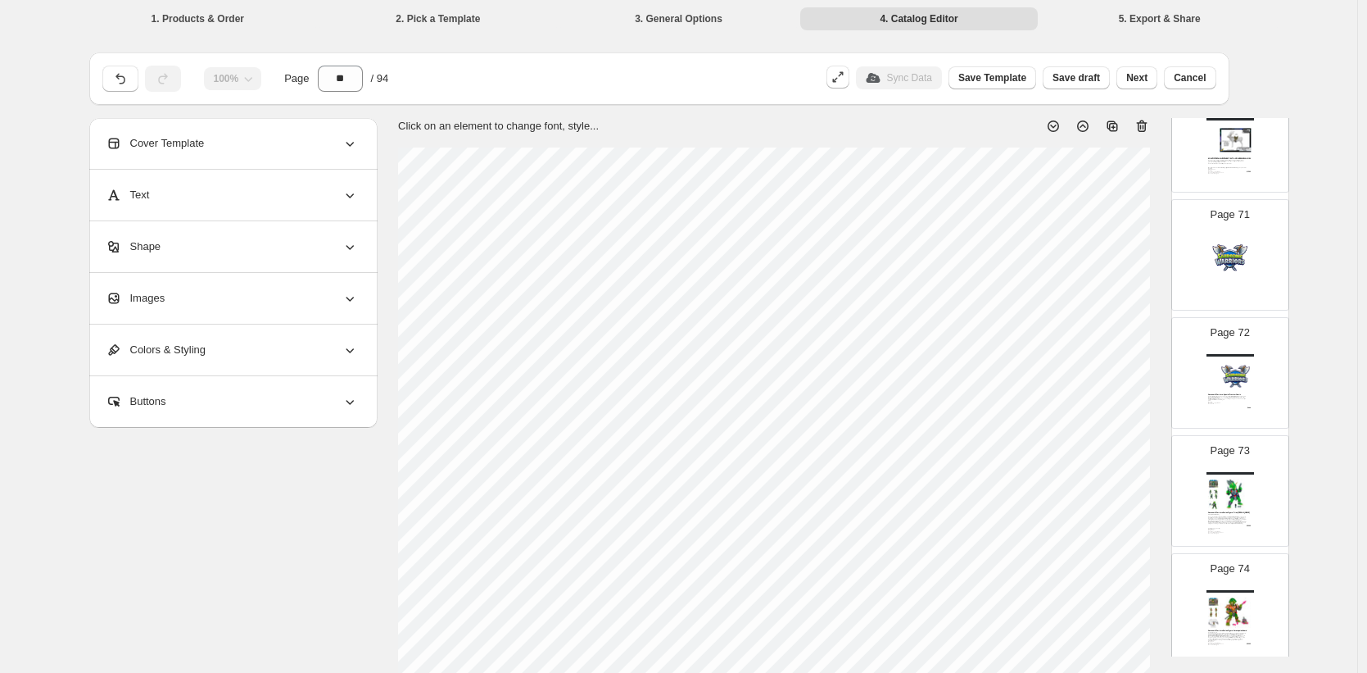
scroll to position [8248, 0]
click at [1227, 378] on img at bounding box center [1236, 377] width 33 height 31
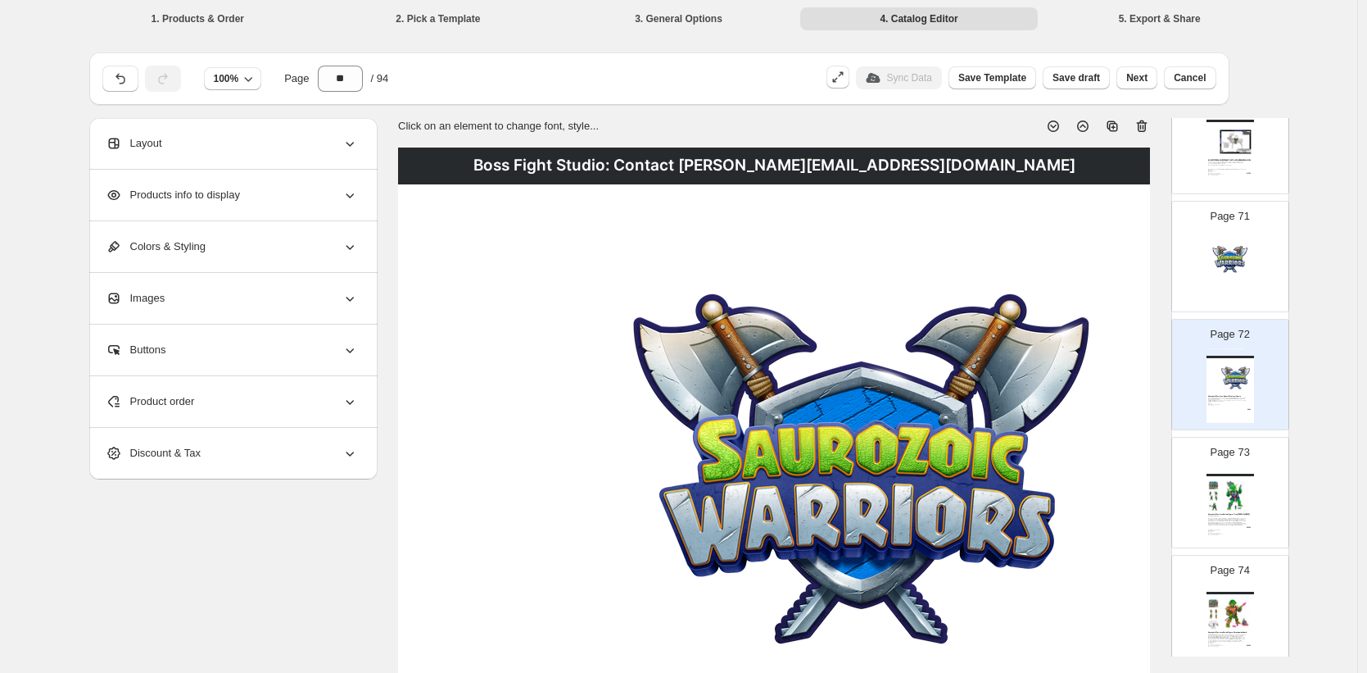
click at [1223, 239] on img at bounding box center [1231, 271] width 48 height 67
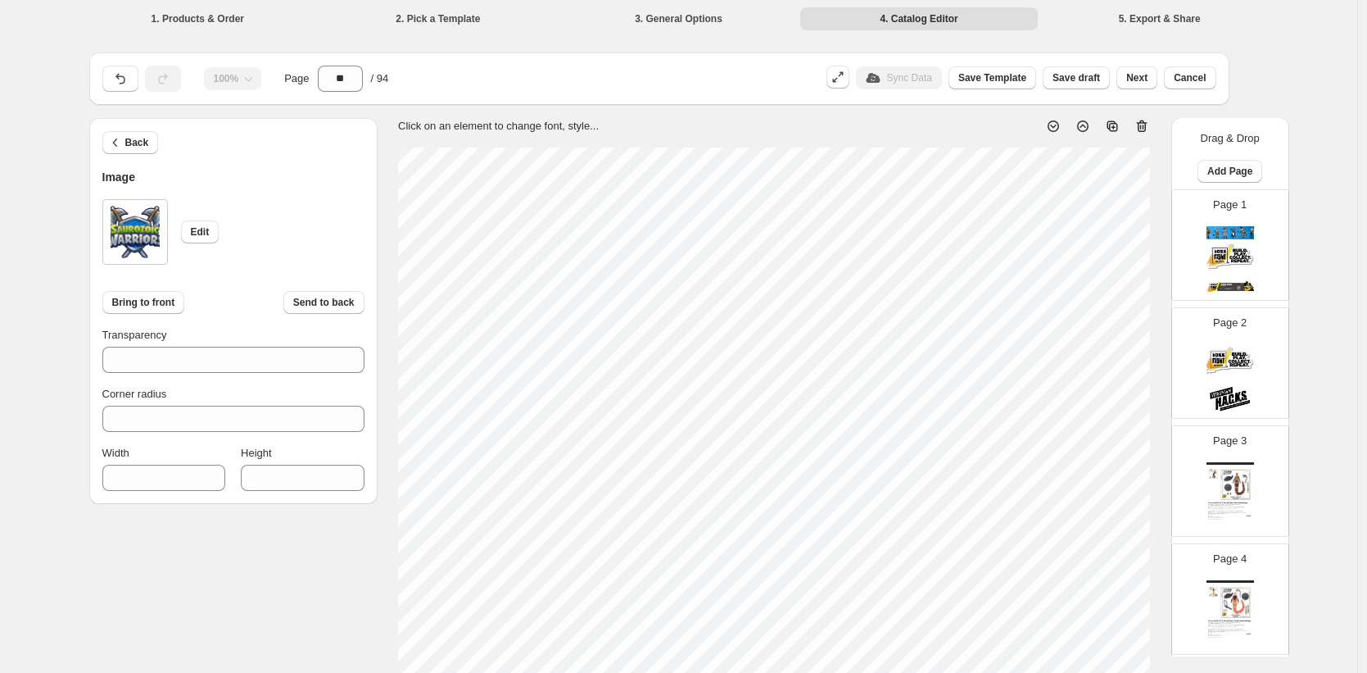
scroll to position [0, 0]
click at [1221, 256] on img at bounding box center [1231, 260] width 48 height 67
type input "*"
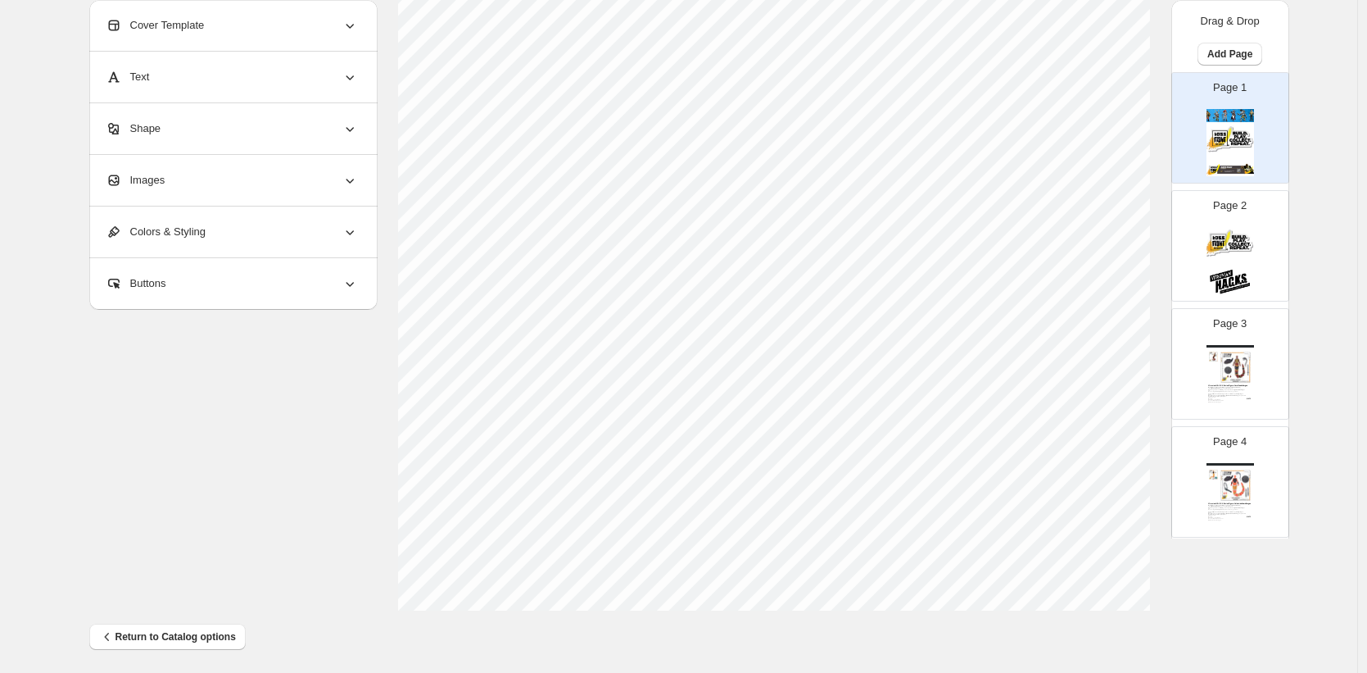
scroll to position [515, 0]
click at [156, 288] on span "Buttons" at bounding box center [136, 283] width 61 height 16
click at [147, 320] on span "Add Button" at bounding box center [142, 320] width 53 height 13
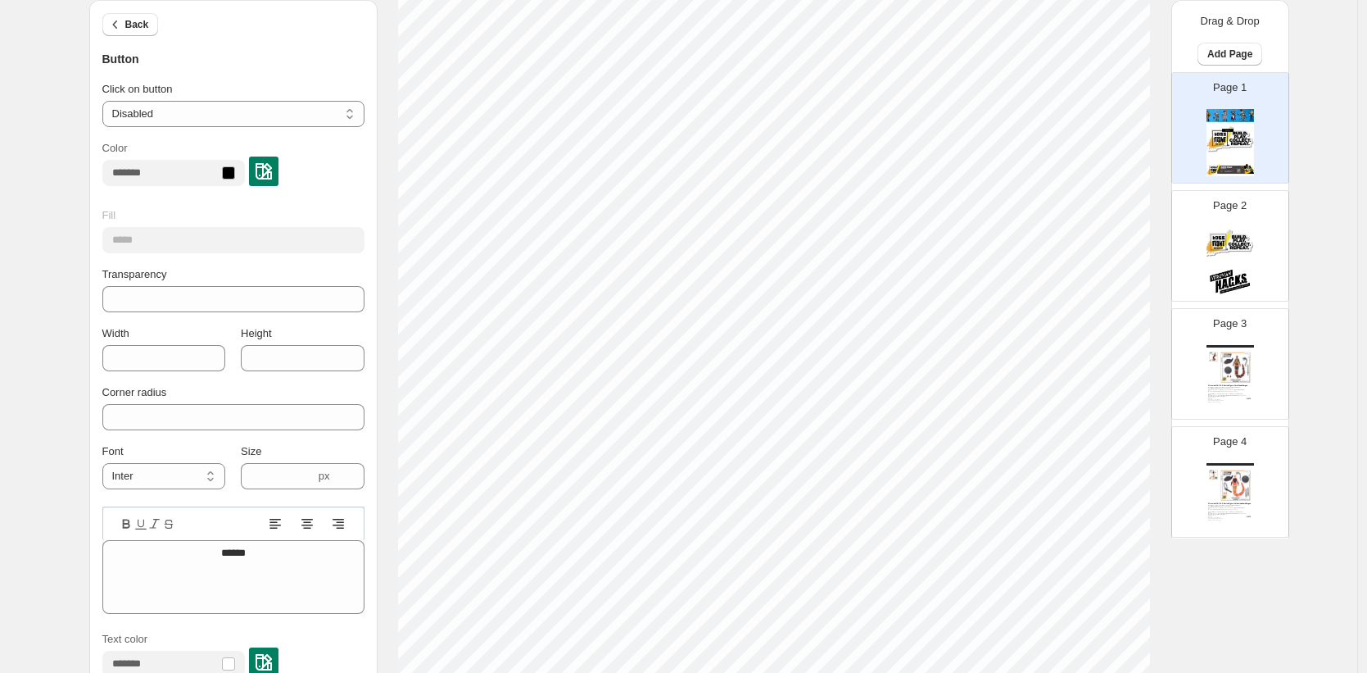
scroll to position [212, 0]
click at [272, 176] on img at bounding box center [264, 171] width 16 height 16
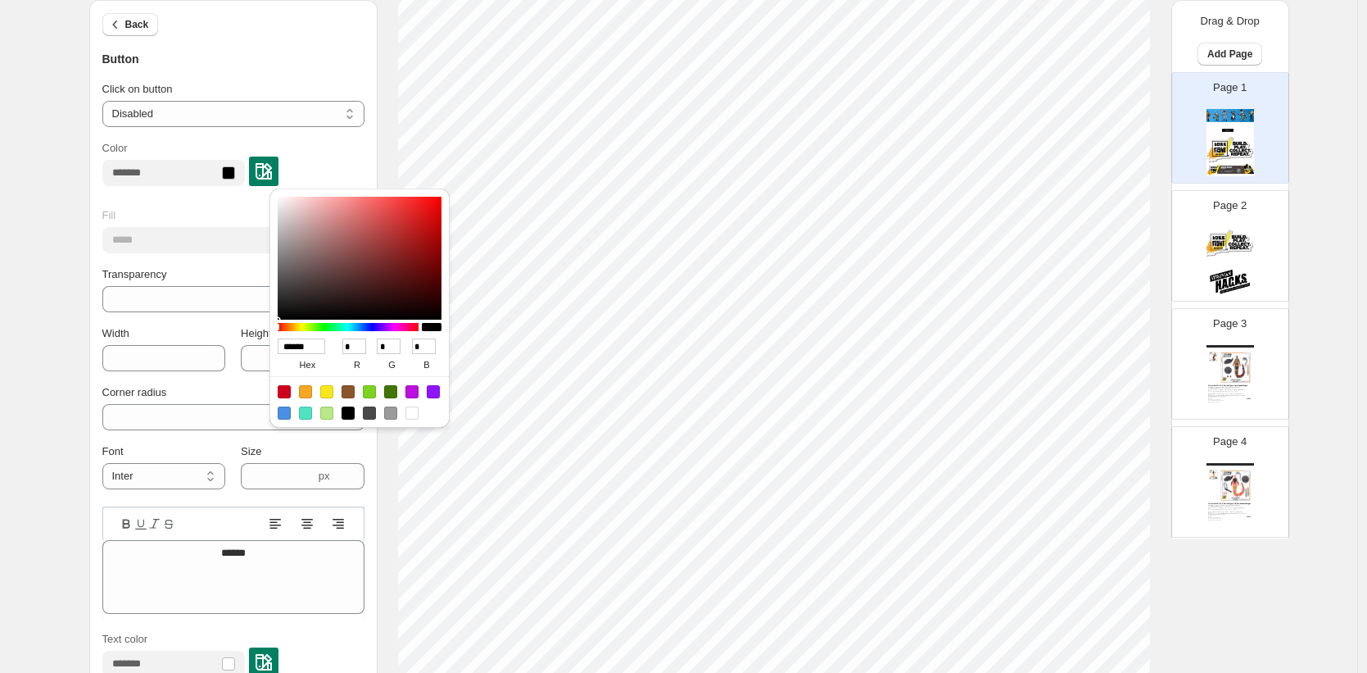
click at [367, 324] on div at bounding box center [348, 327] width 141 height 8
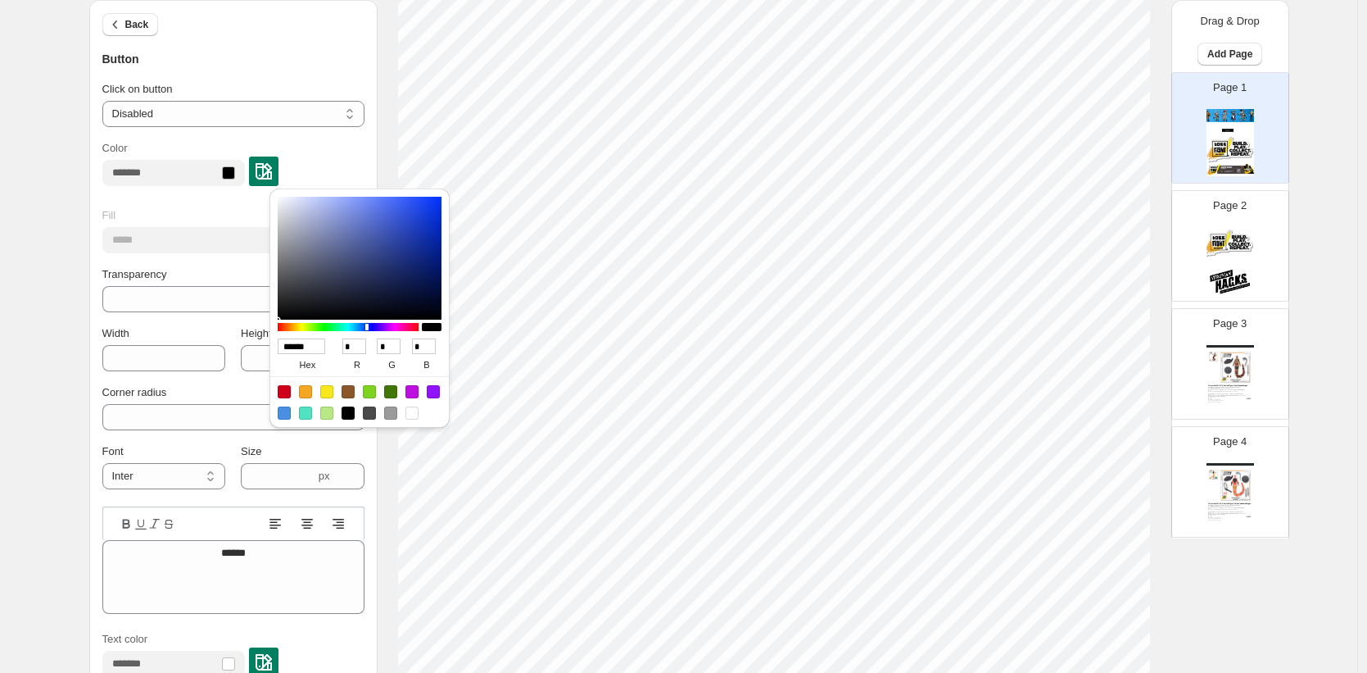
click at [285, 413] on div at bounding box center [284, 412] width 13 height 13
type input "******"
type input "**"
type input "***"
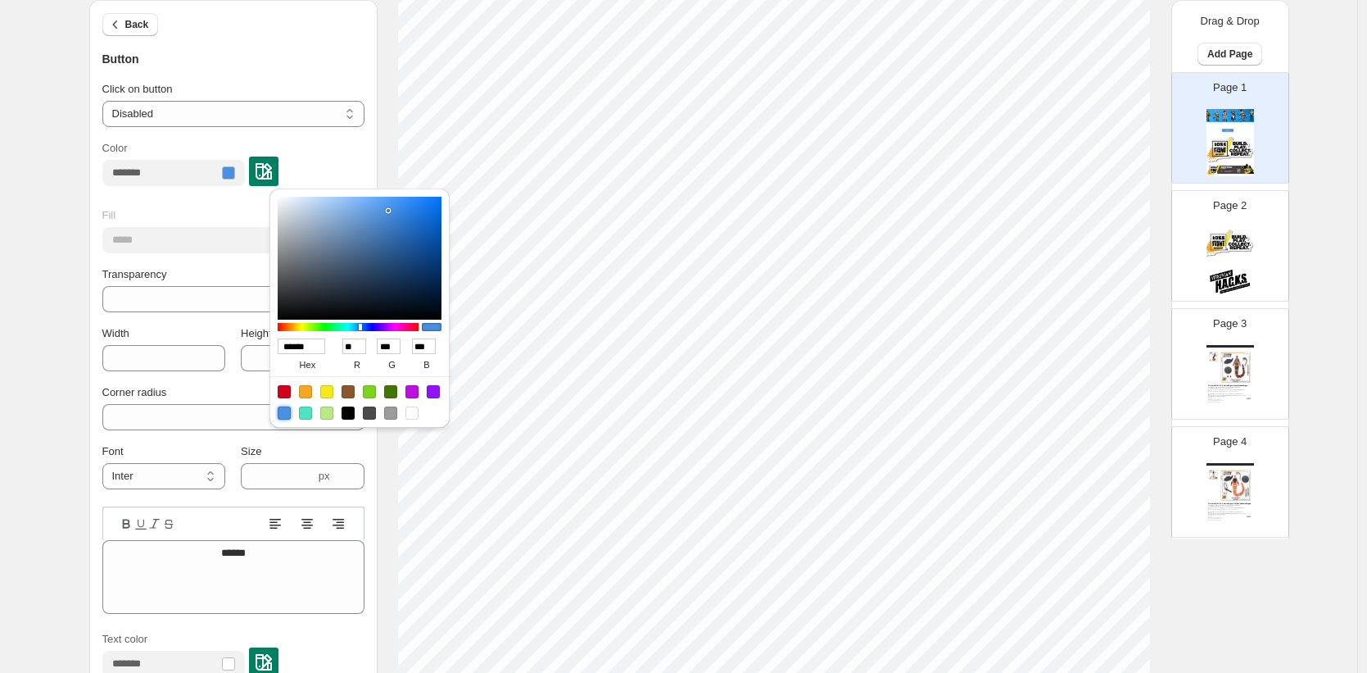
click at [192, 208] on div "Fill" at bounding box center [233, 215] width 262 height 16
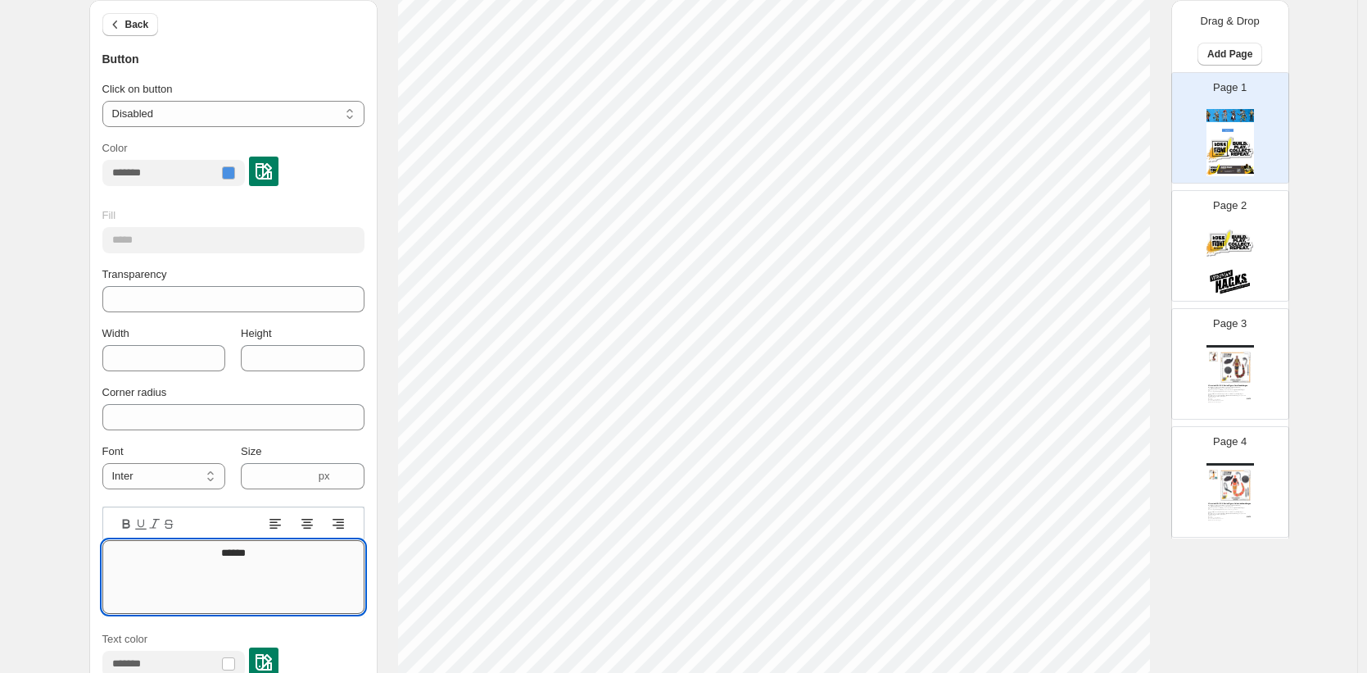
drag, startPoint x: 270, startPoint y: 553, endPoint x: 252, endPoint y: 551, distance: 18.2
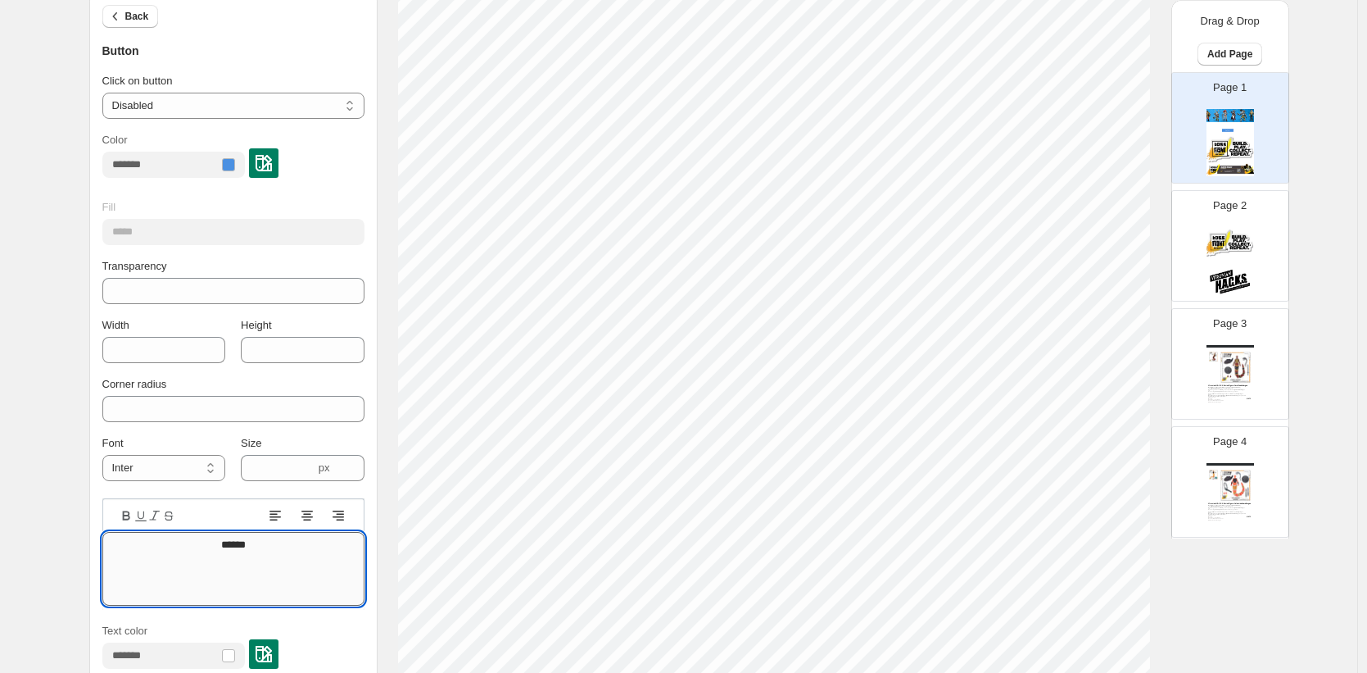
scroll to position [515, 0]
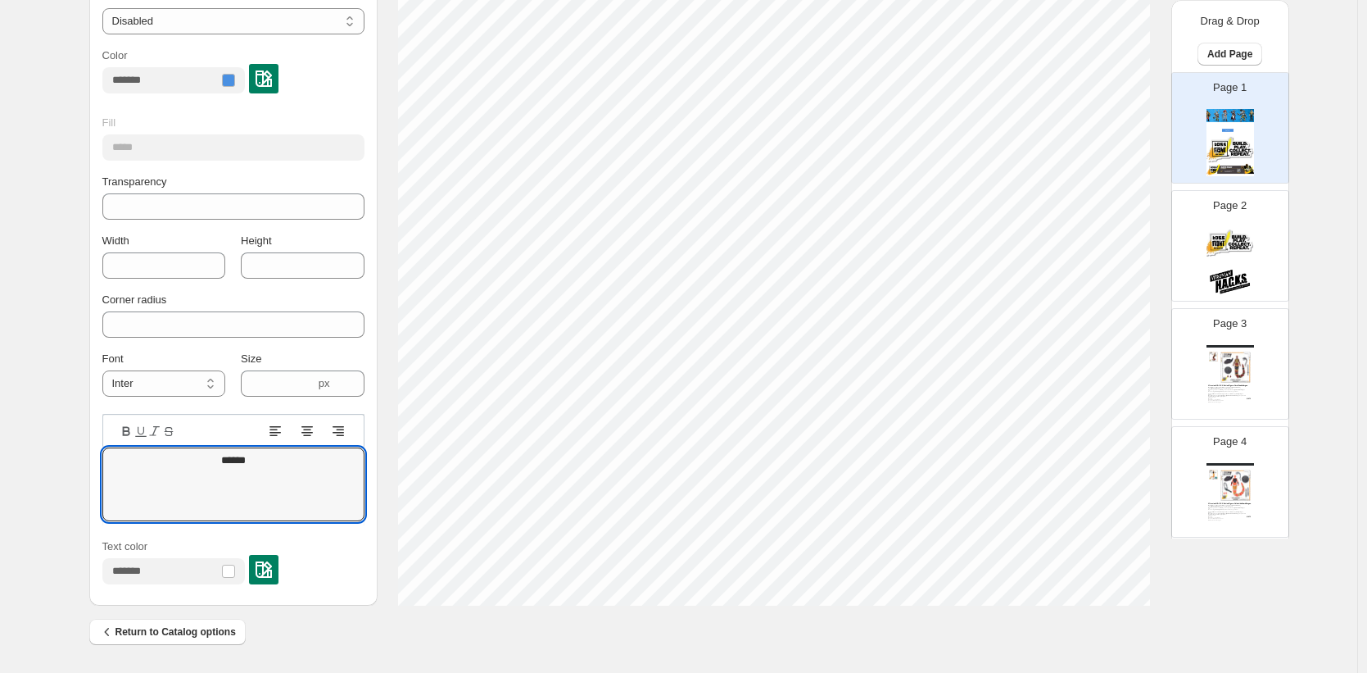
click at [272, 570] on img at bounding box center [264, 569] width 16 height 16
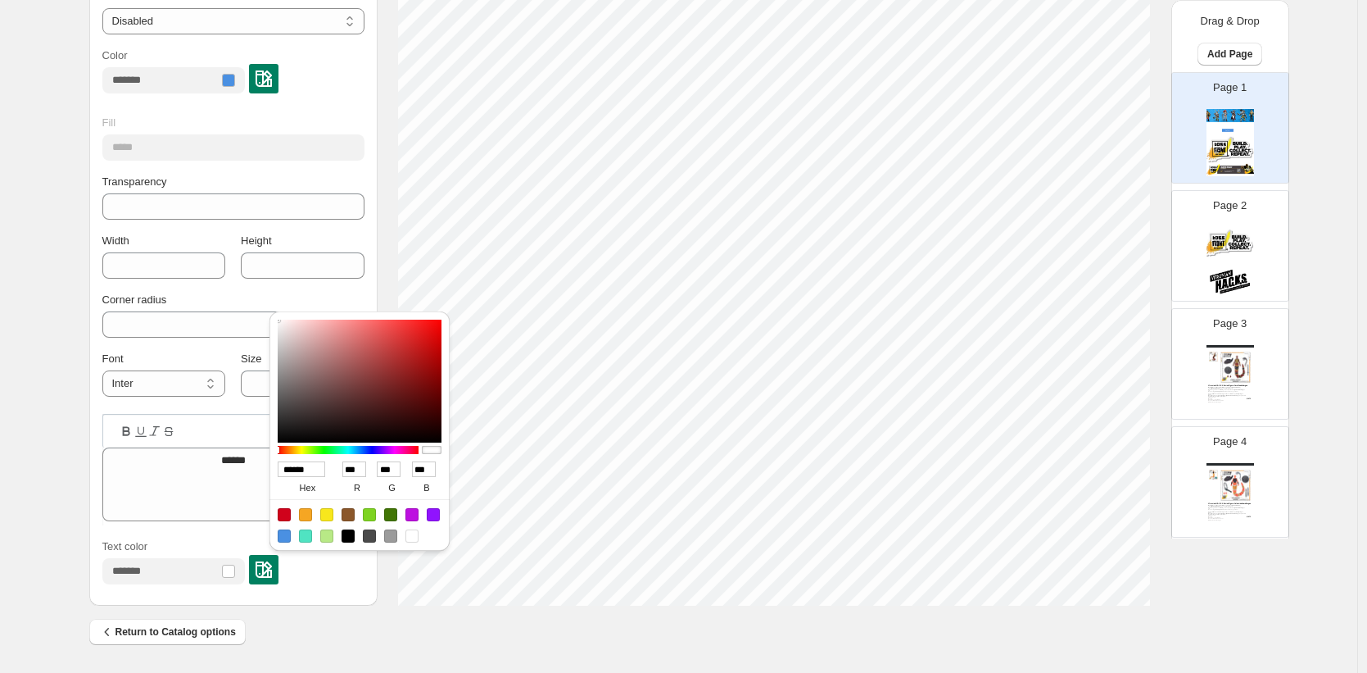
drag, startPoint x: 331, startPoint y: 517, endPoint x: 282, endPoint y: 478, distance: 63.0
click at [331, 517] on div at bounding box center [326, 514] width 13 height 13
type input "******"
type input "***"
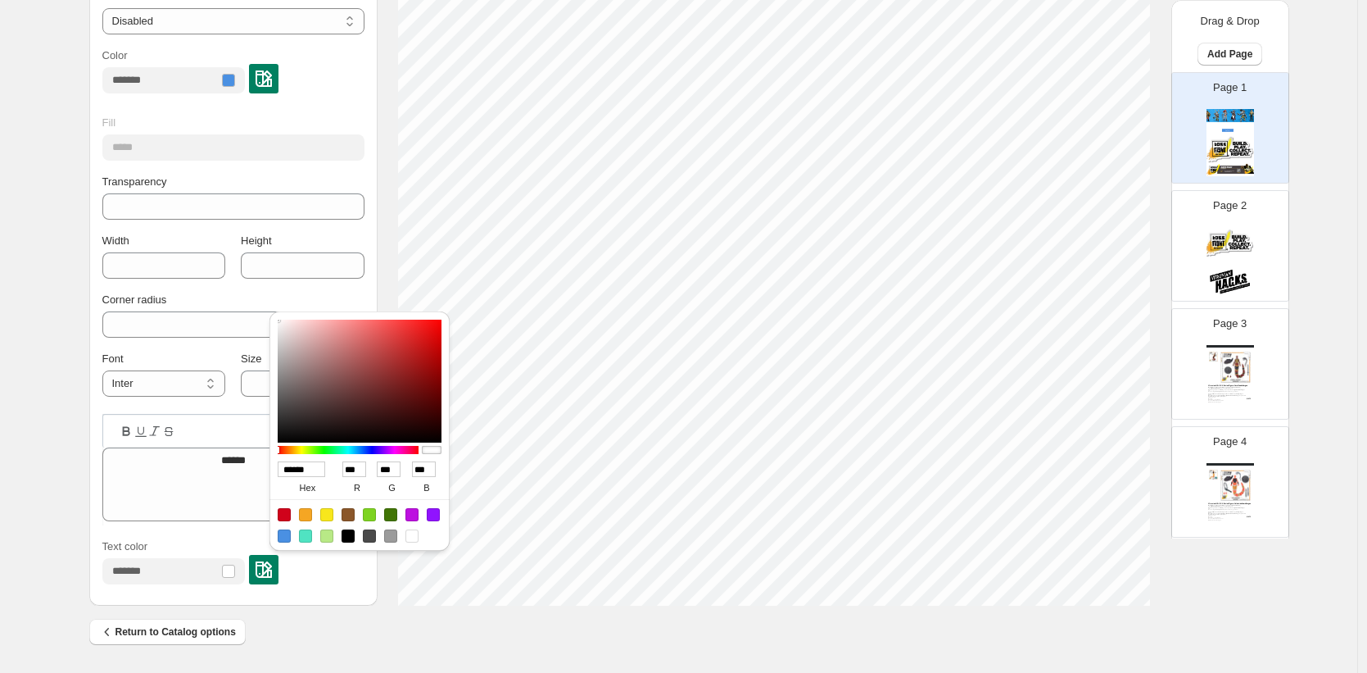
type input "**"
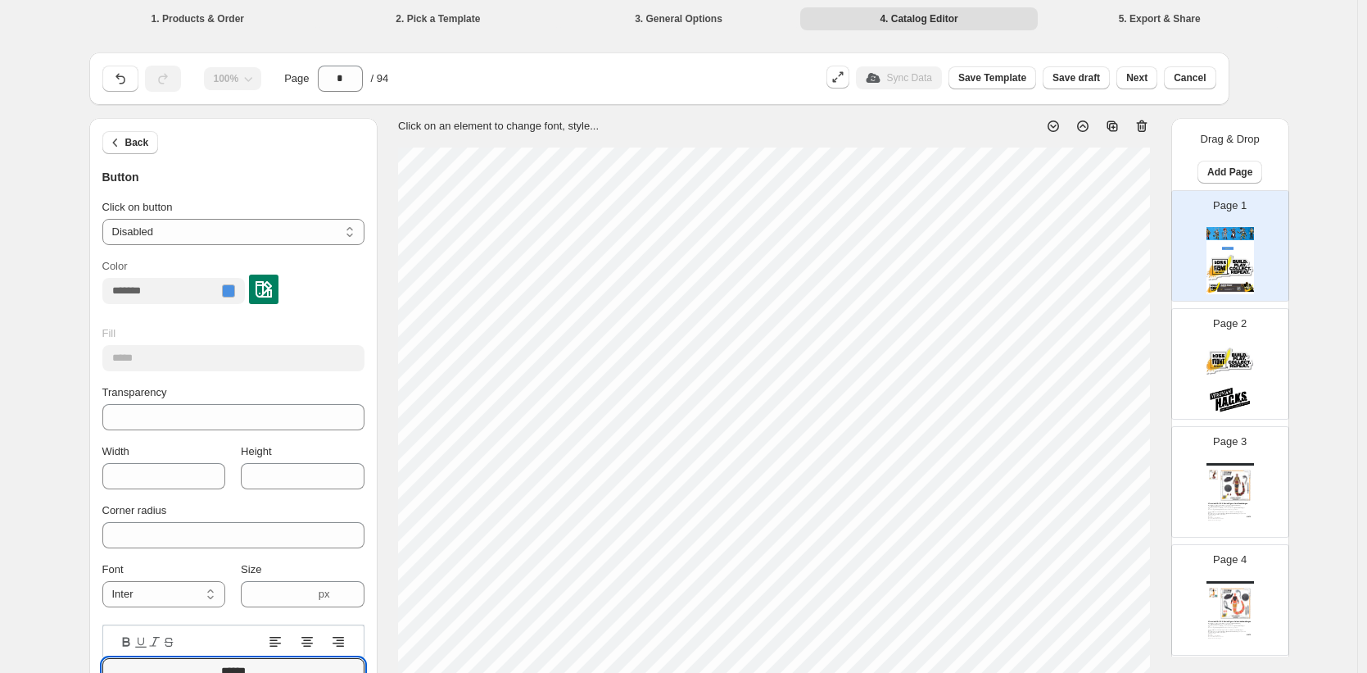
scroll to position [515, 0]
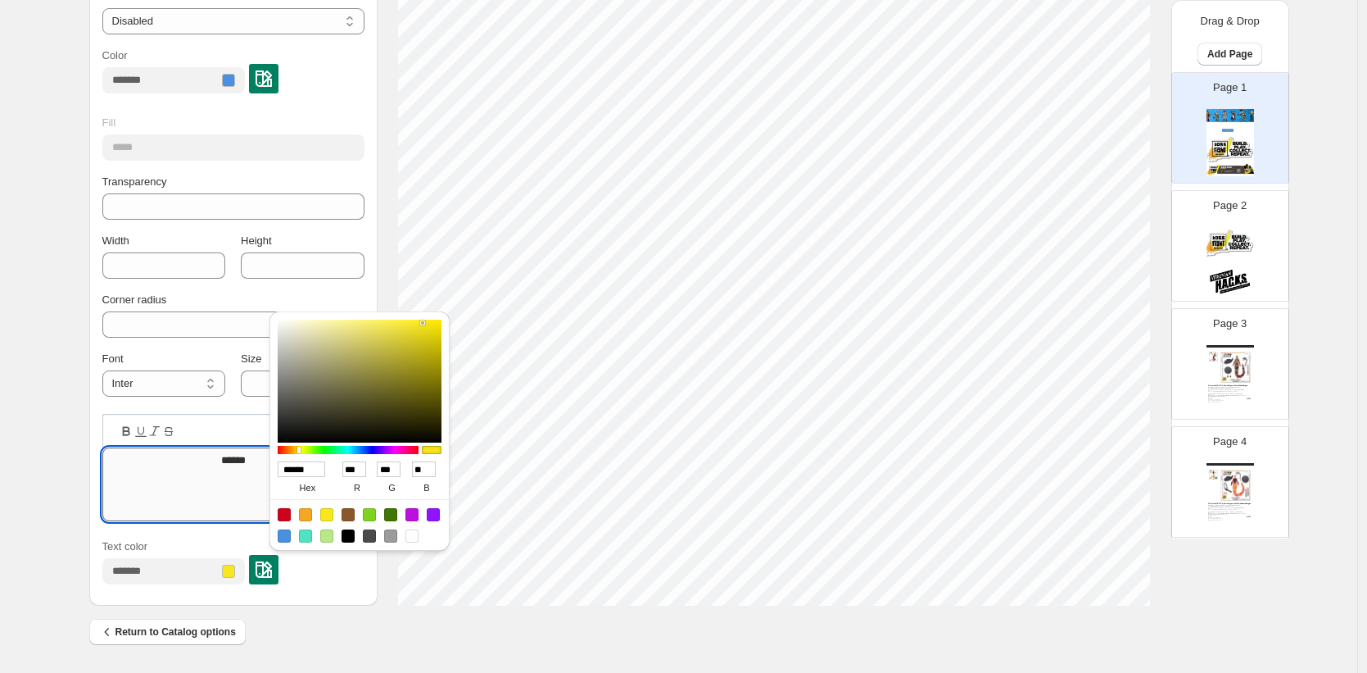
drag, startPoint x: 0, startPoint y: 0, endPoint x: 210, endPoint y: 464, distance: 508.9
click at [210, 464] on textarea "******" at bounding box center [233, 484] width 262 height 74
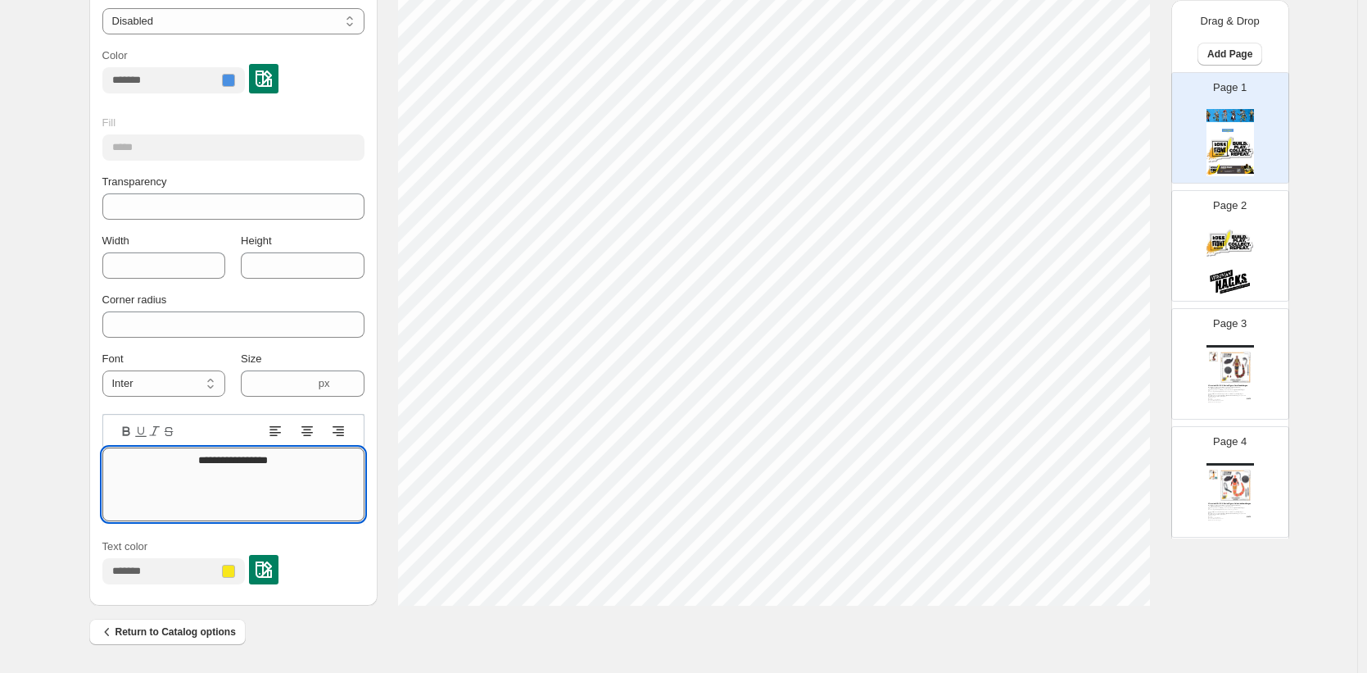
type textarea "**********"
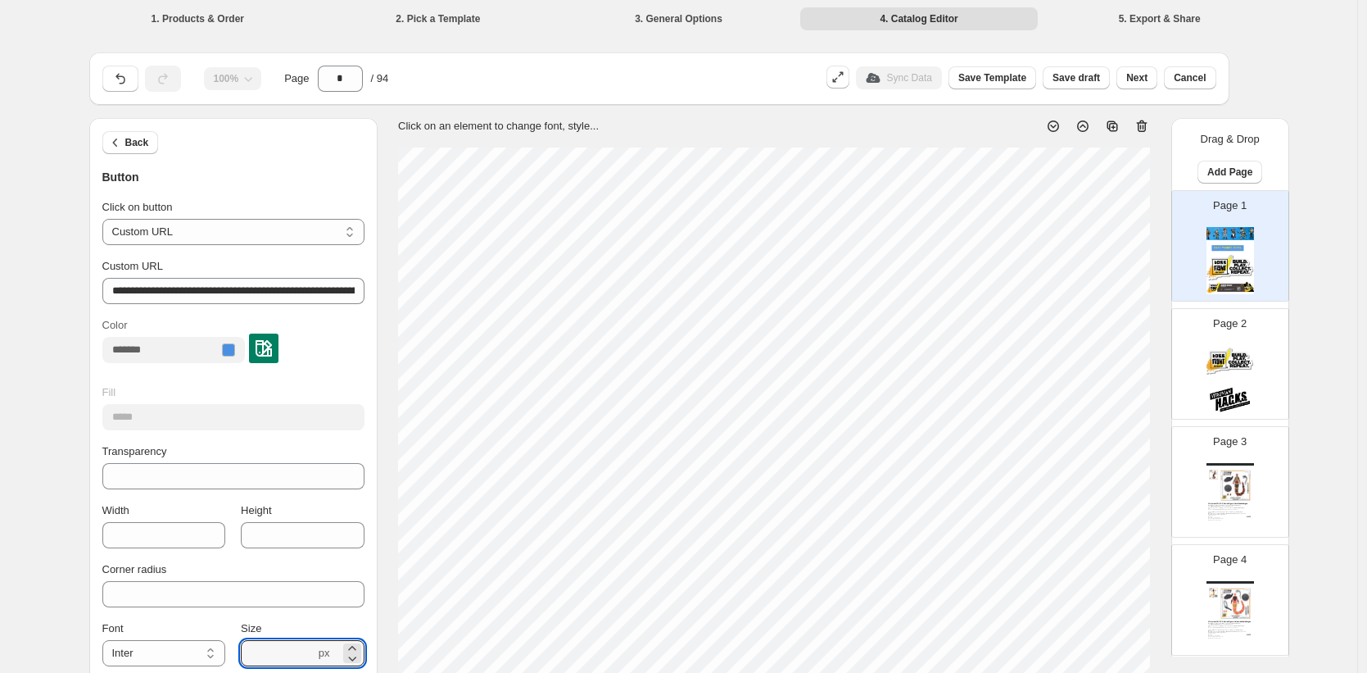
select select "**********"
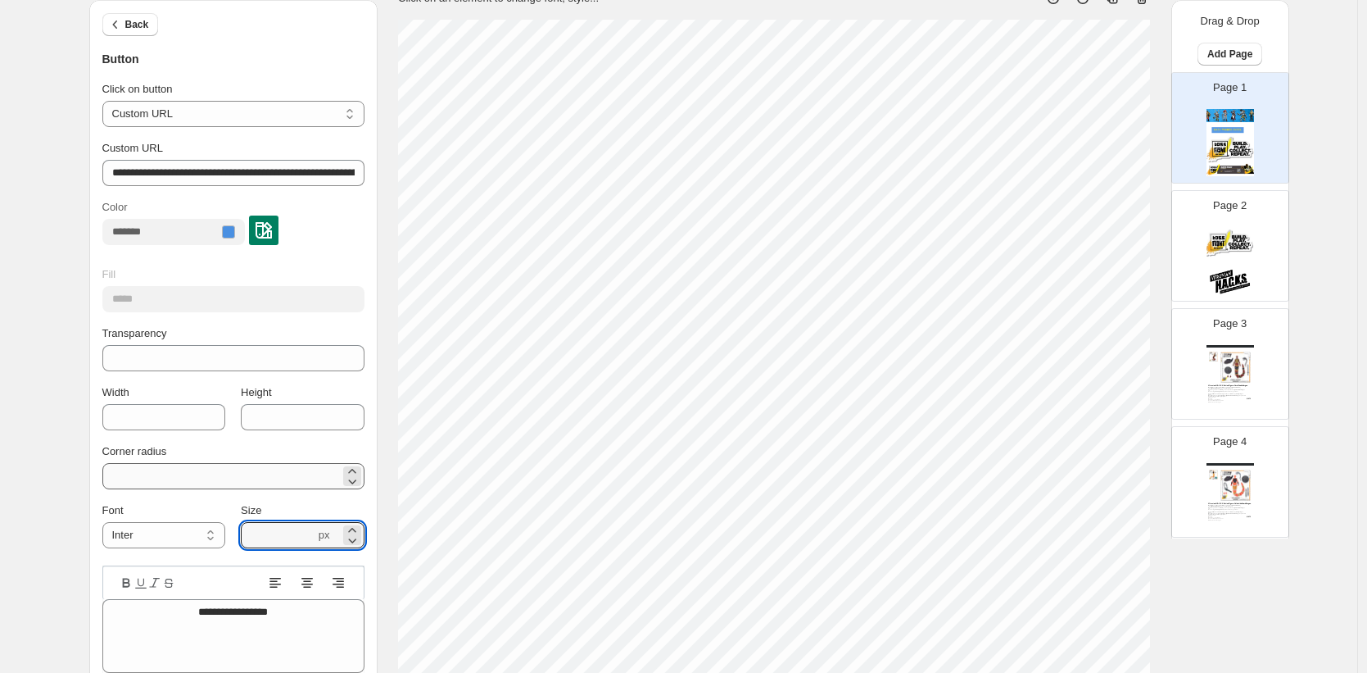
scroll to position [365, 0]
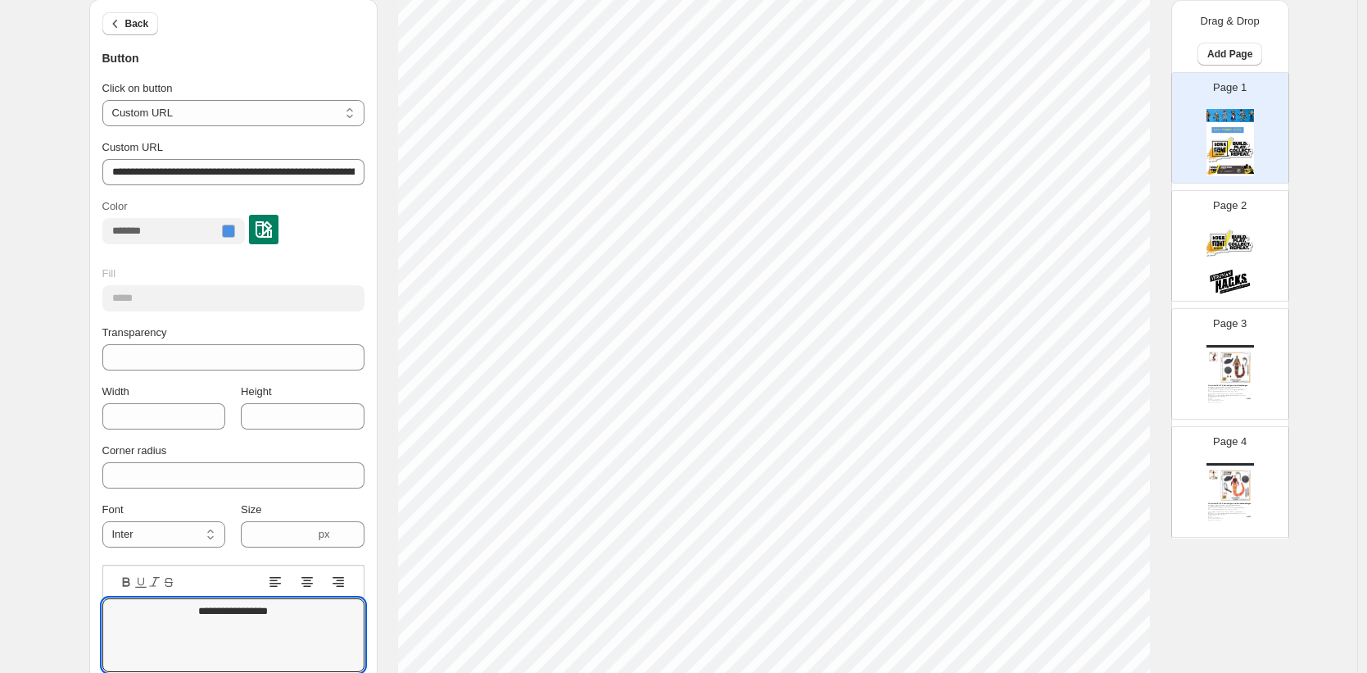
drag, startPoint x: 297, startPoint y: 607, endPoint x: 125, endPoint y: 592, distance: 172.7
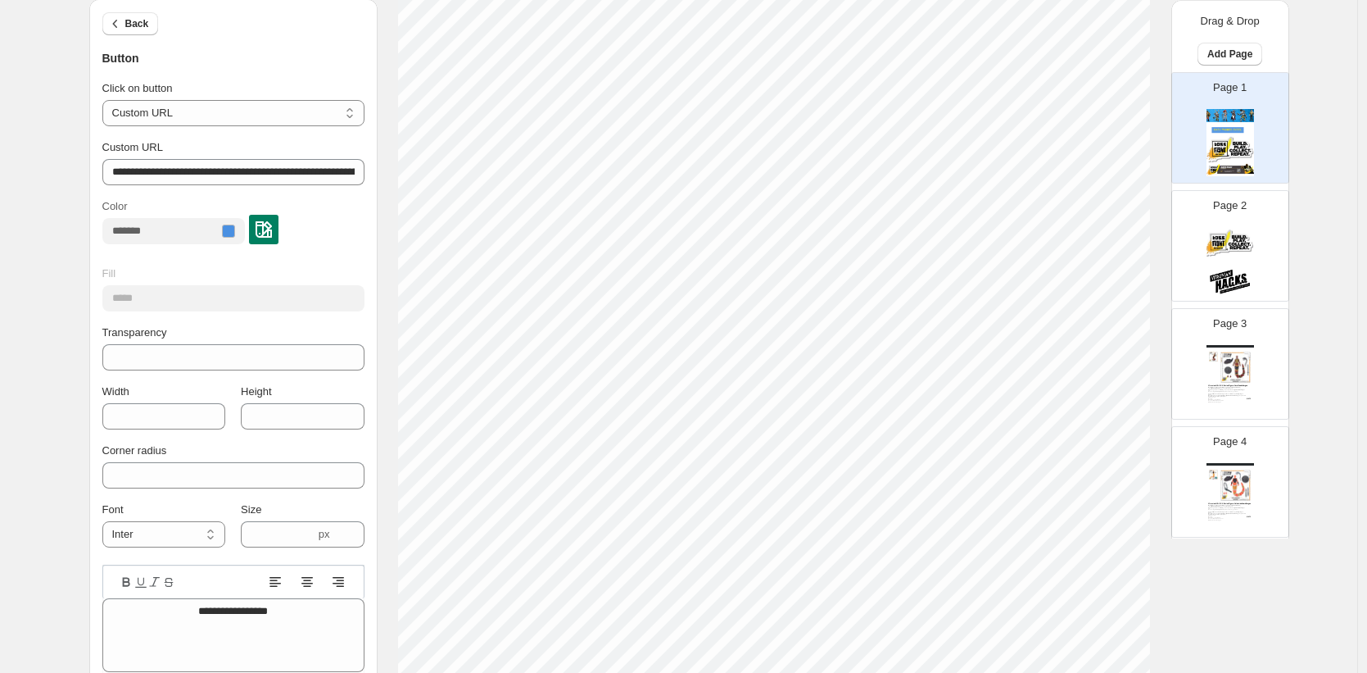
click at [129, 573] on div at bounding box center [127, 581] width 14 height 16
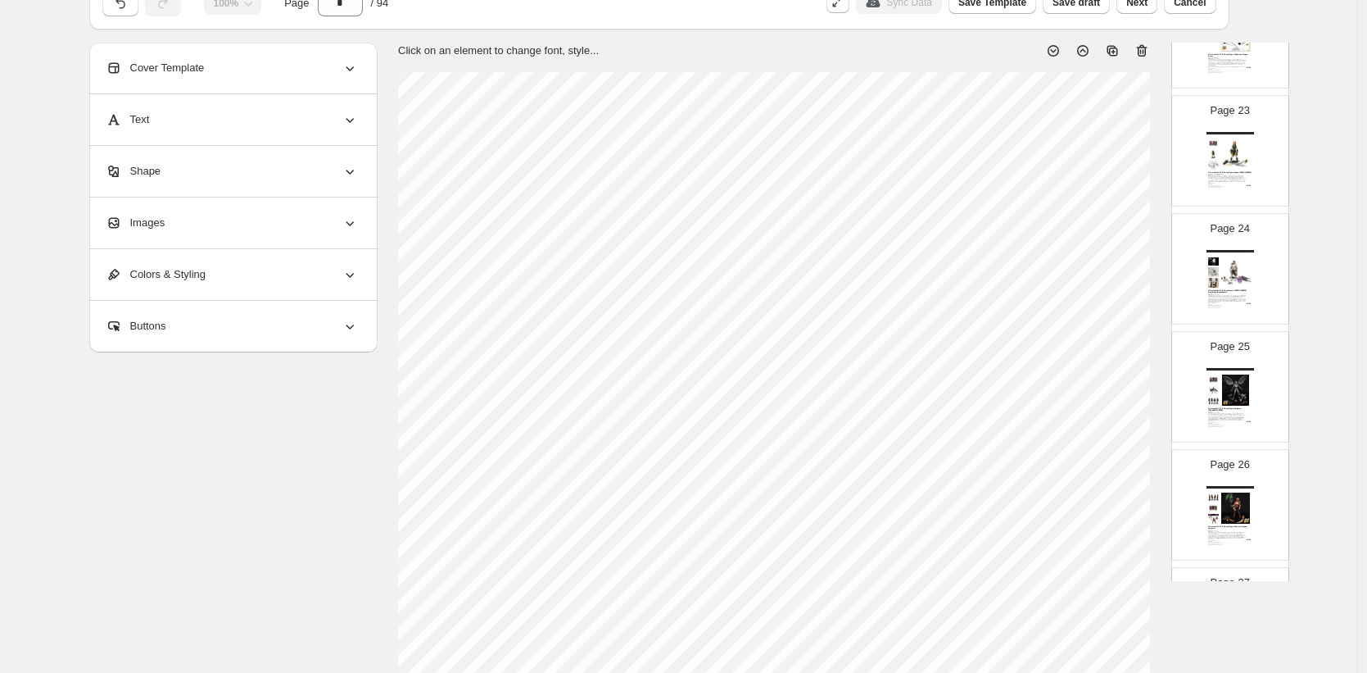
scroll to position [2652, 0]
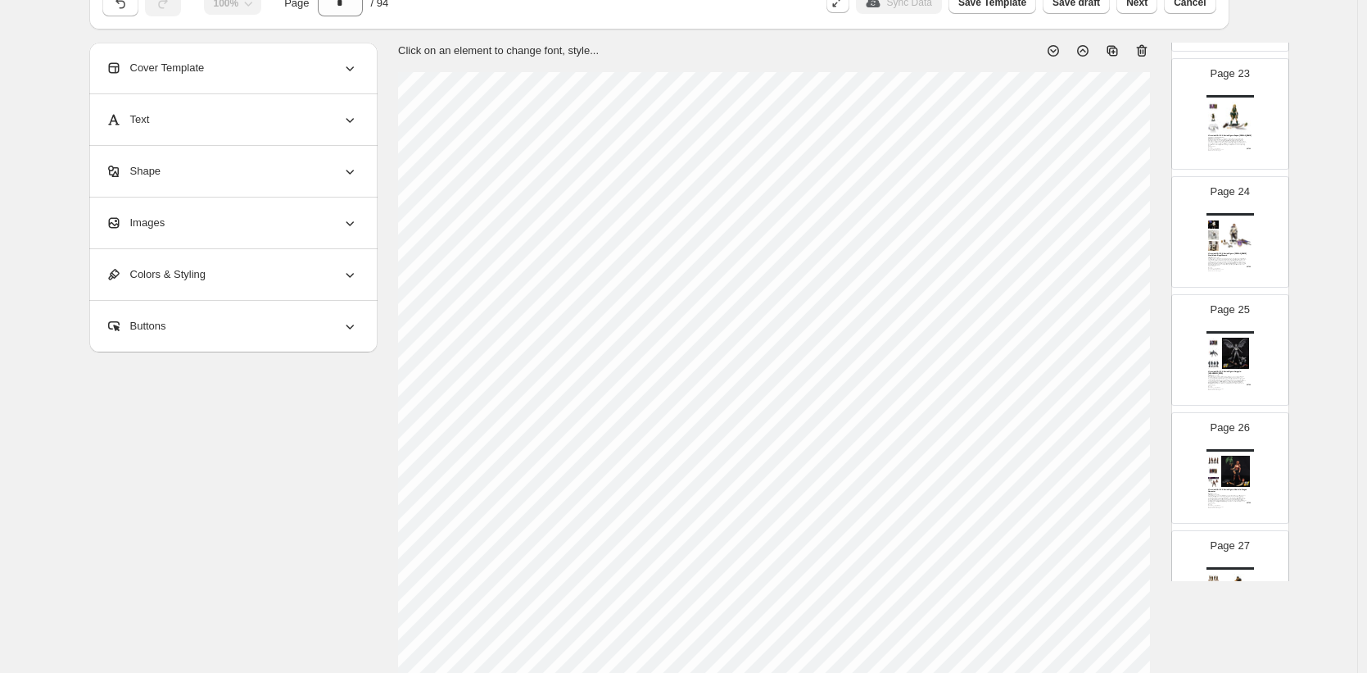
click at [353, 325] on icon at bounding box center [350, 326] width 16 height 16
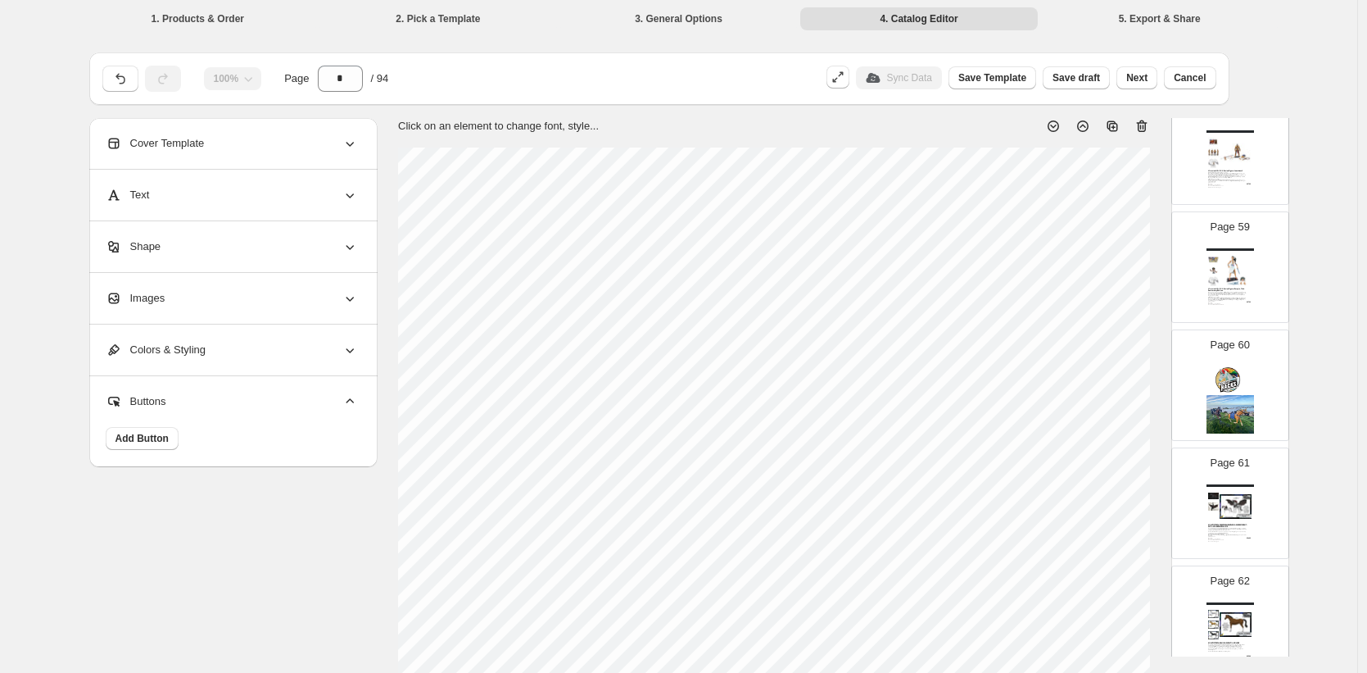
scroll to position [6837, 0]
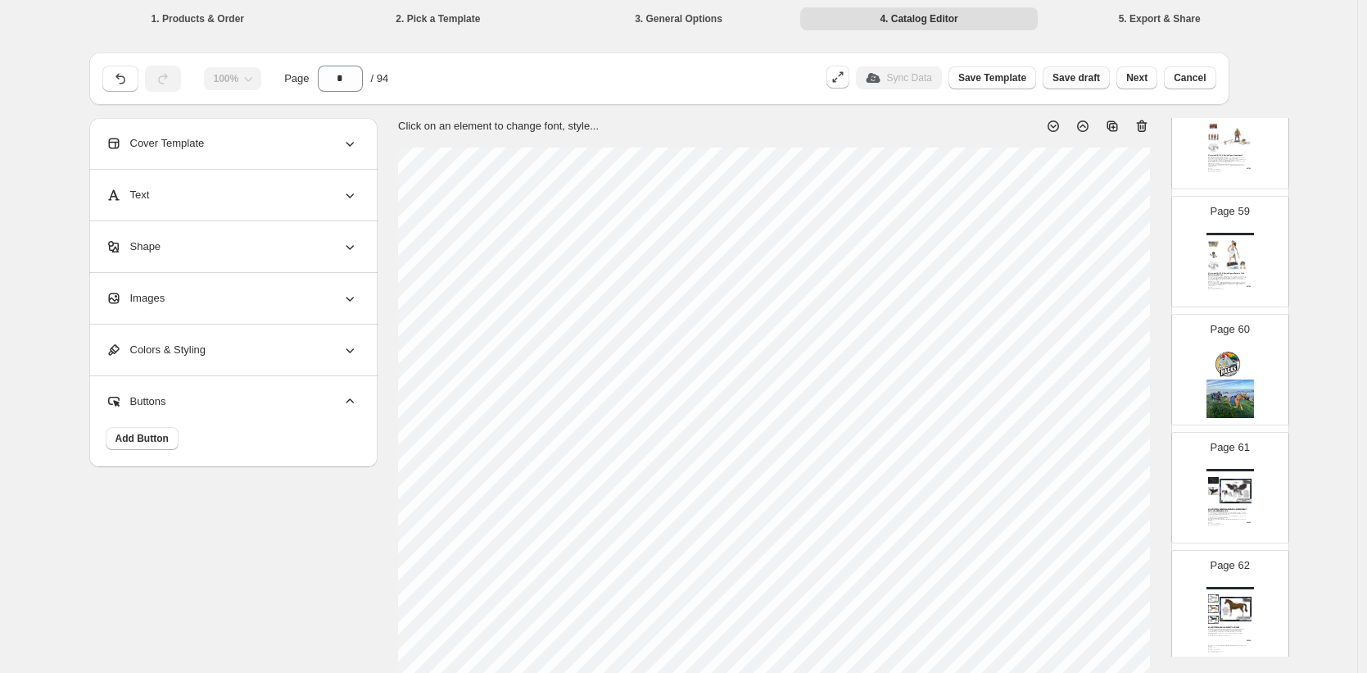
click at [1077, 83] on span "Save draft" at bounding box center [1077, 77] width 48 height 13
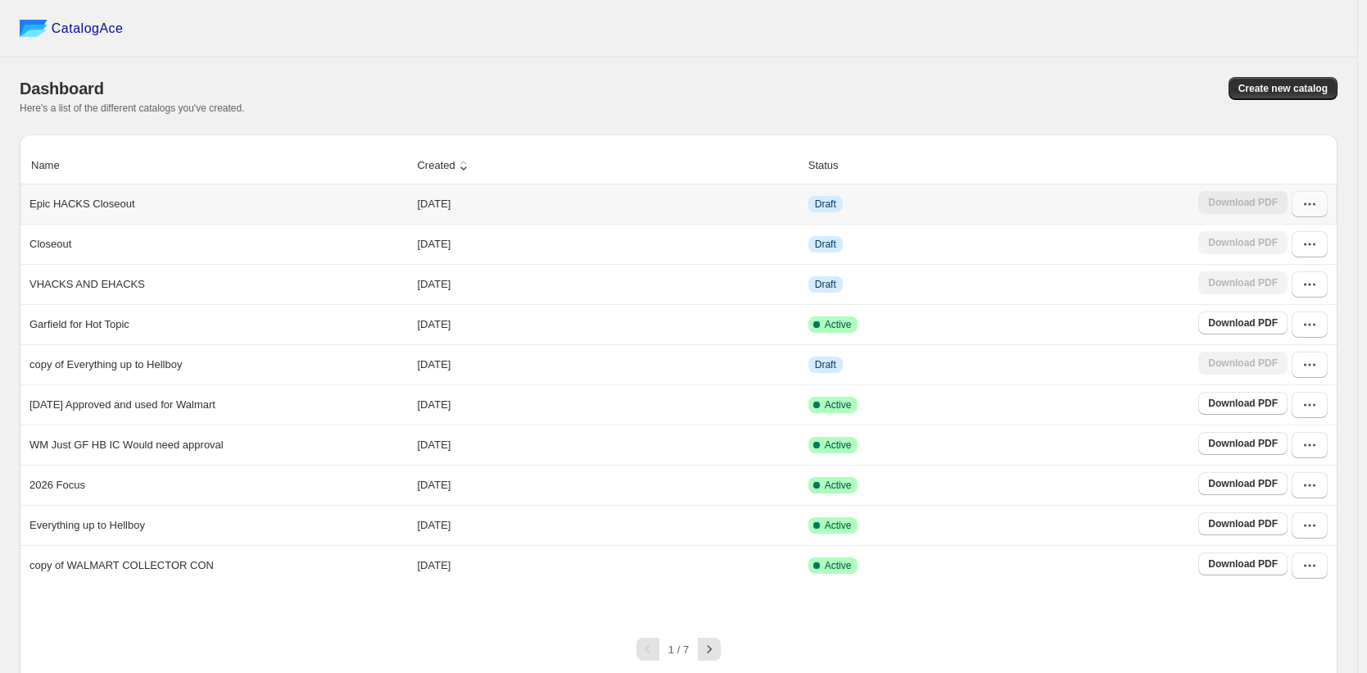
click at [1317, 213] on button "button" at bounding box center [1310, 204] width 36 height 26
click at [1274, 325] on span "Edit" at bounding box center [1268, 324] width 18 height 12
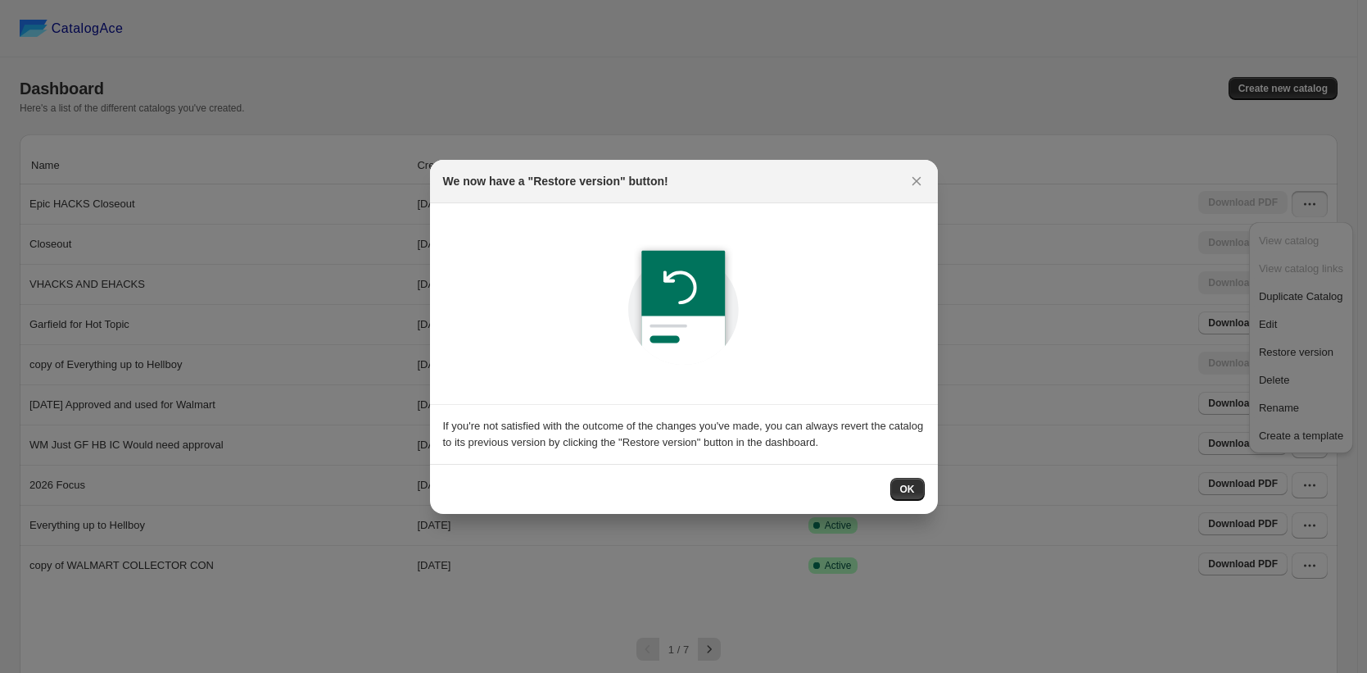
click at [913, 483] on button "OK" at bounding box center [908, 489] width 34 height 23
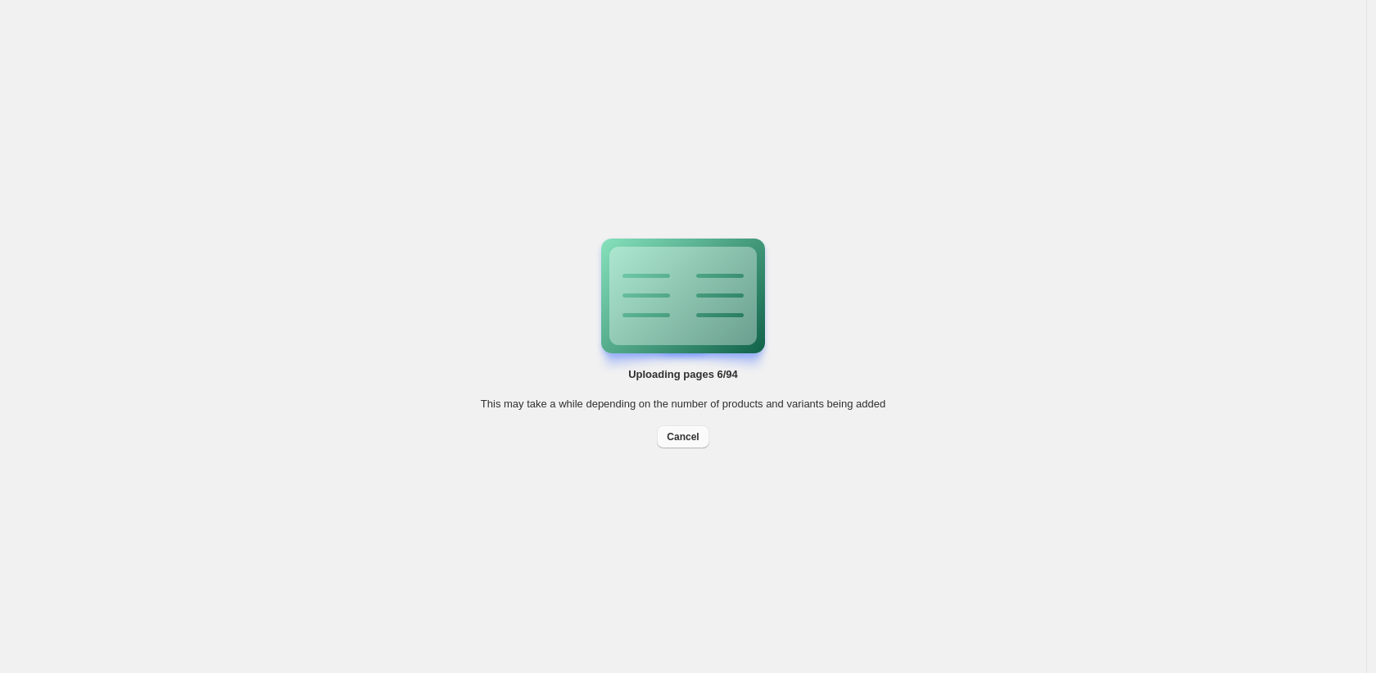
click at [689, 445] on button "Cancel" at bounding box center [683, 436] width 52 height 23
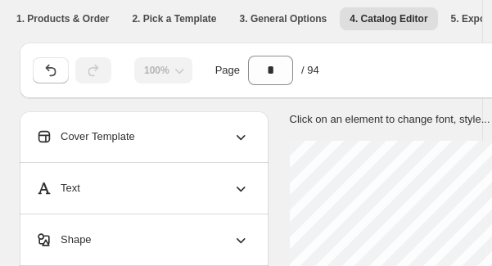
scroll to position [0, 53]
